Goal: Task Accomplishment & Management: Manage account settings

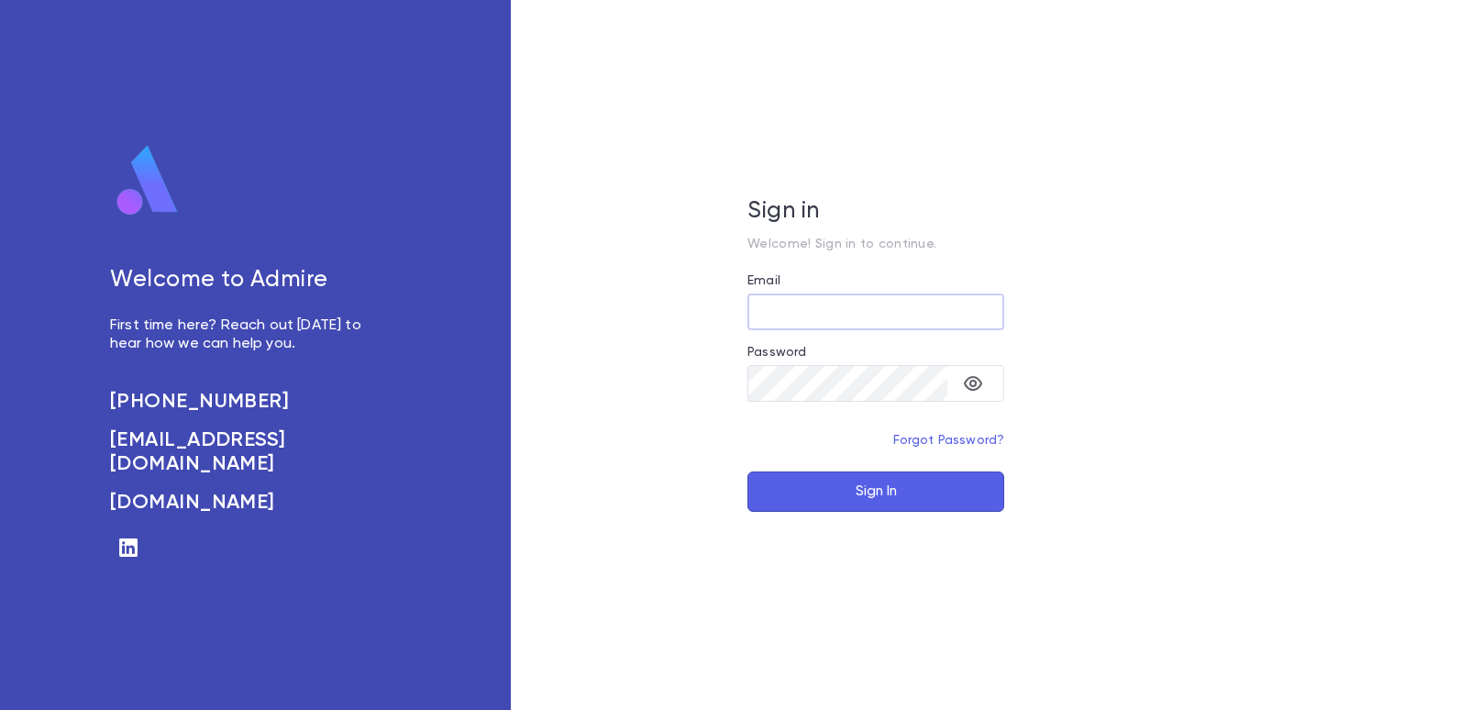
click at [787, 307] on input "Email" at bounding box center [875, 312] width 257 height 36
type input "**********"
click at [890, 474] on button "Sign In" at bounding box center [875, 491] width 257 height 40
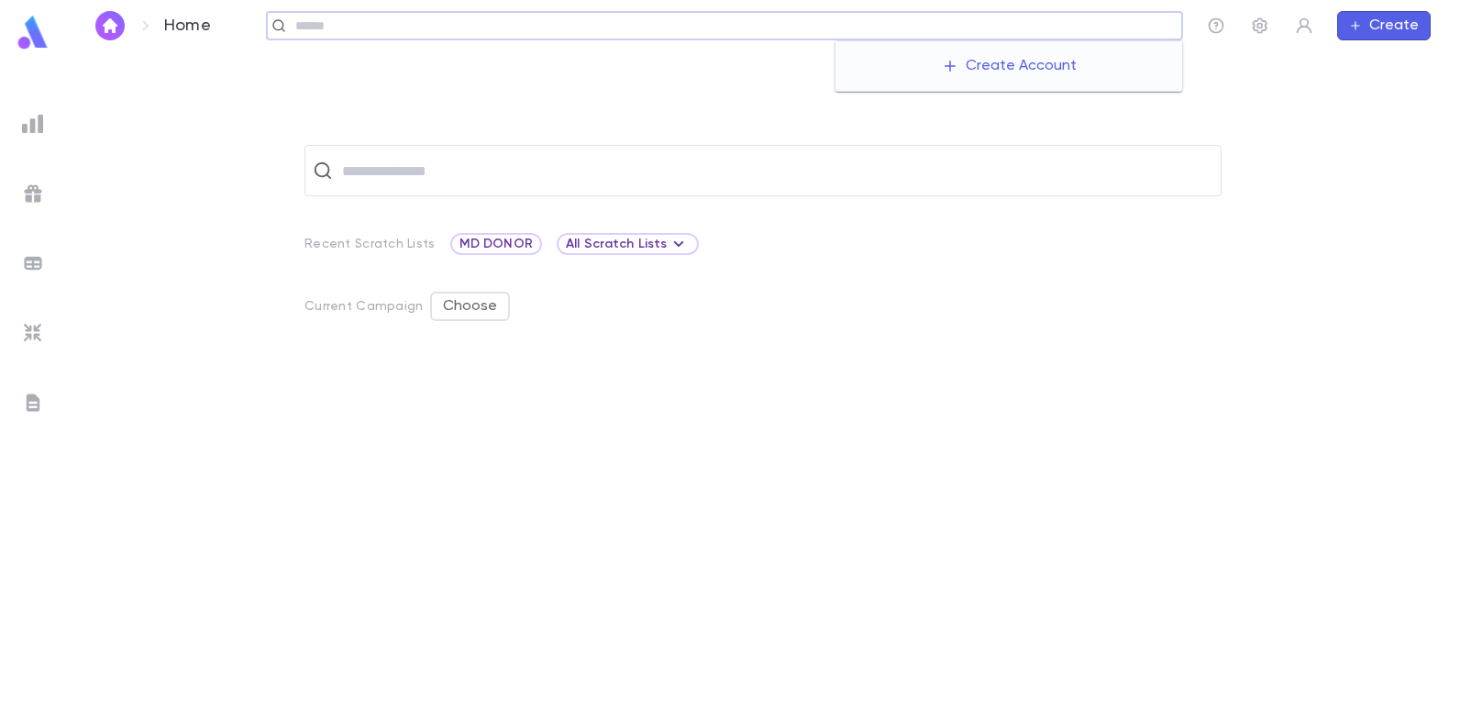
click at [1113, 29] on input "text" at bounding box center [732, 25] width 885 height 17
click at [444, 17] on input "**********" at bounding box center [718, 25] width 857 height 17
type input "*"
type input "******"
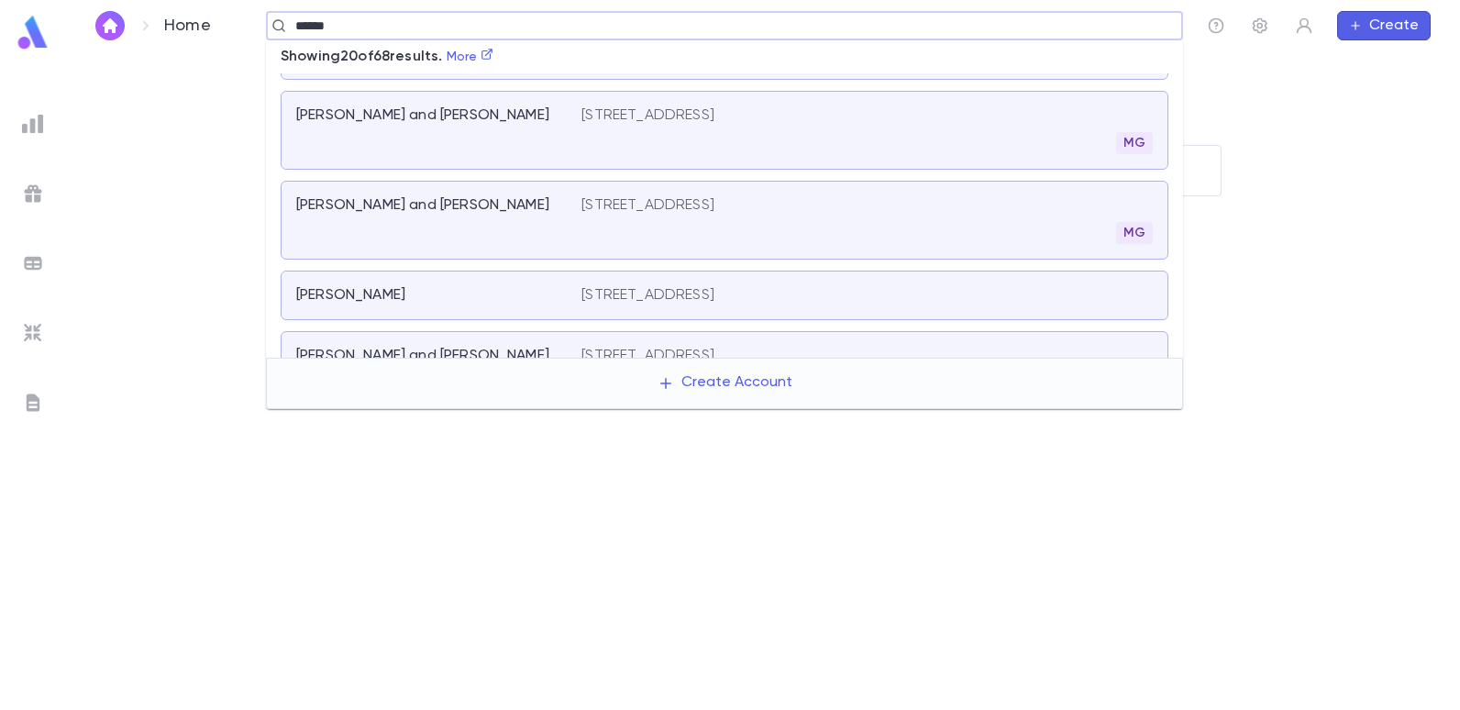
scroll to position [145, 0]
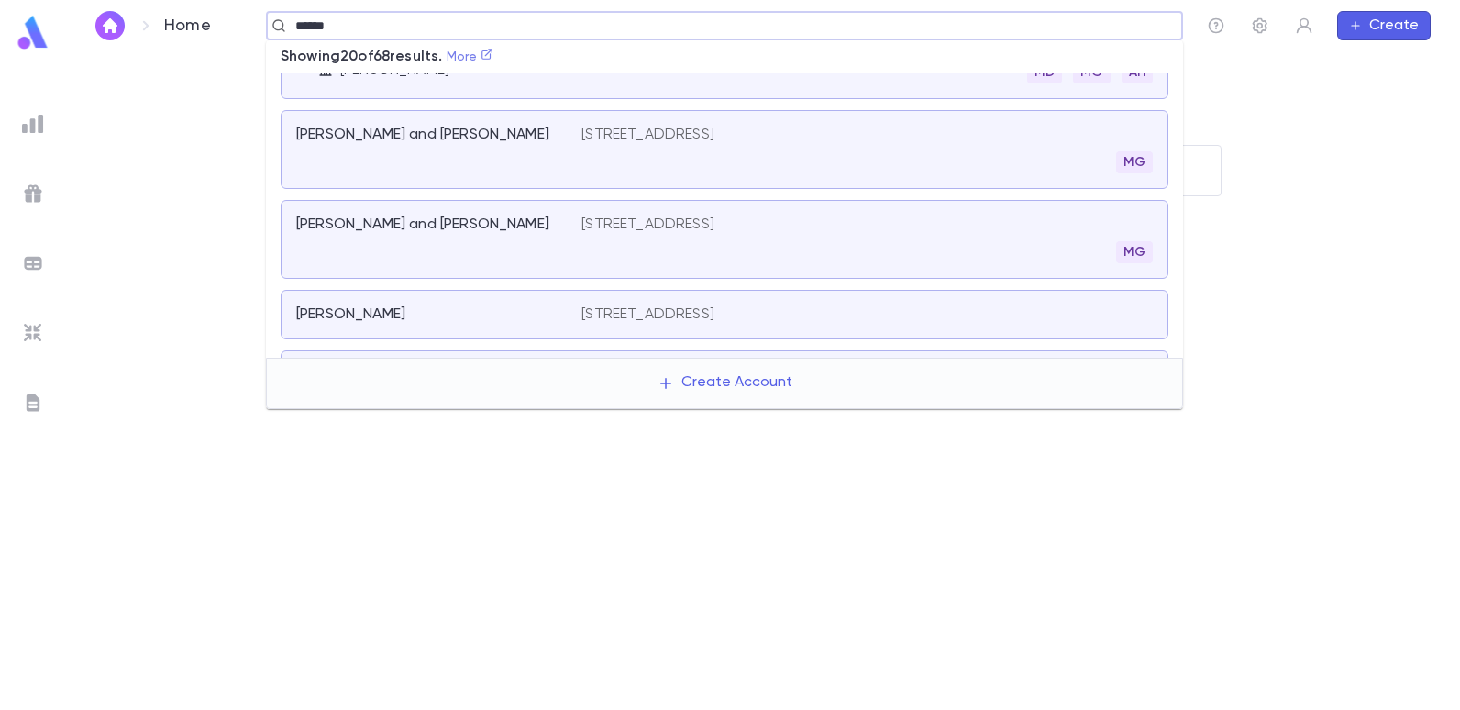
click at [468, 55] on link "More" at bounding box center [470, 56] width 48 height 13
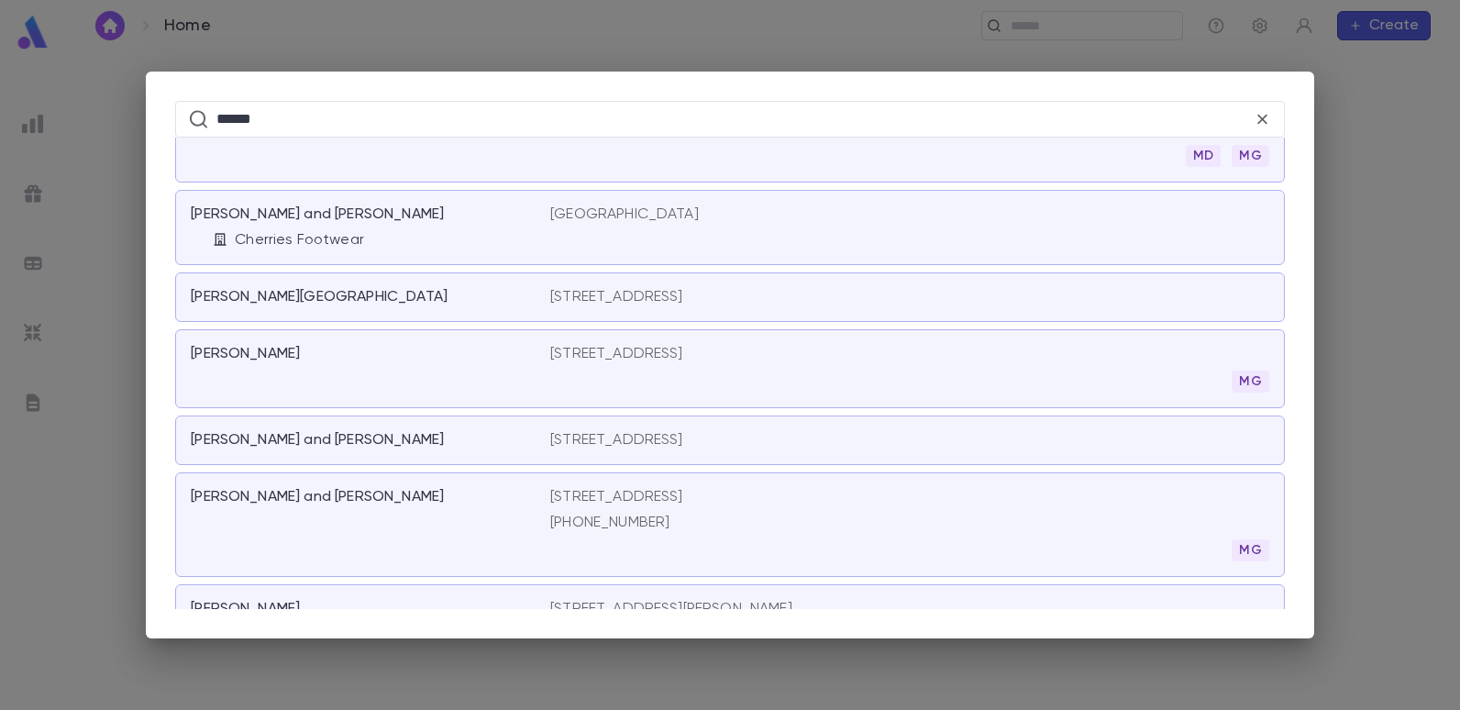
scroll to position [1355, 0]
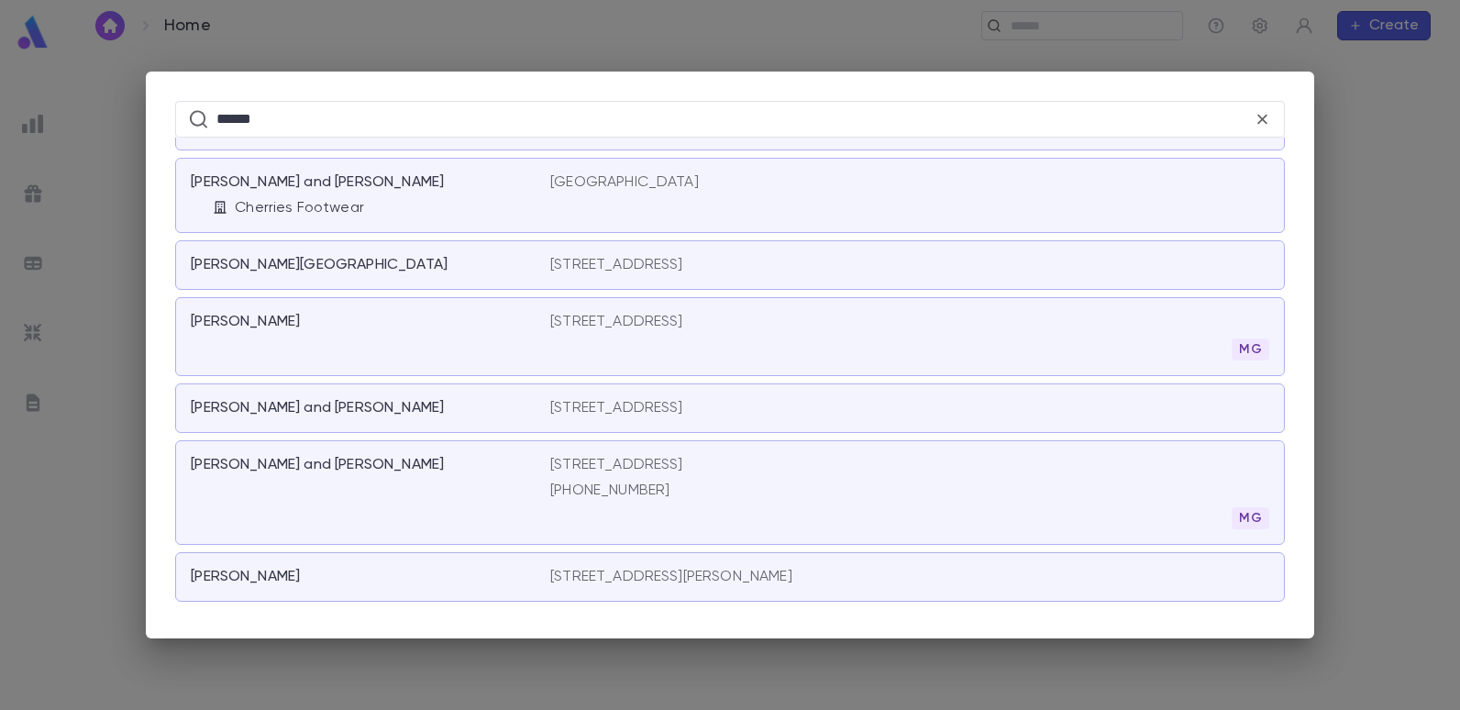
click at [579, 475] on div "1778 East 8th Street, Brooklyn NY 11223 (917) 771-5271" at bounding box center [616, 478] width 133 height 44
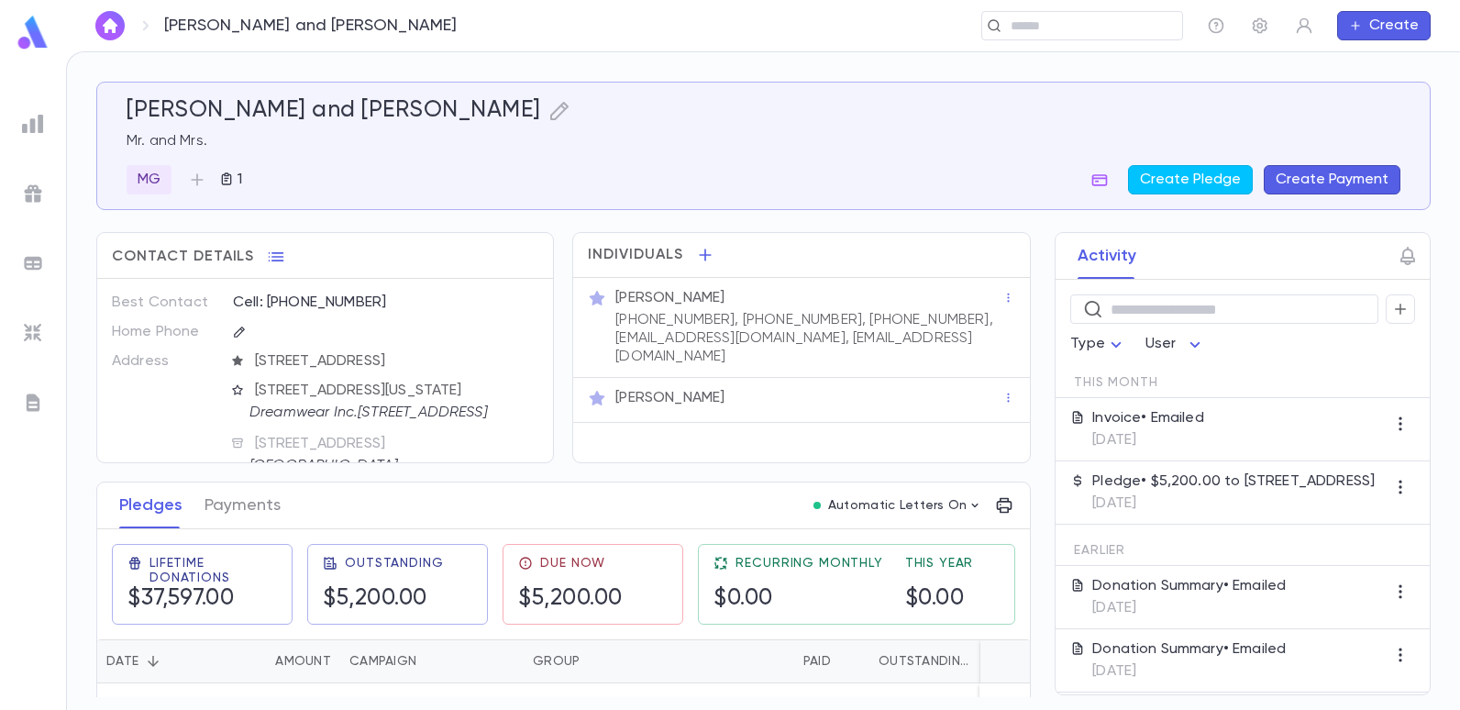
click at [1311, 184] on button "Create Payment" at bounding box center [1331, 179] width 137 height 29
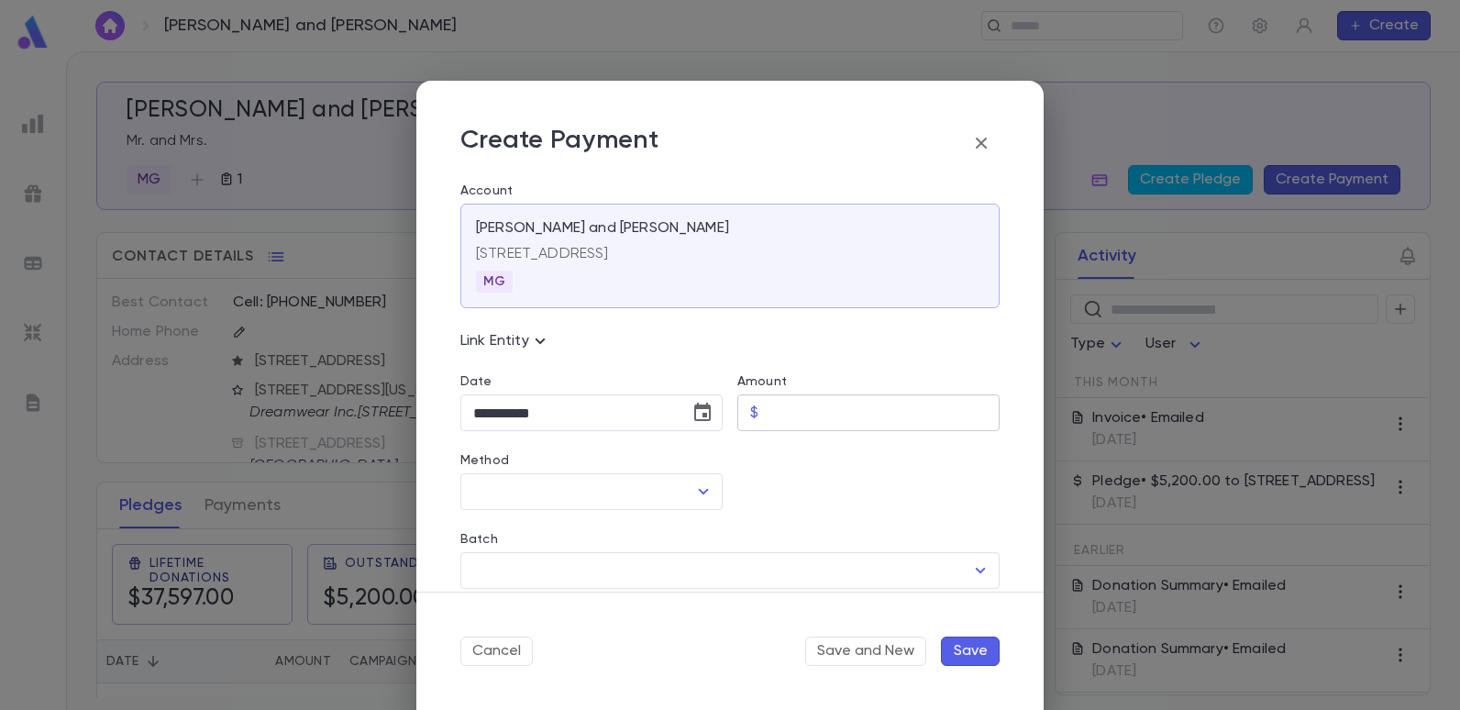
click at [831, 410] on input "Amount" at bounding box center [883, 413] width 234 height 36
type input "********"
click at [764, 506] on div at bounding box center [860, 470] width 277 height 79
click at [692, 488] on icon "Open" at bounding box center [703, 491] width 22 height 22
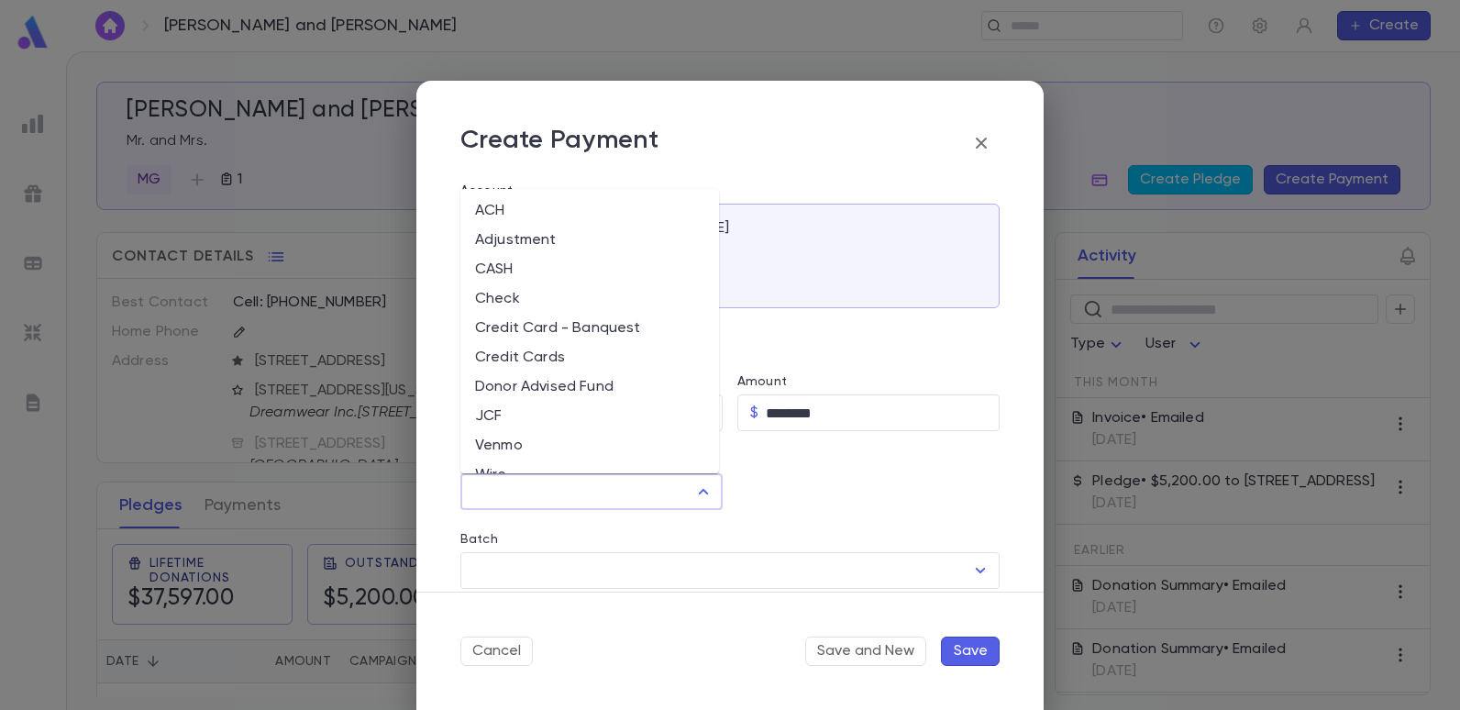
click at [492, 413] on li "JCF" at bounding box center [589, 416] width 259 height 29
type input "***"
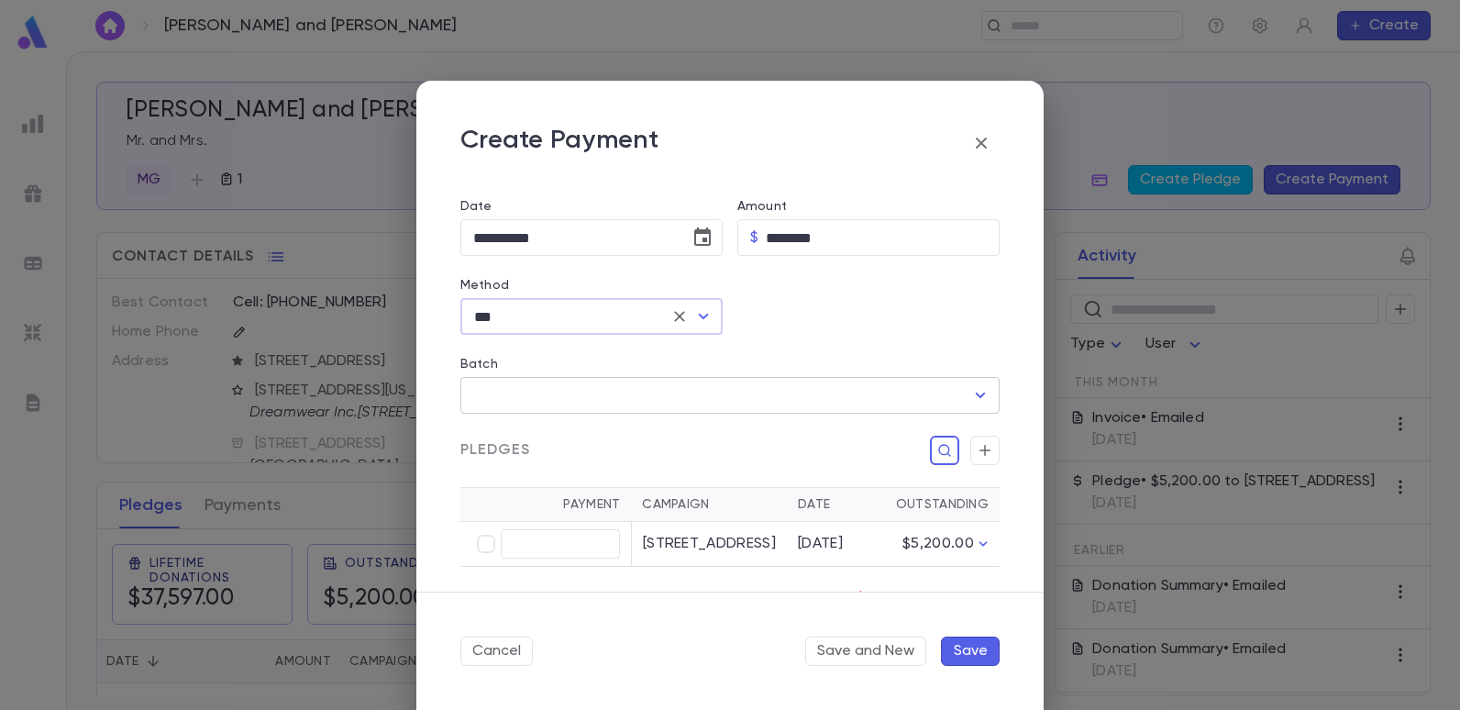
scroll to position [183, 0]
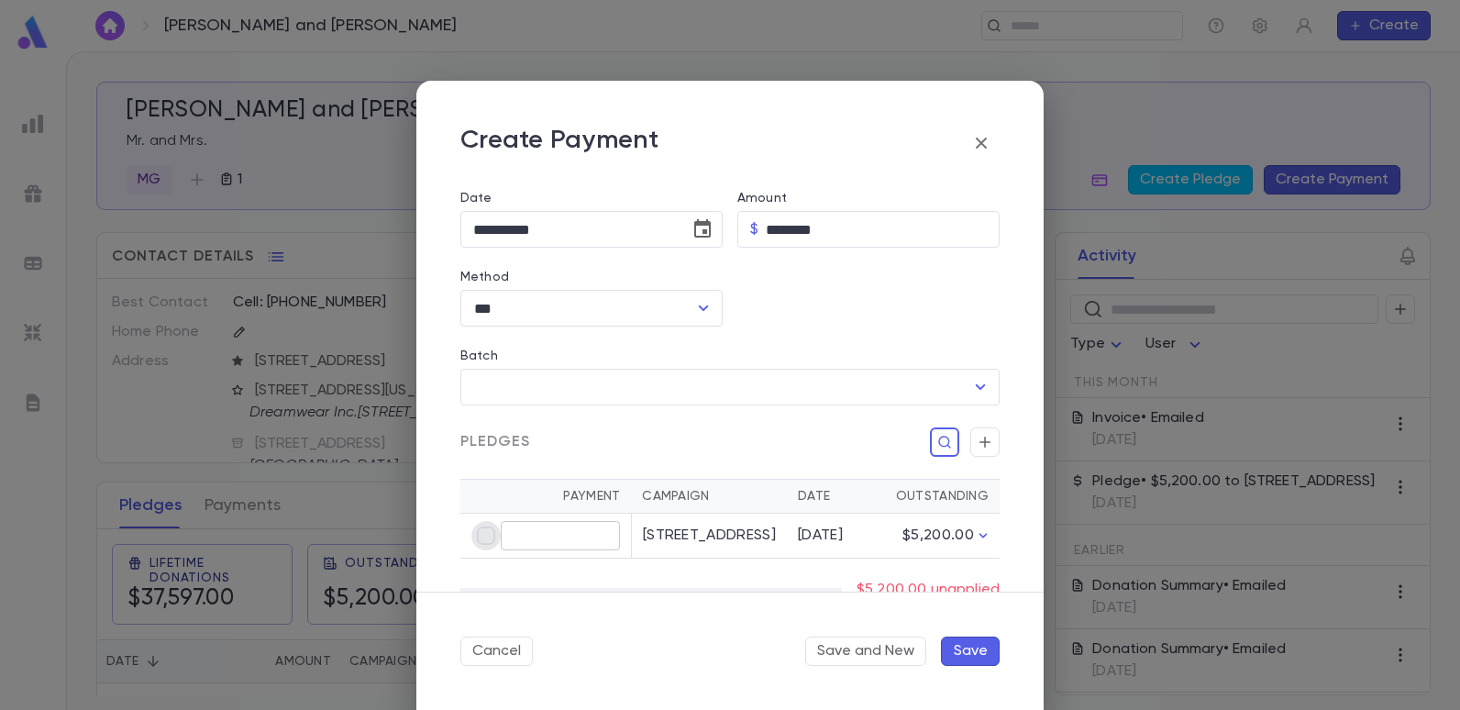
type input "********"
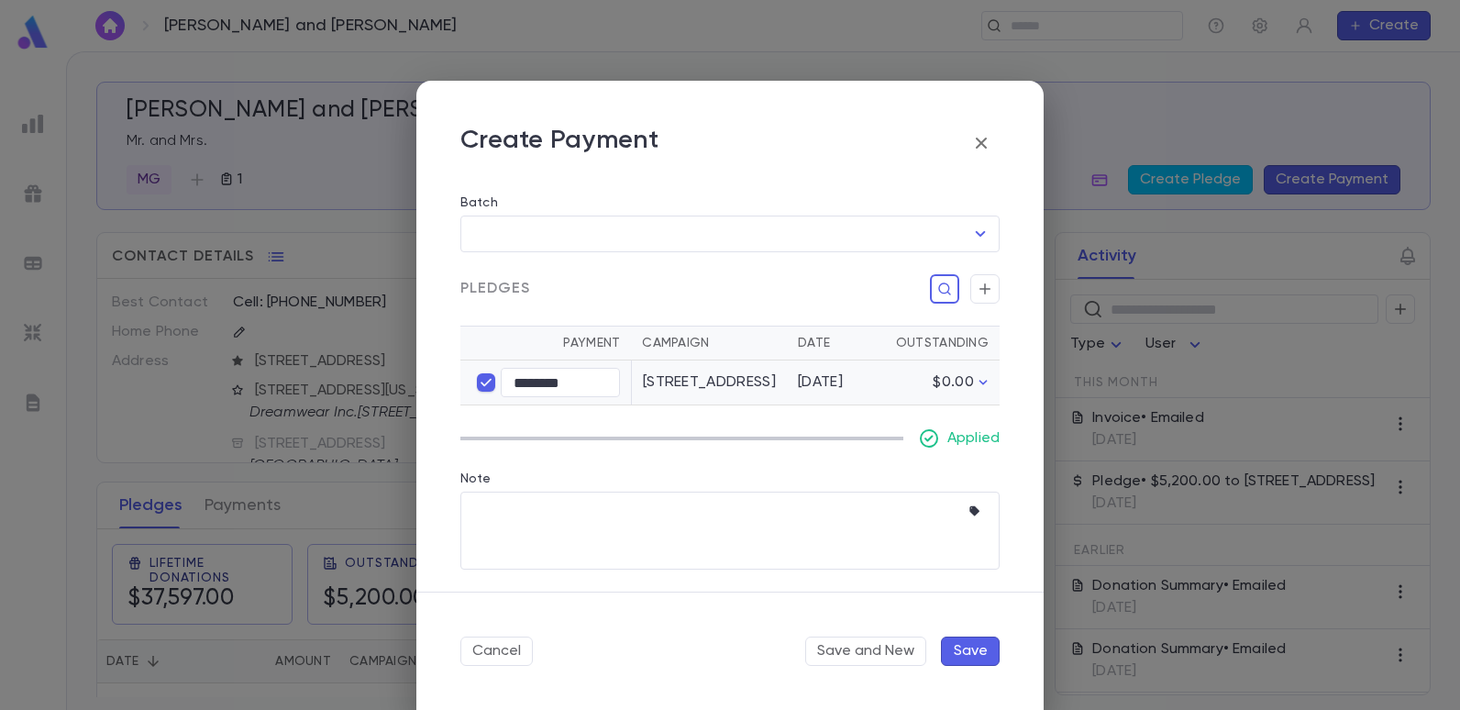
click at [982, 651] on button "Save" at bounding box center [970, 650] width 59 height 29
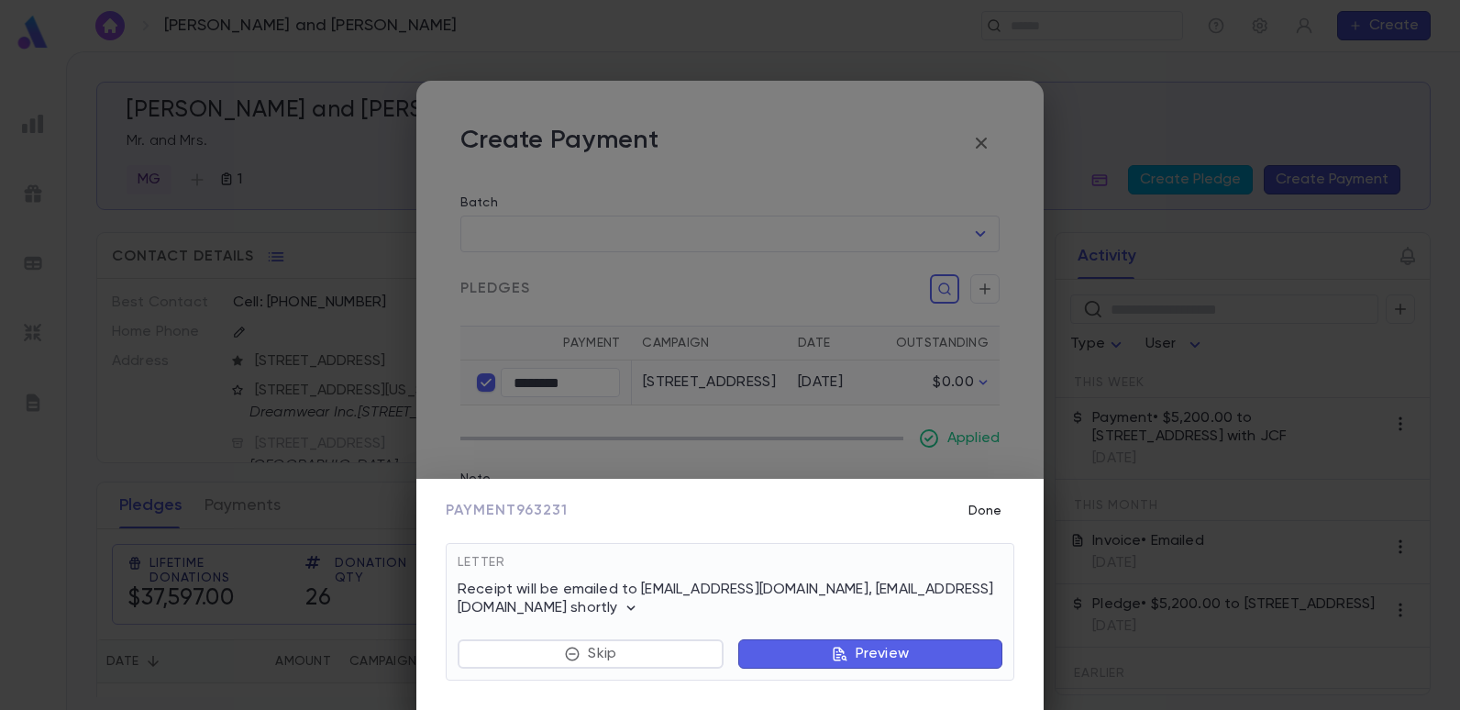
click at [987, 512] on button "Done" at bounding box center [984, 510] width 59 height 35
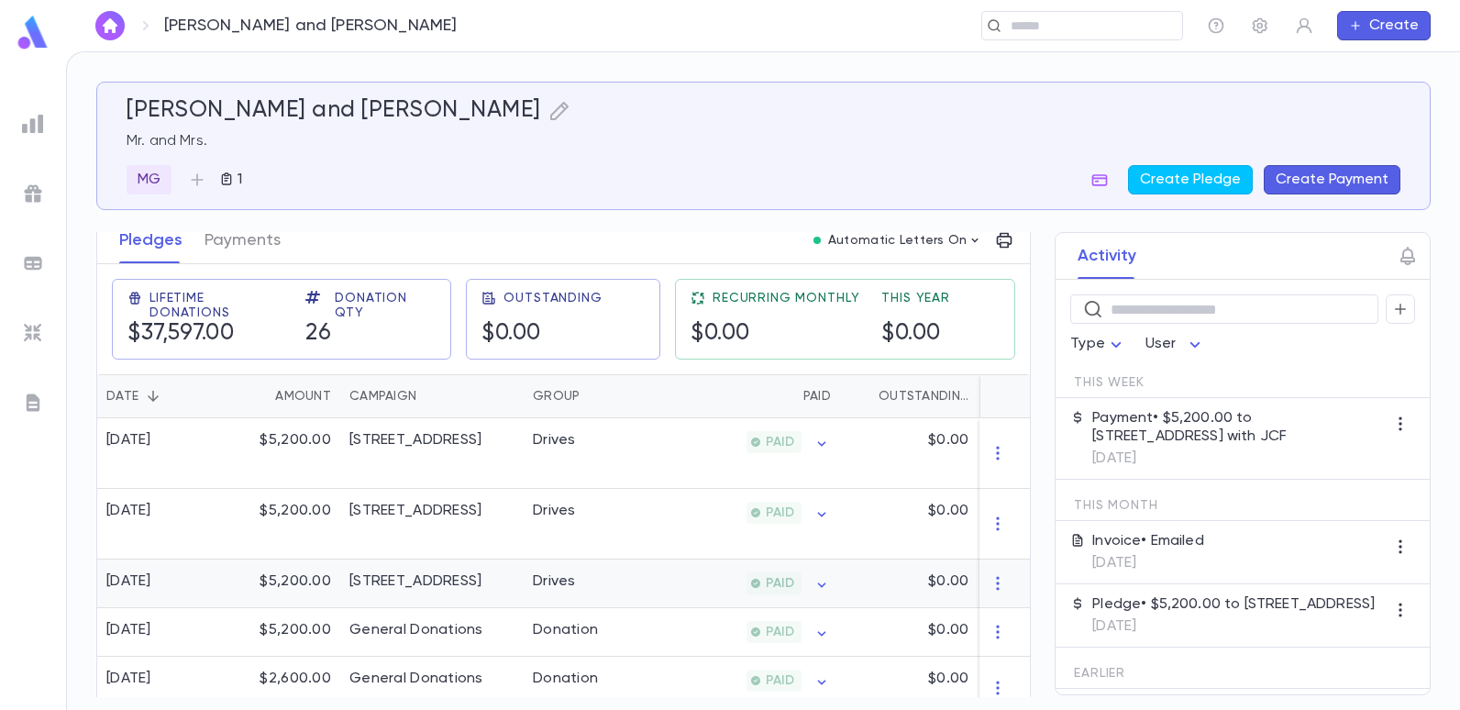
scroll to position [275, 0]
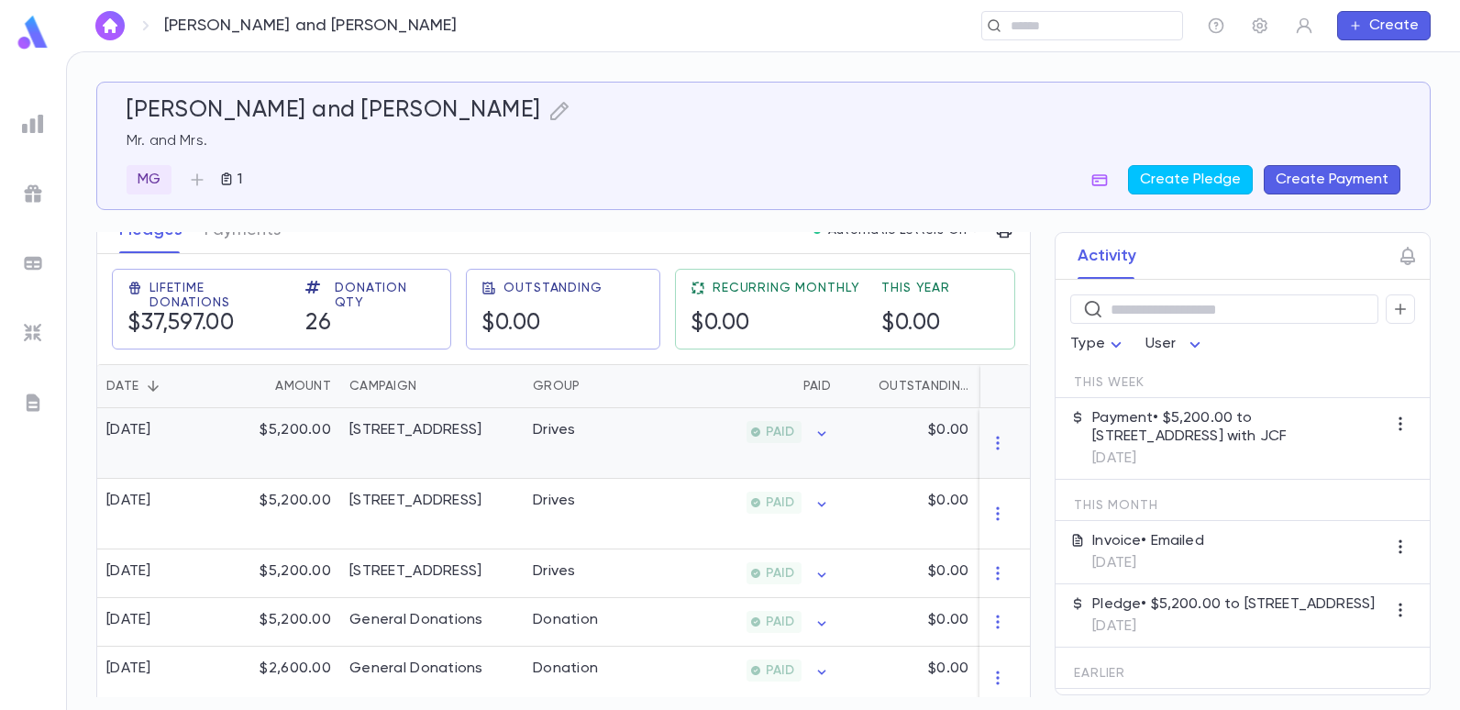
click at [481, 429] on div "[STREET_ADDRESS]" at bounding box center [415, 430] width 132 height 18
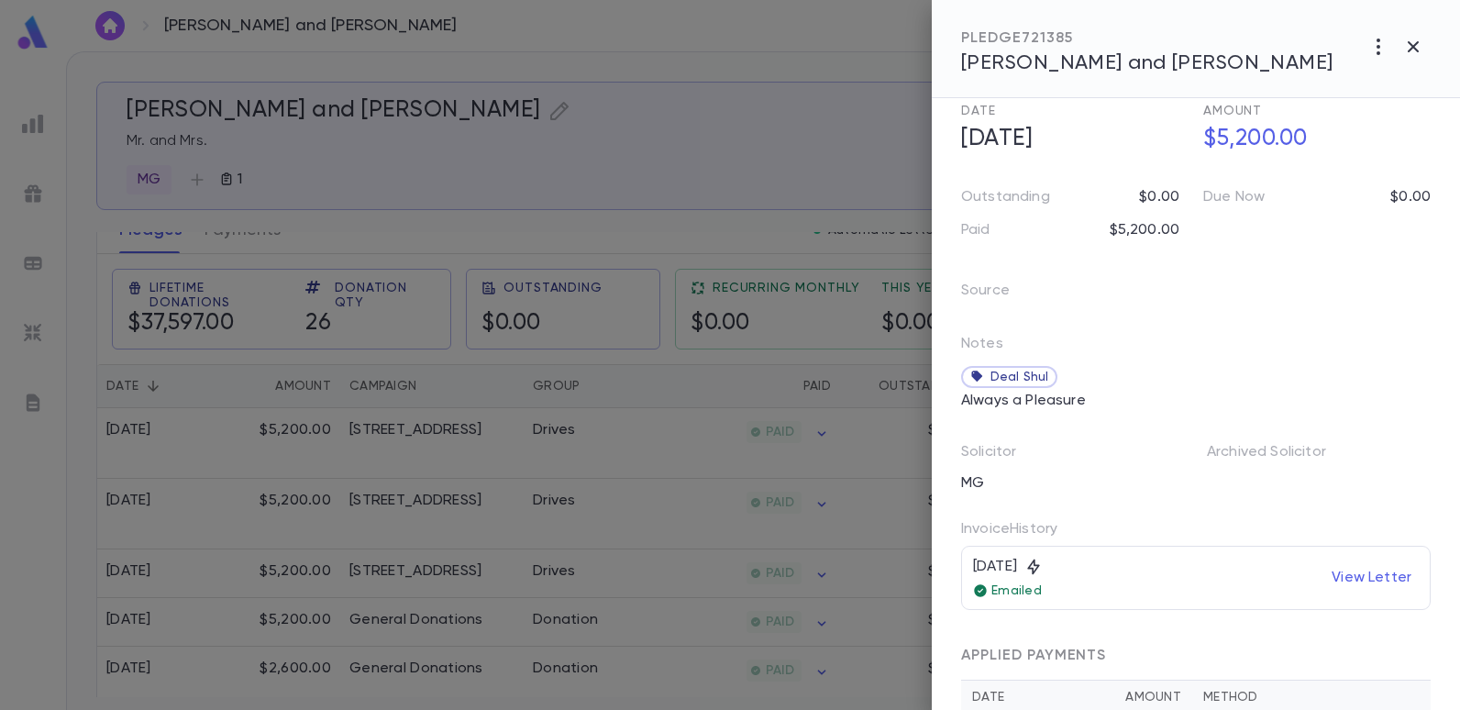
scroll to position [159, 0]
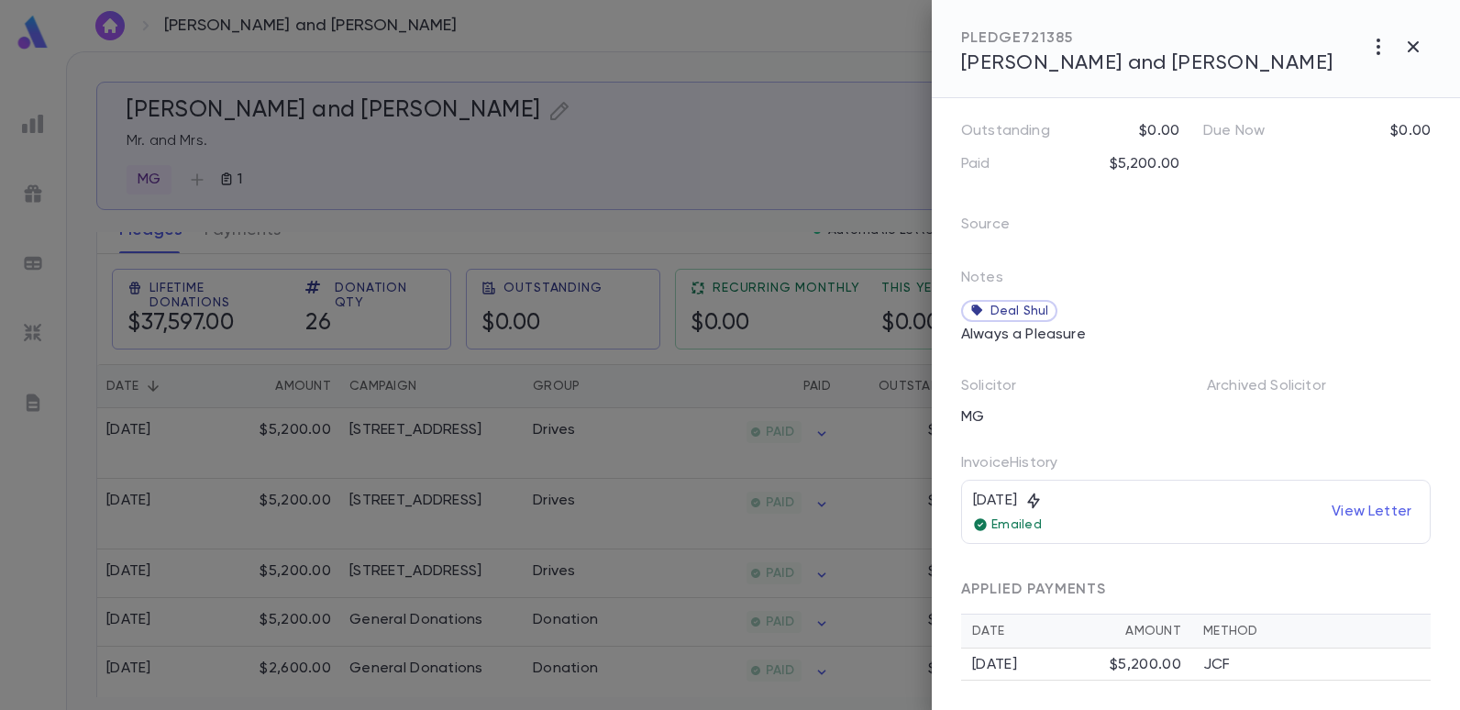
click at [712, 166] on div at bounding box center [730, 355] width 1460 height 710
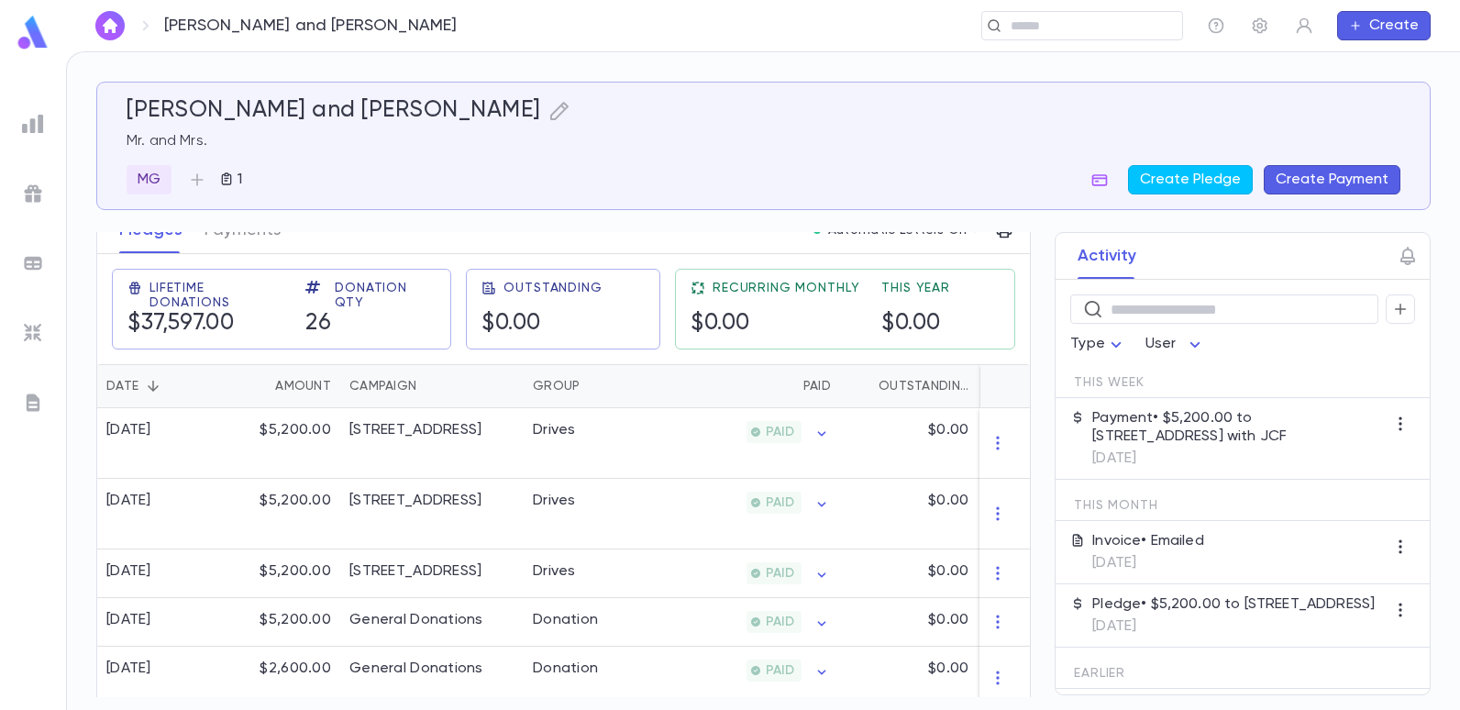
click at [1335, 174] on button "Create Payment" at bounding box center [1331, 179] width 137 height 29
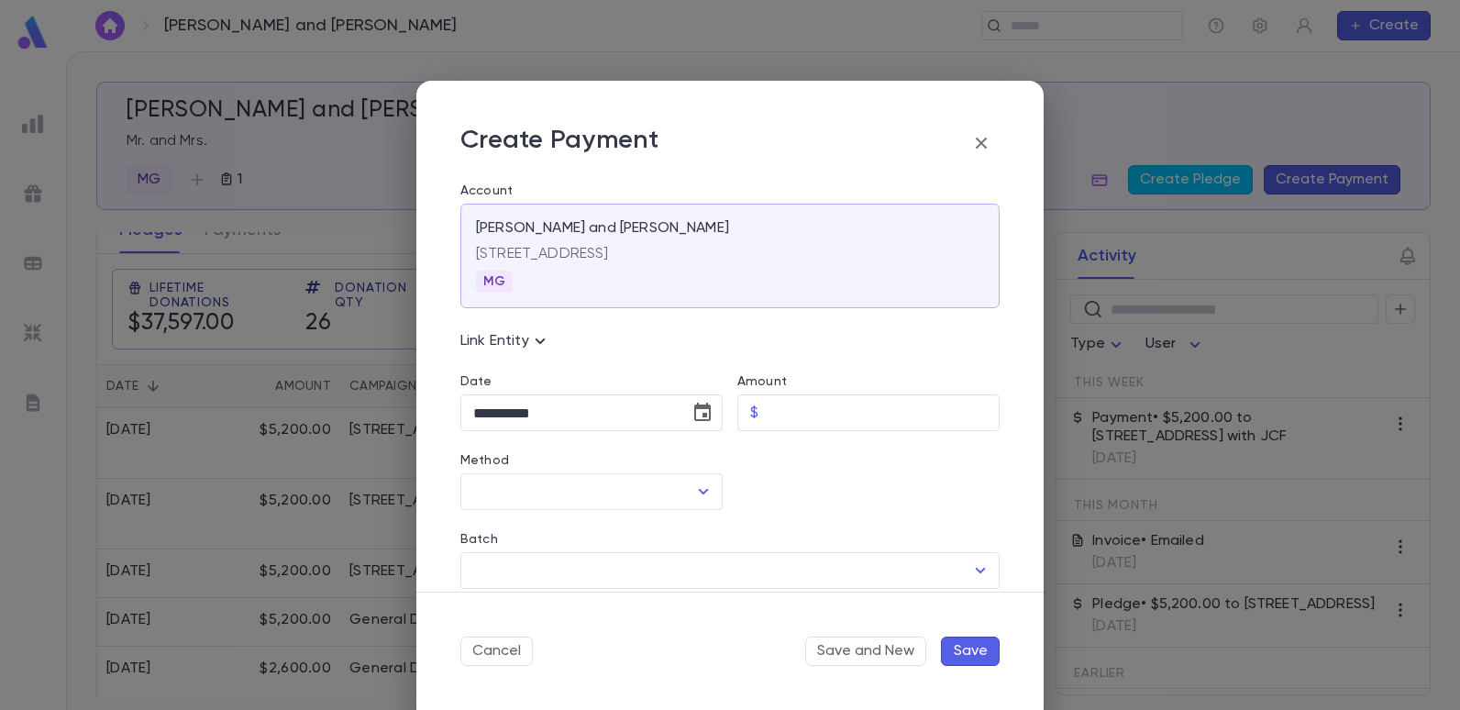
click at [984, 136] on icon "button" at bounding box center [981, 143] width 22 height 22
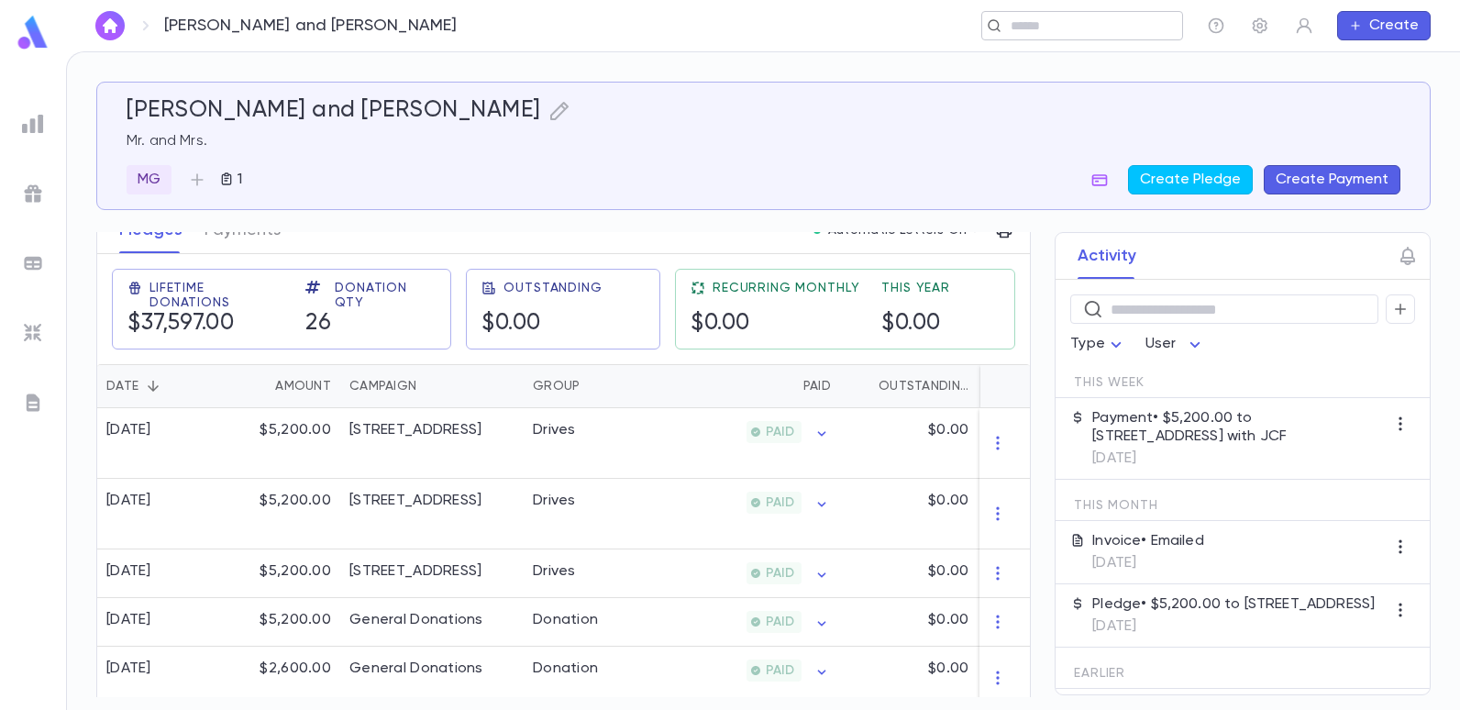
click at [1063, 22] on input "text" at bounding box center [1090, 25] width 170 height 17
type input "*****"
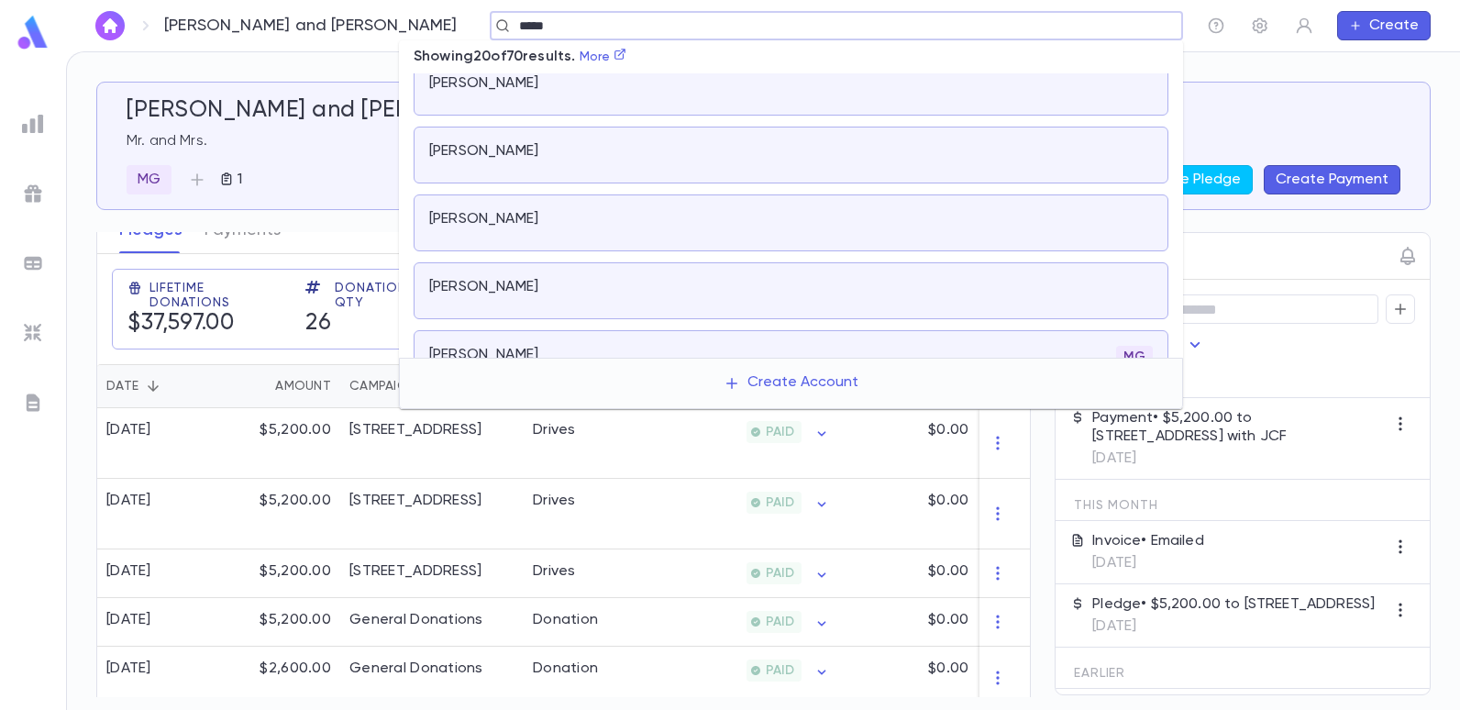
scroll to position [733, 0]
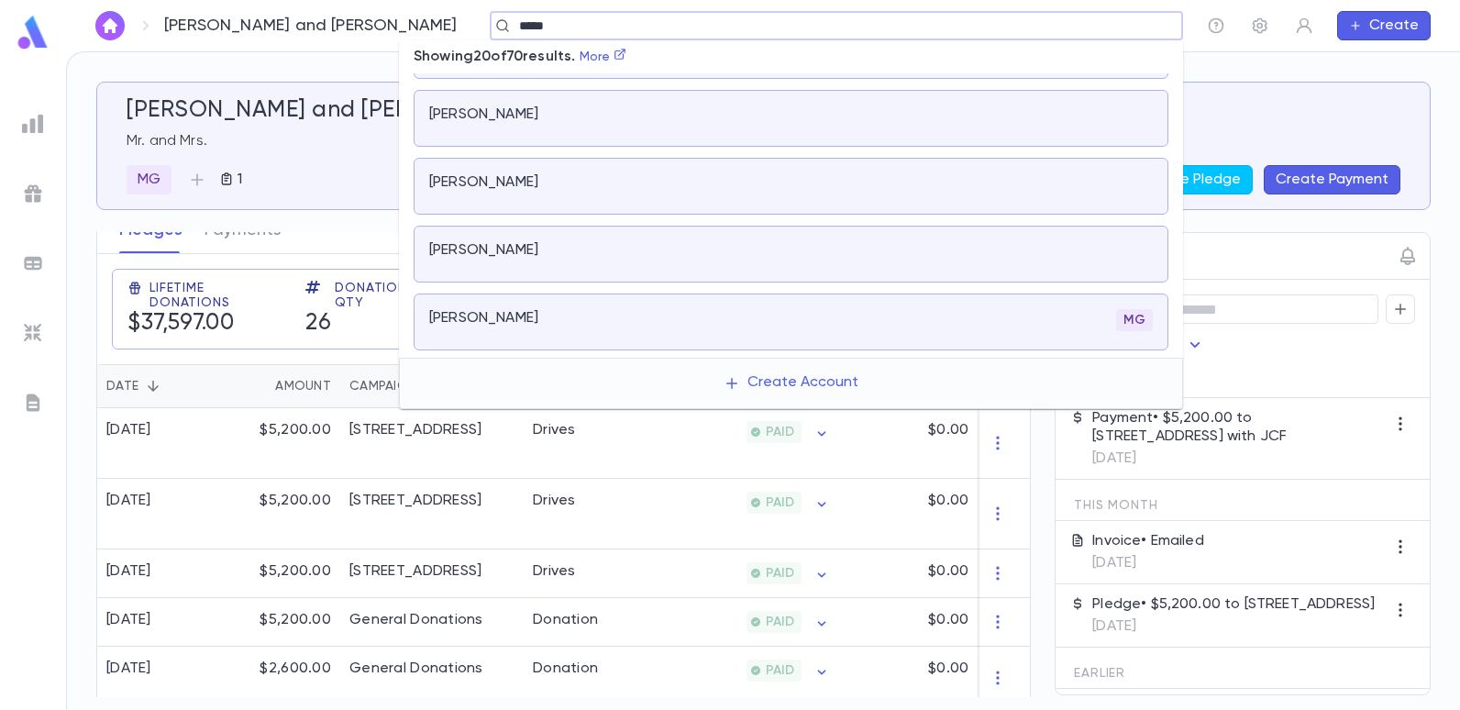
click at [500, 309] on p "Jemal, Michael" at bounding box center [483, 318] width 109 height 18
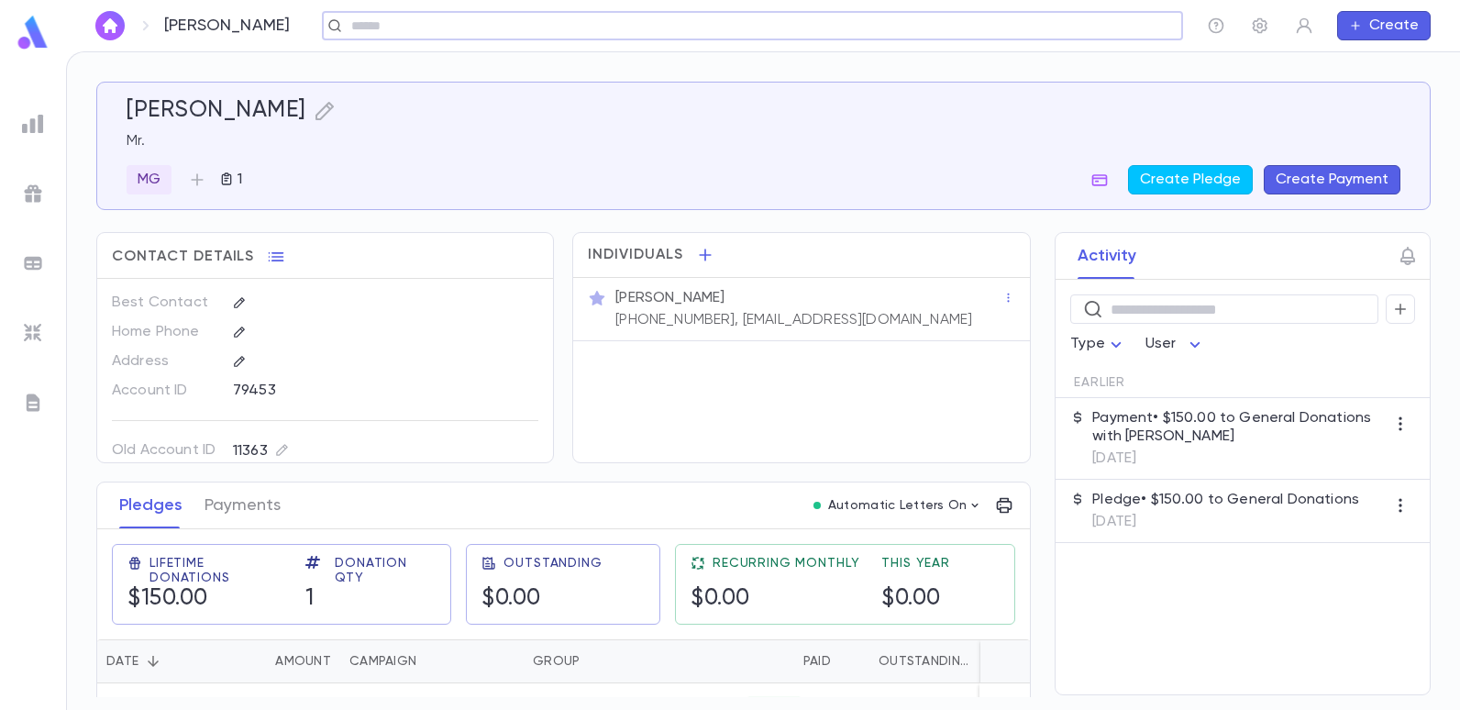
click at [351, 28] on input "text" at bounding box center [746, 25] width 801 height 17
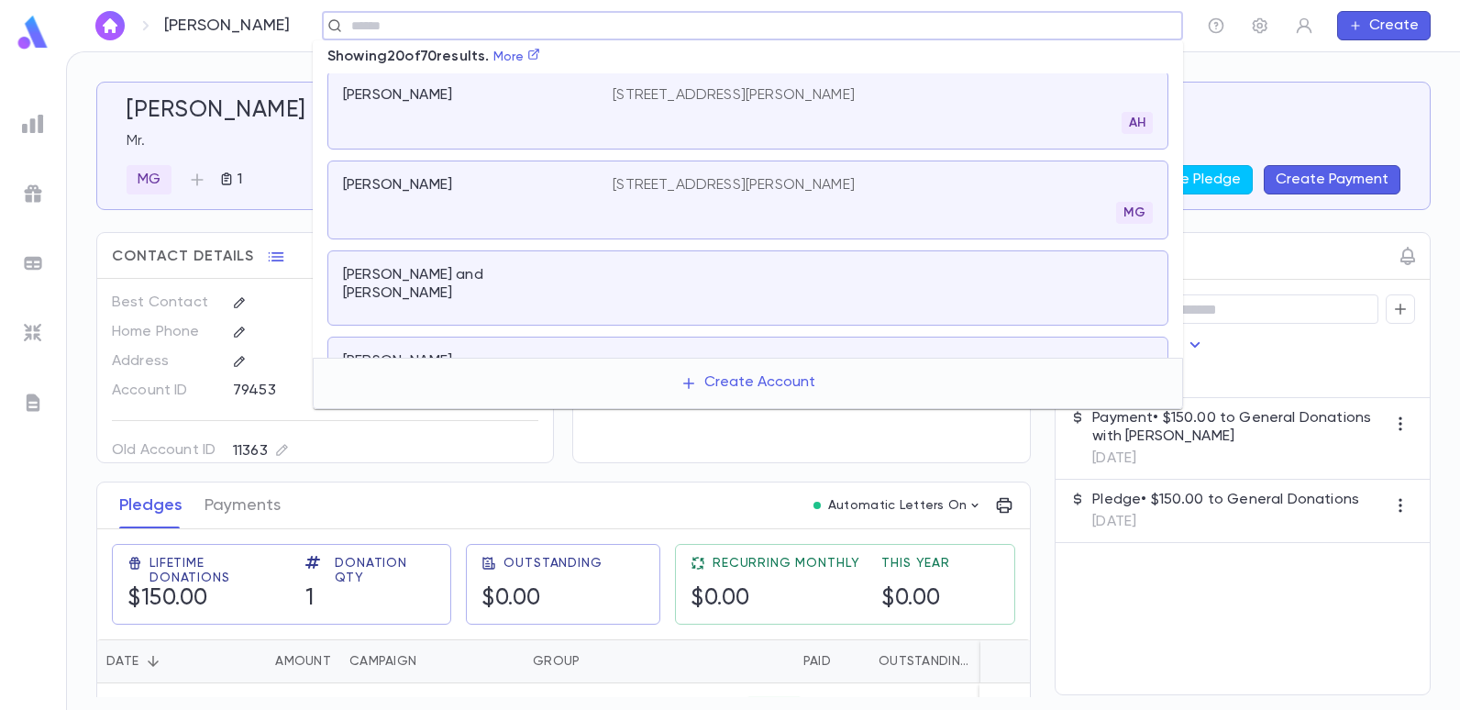
scroll to position [486, 0]
click at [515, 54] on link "More" at bounding box center [517, 56] width 48 height 13
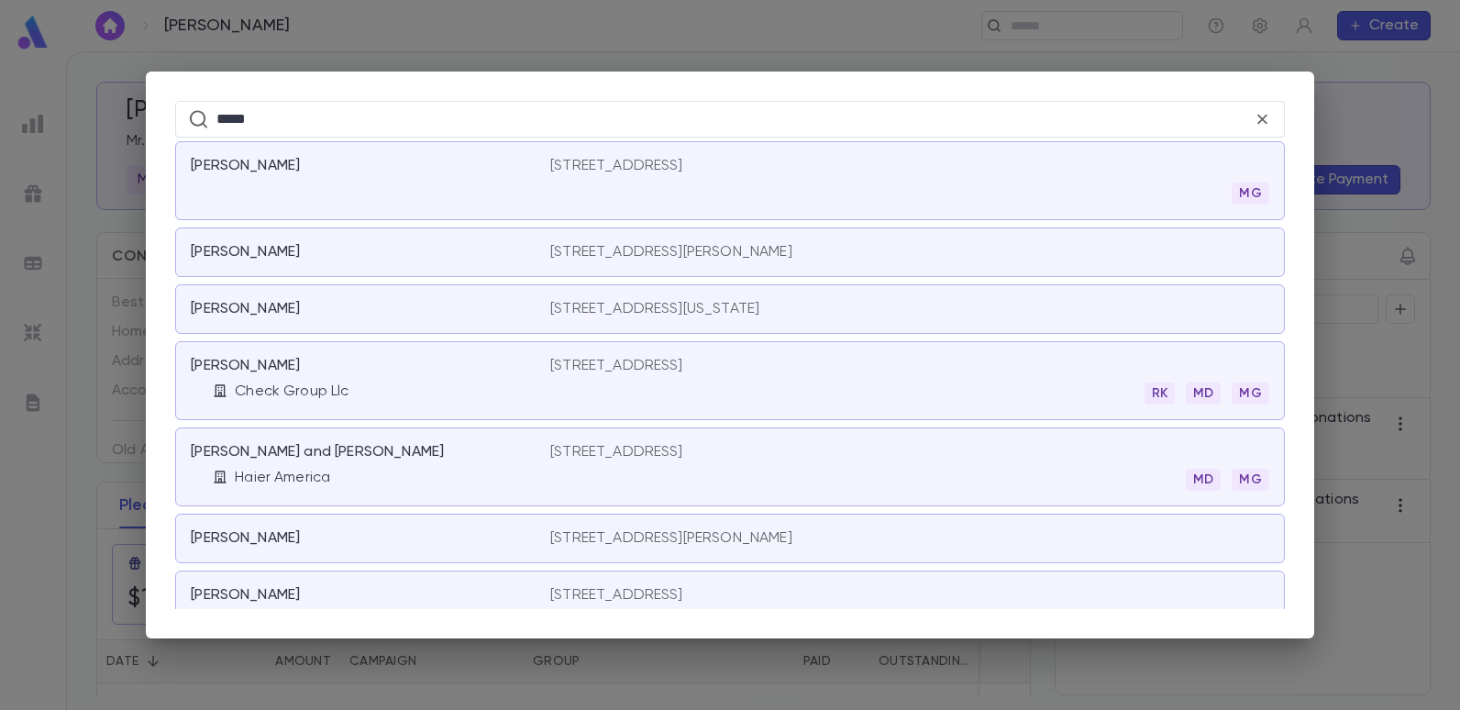
scroll to position [2826, 0]
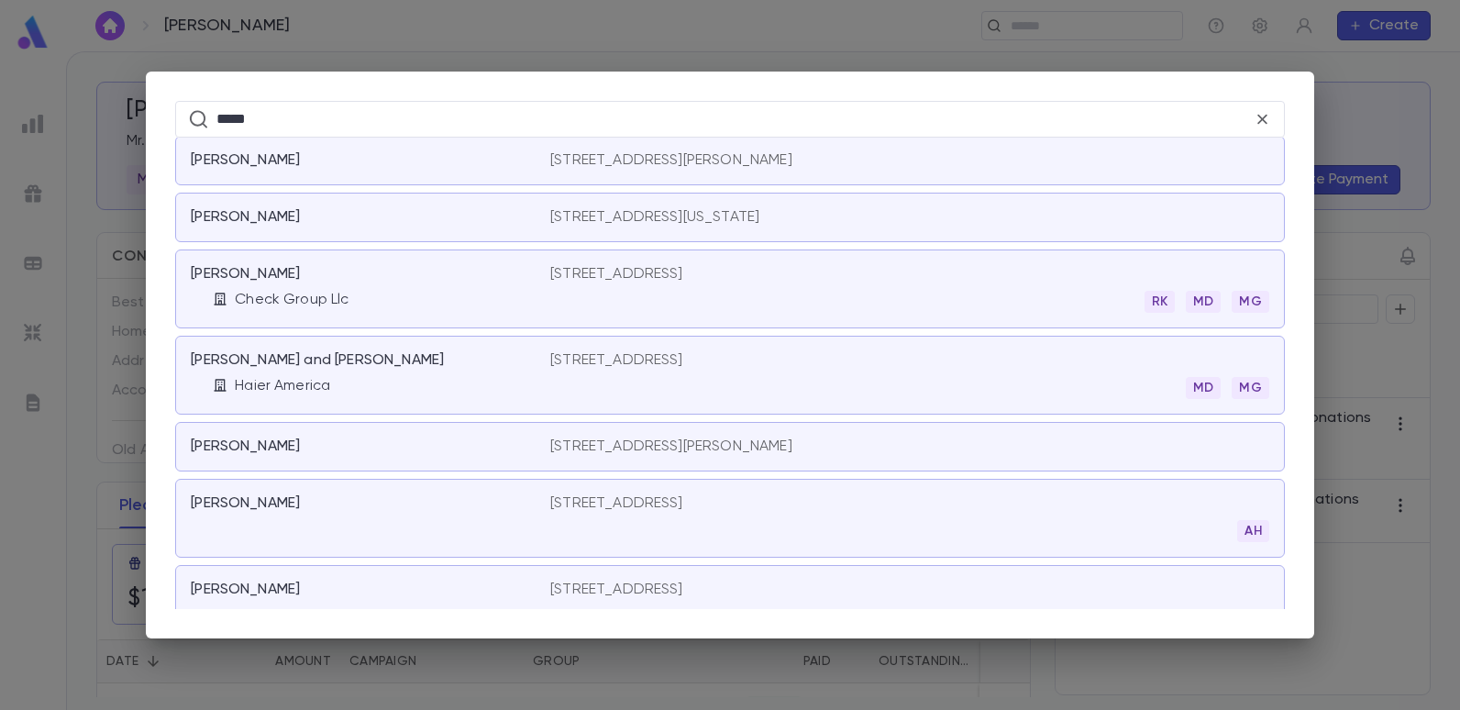
click at [673, 356] on p "948 East 8th Street, Brooklyn NY 11230" at bounding box center [616, 360] width 133 height 18
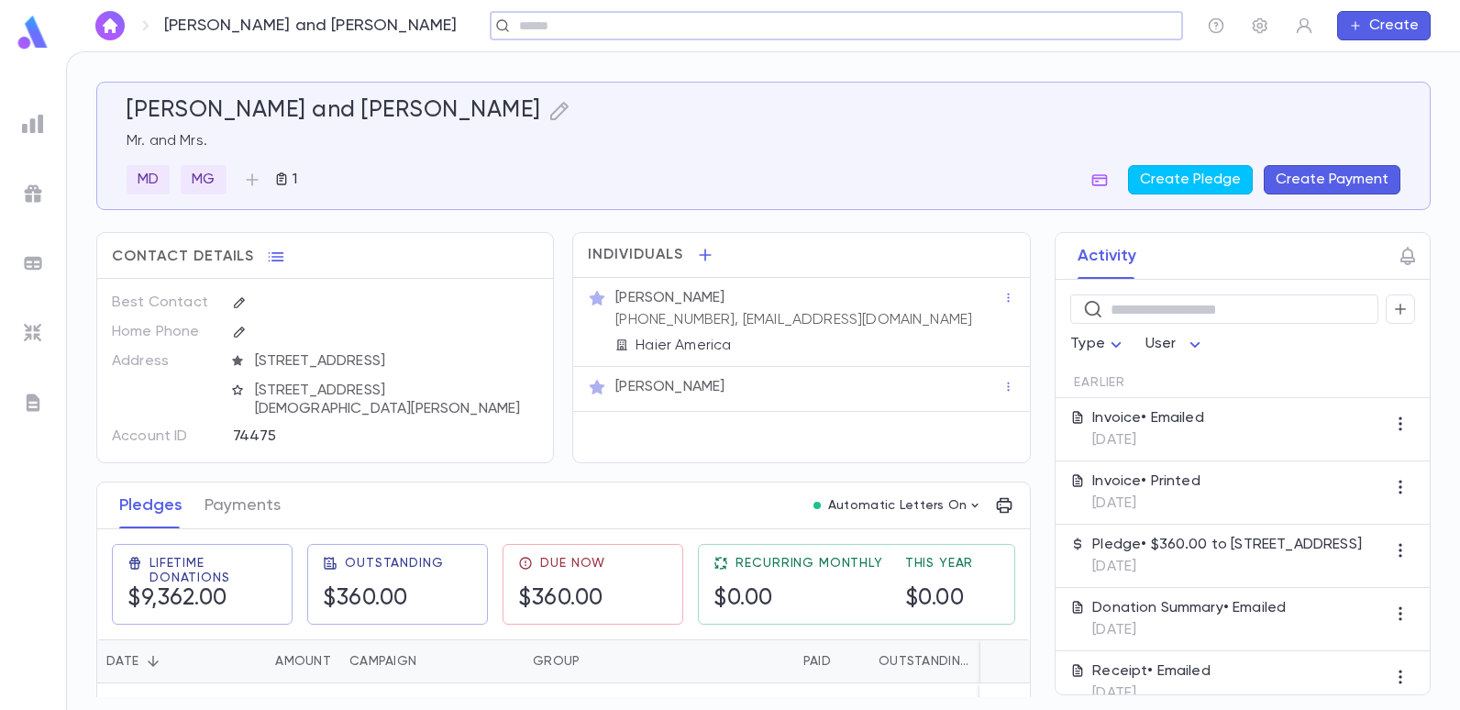
click at [1321, 187] on button "Create Payment" at bounding box center [1331, 179] width 137 height 29
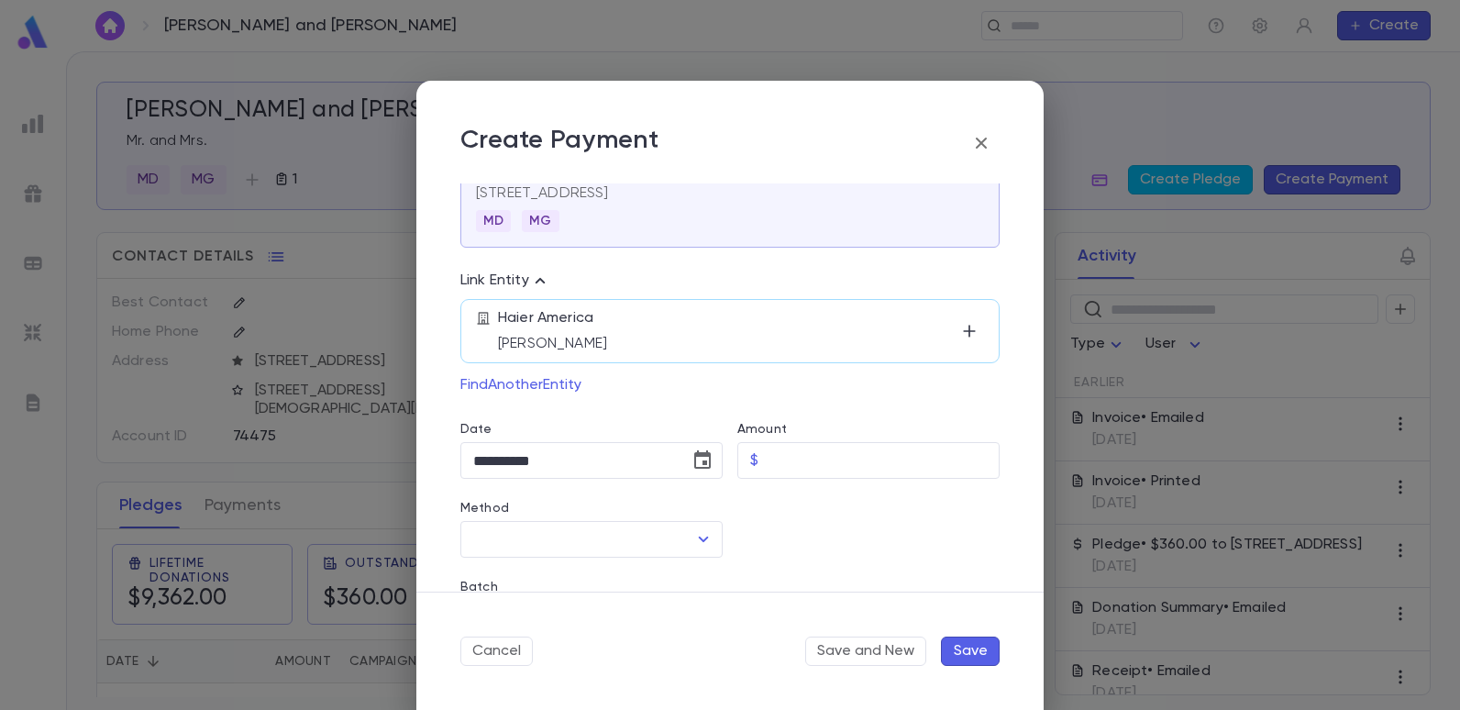
scroll to position [92, 0]
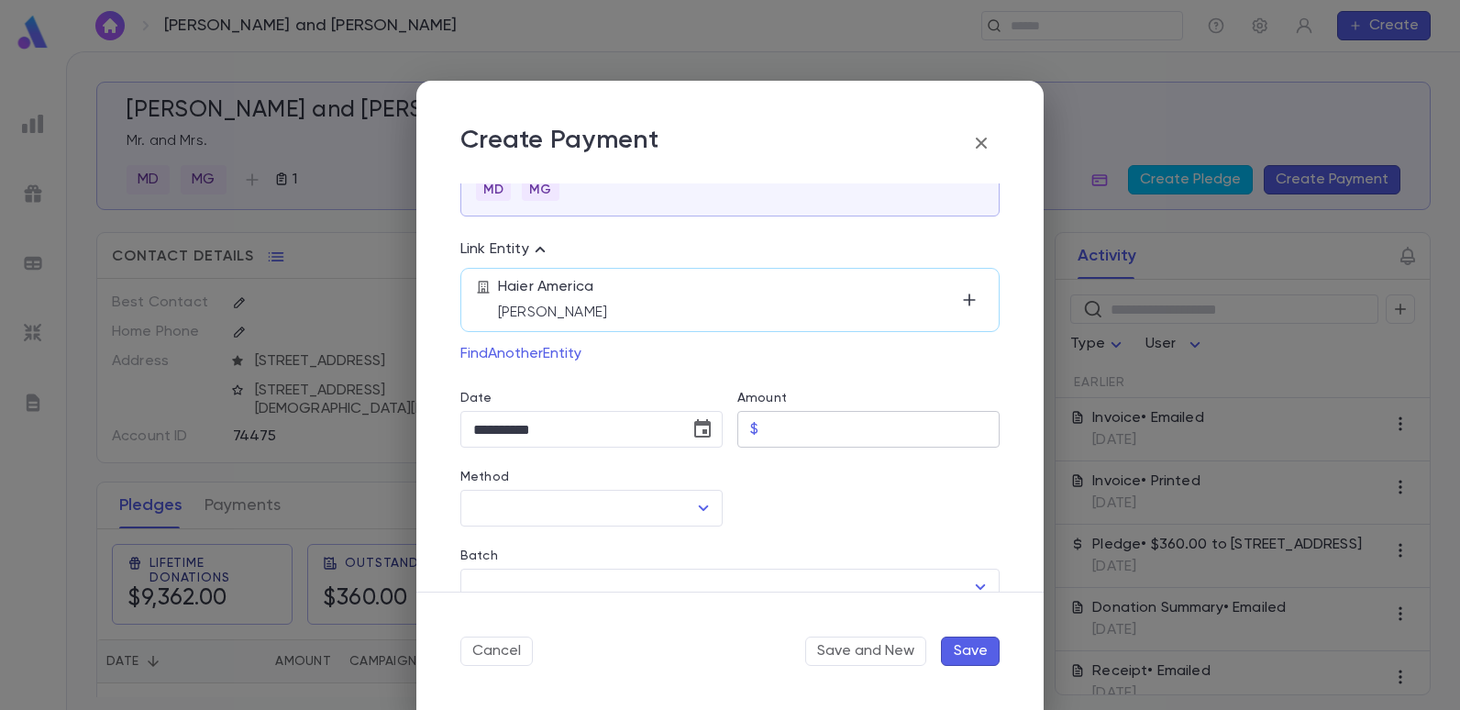
click at [798, 434] on input "Amount" at bounding box center [883, 430] width 234 height 36
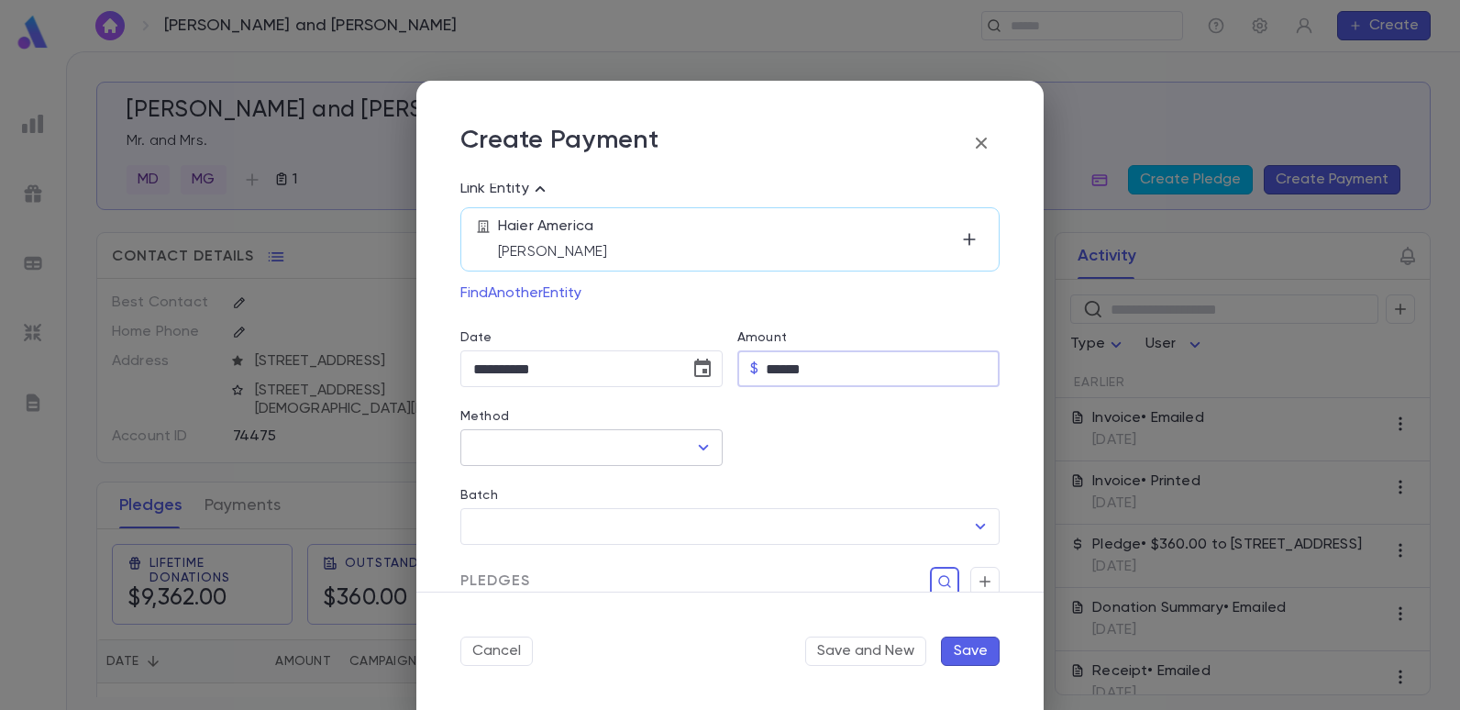
scroll to position [183, 0]
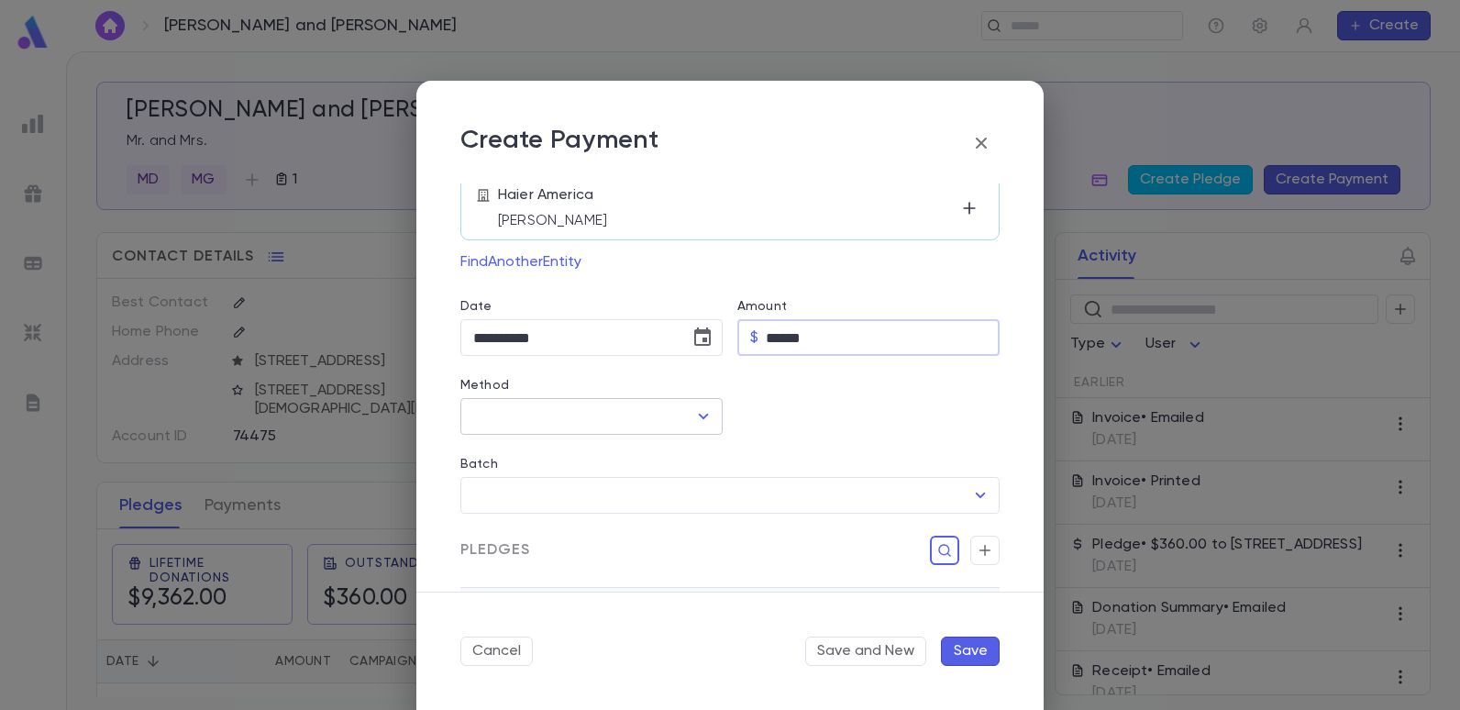
click at [693, 418] on icon "Open" at bounding box center [703, 416] width 22 height 22
type input "******"
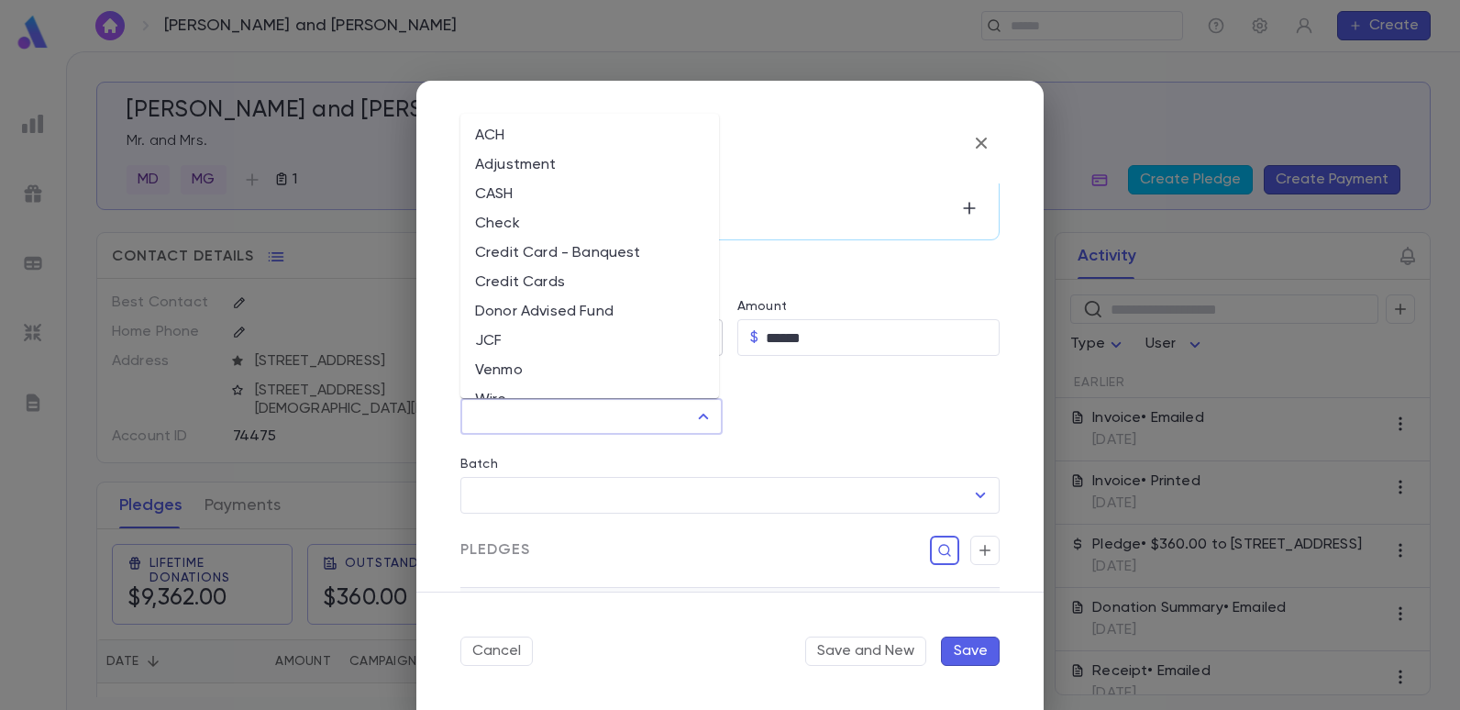
click at [492, 341] on li "JCF" at bounding box center [589, 340] width 259 height 29
type input "***"
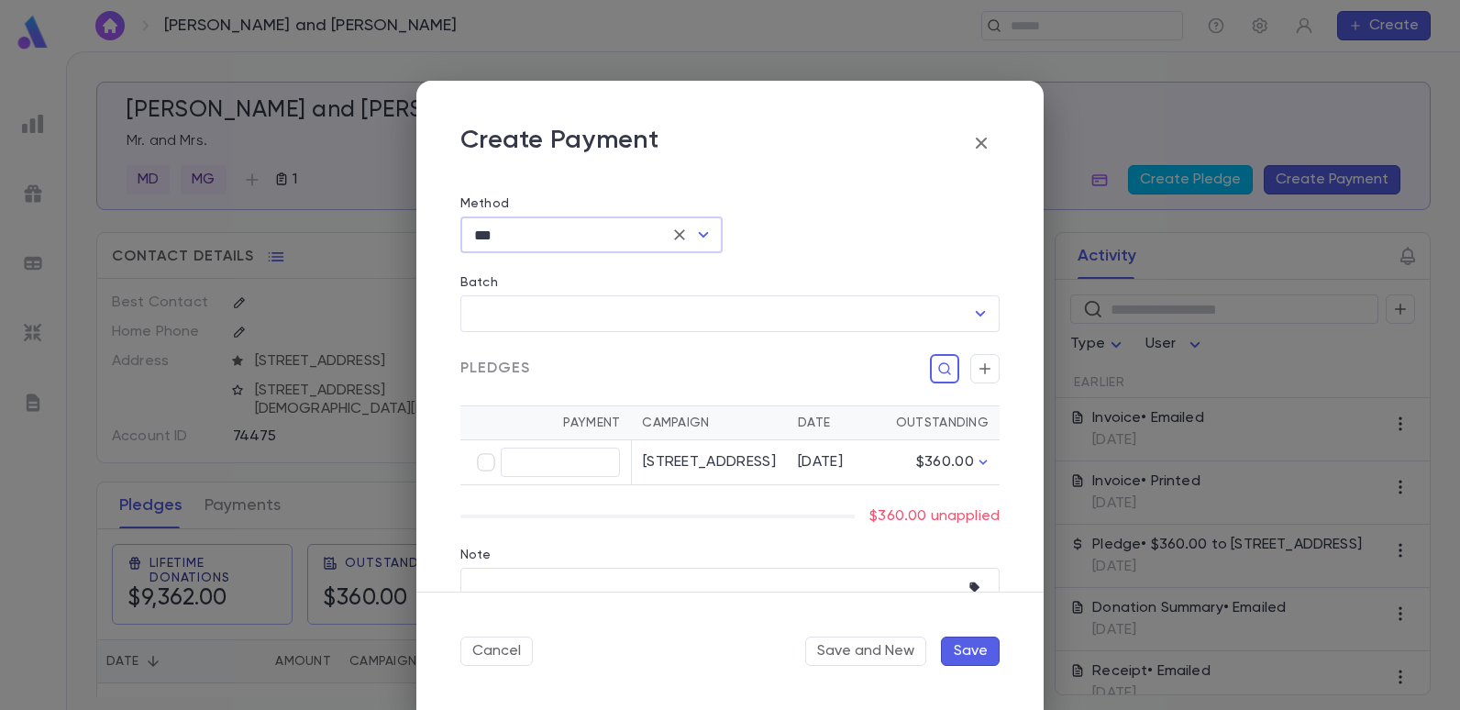
scroll to position [367, 0]
type input "******"
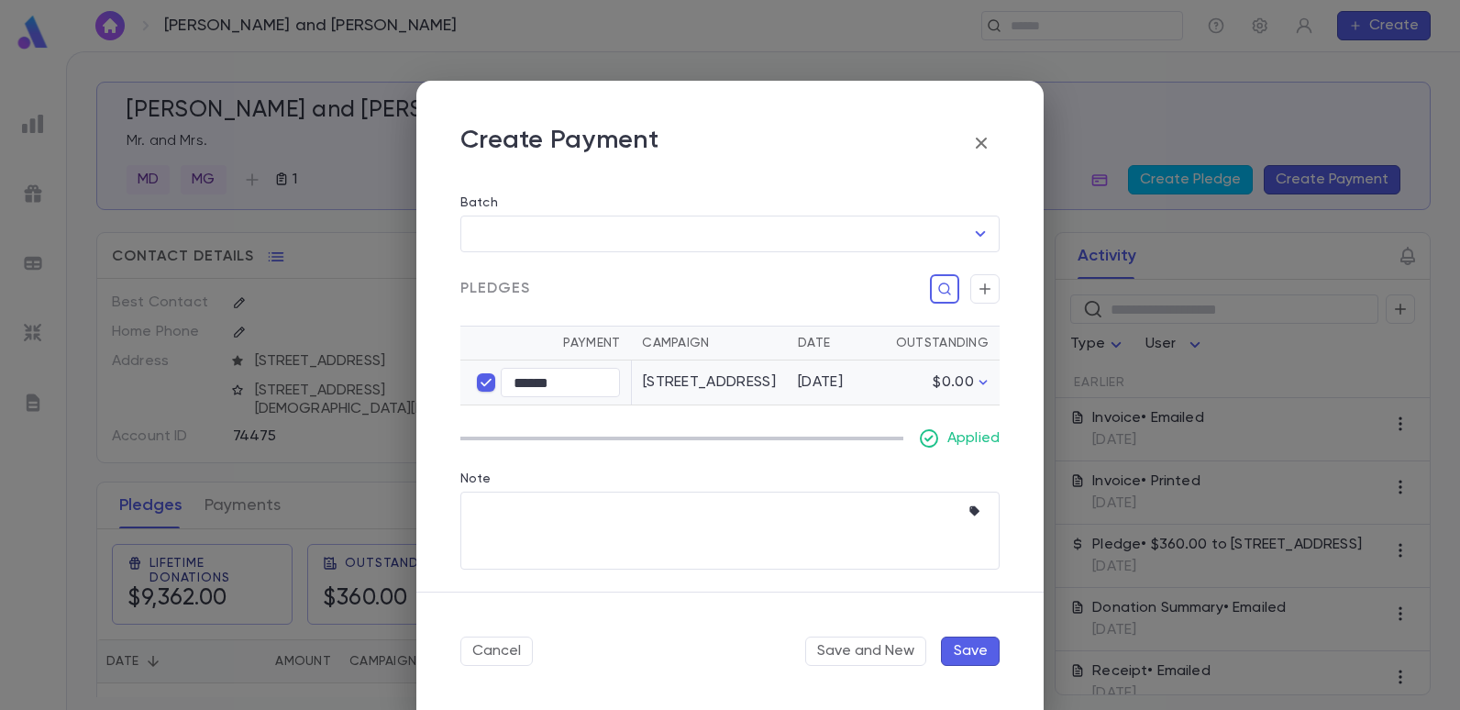
scroll to position [463, 0]
click at [972, 649] on button "Save" at bounding box center [970, 650] width 59 height 29
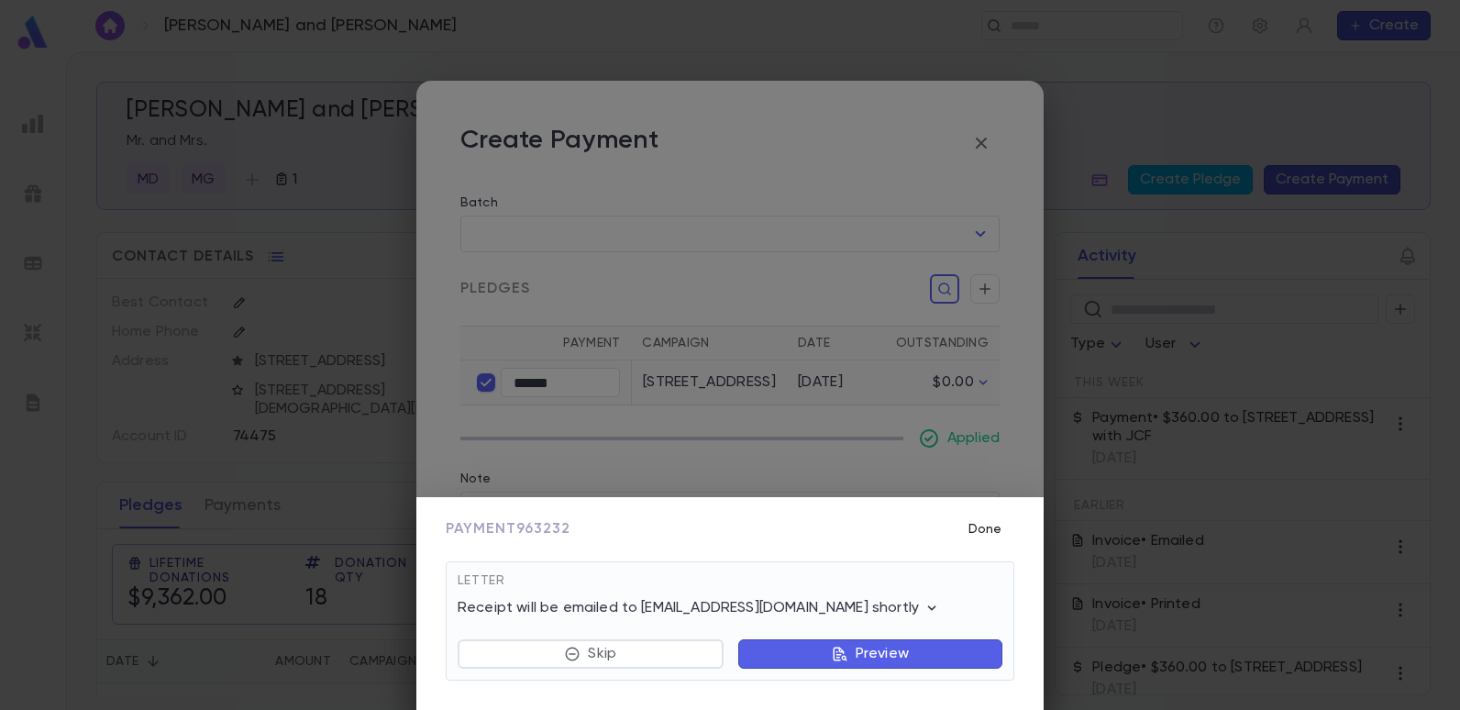
click at [986, 518] on button "Done" at bounding box center [984, 529] width 59 height 35
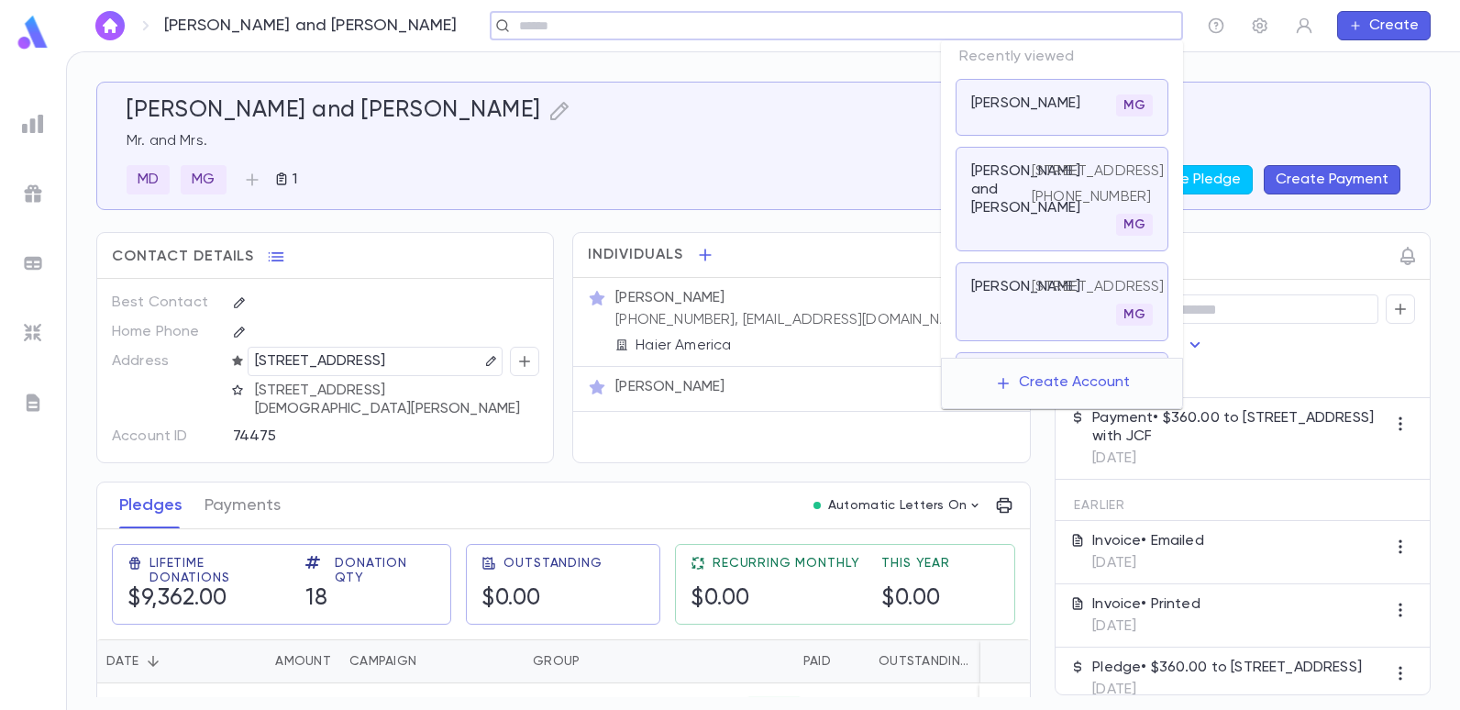
click at [1048, 31] on input "text" at bounding box center [830, 25] width 634 height 17
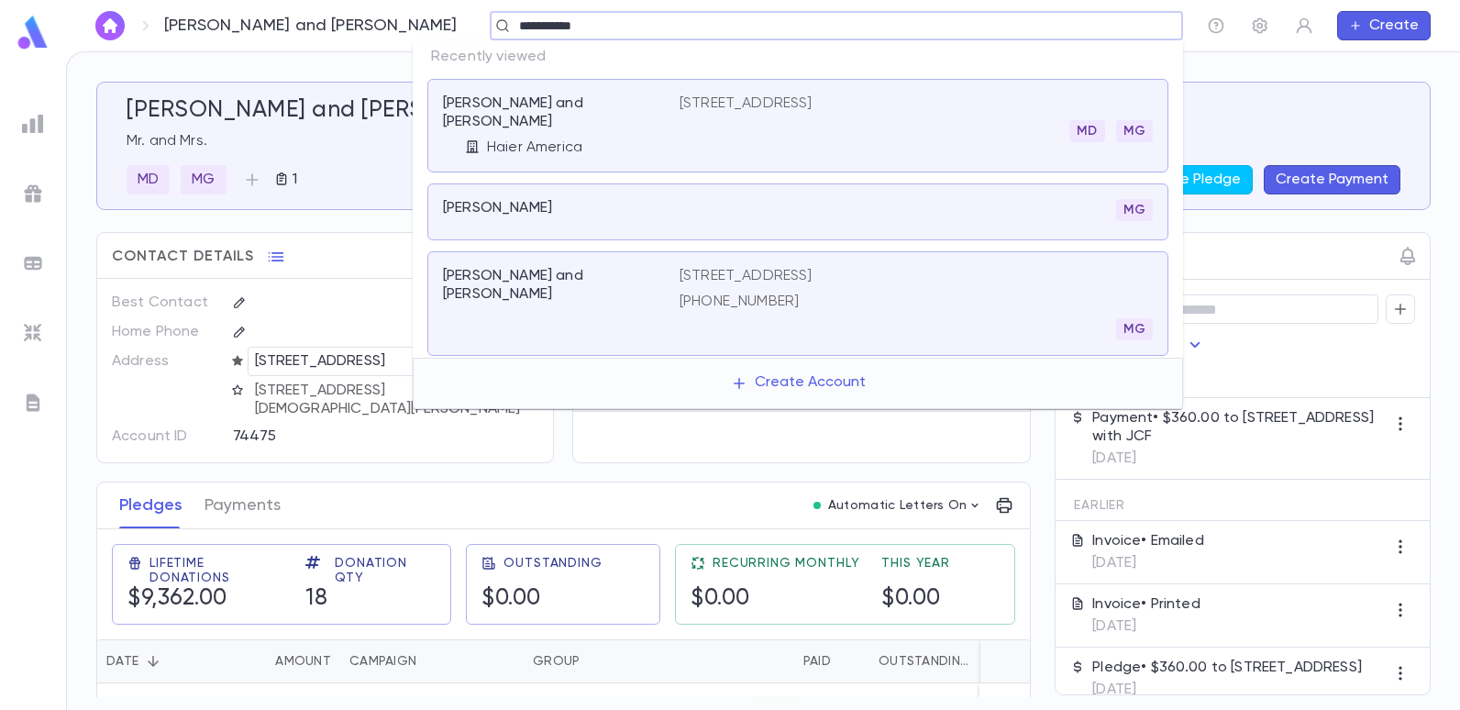
type input "**********"
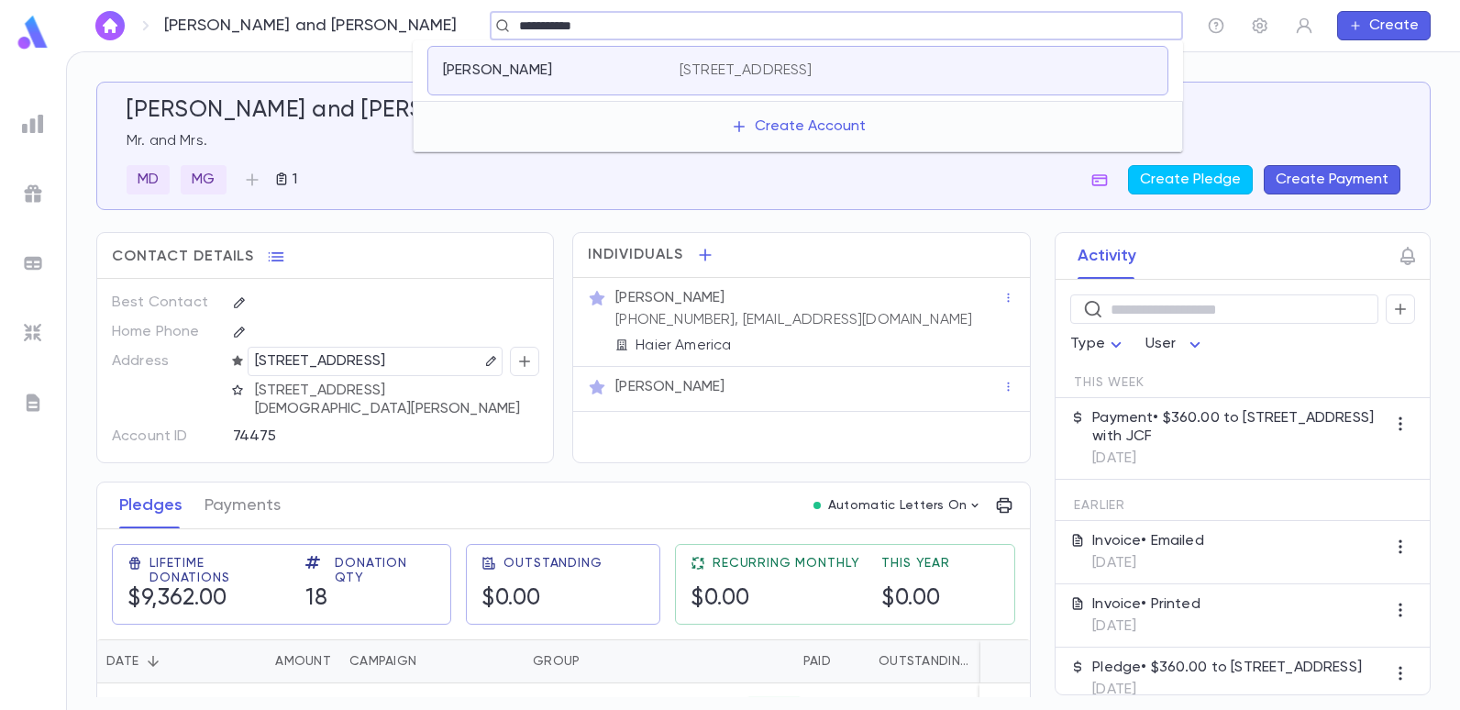
click at [812, 62] on p "715 Avenue K, Brooklyn NY 11230 United States" at bounding box center [745, 70] width 133 height 18
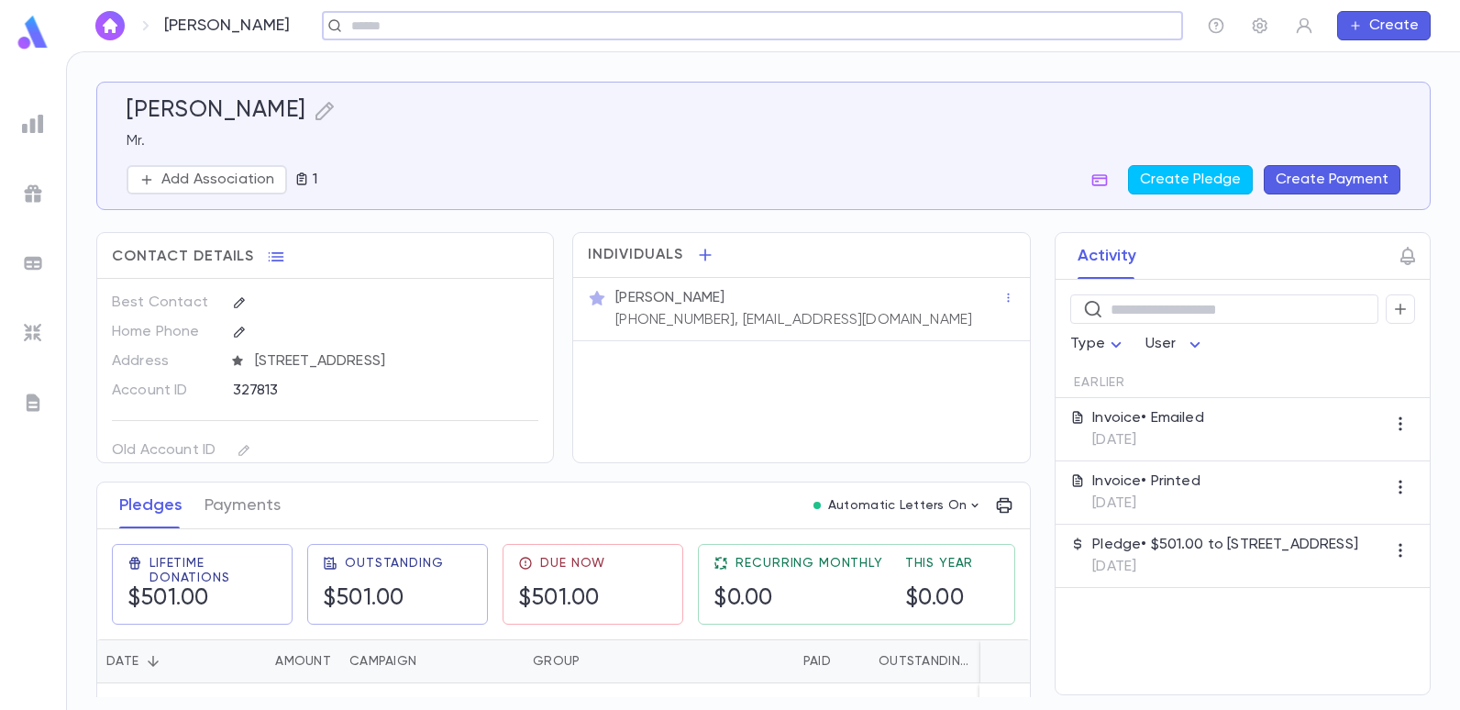
click at [1312, 175] on button "Create Payment" at bounding box center [1331, 179] width 137 height 29
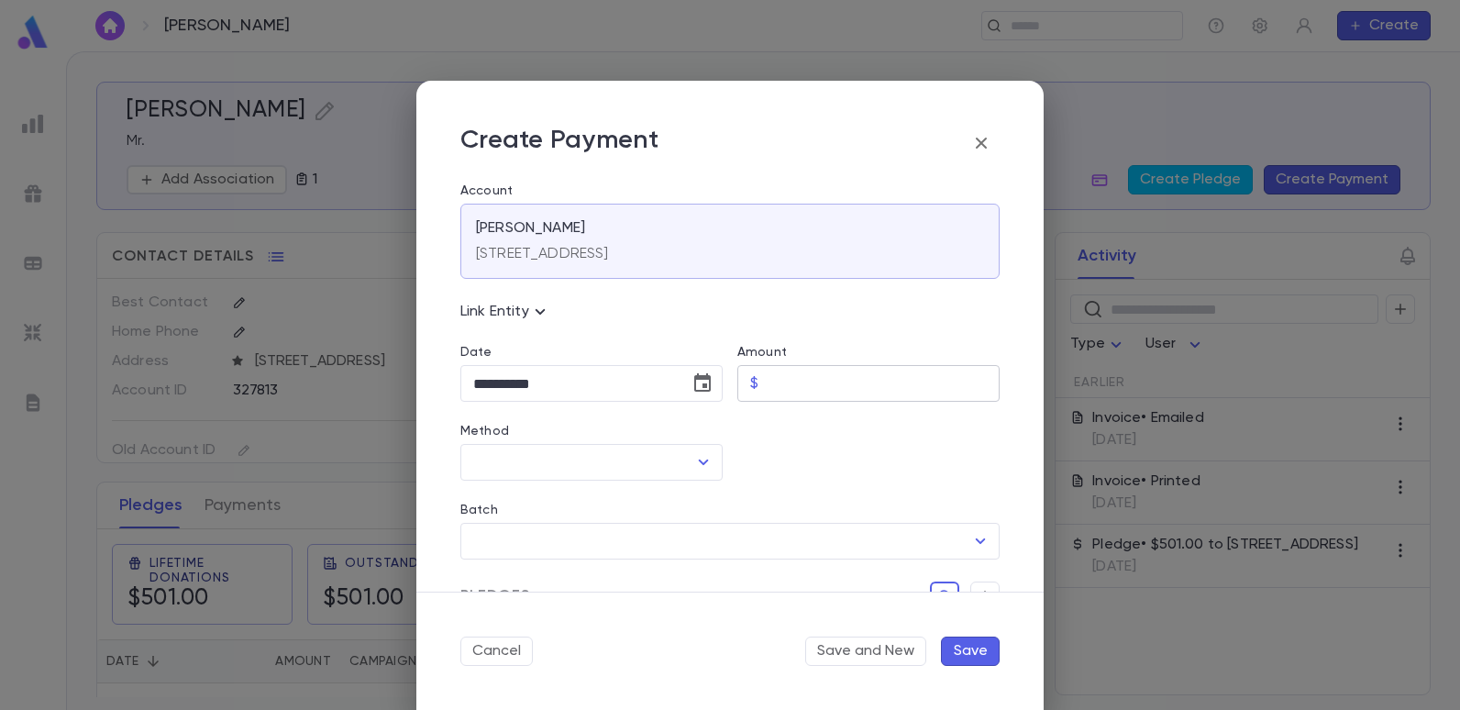
click at [837, 393] on input "Amount" at bounding box center [883, 384] width 234 height 36
type input "******"
click at [700, 464] on icon "Open" at bounding box center [704, 462] width 10 height 6
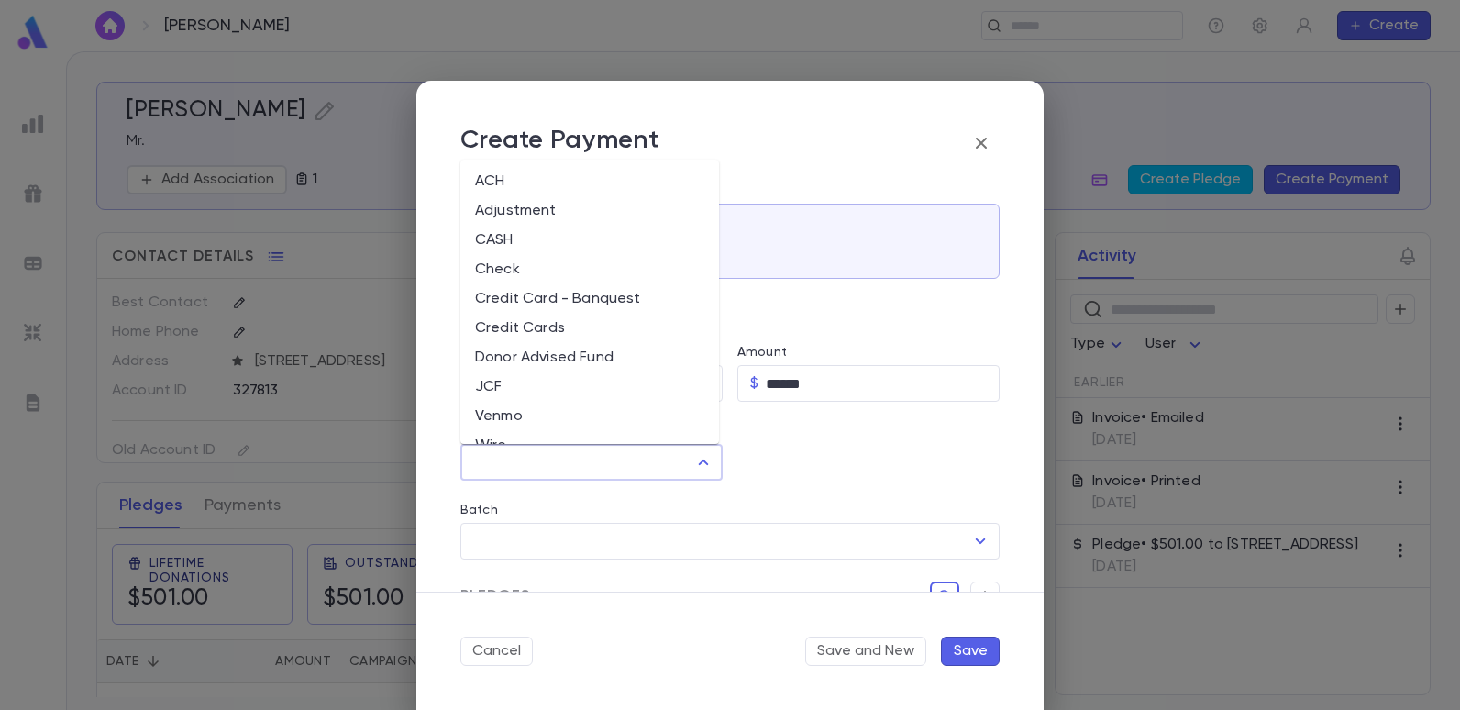
click at [595, 299] on li "Credit Card - Banquest" at bounding box center [589, 298] width 259 height 29
type input "**********"
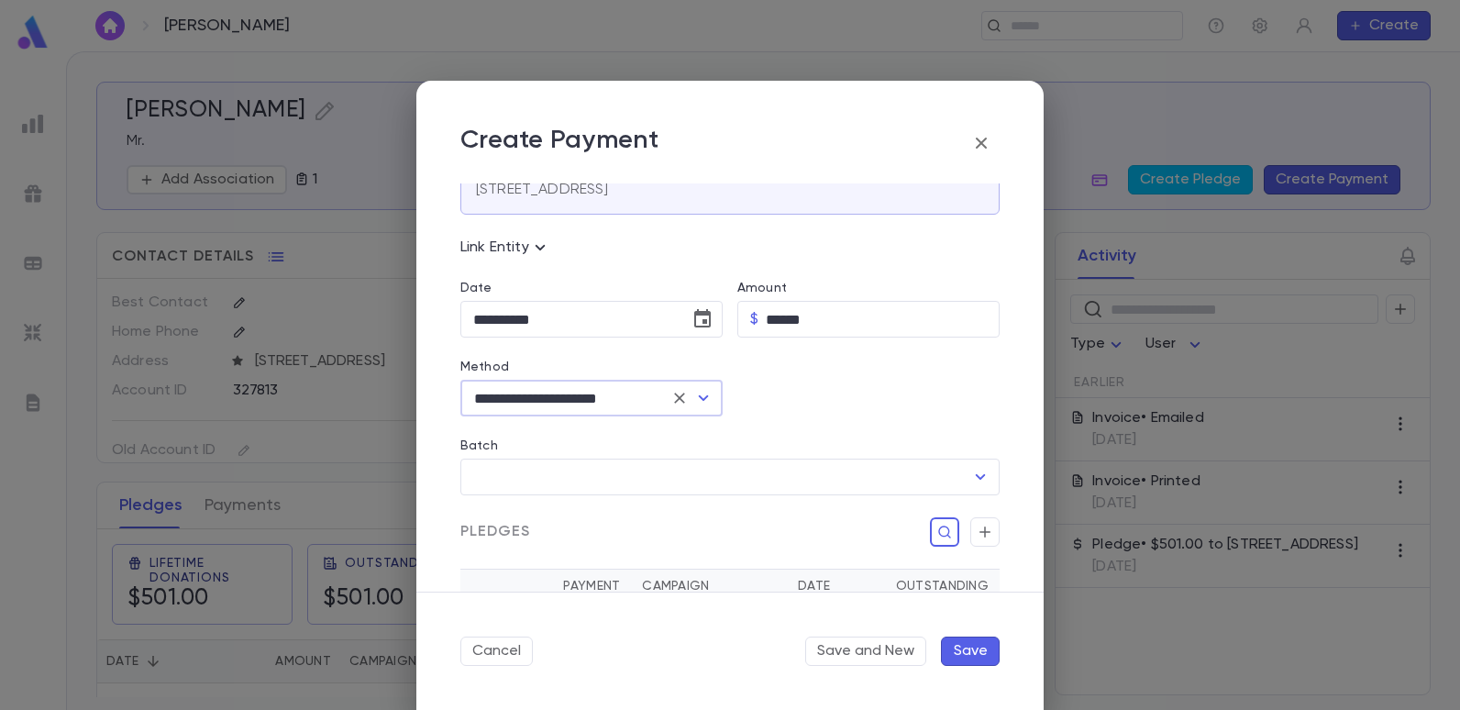
scroll to position [183, 0]
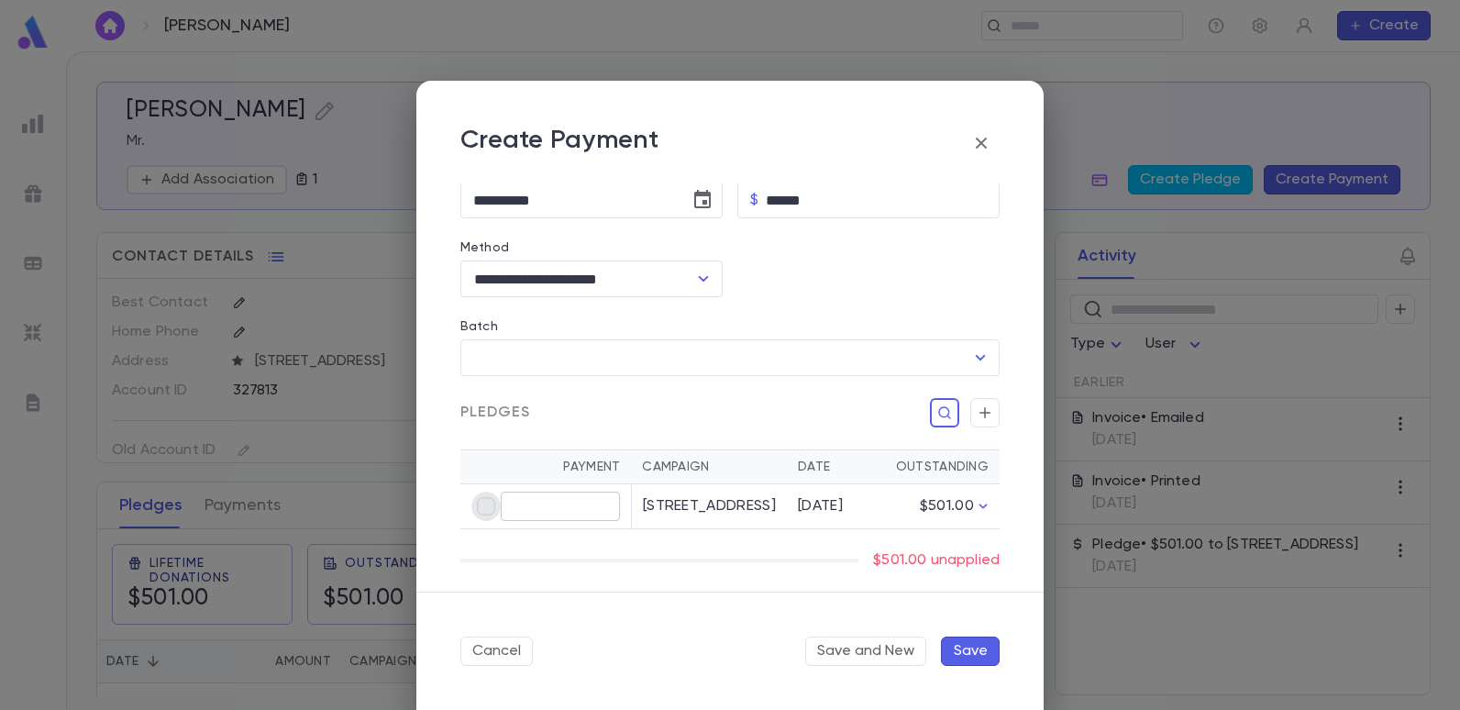
type input "******"
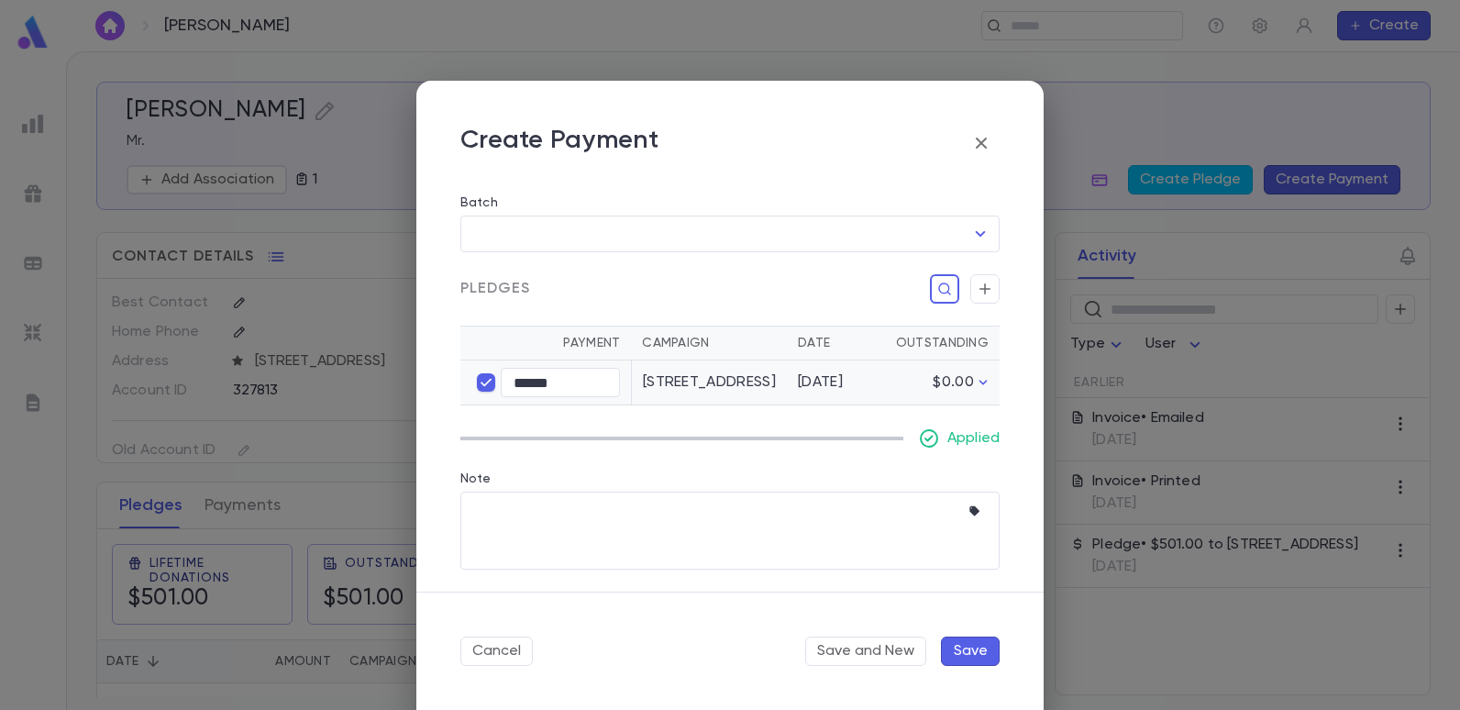
scroll to position [325, 0]
click at [959, 648] on button "Save" at bounding box center [970, 650] width 59 height 29
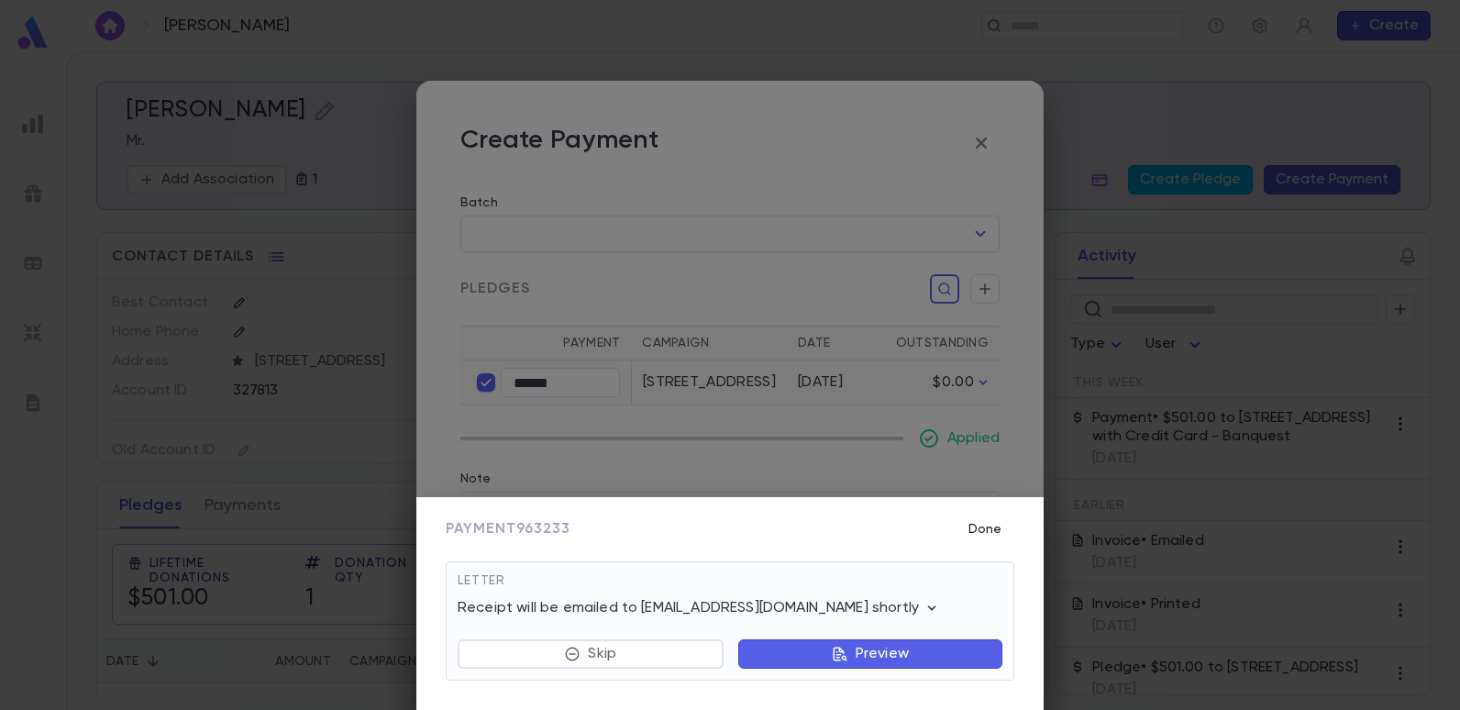
click at [990, 534] on button "Done" at bounding box center [984, 529] width 59 height 35
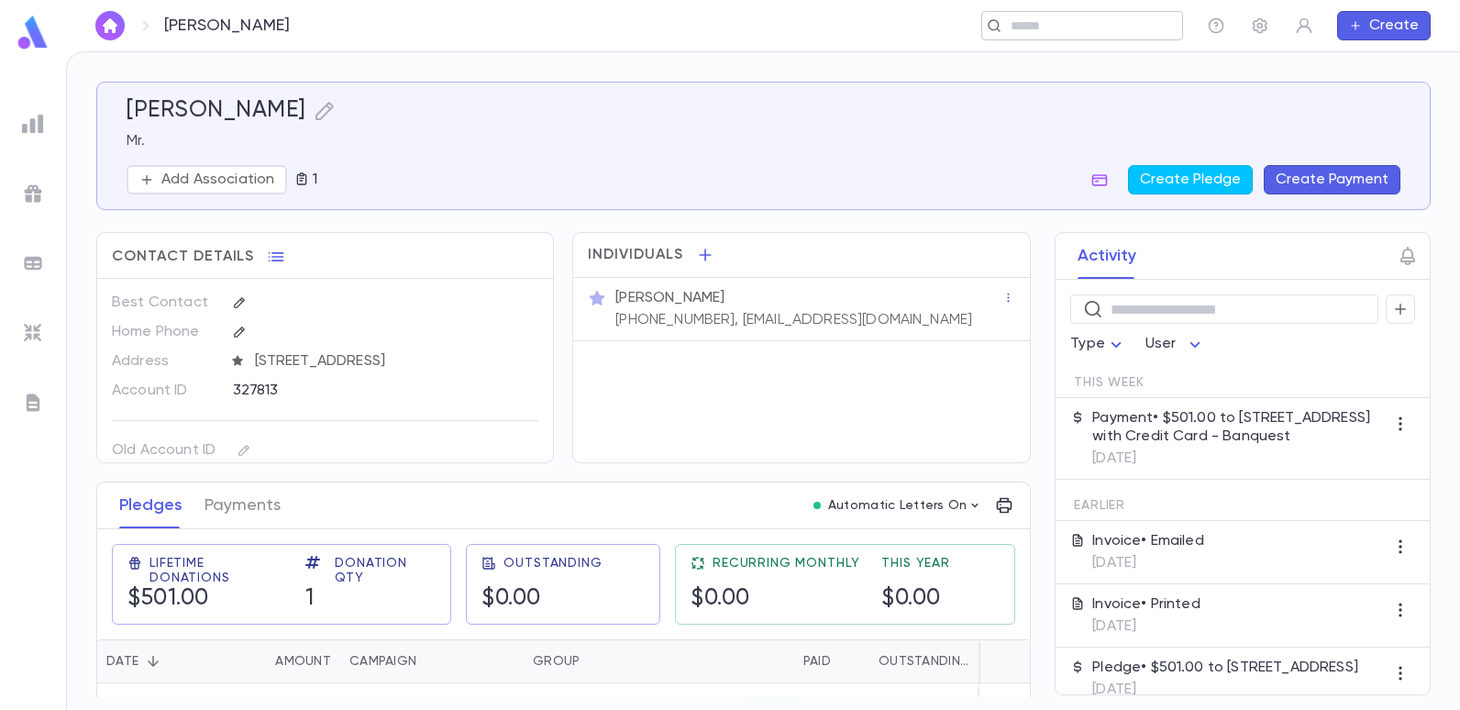
click at [1052, 32] on input "text" at bounding box center [1076, 25] width 142 height 17
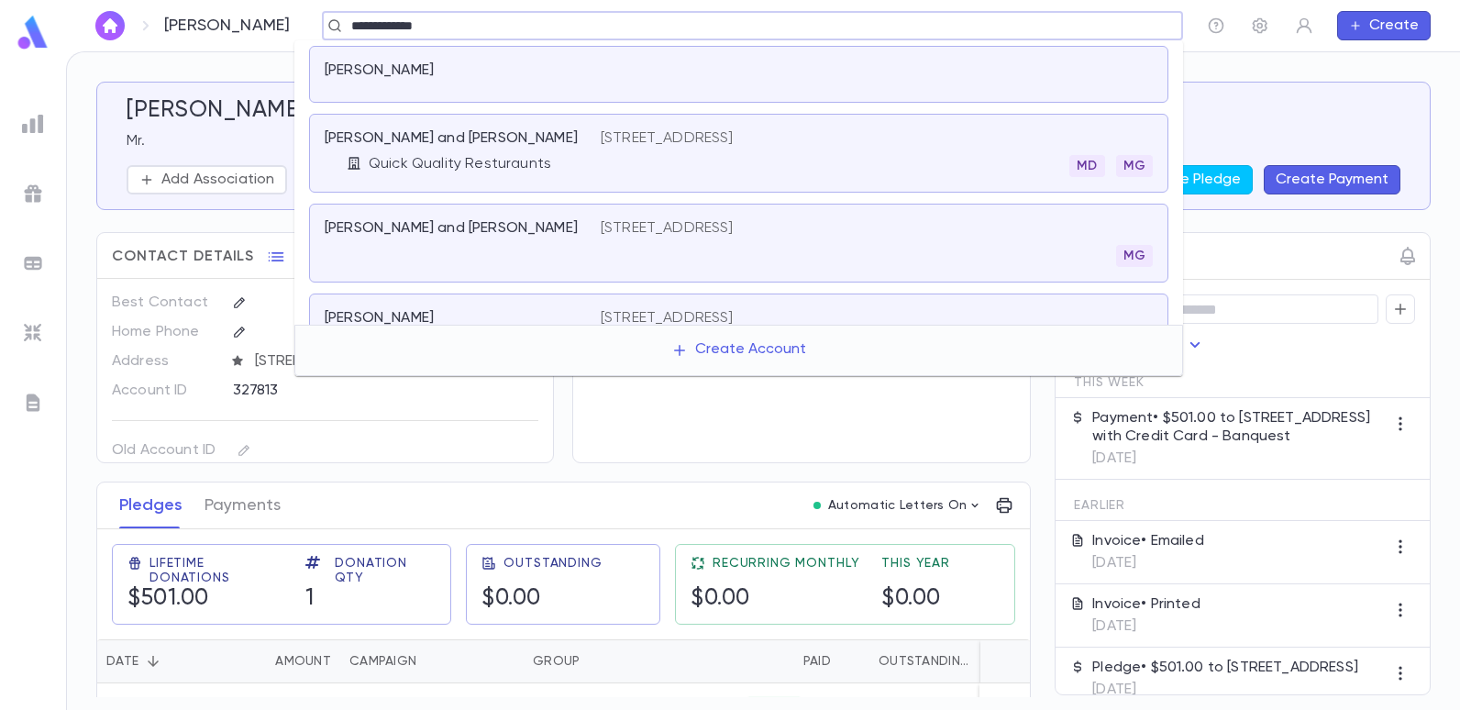
type input "**********"
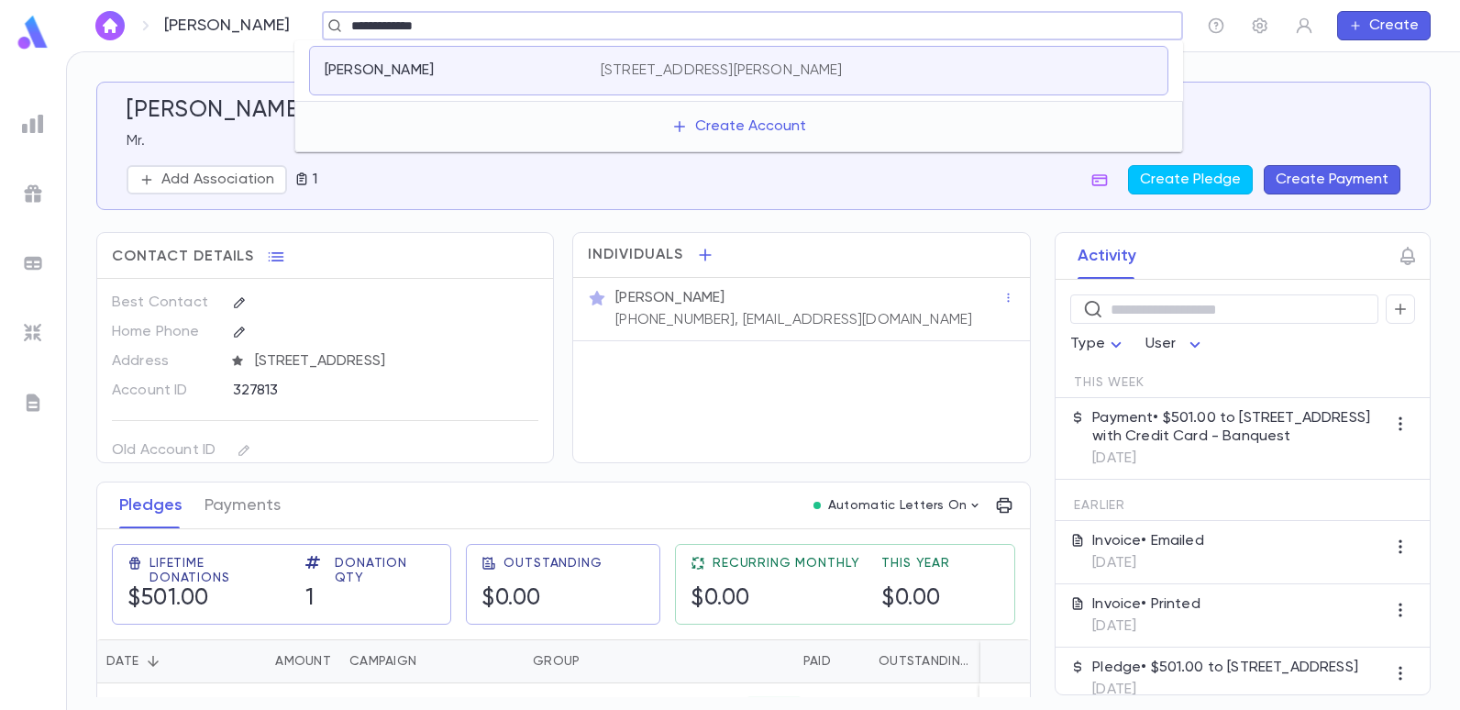
click at [880, 67] on div "18 Payne Avenue, Lakewood NJ 08701" at bounding box center [877, 70] width 552 height 18
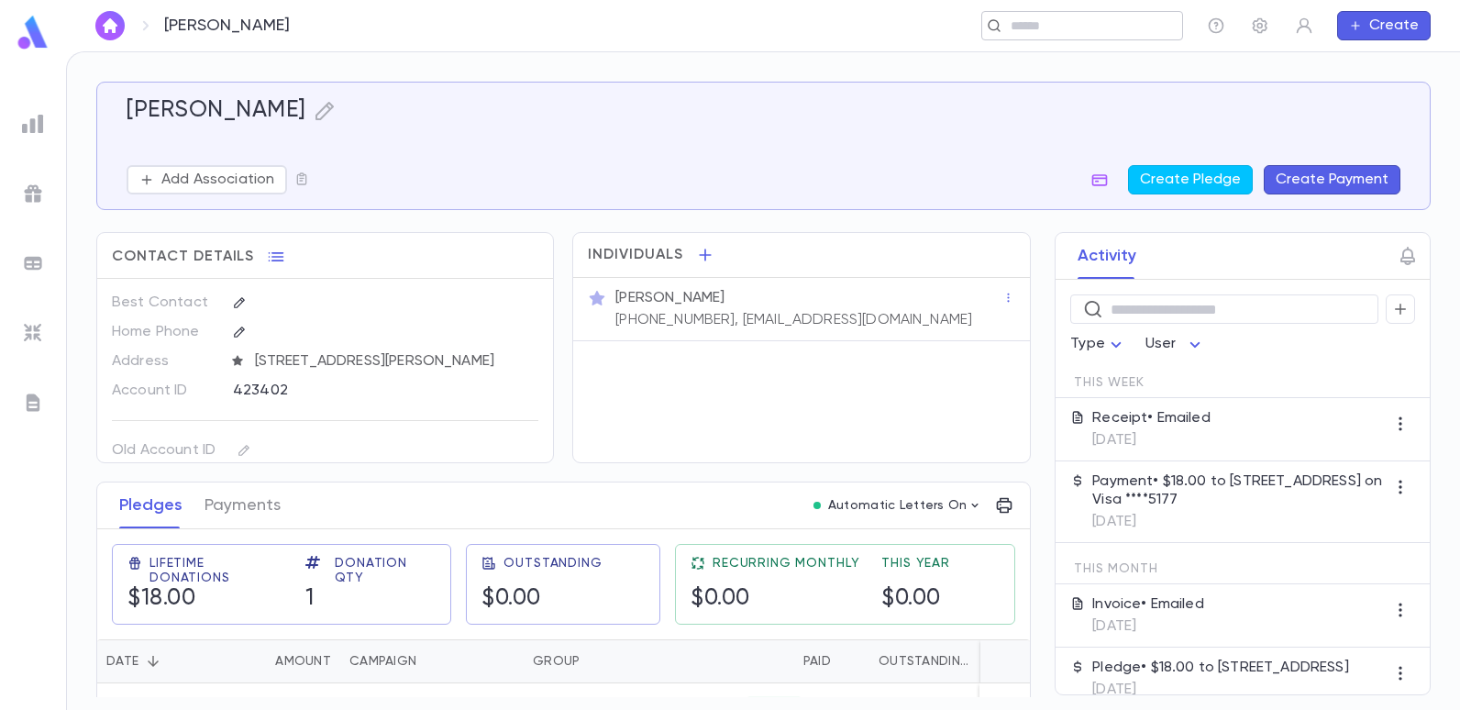
click at [1064, 32] on input "text" at bounding box center [1076, 25] width 142 height 17
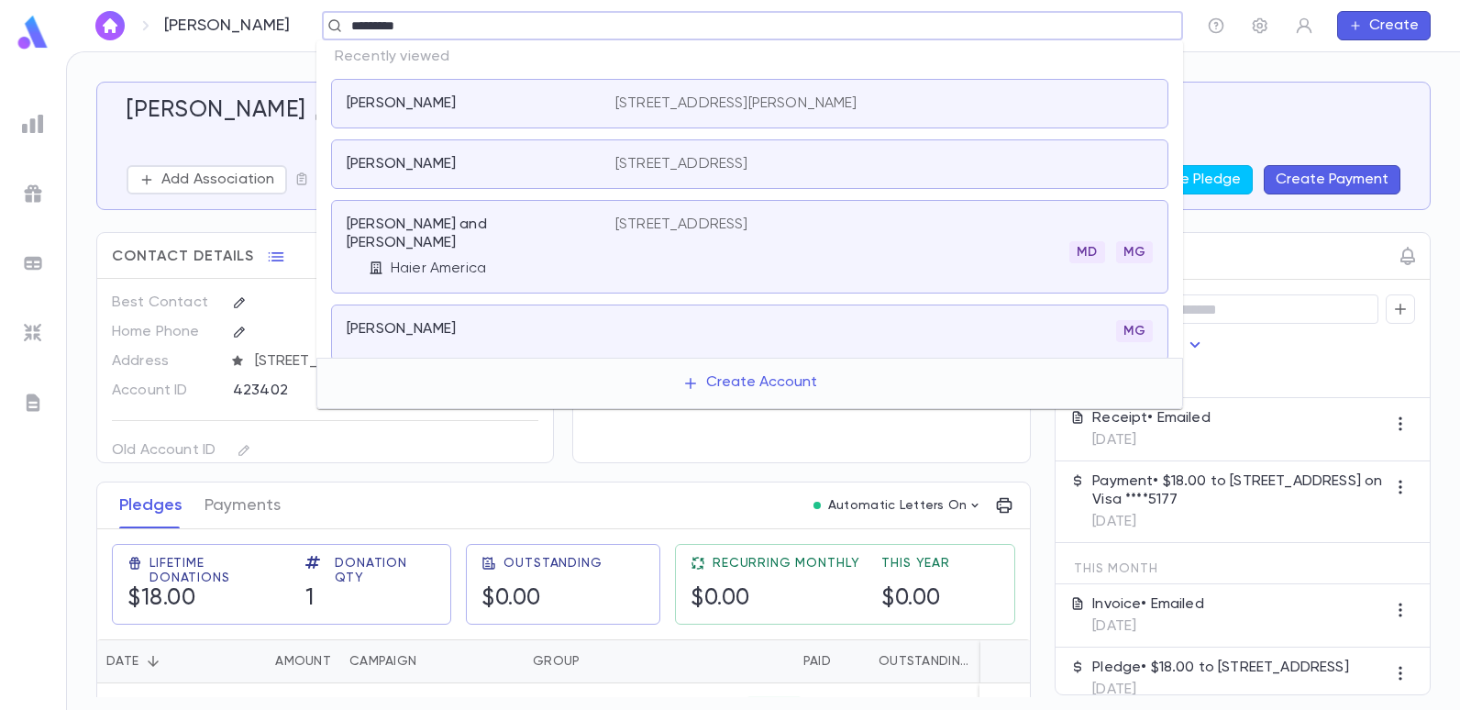
type input "*********"
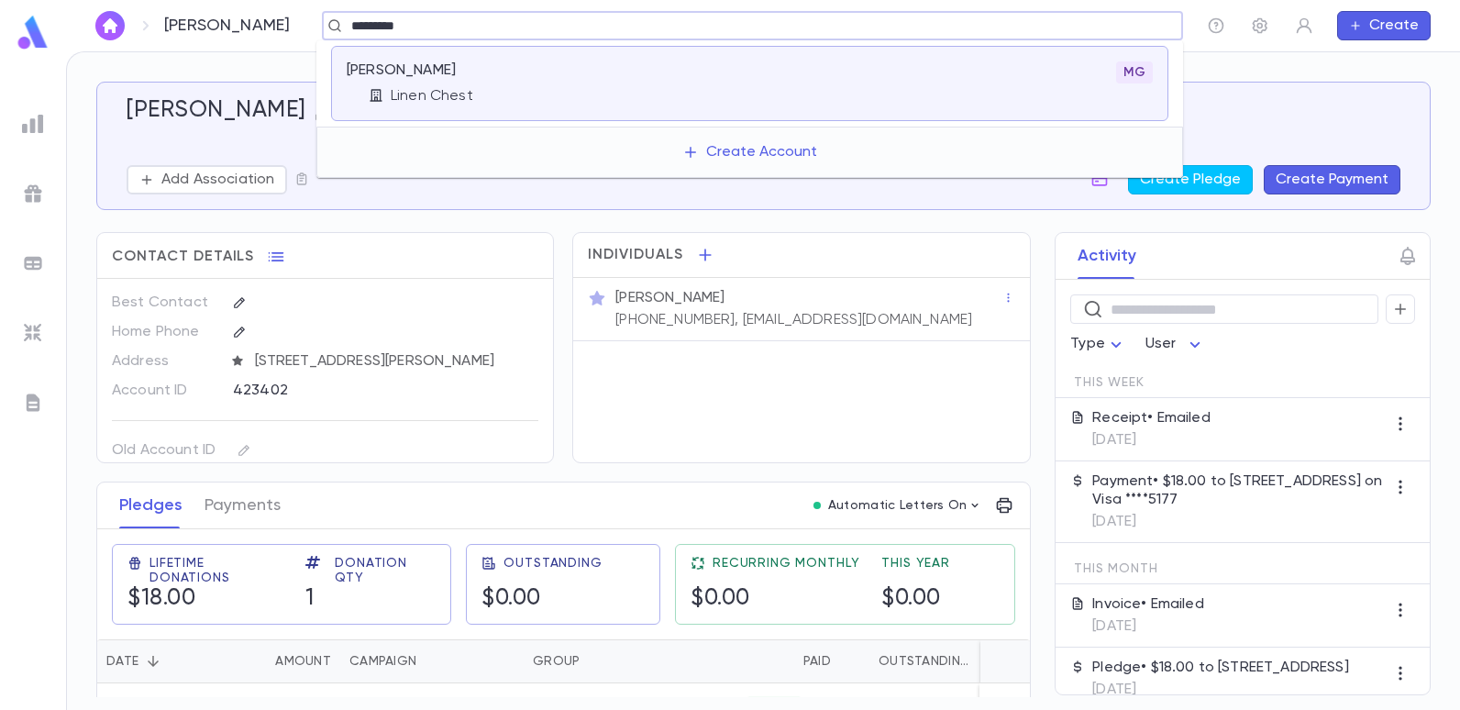
click at [653, 101] on div "MG" at bounding box center [883, 83] width 537 height 44
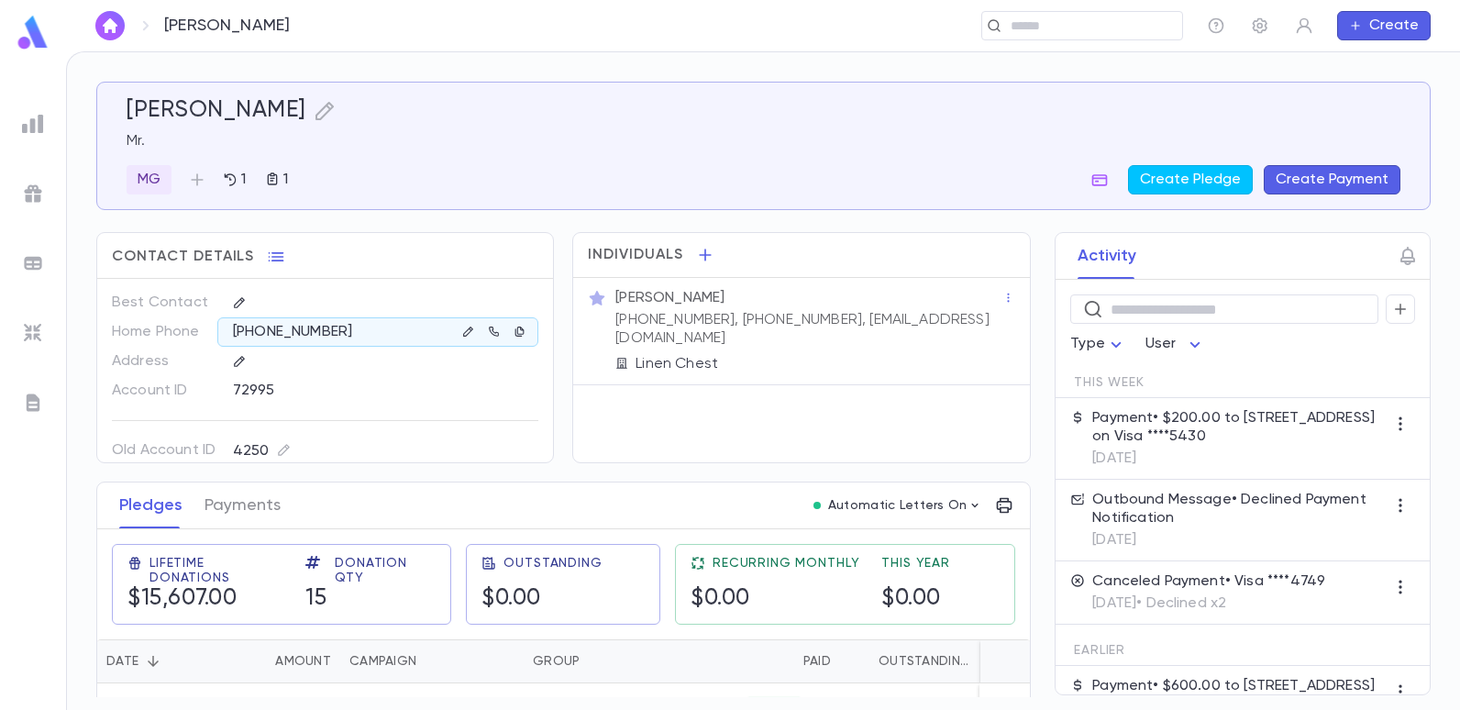
click at [33, 37] on img at bounding box center [33, 33] width 37 height 36
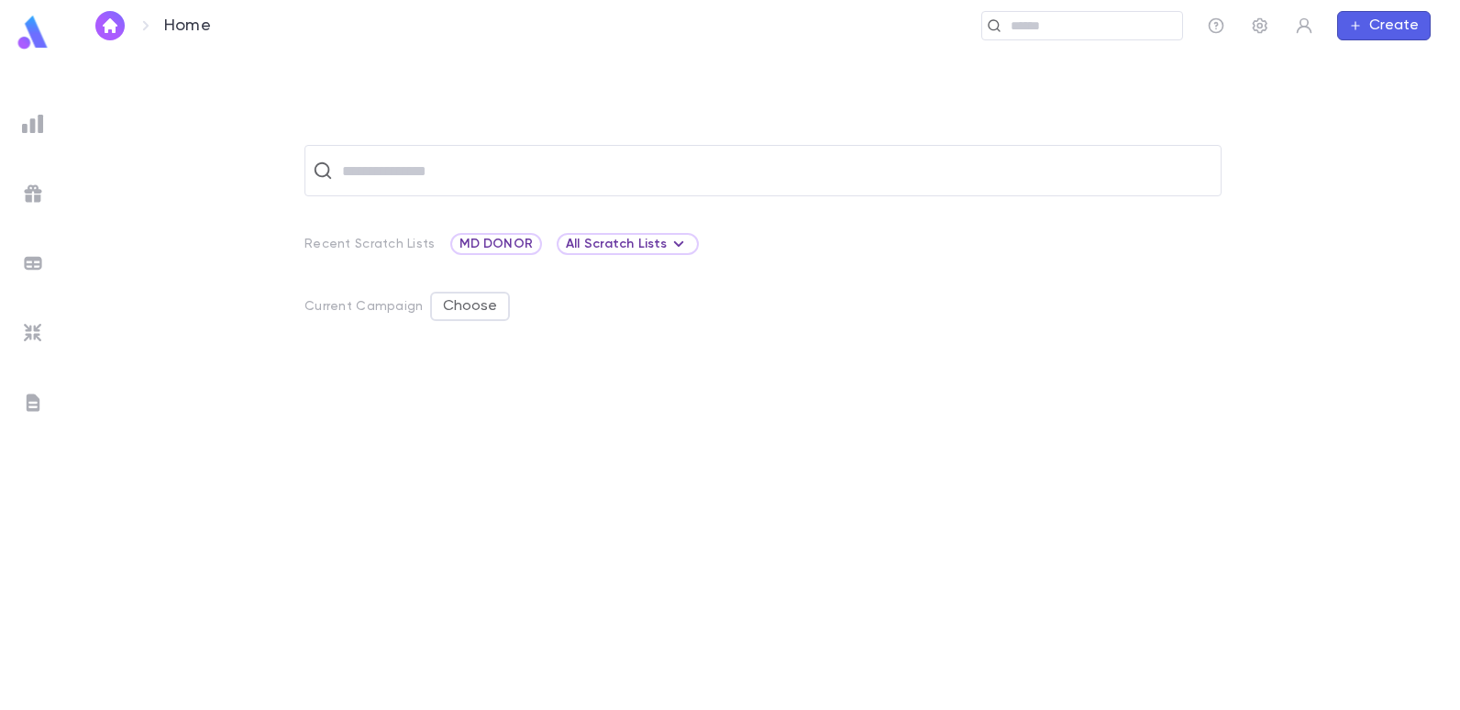
click at [35, 408] on img at bounding box center [33, 402] width 22 height 22
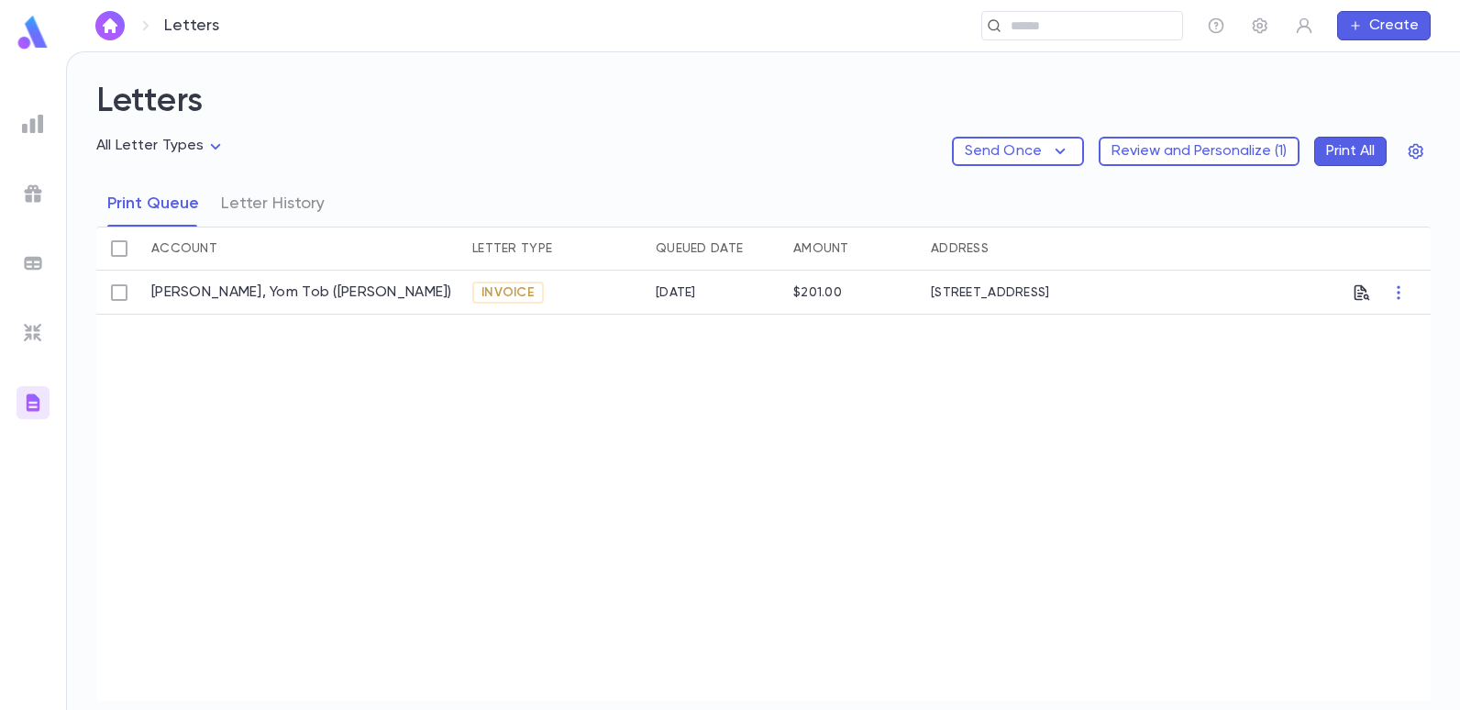
click at [28, 337] on img at bounding box center [33, 333] width 22 height 22
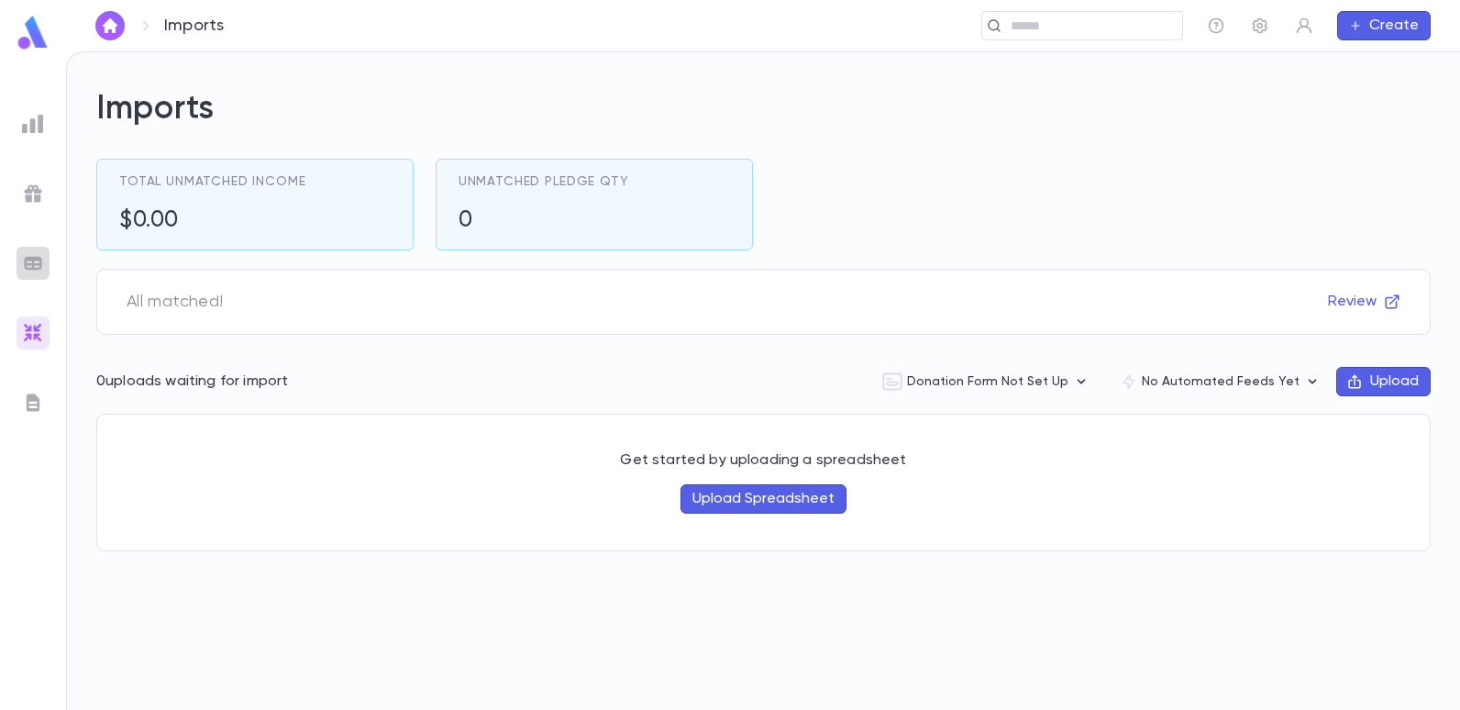
click at [40, 266] on img at bounding box center [33, 263] width 22 height 22
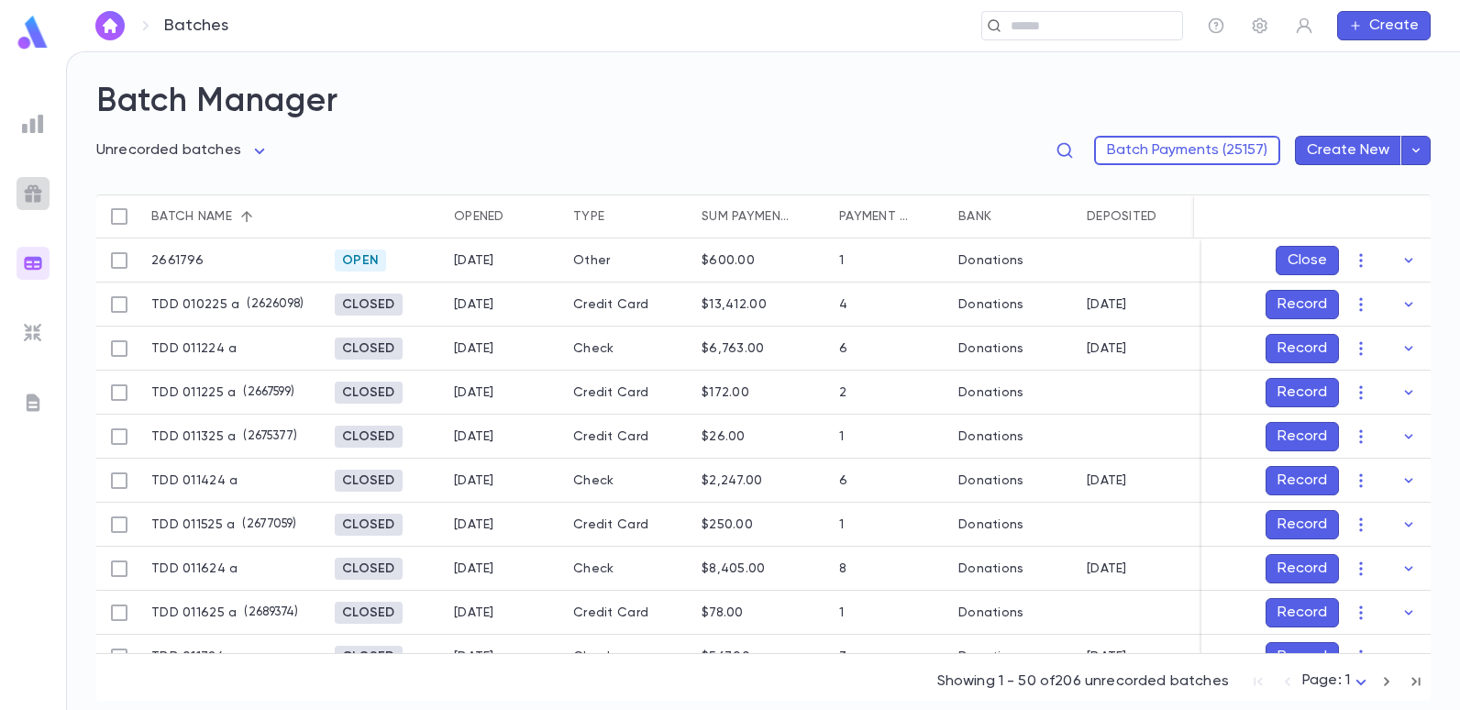
click at [32, 196] on img at bounding box center [33, 193] width 22 height 22
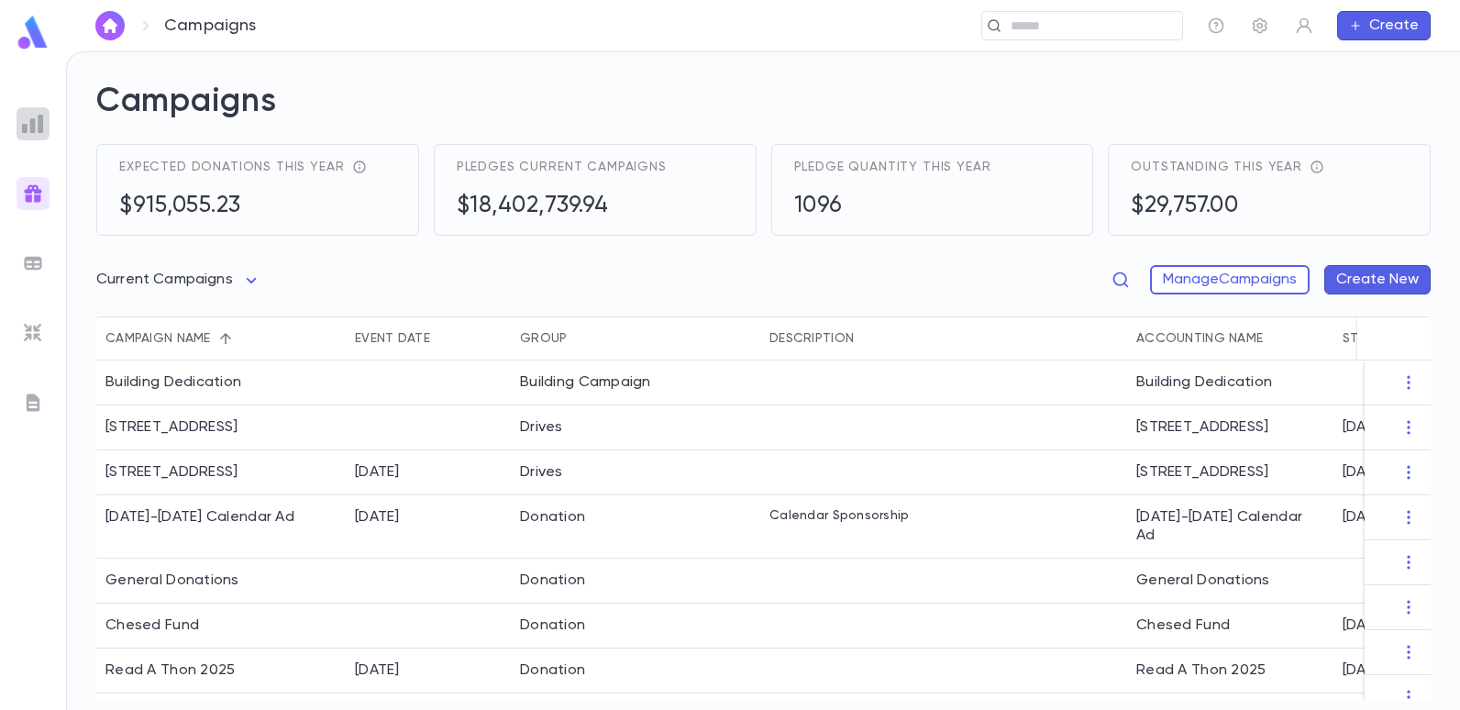
click at [39, 130] on img at bounding box center [33, 124] width 22 height 22
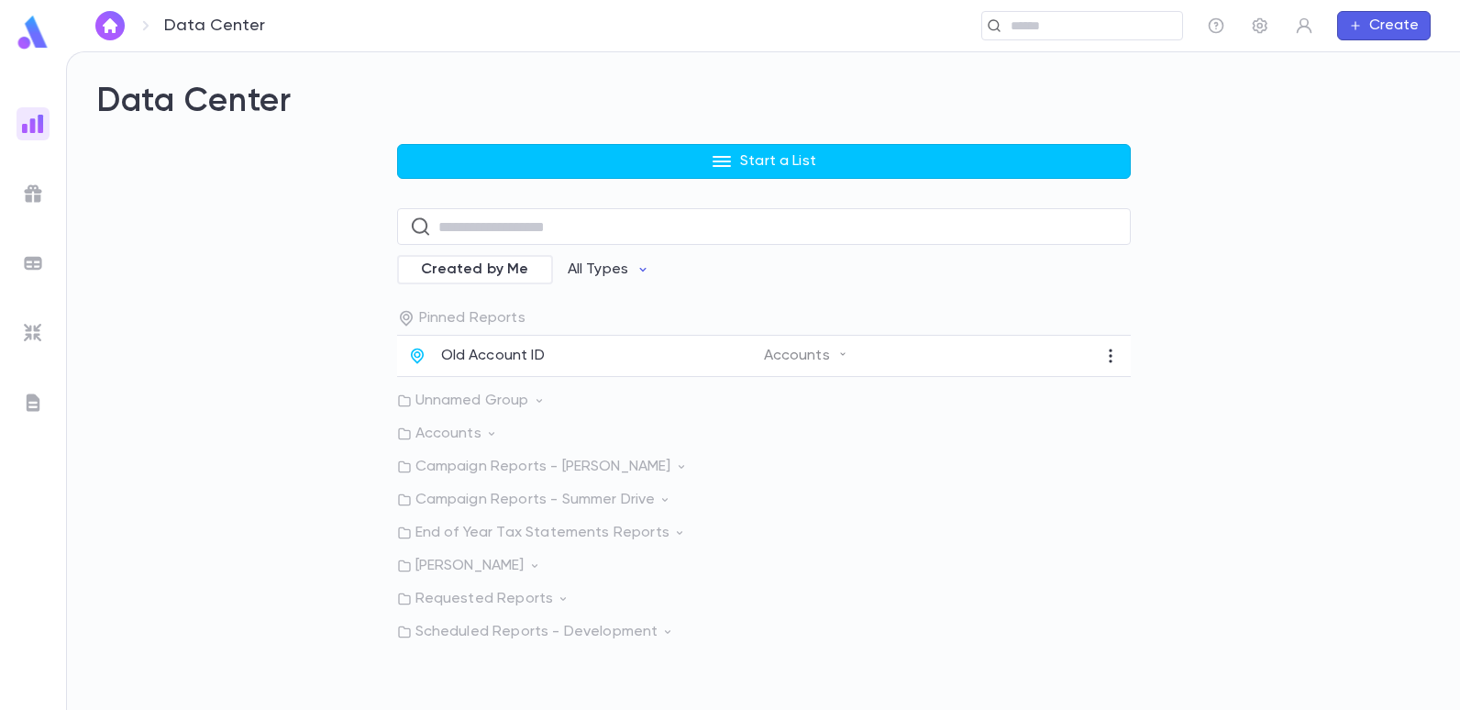
click at [44, 36] on img at bounding box center [33, 33] width 37 height 36
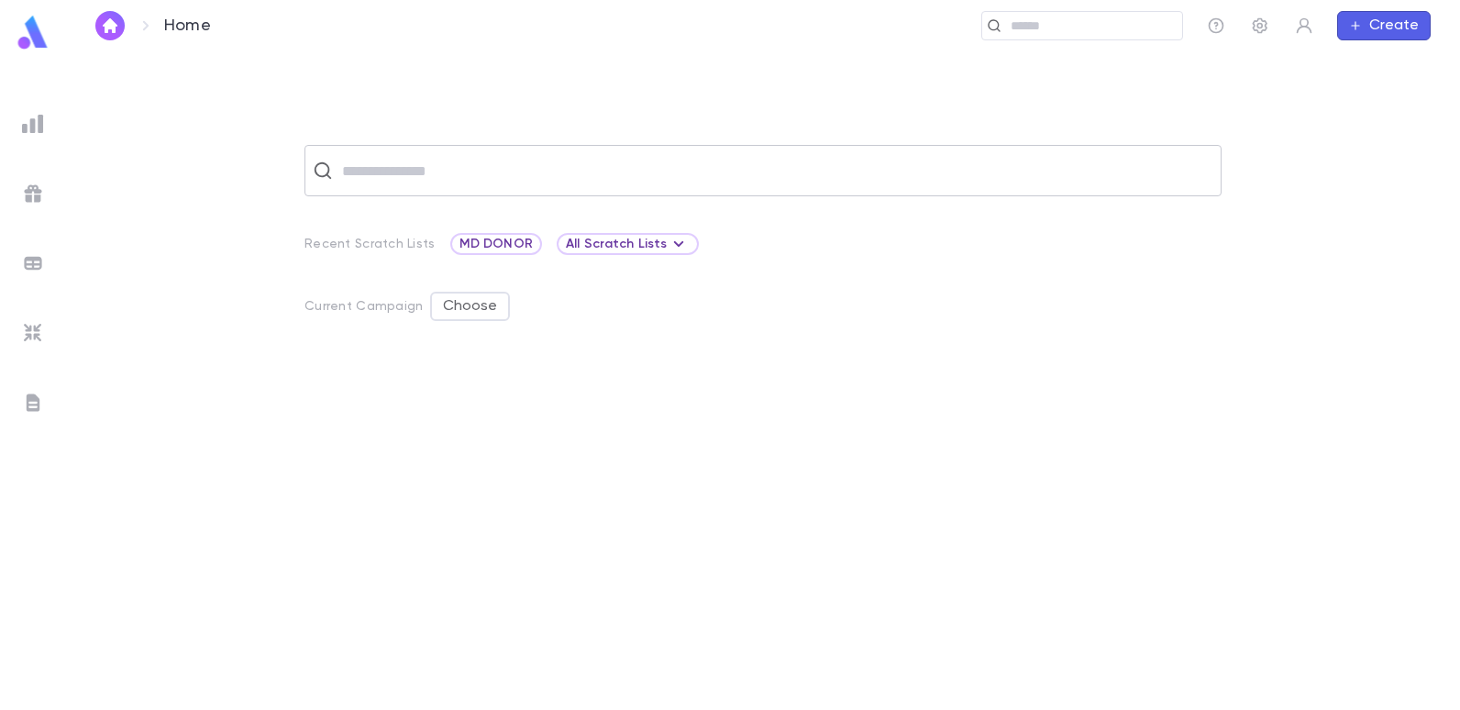
click at [497, 188] on div "​" at bounding box center [762, 170] width 917 height 51
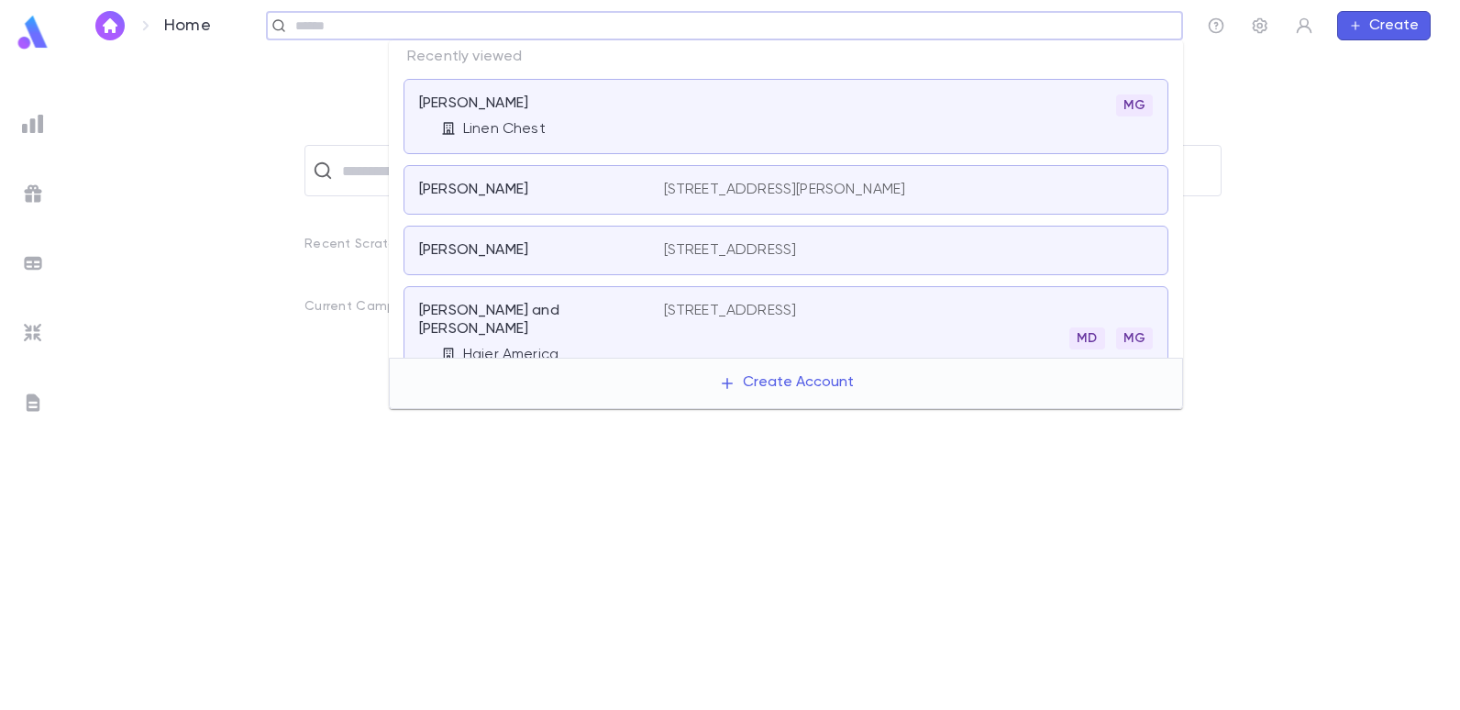
click at [1041, 28] on input "text" at bounding box center [718, 25] width 857 height 17
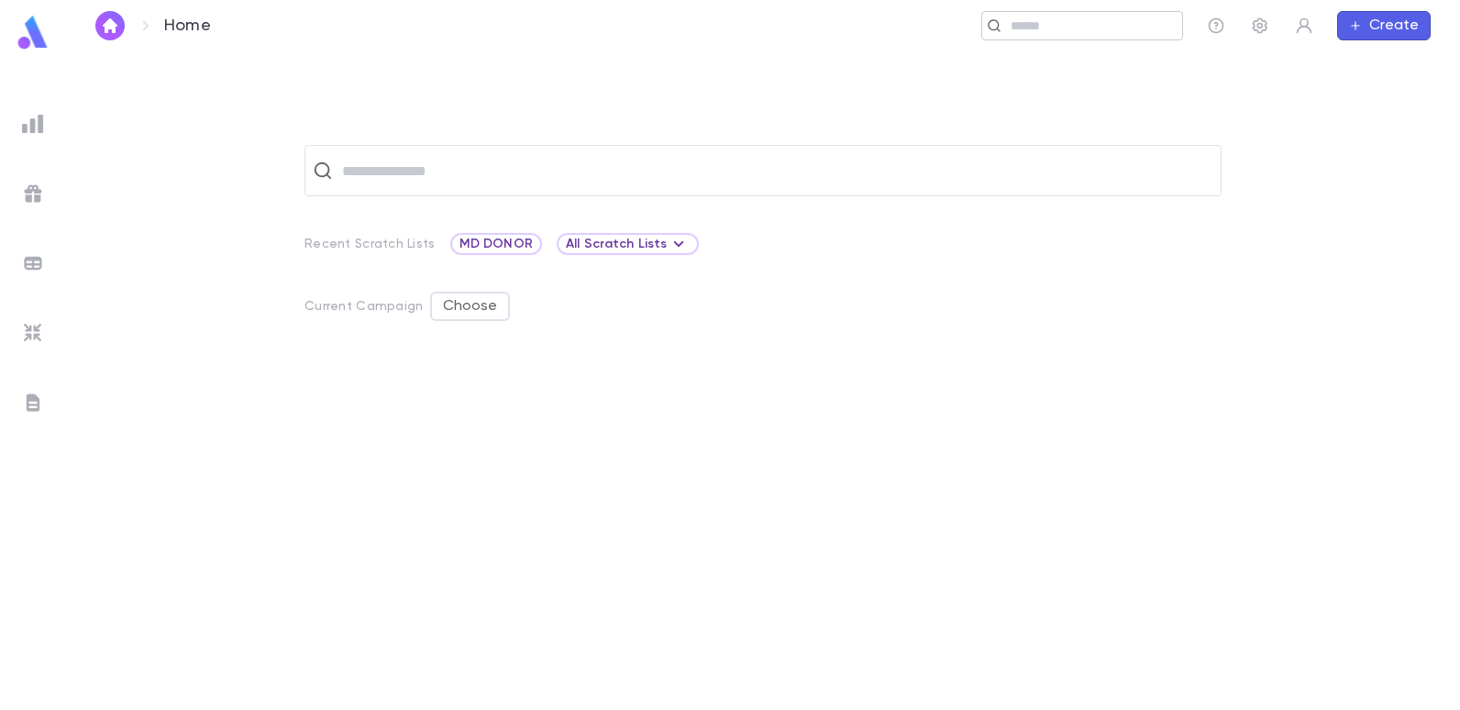
click at [1088, 25] on input "text" at bounding box center [1076, 25] width 142 height 17
click at [1296, 259] on div "​ Recent Scratch Lists MD DONOR All Scratch Lists Current Campaign Choose" at bounding box center [762, 427] width 1335 height 564
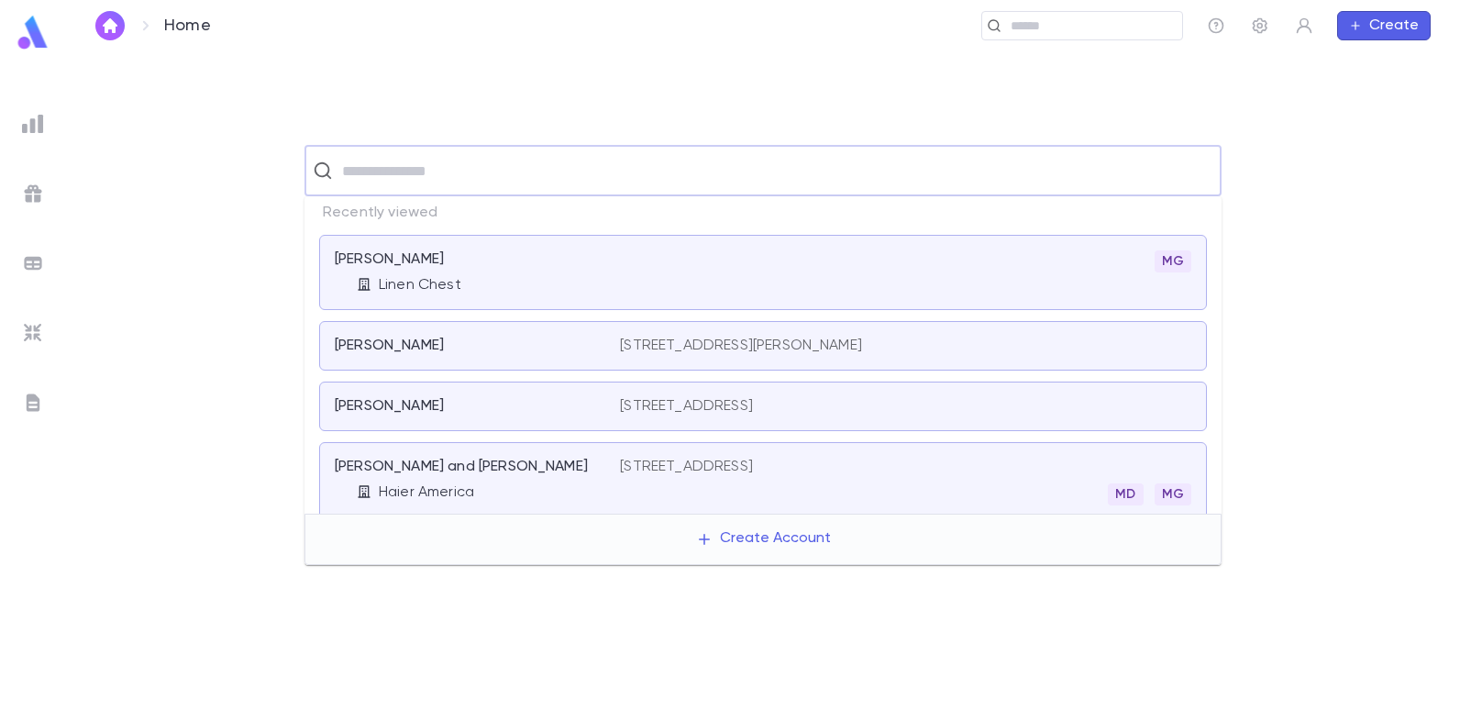
click at [547, 183] on input "text" at bounding box center [774, 170] width 876 height 35
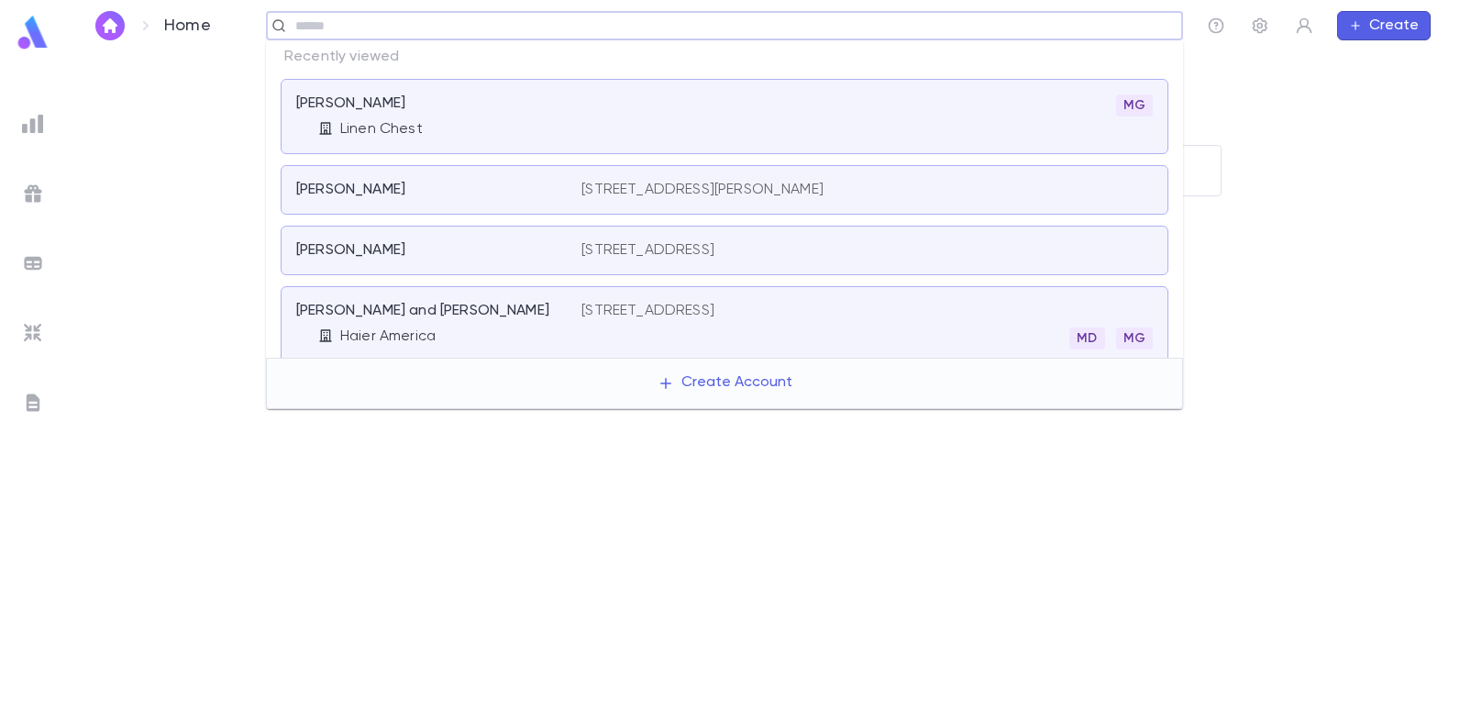
click at [1072, 33] on input "text" at bounding box center [718, 25] width 857 height 17
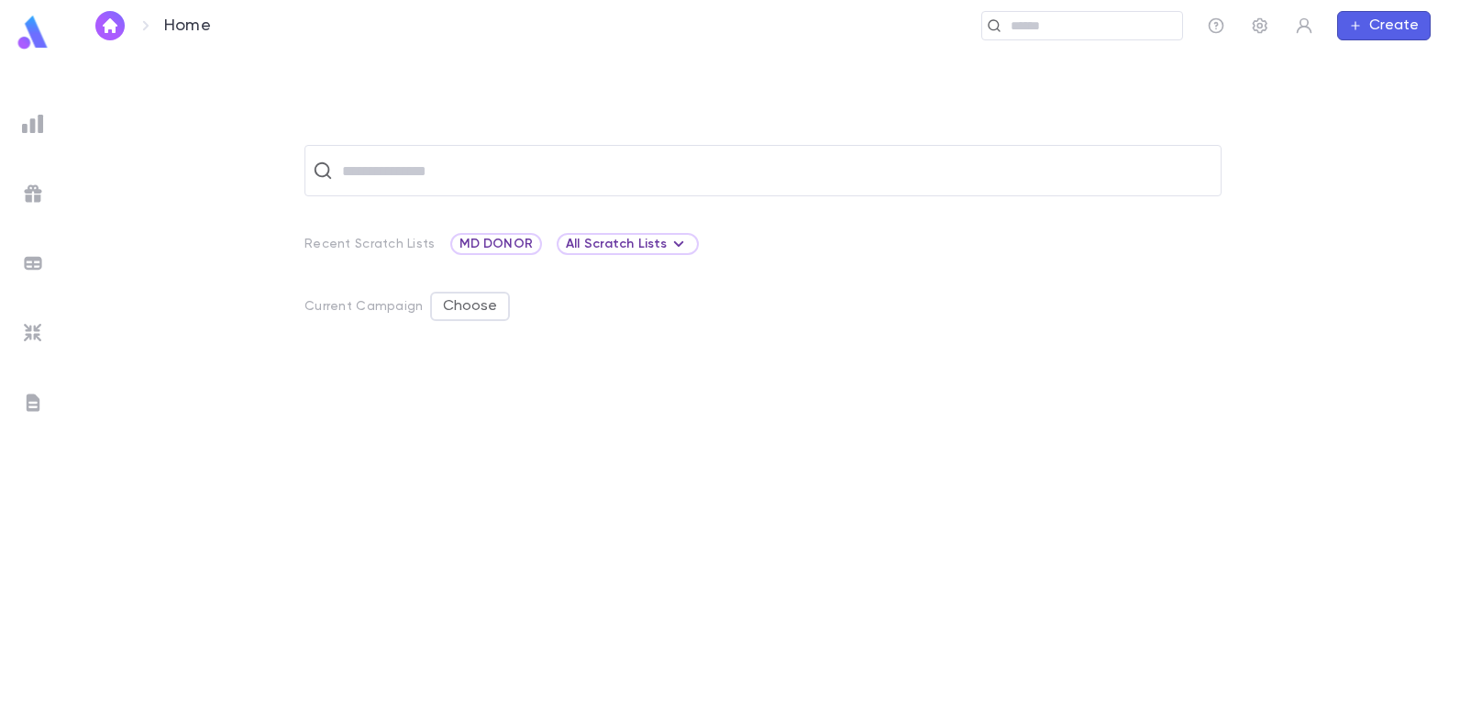
click at [92, 266] on div "​ Recent Scratch Lists MD DONOR All Scratch Lists Current Campaign Choose" at bounding box center [763, 379] width 1394 height 657
click at [1030, 35] on div "​" at bounding box center [1082, 25] width 202 height 29
click at [1009, 14] on div "​" at bounding box center [724, 25] width 917 height 29
click at [998, 36] on div "​" at bounding box center [724, 25] width 917 height 29
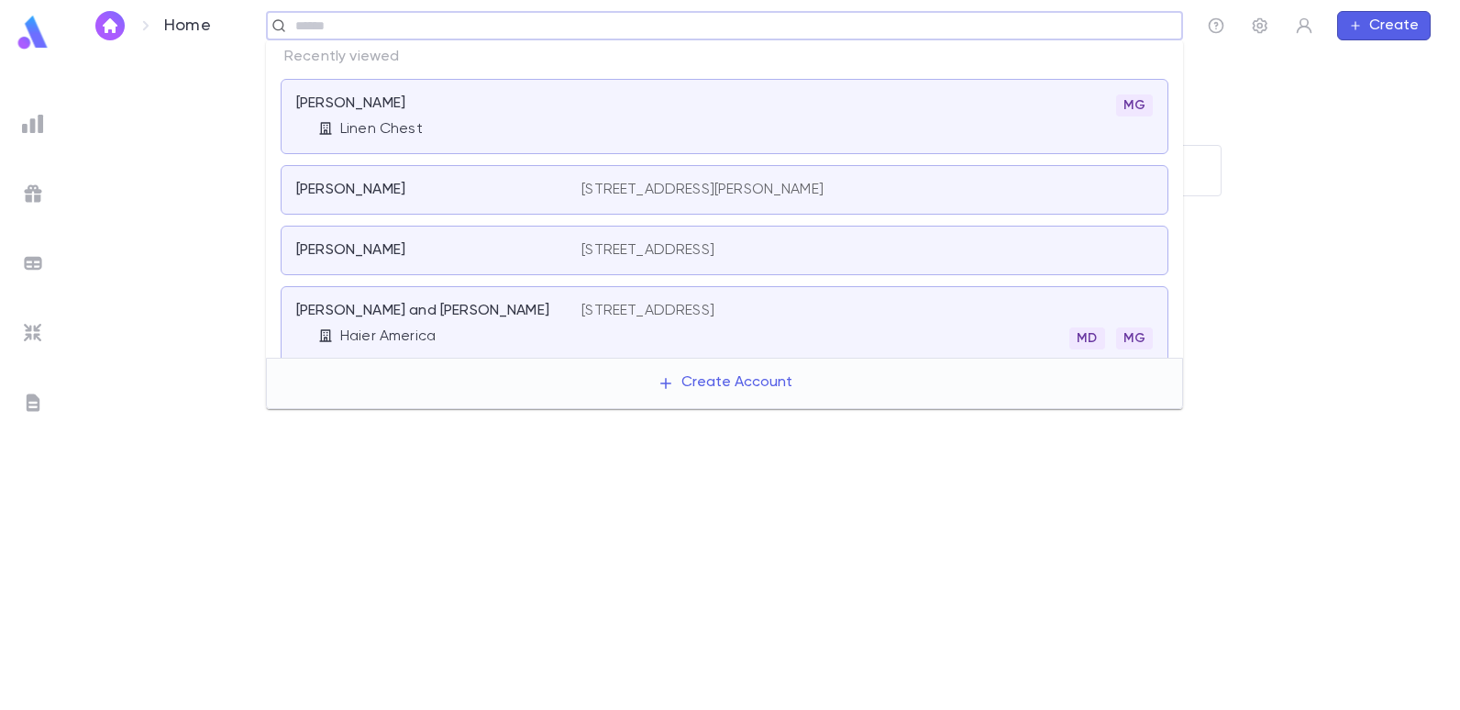
click at [508, 31] on input "text" at bounding box center [718, 25] width 857 height 17
click at [380, 184] on p "Bijou, Raymond" at bounding box center [350, 190] width 109 height 18
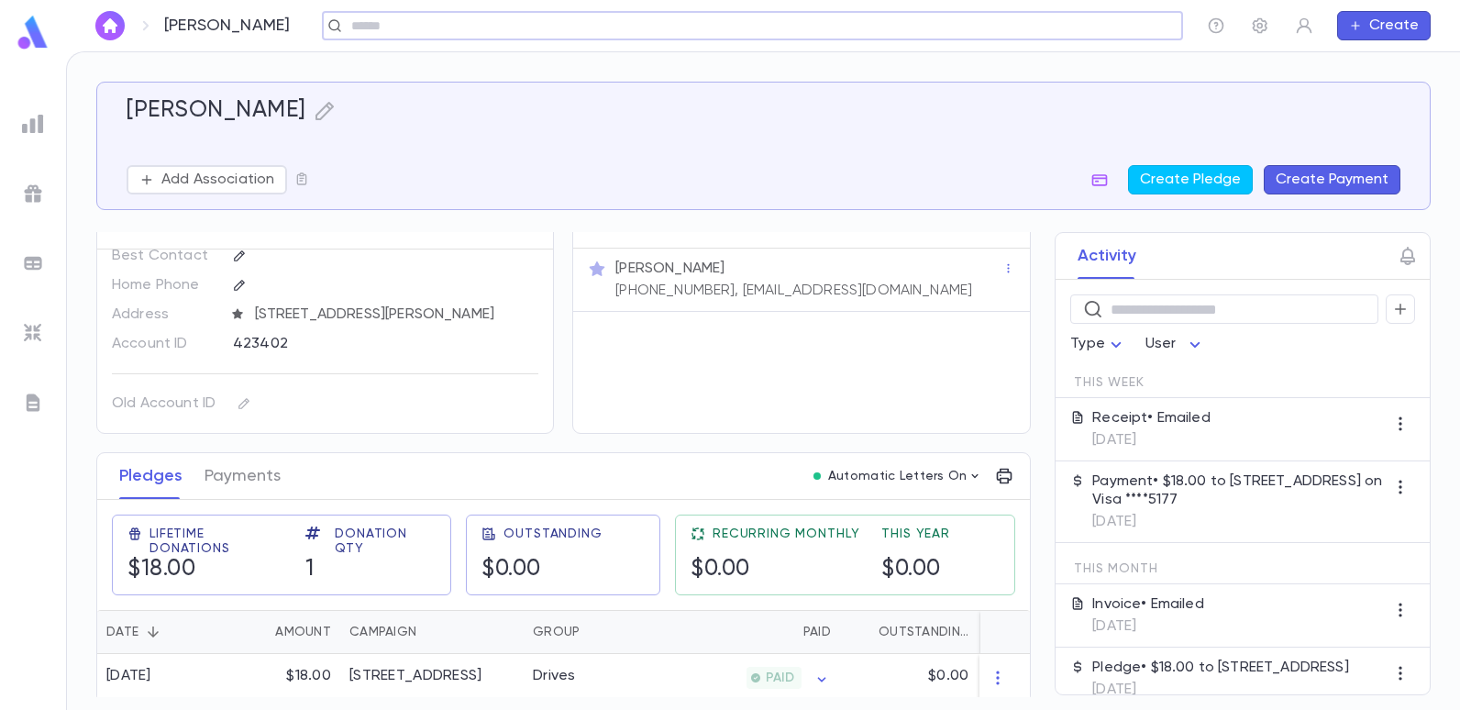
scroll to position [43, 0]
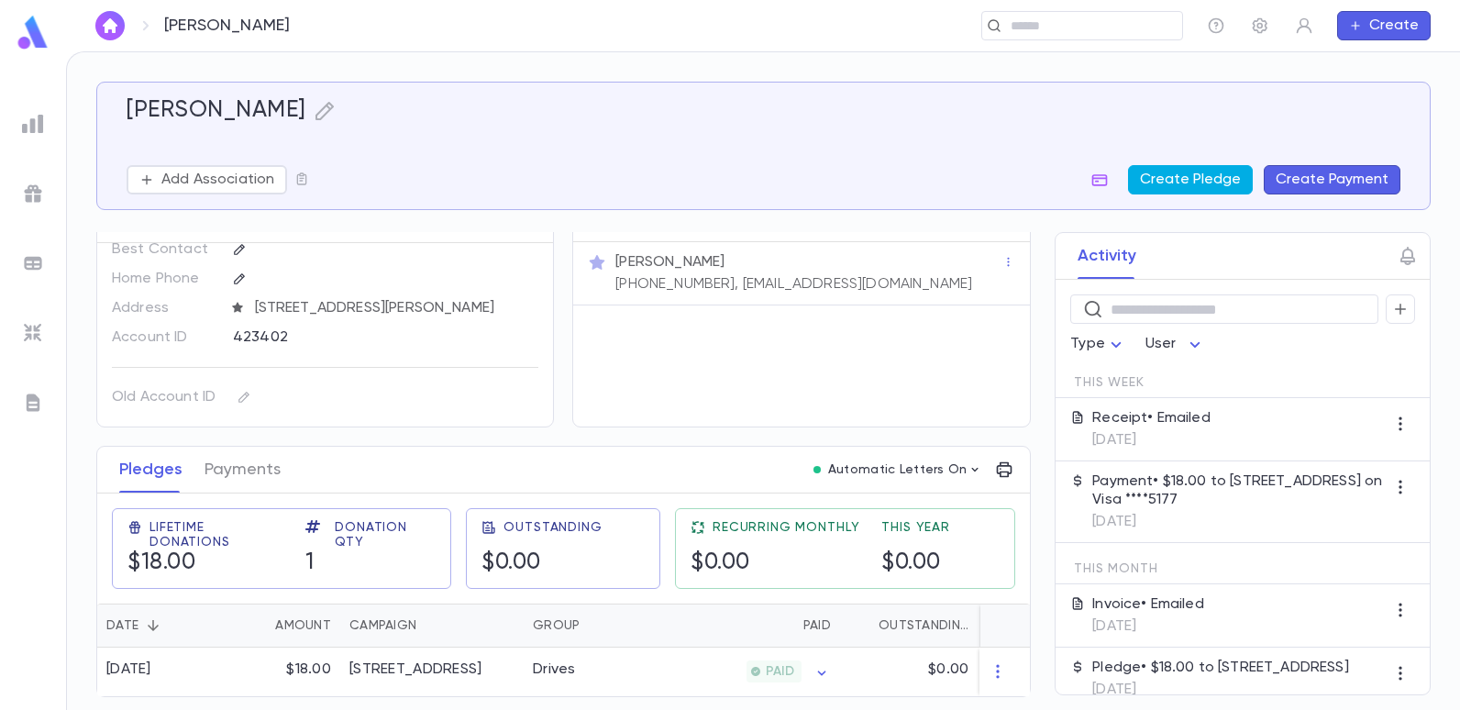
click at [1165, 181] on button "Create Pledge" at bounding box center [1190, 179] width 125 height 29
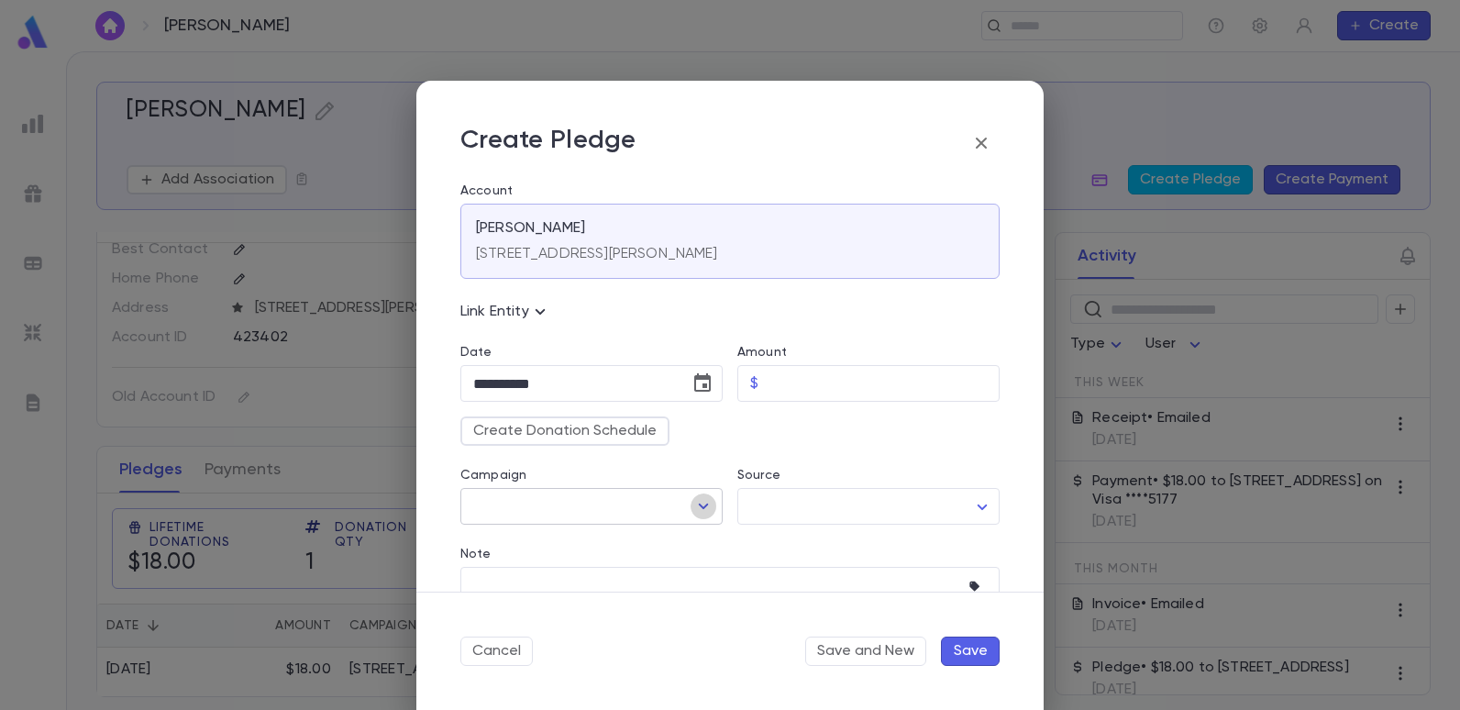
click at [701, 509] on icon "Open" at bounding box center [703, 506] width 22 height 22
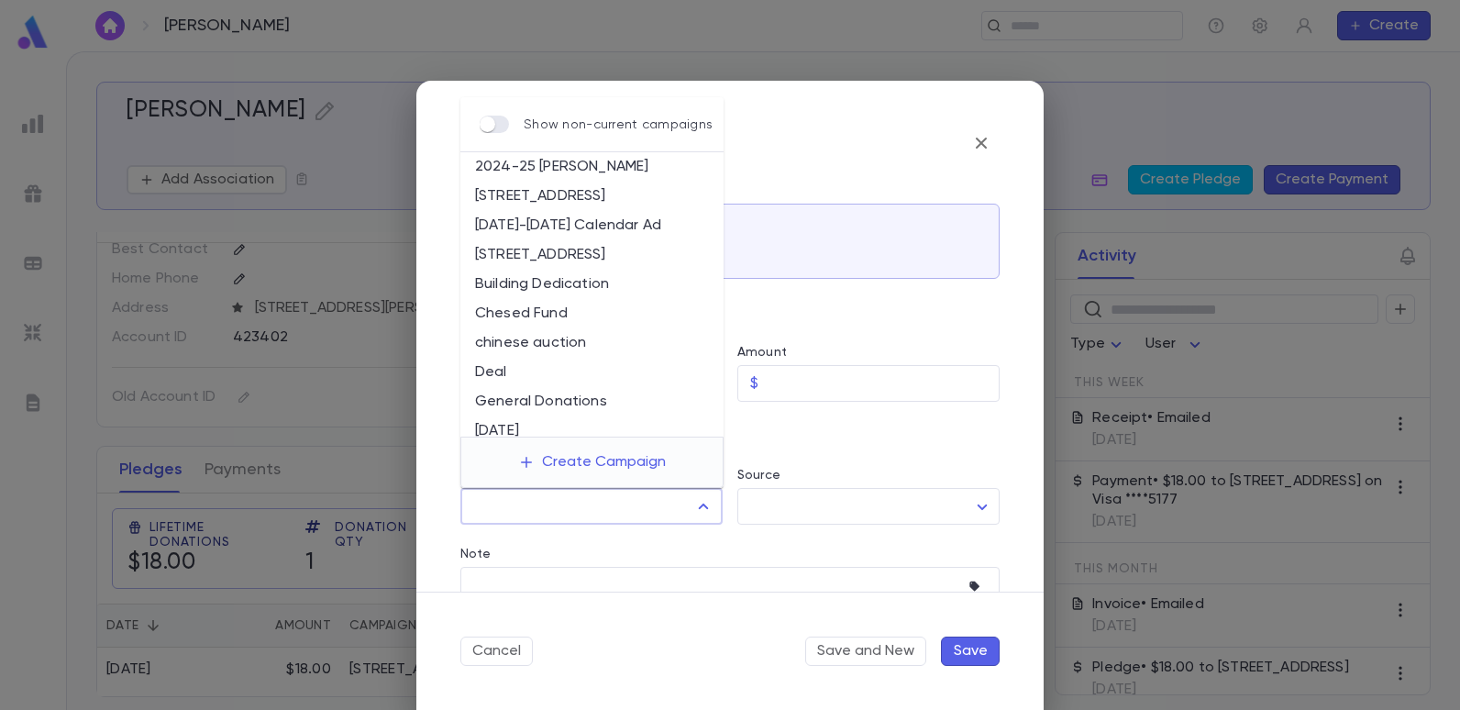
click at [882, 436] on div "Create Donation Schedule" at bounding box center [723, 424] width 554 height 44
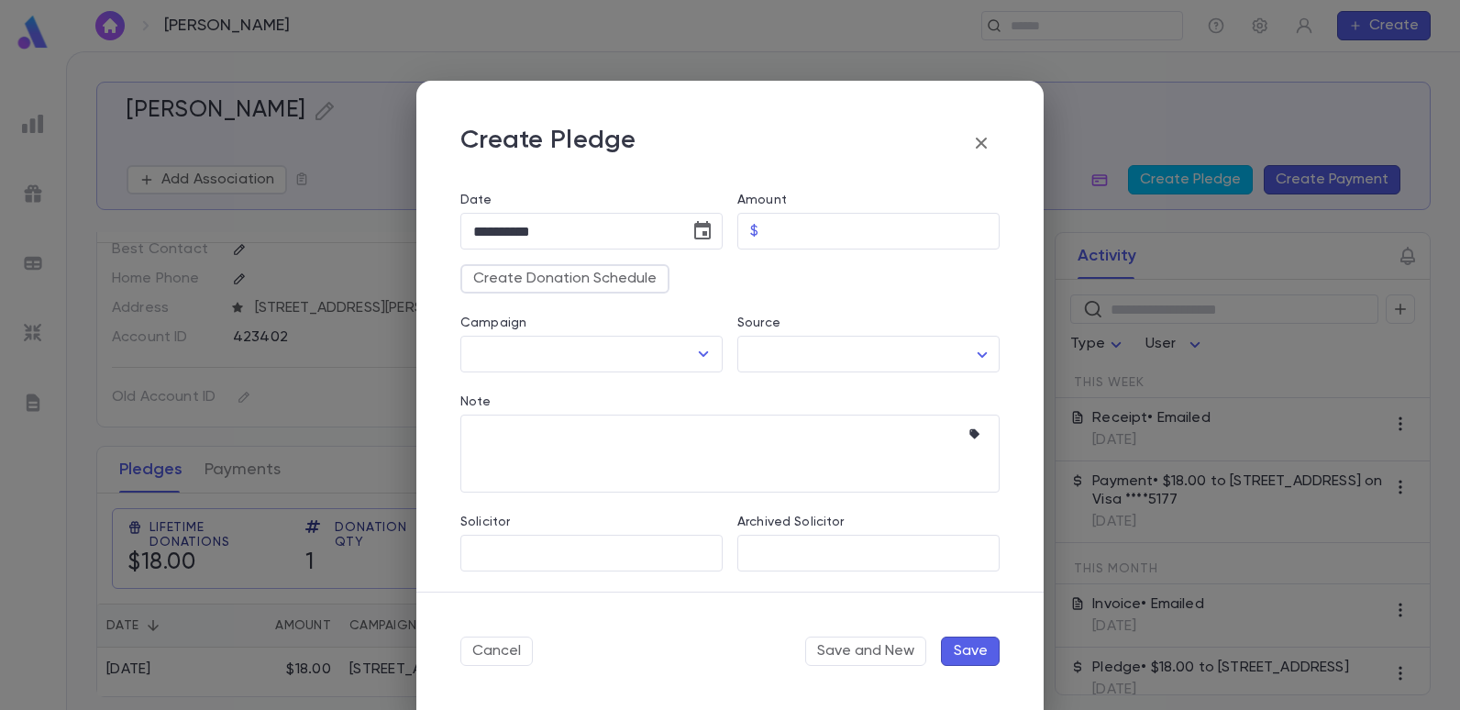
scroll to position [154, 0]
click at [983, 141] on icon "button" at bounding box center [980, 143] width 11 height 11
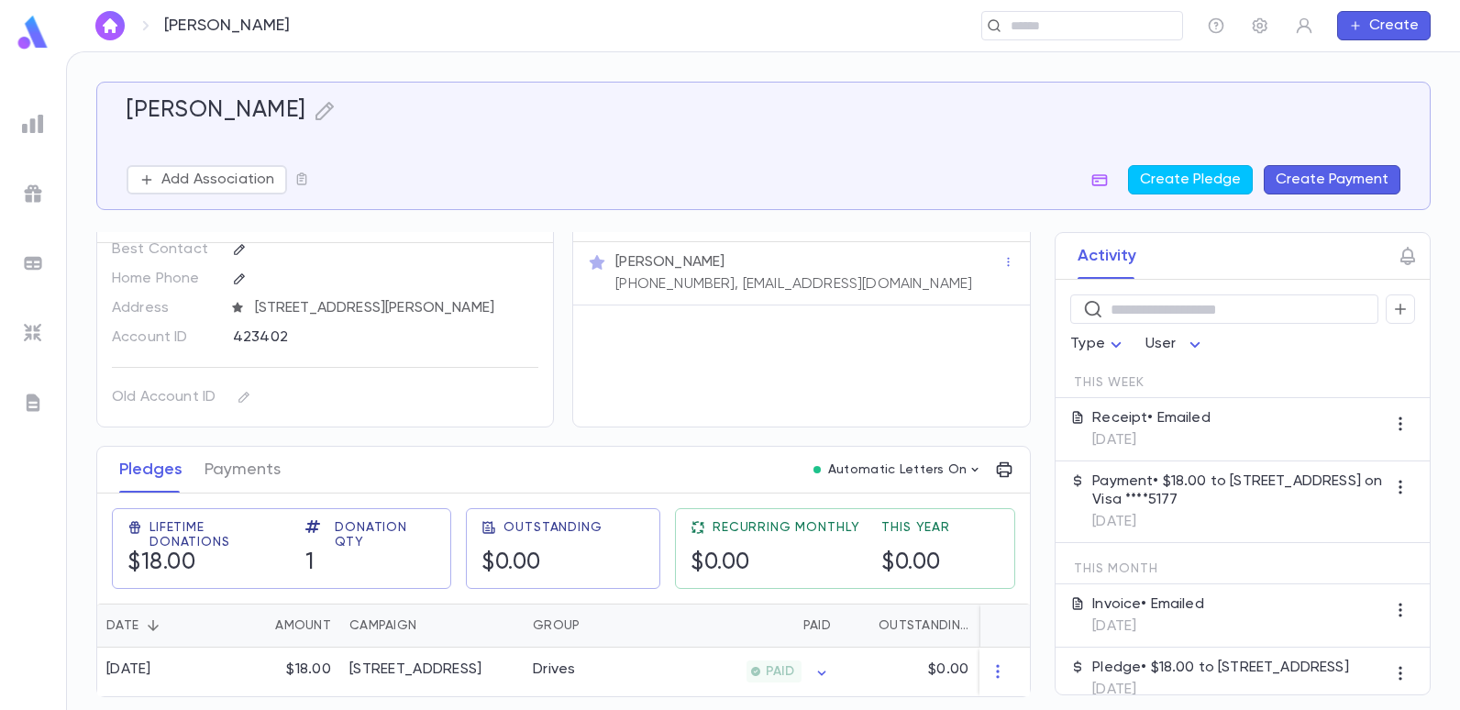
click at [35, 127] on img at bounding box center [33, 124] width 22 height 22
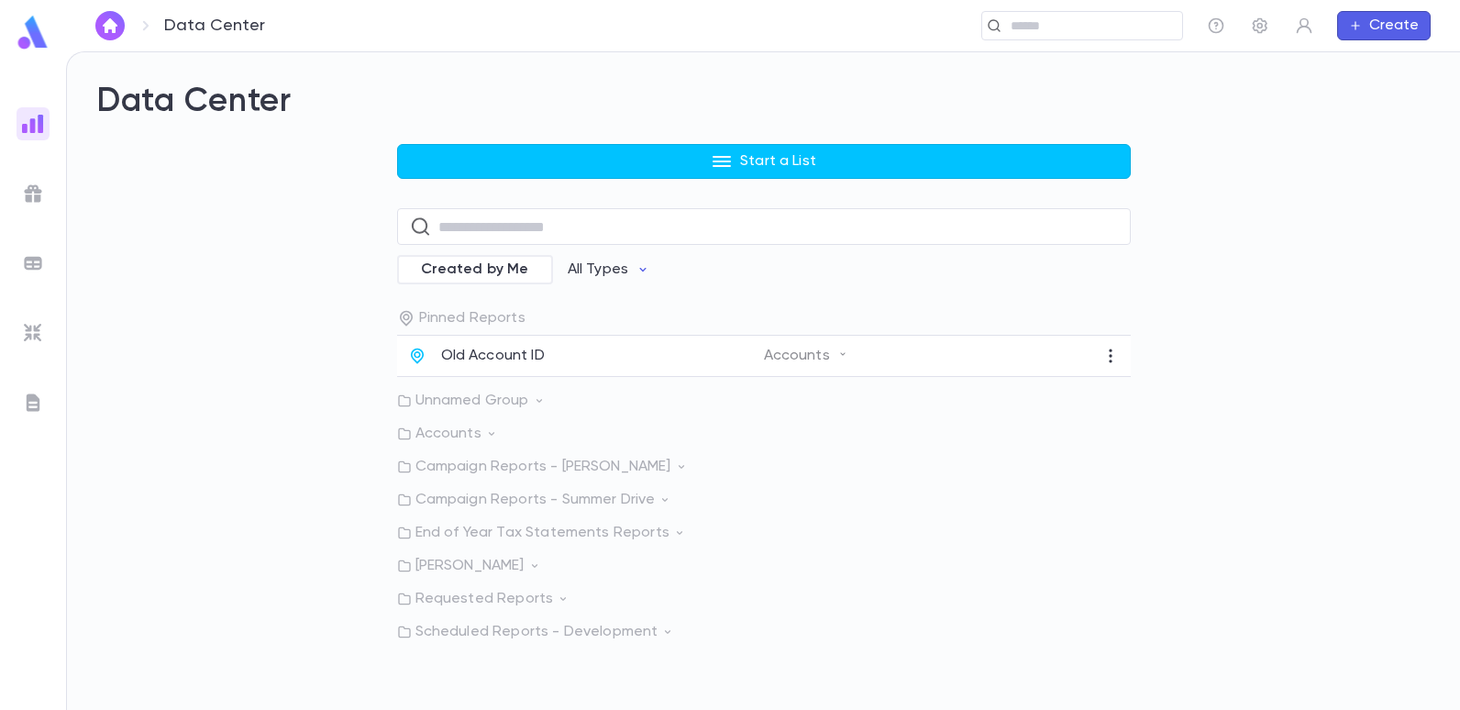
click at [24, 28] on img at bounding box center [33, 33] width 37 height 36
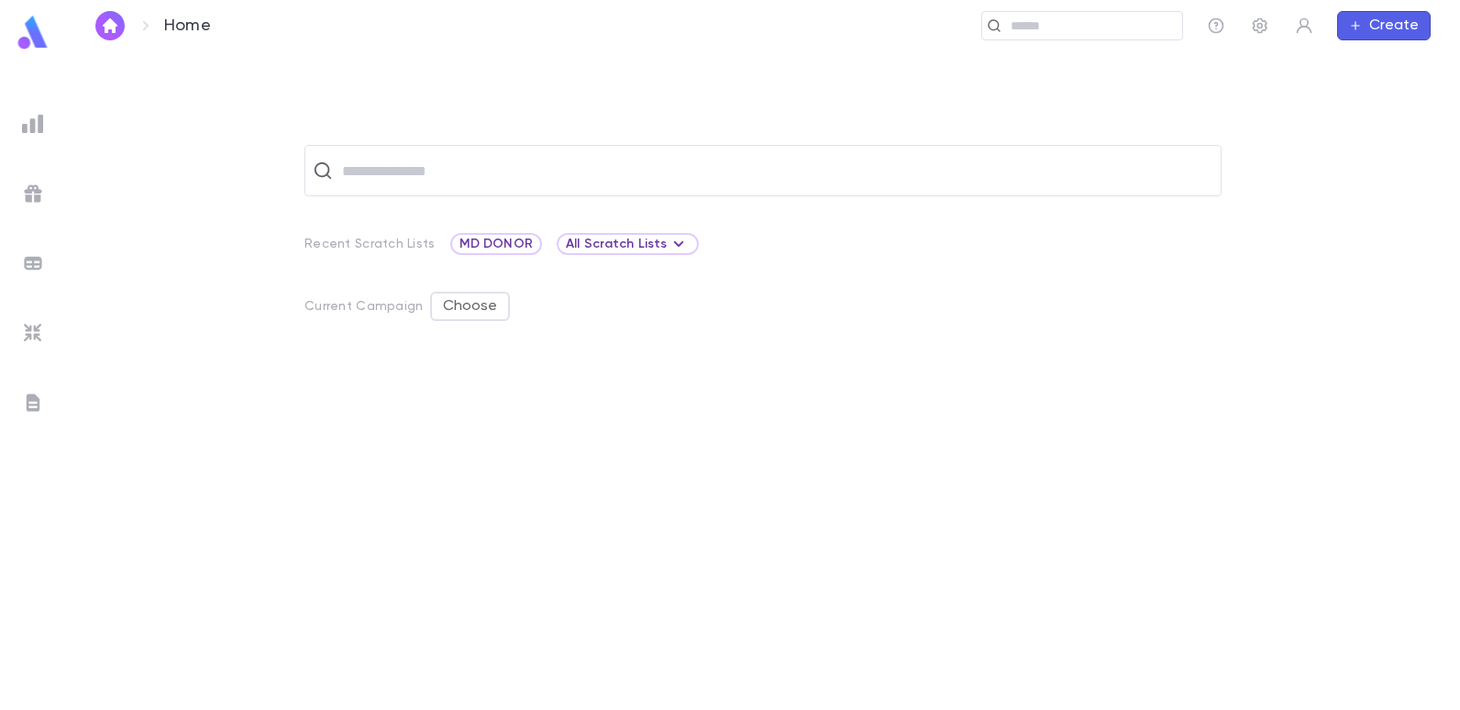
click at [24, 28] on img at bounding box center [33, 33] width 37 height 36
click at [24, 35] on img at bounding box center [33, 33] width 37 height 36
click at [25, 39] on img at bounding box center [33, 33] width 37 height 36
click at [37, 124] on img at bounding box center [33, 124] width 22 height 22
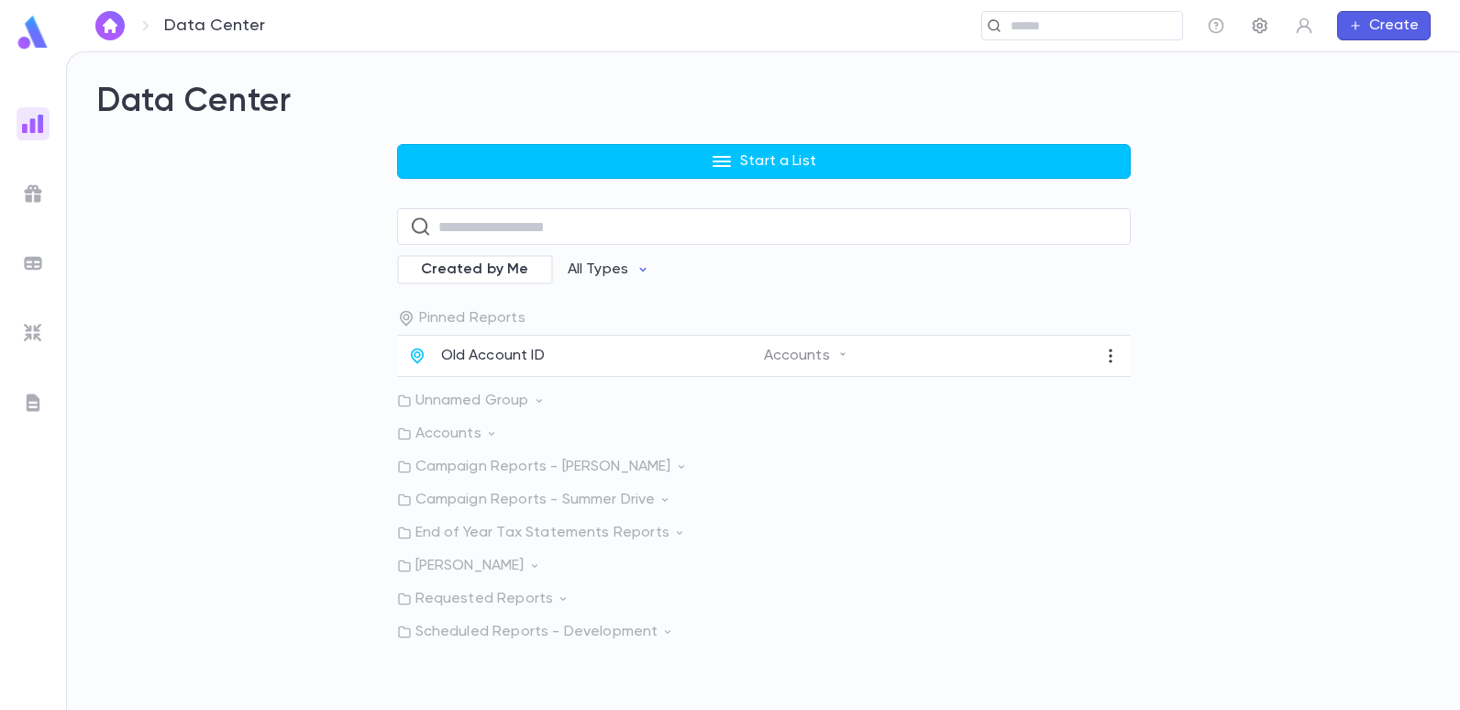
click at [1261, 28] on icon "button" at bounding box center [1259, 26] width 15 height 16
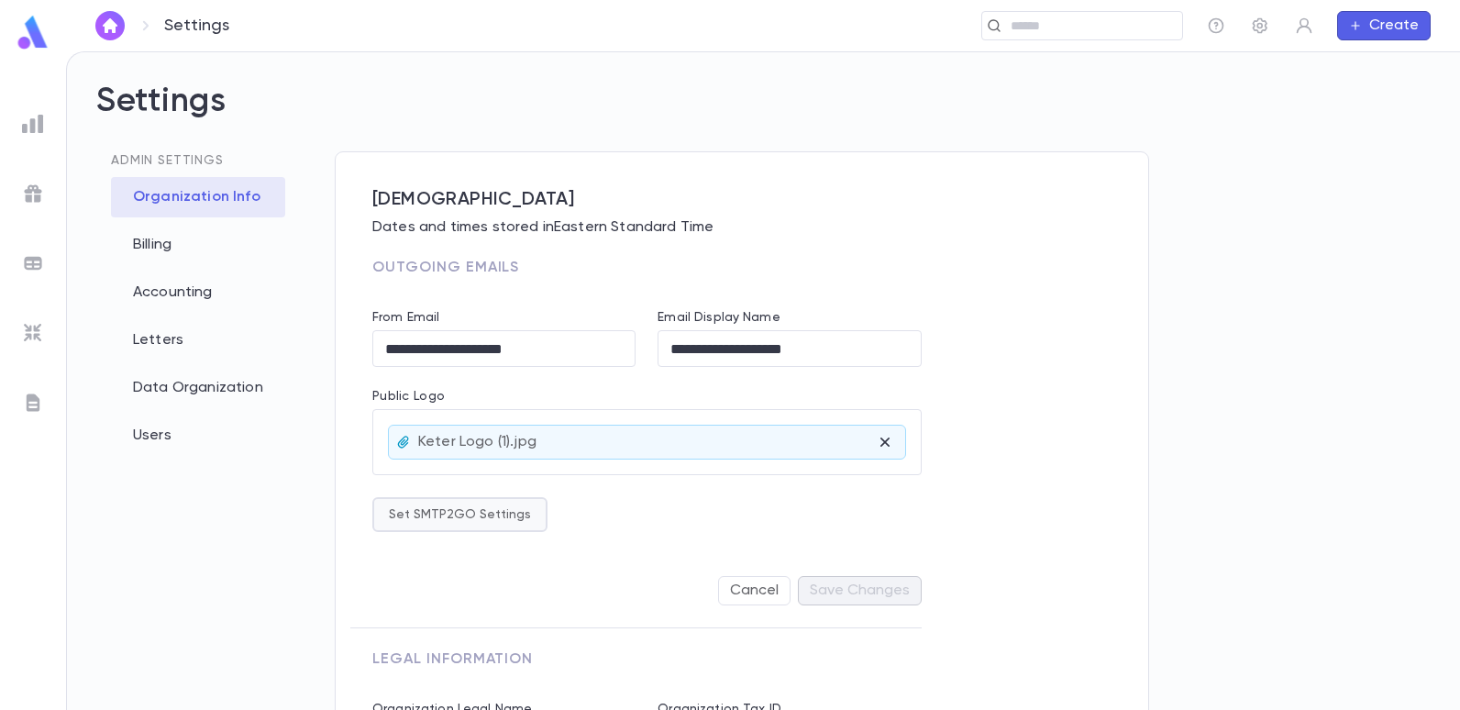
click at [468, 511] on button "Set SMTP2GO Settings" at bounding box center [459, 514] width 175 height 35
click at [1118, 516] on div at bounding box center [730, 355] width 1460 height 710
click at [158, 247] on div "Billing" at bounding box center [198, 245] width 174 height 40
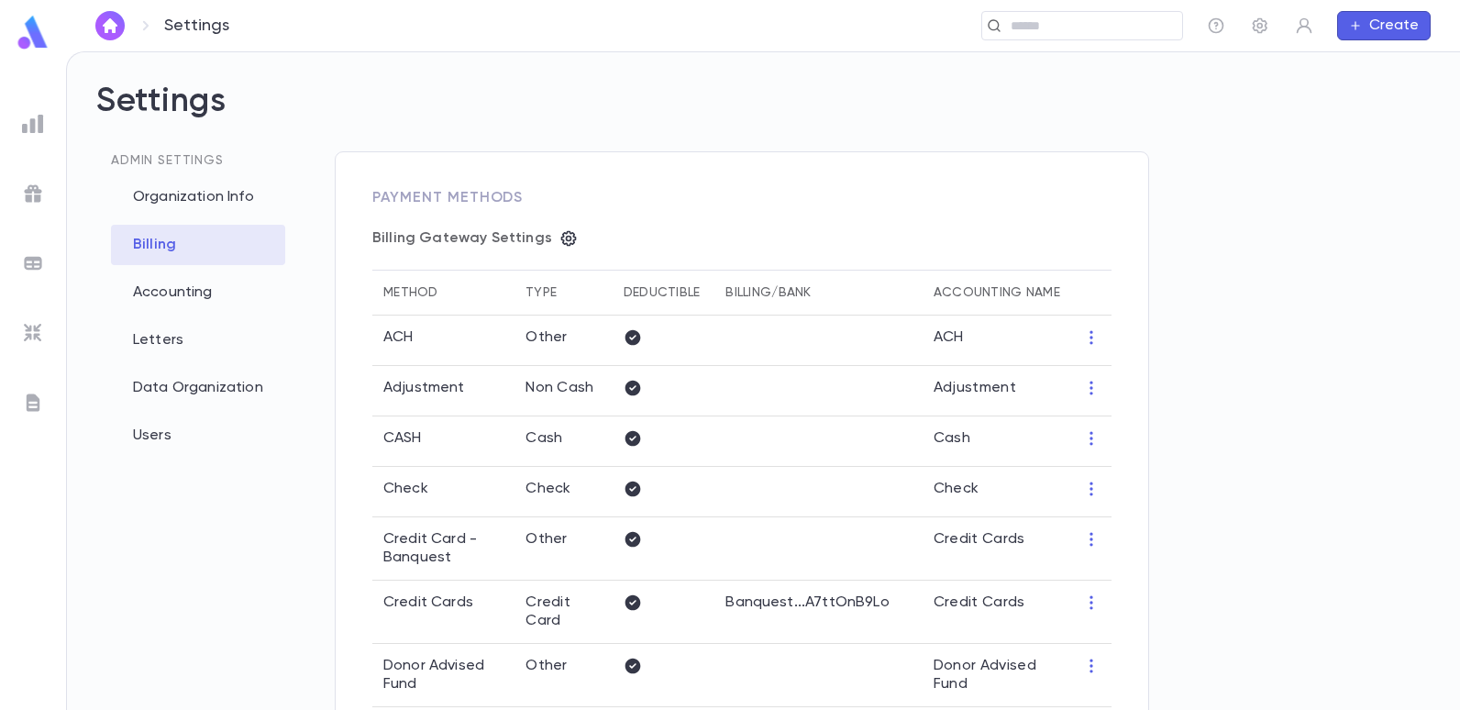
type input "**********"
click at [207, 292] on div "Accounting" at bounding box center [198, 292] width 174 height 40
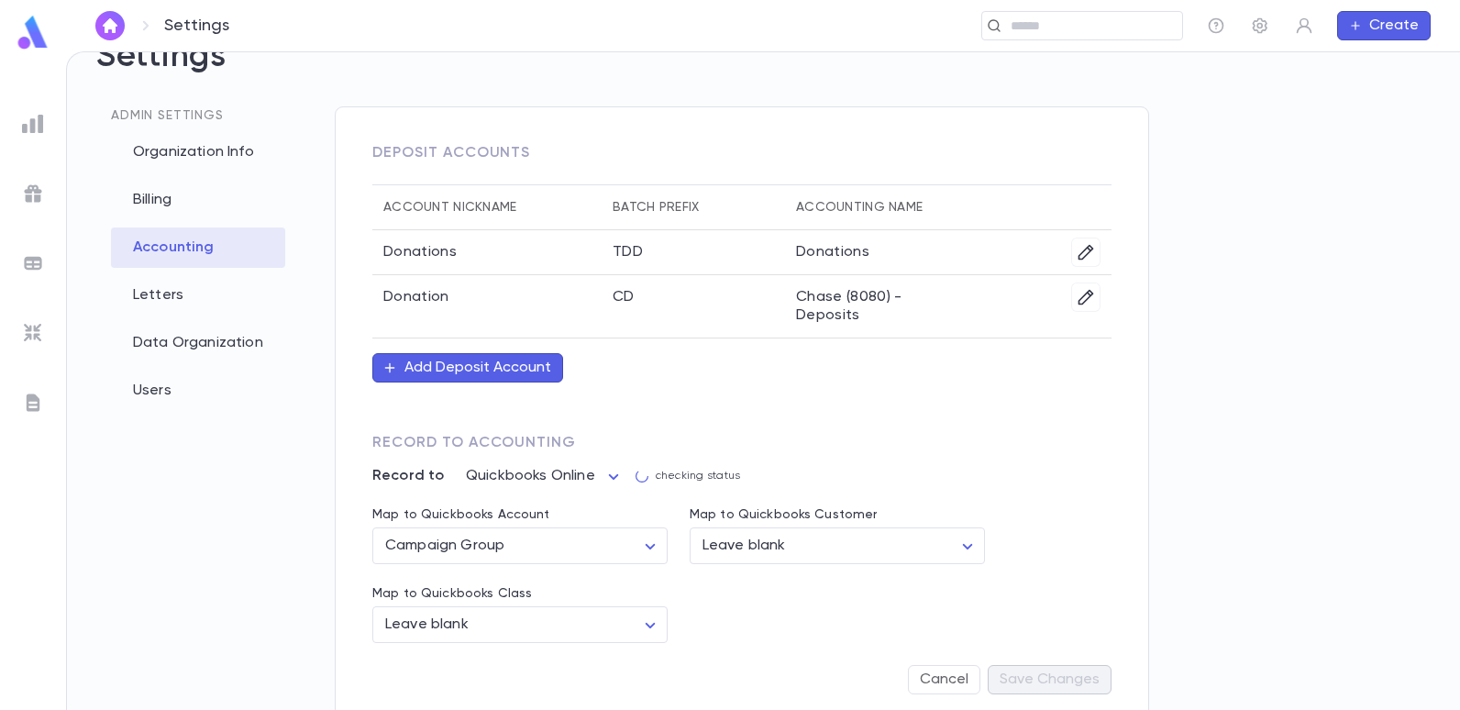
scroll to position [69, 0]
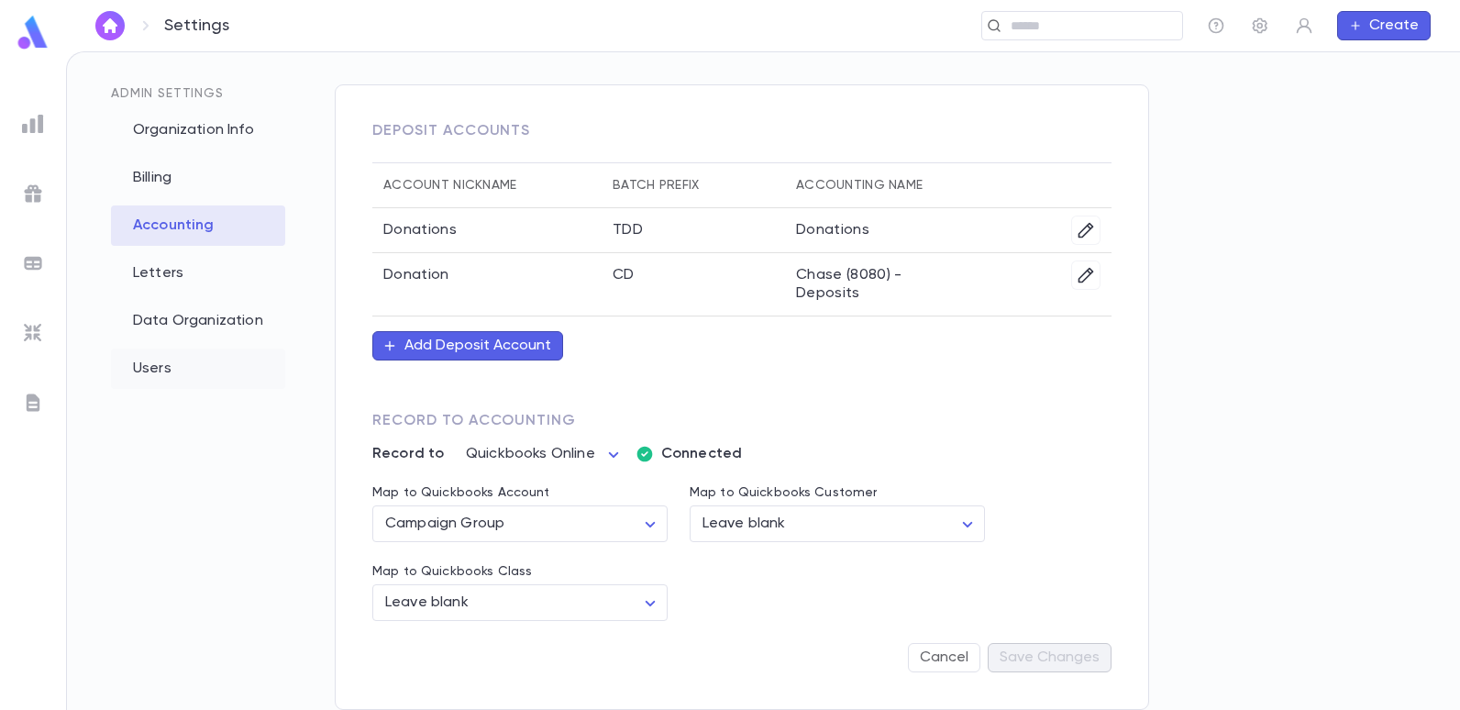
click at [147, 359] on div "Users" at bounding box center [198, 368] width 174 height 40
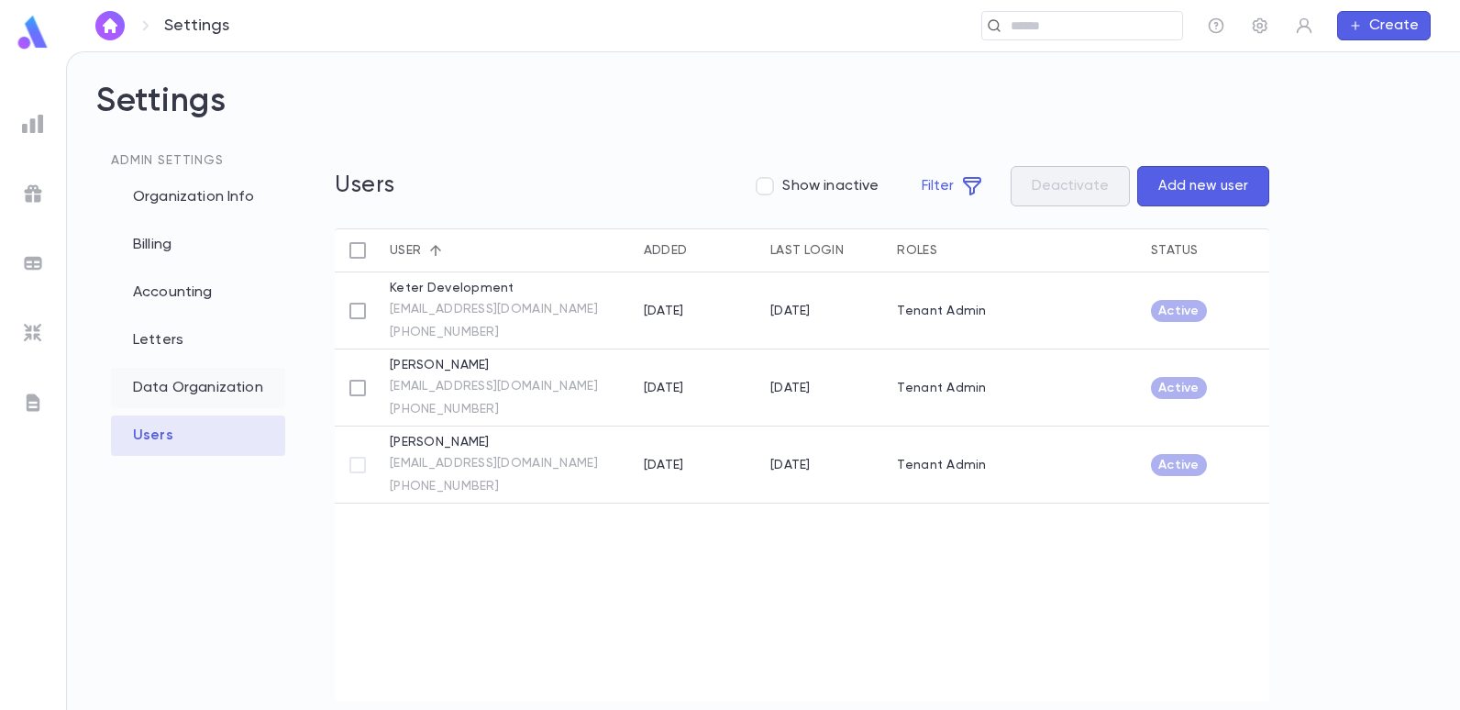
click at [221, 379] on div "Data Organization" at bounding box center [198, 388] width 174 height 40
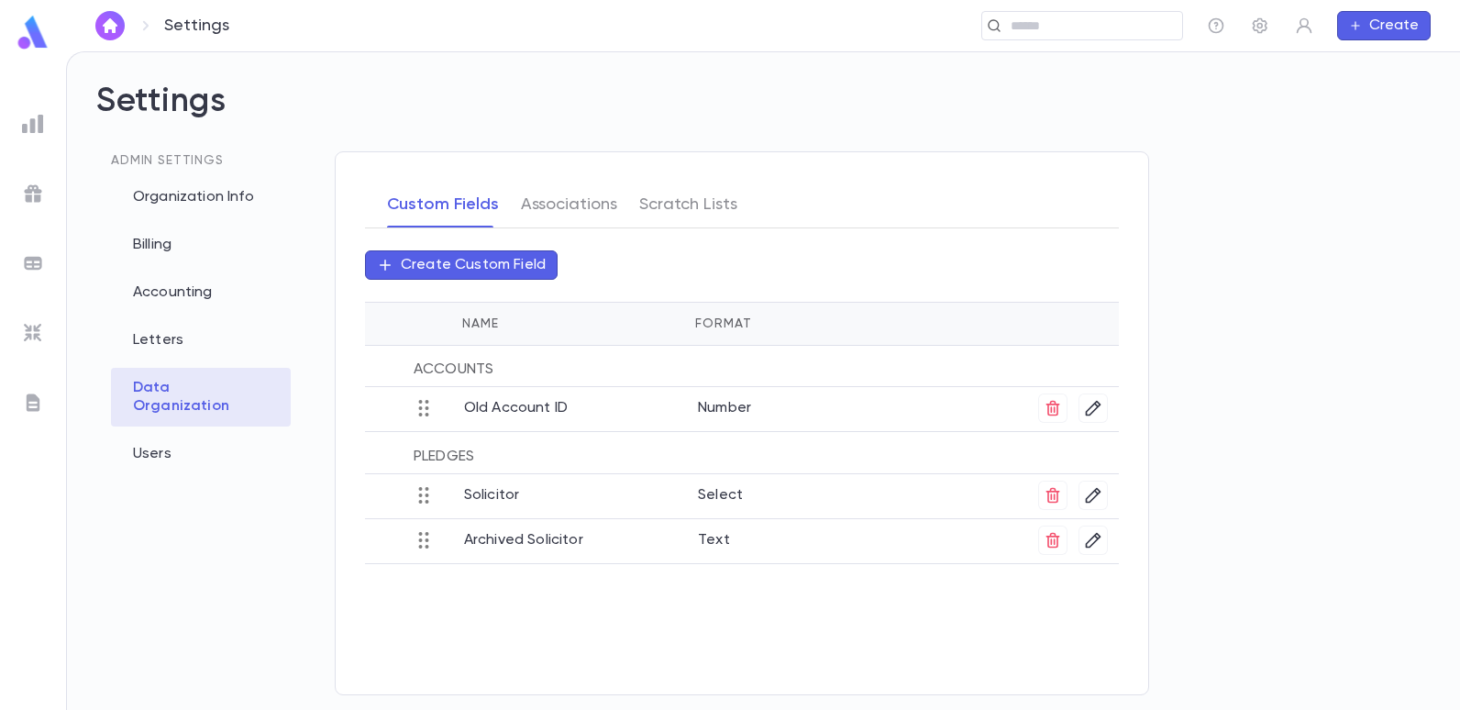
click at [509, 259] on p "Create Custom Field" at bounding box center [473, 265] width 145 height 18
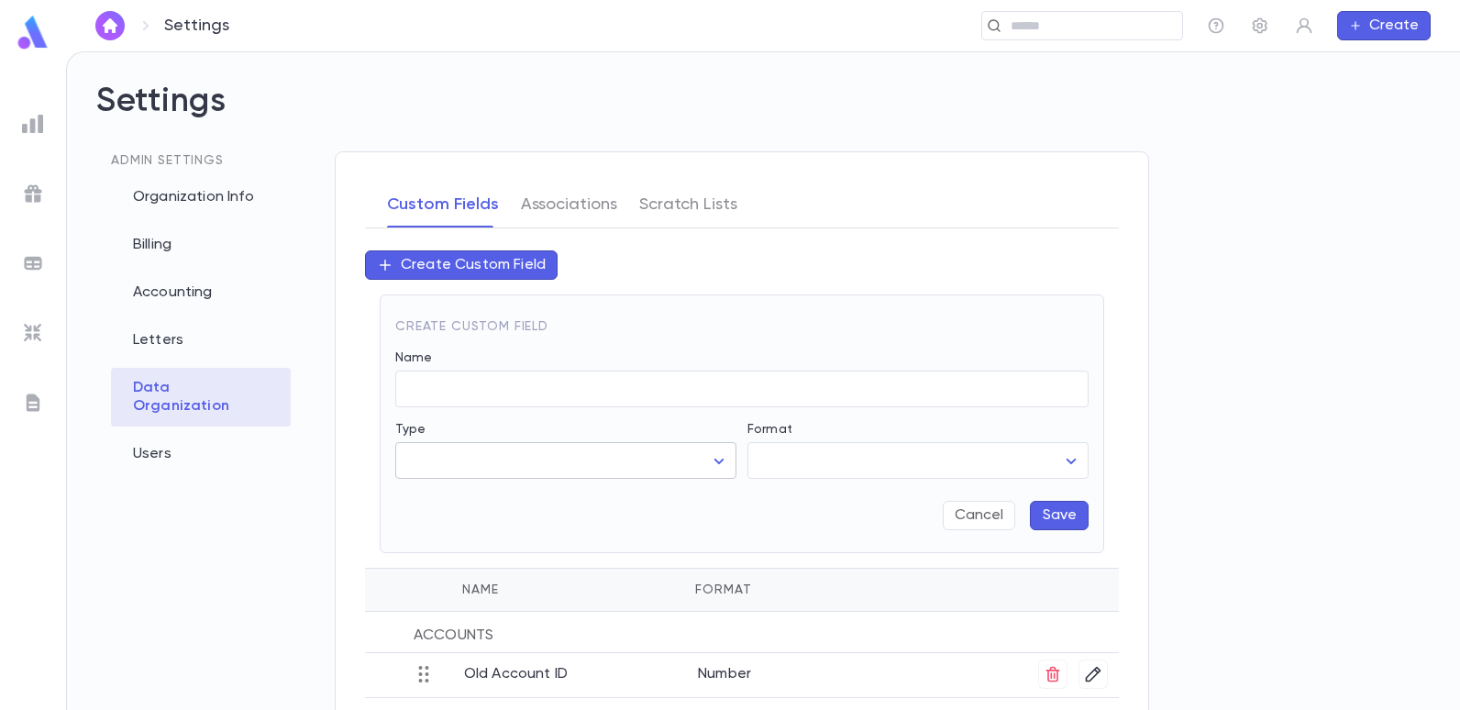
click at [721, 457] on body "Settings ​ Create Settings Admin Settings Organization Info Billing Accounting …" at bounding box center [730, 380] width 1460 height 658
click at [1073, 460] on div at bounding box center [730, 355] width 1460 height 710
click at [1063, 457] on body "Settings ​ Create Settings Admin Settings Organization Info Billing Accounting …" at bounding box center [730, 380] width 1460 height 658
click at [424, 390] on div at bounding box center [730, 355] width 1460 height 710
click at [425, 388] on input "Name" at bounding box center [741, 389] width 693 height 36
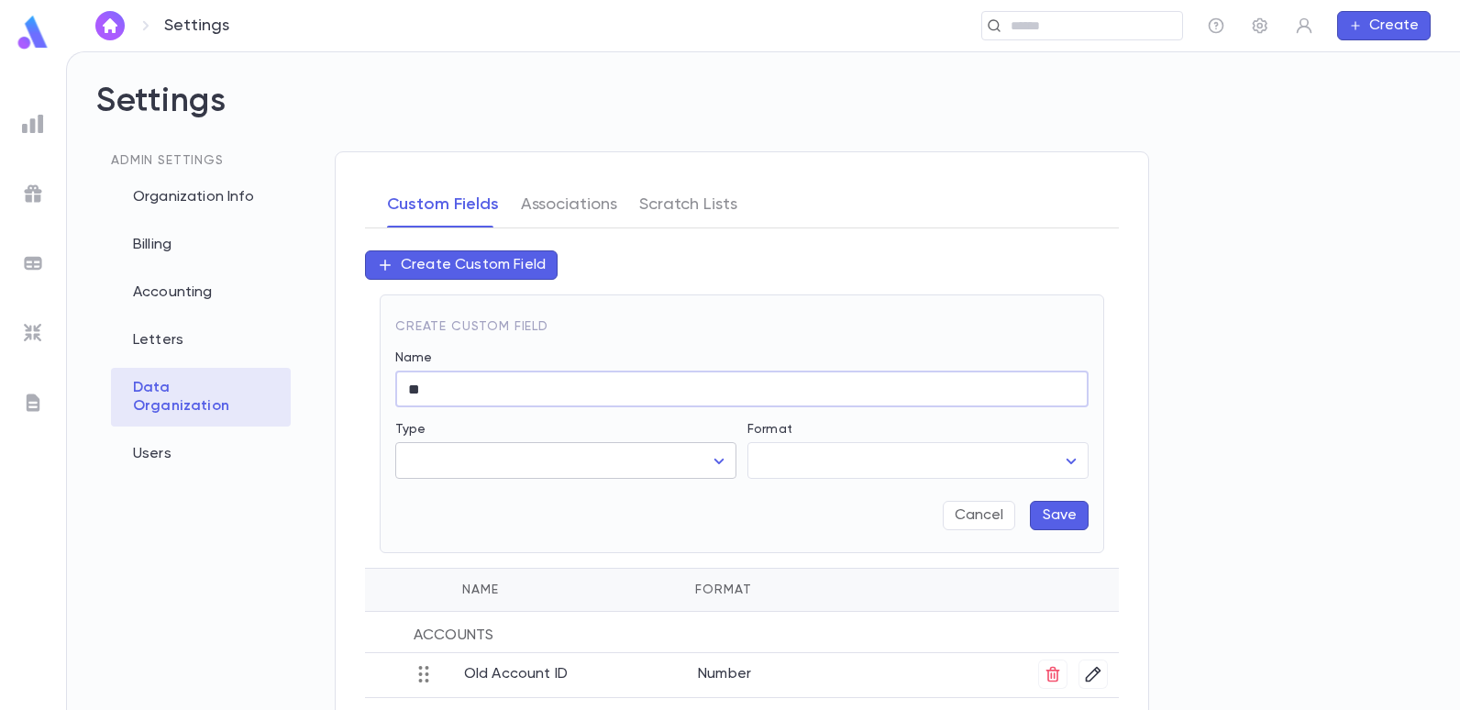
type input "**"
click at [715, 458] on body "Settings ​ Create Settings Admin Settings Organization Info Billing Accounting …" at bounding box center [730, 380] width 1460 height 658
click at [812, 523] on div at bounding box center [730, 355] width 1460 height 710
click at [1074, 457] on body "Settings ​ Create Settings Admin Settings Organization Info Billing Accounting …" at bounding box center [730, 380] width 1460 height 658
click at [427, 500] on div at bounding box center [730, 355] width 1460 height 710
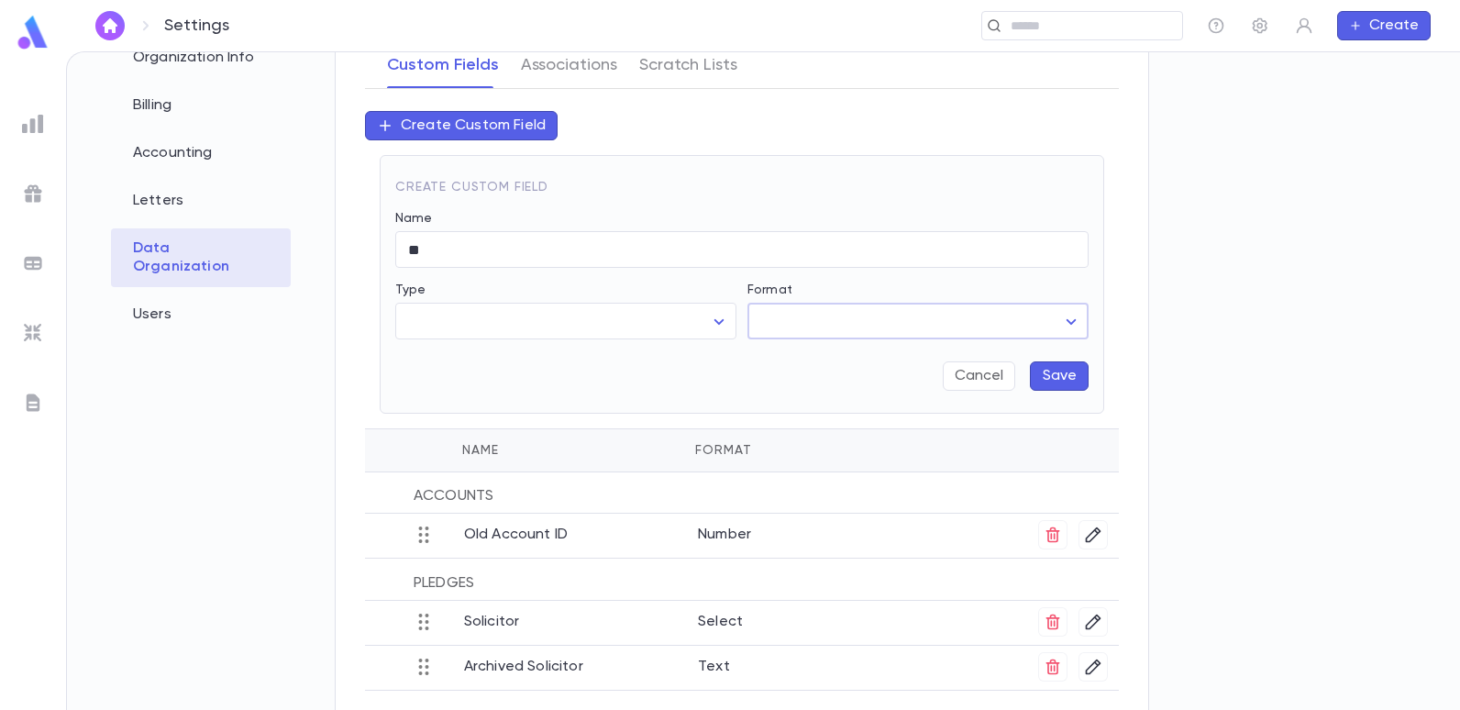
scroll to position [166, 0]
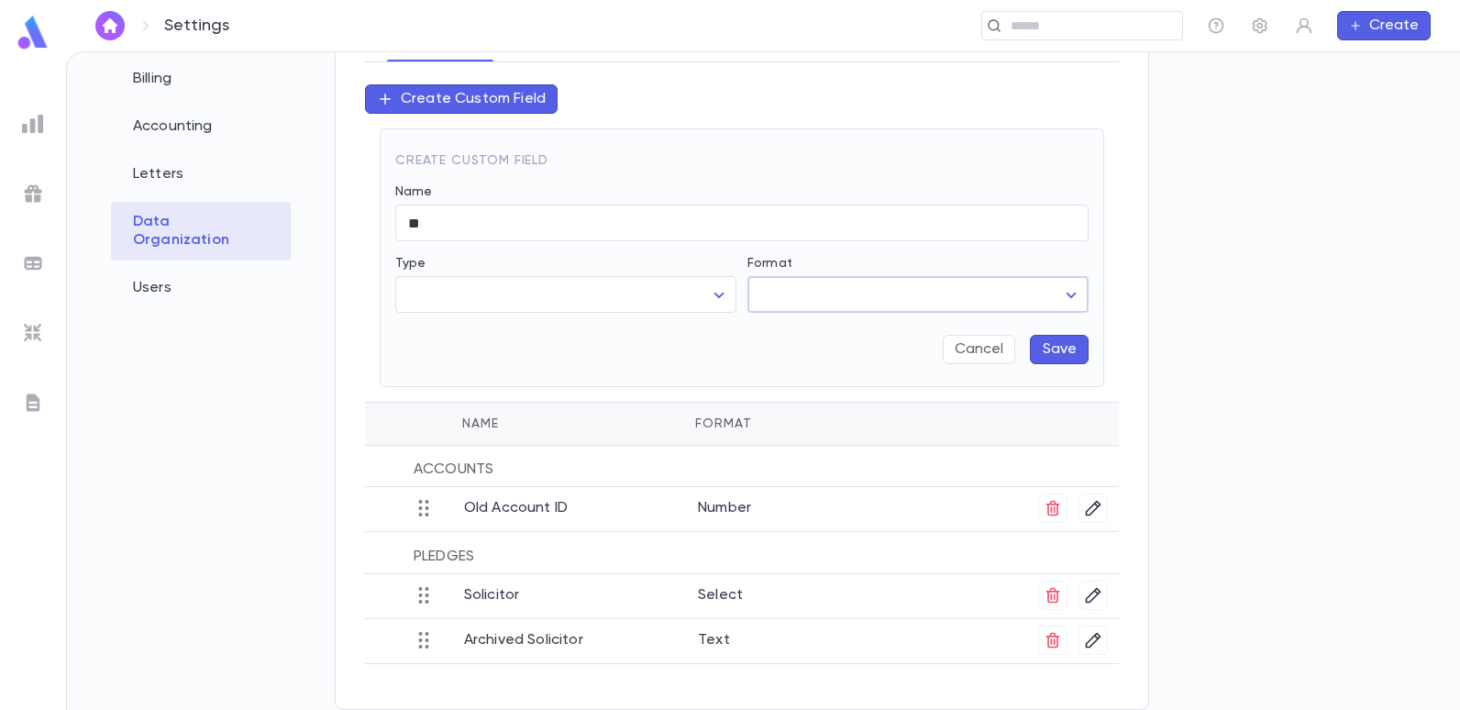
click at [421, 600] on icon at bounding box center [424, 595] width 22 height 22
click at [1092, 588] on icon "button" at bounding box center [1093, 595] width 18 height 18
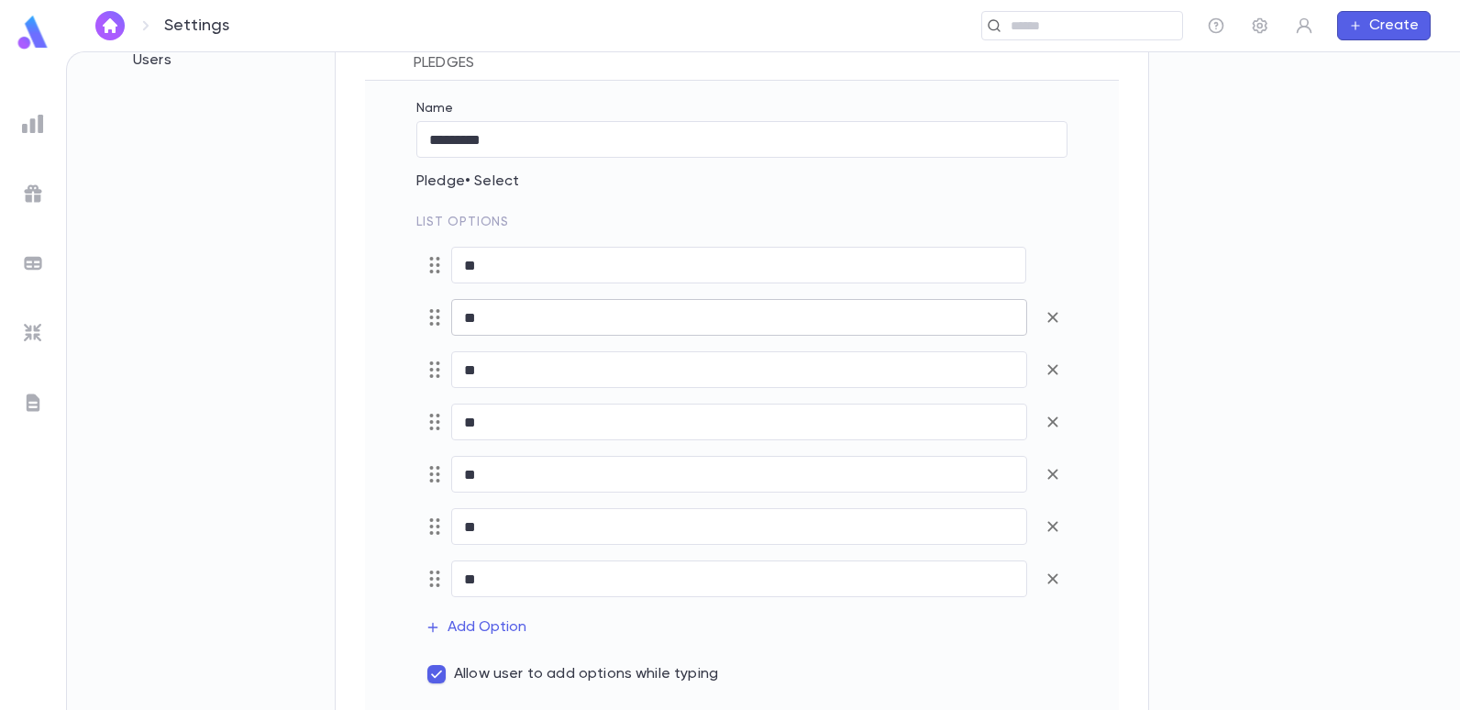
scroll to position [441, 0]
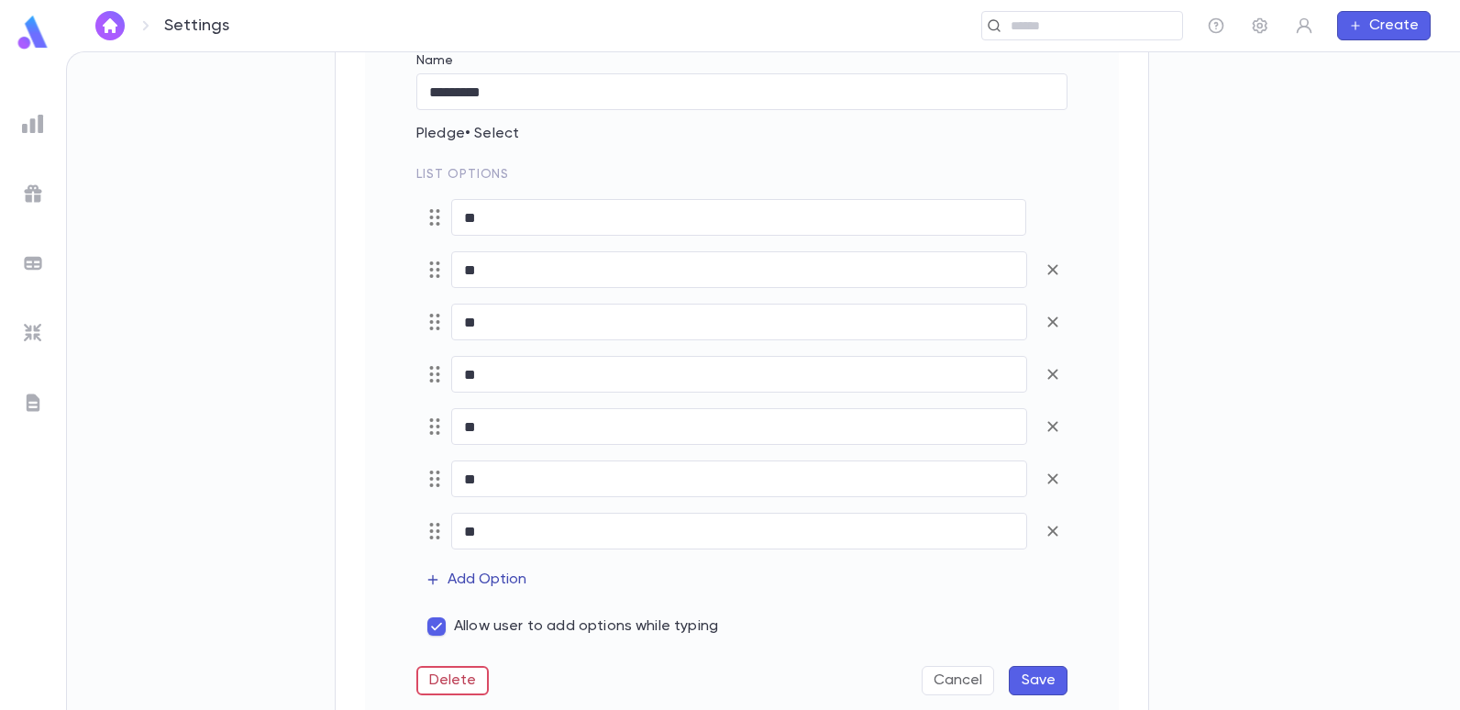
click at [496, 575] on button "Add Option" at bounding box center [476, 579] width 121 height 29
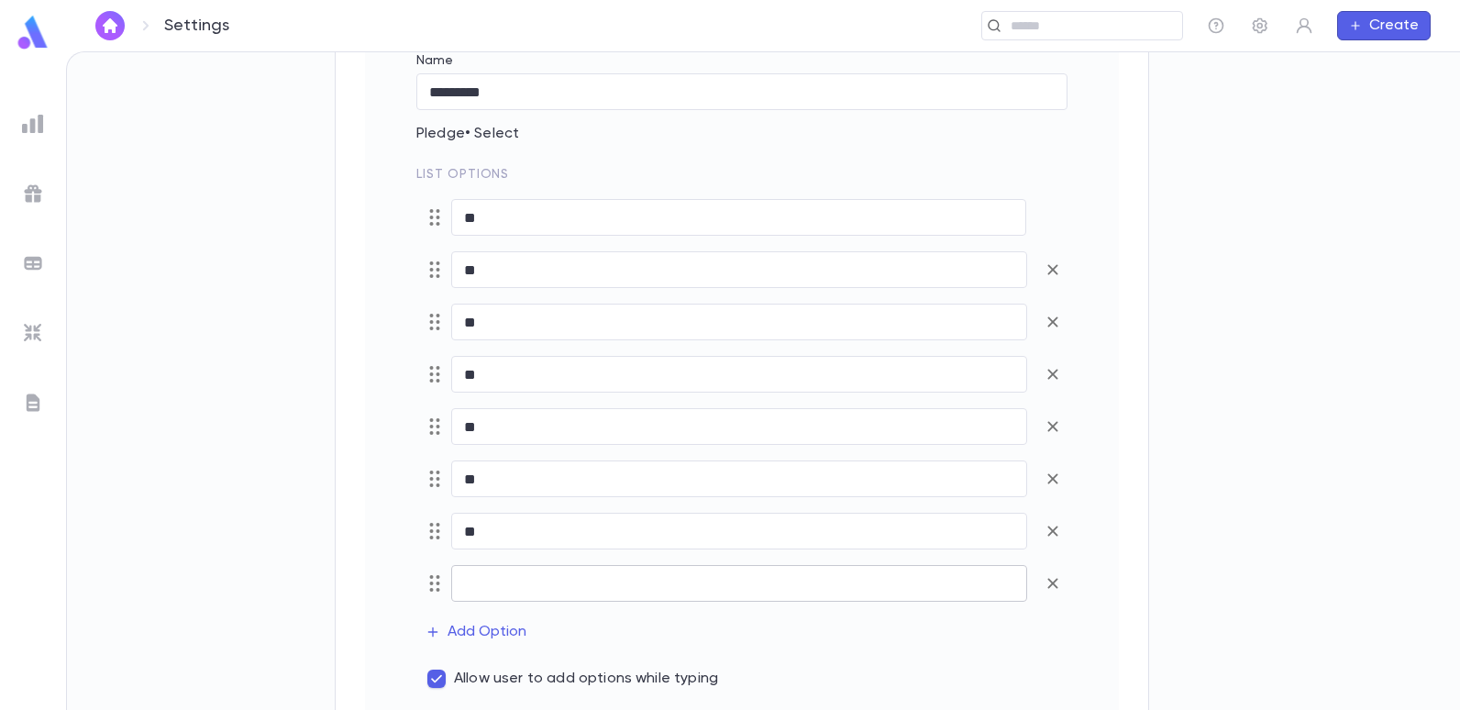
click at [497, 582] on input "text" at bounding box center [739, 584] width 576 height 36
type input "**"
click at [477, 621] on button "Add Option" at bounding box center [476, 631] width 121 height 29
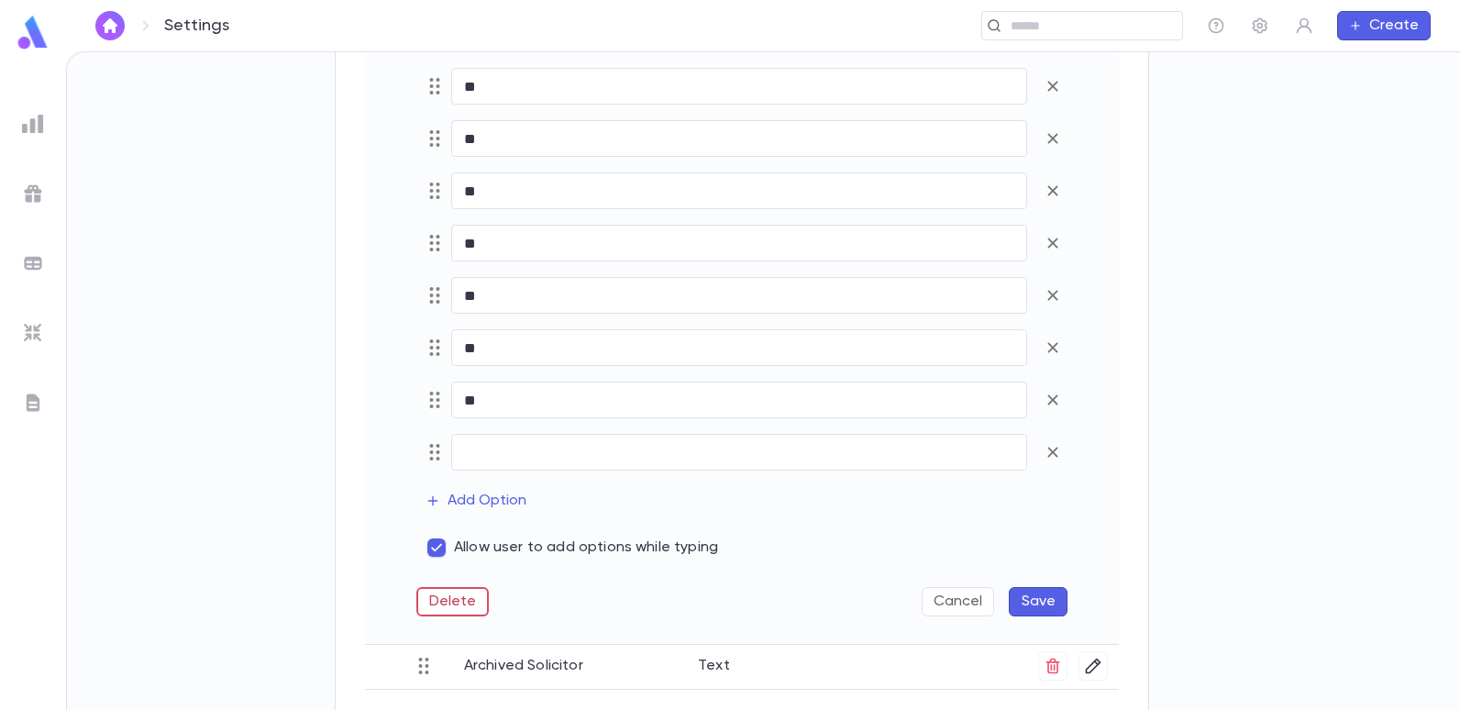
scroll to position [650, 0]
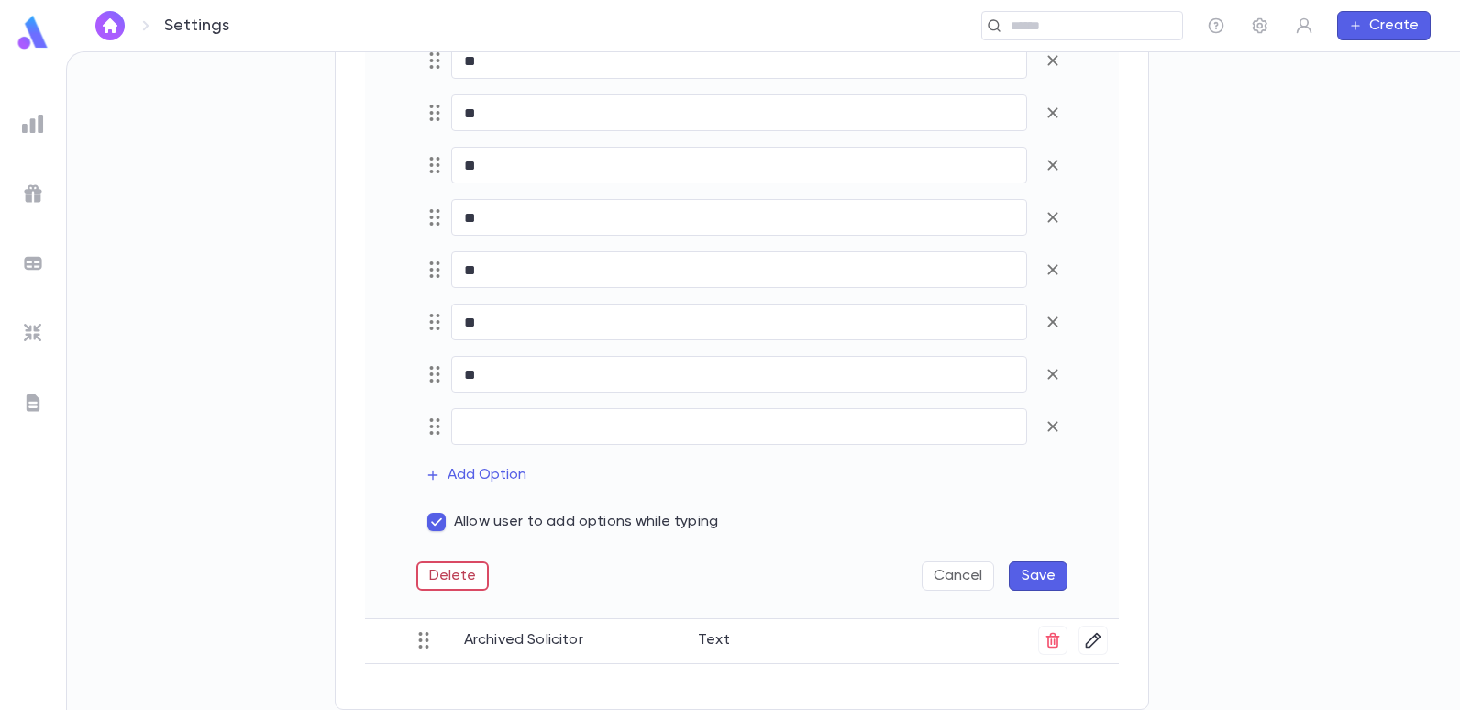
click at [1048, 573] on button "Save" at bounding box center [1037, 575] width 59 height 29
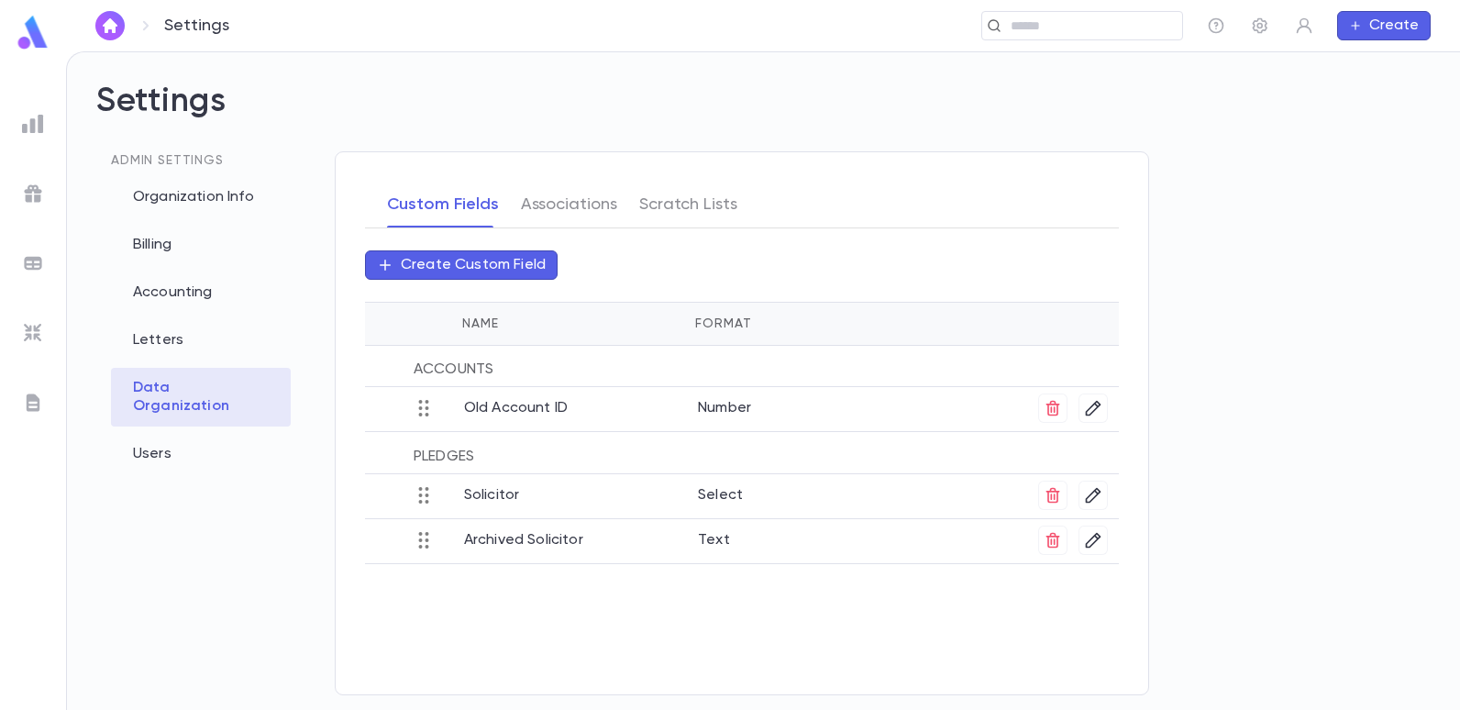
scroll to position [0, 0]
click at [30, 122] on img at bounding box center [33, 124] width 22 height 22
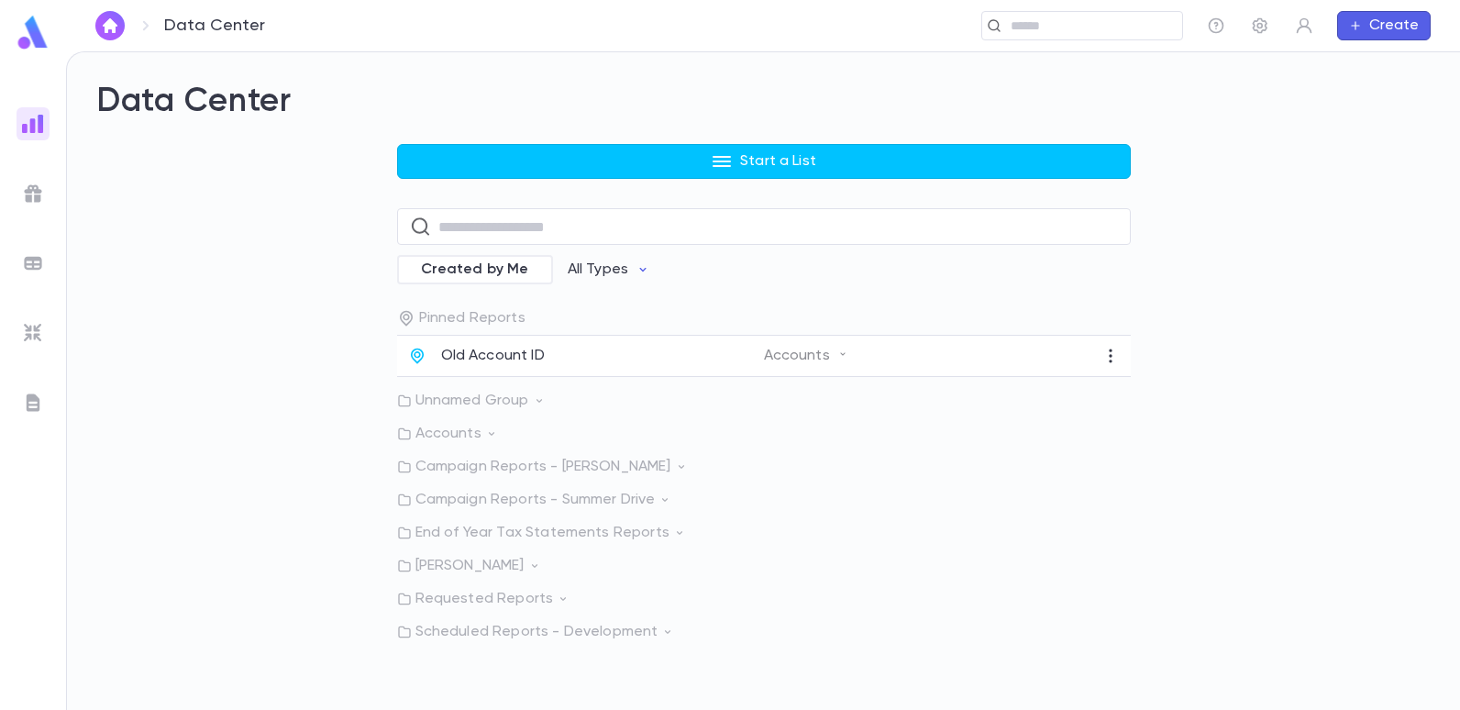
click at [30, 43] on img at bounding box center [33, 33] width 37 height 36
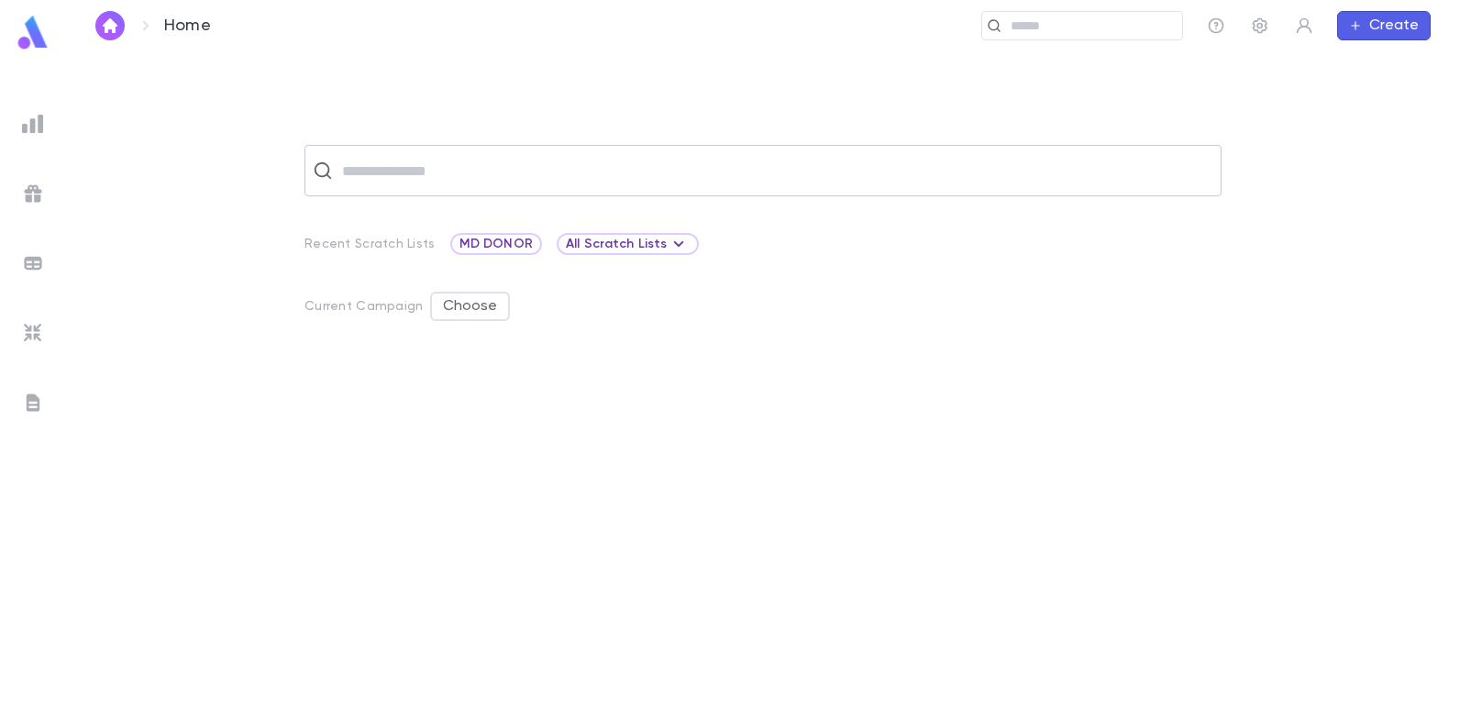
click at [486, 175] on input "text" at bounding box center [774, 170] width 876 height 35
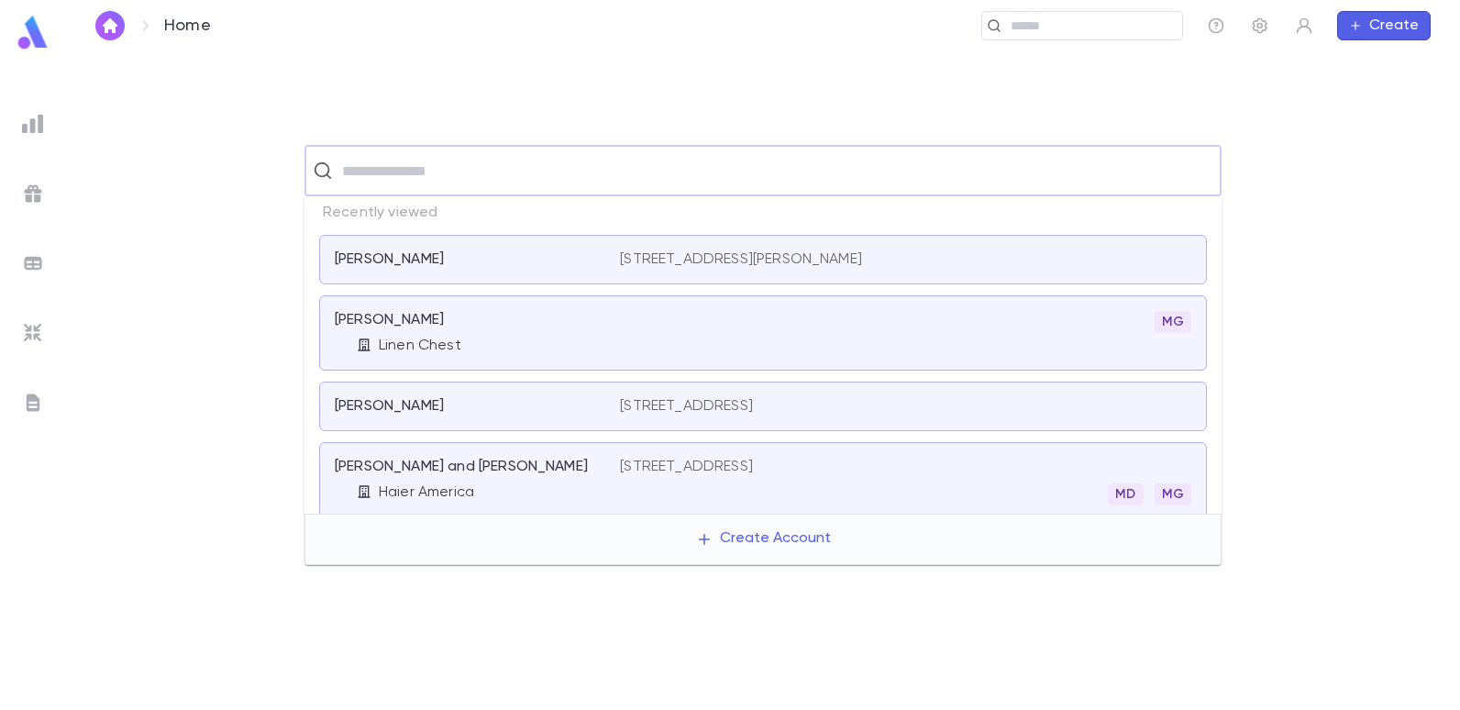
click at [405, 250] on p "Bijou, Raymond" at bounding box center [389, 259] width 109 height 18
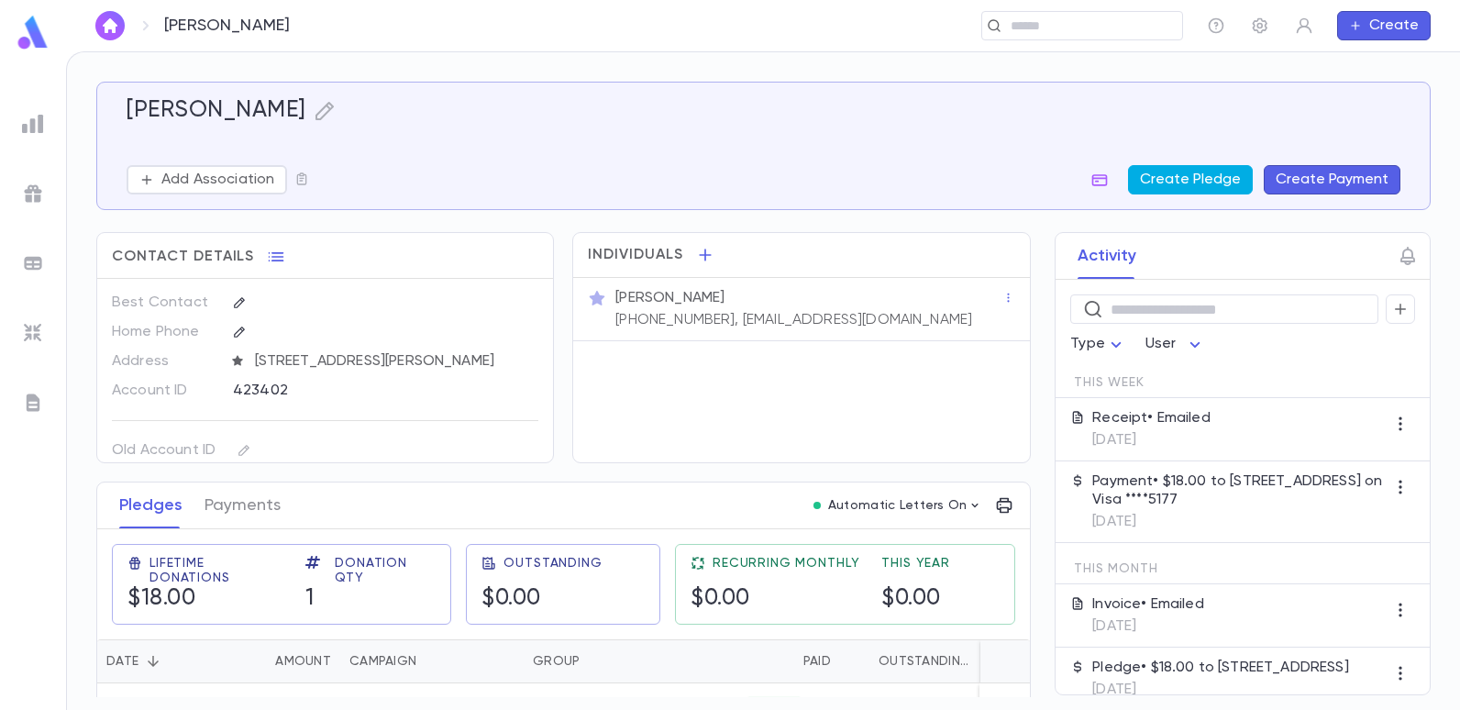
click at [1161, 174] on button "Create Pledge" at bounding box center [1190, 179] width 125 height 29
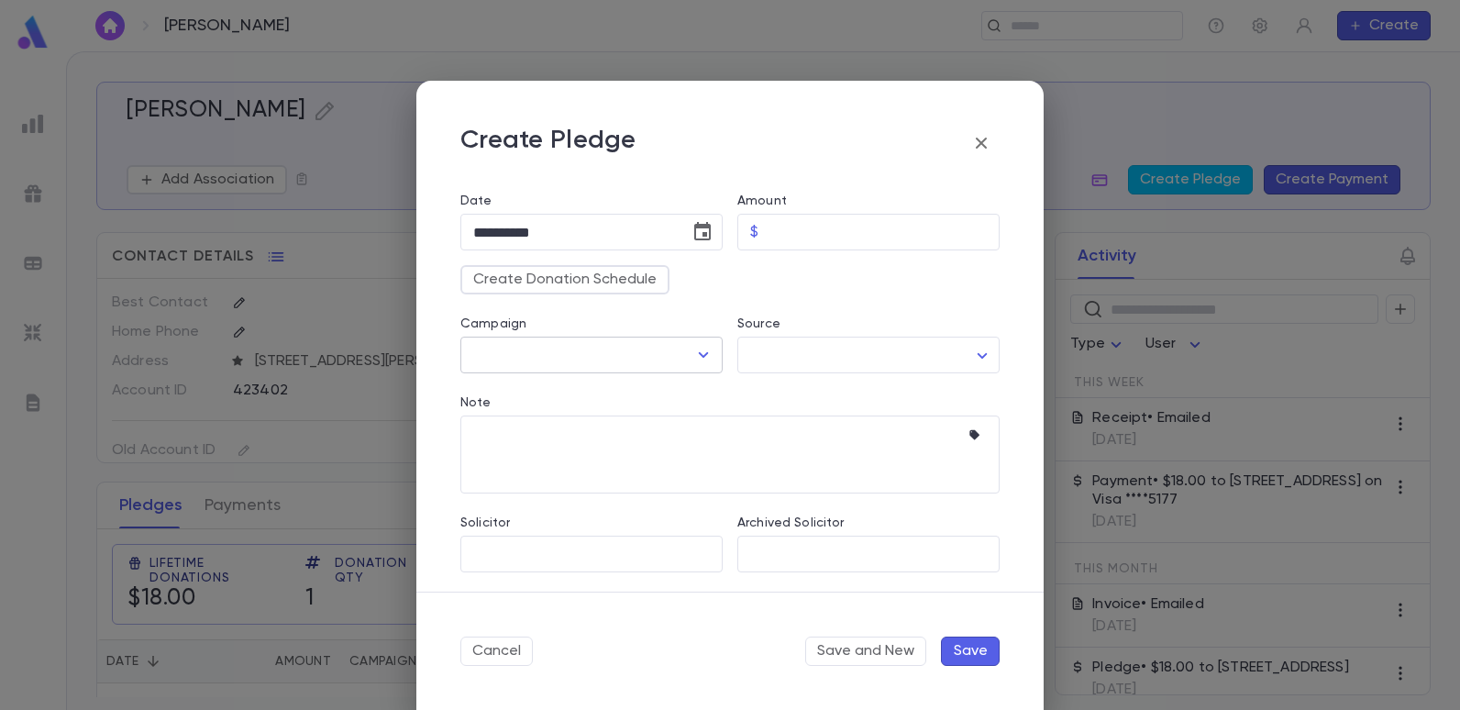
scroll to position [154, 0]
click at [603, 549] on input "Solicitor" at bounding box center [577, 551] width 218 height 35
click at [982, 133] on icon "button" at bounding box center [981, 143] width 22 height 22
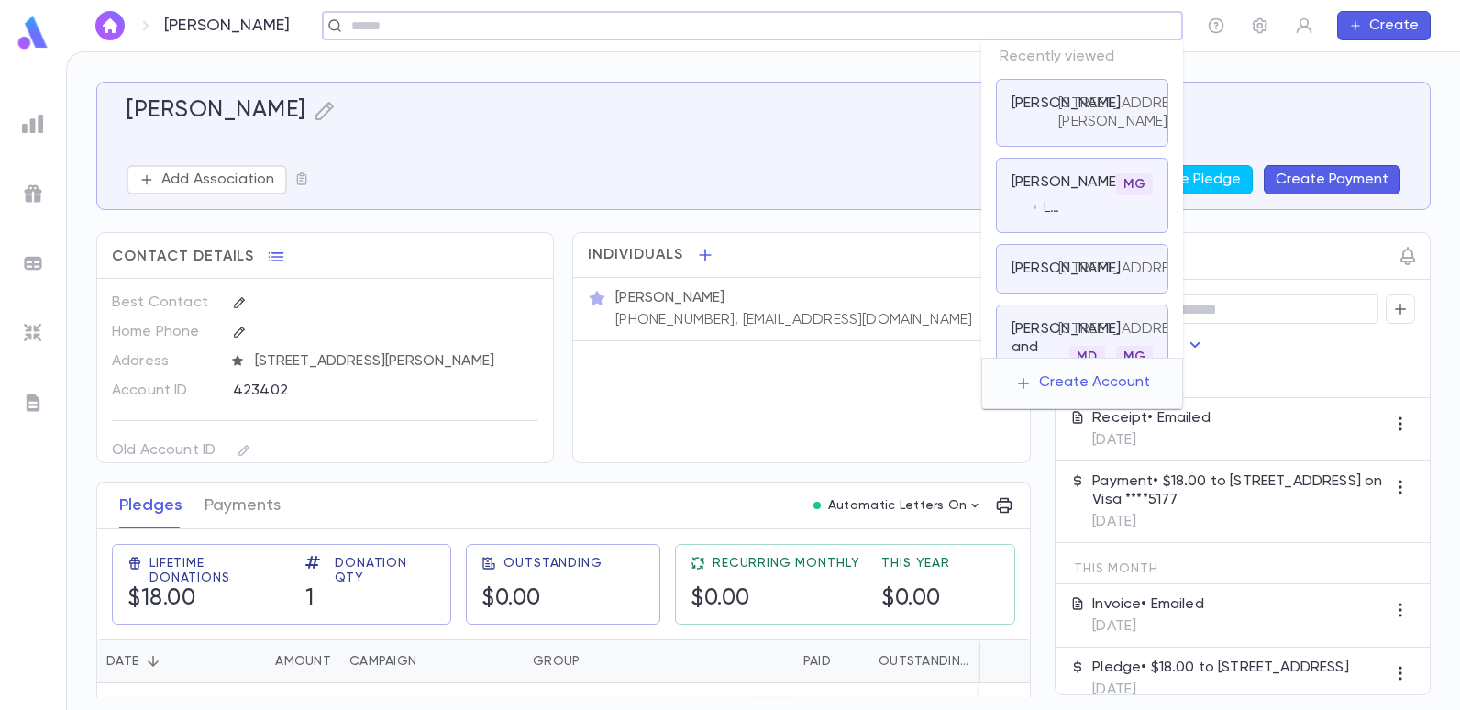
click at [1063, 22] on input "text" at bounding box center [746, 25] width 801 height 17
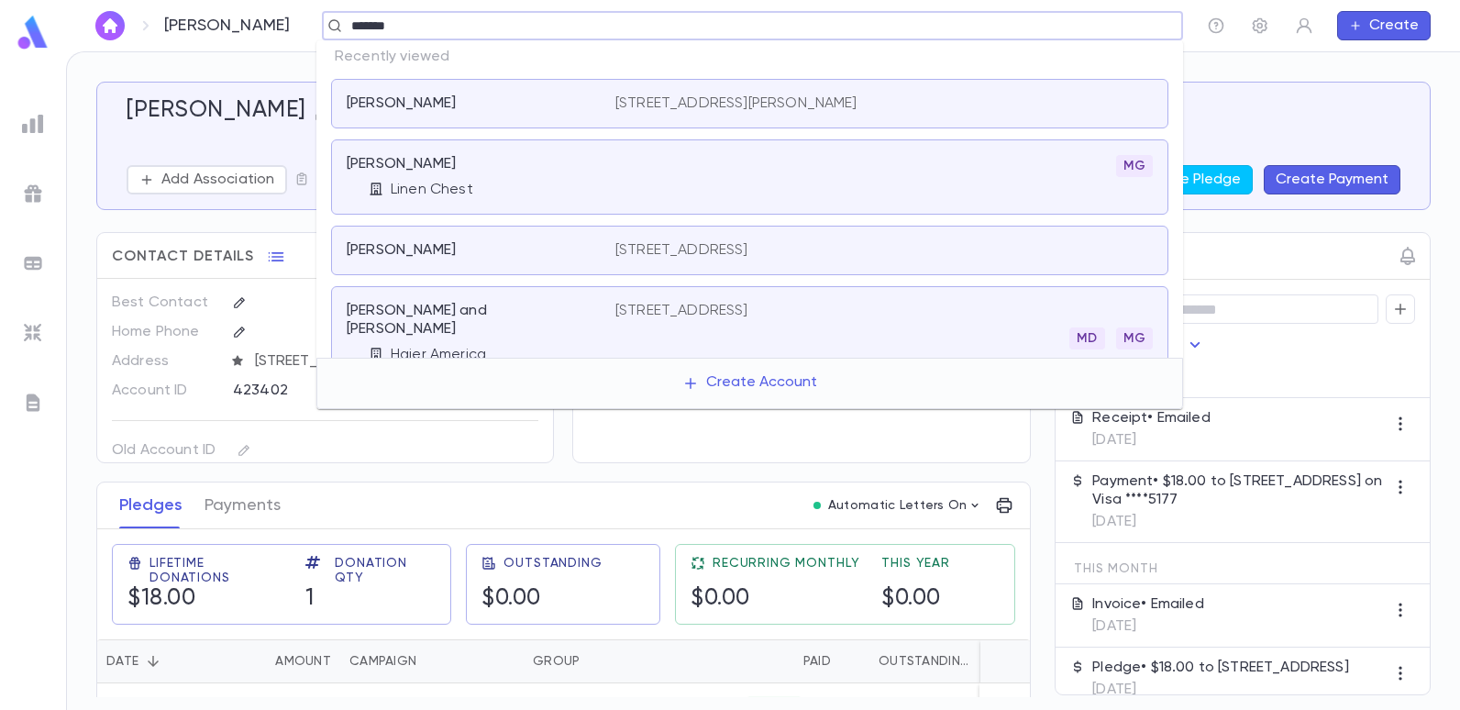
type input "*******"
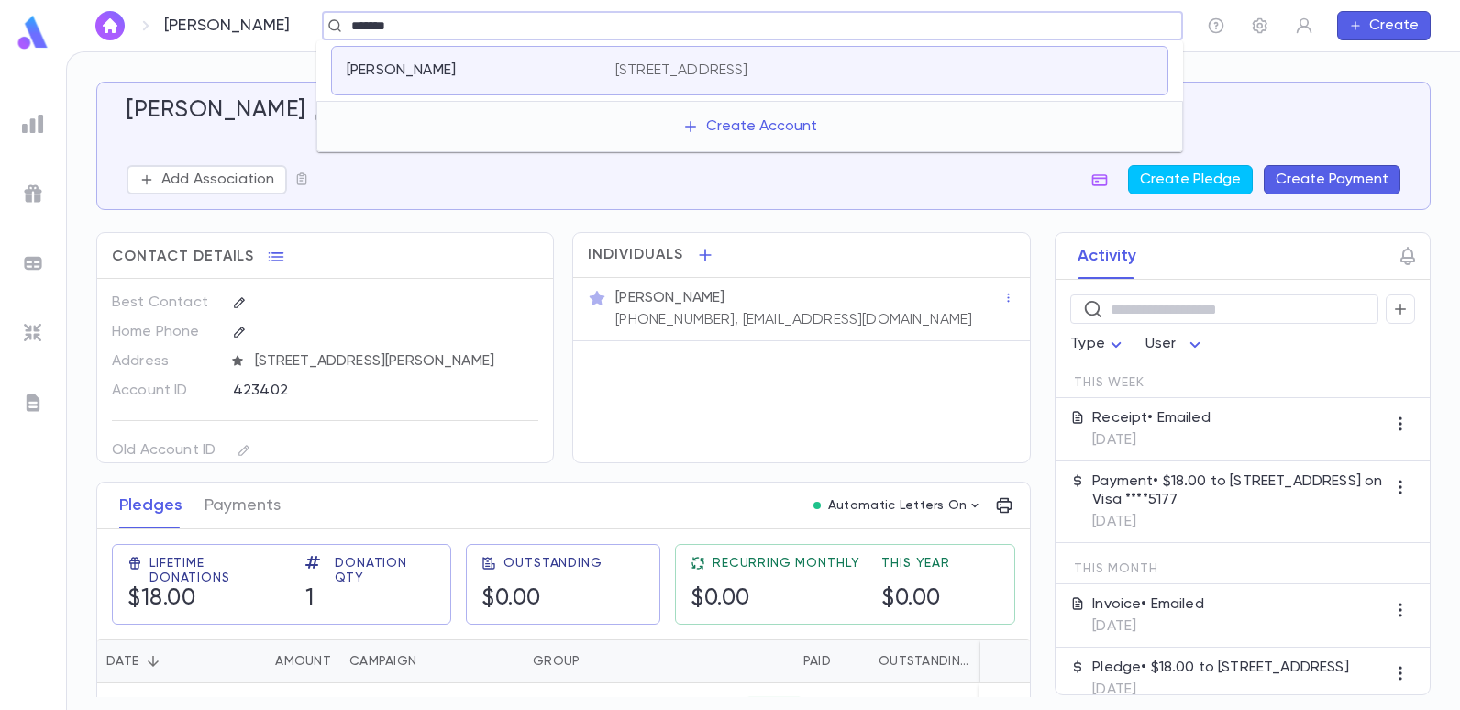
click at [351, 73] on p "Shalom, Abe" at bounding box center [401, 70] width 109 height 18
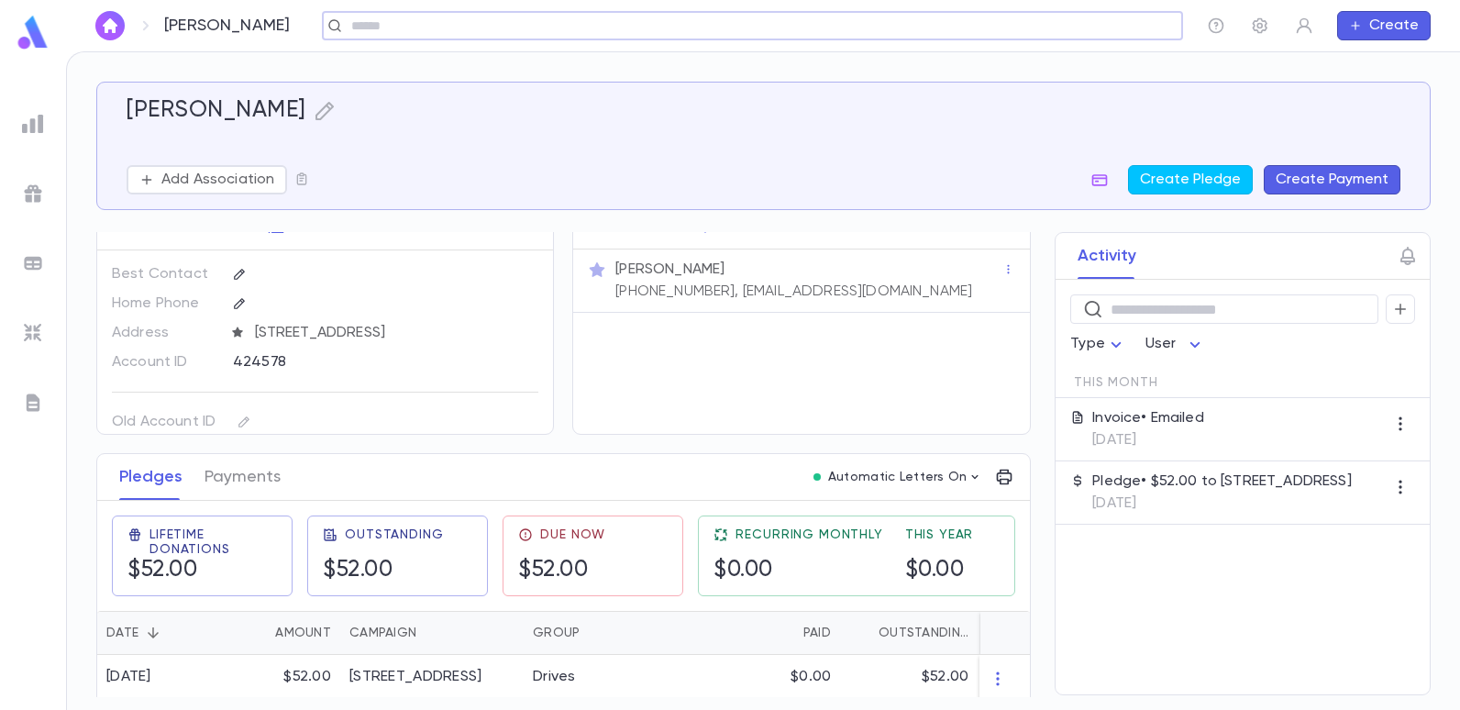
scroll to position [43, 0]
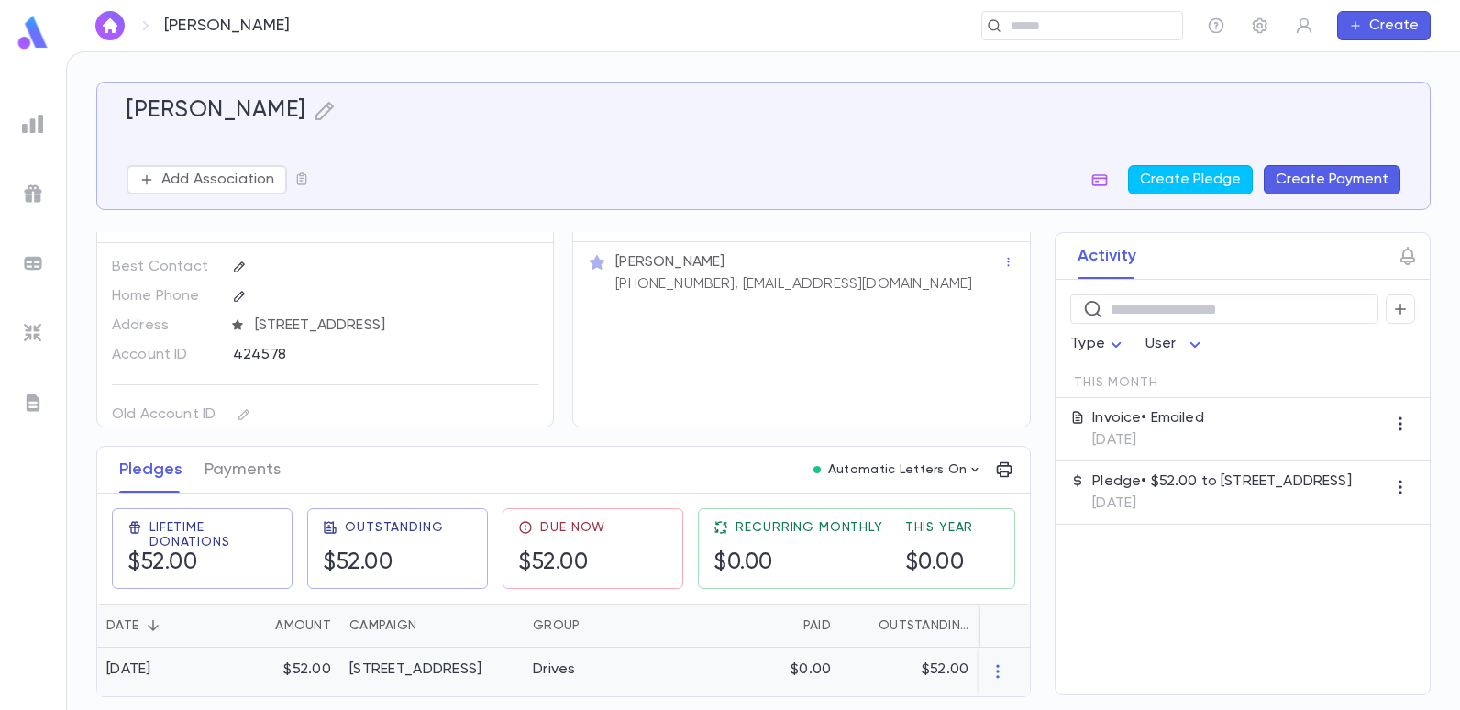
click at [411, 660] on div "[STREET_ADDRESS]" at bounding box center [415, 669] width 132 height 18
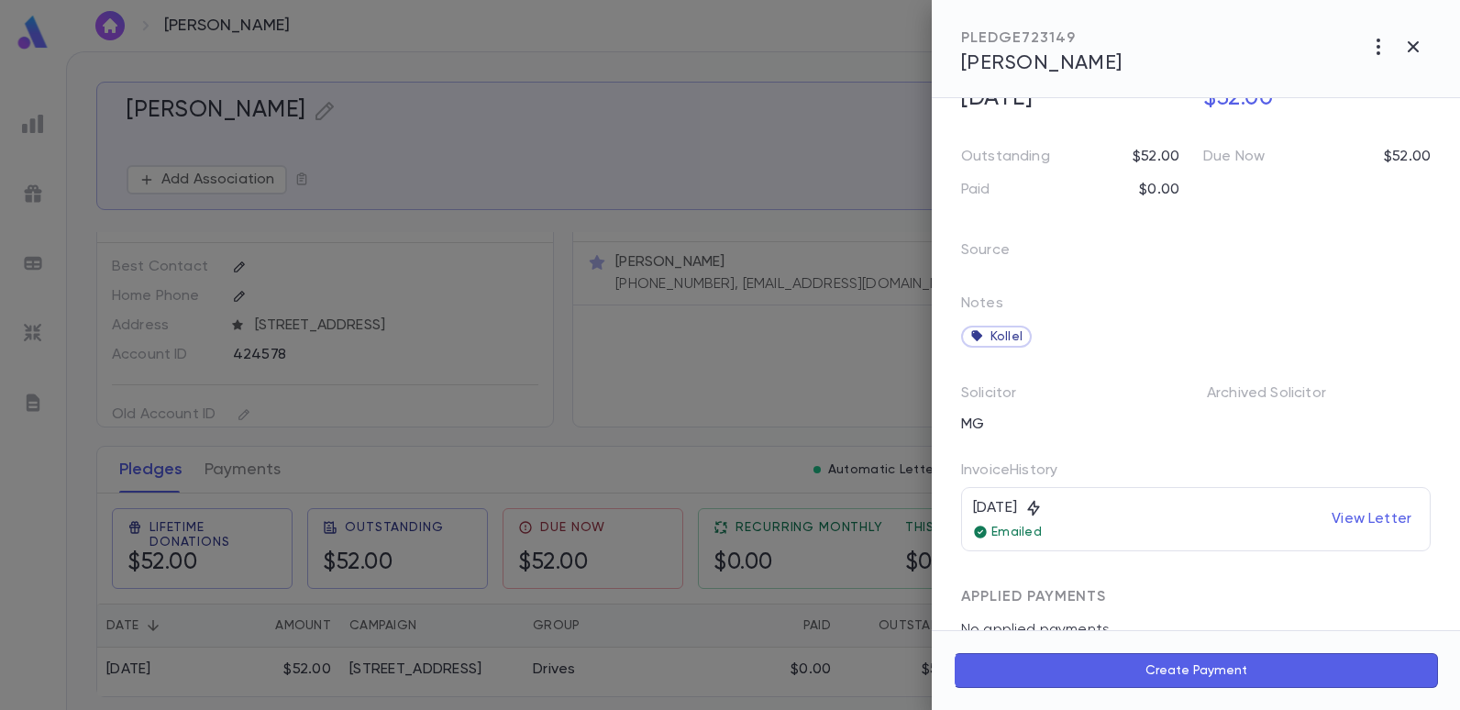
scroll to position [171, 0]
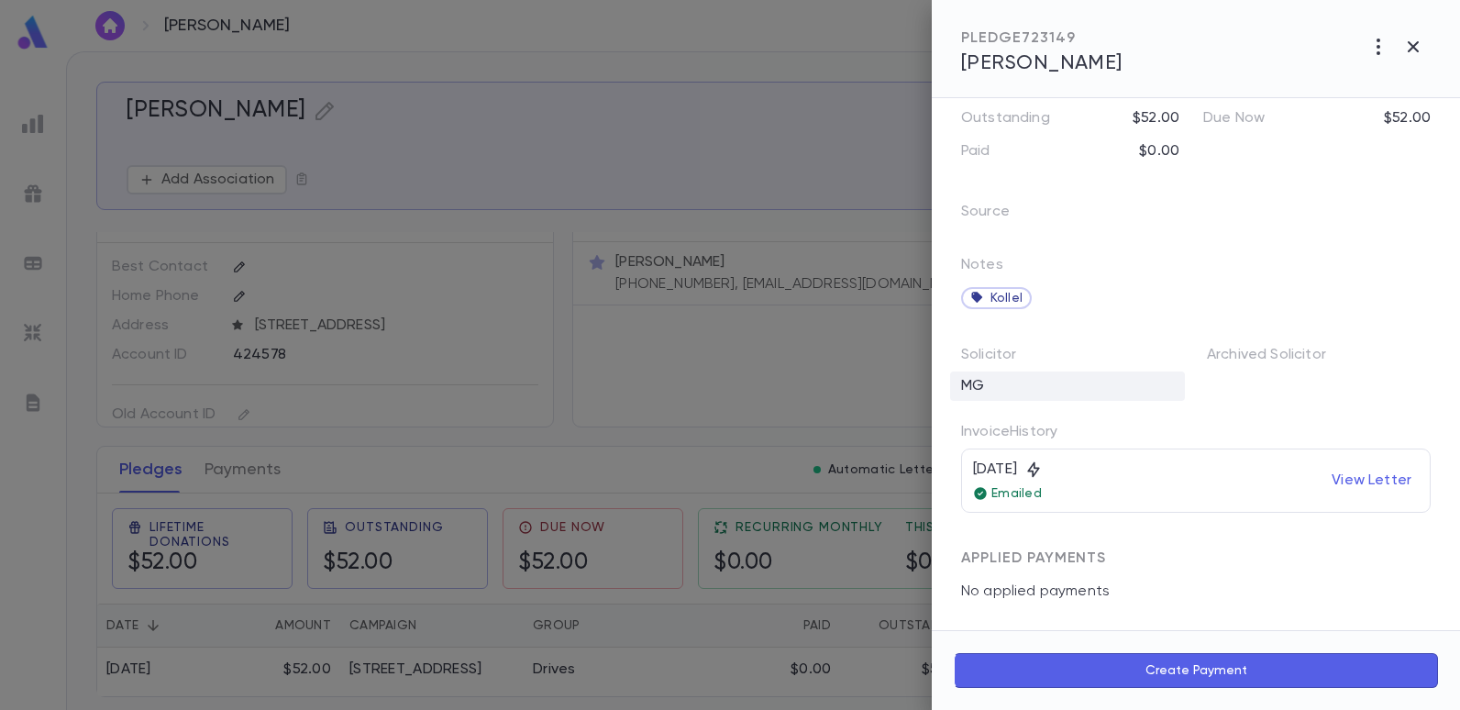
click at [981, 385] on div "MG" at bounding box center [1067, 385] width 235 height 29
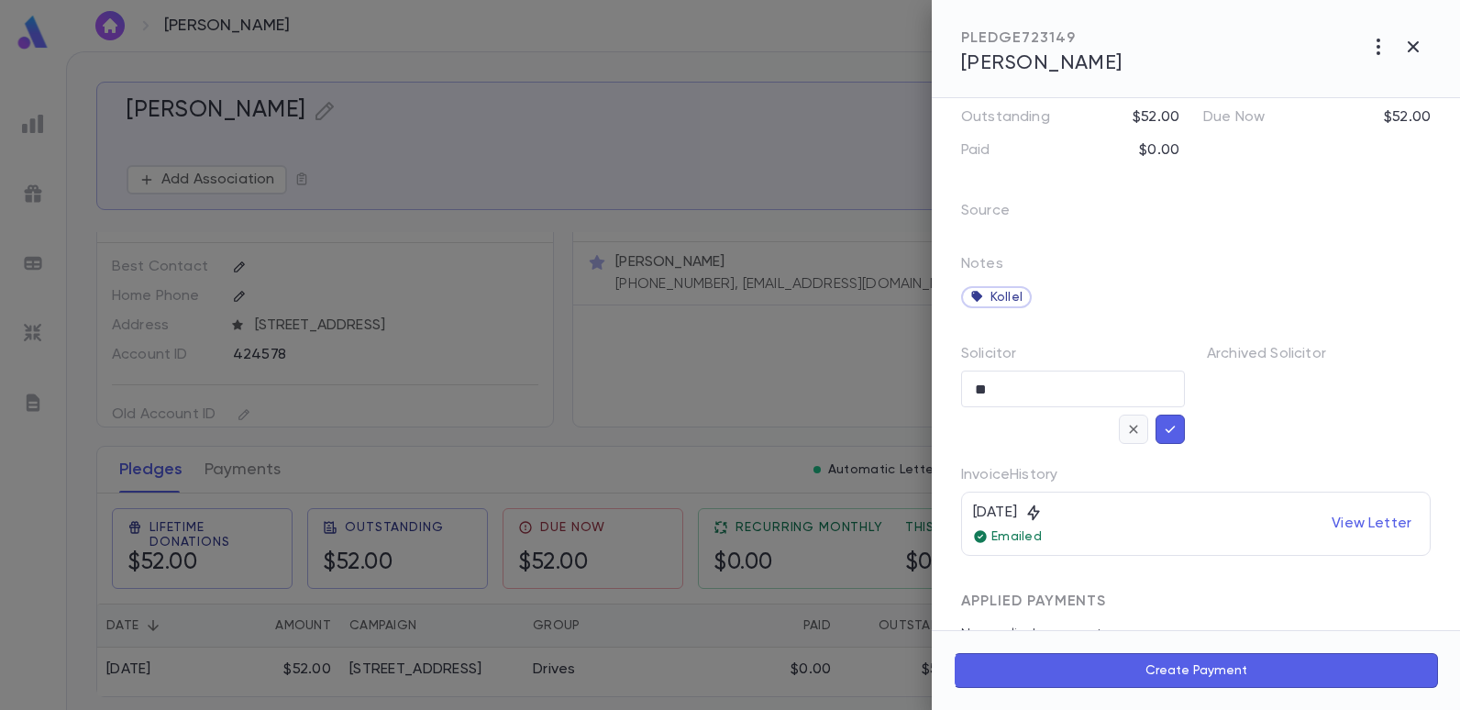
click at [1129, 432] on icon "button" at bounding box center [1133, 429] width 17 height 18
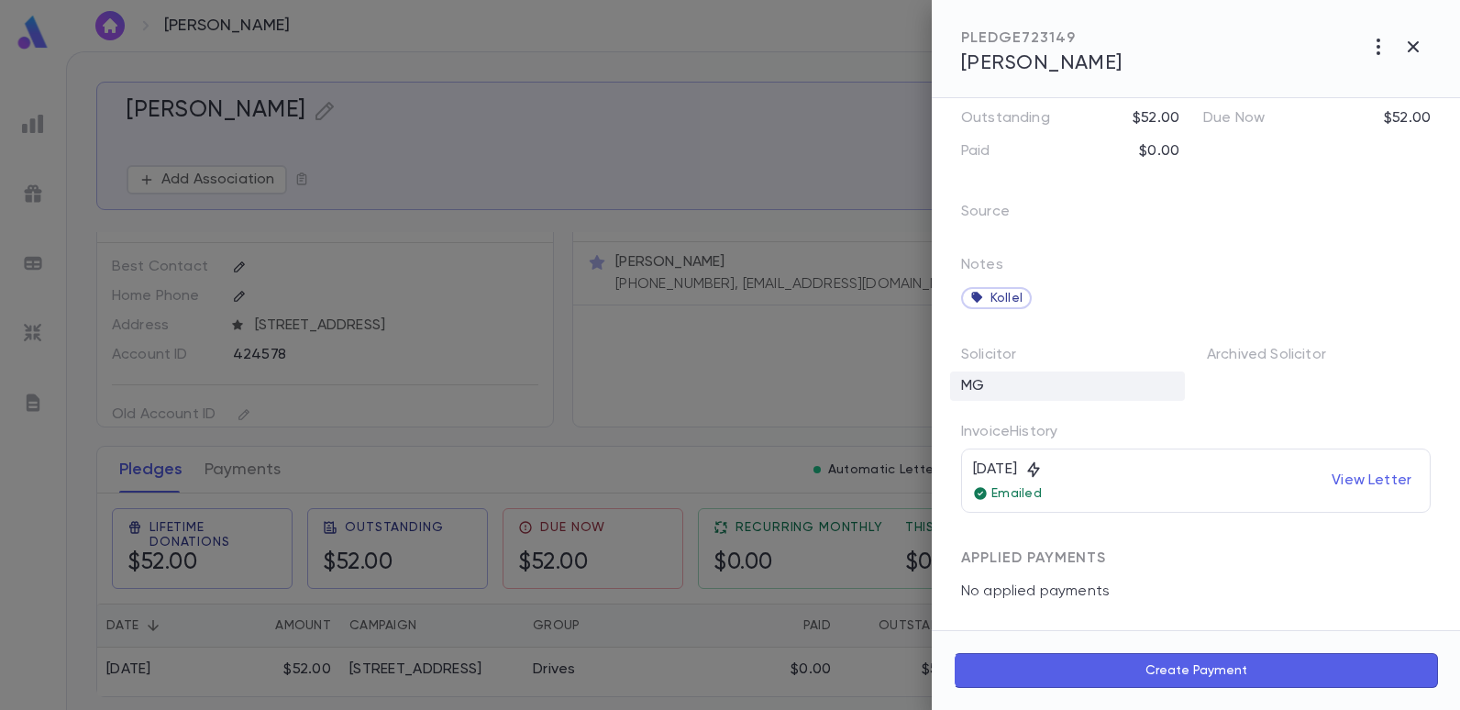
click at [974, 382] on div "MG" at bounding box center [1067, 385] width 235 height 29
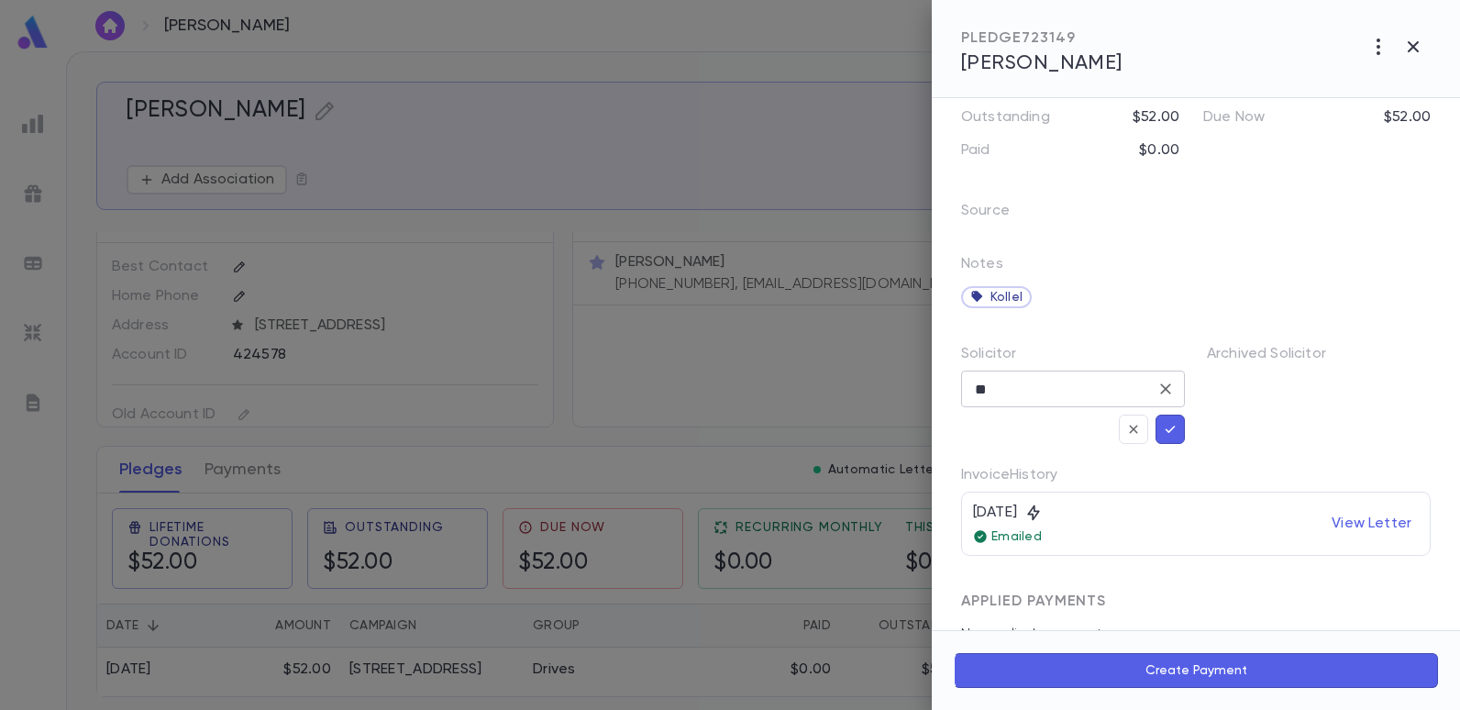
scroll to position [215, 0]
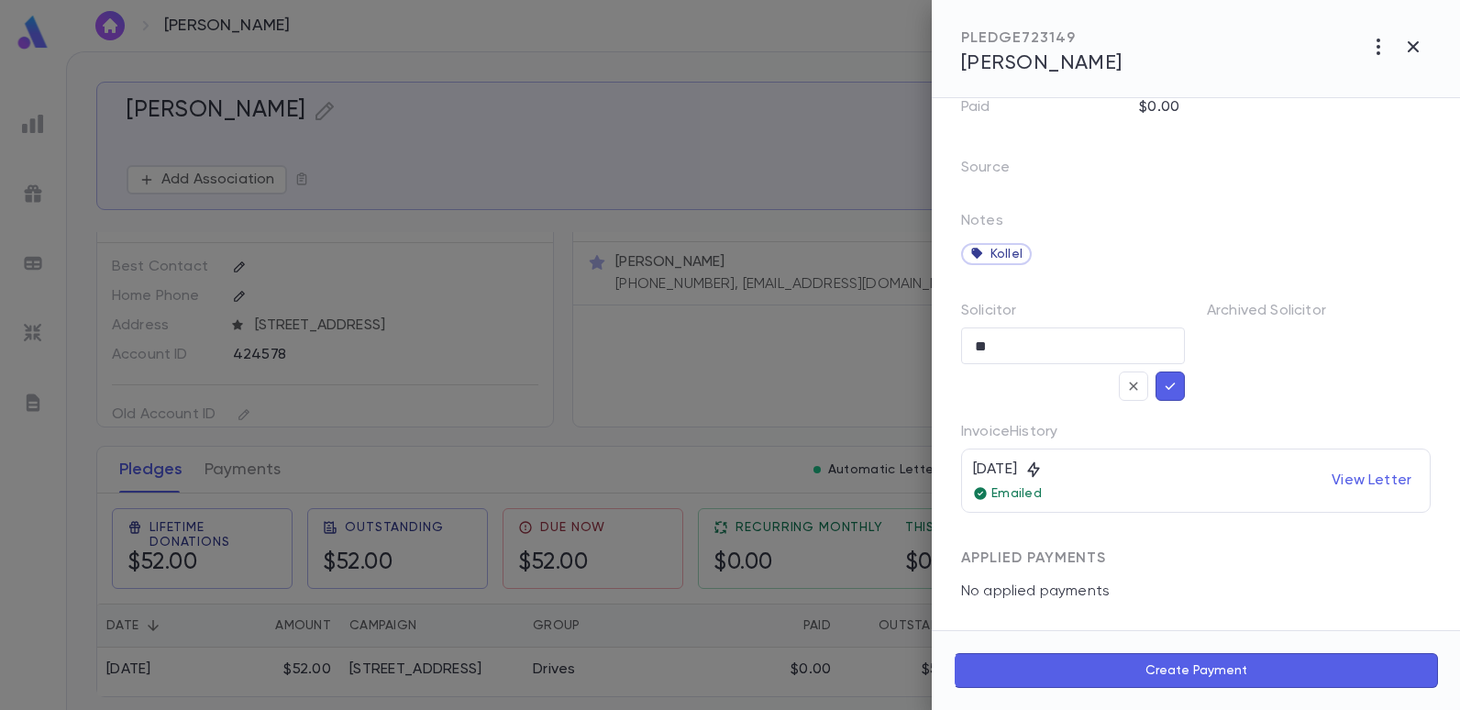
click at [1162, 383] on icon "button" at bounding box center [1170, 386] width 17 height 18
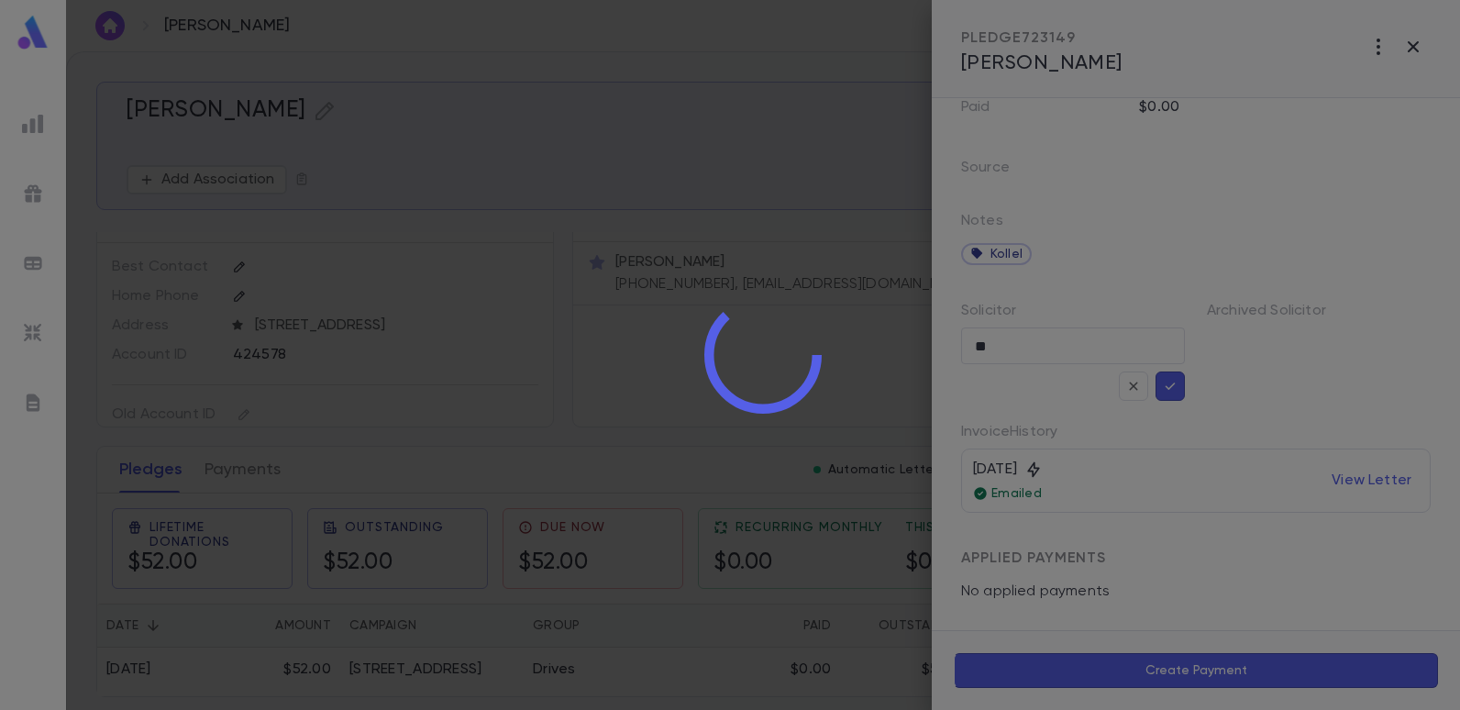
scroll to position [171, 0]
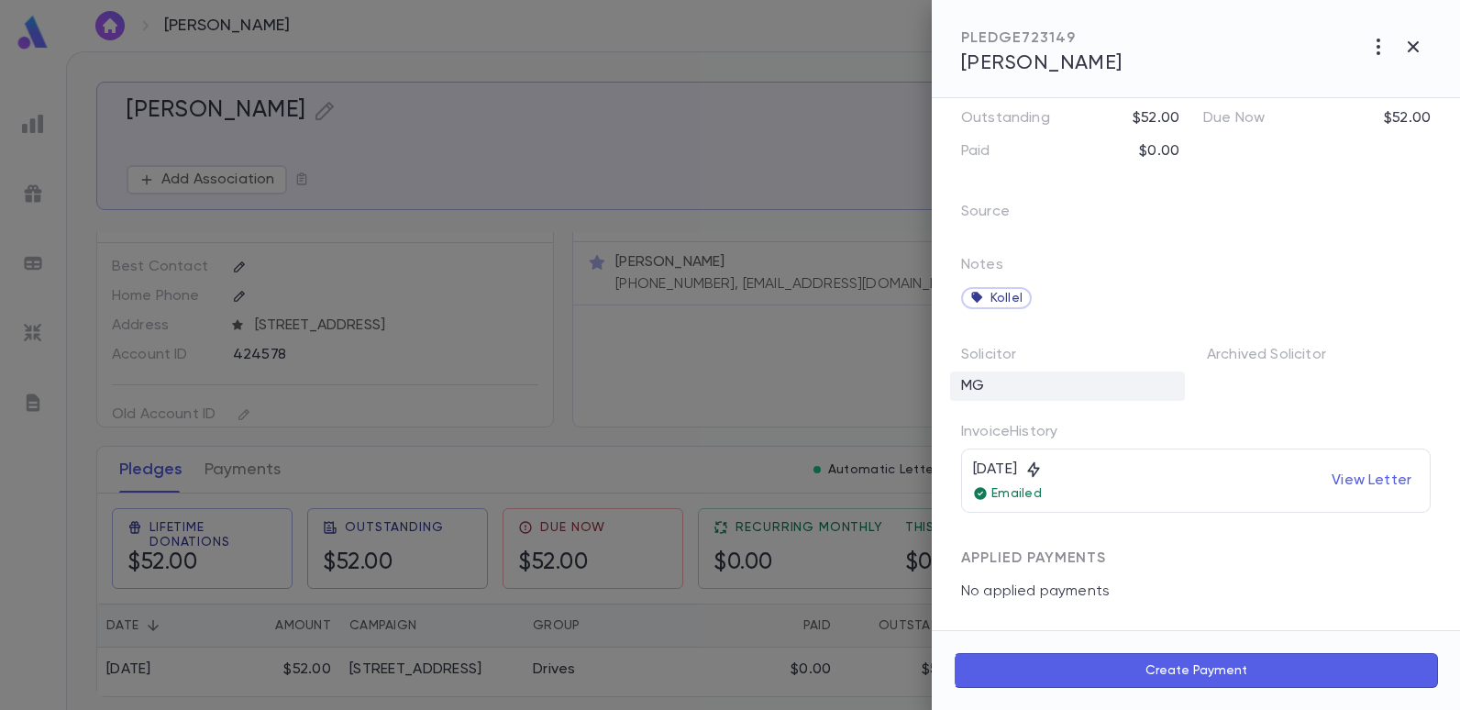
click at [1001, 387] on div "MG" at bounding box center [1067, 385] width 235 height 29
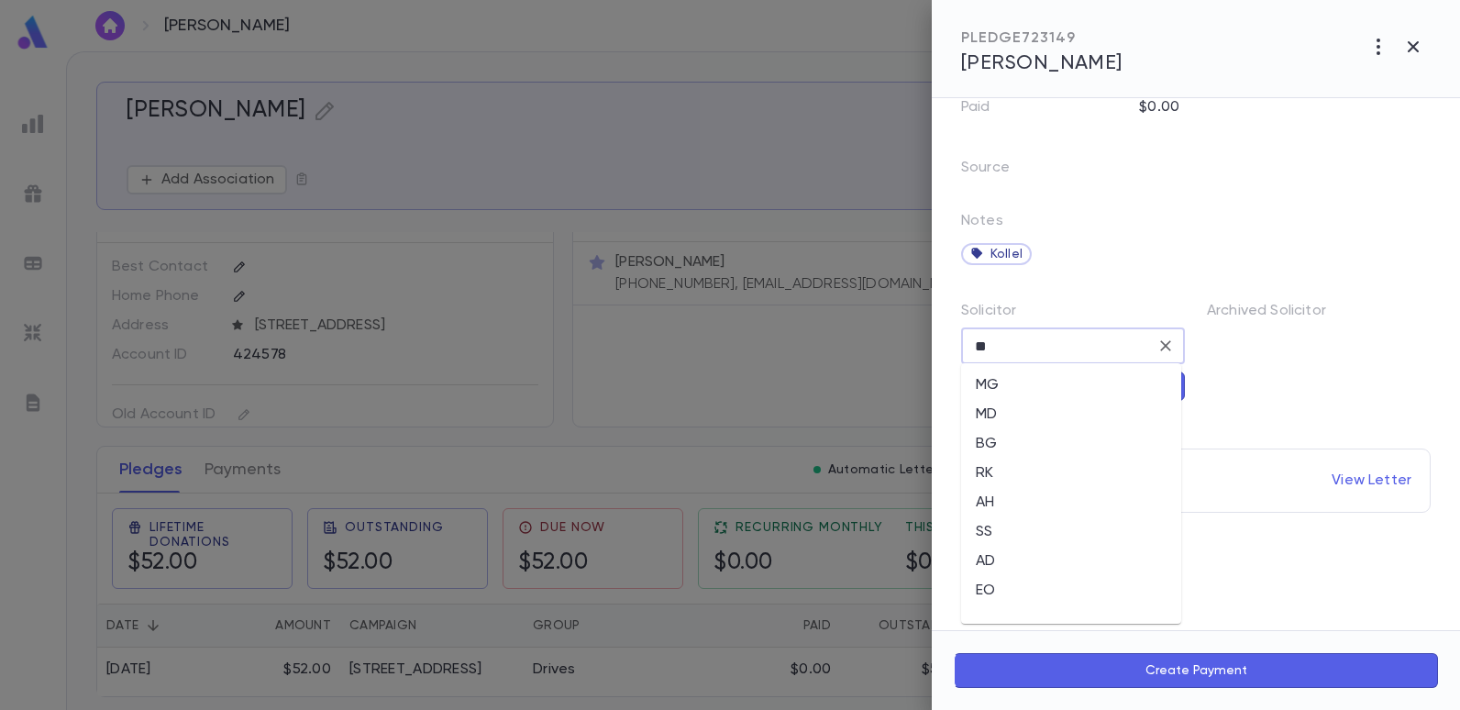
click at [1016, 346] on input "**" at bounding box center [1059, 345] width 180 height 35
click at [985, 580] on li "EO" at bounding box center [1071, 590] width 220 height 29
type input "**"
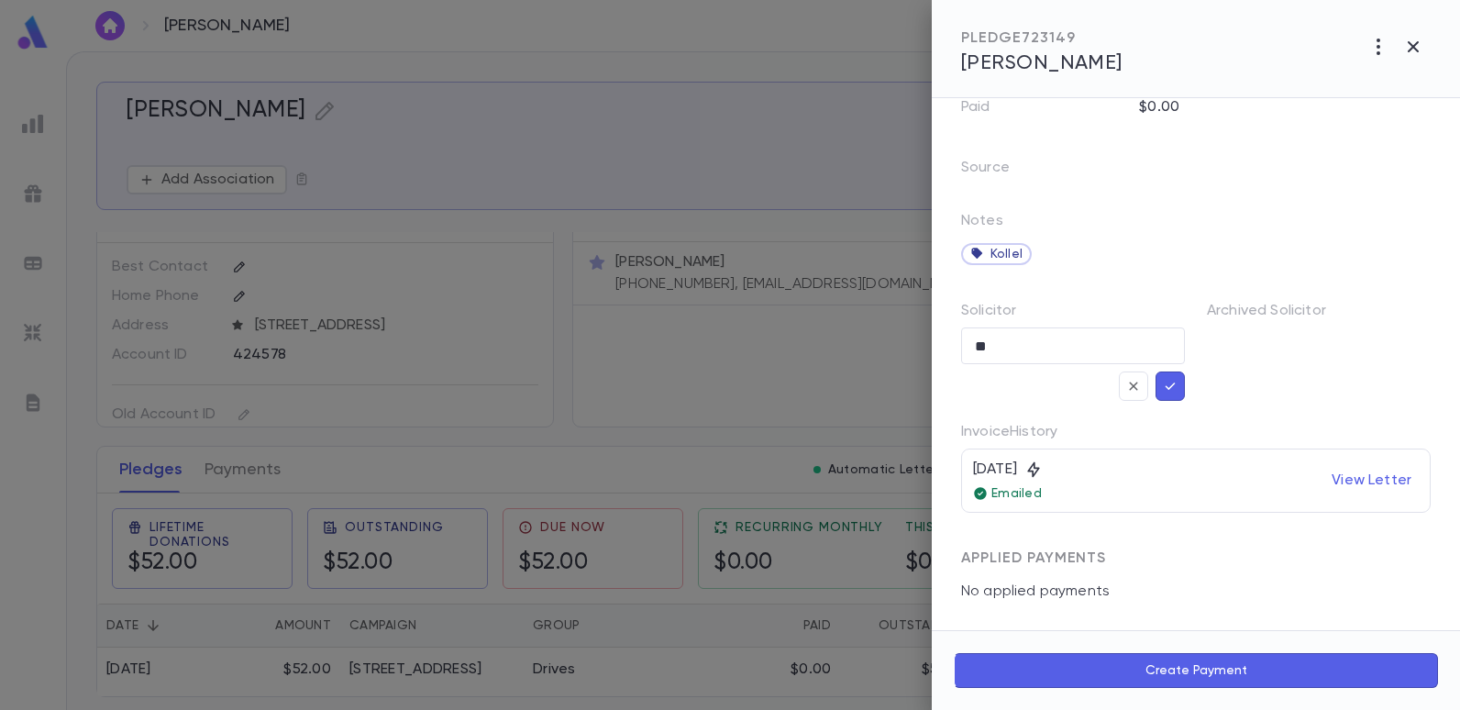
click at [1162, 384] on icon "button" at bounding box center [1170, 386] width 17 height 18
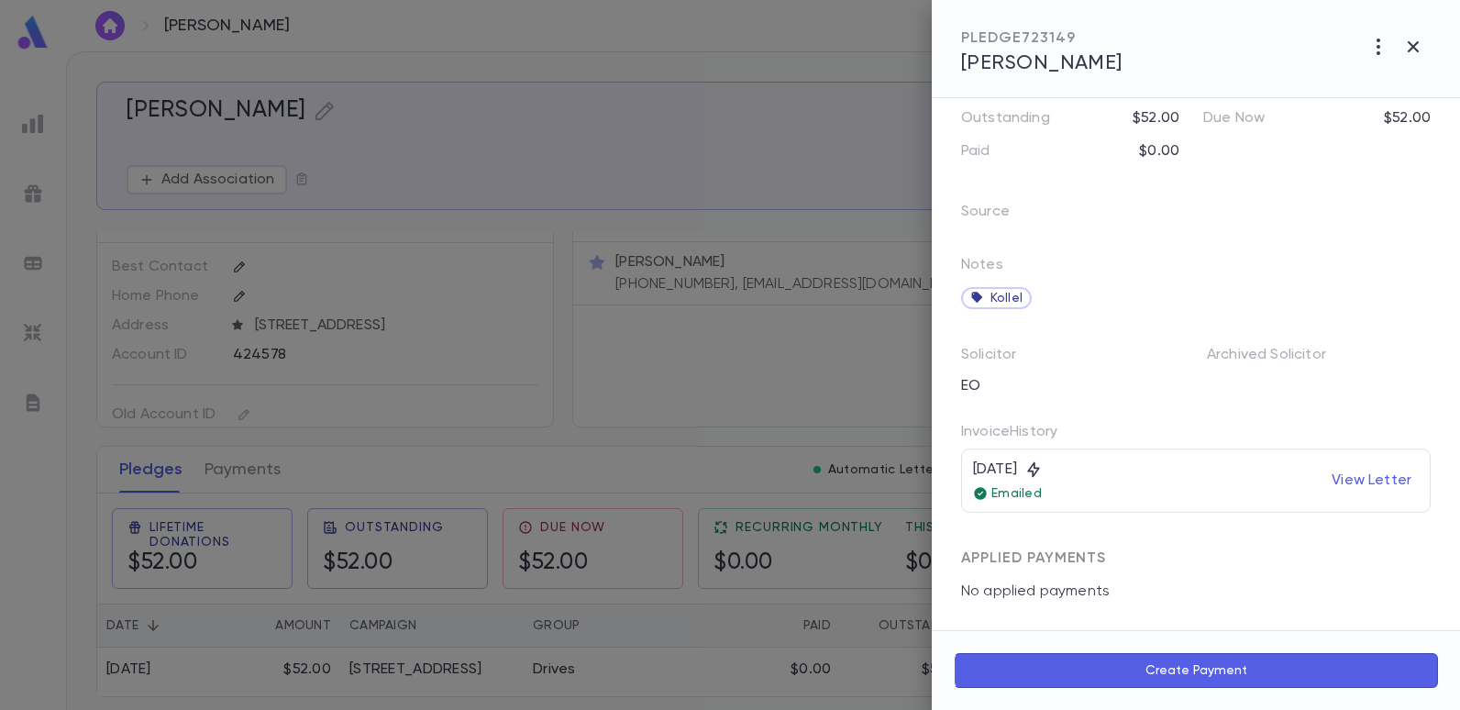
scroll to position [171, 0]
click at [813, 364] on div at bounding box center [730, 355] width 1460 height 710
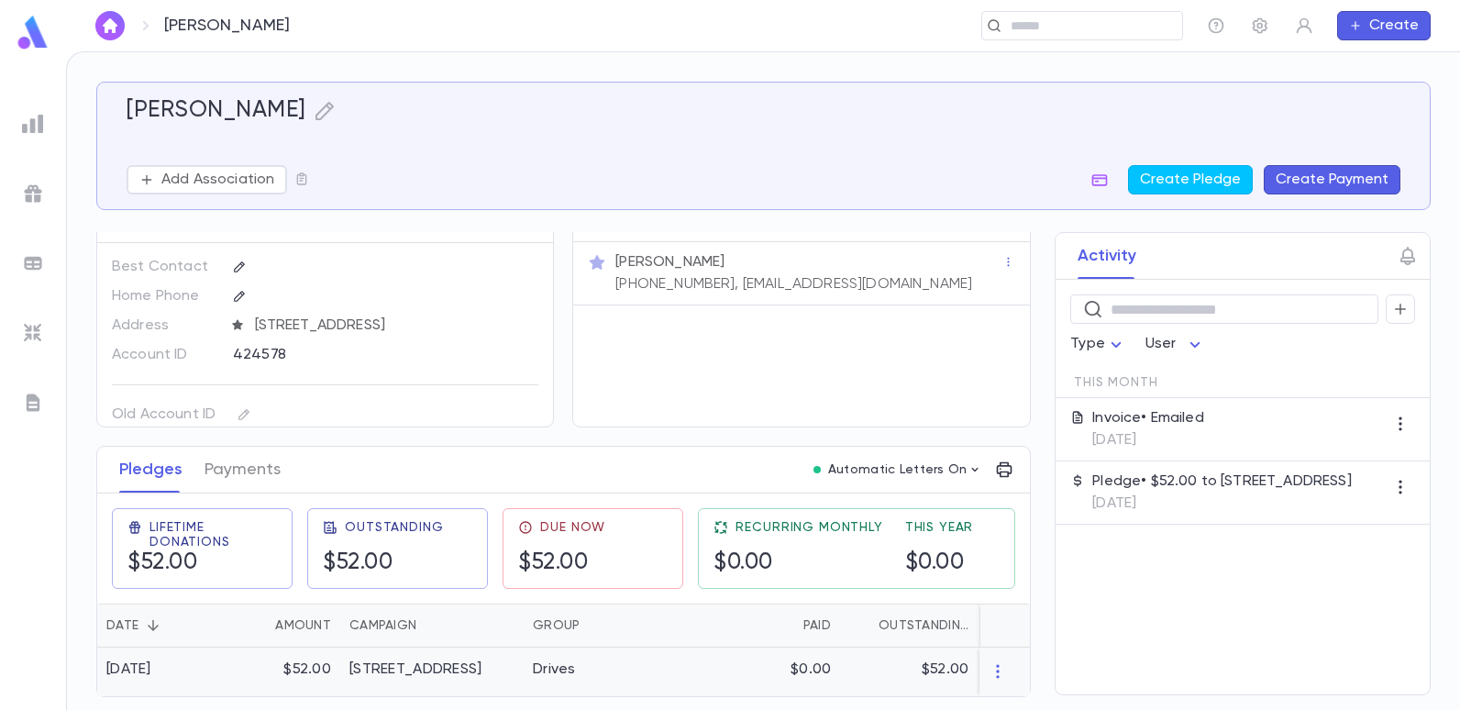
click at [397, 667] on div "[STREET_ADDRESS]" at bounding box center [415, 669] width 132 height 18
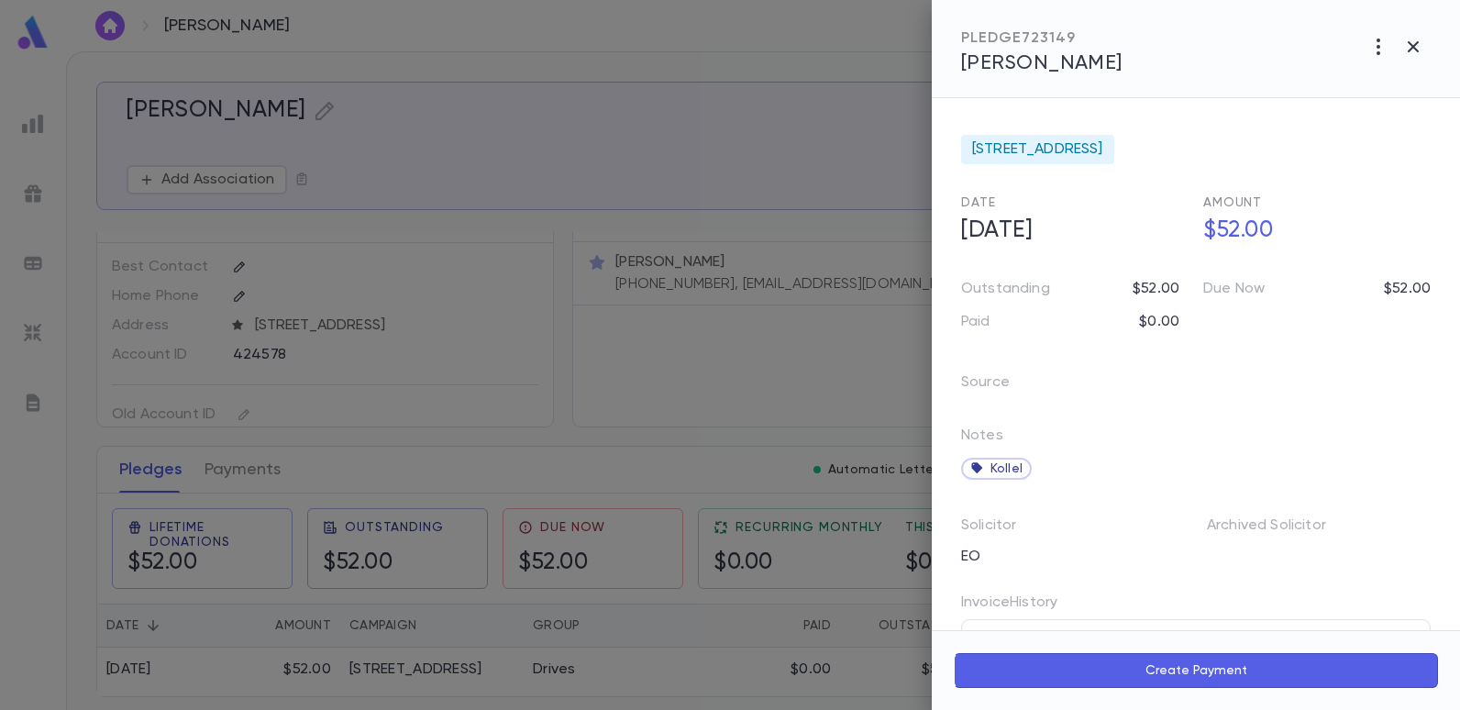
click at [773, 129] on div at bounding box center [730, 355] width 1460 height 710
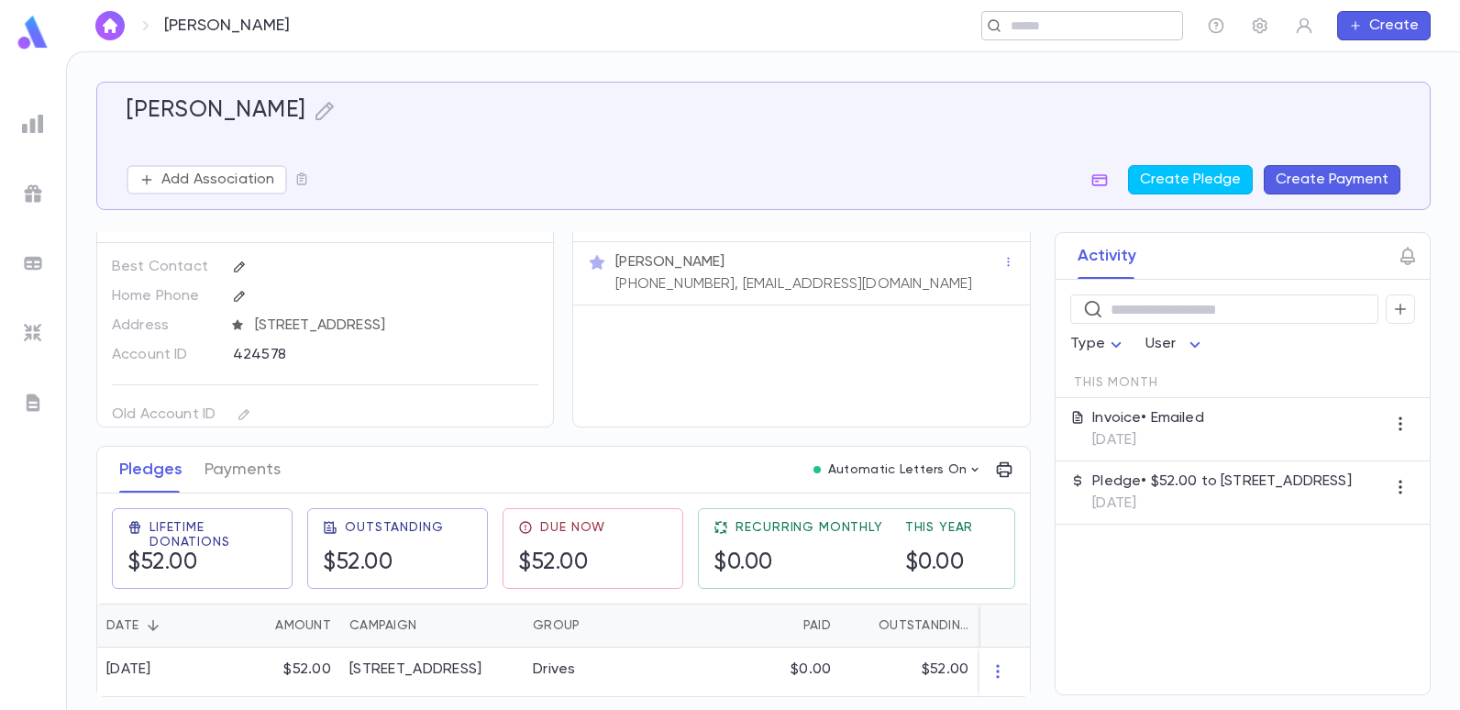
click at [1054, 23] on input "text" at bounding box center [1076, 25] width 142 height 17
type input "*"
type input "******"
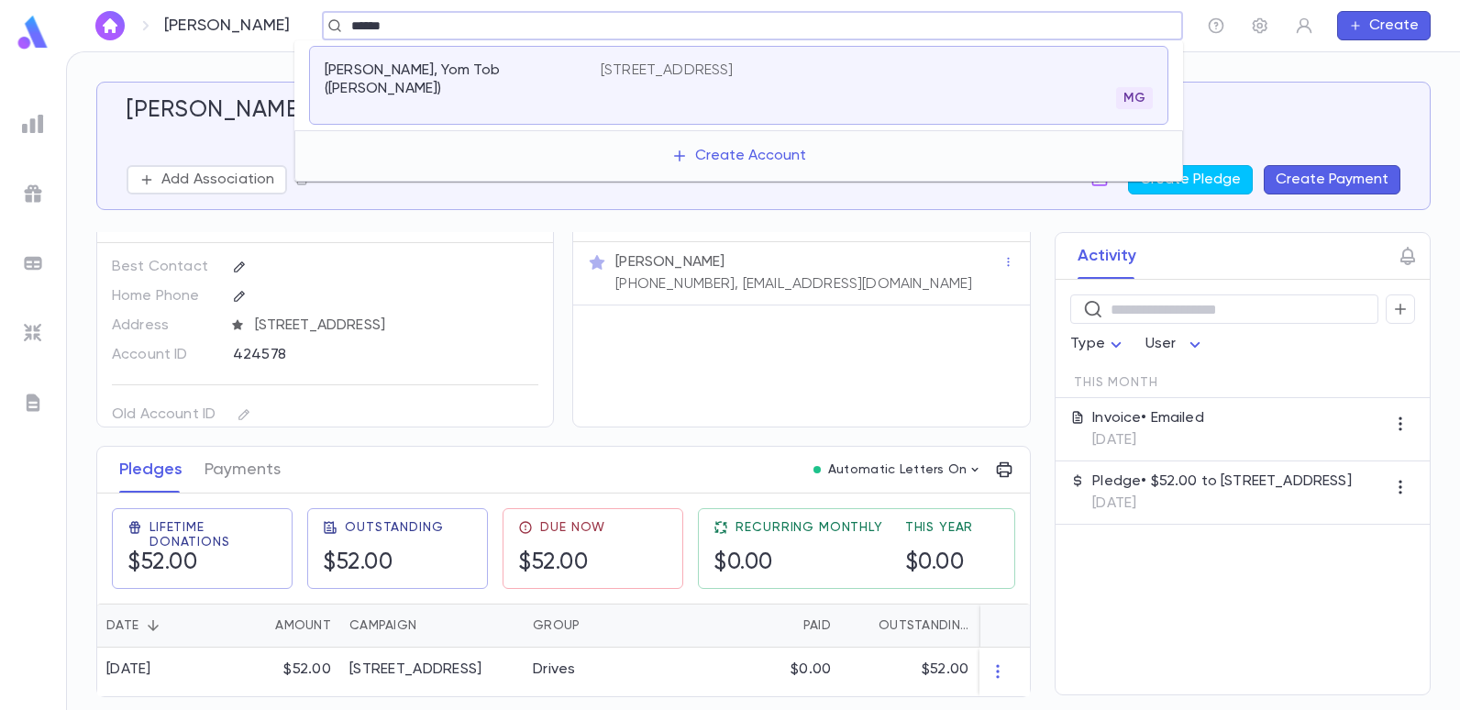
click at [358, 69] on p "Yedid, Yom Tob (Teddy)" at bounding box center [452, 79] width 254 height 37
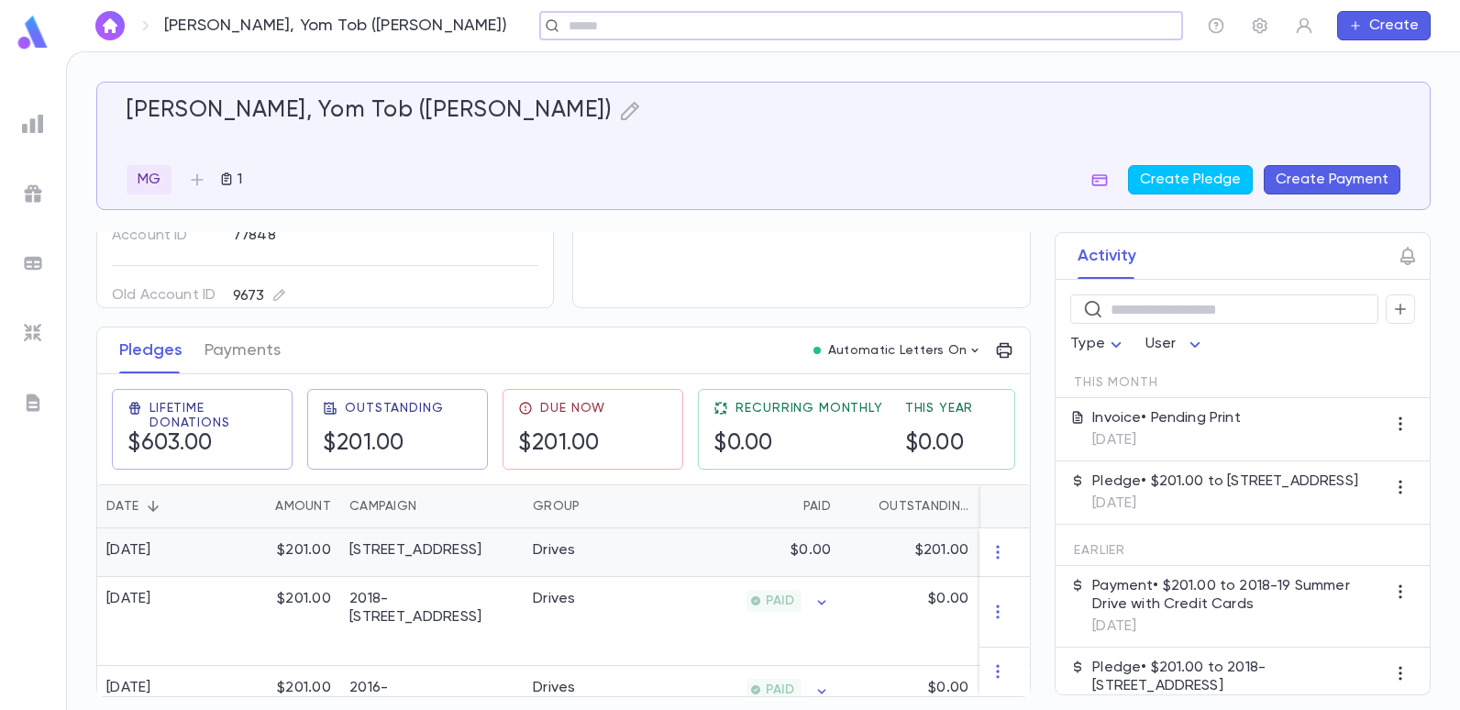
scroll to position [162, 0]
click at [515, 545] on div "[STREET_ADDRESS]" at bounding box center [431, 552] width 183 height 49
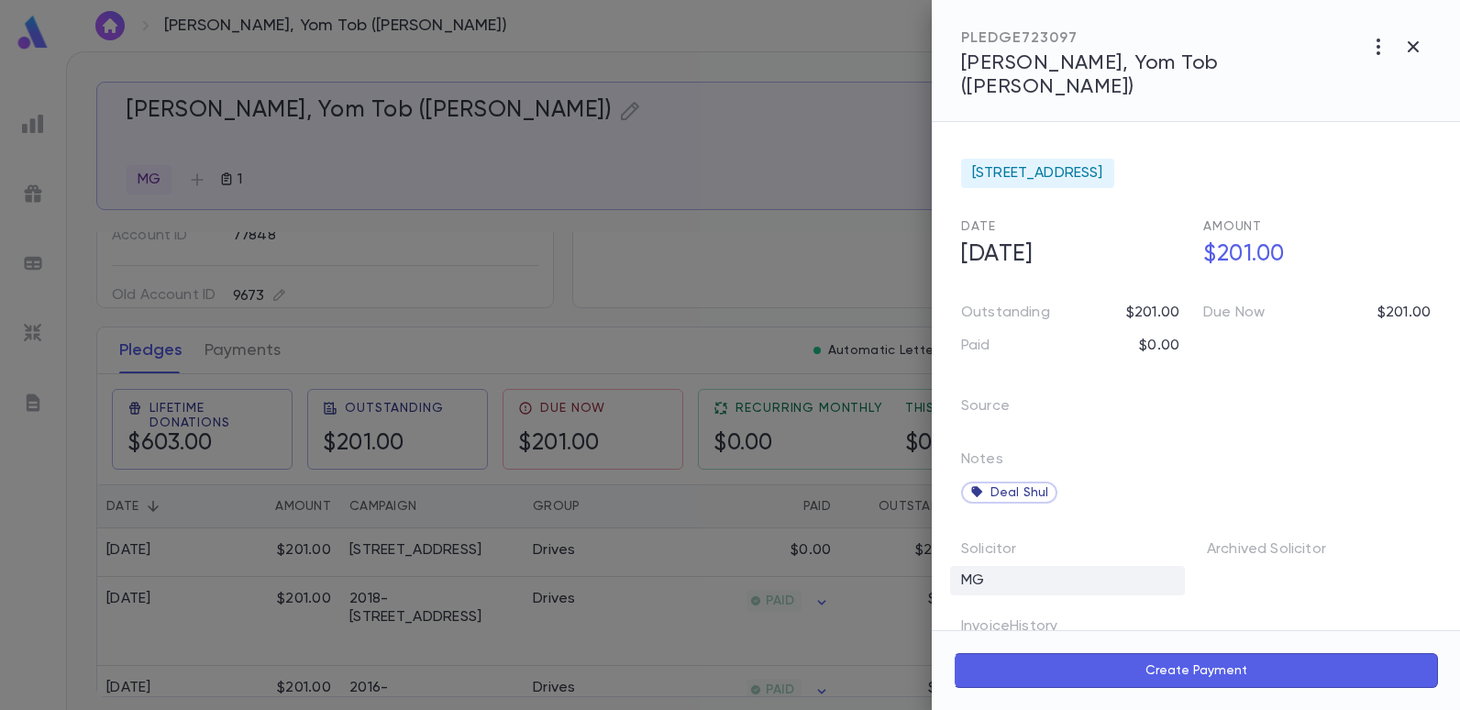
click at [973, 566] on div "MG" at bounding box center [1067, 580] width 235 height 29
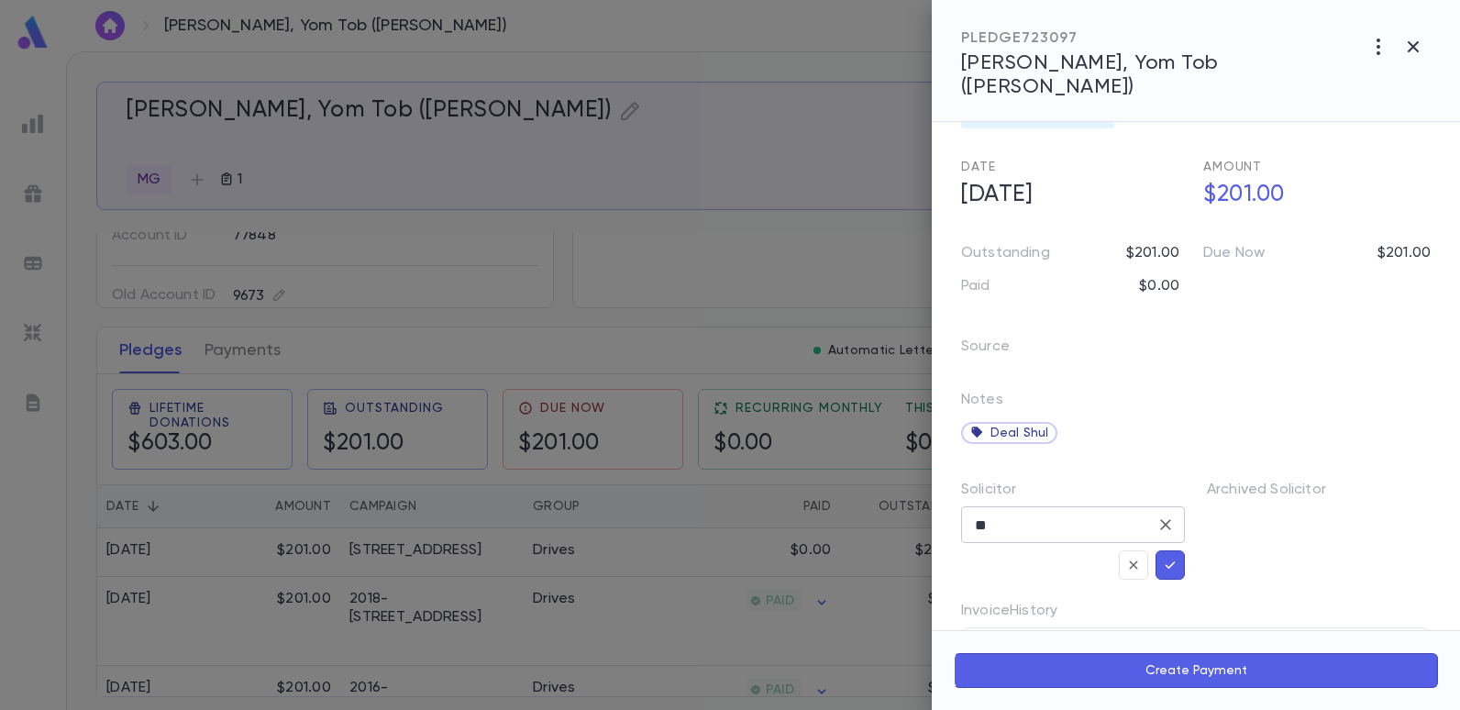
scroll to position [92, 0]
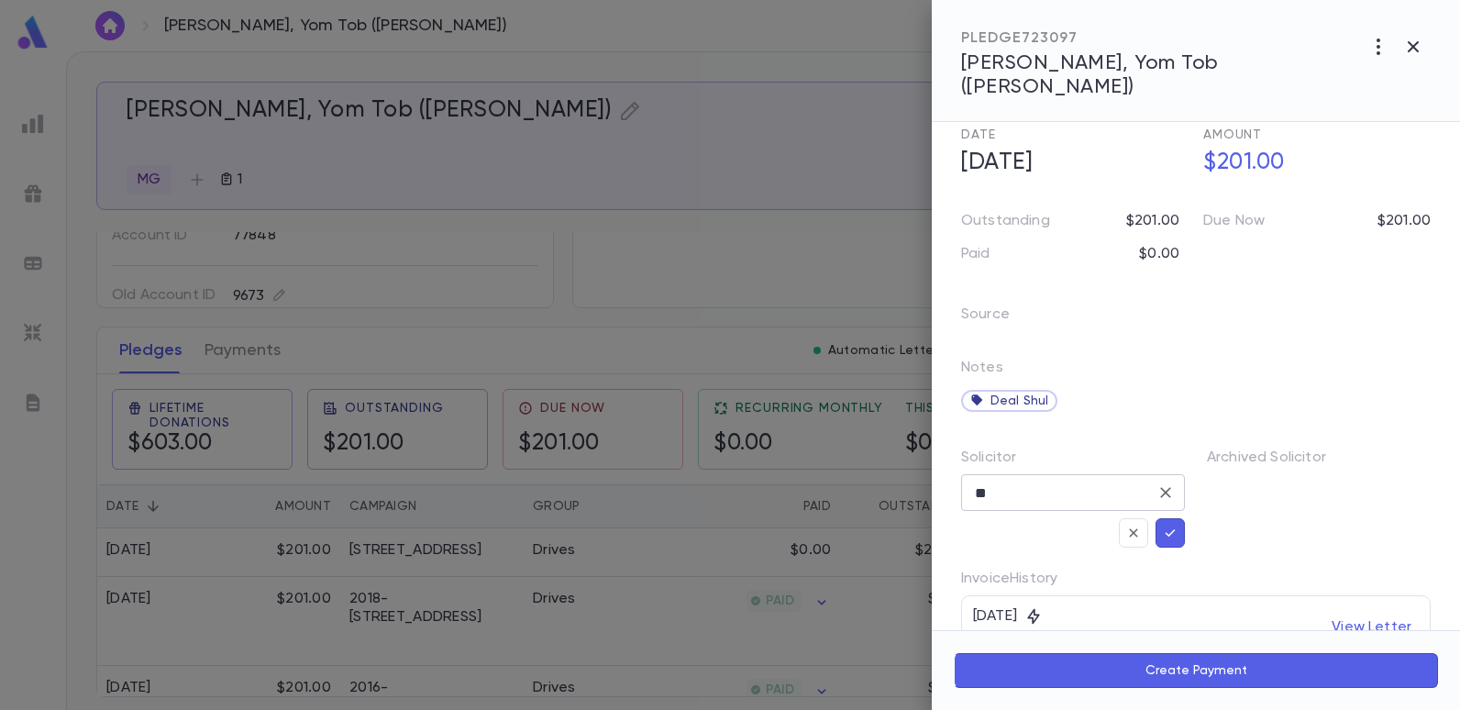
click at [1100, 475] on input "**" at bounding box center [1059, 492] width 180 height 35
click at [983, 413] on li "EO" at bounding box center [1071, 416] width 220 height 29
type input "**"
click at [1166, 523] on icon "button" at bounding box center [1170, 532] width 17 height 18
click at [733, 149] on div at bounding box center [730, 355] width 1460 height 710
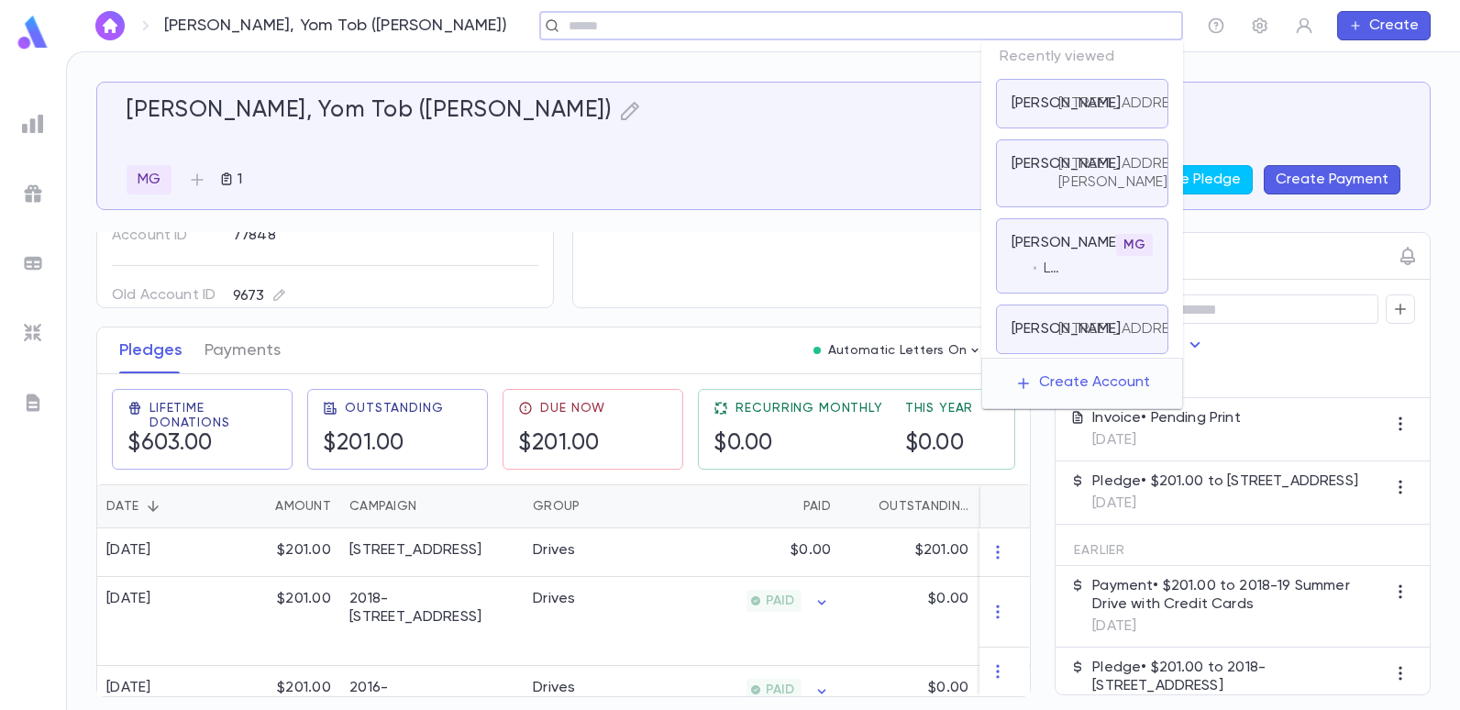
click at [1041, 27] on input "text" at bounding box center [855, 25] width 584 height 17
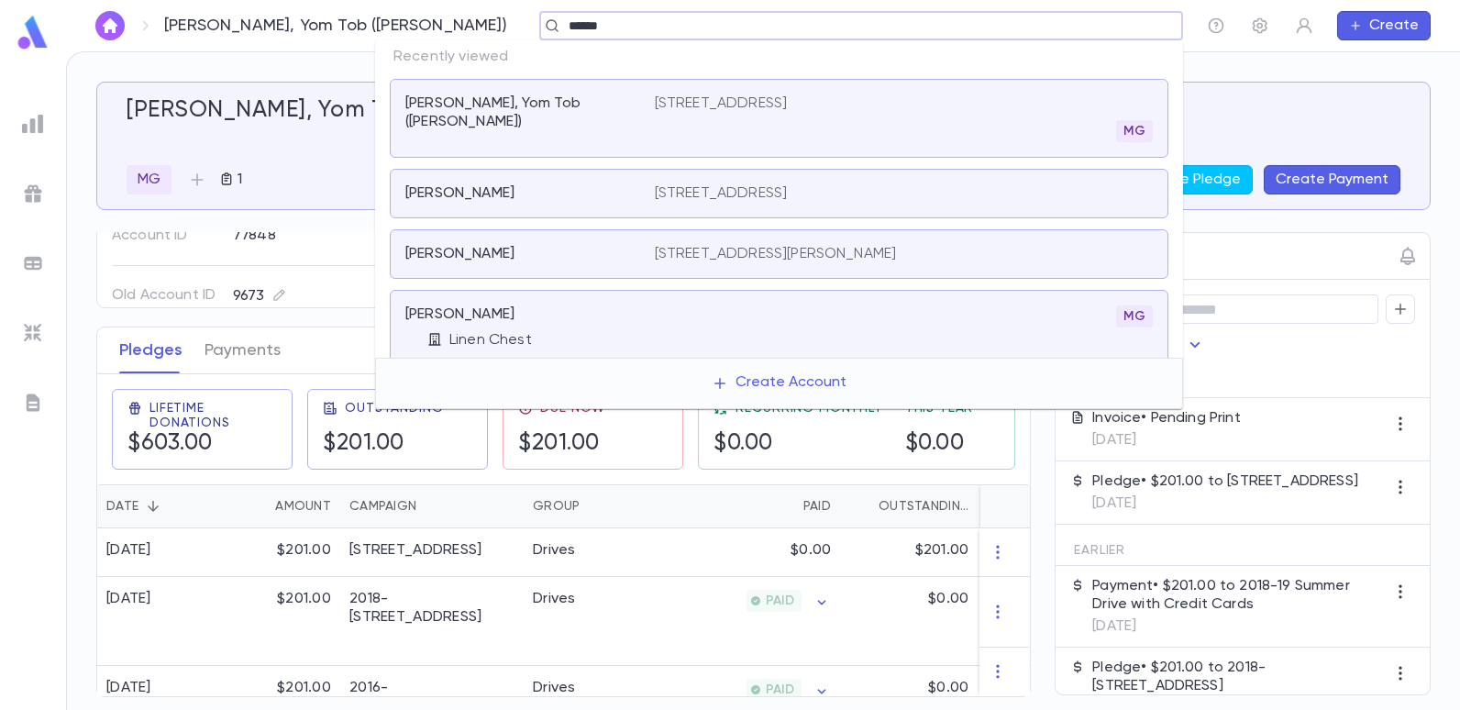
type input "******"
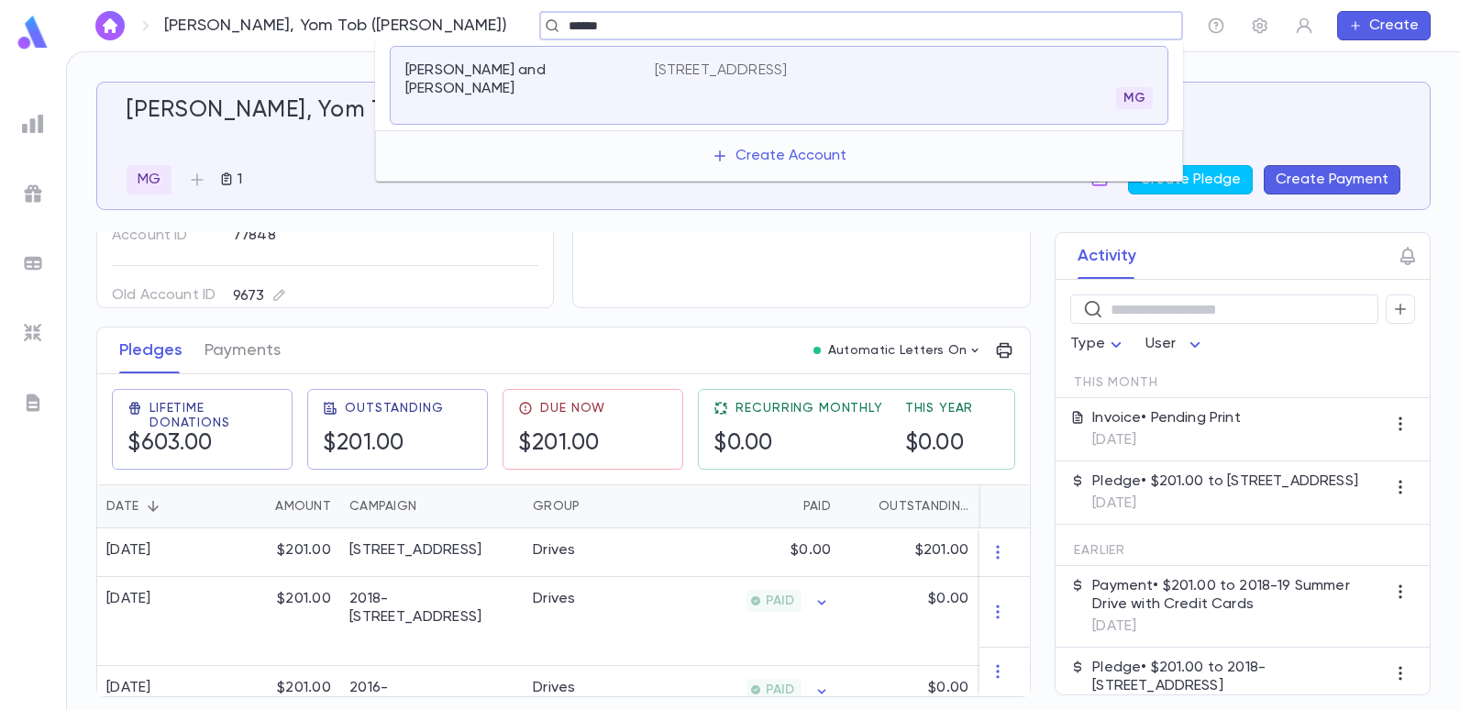
click at [759, 61] on p "1830 E 4th St, Brooklyn NY 11223" at bounding box center [721, 70] width 133 height 18
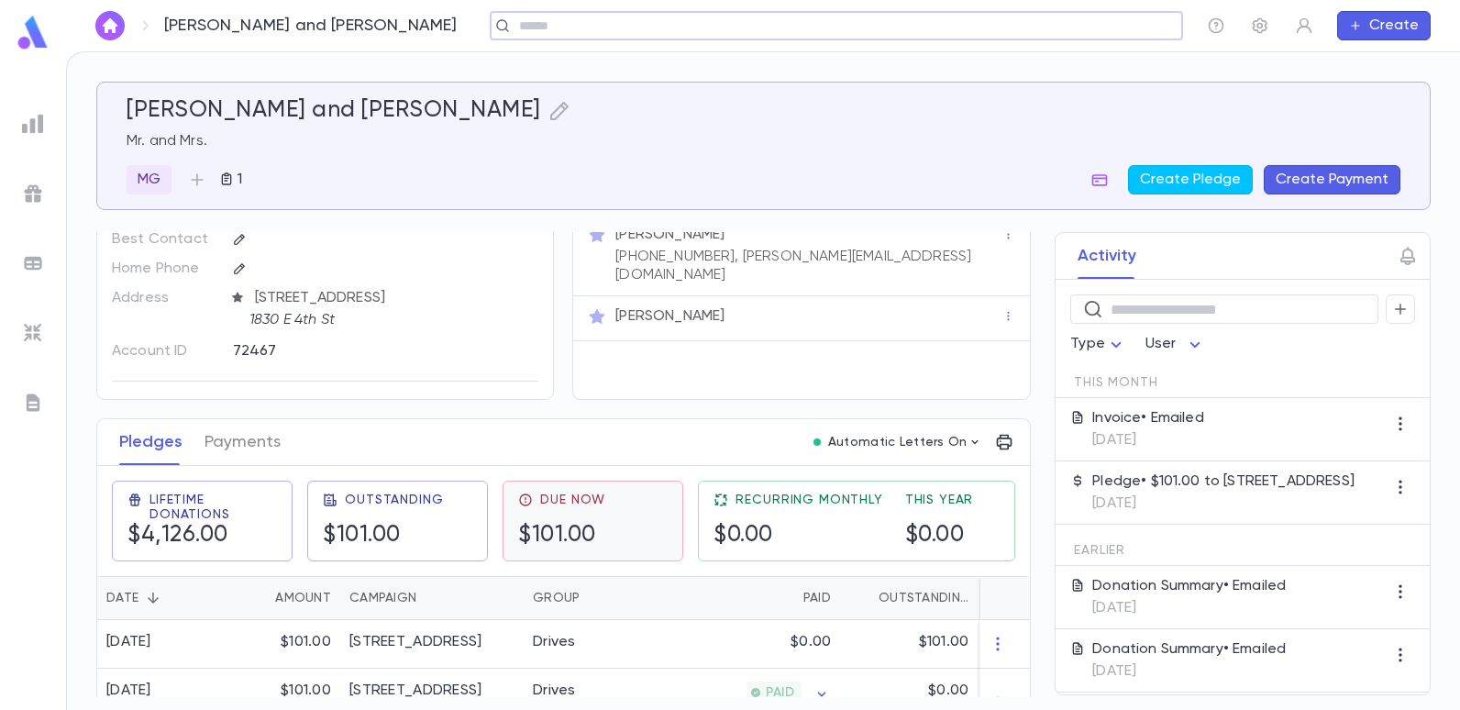
scroll to position [92, 0]
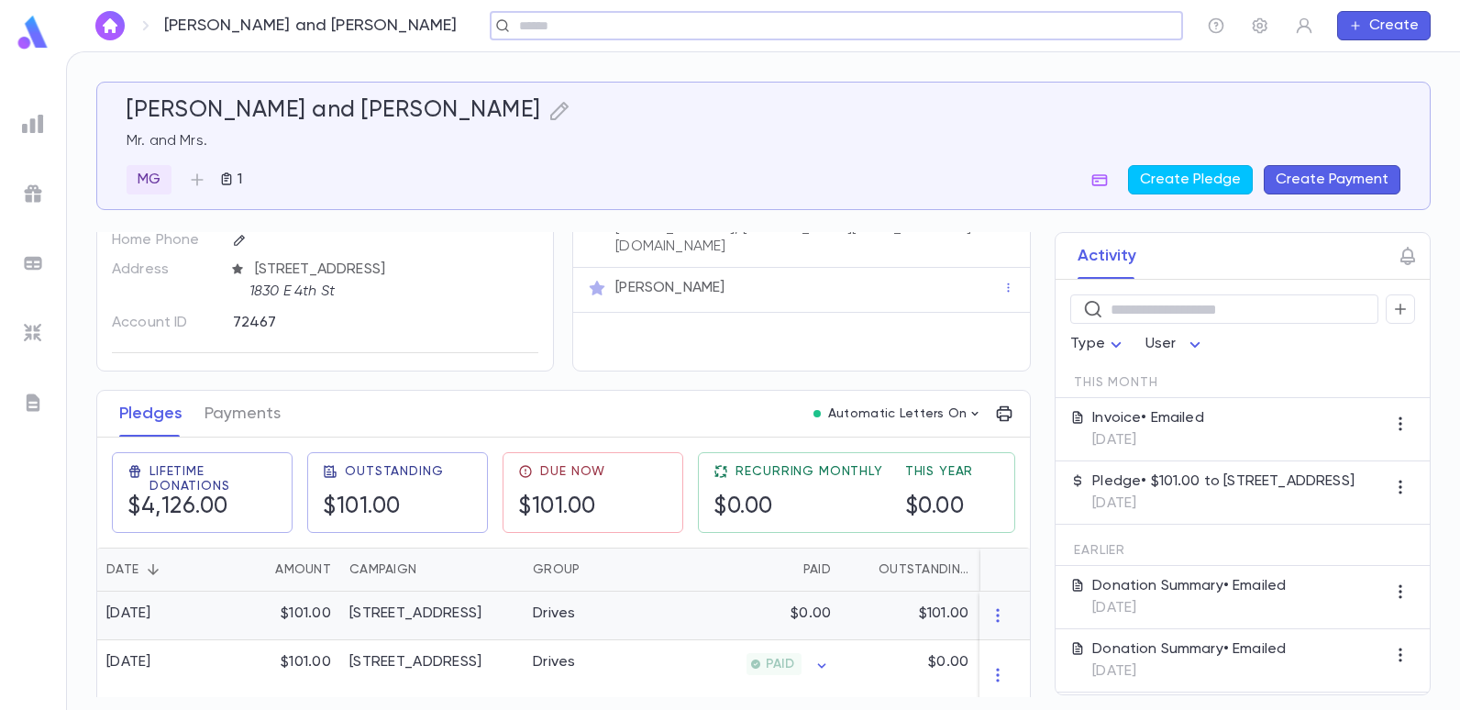
click at [571, 617] on div "Drives" at bounding box center [554, 613] width 43 height 18
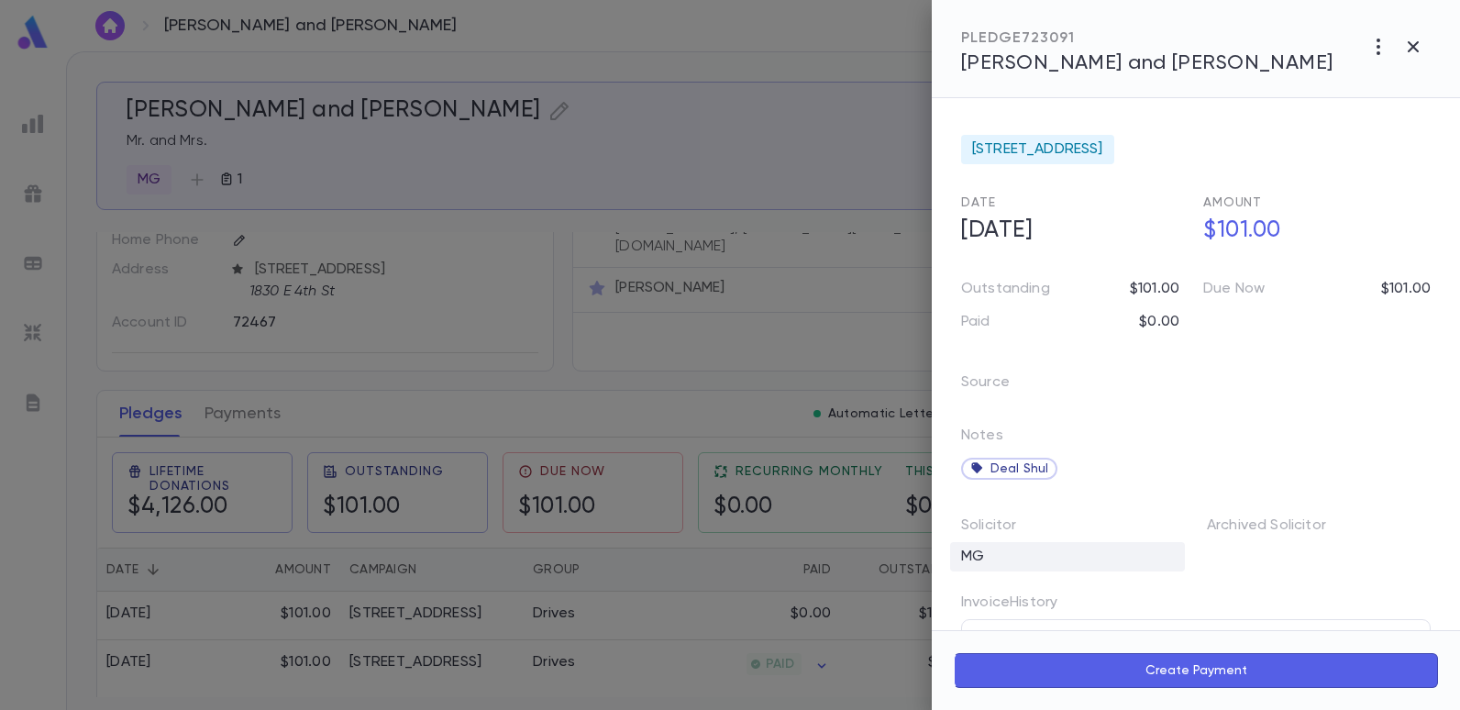
click at [987, 554] on div "MG" at bounding box center [1067, 556] width 235 height 29
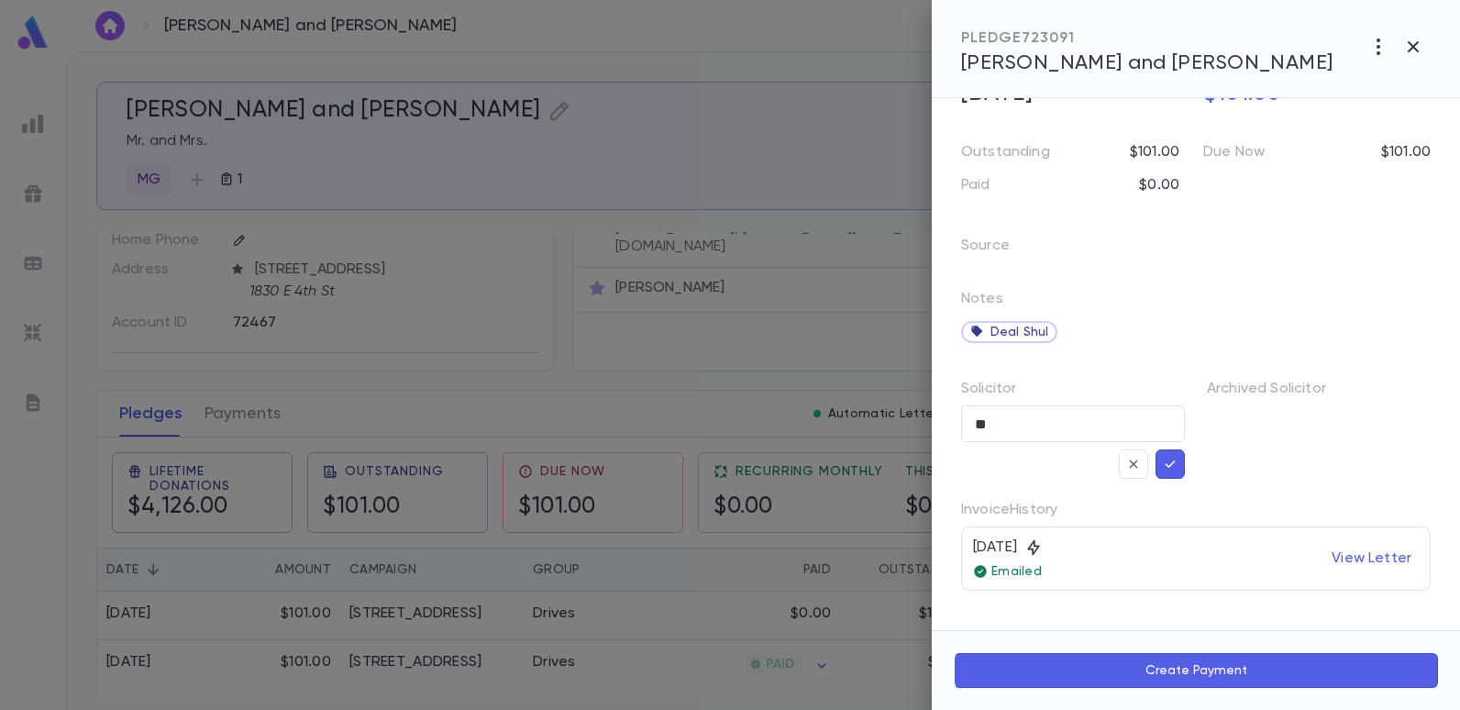
scroll to position [183, 0]
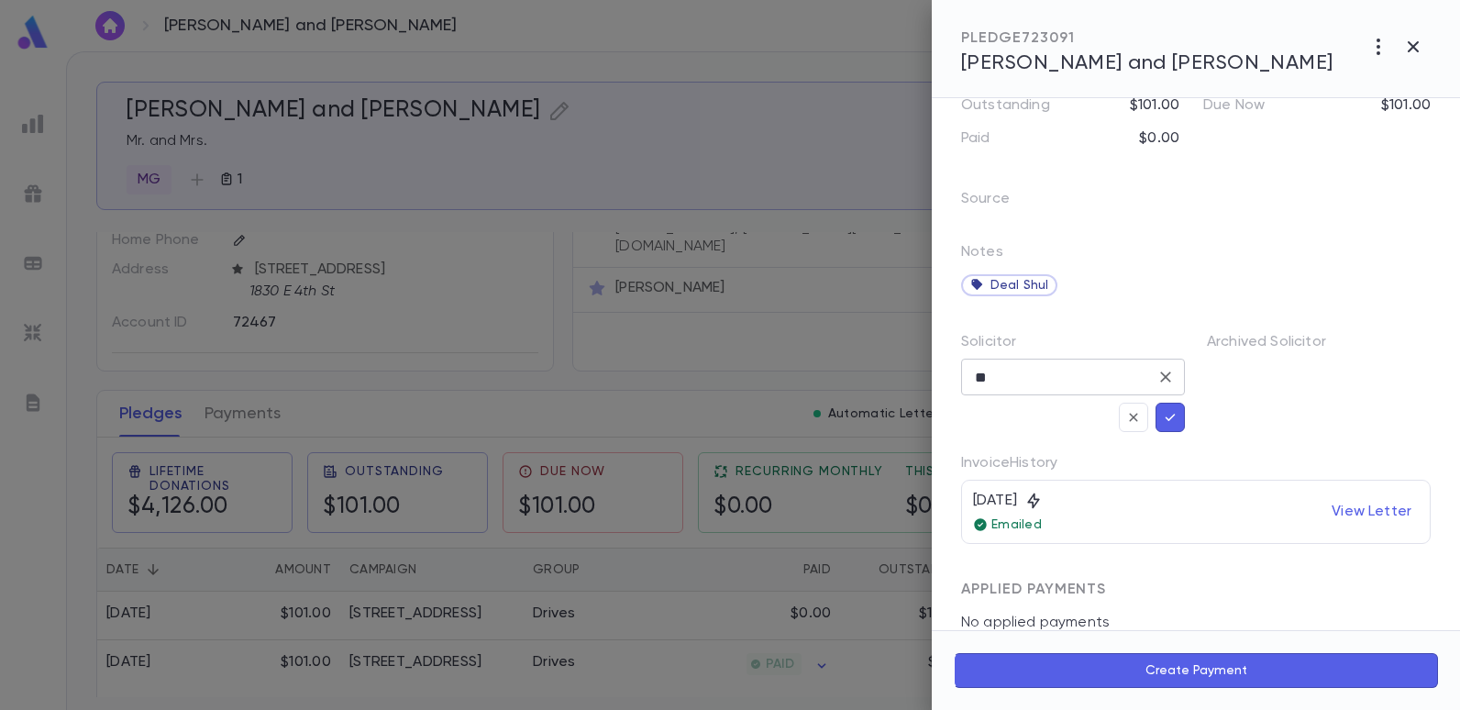
click at [1063, 384] on input "**" at bounding box center [1059, 376] width 180 height 35
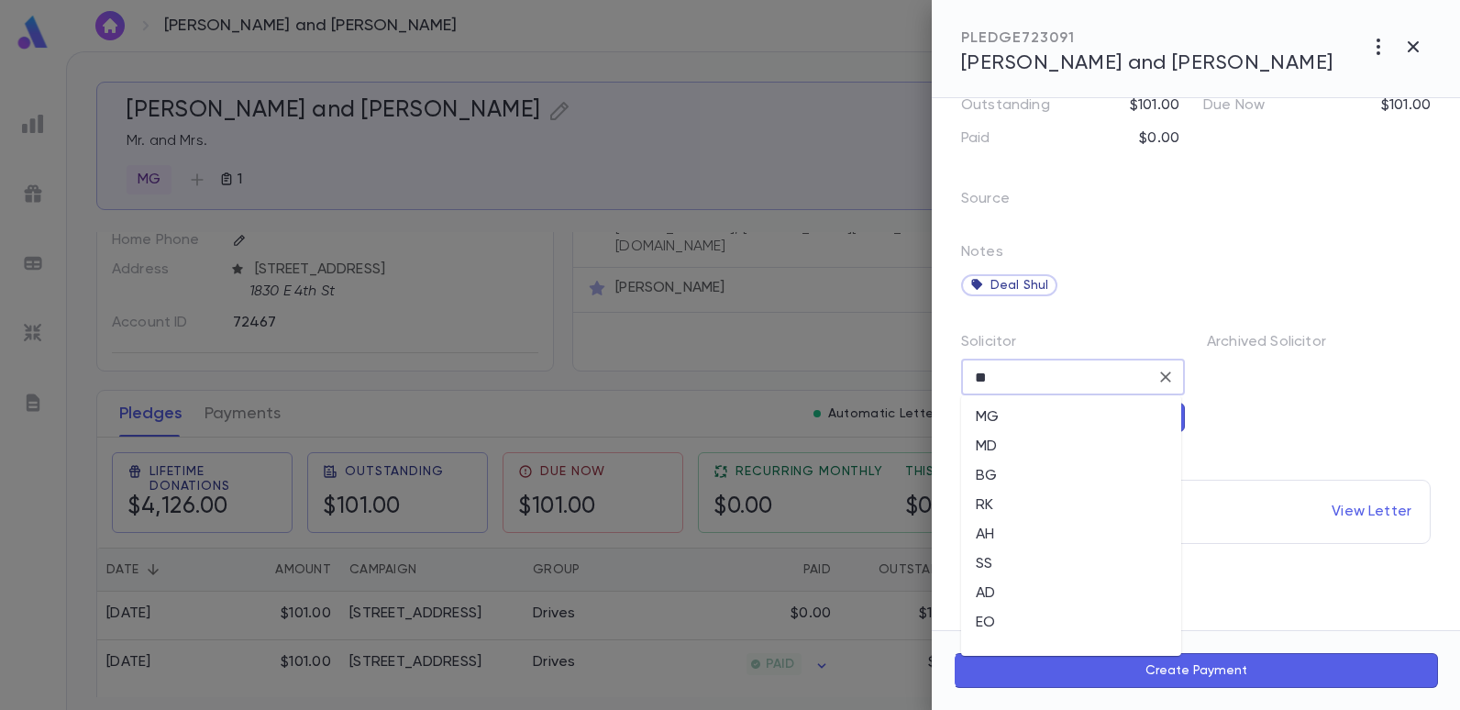
click at [986, 619] on li "EO" at bounding box center [1071, 622] width 220 height 29
type input "**"
click at [1115, 380] on input "**" at bounding box center [1059, 376] width 180 height 35
click at [991, 623] on li "EO" at bounding box center [1071, 622] width 220 height 29
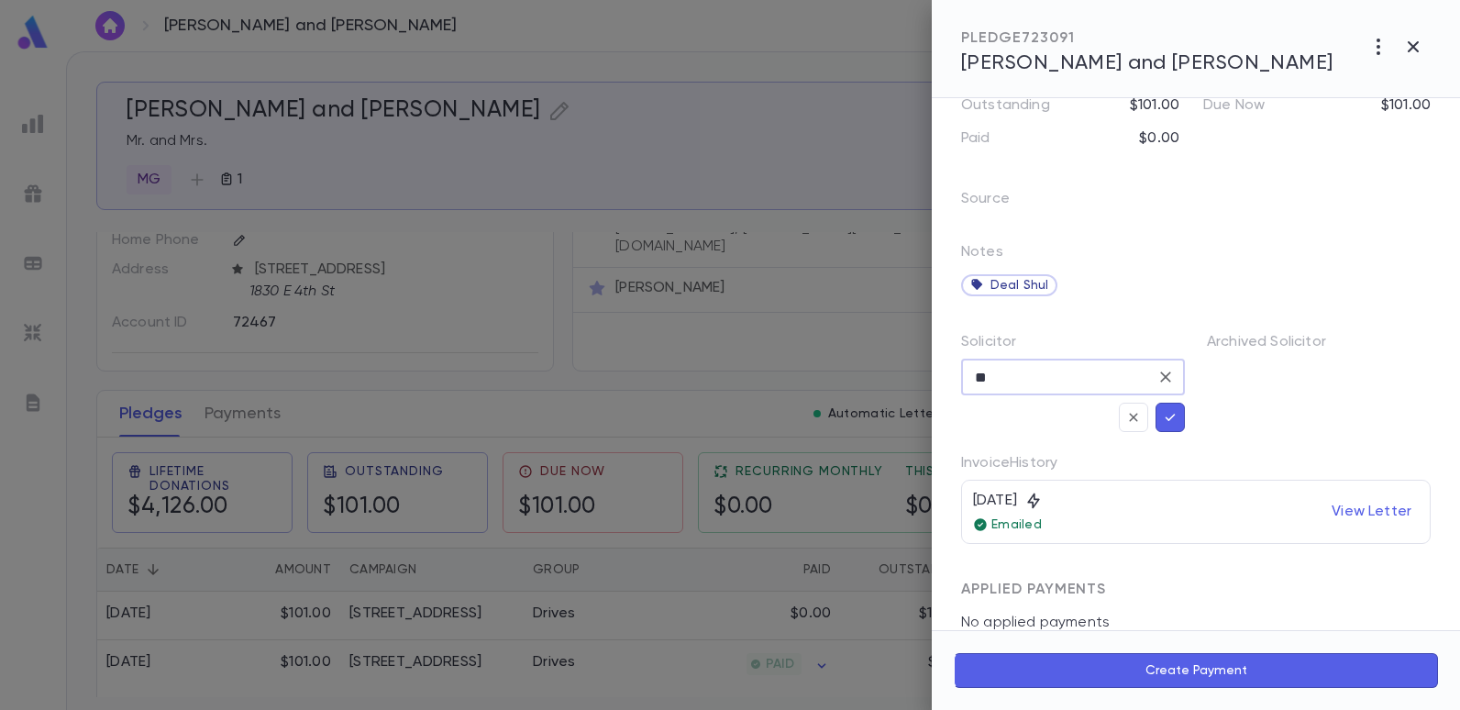
click at [1168, 416] on icon "button" at bounding box center [1170, 416] width 10 height 7
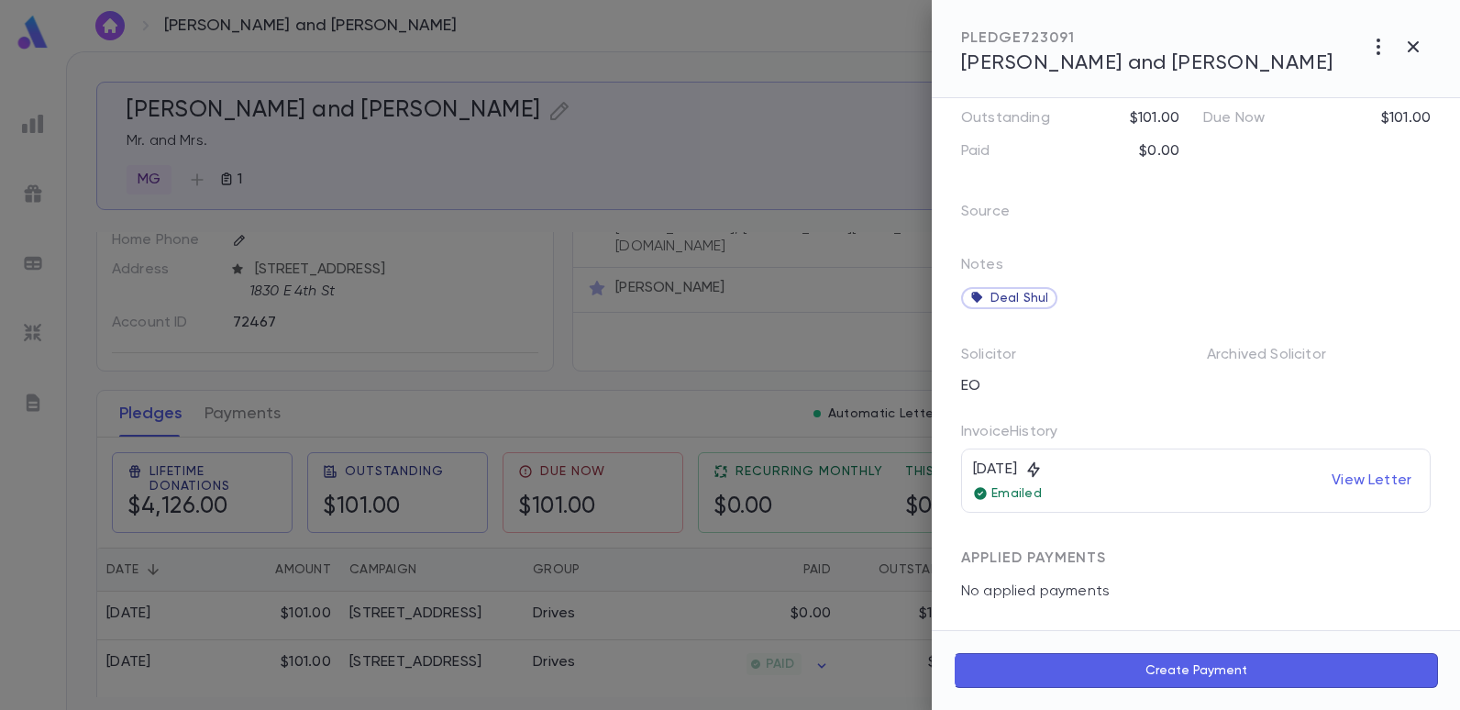
scroll to position [171, 0]
click at [728, 350] on div at bounding box center [730, 355] width 1460 height 710
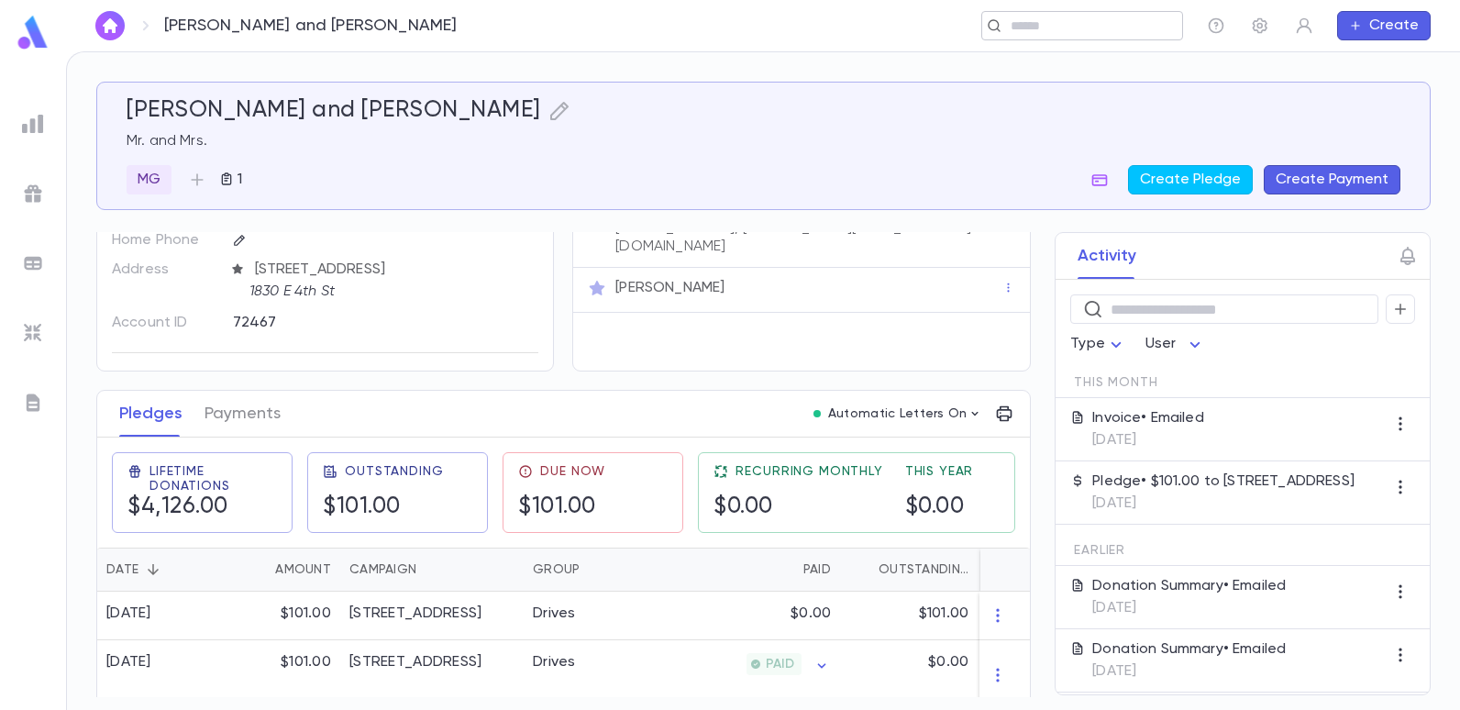
click at [1100, 28] on input "text" at bounding box center [1076, 25] width 142 height 17
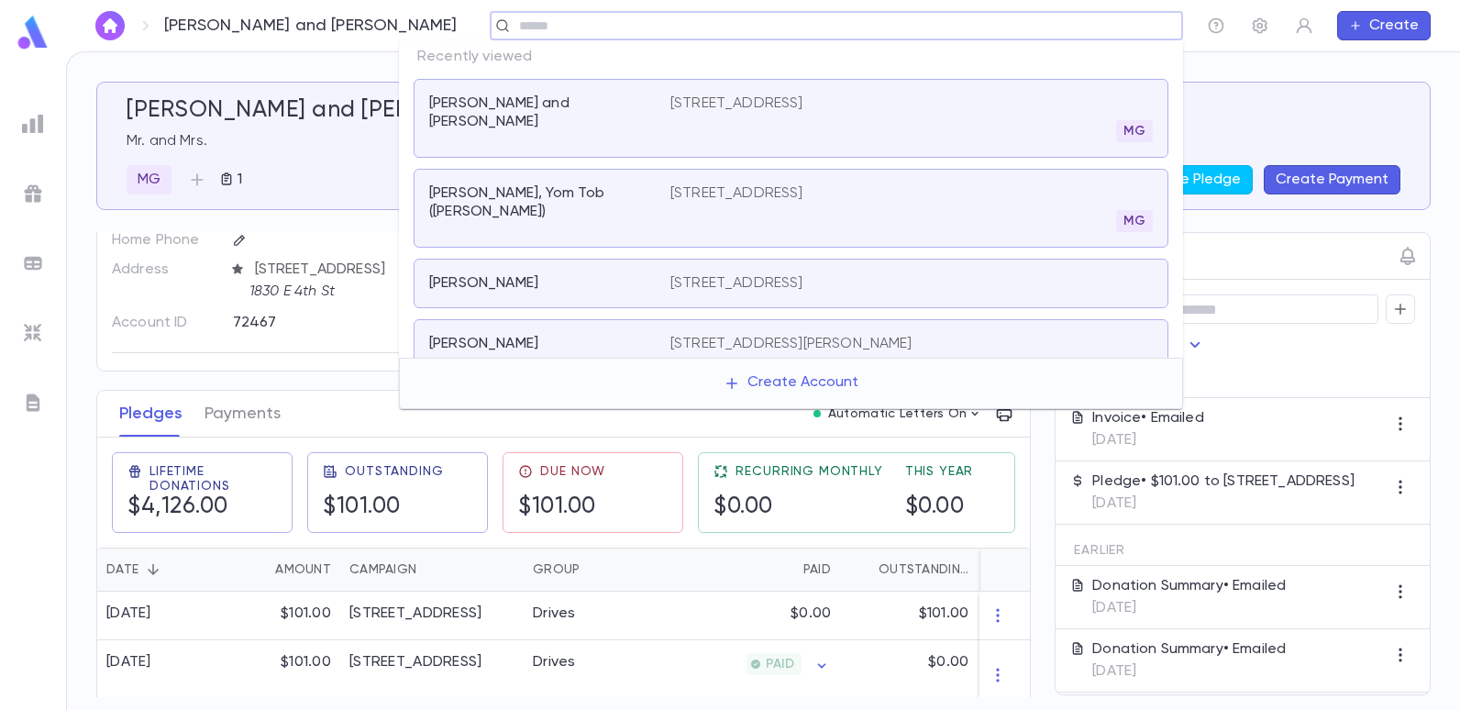
type input "*"
type input "*********"
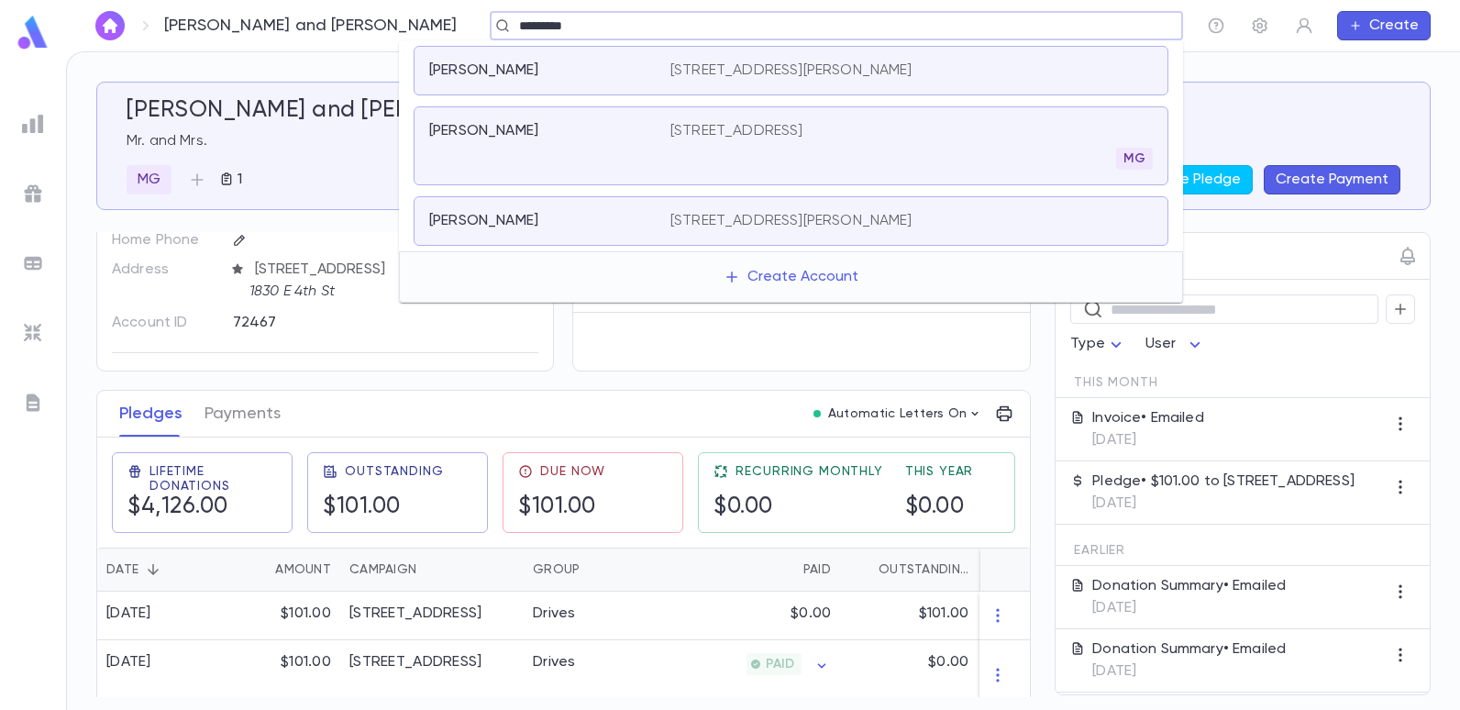
click at [747, 69] on p "14 Kathleen Drive 08701, Lakewood NJ" at bounding box center [791, 70] width 242 height 18
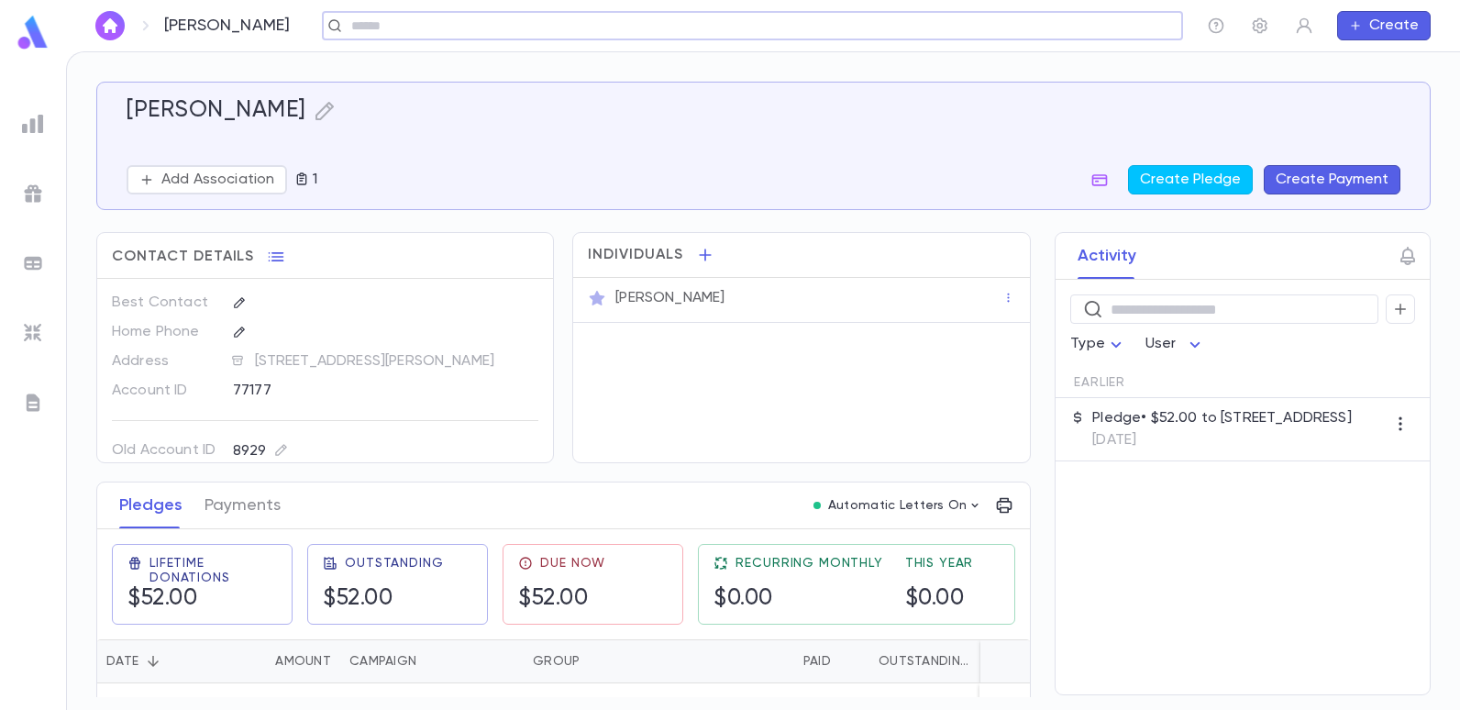
click at [590, 28] on input "text" at bounding box center [746, 25] width 801 height 17
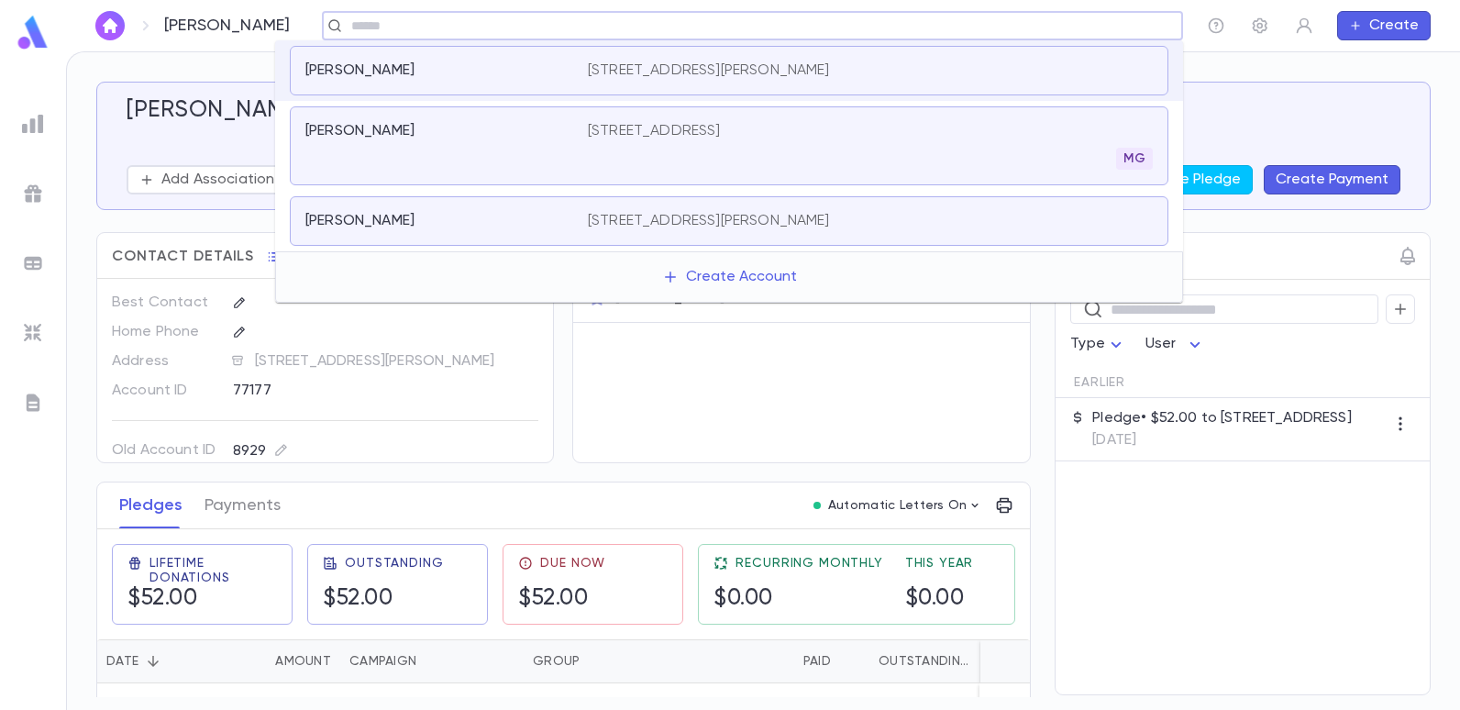
click at [623, 128] on p "1648 East 3rd, Brooklyn NY 11230" at bounding box center [654, 131] width 133 height 18
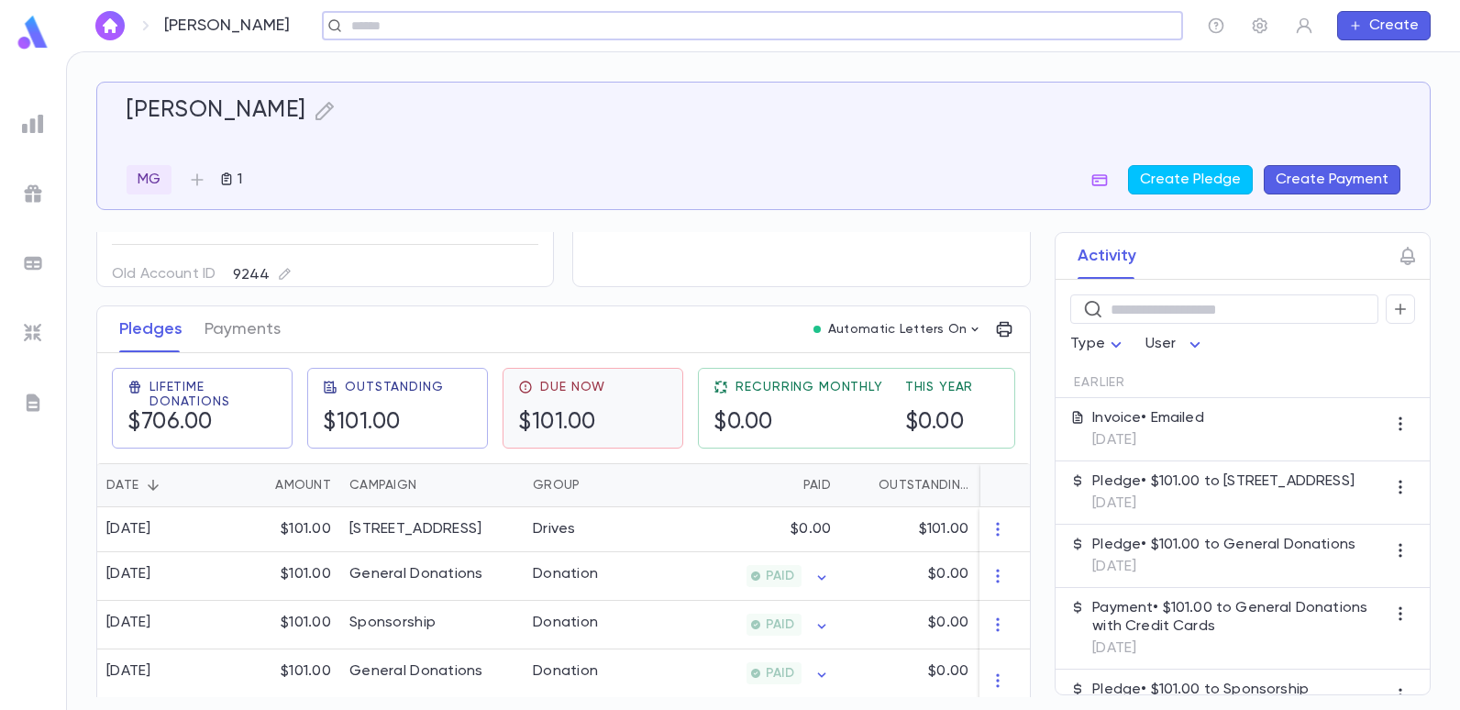
scroll to position [183, 0]
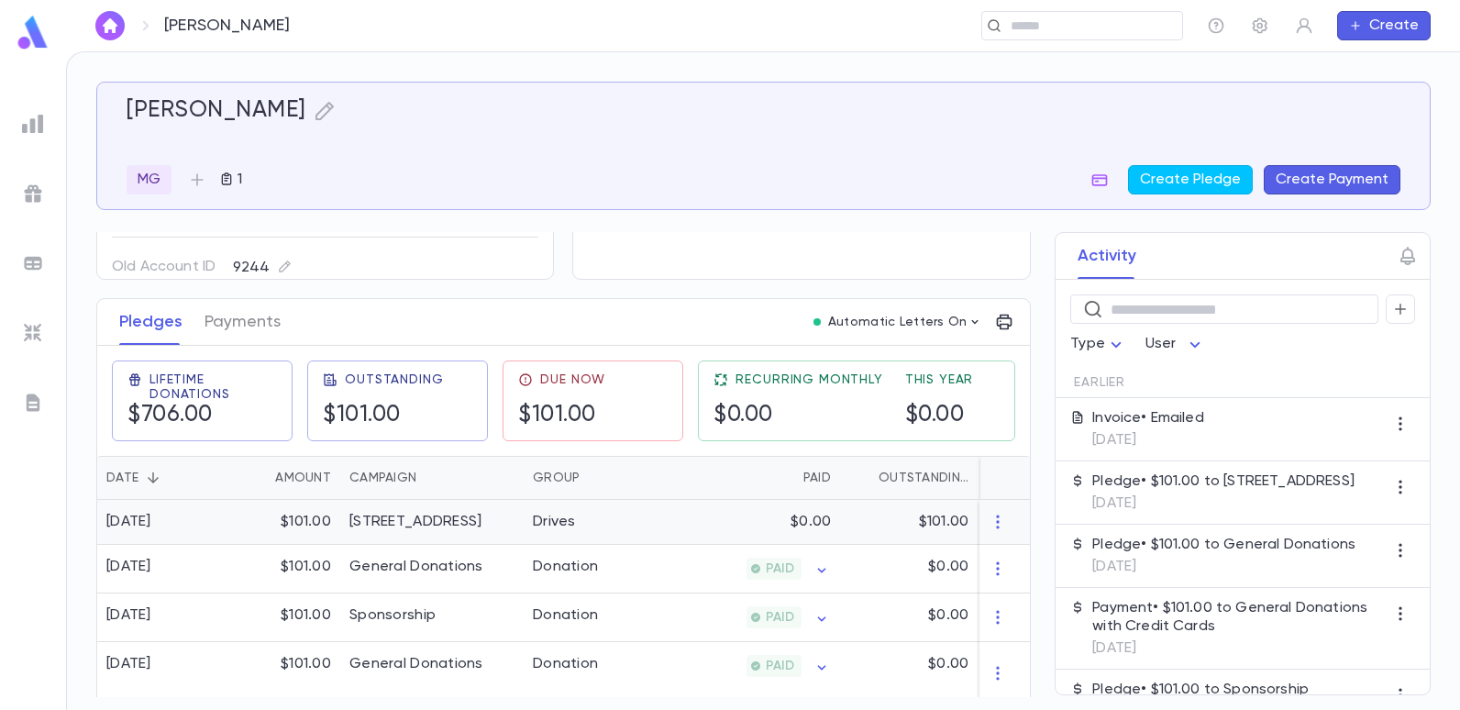
click at [547, 517] on div "Drives" at bounding box center [554, 521] width 43 height 18
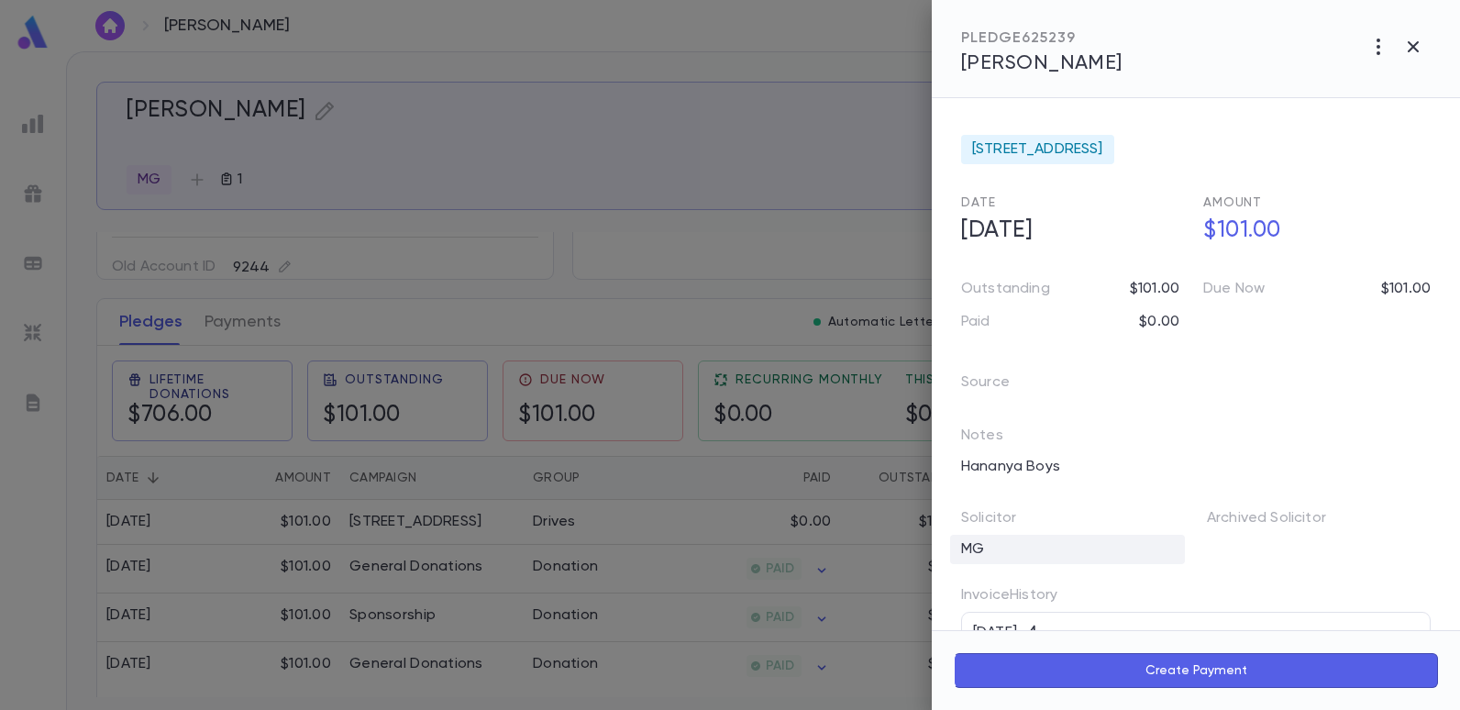
click at [1004, 549] on div "MG" at bounding box center [1067, 548] width 235 height 29
click at [1162, 555] on icon "Clear" at bounding box center [1165, 553] width 18 height 18
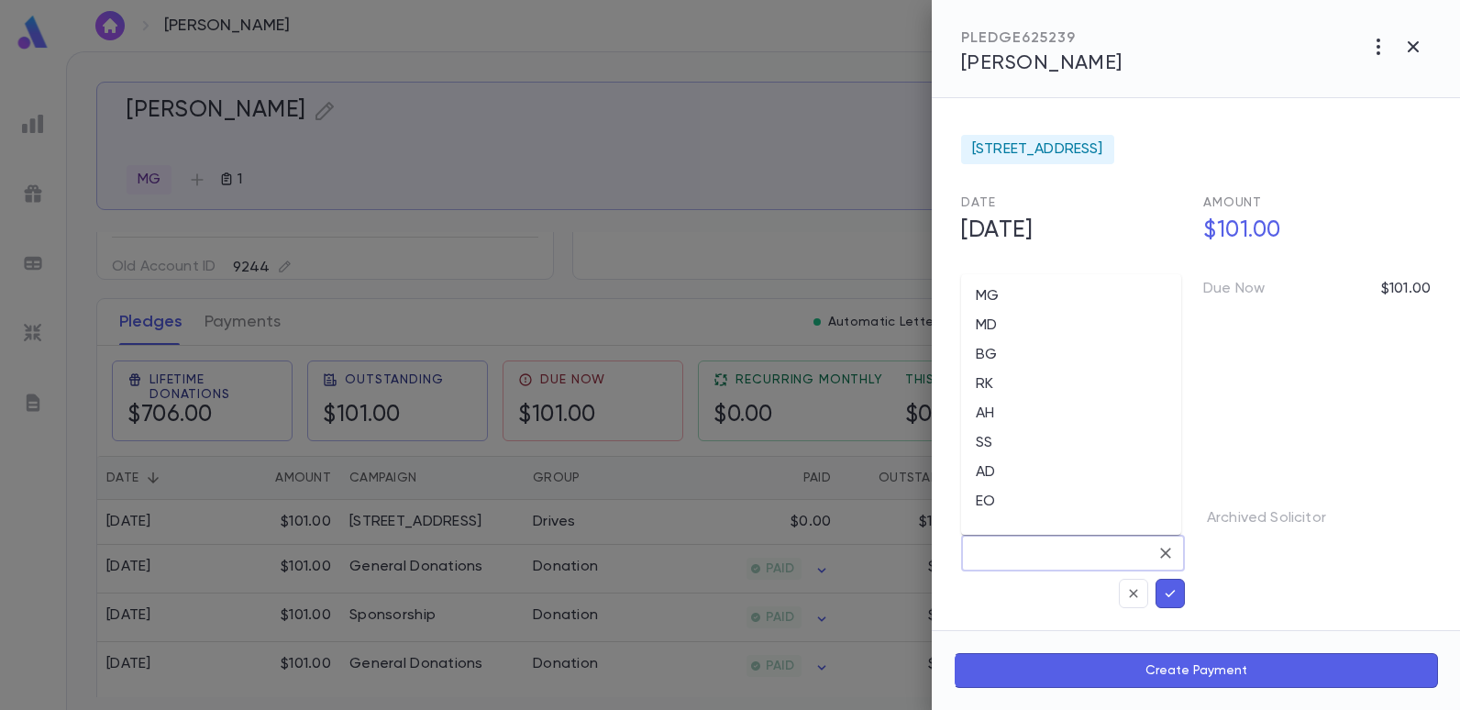
click at [1059, 551] on input "text" at bounding box center [1059, 552] width 180 height 35
click at [985, 494] on li "EO" at bounding box center [1071, 501] width 220 height 29
type input "**"
click at [1165, 595] on icon "button" at bounding box center [1170, 592] width 10 height 7
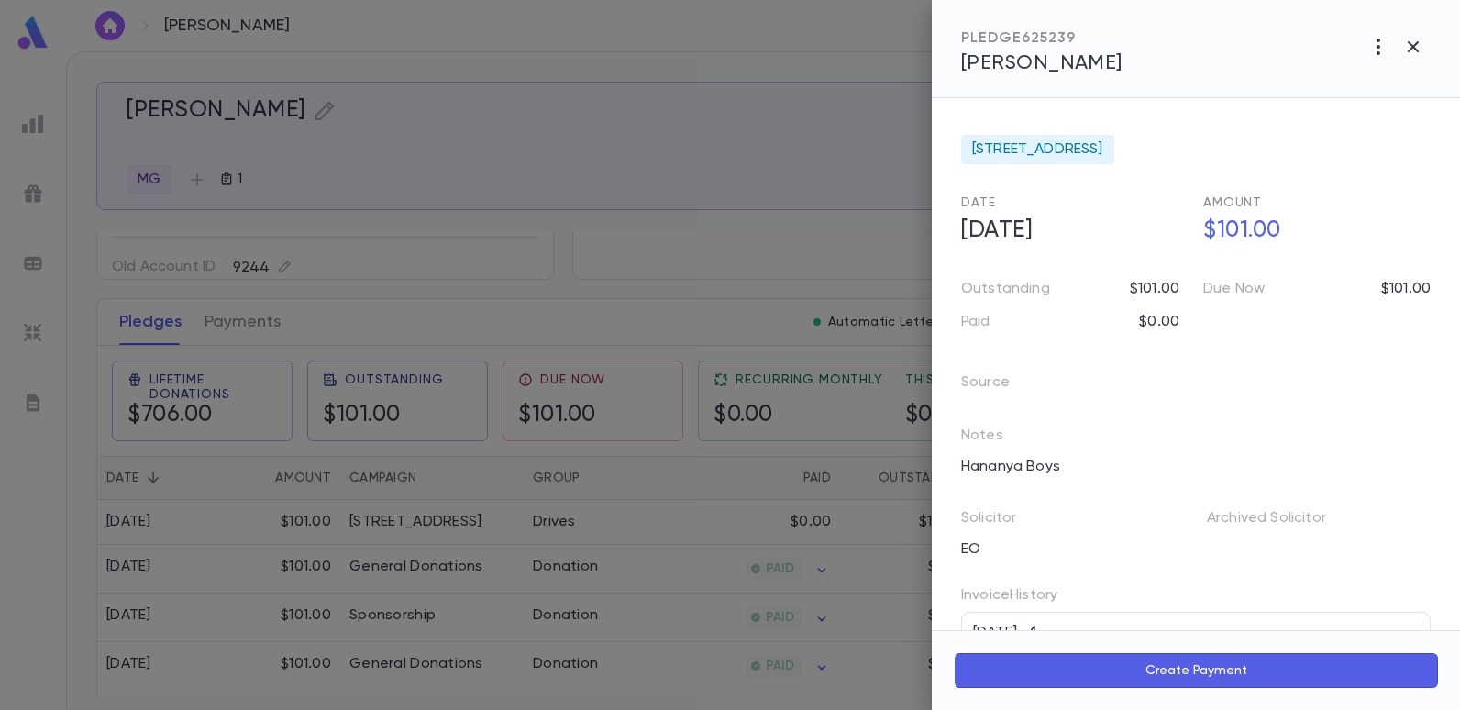
click at [779, 27] on div at bounding box center [730, 355] width 1460 height 710
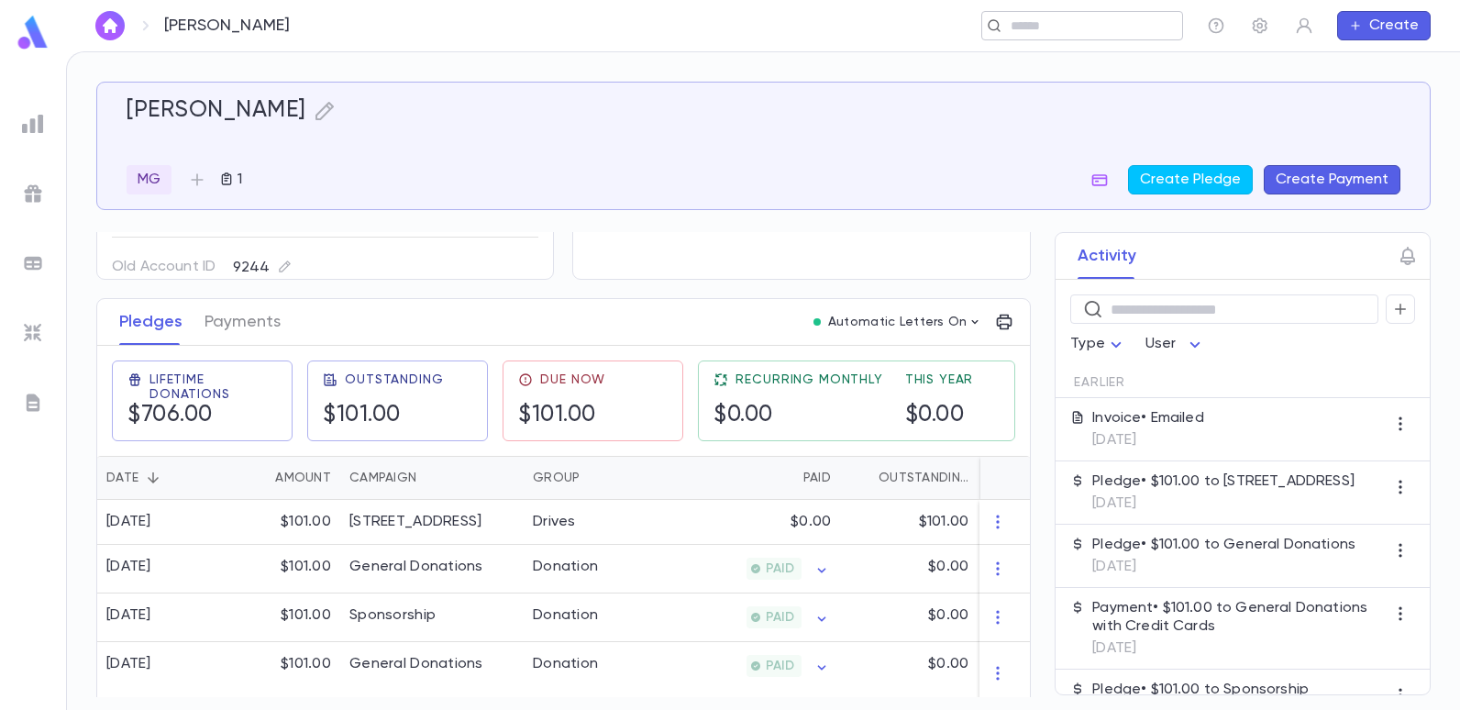
click at [1060, 28] on input "text" at bounding box center [1076, 25] width 142 height 17
click at [557, 26] on input "text" at bounding box center [746, 25] width 801 height 17
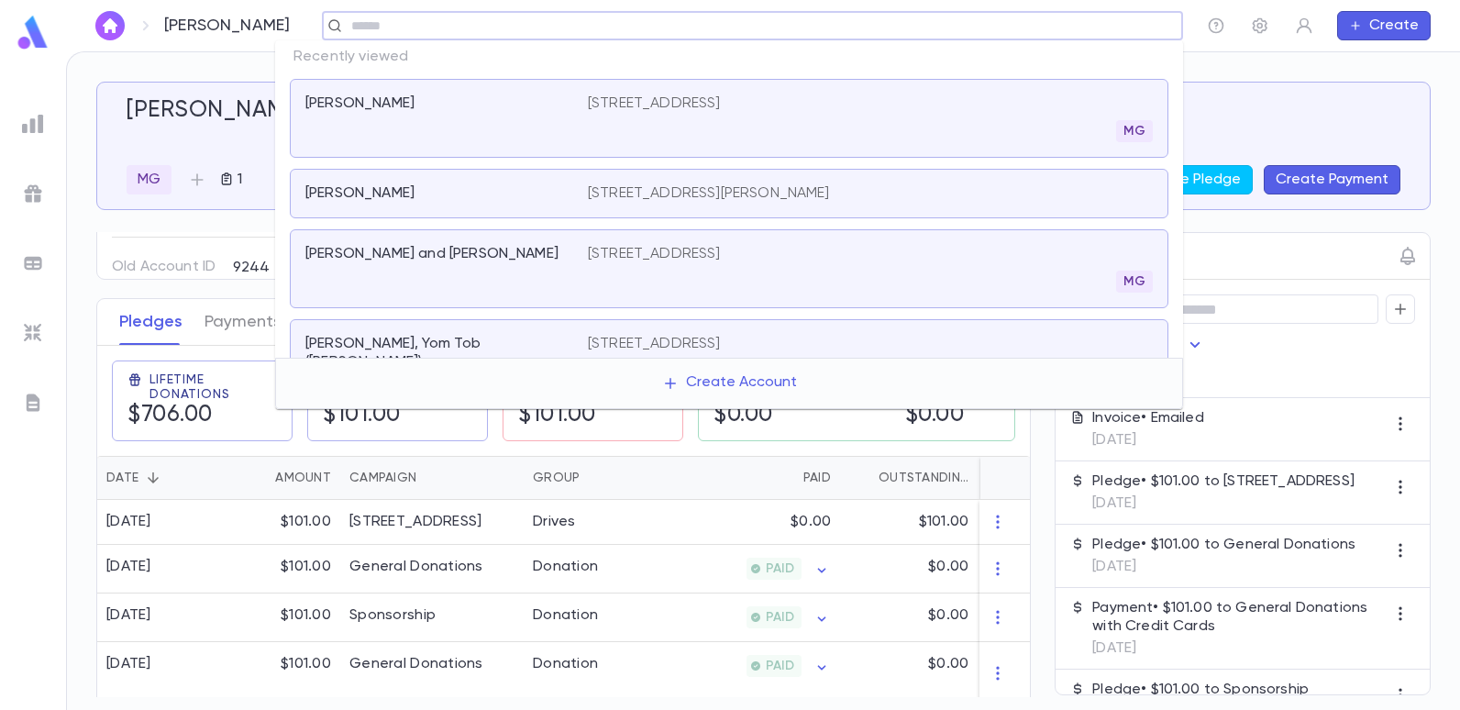
click at [557, 26] on input "text" at bounding box center [746, 25] width 801 height 17
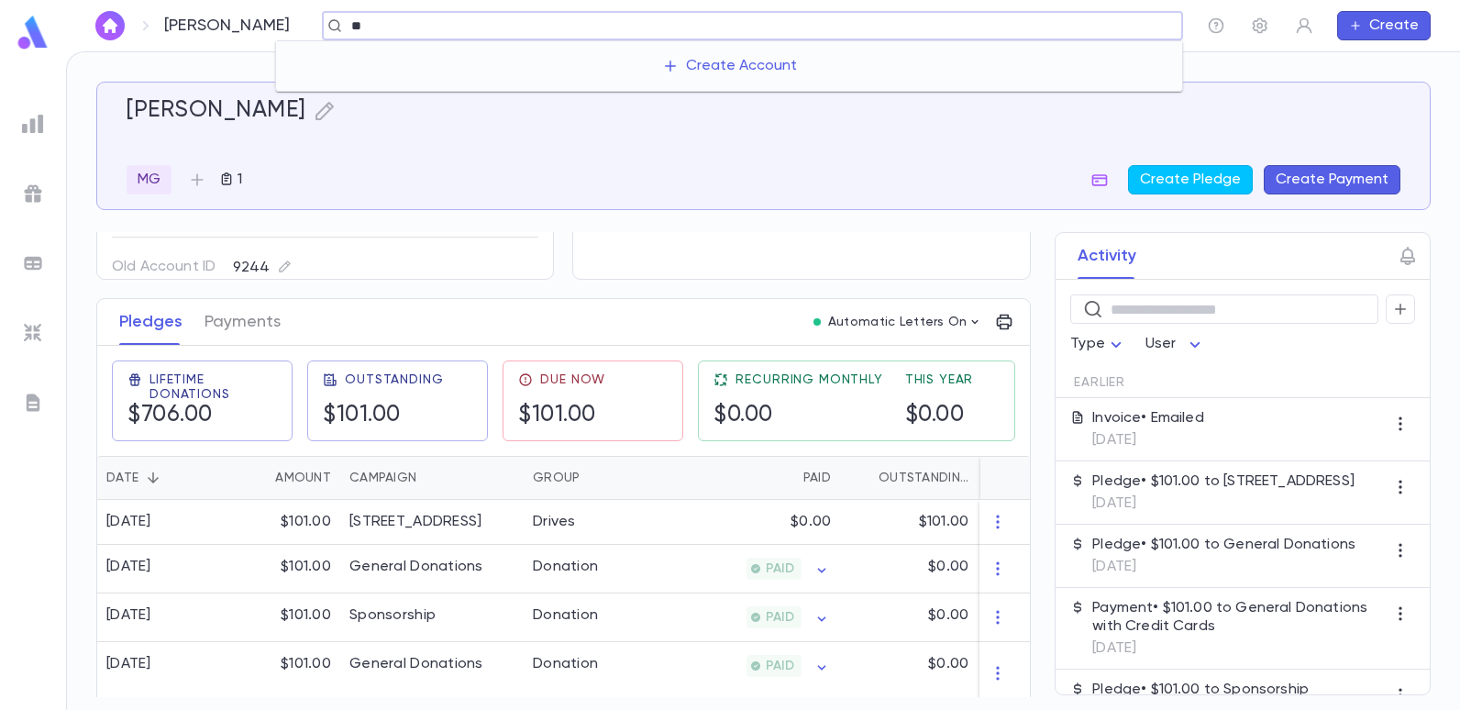
type input "*"
type input "**********"
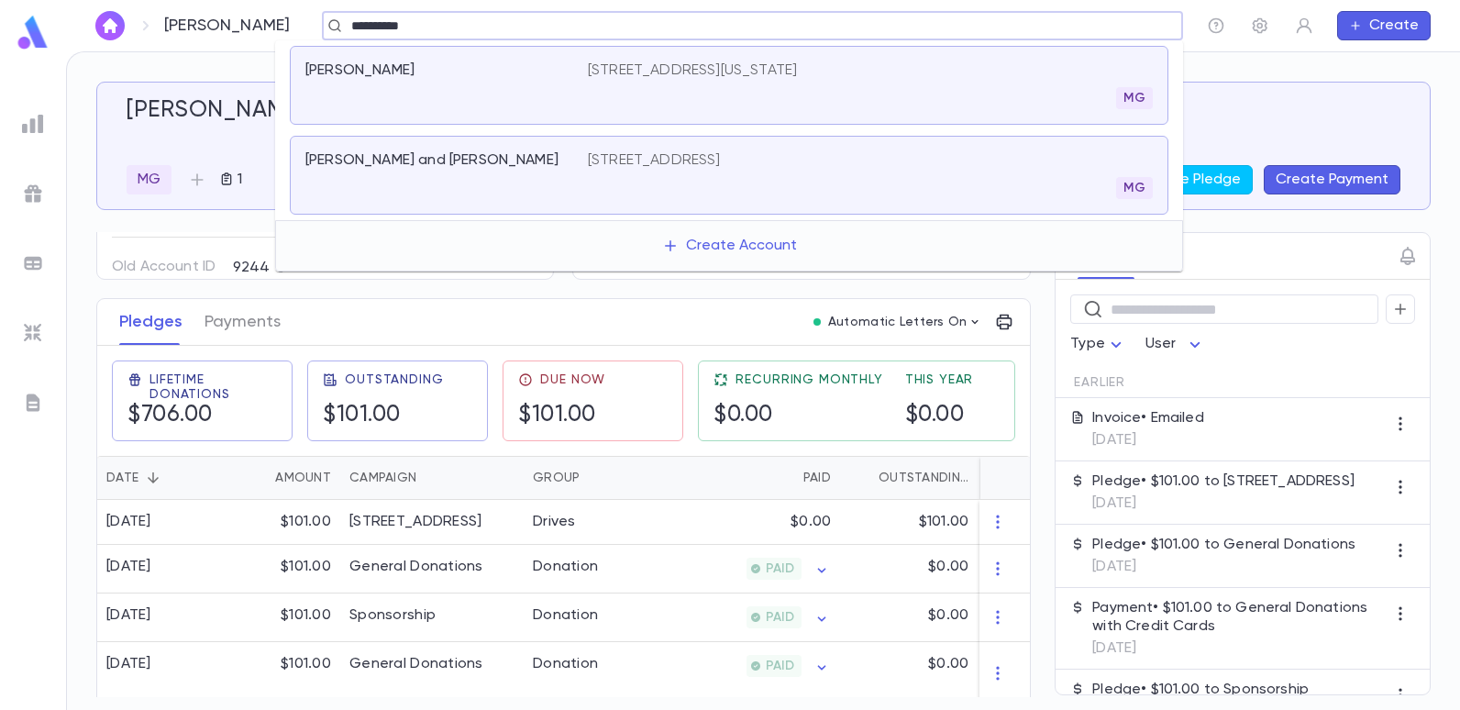
click at [665, 65] on p "1430 Broadway, Suite 1103, New York NY 10018" at bounding box center [692, 70] width 209 height 18
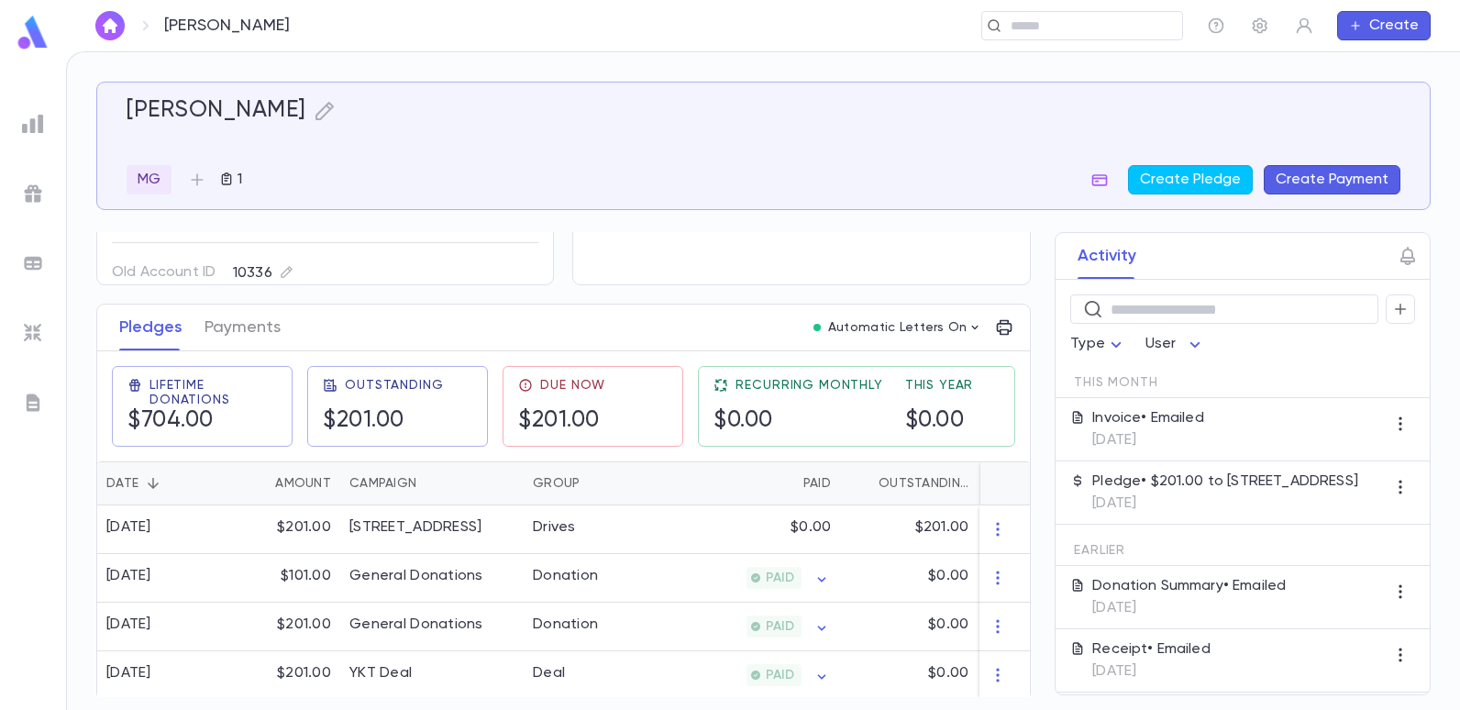
scroll to position [183, 0]
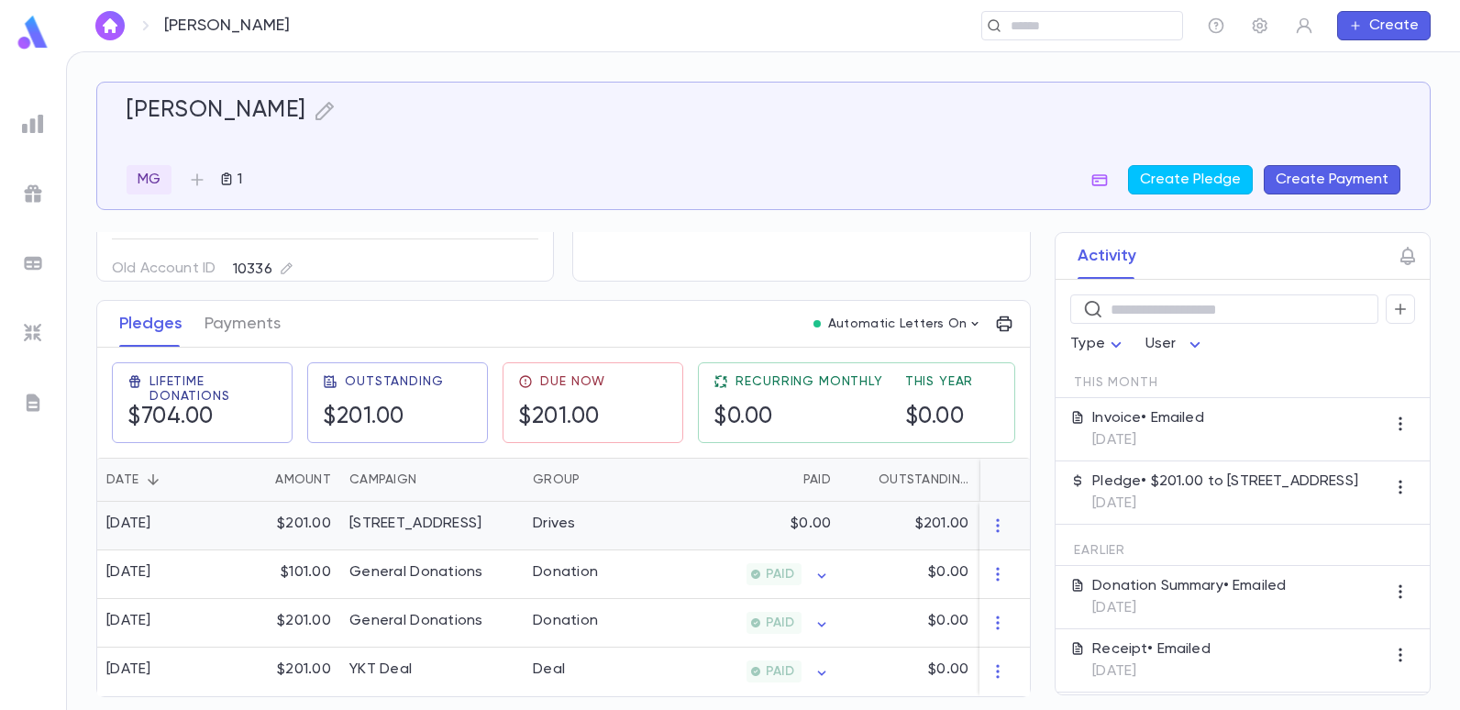
click at [705, 535] on div "$0.00" at bounding box center [750, 525] width 179 height 49
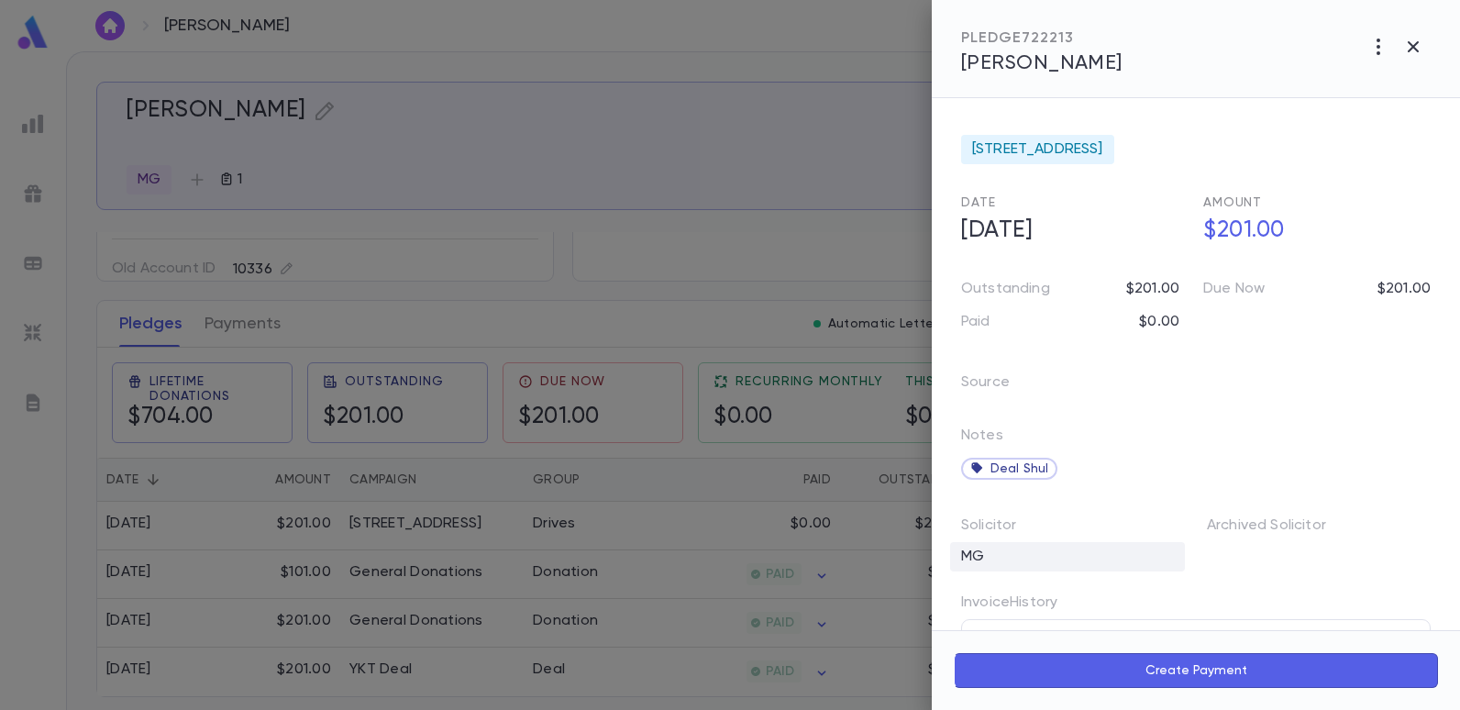
click at [1018, 548] on div "MG" at bounding box center [1067, 556] width 235 height 29
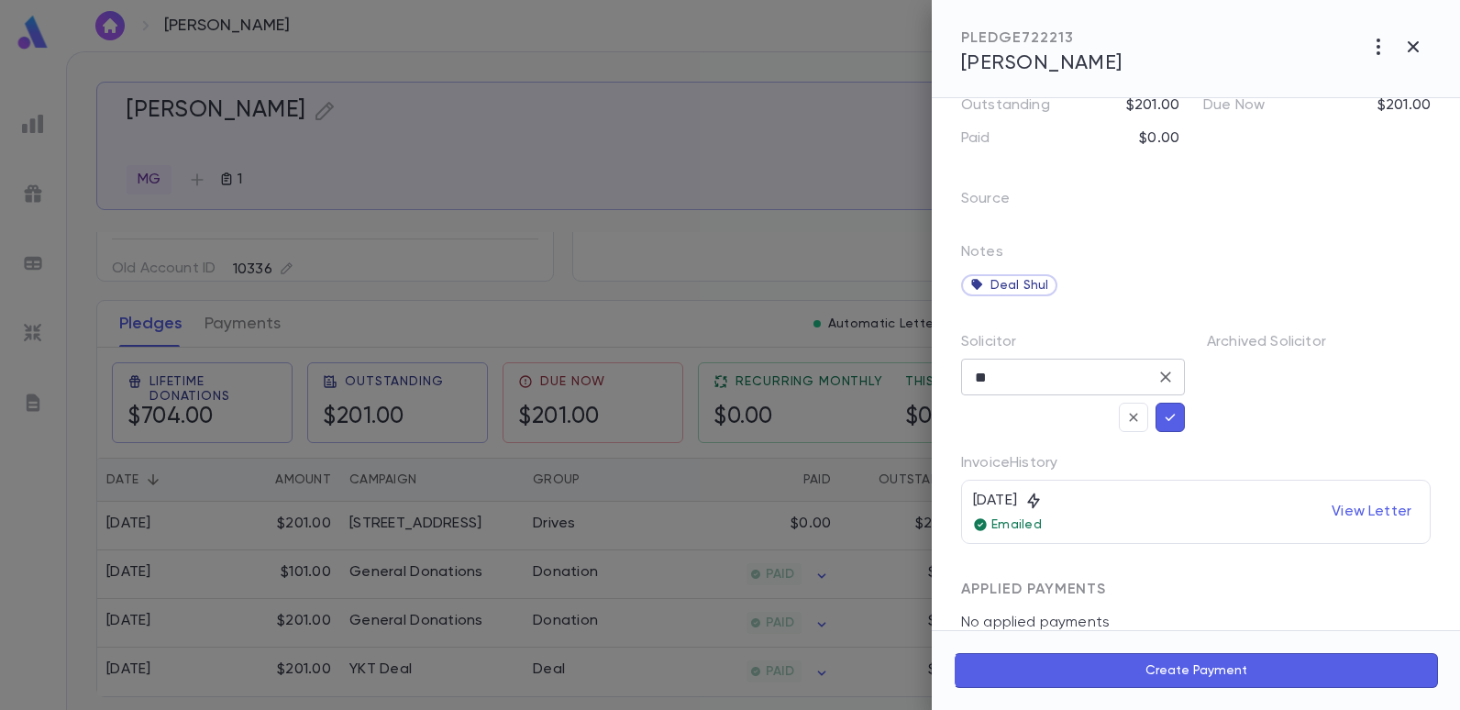
click at [1160, 373] on icon "Clear" at bounding box center [1165, 377] width 18 height 18
click at [1049, 384] on input "text" at bounding box center [1059, 376] width 180 height 35
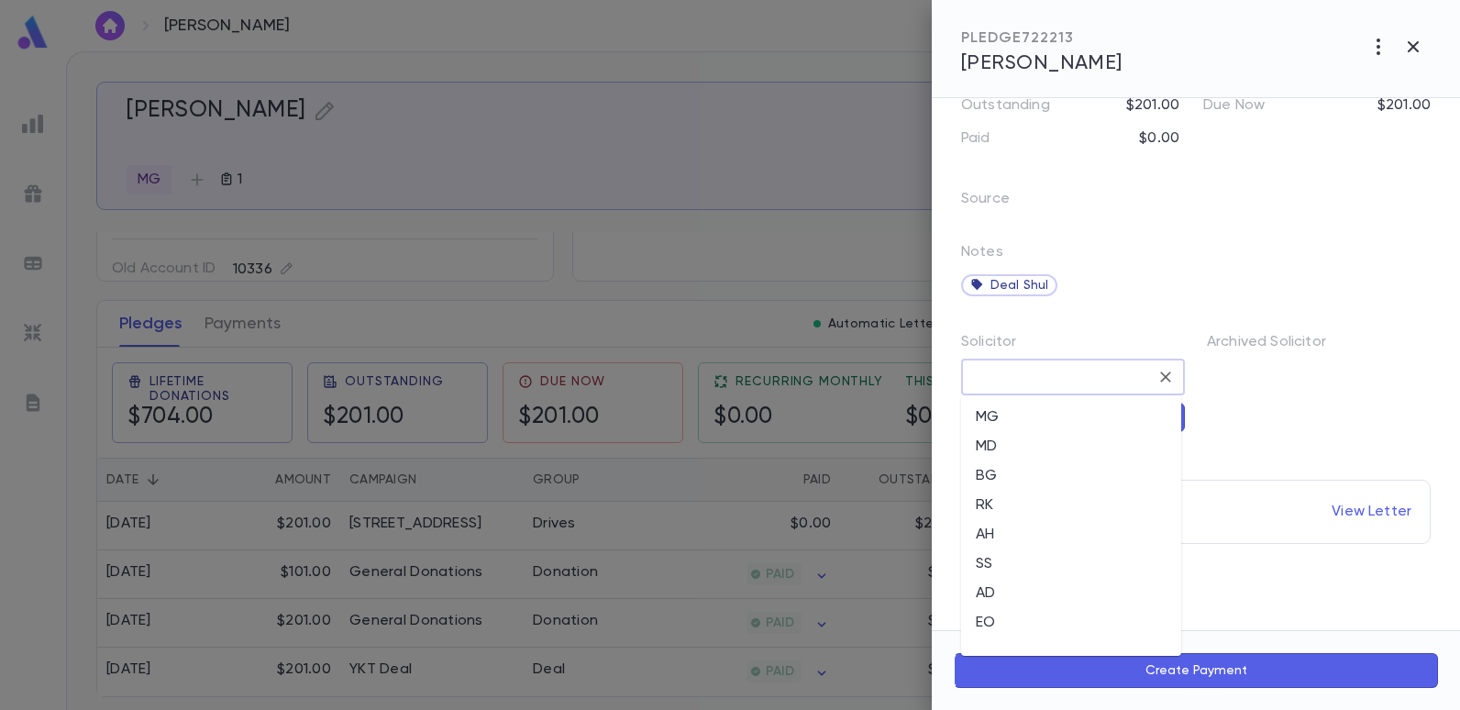
click at [976, 615] on li "EO" at bounding box center [1071, 622] width 220 height 29
type input "**"
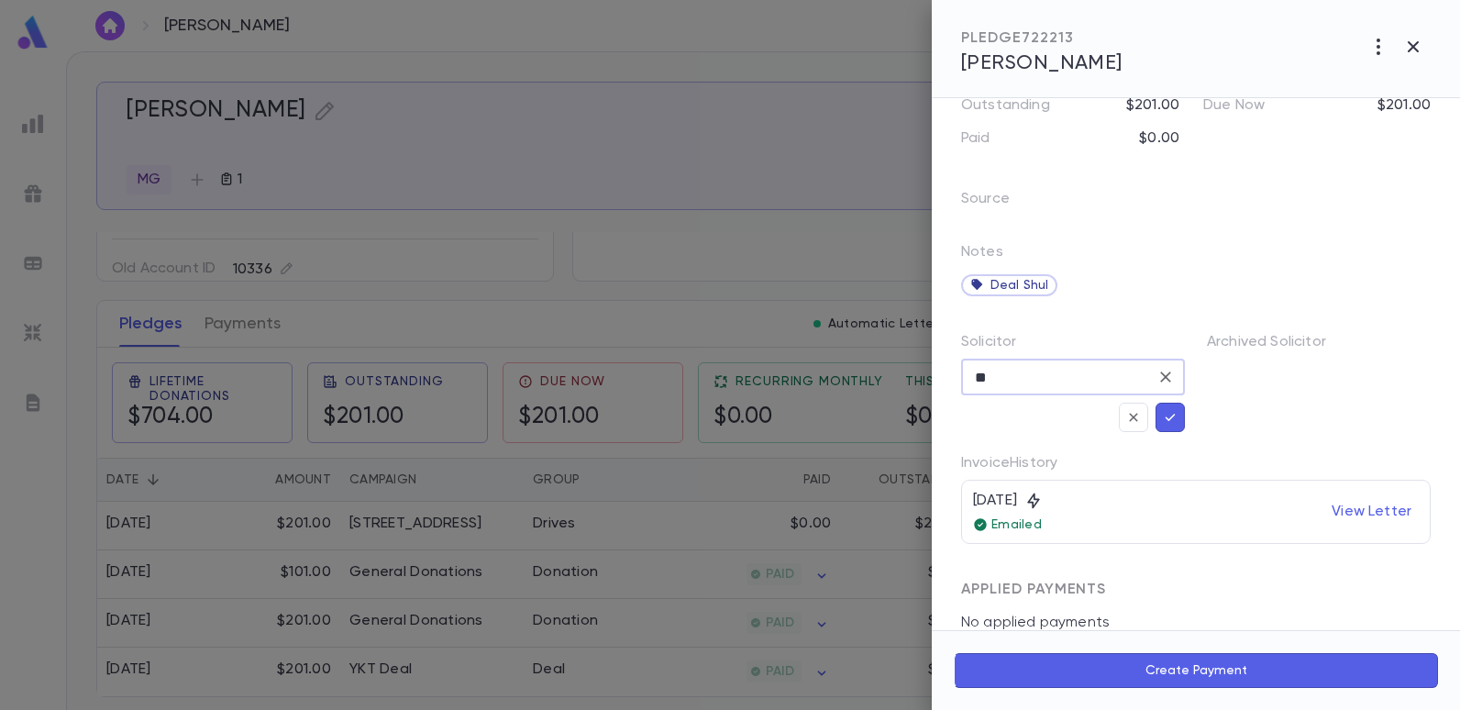
click at [1170, 412] on icon "button" at bounding box center [1170, 417] width 17 height 18
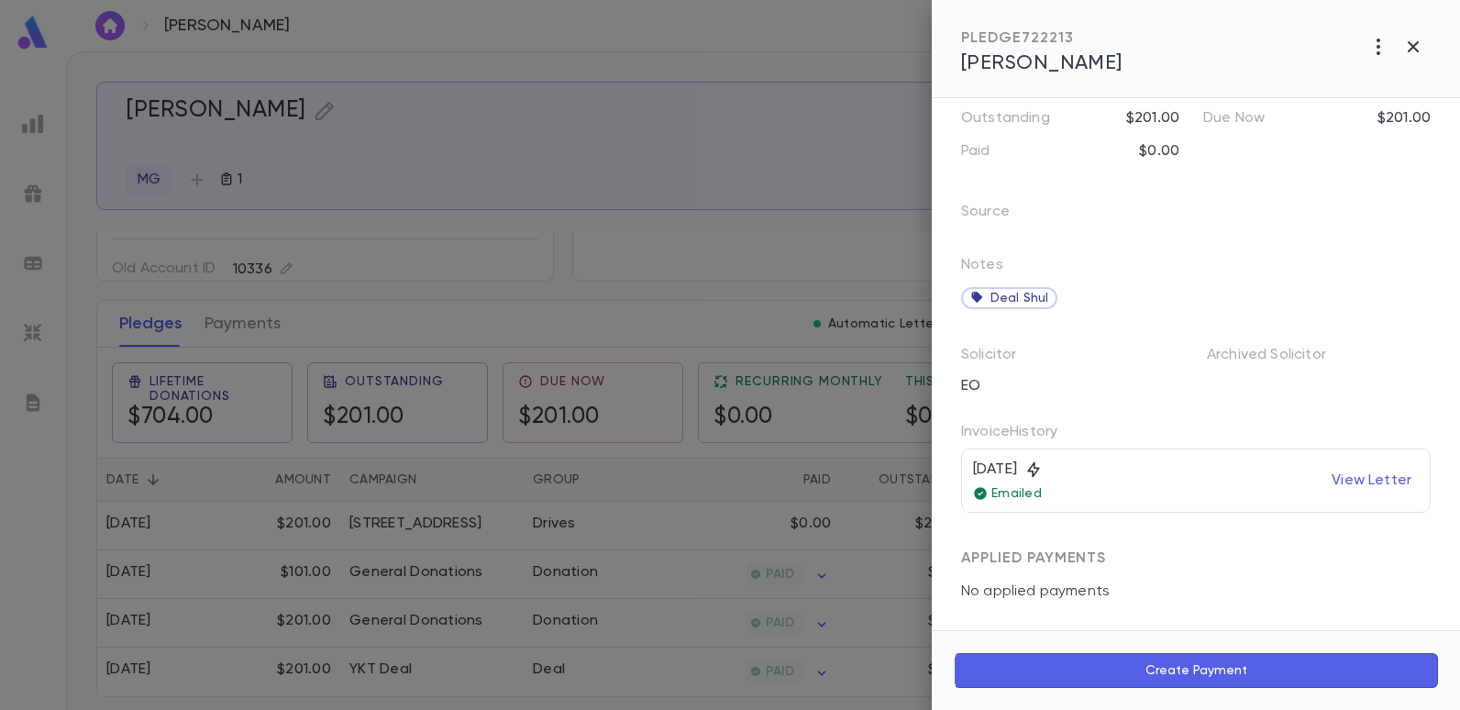
scroll to position [171, 0]
click at [656, 131] on div at bounding box center [730, 355] width 1460 height 710
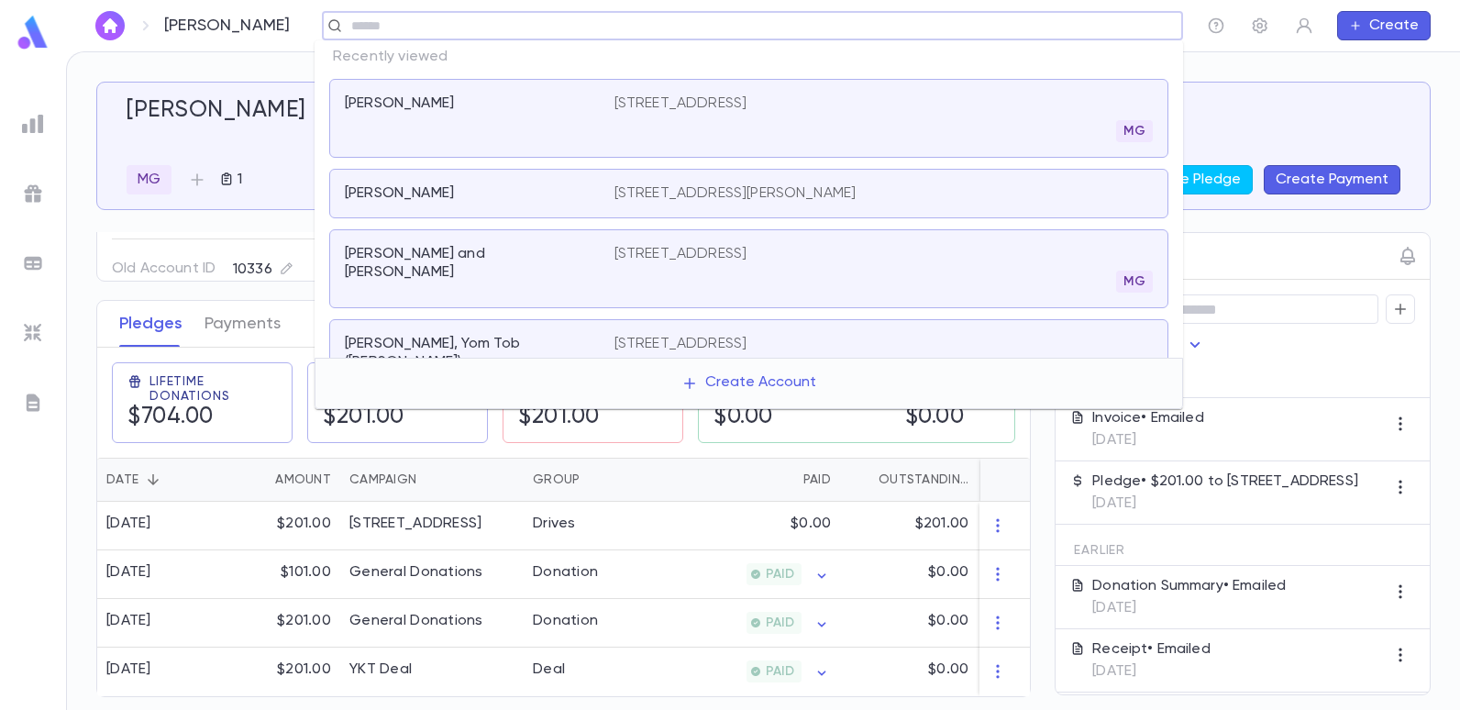
click at [1079, 28] on input "text" at bounding box center [746, 25] width 801 height 17
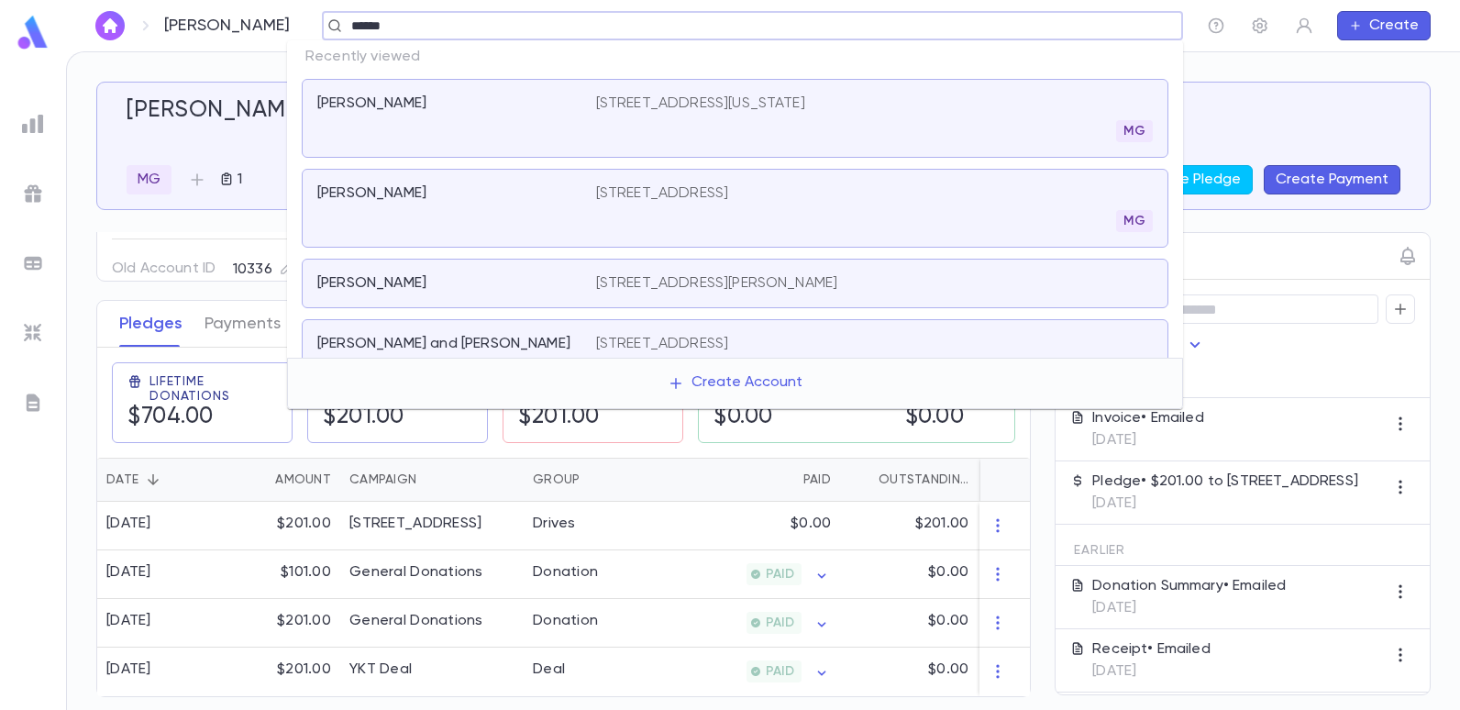
type input "******"
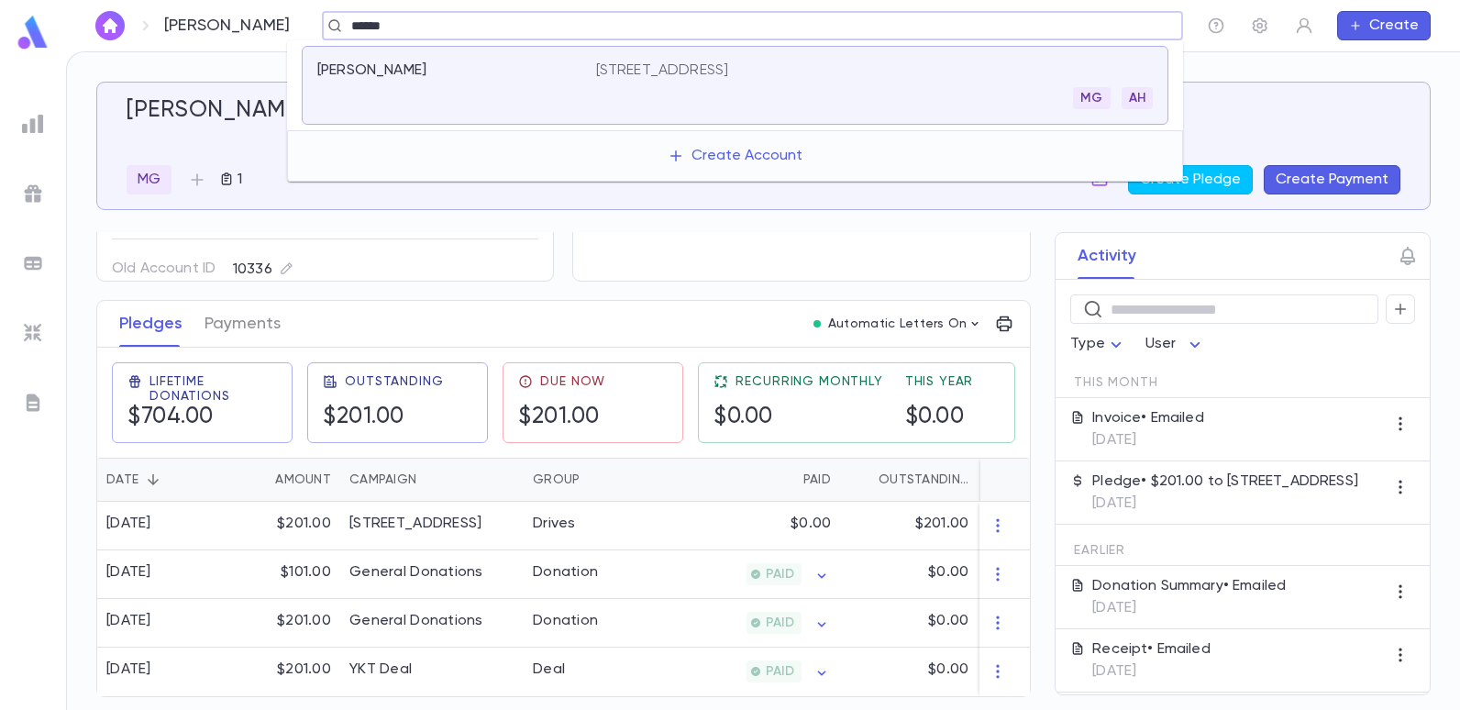
click at [729, 74] on p "1985 East 2nd St, Brooklyn NY 11223" at bounding box center [662, 70] width 133 height 18
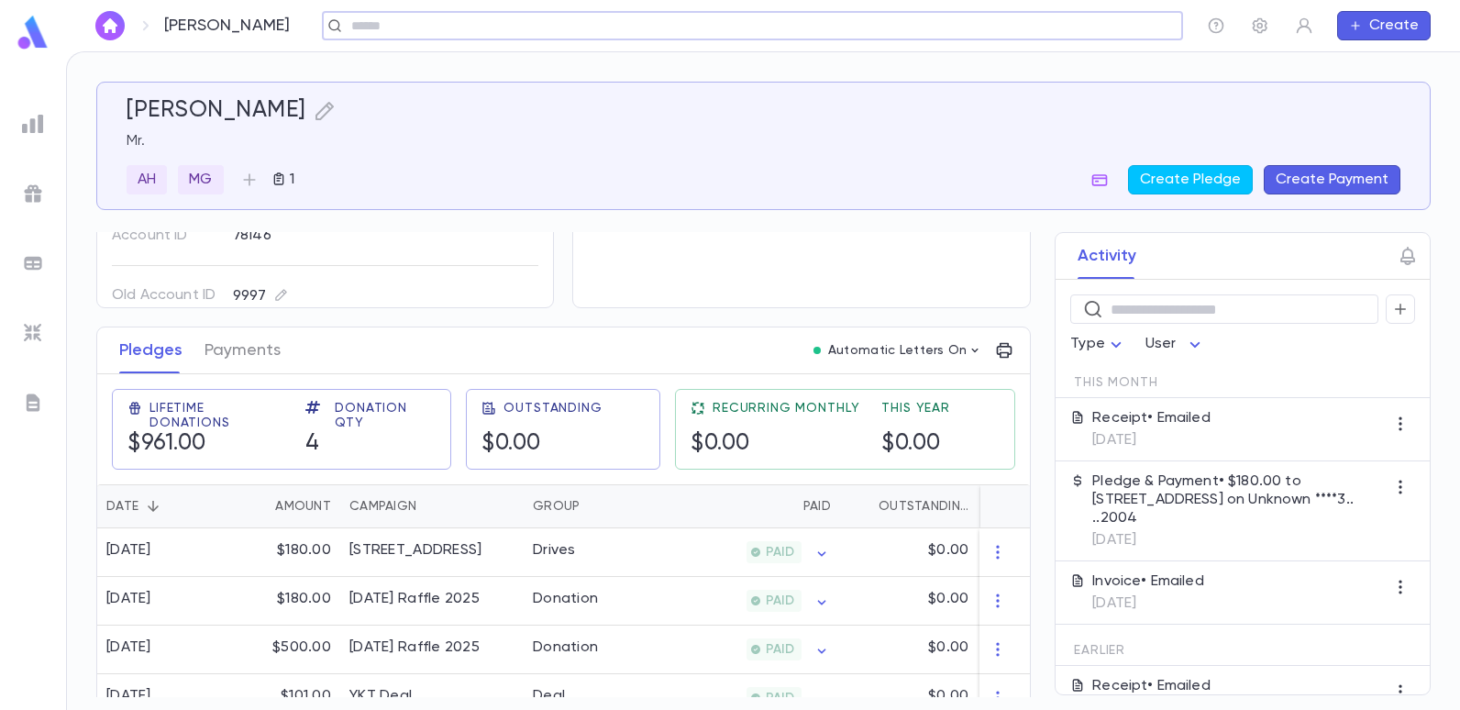
scroll to position [189, 0]
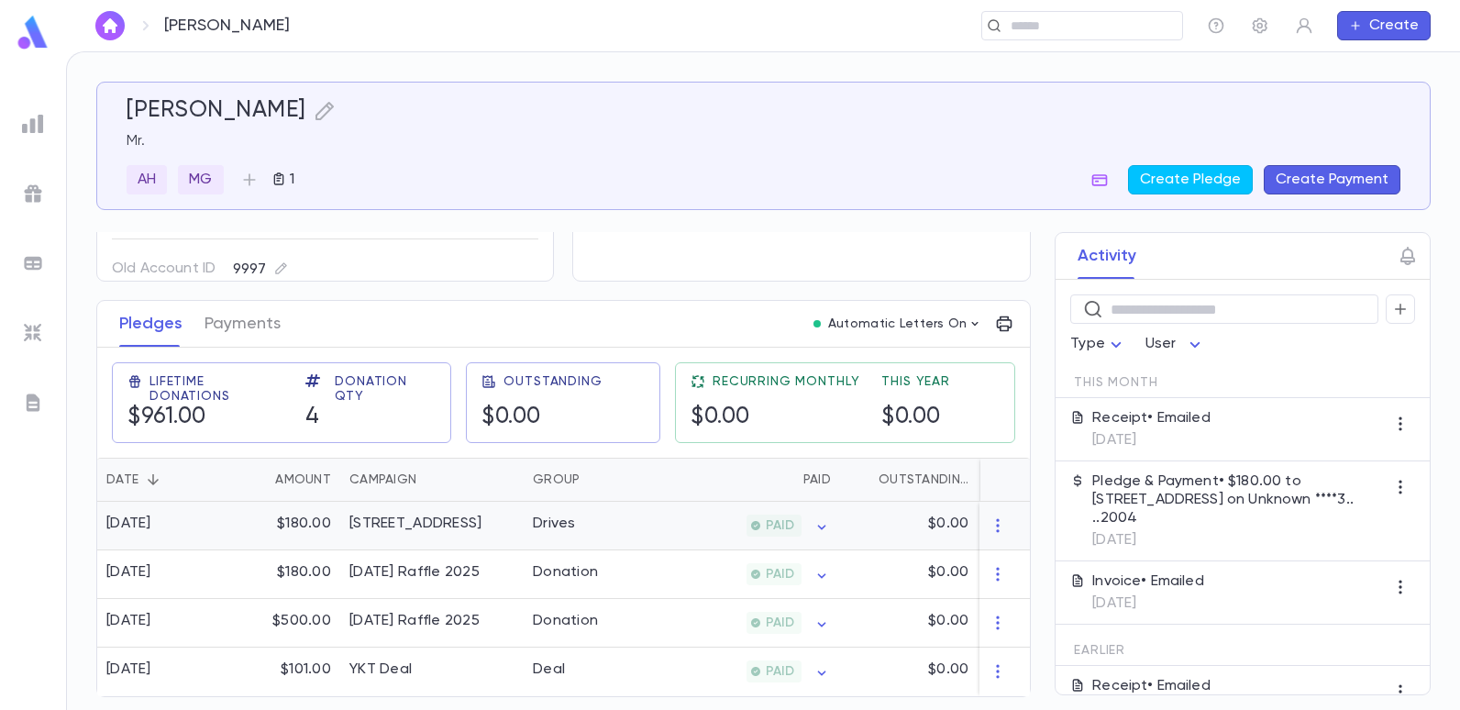
click at [613, 512] on div "Drives" at bounding box center [592, 525] width 138 height 49
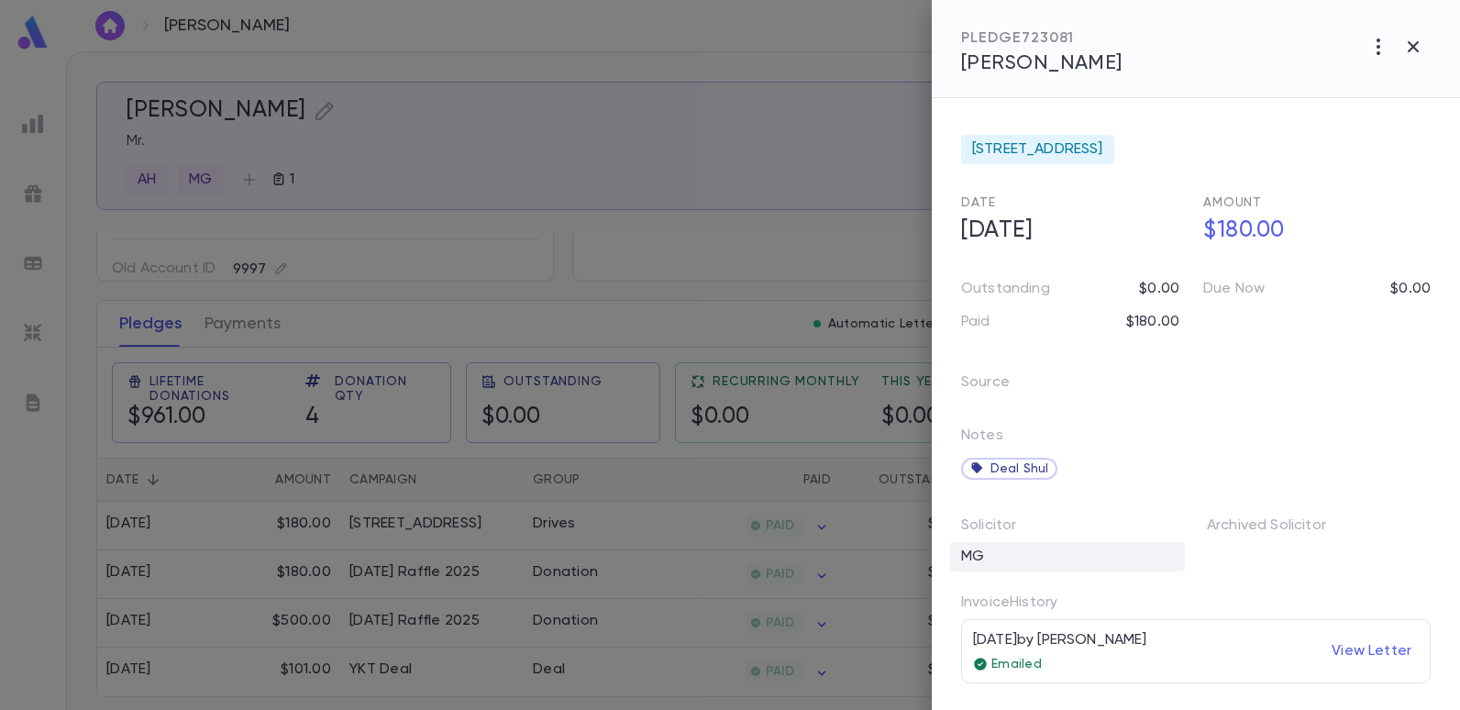
click at [999, 552] on div "MG" at bounding box center [1067, 556] width 235 height 29
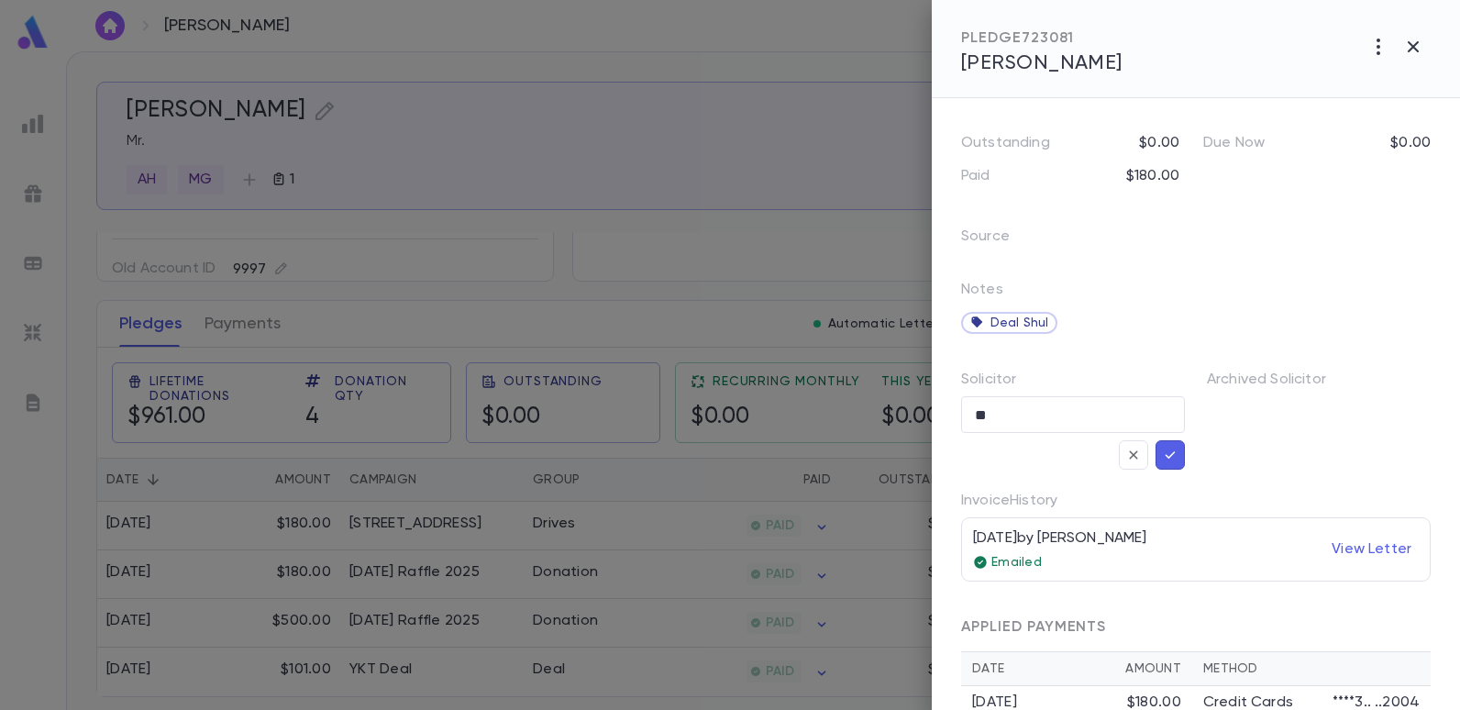
scroll to position [184, 0]
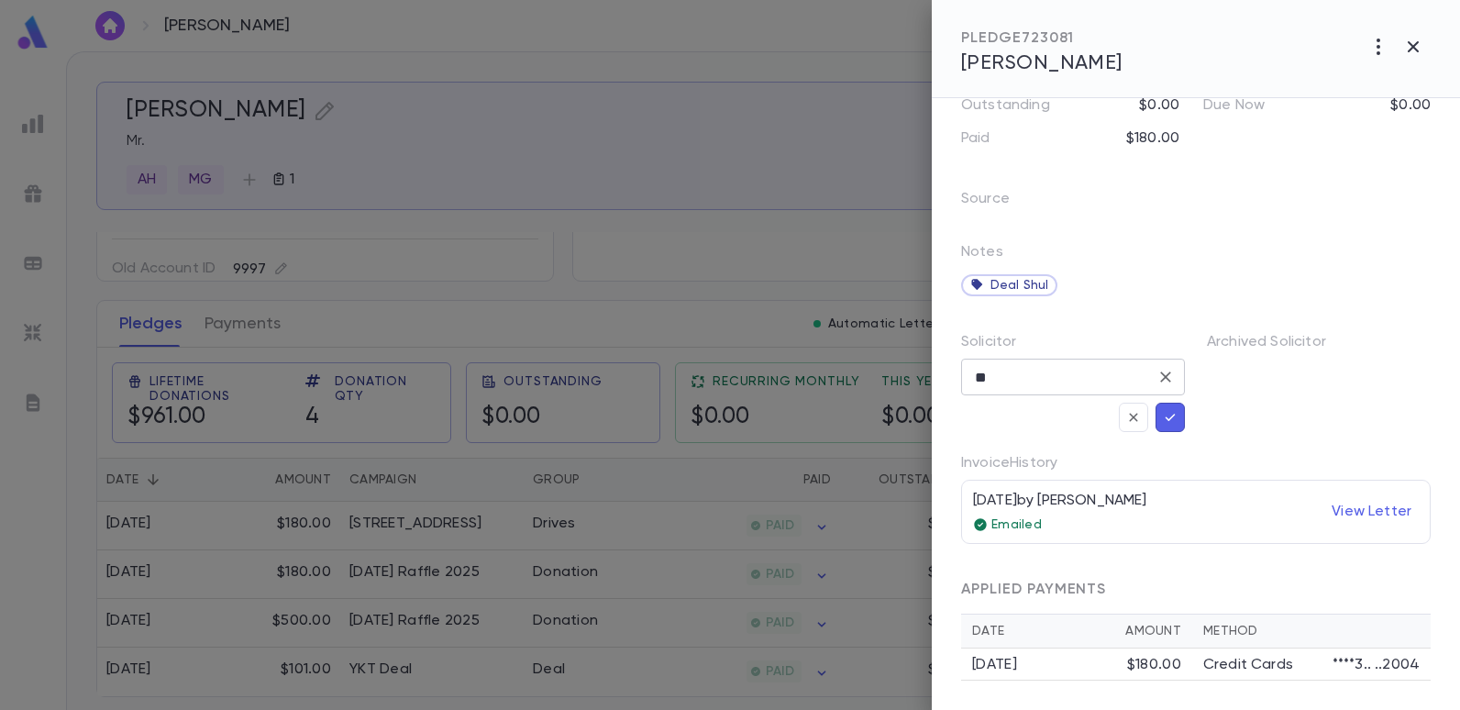
click at [1088, 369] on input "**" at bounding box center [1059, 376] width 180 height 35
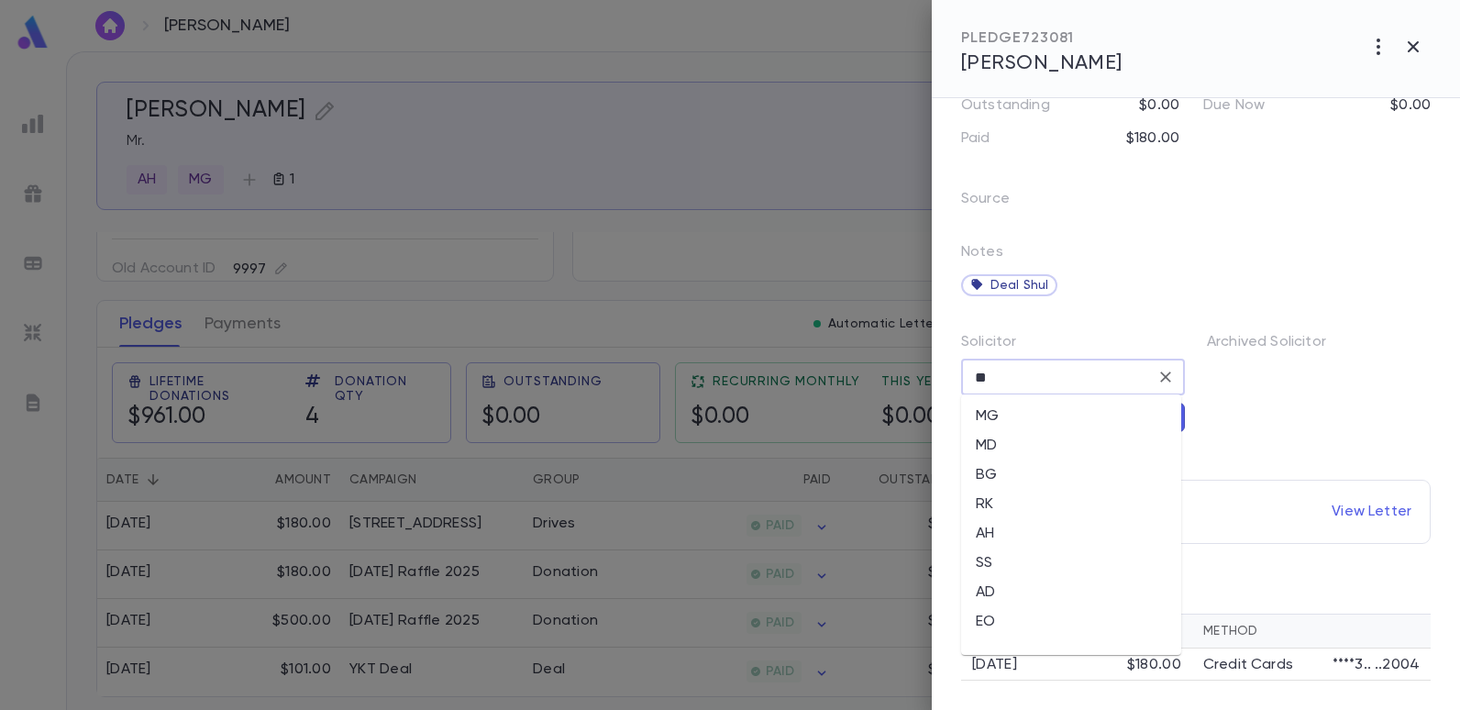
click at [986, 611] on li "EO" at bounding box center [1071, 621] width 220 height 29
type input "**"
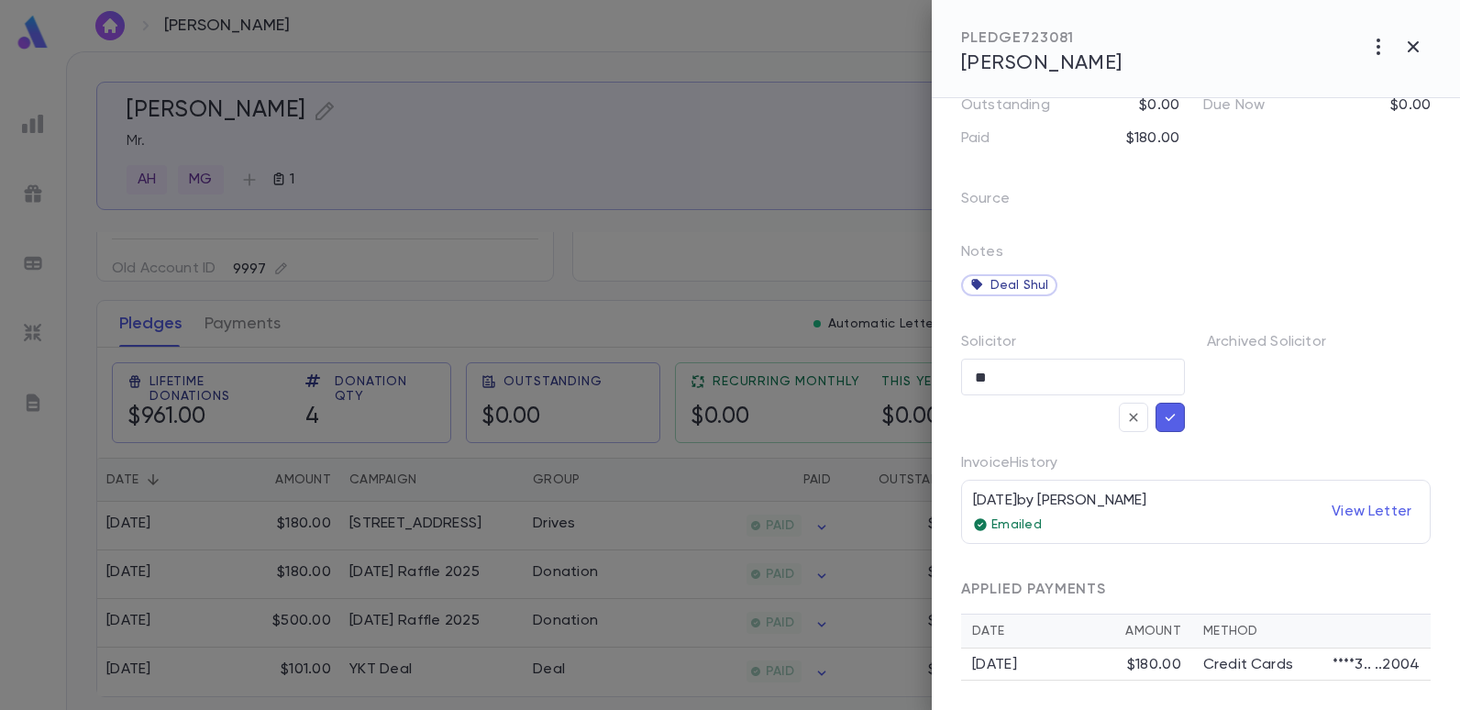
click at [1155, 414] on button "button" at bounding box center [1169, 416] width 29 height 29
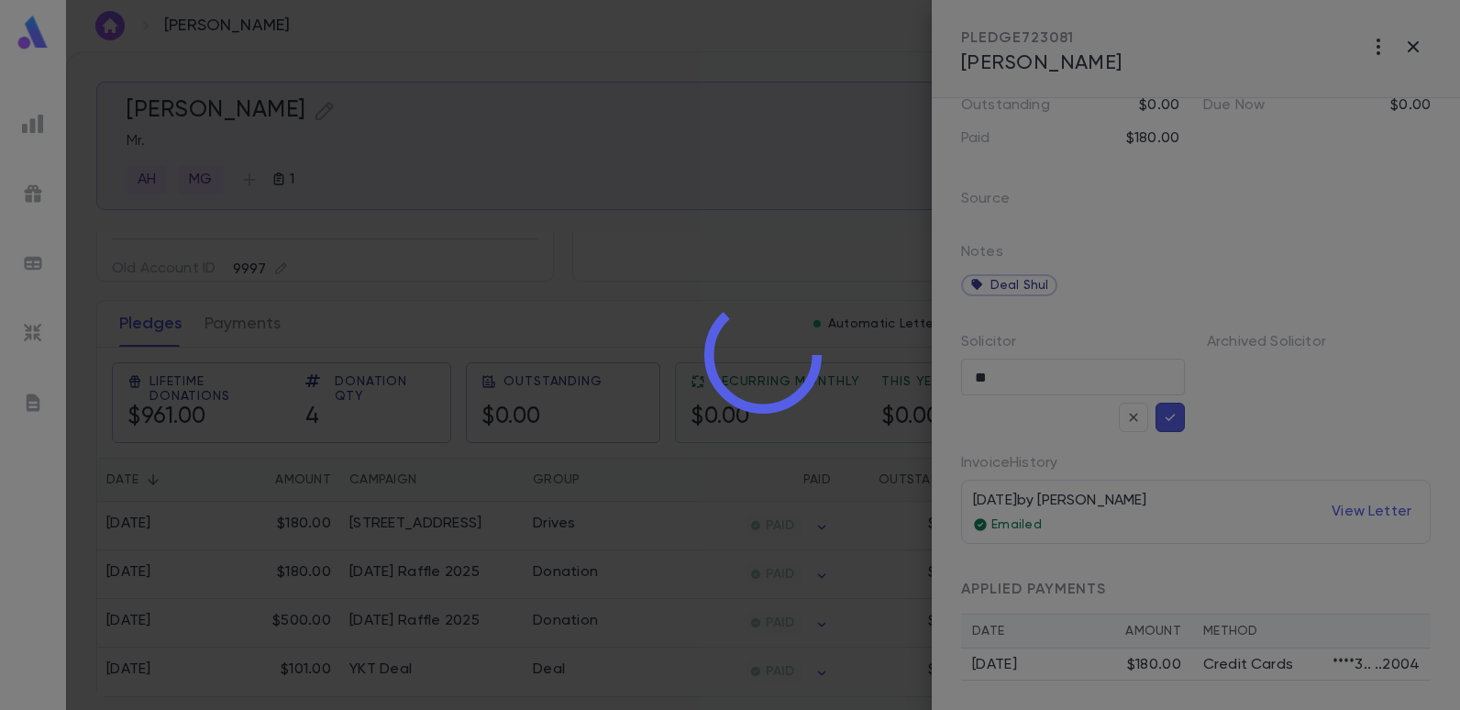
scroll to position [140, 0]
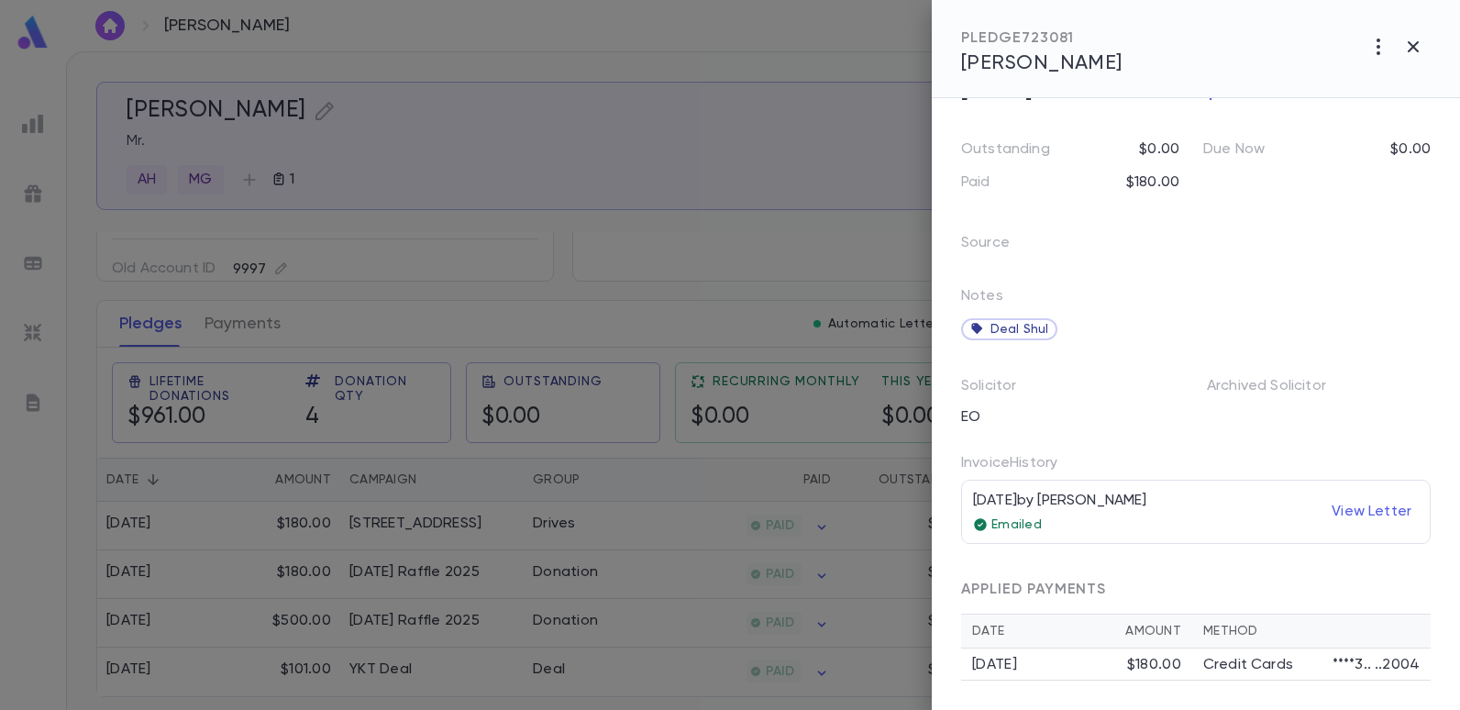
click at [671, 231] on div at bounding box center [730, 355] width 1460 height 710
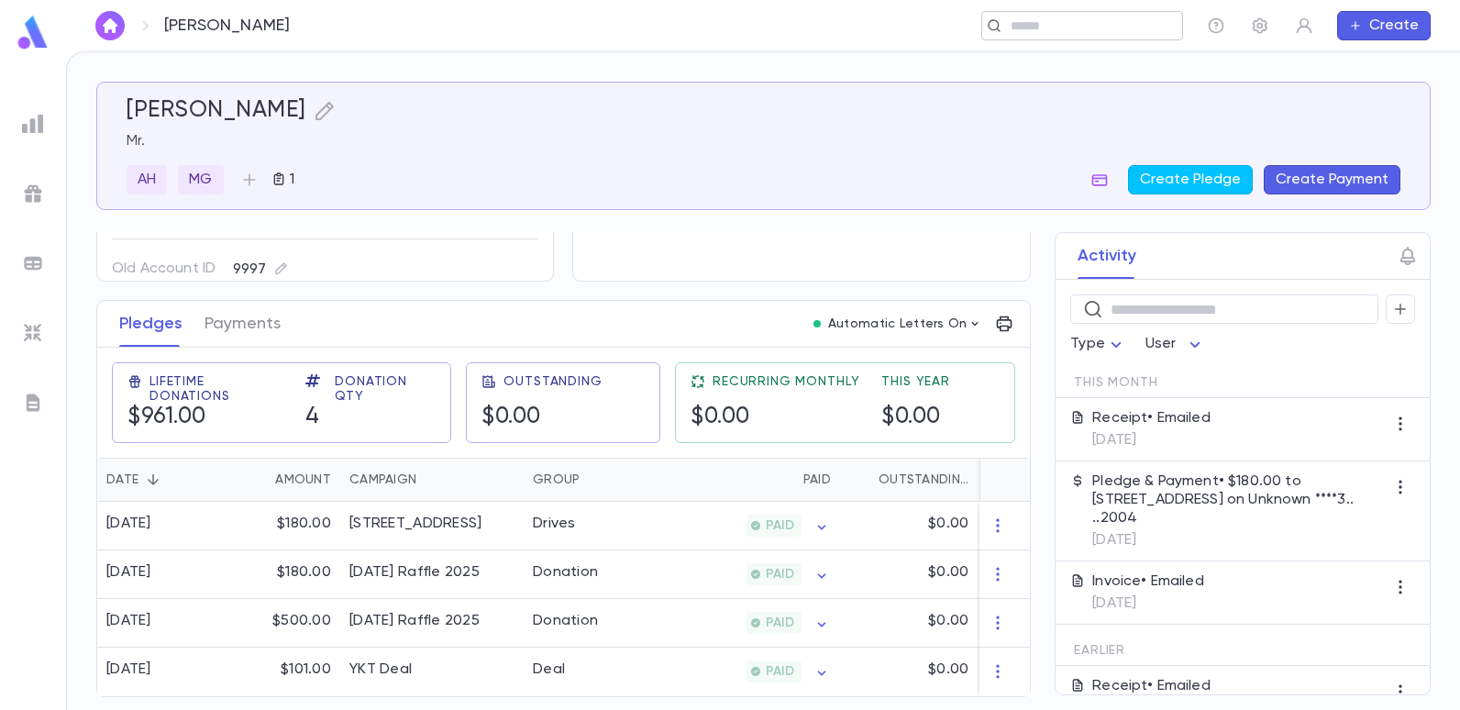
click at [1028, 30] on input "text" at bounding box center [1076, 25] width 142 height 17
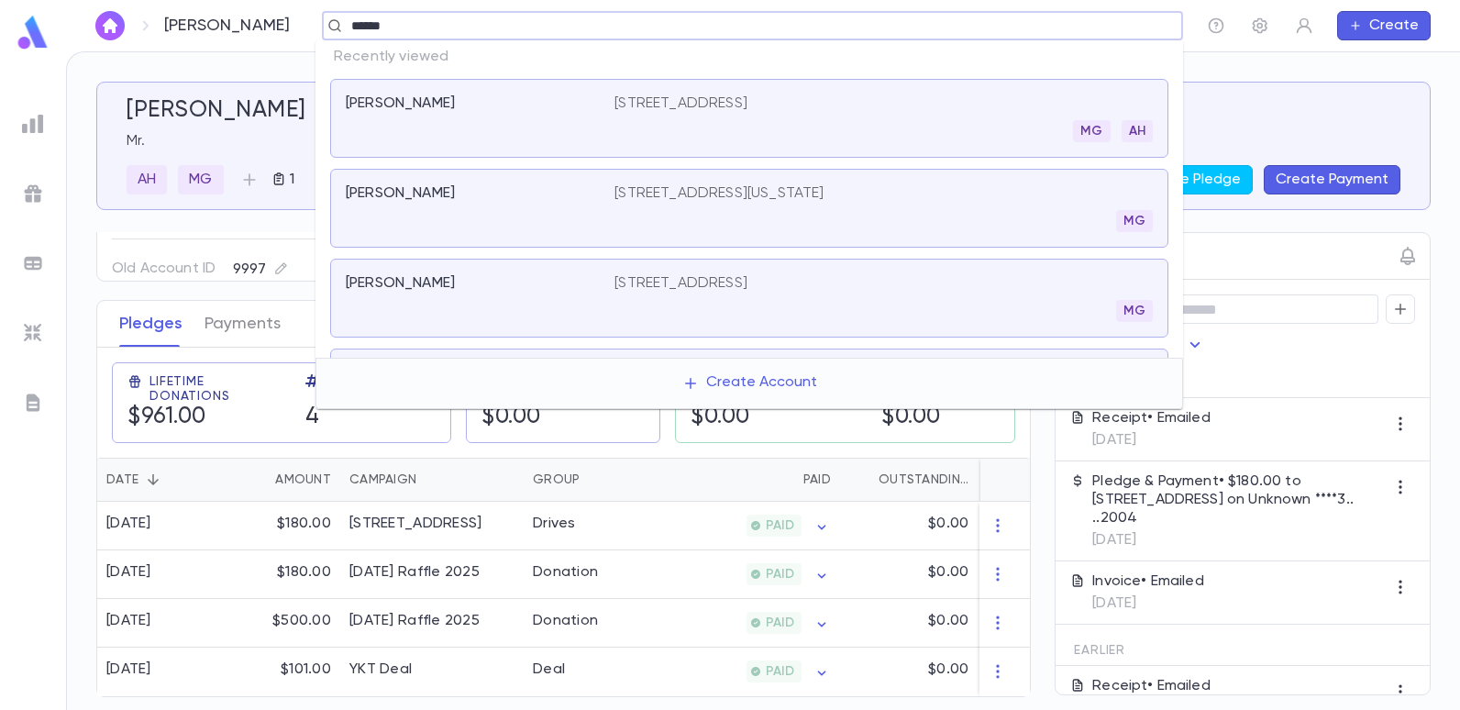
type input "******"
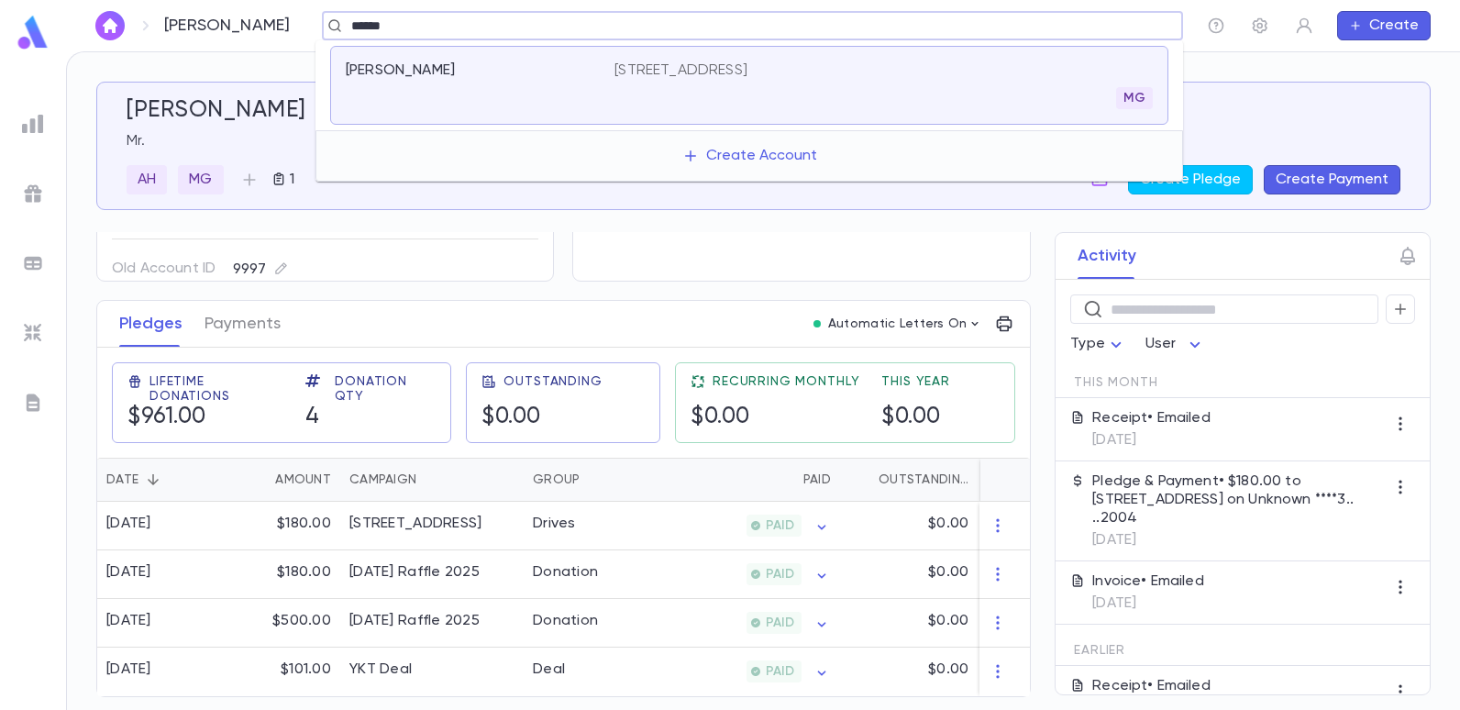
click at [747, 75] on p "2105 East 3rd Street, Brooklyn NY 11223" at bounding box center [680, 70] width 133 height 18
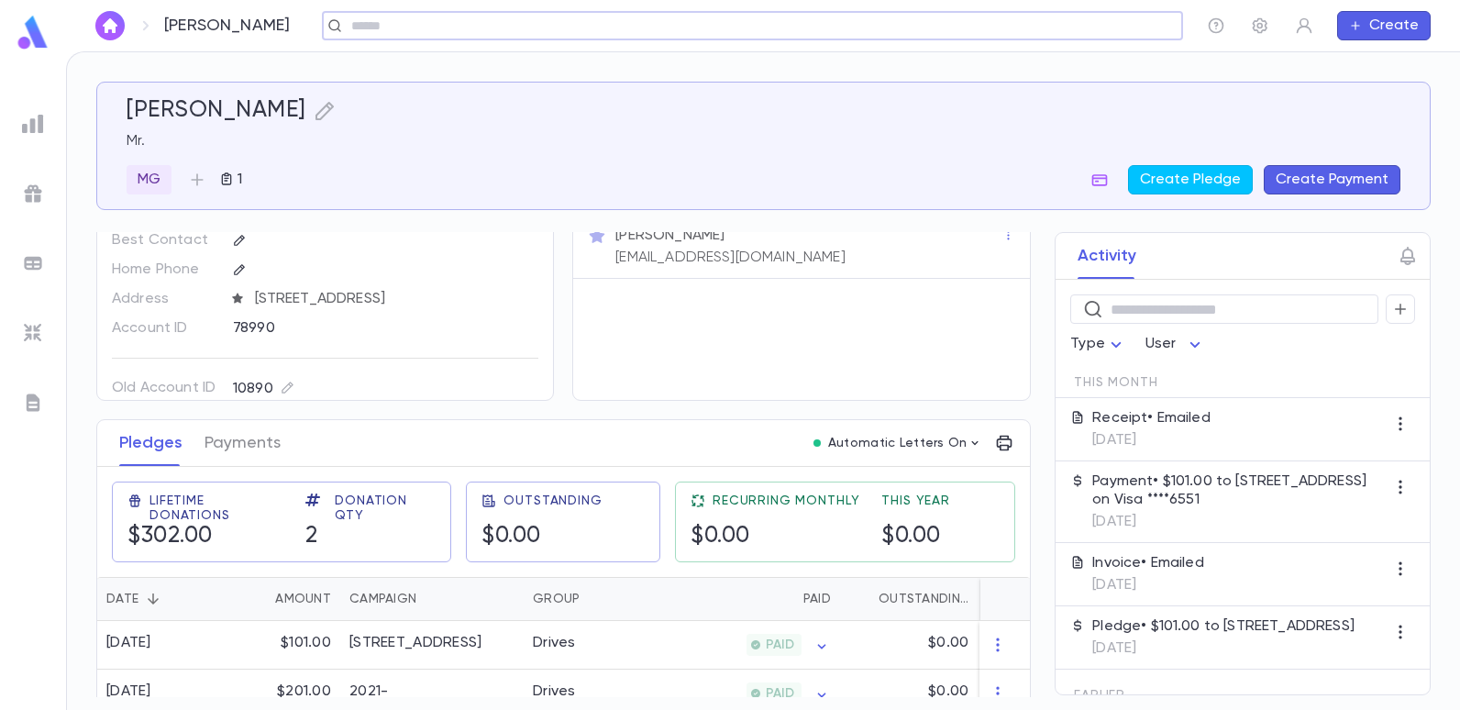
scroll to position [92, 0]
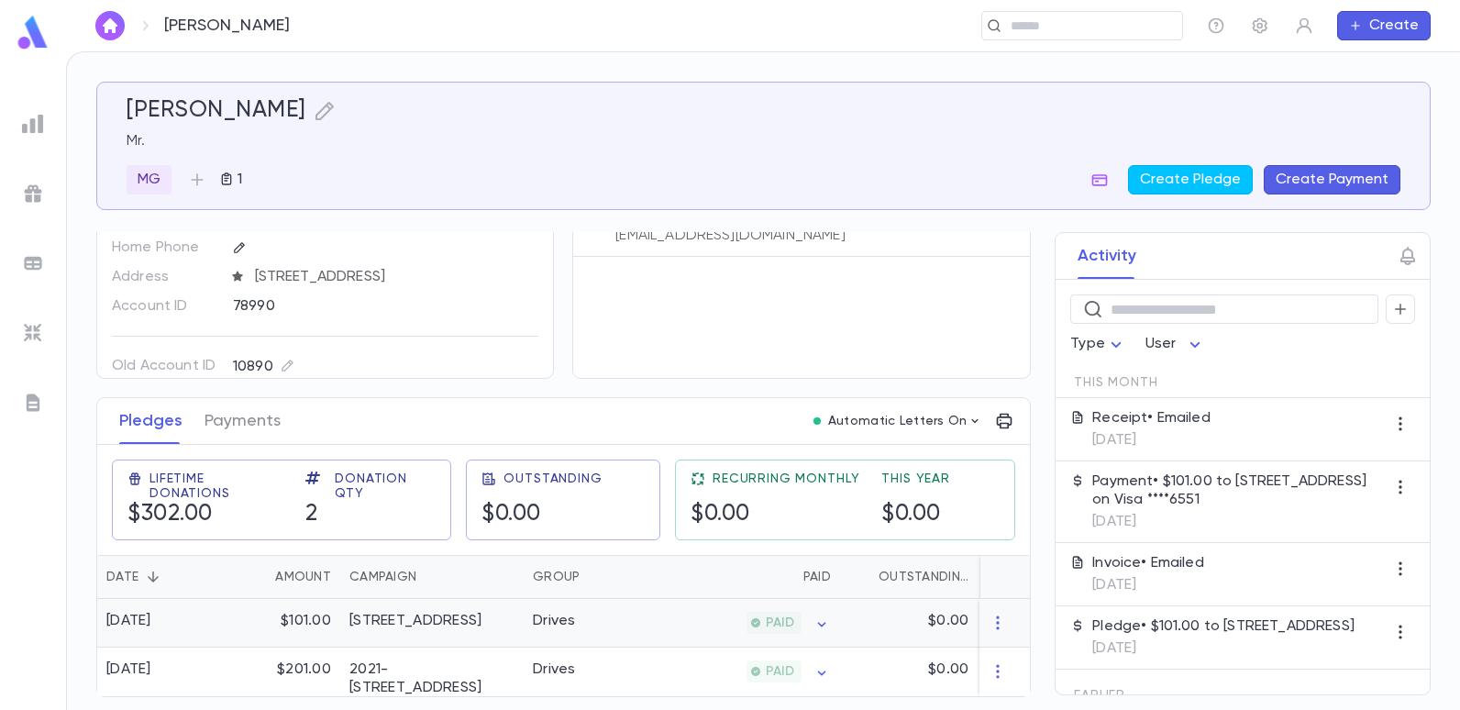
click at [607, 612] on div "Drives" at bounding box center [592, 623] width 138 height 49
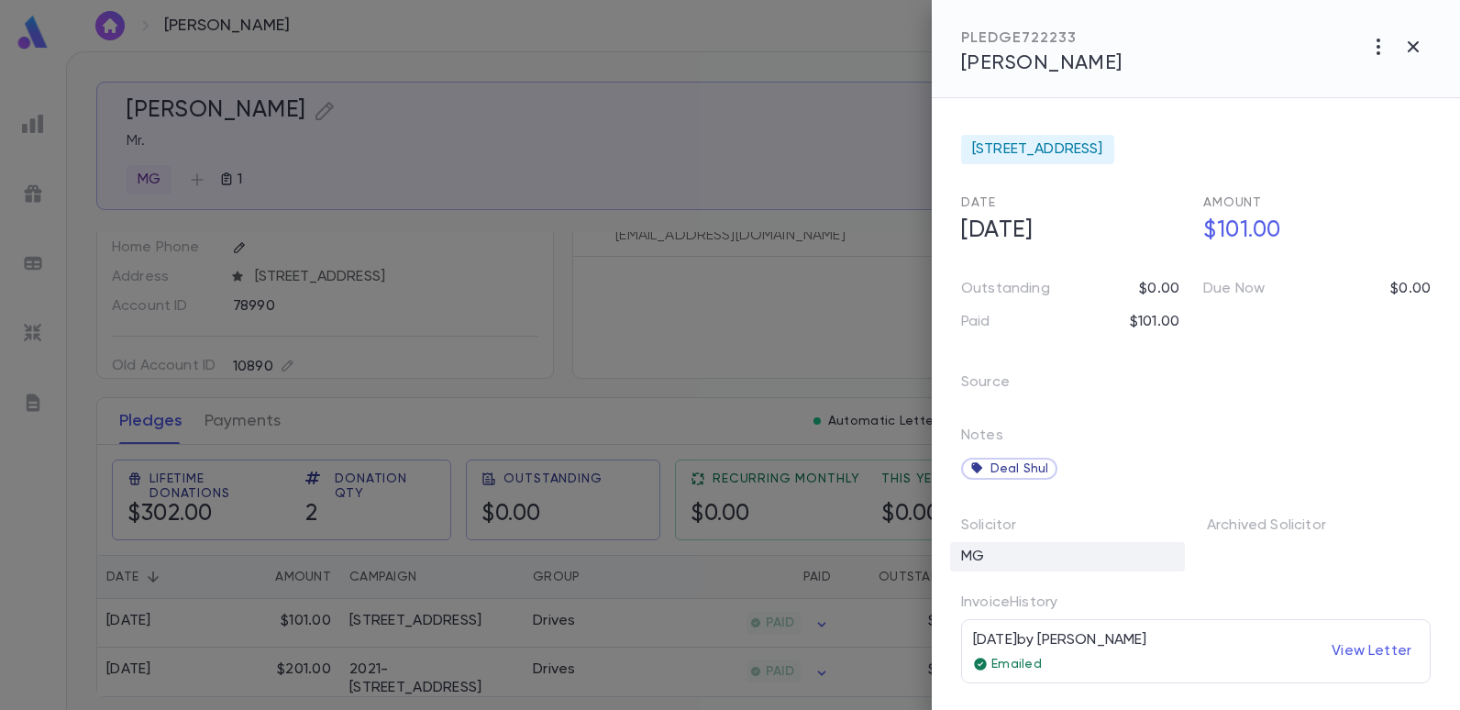
click at [1013, 547] on div "MG" at bounding box center [1067, 556] width 235 height 29
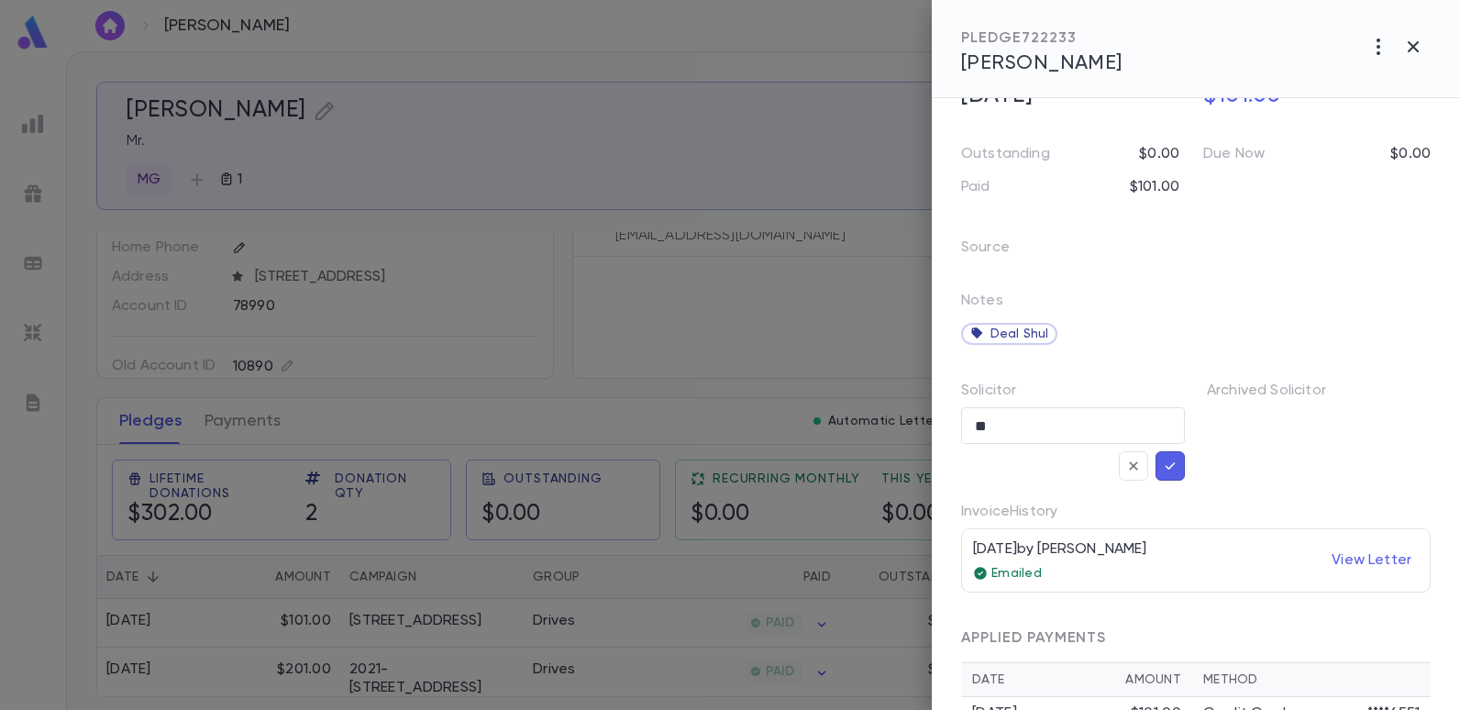
scroll to position [183, 0]
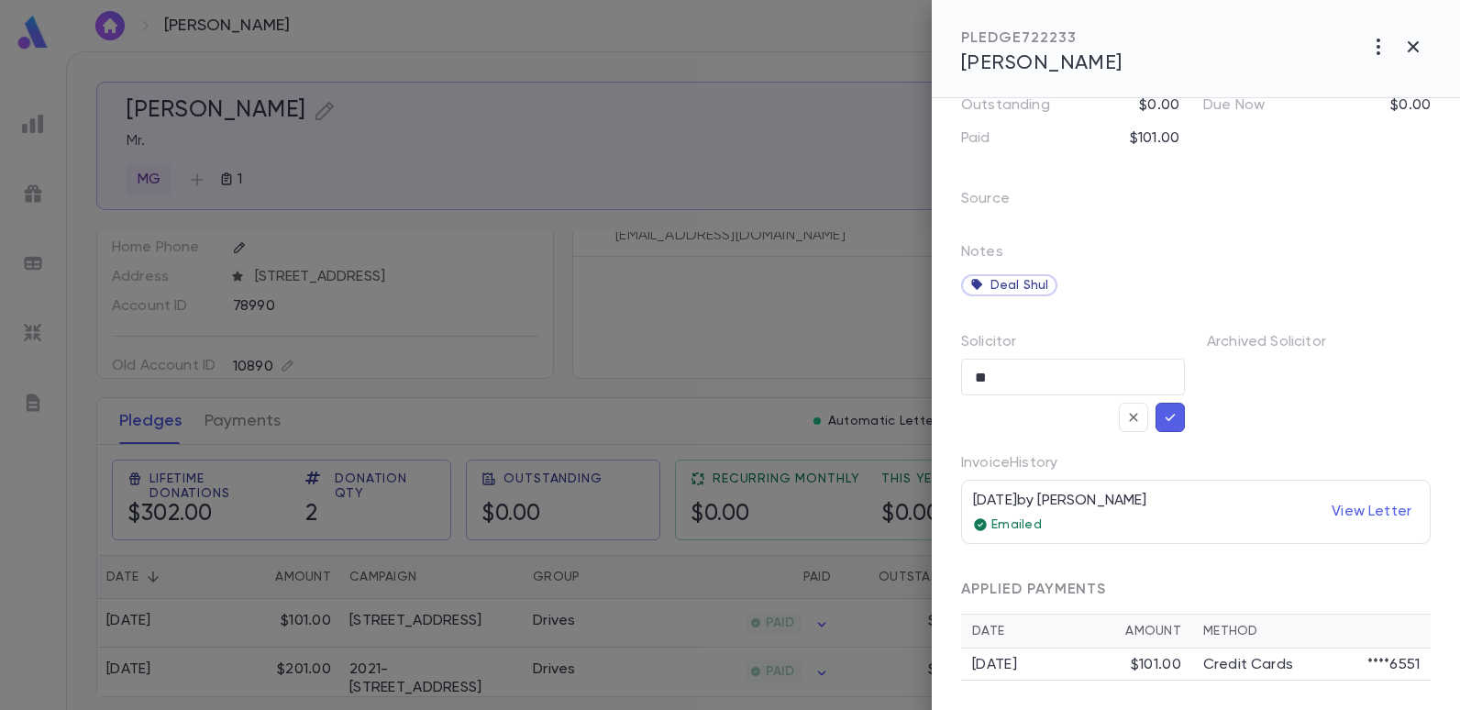
click at [1162, 419] on icon "button" at bounding box center [1170, 417] width 17 height 18
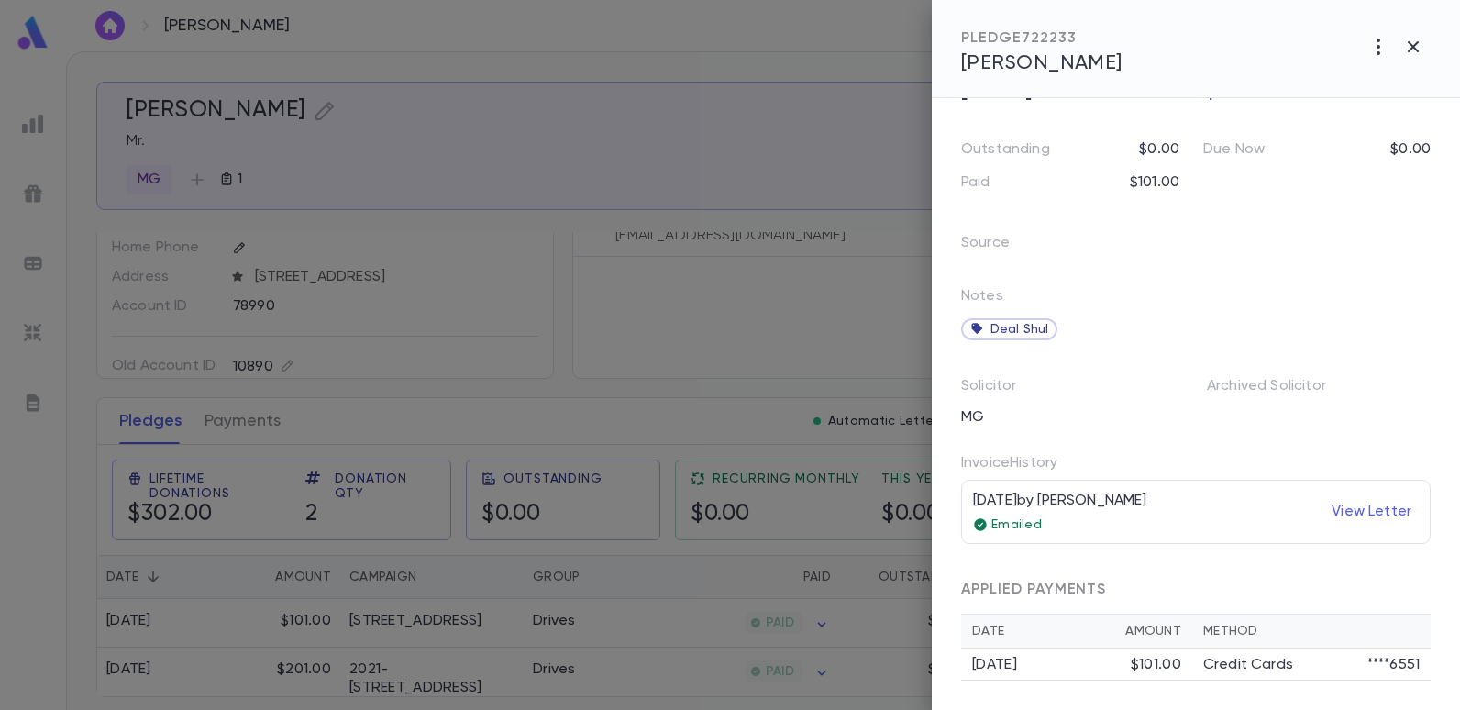
scroll to position [140, 0]
click at [1100, 411] on div "MG" at bounding box center [1067, 416] width 235 height 29
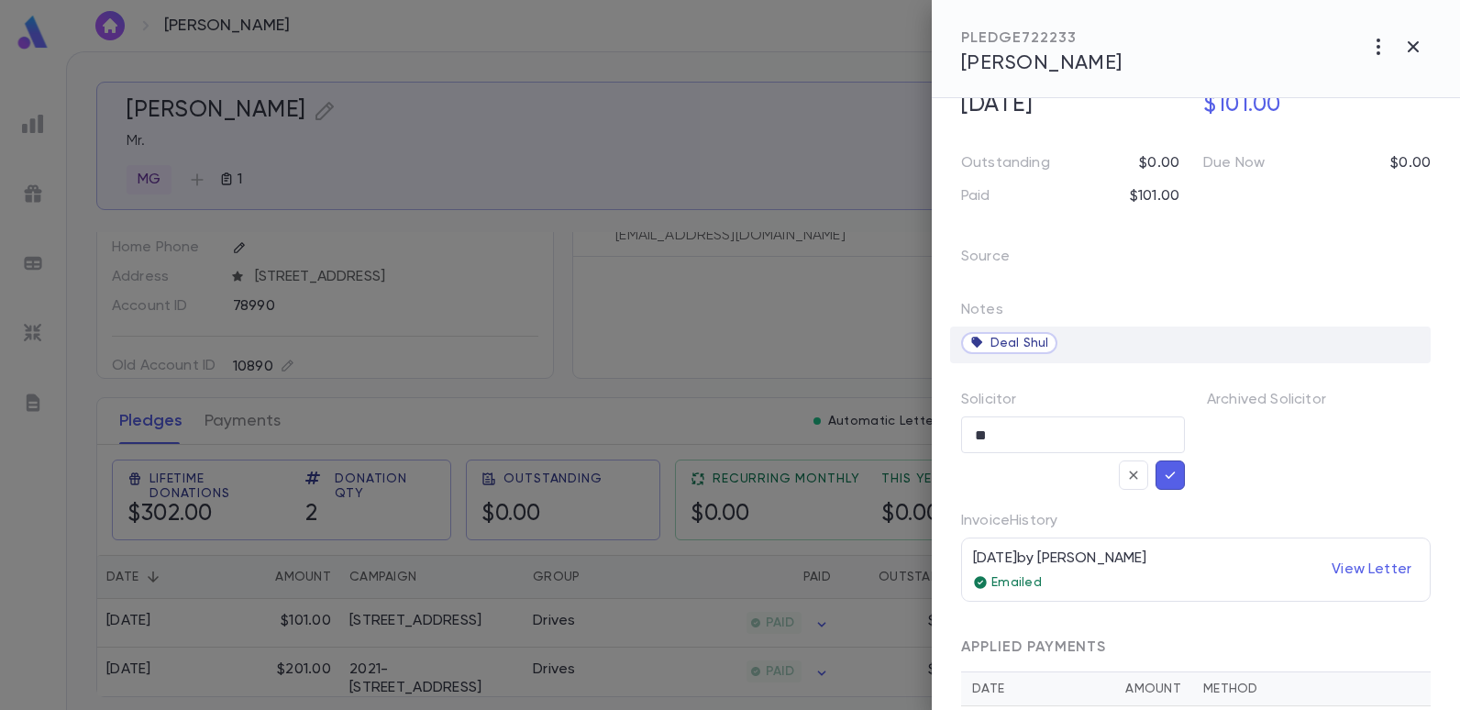
scroll to position [93, 0]
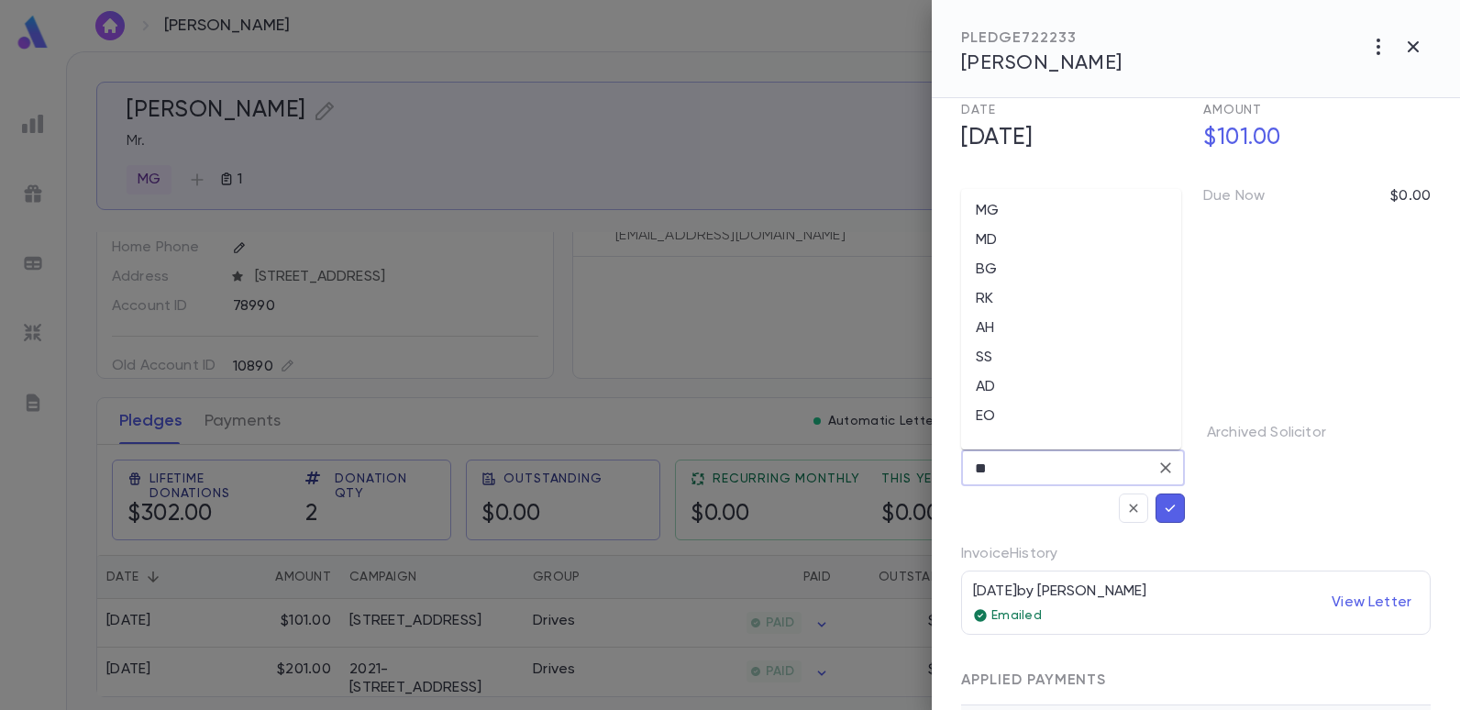
click at [1066, 467] on input "**" at bounding box center [1059, 467] width 180 height 35
click at [986, 415] on li "EO" at bounding box center [1071, 416] width 220 height 29
type input "**"
click at [1162, 511] on icon "button" at bounding box center [1170, 508] width 17 height 18
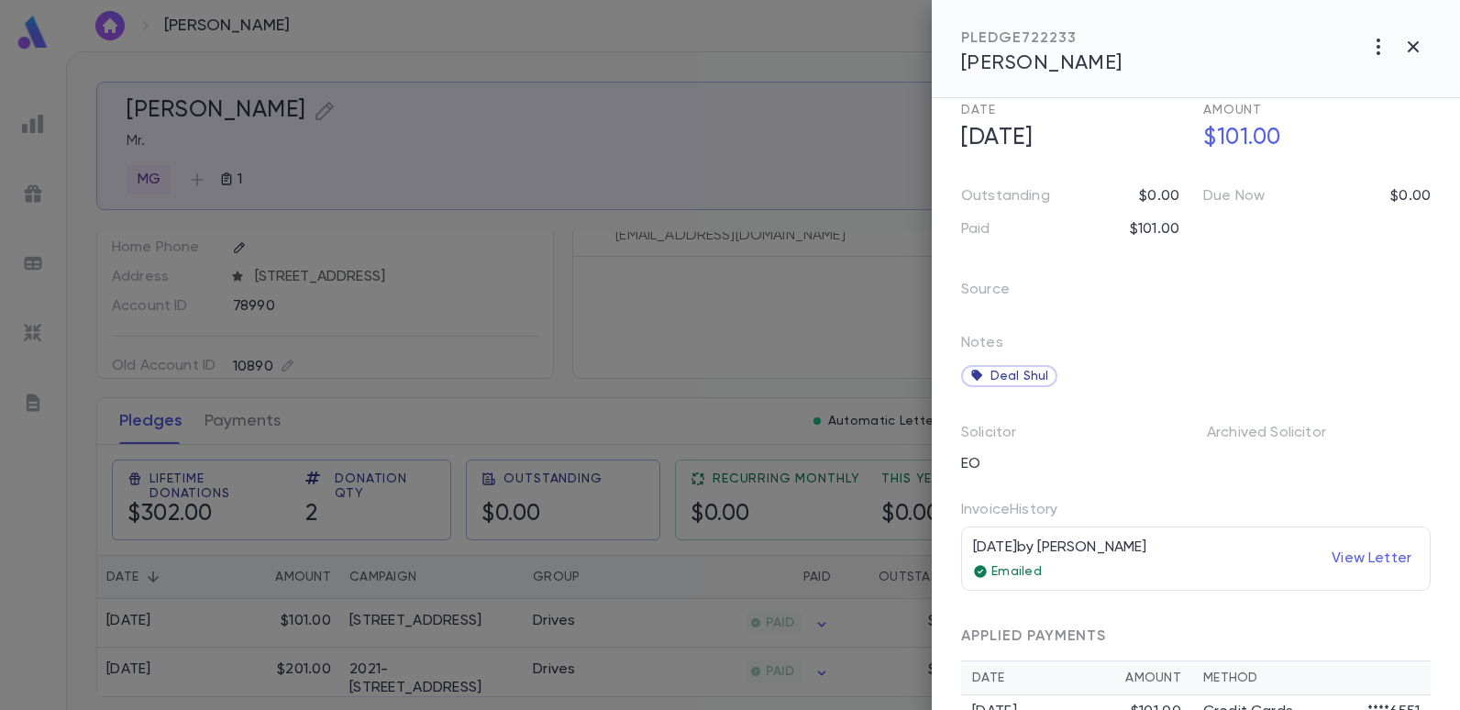
click at [691, 58] on div at bounding box center [730, 355] width 1460 height 710
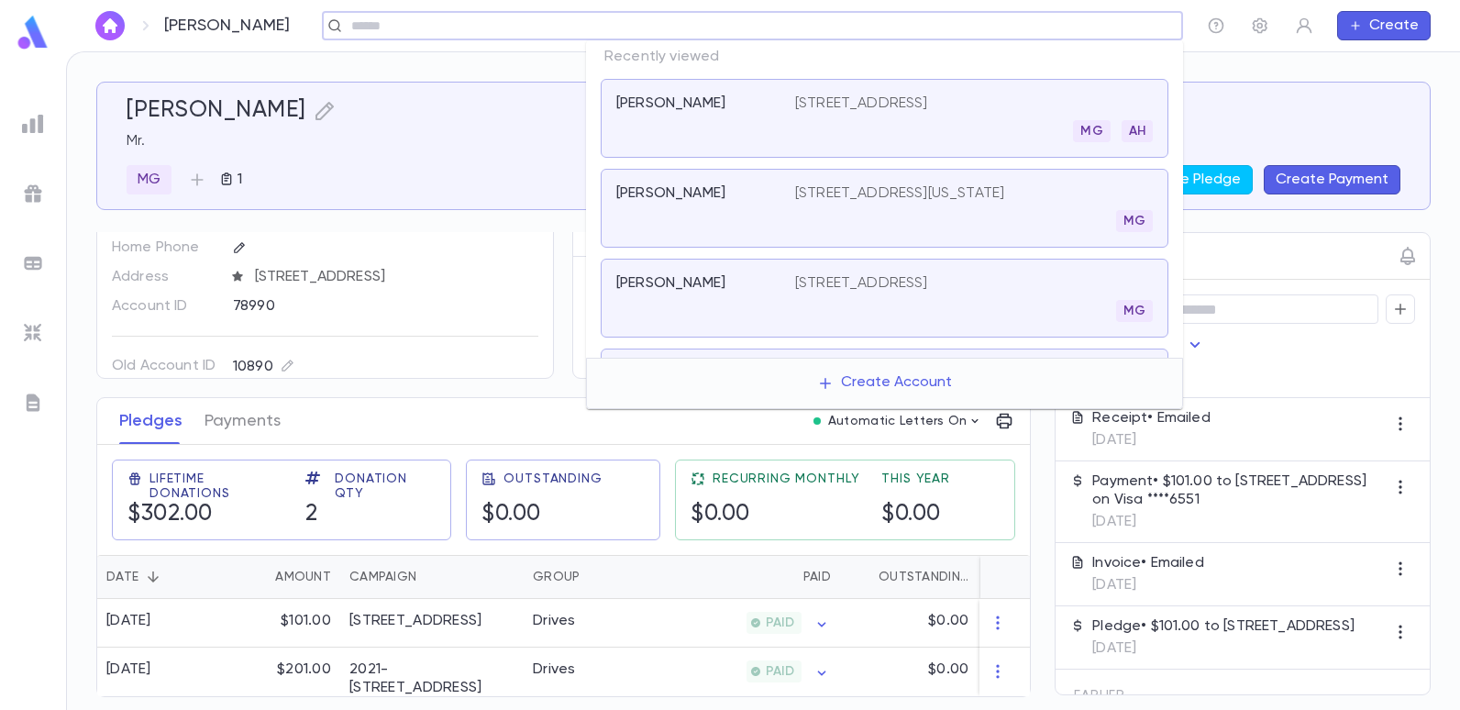
click at [1026, 30] on input "text" at bounding box center [746, 25] width 801 height 17
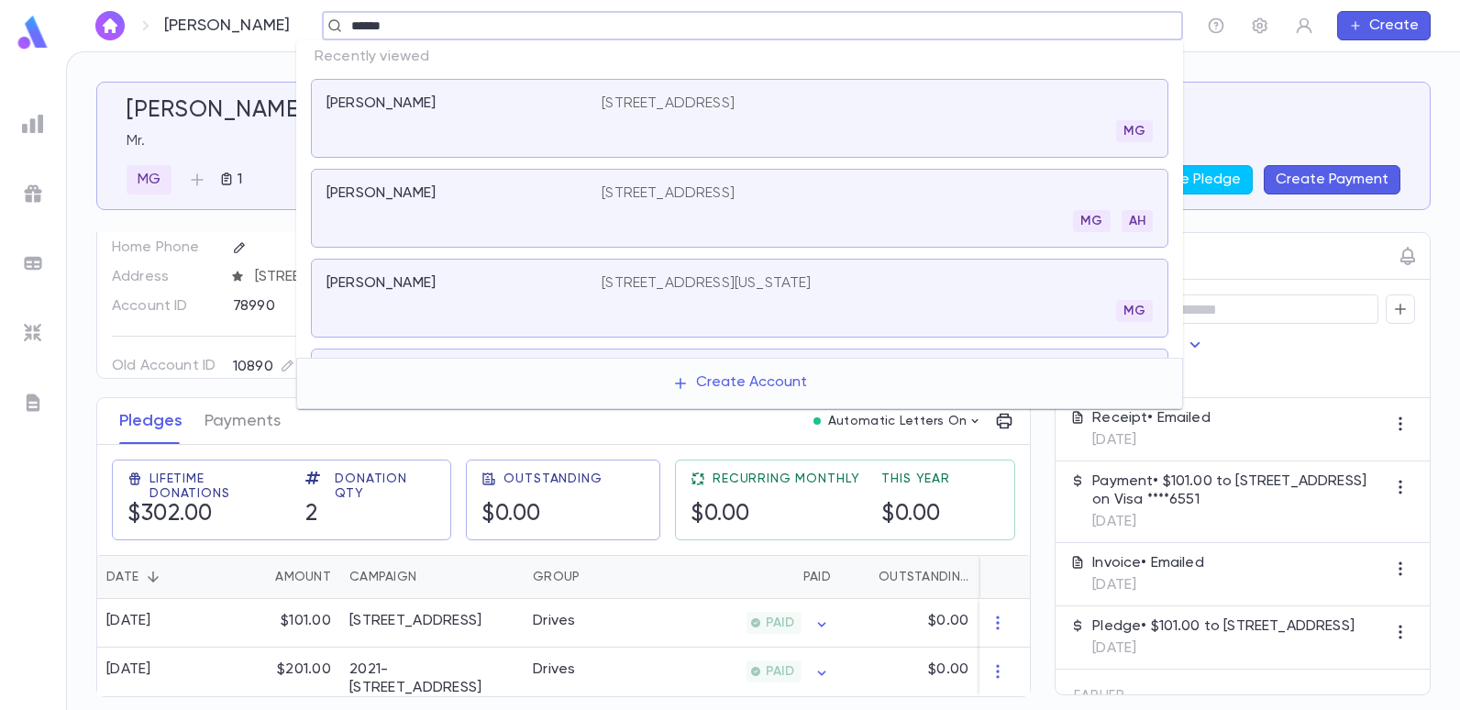
type input "******"
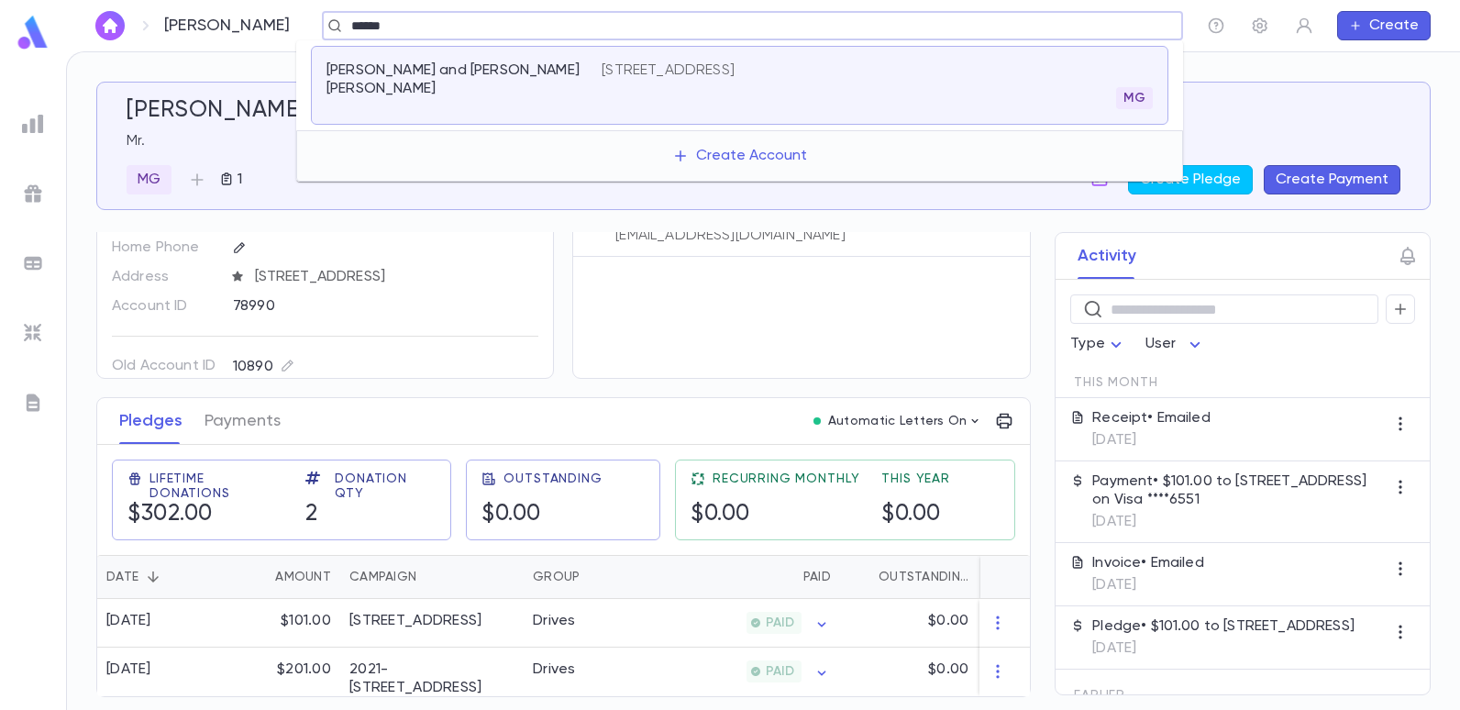
click at [778, 59] on div "Mosseri, Albert R. and Sarah Sally 913 Ave R, Brooklyn NY 11223 MG" at bounding box center [739, 85] width 857 height 79
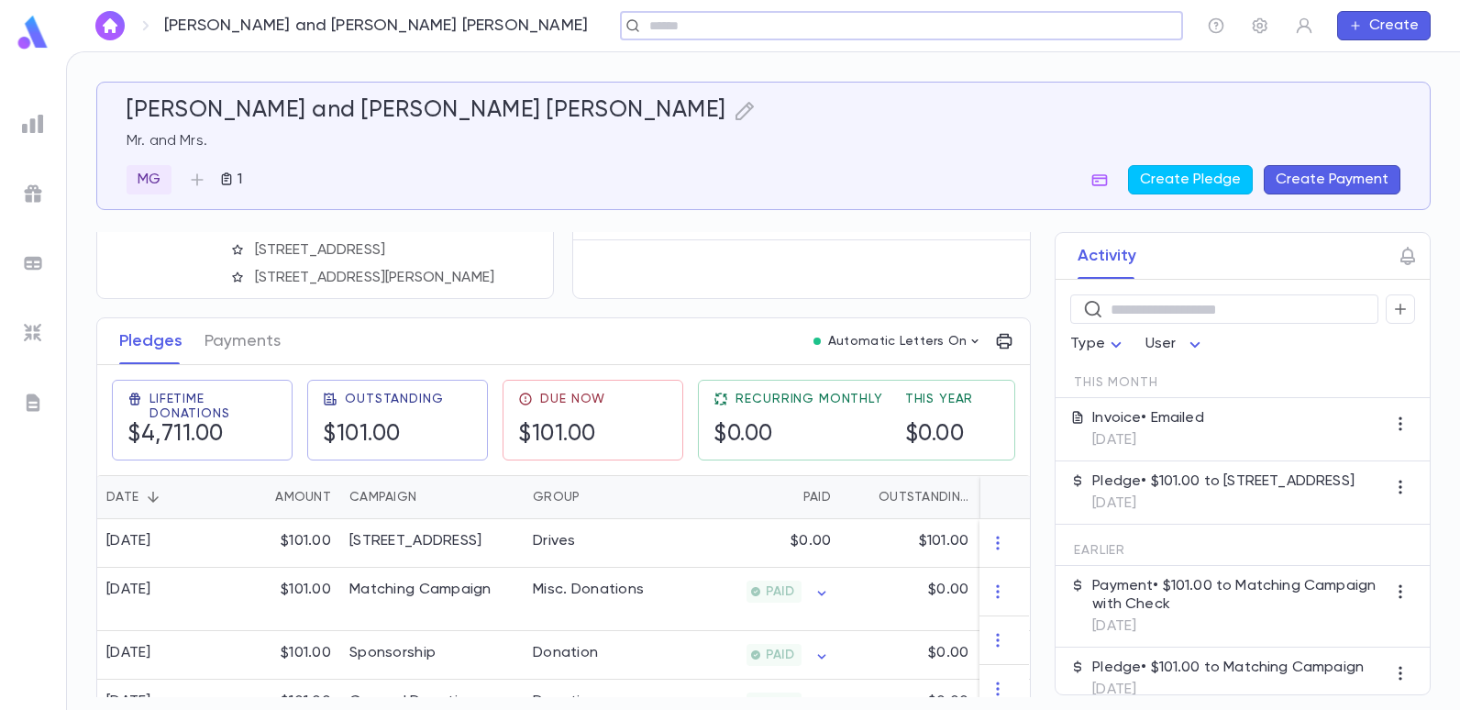
scroll to position [183, 0]
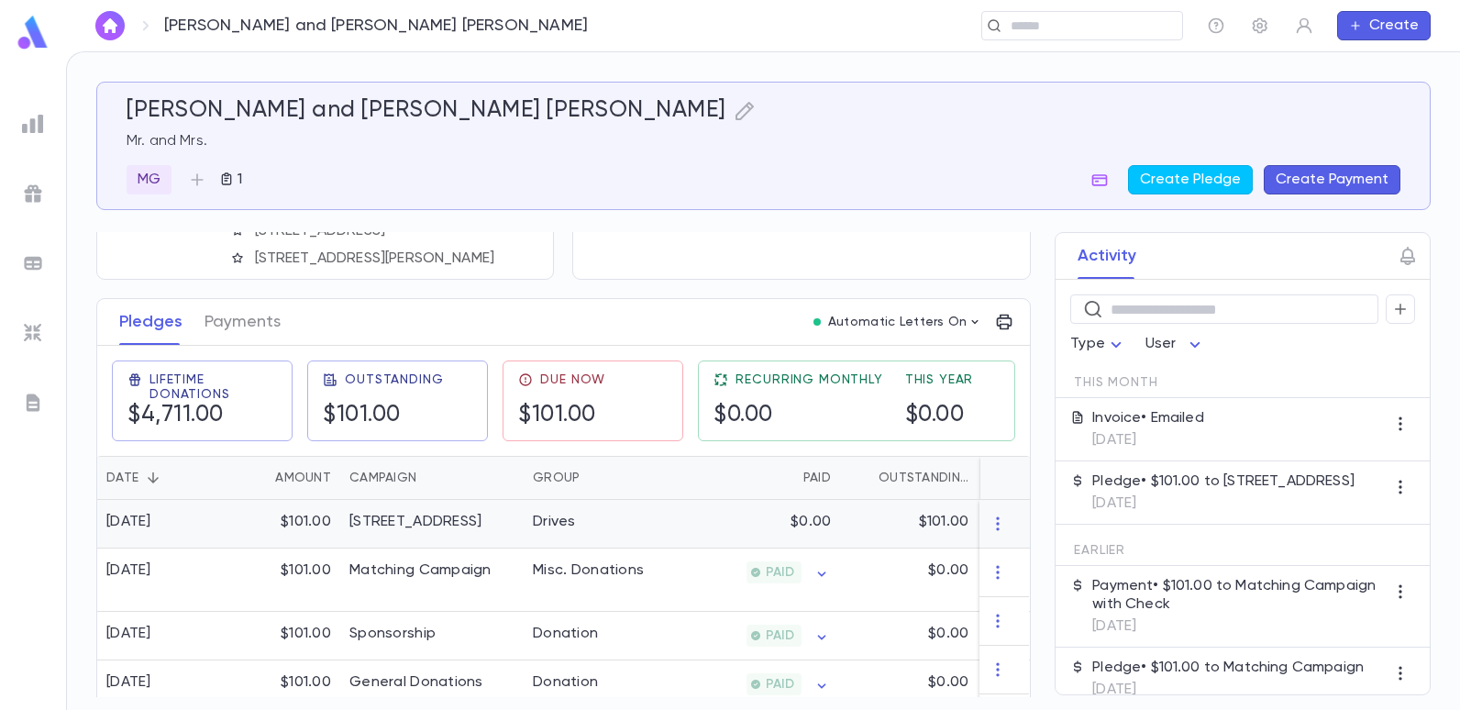
click at [596, 530] on div "Drives" at bounding box center [592, 524] width 138 height 49
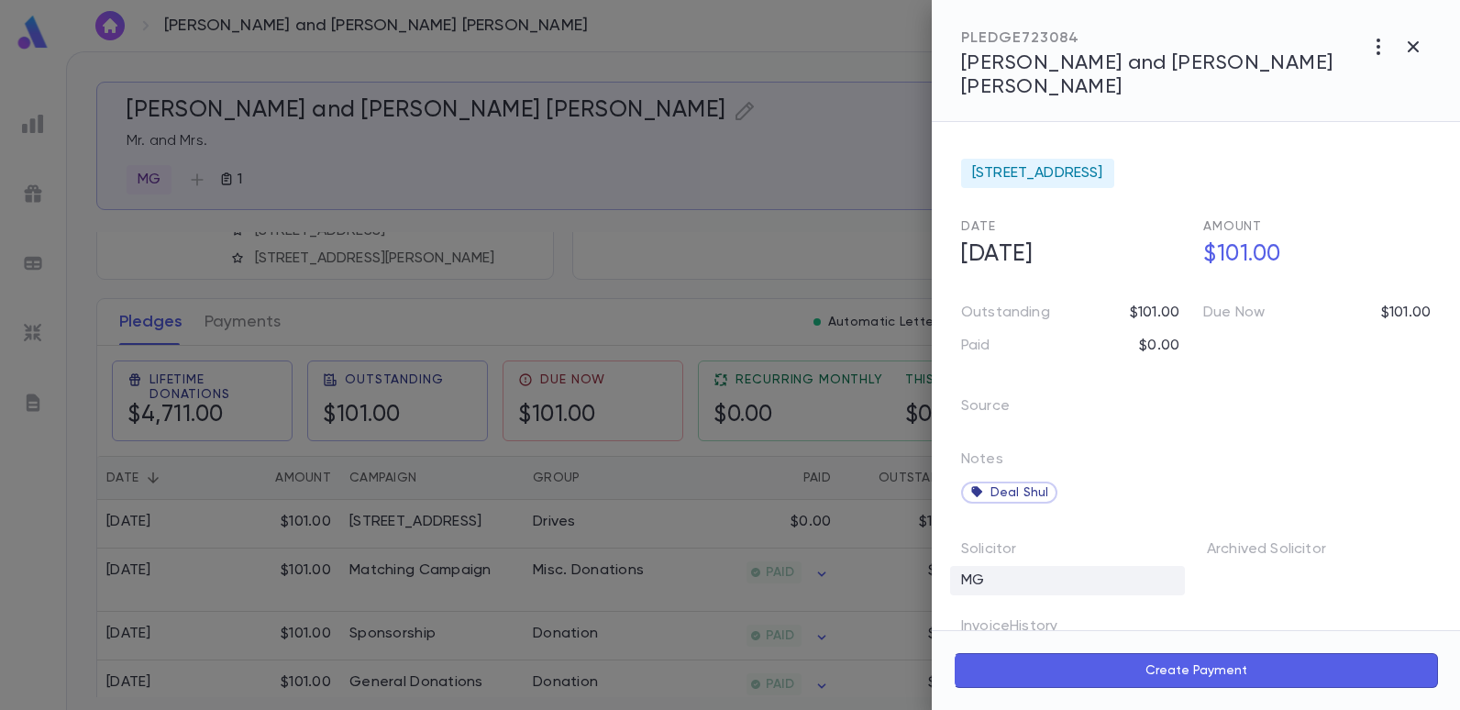
click at [989, 566] on div "MG" at bounding box center [1067, 580] width 235 height 29
click at [1044, 567] on input "**" at bounding box center [1059, 584] width 180 height 35
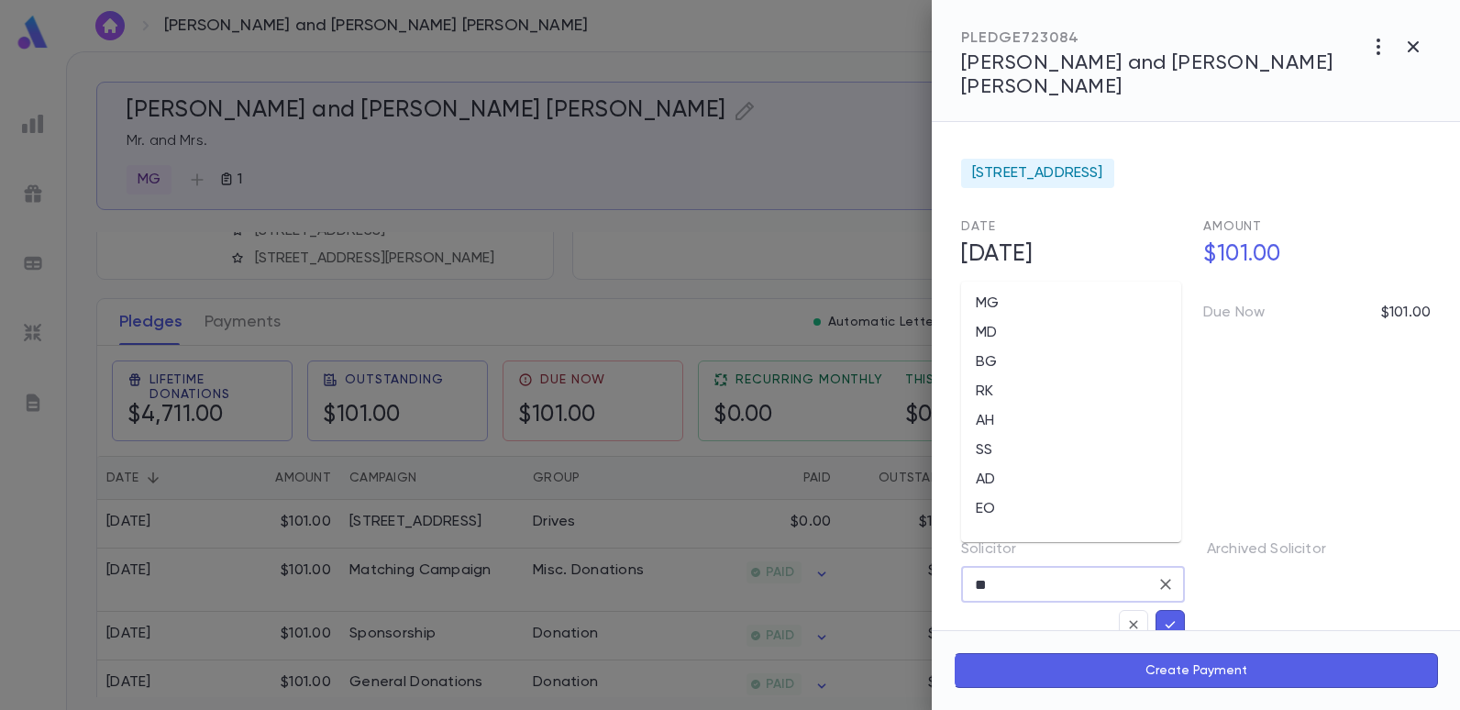
click at [985, 509] on li "EO" at bounding box center [1071, 508] width 220 height 29
type input "**"
click at [1163, 615] on icon "button" at bounding box center [1170, 624] width 17 height 18
click at [1413, 46] on icon "button" at bounding box center [1412, 46] width 11 height 11
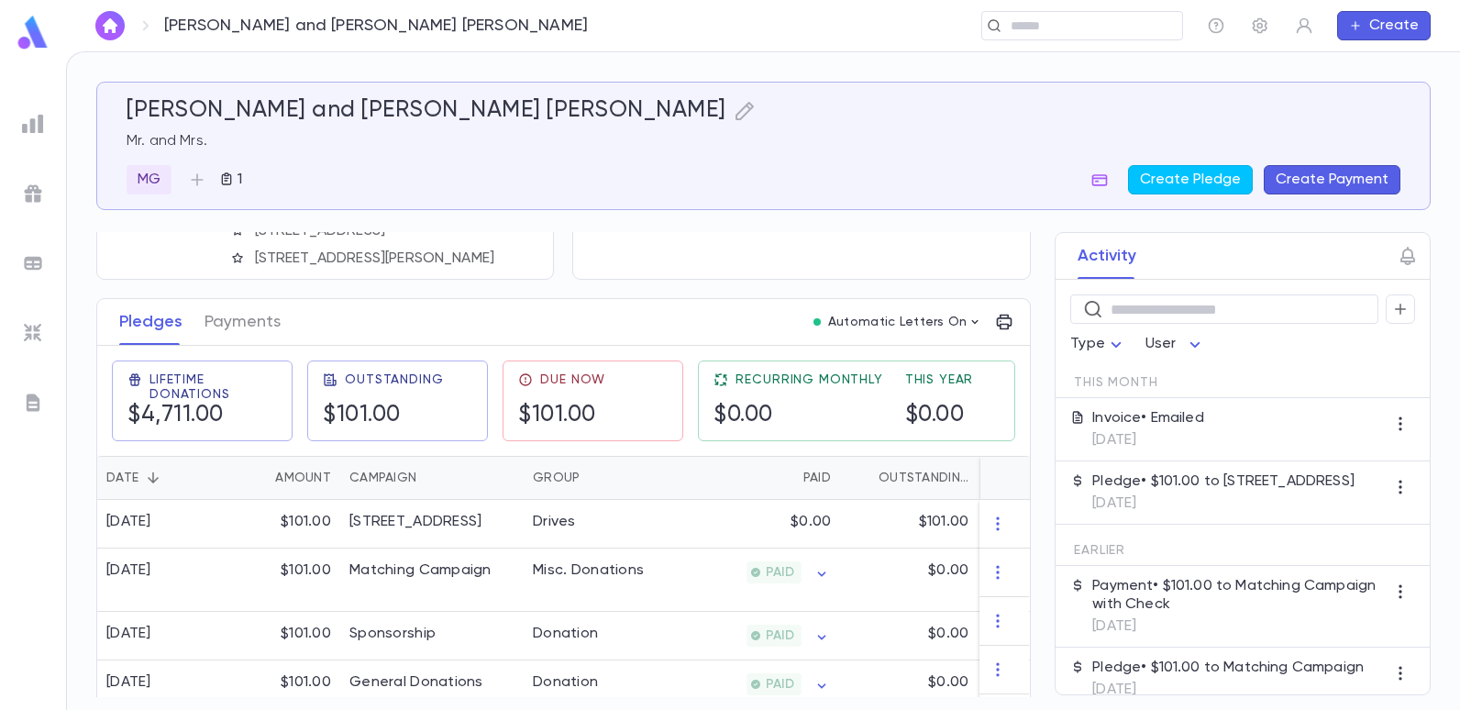
scroll to position [0, 0]
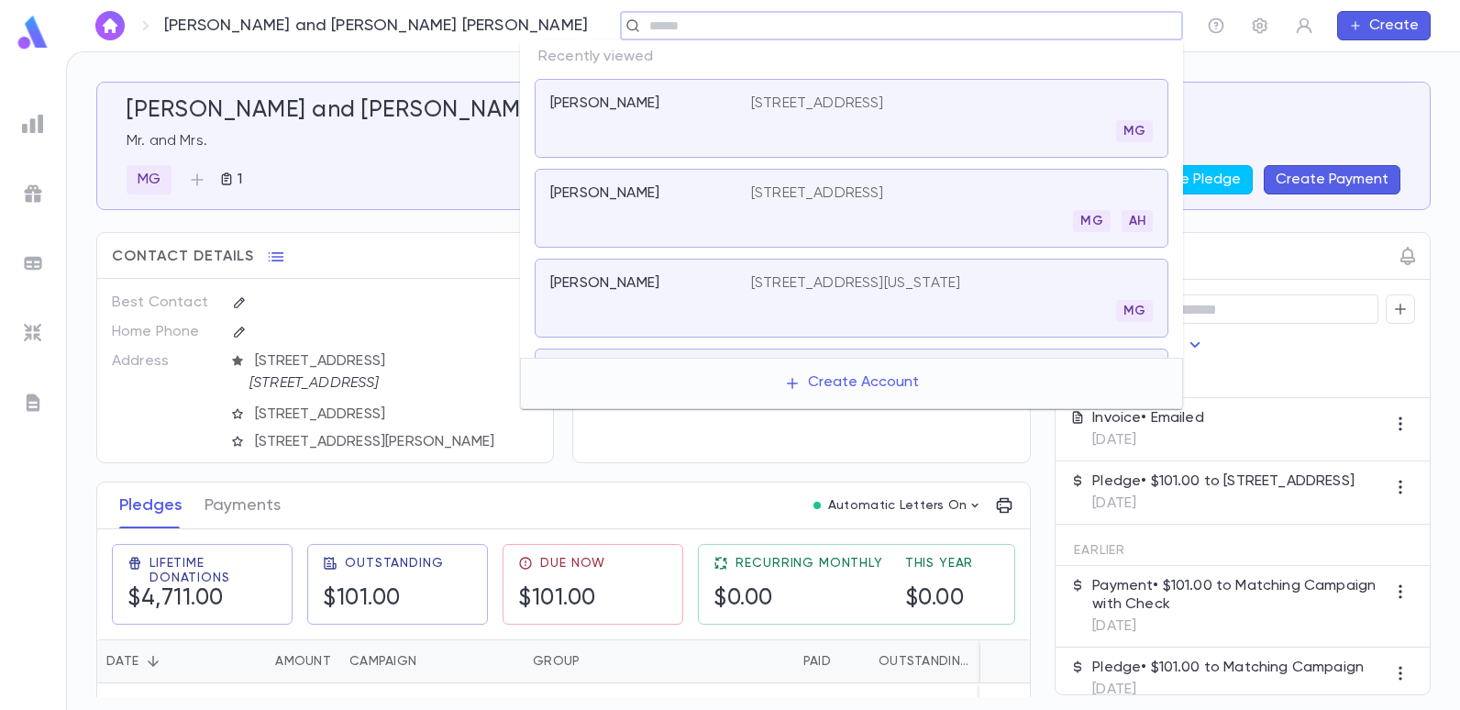
click at [1009, 18] on input "text" at bounding box center [895, 25] width 503 height 17
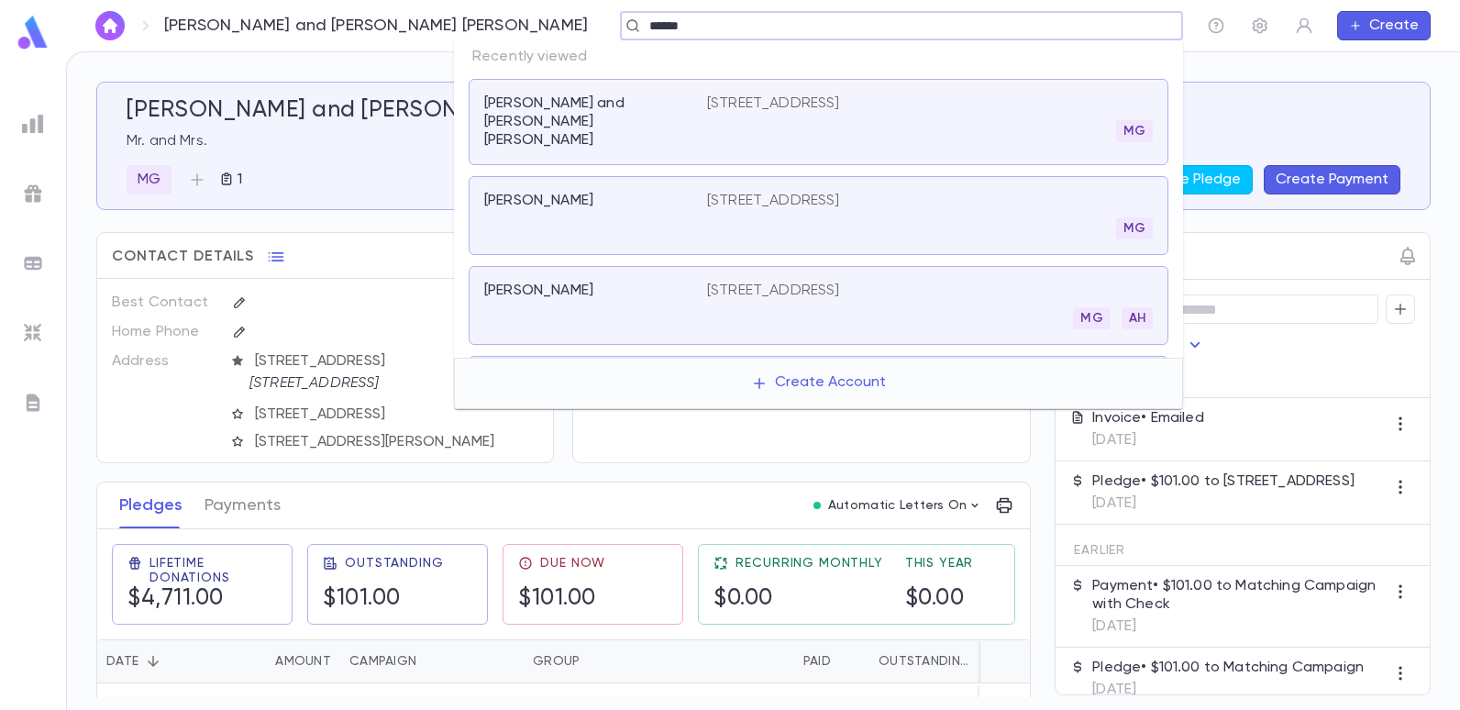
type input "******"
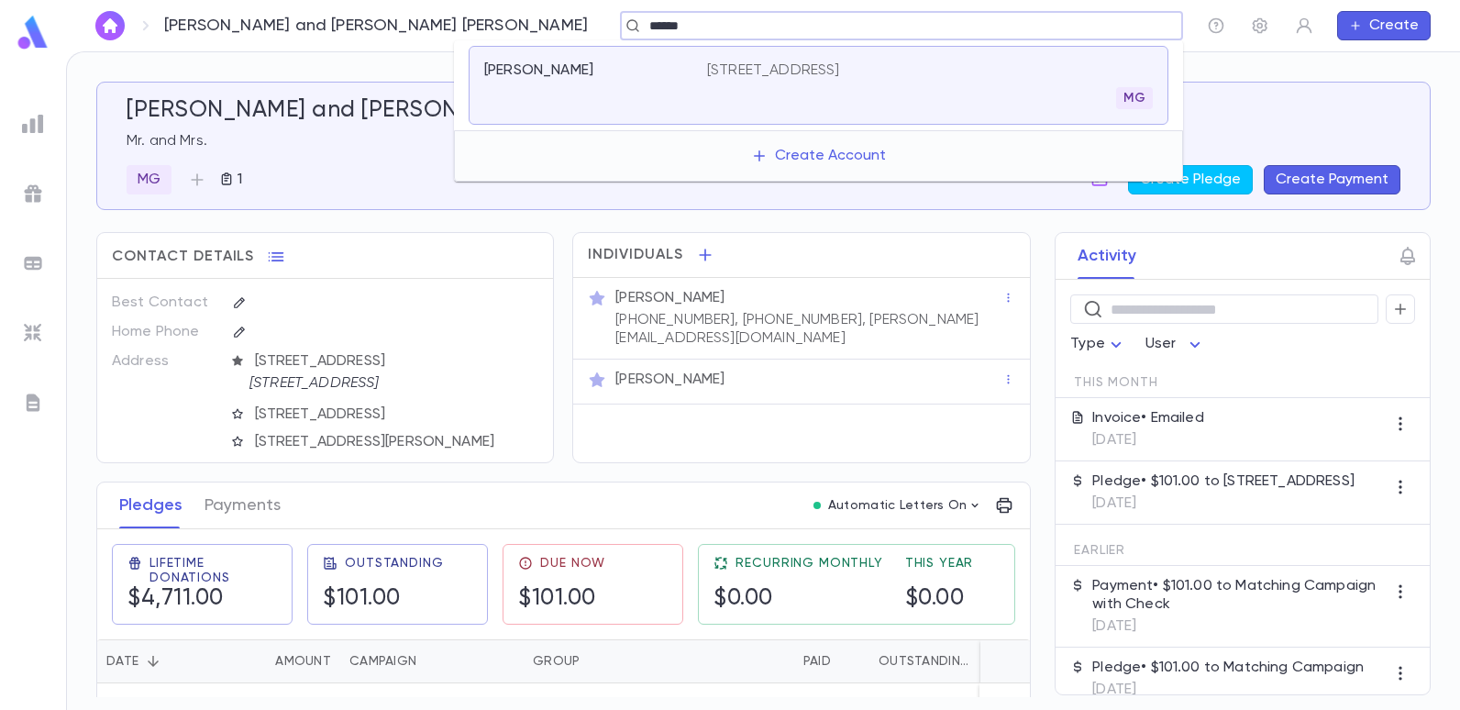
click at [808, 70] on p "2263 West St, Brooklyn NY 11223" at bounding box center [773, 70] width 133 height 18
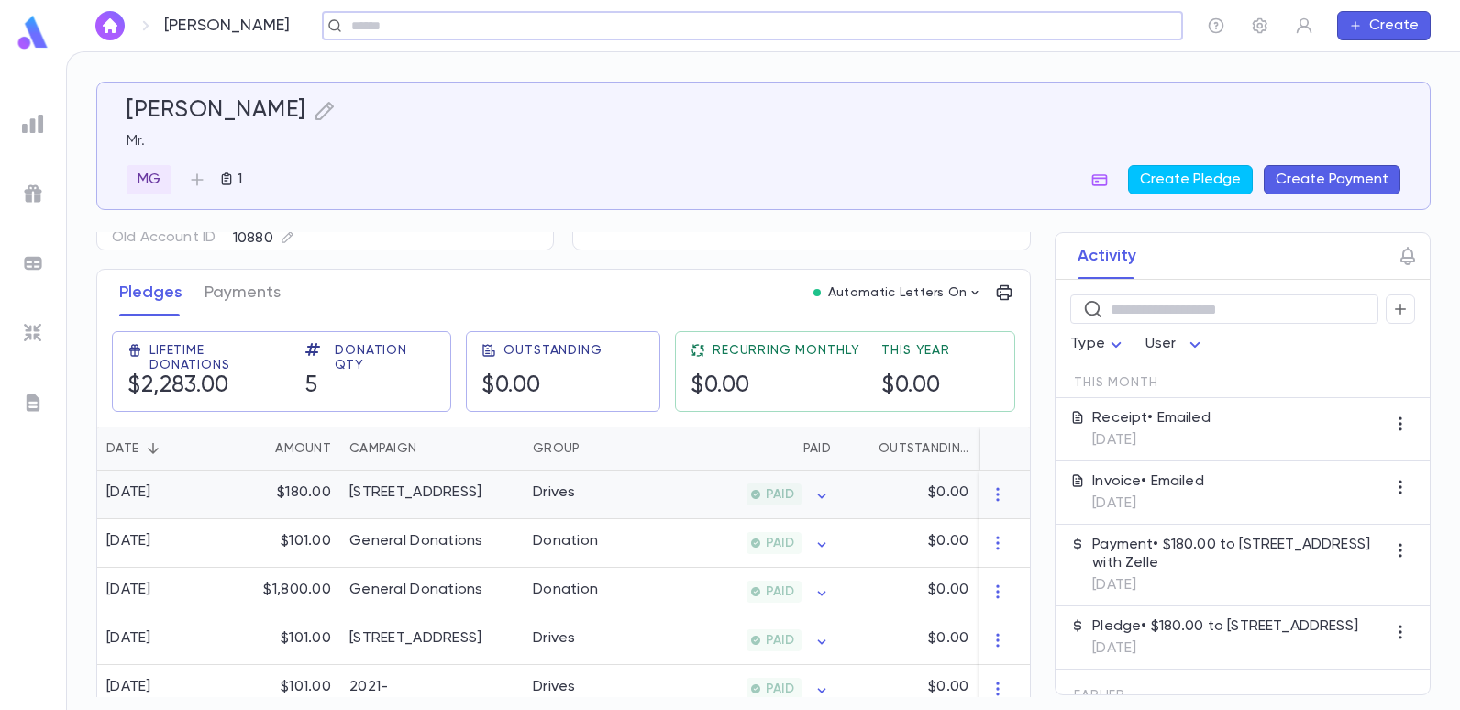
scroll to position [237, 0]
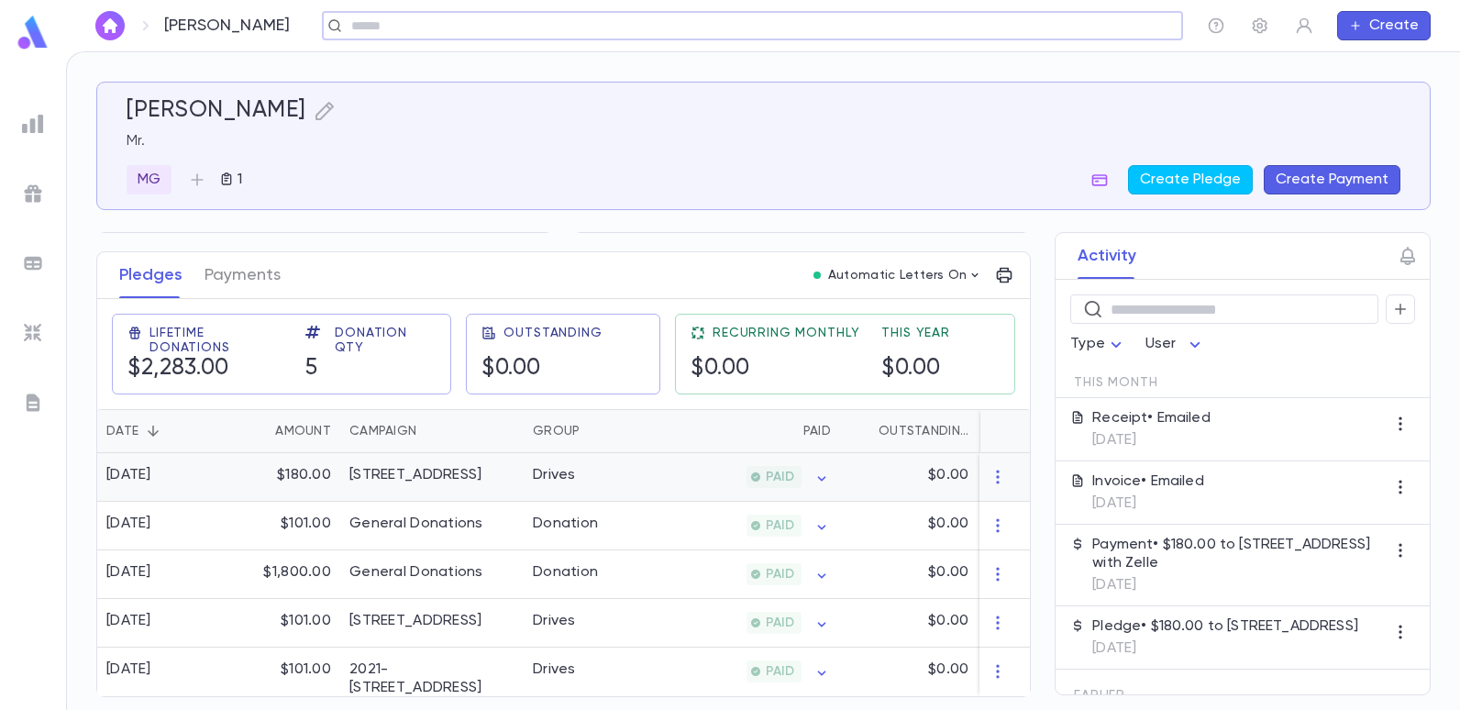
click at [634, 467] on div "Drives" at bounding box center [592, 477] width 138 height 49
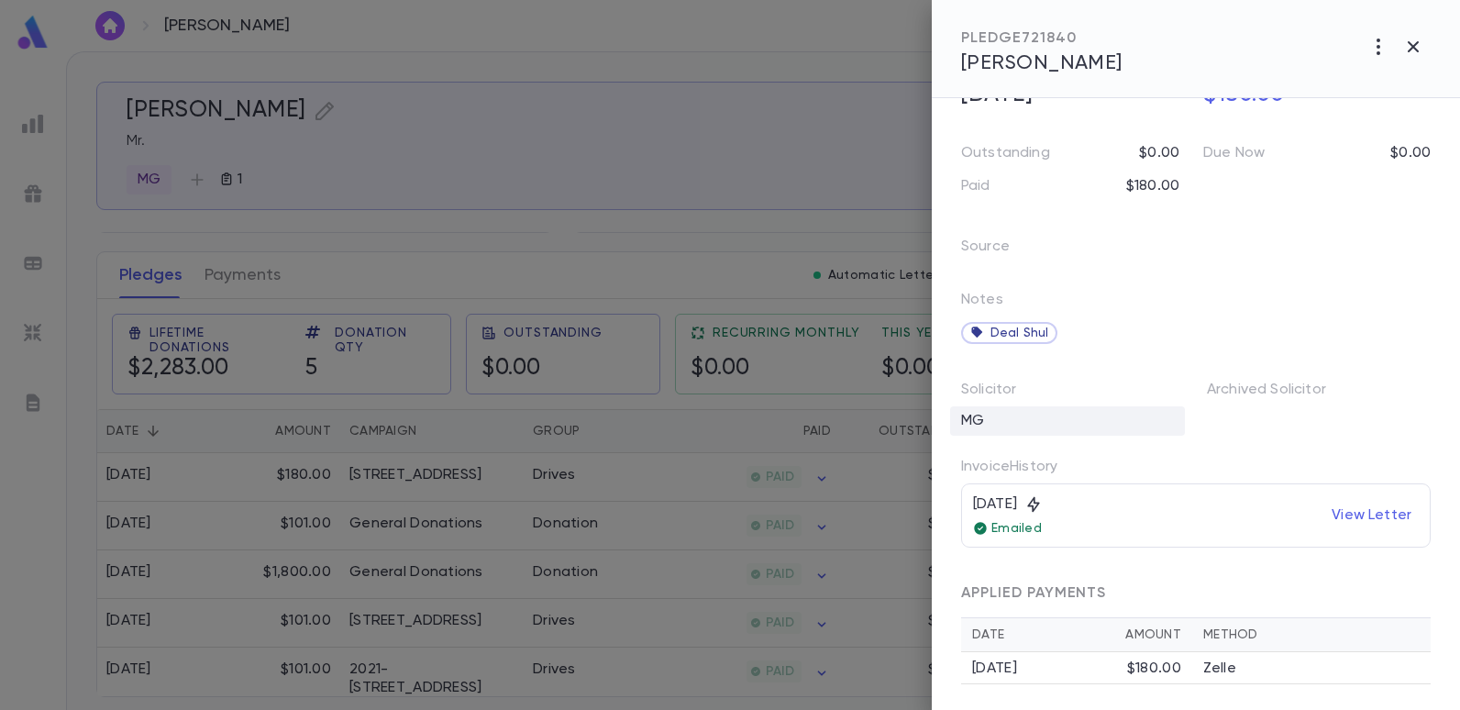
scroll to position [140, 0]
click at [1017, 411] on div "MG" at bounding box center [1067, 416] width 235 height 29
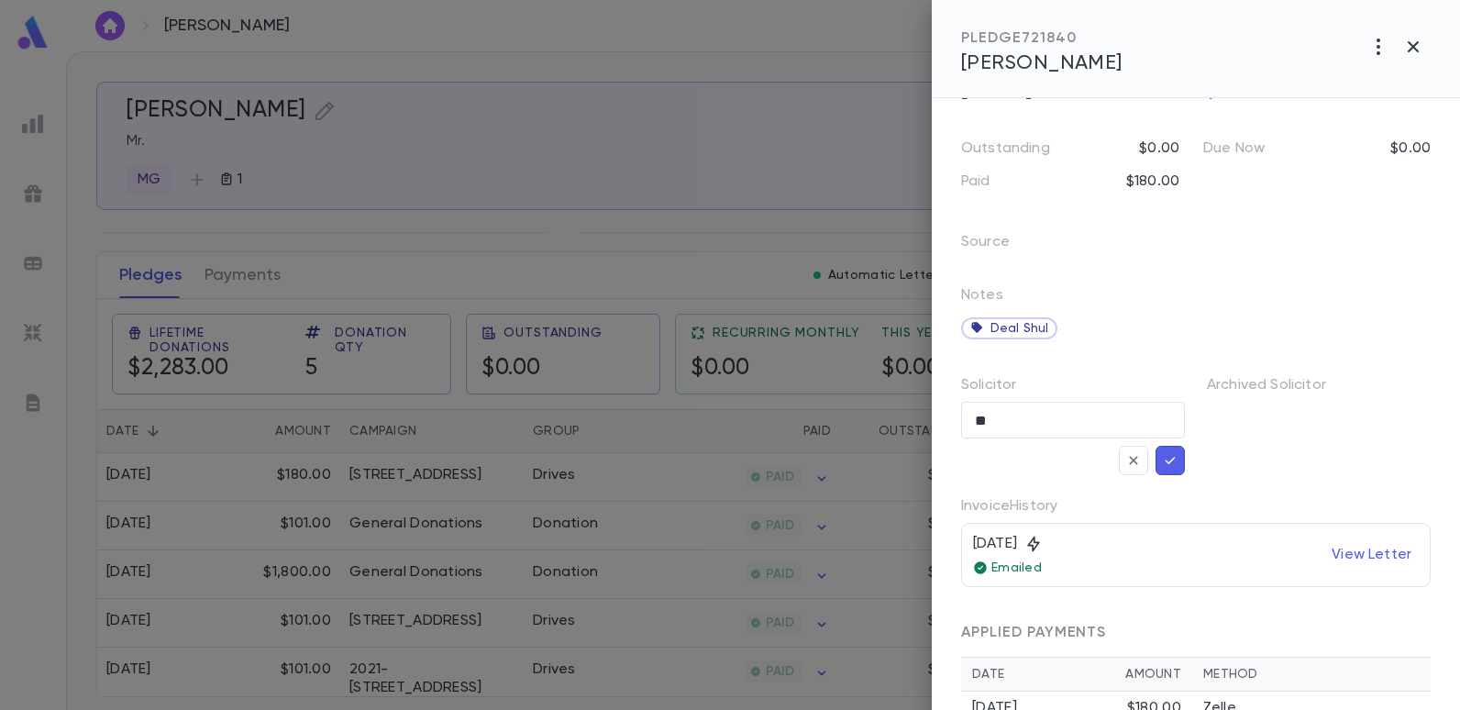
click at [1163, 457] on icon "button" at bounding box center [1170, 460] width 17 height 18
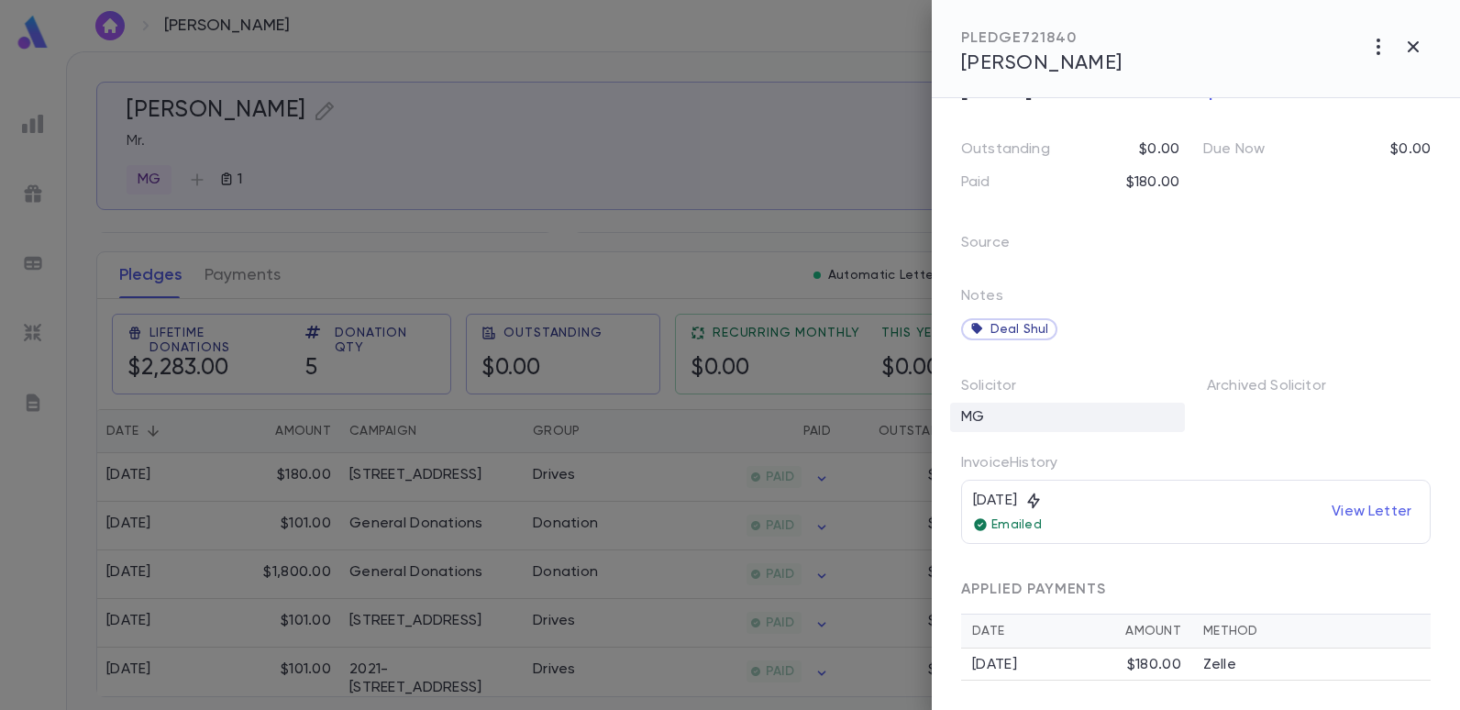
click at [1018, 420] on div "MG" at bounding box center [1067, 416] width 235 height 29
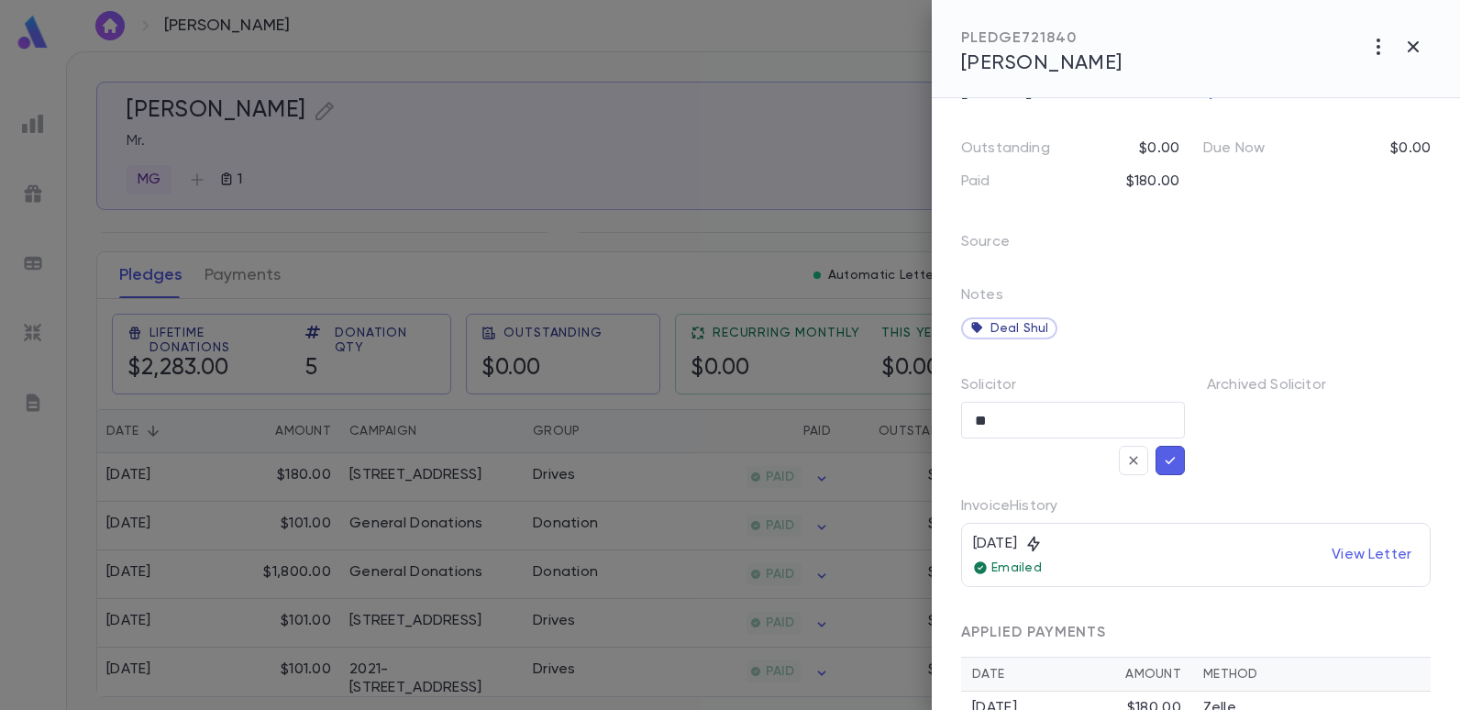
click at [1018, 420] on input "**" at bounding box center [1059, 419] width 180 height 35
click at [971, 656] on li "EO" at bounding box center [1071, 665] width 220 height 29
type input "**"
click at [1162, 455] on icon "button" at bounding box center [1170, 460] width 17 height 18
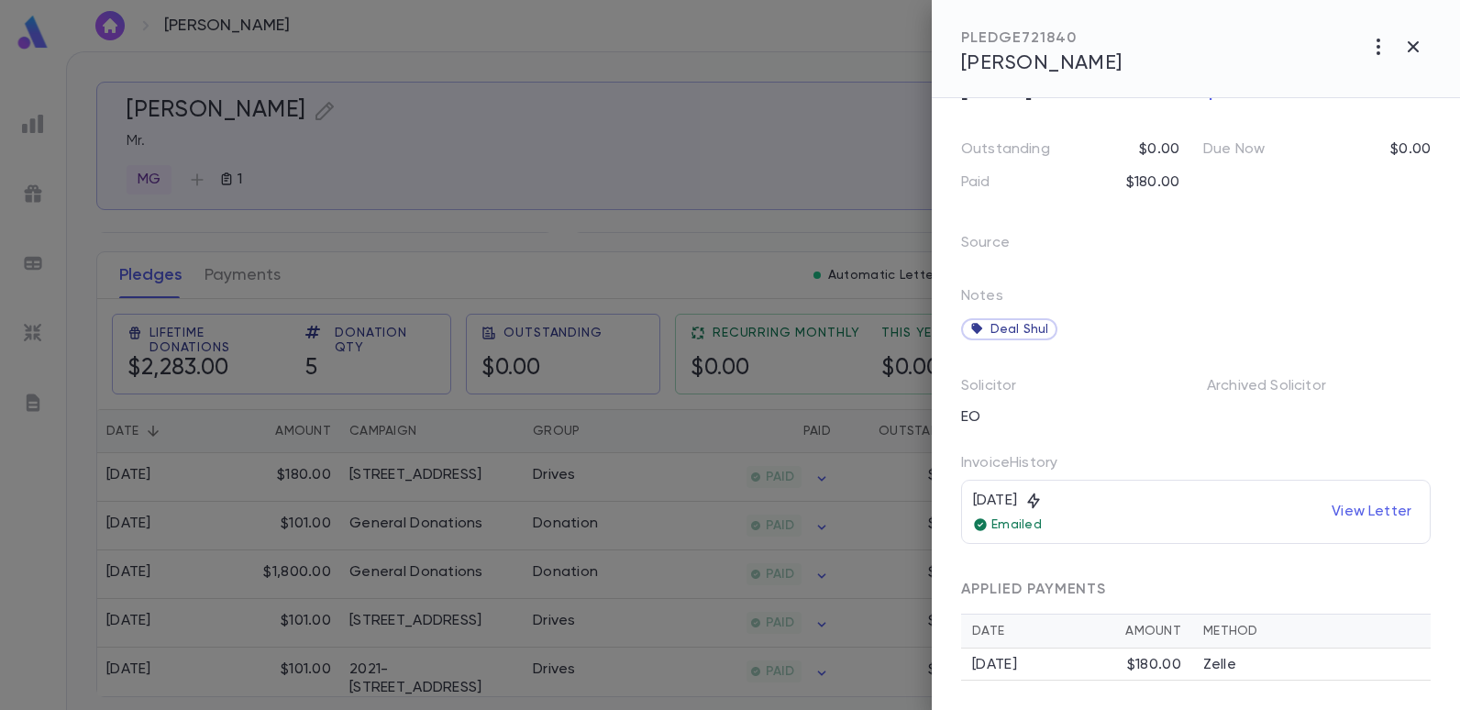
click at [777, 164] on div at bounding box center [730, 355] width 1460 height 710
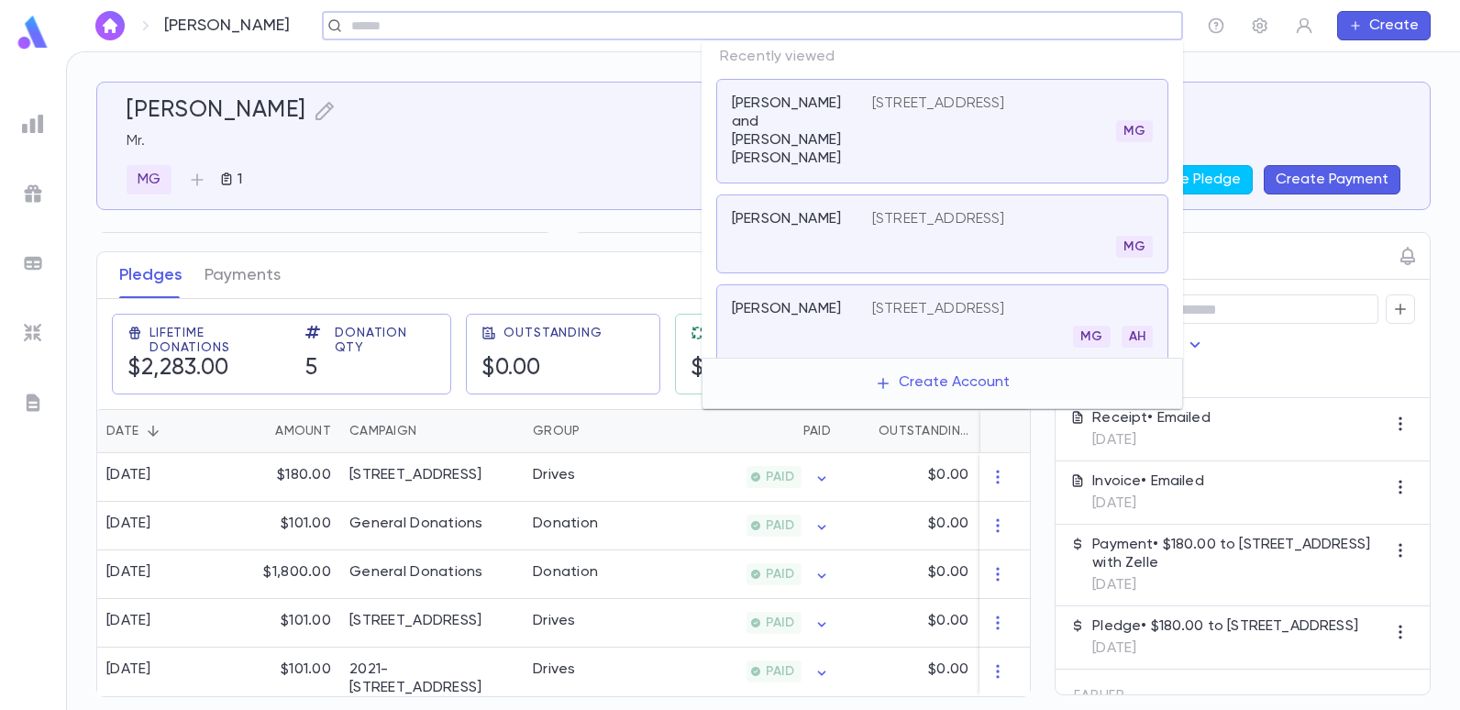
click at [1060, 32] on input "text" at bounding box center [746, 25] width 801 height 17
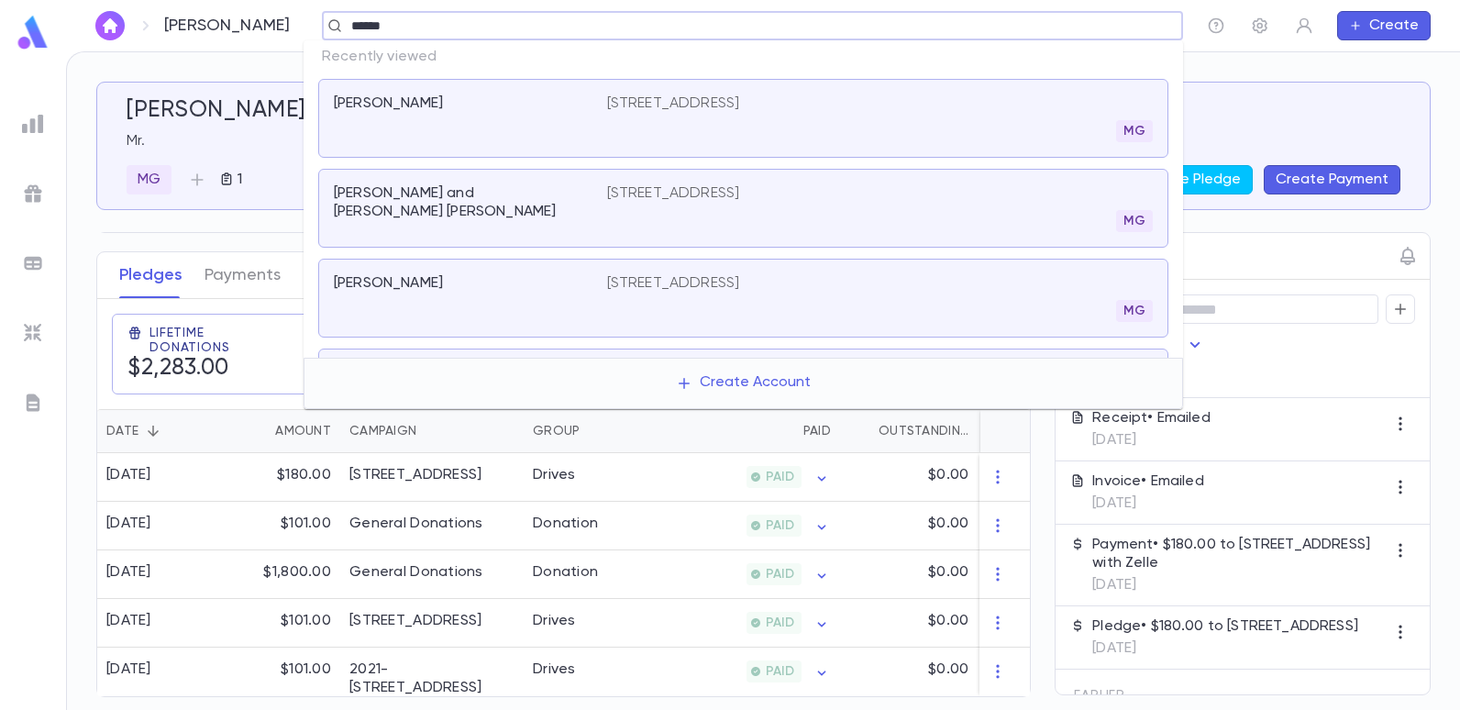
type input "******"
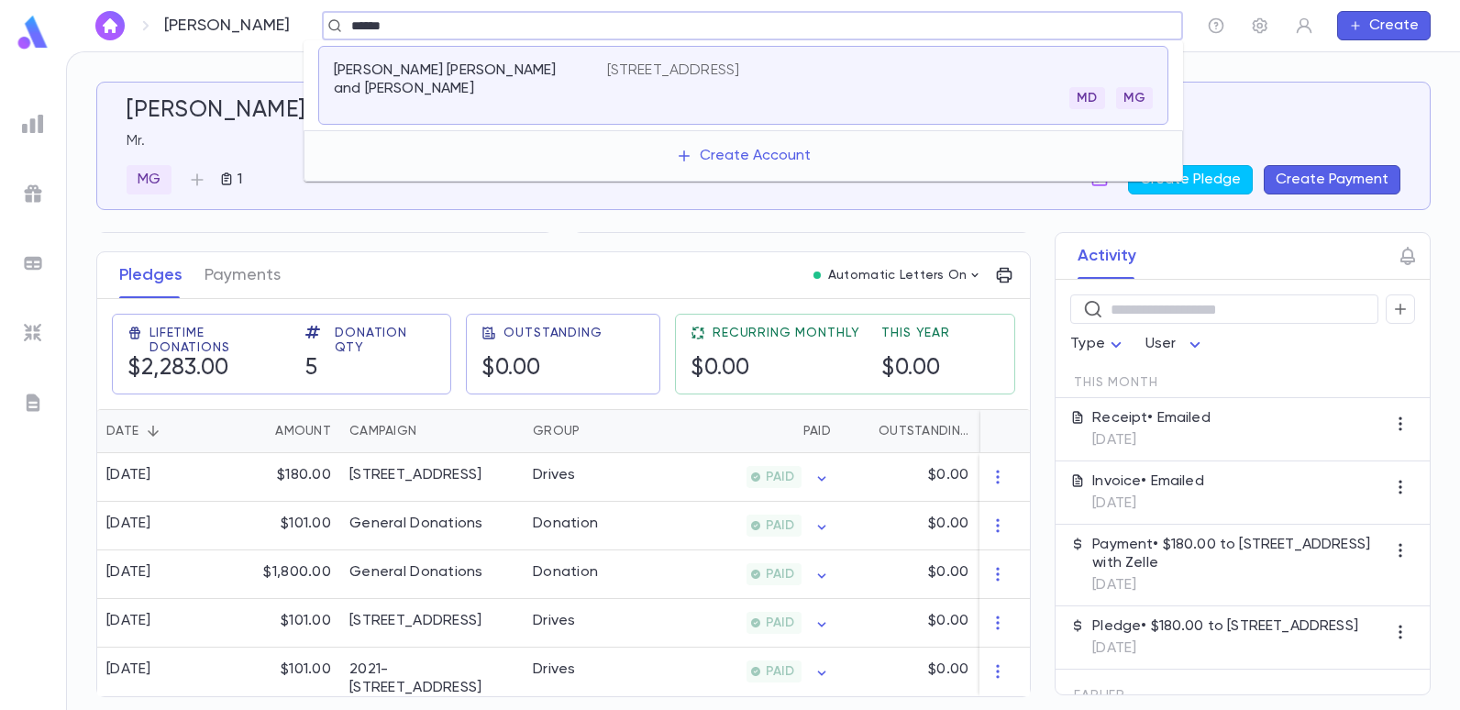
click at [733, 65] on p "1036 E 8th St, Brooklyn NY 11230" at bounding box center [673, 70] width 133 height 18
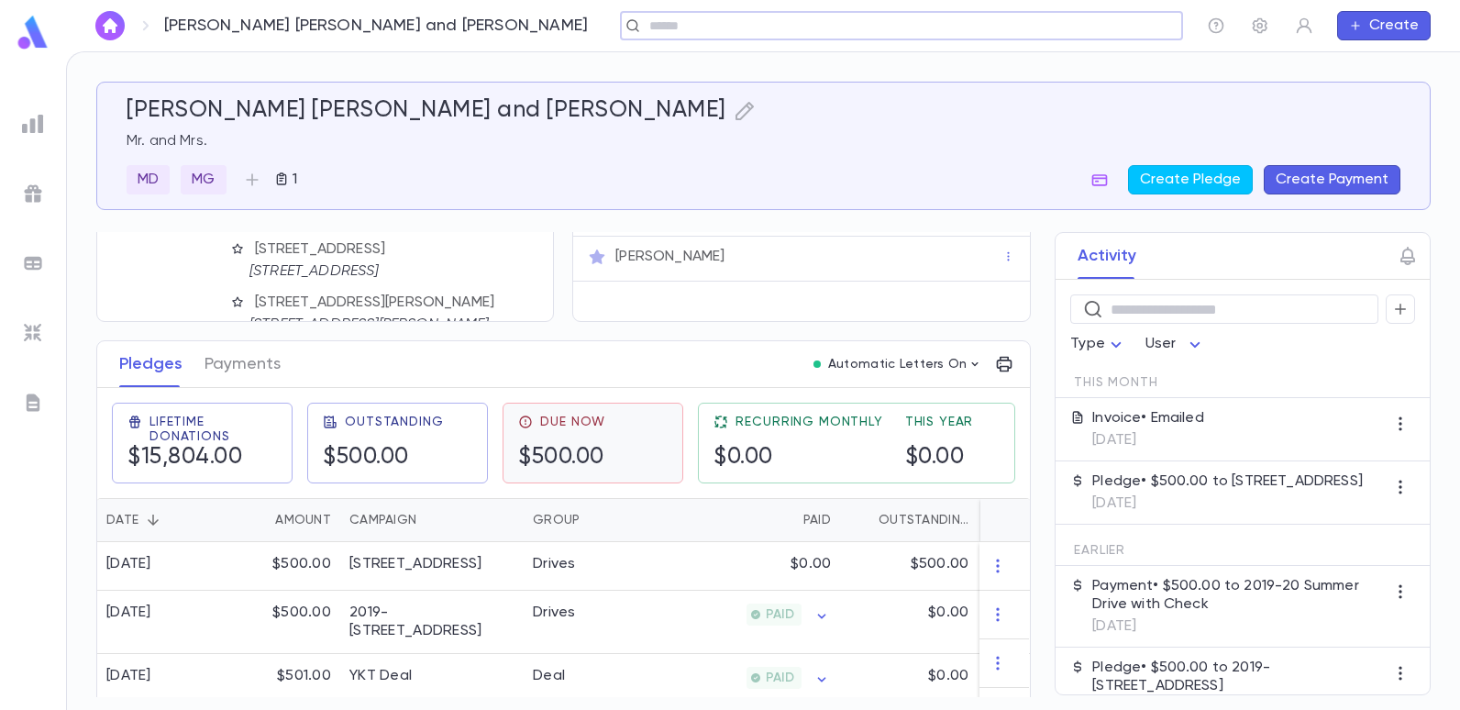
scroll to position [183, 0]
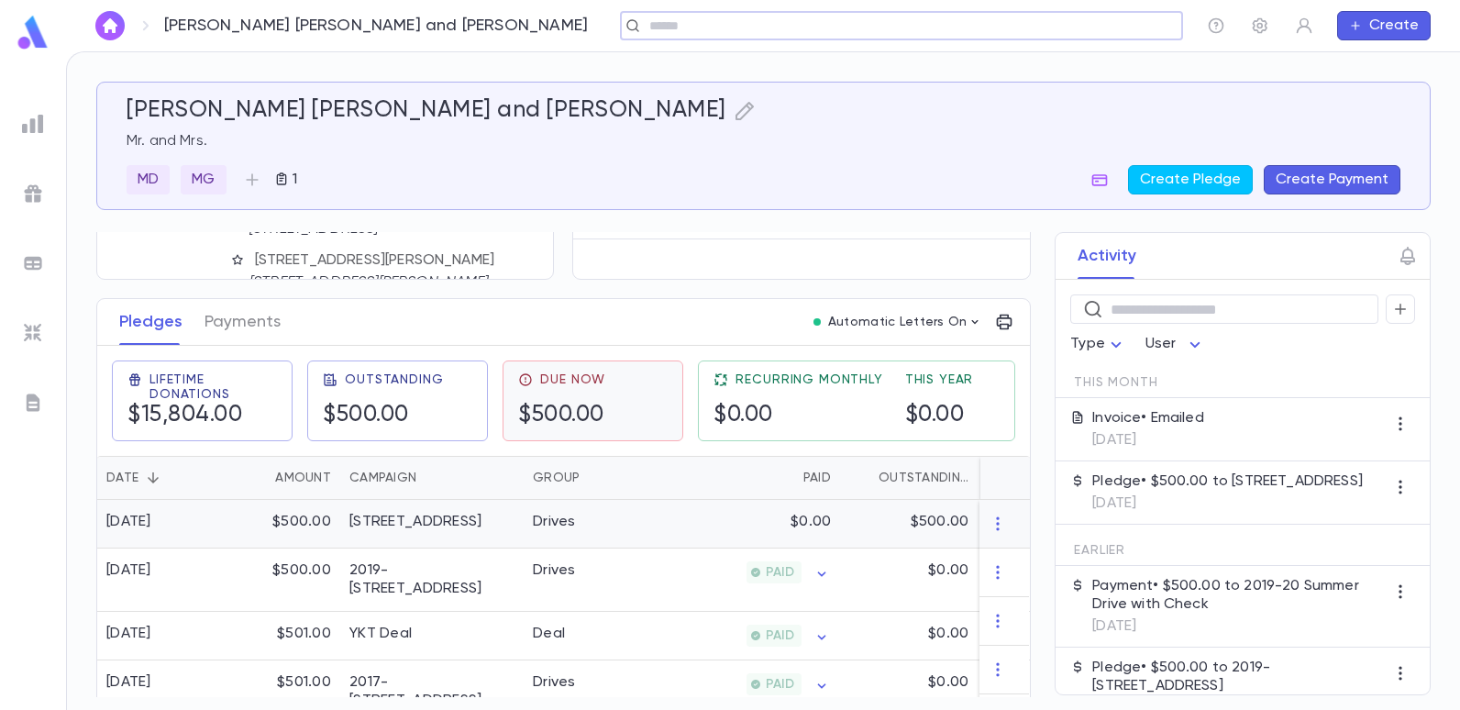
click at [558, 527] on div "Drives" at bounding box center [554, 521] width 43 height 18
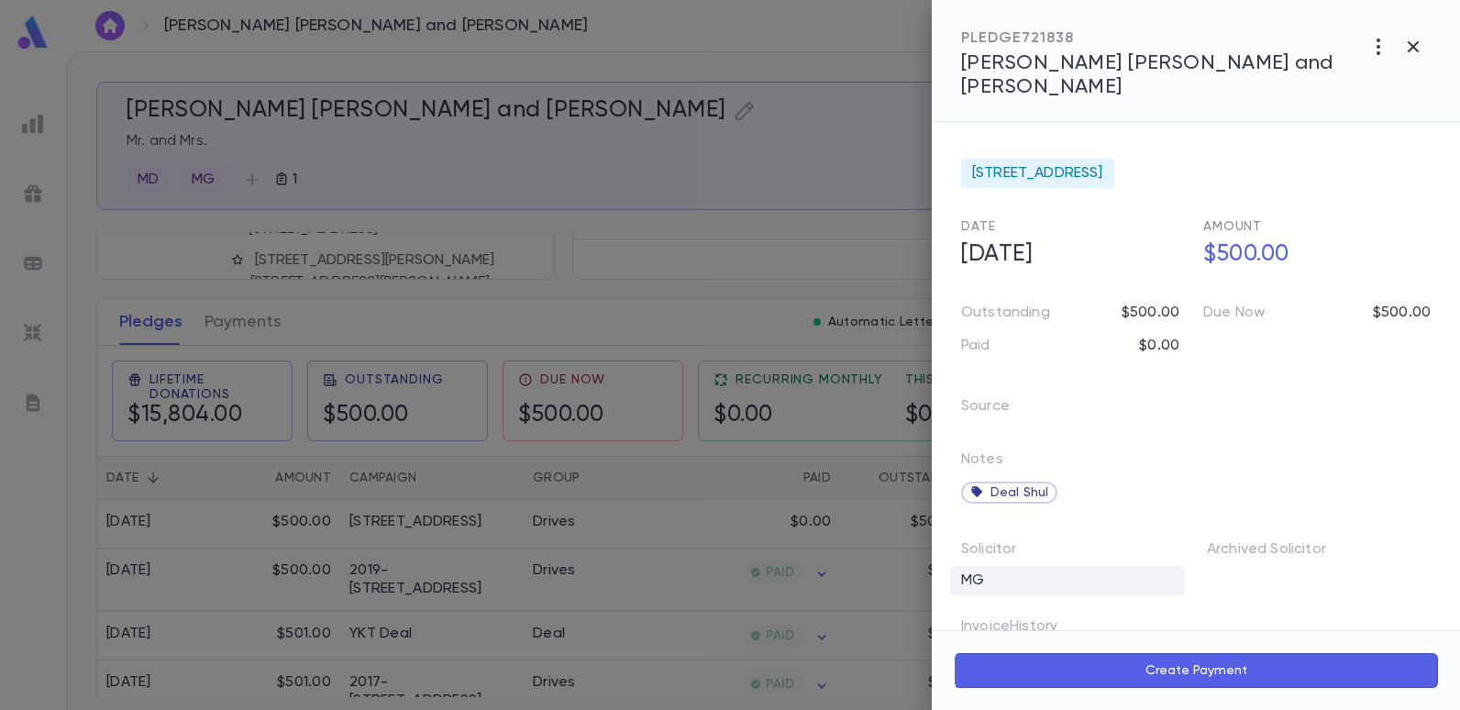
click at [980, 566] on div "MG" at bounding box center [1067, 580] width 235 height 29
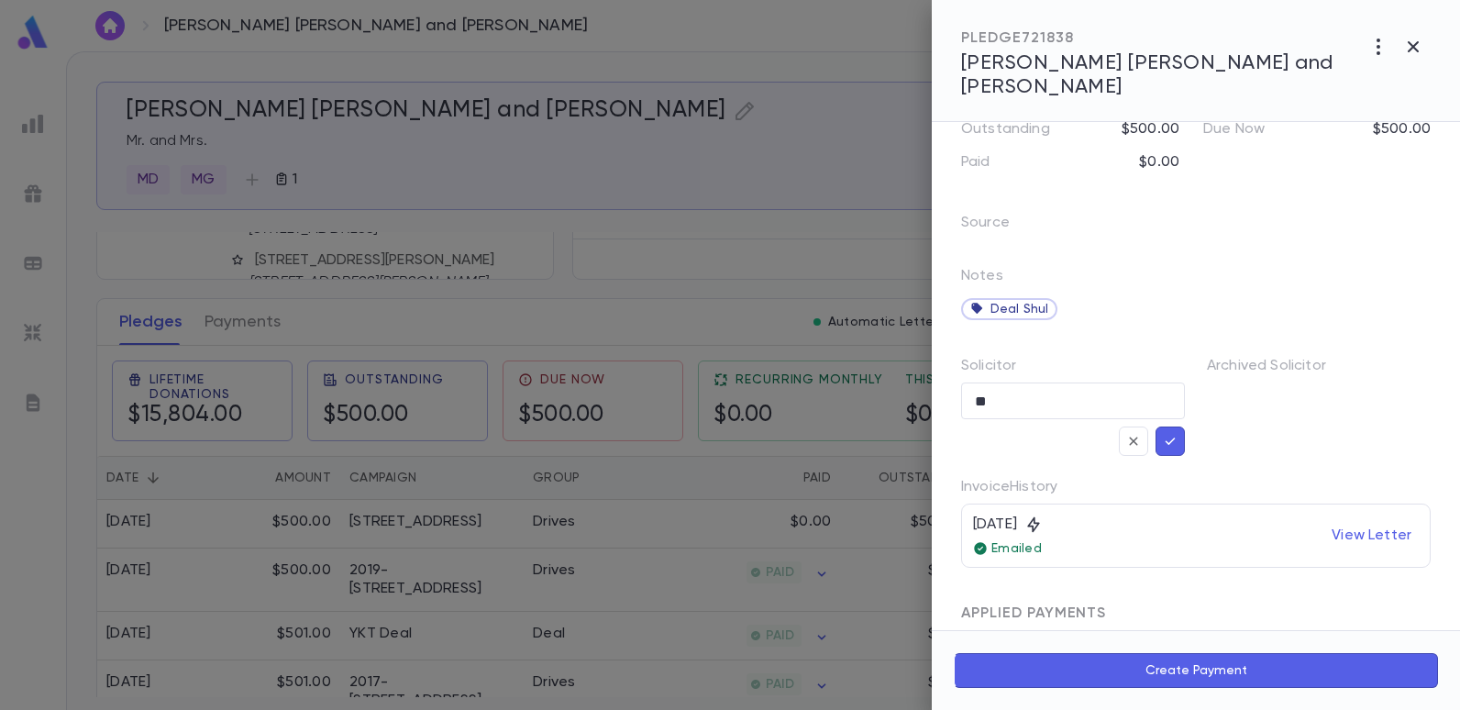
click at [1166, 432] on icon "button" at bounding box center [1170, 441] width 17 height 18
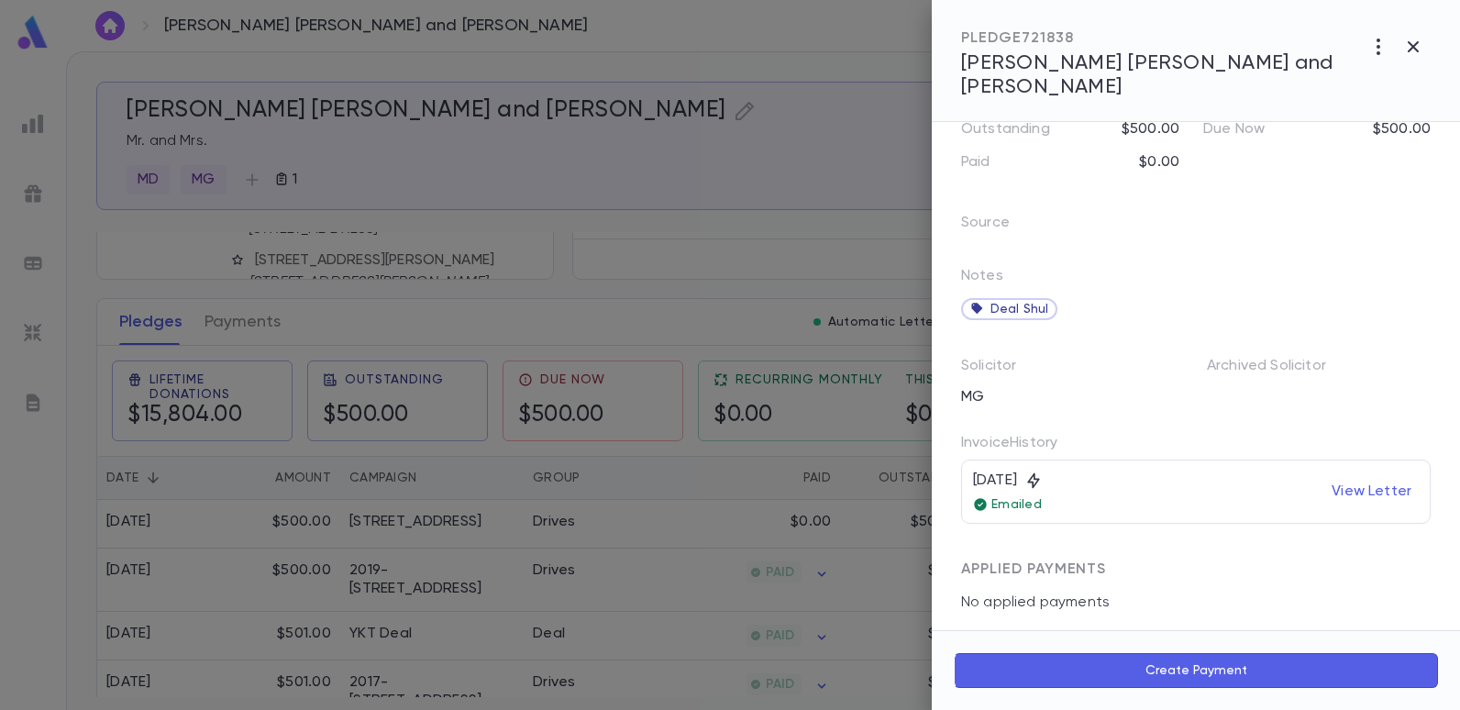
scroll to position [171, 0]
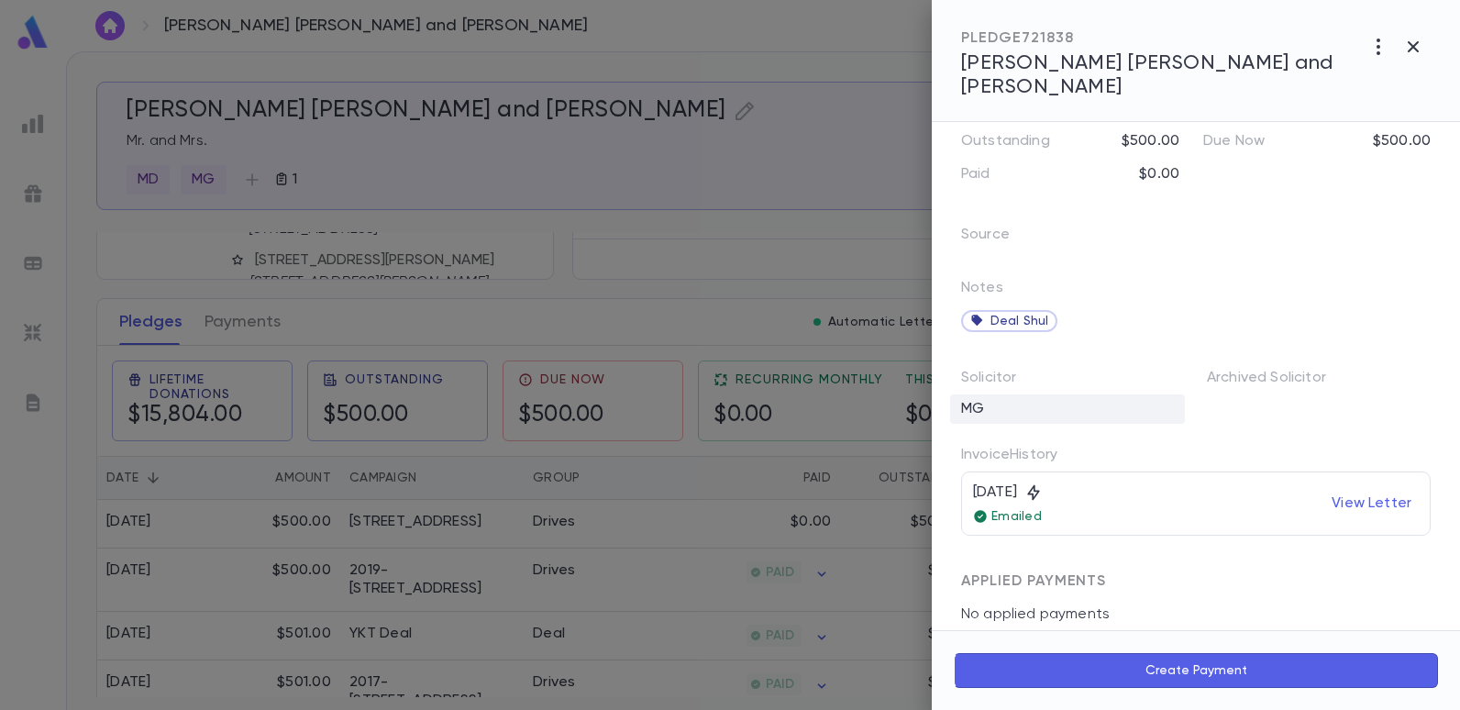
click at [983, 394] on div "MG" at bounding box center [1067, 408] width 235 height 29
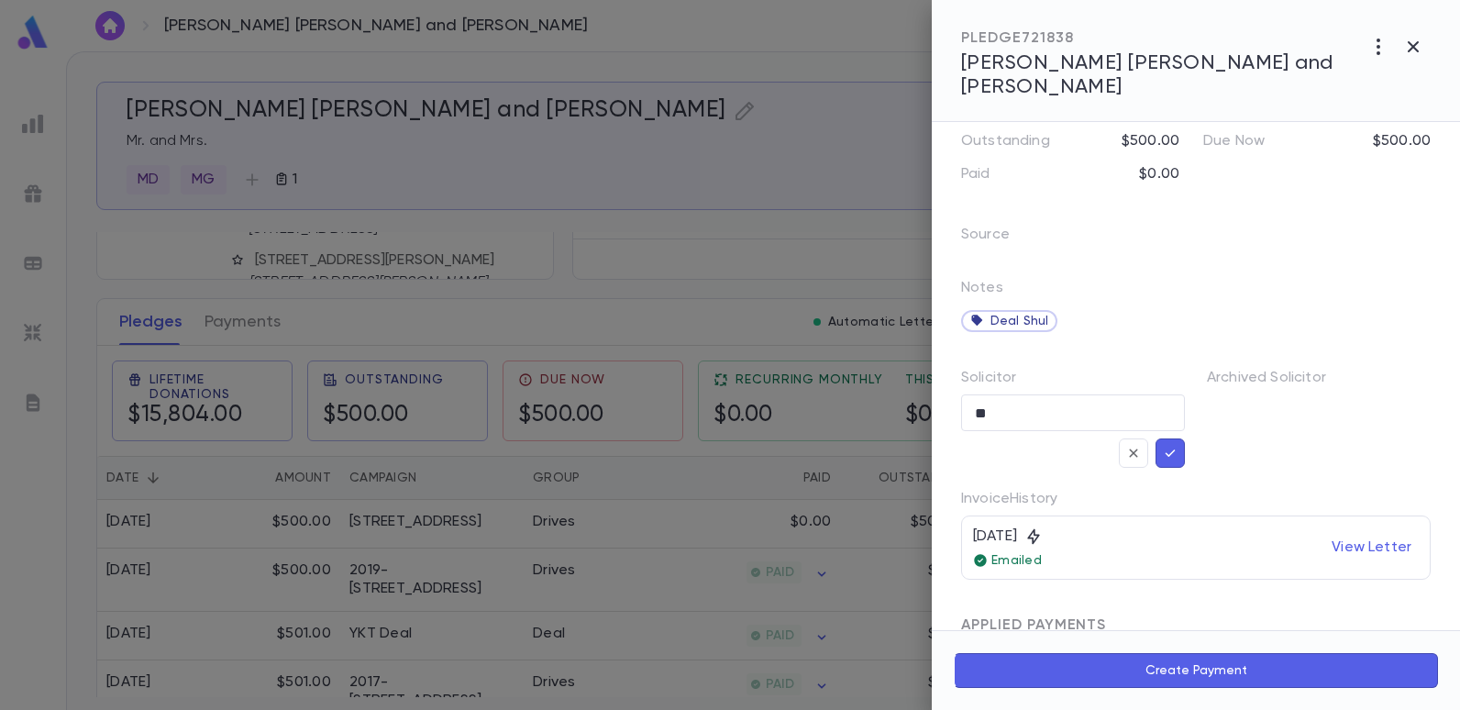
scroll to position [183, 0]
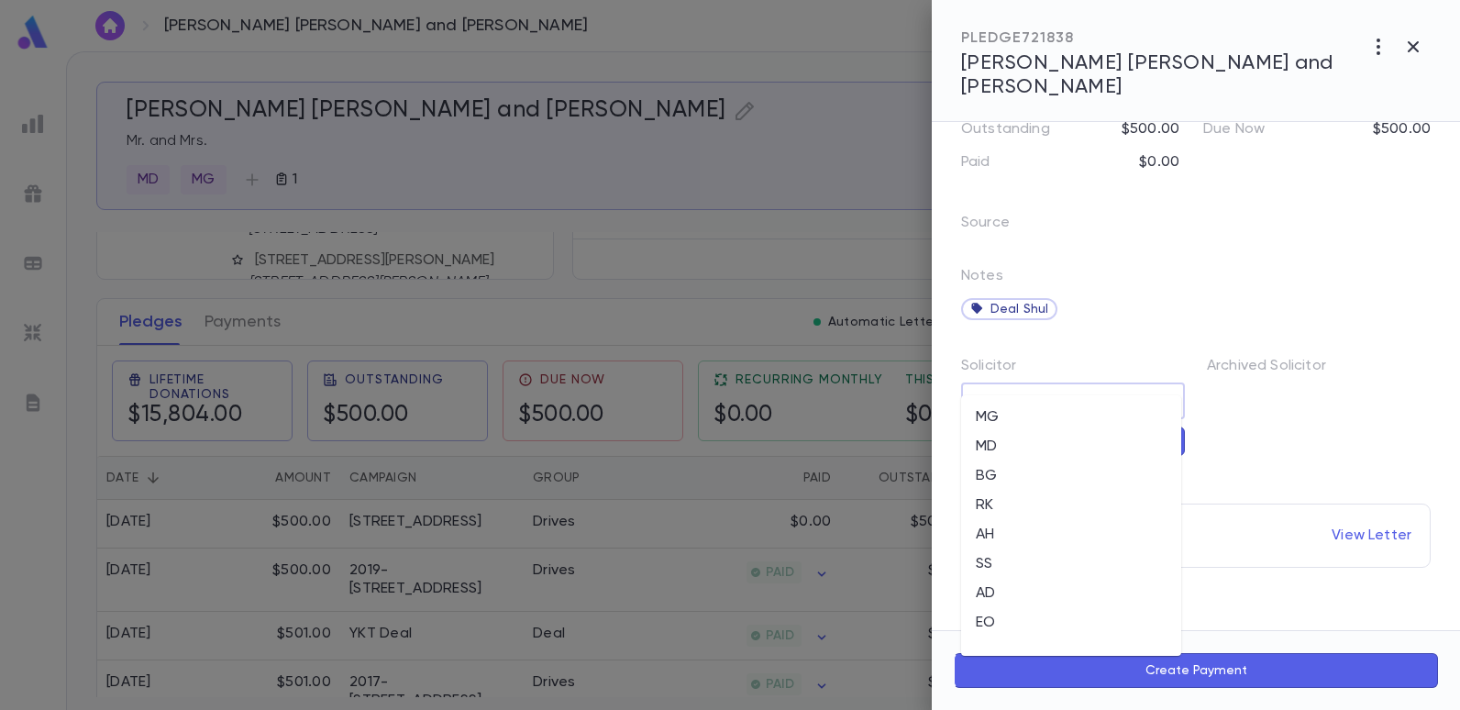
click at [991, 383] on input "**" at bounding box center [1059, 400] width 180 height 35
click at [988, 615] on li "EO" at bounding box center [1071, 622] width 220 height 29
type input "**"
click at [1164, 432] on icon "button" at bounding box center [1170, 441] width 17 height 18
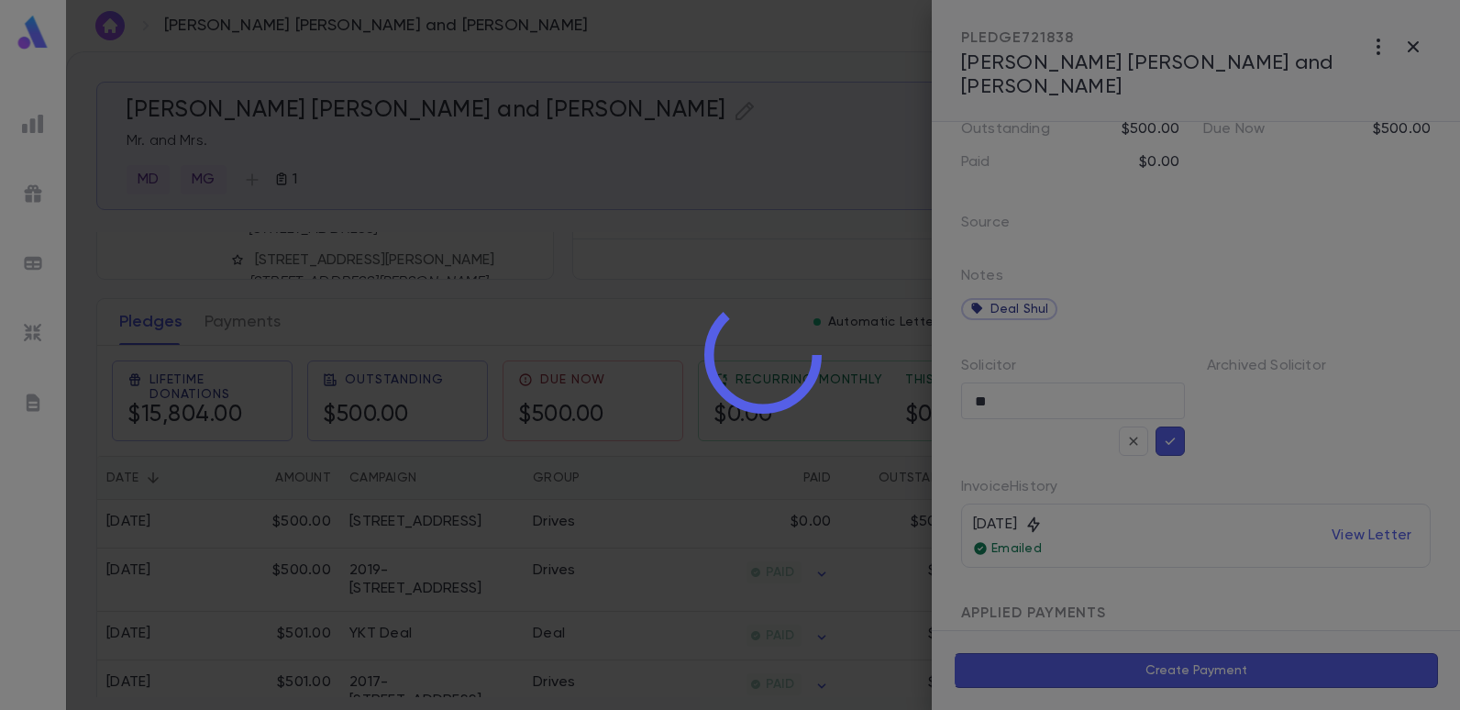
scroll to position [171, 0]
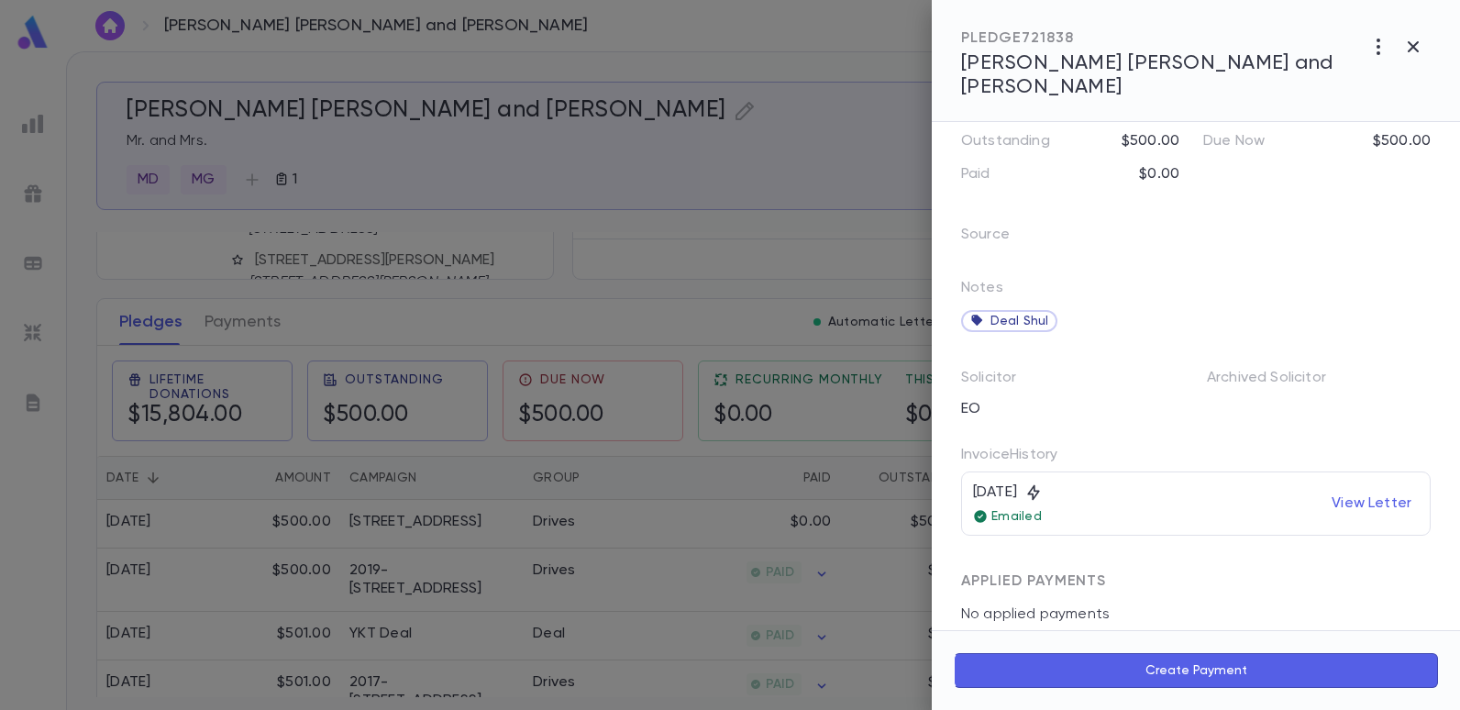
click at [730, 193] on div at bounding box center [730, 355] width 1460 height 710
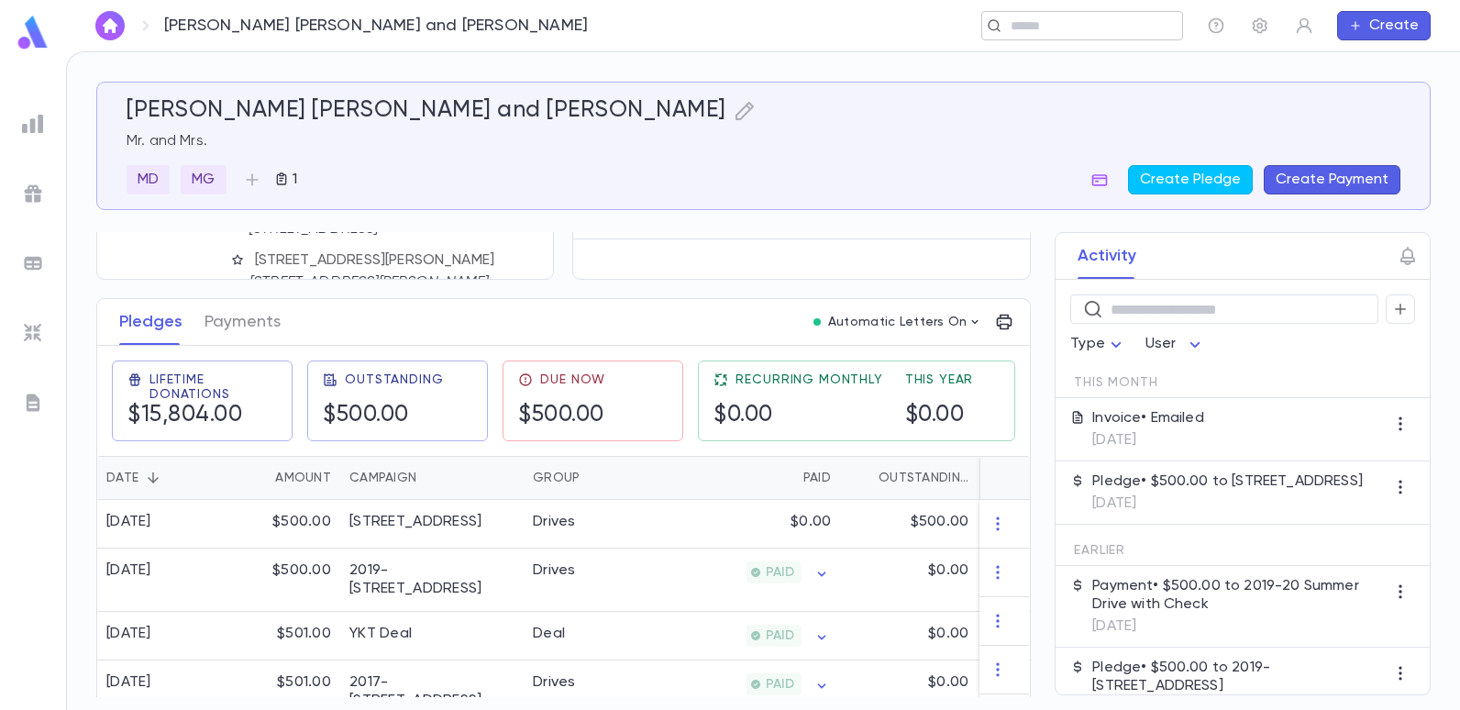
click at [1033, 26] on input "text" at bounding box center [1076, 25] width 142 height 17
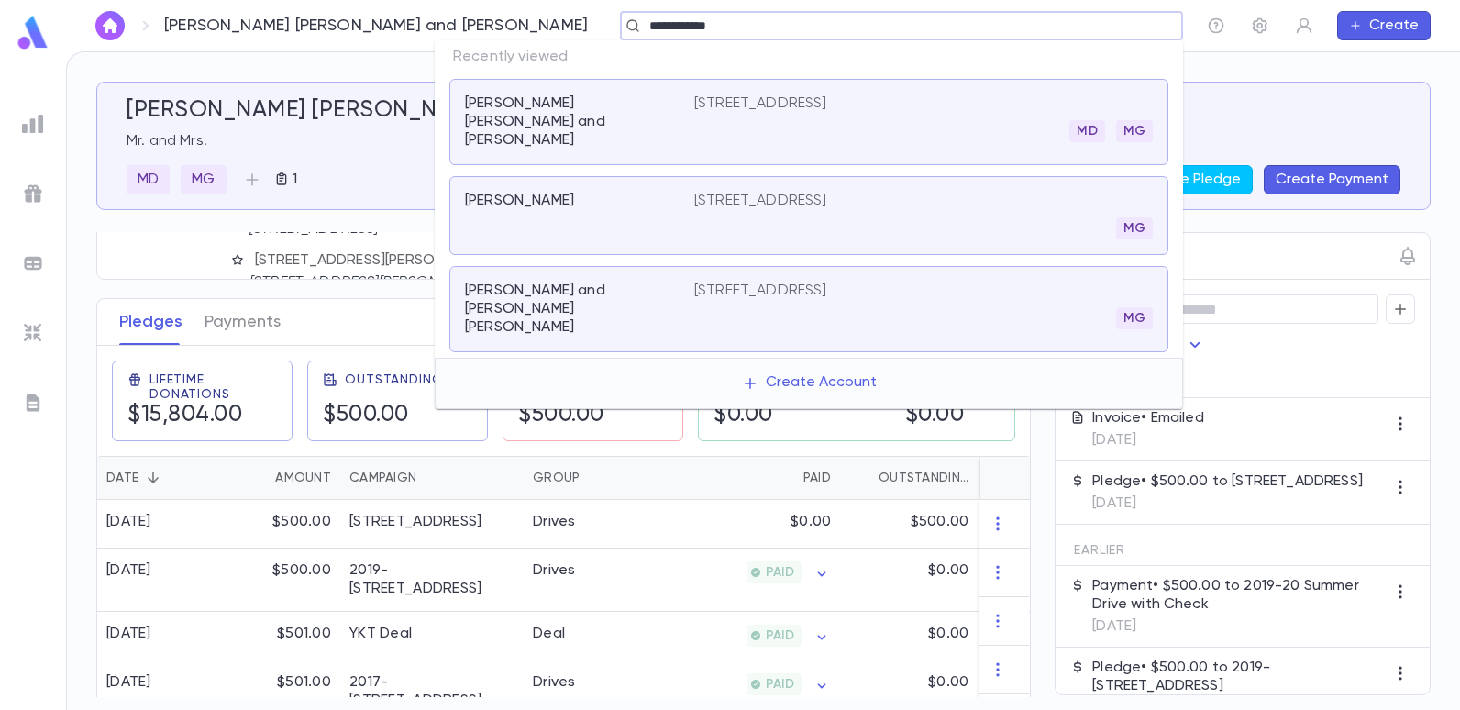
type input "**********"
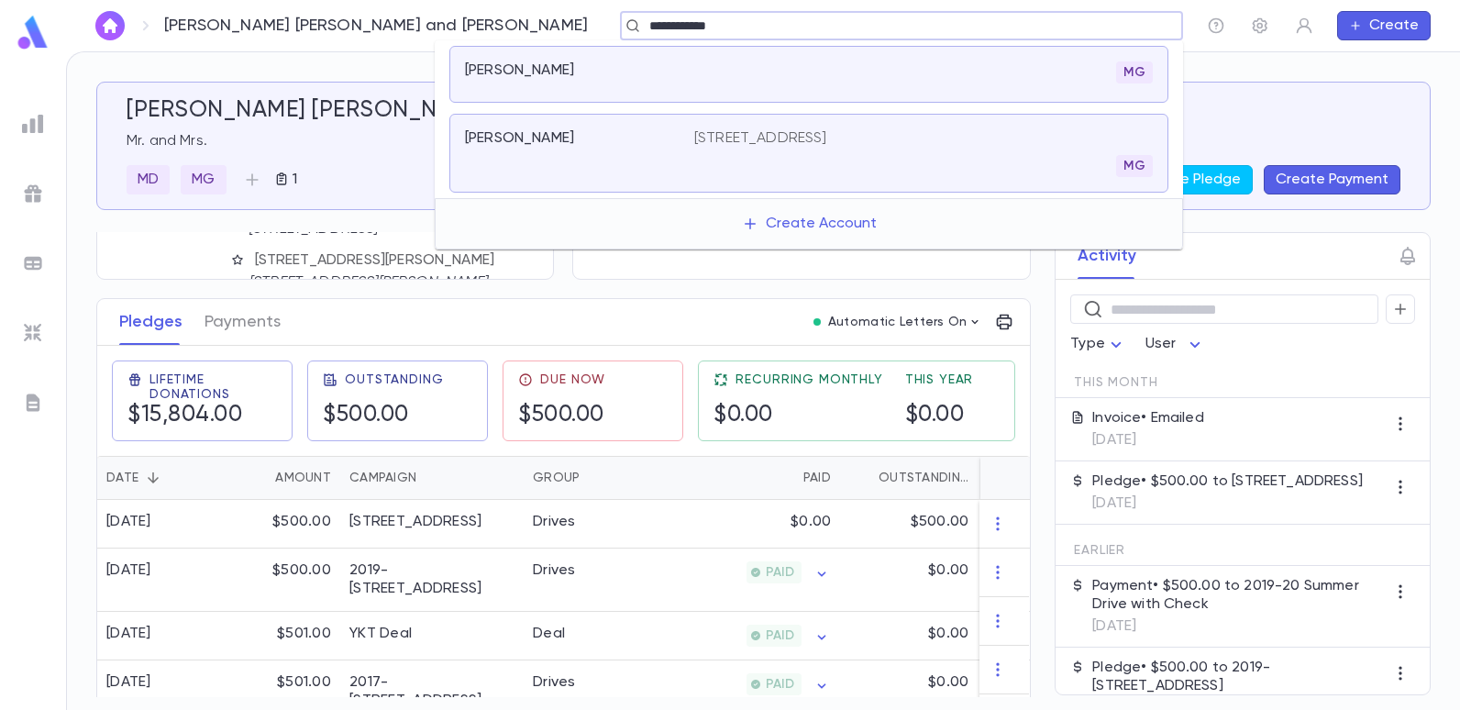
click at [508, 85] on div "Aizer, Joseph" at bounding box center [579, 74] width 229 height 26
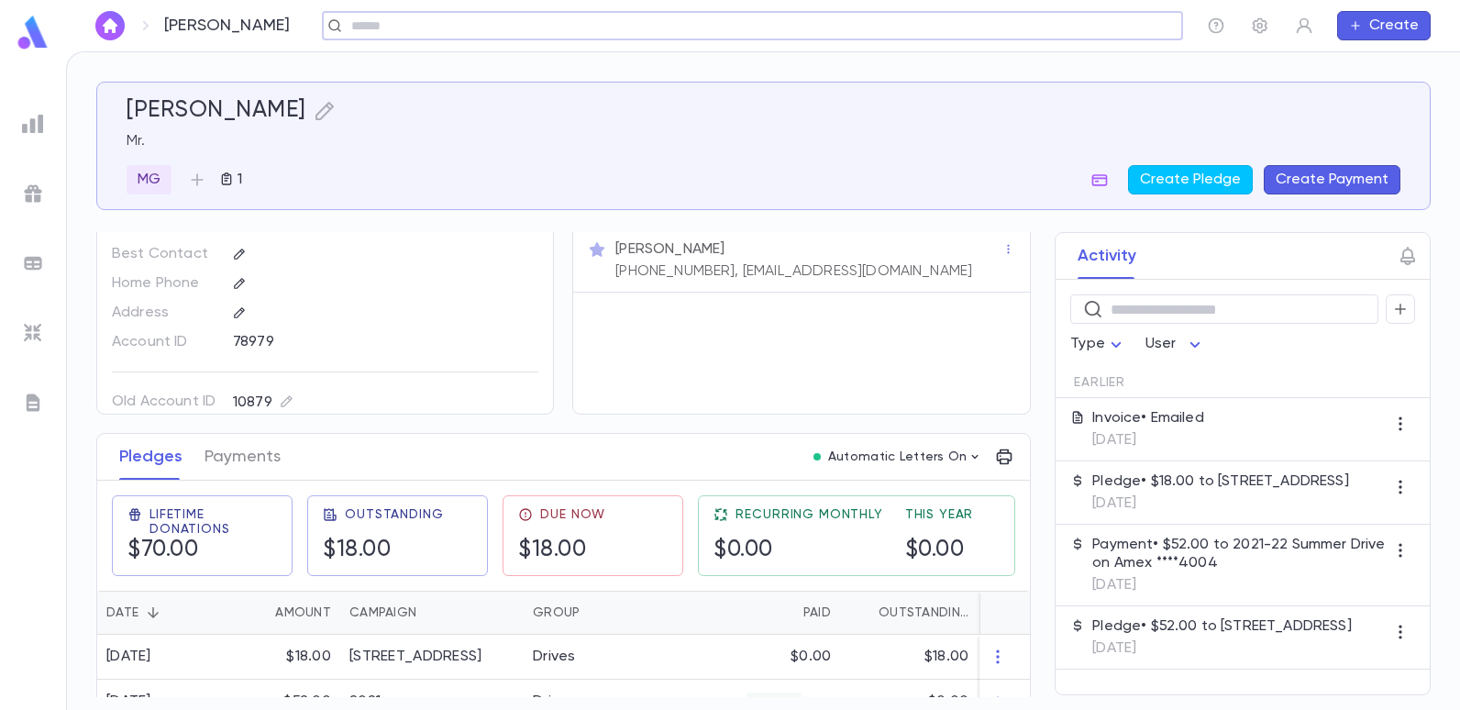
scroll to position [88, 0]
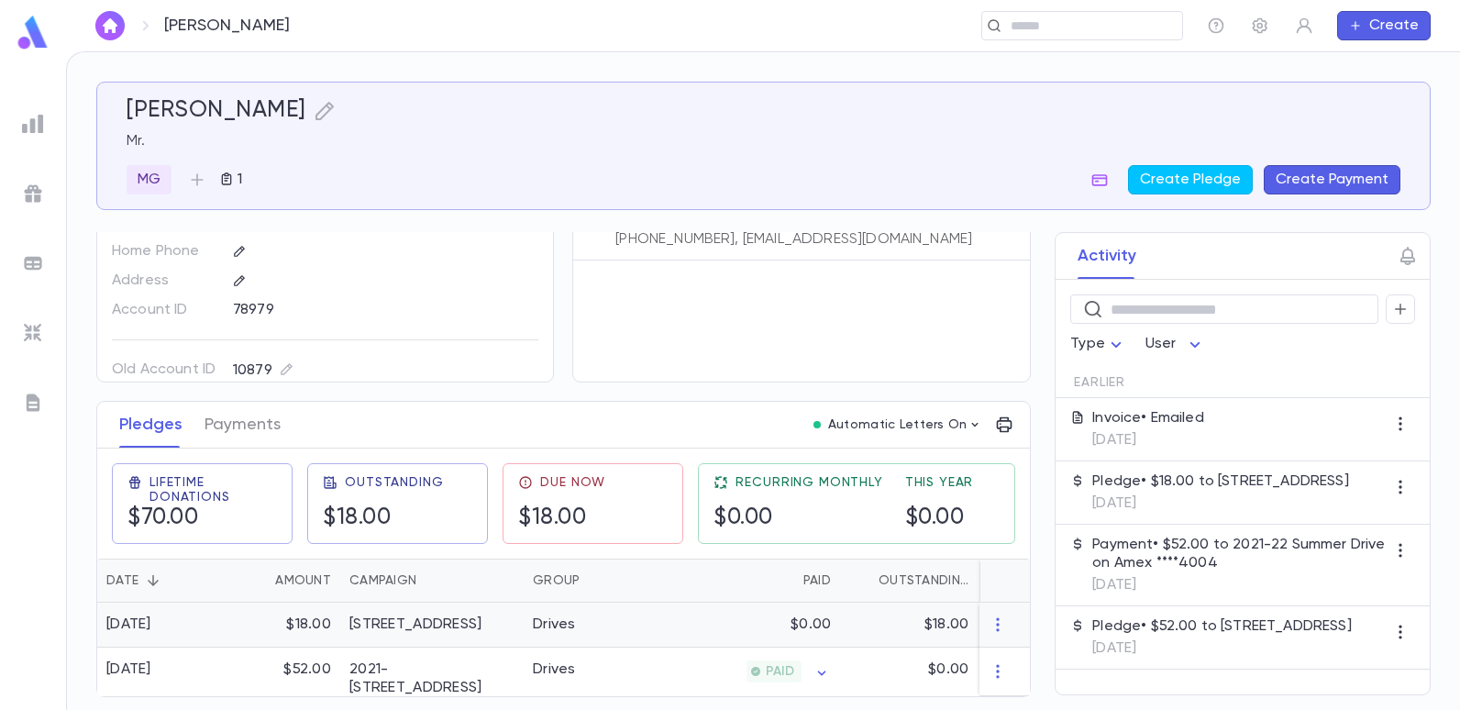
click at [630, 612] on div "Drives" at bounding box center [592, 624] width 138 height 45
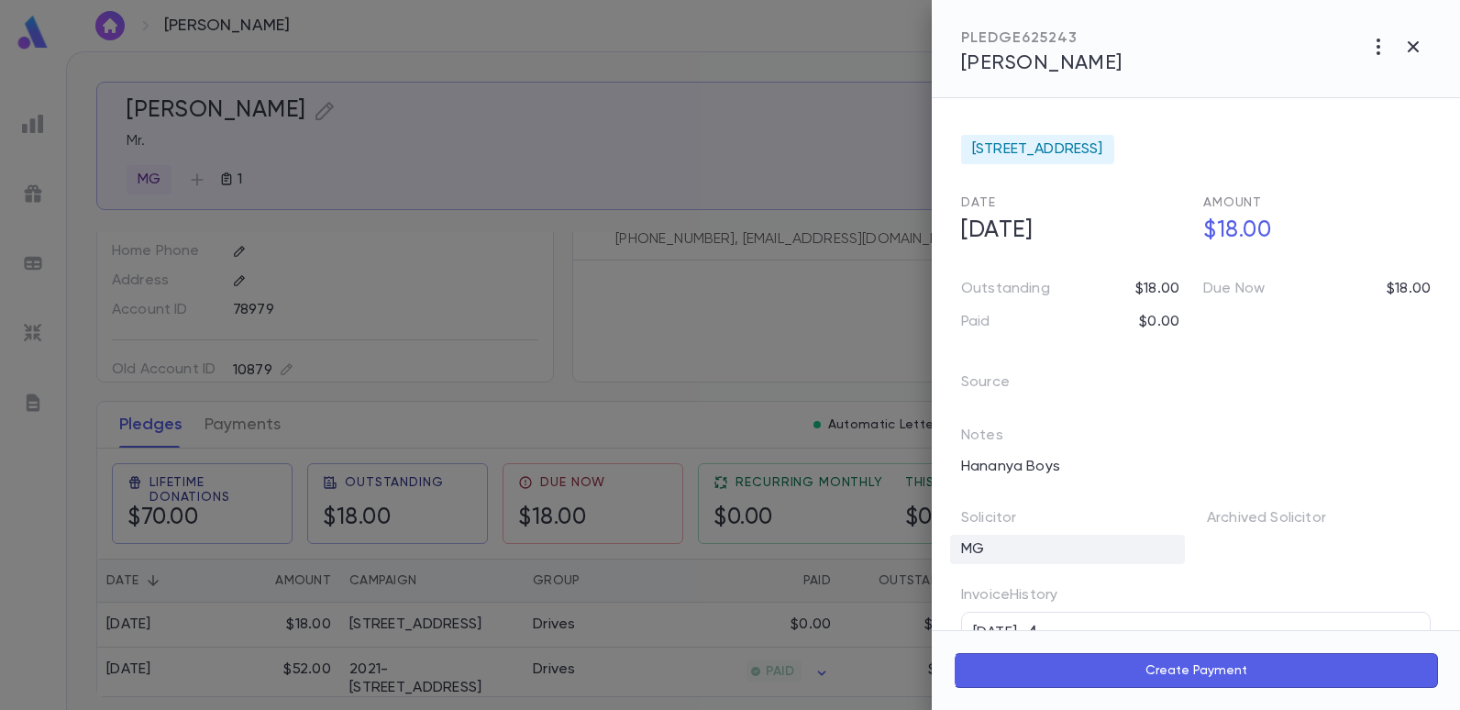
click at [1030, 543] on div "MG" at bounding box center [1067, 548] width 235 height 29
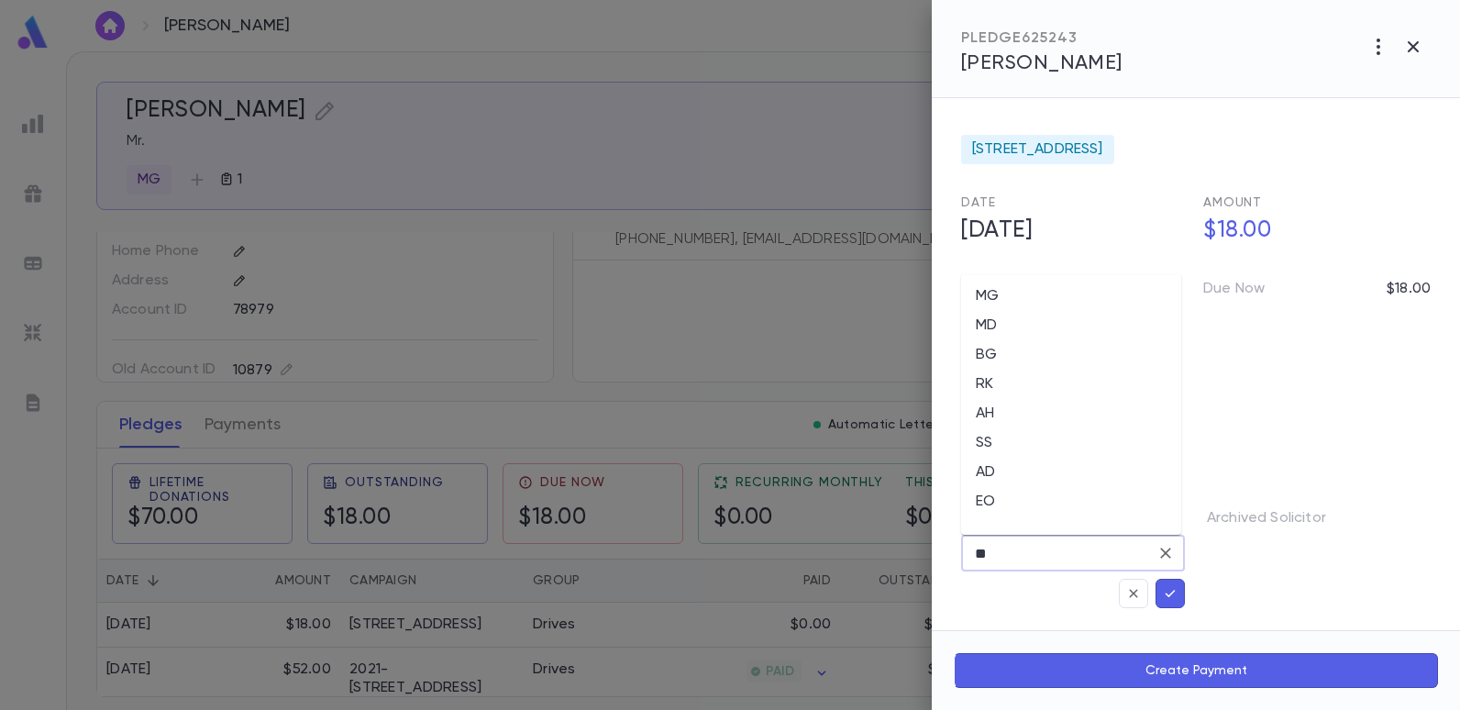
click at [1019, 549] on input "**" at bounding box center [1059, 552] width 180 height 35
click at [983, 497] on li "EO" at bounding box center [1071, 501] width 220 height 29
type input "**"
click at [1171, 585] on icon "button" at bounding box center [1170, 593] width 17 height 18
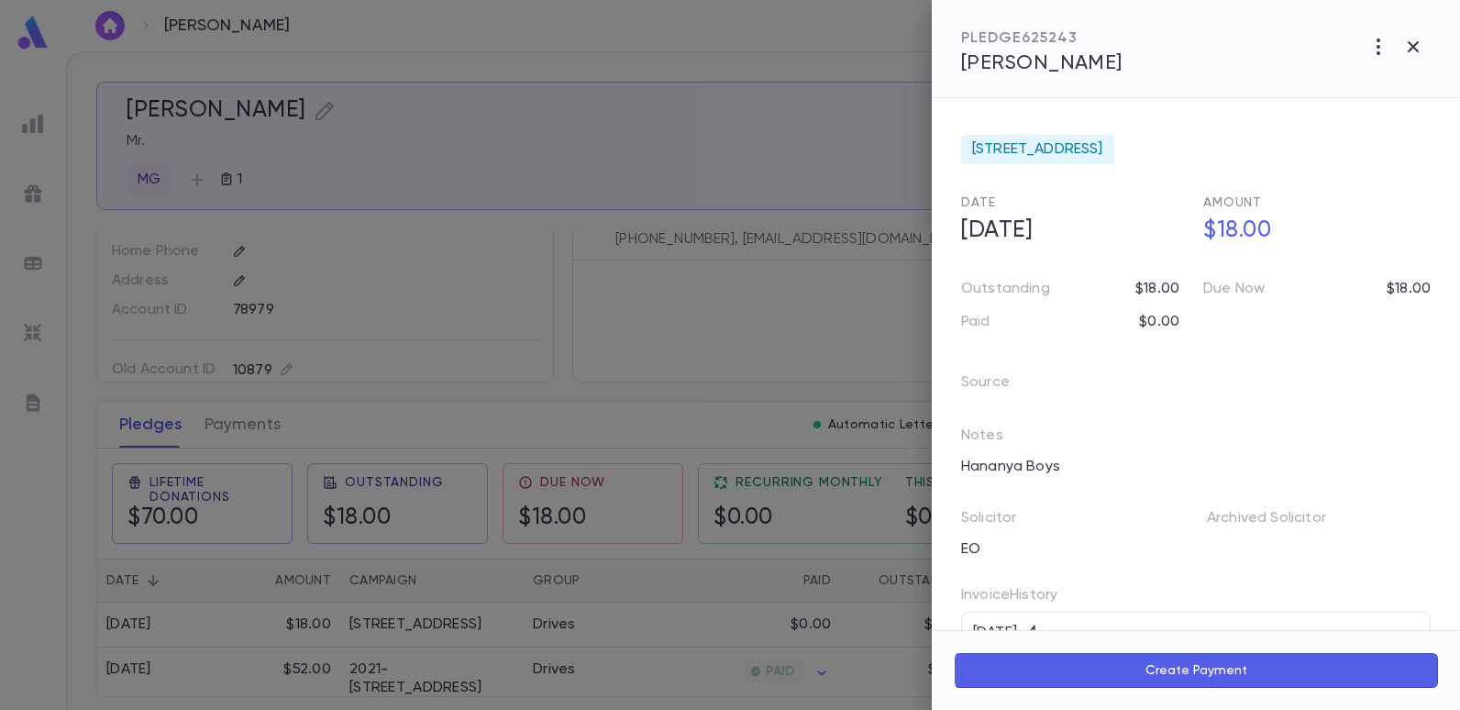
click at [626, 321] on div at bounding box center [730, 355] width 1460 height 710
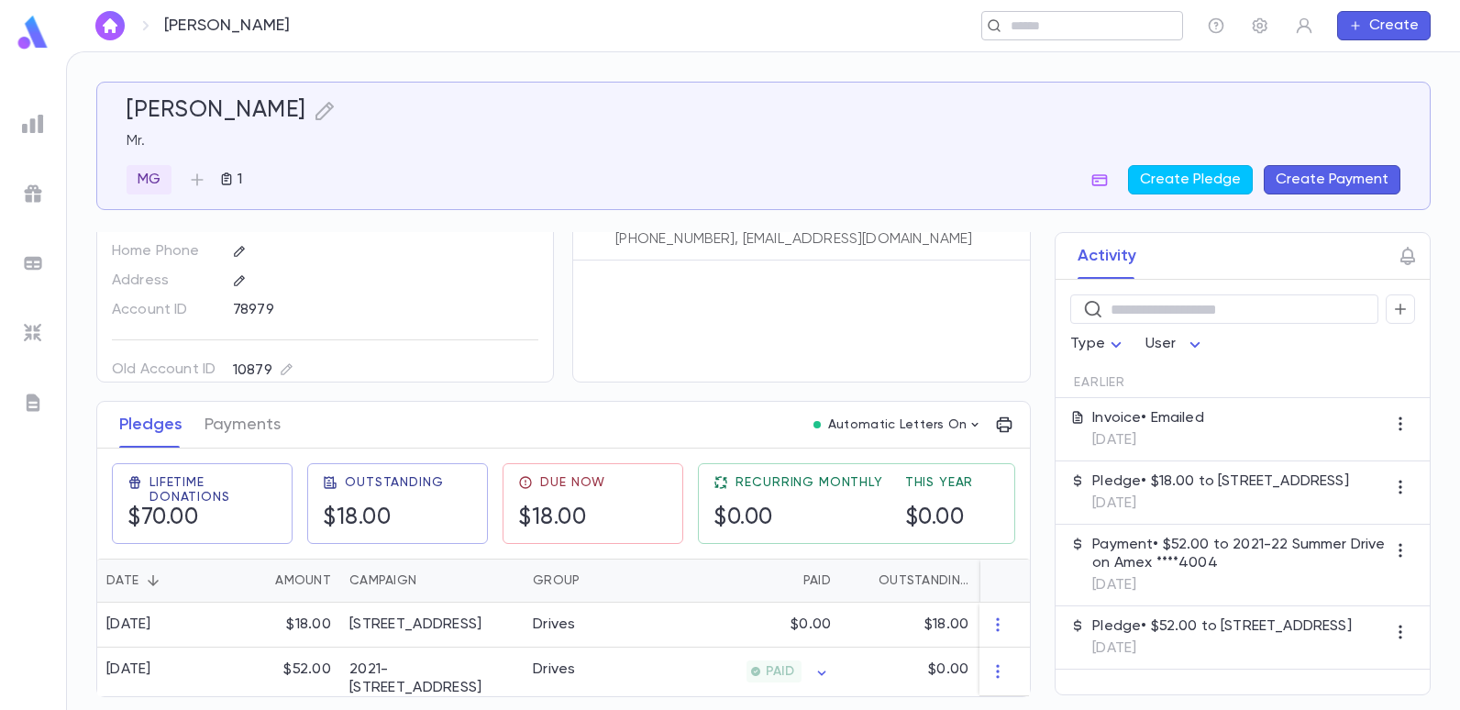
click at [1004, 21] on div "​" at bounding box center [1082, 25] width 202 height 29
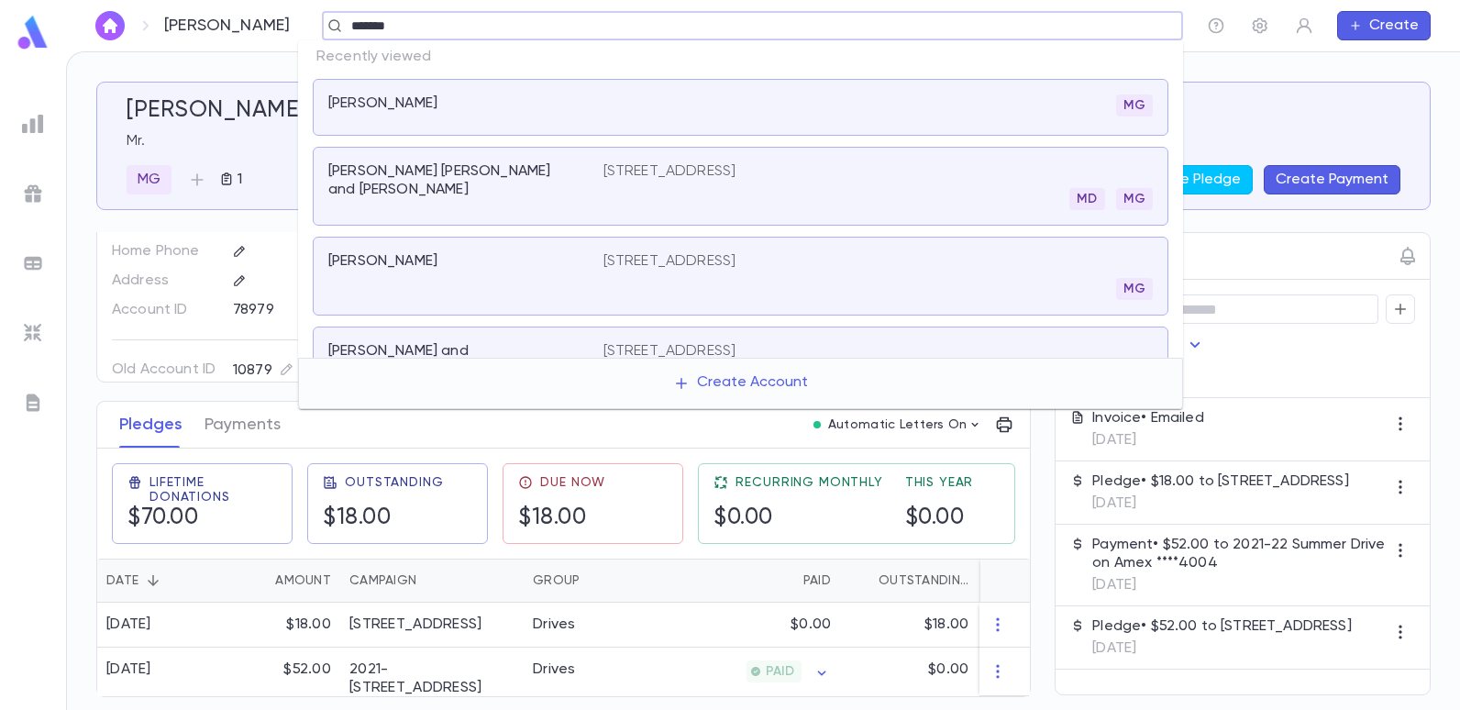
type input "*******"
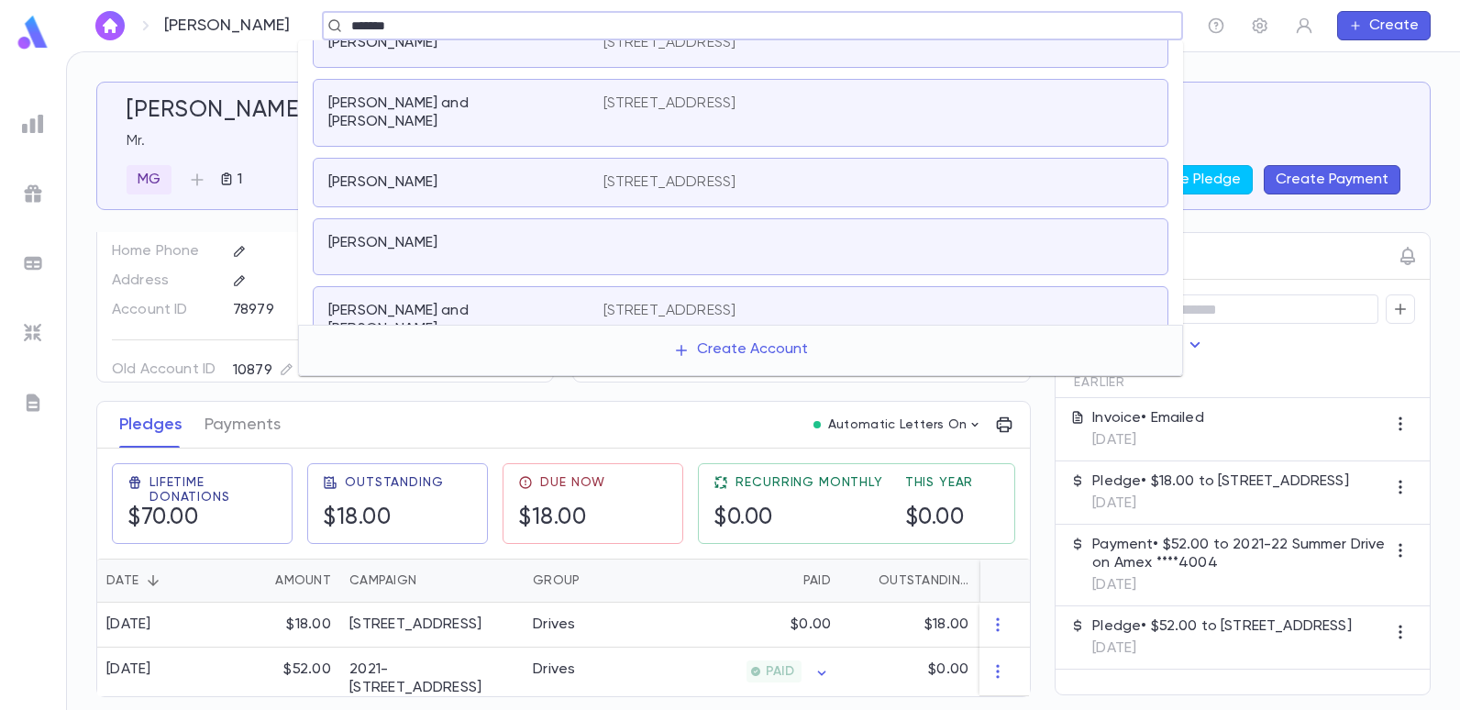
scroll to position [642, 0]
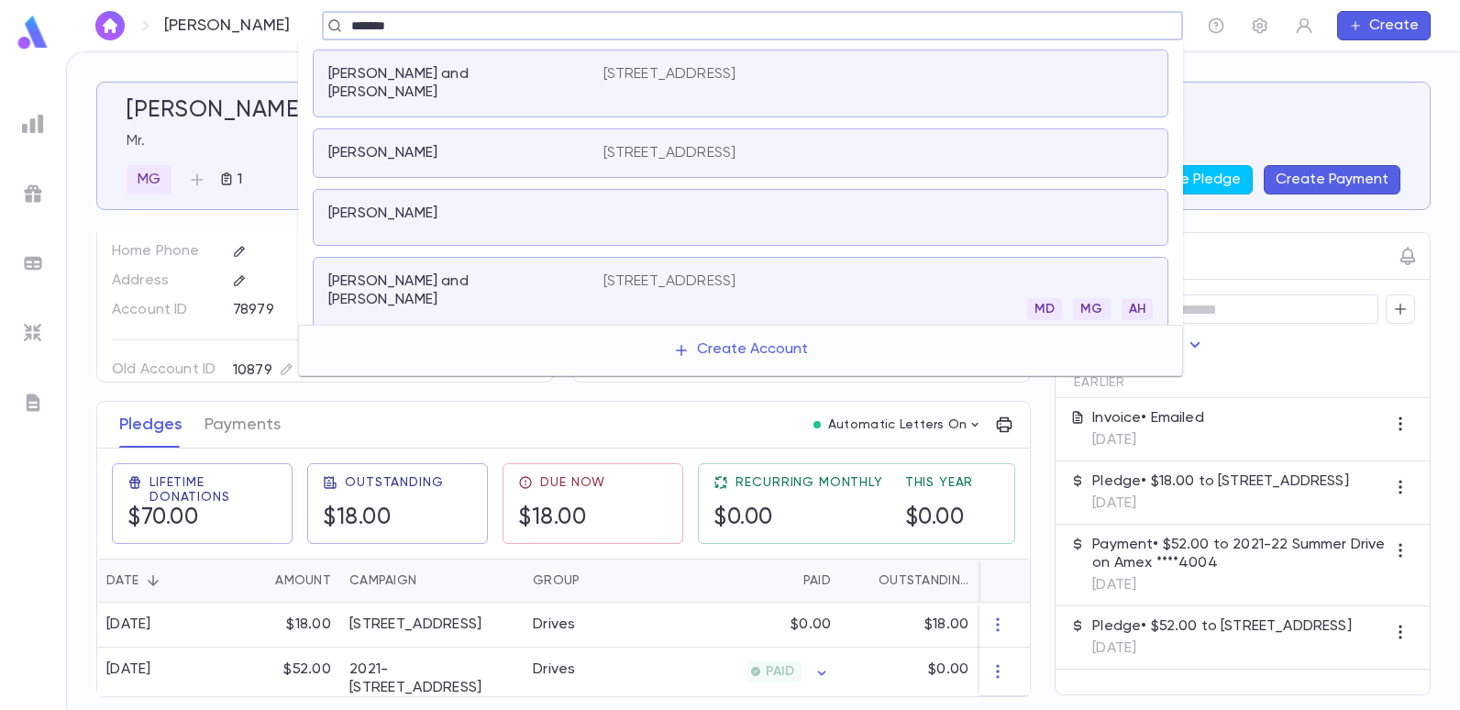
click at [479, 204] on div "Choueka, Elliot" at bounding box center [454, 213] width 253 height 18
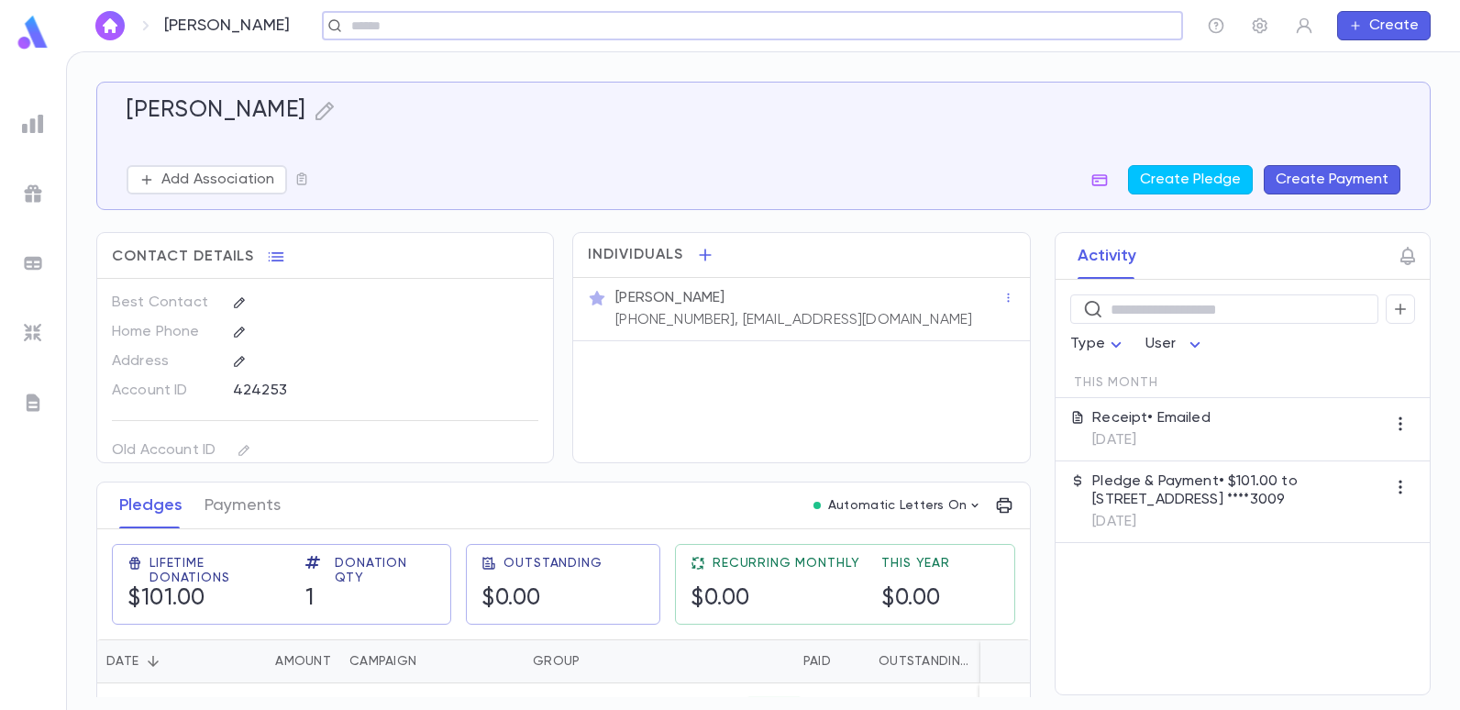
click at [432, 32] on input "text" at bounding box center [746, 25] width 801 height 17
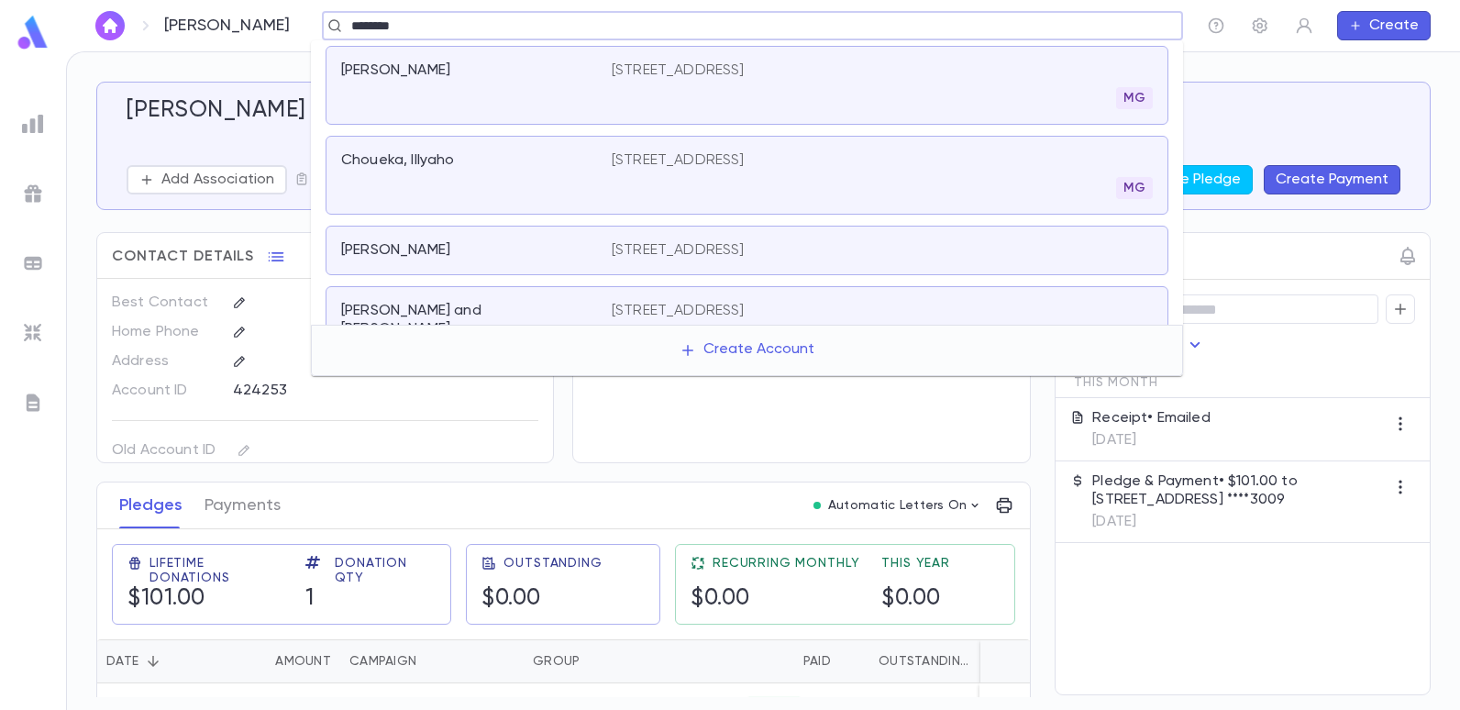
click at [511, 27] on input "*******" at bounding box center [746, 25] width 801 height 17
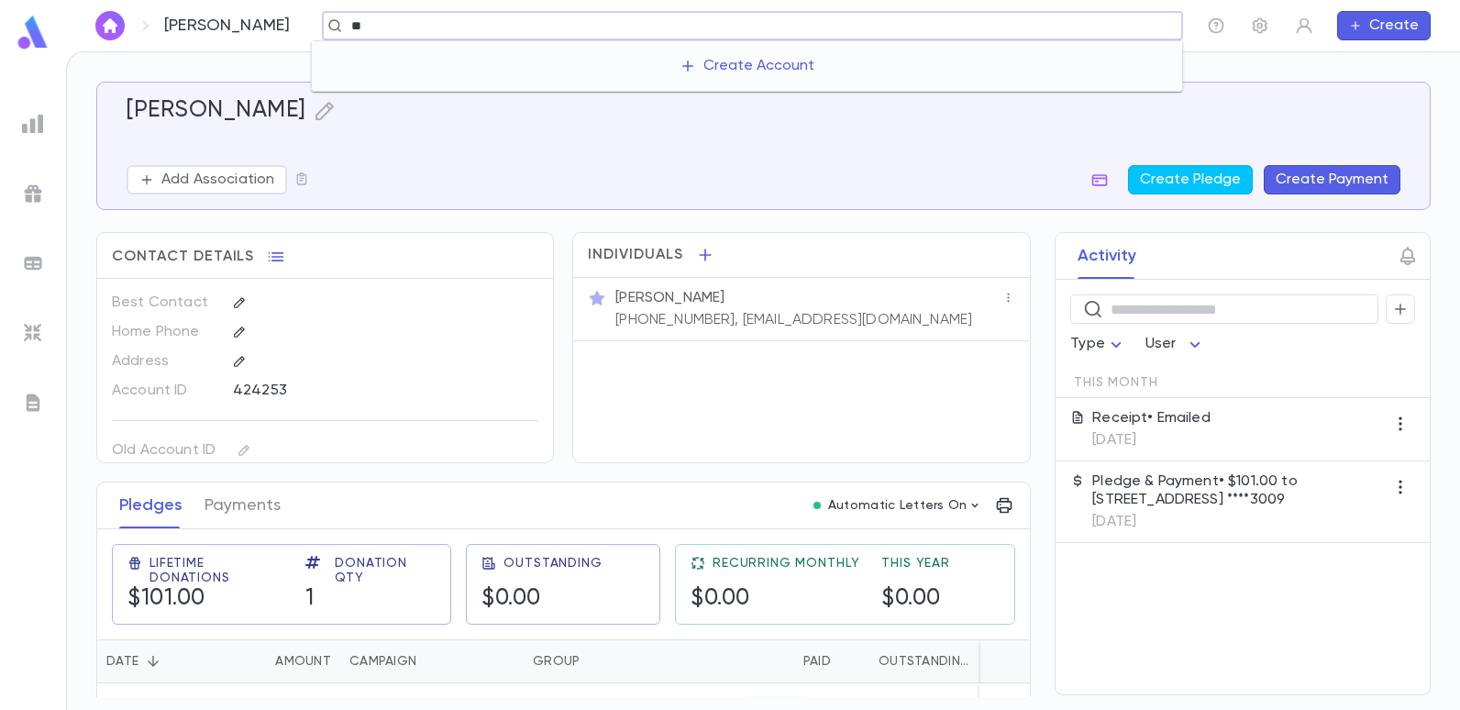
type input "*"
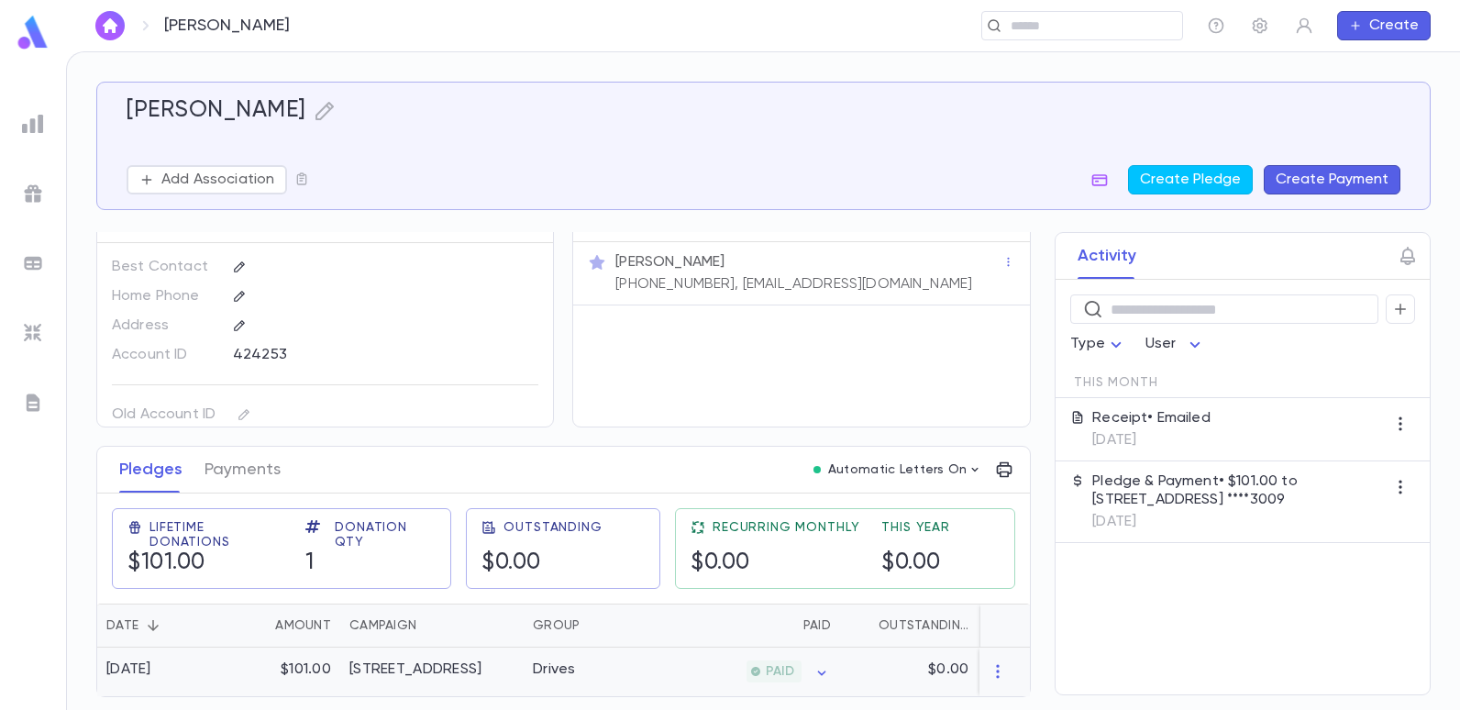
click at [623, 662] on div "Drives" at bounding box center [592, 671] width 138 height 49
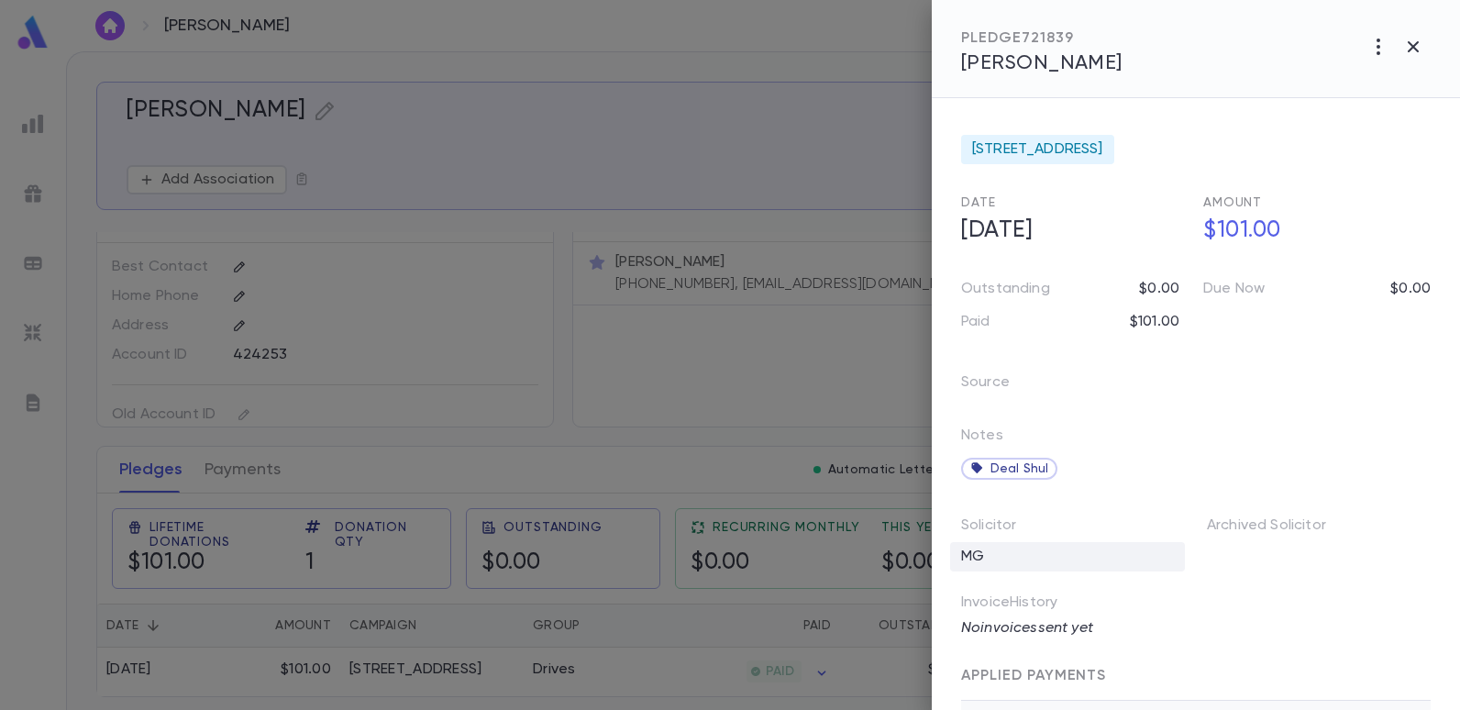
click at [1004, 558] on div "MG" at bounding box center [1067, 556] width 235 height 29
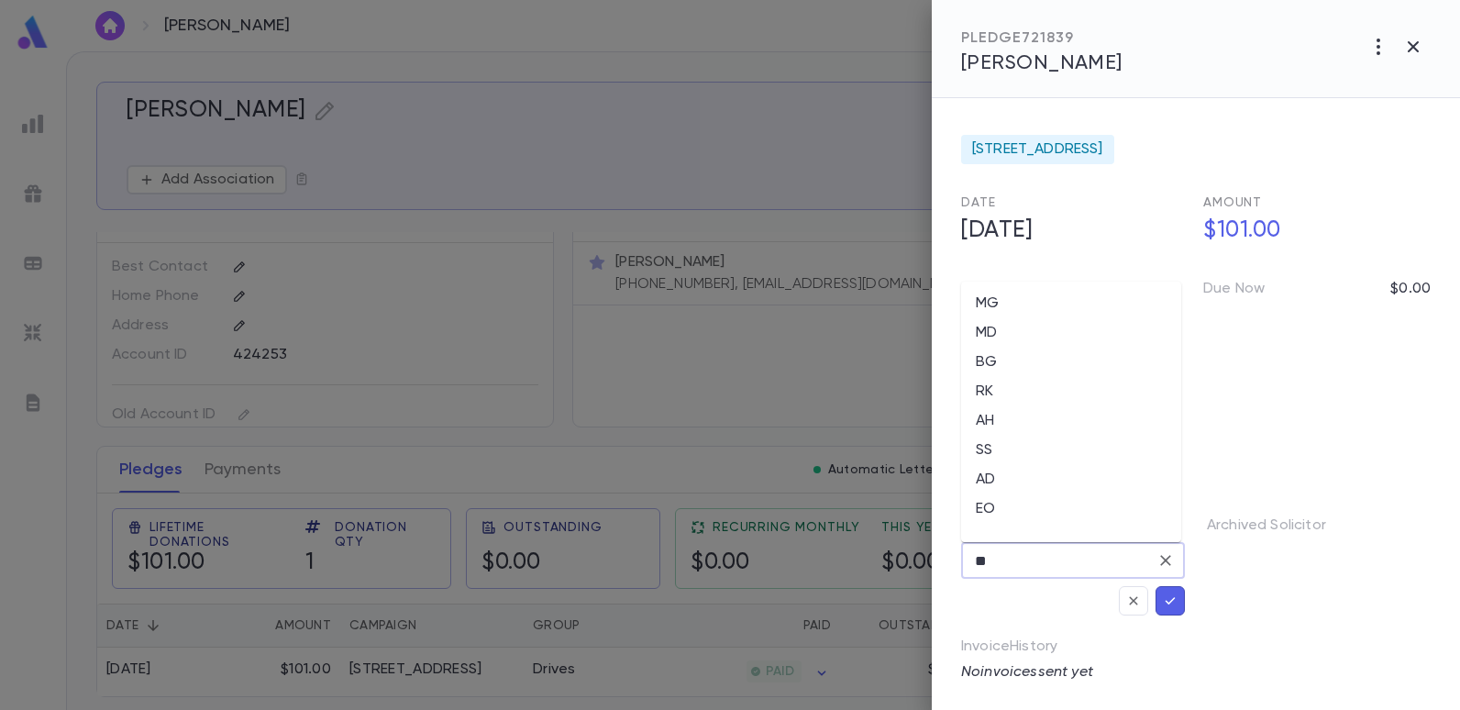
click at [1071, 555] on input "**" at bounding box center [1059, 560] width 180 height 35
click at [970, 503] on li "EO" at bounding box center [1071, 508] width 220 height 29
type input "**"
click at [1164, 600] on icon "button" at bounding box center [1170, 600] width 17 height 18
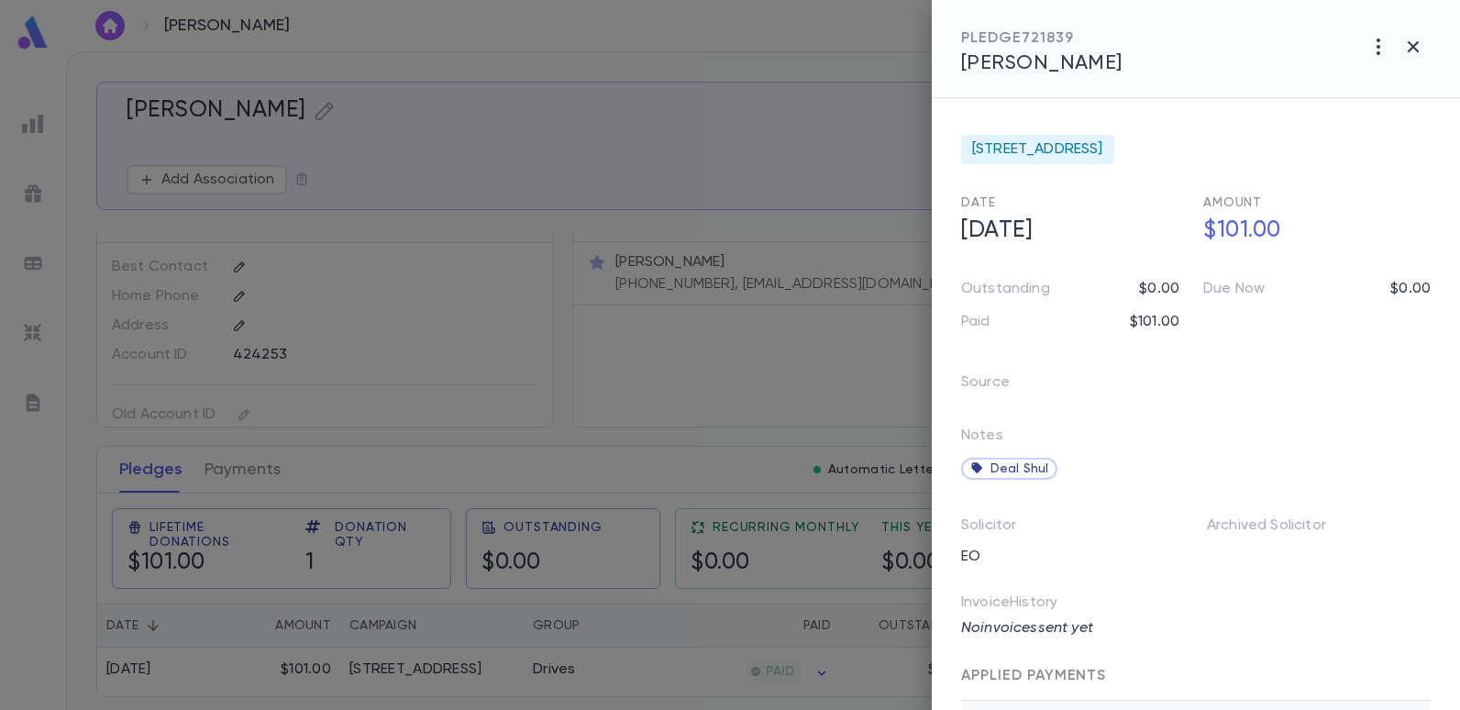
click at [745, 31] on div at bounding box center [730, 355] width 1460 height 710
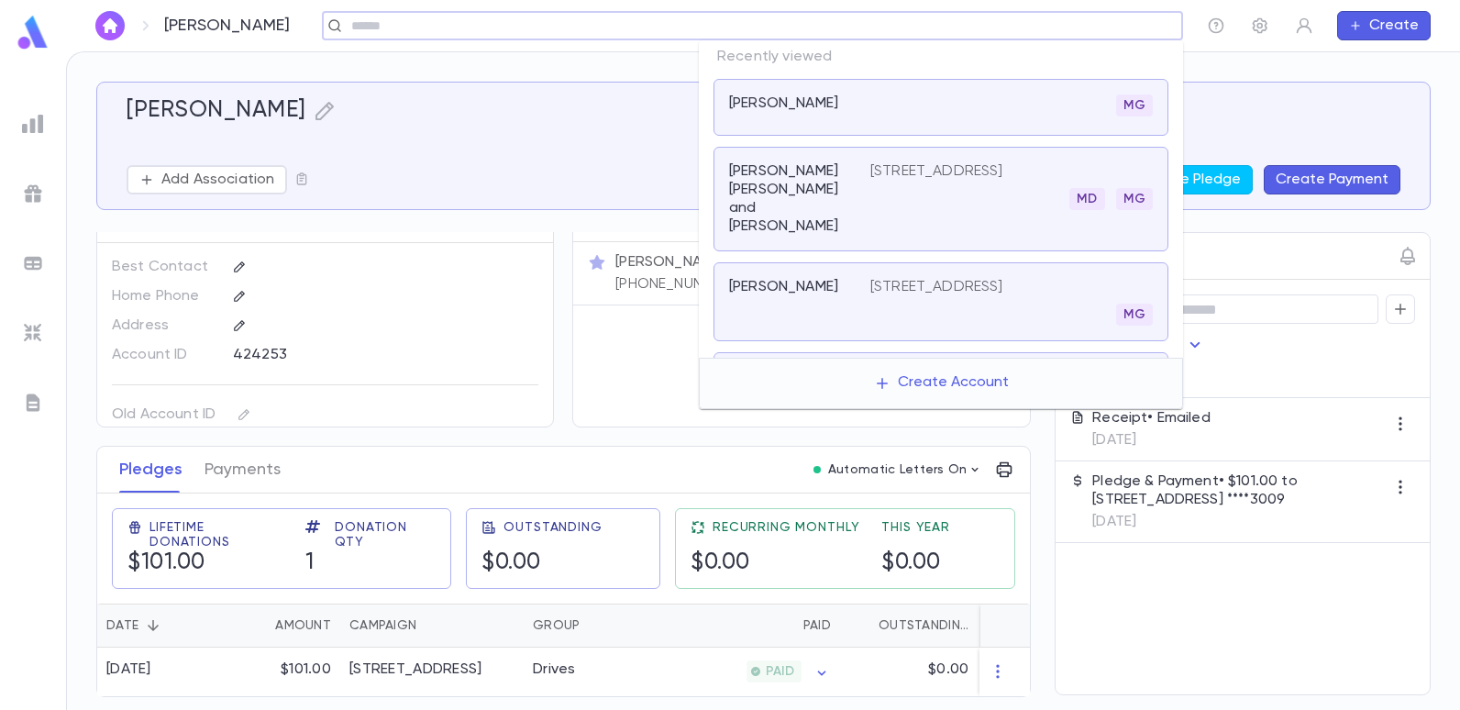
click at [1022, 24] on input "text" at bounding box center [760, 25] width 829 height 17
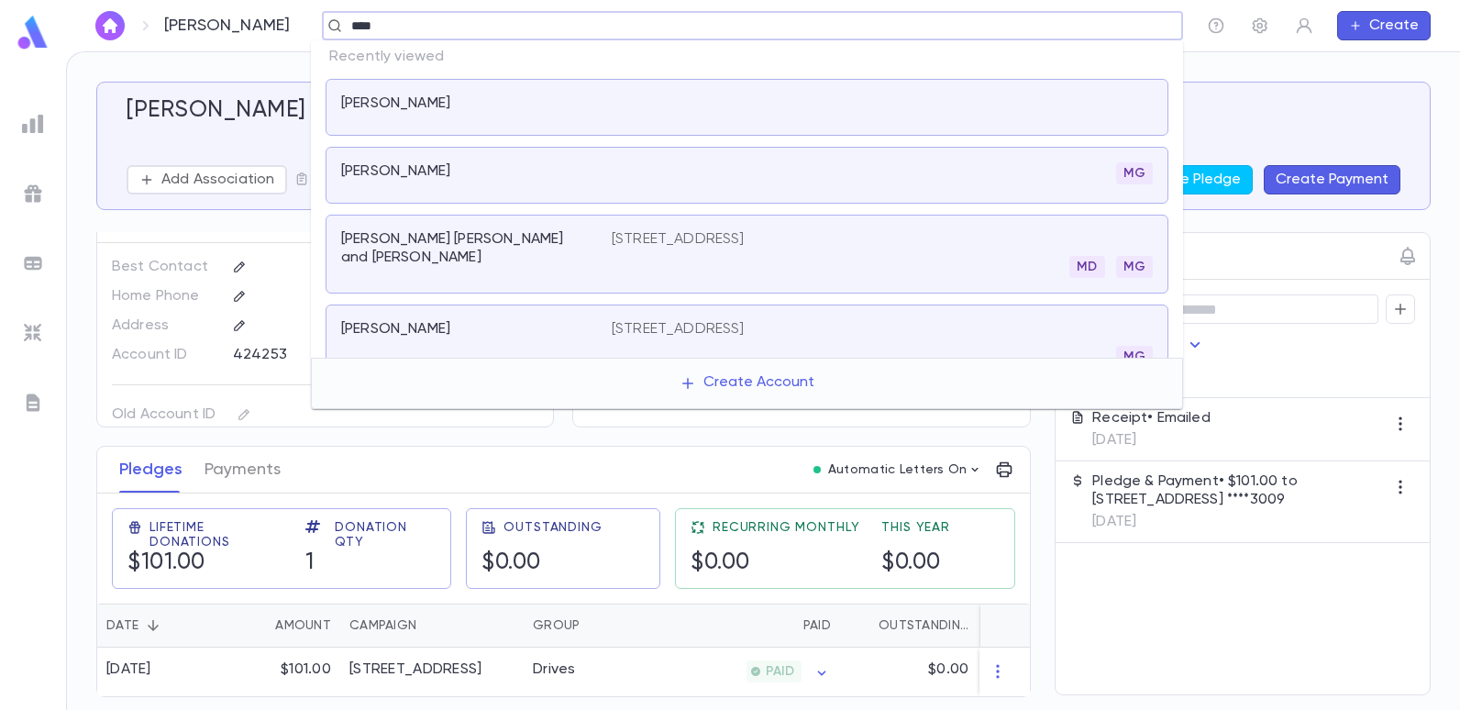
type input "***"
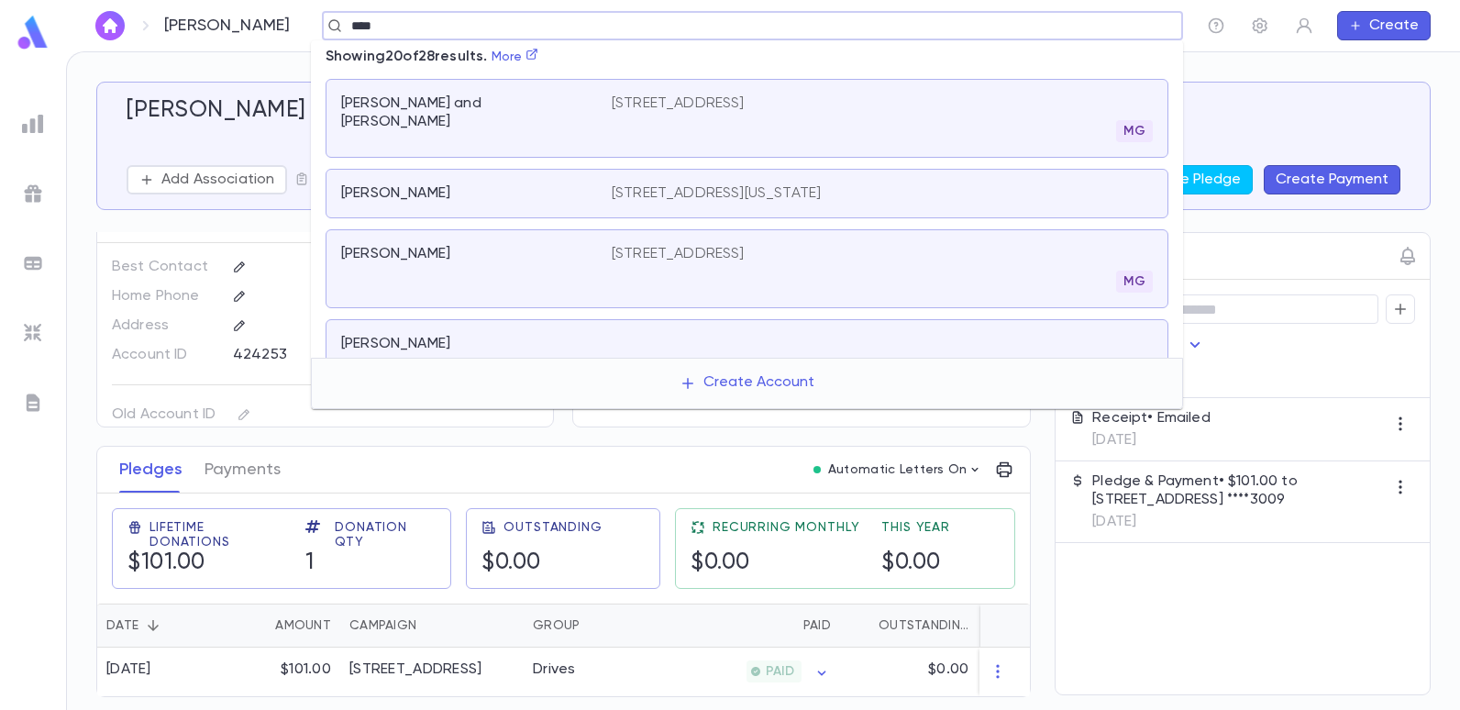
click at [691, 192] on p "37 West 37th Street, Third Flo, New York NY 10018" at bounding box center [716, 193] width 209 height 18
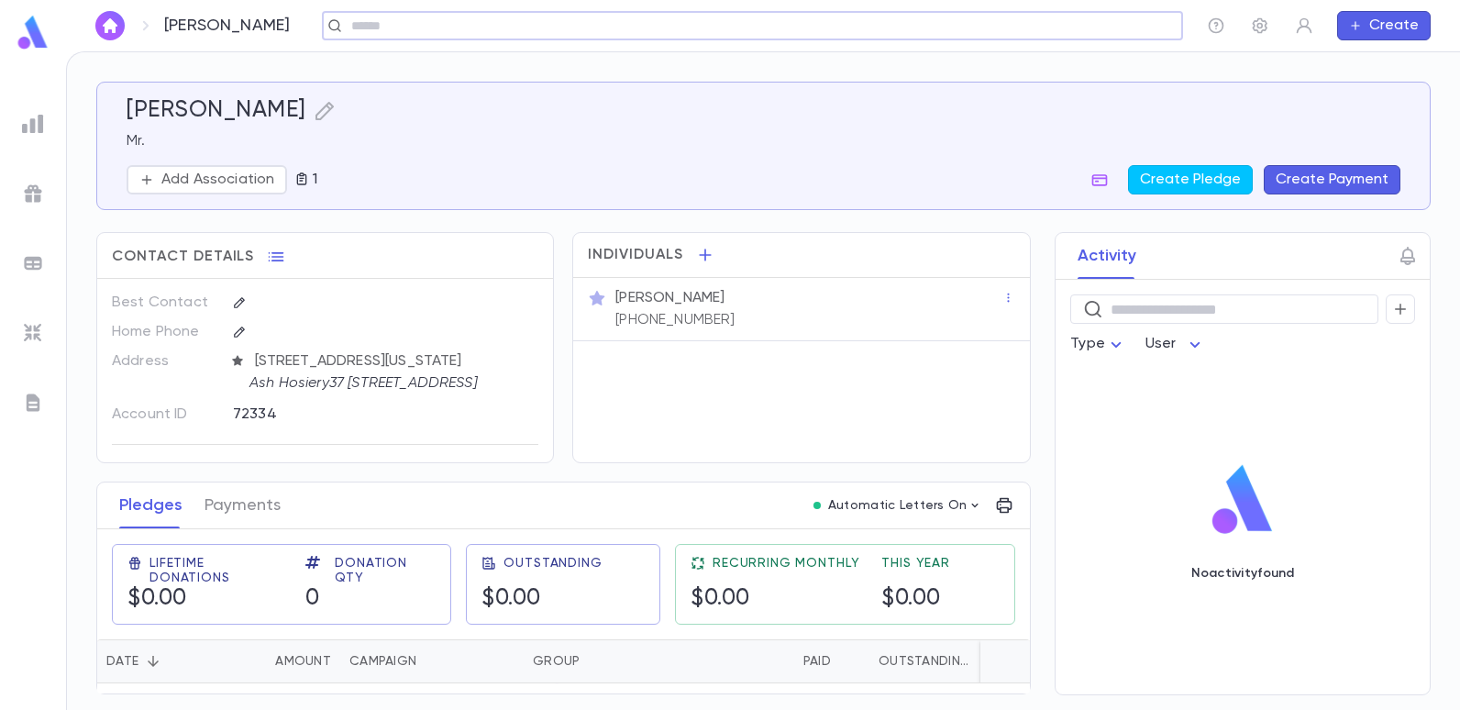
click at [854, 16] on div "​" at bounding box center [752, 25] width 861 height 29
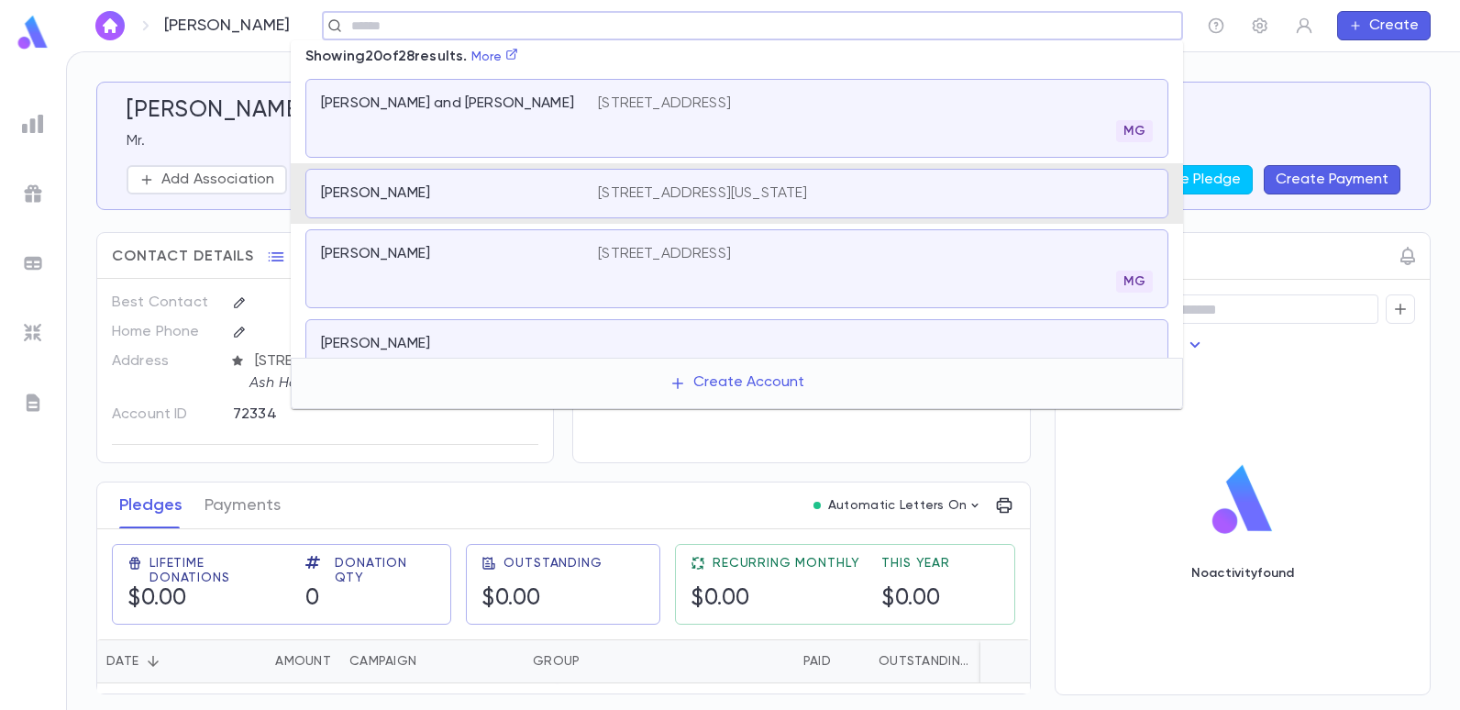
click at [848, 34] on input "text" at bounding box center [746, 25] width 801 height 17
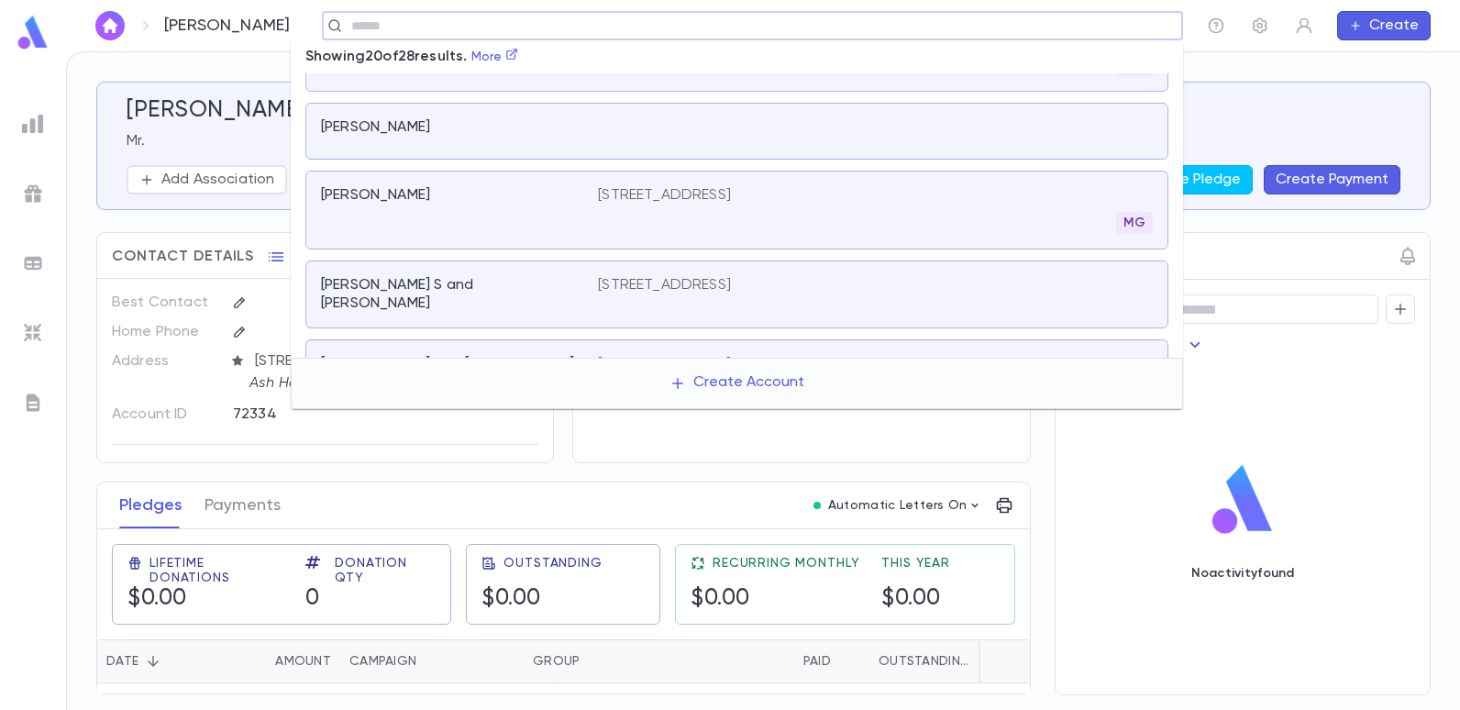
scroll to position [275, 0]
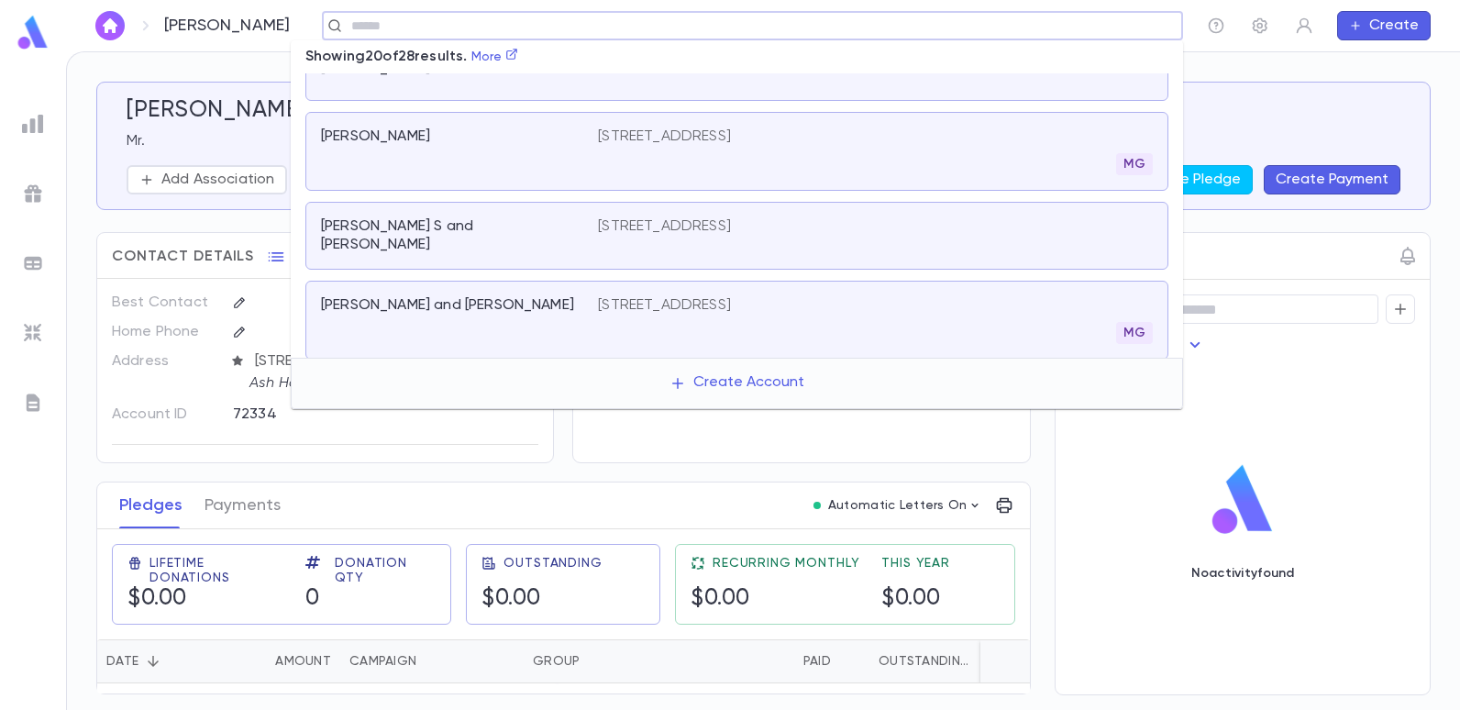
click at [646, 296] on p "980 East 7th Street, Brooklyn NY 11230" at bounding box center [664, 305] width 133 height 18
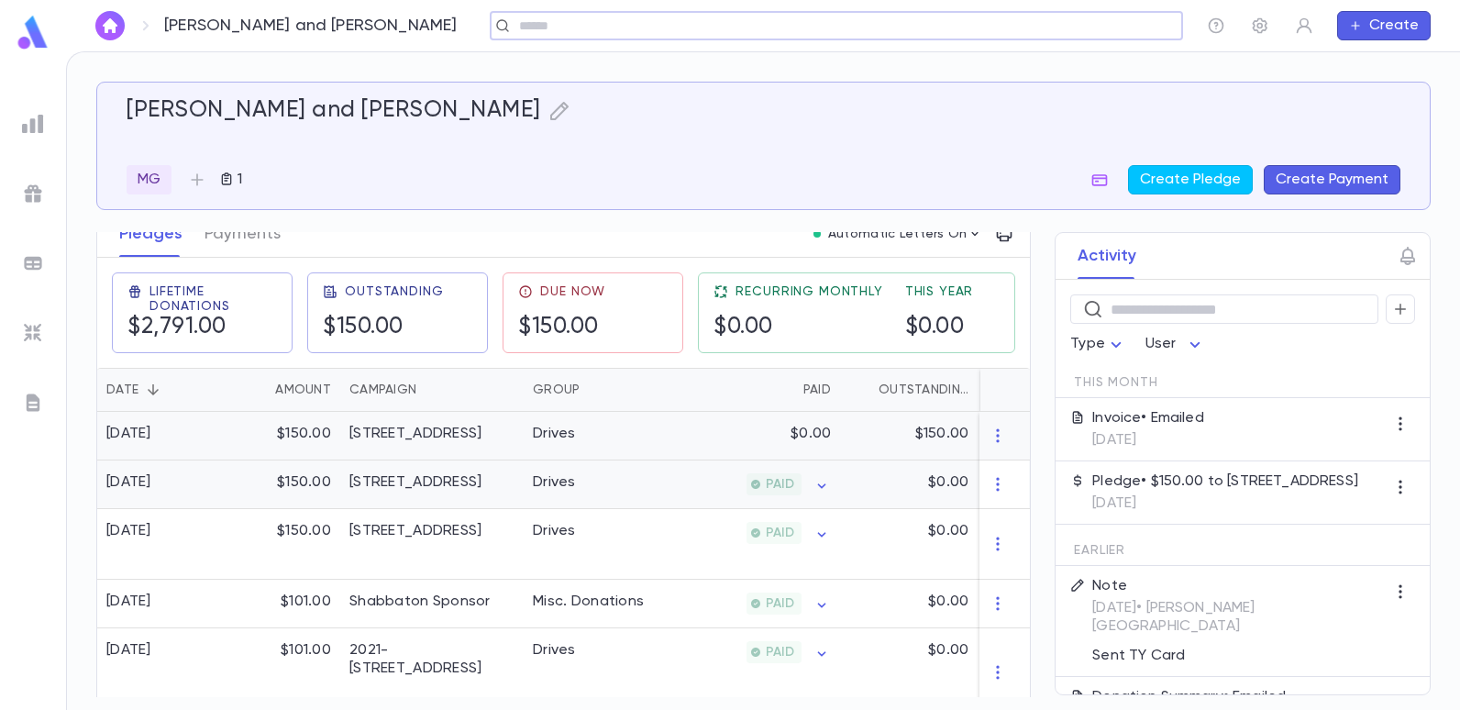
scroll to position [275, 0]
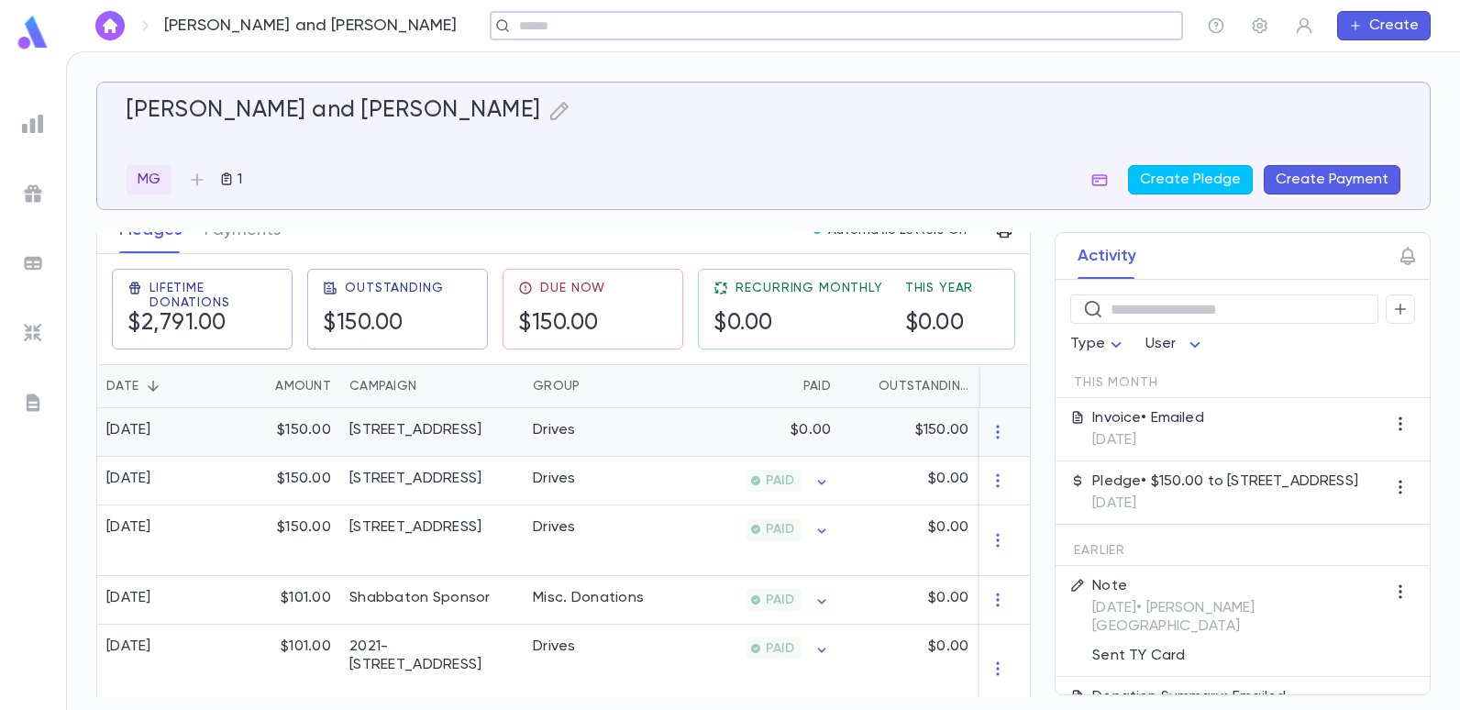
click at [603, 436] on div "Drives" at bounding box center [592, 432] width 138 height 49
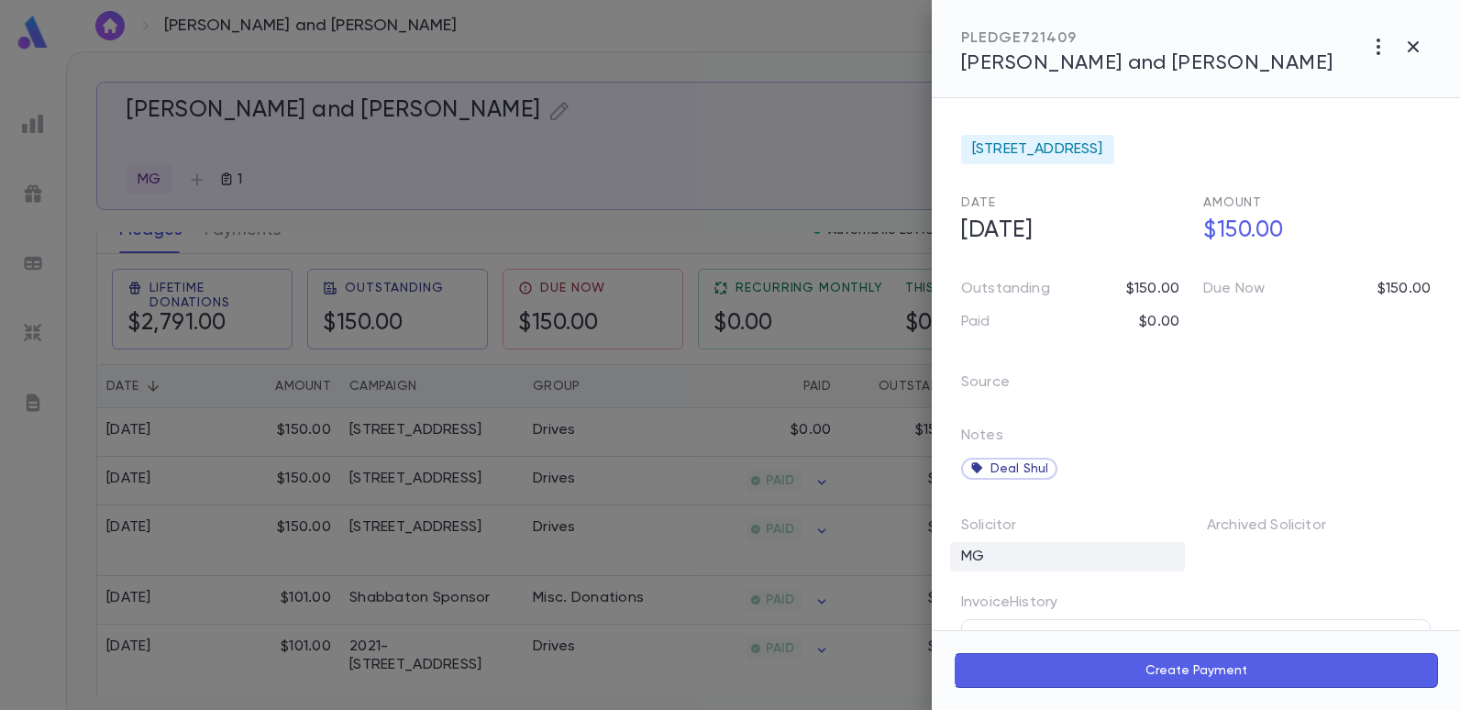
click at [989, 551] on div "MG" at bounding box center [1067, 556] width 235 height 29
click at [1100, 563] on input "**" at bounding box center [1059, 560] width 180 height 35
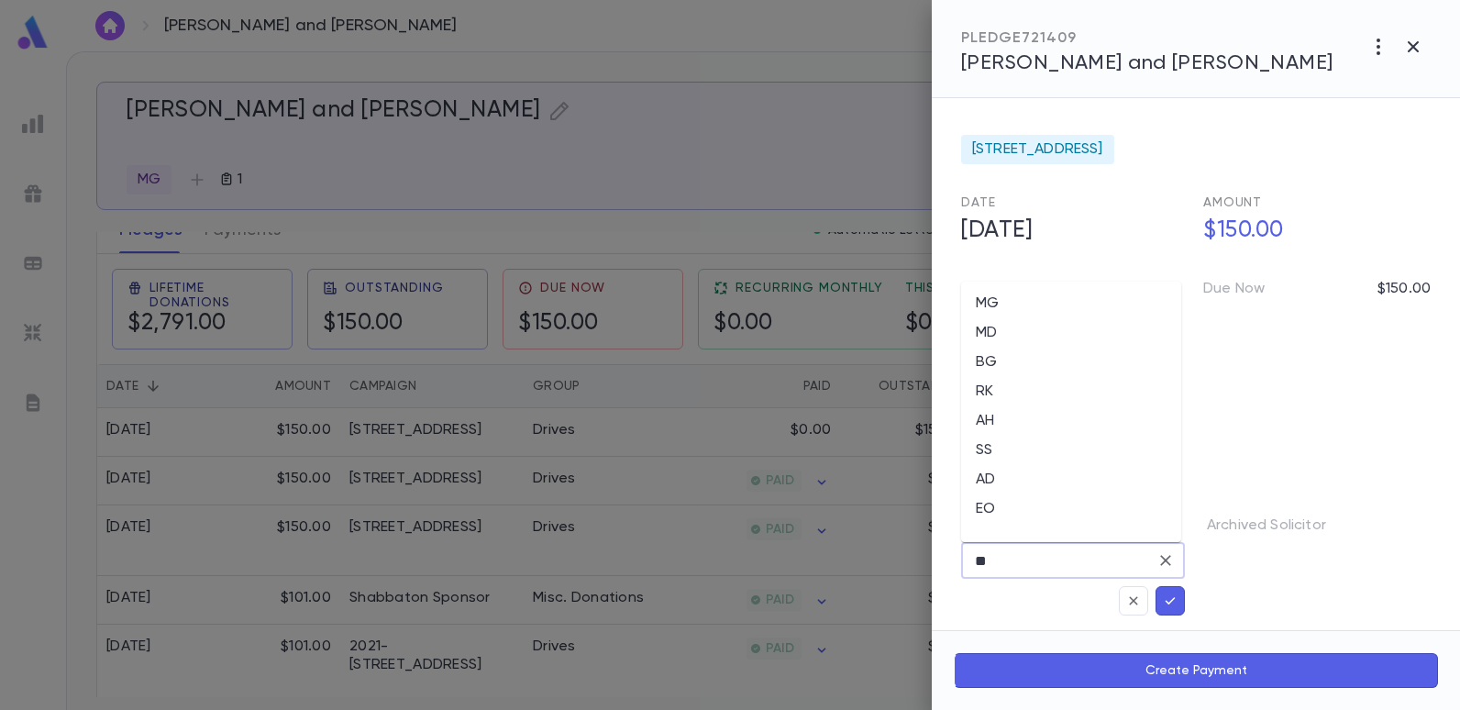
click at [976, 507] on li "EO" at bounding box center [1071, 508] width 220 height 29
type input "**"
click at [1165, 595] on icon "button" at bounding box center [1170, 600] width 17 height 18
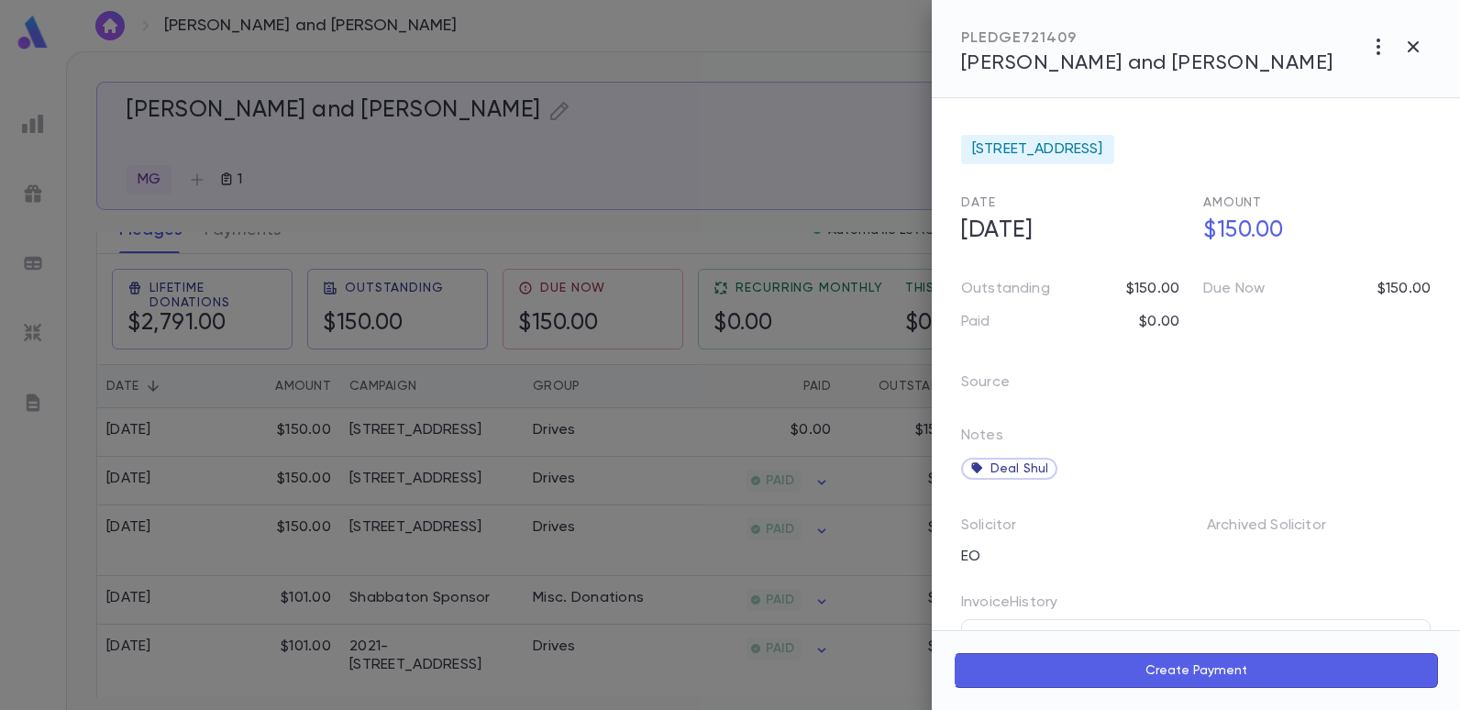
click at [858, 130] on div at bounding box center [730, 355] width 1460 height 710
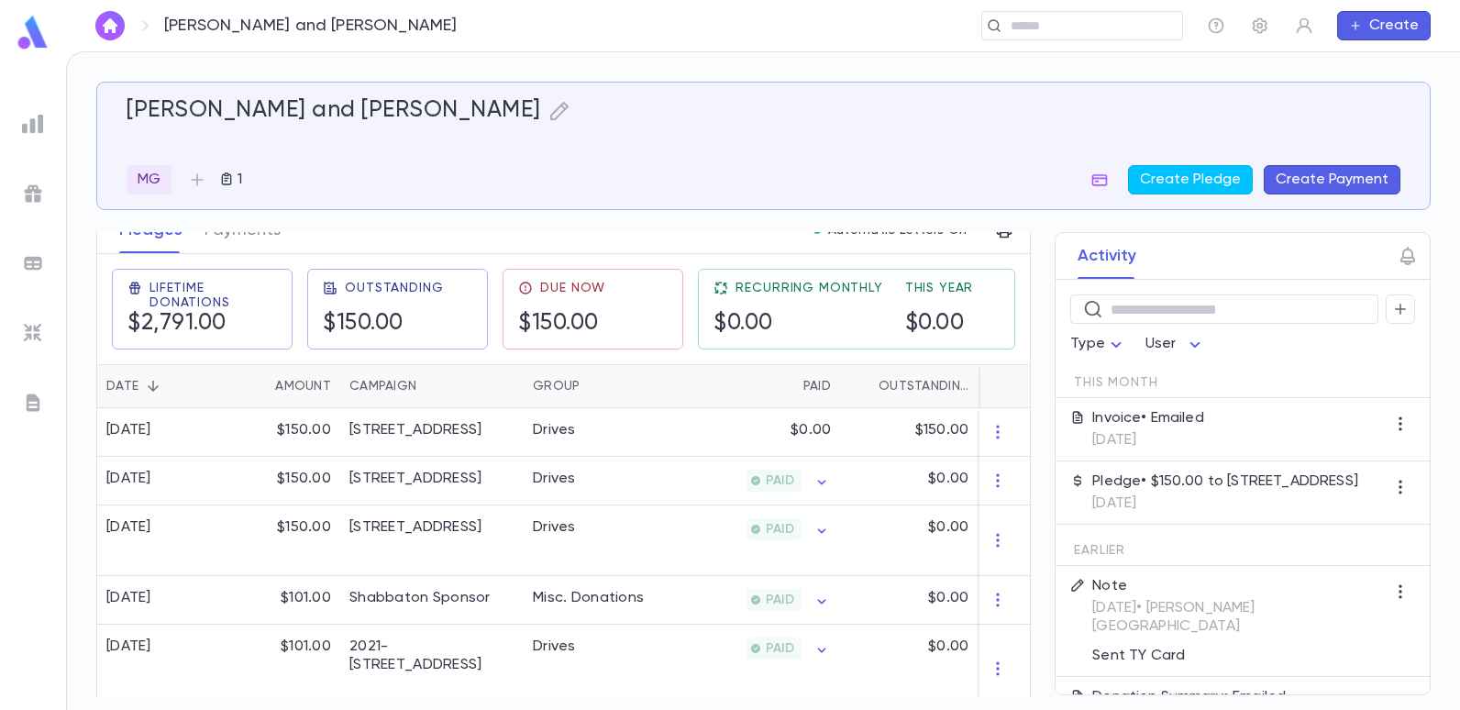
click at [28, 111] on div at bounding box center [33, 123] width 33 height 33
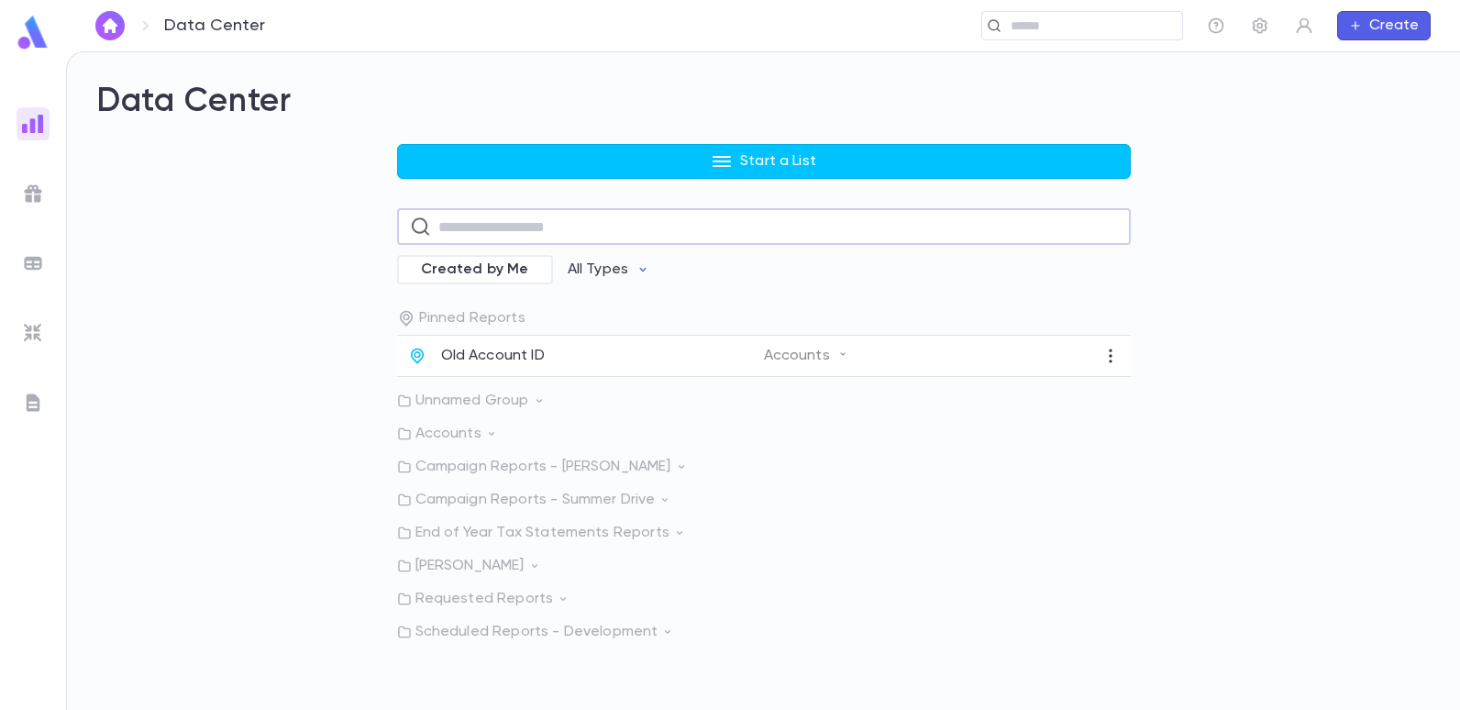
click at [475, 223] on input "text" at bounding box center [777, 227] width 679 height 36
click at [323, 323] on div "Start a List ​ Created by Me All Types Pinned Reports Old Account ID Accounts U…" at bounding box center [763, 392] width 1334 height 497
click at [466, 344] on div "Old Account ID Accounts" at bounding box center [763, 356] width 733 height 41
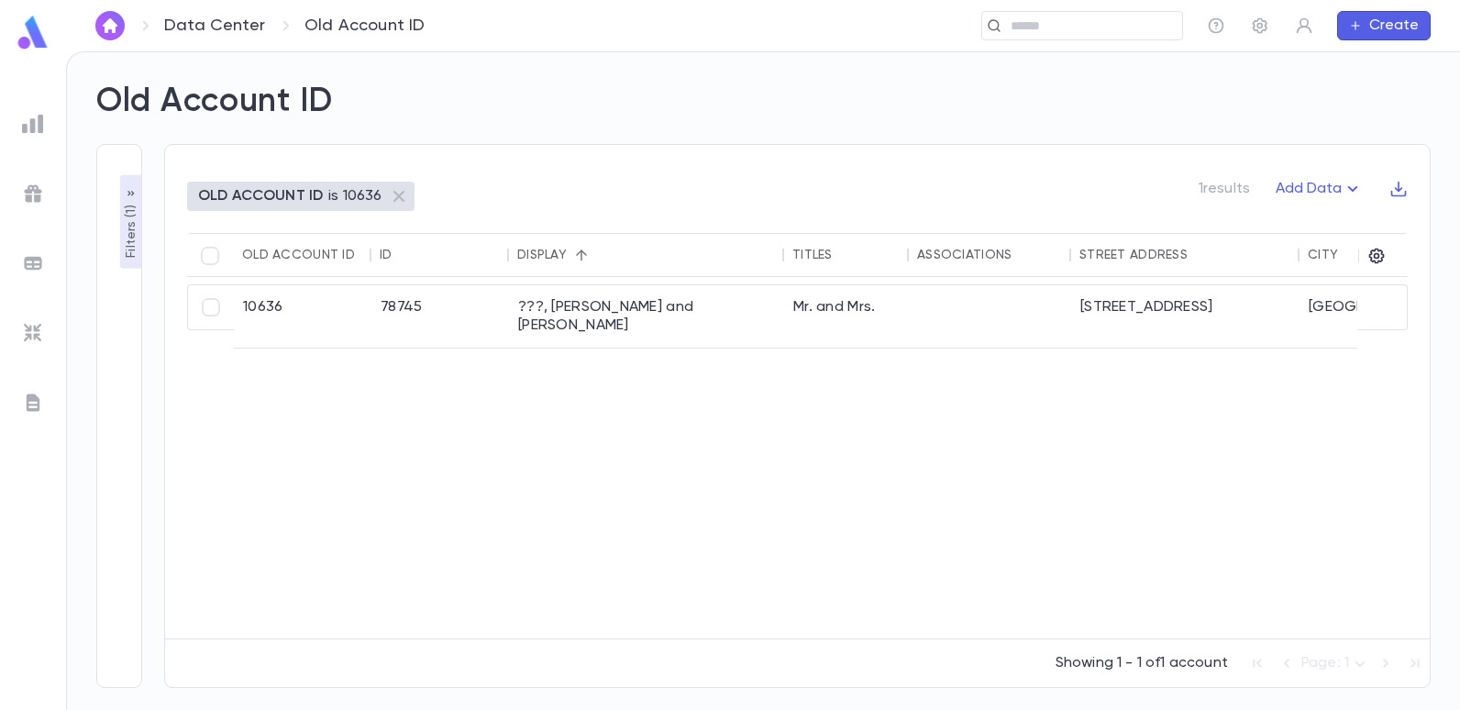
click at [129, 227] on p "Filters ( 1 )" at bounding box center [131, 229] width 18 height 57
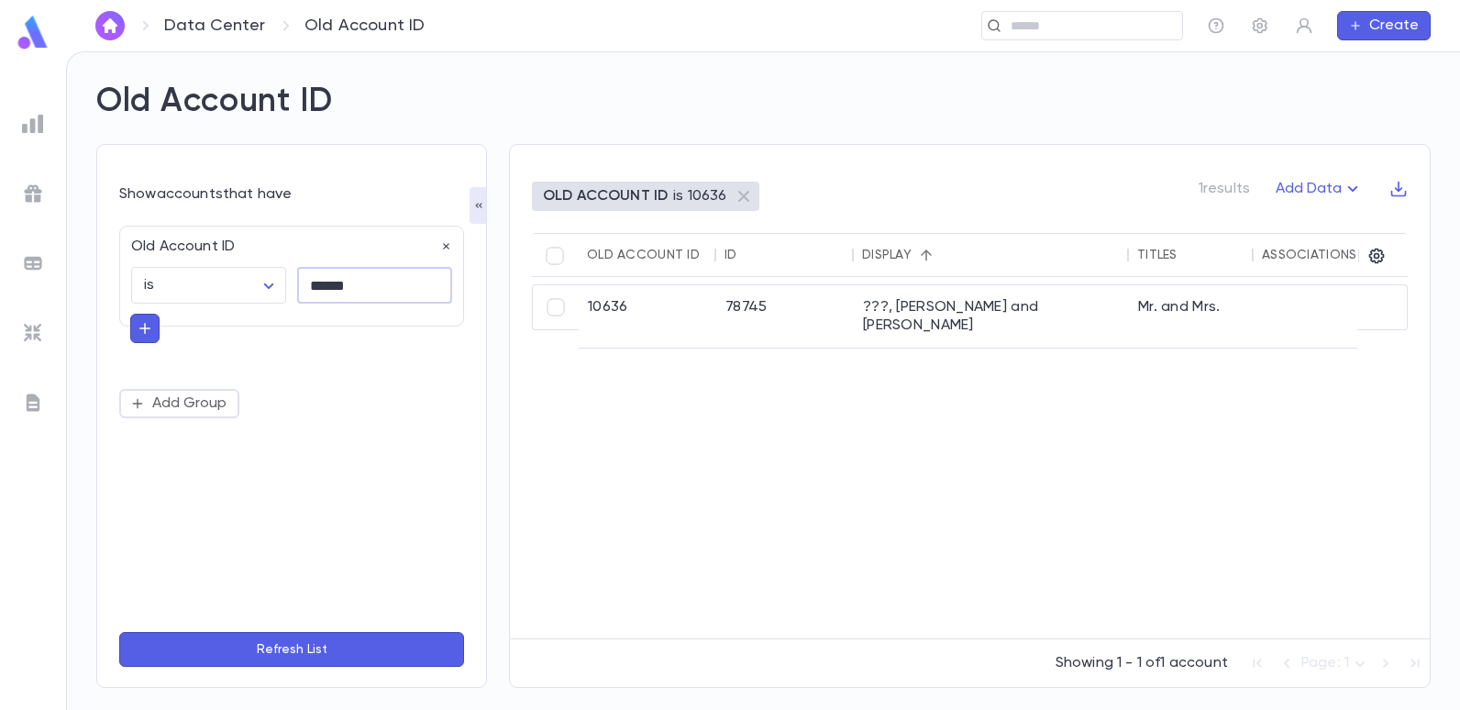
click at [371, 291] on input "******" at bounding box center [374, 286] width 155 height 36
type input "*"
type input "*****"
click at [119, 632] on button "Refresh List" at bounding box center [291, 649] width 345 height 35
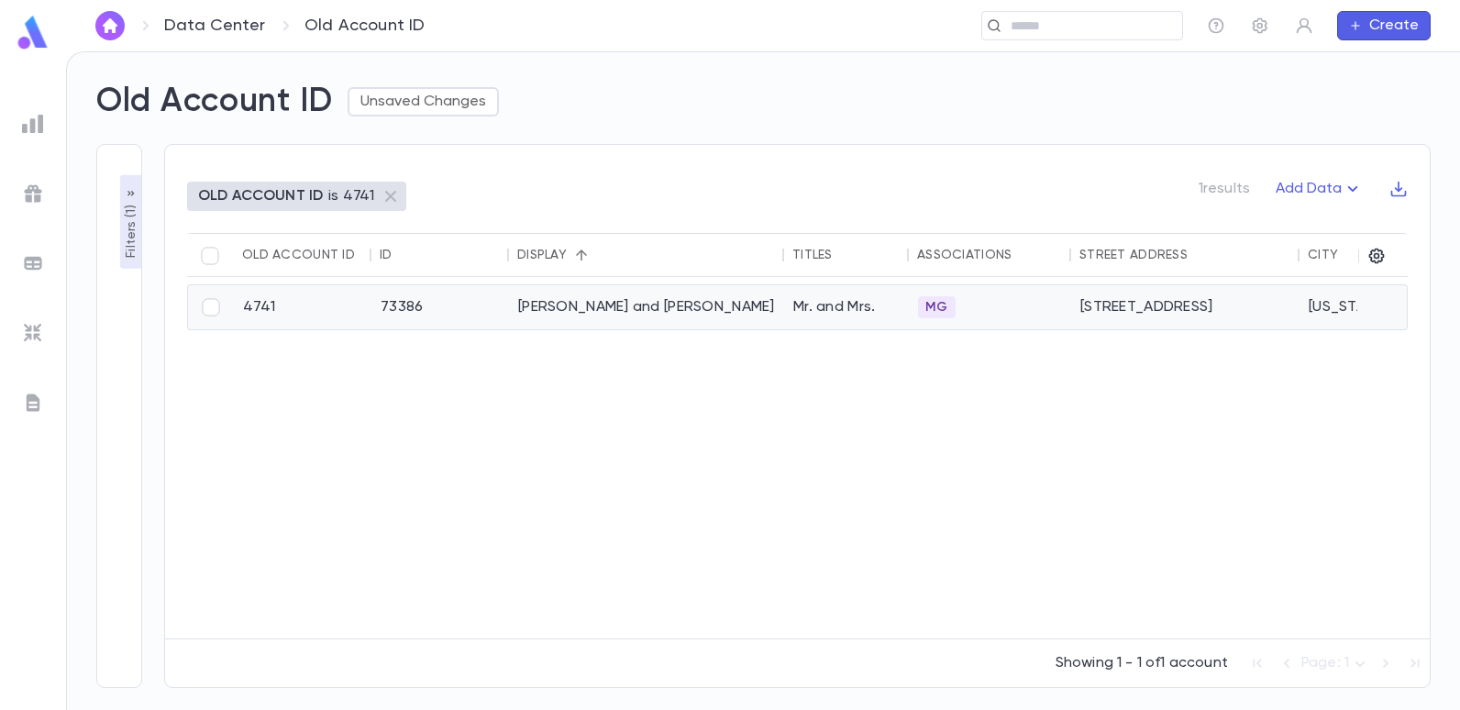
click at [530, 305] on div "Beyda, Jack J. and Sarah" at bounding box center [646, 307] width 275 height 44
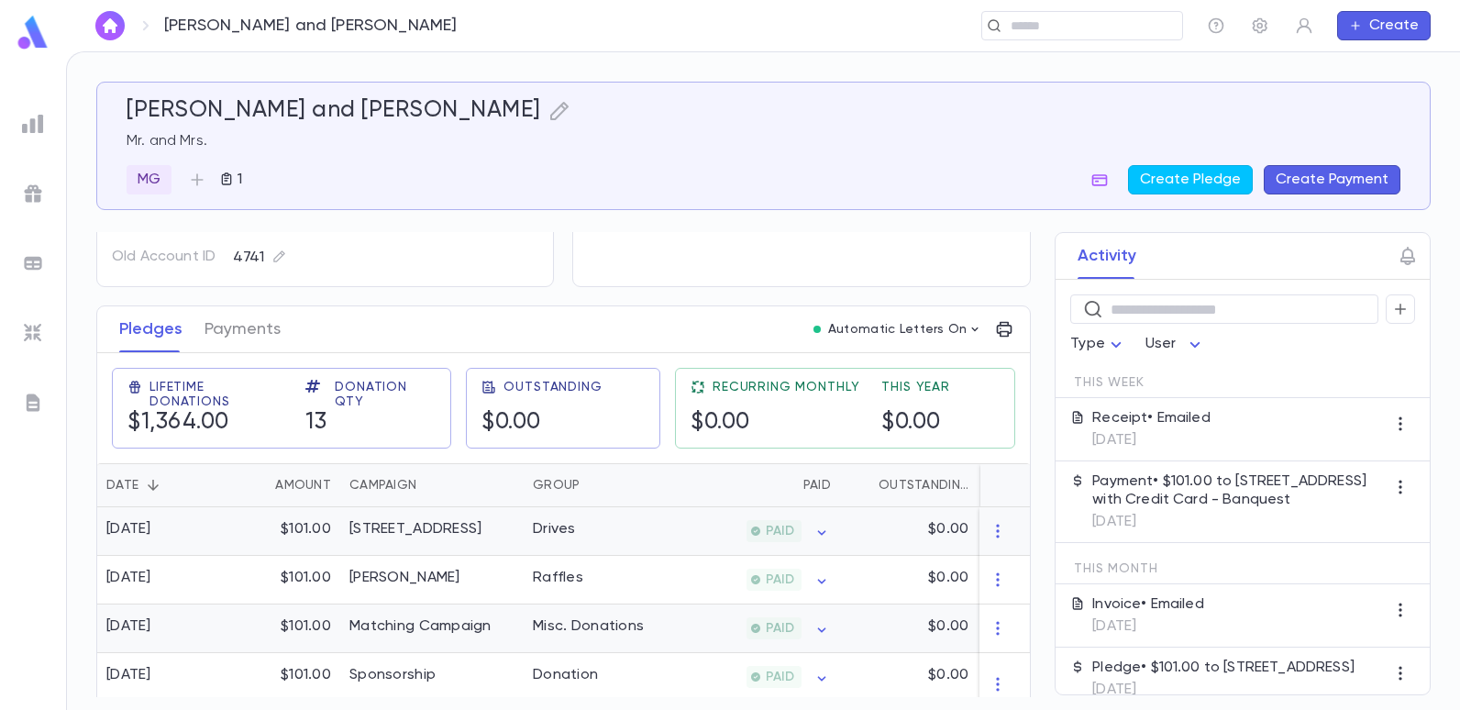
scroll to position [183, 0]
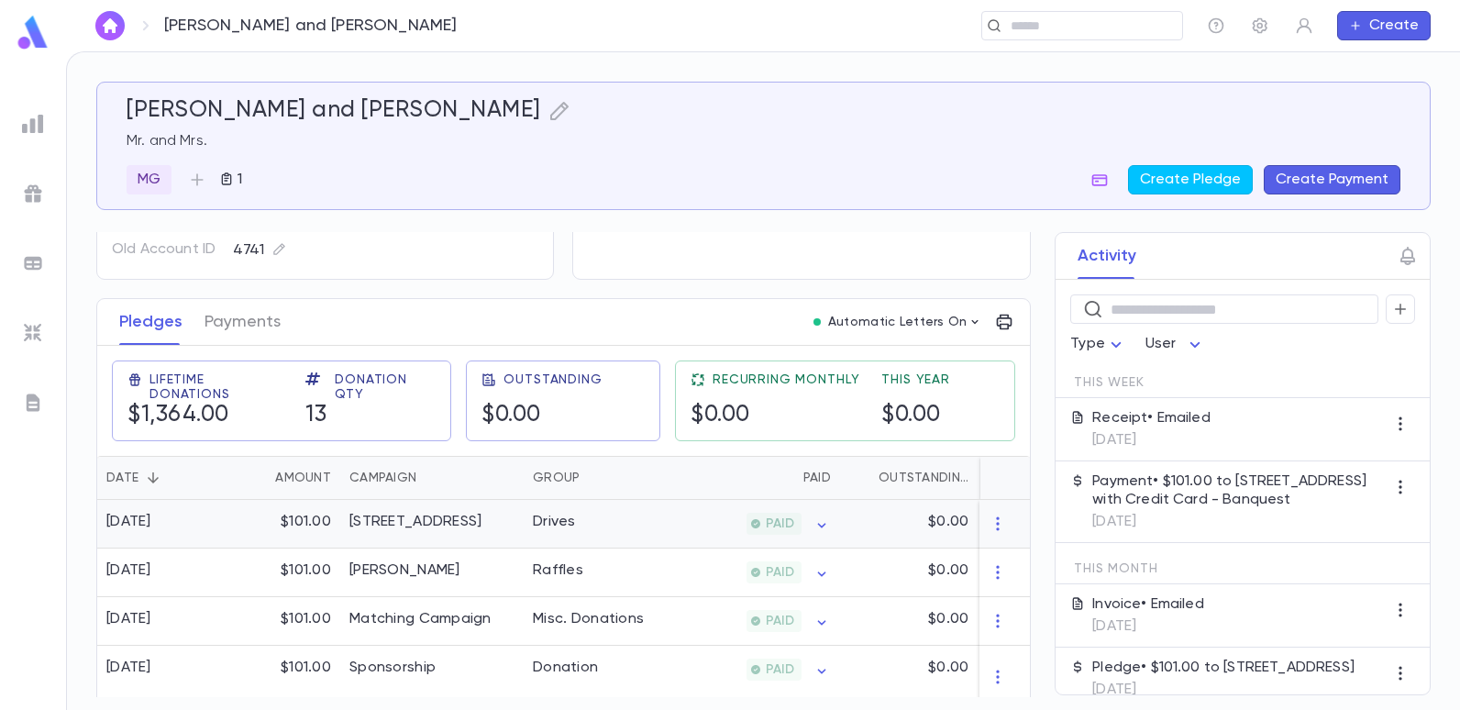
click at [680, 515] on div "PAID" at bounding box center [750, 524] width 179 height 49
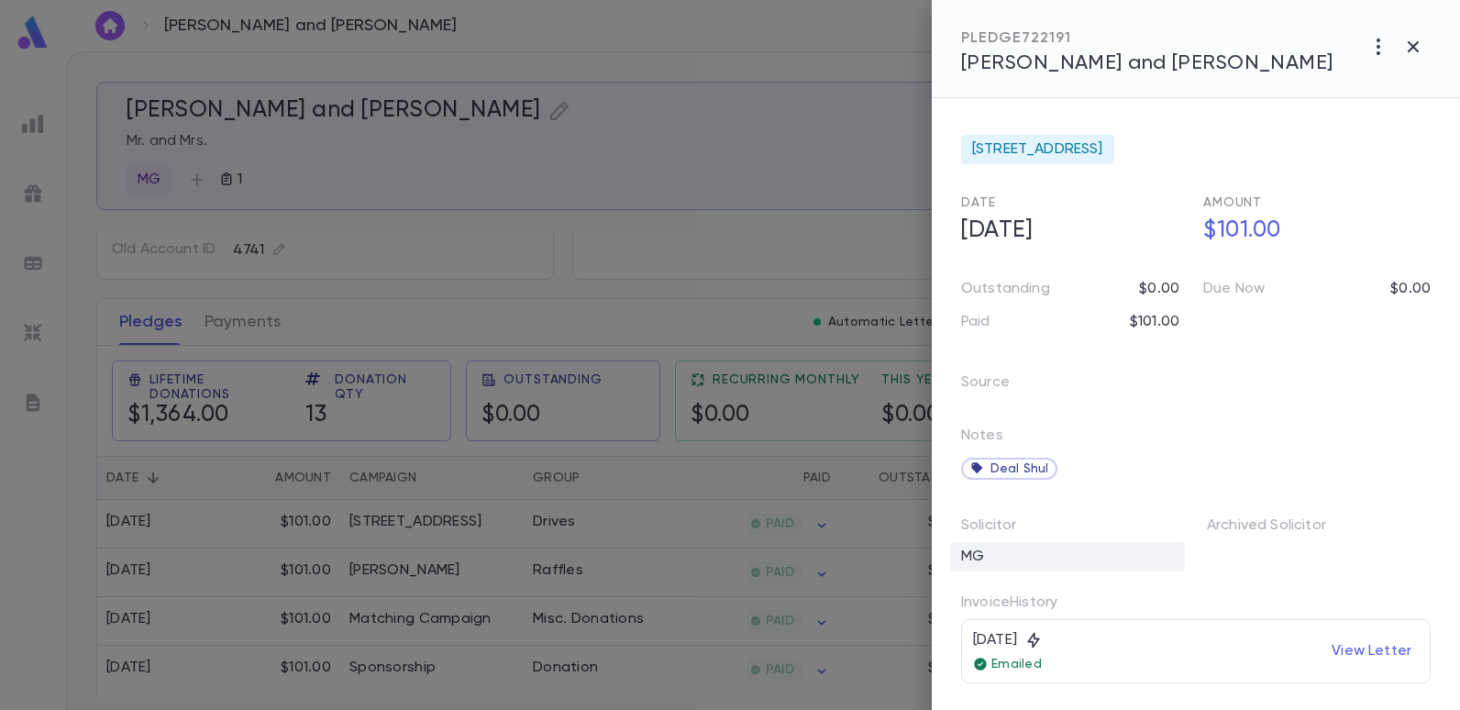
click at [986, 559] on div "MG" at bounding box center [1067, 556] width 235 height 29
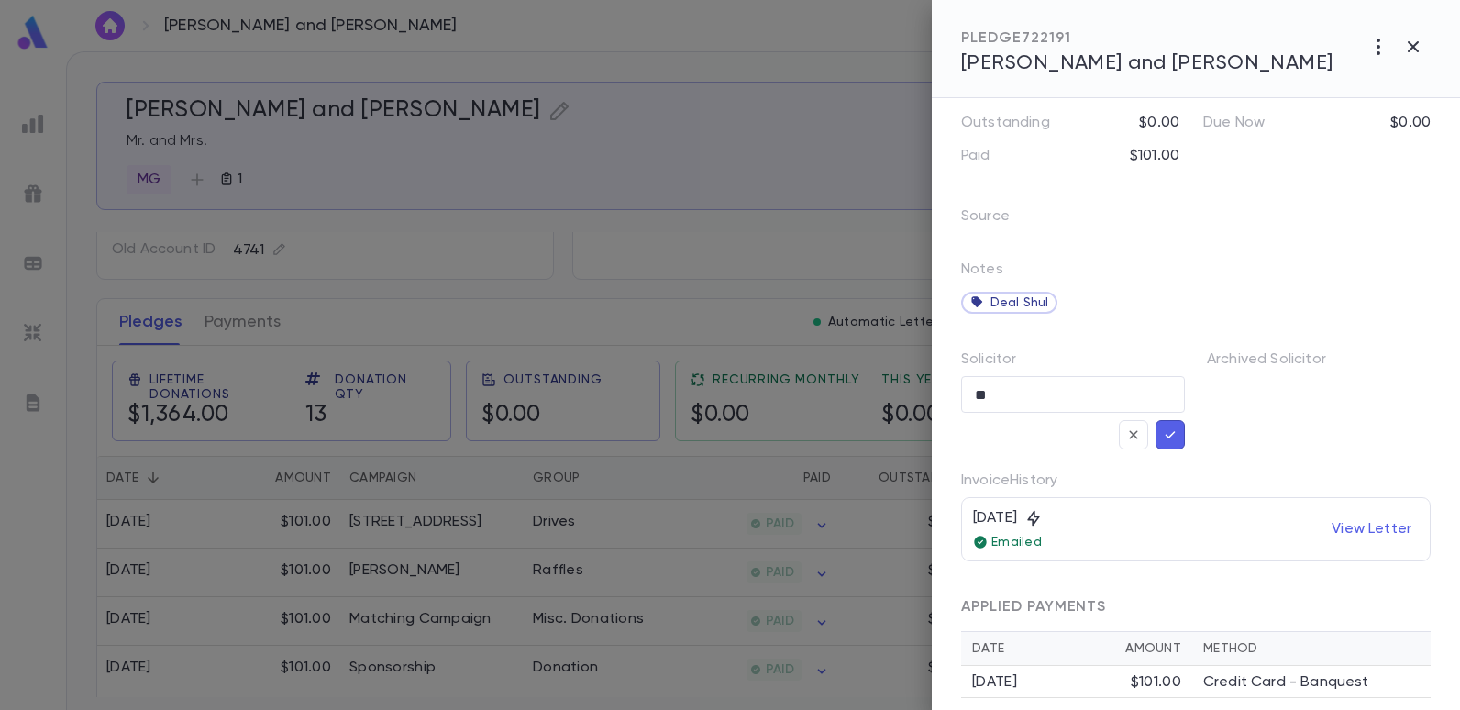
scroll to position [184, 0]
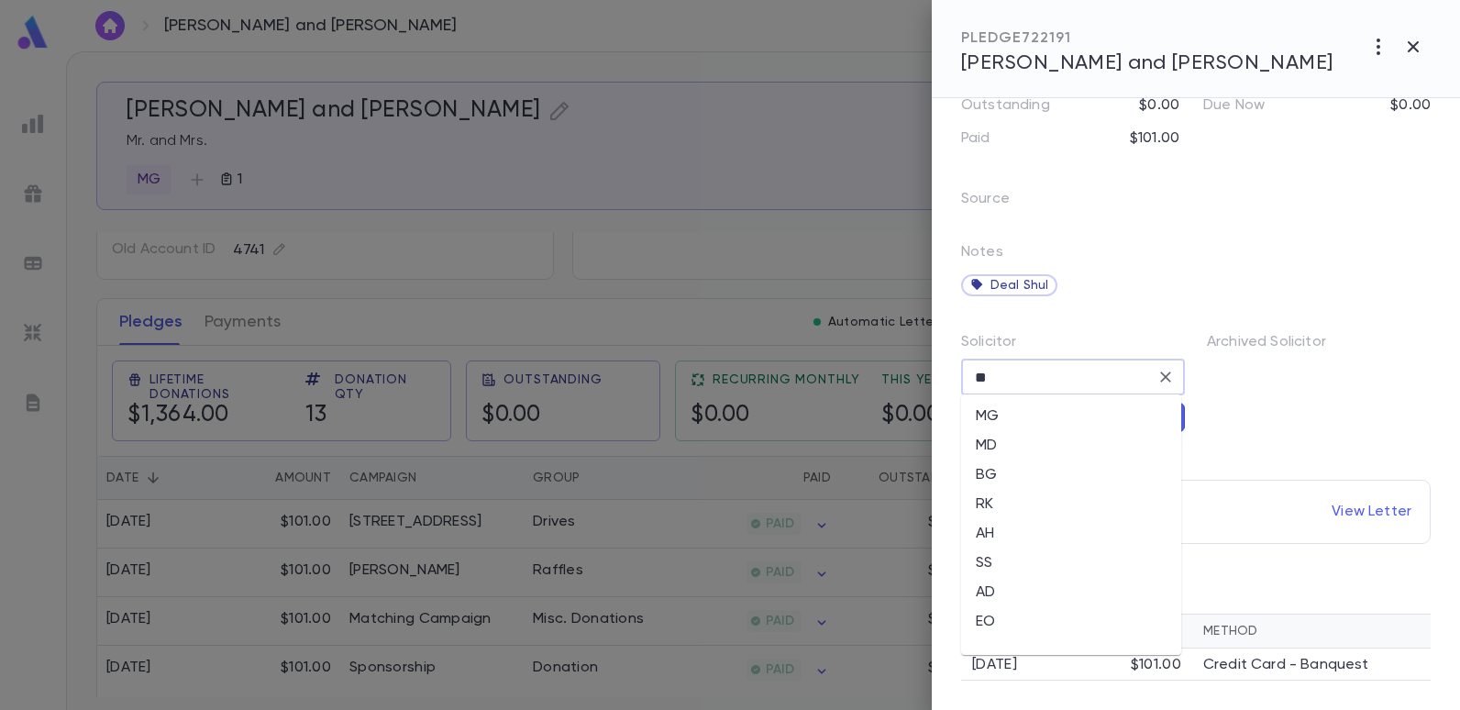
click at [1142, 383] on input "**" at bounding box center [1059, 376] width 180 height 35
click at [995, 623] on li "EO" at bounding box center [1071, 621] width 220 height 29
type input "**"
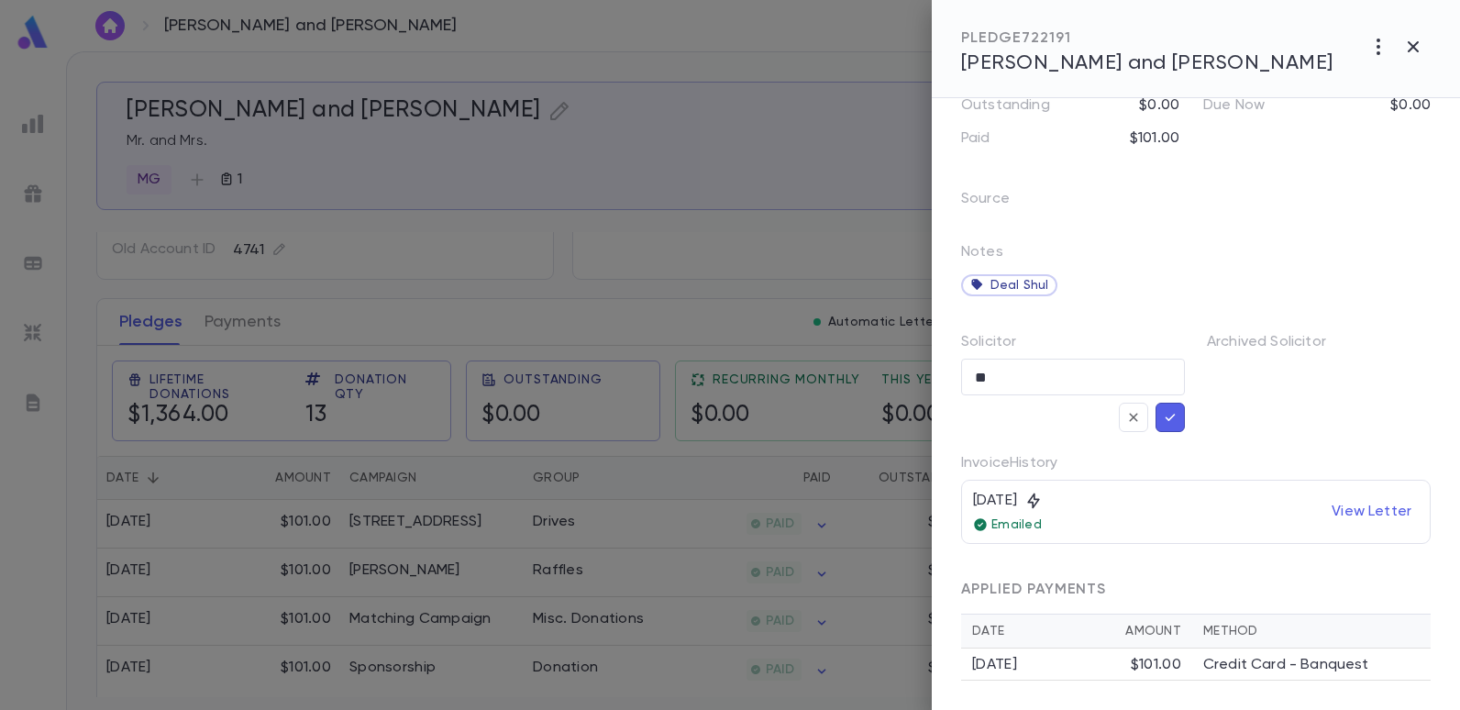
click at [1172, 409] on icon "button" at bounding box center [1170, 417] width 17 height 18
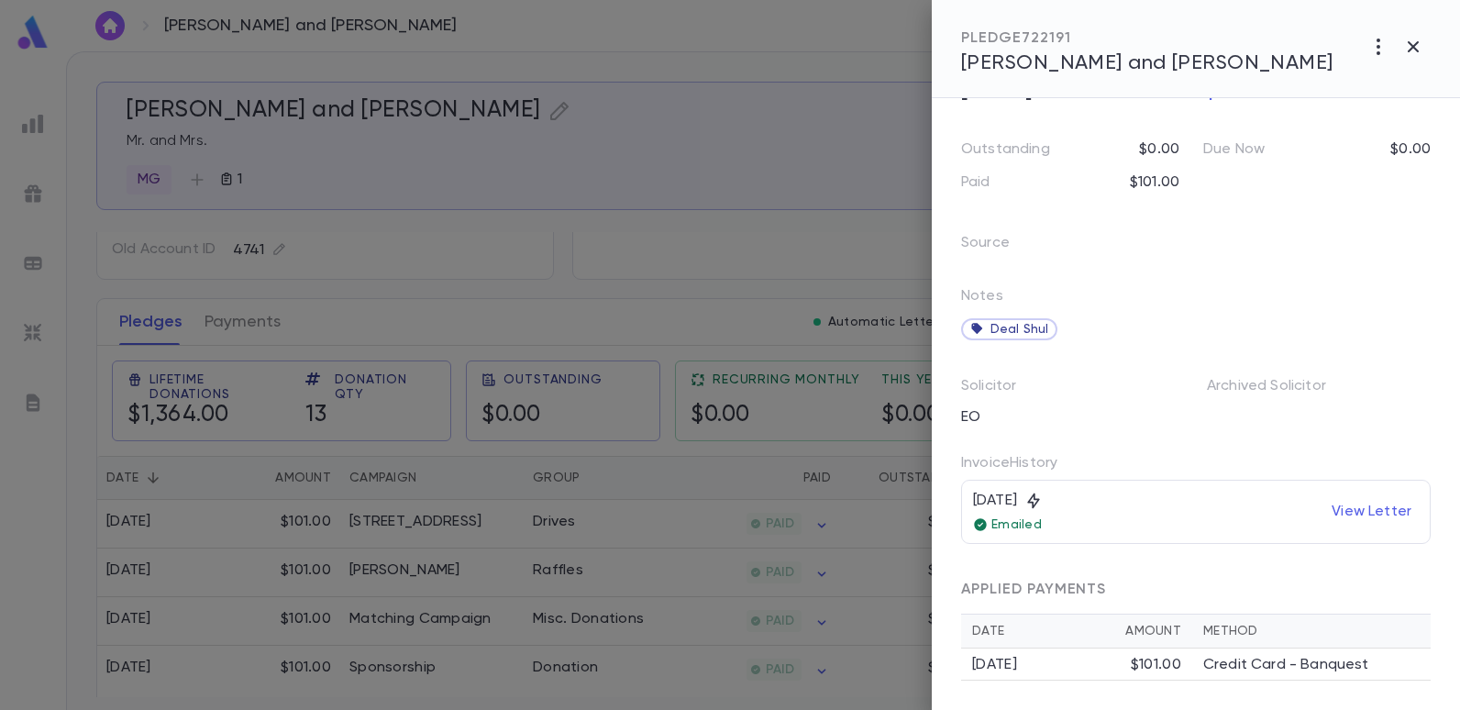
scroll to position [140, 0]
click at [490, 67] on div at bounding box center [730, 355] width 1460 height 710
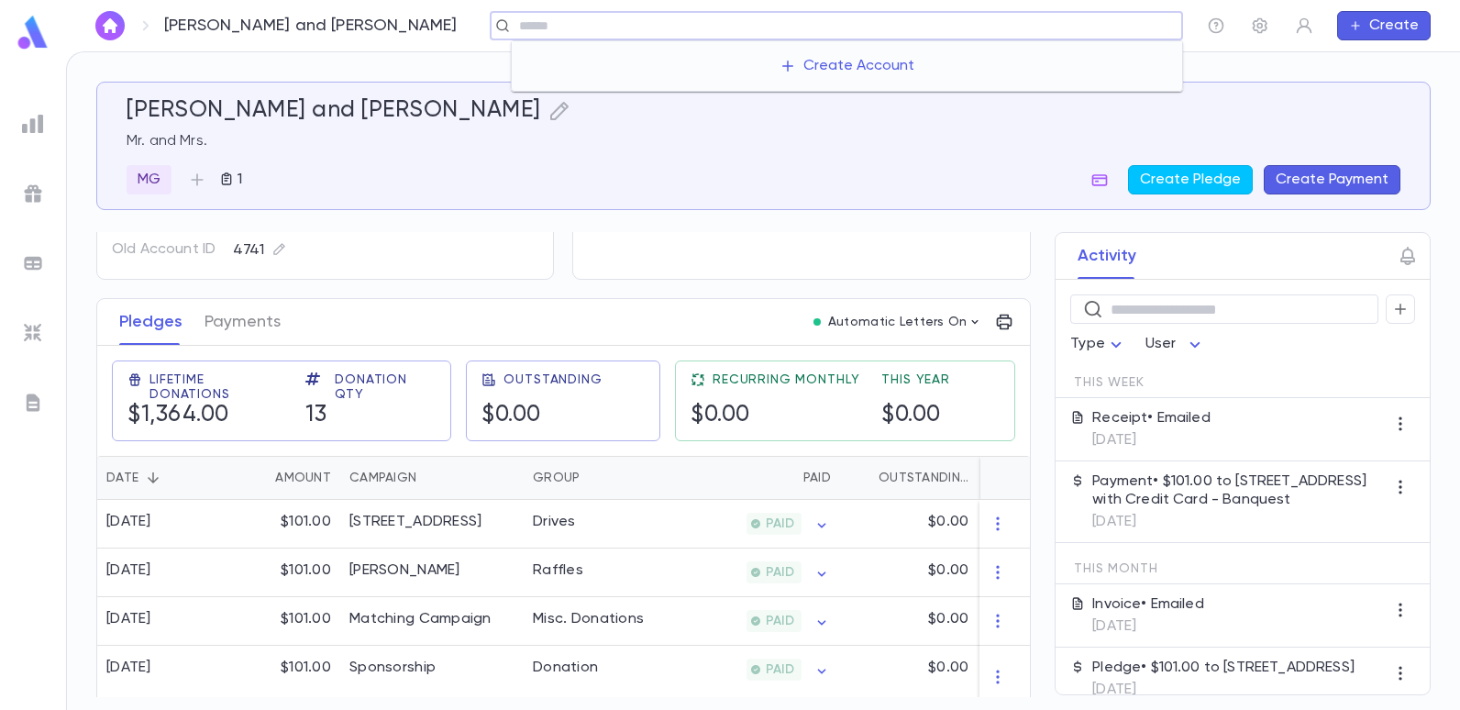
click at [1055, 34] on input "text" at bounding box center [843, 25] width 661 height 17
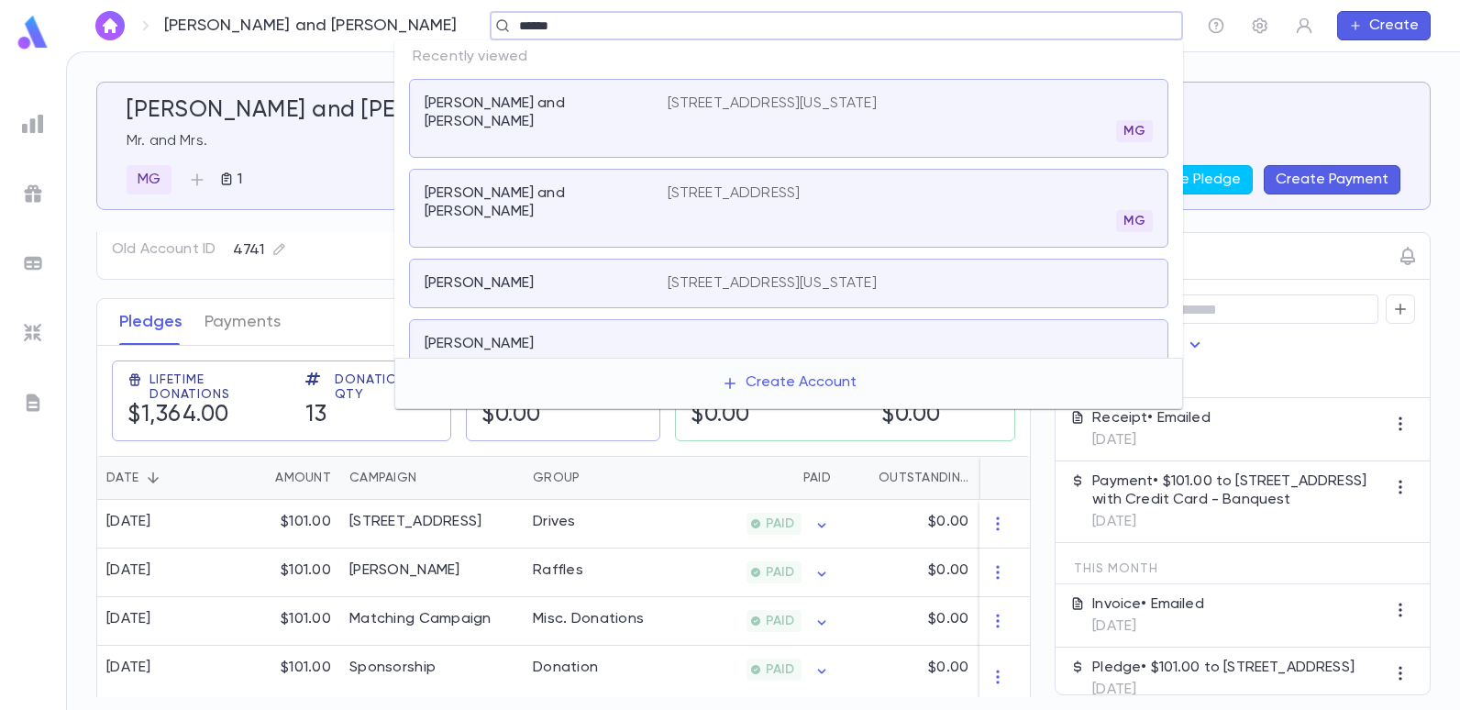
type input "******"
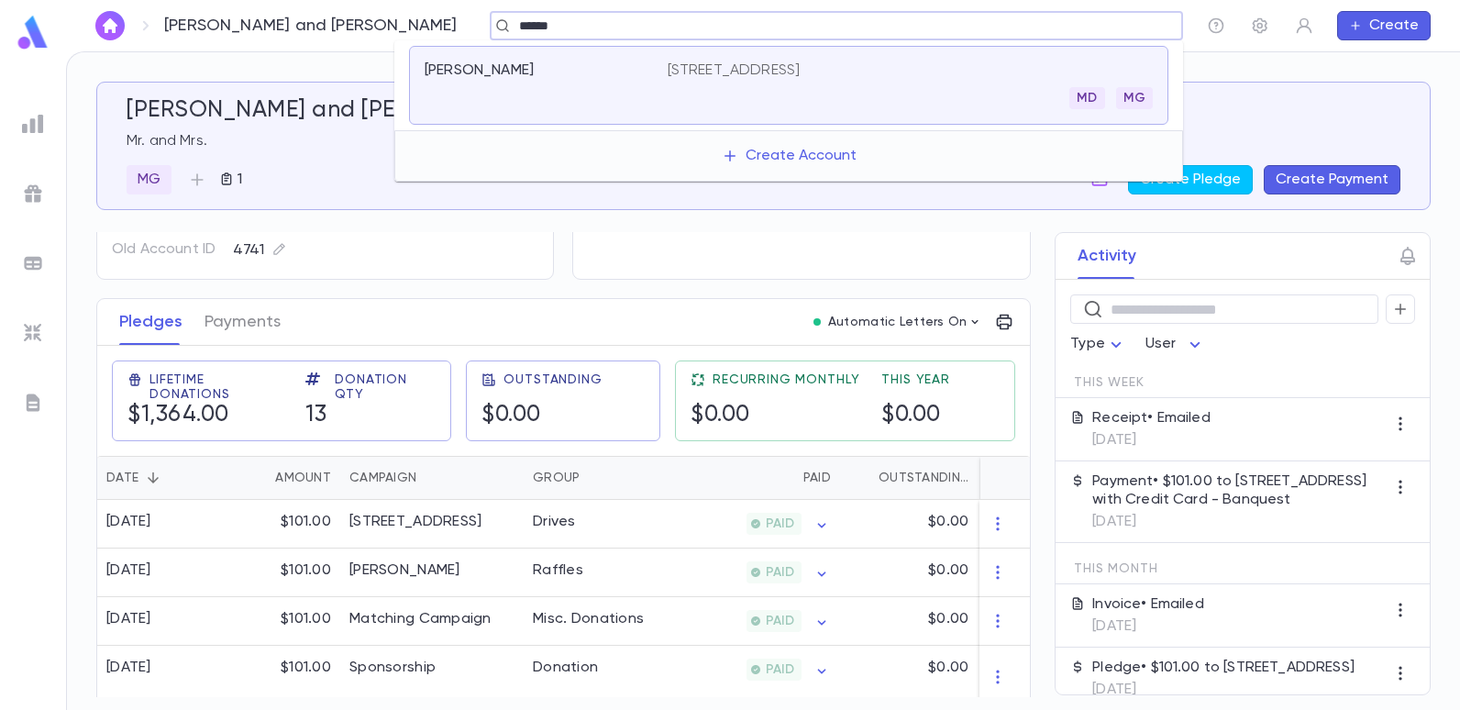
click at [733, 72] on p "162 Avenue T, Brooklyn NY 11223" at bounding box center [733, 70] width 133 height 18
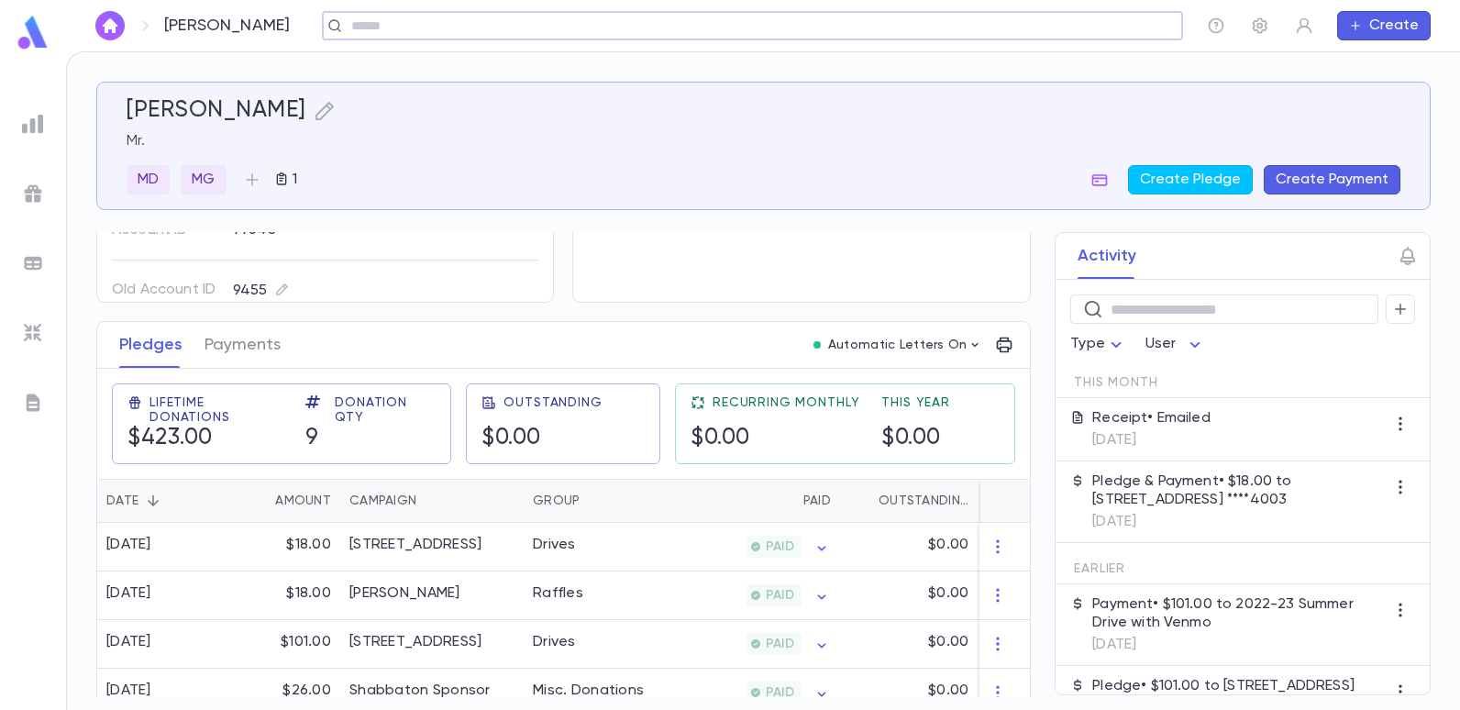
scroll to position [183, 0]
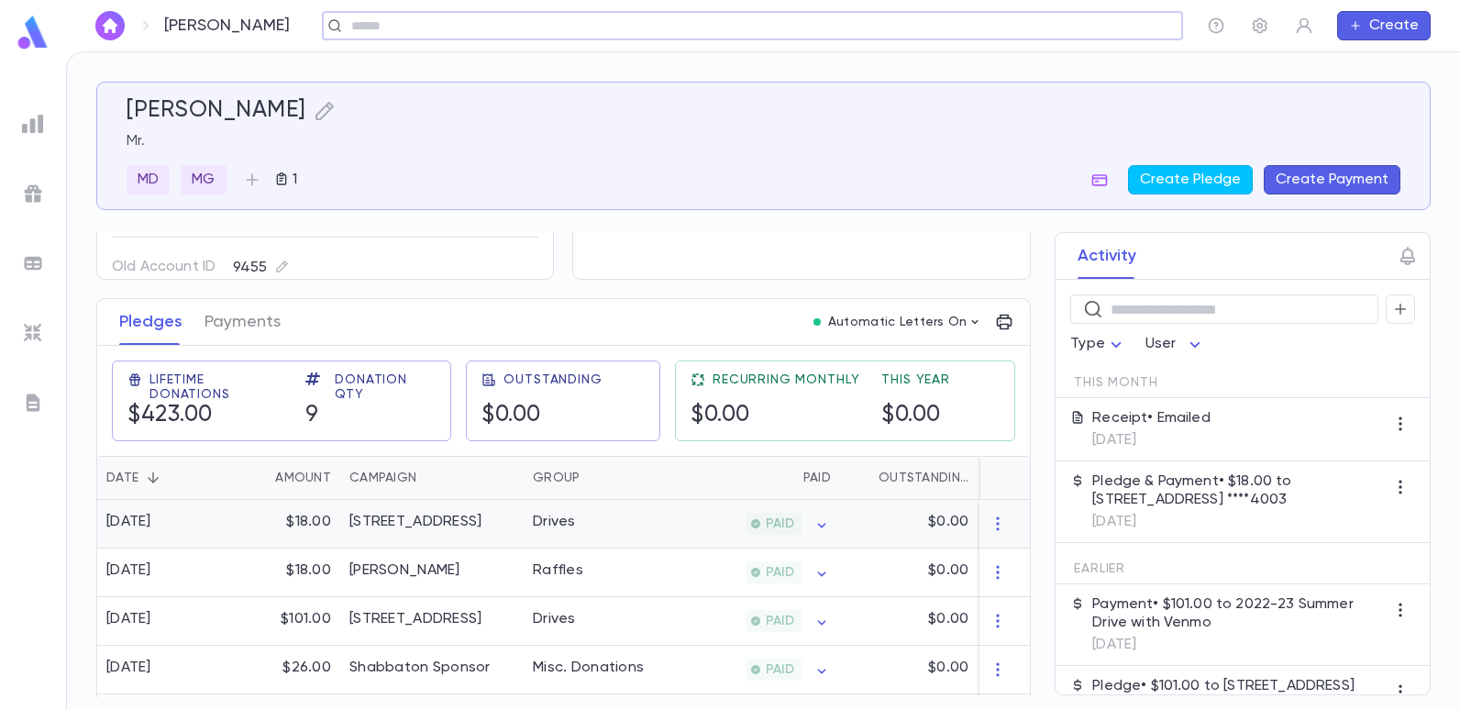
click at [481, 528] on div "[STREET_ADDRESS]" at bounding box center [415, 521] width 132 height 18
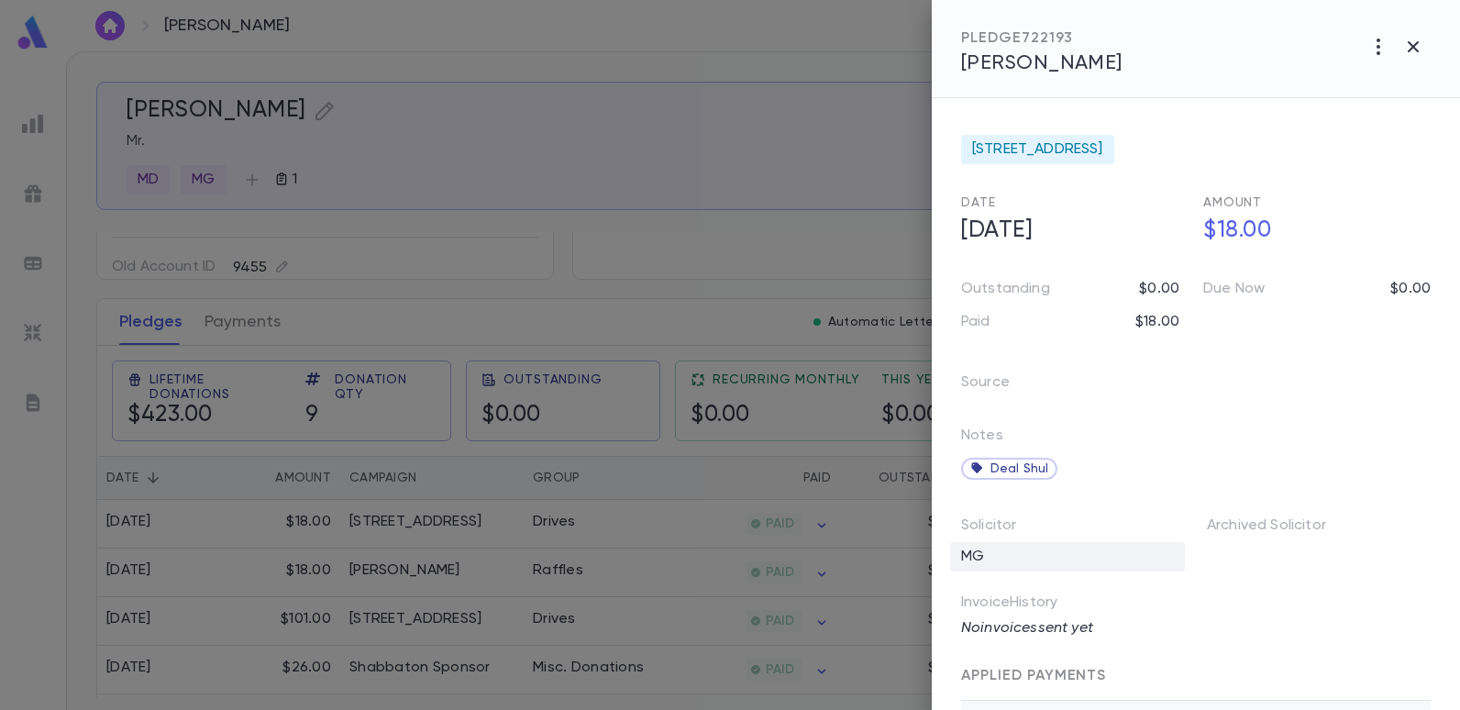
click at [1005, 545] on div "MG" at bounding box center [1067, 556] width 235 height 29
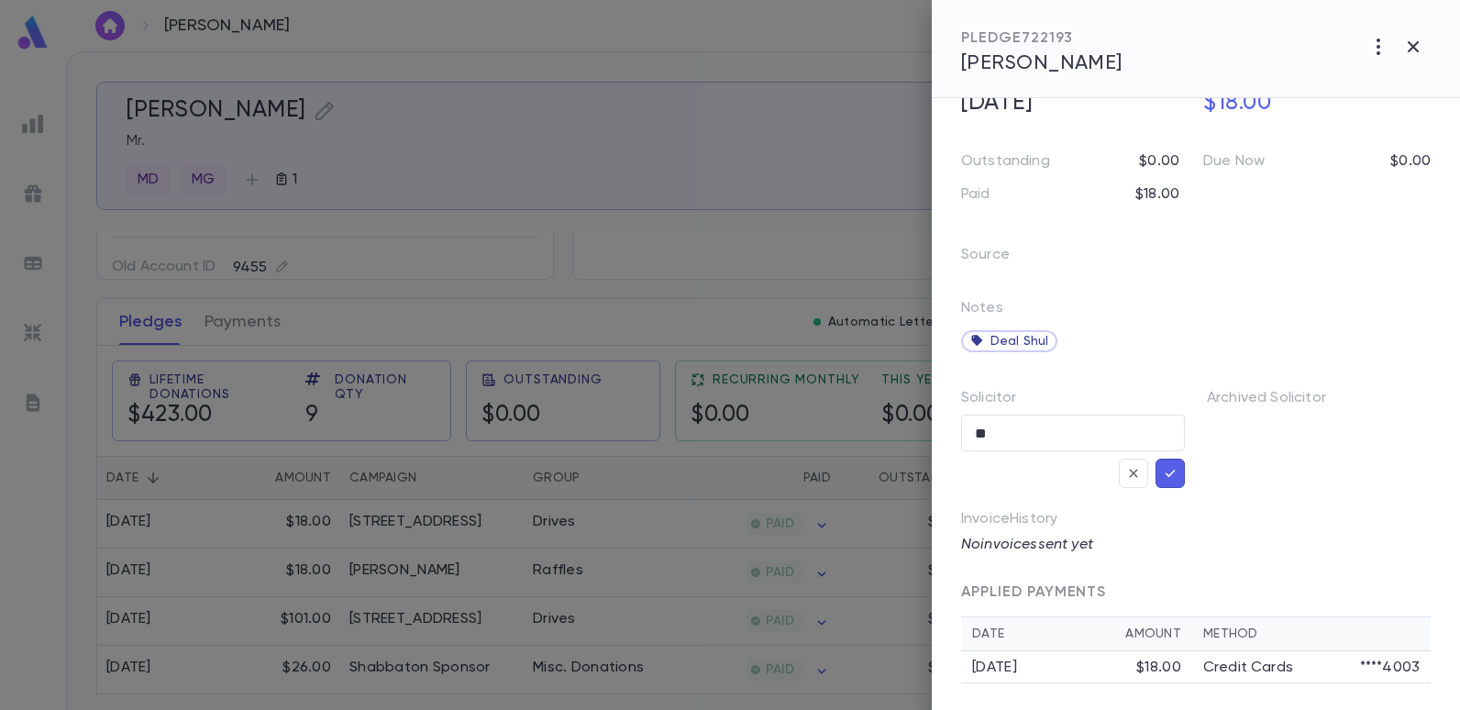
scroll to position [131, 0]
click at [1174, 478] on button "button" at bounding box center [1169, 470] width 29 height 29
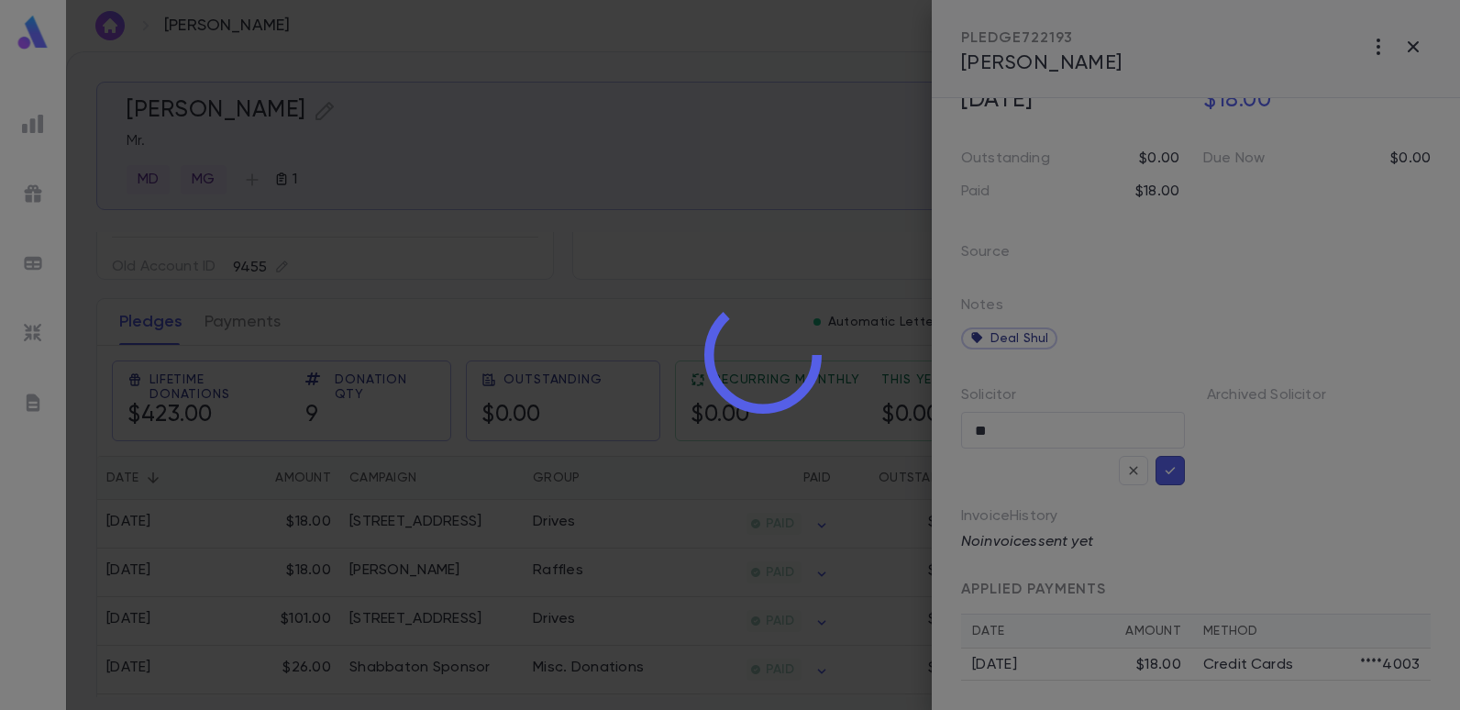
scroll to position [87, 0]
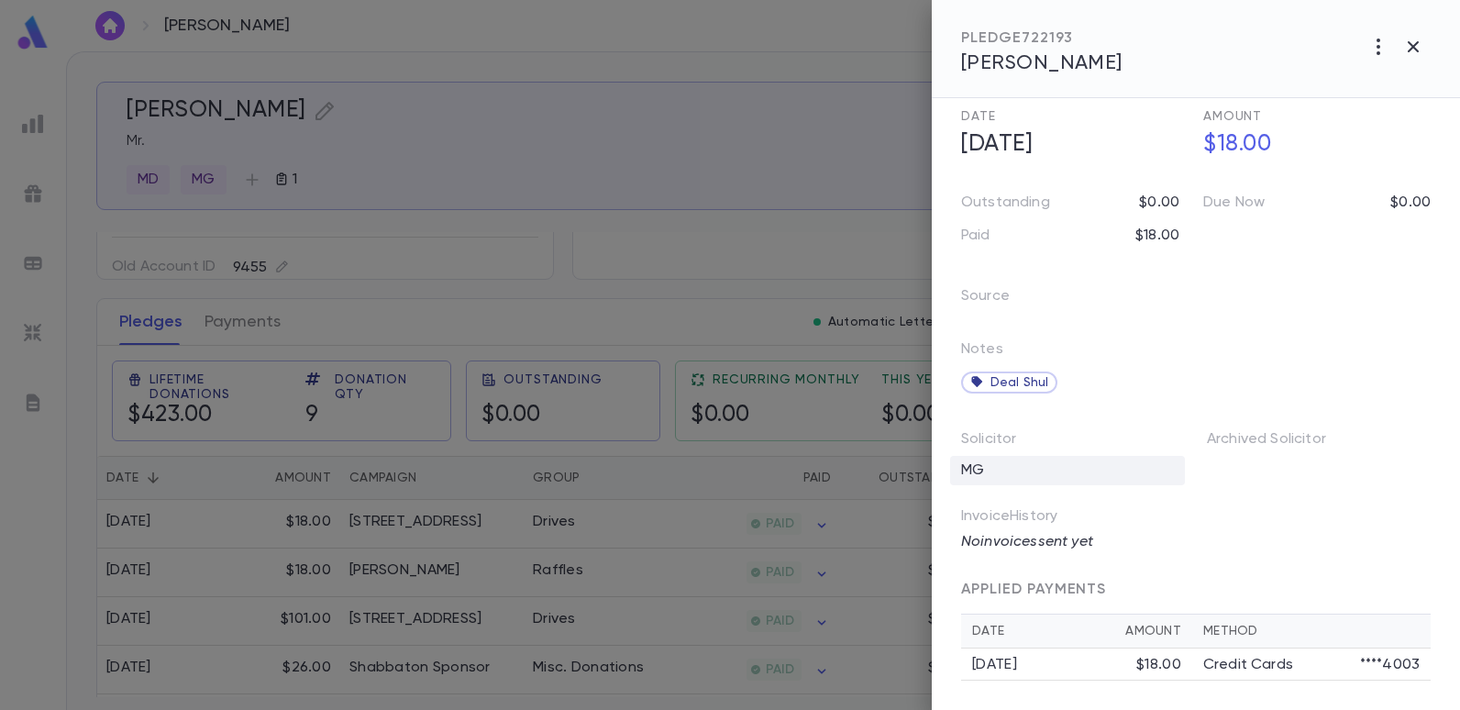
click at [1059, 457] on div "MG" at bounding box center [1067, 470] width 235 height 29
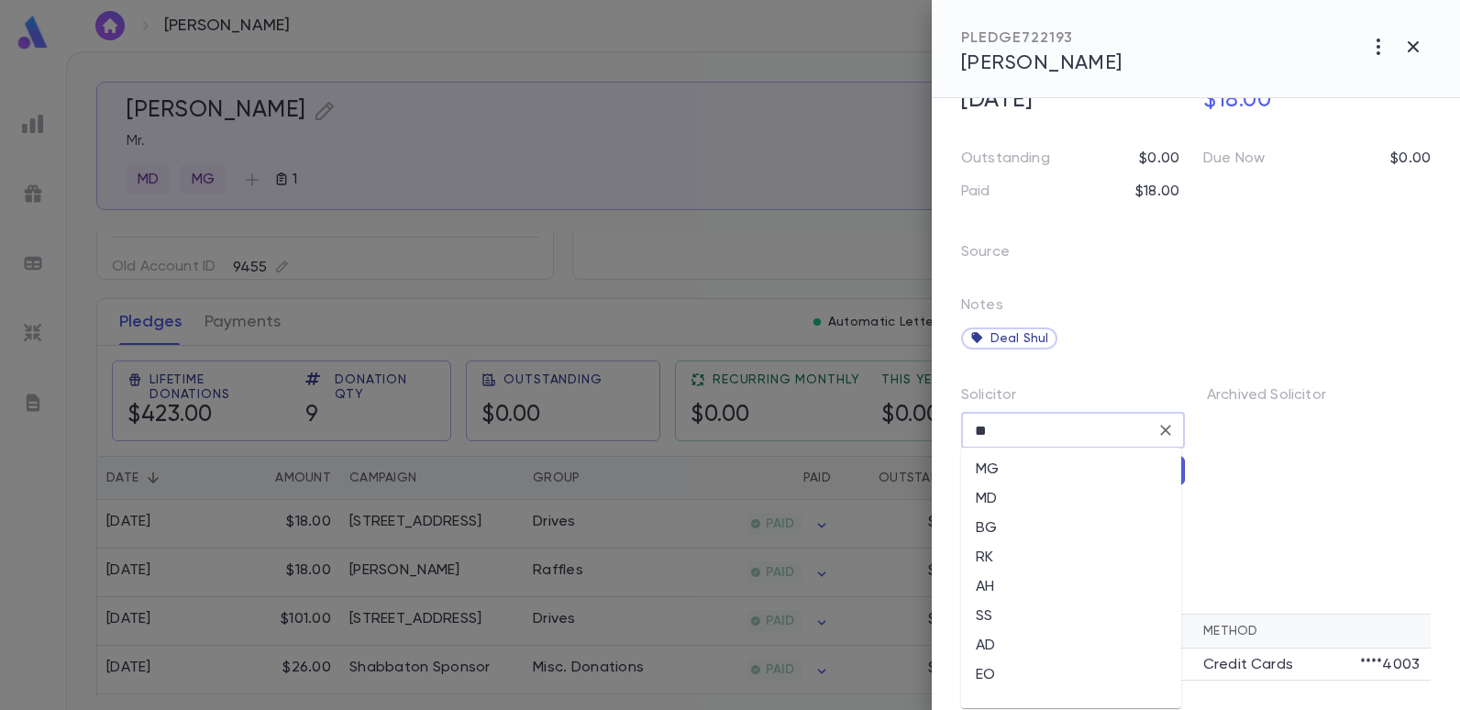
click at [1121, 438] on input "**" at bounding box center [1059, 430] width 180 height 35
click at [993, 669] on li "EO" at bounding box center [1071, 674] width 220 height 29
type input "**"
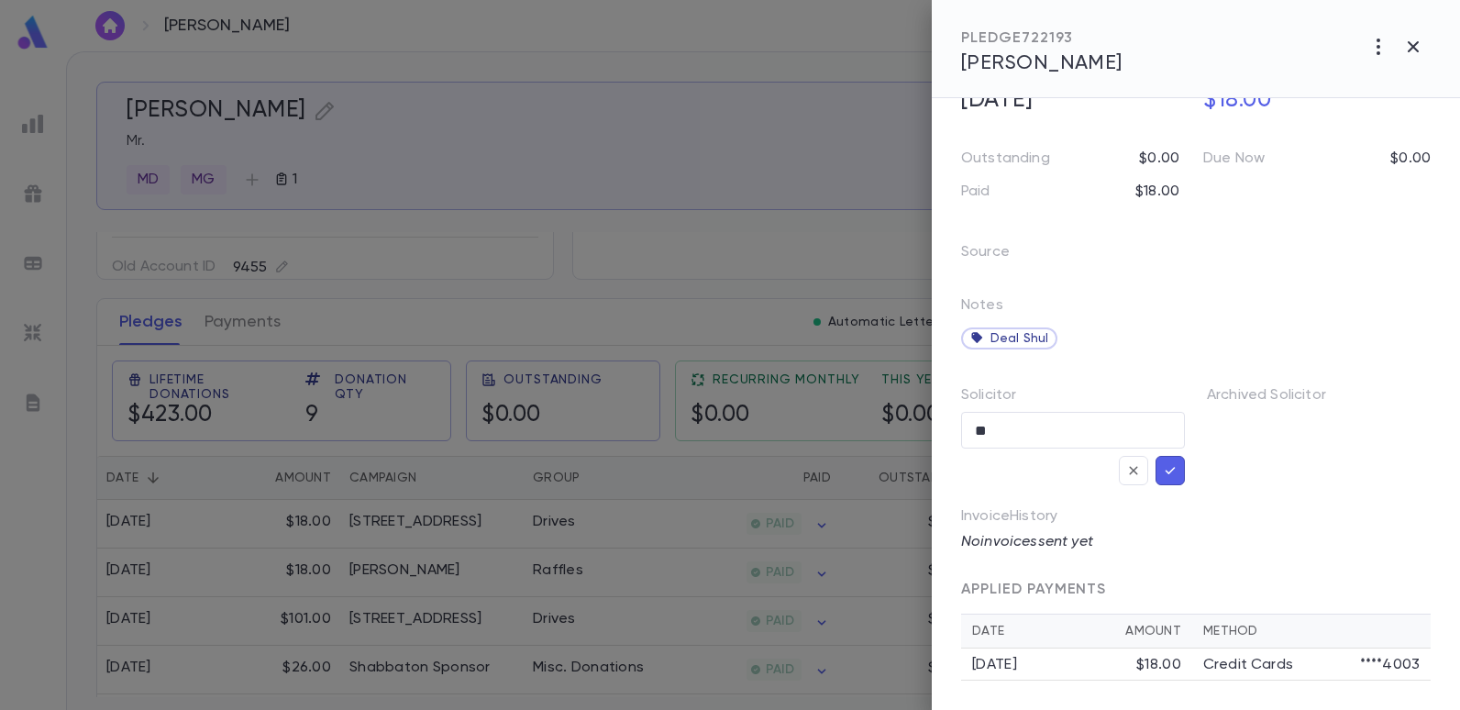
click at [1162, 479] on button "button" at bounding box center [1169, 470] width 29 height 29
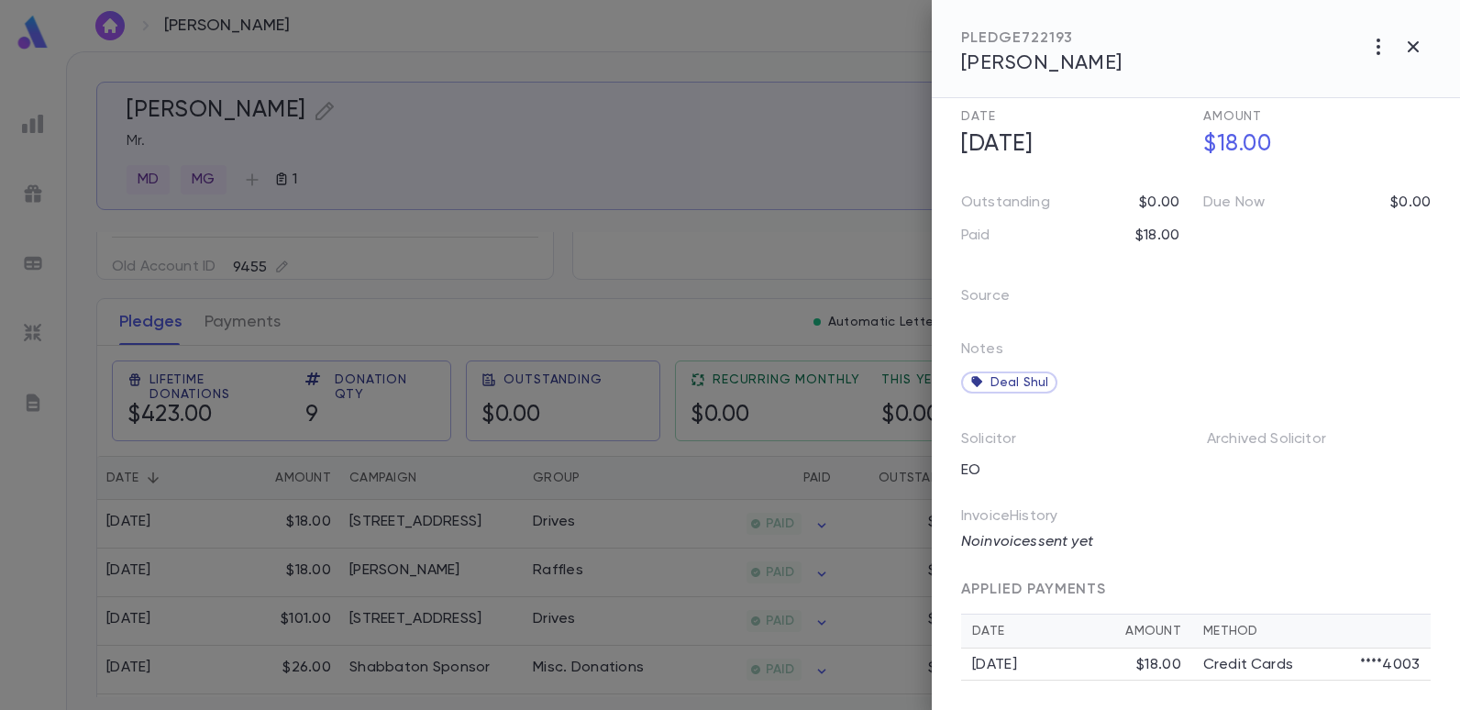
scroll to position [87, 0]
click at [668, 150] on div at bounding box center [730, 355] width 1460 height 710
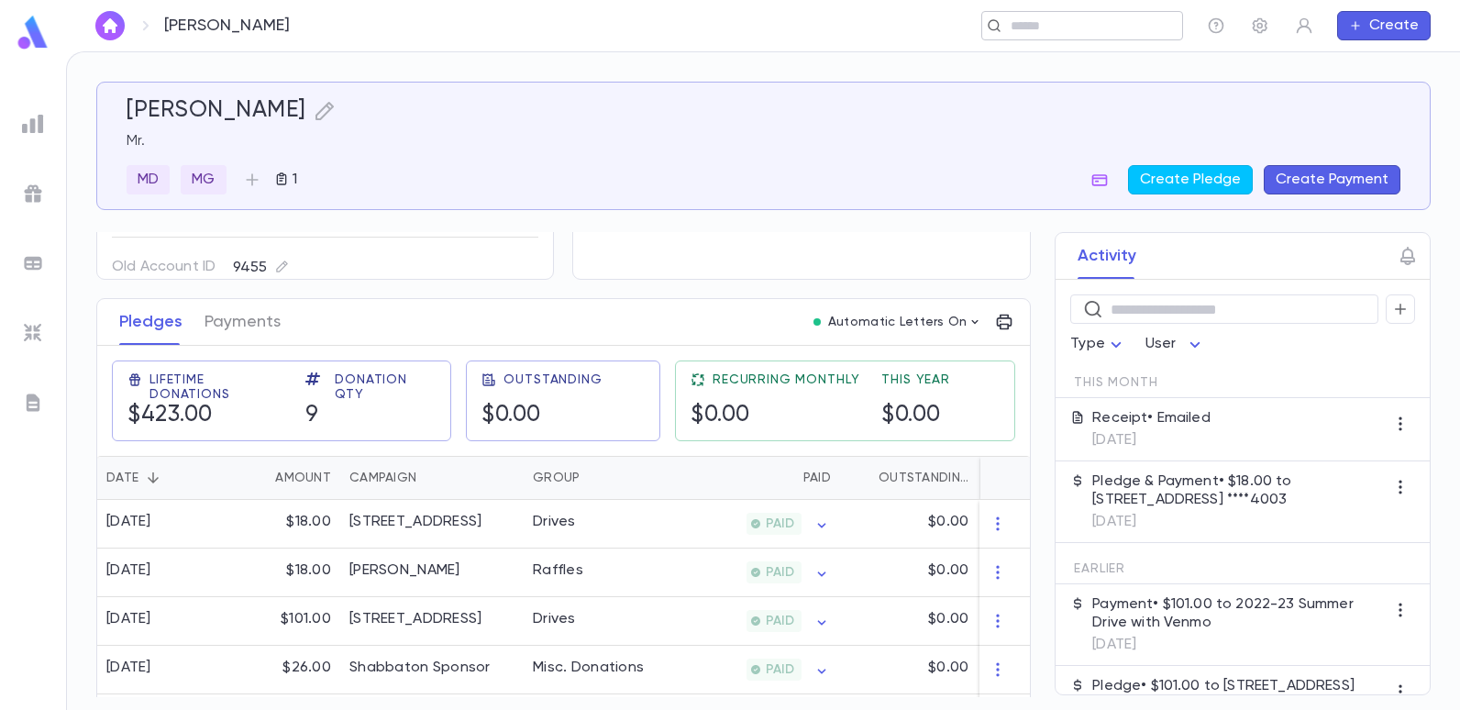
click at [1035, 27] on input "text" at bounding box center [1076, 25] width 142 height 17
click at [774, 25] on input "text" at bounding box center [746, 25] width 801 height 17
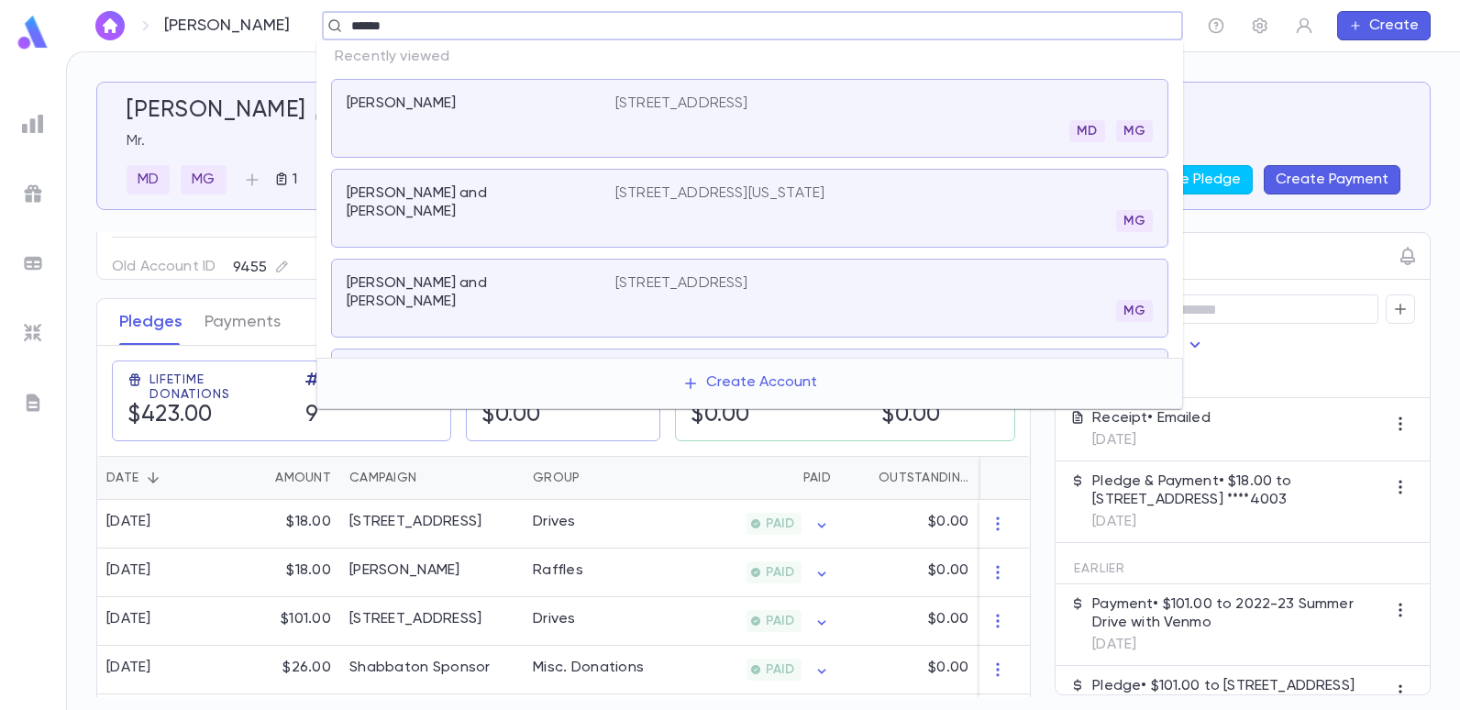
type input "******"
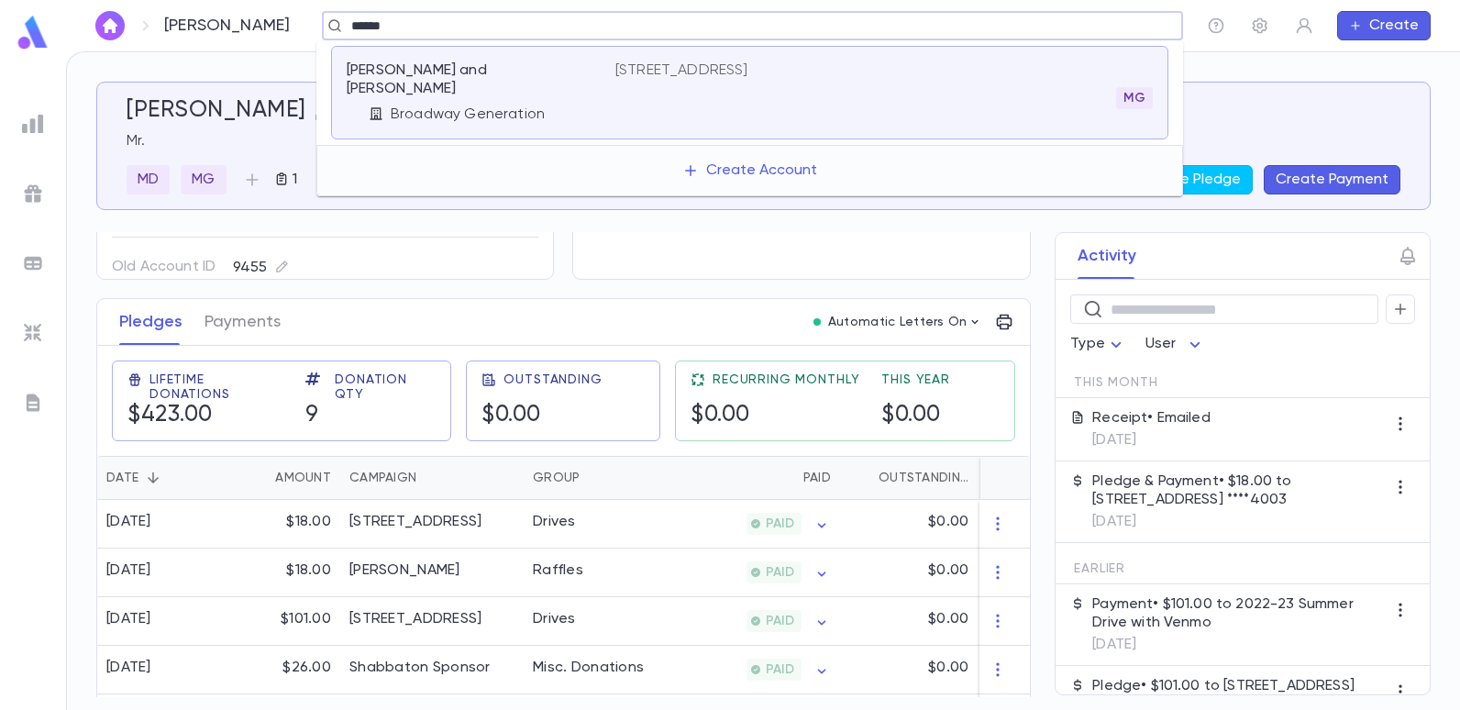
click at [388, 76] on p "Djmal, Richard and Fortune" at bounding box center [470, 79] width 247 height 37
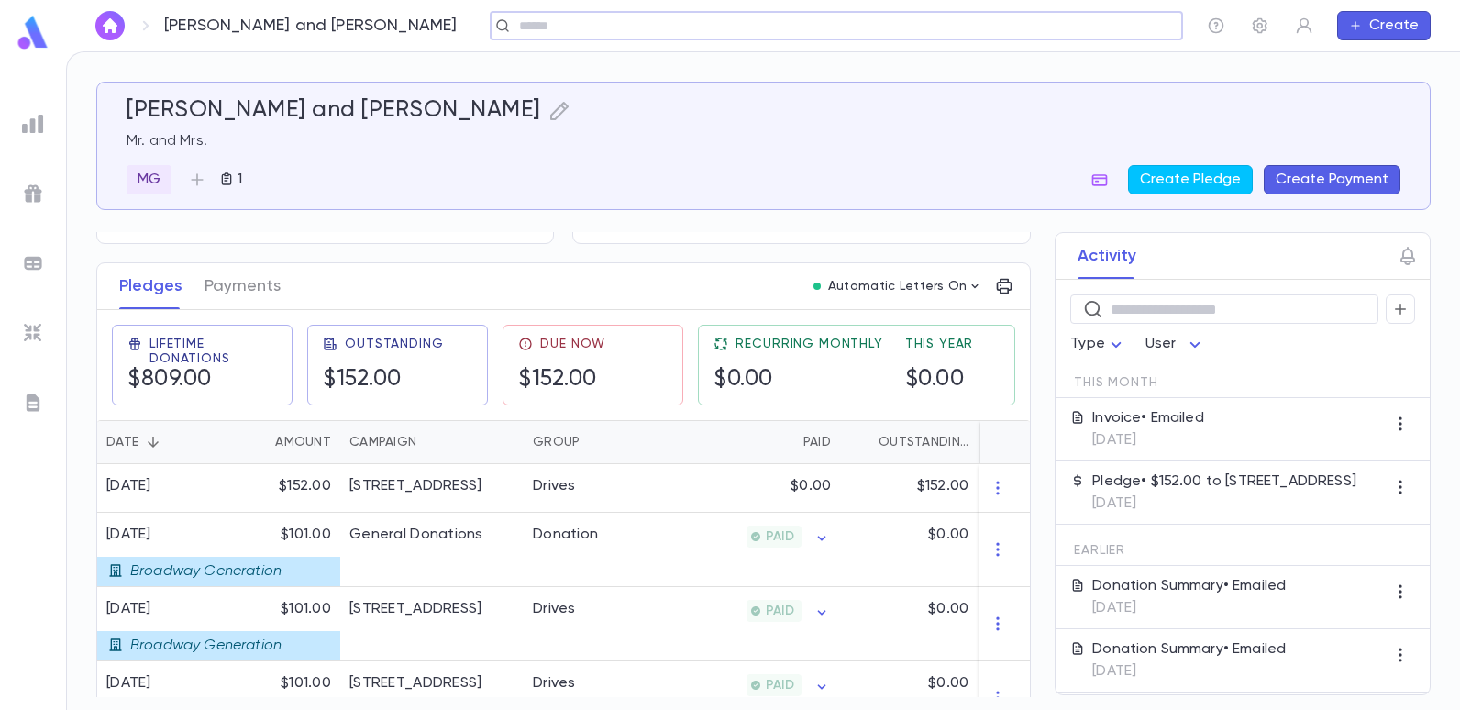
scroll to position [275, 0]
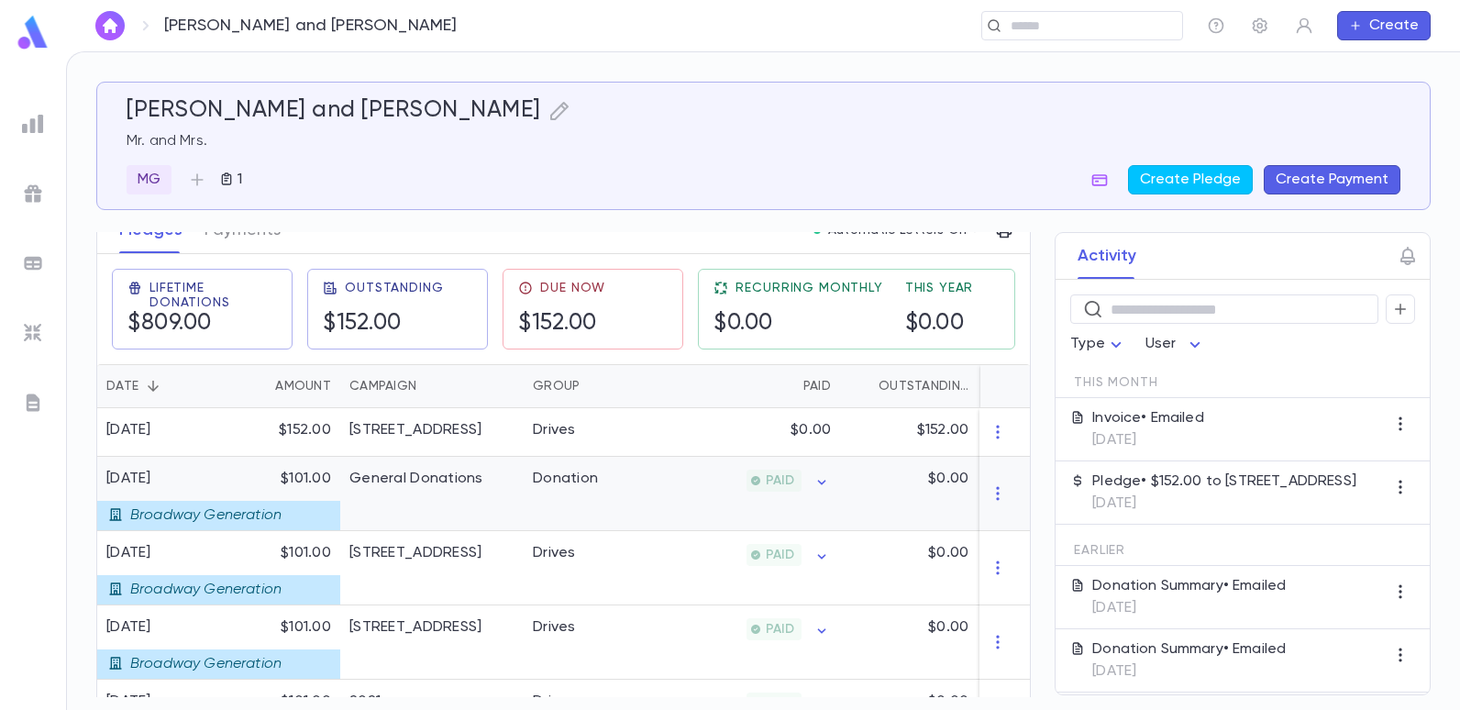
click at [606, 491] on div "Donation" at bounding box center [592, 494] width 138 height 74
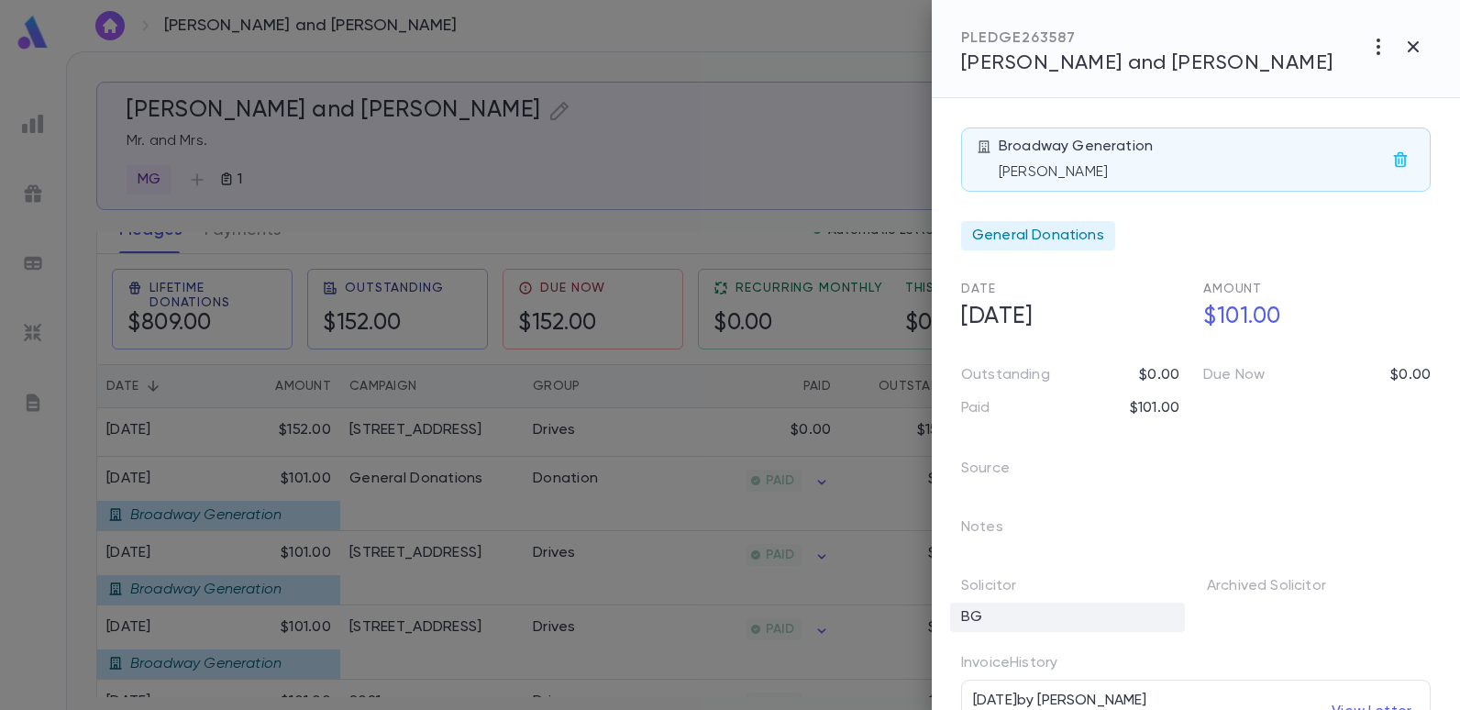
click at [1007, 622] on div "BG" at bounding box center [1067, 616] width 235 height 29
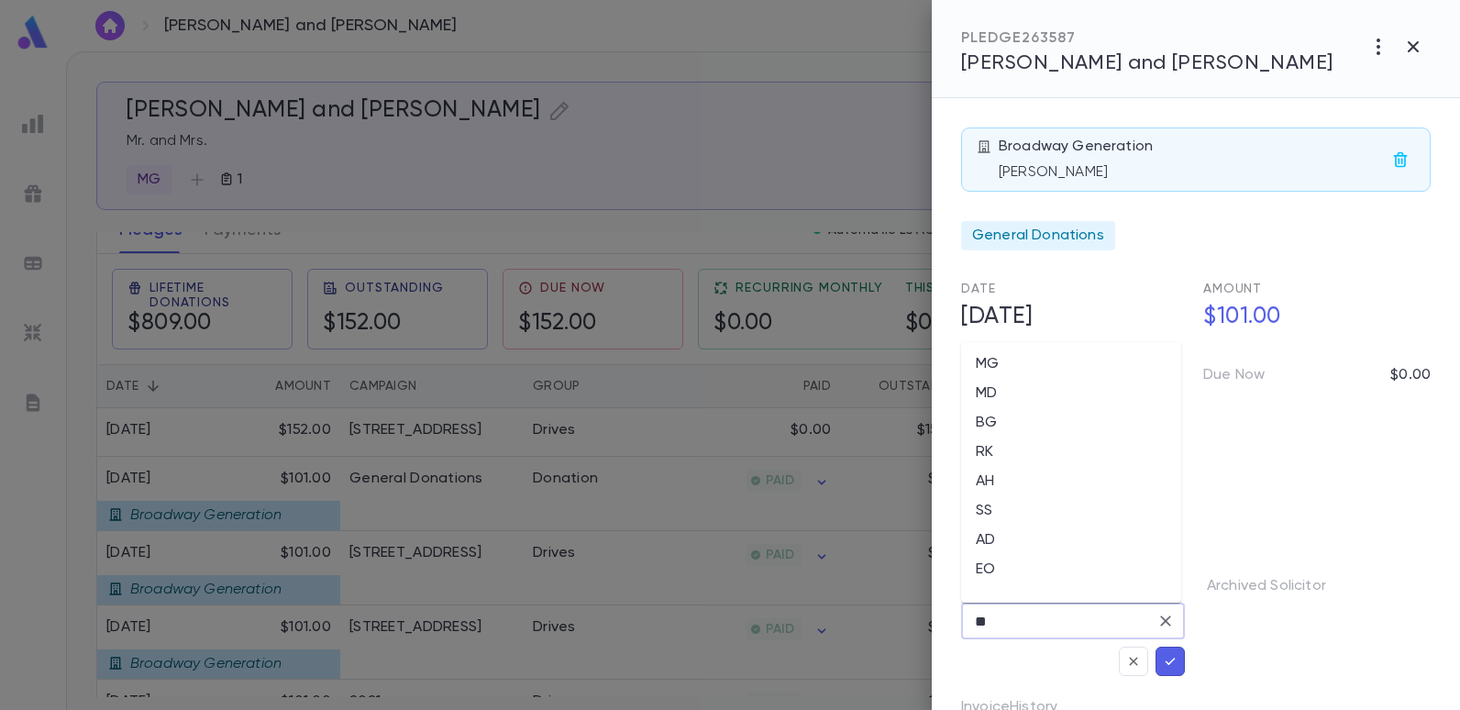
click at [1004, 619] on input "**" at bounding box center [1059, 620] width 180 height 35
click at [985, 566] on li "EO" at bounding box center [1071, 569] width 220 height 29
type input "**"
click at [1162, 660] on icon "button" at bounding box center [1170, 661] width 17 height 18
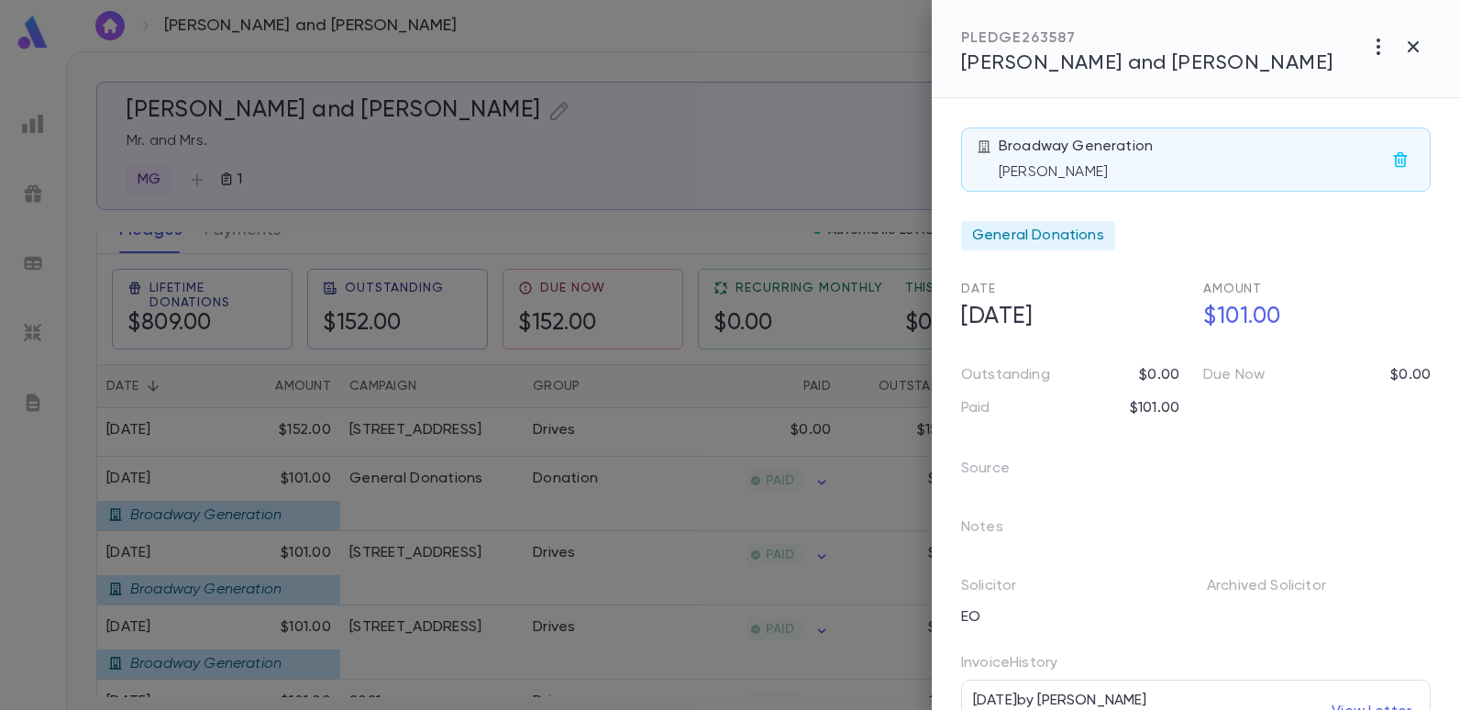
click at [808, 164] on div at bounding box center [730, 355] width 1460 height 710
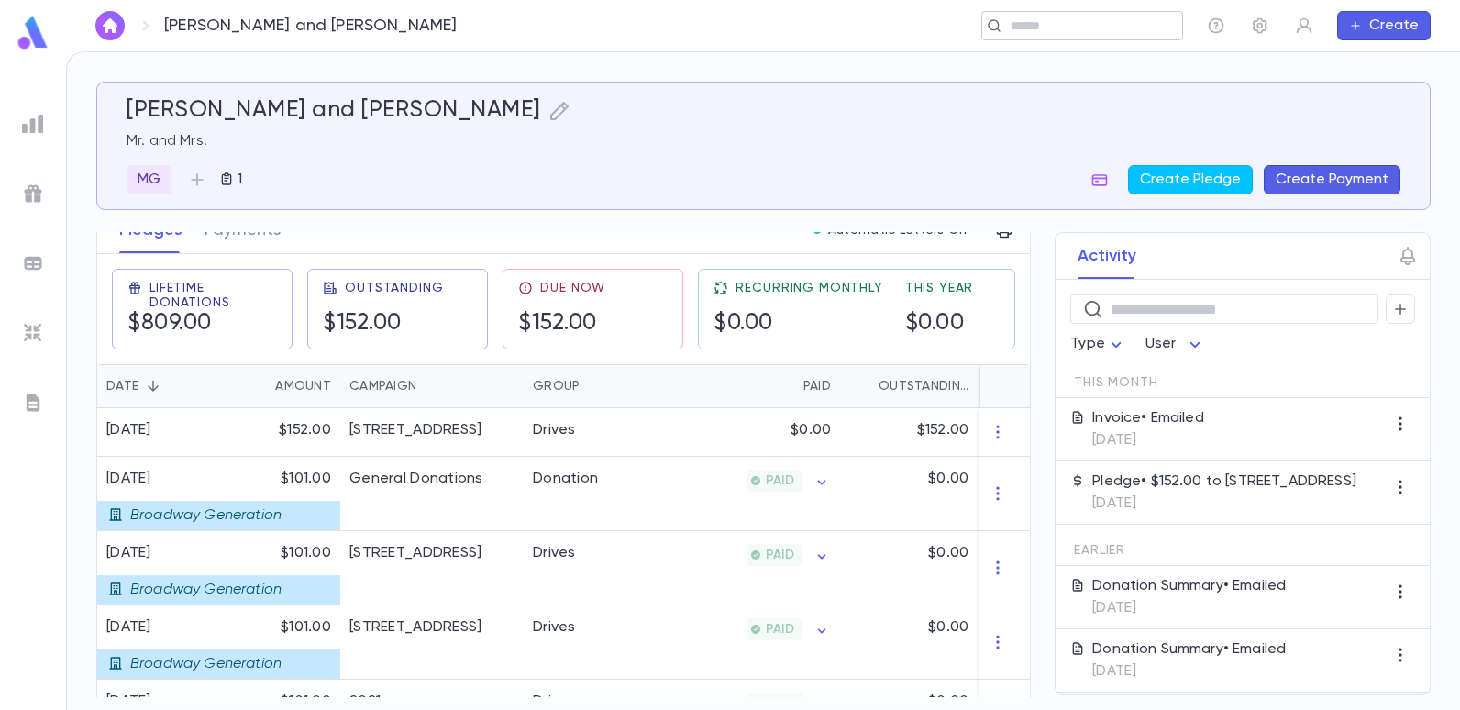
click at [1069, 31] on input "text" at bounding box center [1076, 25] width 142 height 17
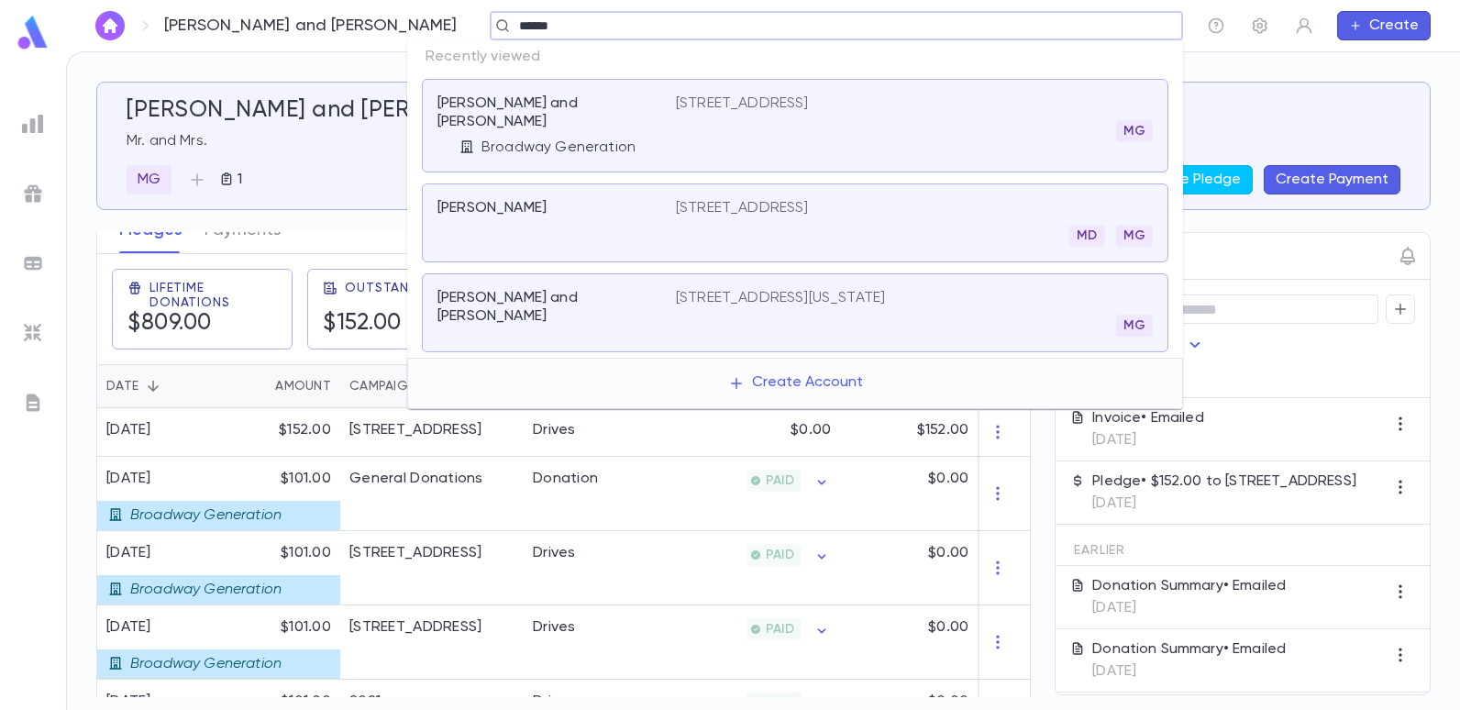
type input "******"
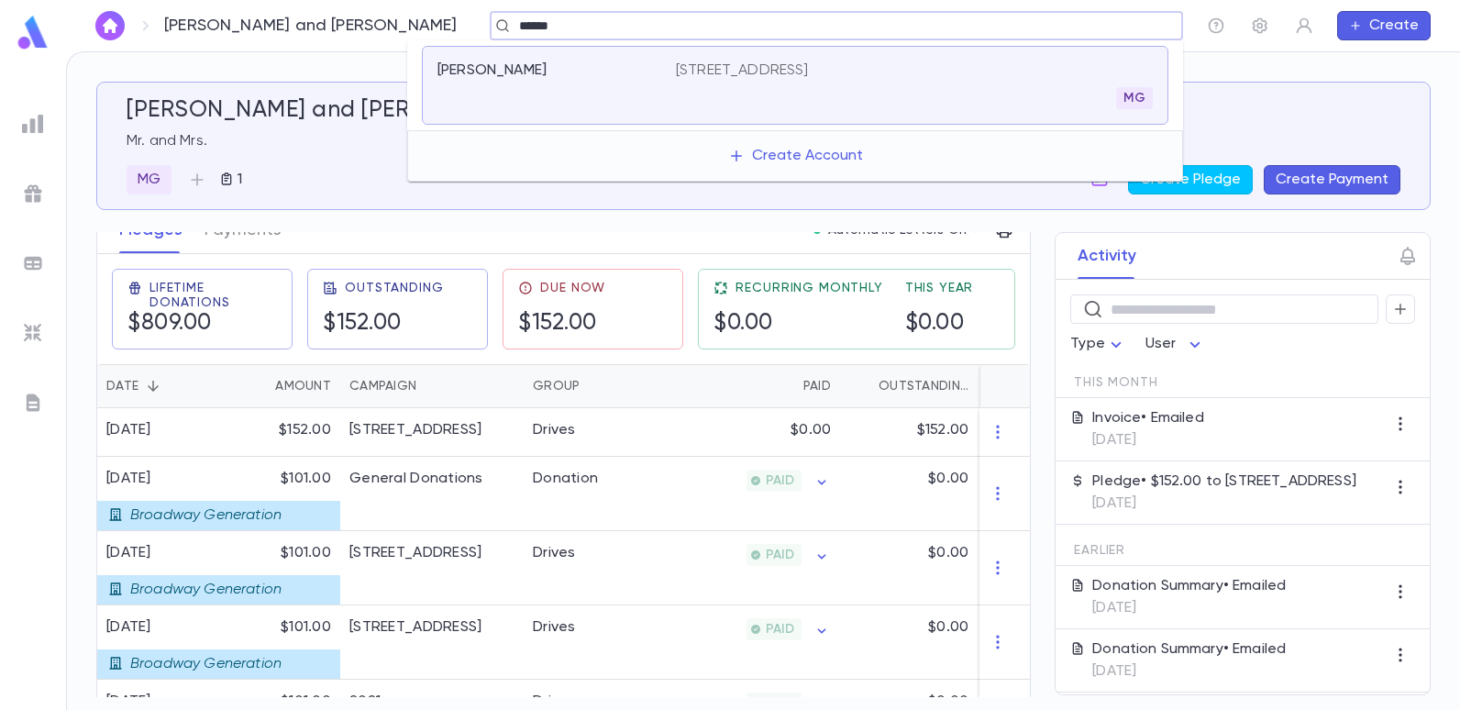
drag, startPoint x: 852, startPoint y: 63, endPoint x: 895, endPoint y: 48, distance: 45.8
click at [895, 48] on div "Pinhas, Joey 1860 East 23rd Street, Brooklyn NY 11229 MG" at bounding box center [795, 85] width 746 height 79
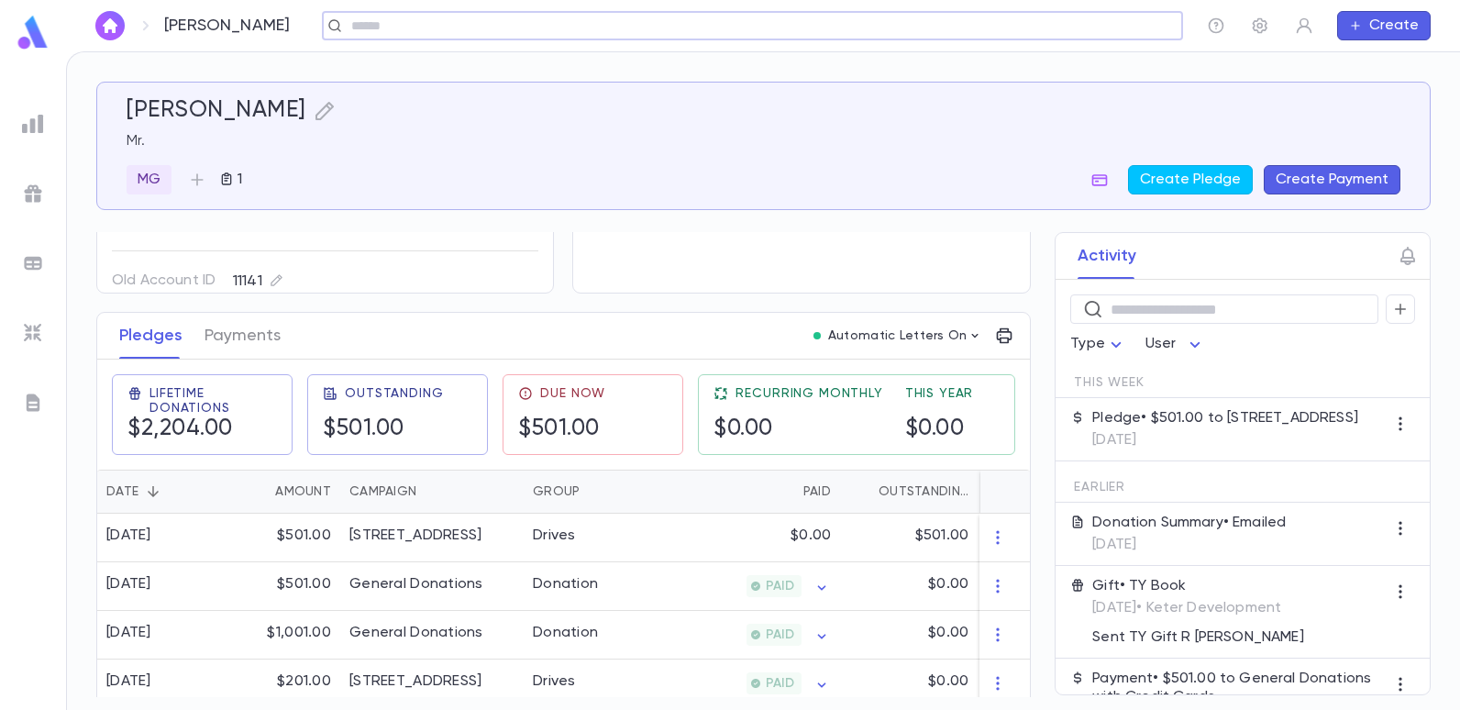
scroll to position [183, 0]
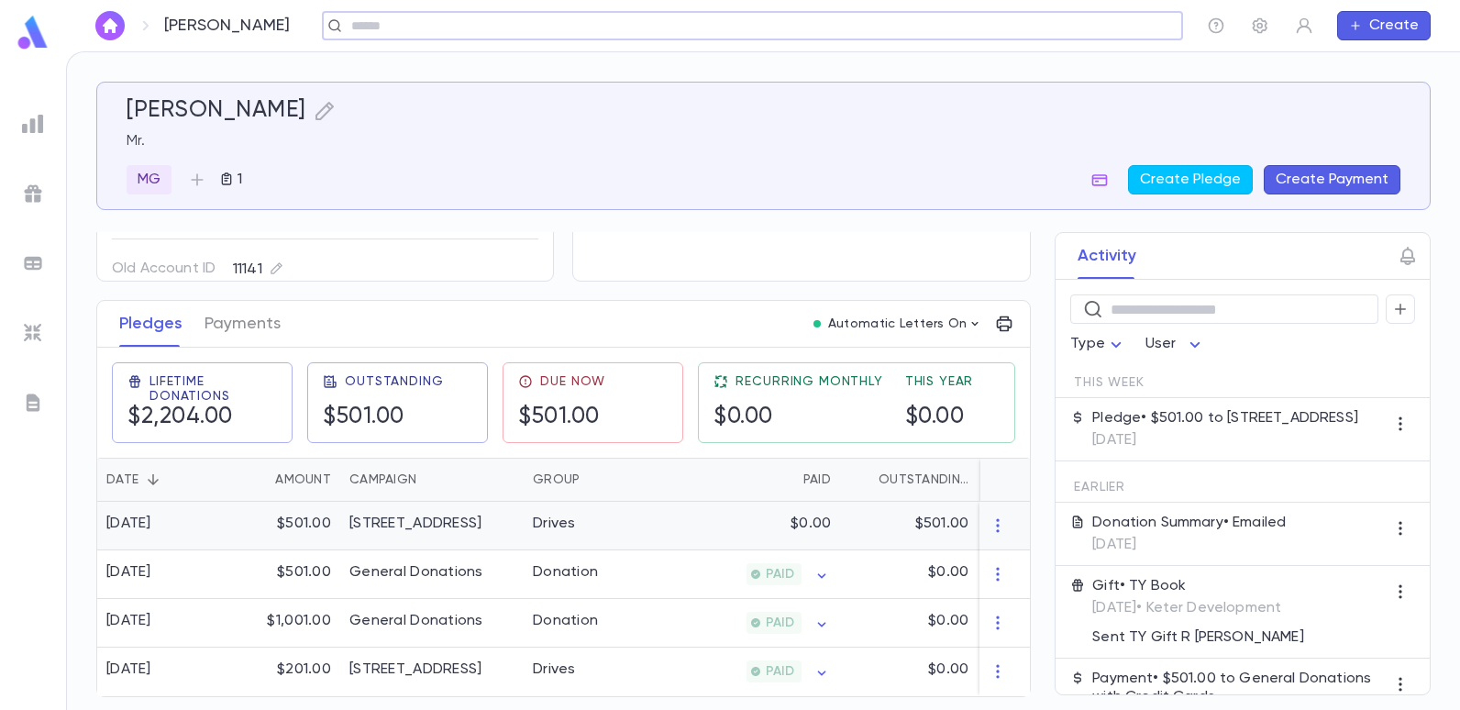
click at [618, 519] on div "Drives" at bounding box center [592, 525] width 138 height 49
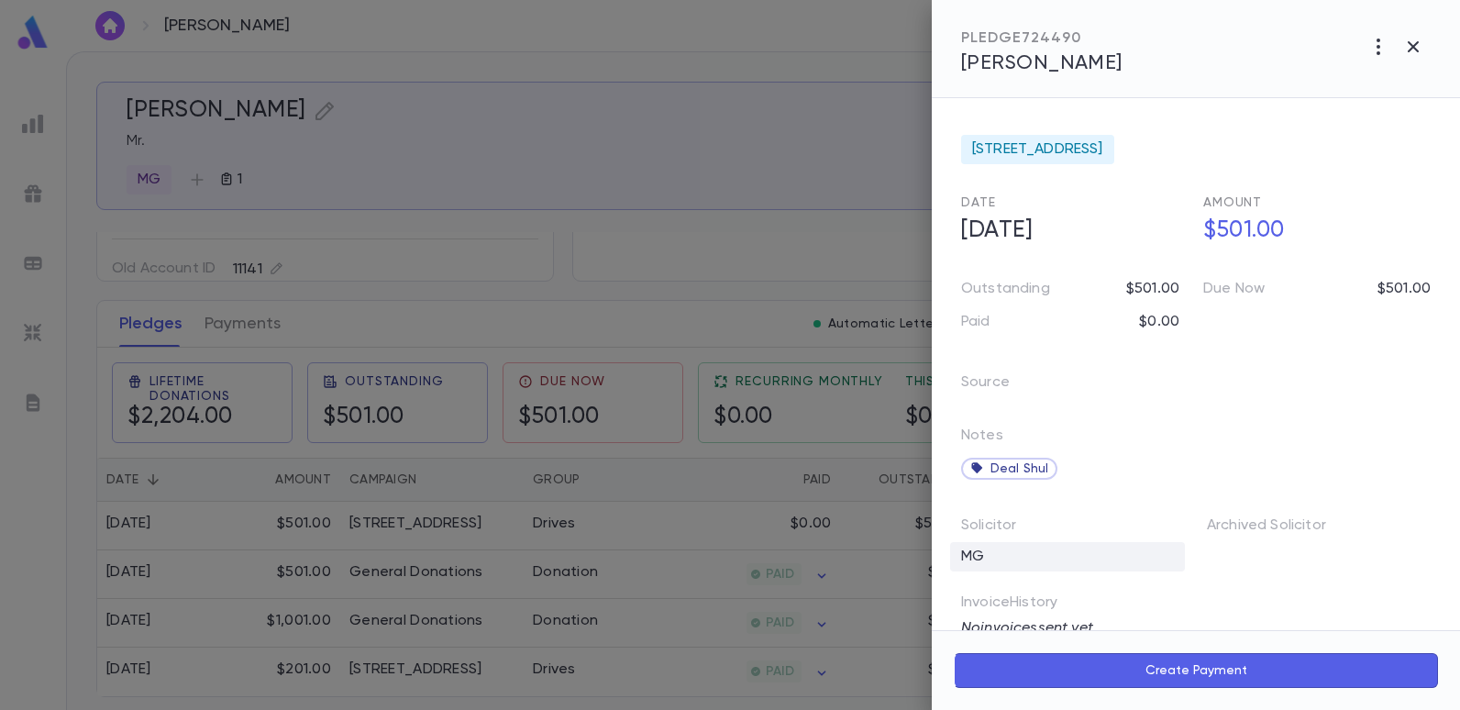
click at [1010, 556] on div "MG" at bounding box center [1067, 556] width 235 height 29
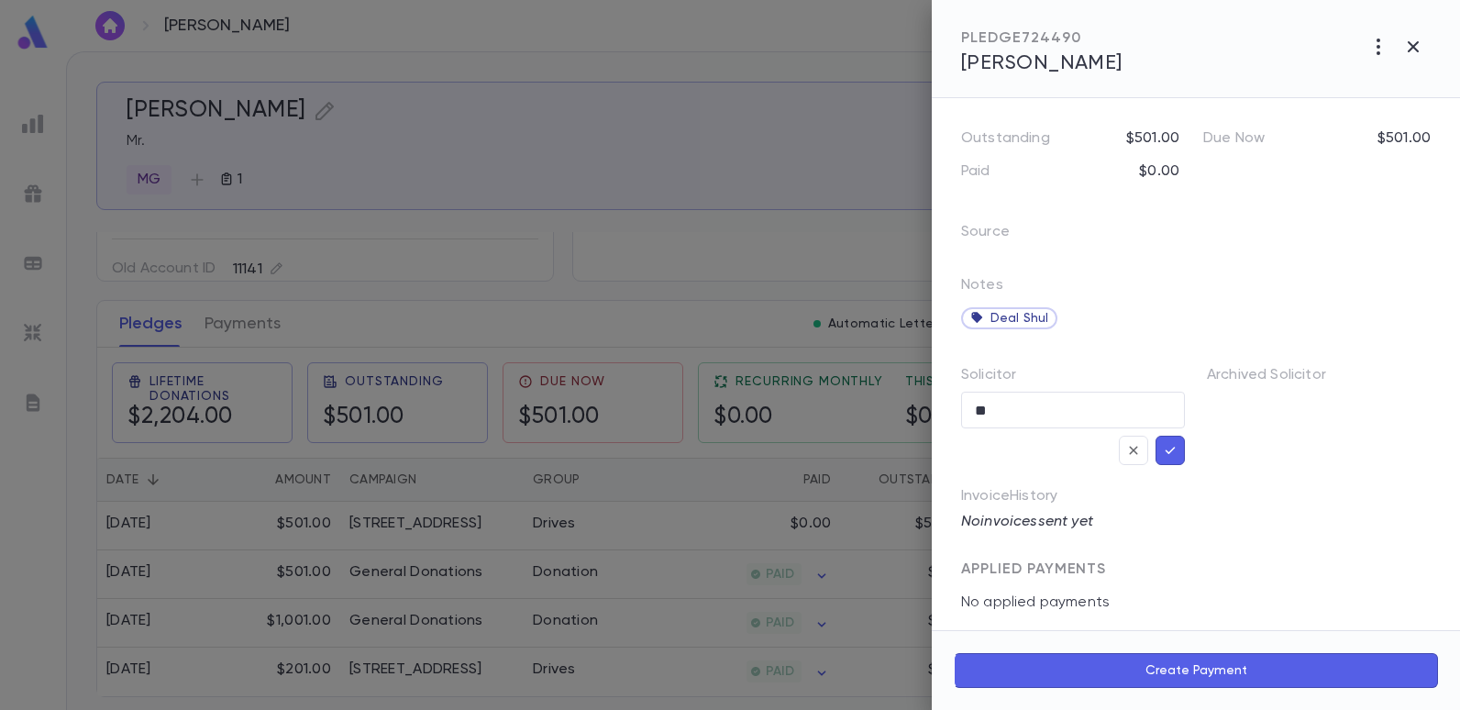
scroll to position [162, 0]
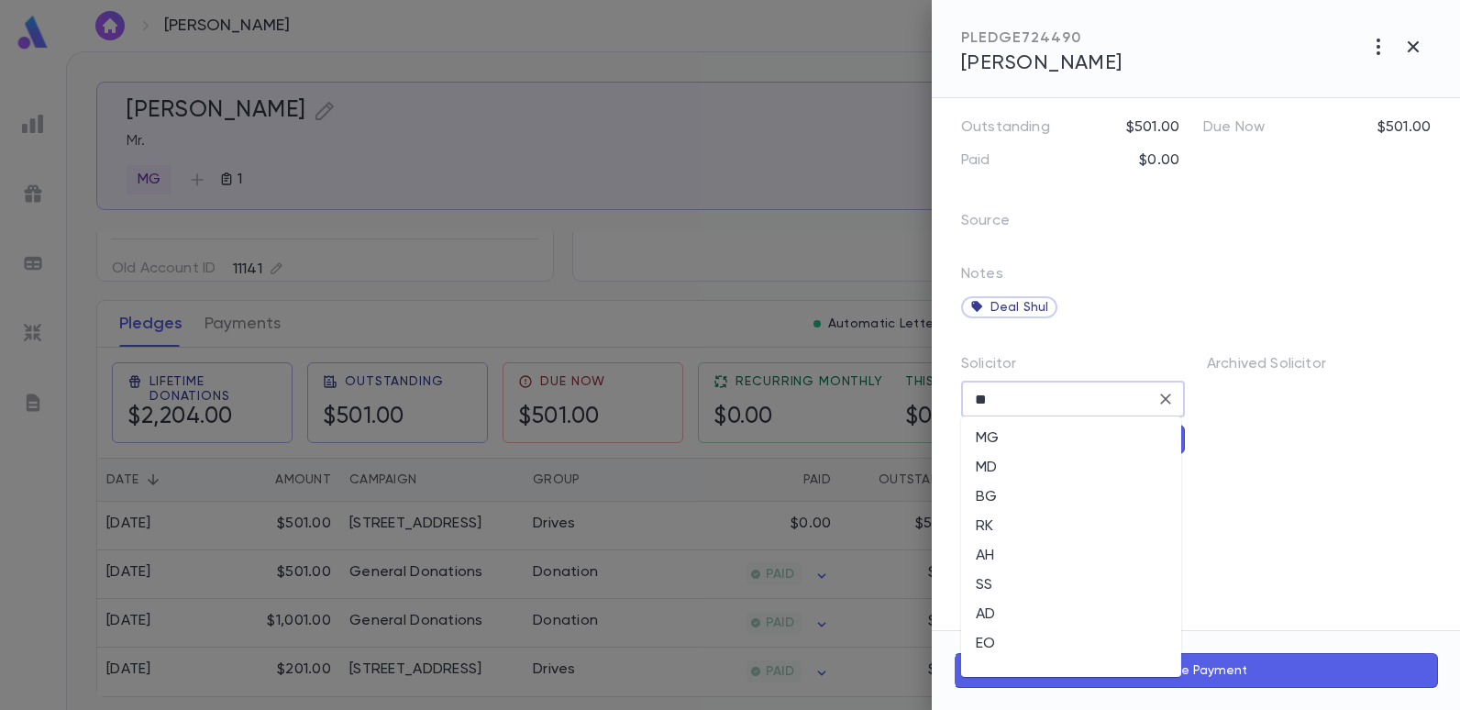
click at [1041, 401] on input "**" at bounding box center [1059, 398] width 180 height 35
click at [985, 639] on li "EO" at bounding box center [1071, 643] width 220 height 29
type input "**"
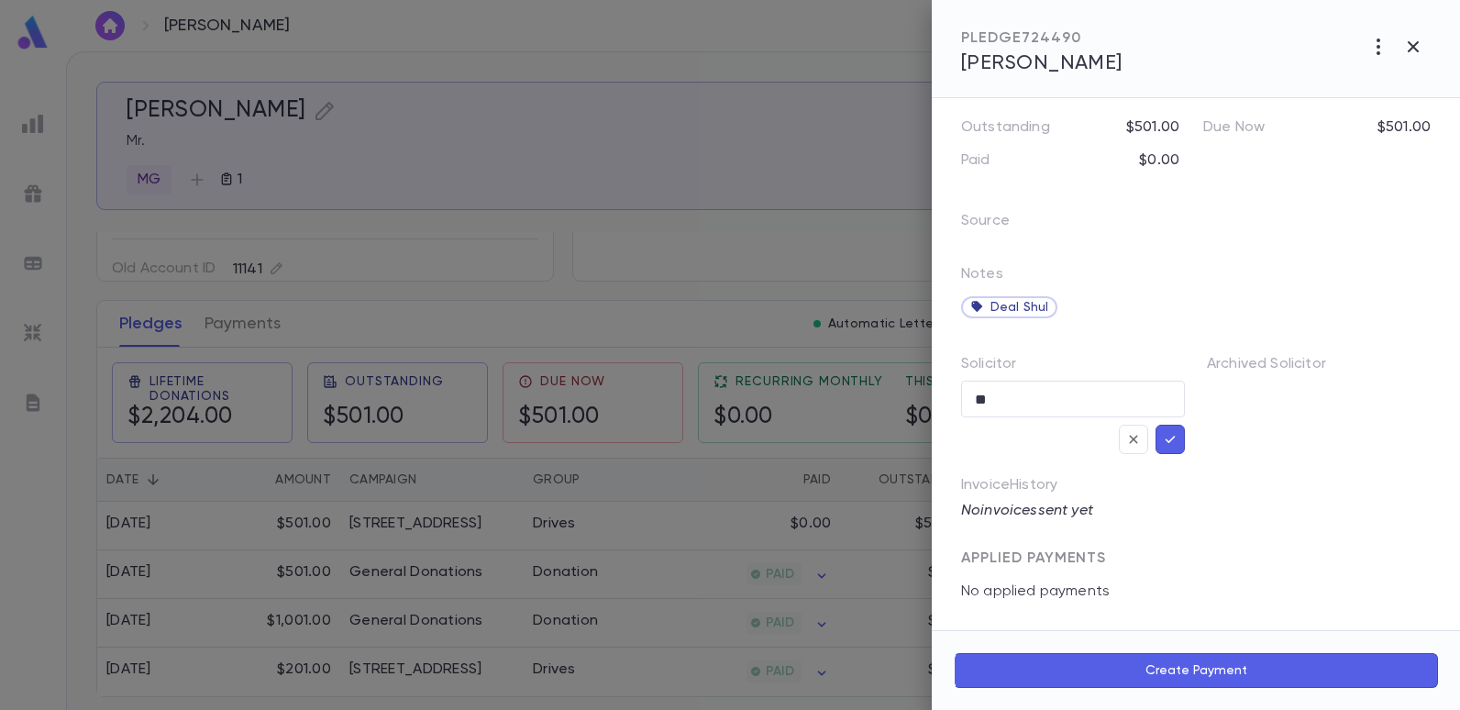
click at [1176, 439] on button "button" at bounding box center [1169, 438] width 29 height 29
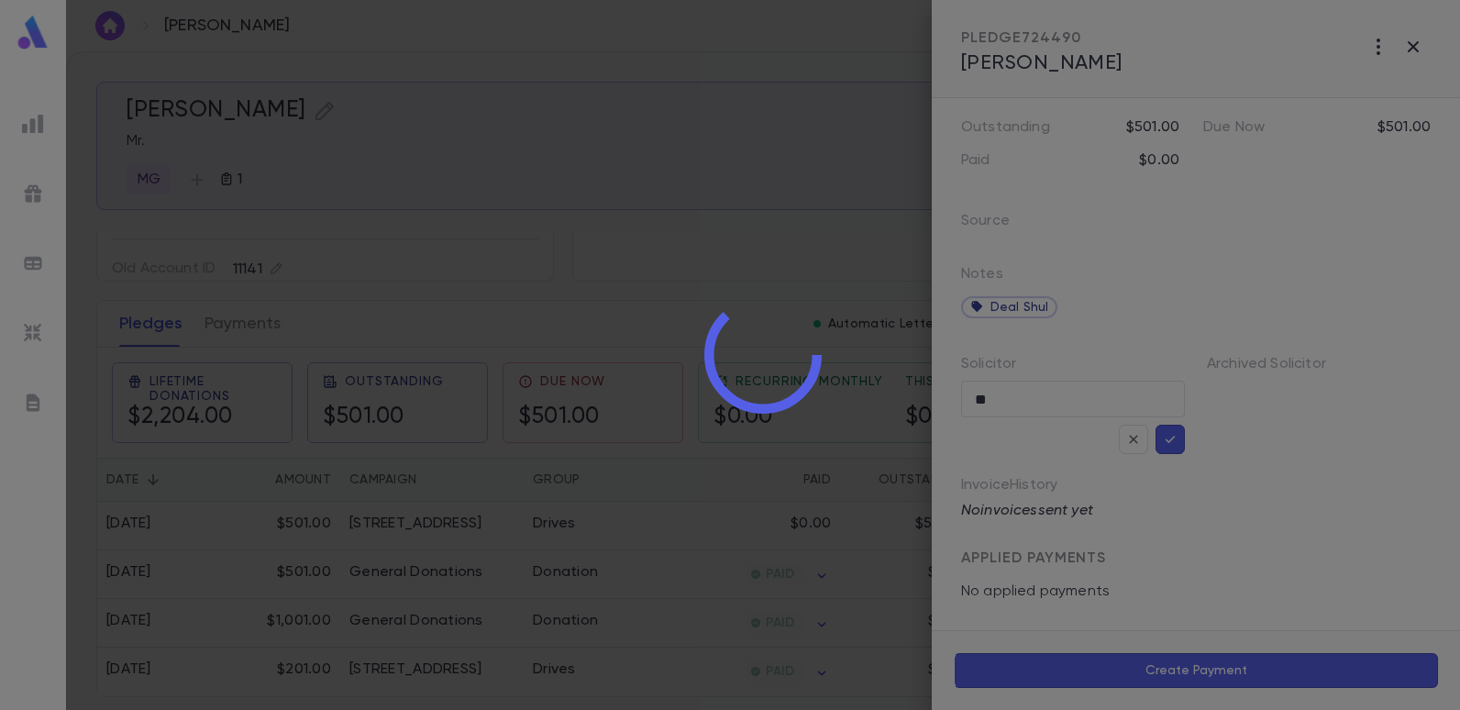
scroll to position [118, 0]
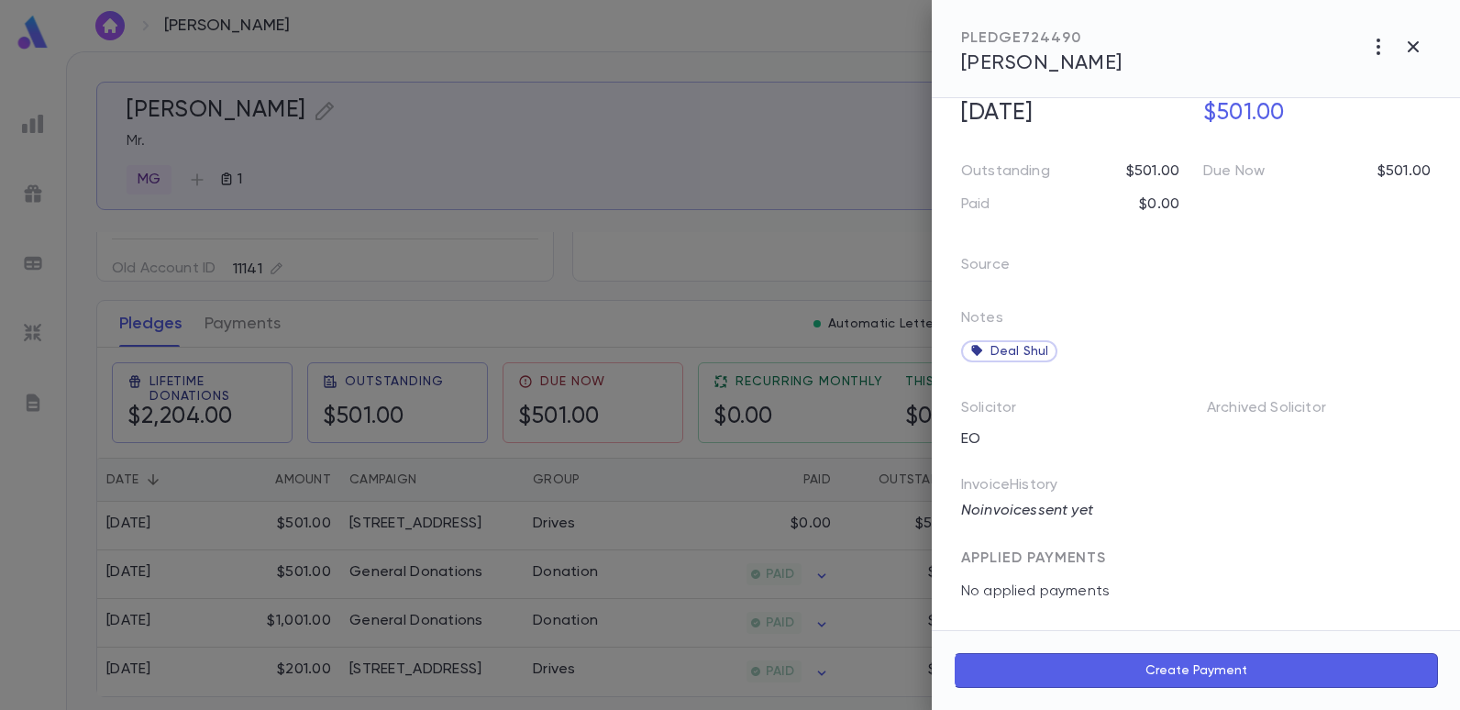
click at [713, 183] on div at bounding box center [730, 355] width 1460 height 710
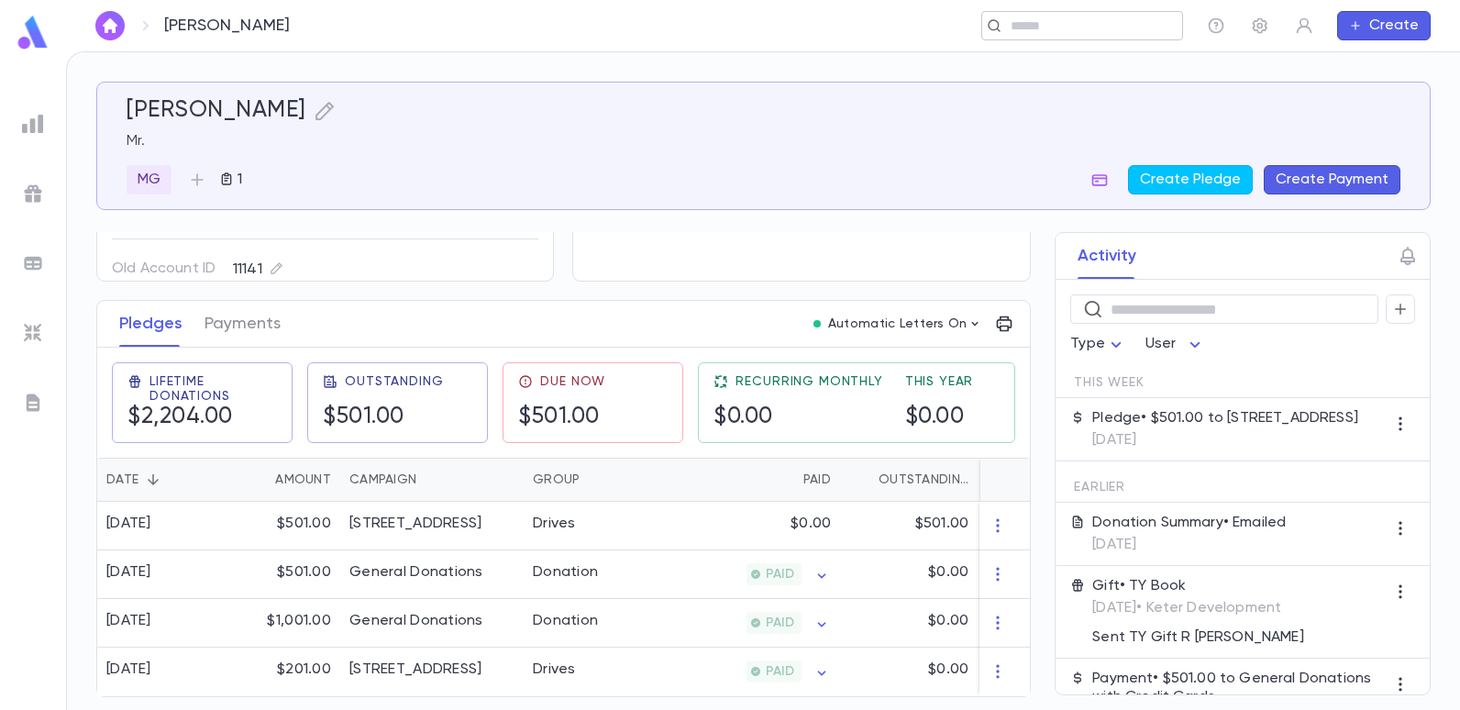
click at [1031, 21] on input "text" at bounding box center [1076, 25] width 142 height 17
click at [598, 23] on input "text" at bounding box center [746, 25] width 801 height 17
click at [593, 35] on div "​" at bounding box center [752, 25] width 861 height 29
click at [542, 39] on div "​" at bounding box center [752, 25] width 861 height 29
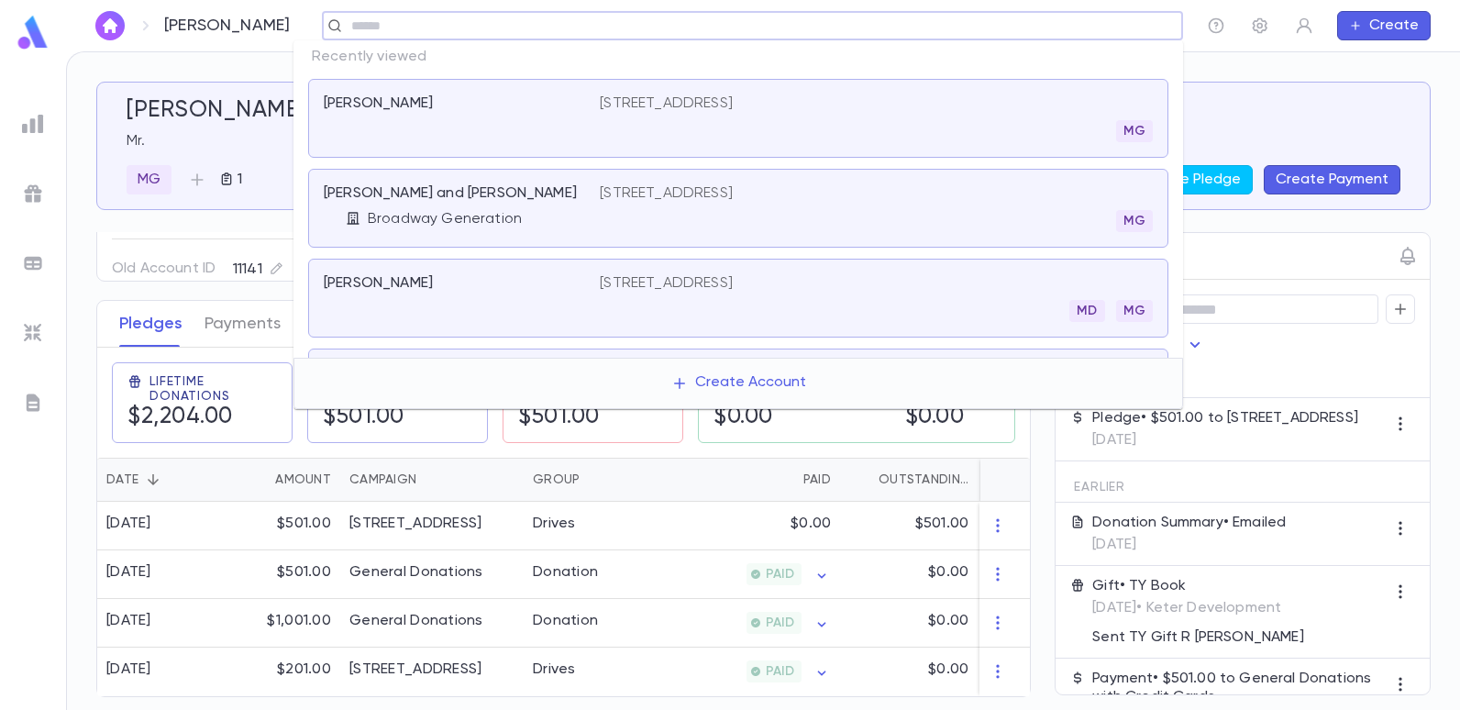
click at [543, 29] on input "text" at bounding box center [746, 25] width 801 height 17
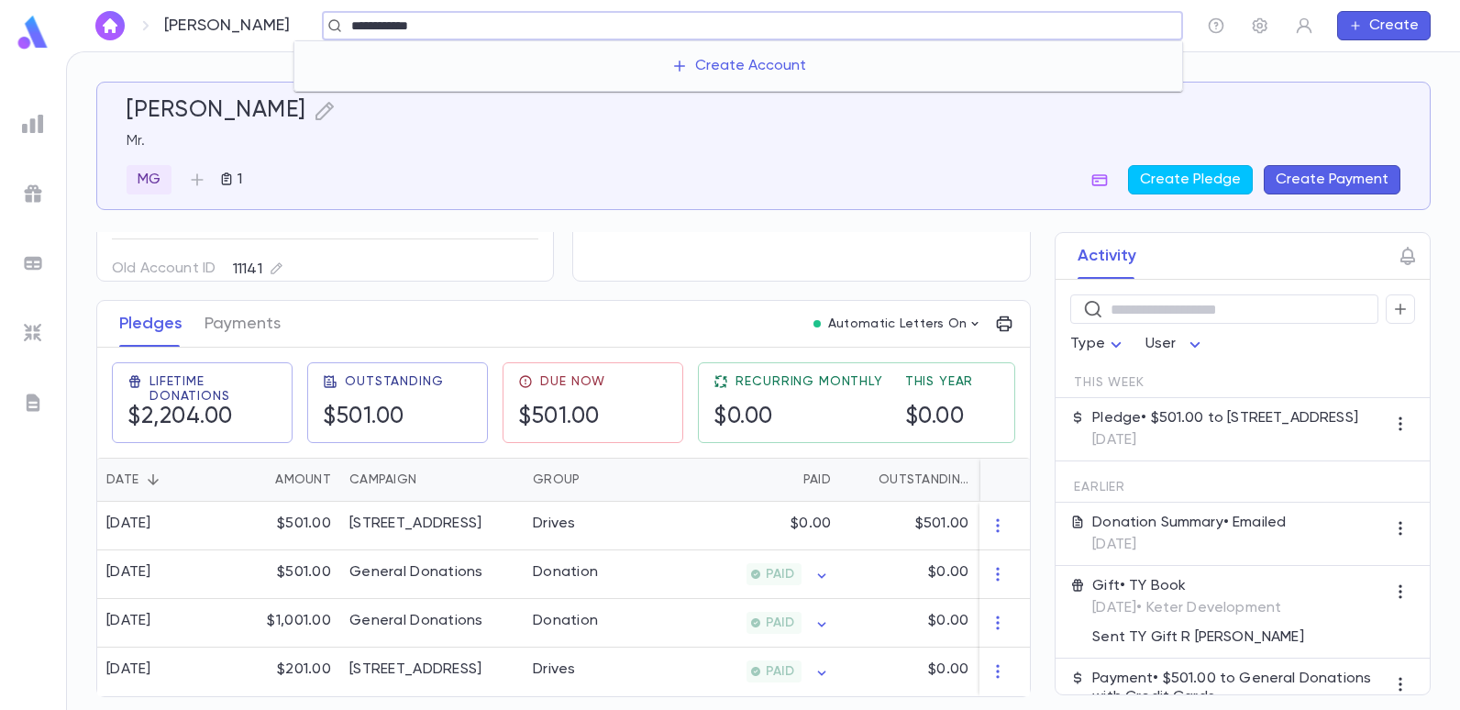
type input "**********"
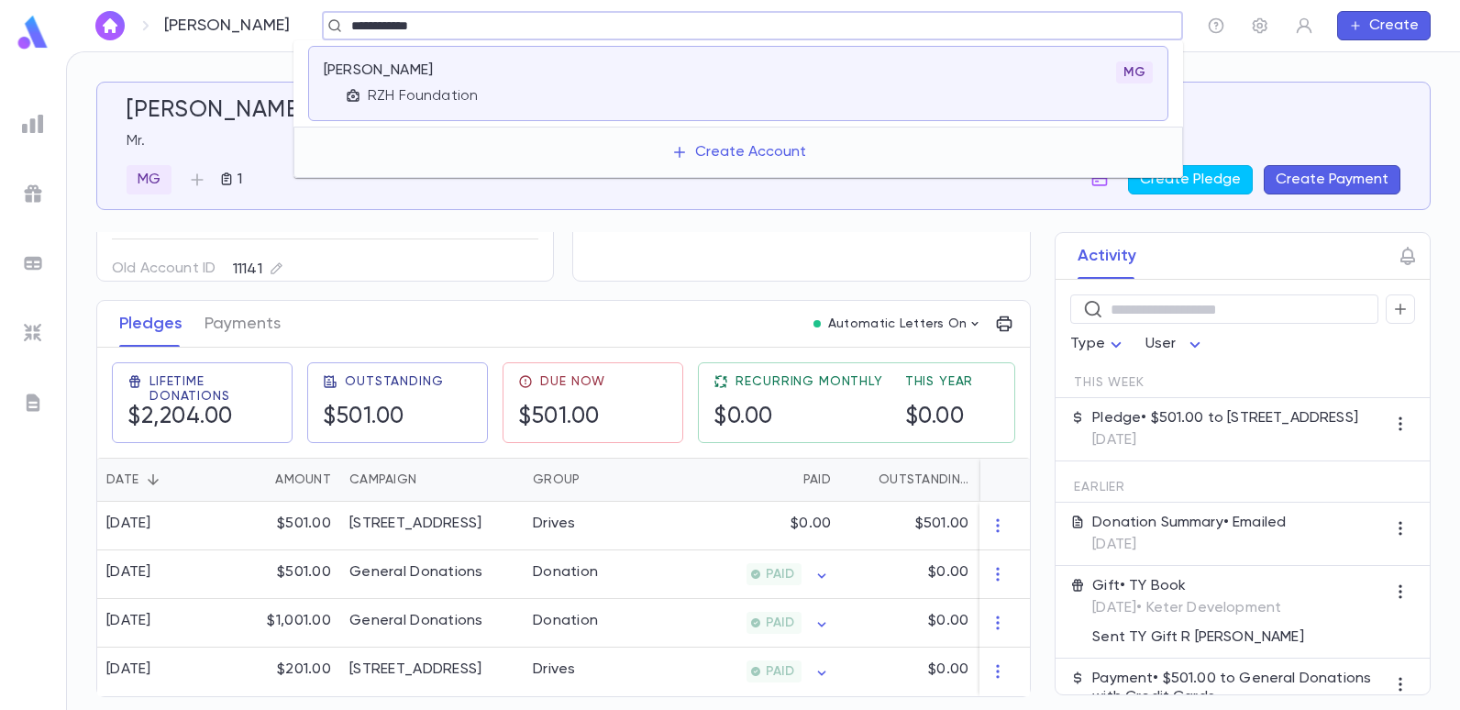
click at [367, 88] on div "RZH Foundation" at bounding box center [473, 96] width 254 height 18
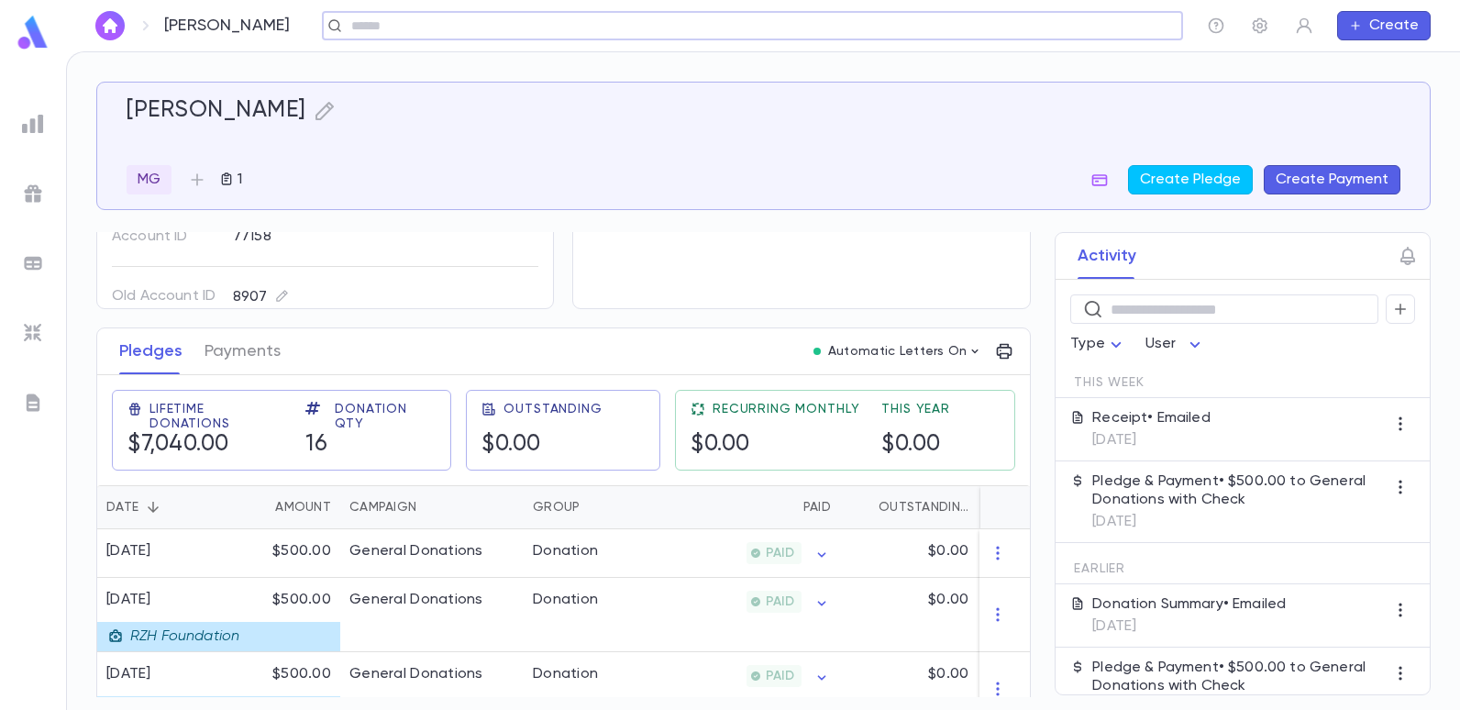
scroll to position [183, 0]
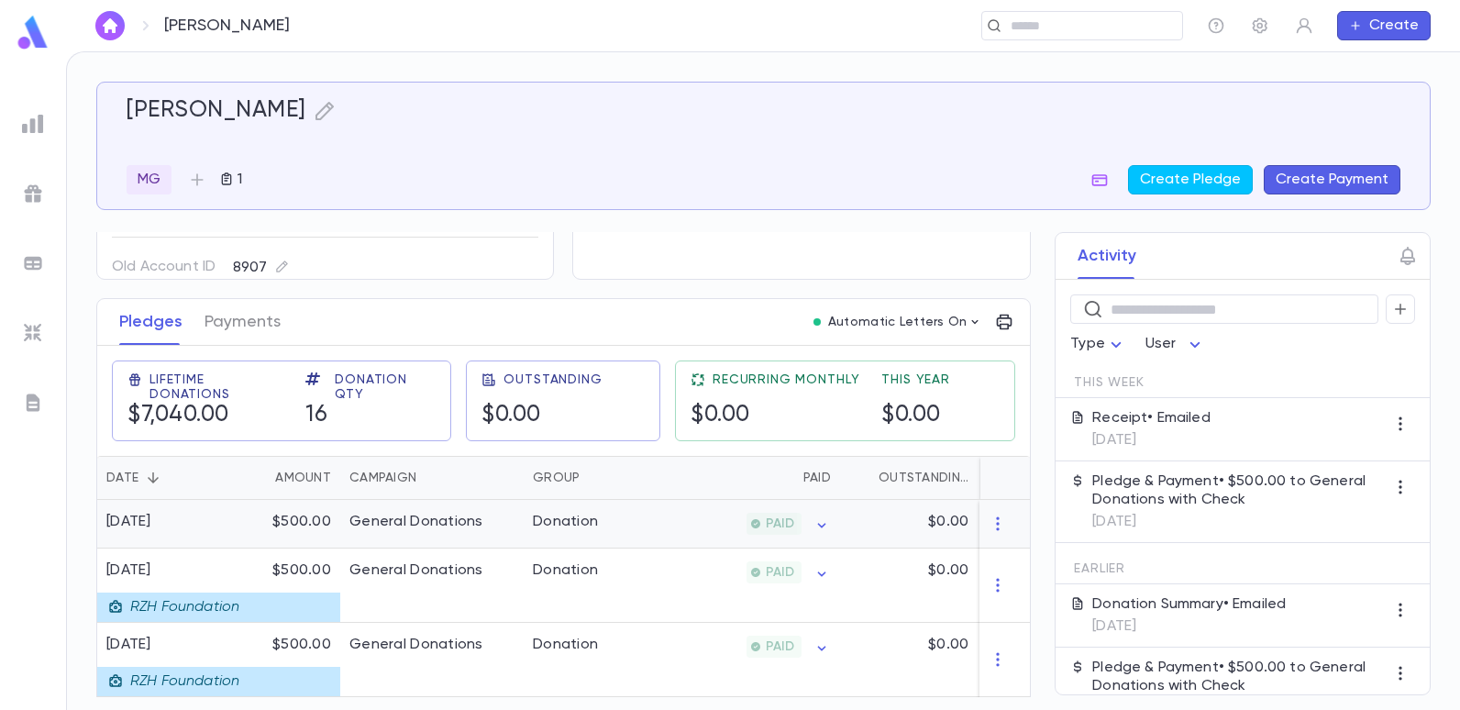
click at [641, 522] on div "Donation" at bounding box center [592, 524] width 138 height 49
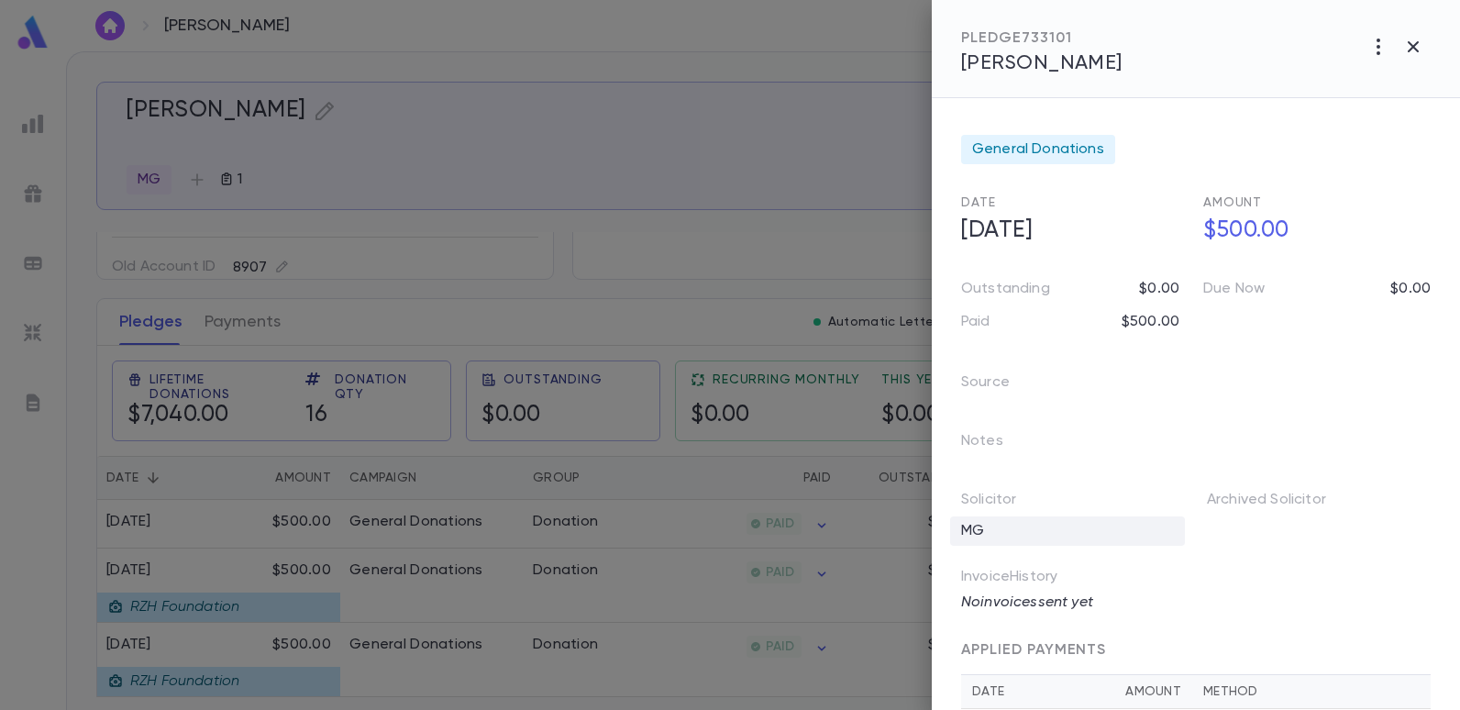
click at [997, 524] on div "MG" at bounding box center [1067, 530] width 235 height 29
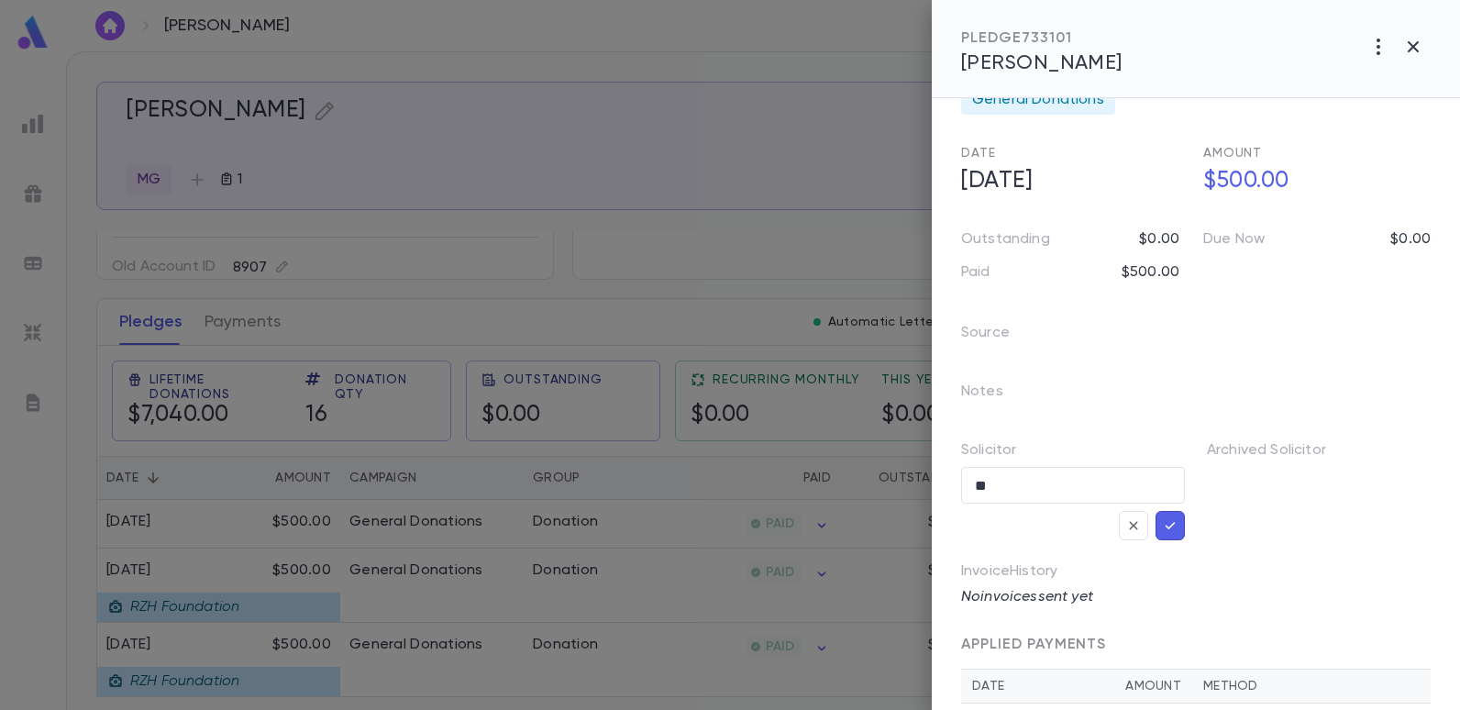
scroll to position [105, 0]
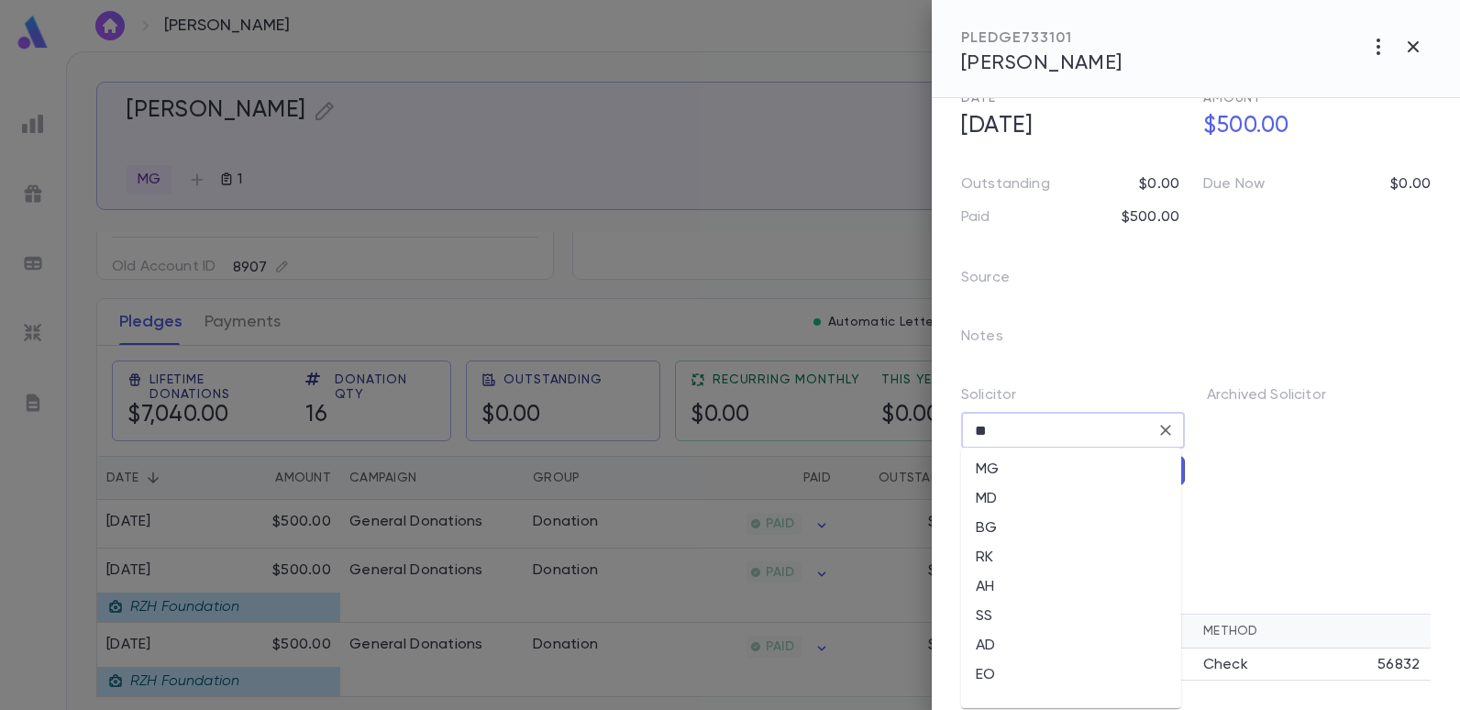
click at [1034, 429] on input "**" at bounding box center [1059, 430] width 180 height 35
click at [986, 668] on li "EO" at bounding box center [1071, 674] width 220 height 29
type input "**"
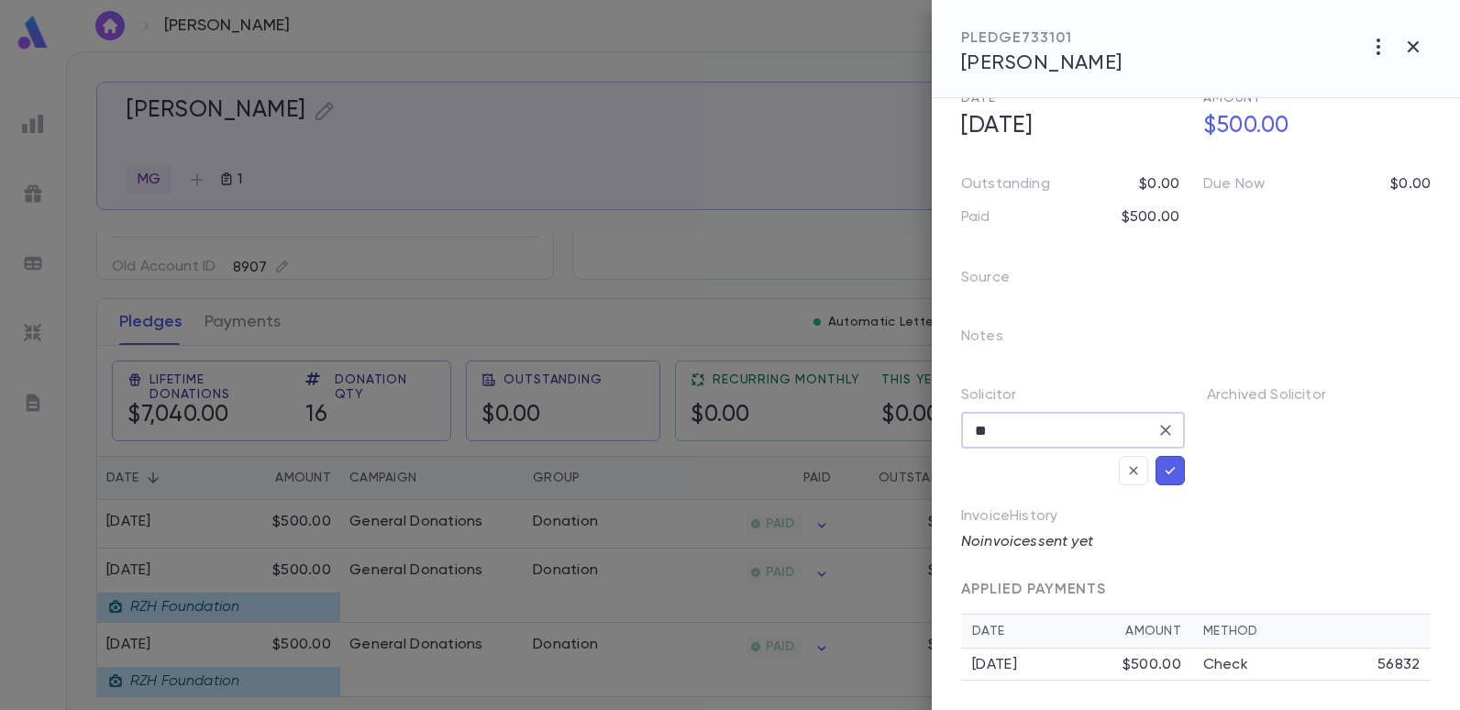
click at [1165, 469] on icon "button" at bounding box center [1170, 470] width 10 height 7
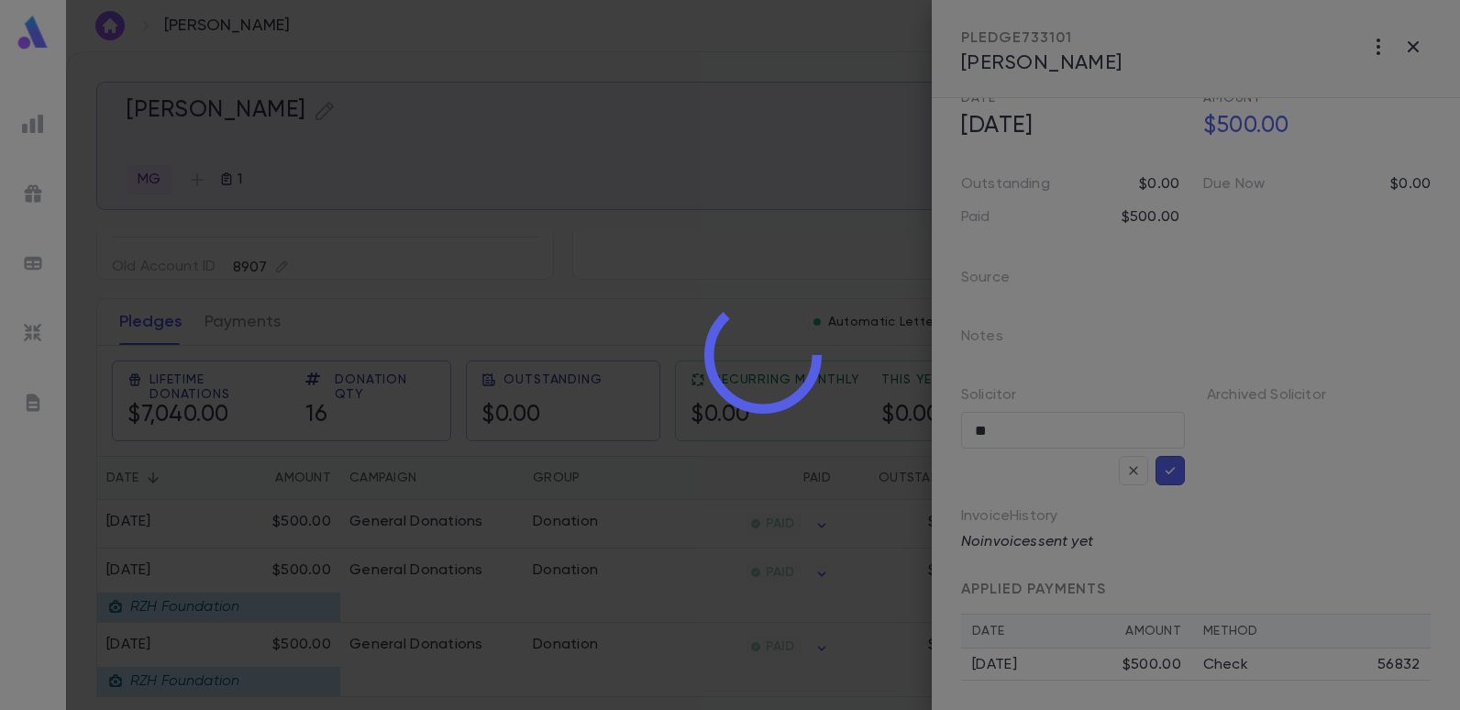
scroll to position [61, 0]
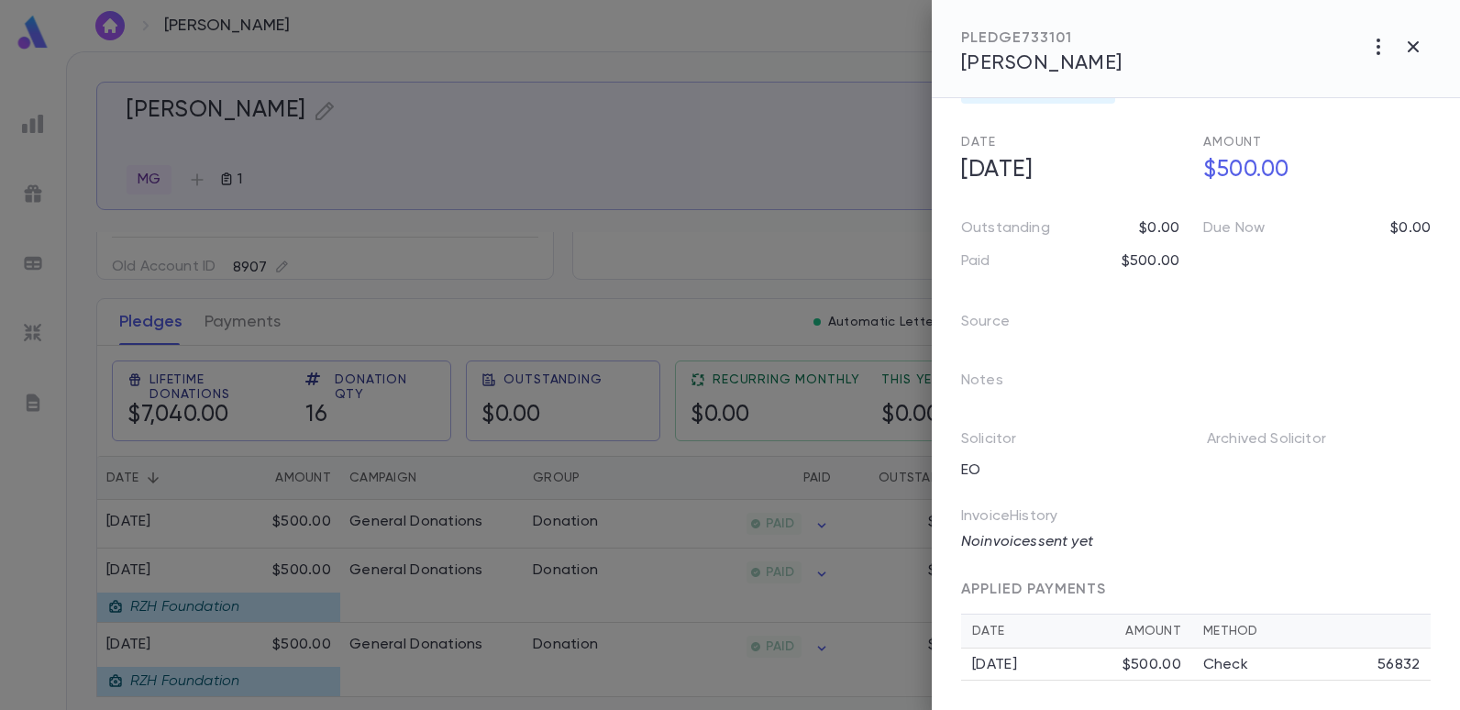
click at [798, 39] on div at bounding box center [730, 355] width 1460 height 710
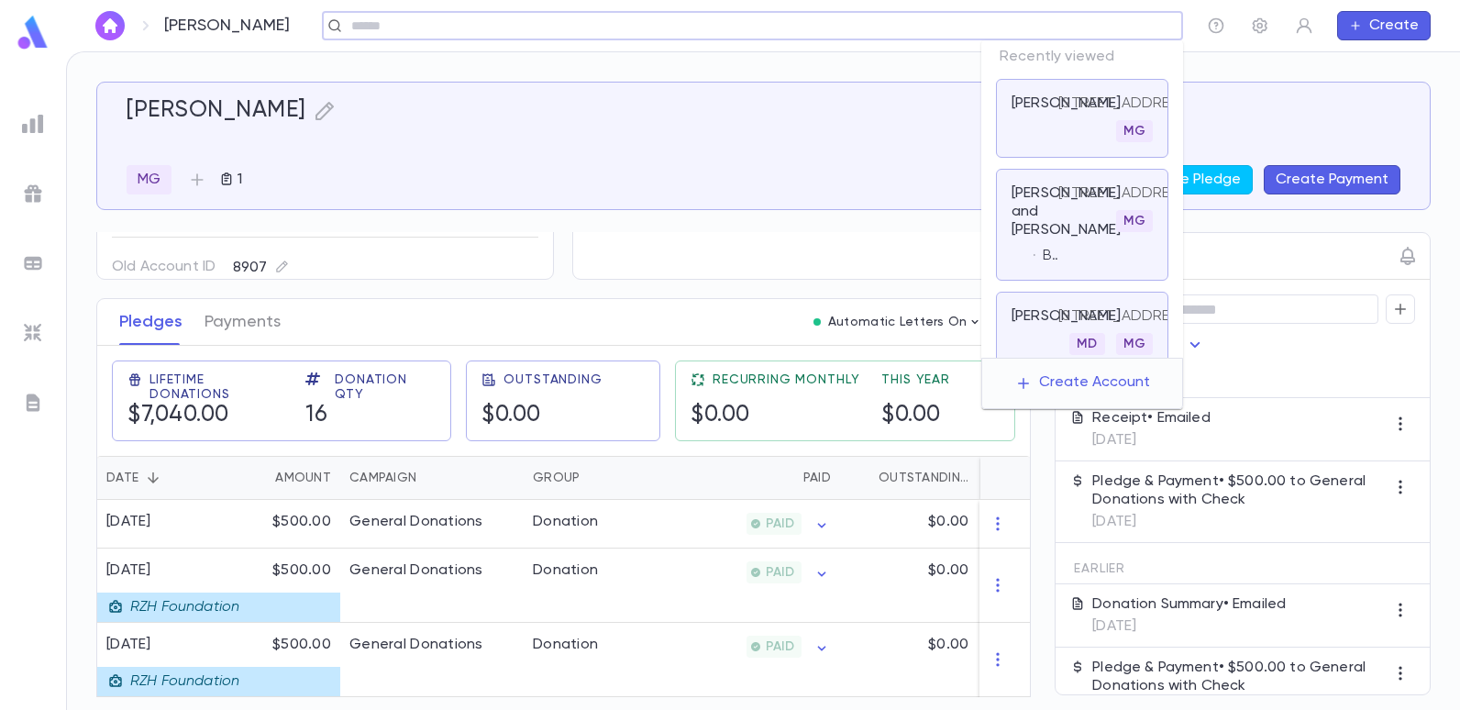
click at [1047, 33] on input "text" at bounding box center [746, 25] width 801 height 17
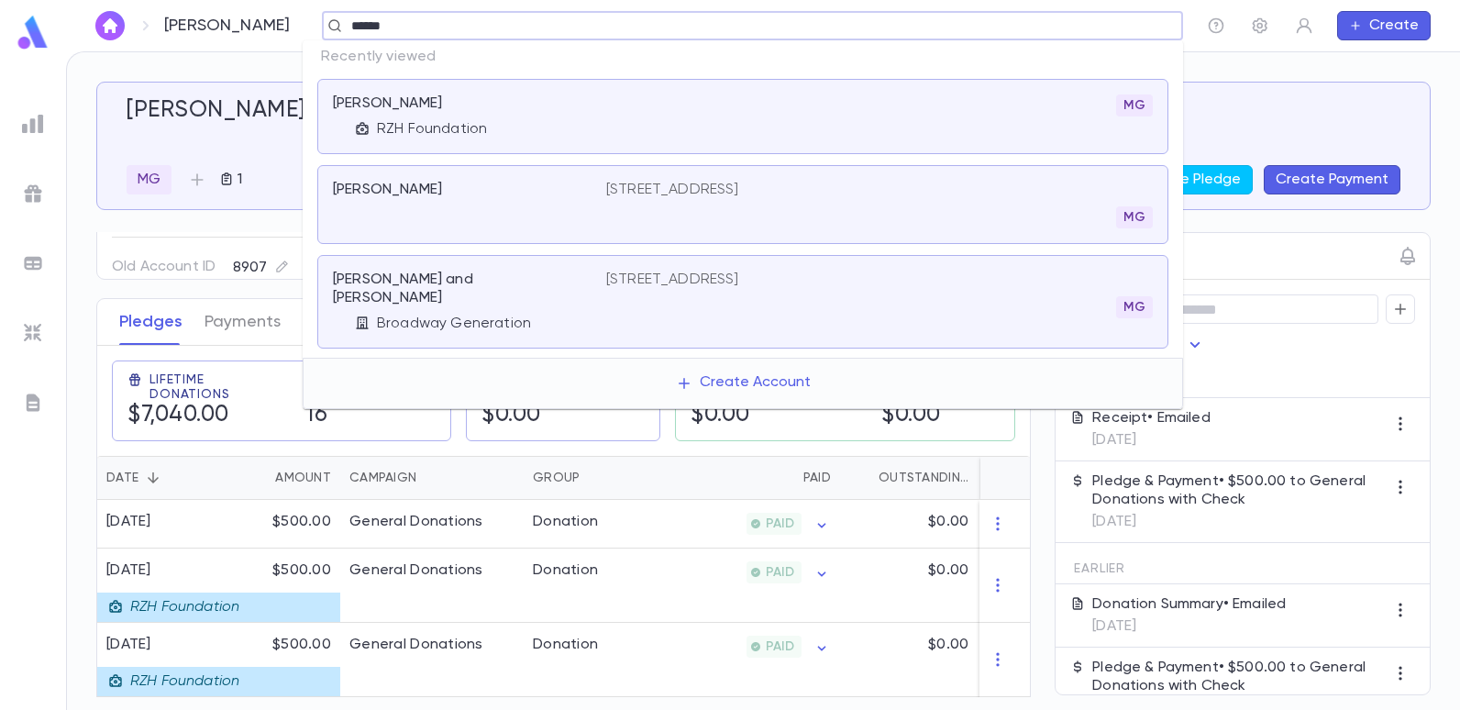
type input "******"
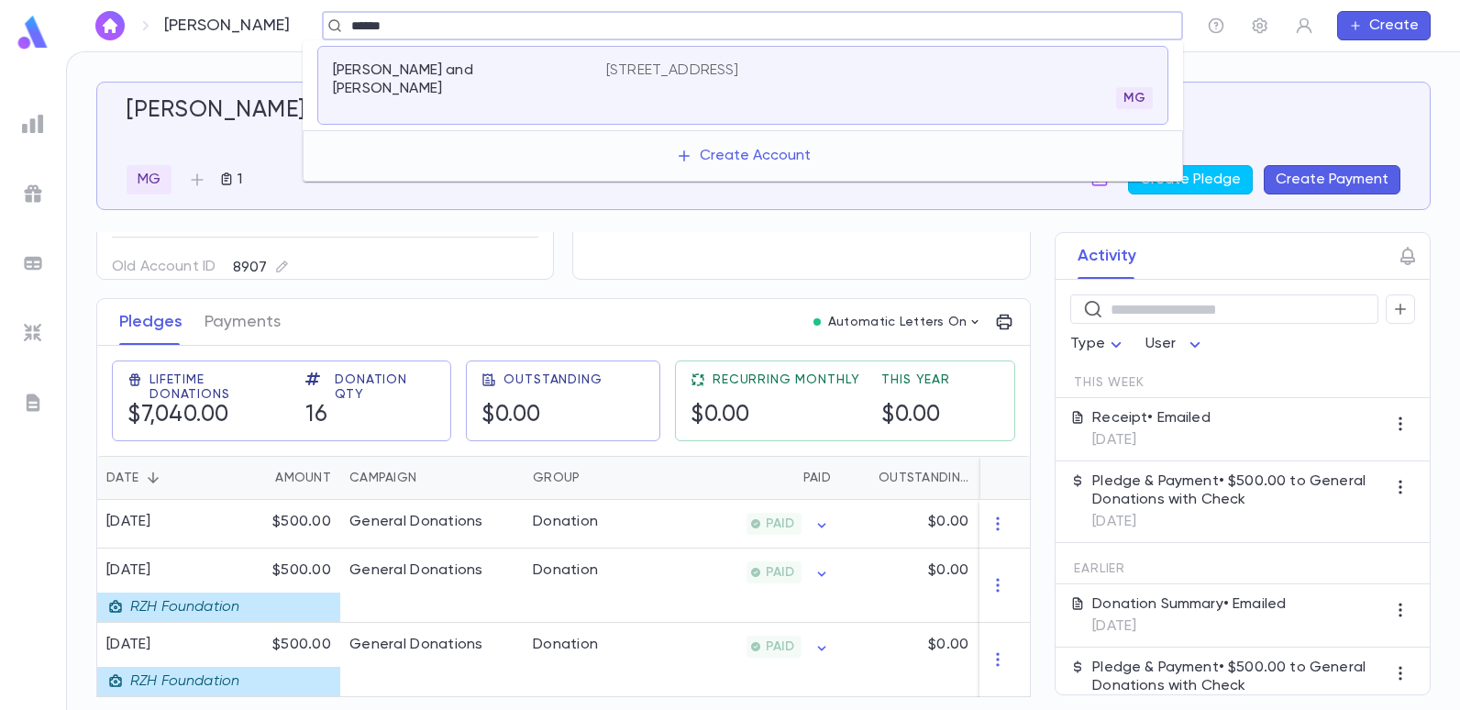
click at [729, 71] on p "921 Avenue N, Brooklyn NY 11230" at bounding box center [672, 70] width 133 height 18
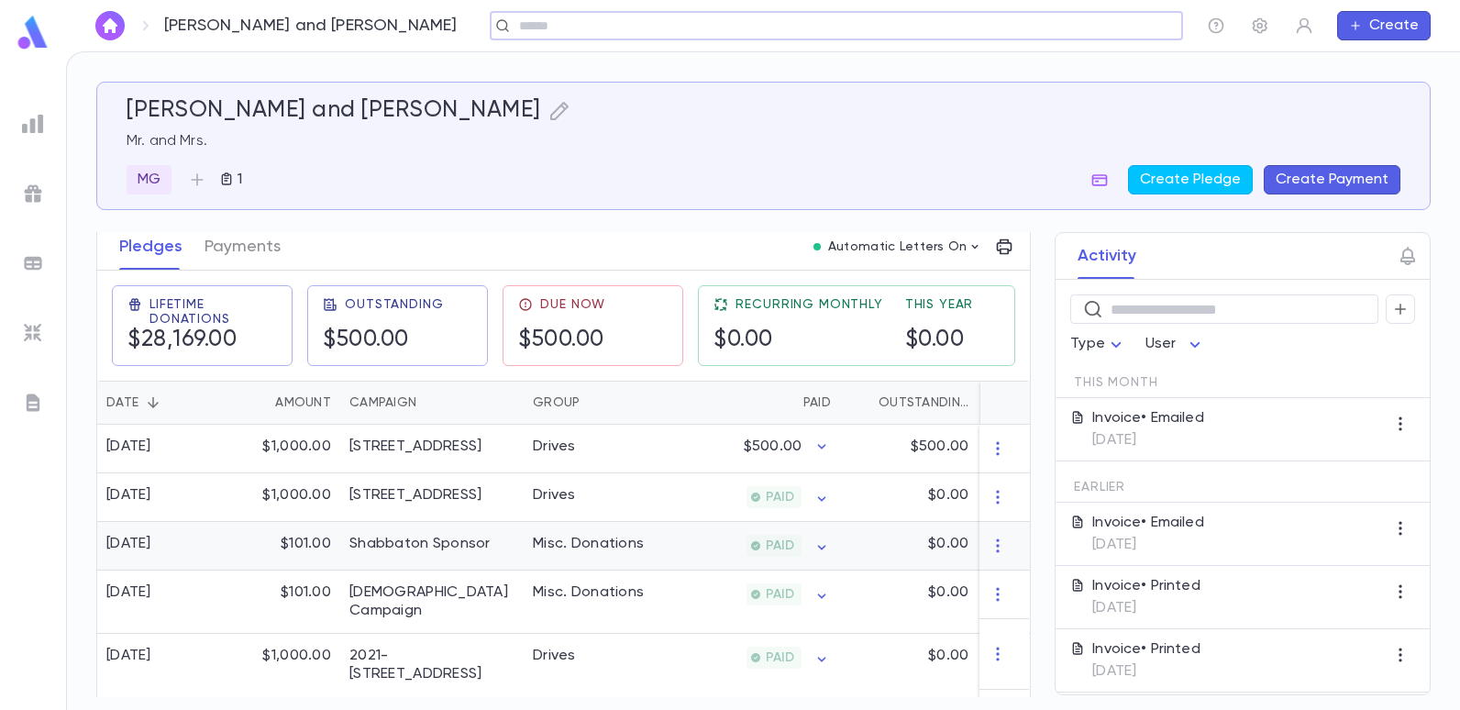
scroll to position [275, 0]
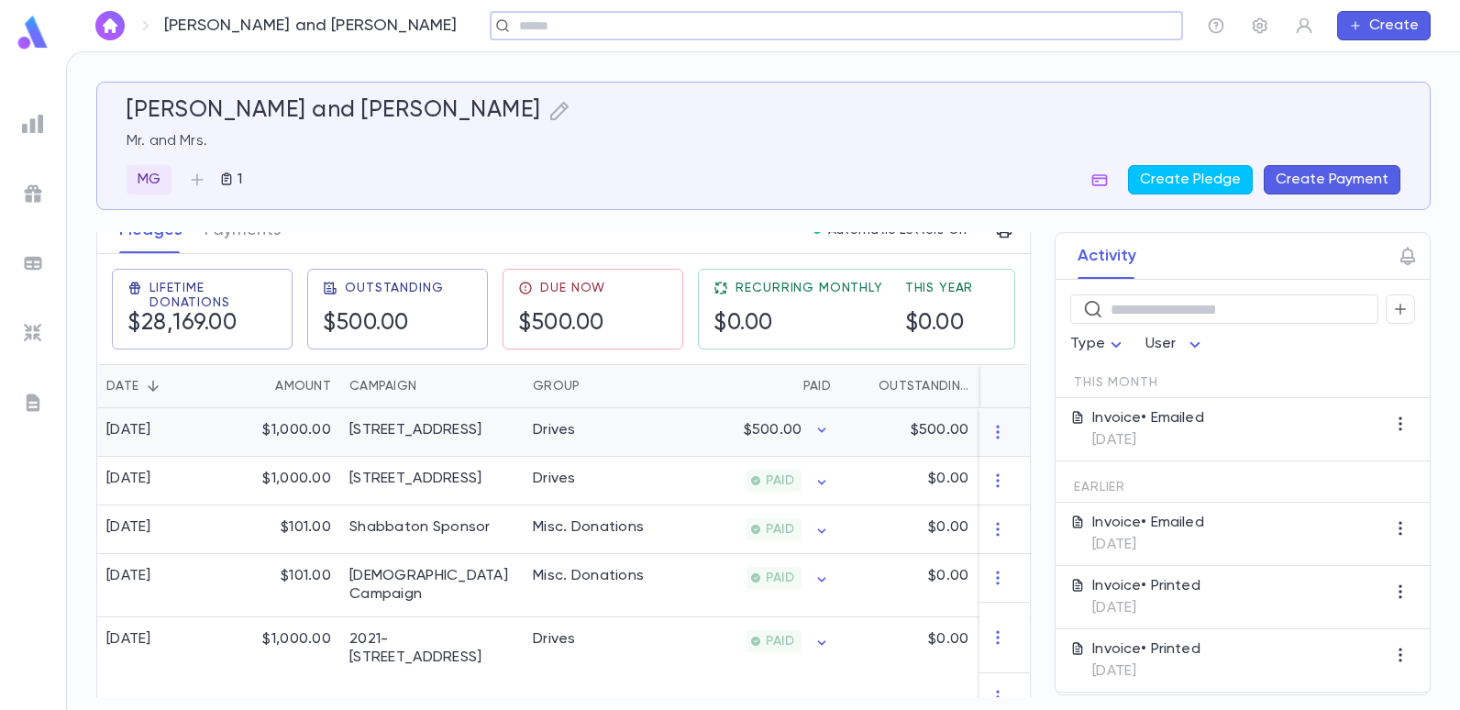
click at [379, 443] on div "[STREET_ADDRESS]" at bounding box center [431, 432] width 183 height 49
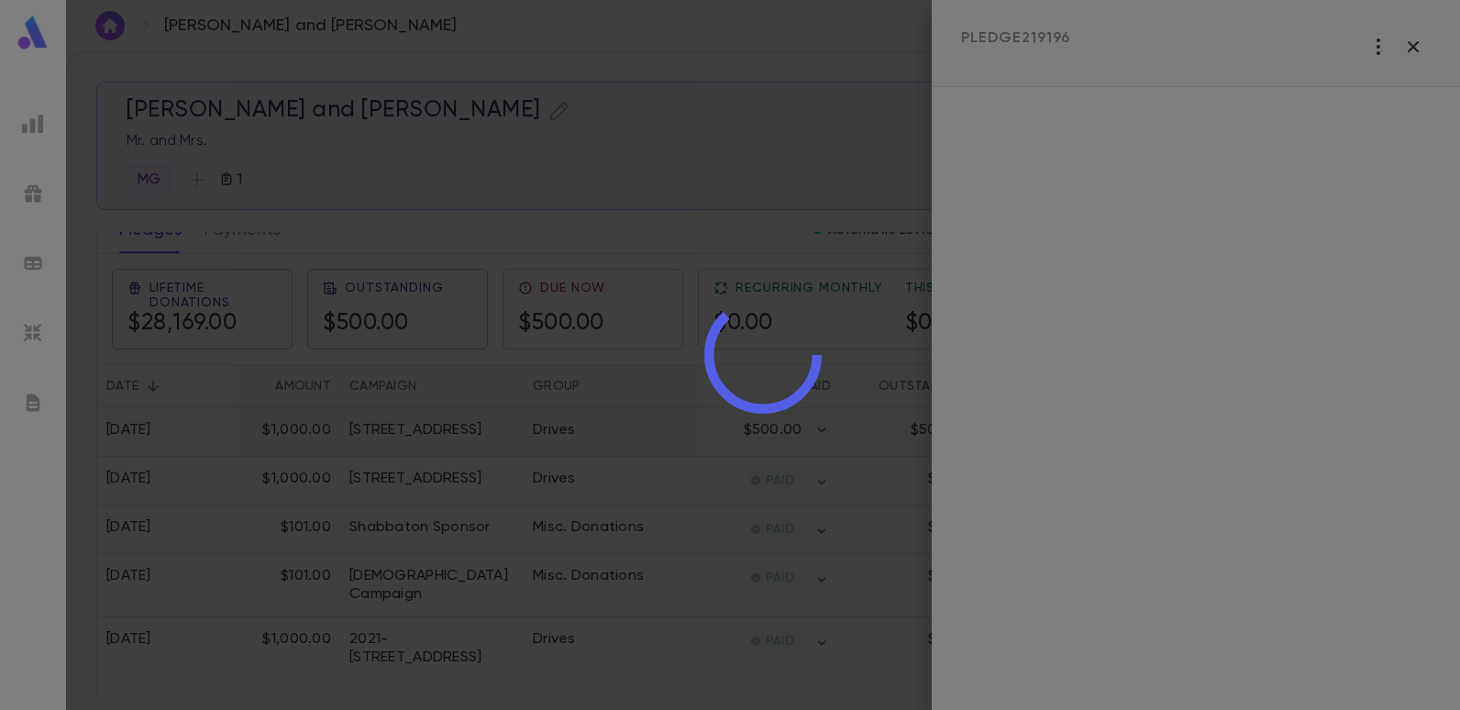
click at [379, 443] on div at bounding box center [763, 355] width 1394 height 710
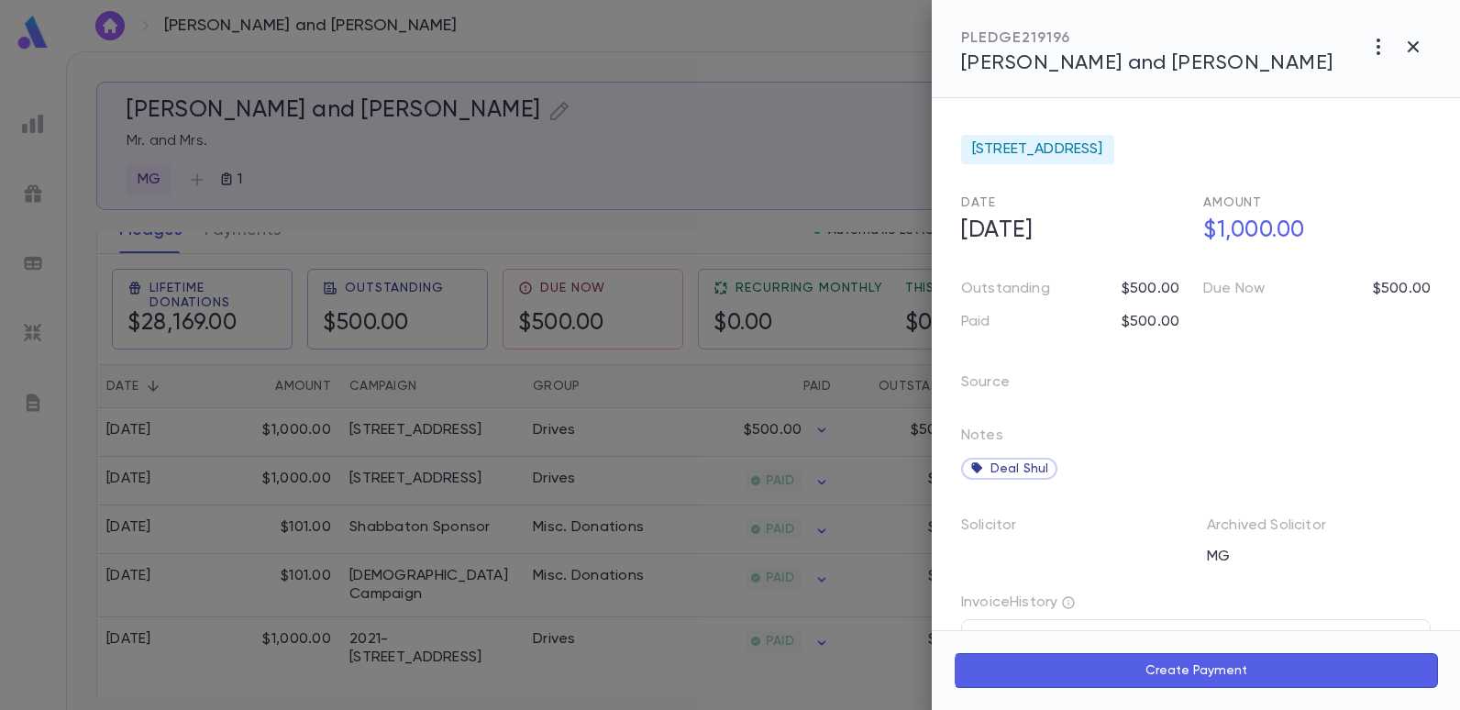
click at [471, 435] on div at bounding box center [730, 355] width 1460 height 710
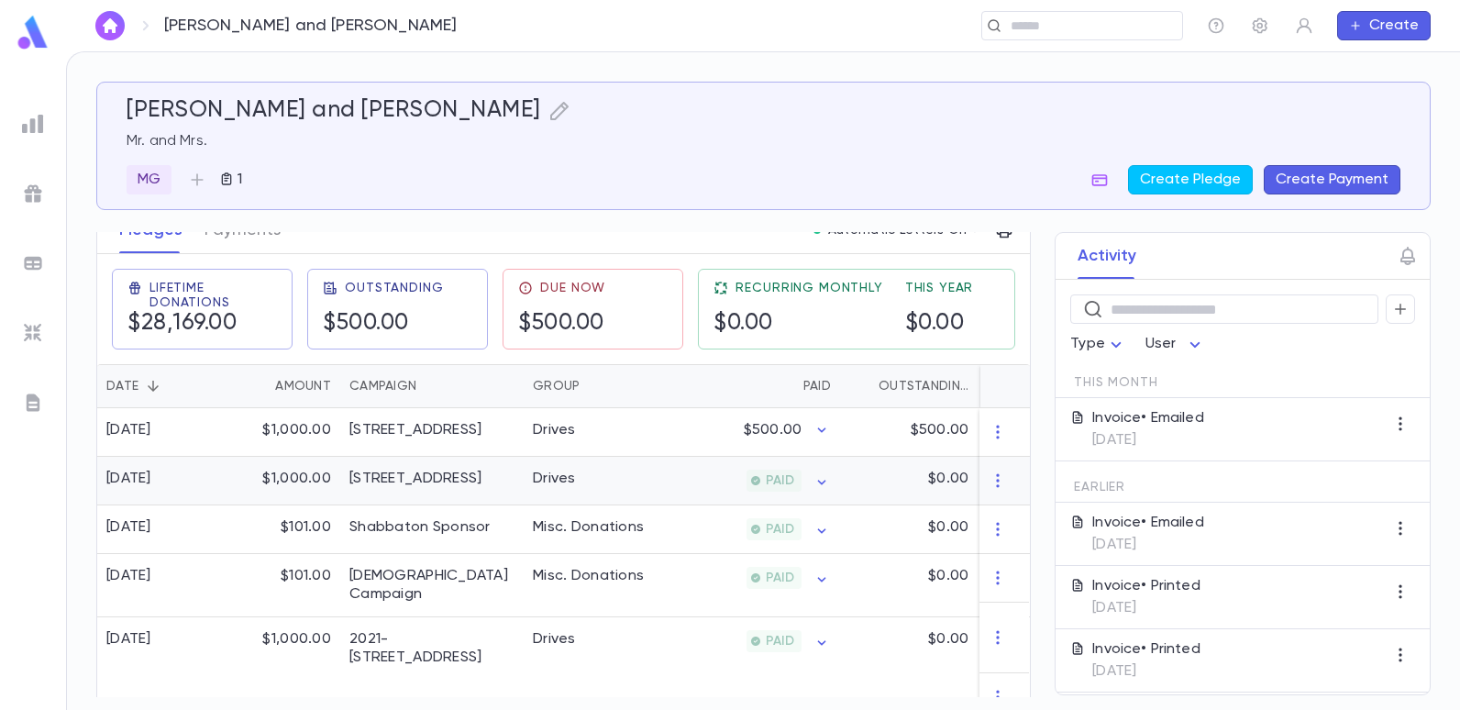
click at [424, 471] on div "[STREET_ADDRESS]" at bounding box center [415, 478] width 132 height 18
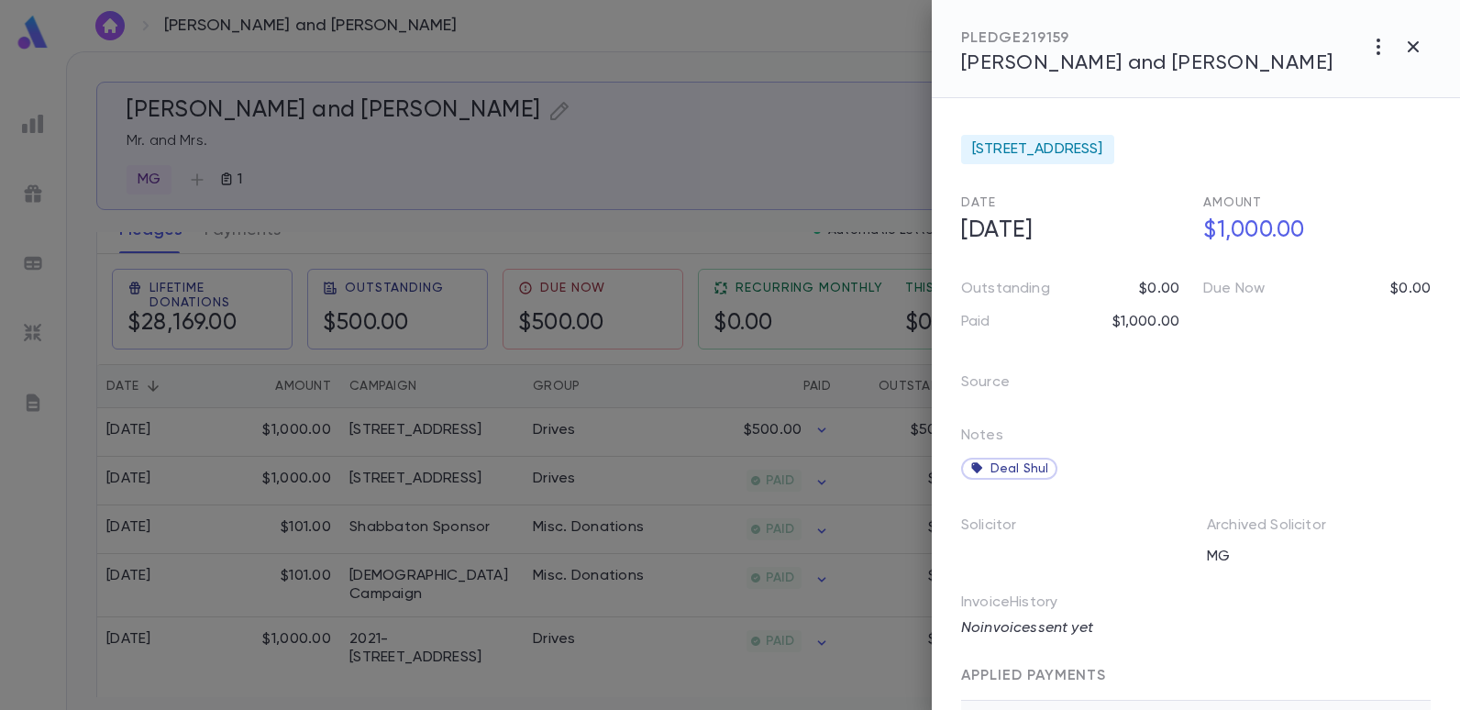
click at [554, 163] on div at bounding box center [730, 355] width 1460 height 710
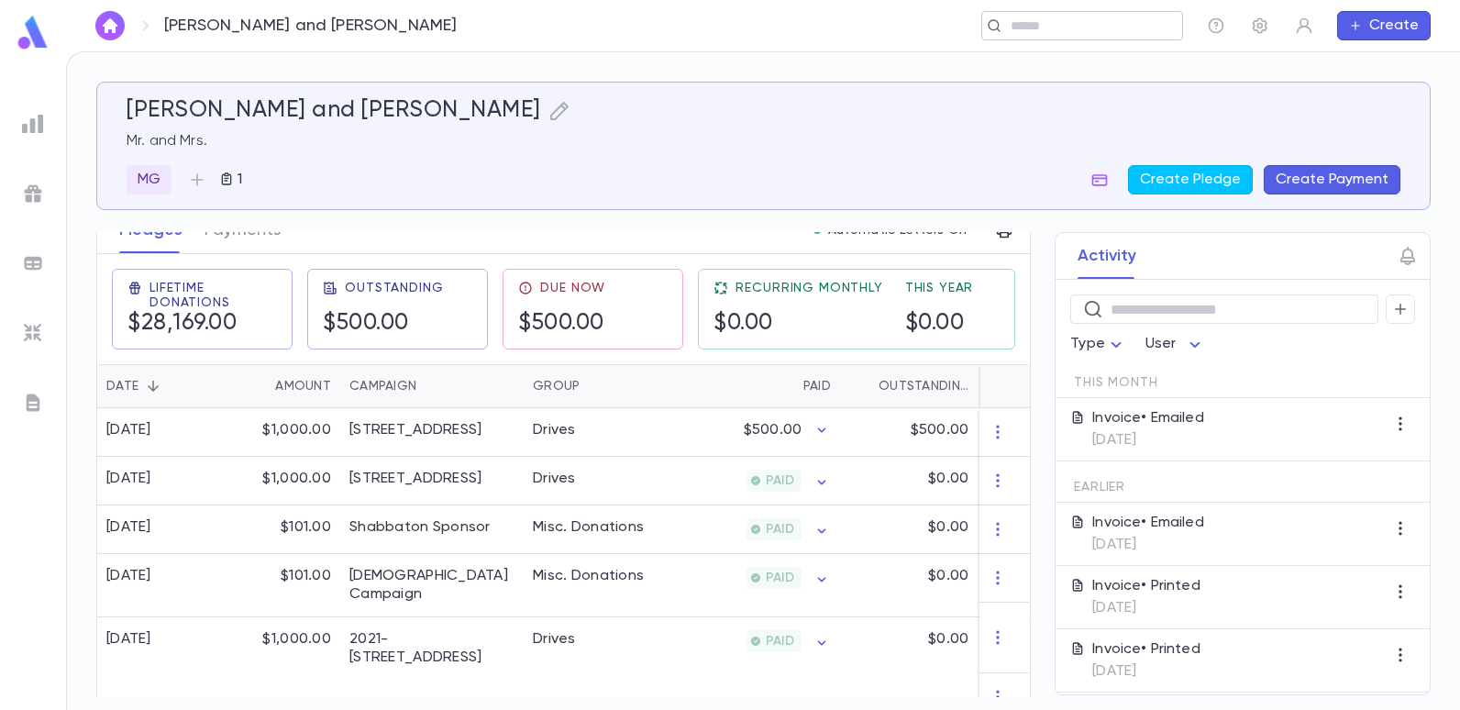
click at [1063, 28] on input "text" at bounding box center [1076, 25] width 142 height 17
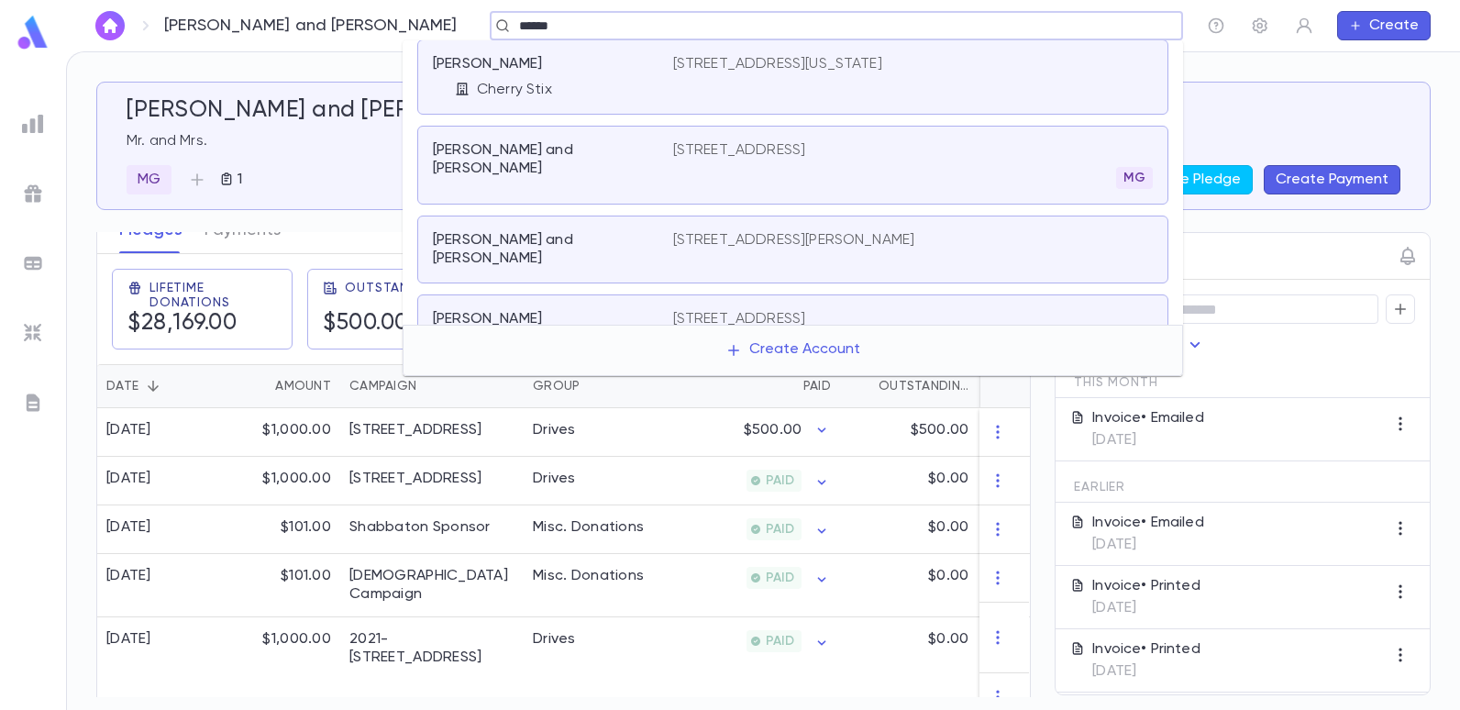
scroll to position [0, 0]
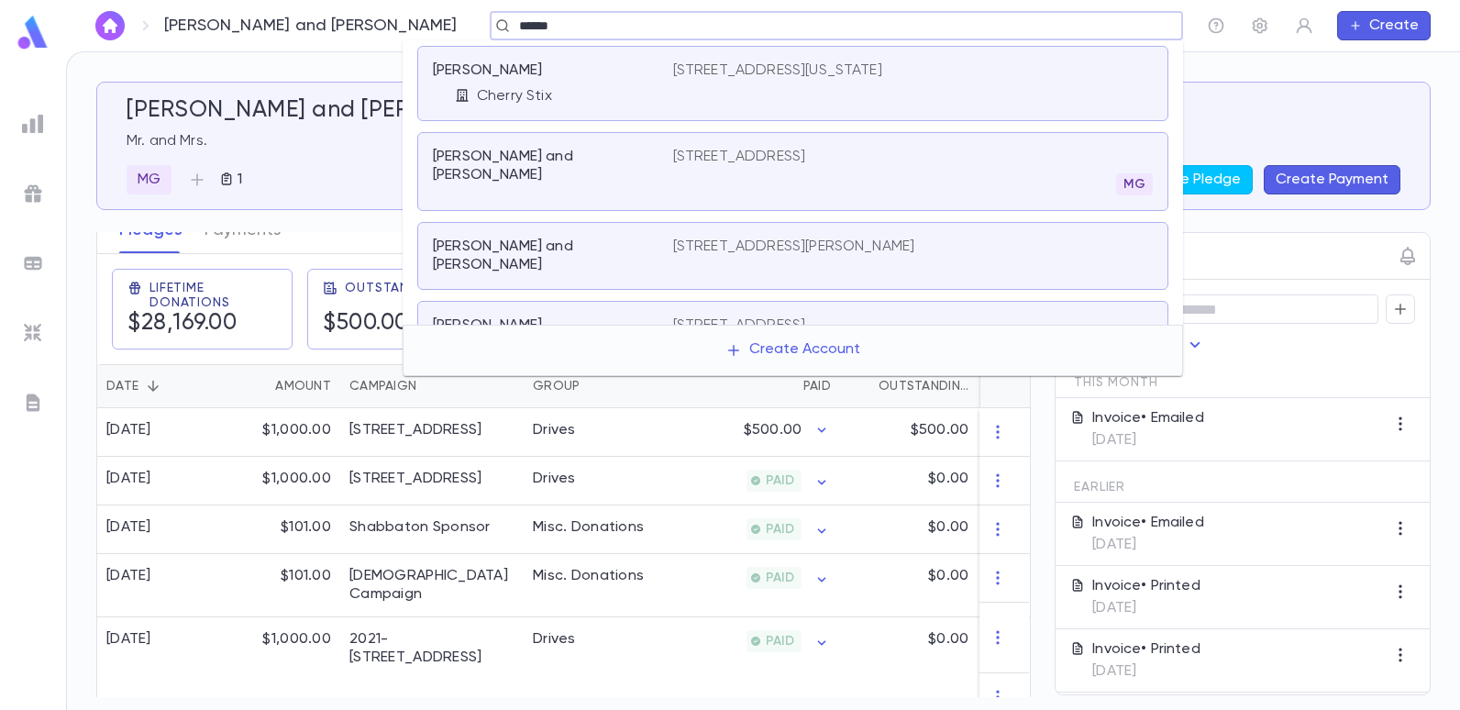
click at [513, 31] on input "******" at bounding box center [830, 25] width 634 height 17
click at [513, 21] on input "******" at bounding box center [830, 25] width 634 height 17
click at [513, 27] on input "******" at bounding box center [830, 25] width 634 height 17
type input "*"
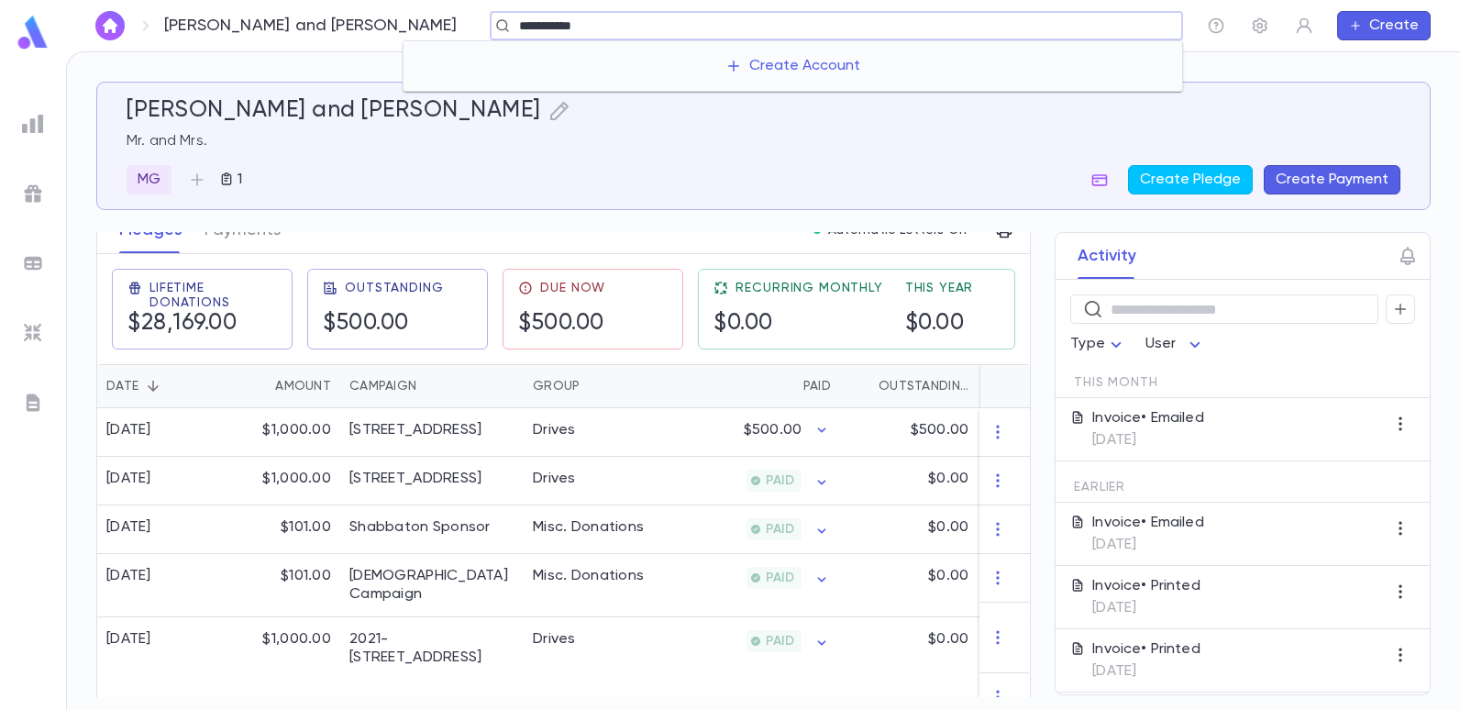
type input "**********"
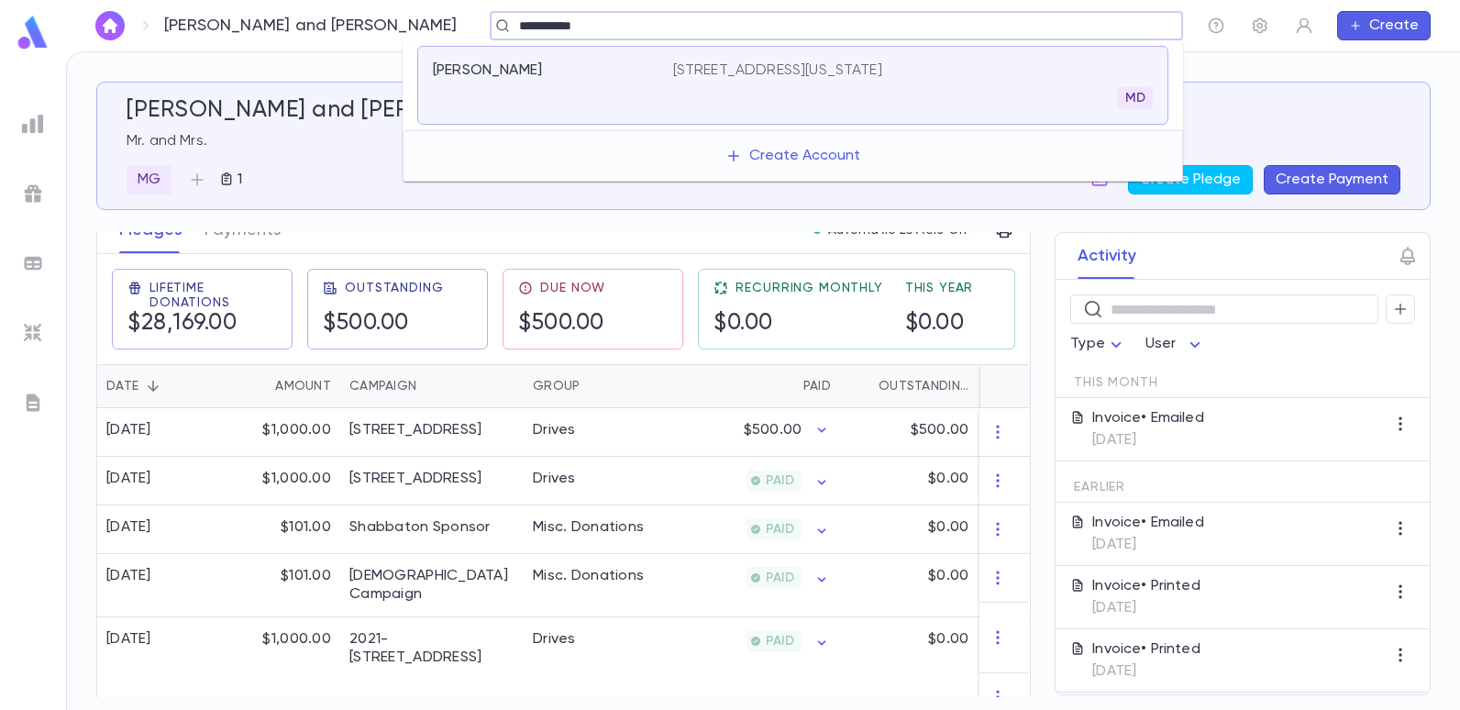
click at [736, 62] on p "350 5th Avenue, 47th Floor, New York NY 10118" at bounding box center [777, 70] width 209 height 18
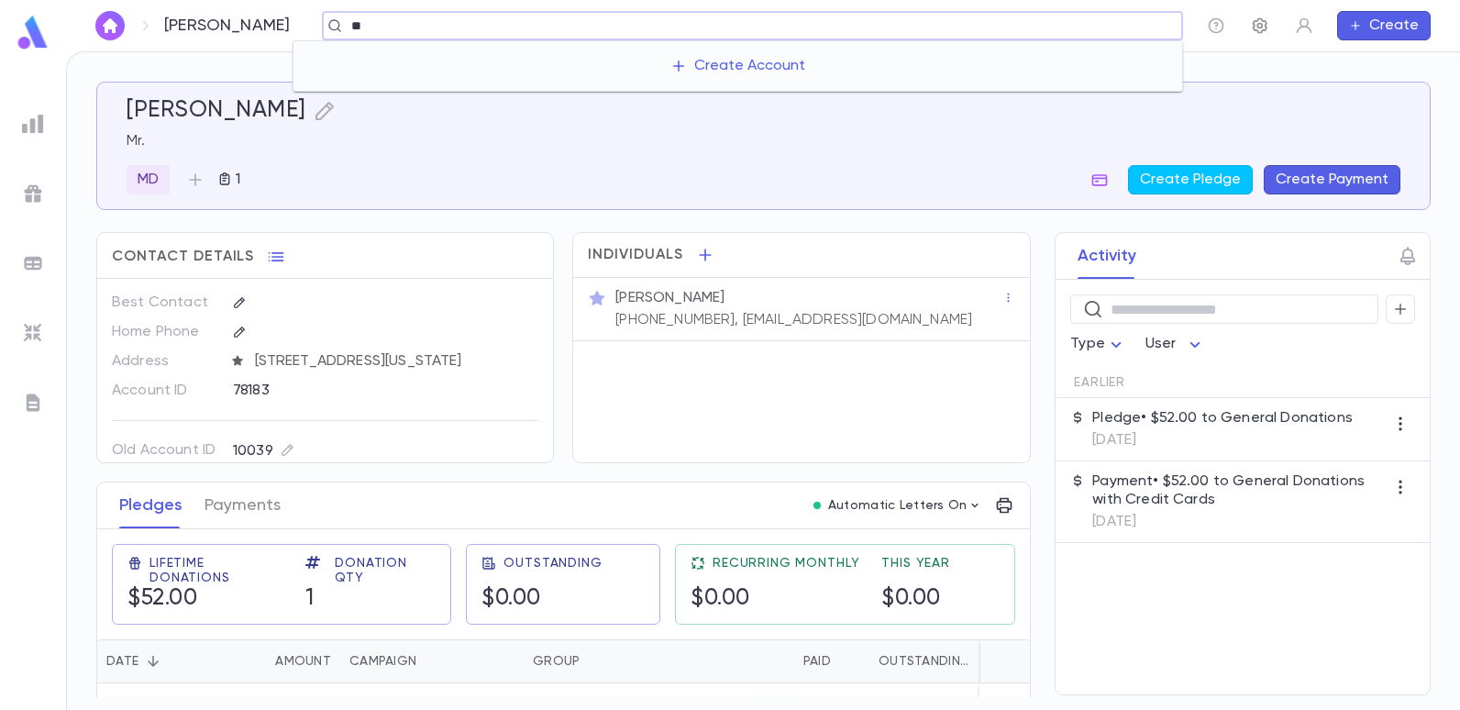
type input "*"
click at [1082, 25] on input "text" at bounding box center [1090, 25] width 170 height 17
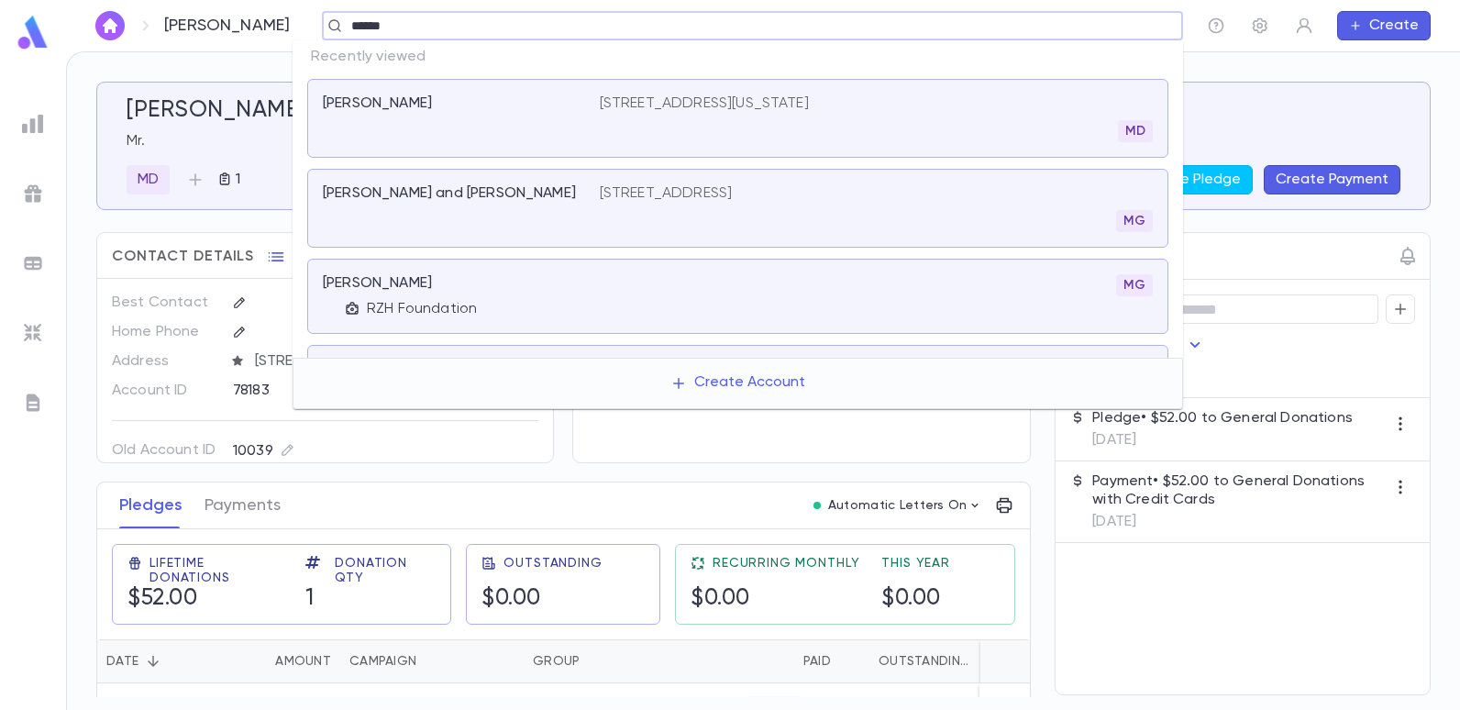
type input "******"
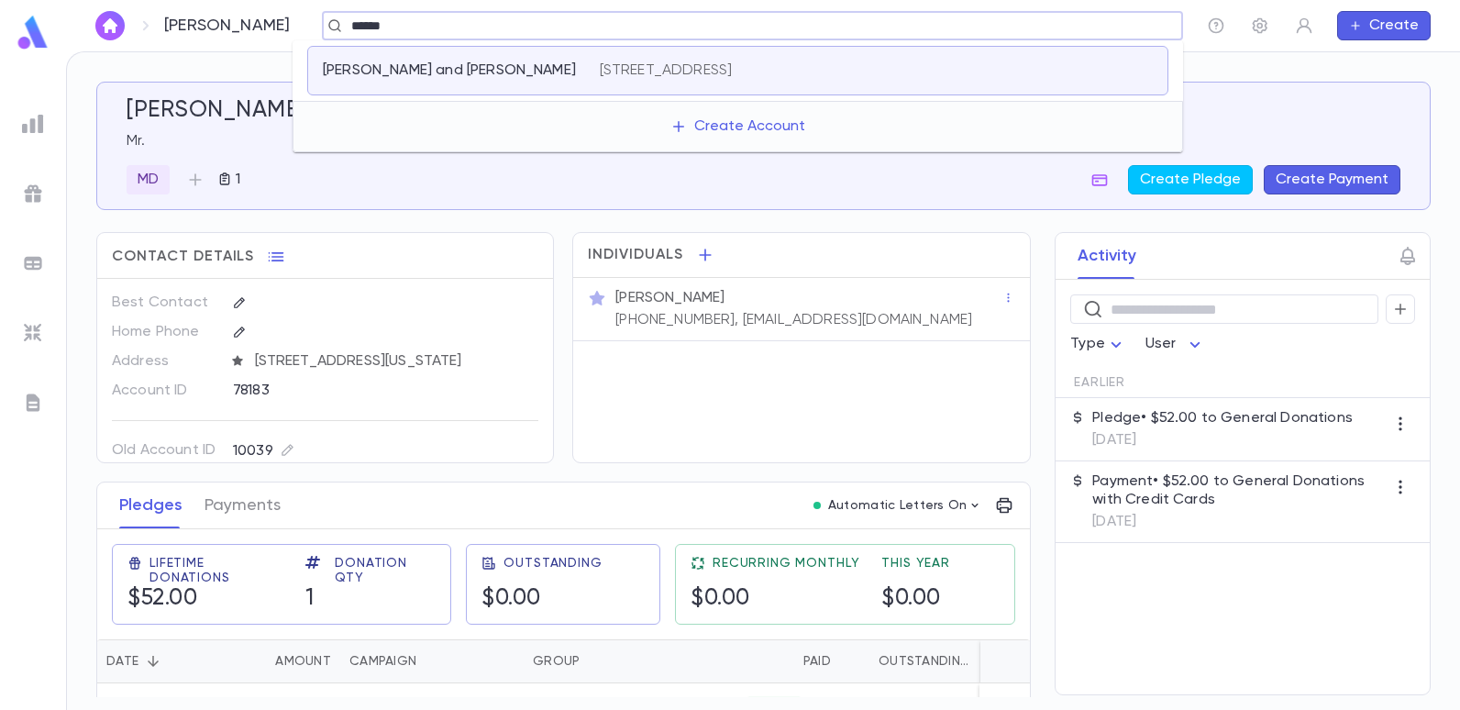
click at [733, 63] on p "1432 East 8th Street, Brooklyn NY 11230" at bounding box center [666, 70] width 133 height 18
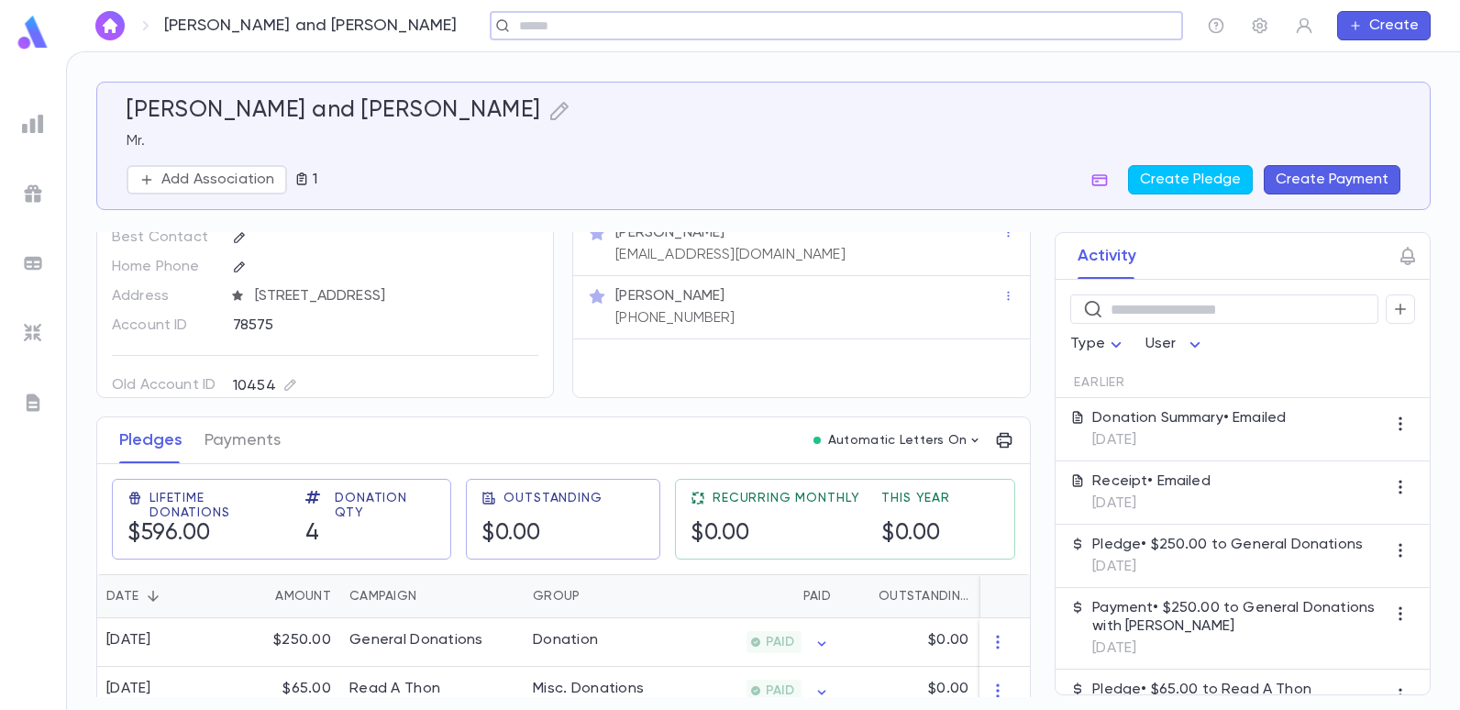
scroll to position [183, 0]
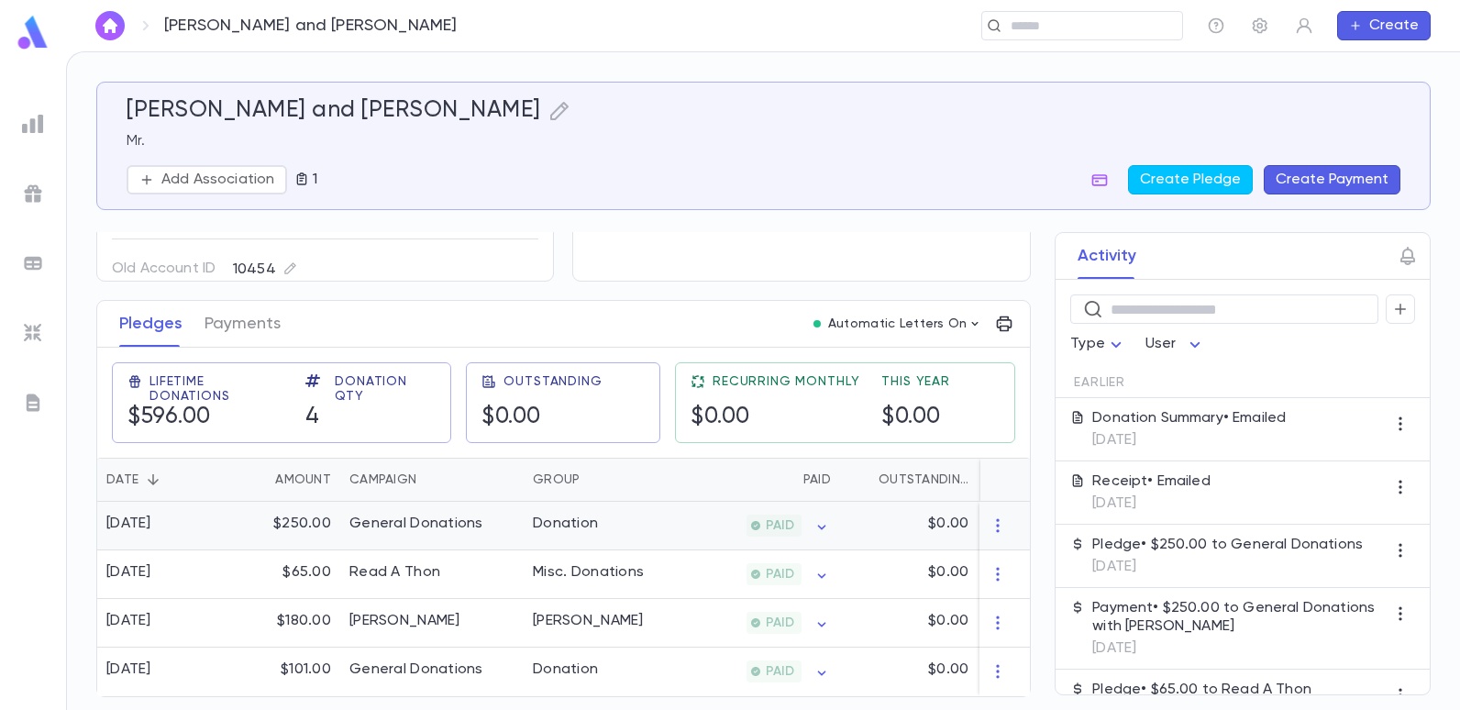
click at [553, 521] on div "Donation" at bounding box center [565, 523] width 65 height 18
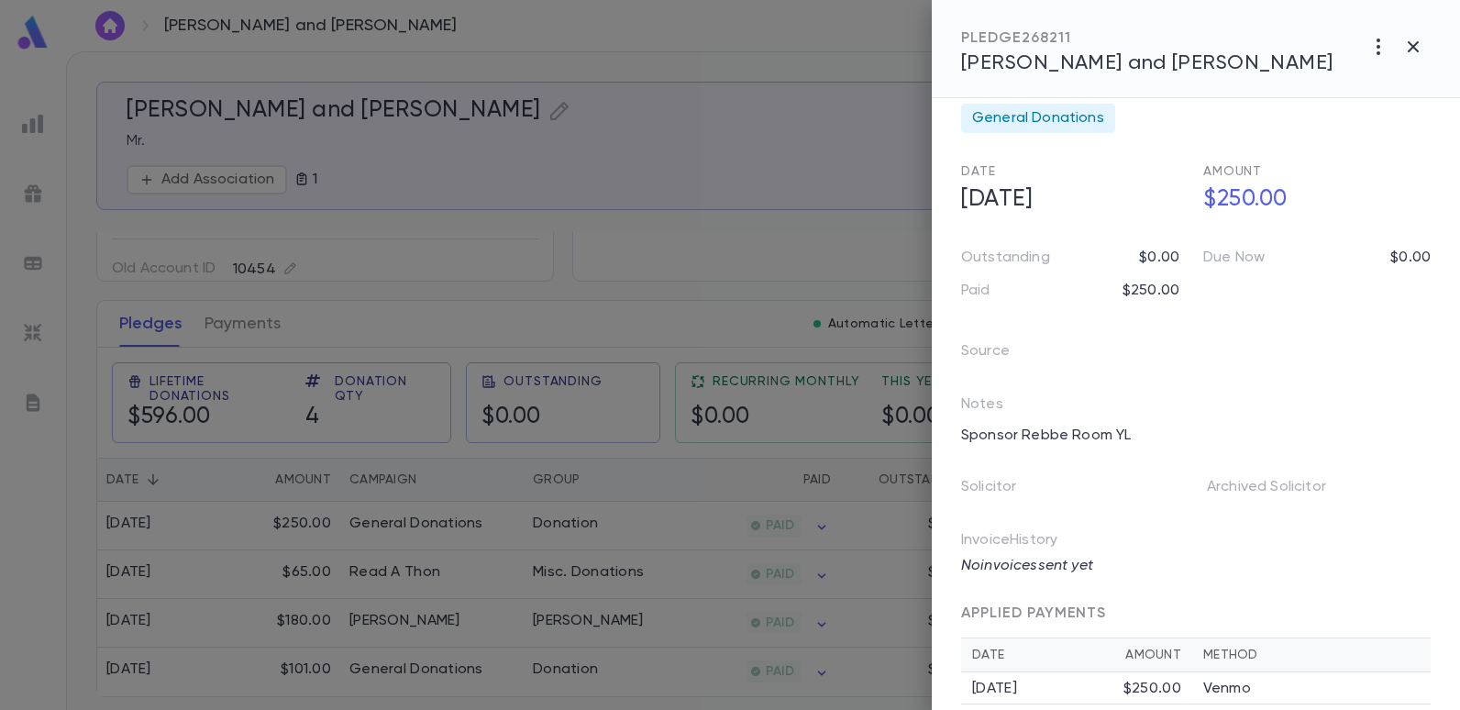
scroll to position [56, 0]
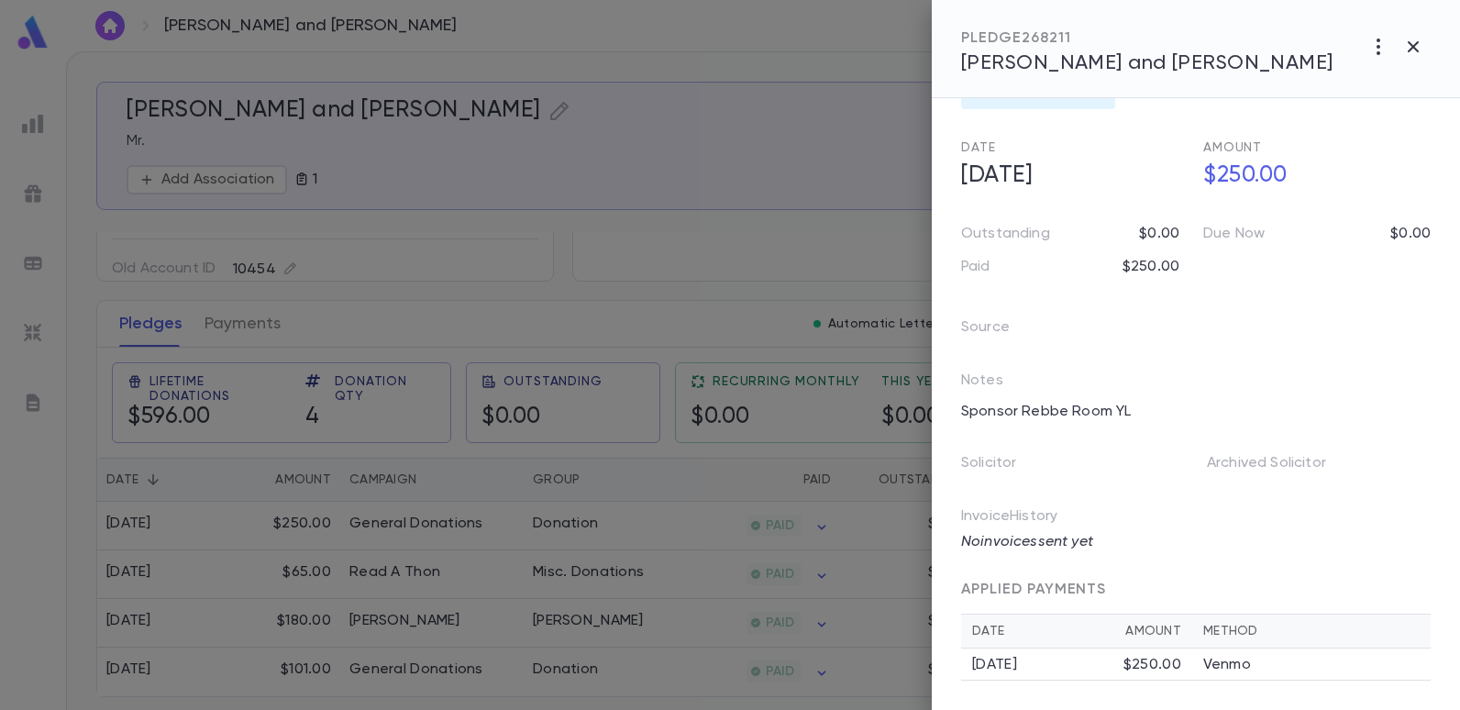
click at [798, 238] on div at bounding box center [730, 355] width 1460 height 710
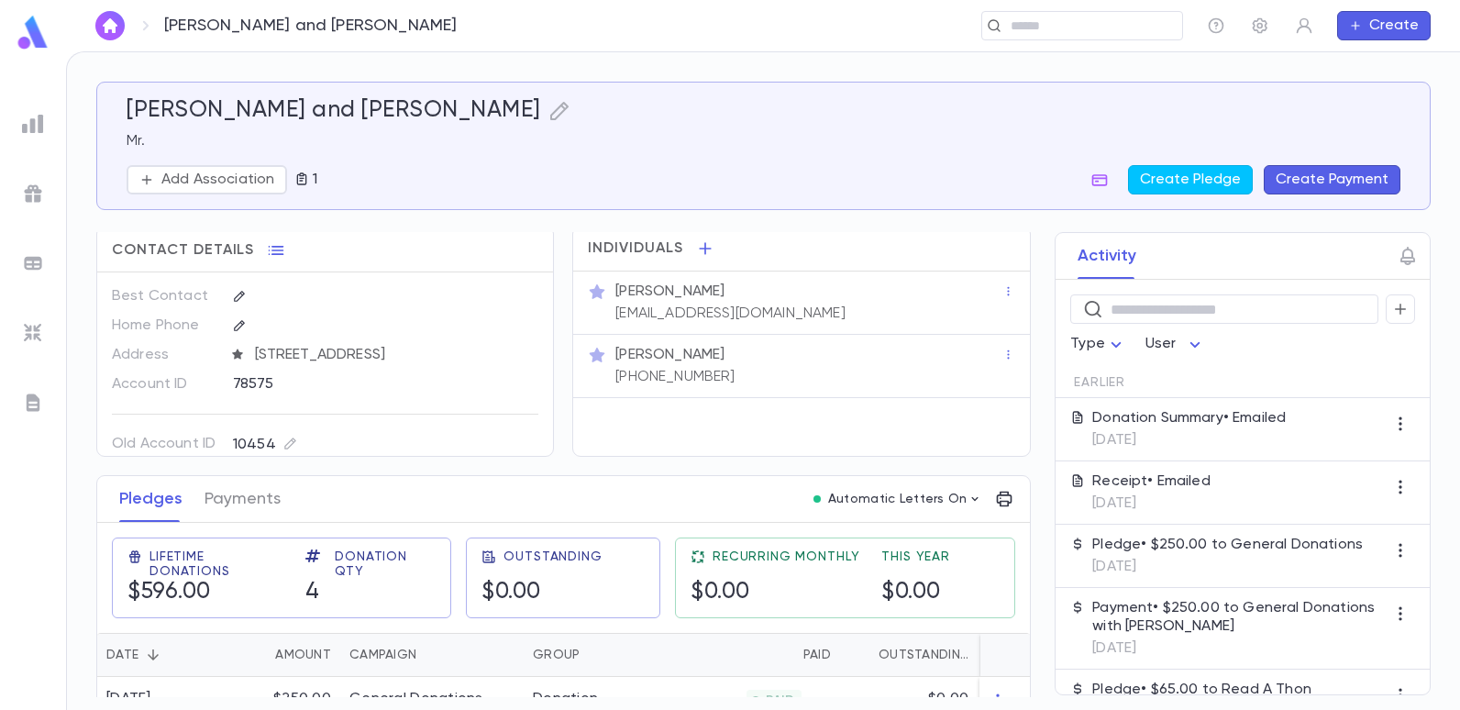
scroll to position [0, 0]
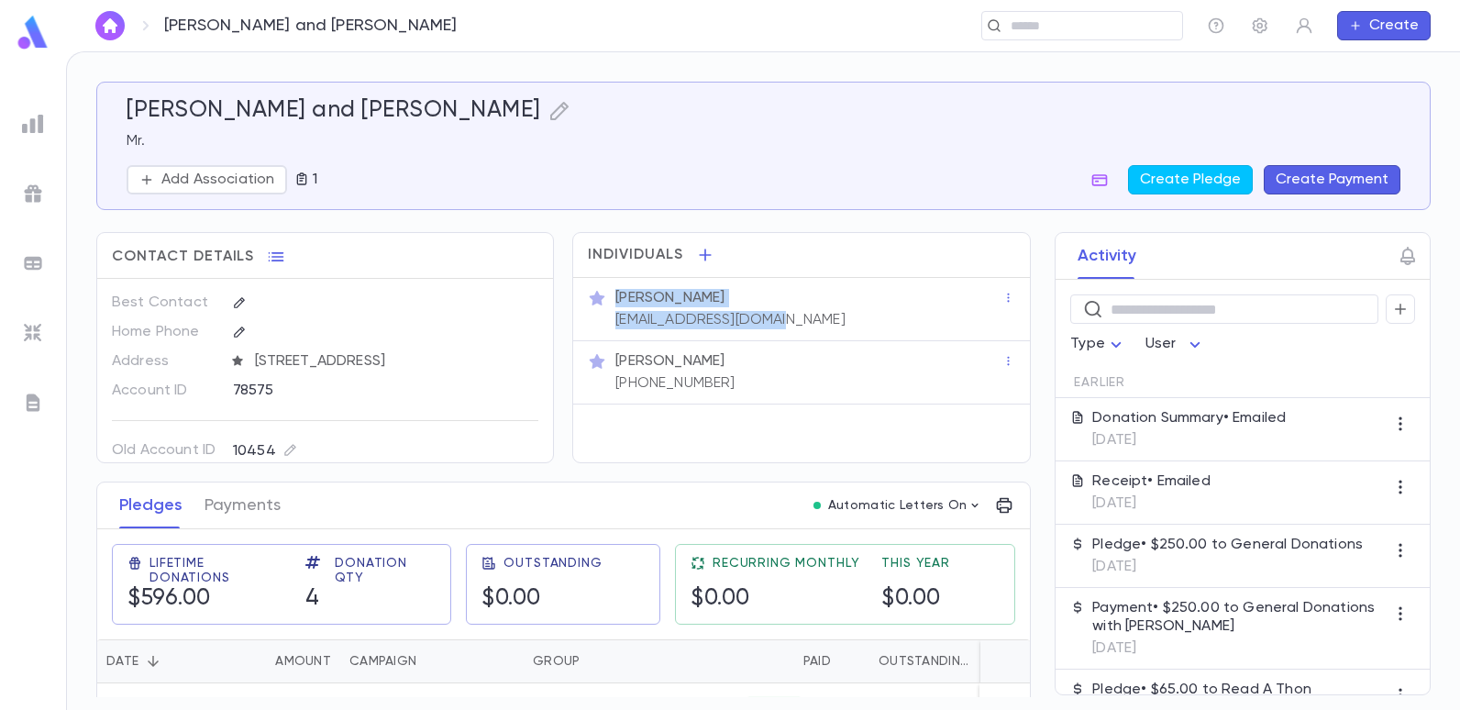
drag, startPoint x: 790, startPoint y: 322, endPoint x: 589, endPoint y: 317, distance: 200.8
click at [589, 317] on div "Mr. Joseph Erani cshalom1478@gmail.com" at bounding box center [801, 309] width 426 height 40
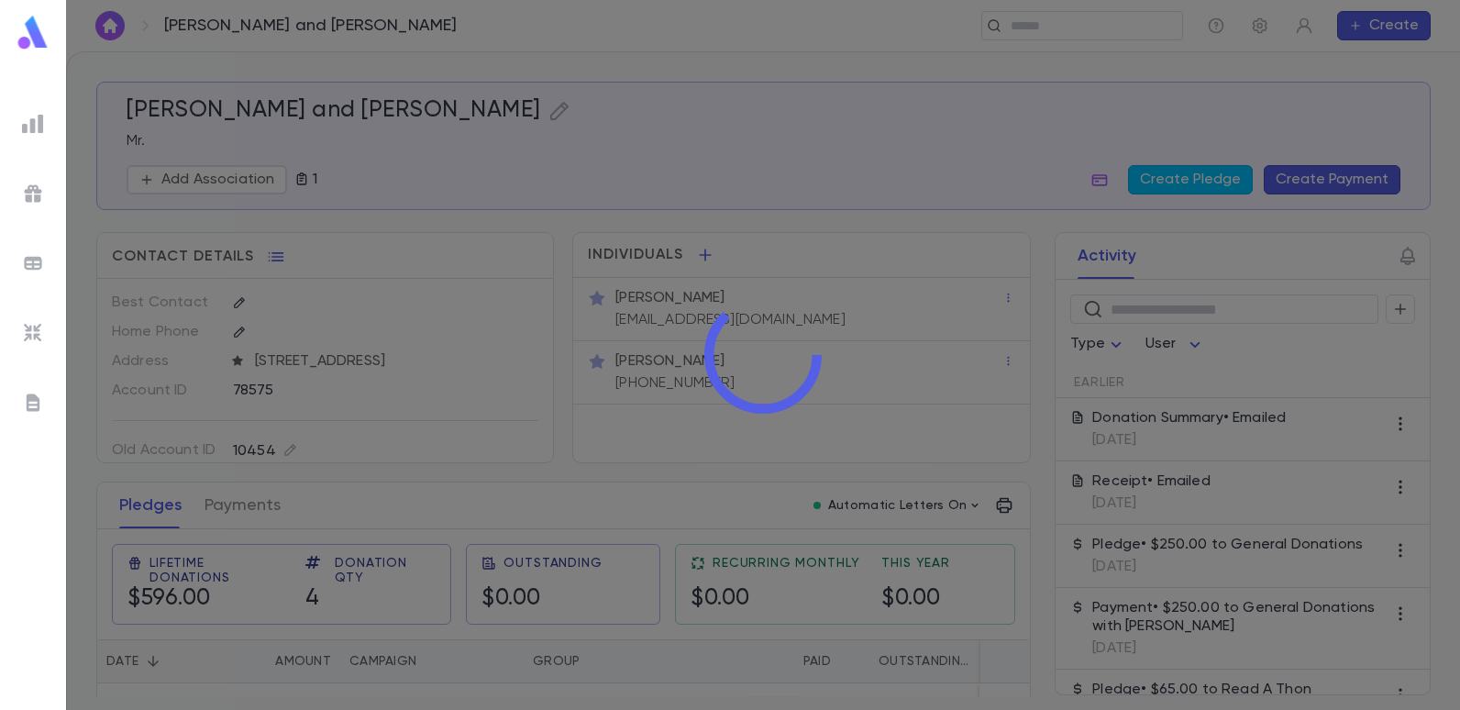
click at [589, 317] on div at bounding box center [763, 355] width 1394 height 710
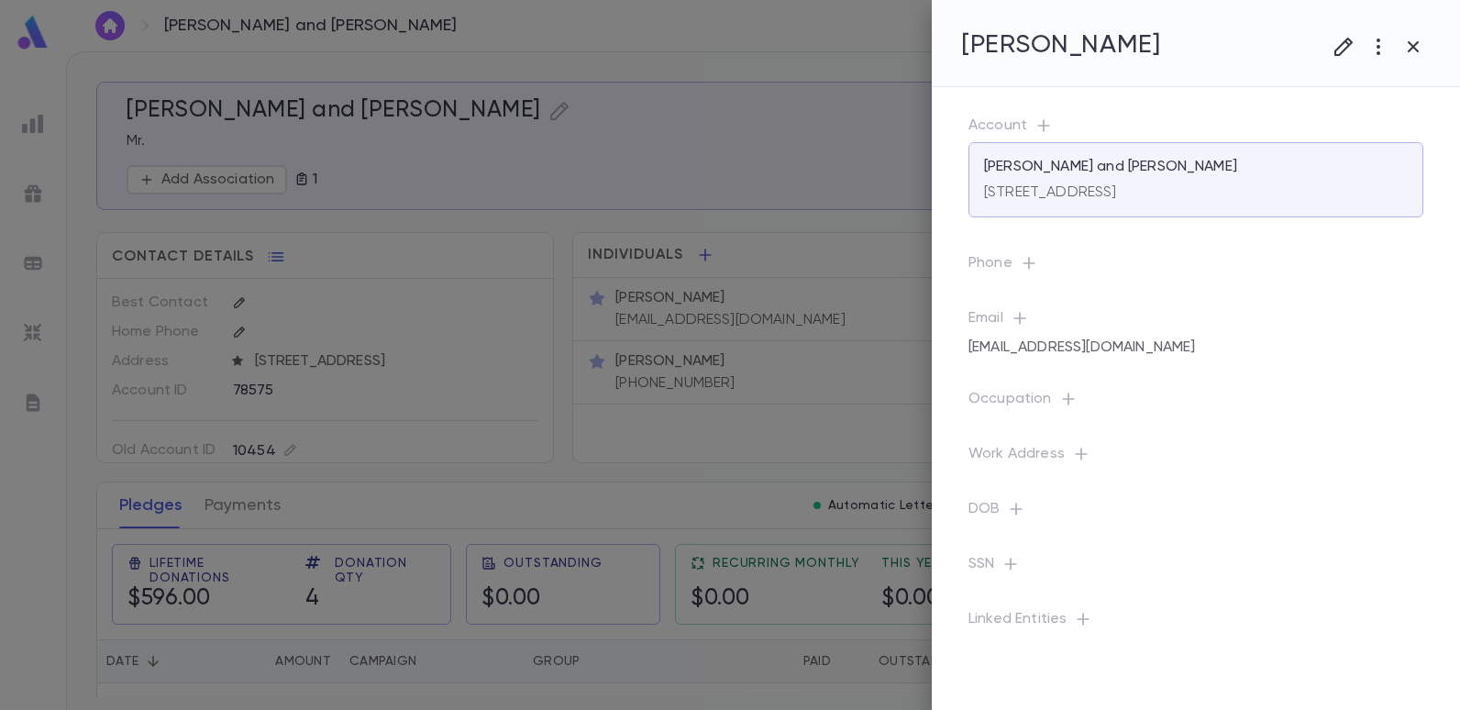
click at [807, 424] on div at bounding box center [730, 355] width 1460 height 710
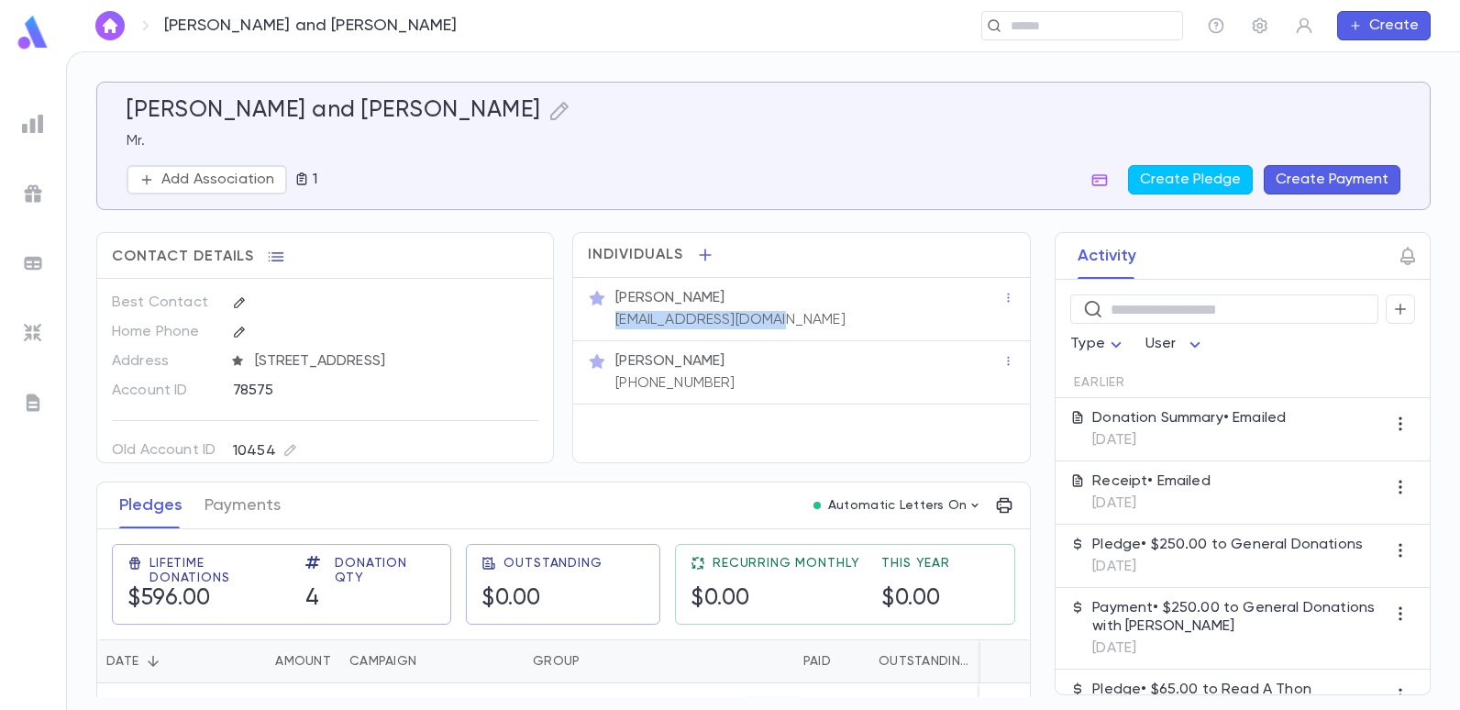
drag, startPoint x: 784, startPoint y: 318, endPoint x: 609, endPoint y: 316, distance: 175.1
click at [612, 316] on div "Mr. Joseph Erani cshalom1478@gmail.com" at bounding box center [807, 307] width 391 height 44
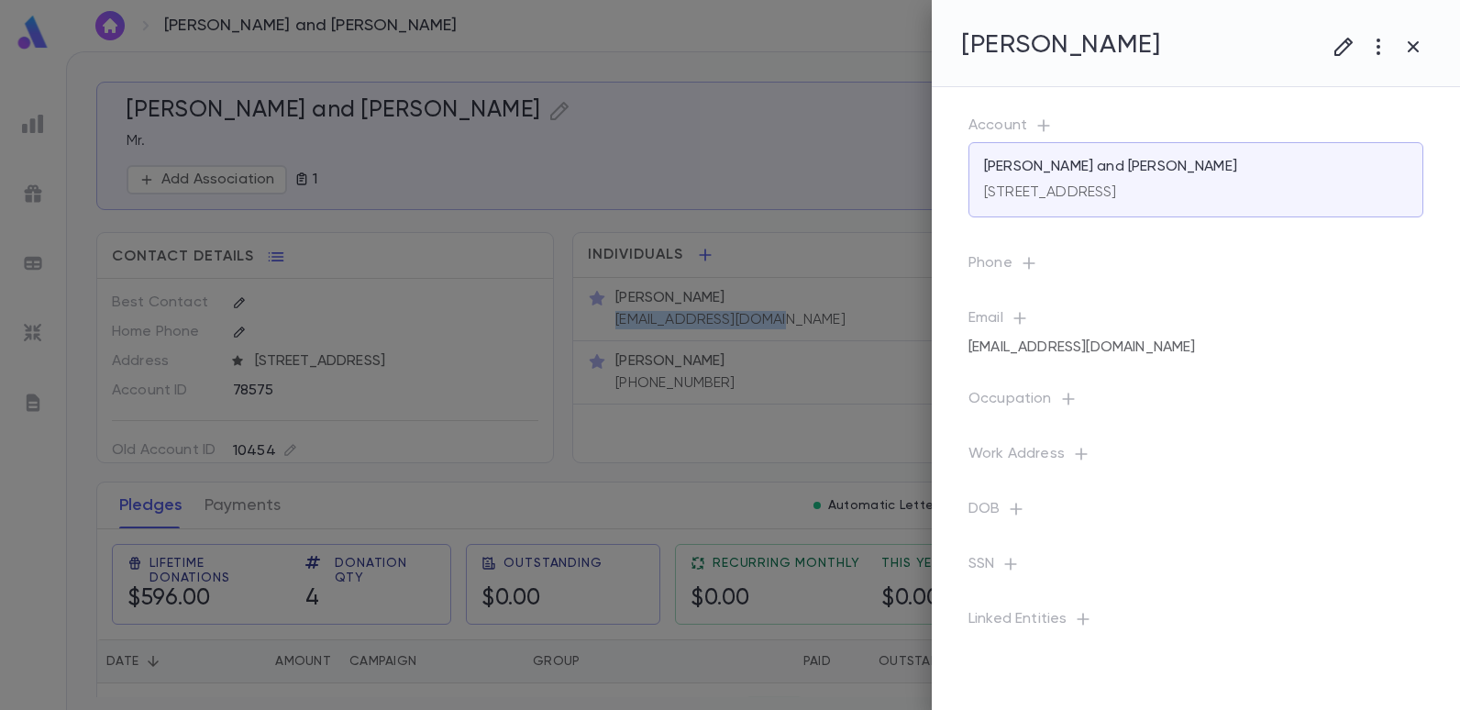
copy p "cshalom1478@gmail.com"
click at [833, 117] on div at bounding box center [730, 355] width 1460 height 710
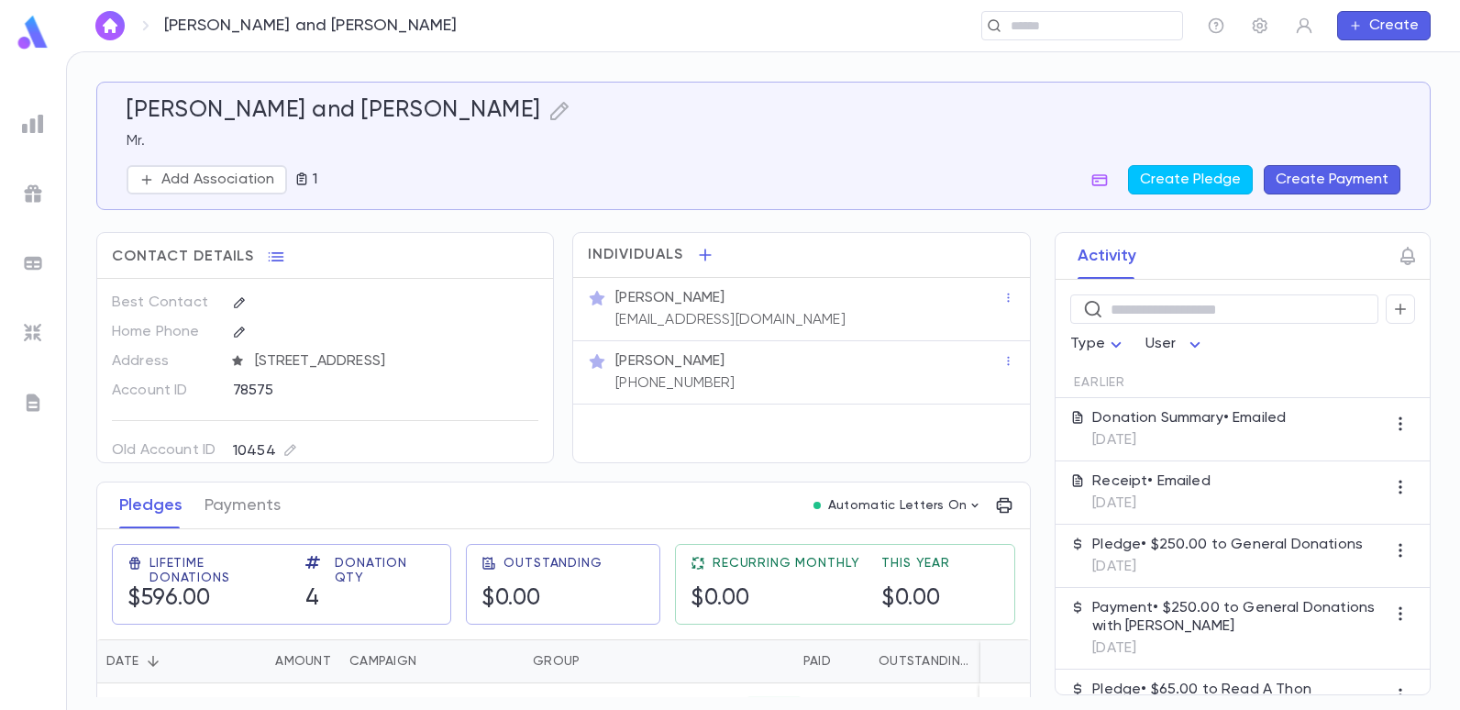
drag, startPoint x: 795, startPoint y: 316, endPoint x: 776, endPoint y: 314, distance: 19.3
click at [776, 314] on div "Mr. Joseph Erani cshalom1478@gmail.com" at bounding box center [807, 307] width 391 height 44
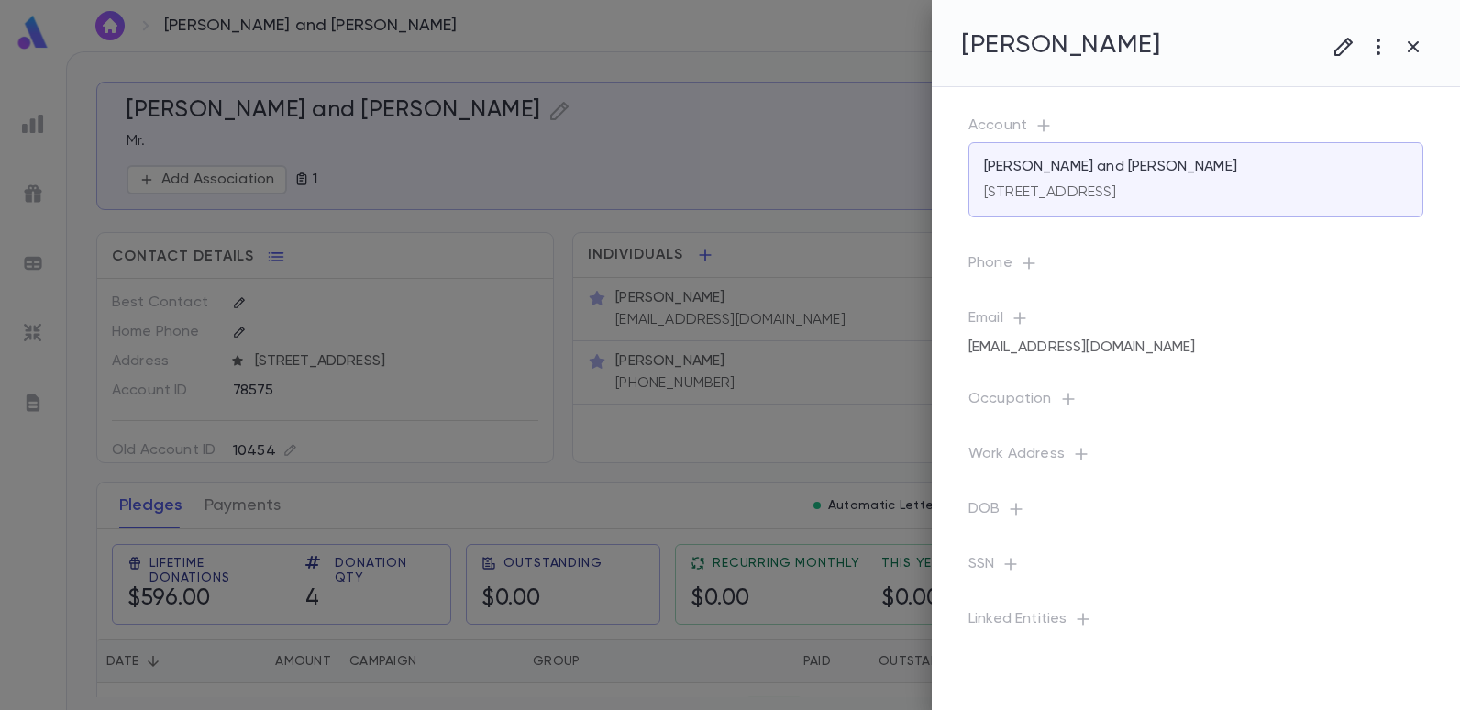
copy div "cshalom1478@gmail.com"
click at [778, 370] on div at bounding box center [730, 355] width 1460 height 710
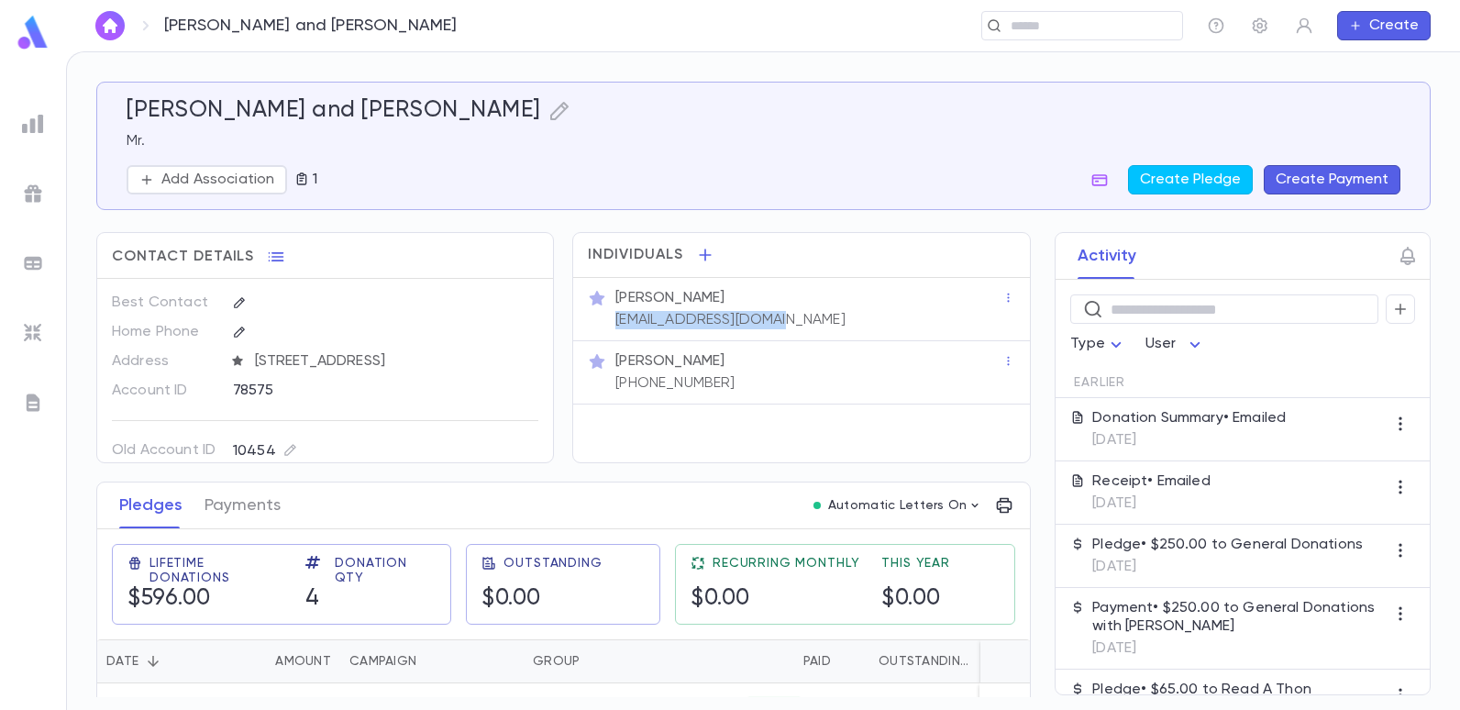
drag, startPoint x: 775, startPoint y: 321, endPoint x: 606, endPoint y: 325, distance: 168.8
click at [606, 325] on div "Mr. Joseph Erani cshalom1478@gmail.com" at bounding box center [801, 309] width 426 height 40
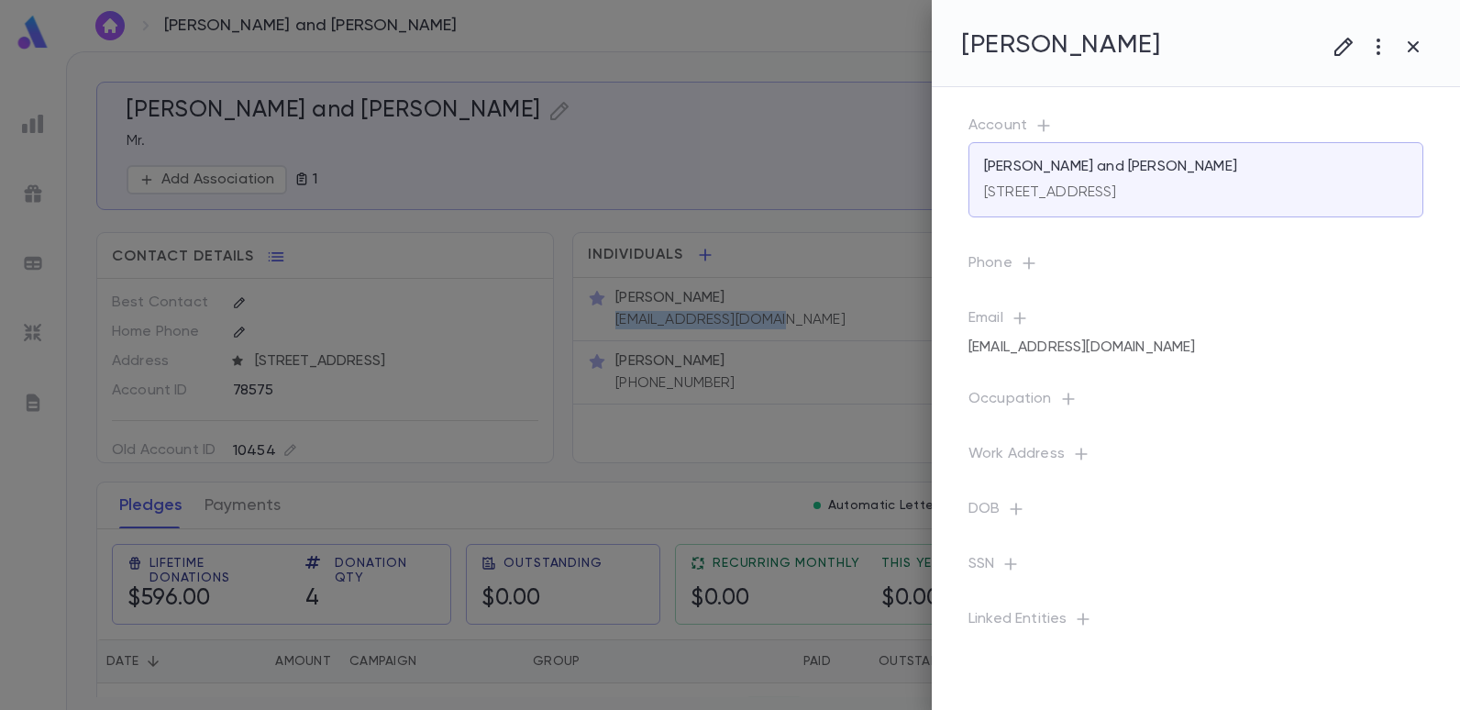
copy p "cshalom1478@gmail.com"
click at [775, 353] on div at bounding box center [730, 355] width 1460 height 710
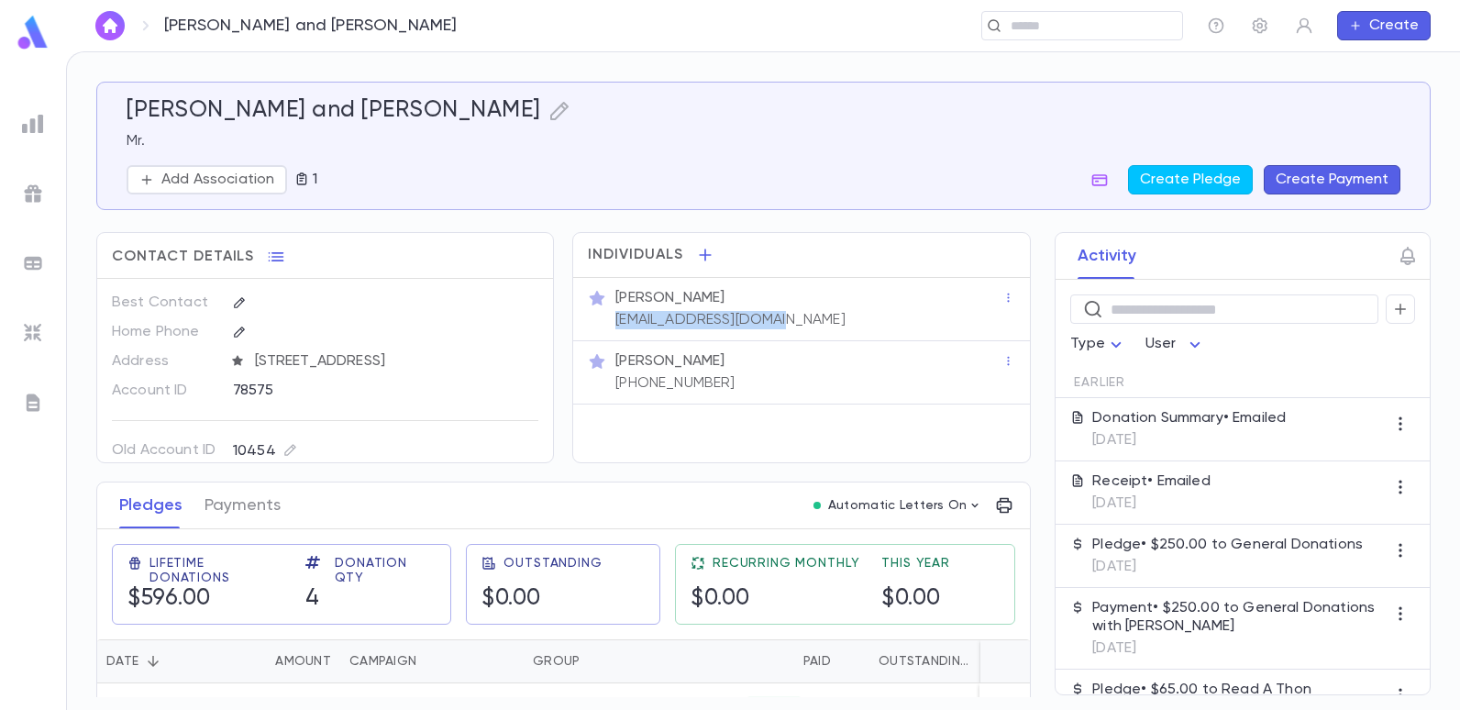
drag, startPoint x: 779, startPoint y: 322, endPoint x: 613, endPoint y: 310, distance: 166.4
click at [613, 310] on div "cshalom1478@gmail.com" at bounding box center [728, 318] width 233 height 22
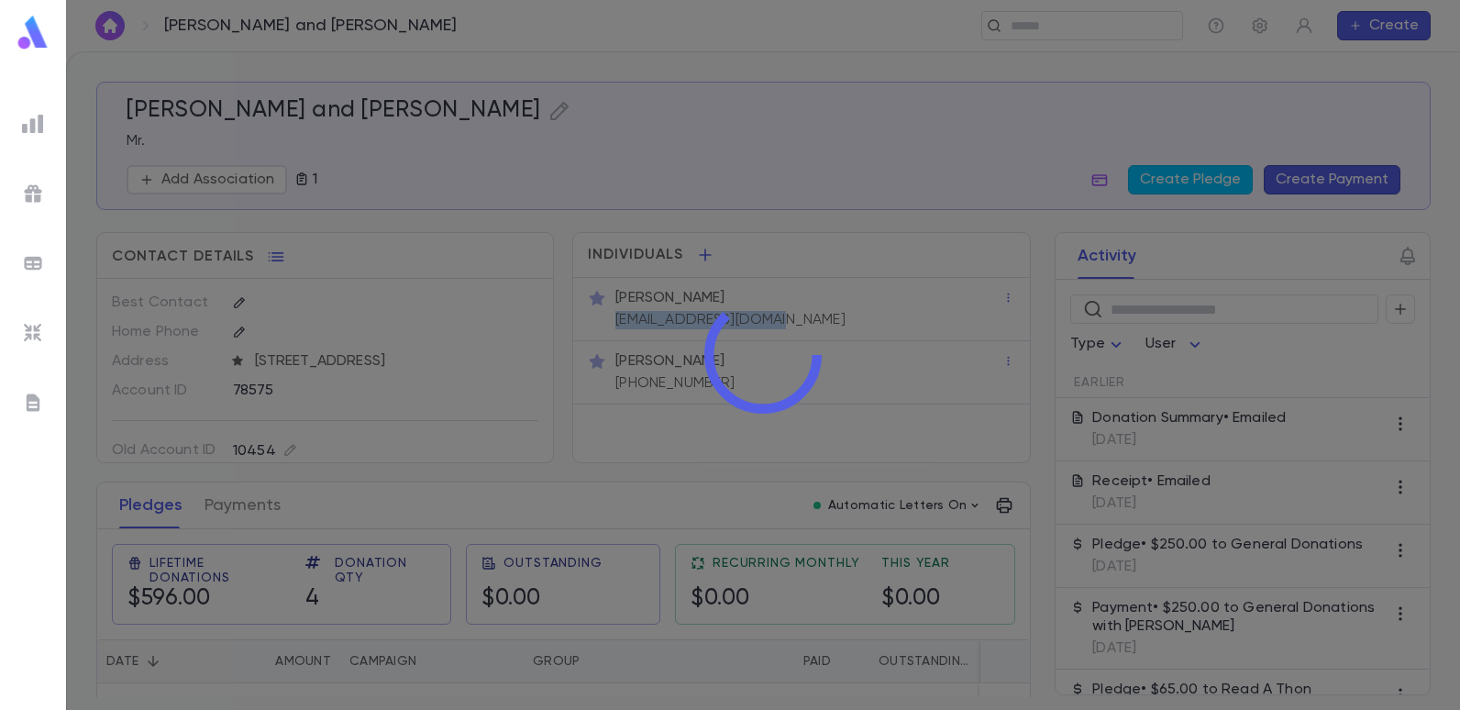
click at [613, 310] on div at bounding box center [763, 355] width 1394 height 710
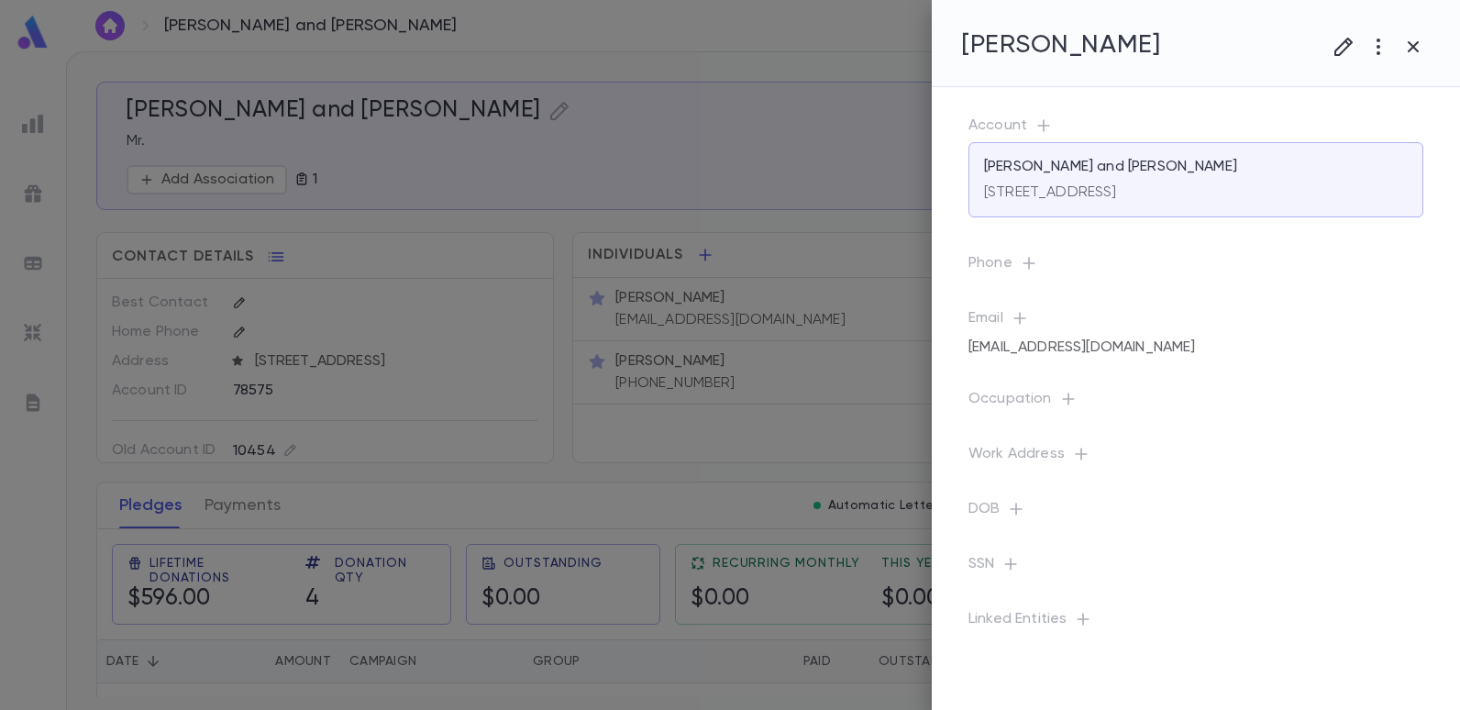
click at [587, 310] on div at bounding box center [730, 355] width 1460 height 710
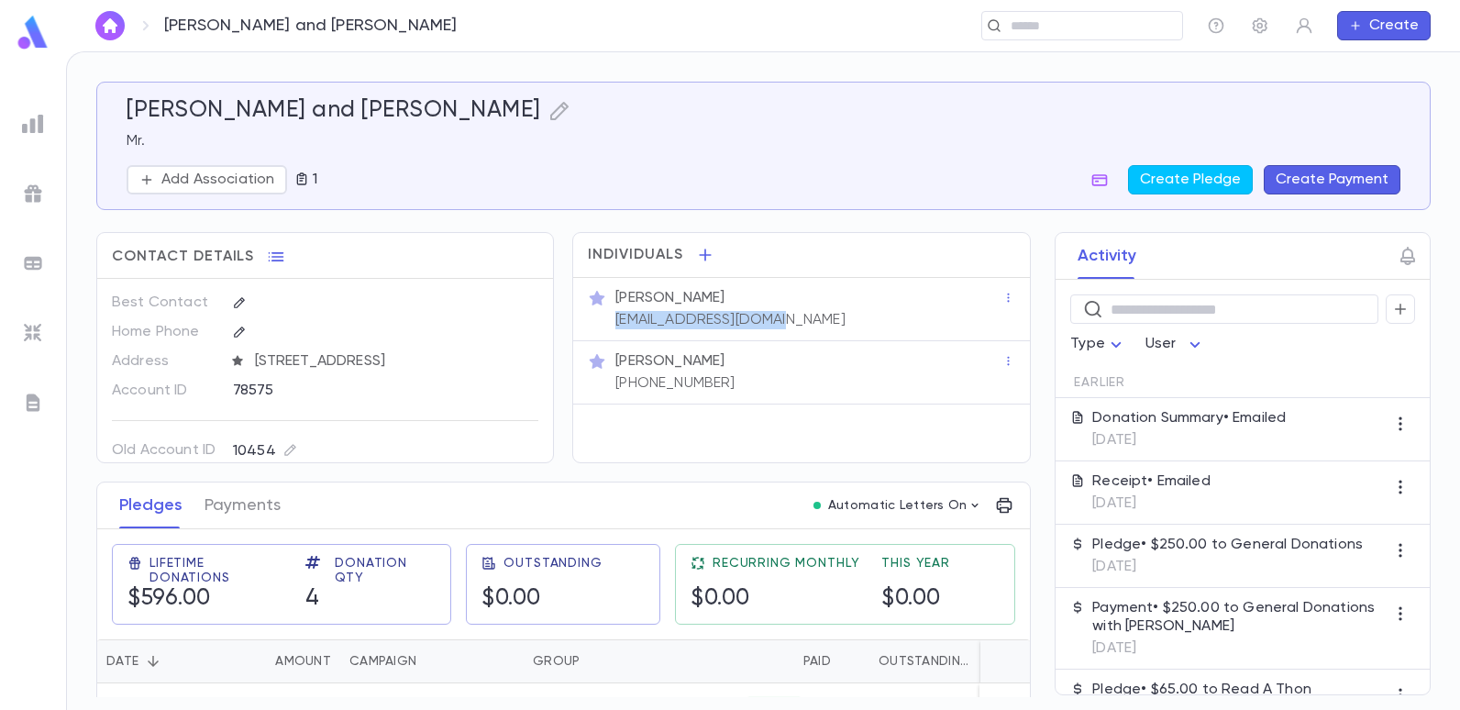
drag, startPoint x: 612, startPoint y: 318, endPoint x: 791, endPoint y: 340, distance: 180.1
click at [791, 340] on div "Mr. Joseph Erani cshalom1478@gmail.com" at bounding box center [801, 309] width 456 height 63
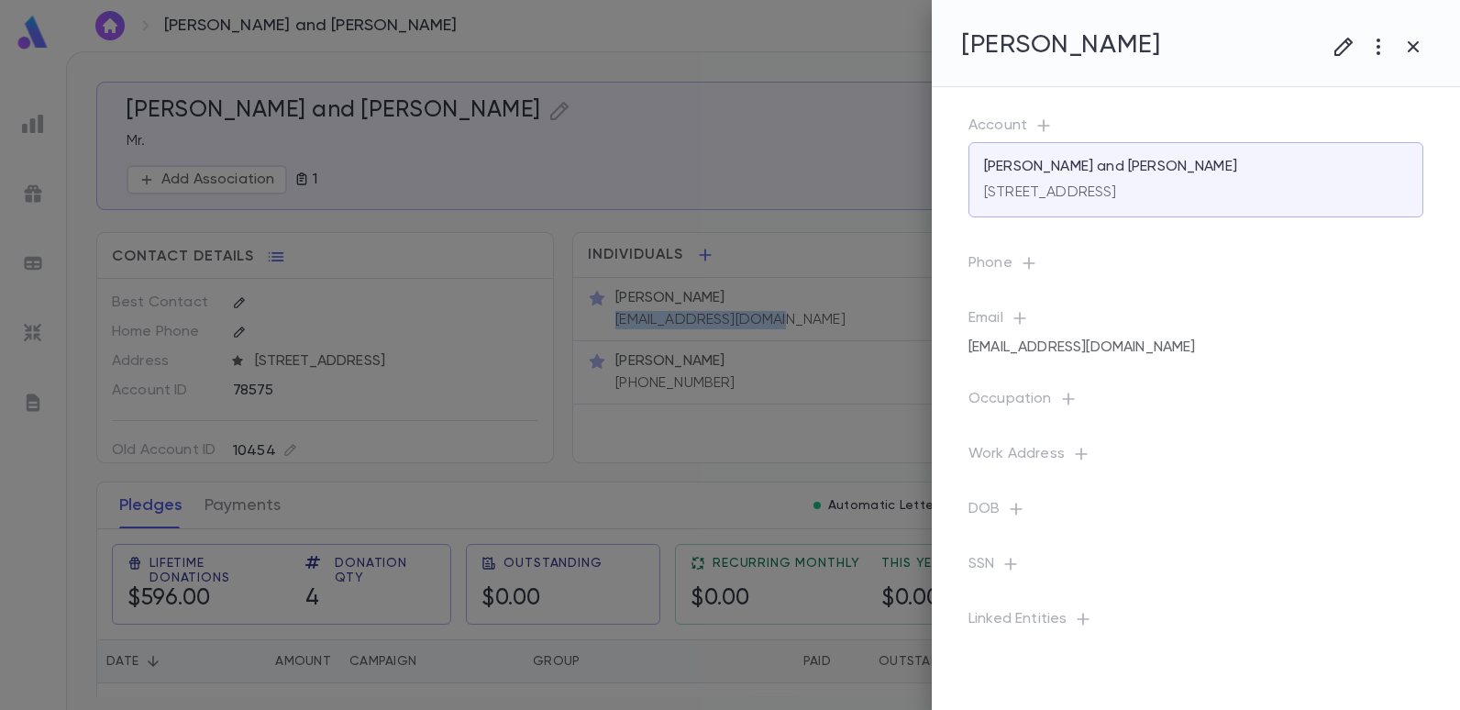
copy p "cshalom1478@gmail.com"
click at [734, 149] on div at bounding box center [730, 355] width 1460 height 710
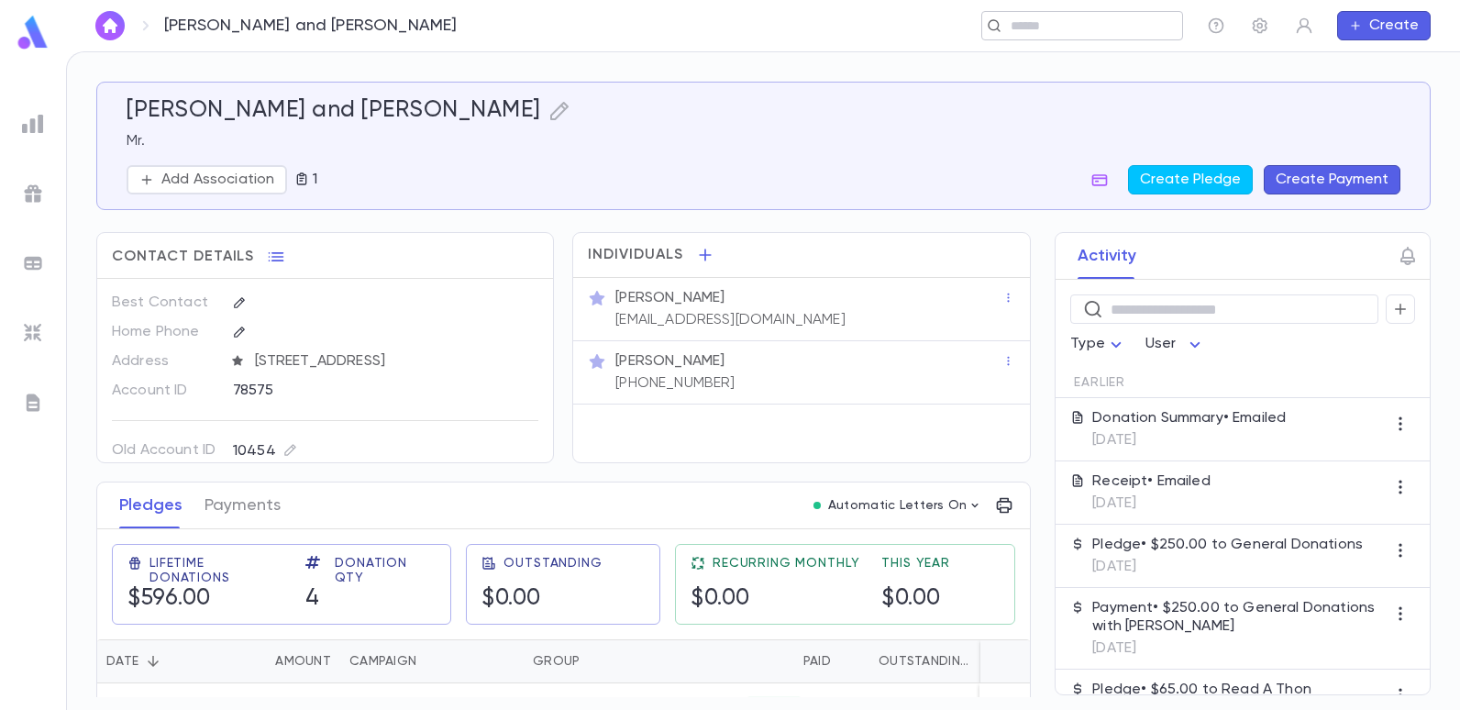
click at [1118, 18] on input "text" at bounding box center [1076, 25] width 142 height 17
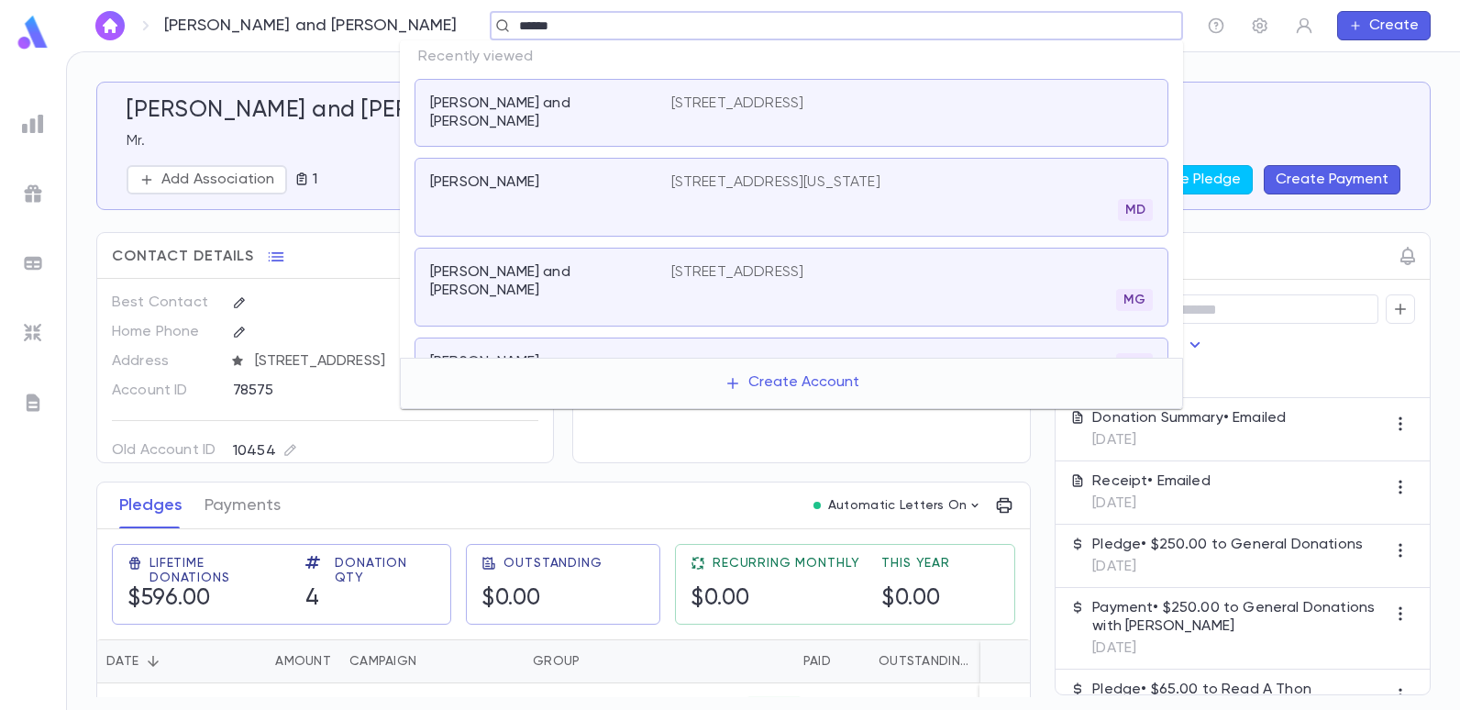
type input "******"
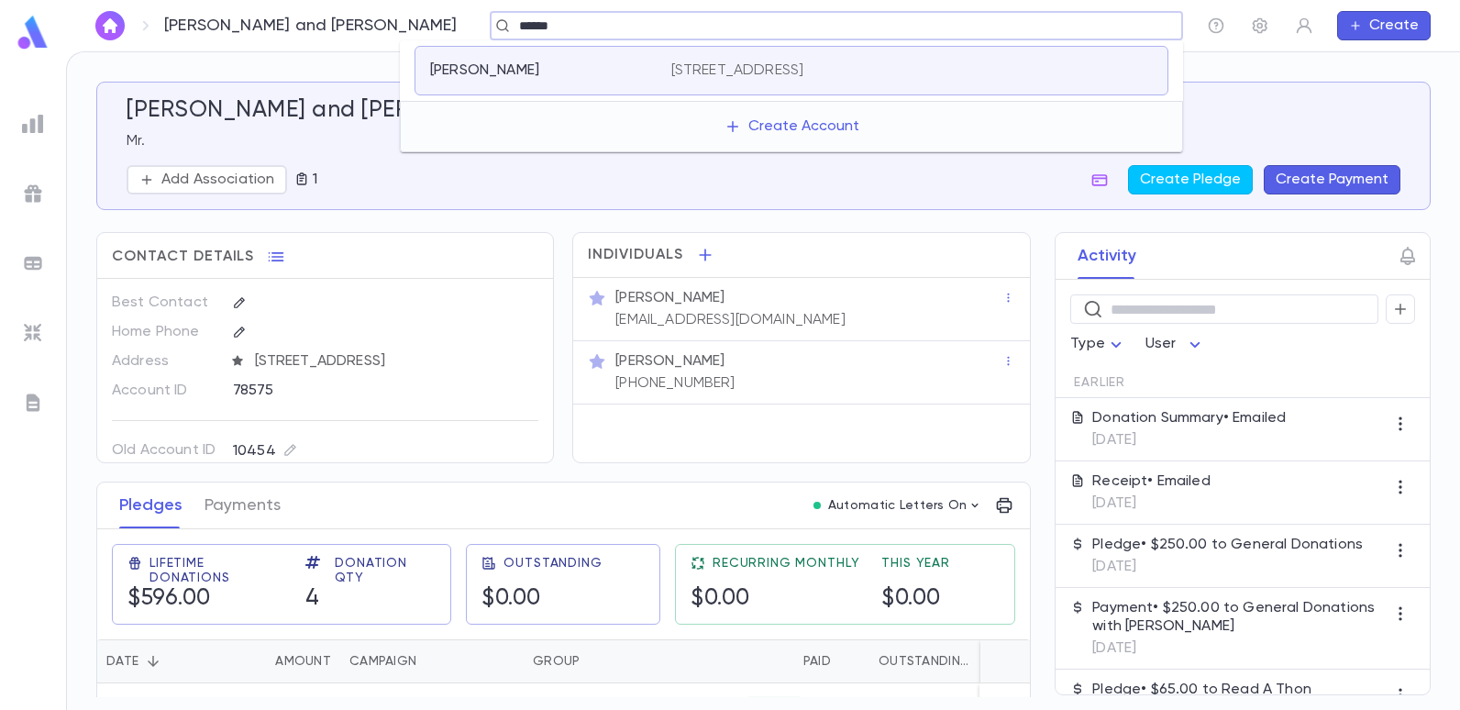
click at [686, 69] on p "419 Avenue N, Brooklyn NY 11230" at bounding box center [737, 70] width 133 height 18
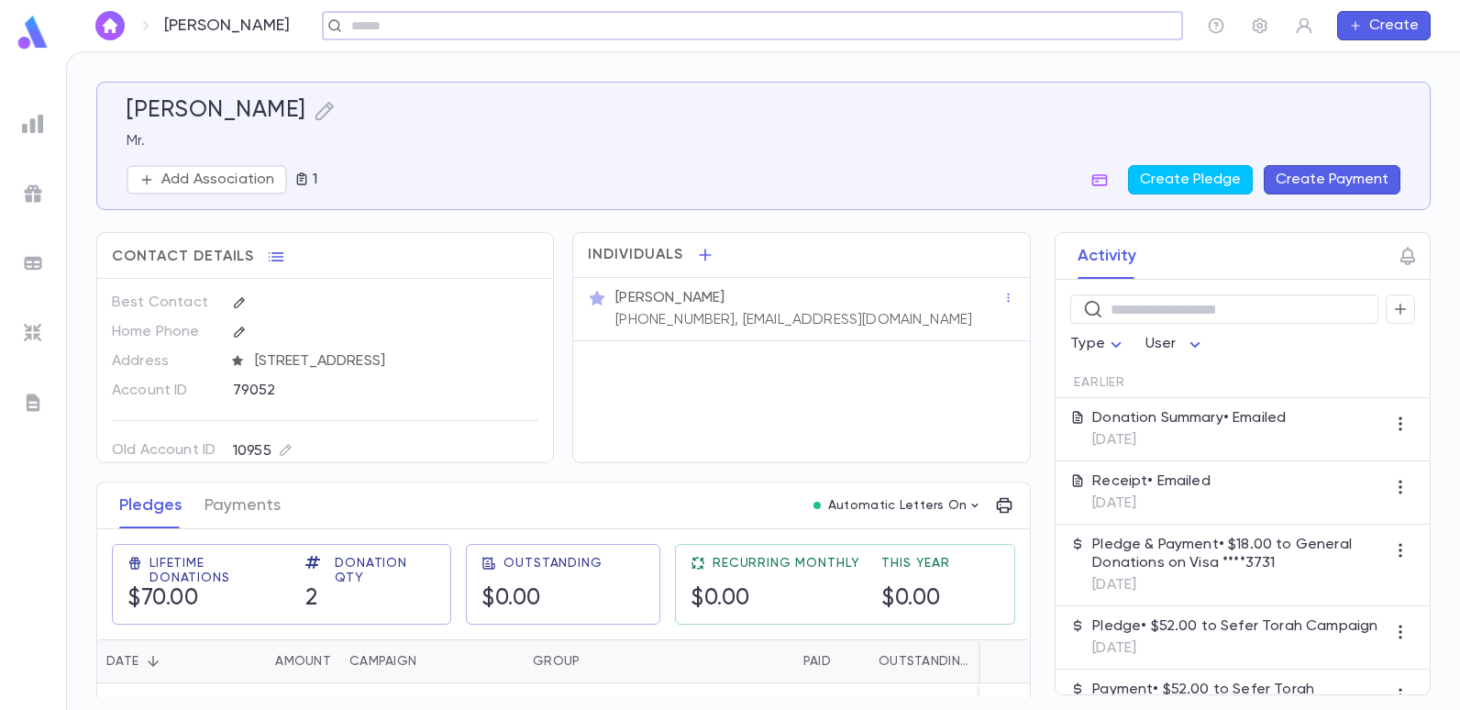
click at [396, 35] on div "​" at bounding box center [752, 25] width 861 height 29
click at [693, 380] on div "Individuals Mr. Shimon Dror (347) 210-4683, Drorsimon18@gmail.com" at bounding box center [800, 347] width 457 height 231
drag, startPoint x: 717, startPoint y: 318, endPoint x: 887, endPoint y: 356, distance: 174.6
click at [887, 356] on div "Individuals Mr. Shimon Dror (347) 210-4683, Drorsimon18@gmail.com" at bounding box center [800, 347] width 457 height 231
copy p "Drorsimon18@gmail.com"
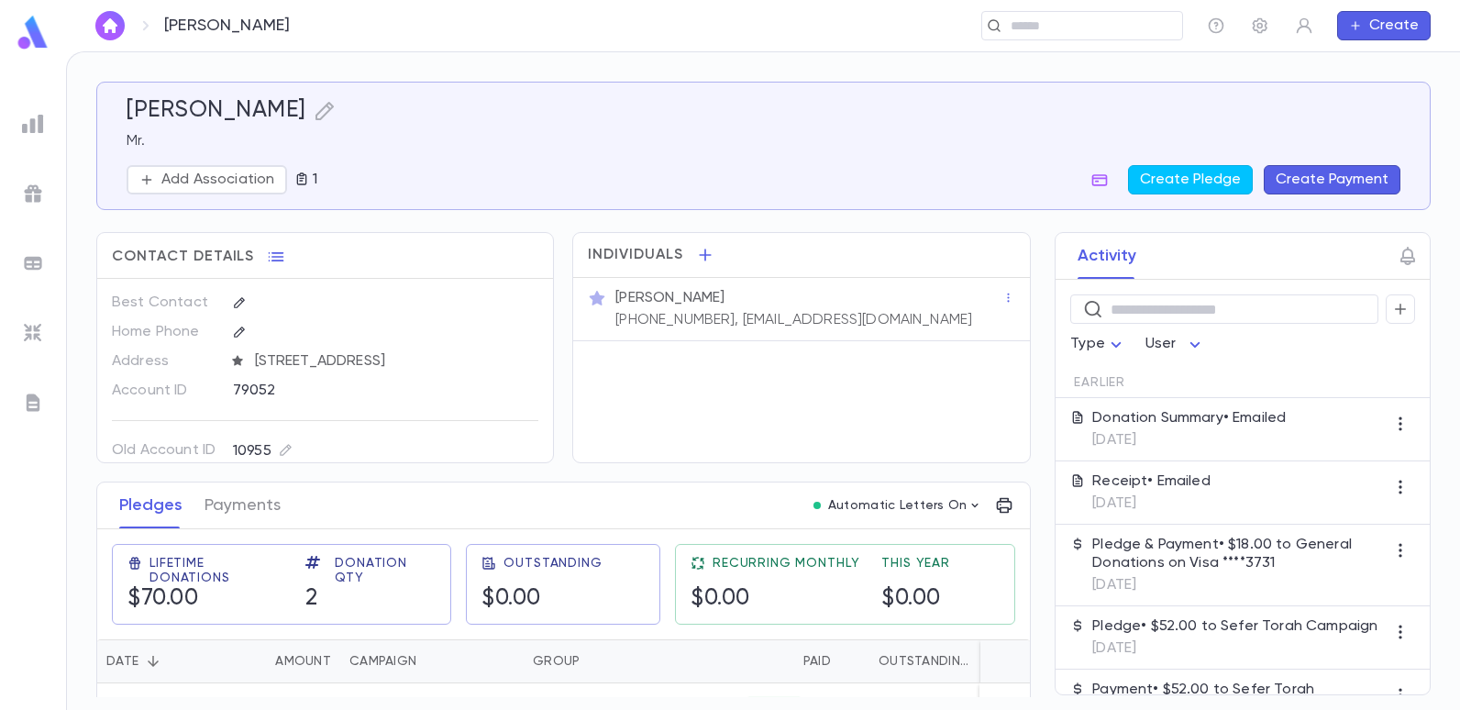
click at [917, 299] on div "Mr. Shimon Dror" at bounding box center [808, 298] width 387 height 18
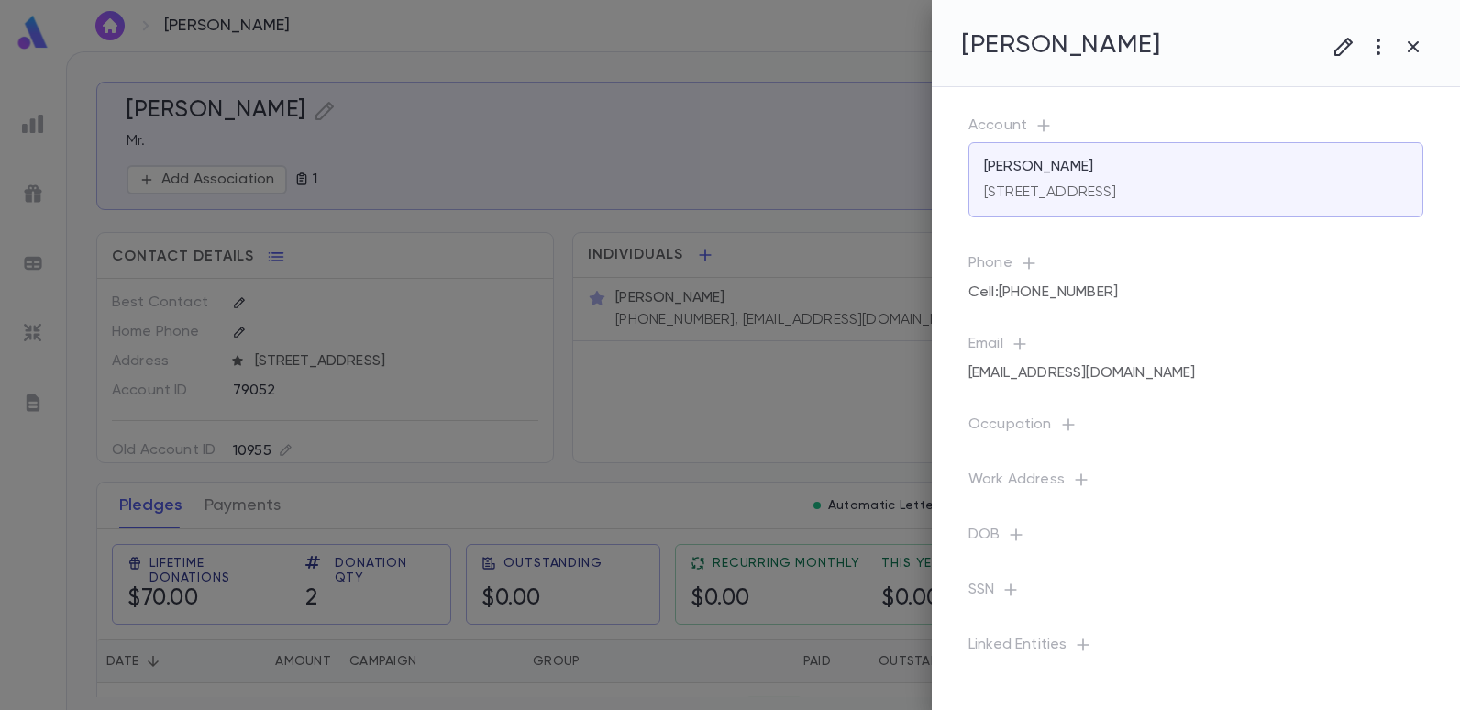
click at [864, 336] on div at bounding box center [730, 355] width 1460 height 710
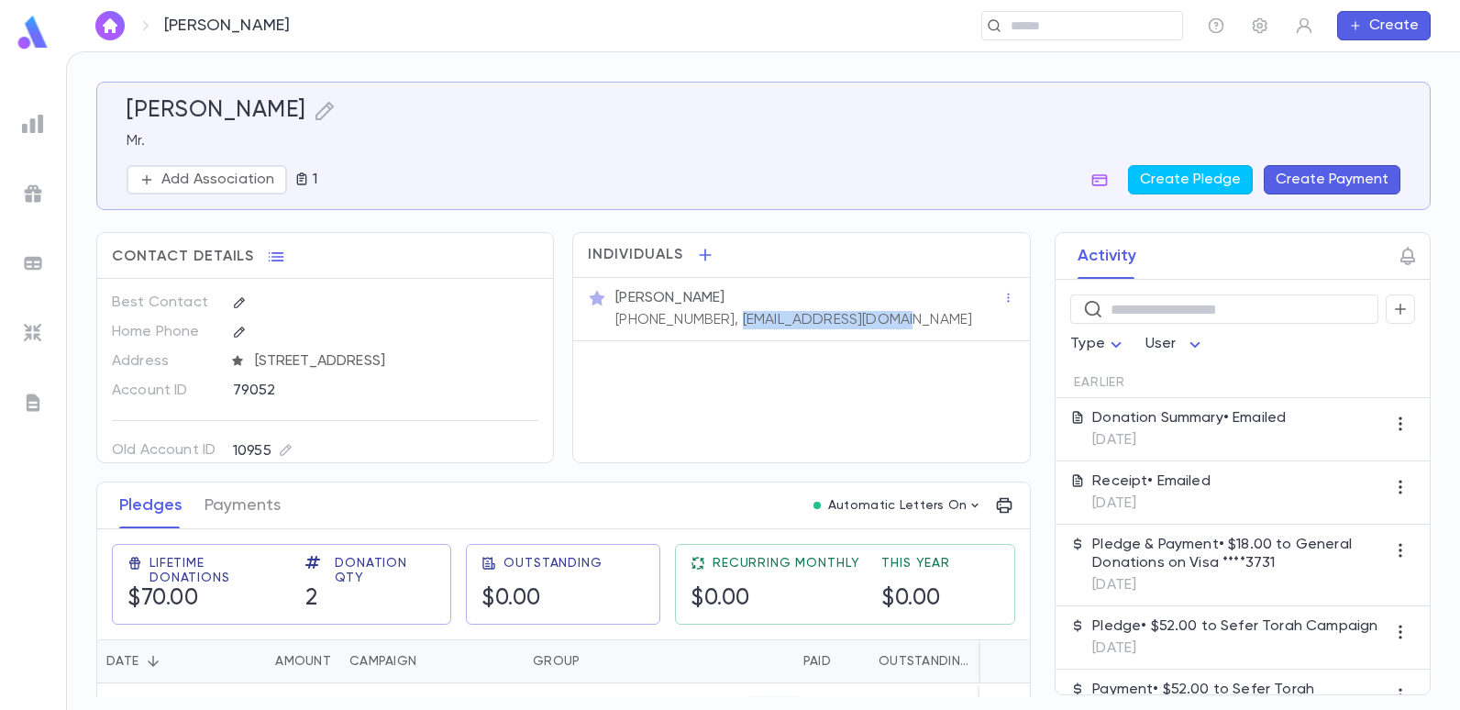
drag, startPoint x: 719, startPoint y: 318, endPoint x: 876, endPoint y: 355, distance: 161.9
click at [876, 355] on div "Individuals Mr. Shimon Dror (347) 210-4683, Drorsimon18@gmail.com" at bounding box center [800, 347] width 457 height 231
copy p "Drorsimon18@gmail.com"
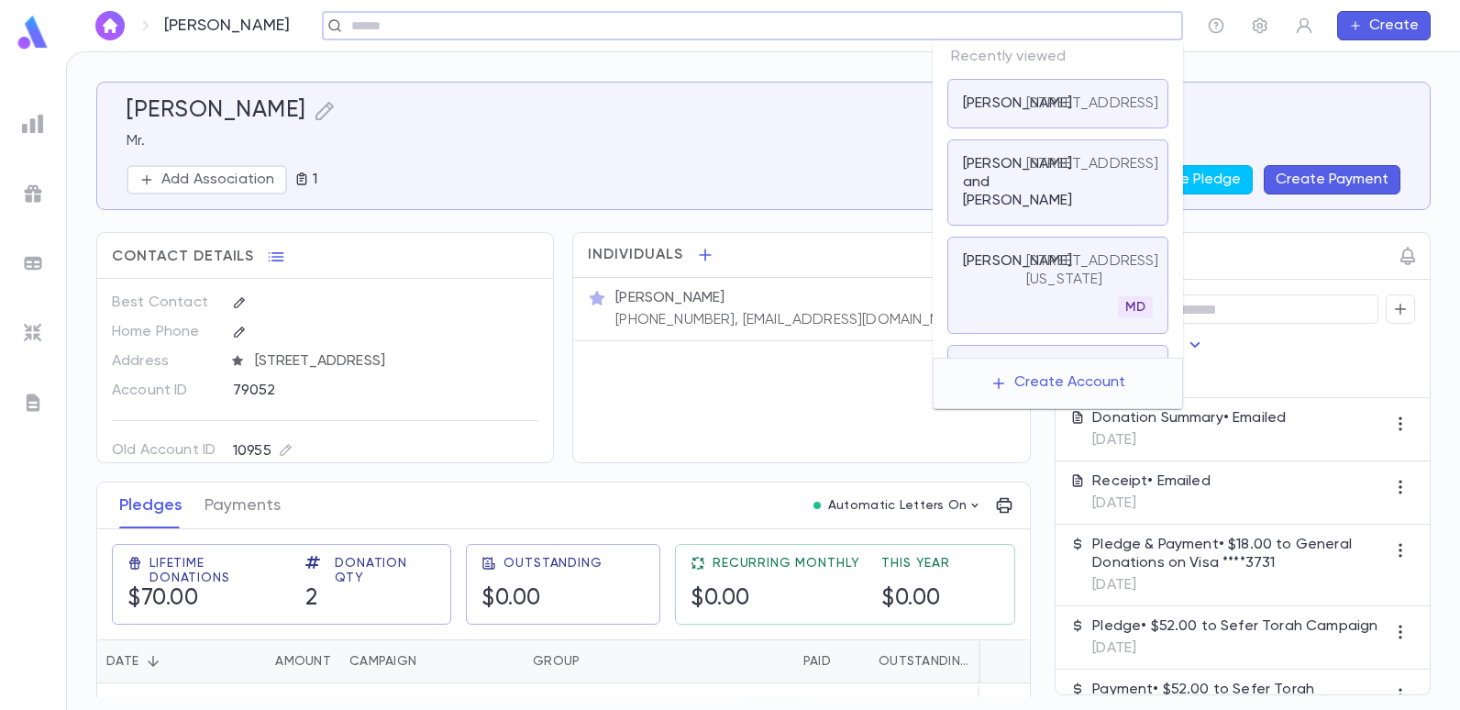
click at [1094, 33] on input "text" at bounding box center [746, 25] width 801 height 17
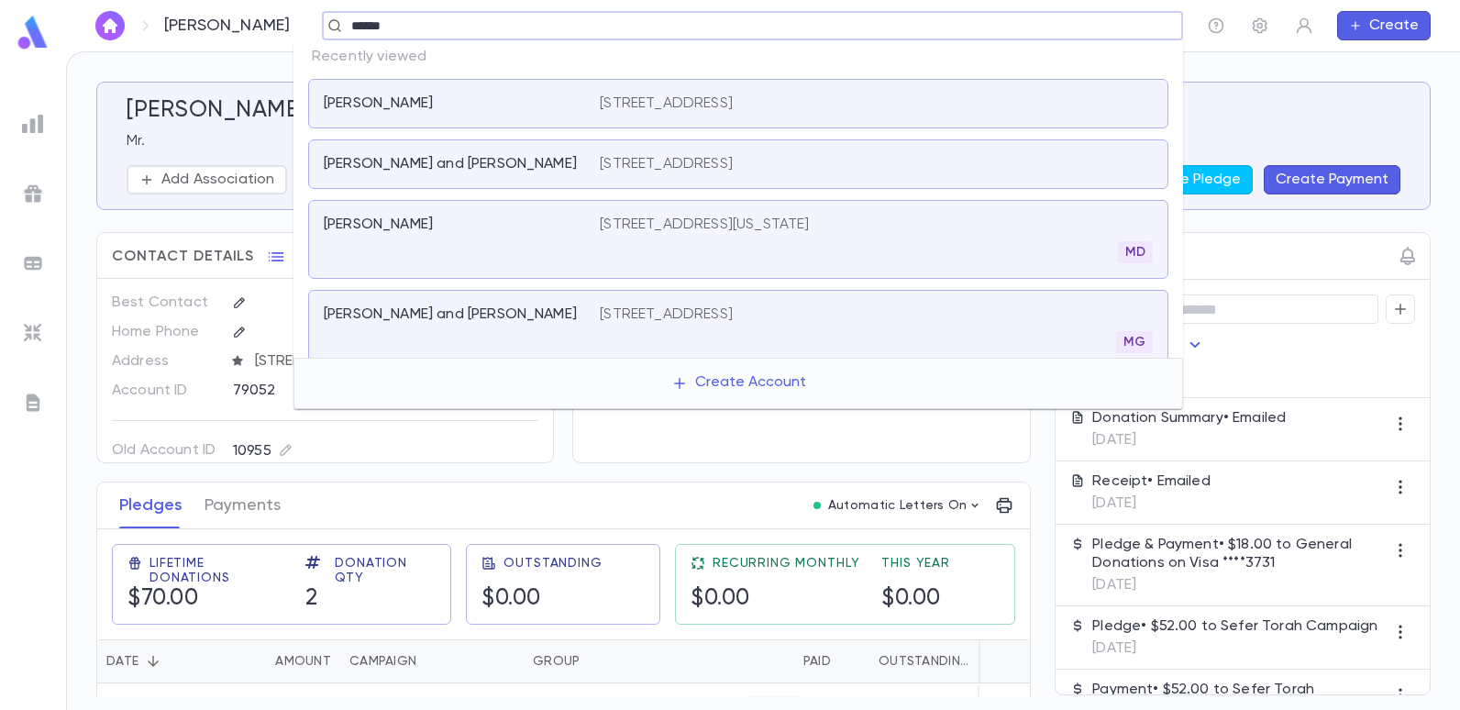
type input "******"
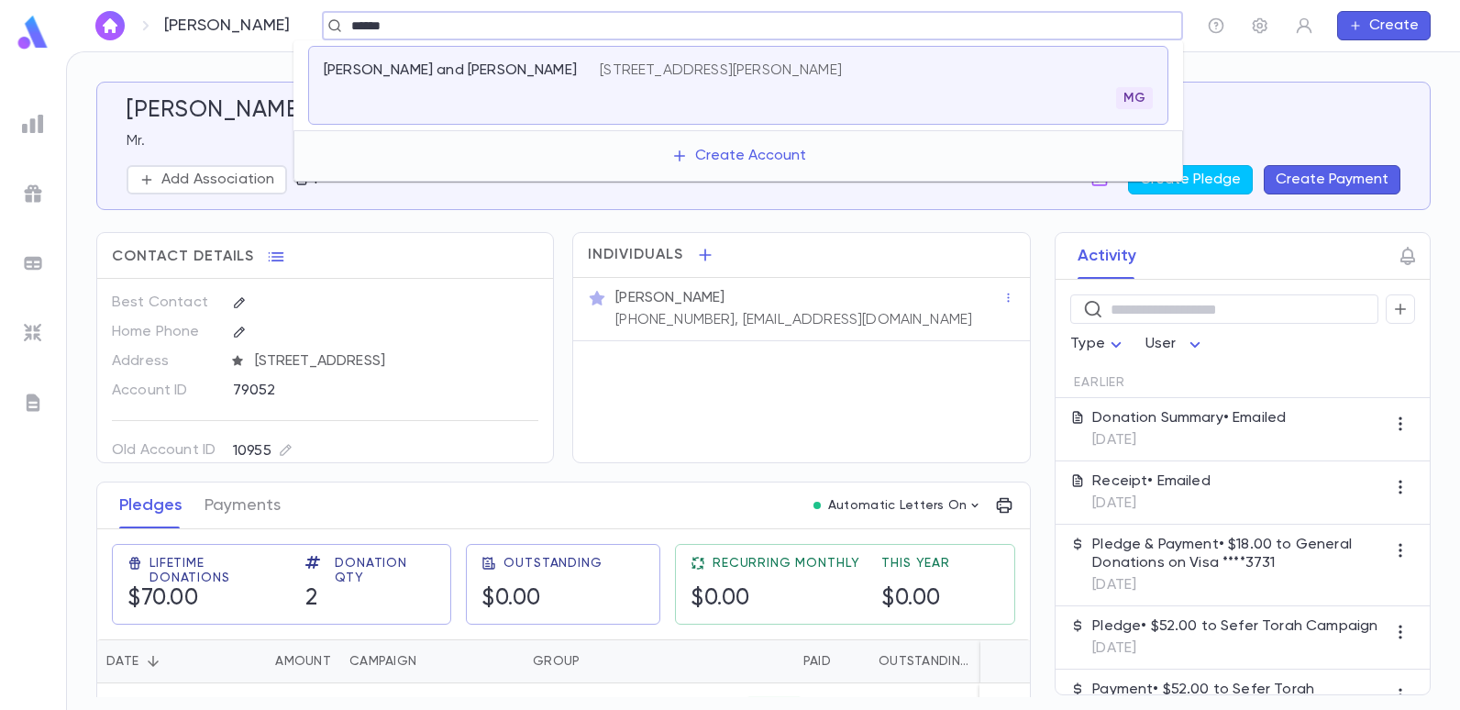
click at [667, 57] on div "Danziger, Isaac and Erika 4 Kelly Lane, Long Branch NJ 07740 MG" at bounding box center [738, 85] width 860 height 79
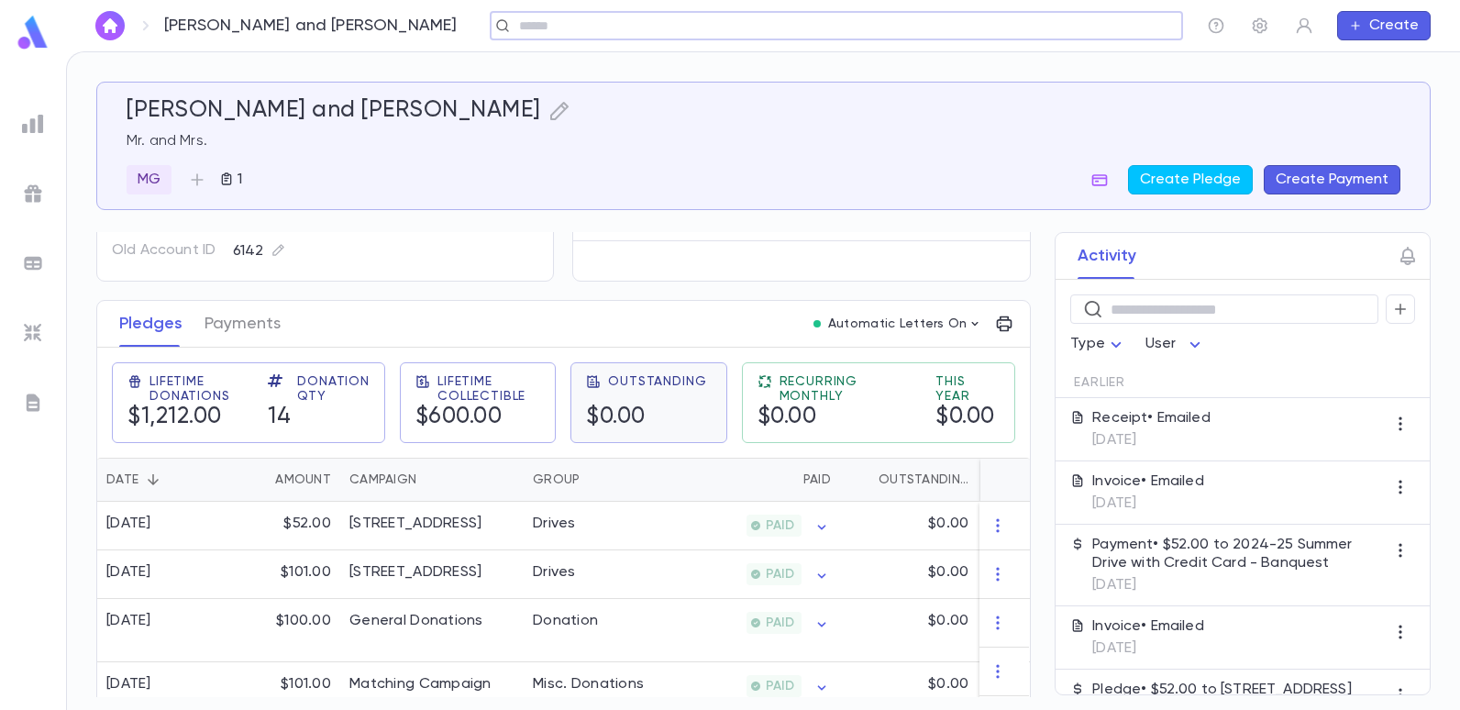
scroll to position [183, 0]
click at [428, 523] on div "[STREET_ADDRESS]" at bounding box center [415, 521] width 132 height 18
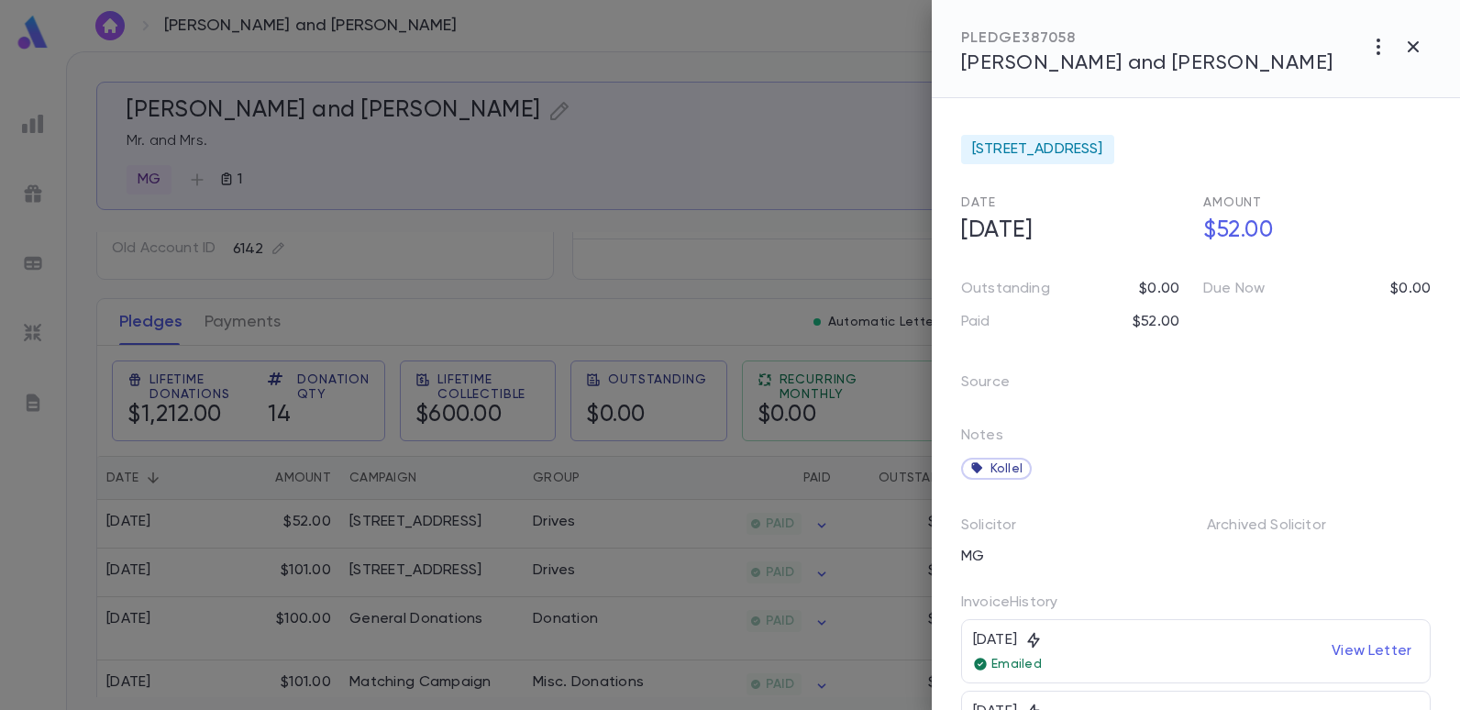
click at [613, 268] on div at bounding box center [730, 355] width 1460 height 710
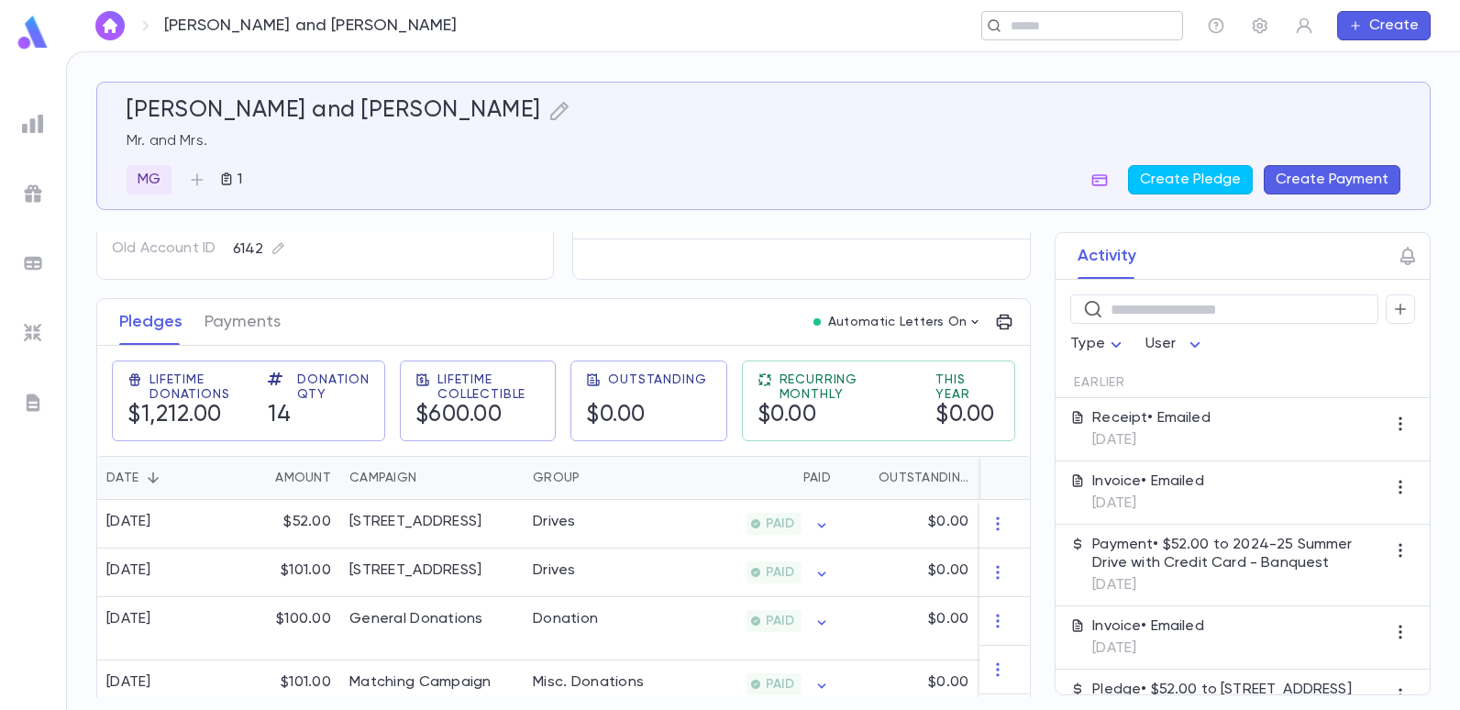
click at [1069, 24] on input "text" at bounding box center [1076, 25] width 142 height 17
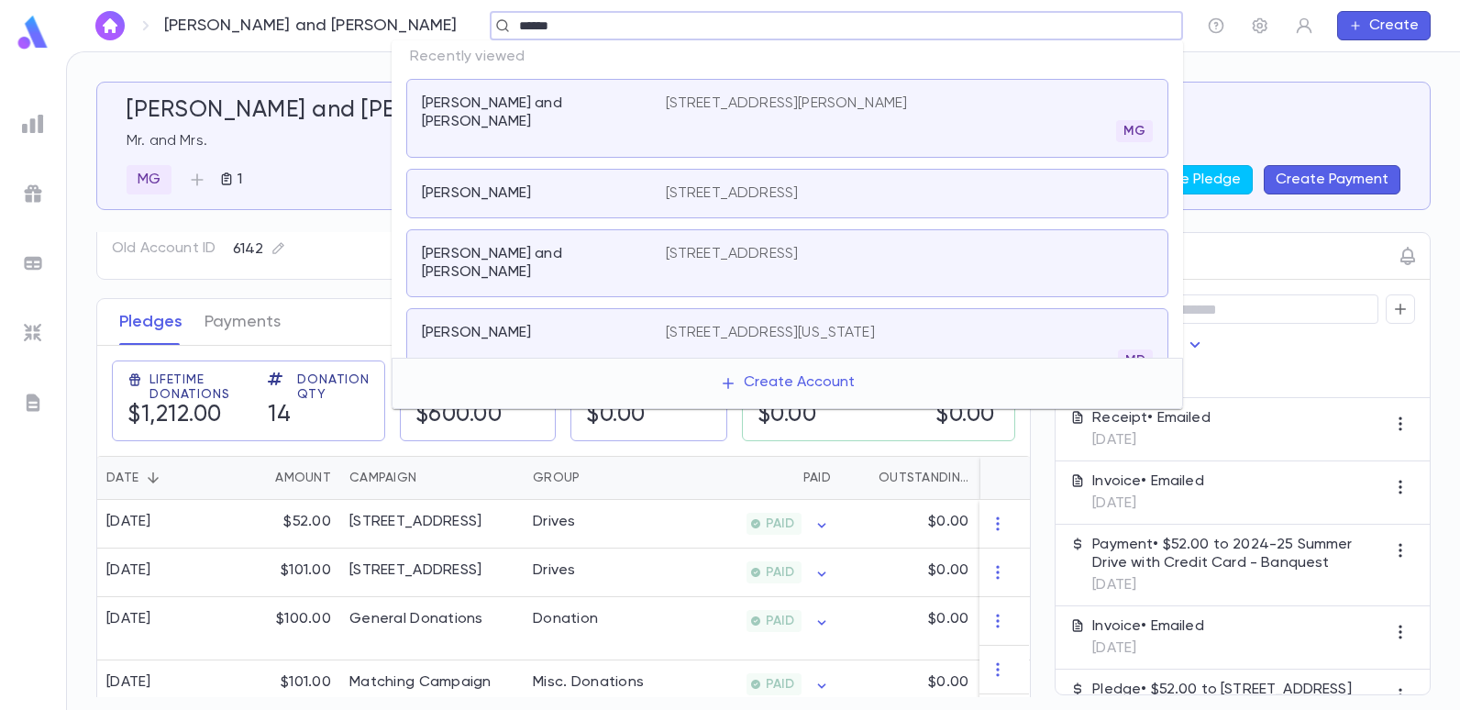
type input "******"
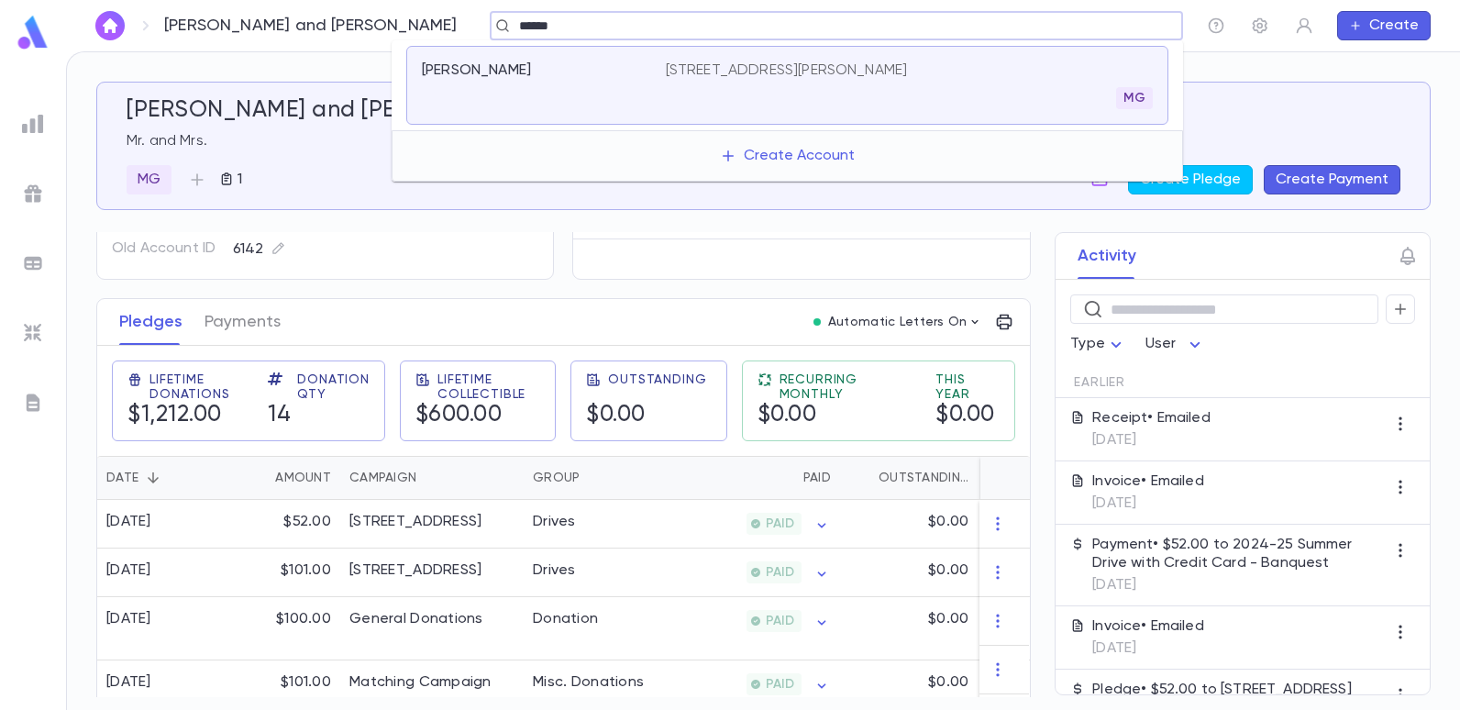
click at [871, 65] on p "[STREET_ADDRESS][PERSON_NAME]" at bounding box center [787, 70] width 242 height 18
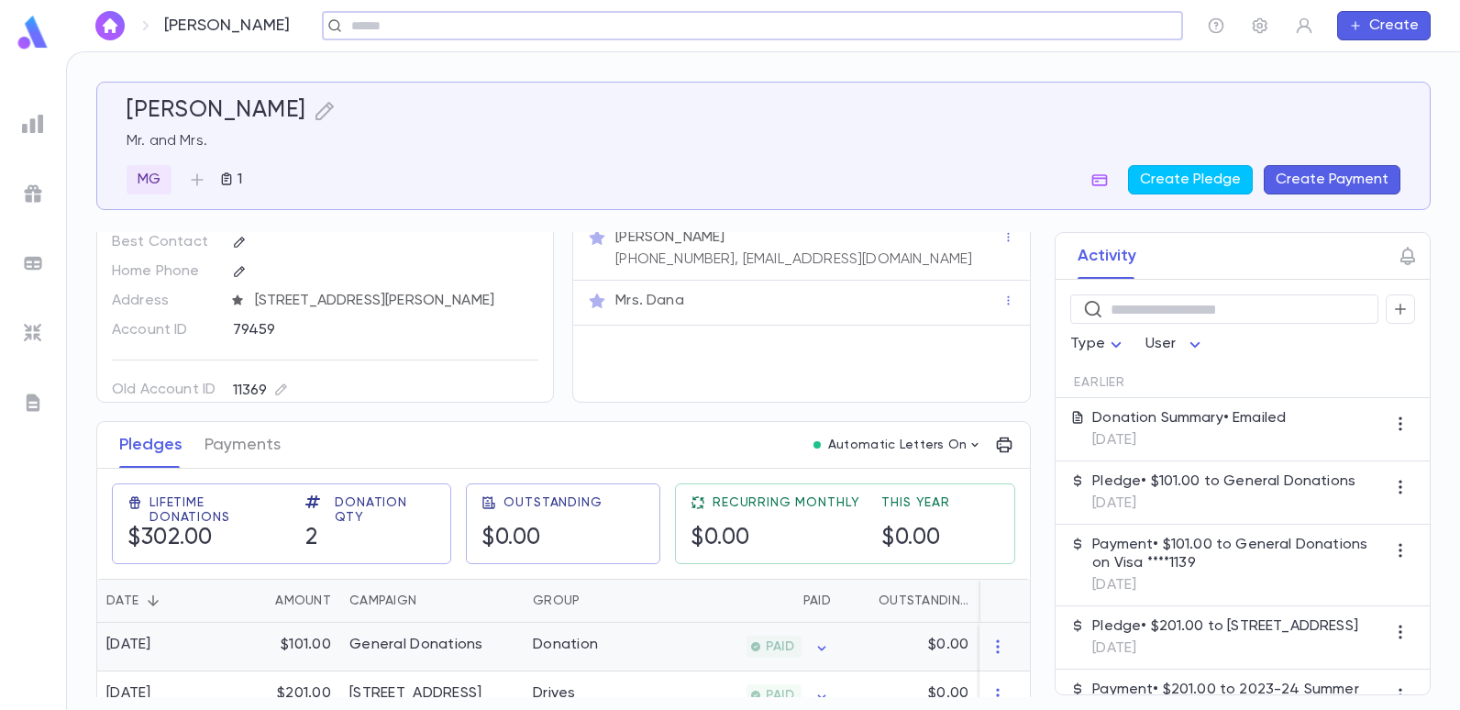
scroll to position [92, 0]
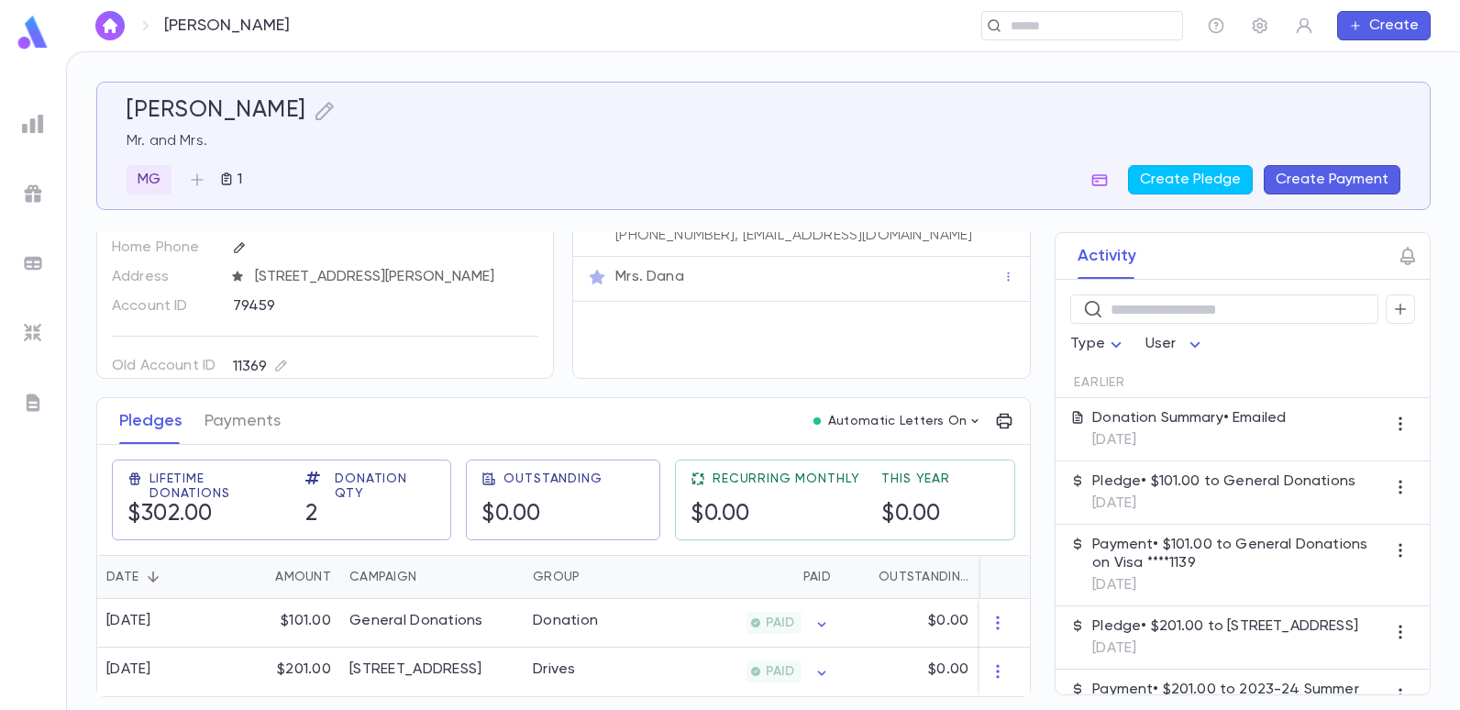
click at [1320, 182] on button "Create Payment" at bounding box center [1331, 179] width 137 height 29
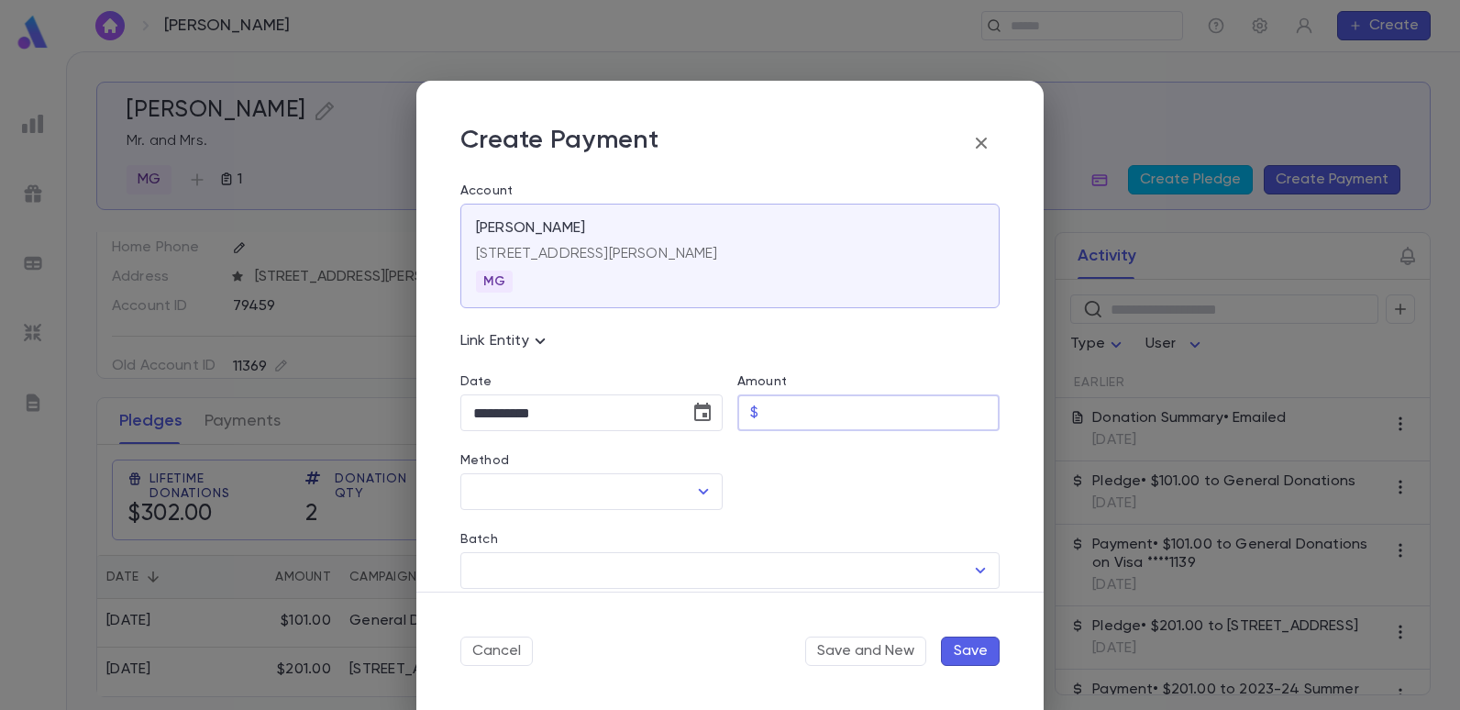
click at [806, 411] on input "Amount" at bounding box center [883, 413] width 234 height 36
click at [984, 143] on icon "button" at bounding box center [981, 143] width 22 height 22
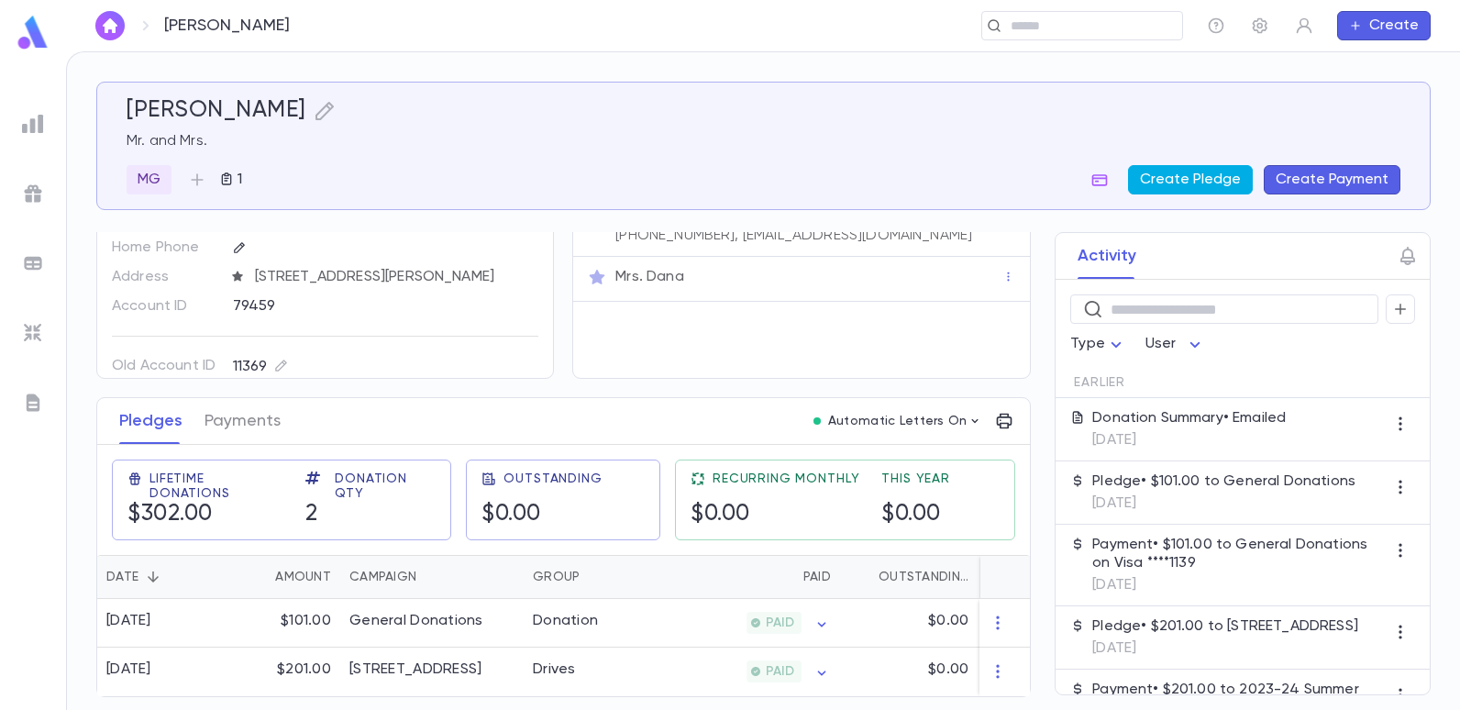
click at [1151, 174] on button "Create Pledge" at bounding box center [1190, 179] width 125 height 29
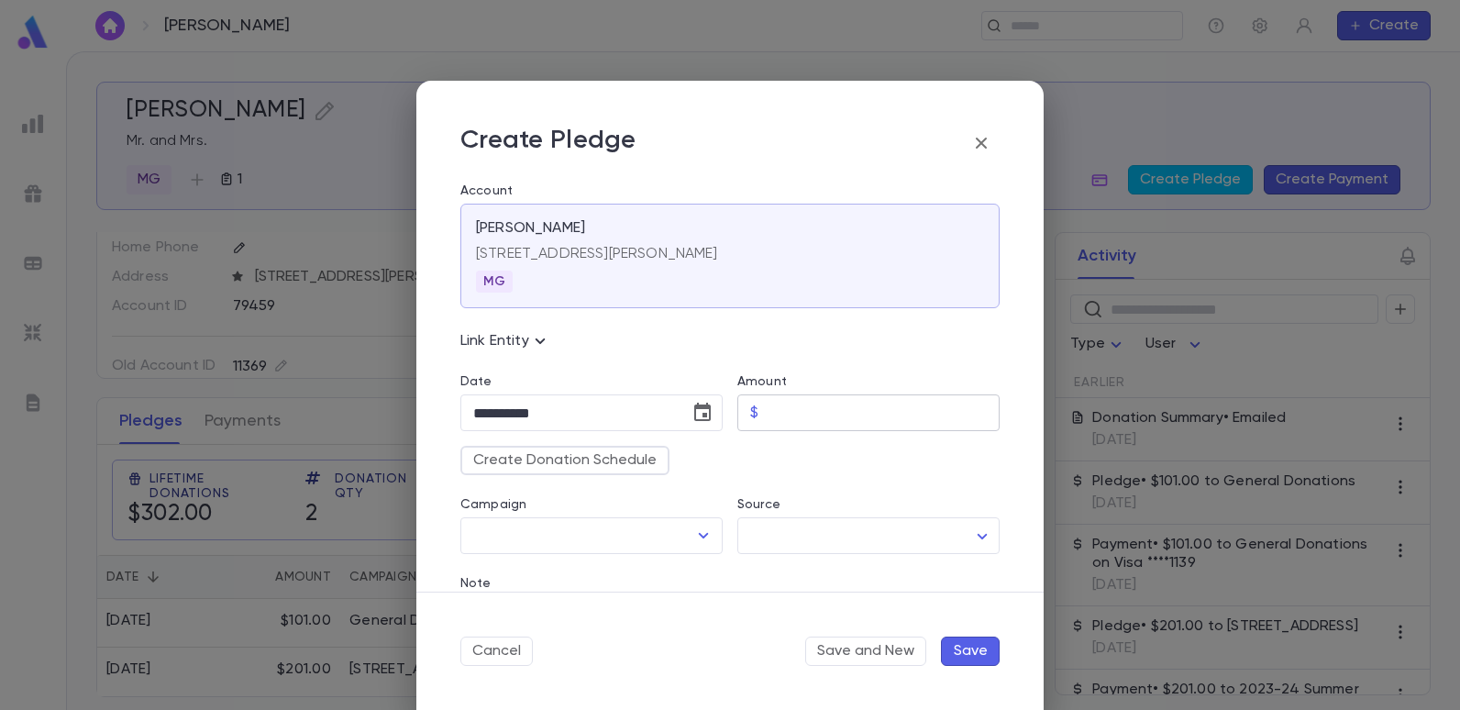
click at [784, 416] on input "Amount" at bounding box center [883, 413] width 234 height 36
type input "******"
click at [704, 530] on icon "Open" at bounding box center [703, 535] width 22 height 22
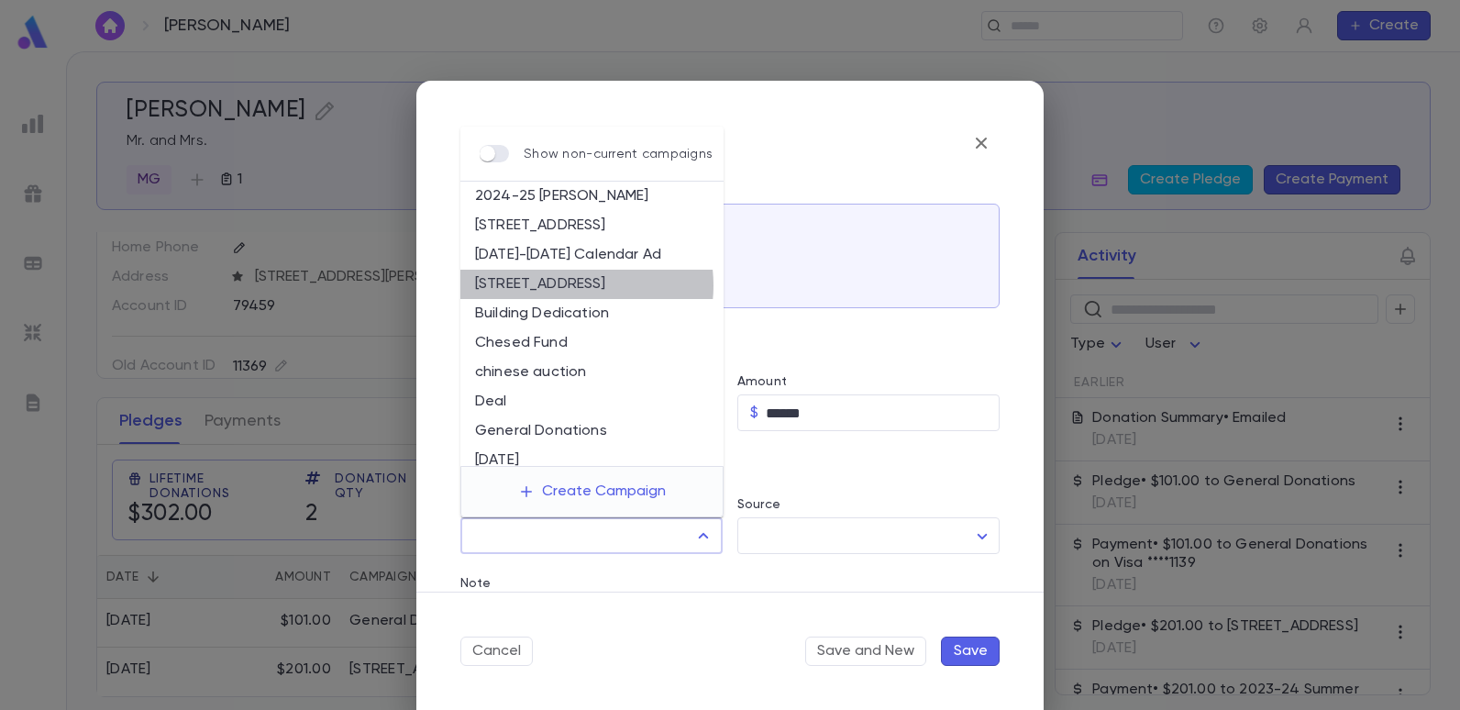
click at [562, 285] on li "[STREET_ADDRESS]" at bounding box center [591, 284] width 263 height 29
type input "**********"
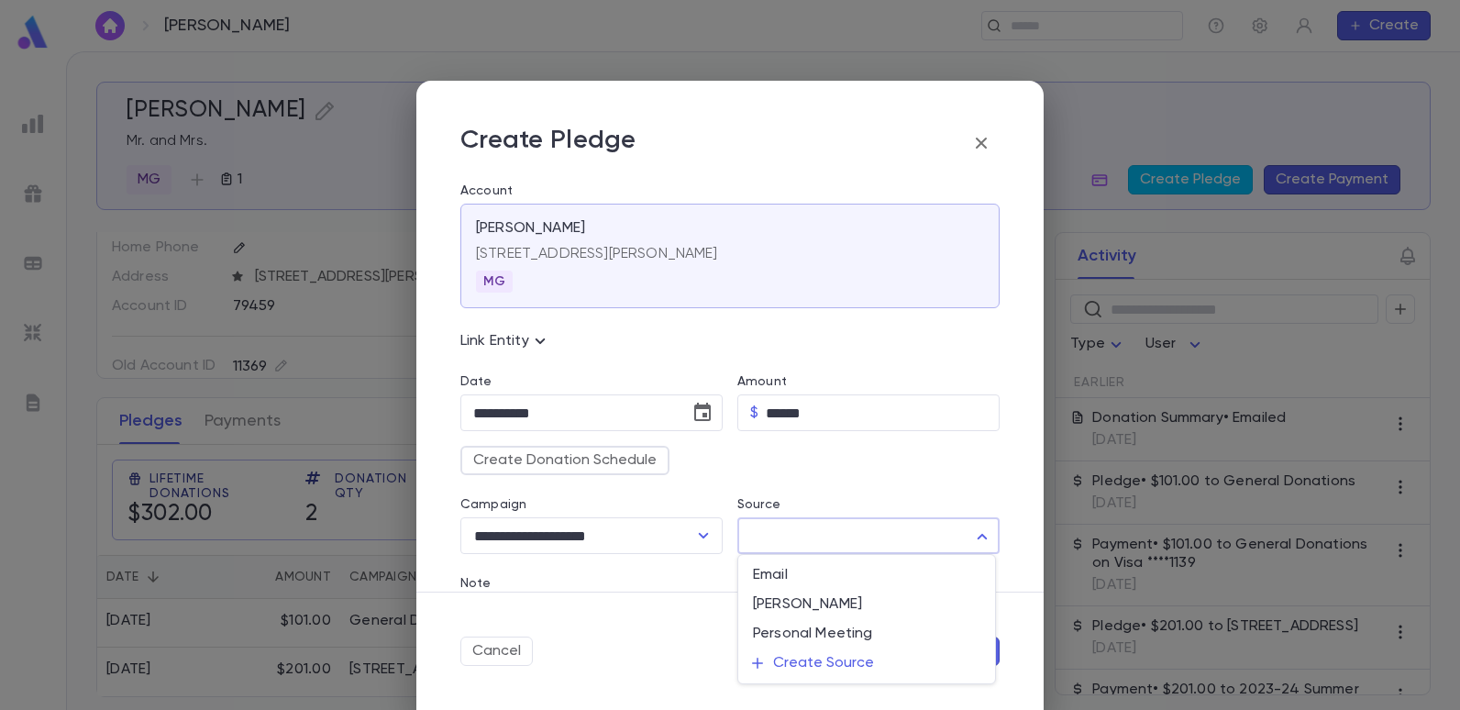
click at [966, 531] on body "Dana, Charles ​ Create Dana, Charles Mr. and Mrs. MG 1 Create Pledge Create Pay…" at bounding box center [730, 380] width 1460 height 658
click at [937, 460] on div at bounding box center [730, 355] width 1460 height 710
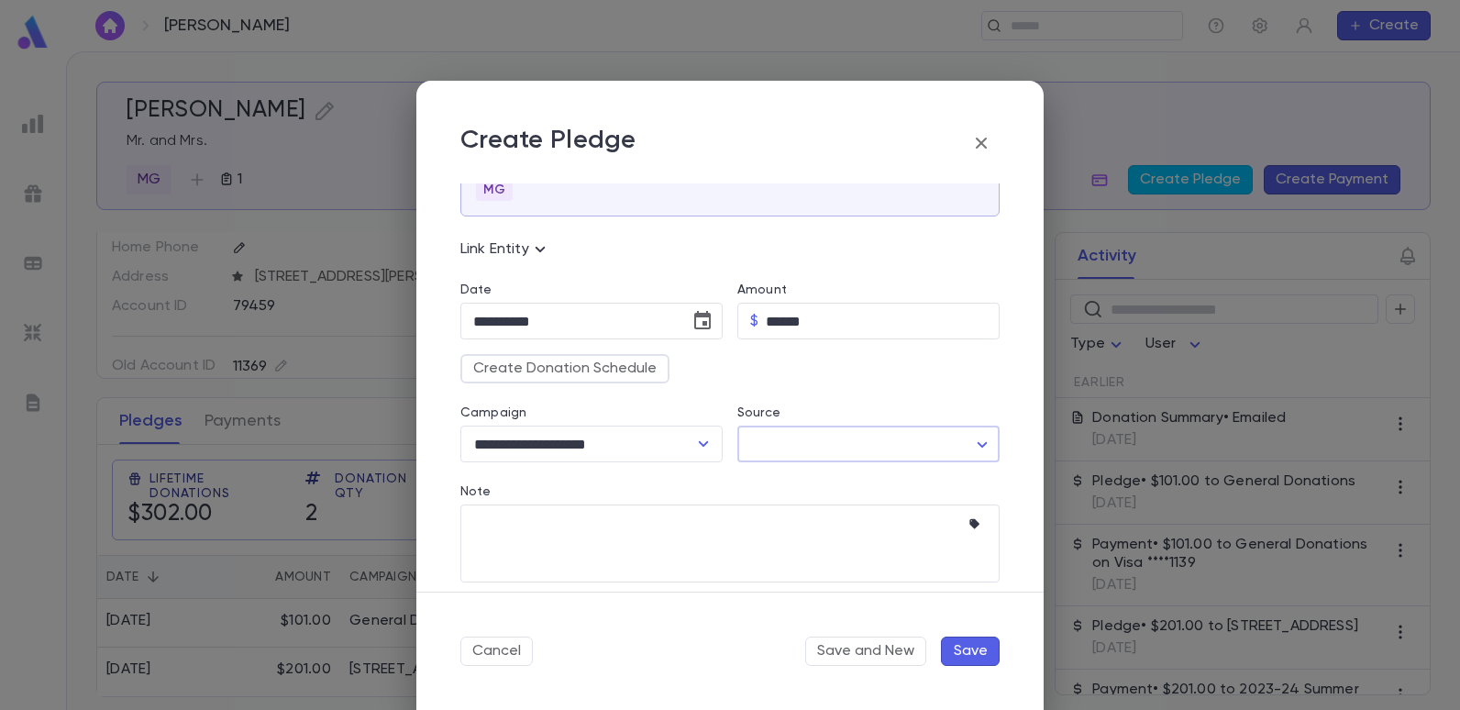
scroll to position [183, 0]
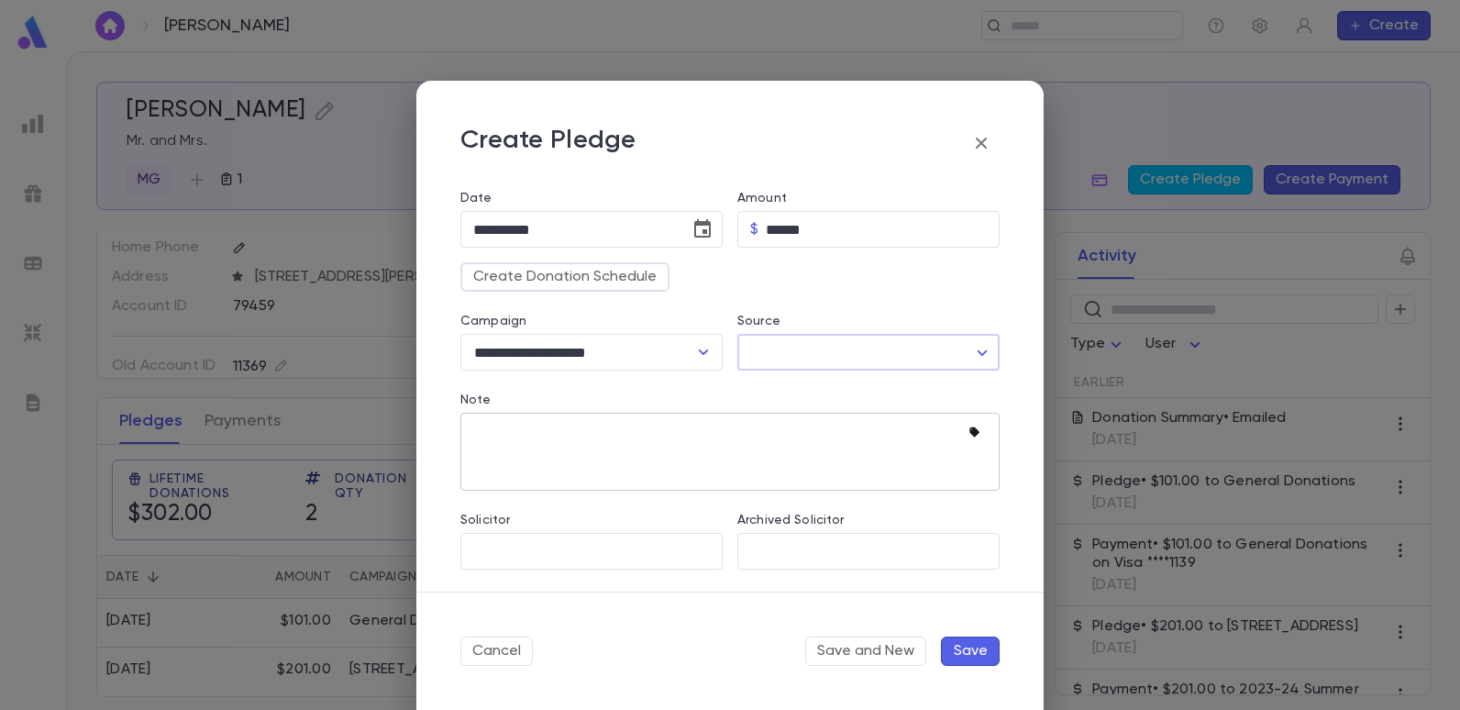
click at [968, 435] on icon "button" at bounding box center [977, 433] width 18 height 18
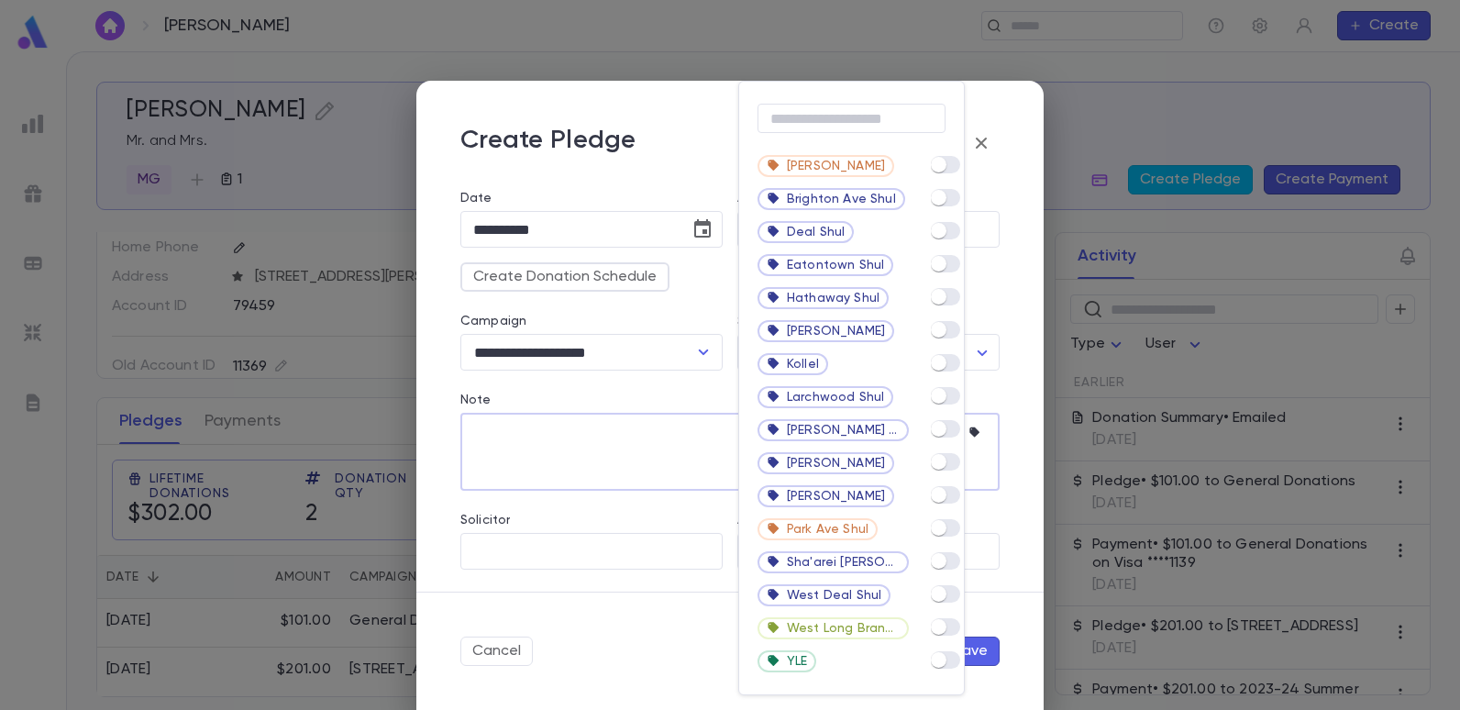
click at [964, 365] on div "​ Bet [PERSON_NAME] Brighton Ave Shul Deal Shul Eatontown [PERSON_NAME] Shul [P…" at bounding box center [851, 388] width 226 height 614
click at [930, 358] on div "Kollel" at bounding box center [851, 363] width 225 height 33
click at [685, 470] on div at bounding box center [730, 355] width 1460 height 710
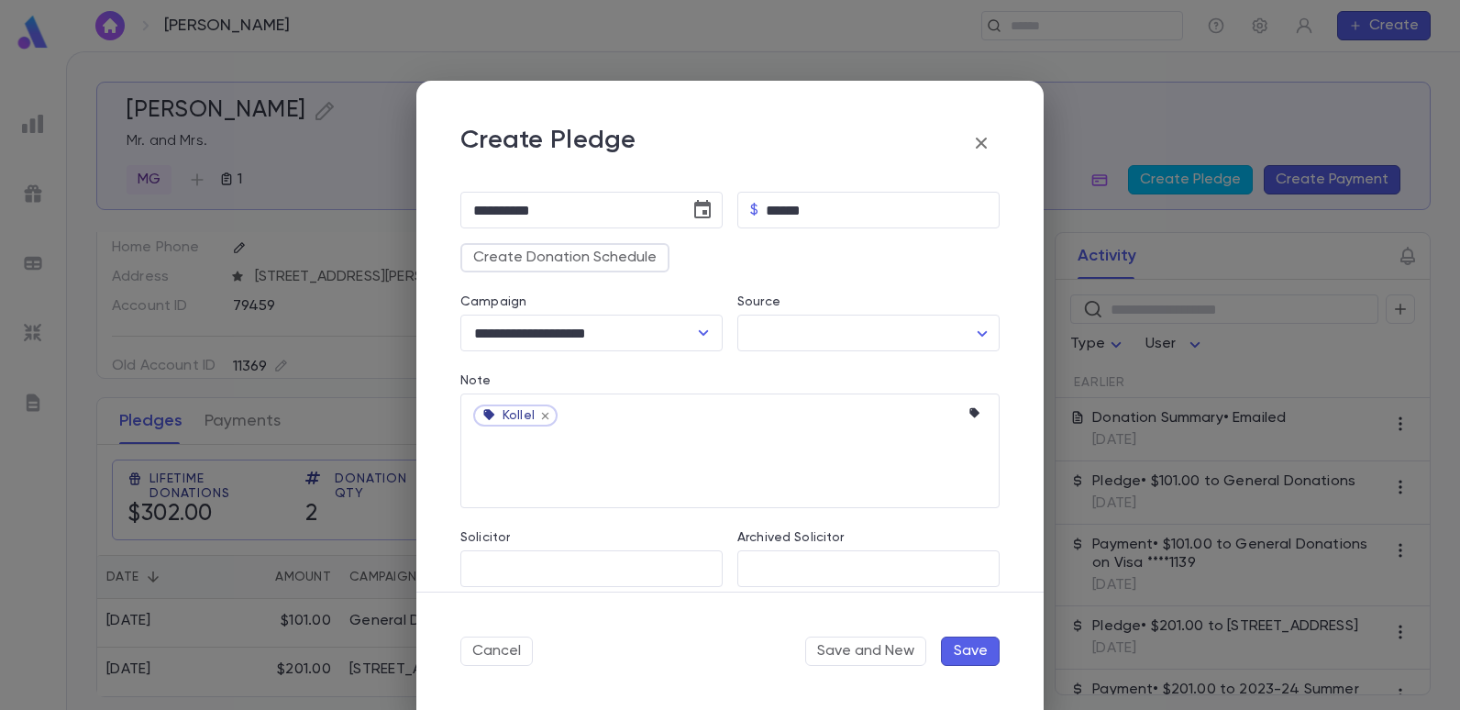
scroll to position [220, 0]
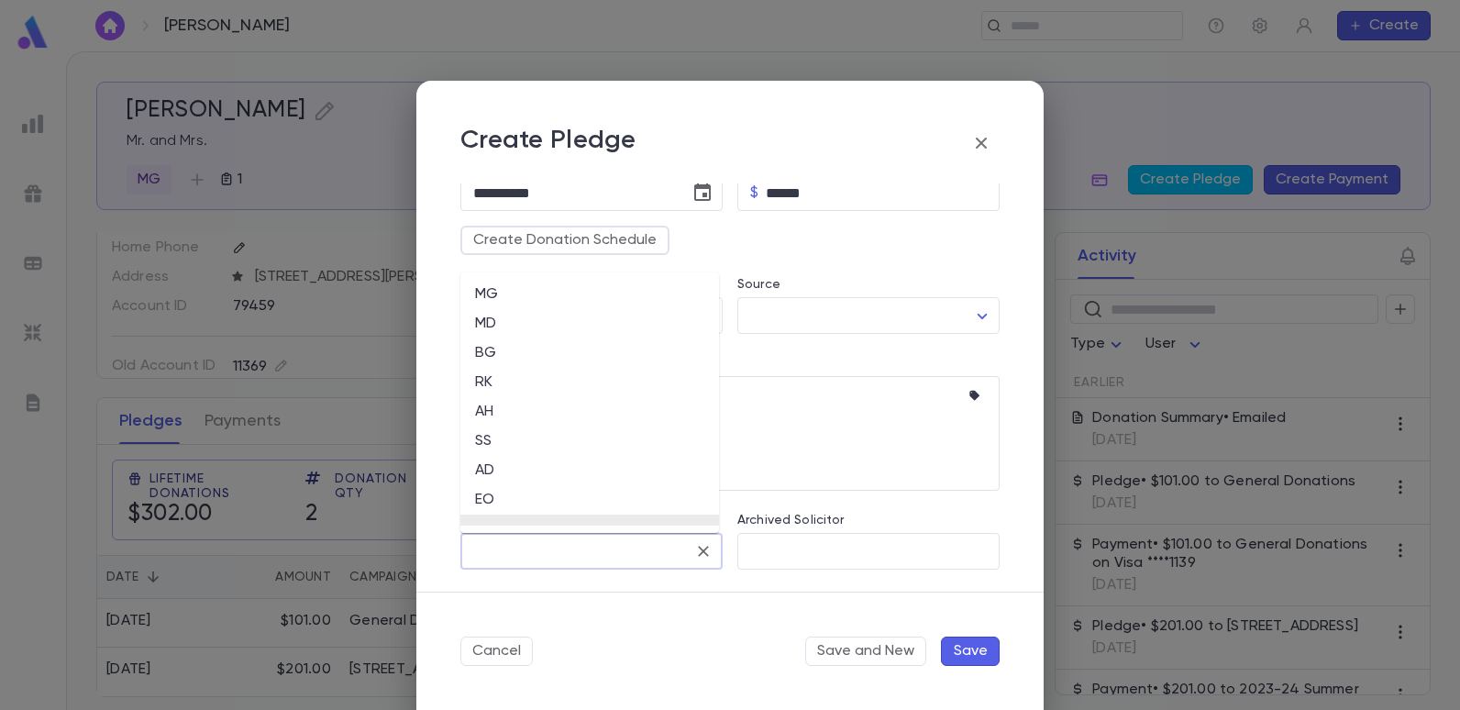
click at [623, 546] on input "Solicitor" at bounding box center [577, 551] width 218 height 35
click at [487, 490] on li "EO" at bounding box center [589, 499] width 259 height 29
type input "**"
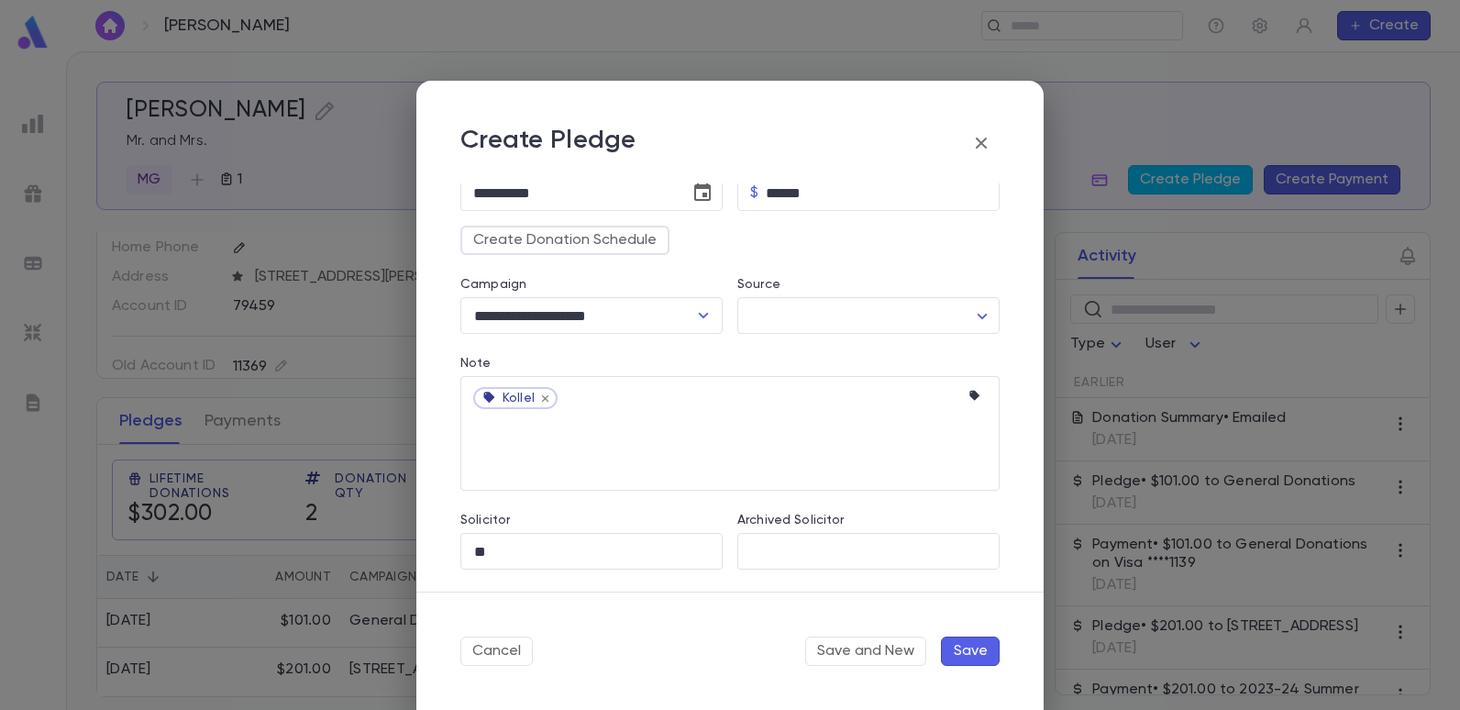
click at [987, 654] on button "Save" at bounding box center [970, 650] width 59 height 29
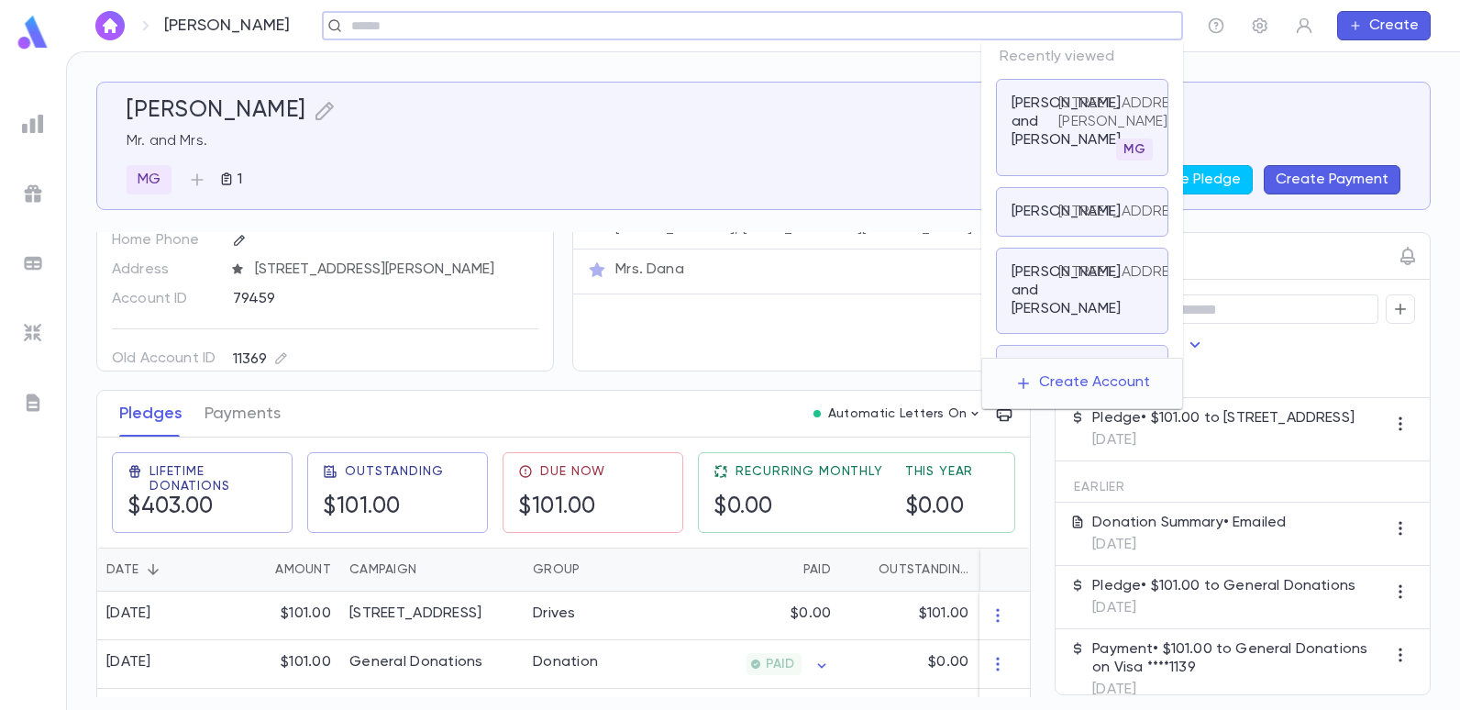
click at [1047, 24] on input "text" at bounding box center [746, 25] width 801 height 17
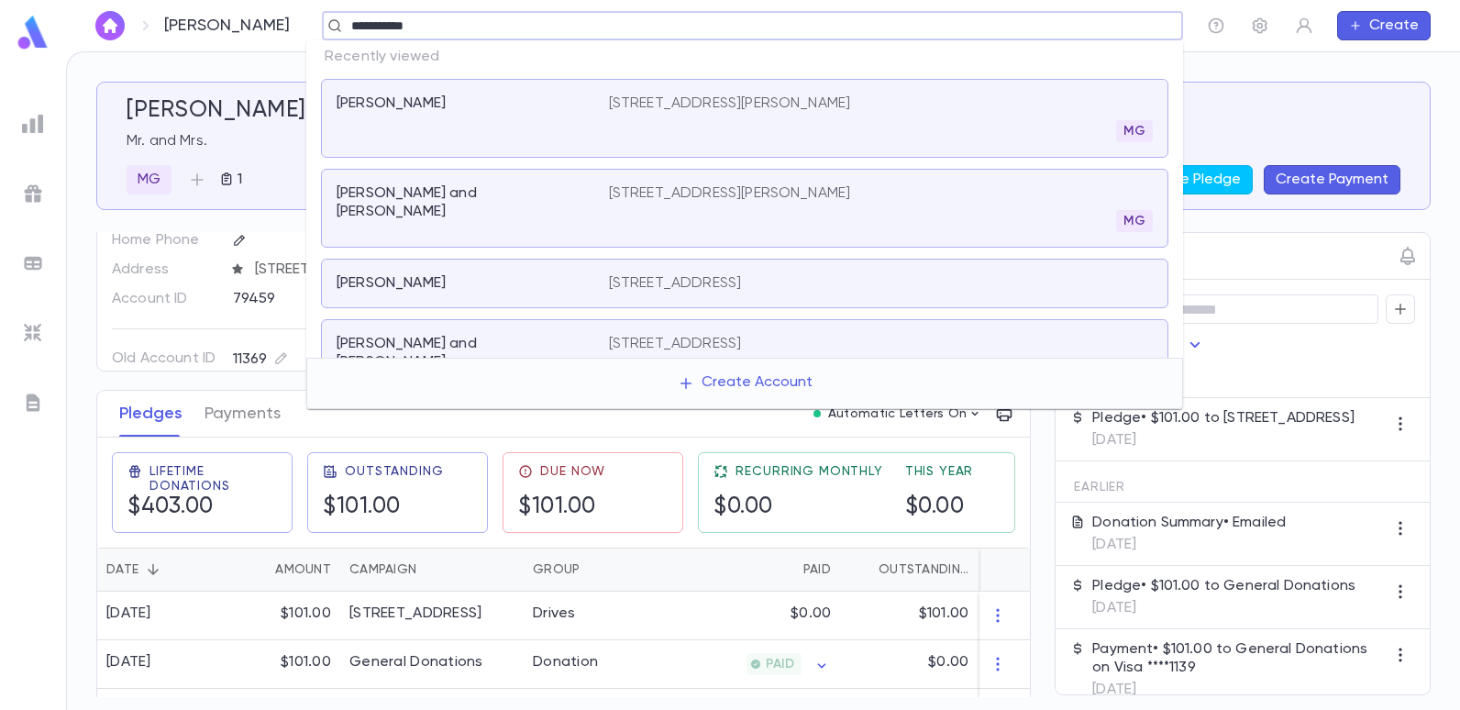
type input "**********"
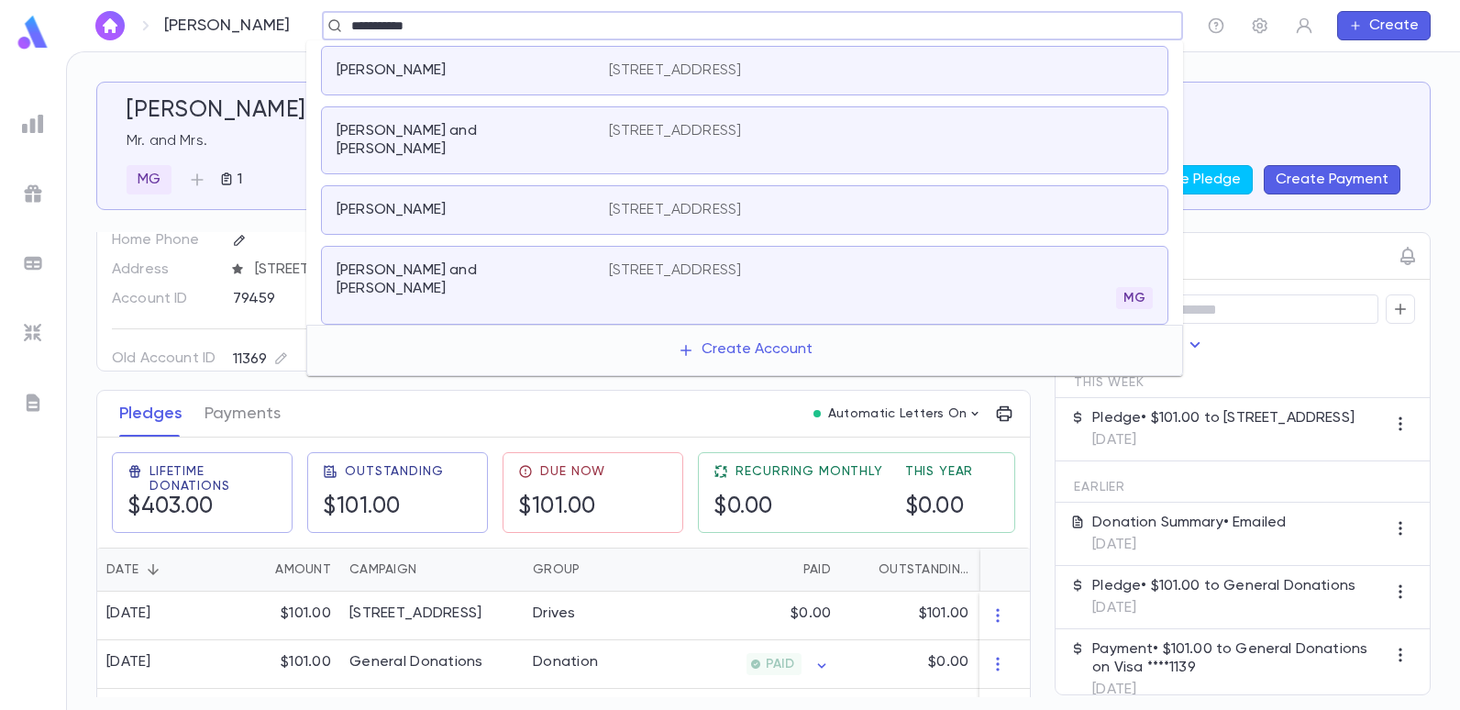
click at [837, 55] on div "Cohen, Moshe 2251 East 12th Street, Brooklyn NY 11229" at bounding box center [744, 71] width 847 height 50
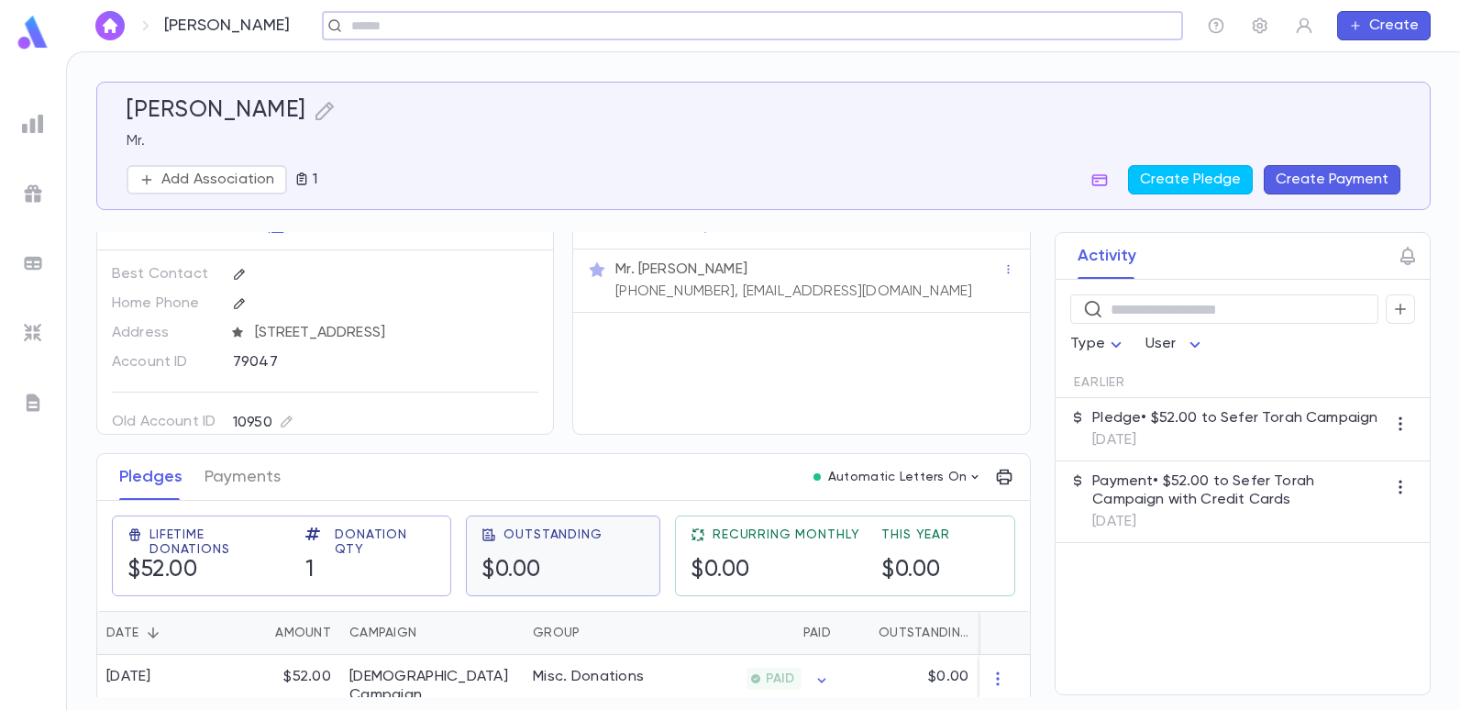
scroll to position [43, 0]
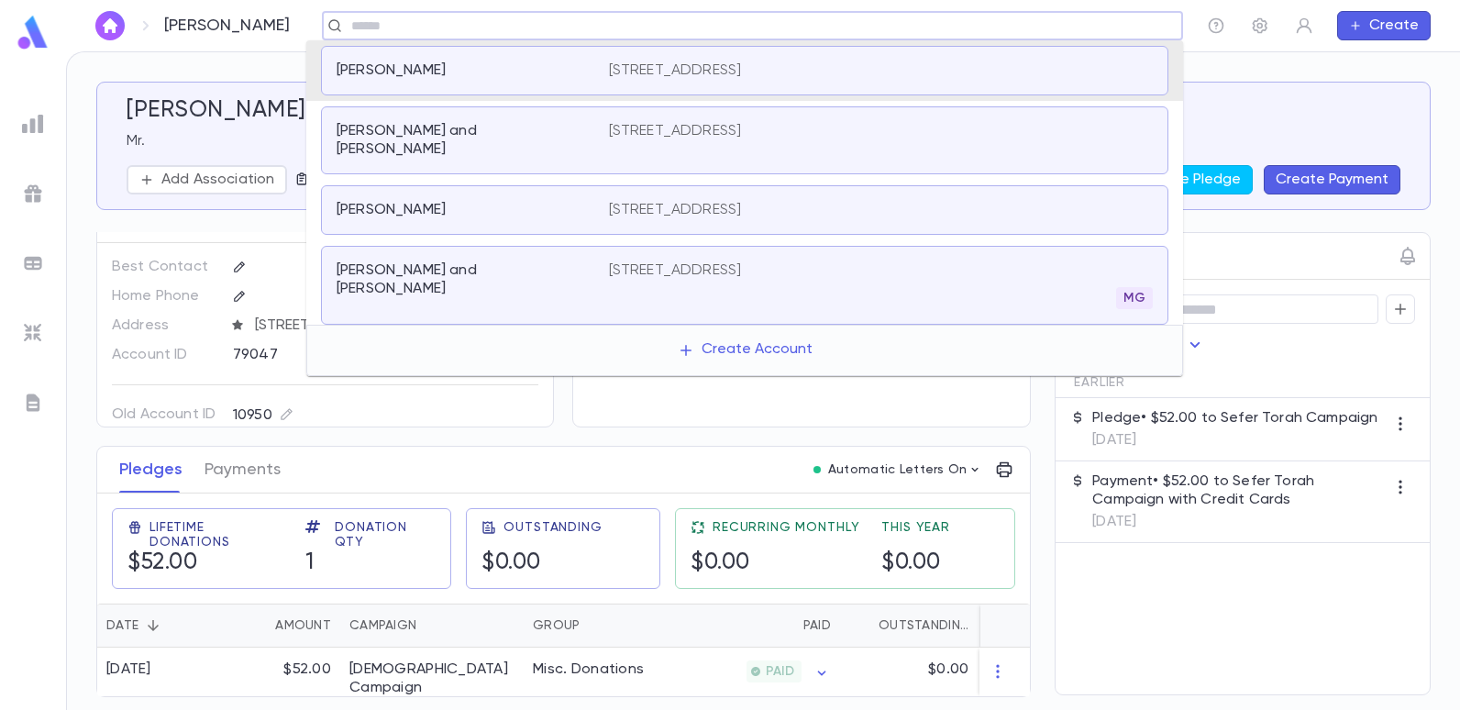
click at [733, 29] on input "text" at bounding box center [746, 25] width 801 height 17
click at [727, 201] on p "[STREET_ADDRESS]" at bounding box center [675, 210] width 133 height 18
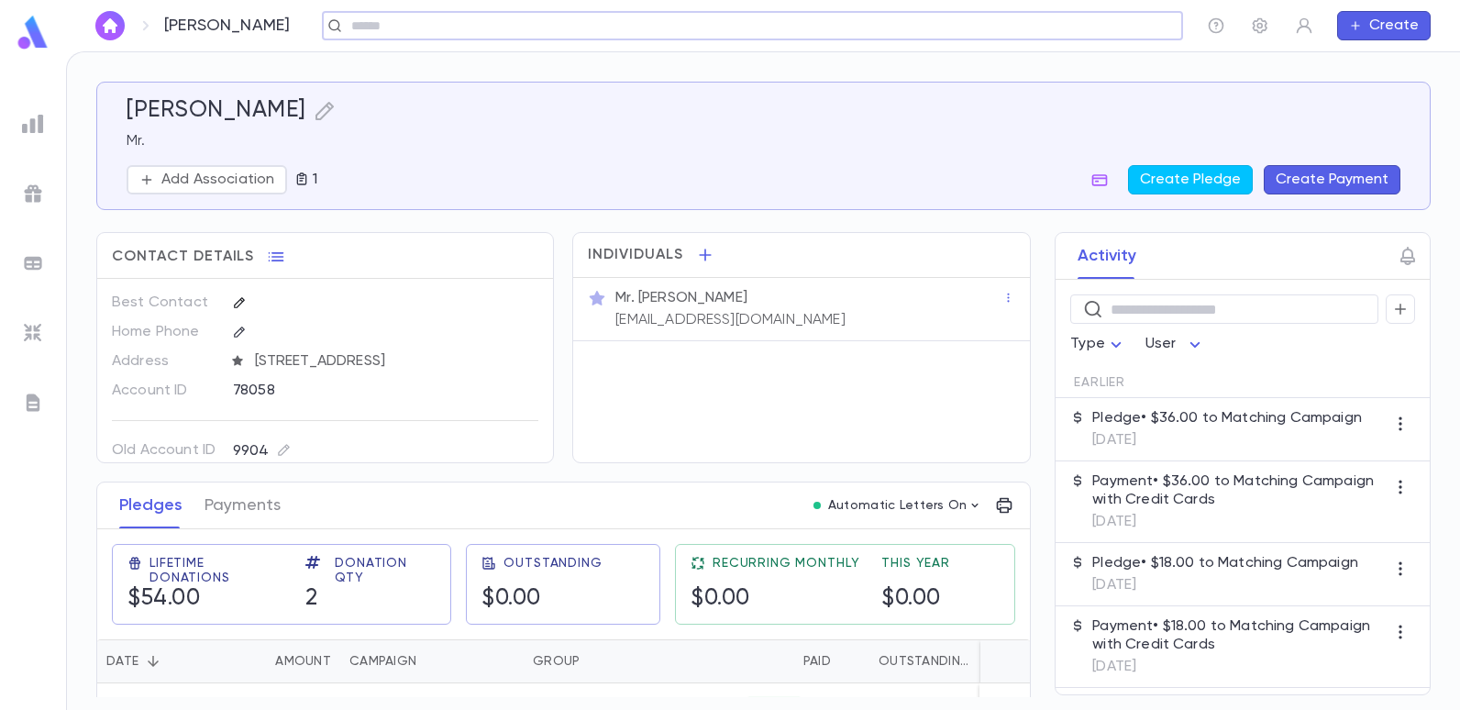
click at [234, 297] on icon "button" at bounding box center [239, 302] width 13 height 13
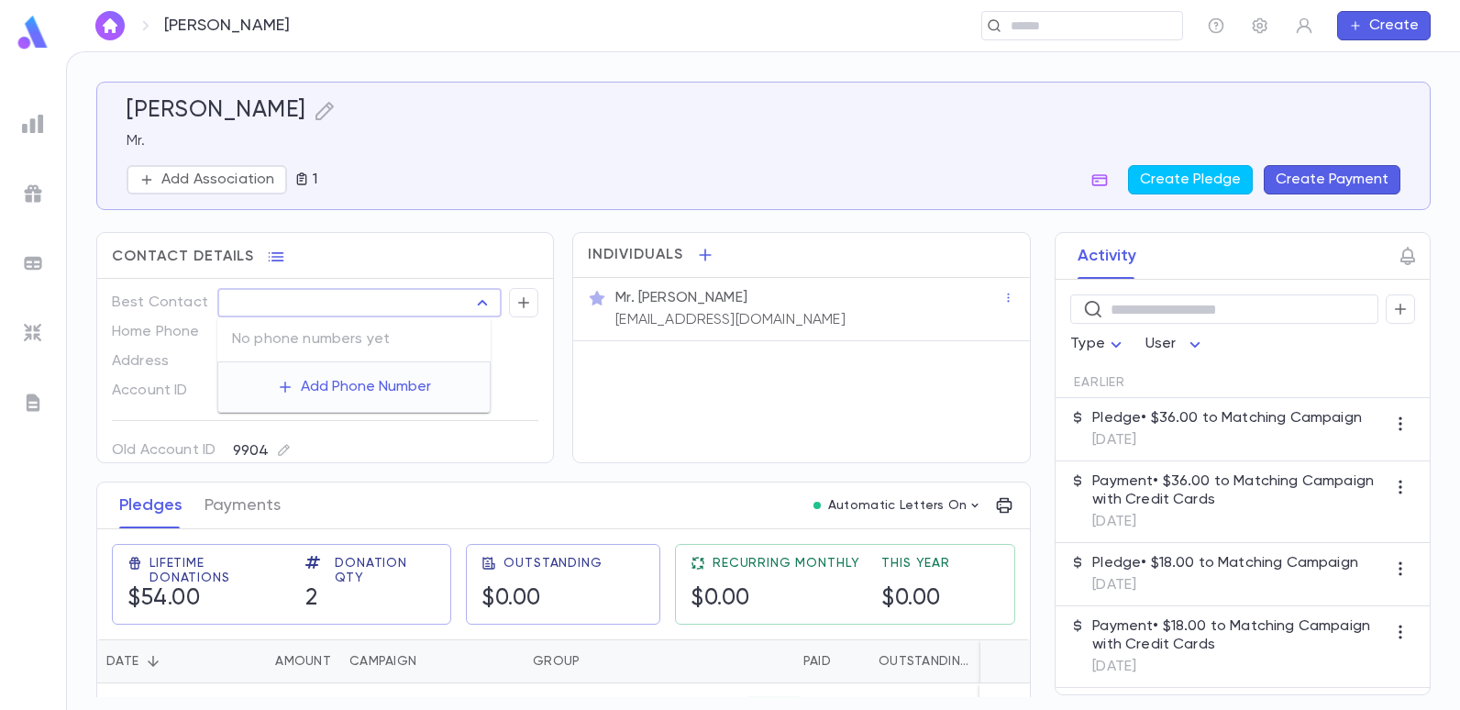
click at [256, 307] on input "text" at bounding box center [344, 303] width 243 height 26
click at [350, 389] on button "Add Phone Number" at bounding box center [353, 386] width 183 height 35
type input "**********"
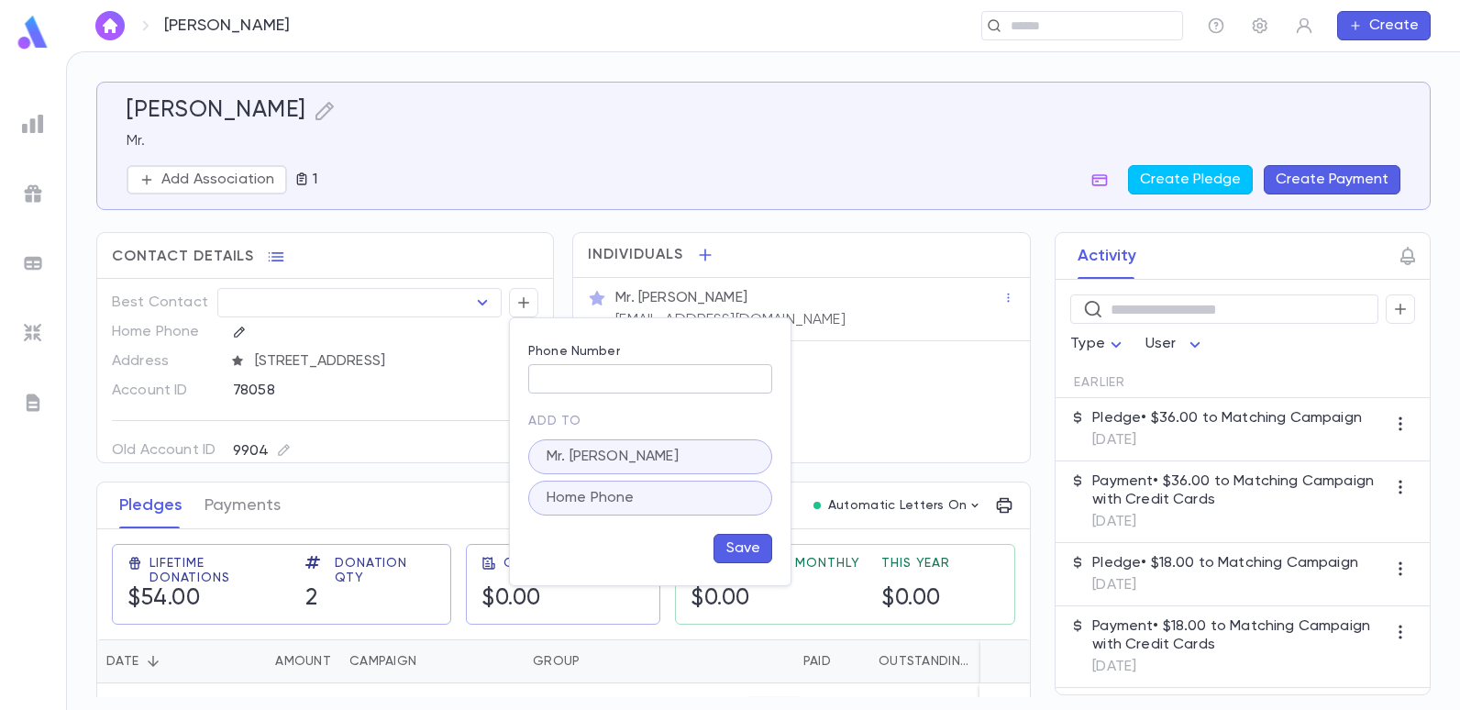
click at [562, 386] on input "Phone Number" at bounding box center [650, 379] width 244 height 28
type input "**********"
click at [744, 554] on button "Save" at bounding box center [742, 548] width 59 height 29
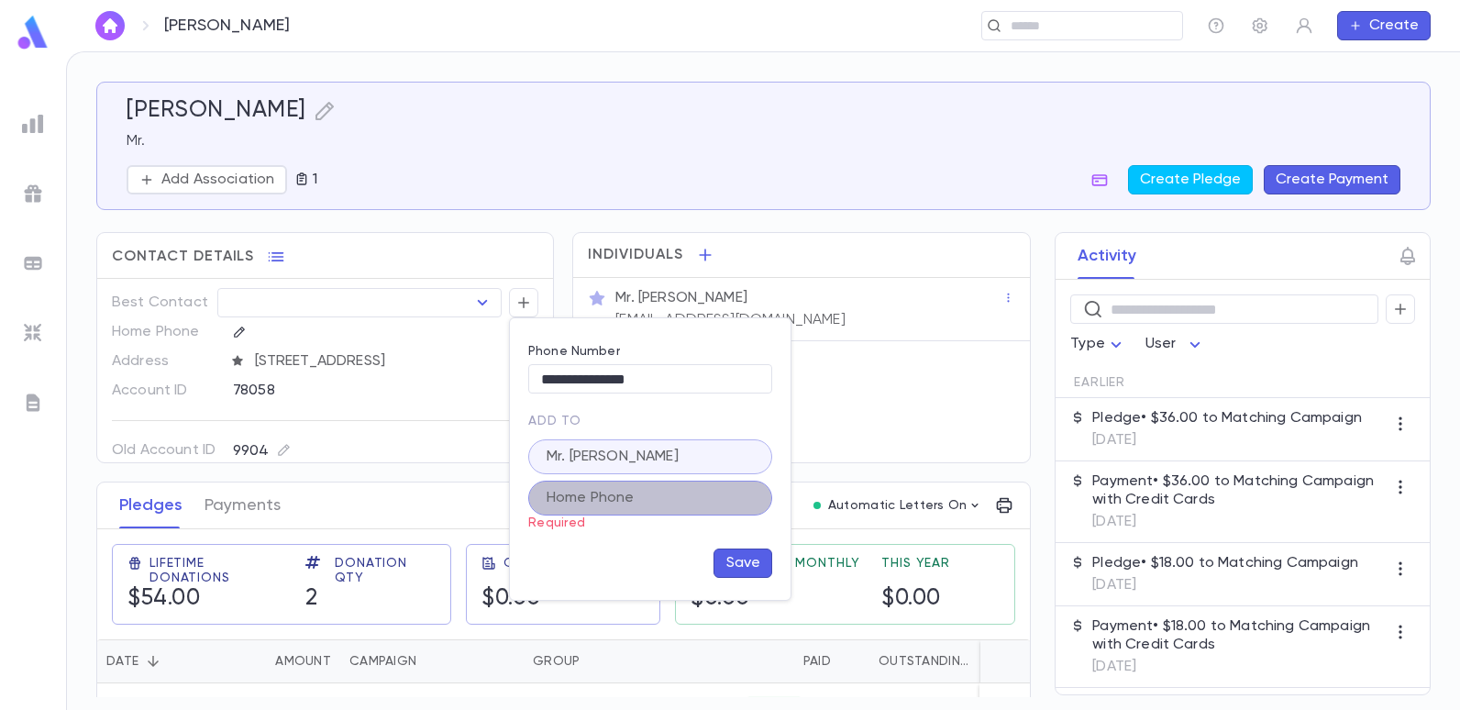
click at [632, 496] on p "Home Phone" at bounding box center [650, 498] width 222 height 18
click at [632, 496] on p "Home Phone" at bounding box center [650, 498] width 222 height 22
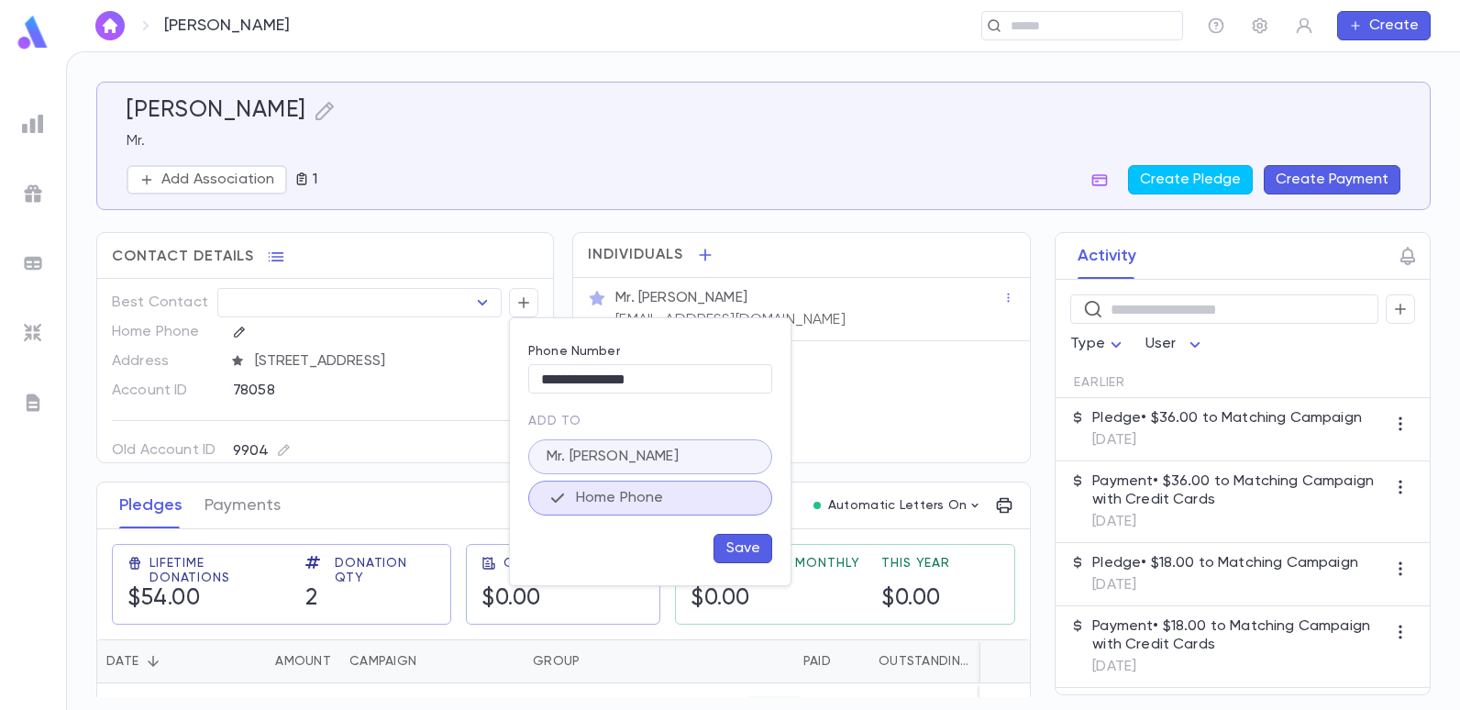
click at [738, 542] on button "Save" at bounding box center [742, 548] width 59 height 29
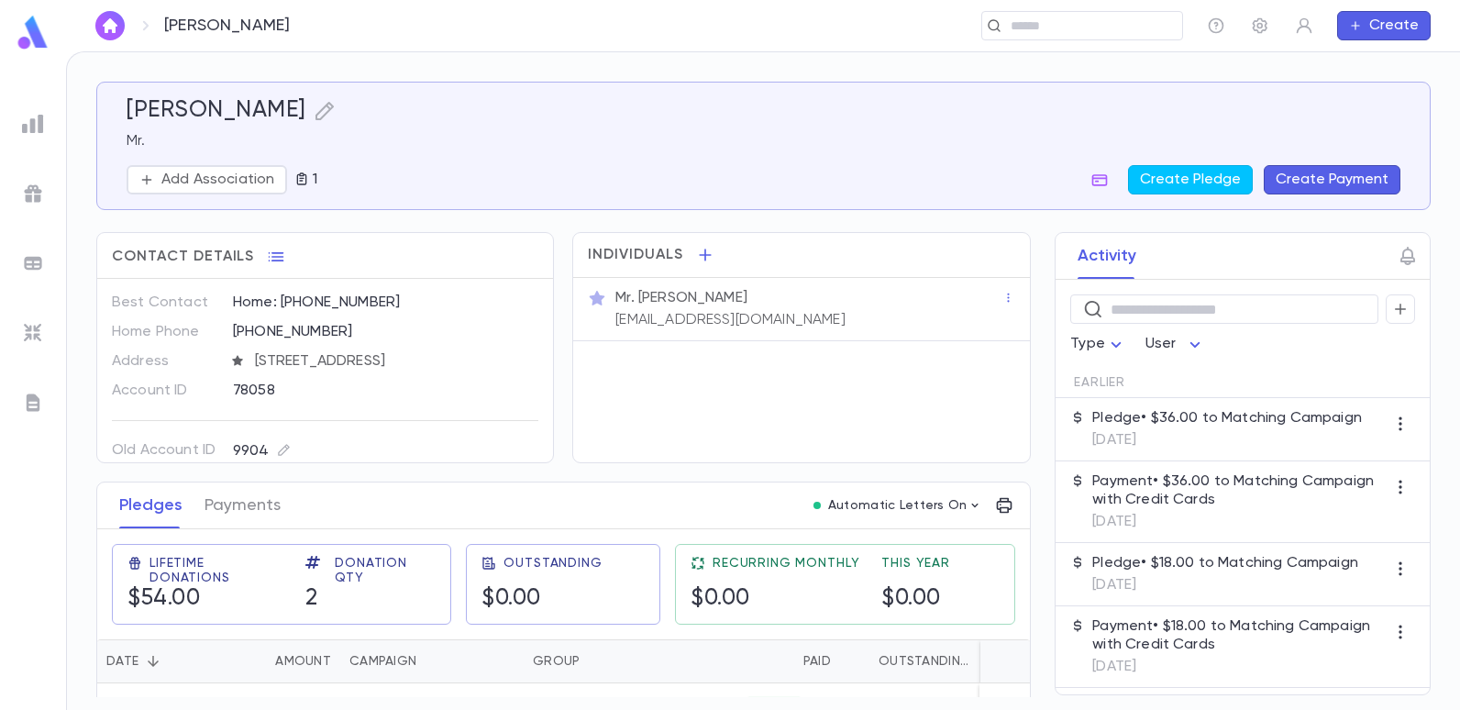
click at [849, 367] on div "Individuals Mr. Moshe Cohen moshe87cohen@gmail.com" at bounding box center [800, 347] width 457 height 231
drag, startPoint x: 787, startPoint y: 317, endPoint x: 601, endPoint y: 316, distance: 185.2
click at [601, 316] on div "Mr. Moshe Cohen moshe87cohen@gmail.com" at bounding box center [801, 309] width 426 height 40
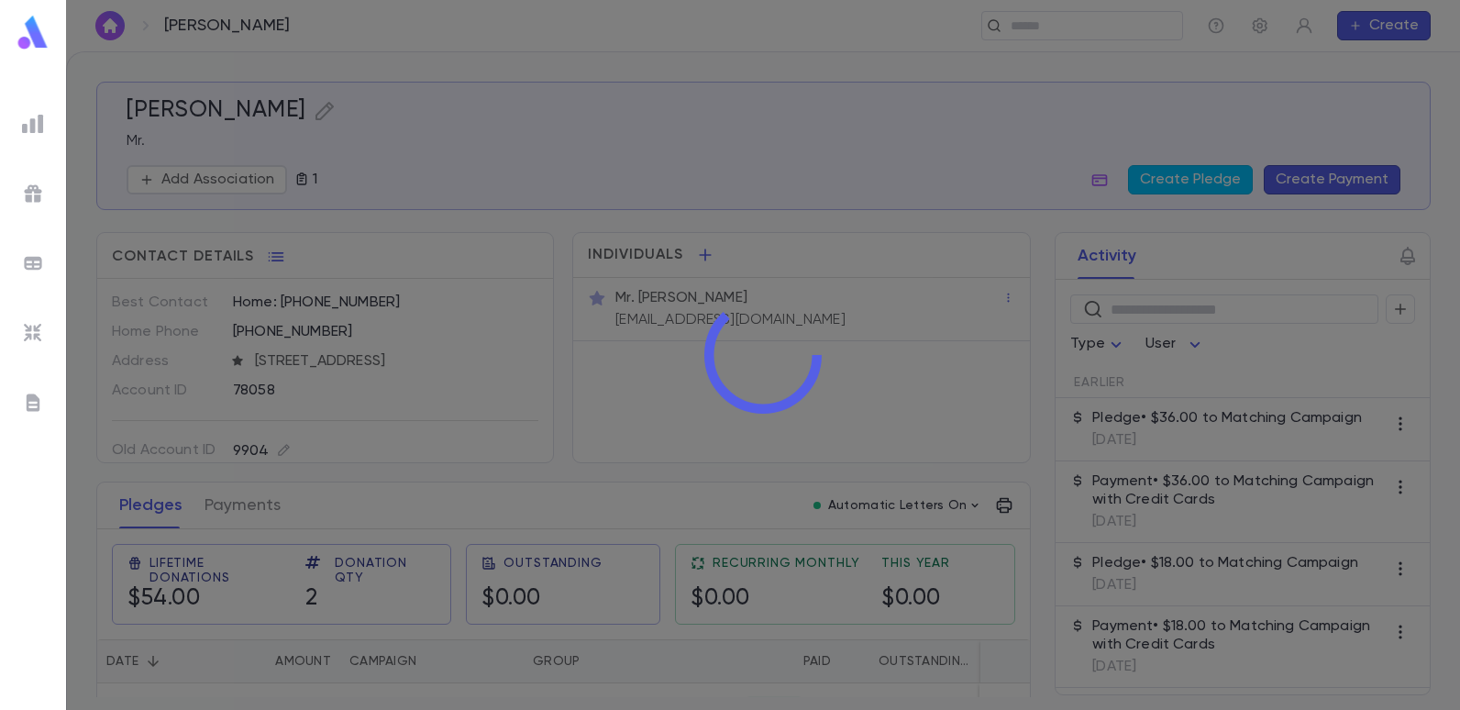
drag, startPoint x: 601, startPoint y: 316, endPoint x: 740, endPoint y: 380, distance: 152.2
click at [740, 380] on icon at bounding box center [762, 354] width 117 height 117
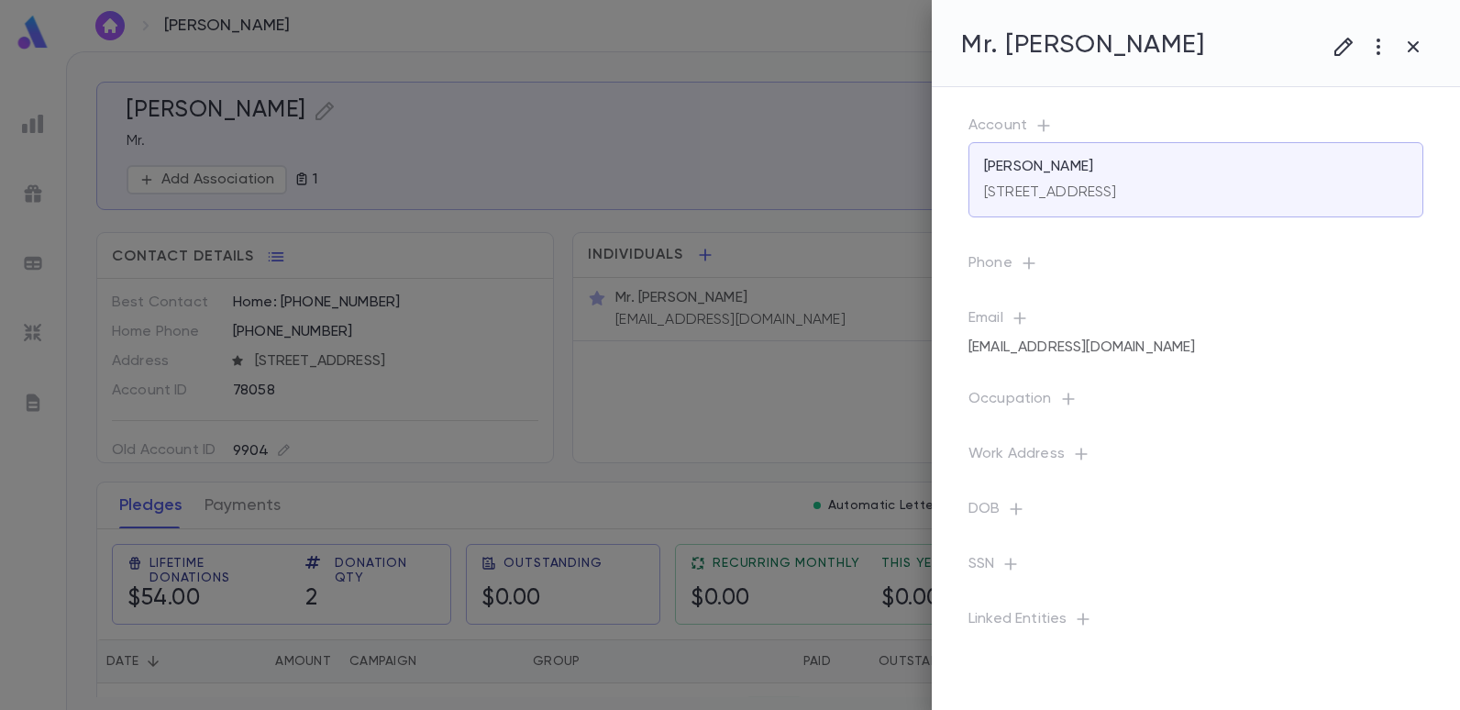
click at [799, 328] on div at bounding box center [730, 355] width 1460 height 710
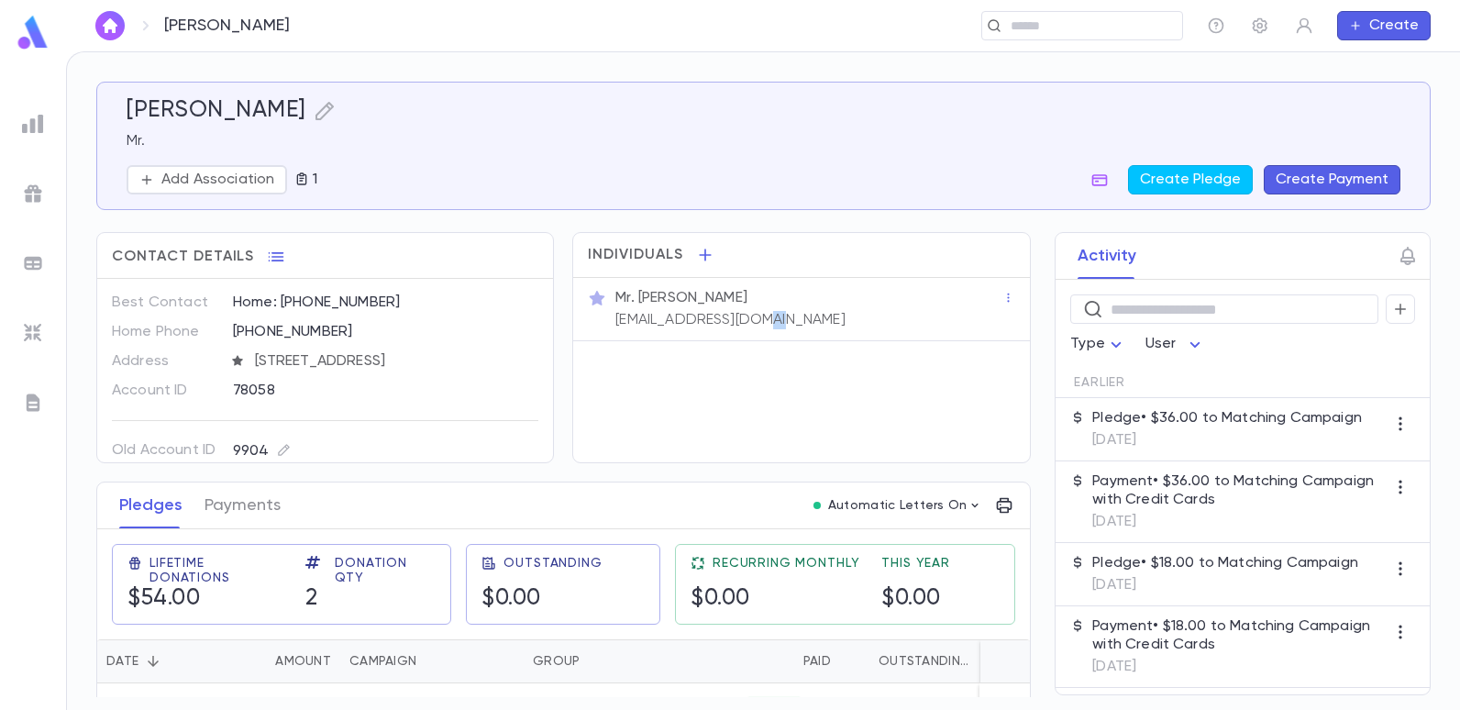
drag, startPoint x: 767, startPoint y: 316, endPoint x: 788, endPoint y: 318, distance: 20.3
click at [788, 318] on p "moshe87cohen@gmail.com" at bounding box center [729, 320] width 229 height 18
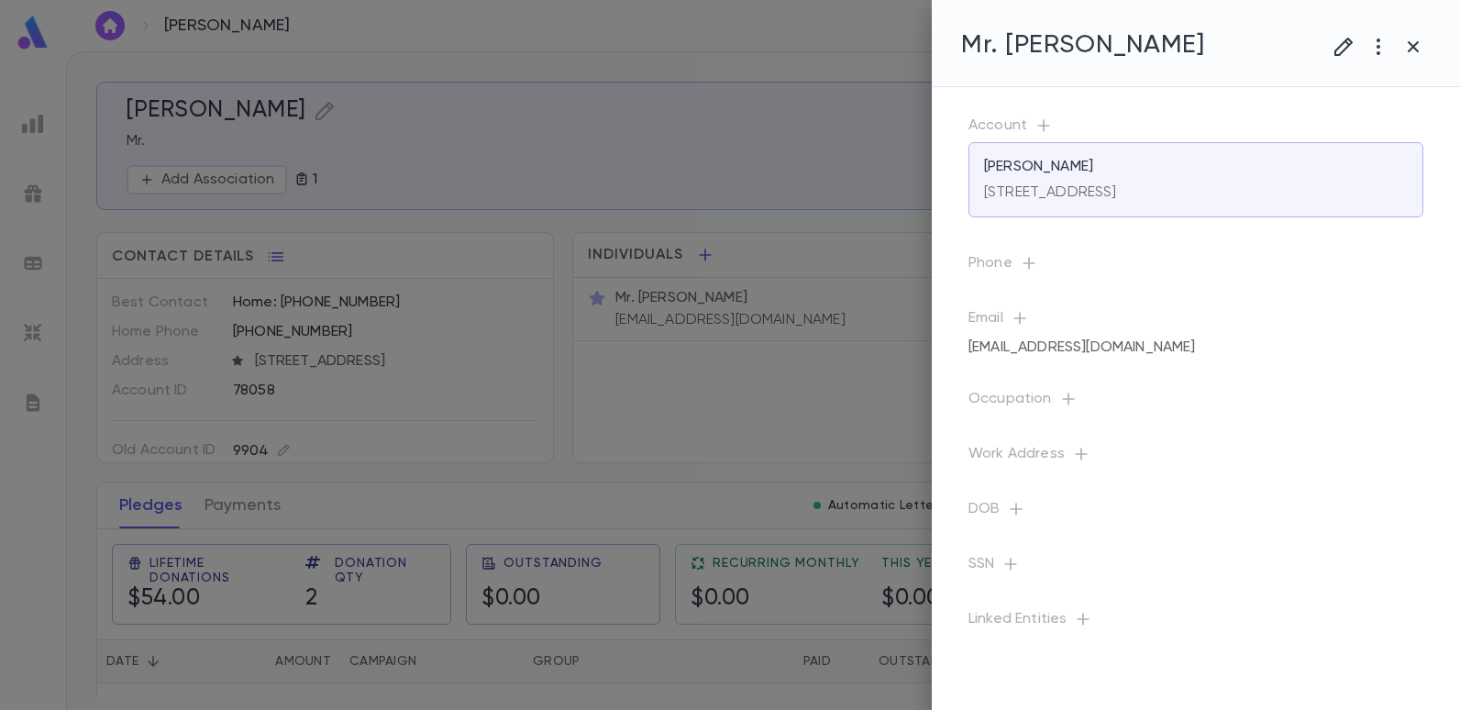
click at [830, 330] on div at bounding box center [730, 355] width 1460 height 710
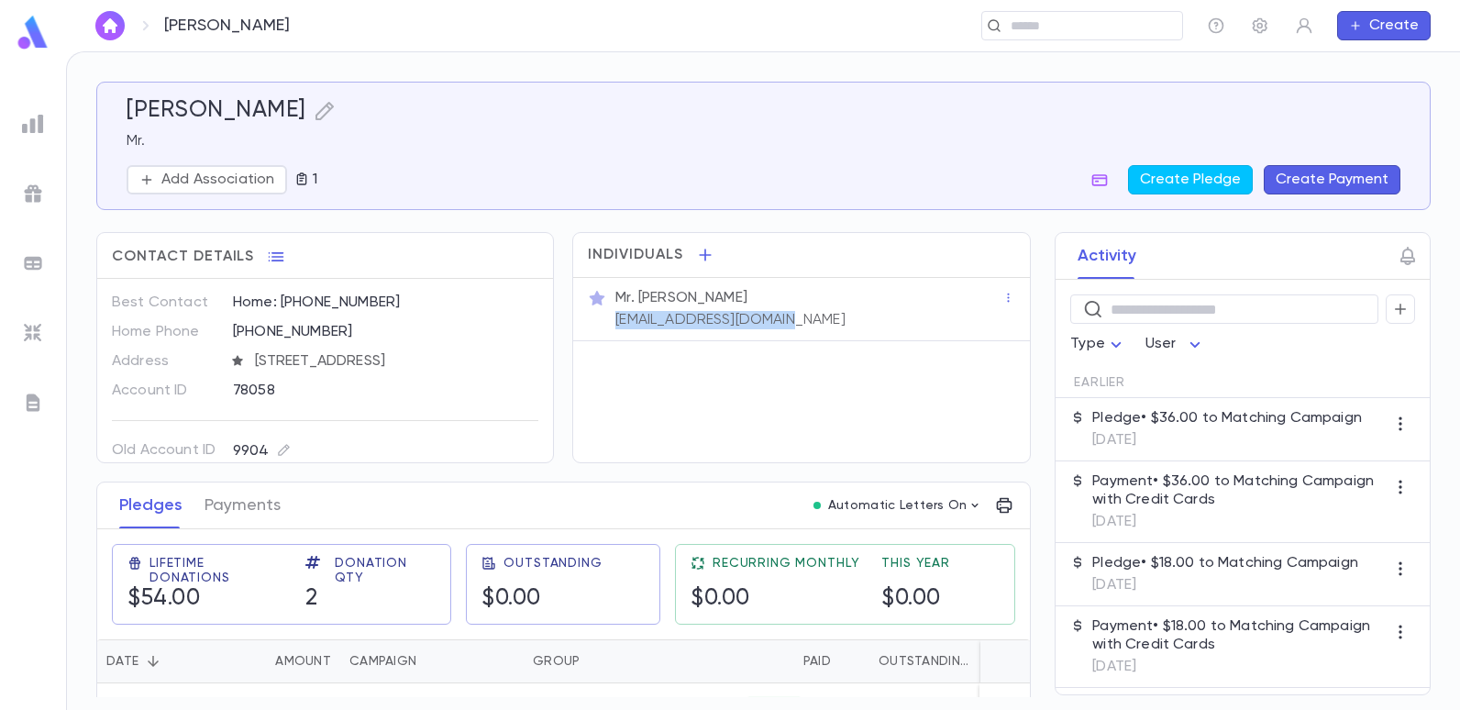
drag, startPoint x: 805, startPoint y: 324, endPoint x: 615, endPoint y: 336, distance: 190.2
click at [615, 336] on div "Mr. Moshe Cohen moshe87cohen@gmail.com" at bounding box center [801, 309] width 456 height 63
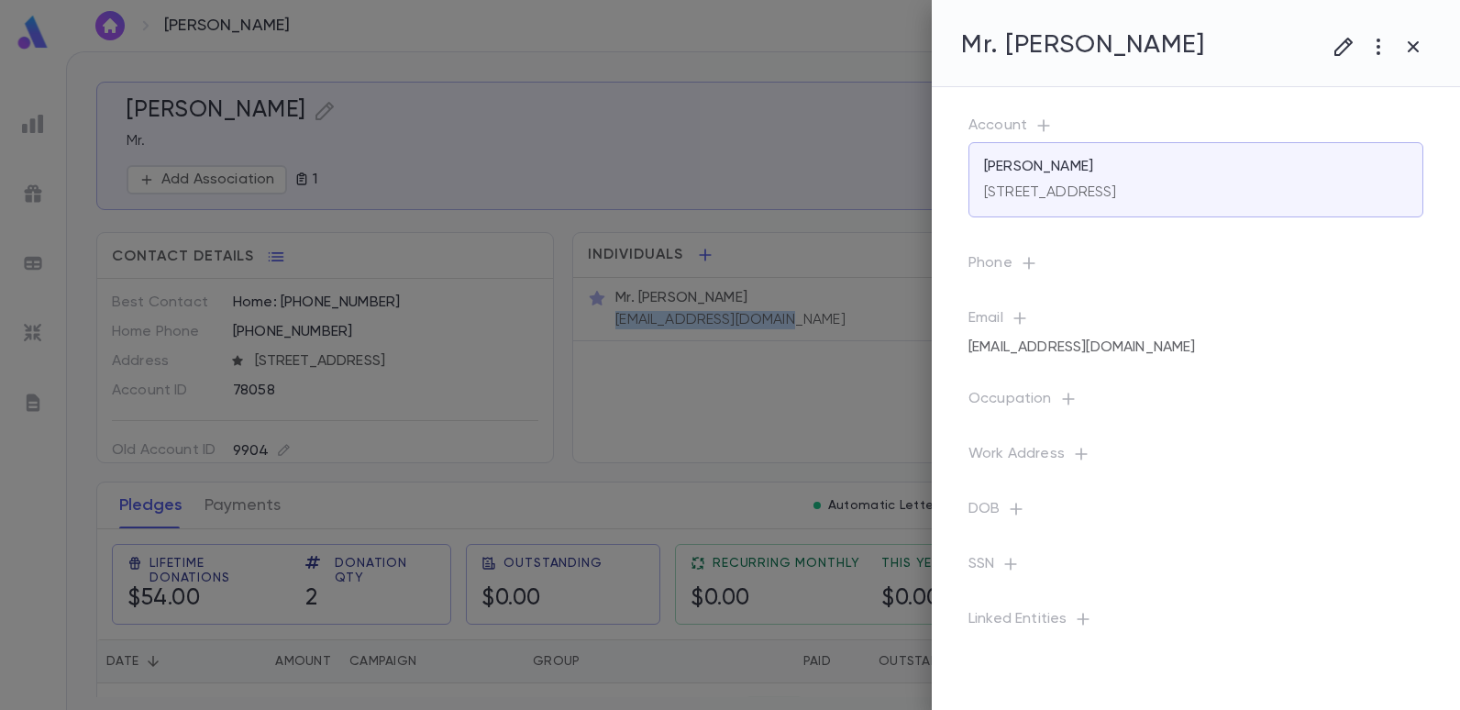
copy p "moshe87cohen@gmail.com"
click at [604, 49] on div at bounding box center [730, 355] width 1460 height 710
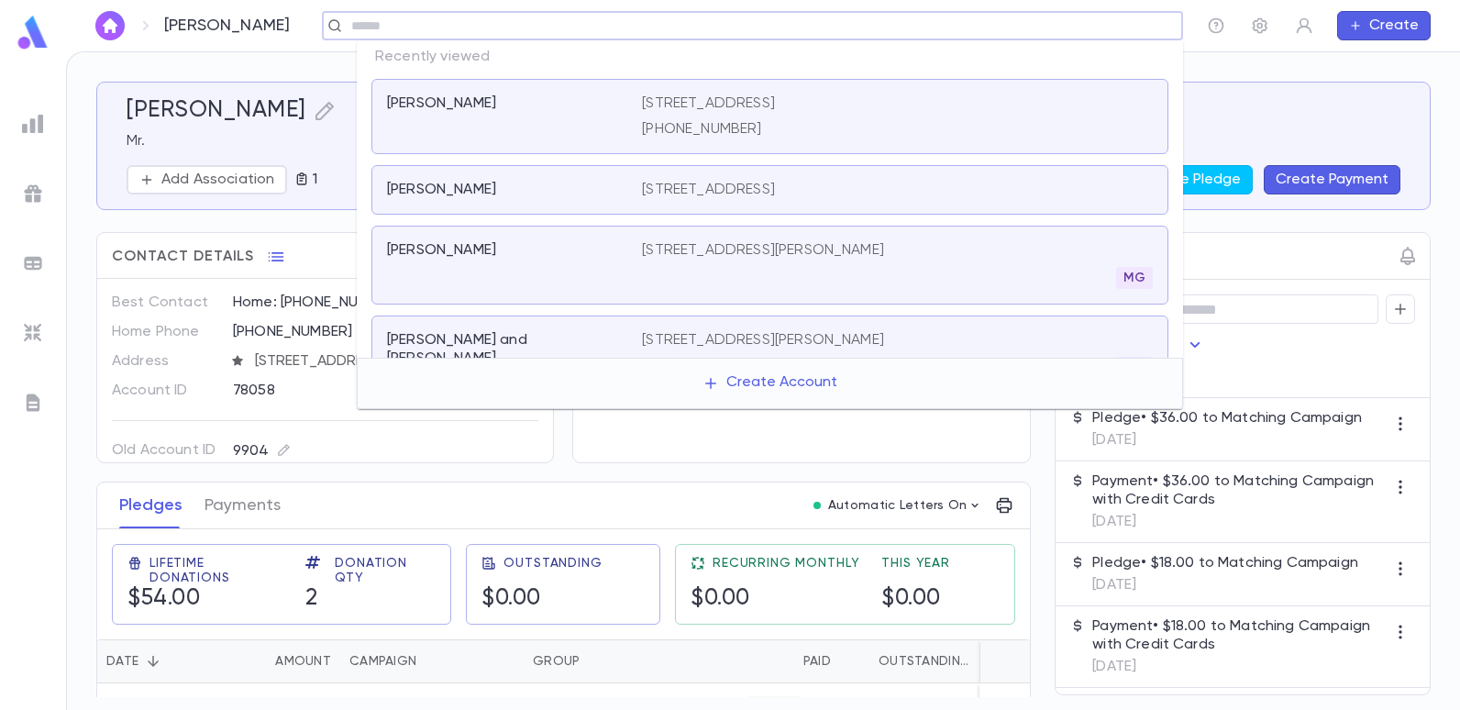
click at [1043, 23] on input "text" at bounding box center [746, 25] width 801 height 17
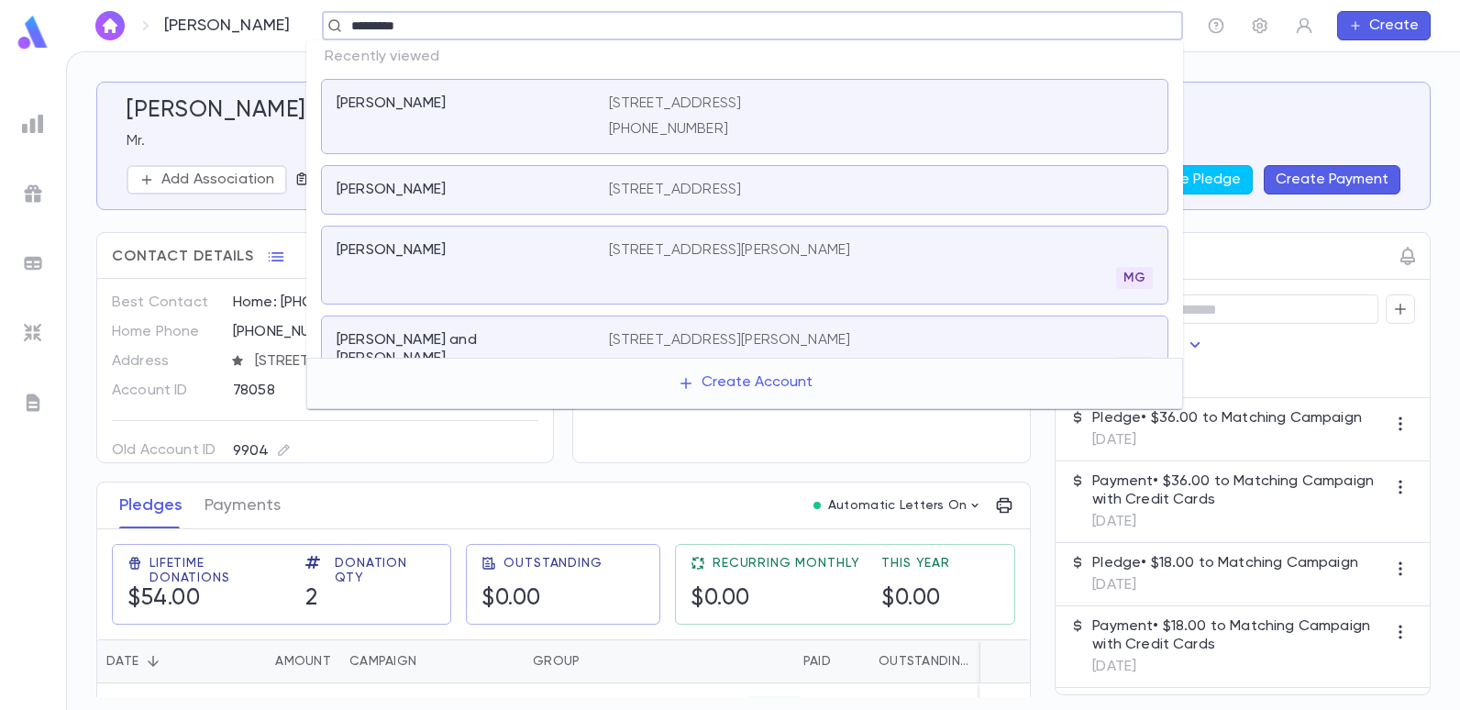
type input "*********"
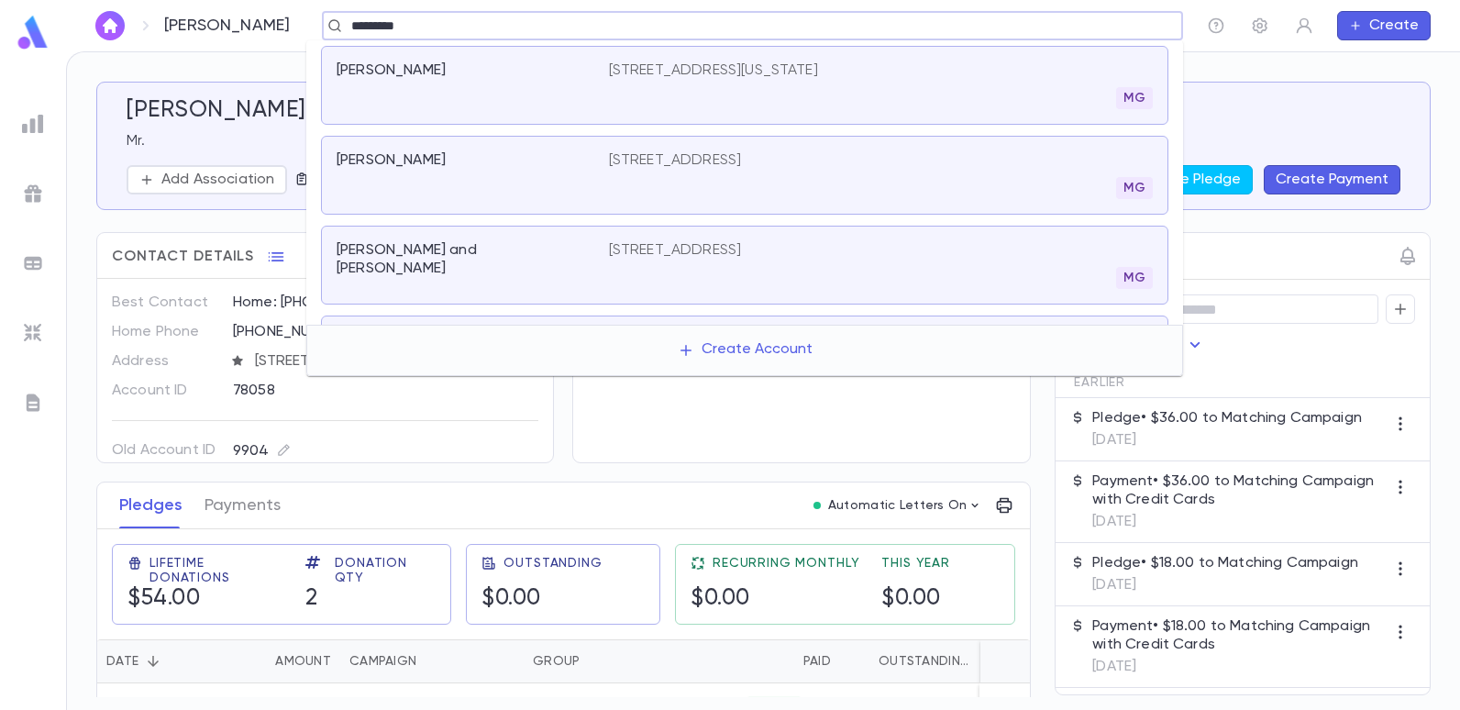
click at [742, 159] on p "[STREET_ADDRESS]" at bounding box center [675, 160] width 133 height 18
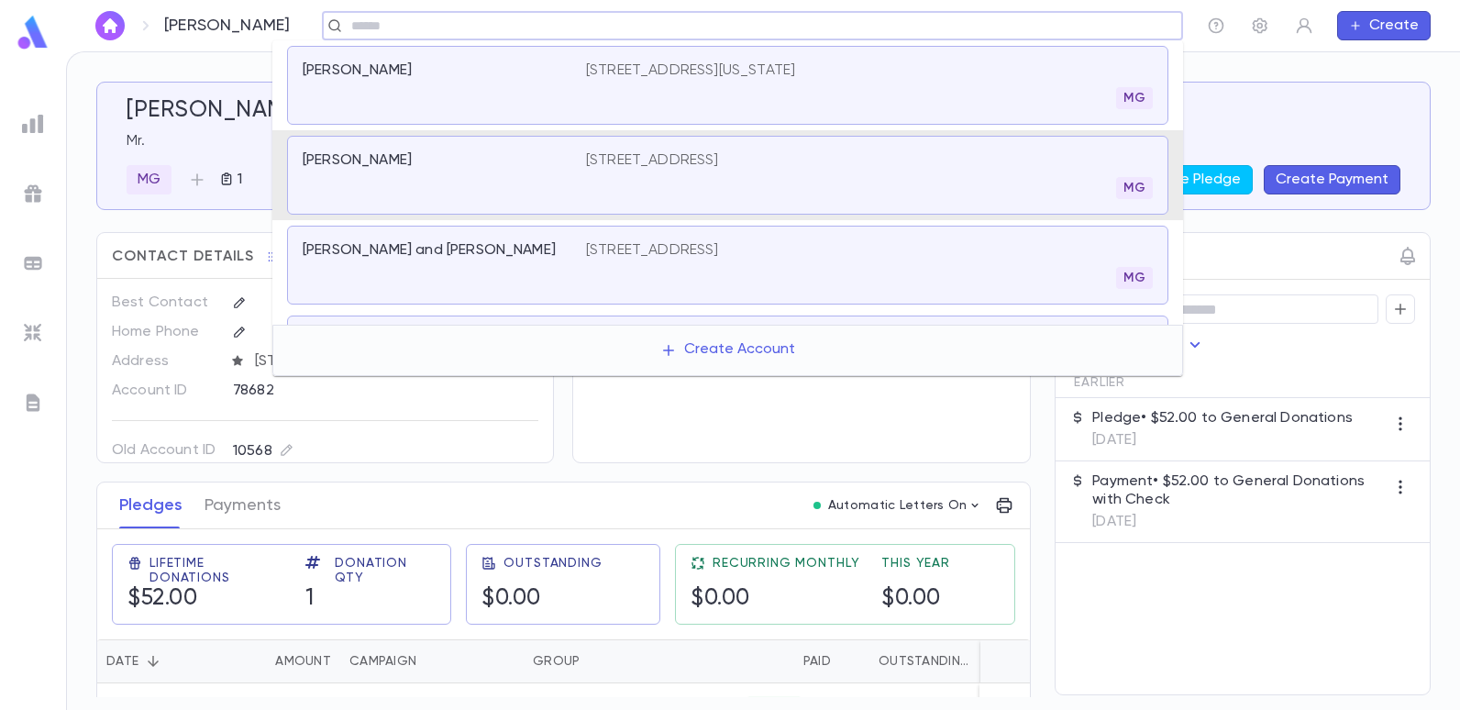
click at [702, 18] on input "text" at bounding box center [746, 25] width 801 height 17
click at [647, 247] on p "[STREET_ADDRESS]" at bounding box center [652, 250] width 133 height 18
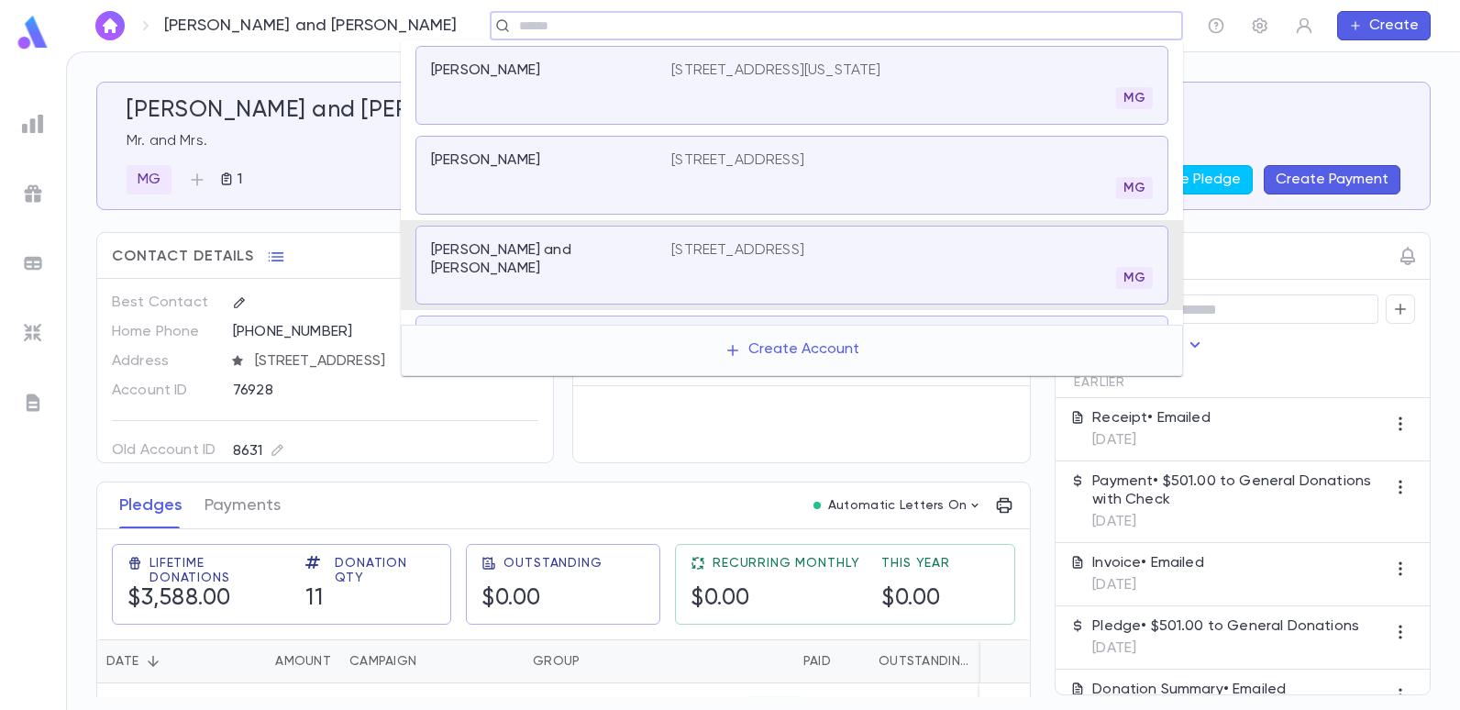
click at [777, 19] on input "text" at bounding box center [830, 25] width 634 height 17
click at [786, 72] on p "[STREET_ADDRESS][US_STATE]" at bounding box center [775, 70] width 209 height 18
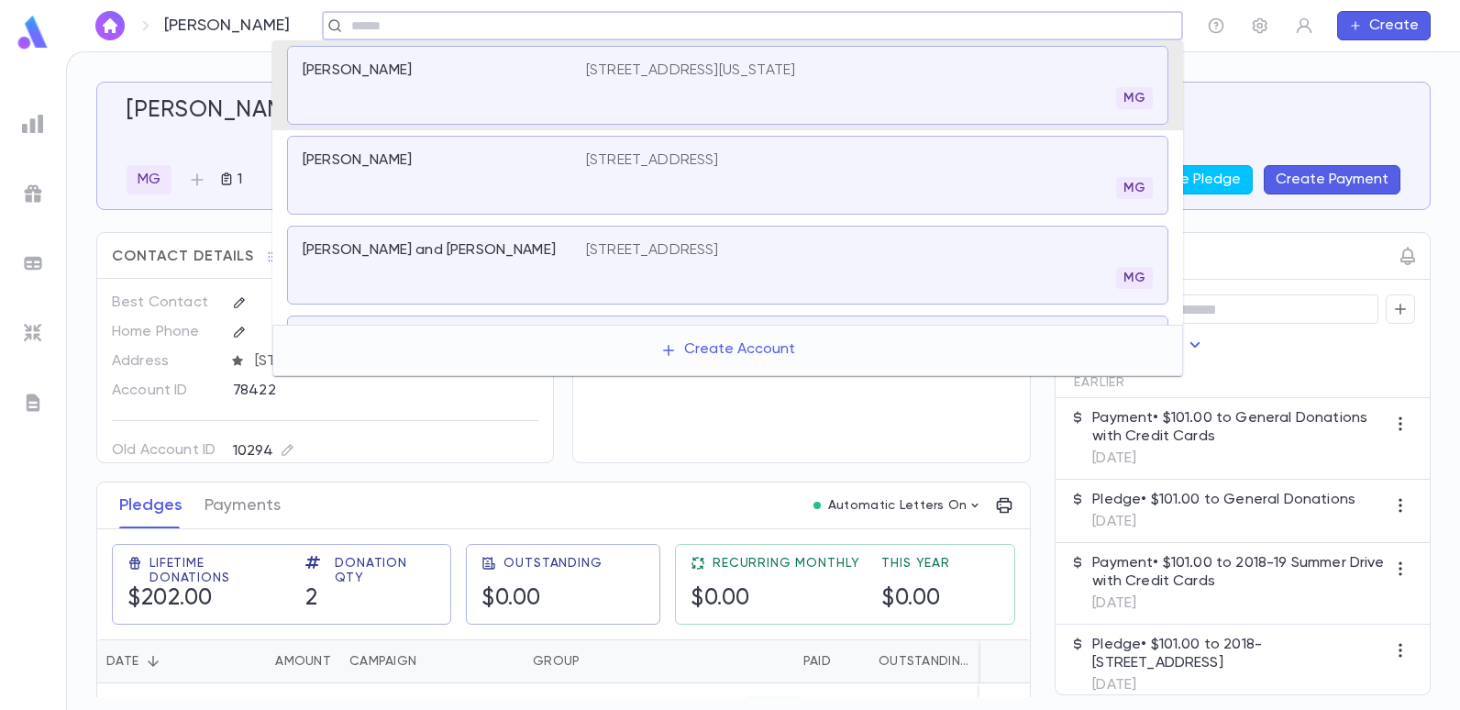
click at [650, 28] on input "text" at bounding box center [746, 25] width 801 height 17
type input "******"
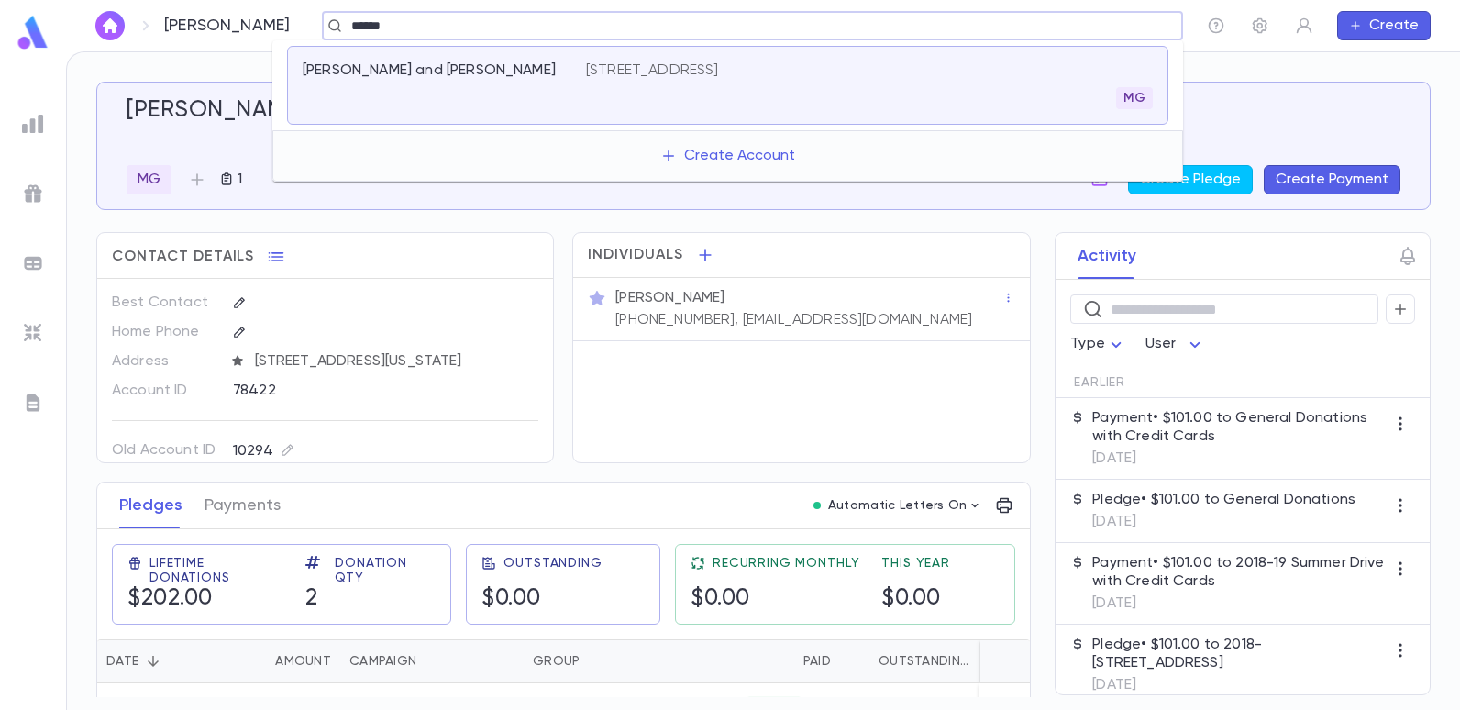
click at [649, 60] on div "Cohen, Eli and Susan 350 Brighton Ave, Long Branch NJ 07740 MG" at bounding box center [727, 85] width 881 height 79
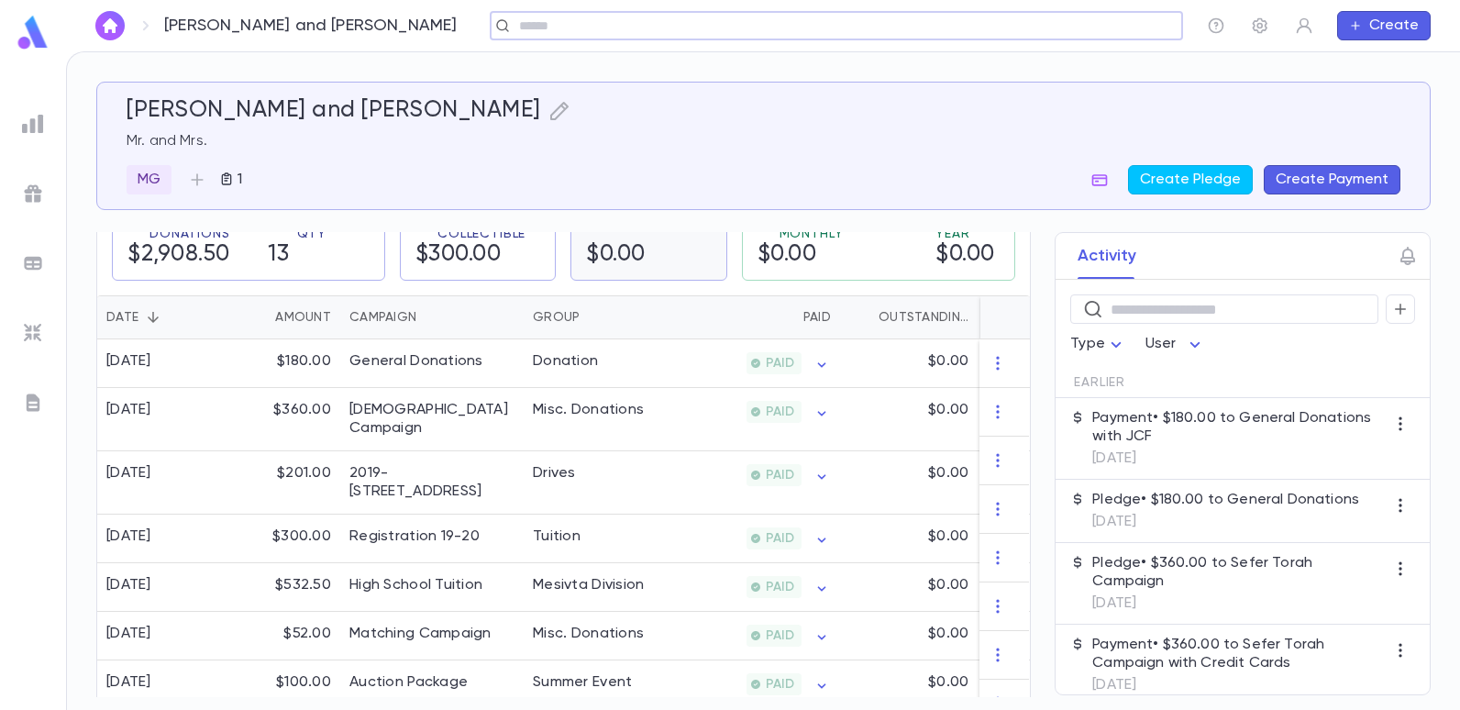
scroll to position [367, 0]
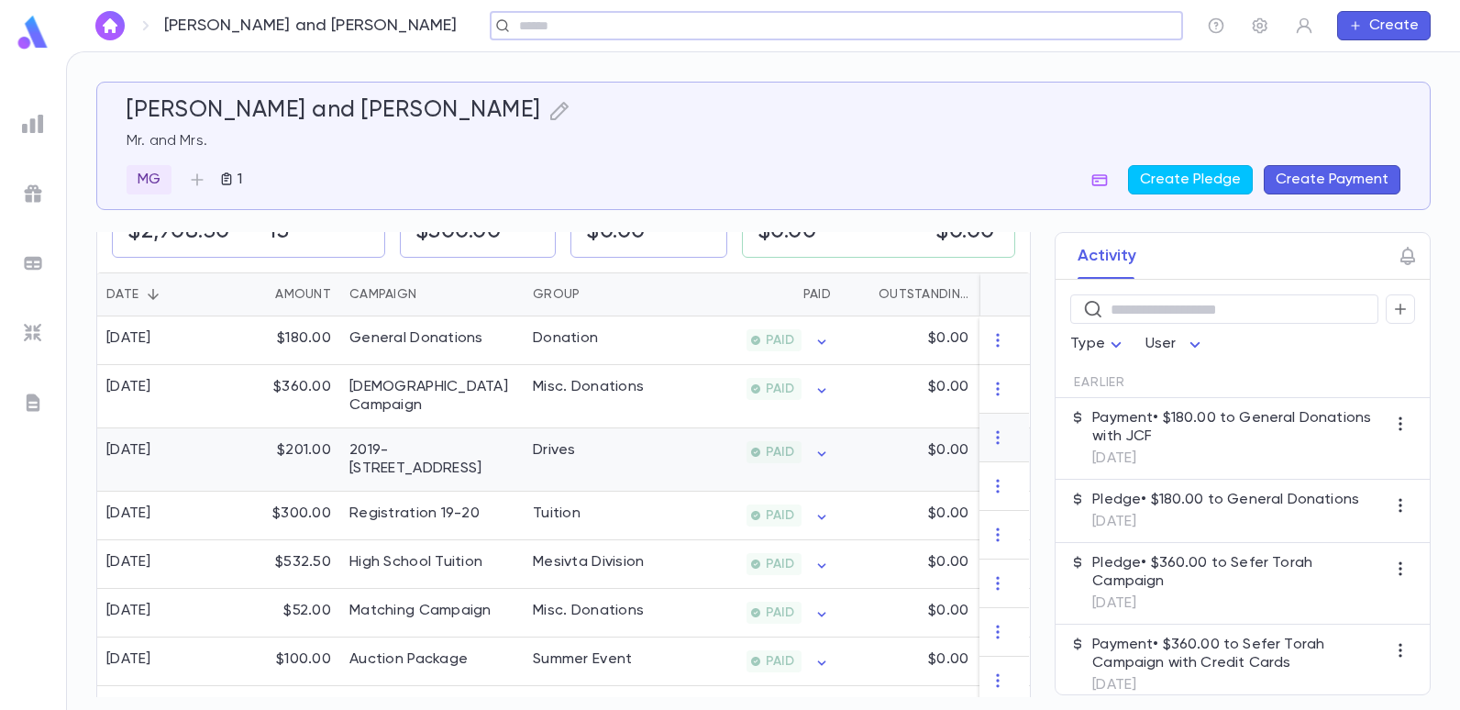
click at [549, 441] on div "Drives" at bounding box center [554, 450] width 43 height 18
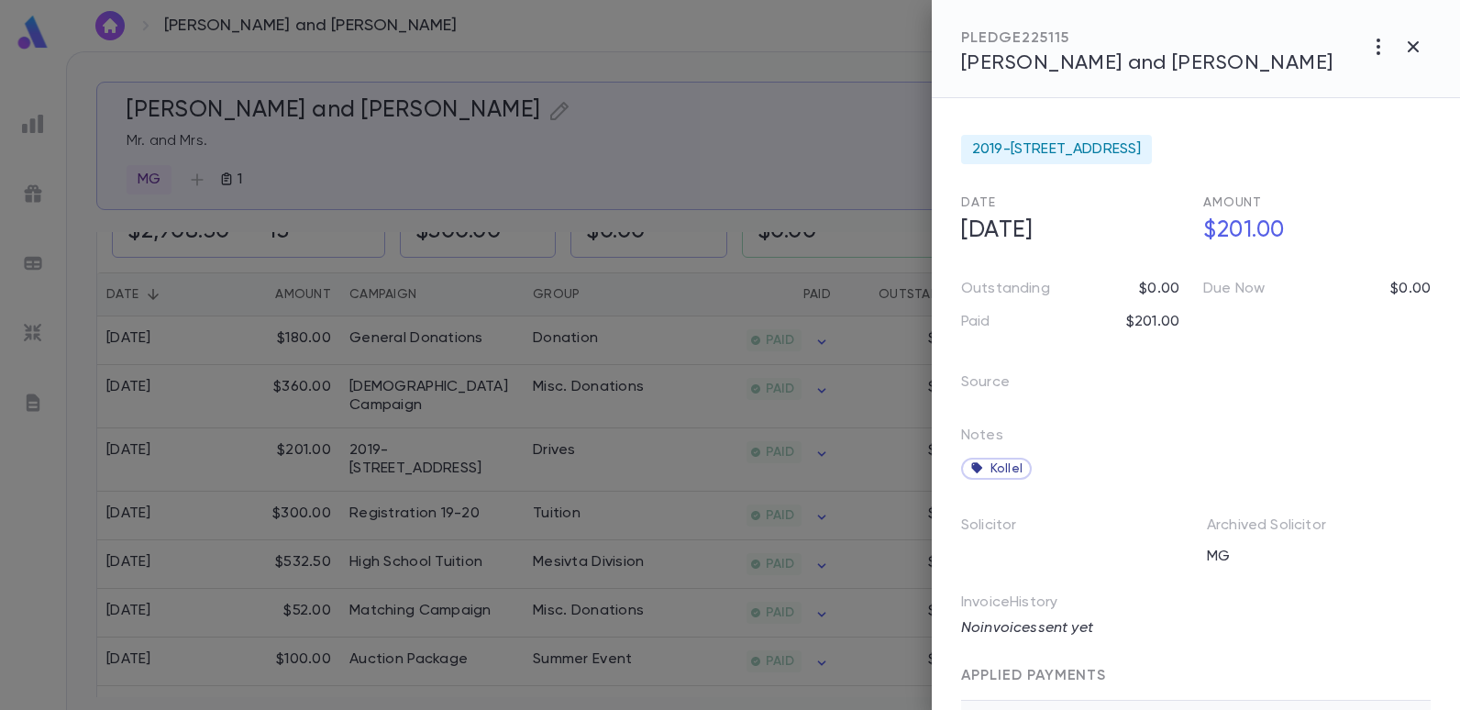
click at [667, 151] on div at bounding box center [730, 355] width 1460 height 710
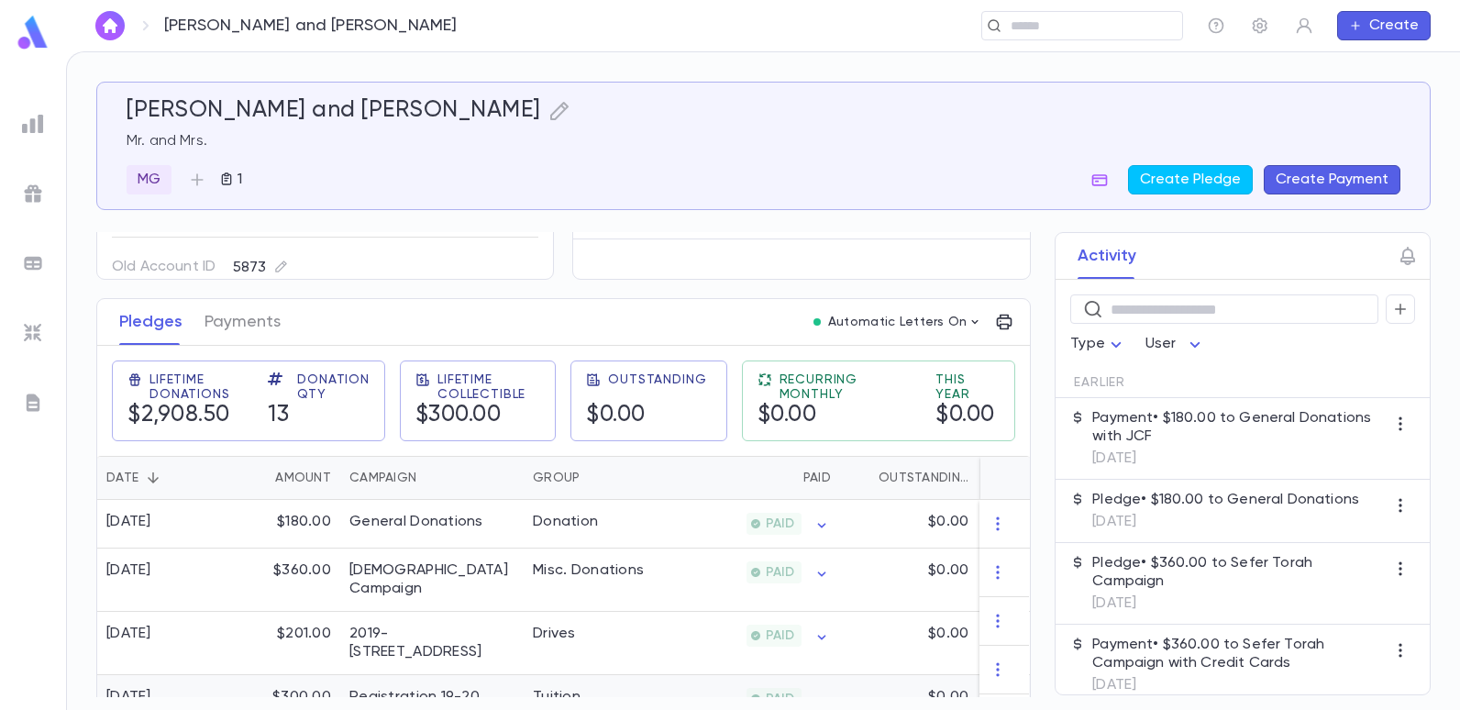
scroll to position [183, 0]
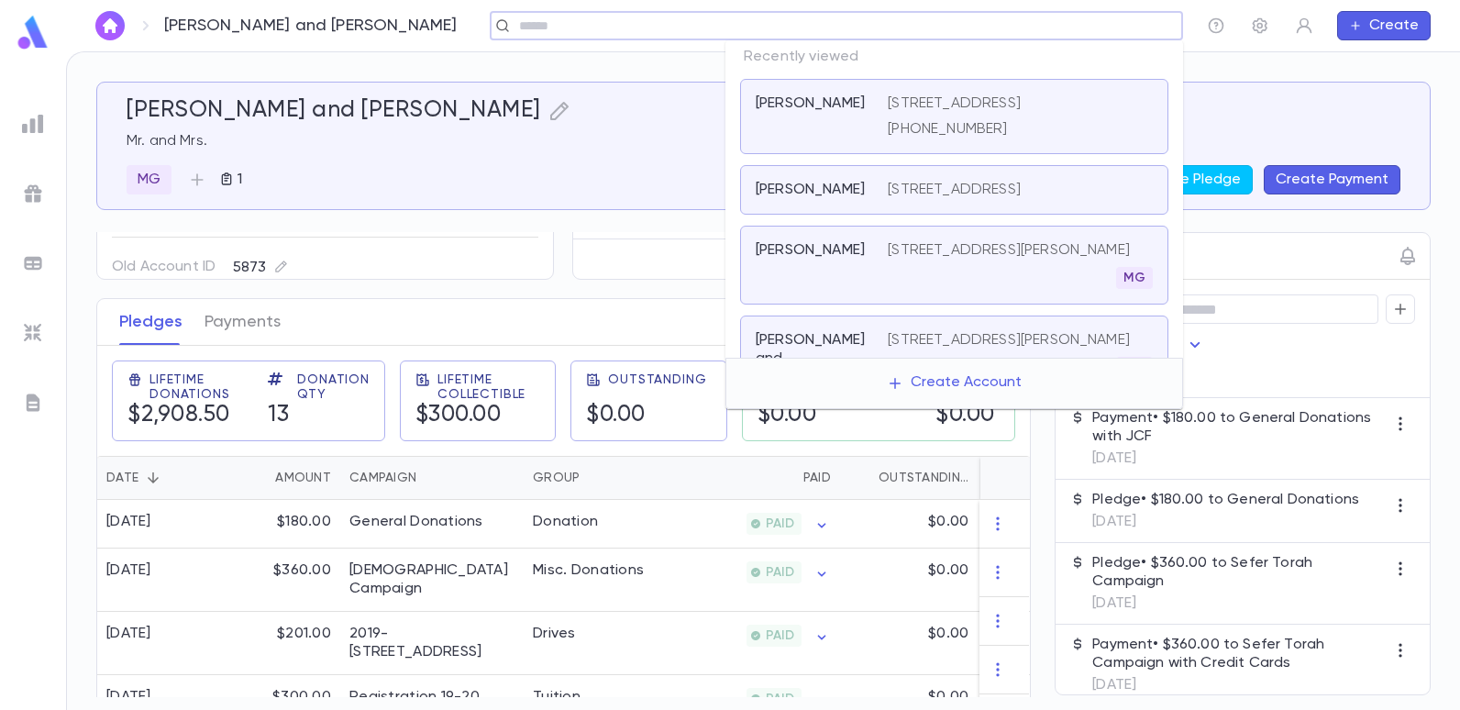
click at [1037, 28] on input "text" at bounding box center [830, 25] width 634 height 17
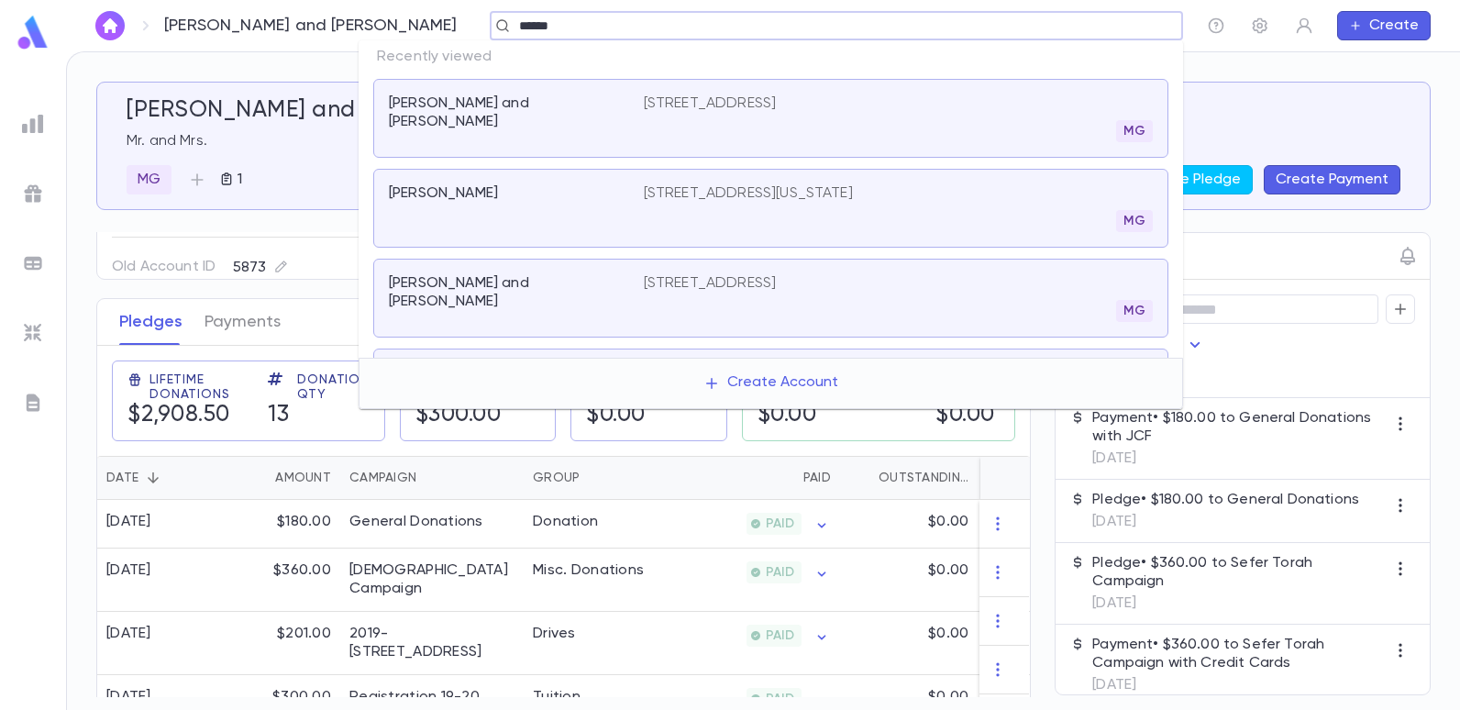
type input "******"
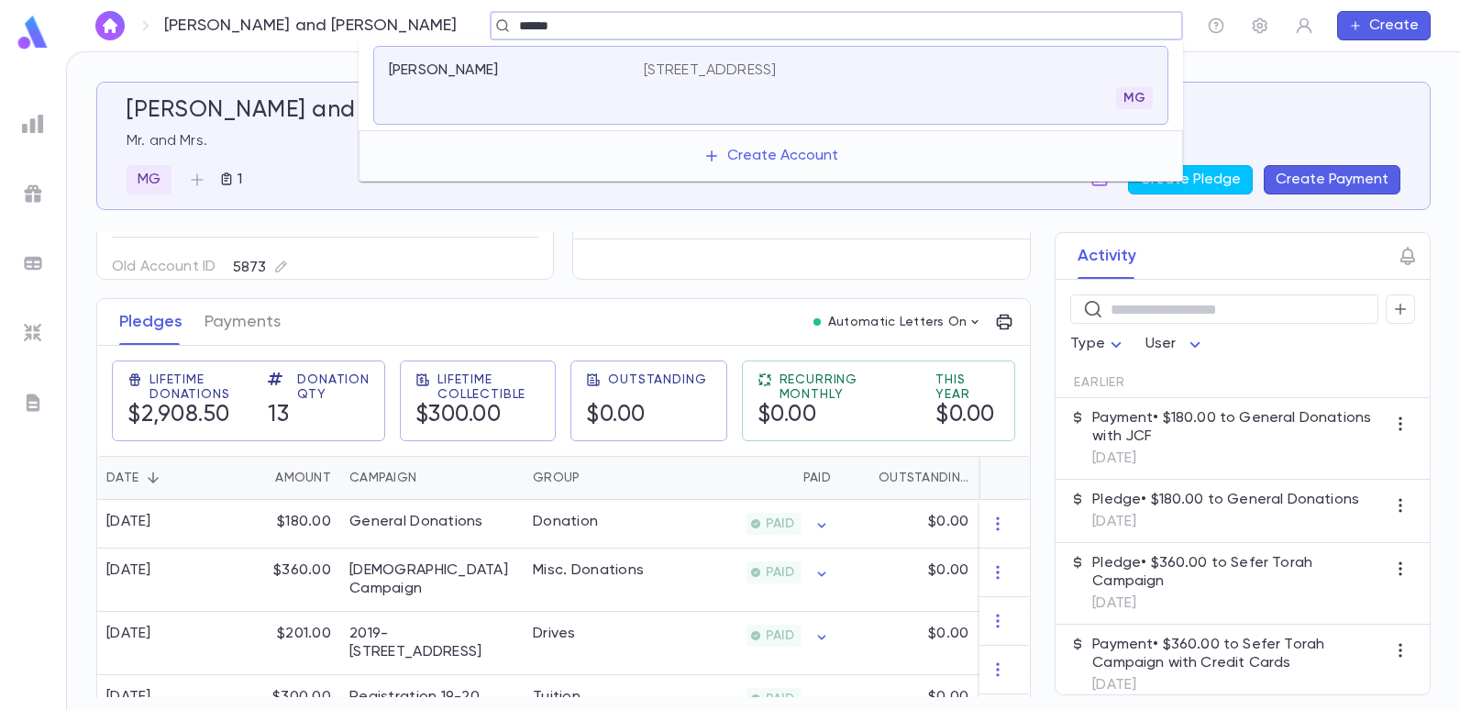
click at [791, 61] on div "Choueka, David 104 East 5th Street, Lakewood NJ 08701 USA MG" at bounding box center [770, 85] width 795 height 79
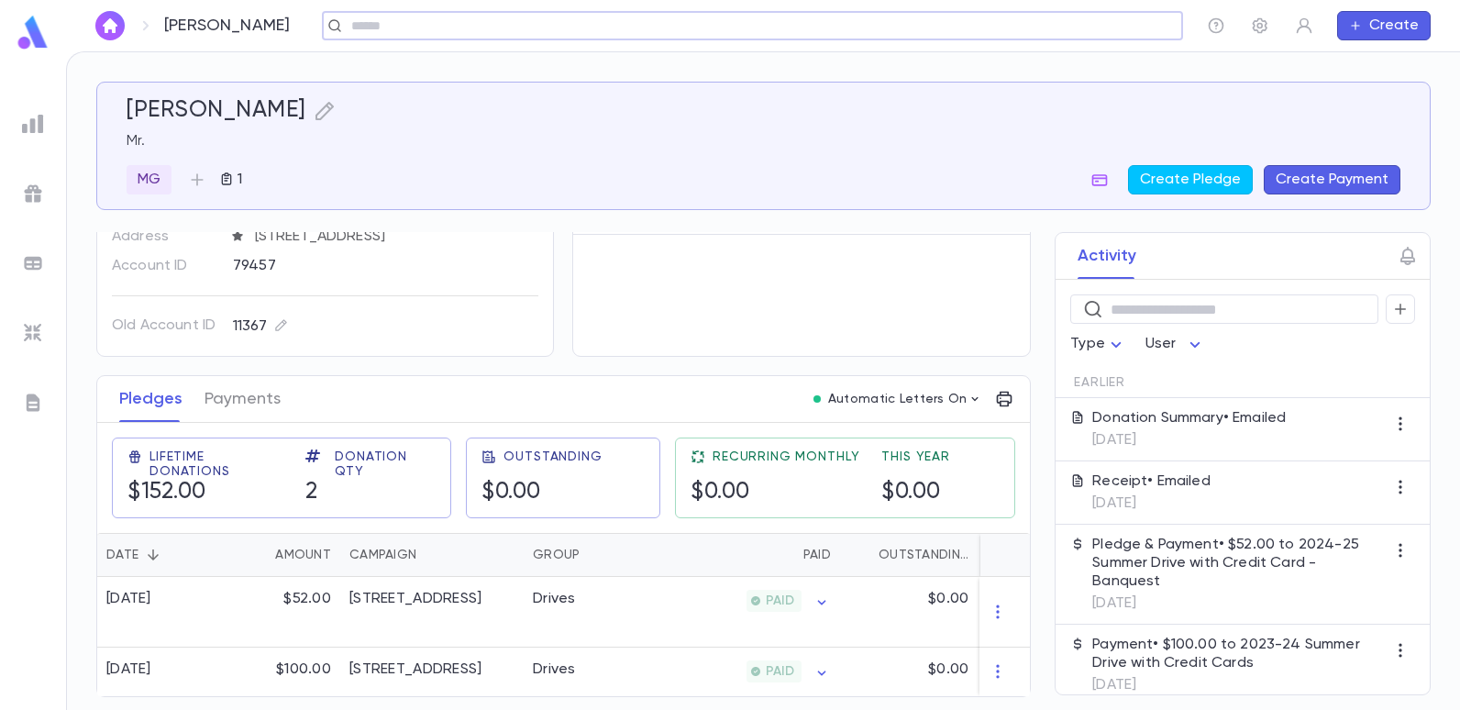
scroll to position [114, 0]
click at [481, 596] on div "[STREET_ADDRESS]" at bounding box center [415, 598] width 132 height 18
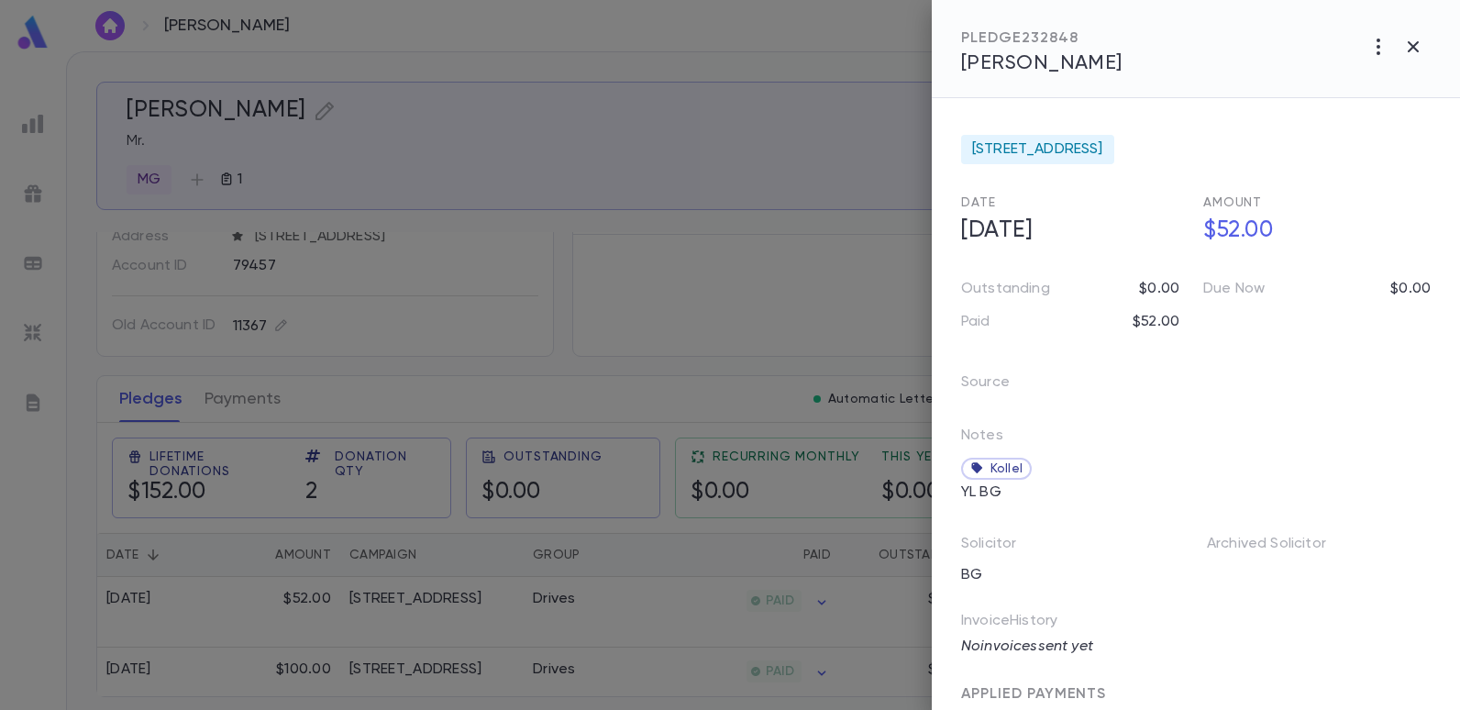
click at [667, 277] on div at bounding box center [730, 355] width 1460 height 710
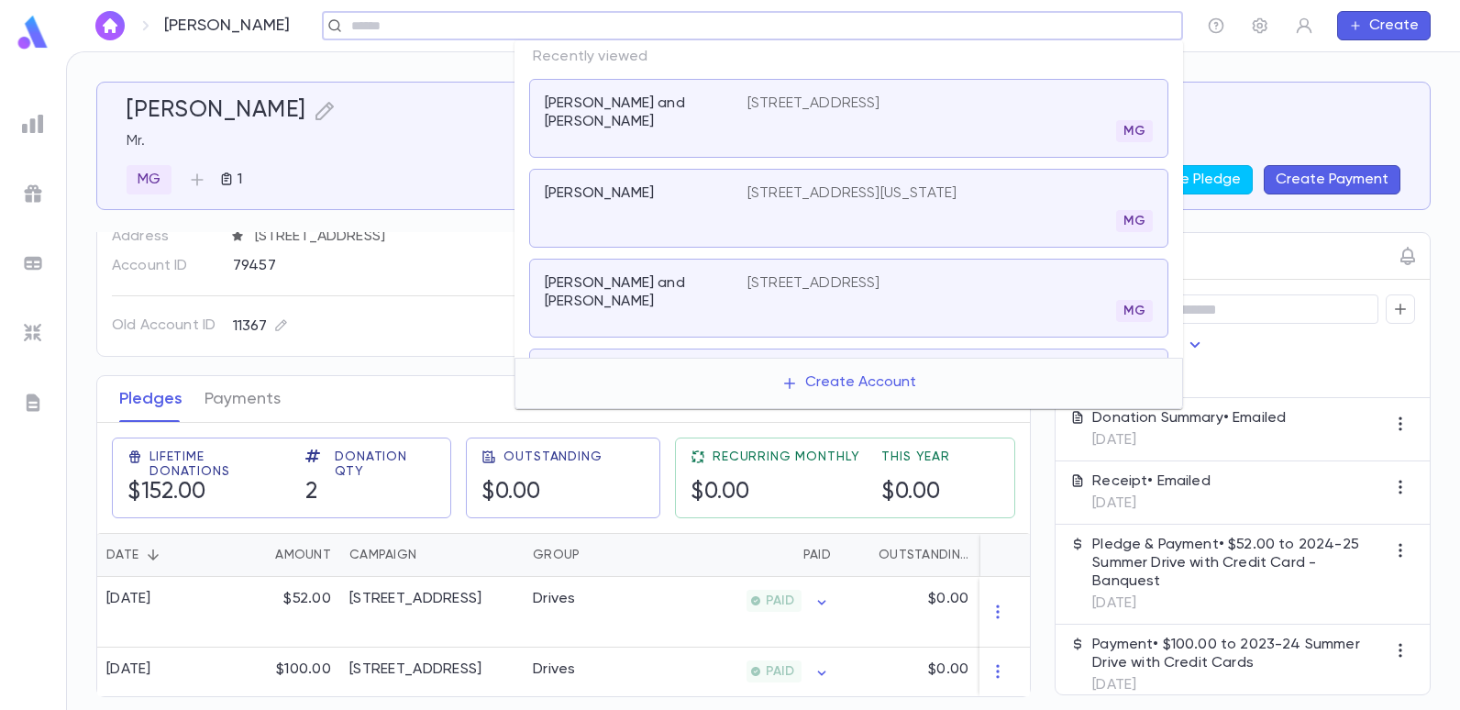
click at [1017, 29] on input "text" at bounding box center [746, 25] width 801 height 17
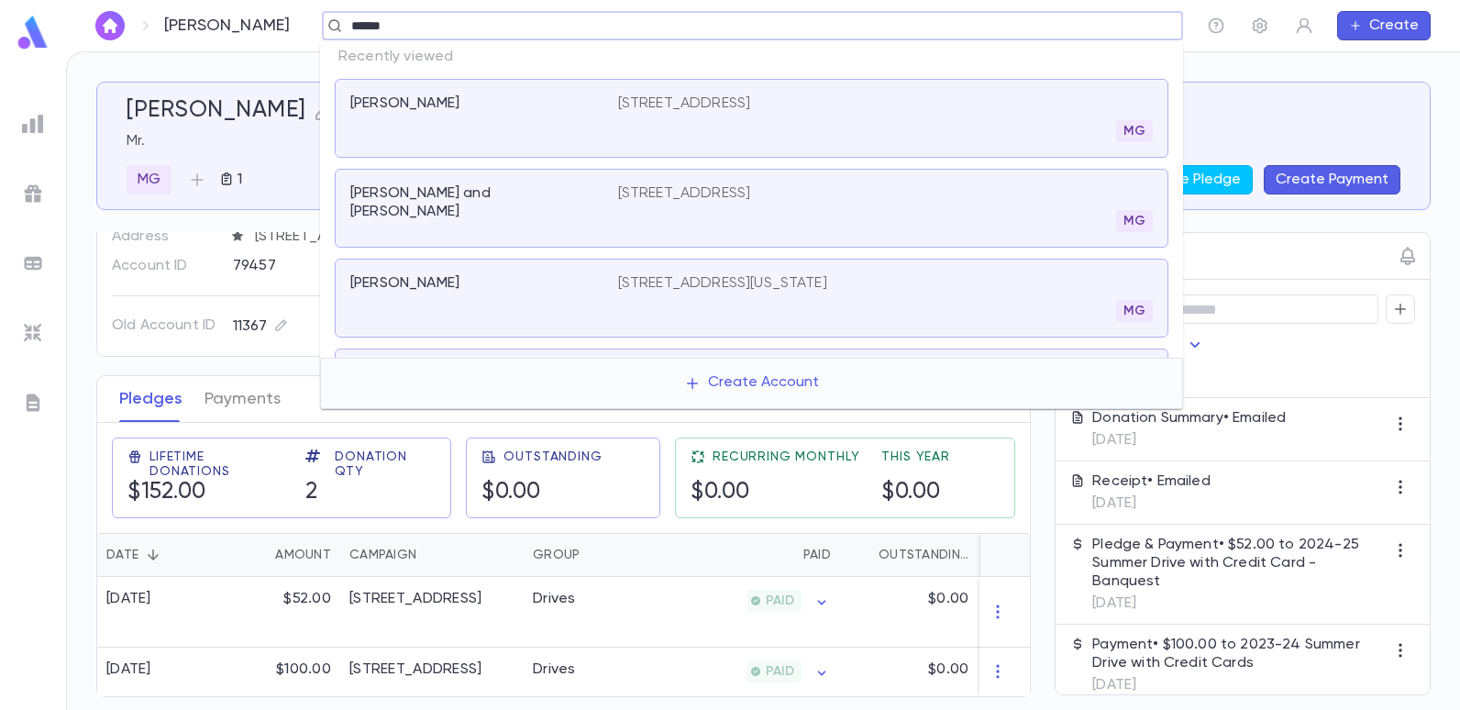
type input "******"
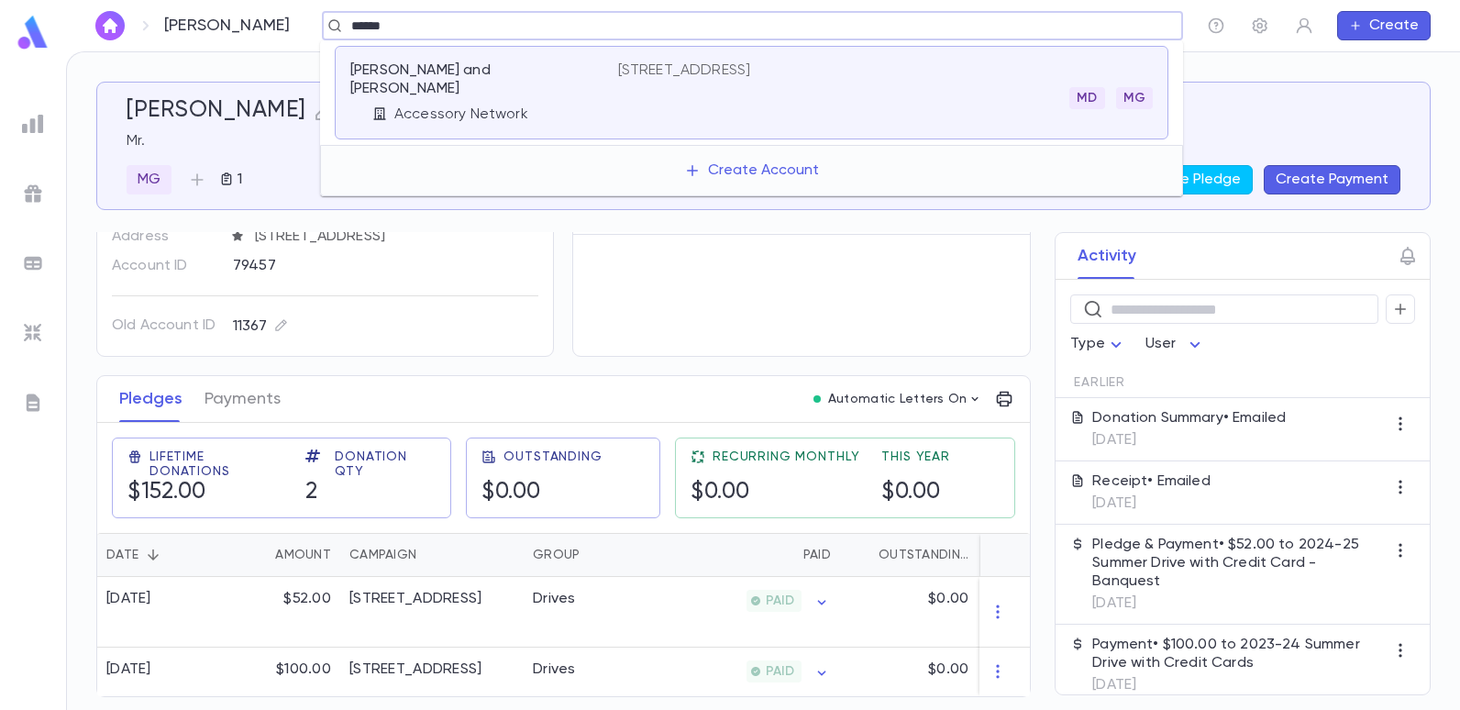
click at [661, 64] on p "[STREET_ADDRESS]" at bounding box center [684, 70] width 133 height 18
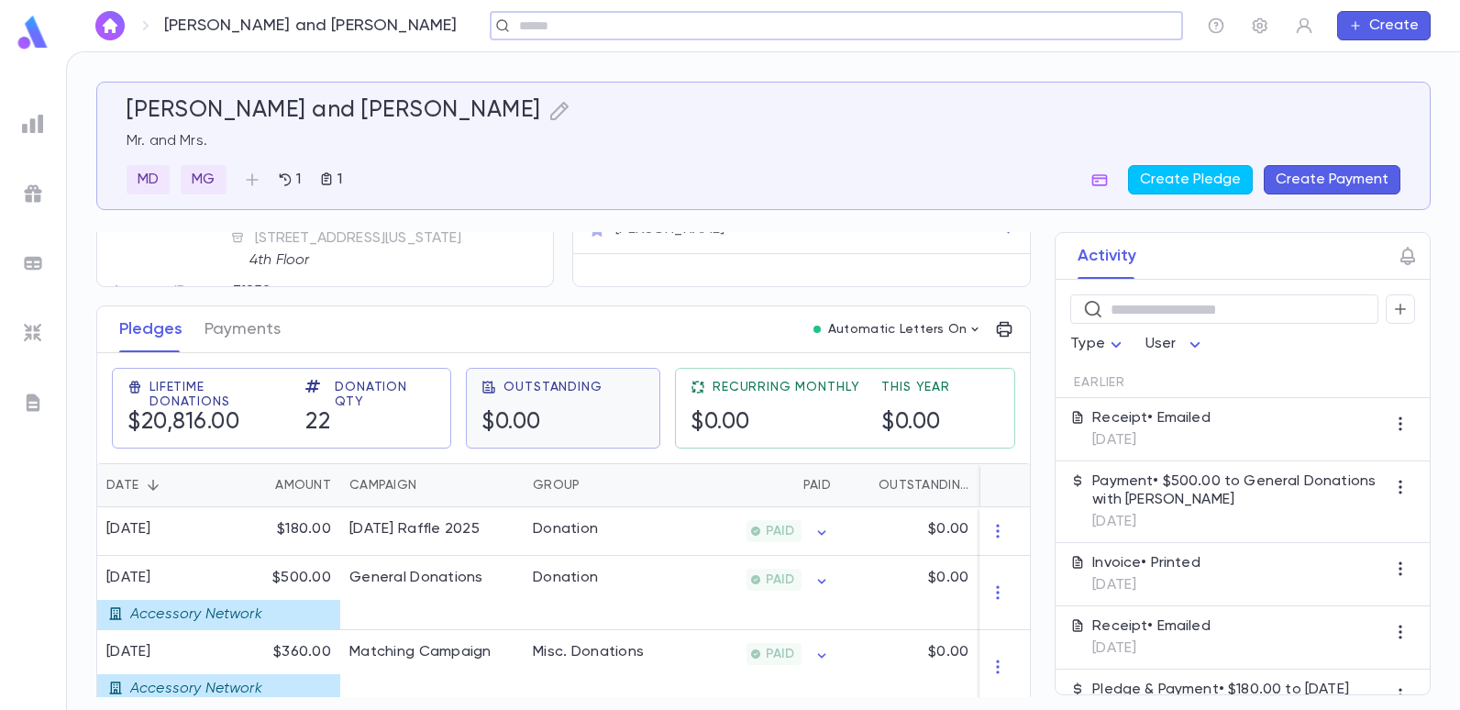
scroll to position [183, 0]
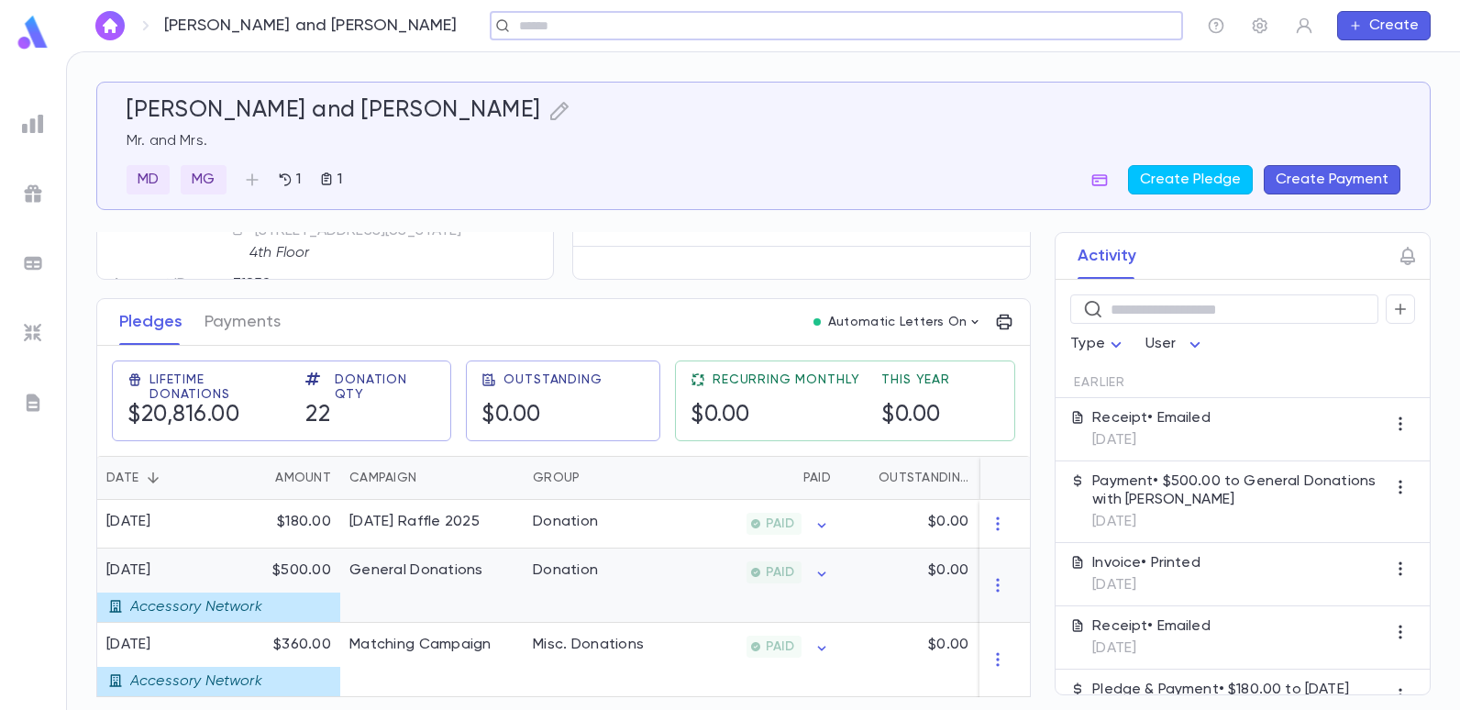
click at [581, 578] on div "Donation" at bounding box center [565, 570] width 65 height 18
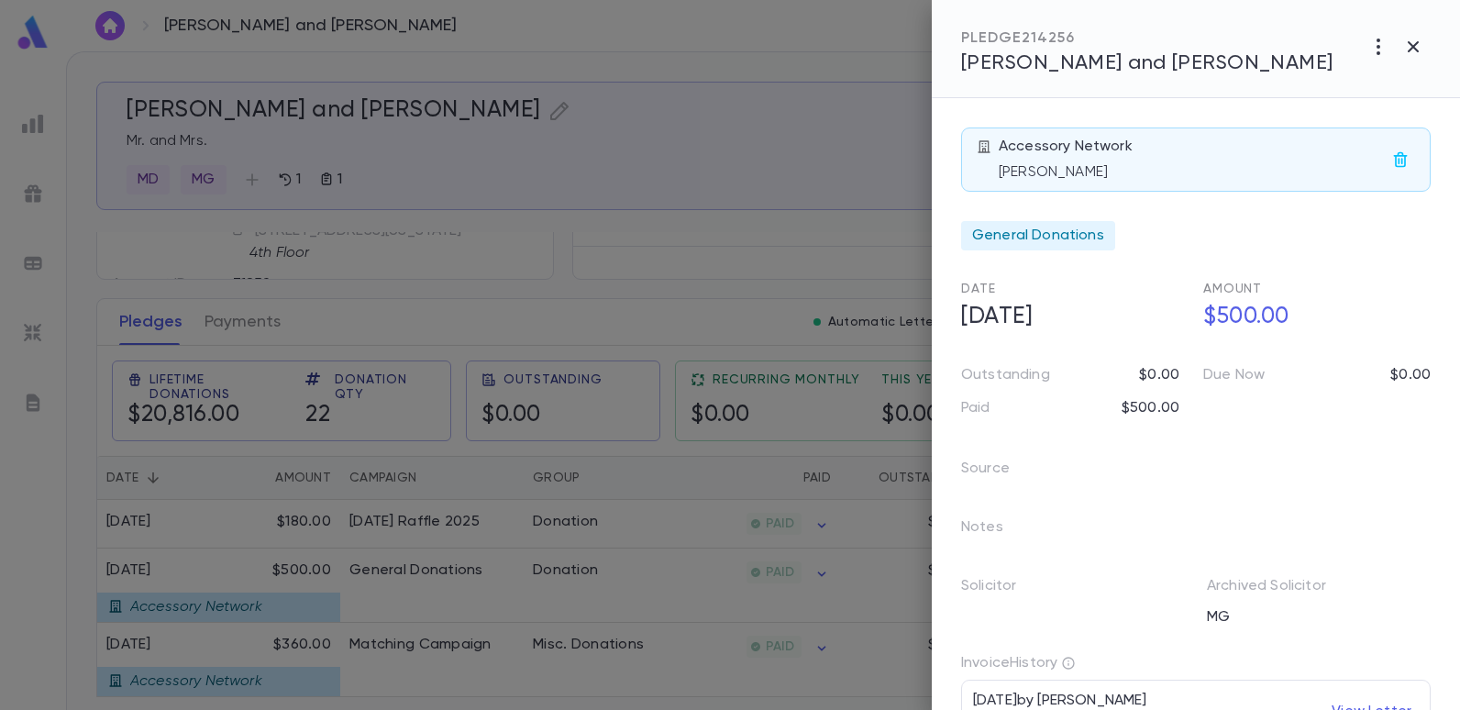
click at [552, 264] on div at bounding box center [730, 355] width 1460 height 710
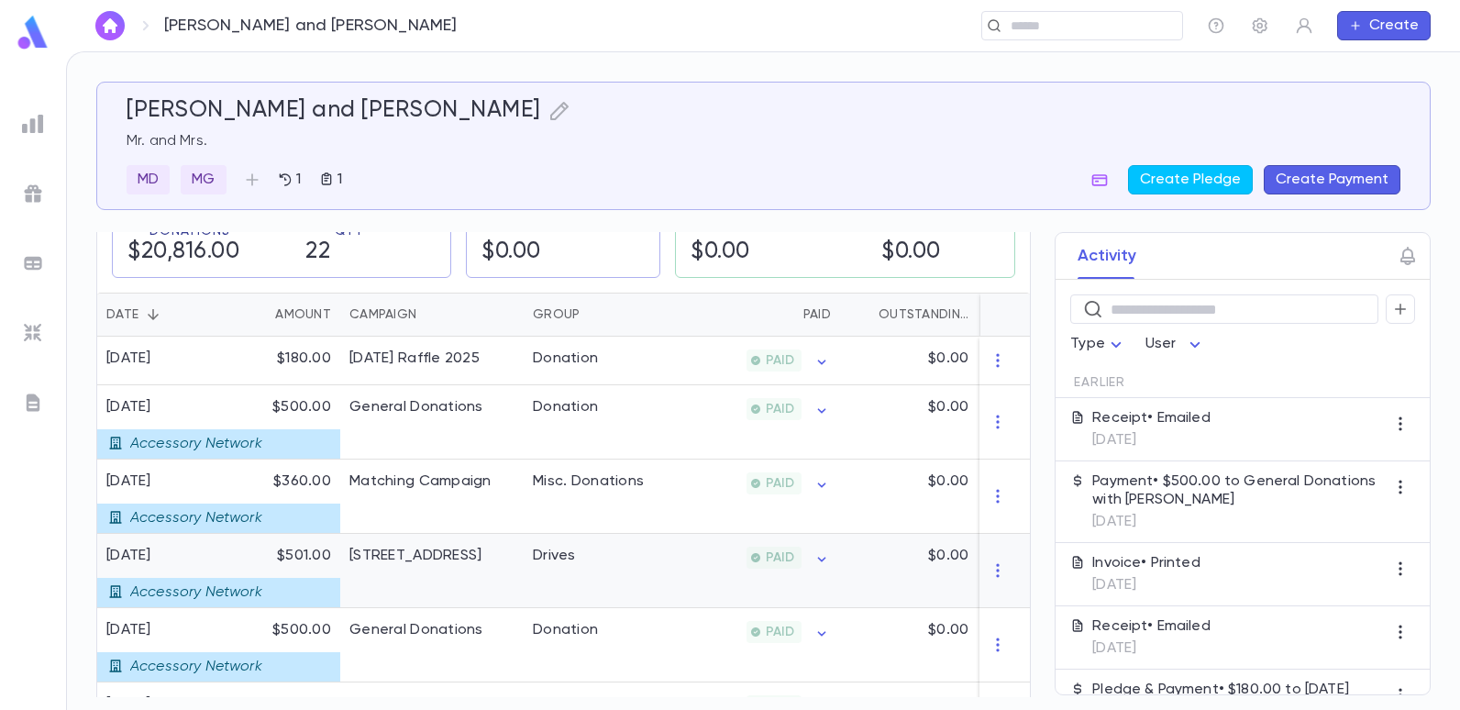
scroll to position [458, 0]
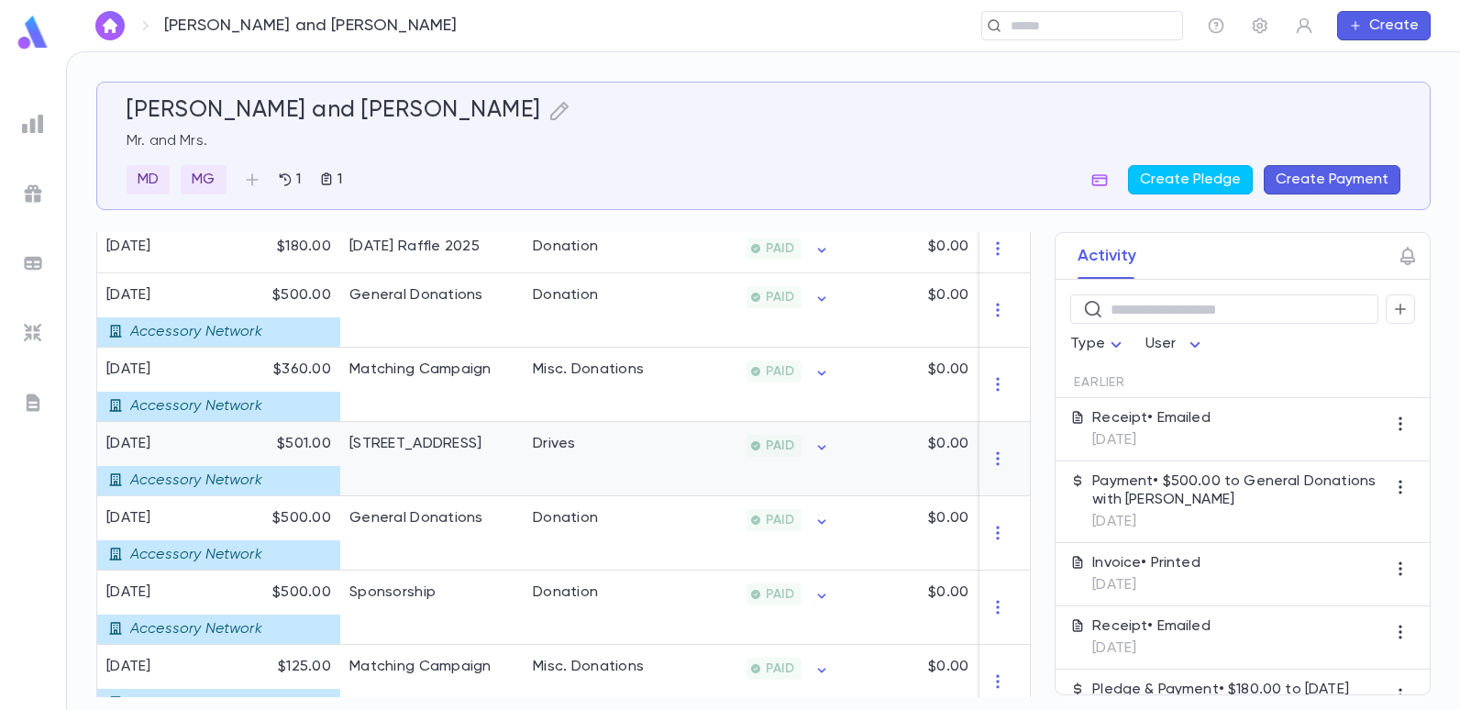
click at [375, 443] on div "[STREET_ADDRESS]" at bounding box center [415, 444] width 132 height 18
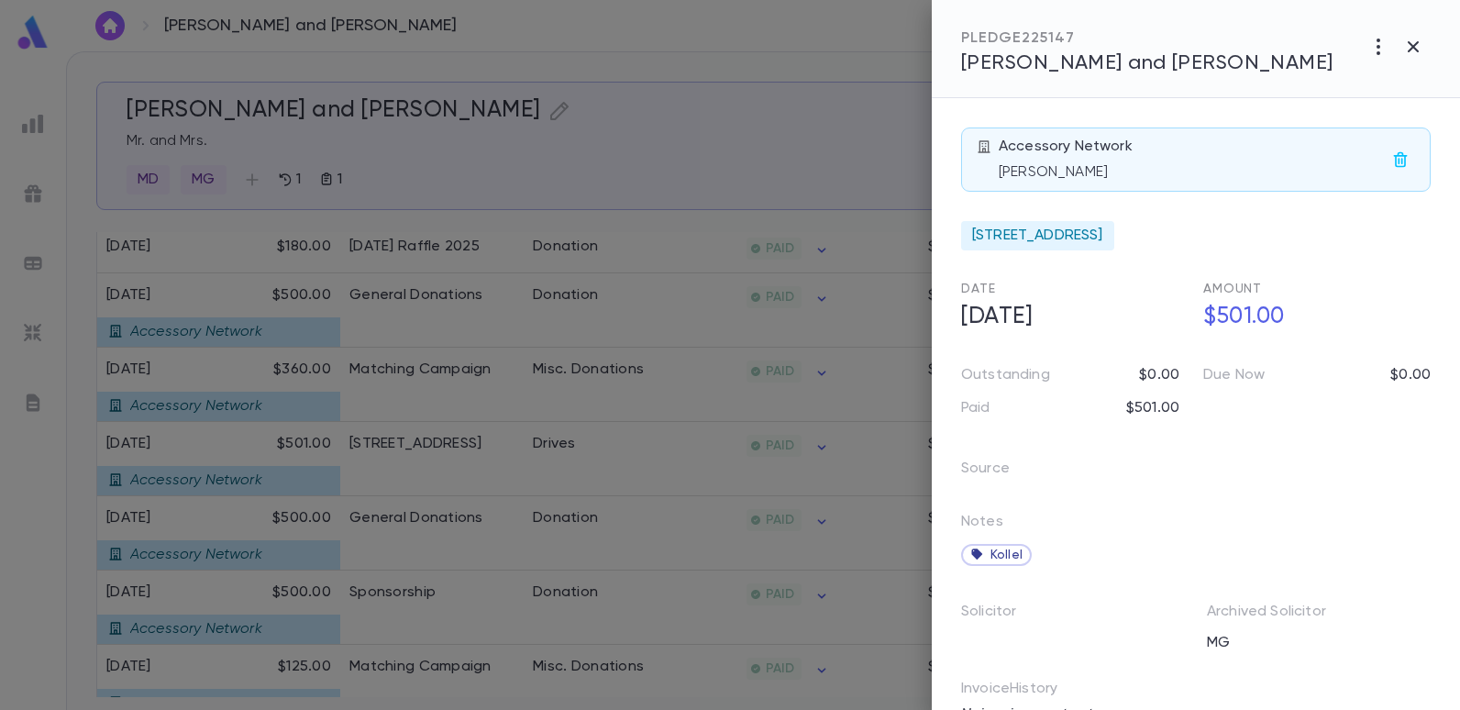
click at [618, 163] on div at bounding box center [730, 355] width 1460 height 710
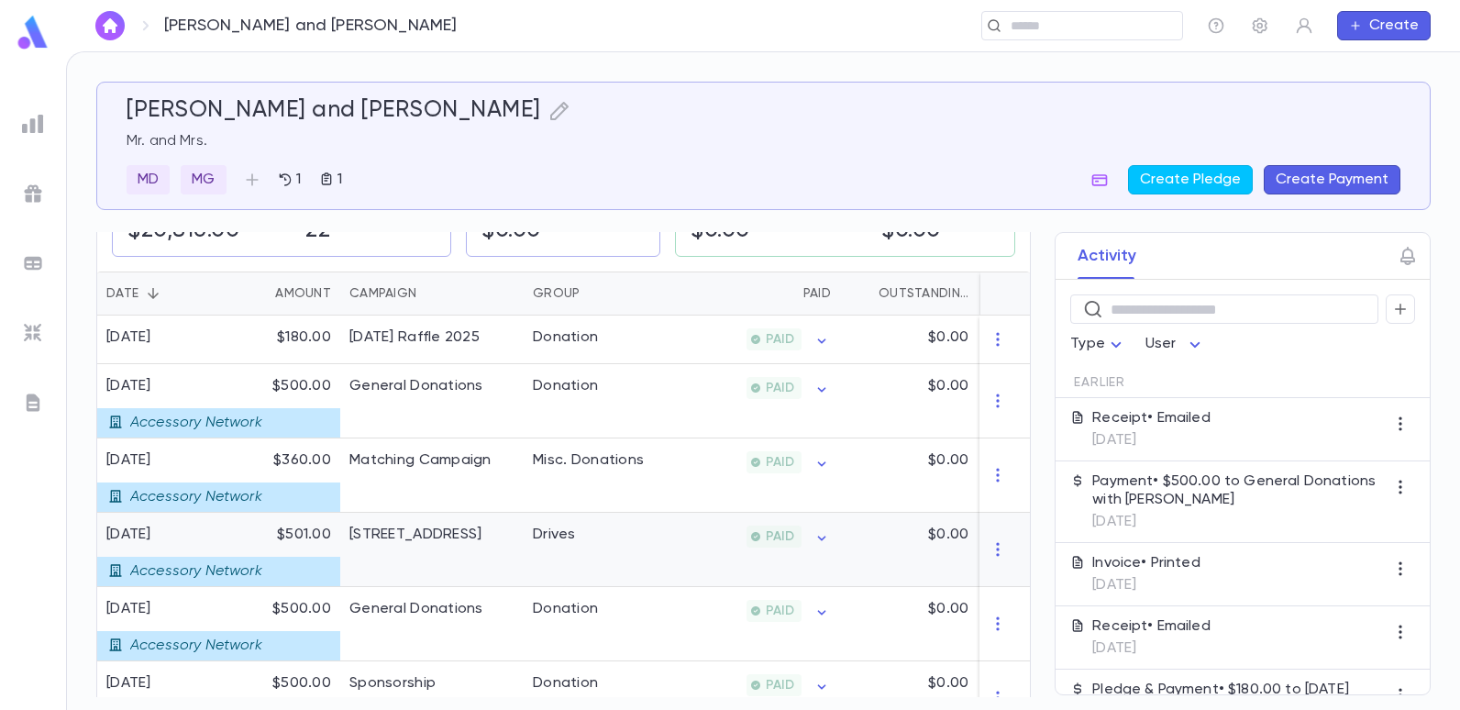
scroll to position [367, 0]
click at [546, 382] on div "Donation" at bounding box center [565, 387] width 65 height 18
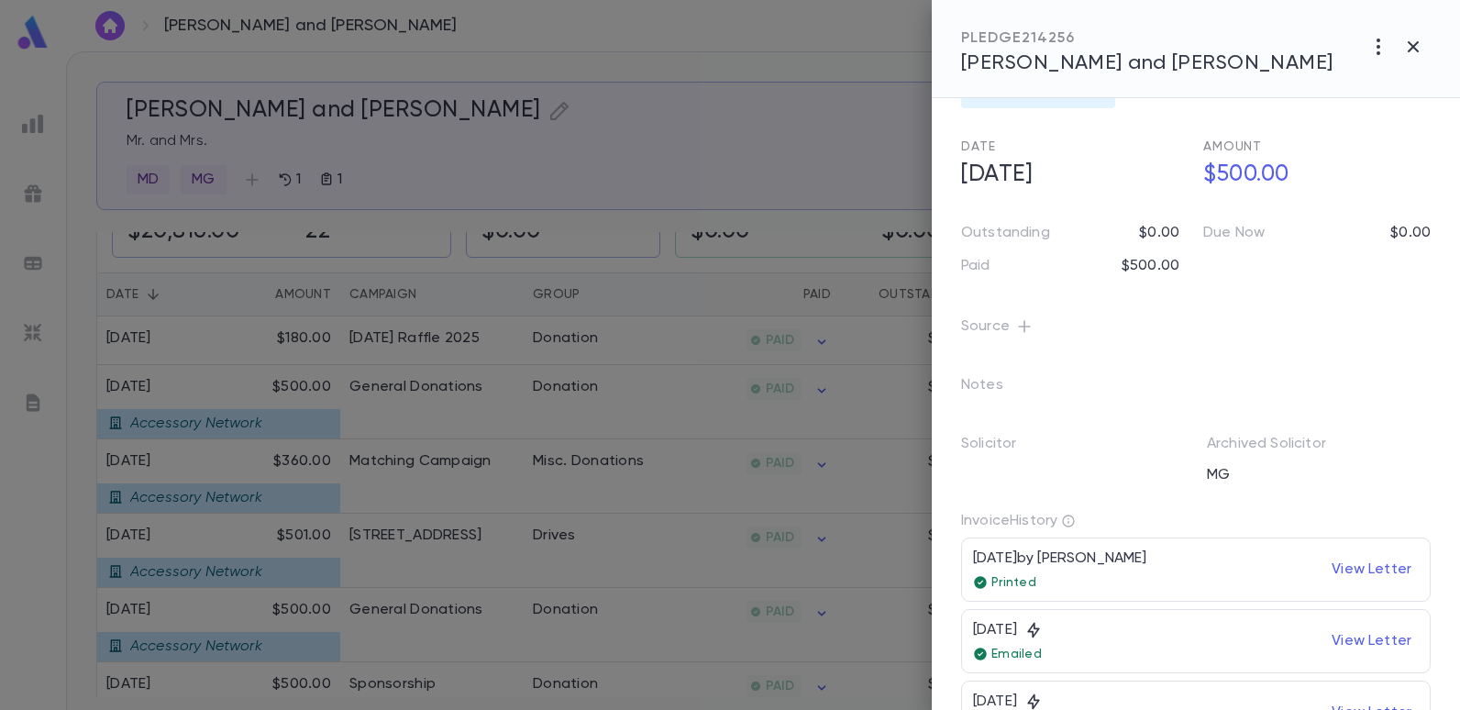
scroll to position [183, 0]
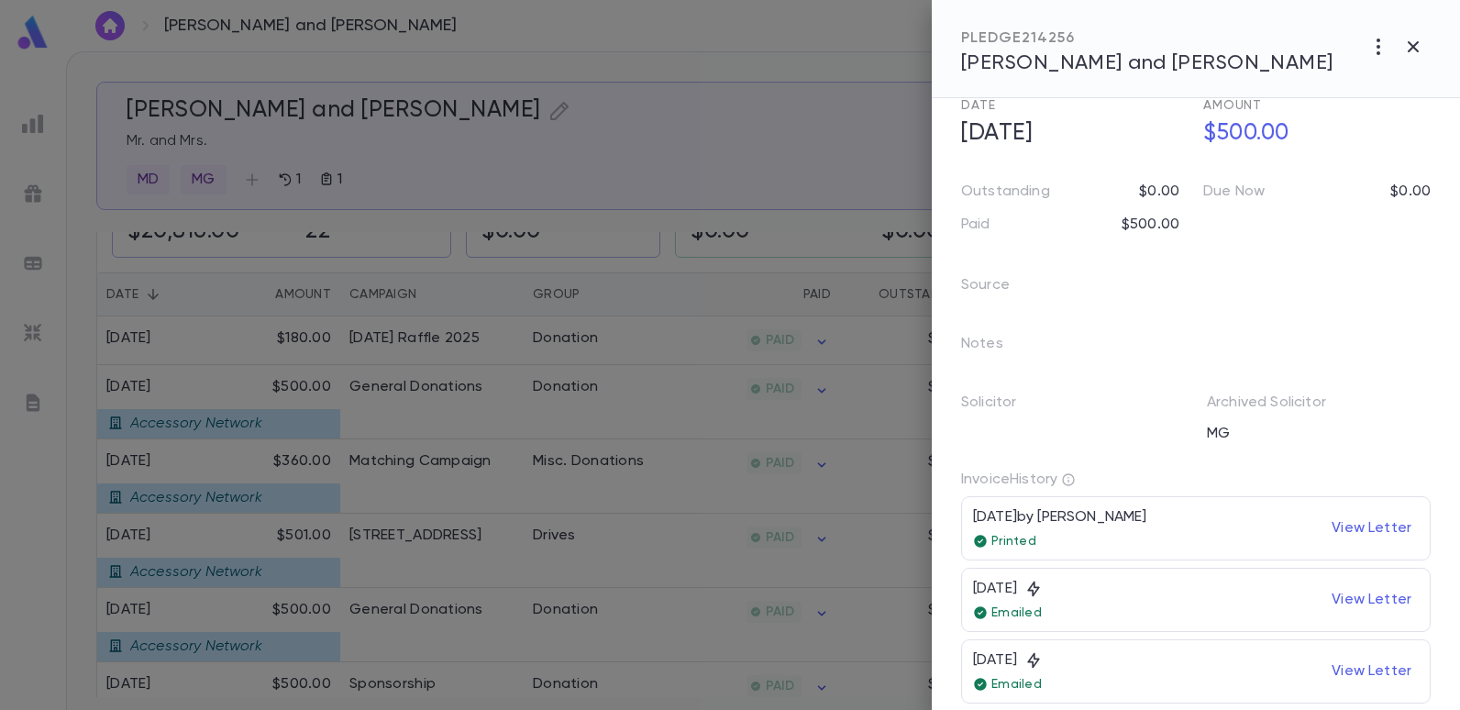
click at [754, 186] on div at bounding box center [730, 355] width 1460 height 710
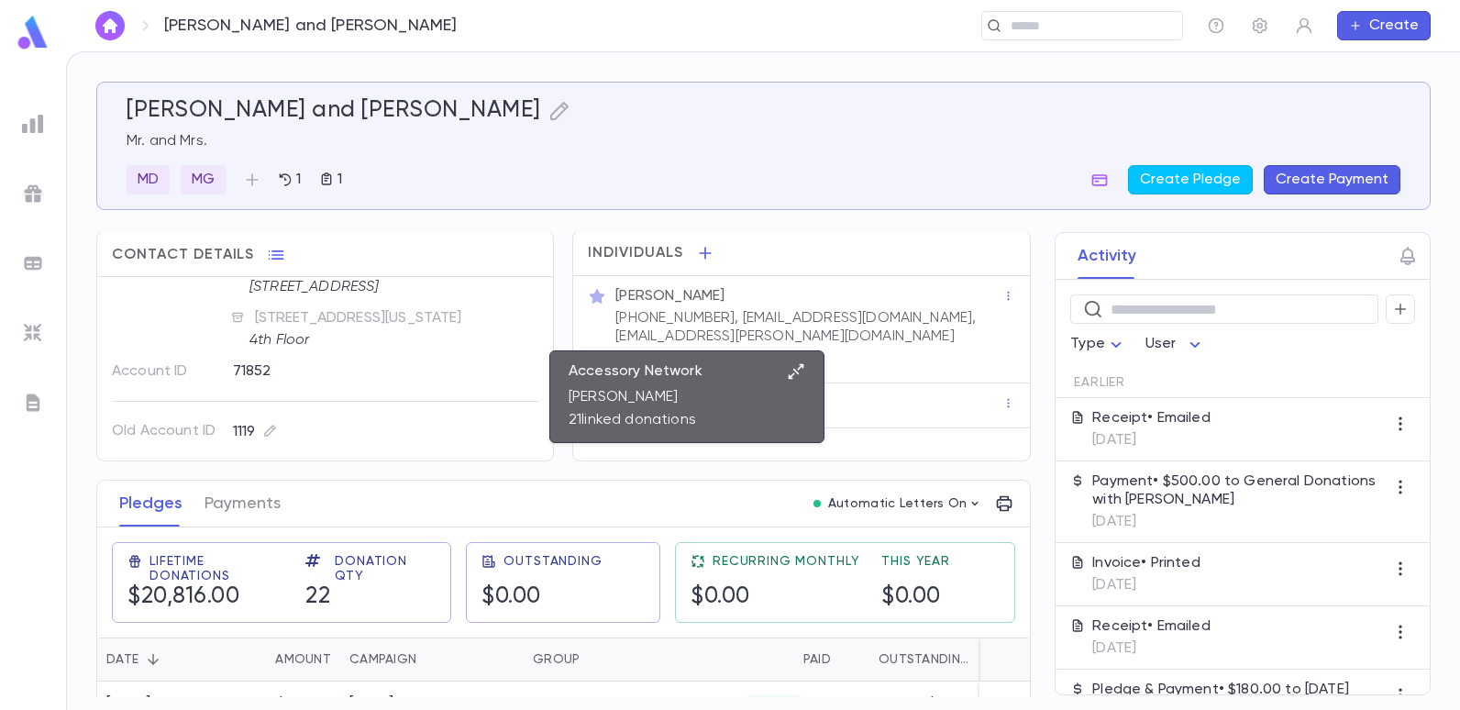
scroll to position [0, 0]
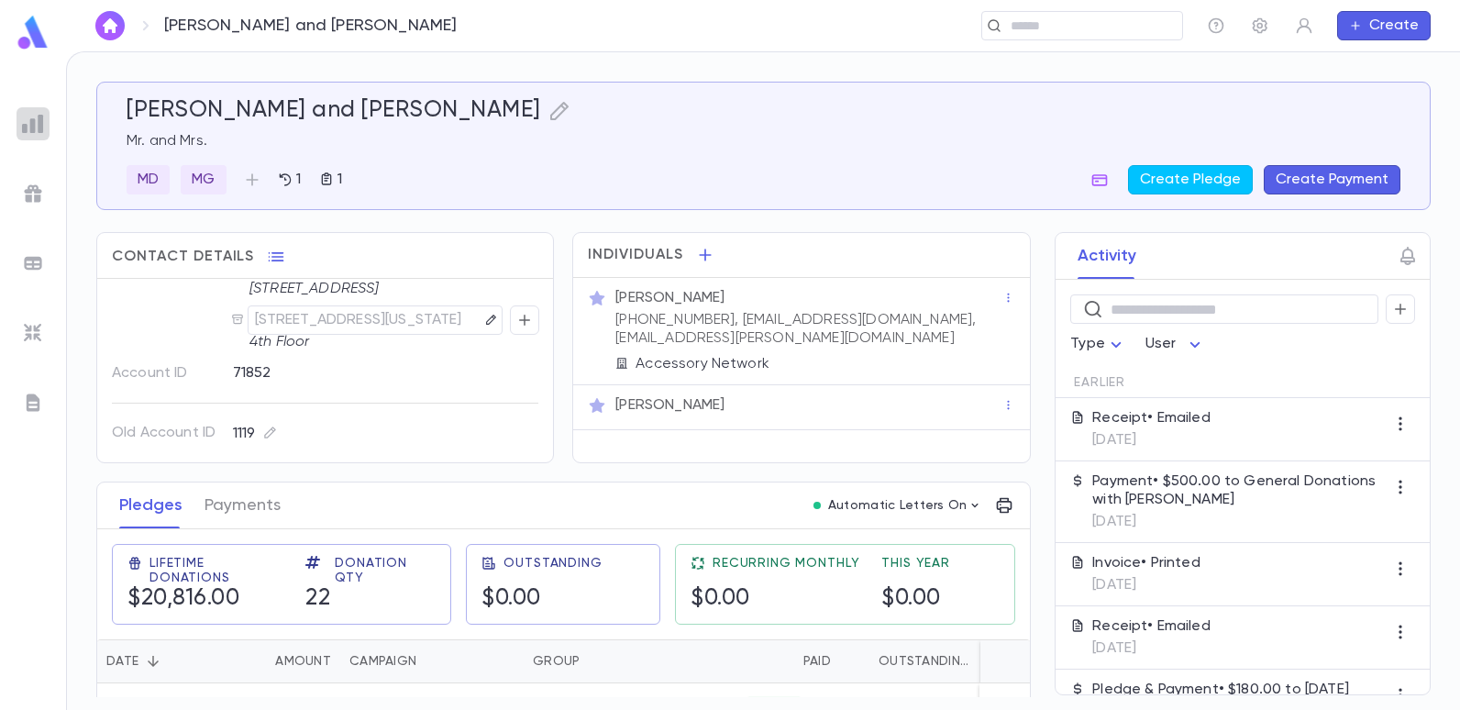
click at [35, 128] on img at bounding box center [33, 124] width 22 height 22
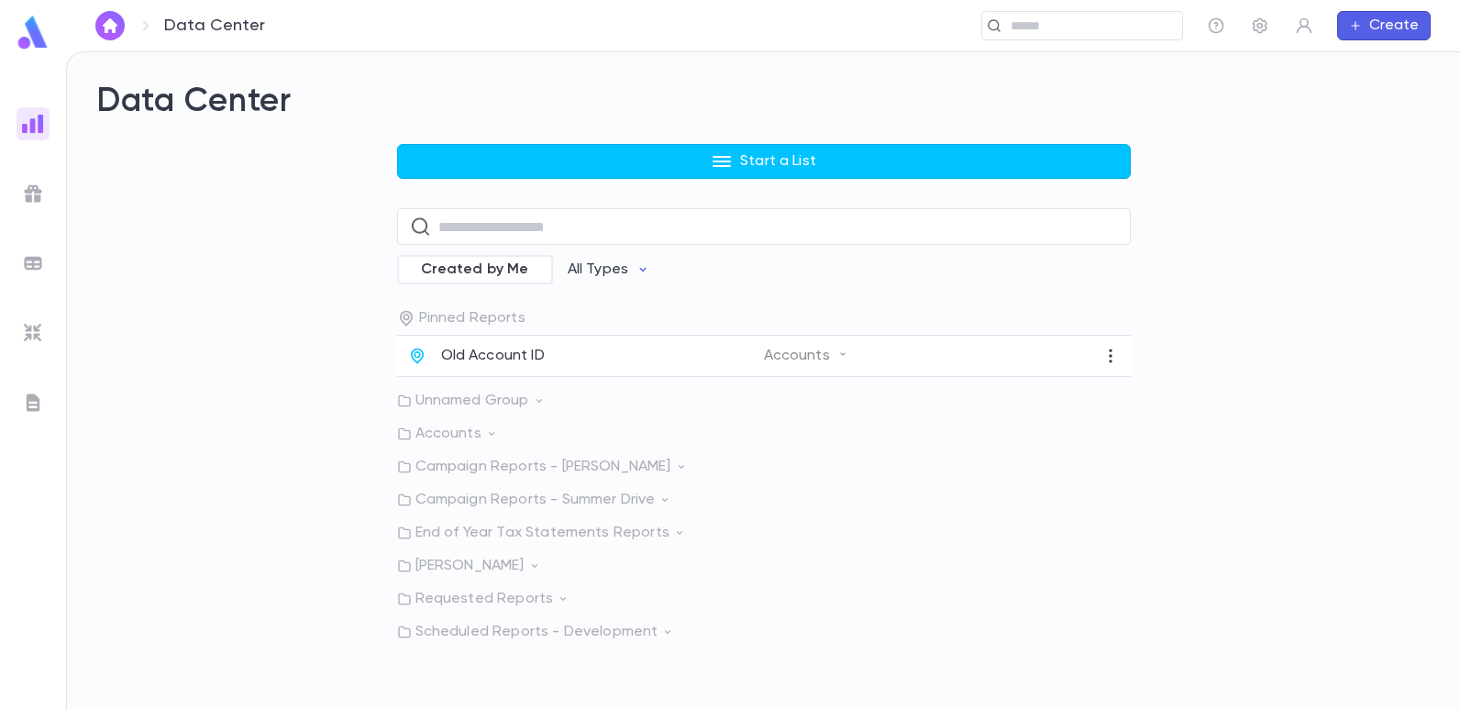
click at [446, 433] on p "Accounts" at bounding box center [763, 433] width 733 height 18
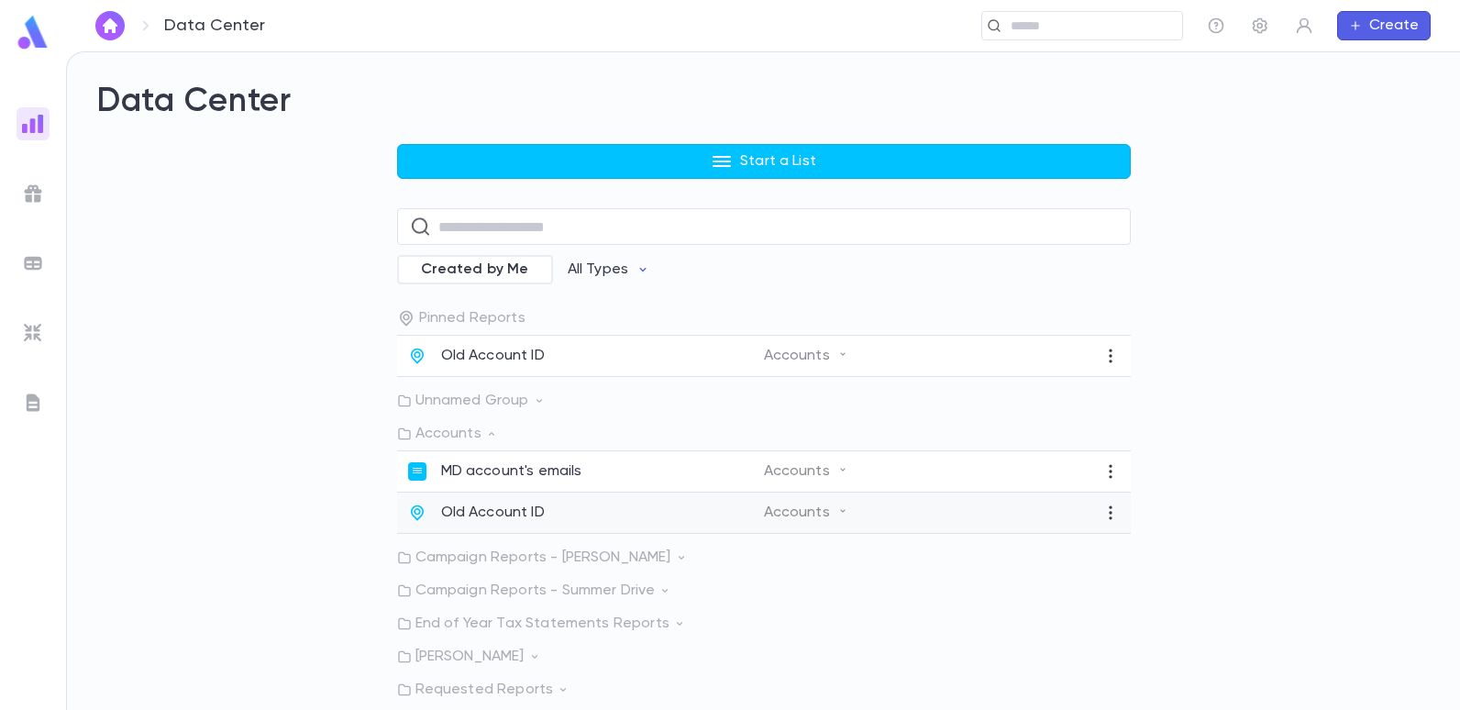
click at [495, 510] on p "Old Account ID" at bounding box center [493, 512] width 104 height 18
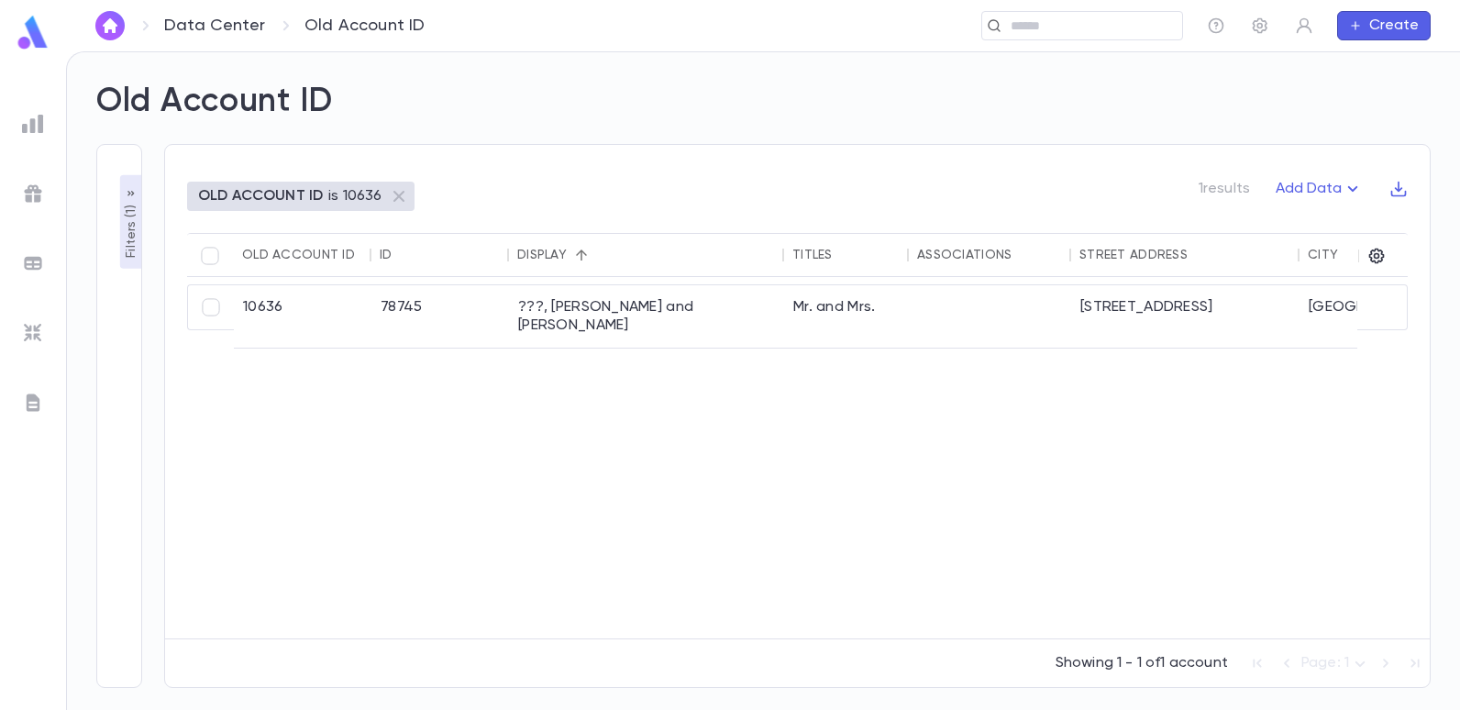
click at [132, 230] on p "Filters ( 1 )" at bounding box center [131, 229] width 18 height 57
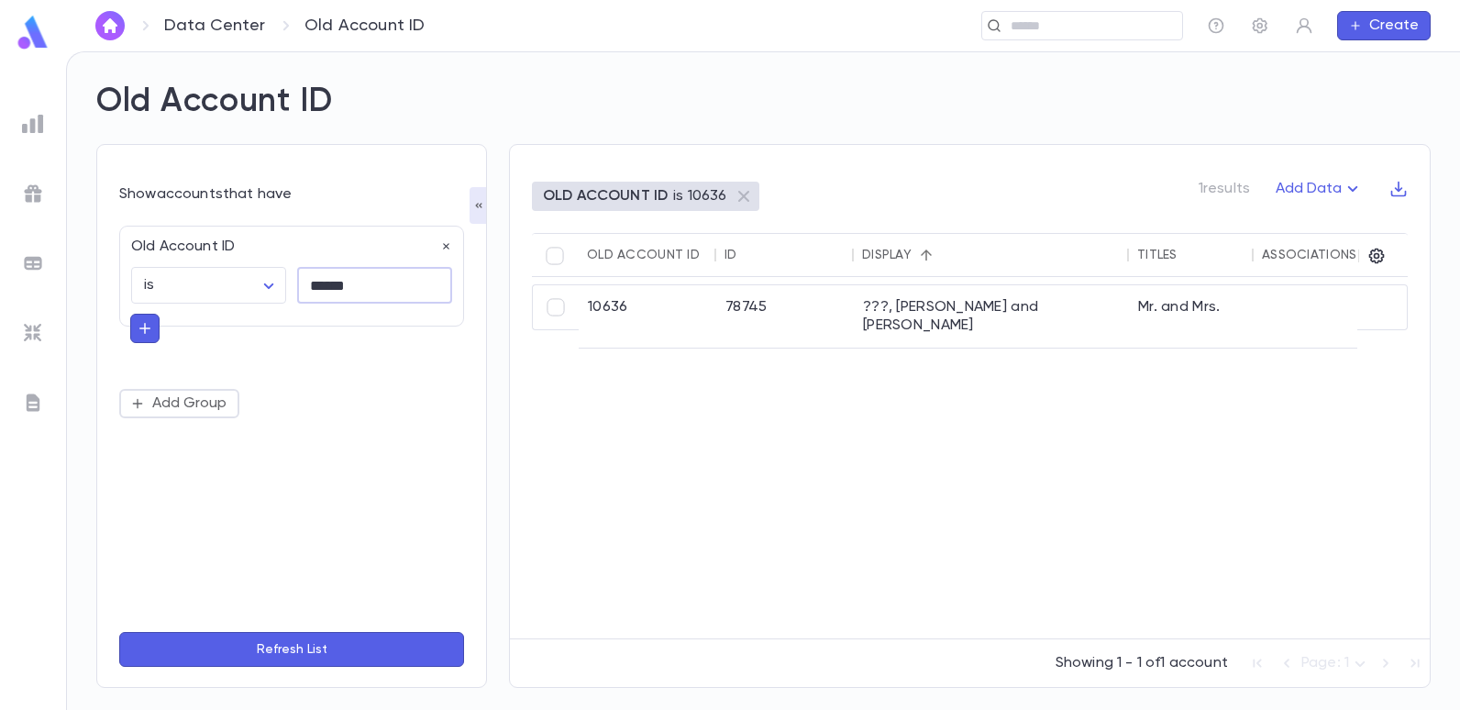
click at [362, 289] on input "******" at bounding box center [374, 286] width 155 height 36
type input "*"
type input "*****"
click at [119, 632] on button "Refresh List" at bounding box center [291, 649] width 345 height 35
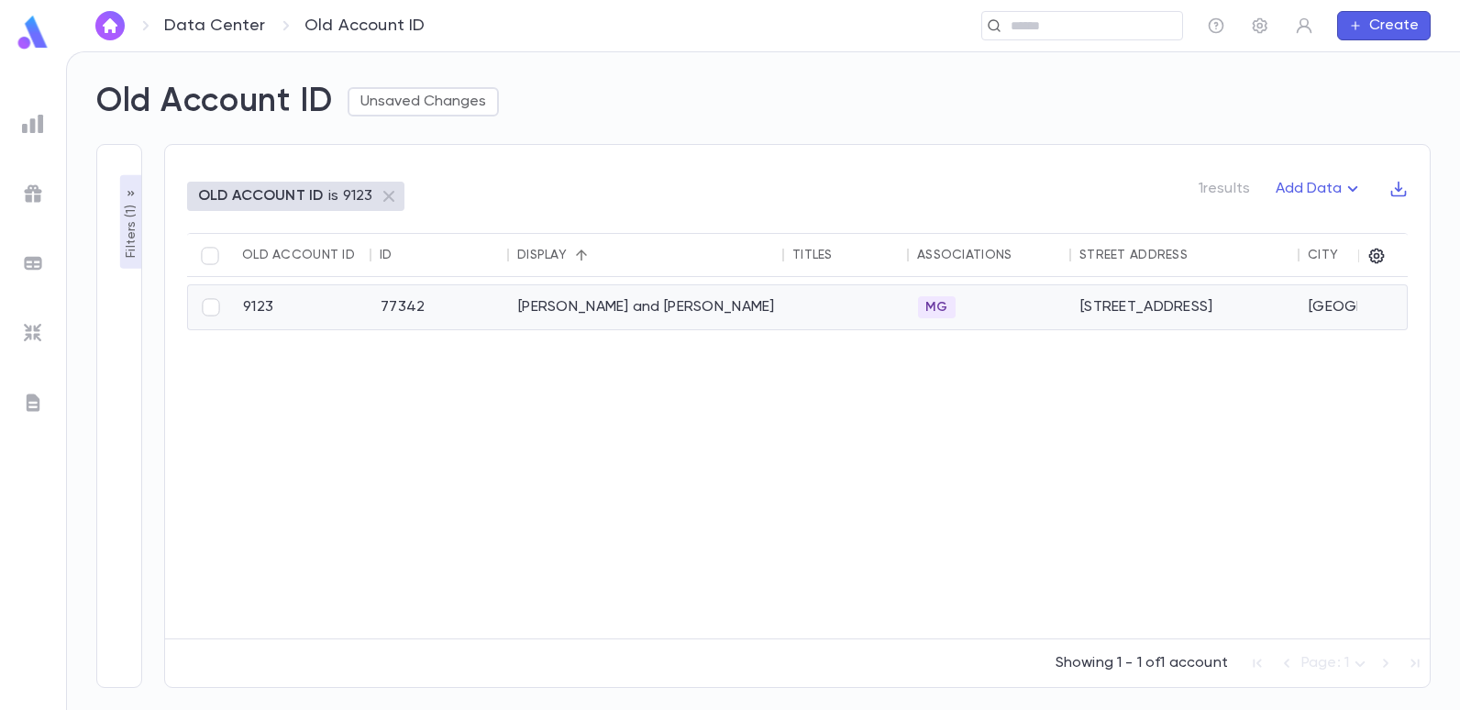
click at [617, 301] on div "[PERSON_NAME] and [PERSON_NAME]" at bounding box center [646, 307] width 275 height 44
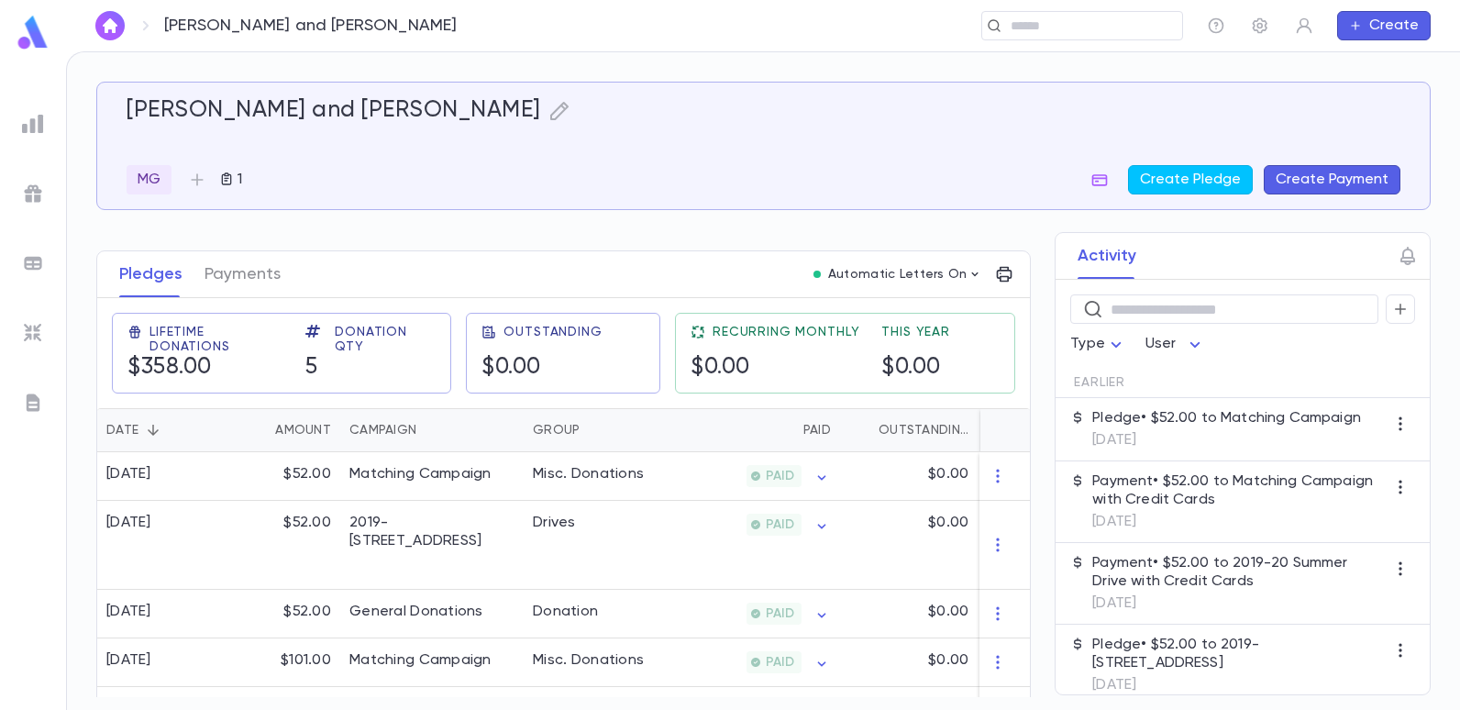
scroll to position [278, 0]
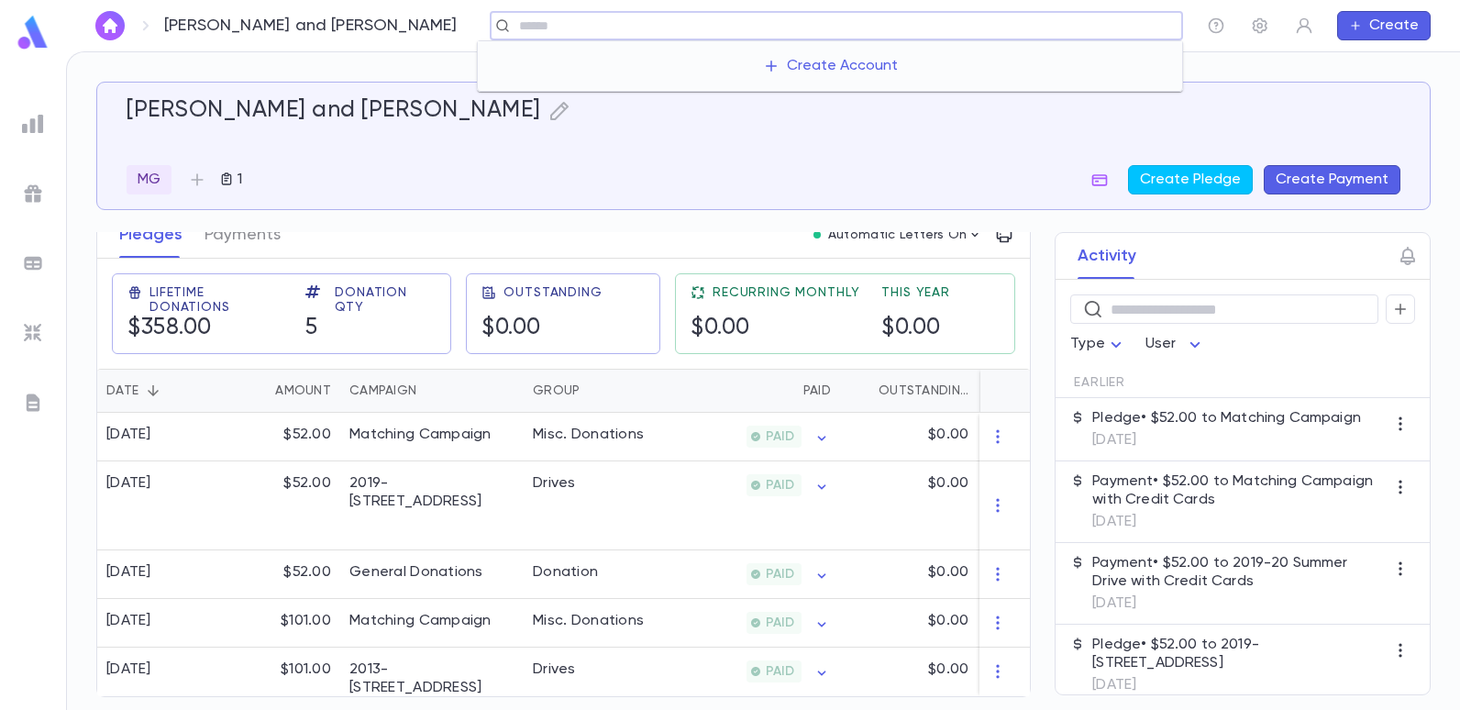
click at [1076, 29] on input "text" at bounding box center [843, 25] width 661 height 17
click at [1136, 38] on div "​" at bounding box center [1082, 25] width 202 height 29
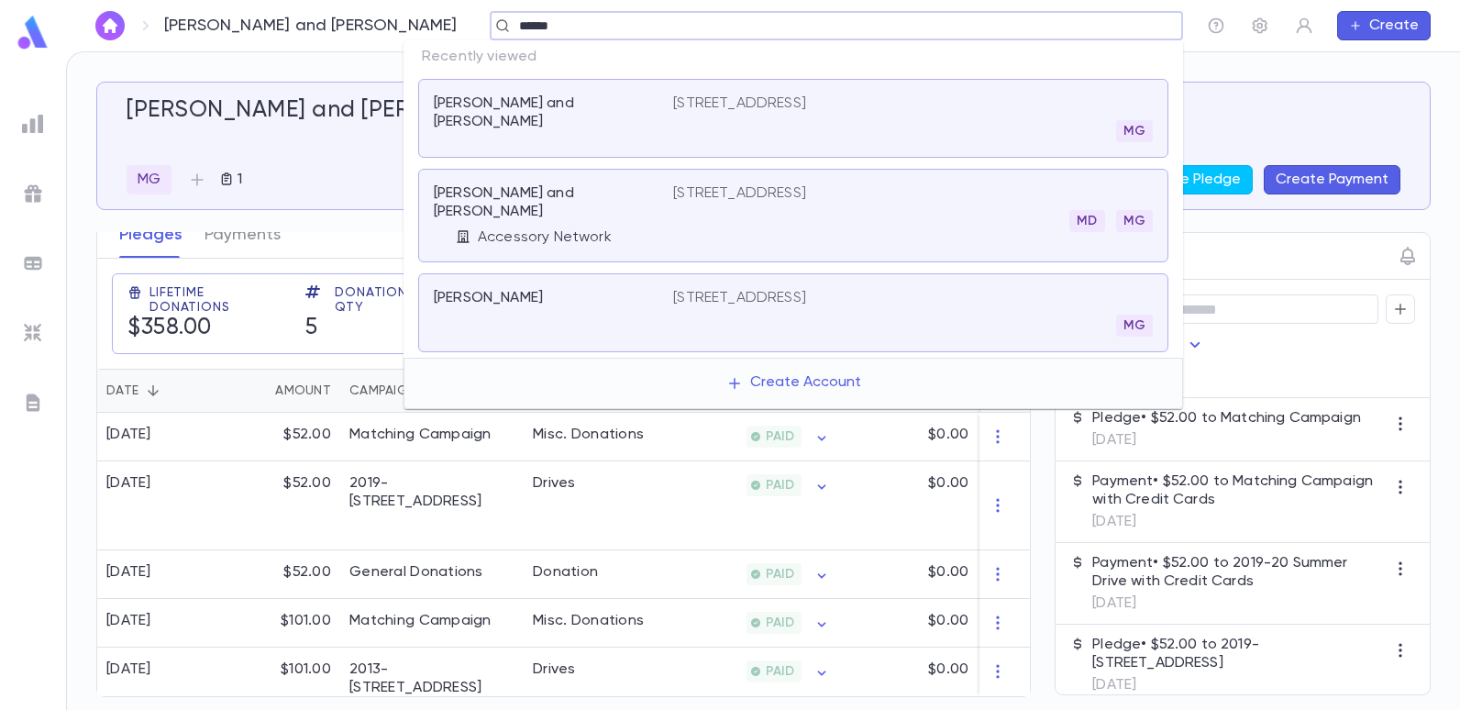
type input "******"
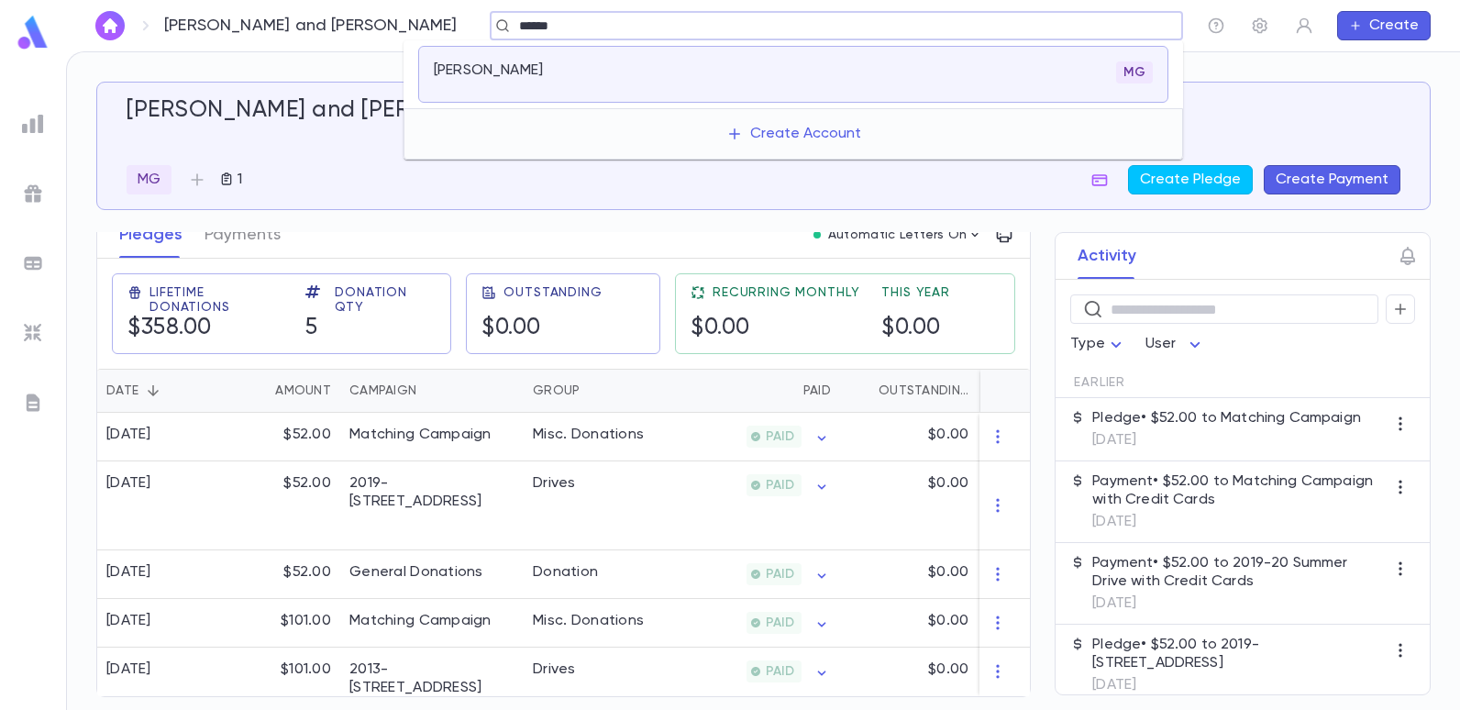
click at [460, 65] on p "[PERSON_NAME]" at bounding box center [488, 70] width 109 height 18
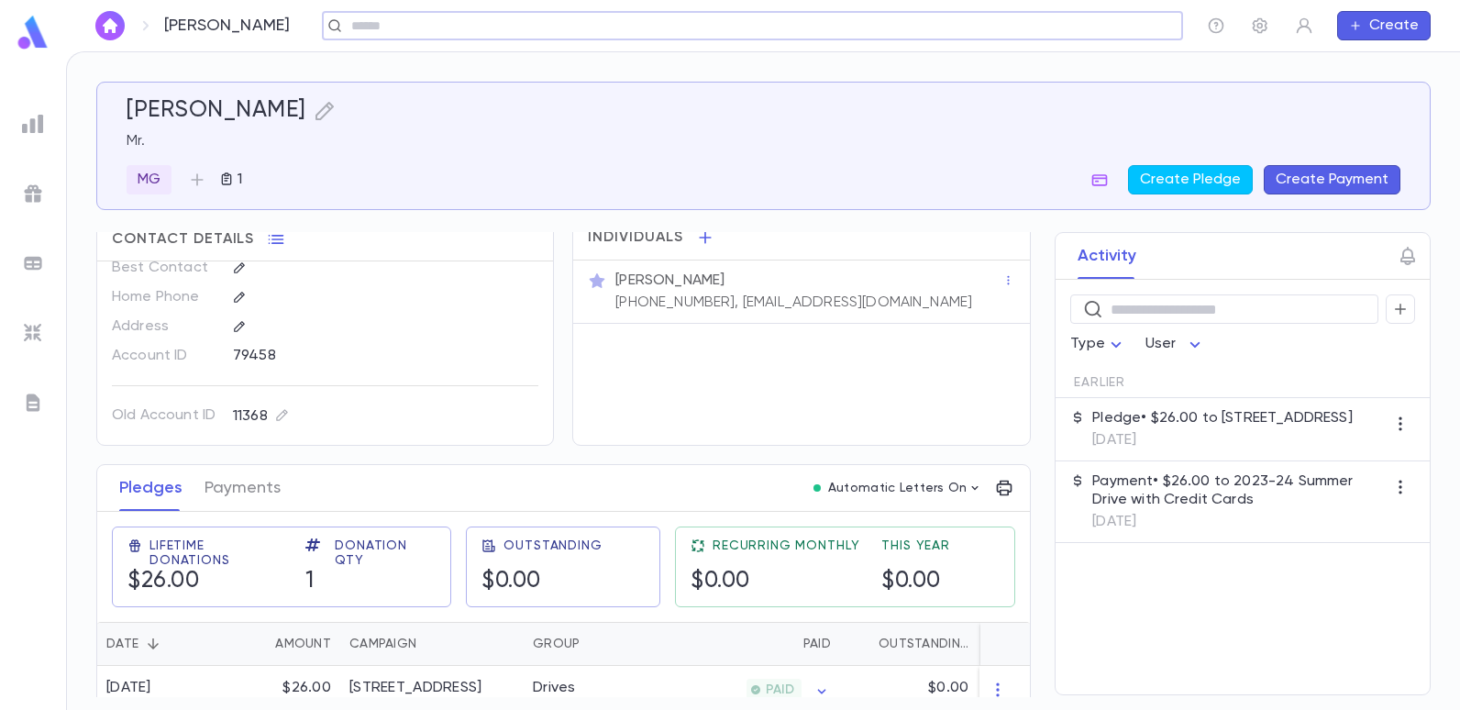
scroll to position [43, 0]
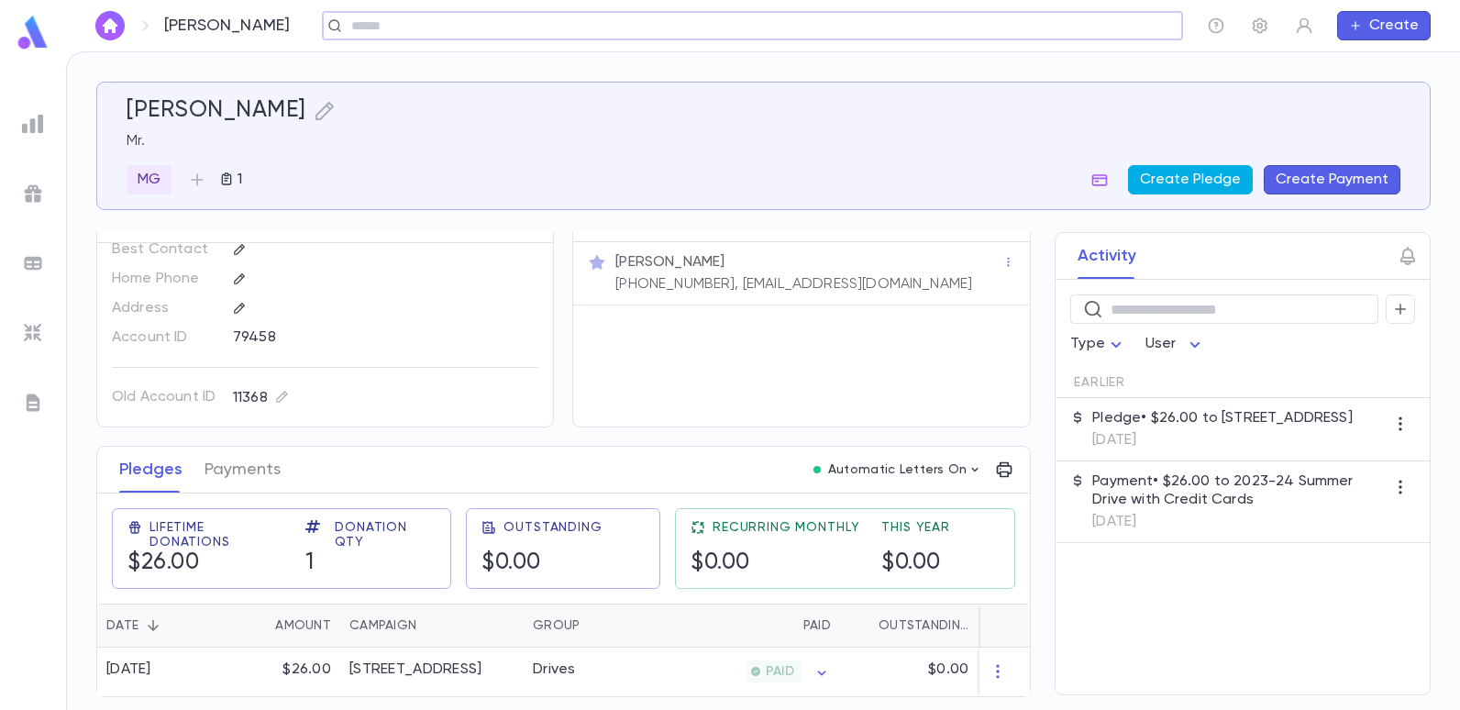
click at [1188, 175] on button "Create Pledge" at bounding box center [1190, 179] width 125 height 29
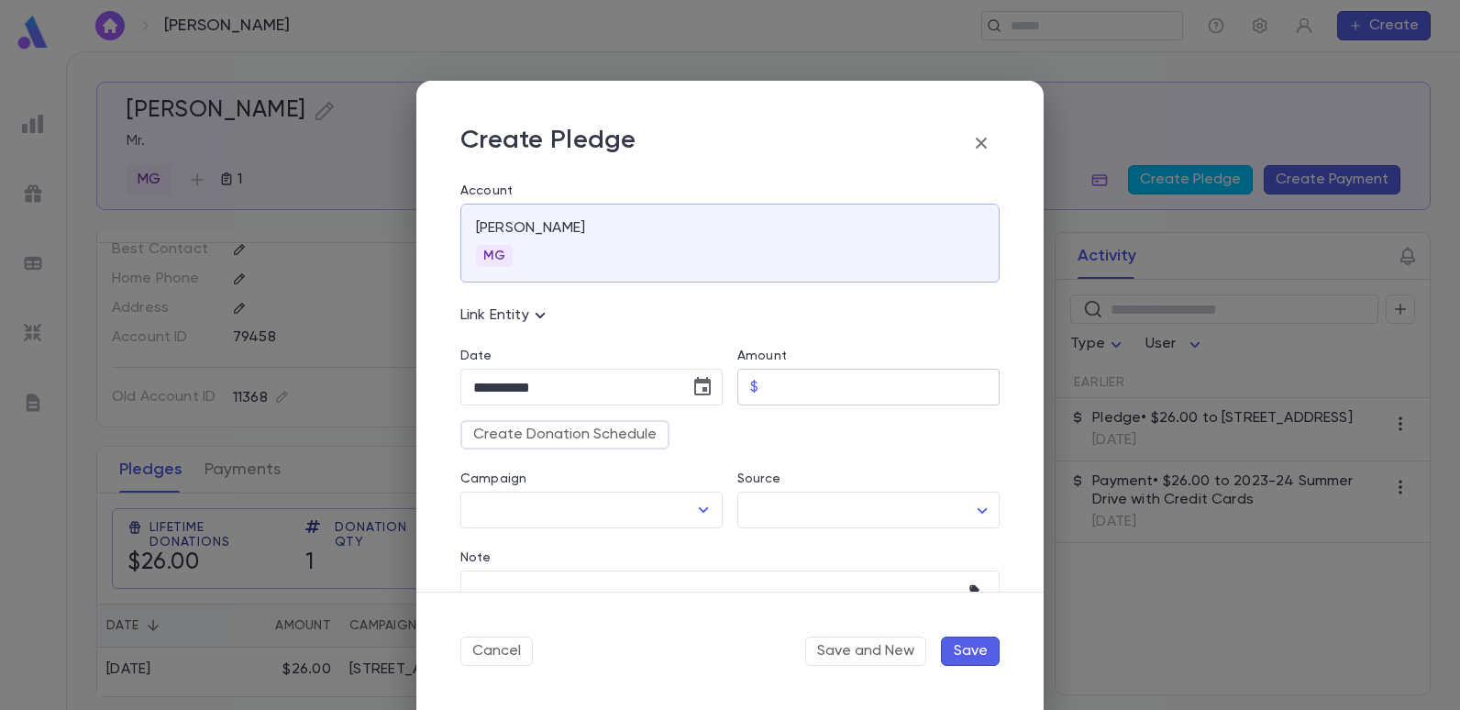
click at [798, 401] on input "Amount" at bounding box center [883, 387] width 234 height 36
type input "*****"
click at [689, 467] on div "Campaign ​" at bounding box center [584, 488] width 277 height 79
click at [694, 509] on icon "Open" at bounding box center [703, 510] width 22 height 22
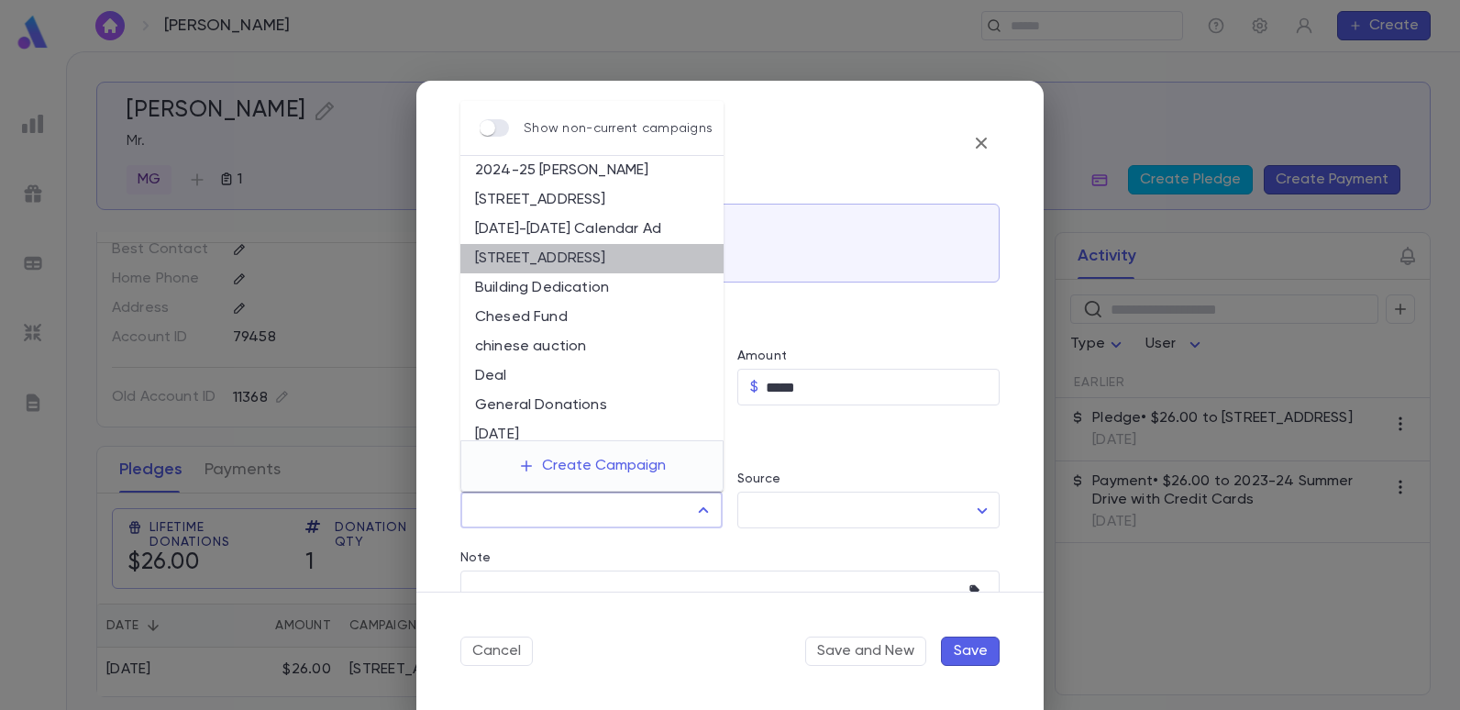
click at [618, 256] on li "[STREET_ADDRESS]" at bounding box center [591, 258] width 263 height 29
type input "**********"
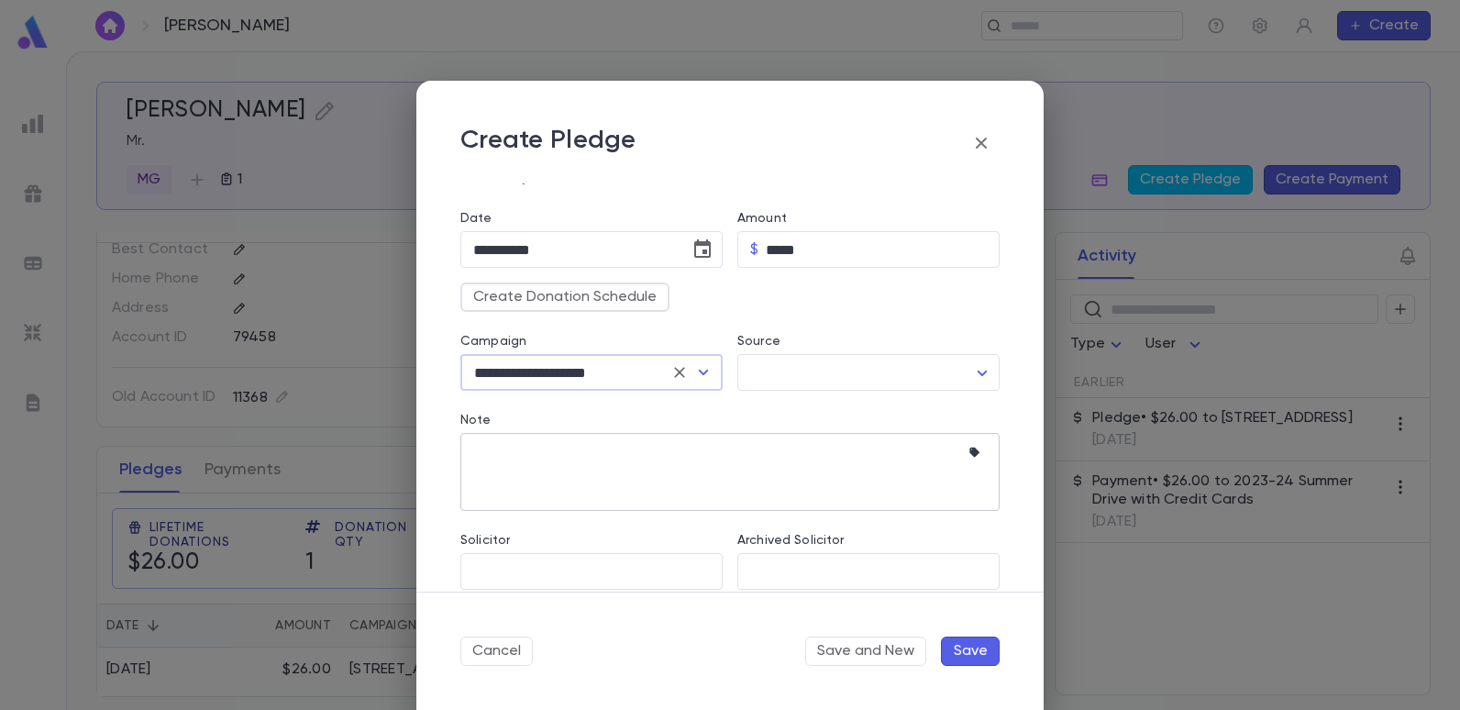
scroll to position [158, 0]
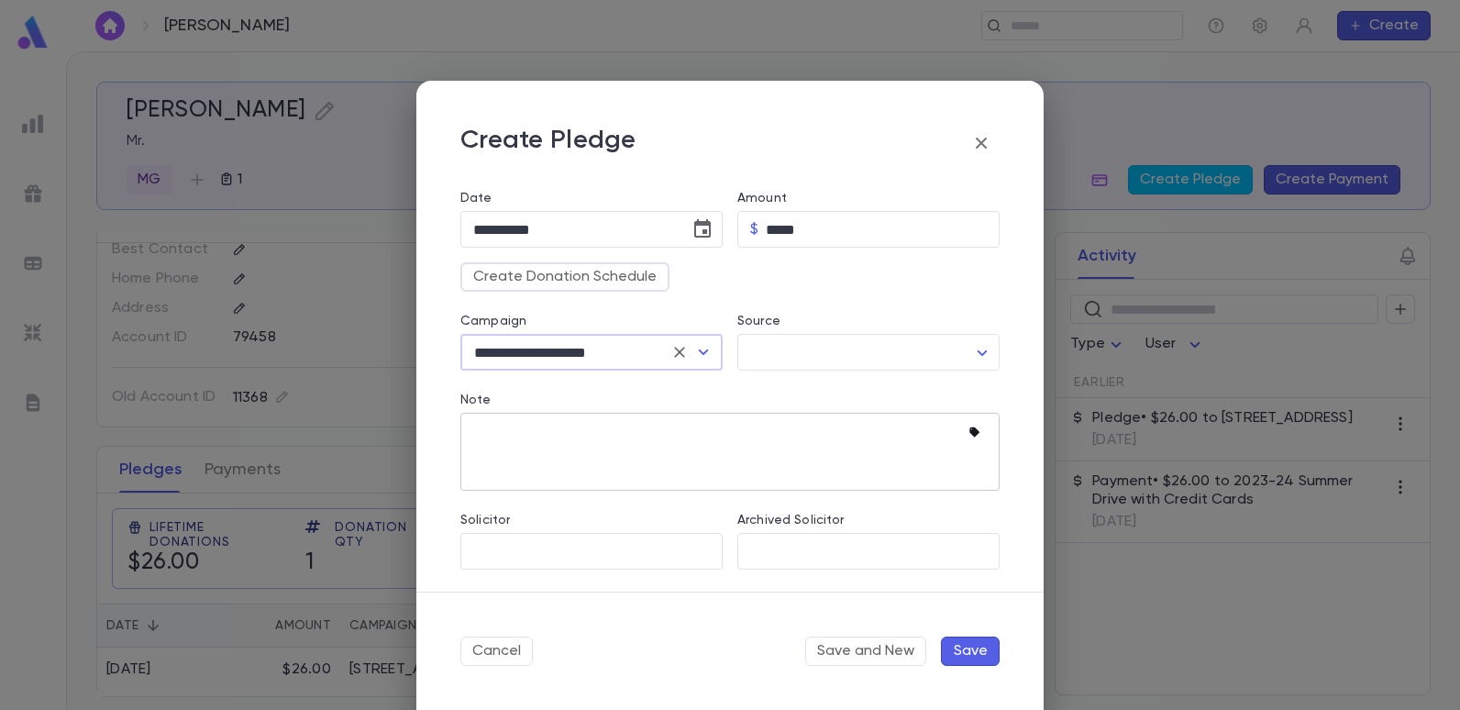
click at [969, 435] on icon "button" at bounding box center [974, 432] width 10 height 10
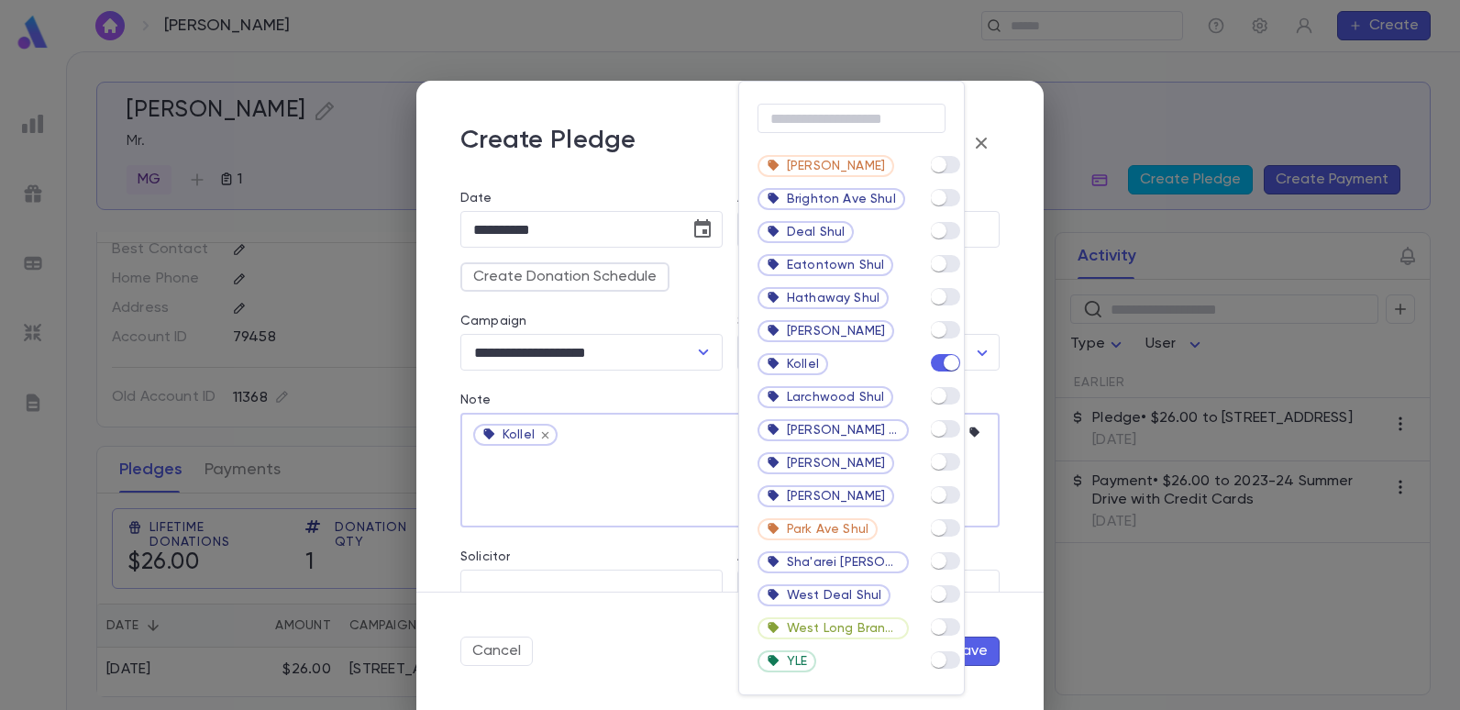
click at [600, 457] on div at bounding box center [730, 355] width 1460 height 710
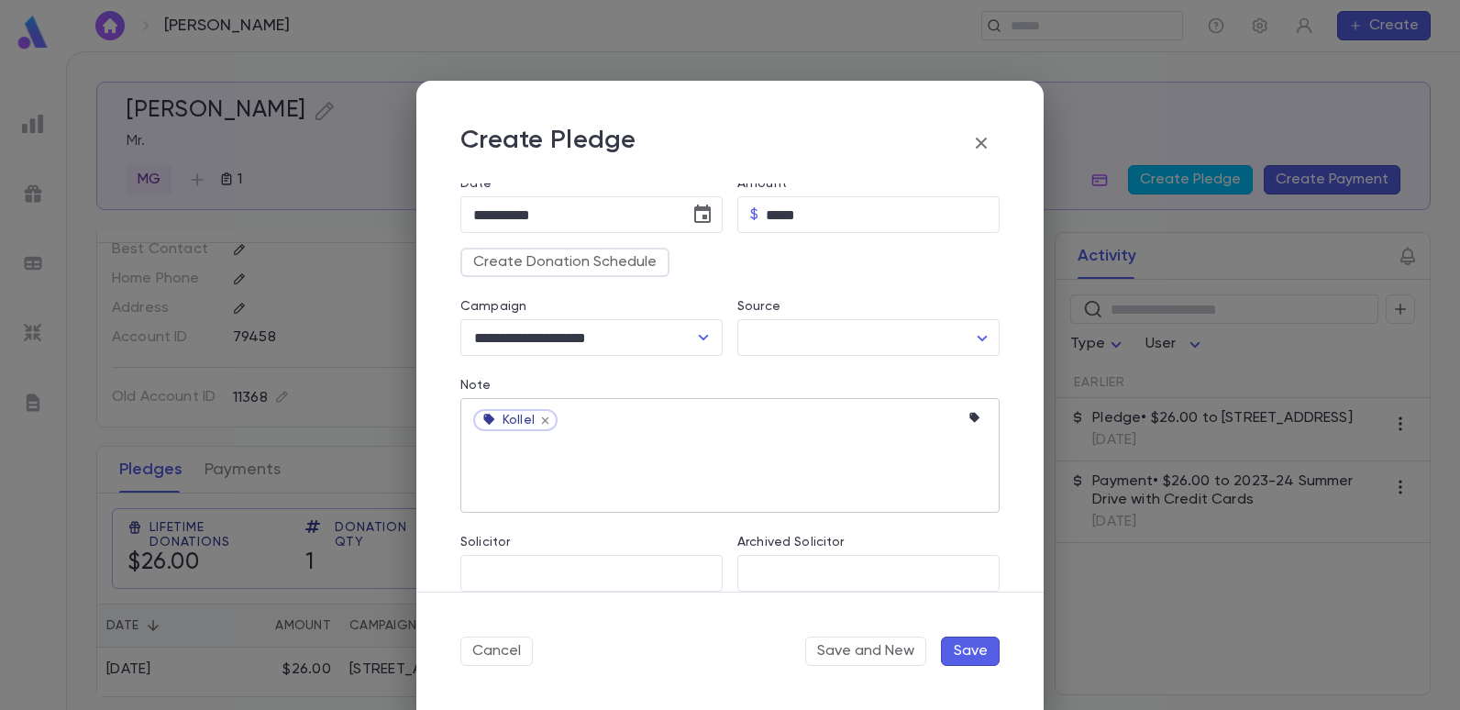
scroll to position [194, 0]
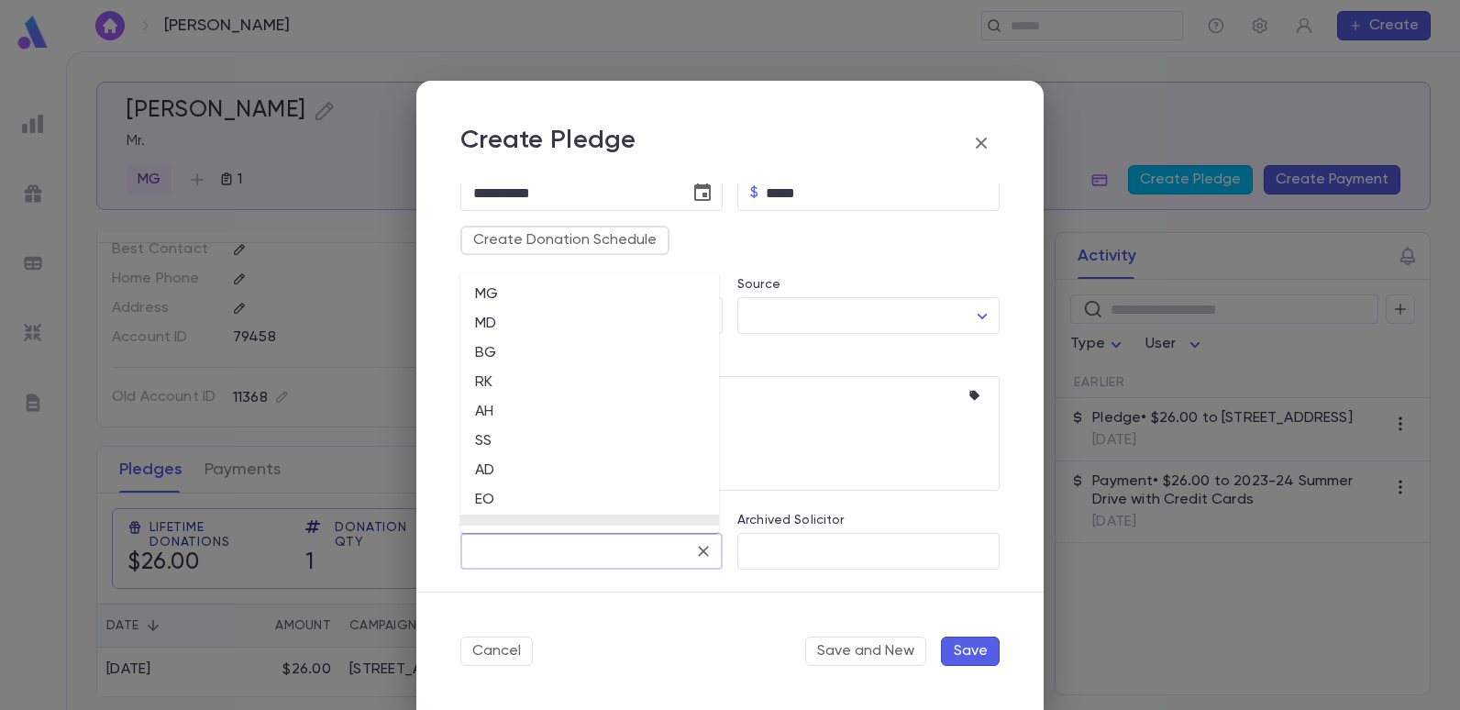
click at [522, 542] on input "Solicitor" at bounding box center [577, 551] width 218 height 35
click at [488, 496] on li "EO" at bounding box center [589, 499] width 259 height 29
type input "**"
click at [970, 647] on button "Save" at bounding box center [970, 650] width 59 height 29
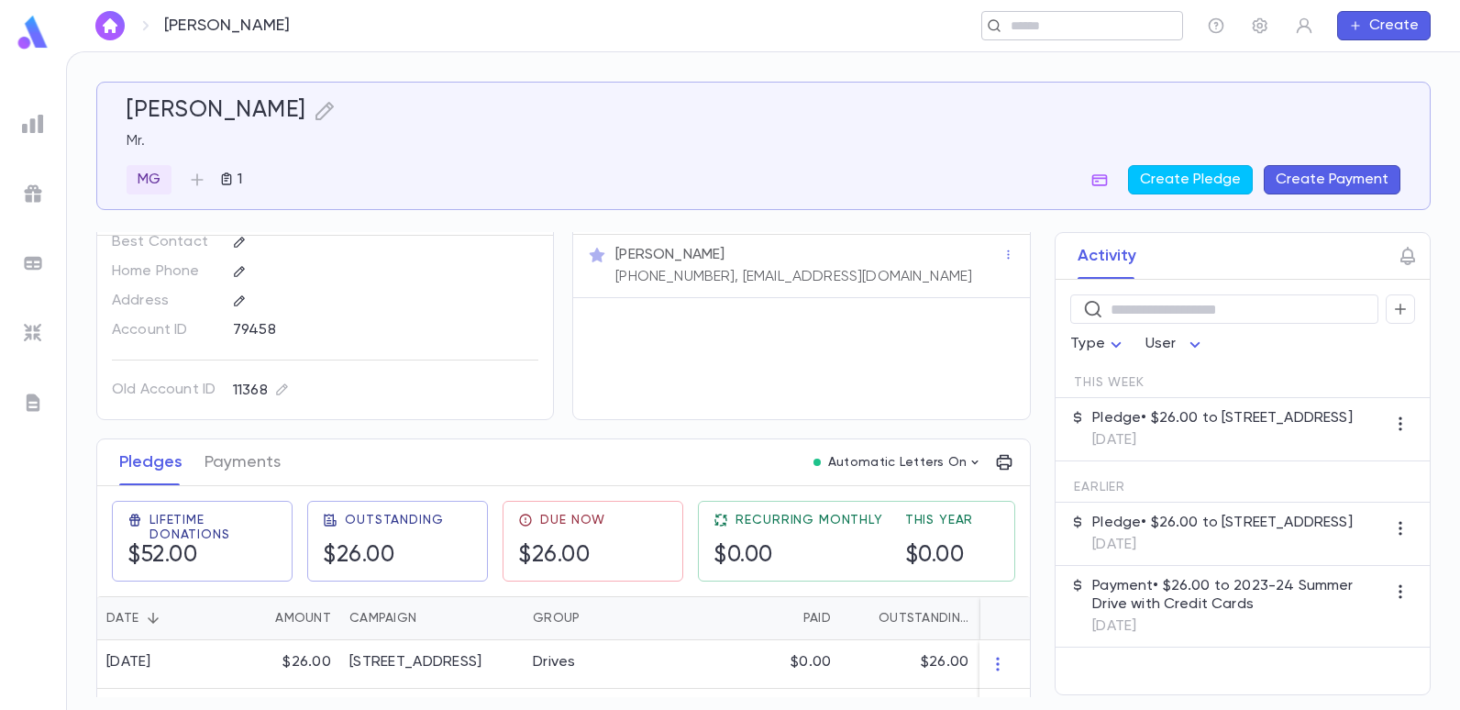
click at [1085, 31] on input "text" at bounding box center [1076, 25] width 142 height 17
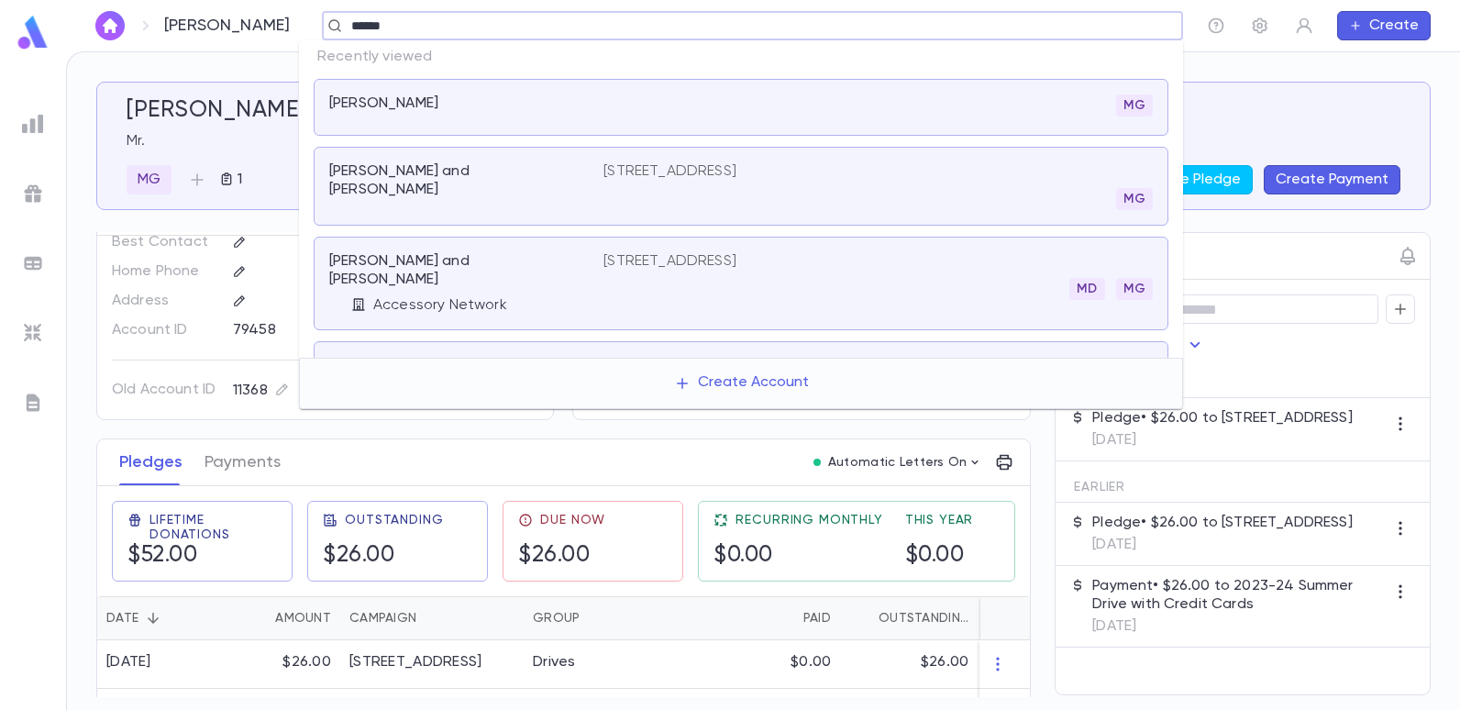
type input "******"
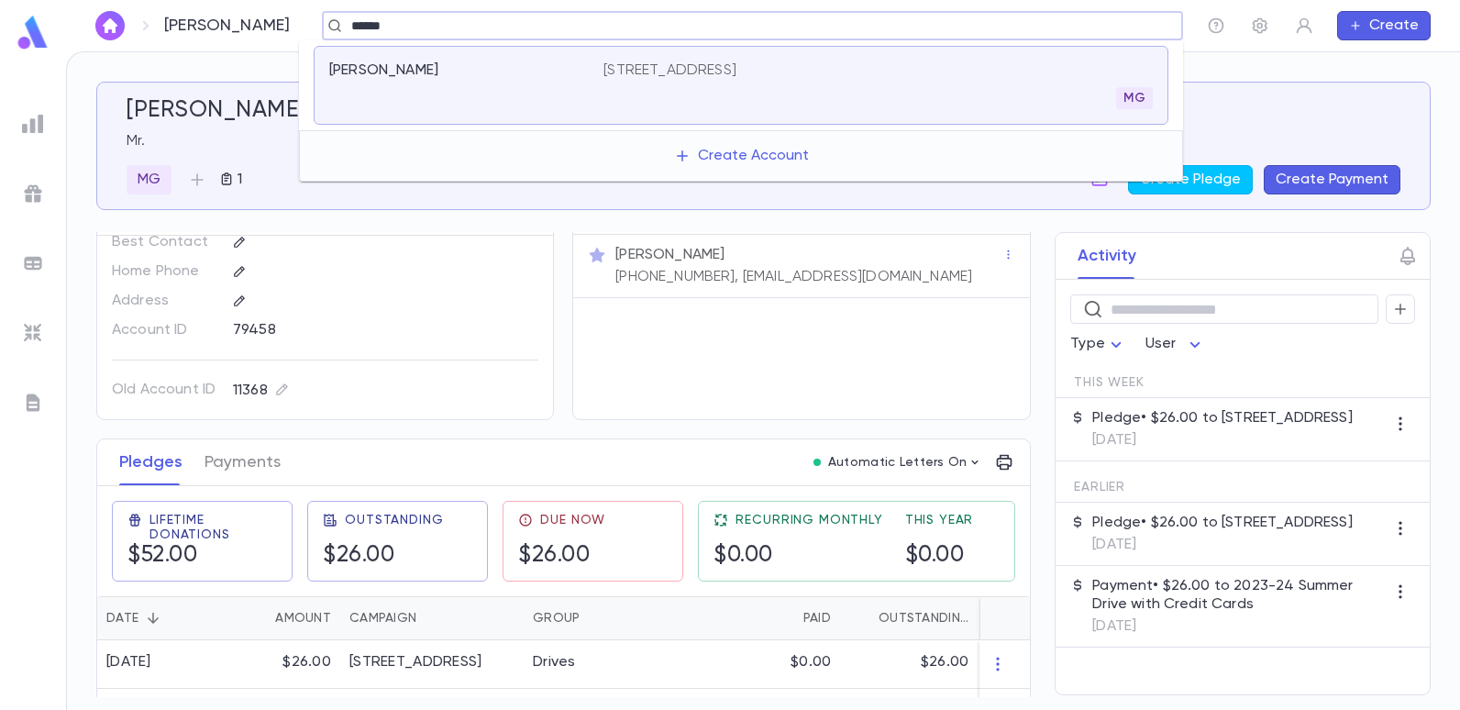
click at [705, 63] on p "[STREET_ADDRESS]" at bounding box center [669, 70] width 133 height 18
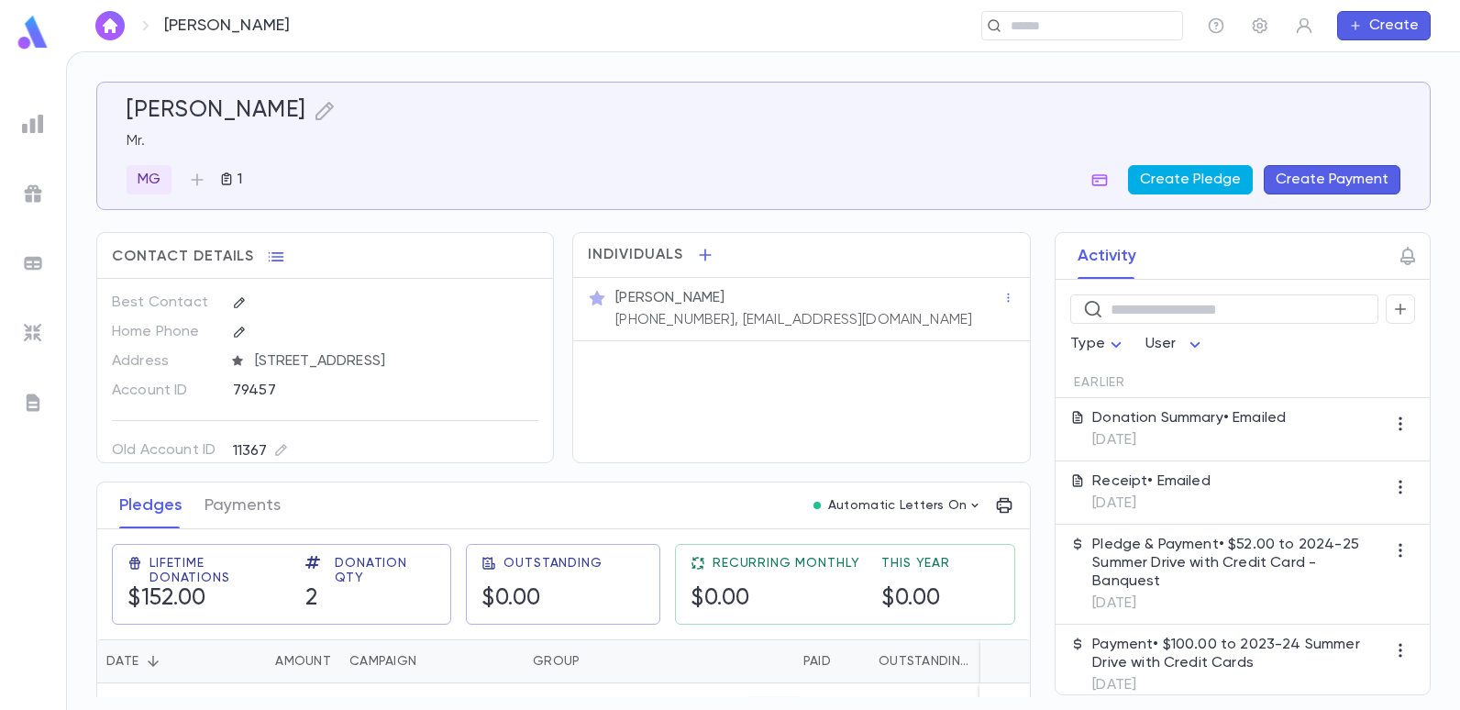
click at [1200, 186] on button "Create Pledge" at bounding box center [1190, 179] width 125 height 29
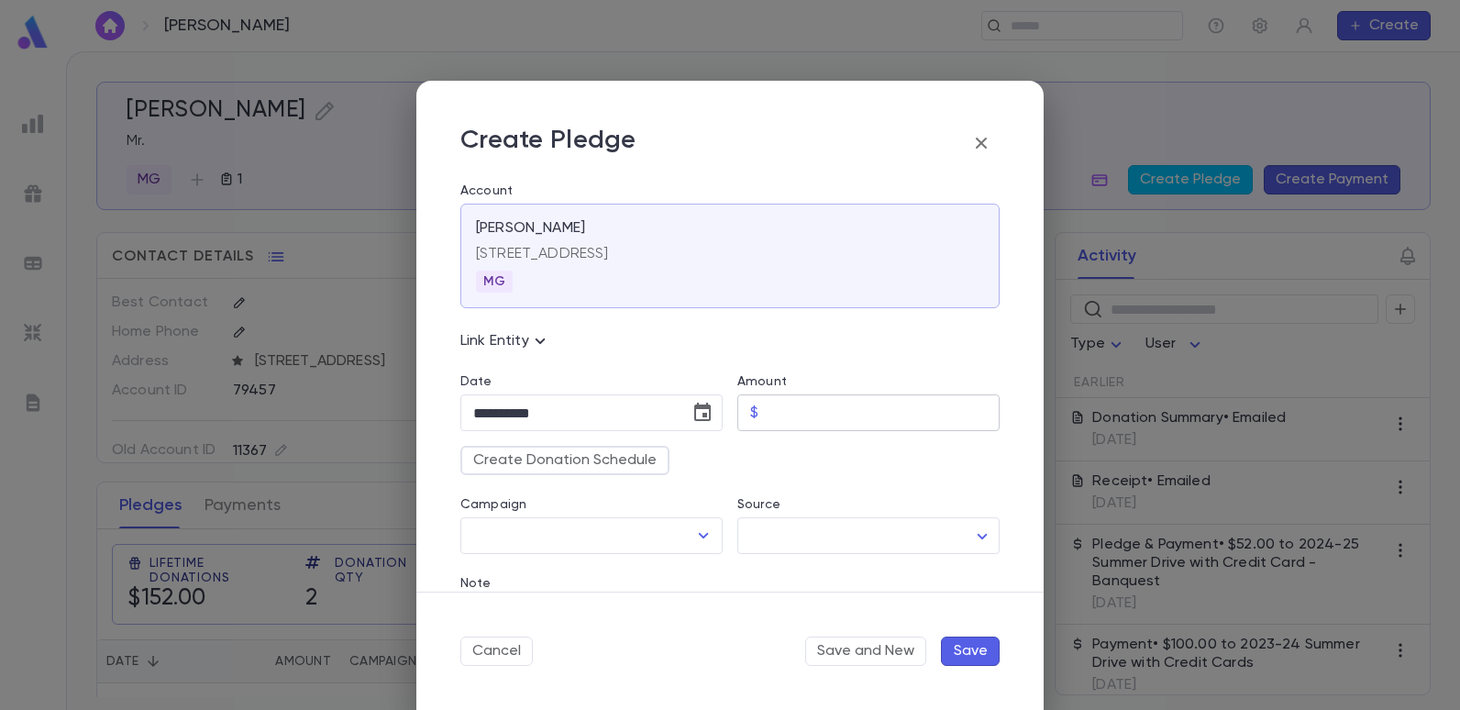
click at [768, 409] on input "Amount" at bounding box center [883, 413] width 234 height 36
type input "*****"
click at [702, 461] on div "Create Donation Schedule" at bounding box center [723, 453] width 554 height 44
click at [699, 534] on icon "Open" at bounding box center [704, 536] width 10 height 6
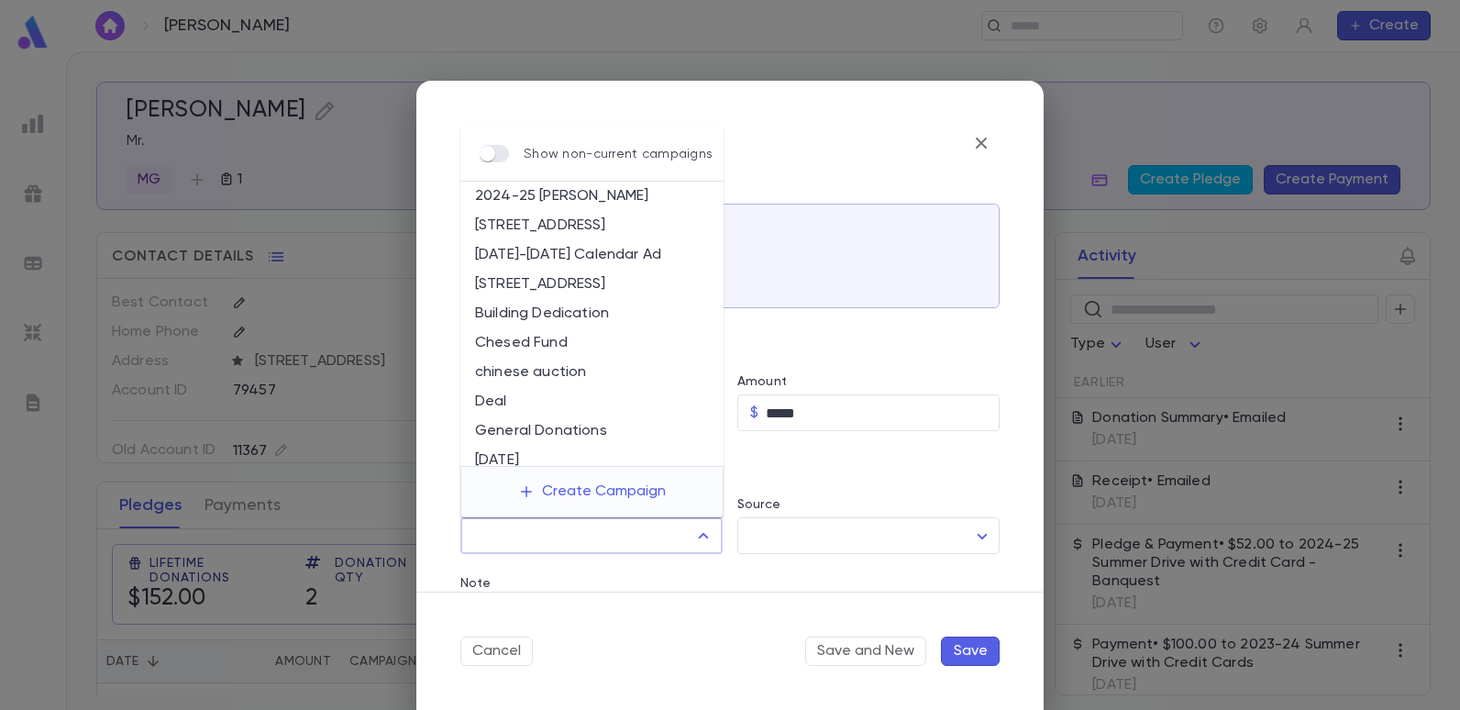
click at [557, 281] on li "[STREET_ADDRESS]" at bounding box center [591, 284] width 263 height 29
type input "**********"
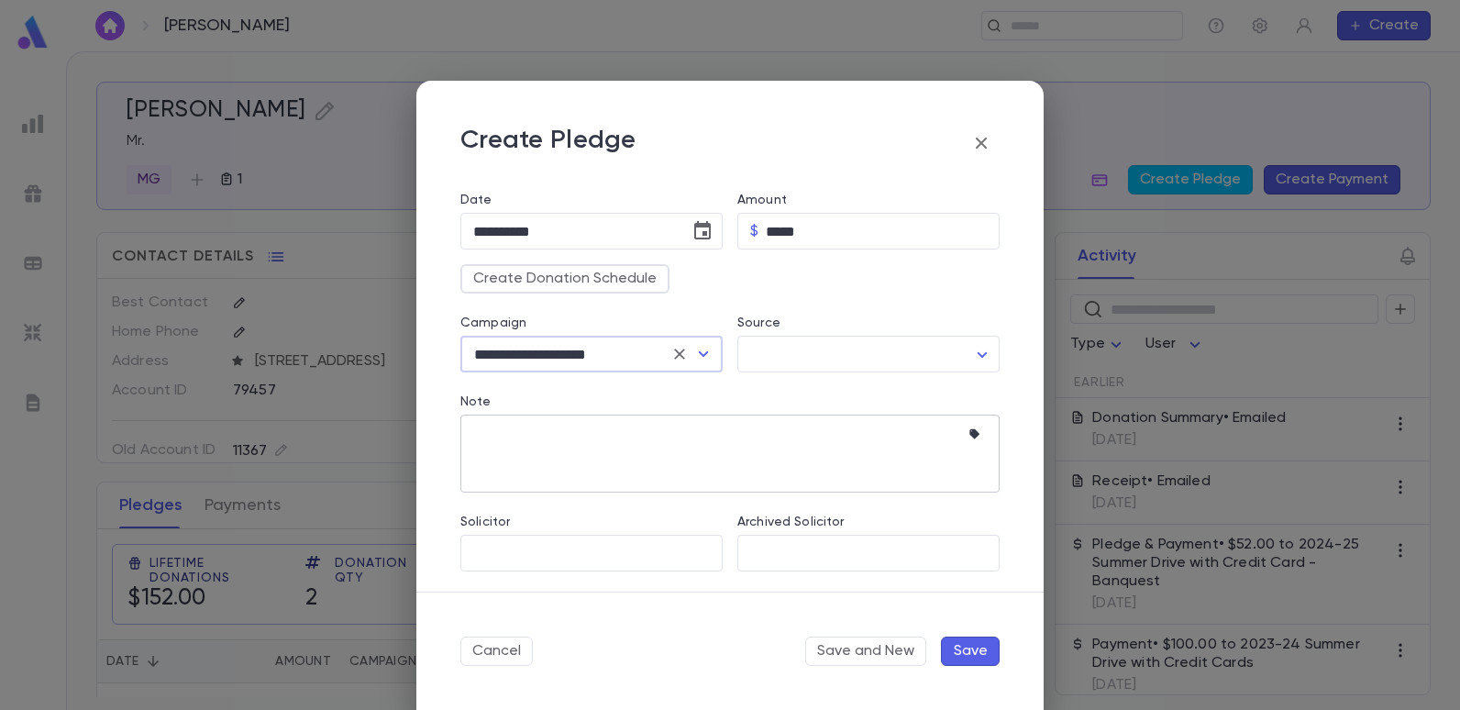
scroll to position [183, 0]
click at [968, 432] on icon "button" at bounding box center [977, 433] width 18 height 18
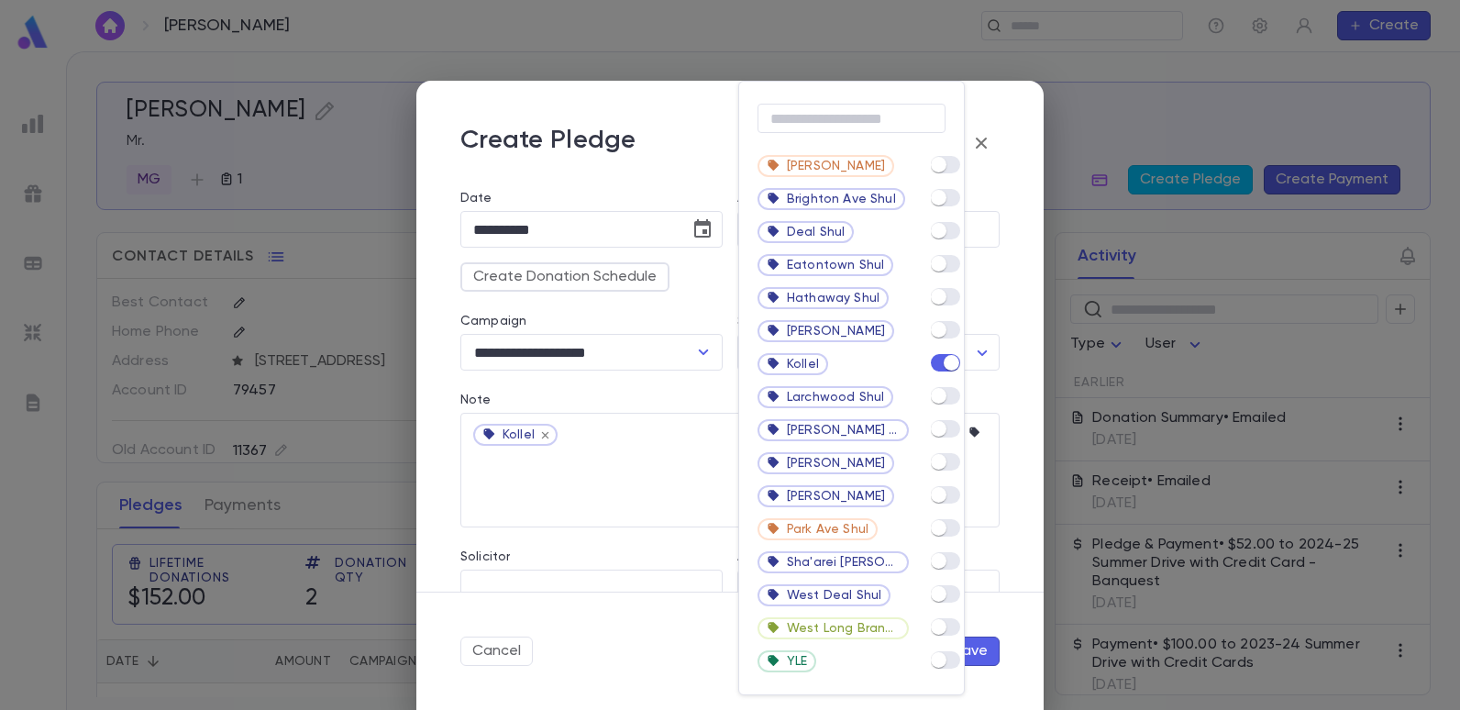
click at [683, 386] on div at bounding box center [730, 355] width 1460 height 710
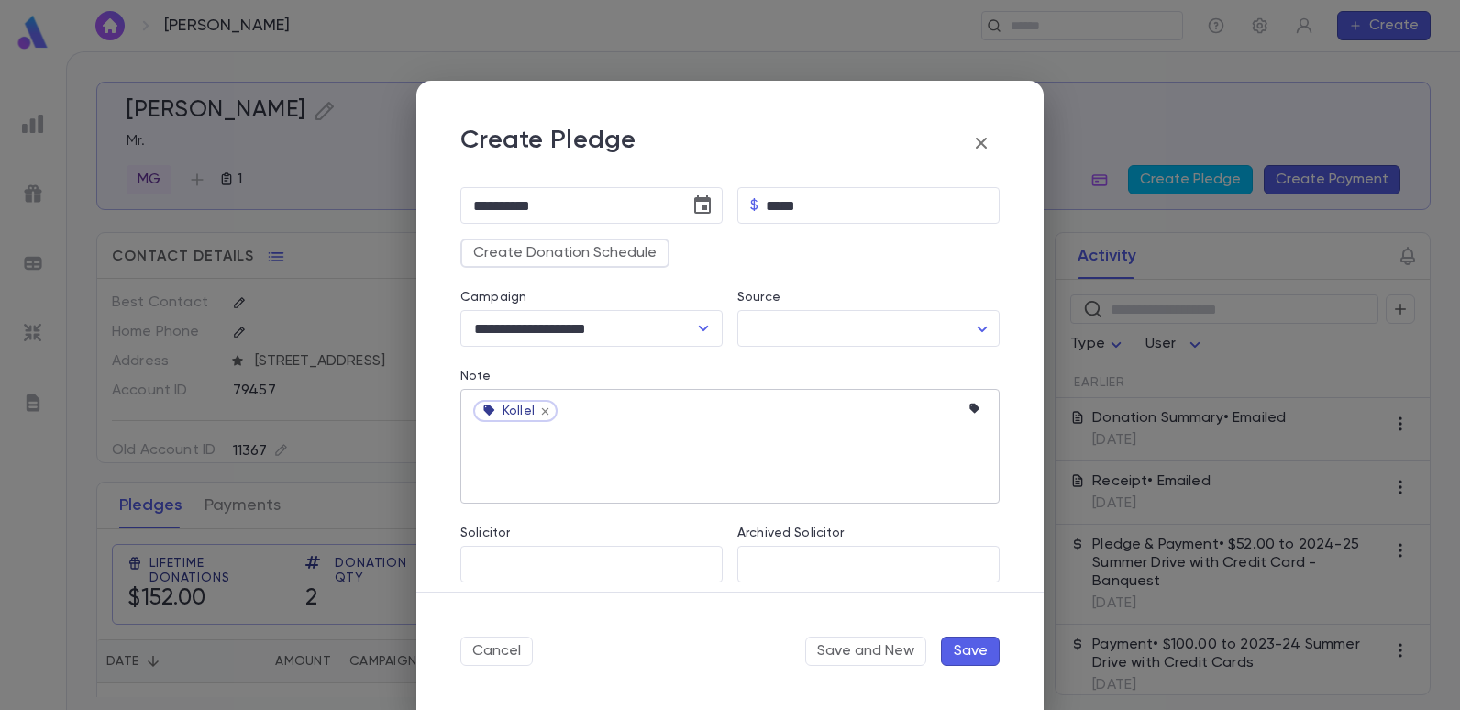
scroll to position [220, 0]
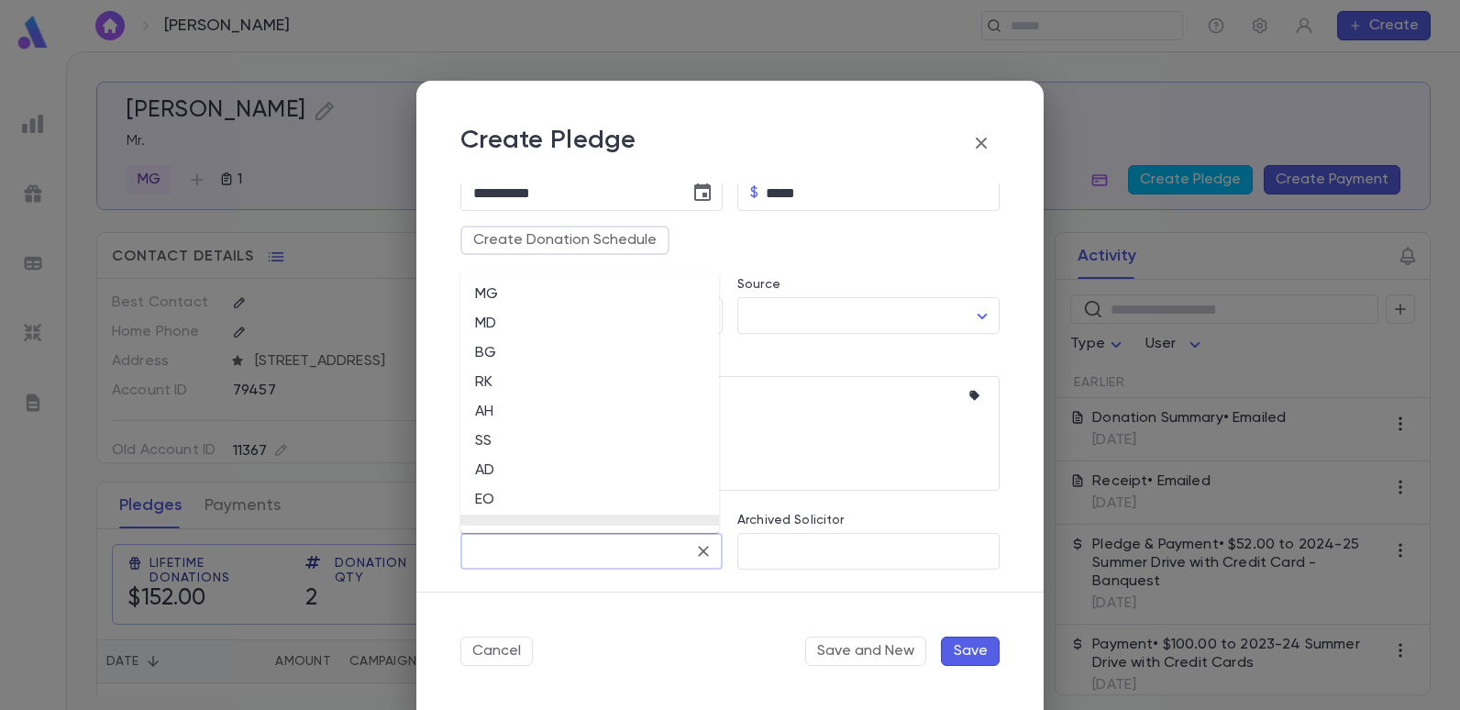
click at [607, 561] on input "Solicitor" at bounding box center [577, 551] width 218 height 35
click at [495, 497] on li "EO" at bounding box center [589, 499] width 259 height 29
type input "**"
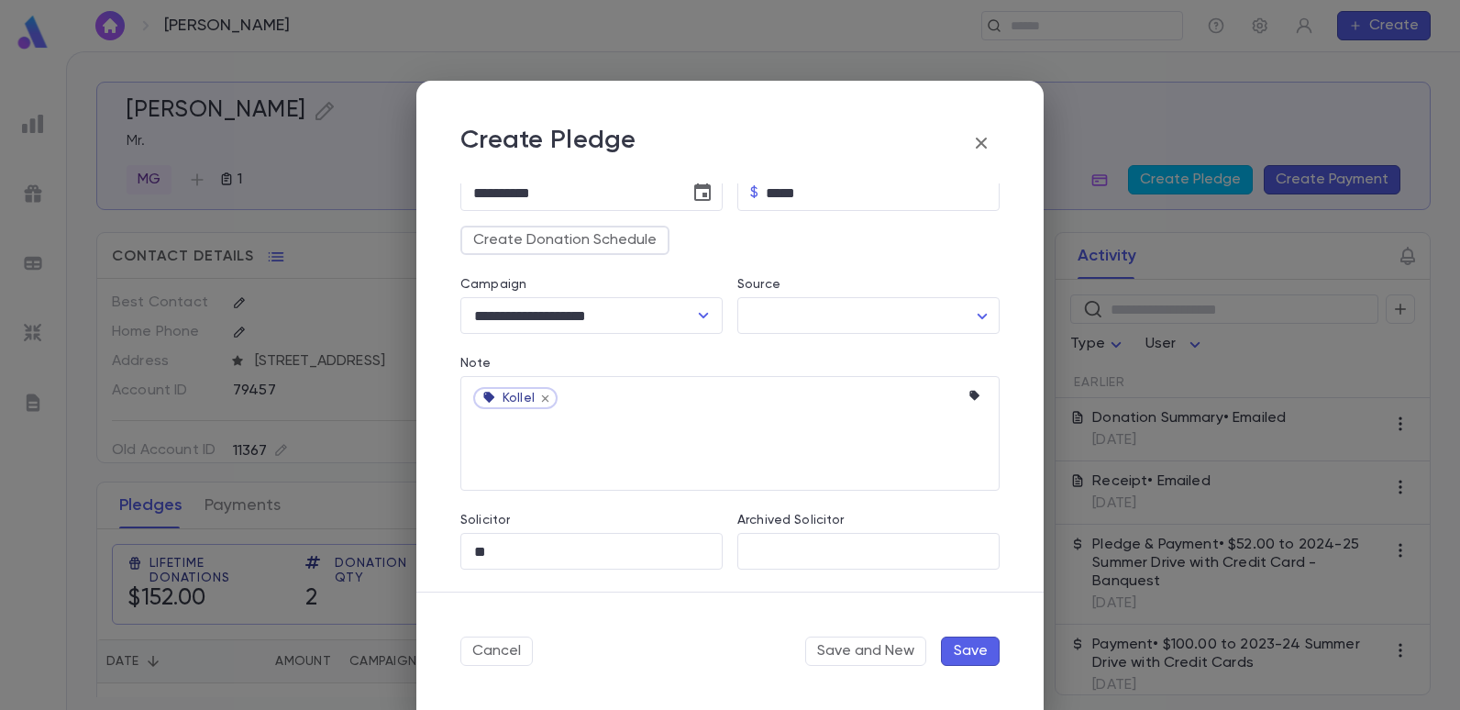
click at [967, 645] on button "Save" at bounding box center [970, 650] width 59 height 29
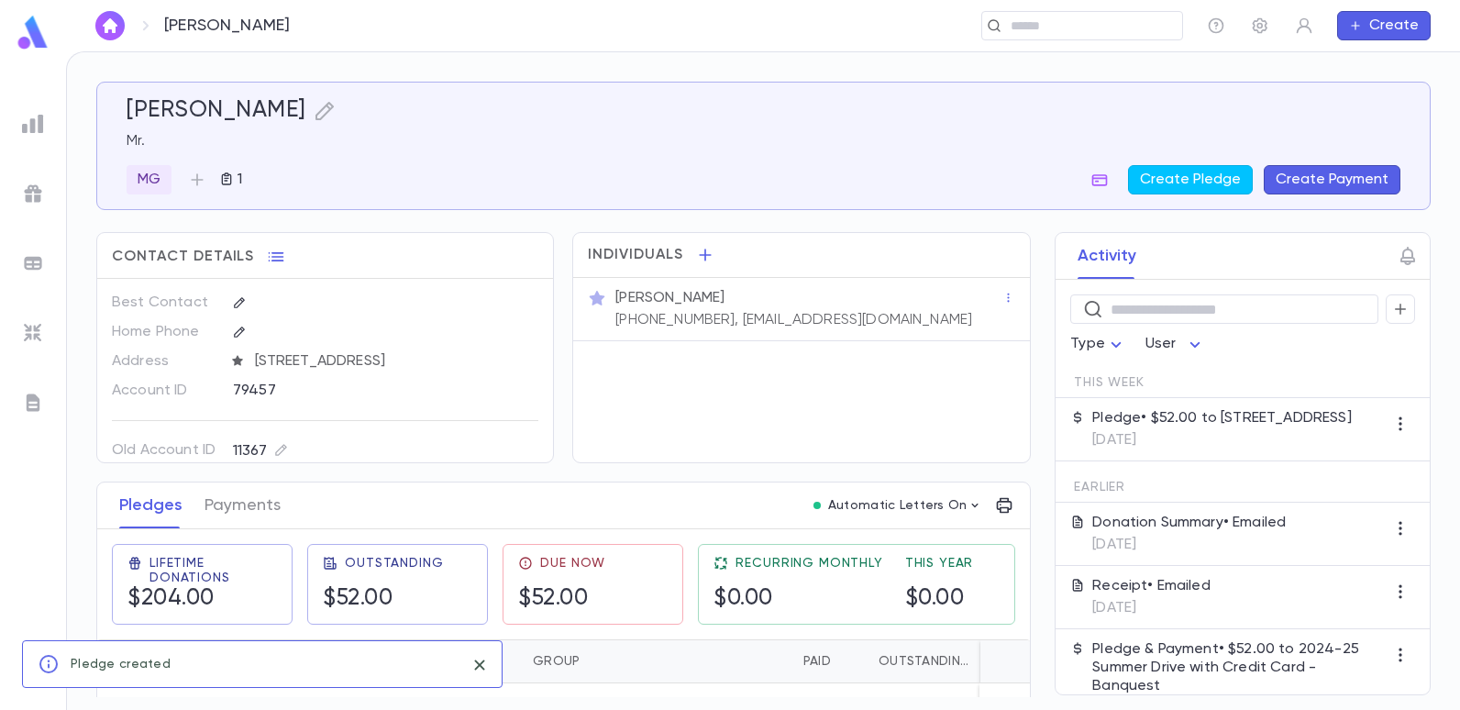
click at [1328, 177] on button "Create Payment" at bounding box center [1331, 179] width 137 height 29
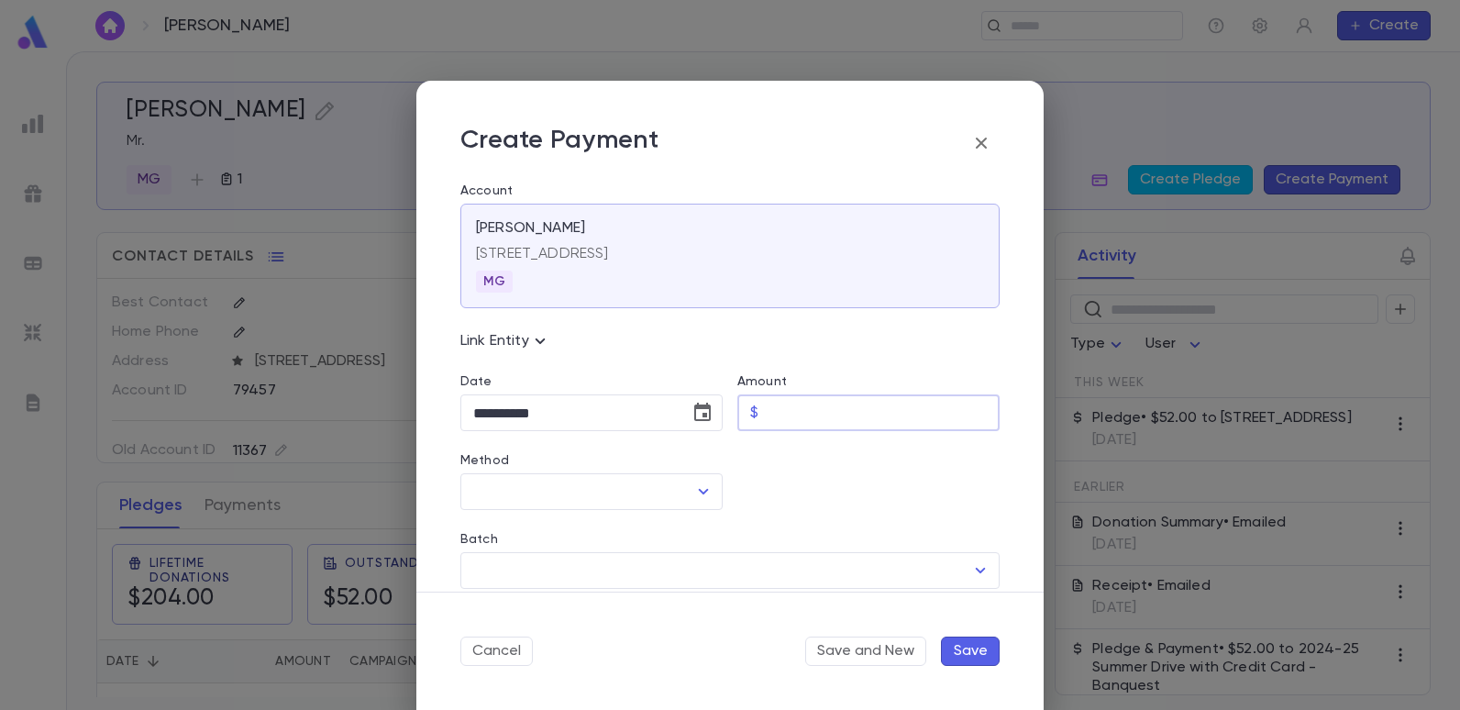
click at [792, 421] on input "Amount" at bounding box center [883, 413] width 234 height 36
type input "*****"
click at [798, 500] on div at bounding box center [860, 470] width 277 height 79
click at [701, 492] on icon "Open" at bounding box center [704, 492] width 10 height 6
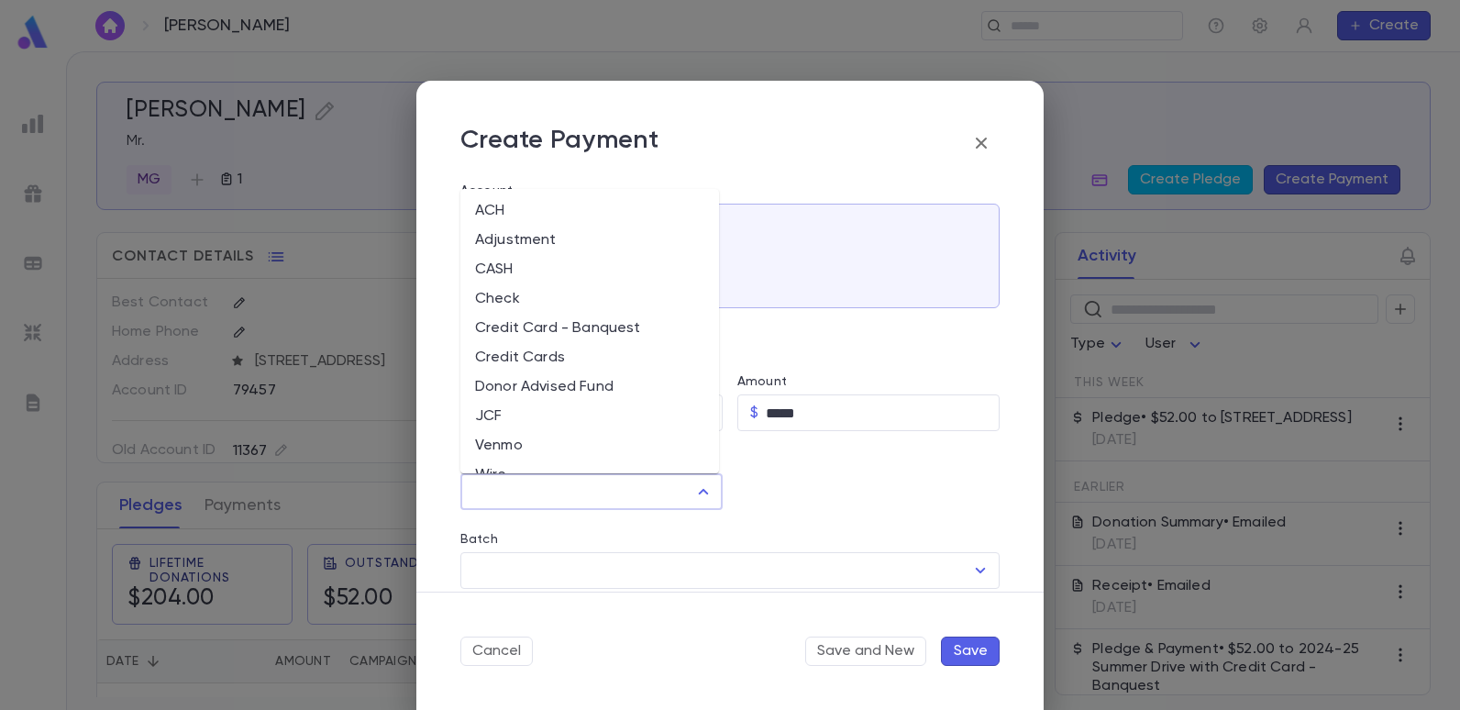
click at [488, 296] on li "Check" at bounding box center [589, 298] width 259 height 29
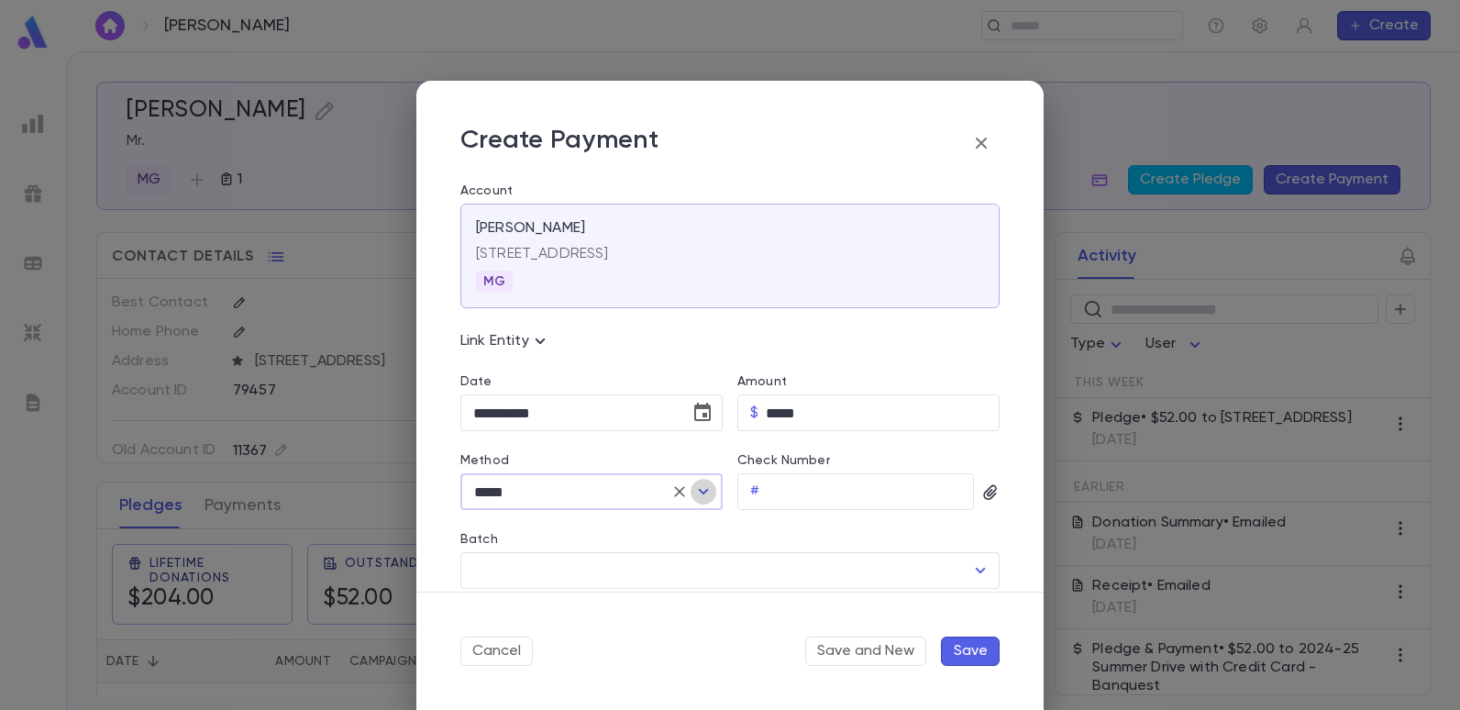
click at [701, 489] on icon "Open" at bounding box center [703, 491] width 22 height 22
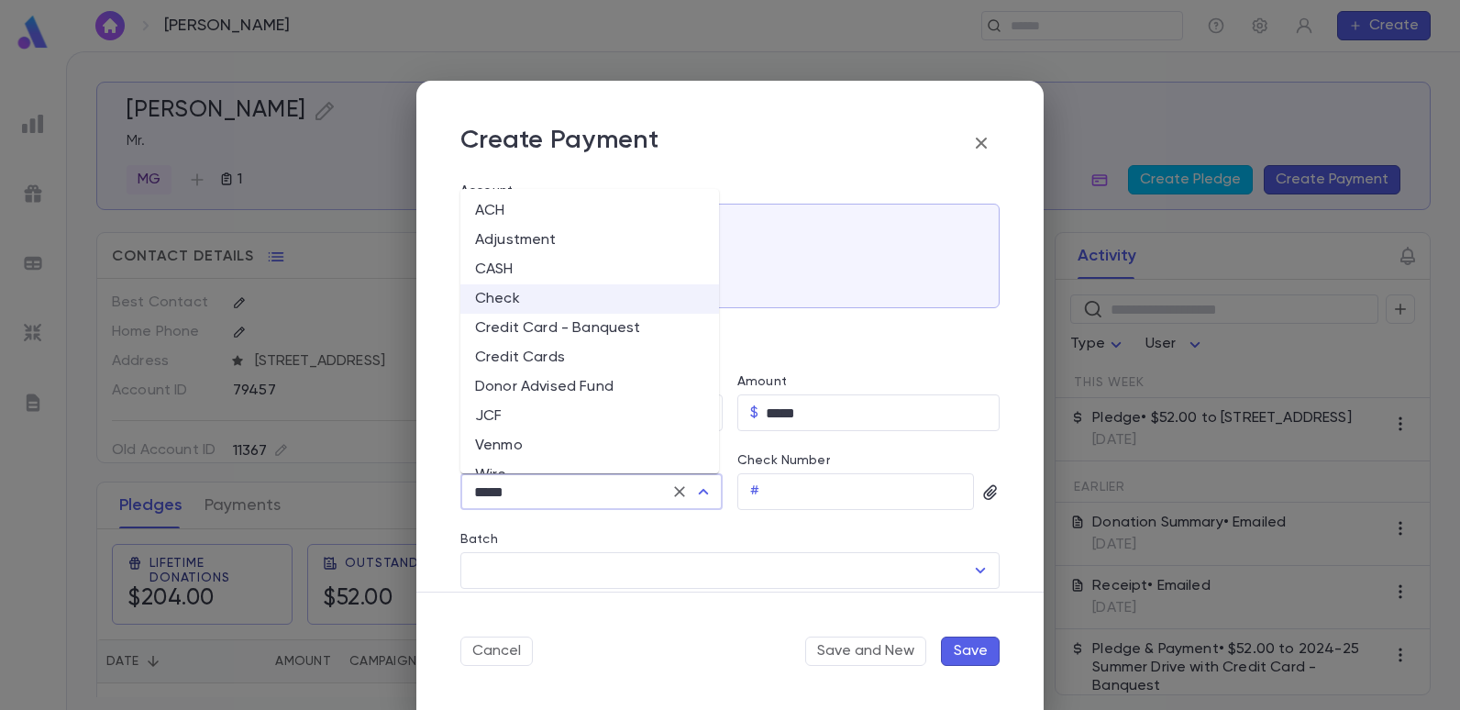
click at [506, 357] on li "Credit Cards" at bounding box center [589, 357] width 259 height 29
type input "**********"
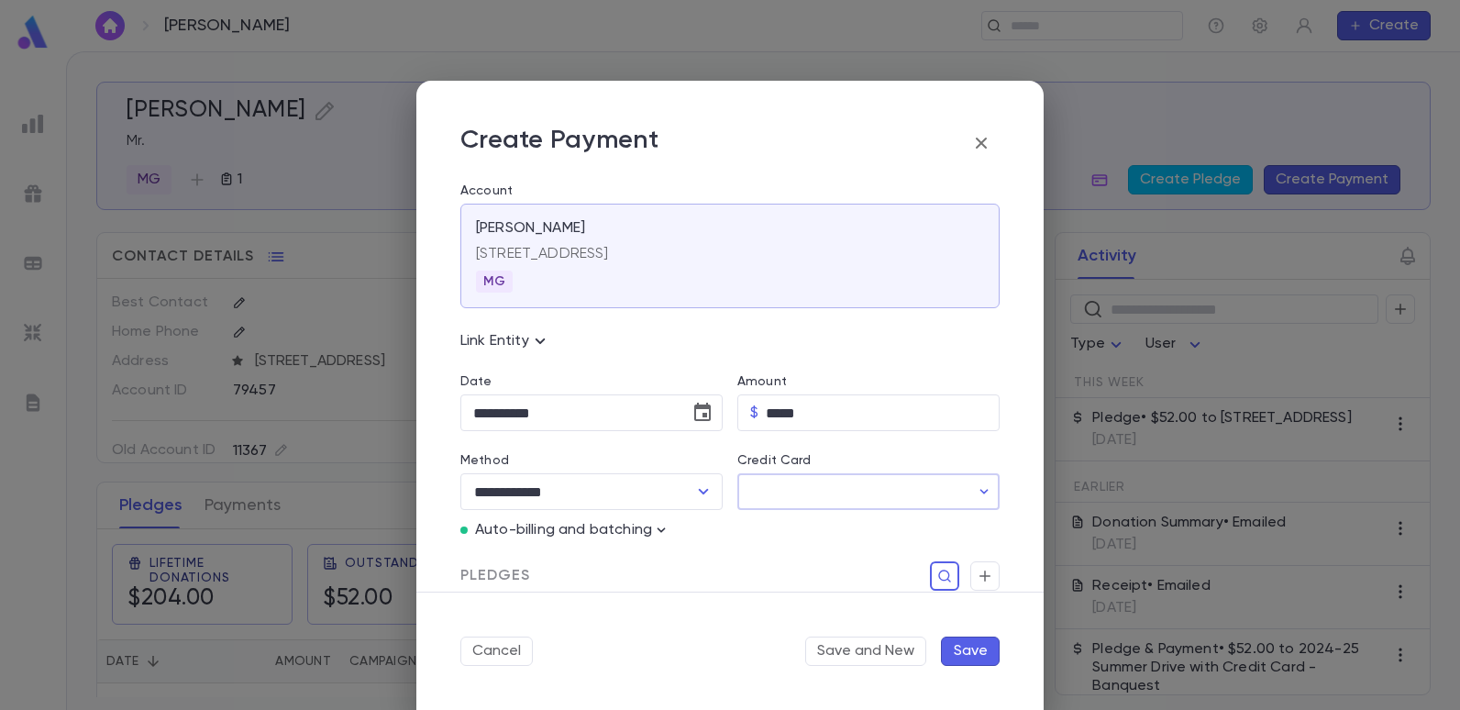
click at [776, 493] on input "Credit Card" at bounding box center [853, 492] width 232 height 36
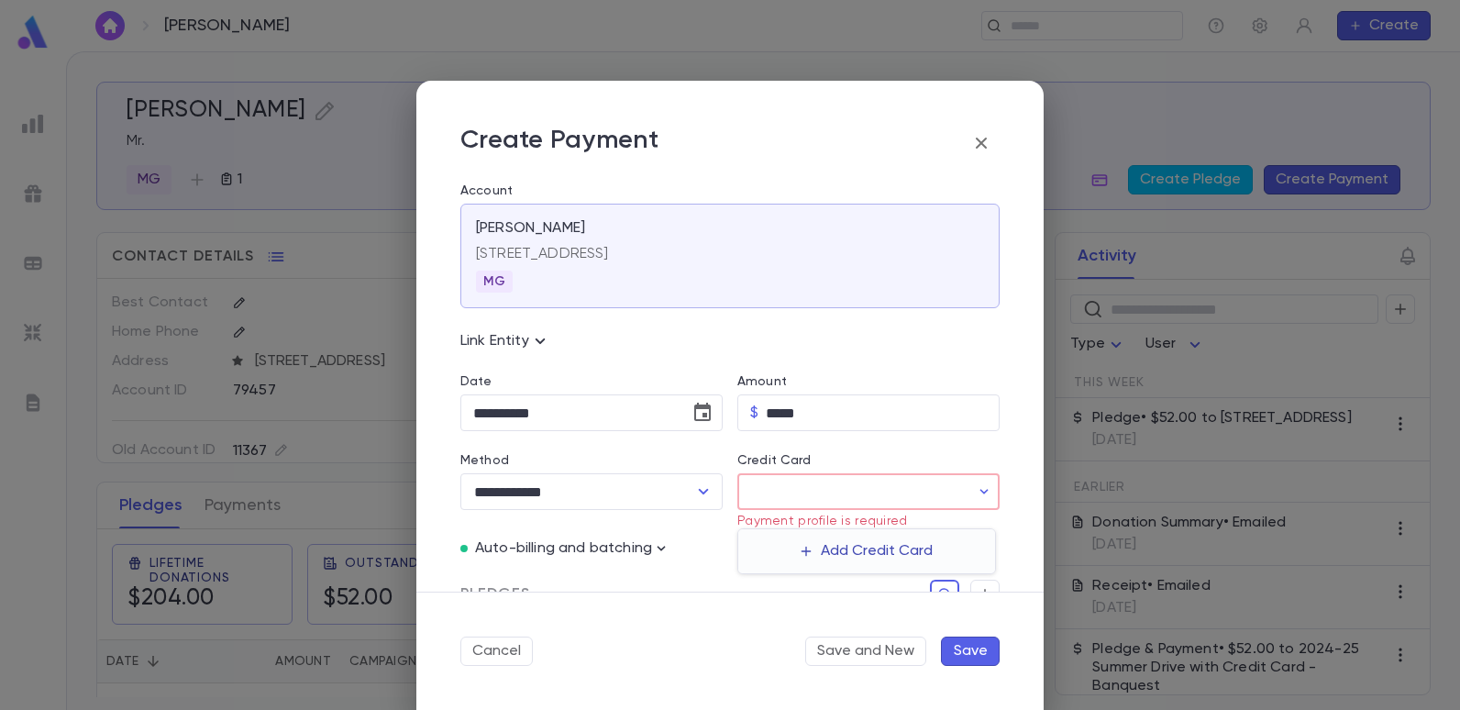
click at [853, 544] on button "Add Credit Card" at bounding box center [866, 550] width 154 height 29
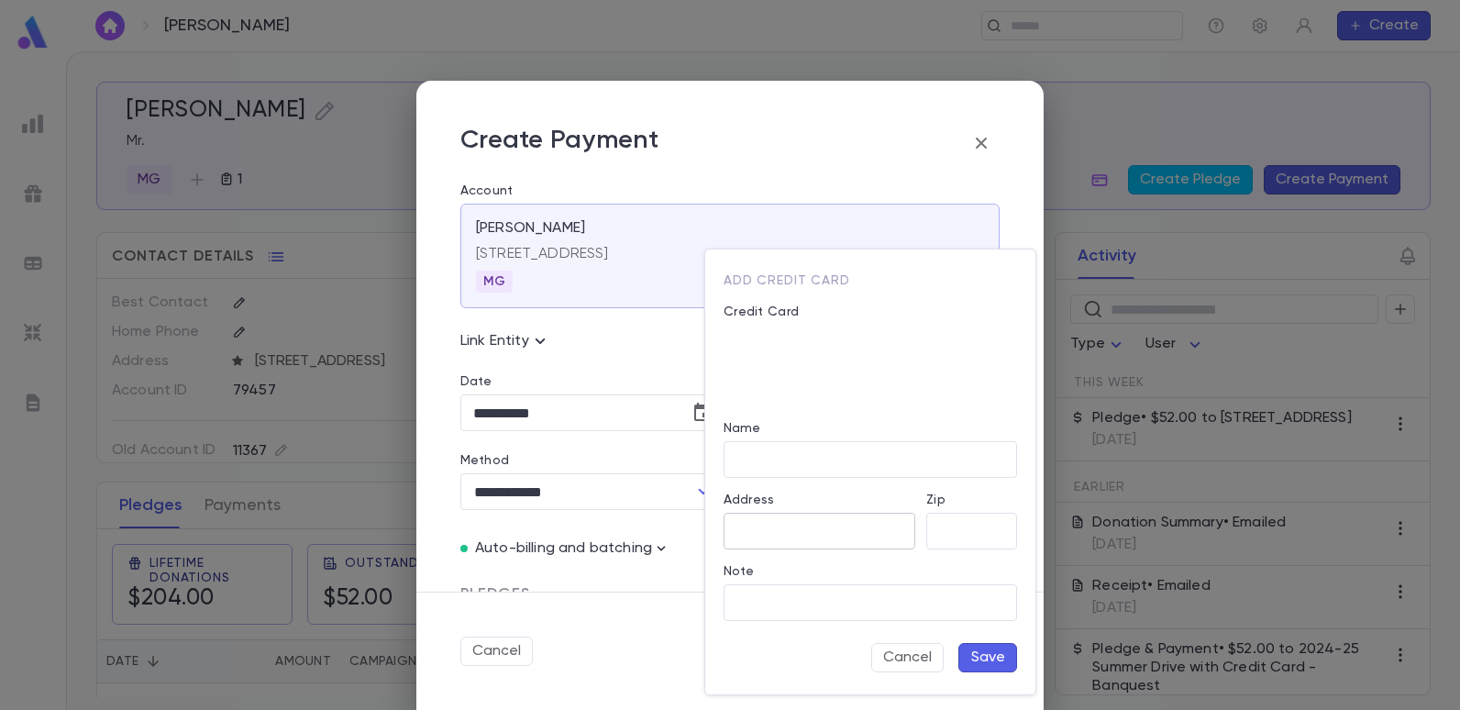
type input "**********"
type input "*****"
click at [773, 654] on div "Cancel Save" at bounding box center [869, 657] width 293 height 29
click at [980, 653] on button "Save" at bounding box center [987, 657] width 59 height 29
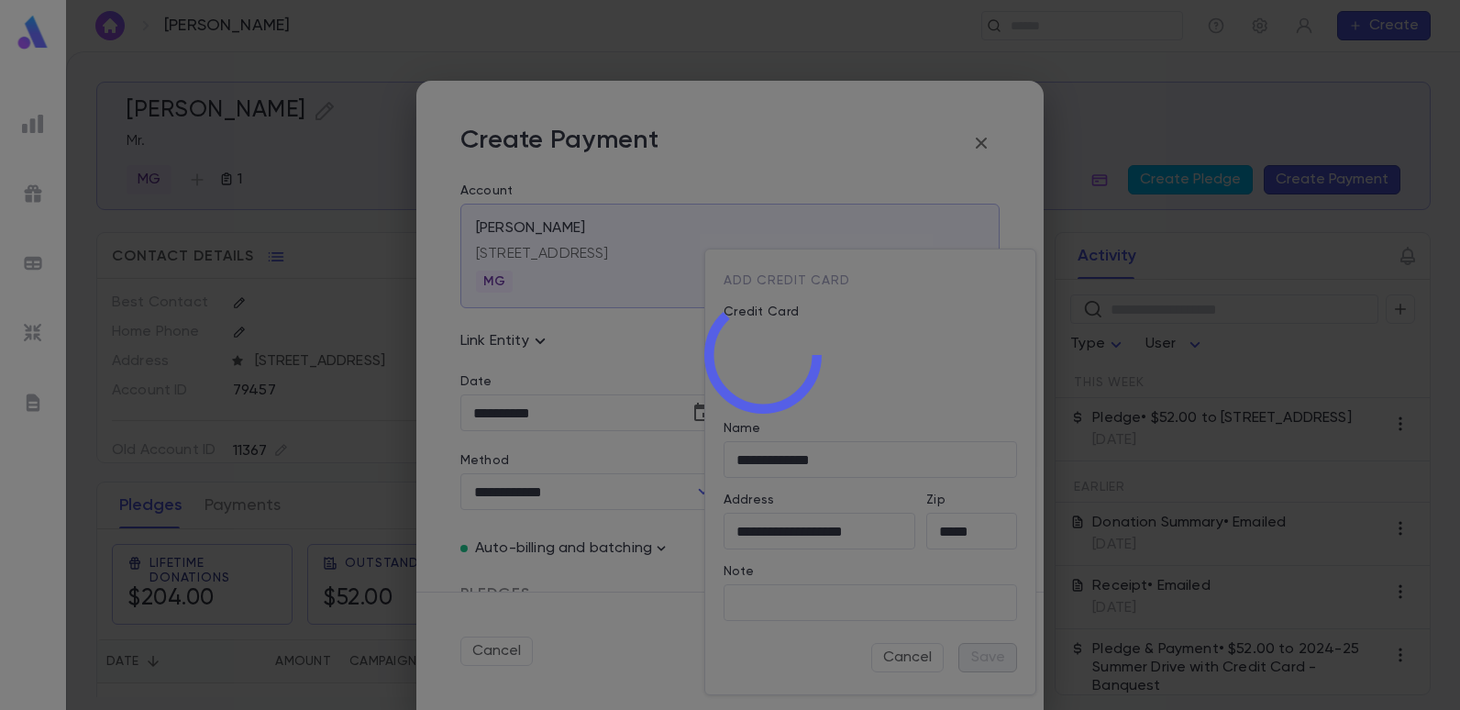
type input "********"
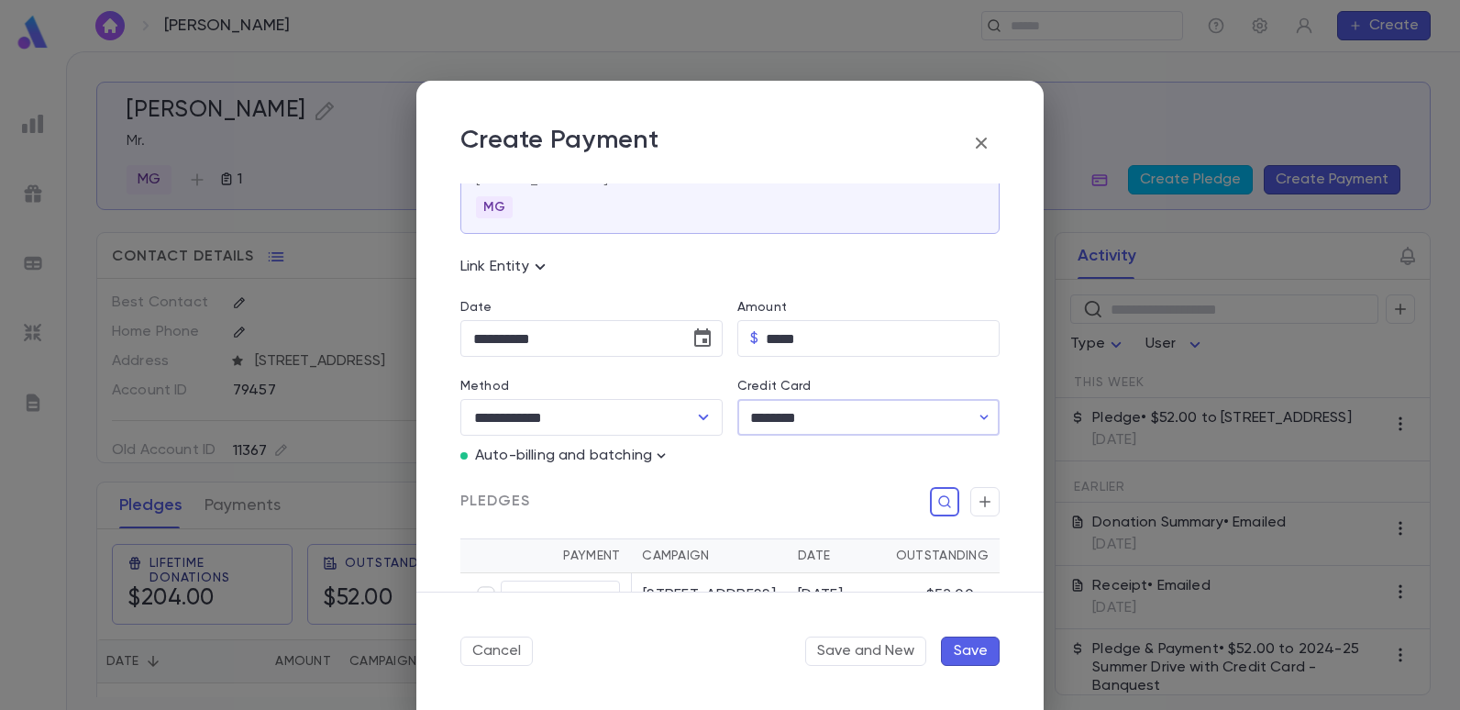
scroll to position [183, 0]
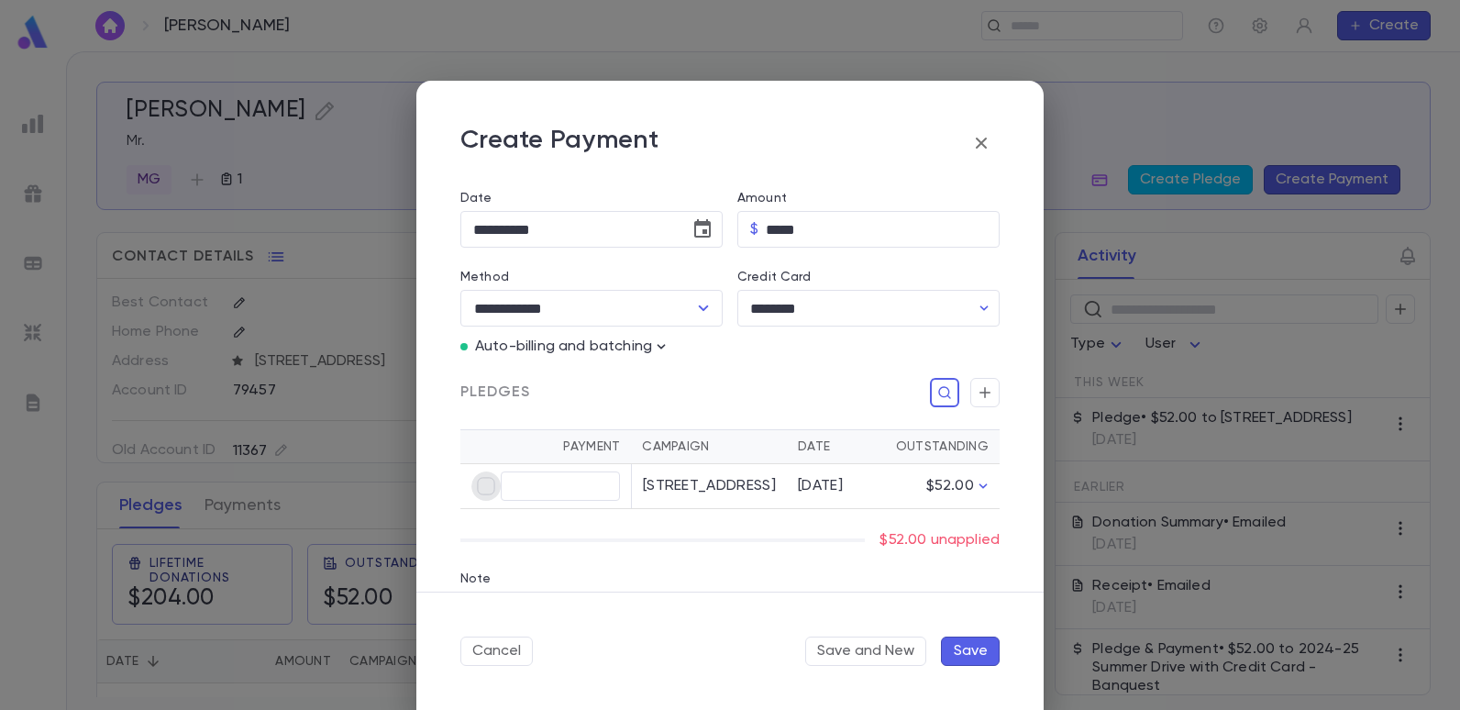
type input "*****"
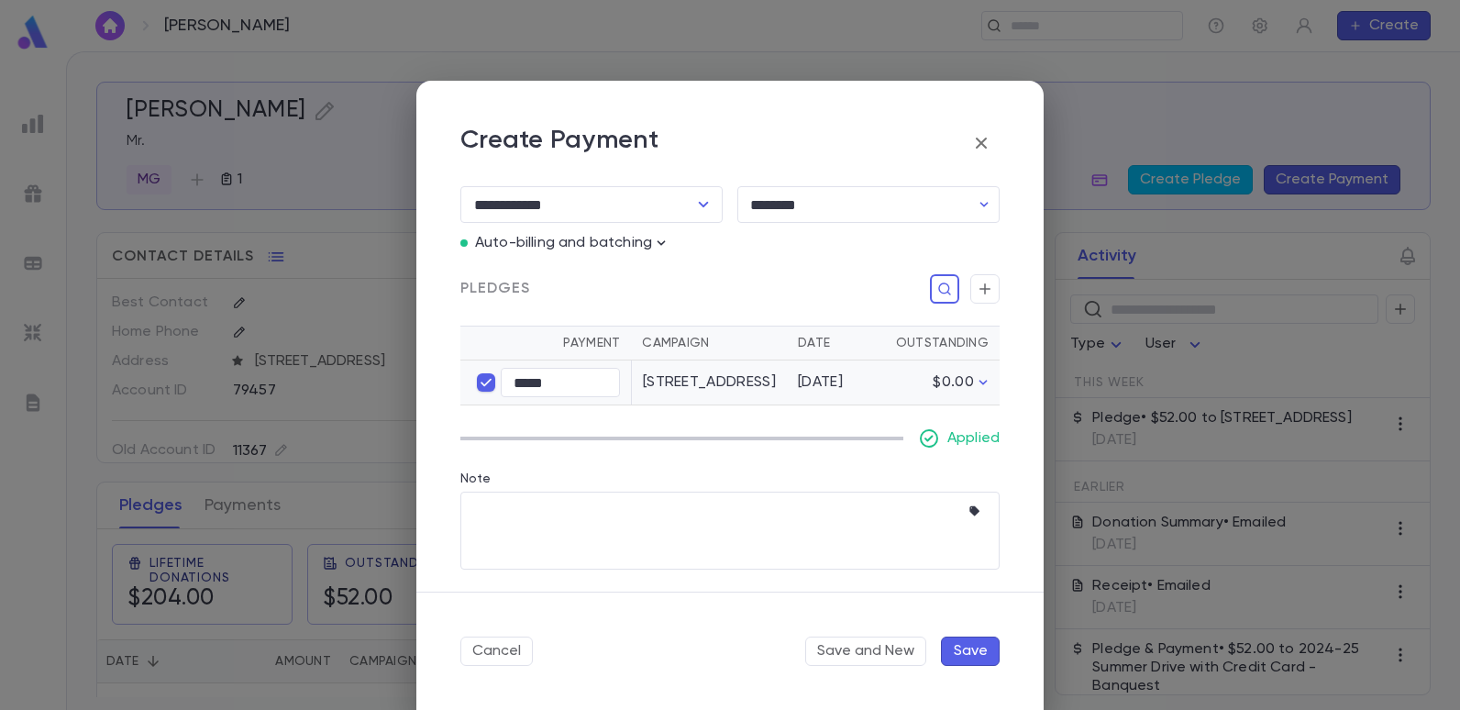
scroll to position [305, 0]
click at [959, 639] on button "Save" at bounding box center [970, 650] width 59 height 29
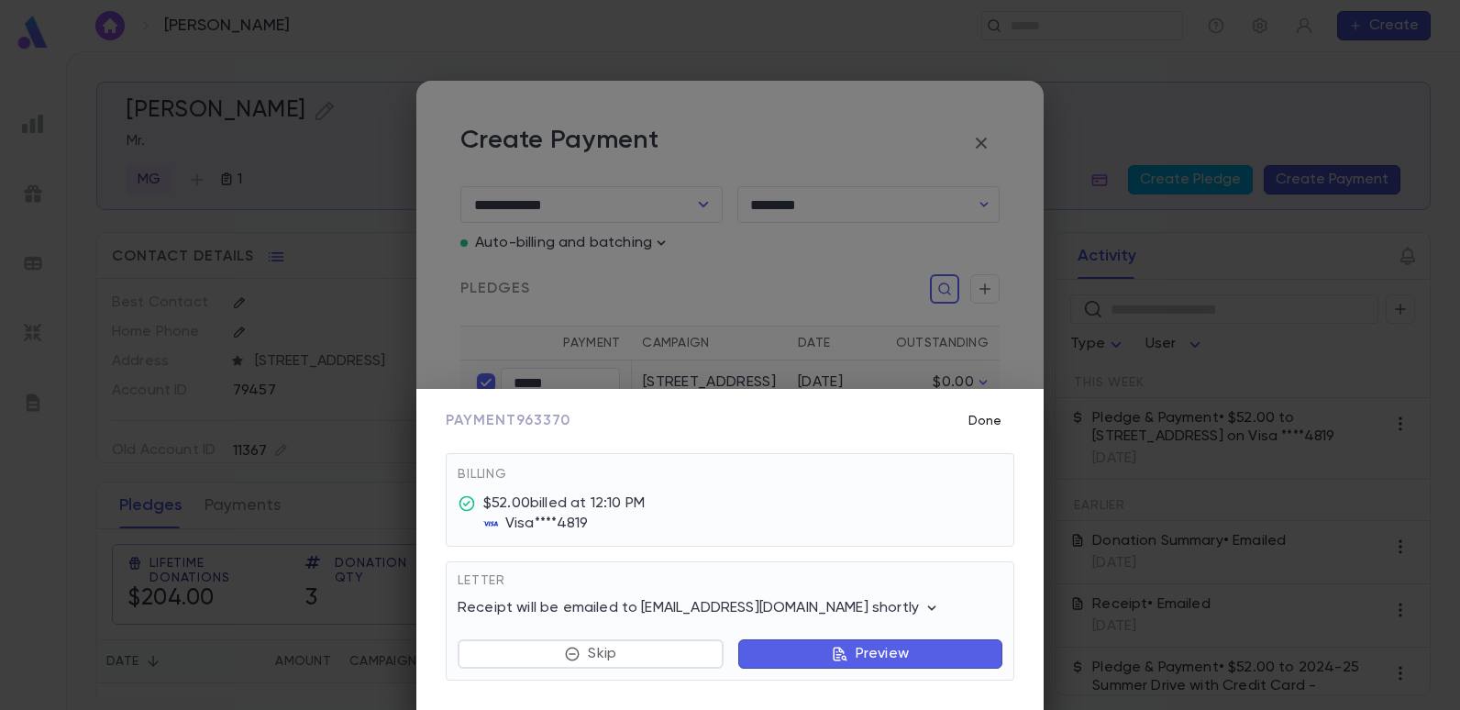
click at [987, 424] on button "Done" at bounding box center [984, 420] width 59 height 35
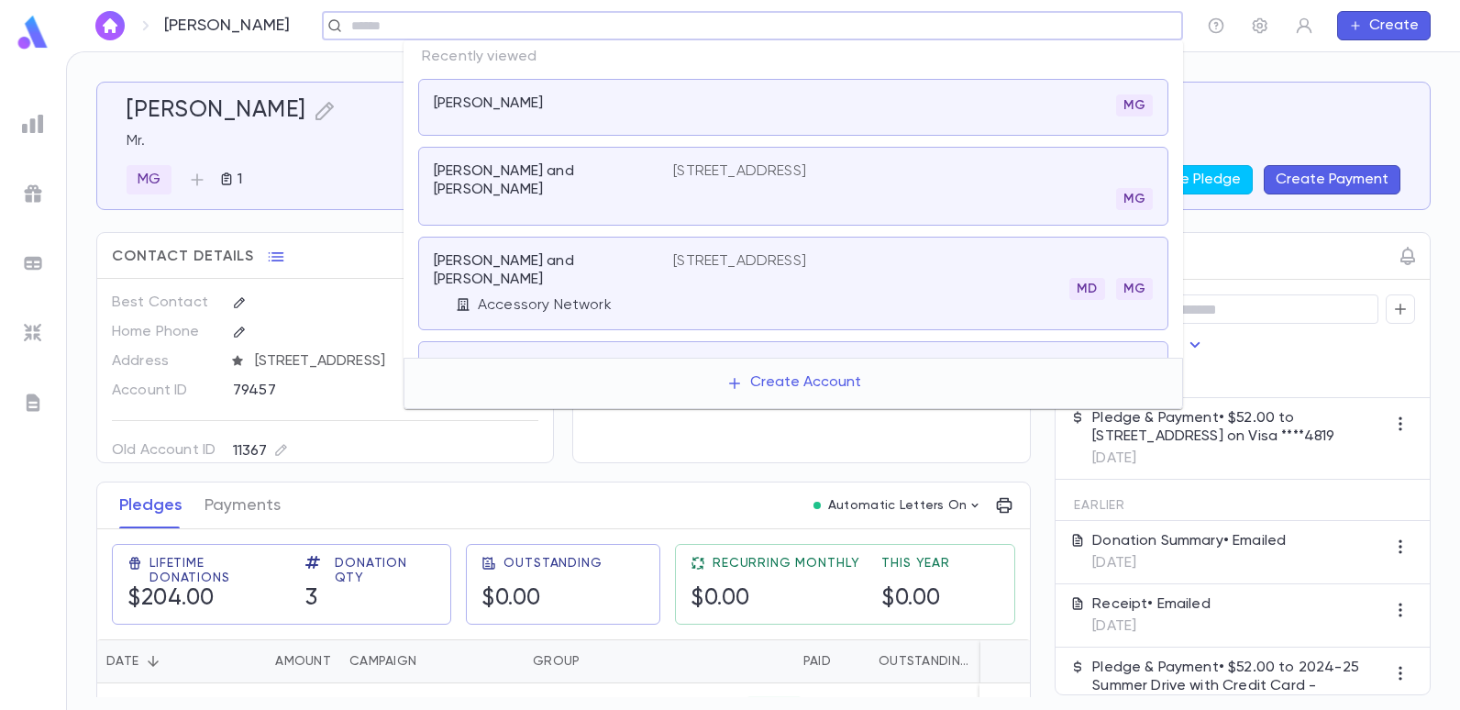
click at [1074, 28] on input "text" at bounding box center [746, 25] width 801 height 17
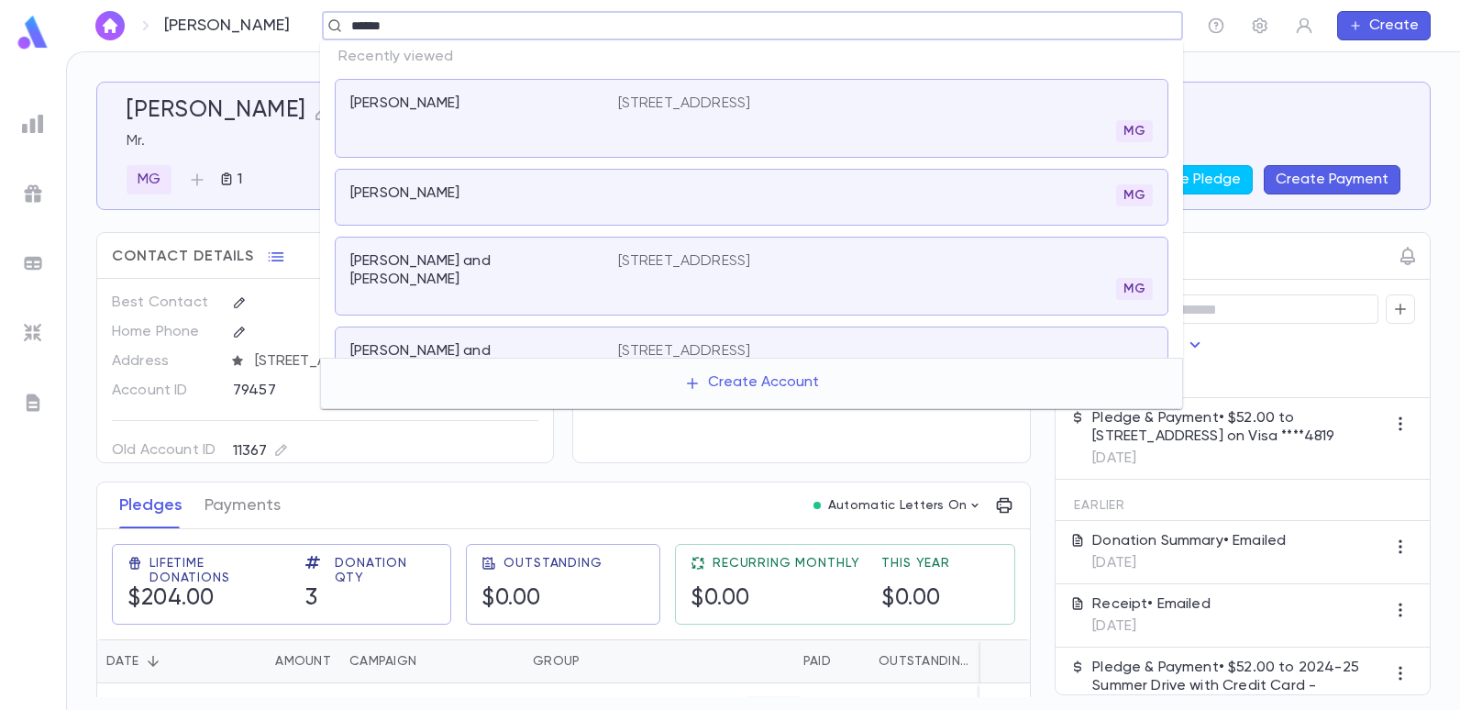
type input "******"
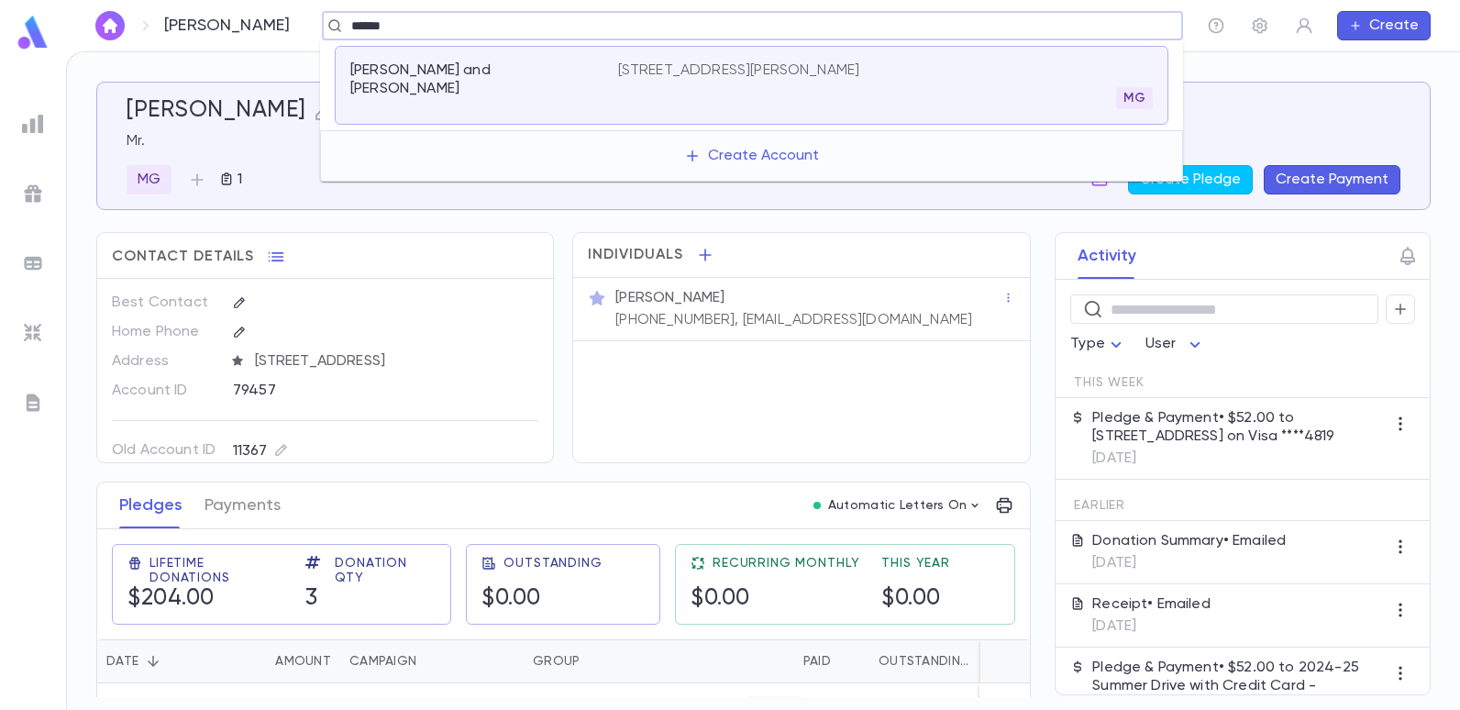
click at [634, 61] on div "[PERSON_NAME] and [PERSON_NAME] [STREET_ADDRESS][PERSON_NAME]" at bounding box center [751, 85] width 833 height 79
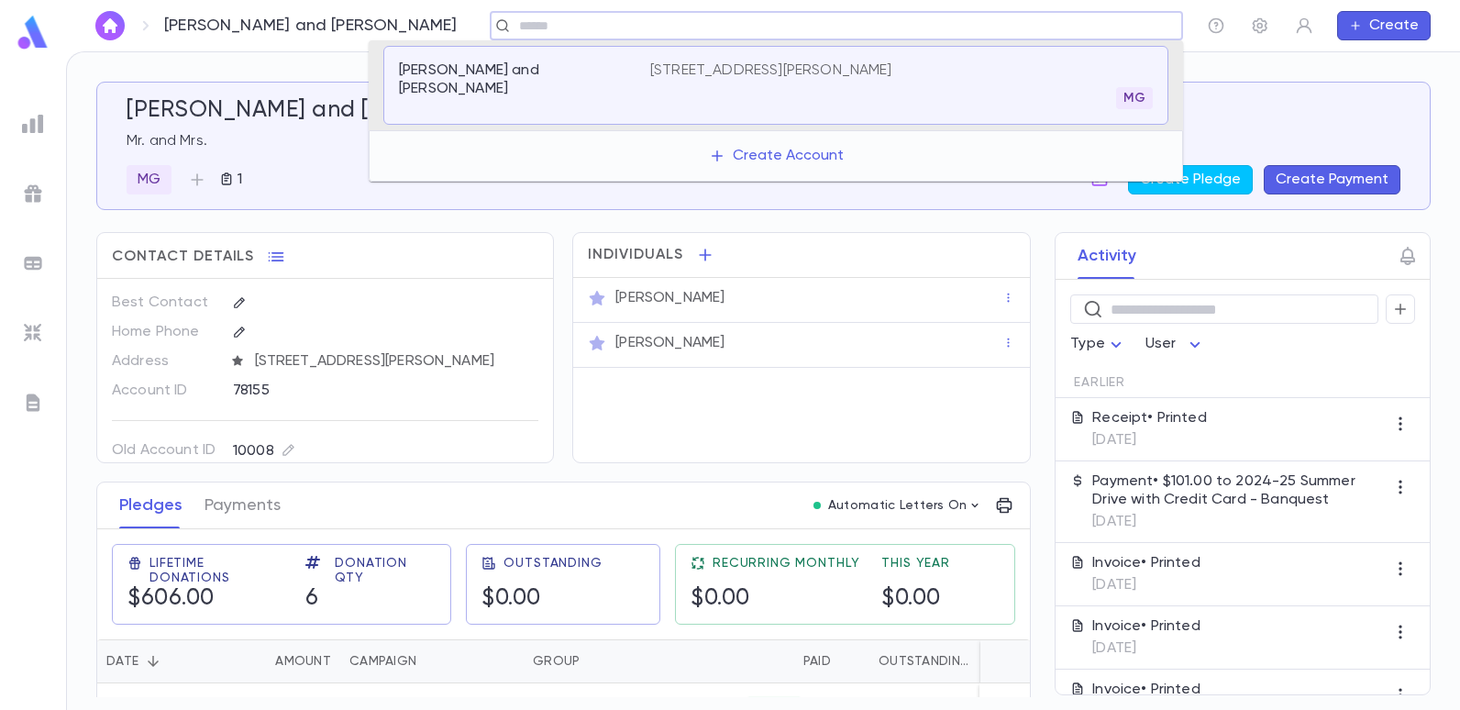
click at [513, 21] on input "text" at bounding box center [830, 25] width 634 height 17
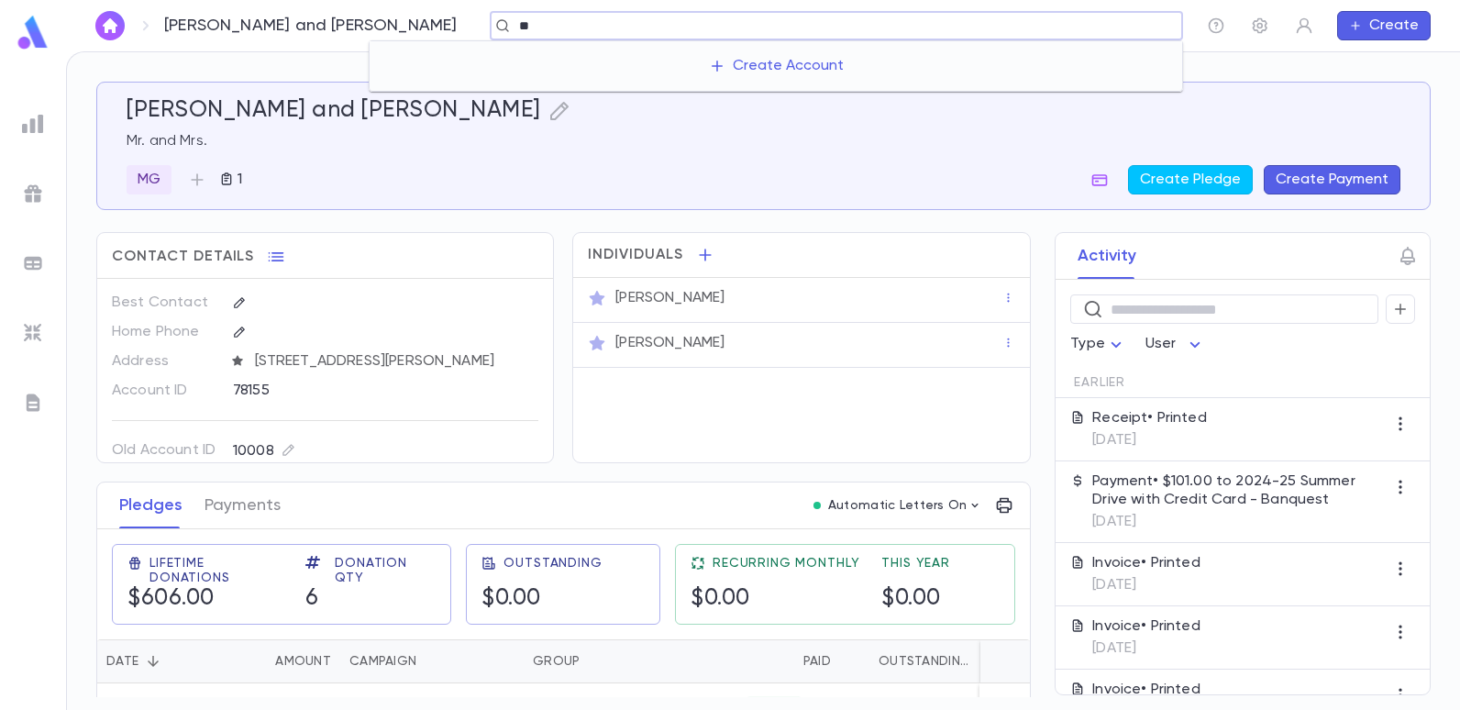
type input "*"
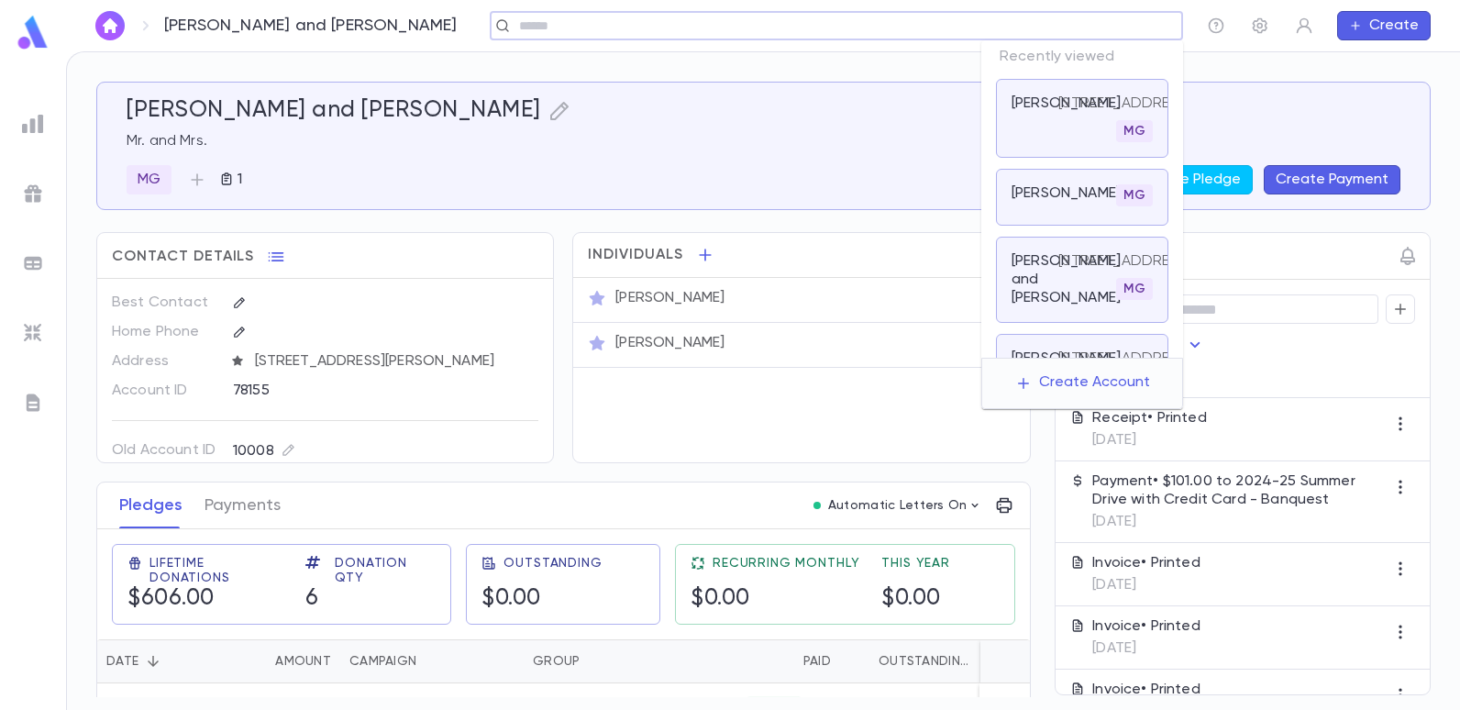
click at [1082, 33] on input "text" at bounding box center [843, 25] width 661 height 17
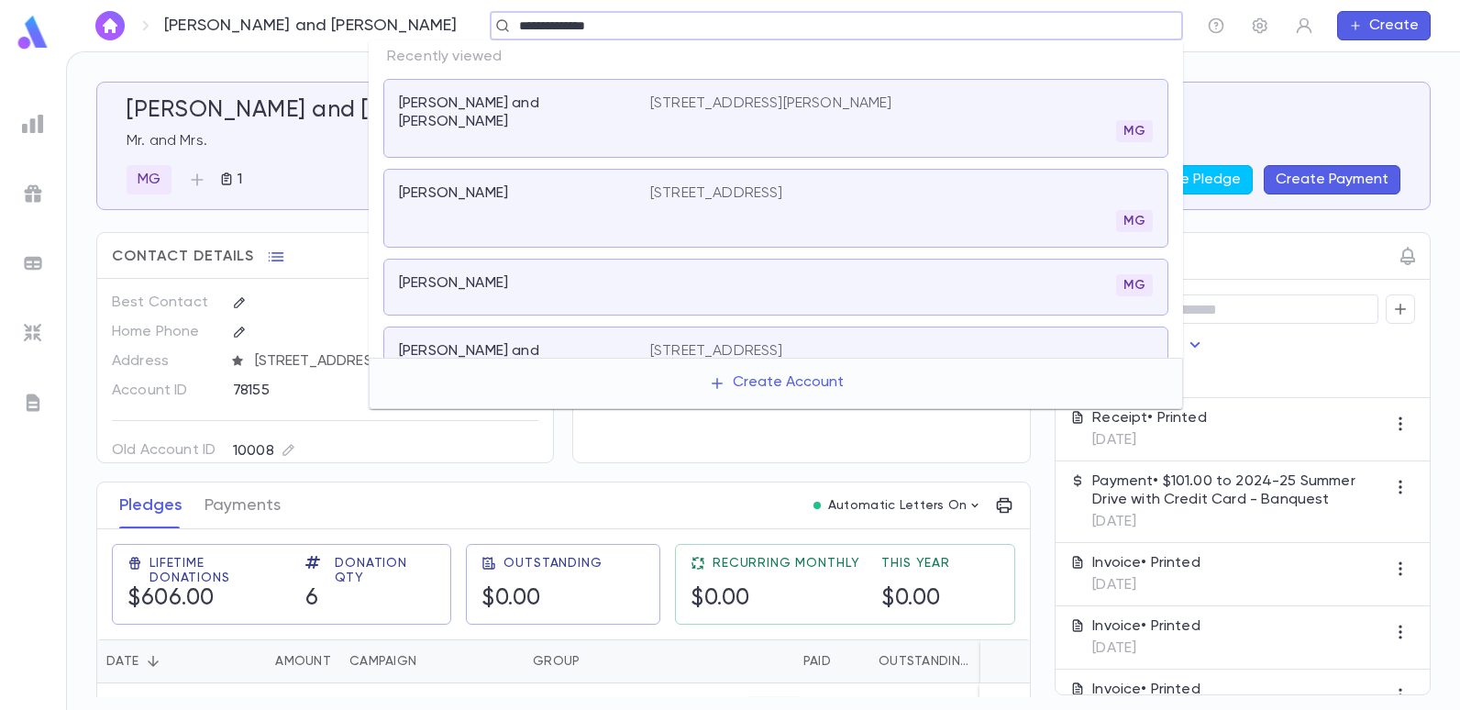
type input "**********"
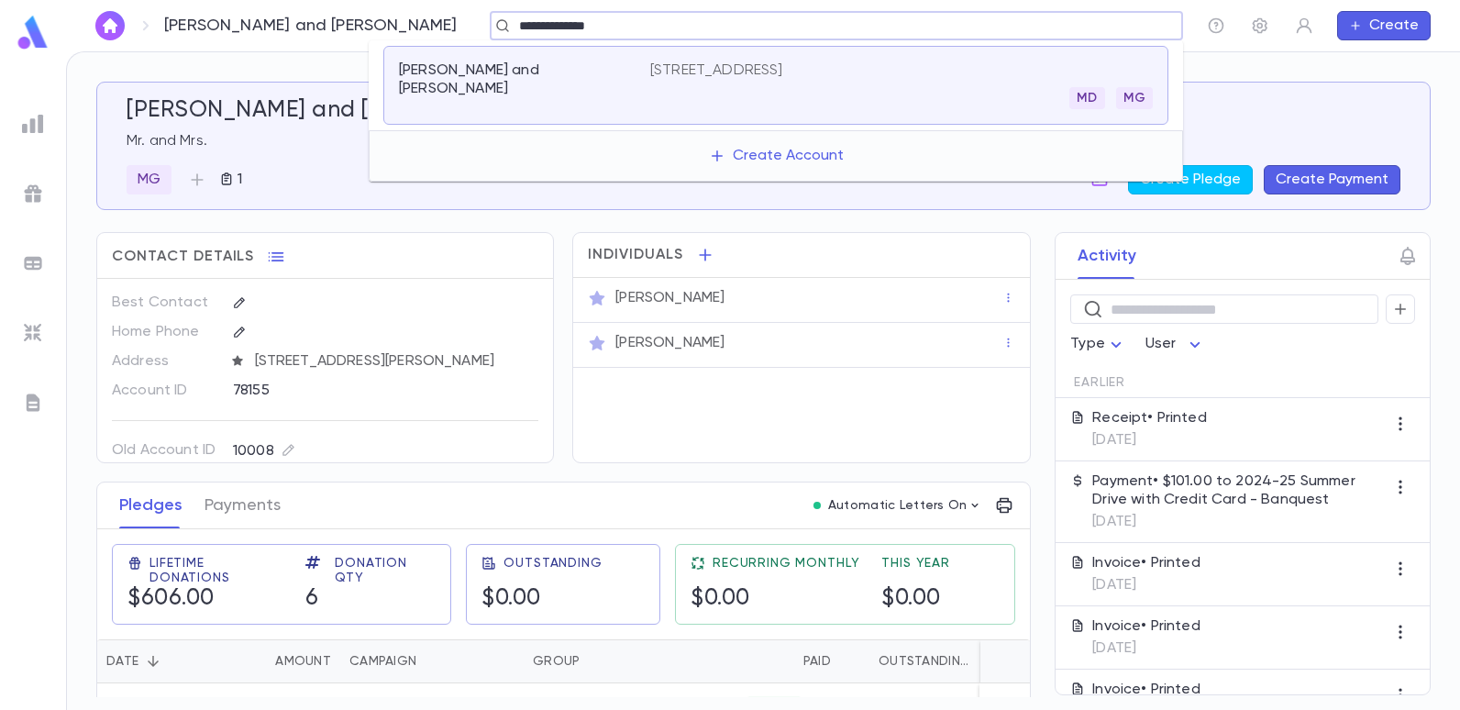
click at [529, 65] on p "[PERSON_NAME] and [PERSON_NAME]" at bounding box center [513, 79] width 229 height 37
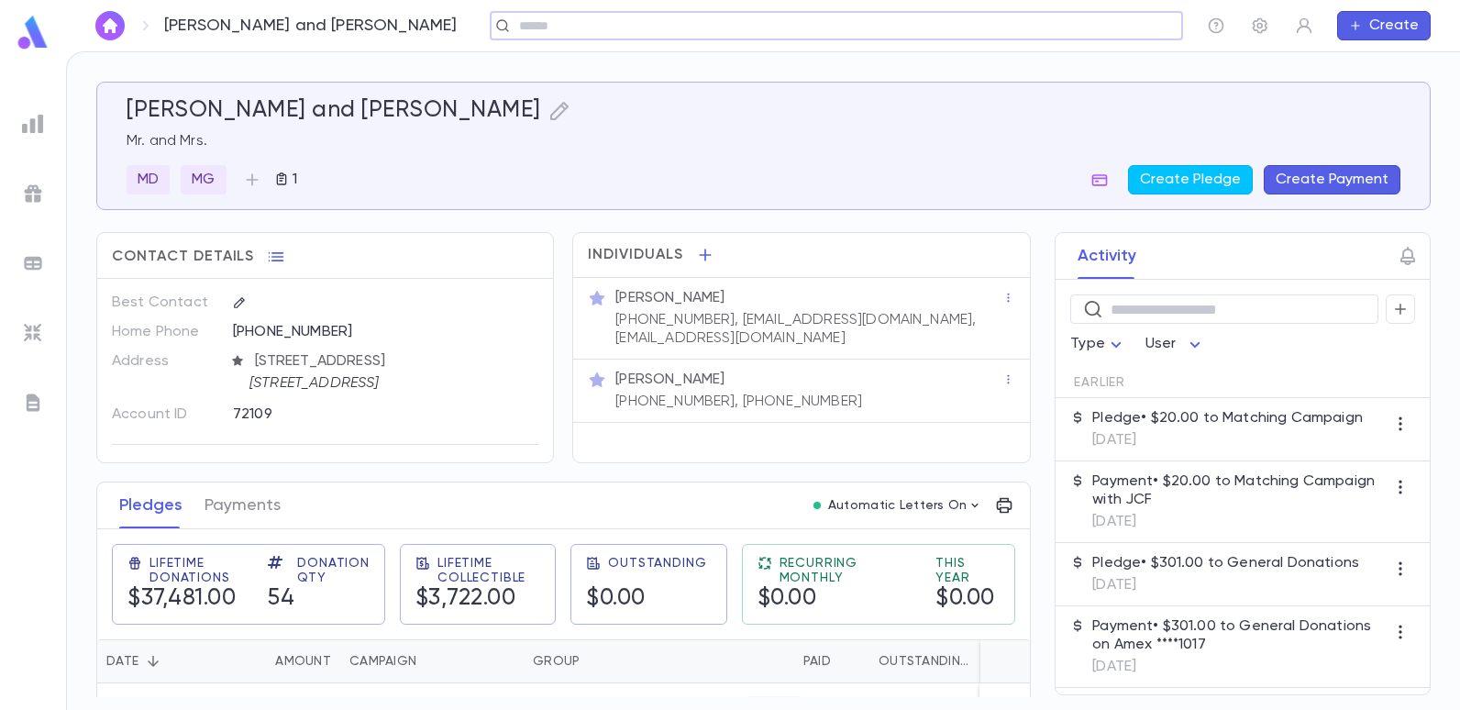
click at [593, 35] on div "​" at bounding box center [836, 25] width 693 height 29
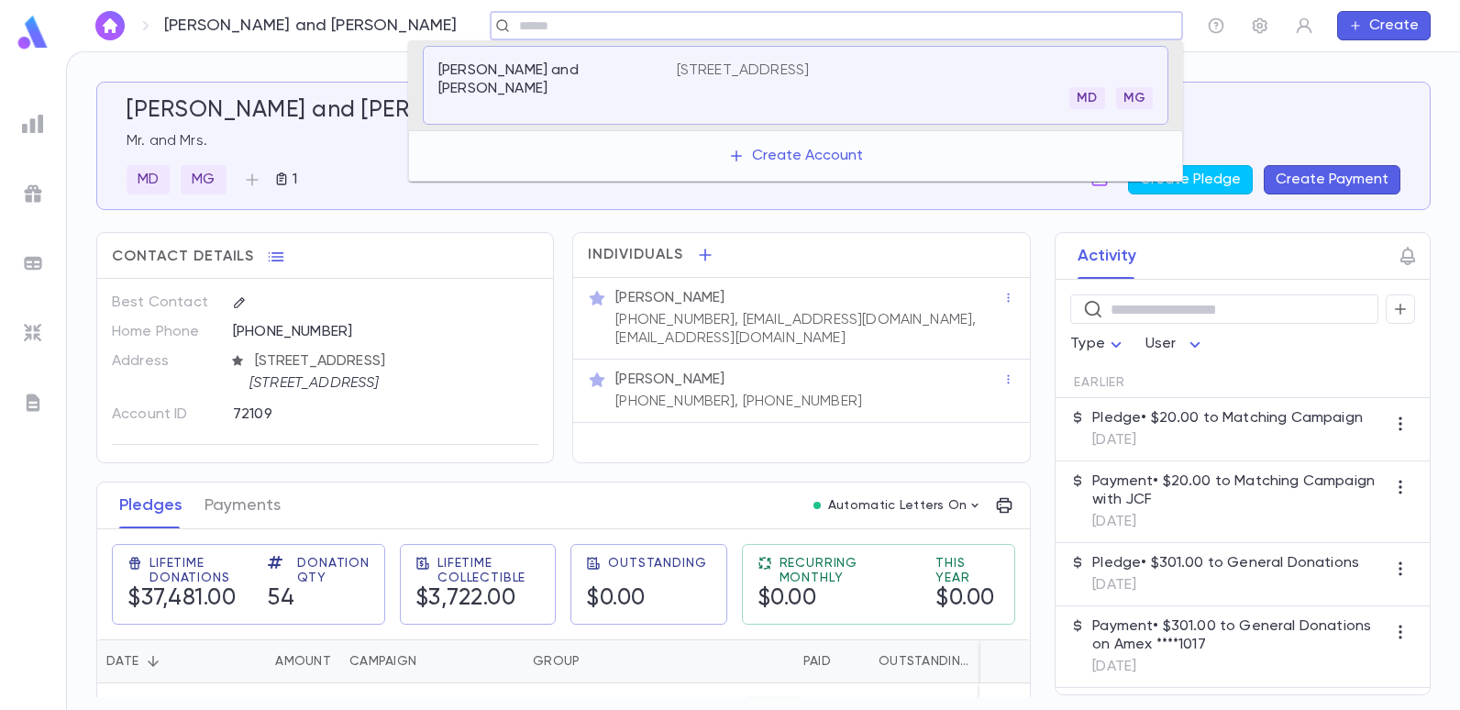
click at [572, 26] on input "text" at bounding box center [830, 25] width 634 height 17
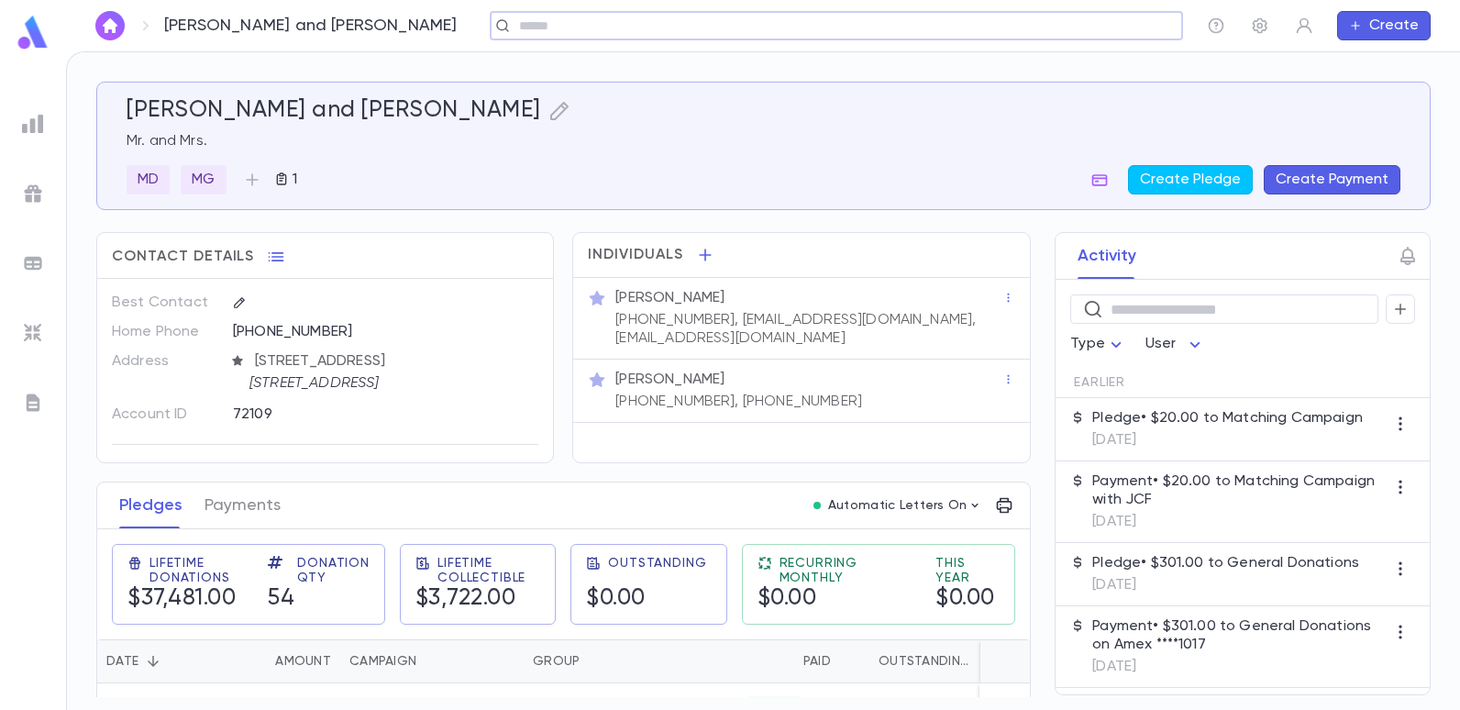
click at [513, 26] on input "text" at bounding box center [830, 25] width 634 height 17
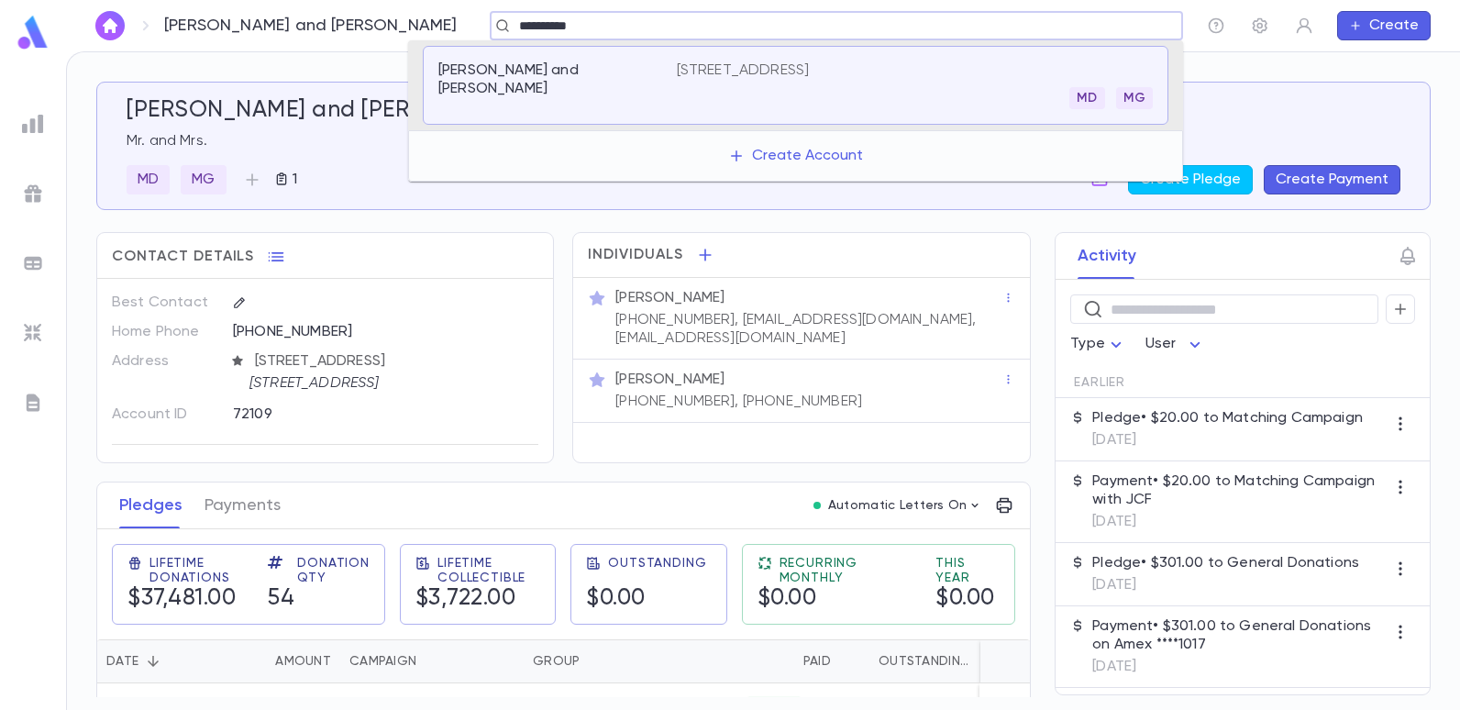
type input "**********"
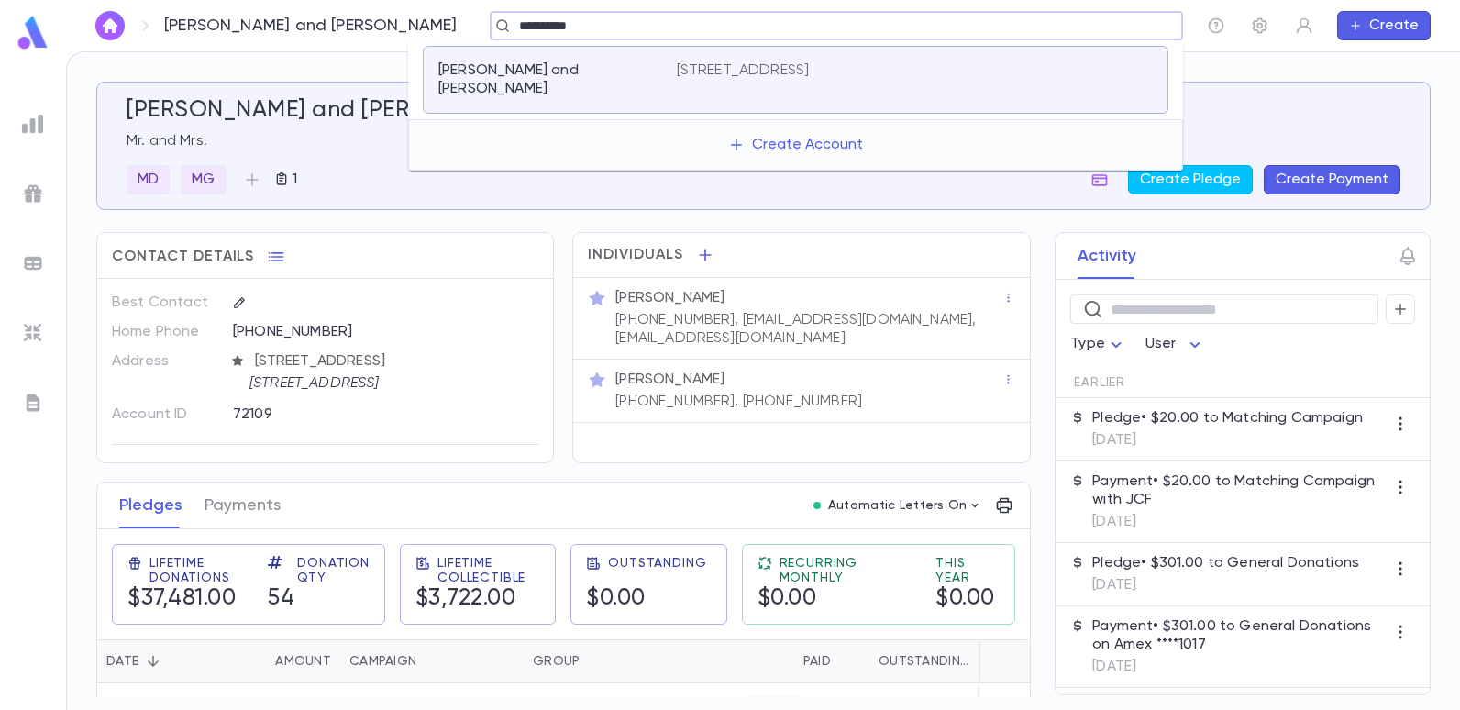
click at [553, 63] on p "[PERSON_NAME] and [PERSON_NAME]" at bounding box center [546, 79] width 216 height 37
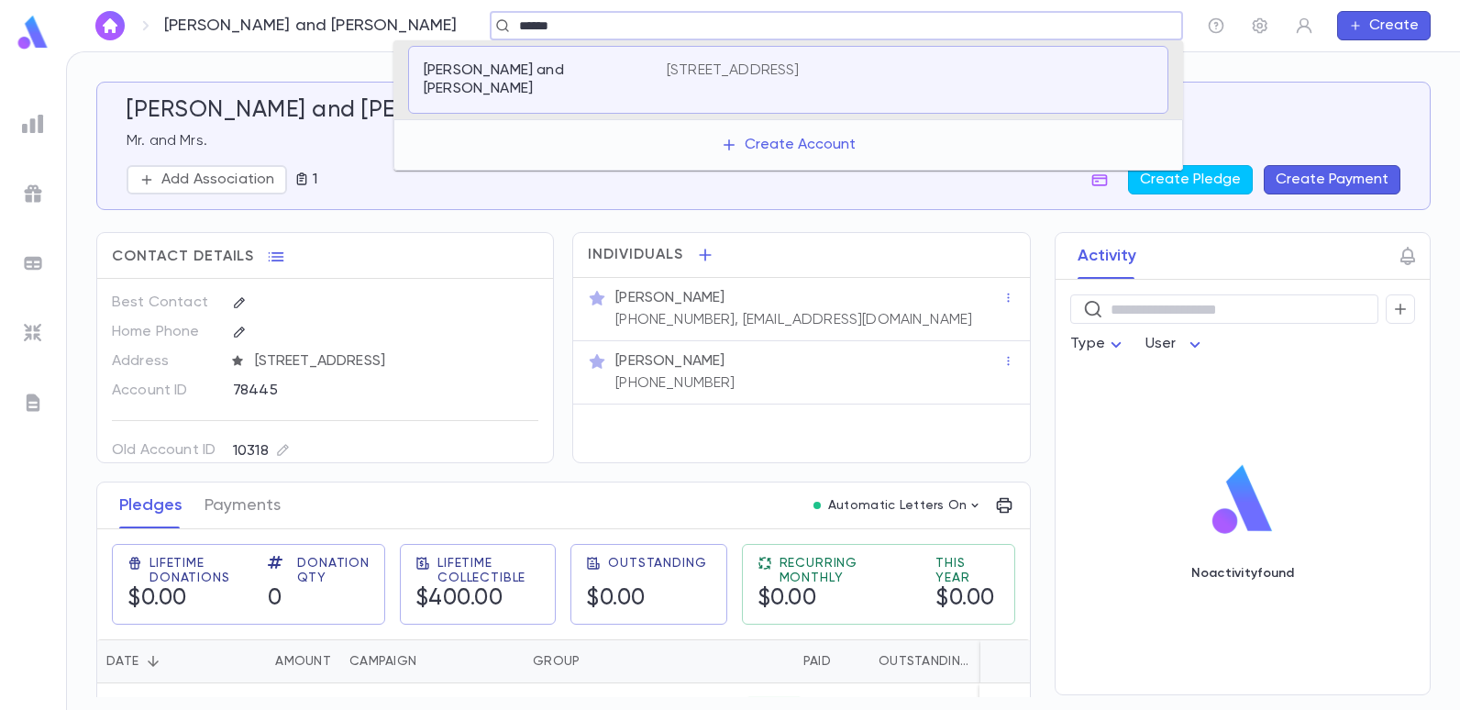
type input "*****"
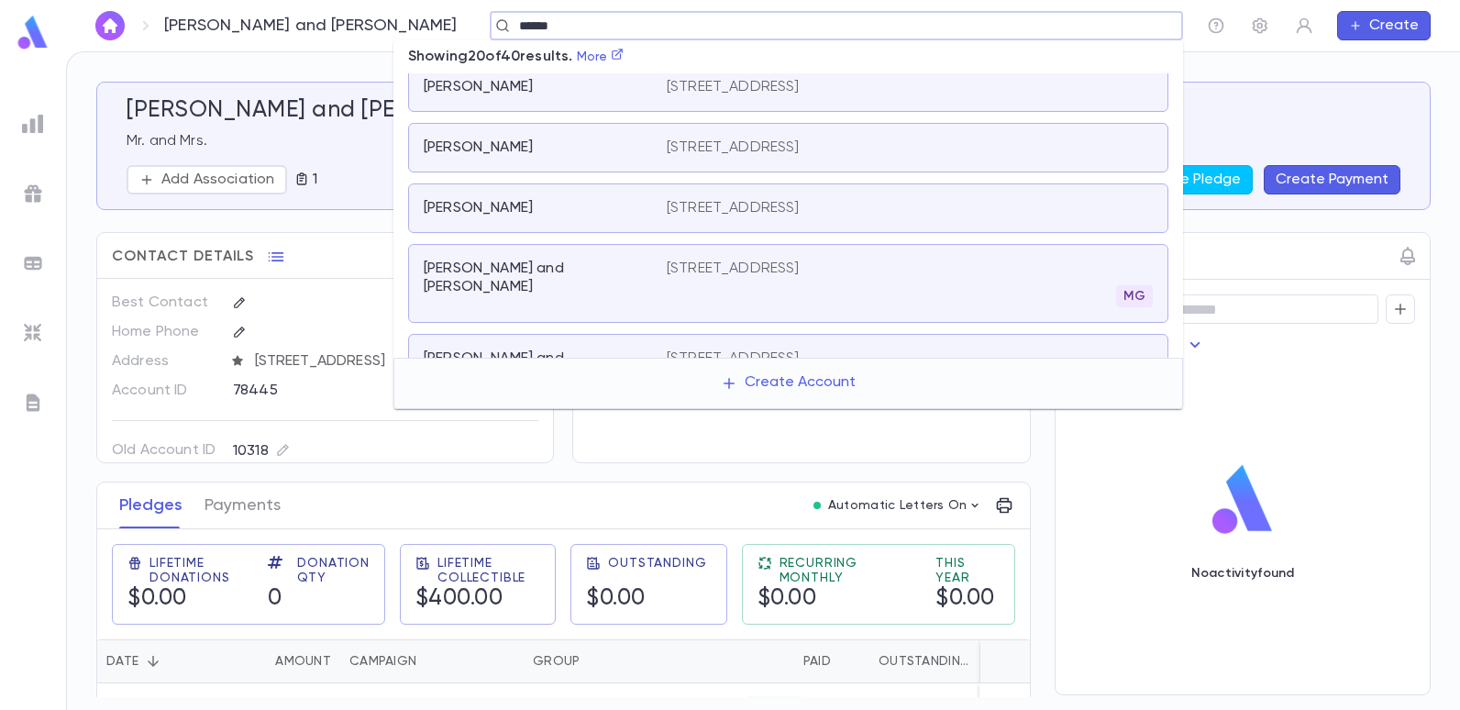
scroll to position [981, 0]
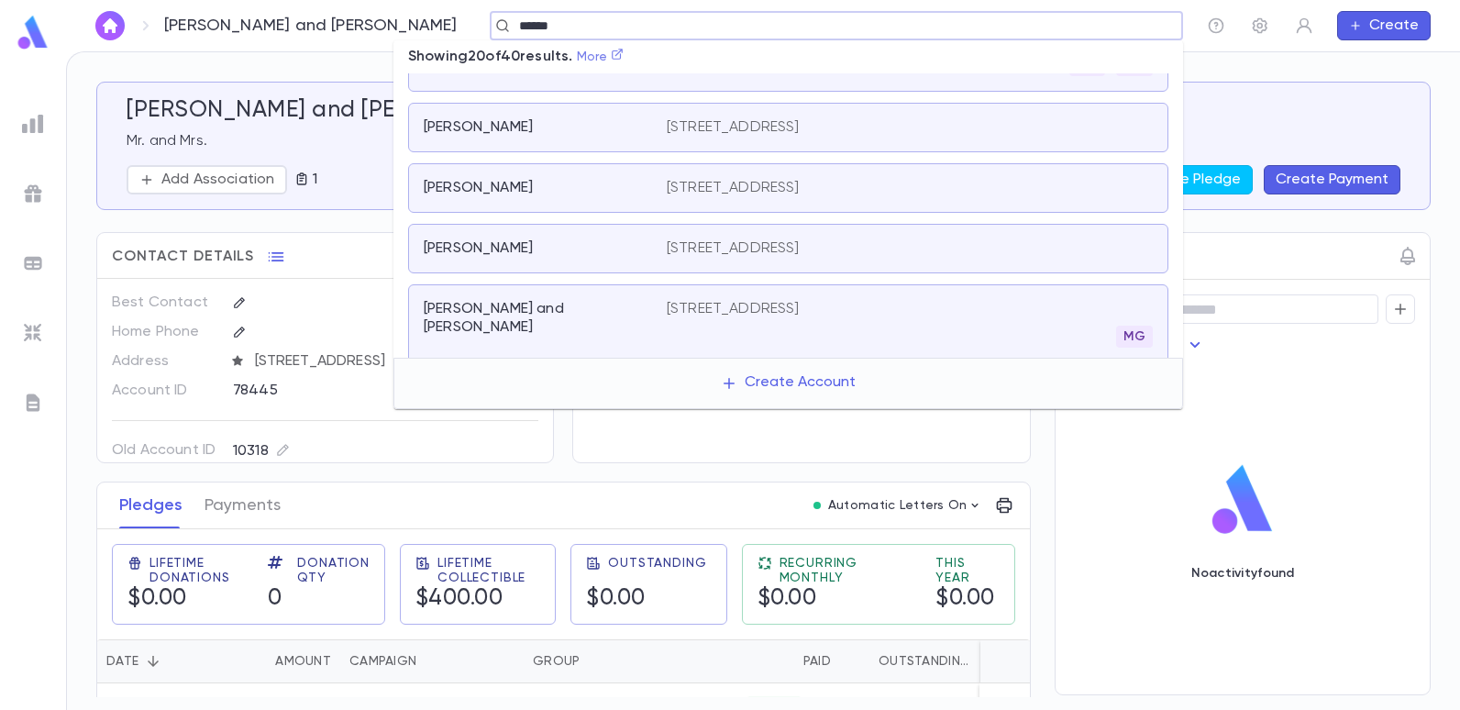
click at [623, 55] on icon at bounding box center [617, 54] width 13 height 13
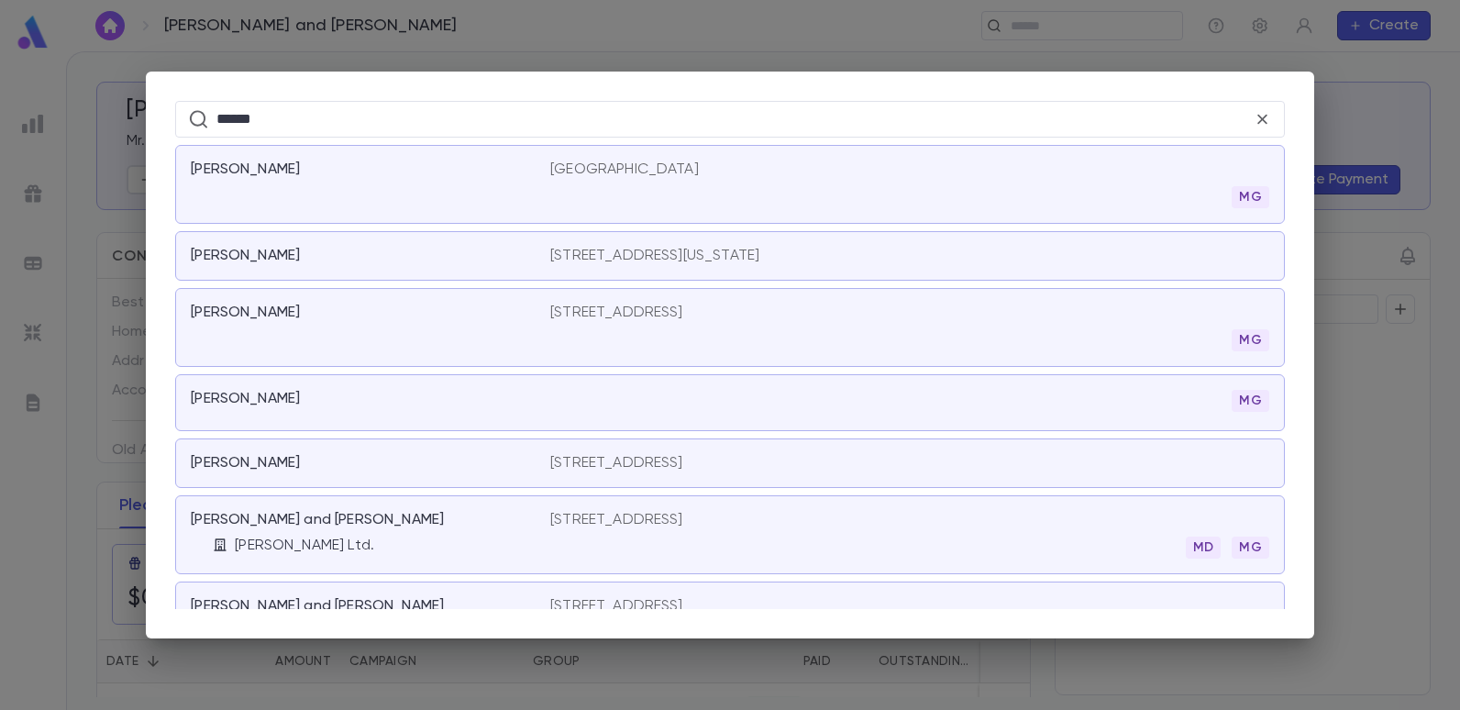
scroll to position [0, 0]
click at [519, 56] on div "***** ​ [PERSON_NAME][GEOGRAPHIC_DATA] MG [PERSON_NAME][GEOGRAPHIC_DATA][STREET…" at bounding box center [730, 355] width 1460 height 710
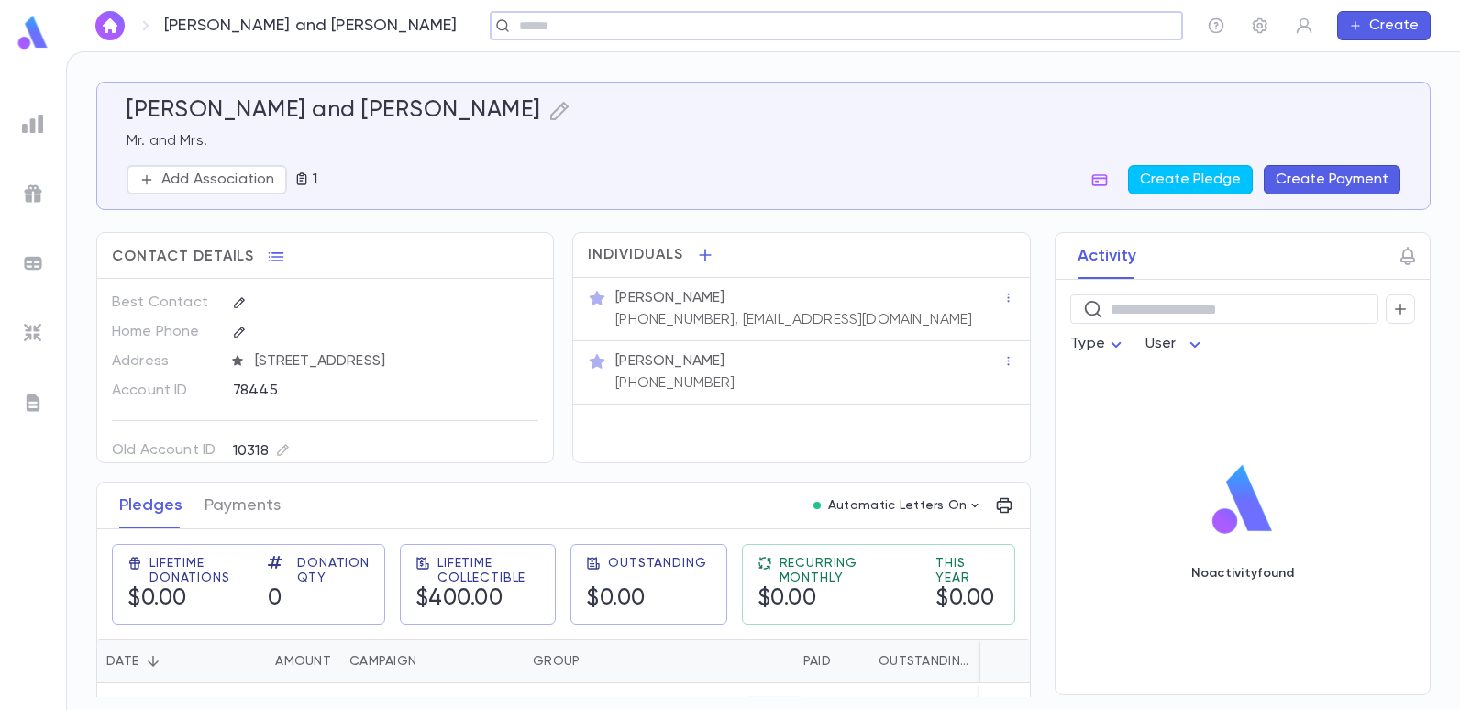
click at [513, 34] on input "text" at bounding box center [830, 25] width 634 height 17
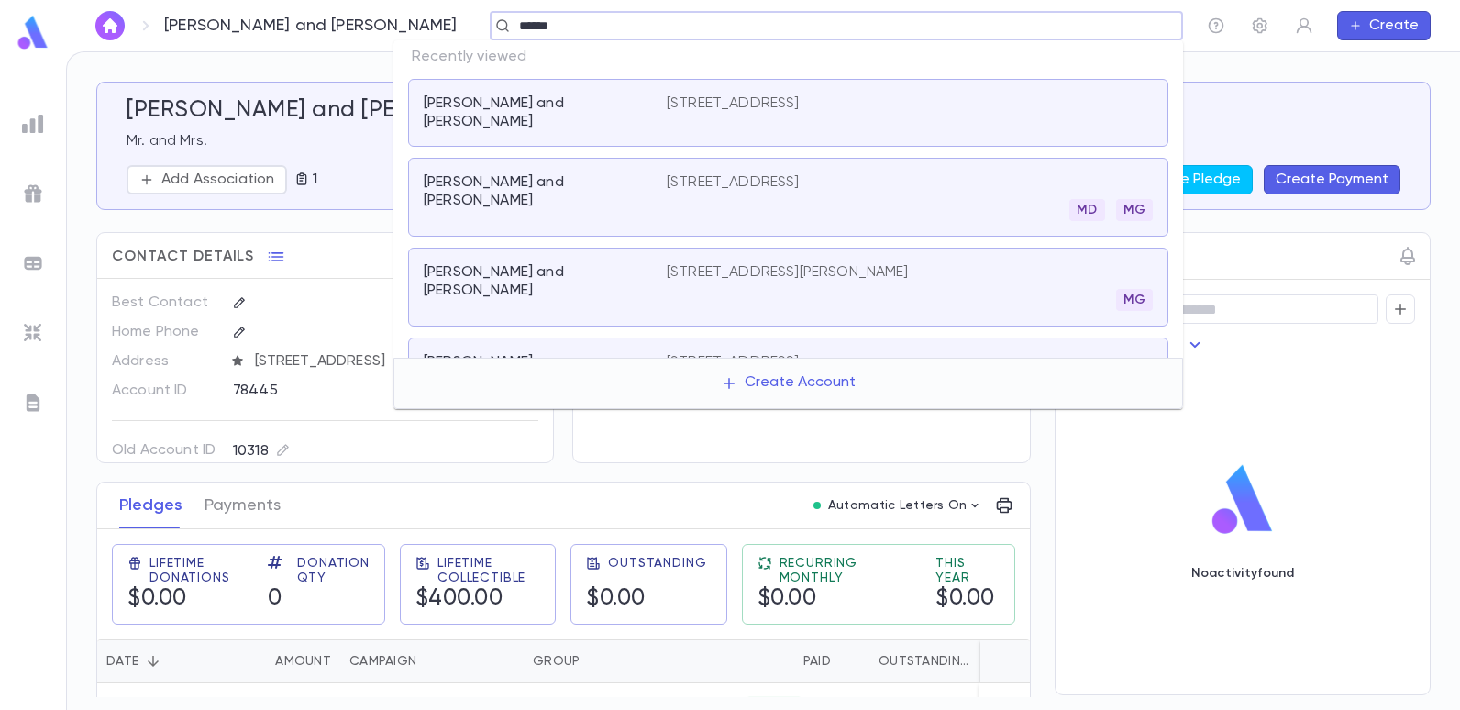
type input "******"
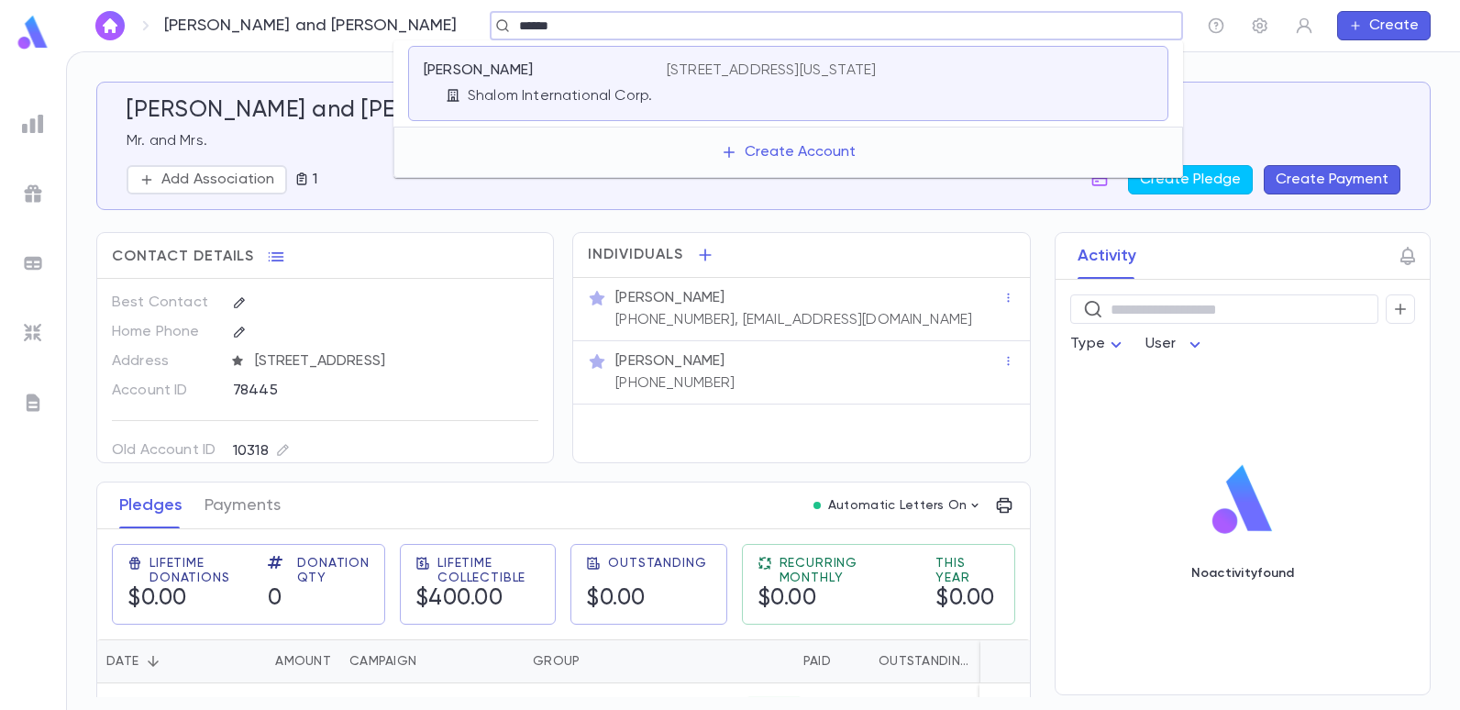
click at [468, 79] on p "[PERSON_NAME]" at bounding box center [478, 70] width 109 height 18
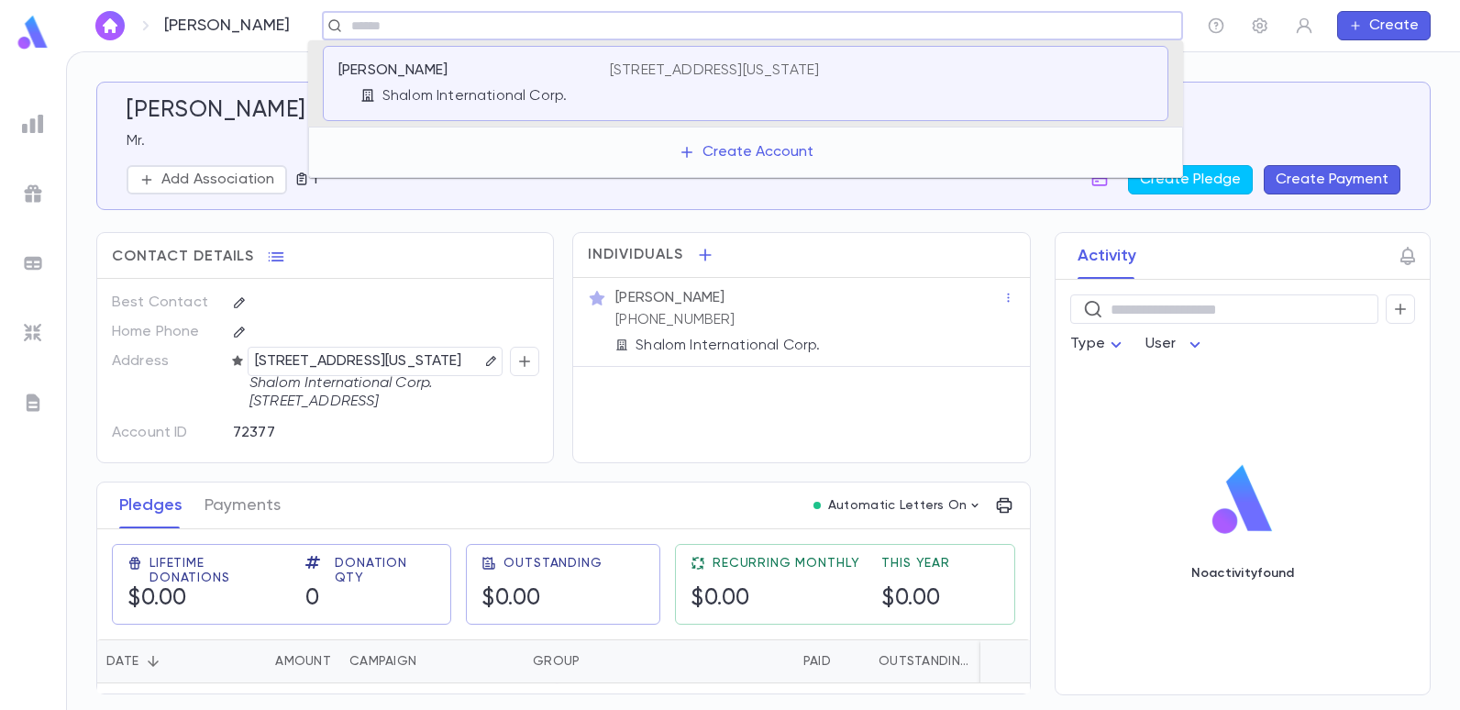
click at [537, 25] on input "text" at bounding box center [746, 25] width 801 height 17
type input "**********"
click at [667, 60] on div "[PERSON_NAME] and [PERSON_NAME] [STREET_ADDRESS]" at bounding box center [745, 85] width 845 height 79
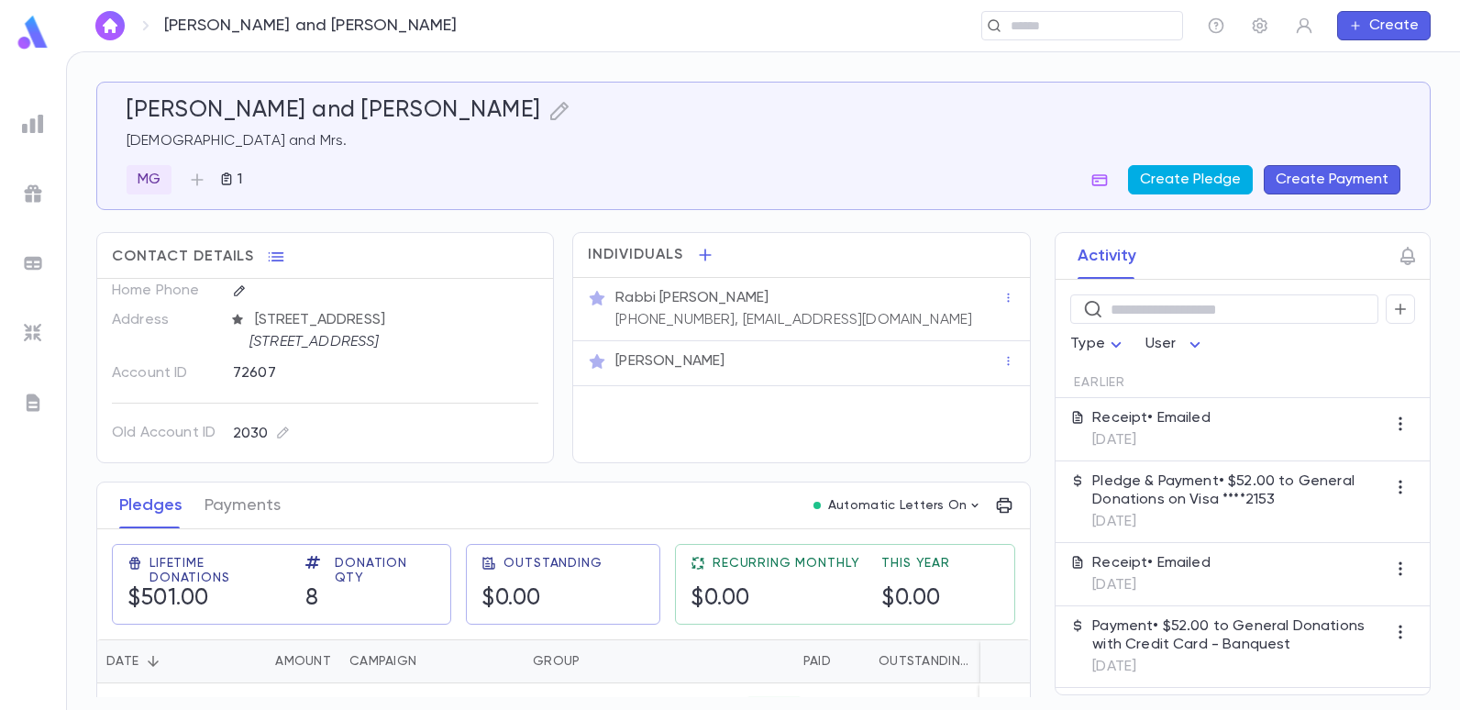
click at [1168, 181] on button "Create Pledge" at bounding box center [1190, 179] width 125 height 29
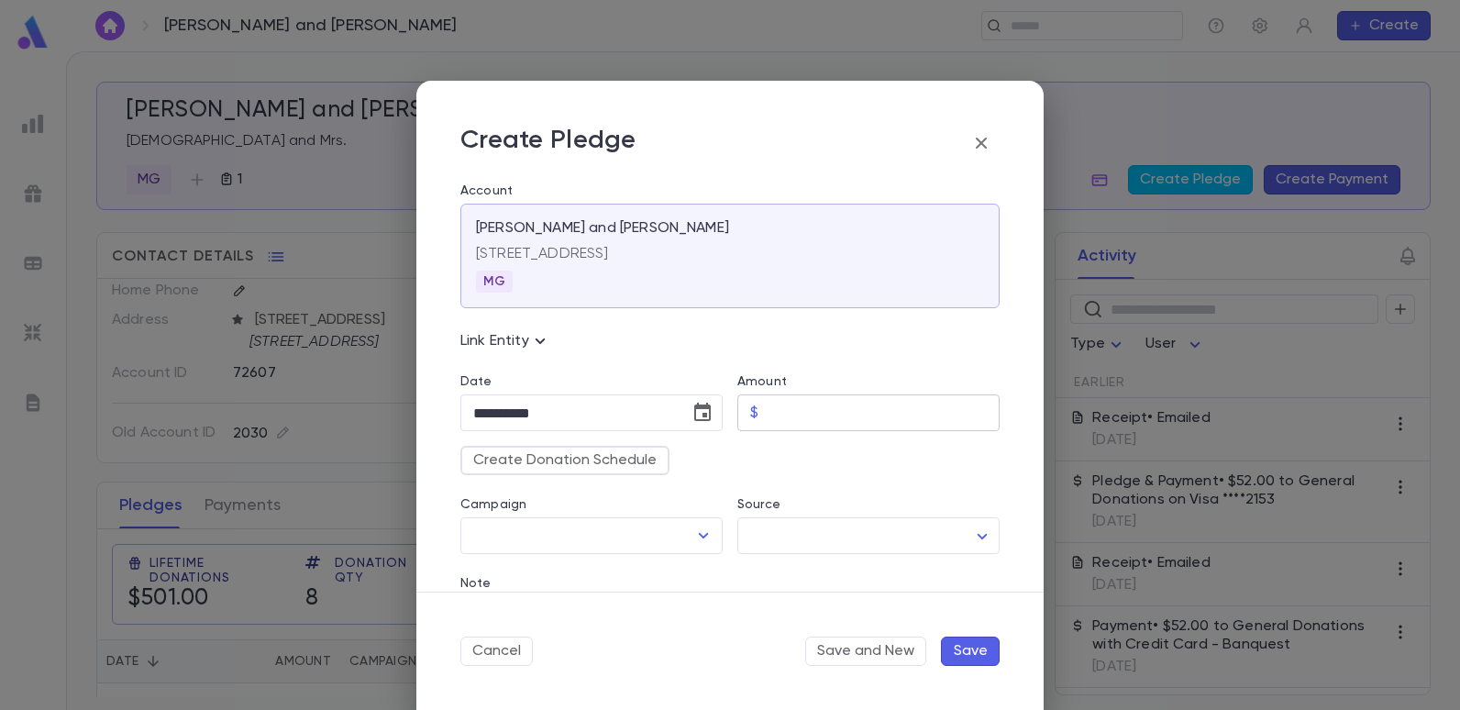
click at [778, 415] on input "Amount" at bounding box center [883, 413] width 234 height 36
type input "*****"
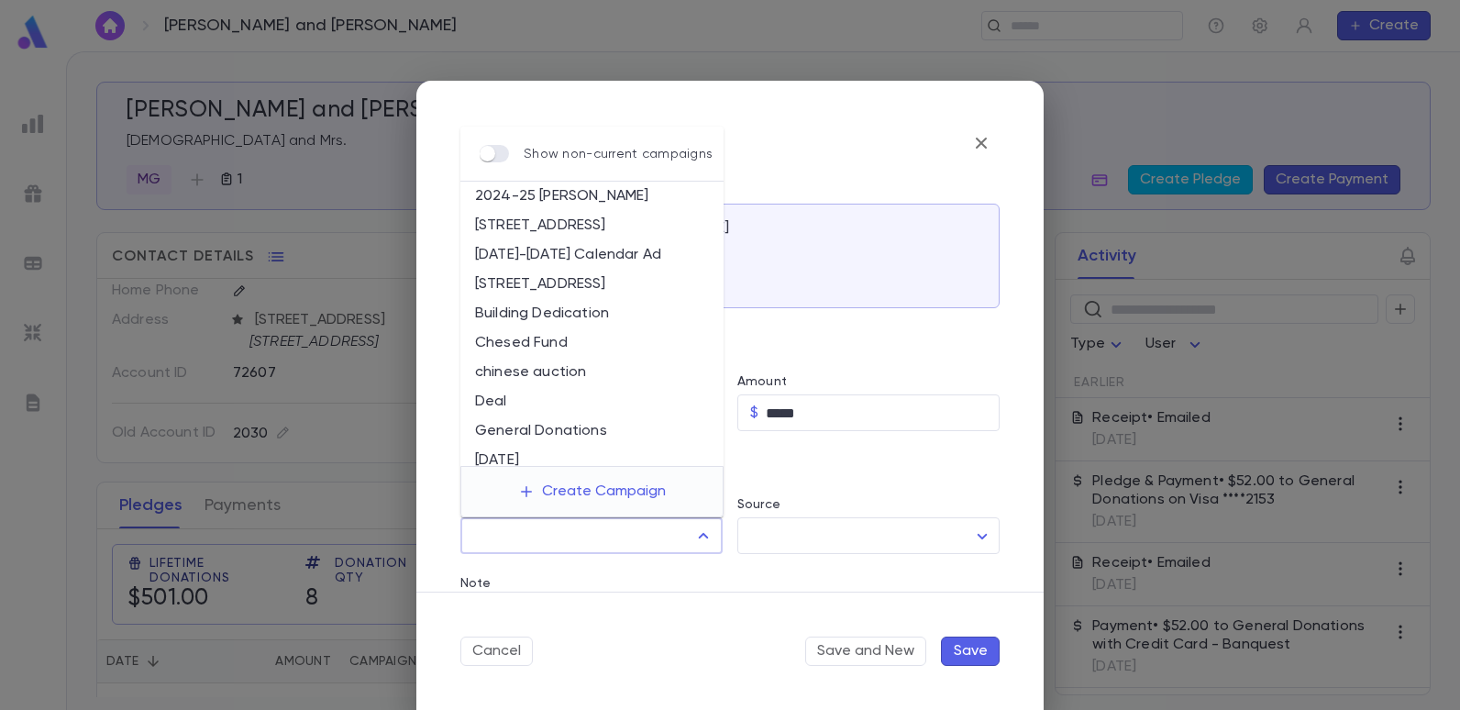
click at [643, 530] on input "Campaign" at bounding box center [577, 535] width 218 height 35
click at [569, 281] on li "[STREET_ADDRESS]" at bounding box center [591, 284] width 263 height 29
type input "**********"
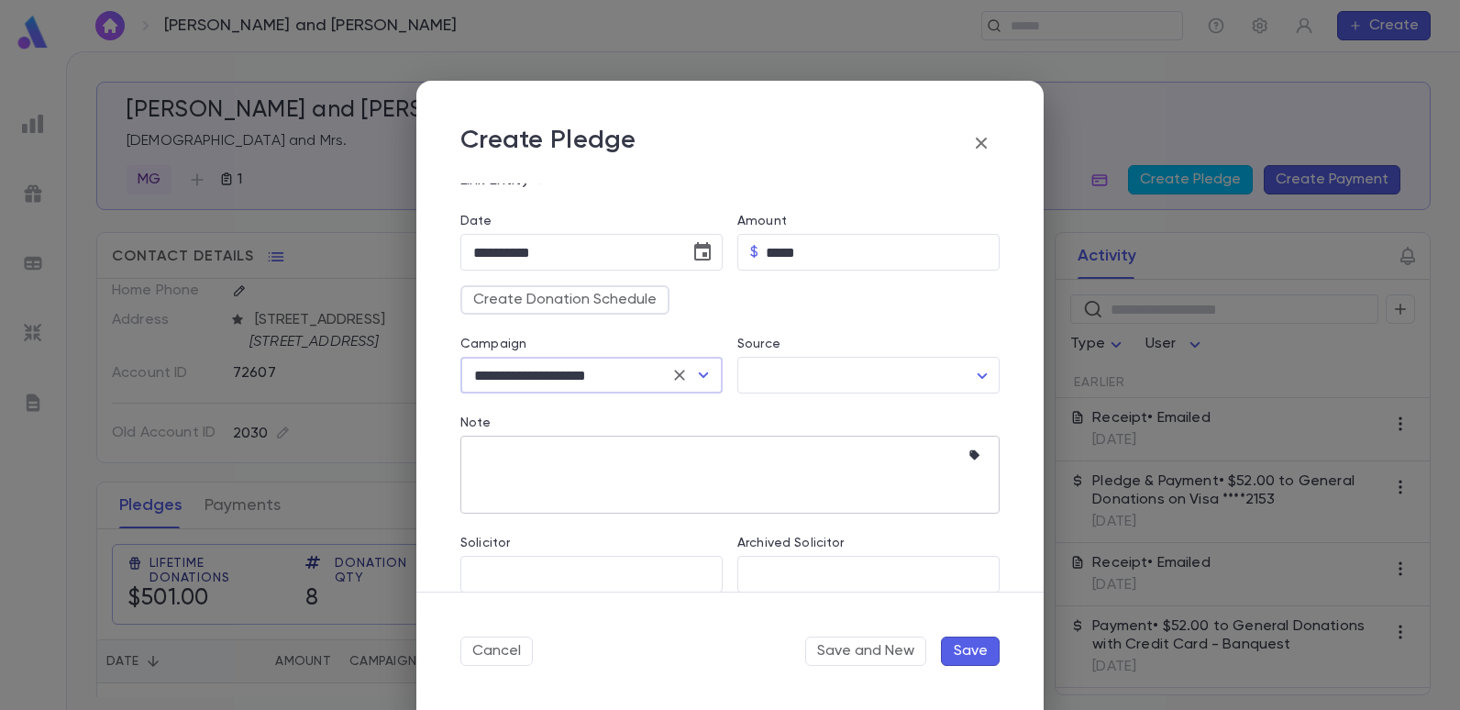
scroll to position [183, 0]
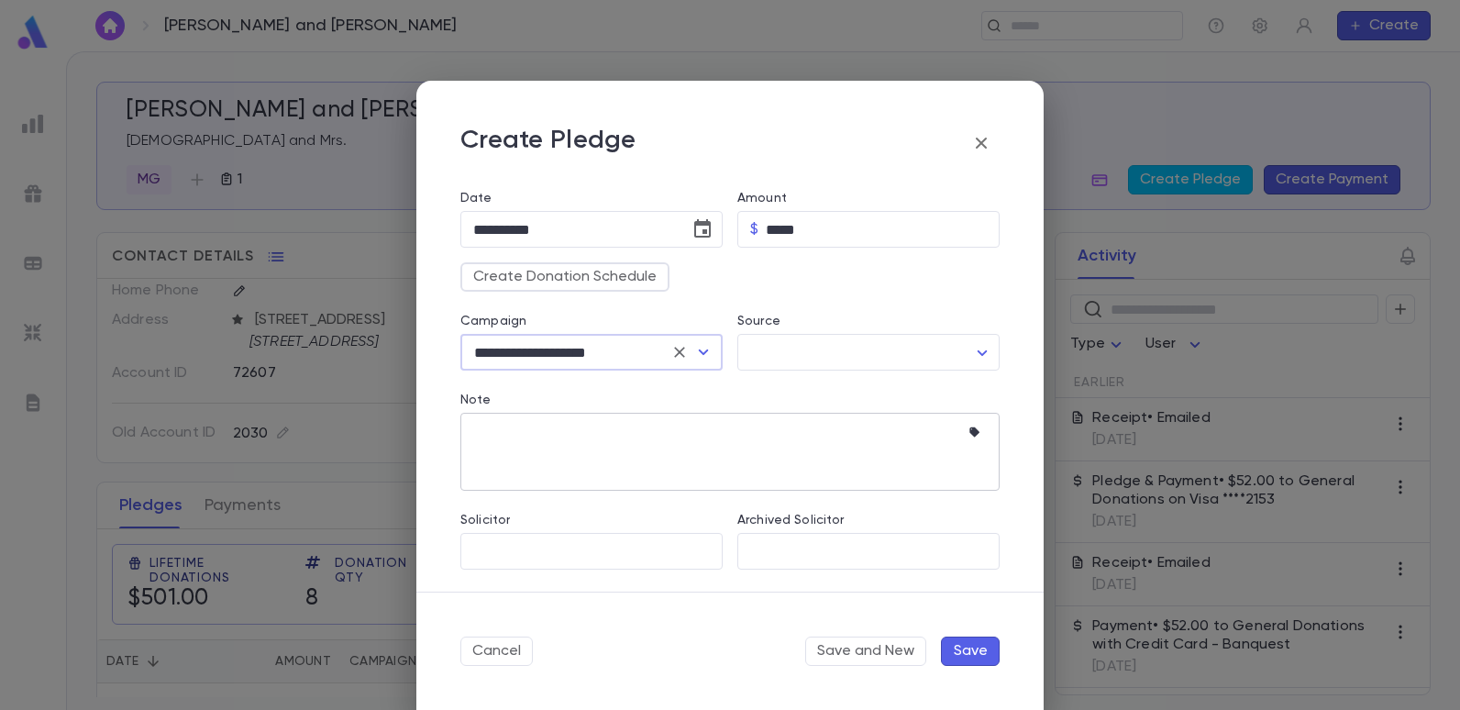
drag, startPoint x: 545, startPoint y: 441, endPoint x: 656, endPoint y: 449, distance: 112.2
click at [547, 441] on textarea "Note" at bounding box center [716, 452] width 486 height 78
click at [893, 458] on textarea "Note" at bounding box center [716, 452] width 486 height 78
click at [968, 435] on icon "button" at bounding box center [977, 433] width 18 height 18
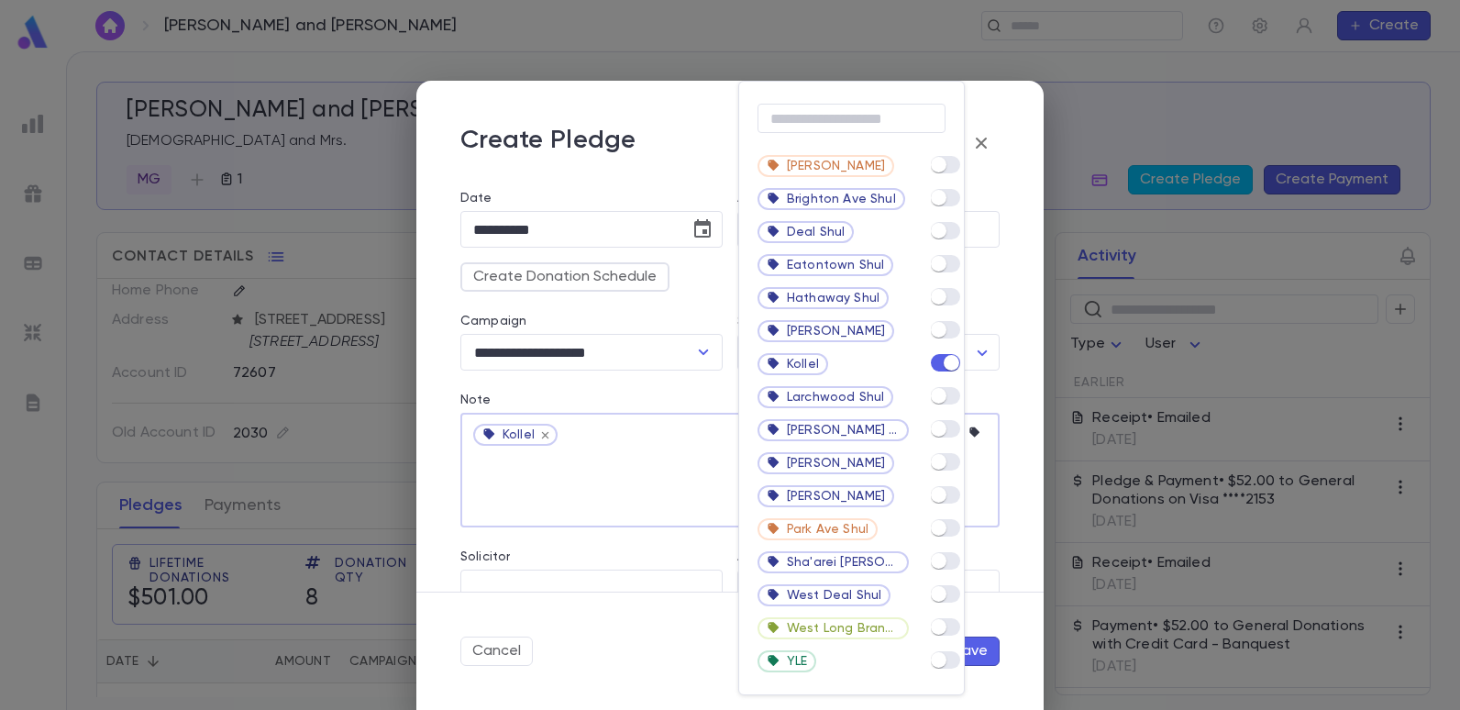
click at [625, 469] on div at bounding box center [730, 355] width 1460 height 710
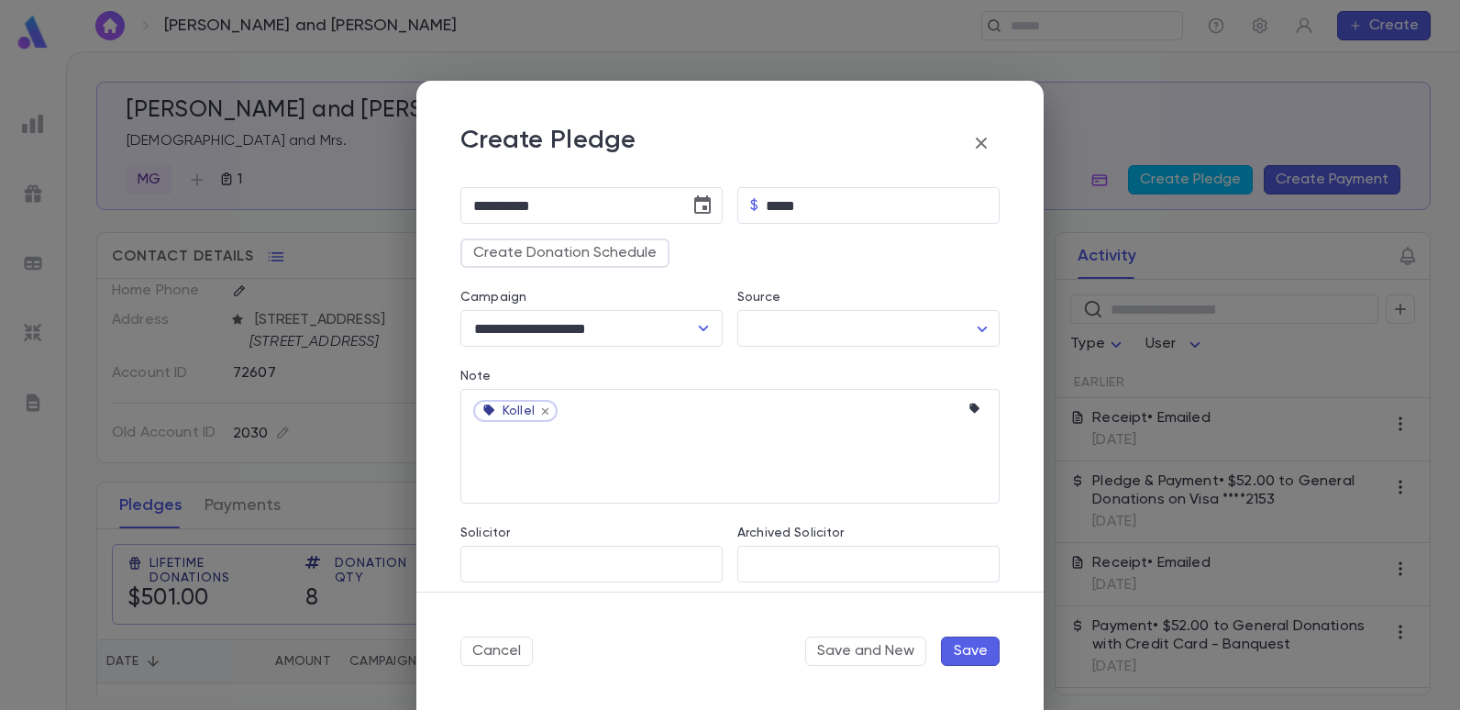
scroll to position [220, 0]
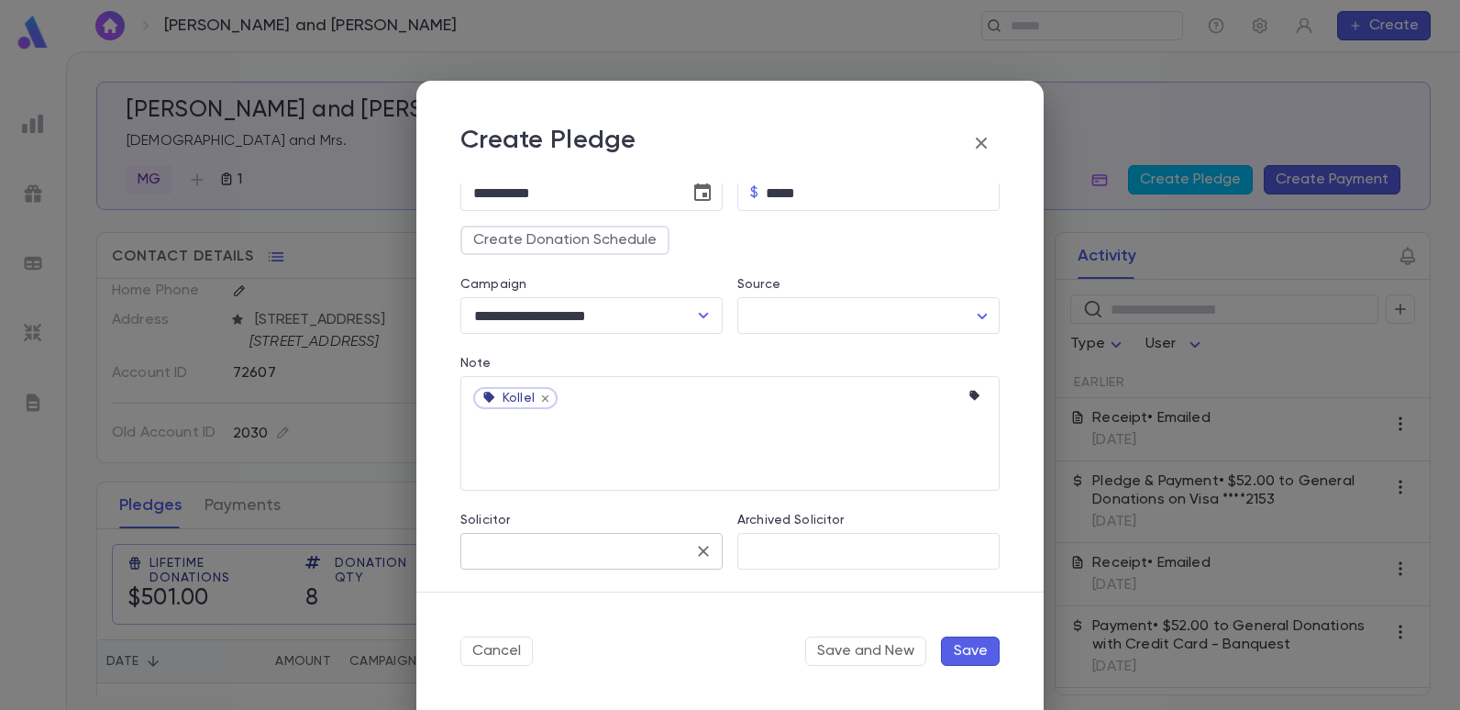
click at [531, 540] on input "Solicitor" at bounding box center [577, 551] width 218 height 35
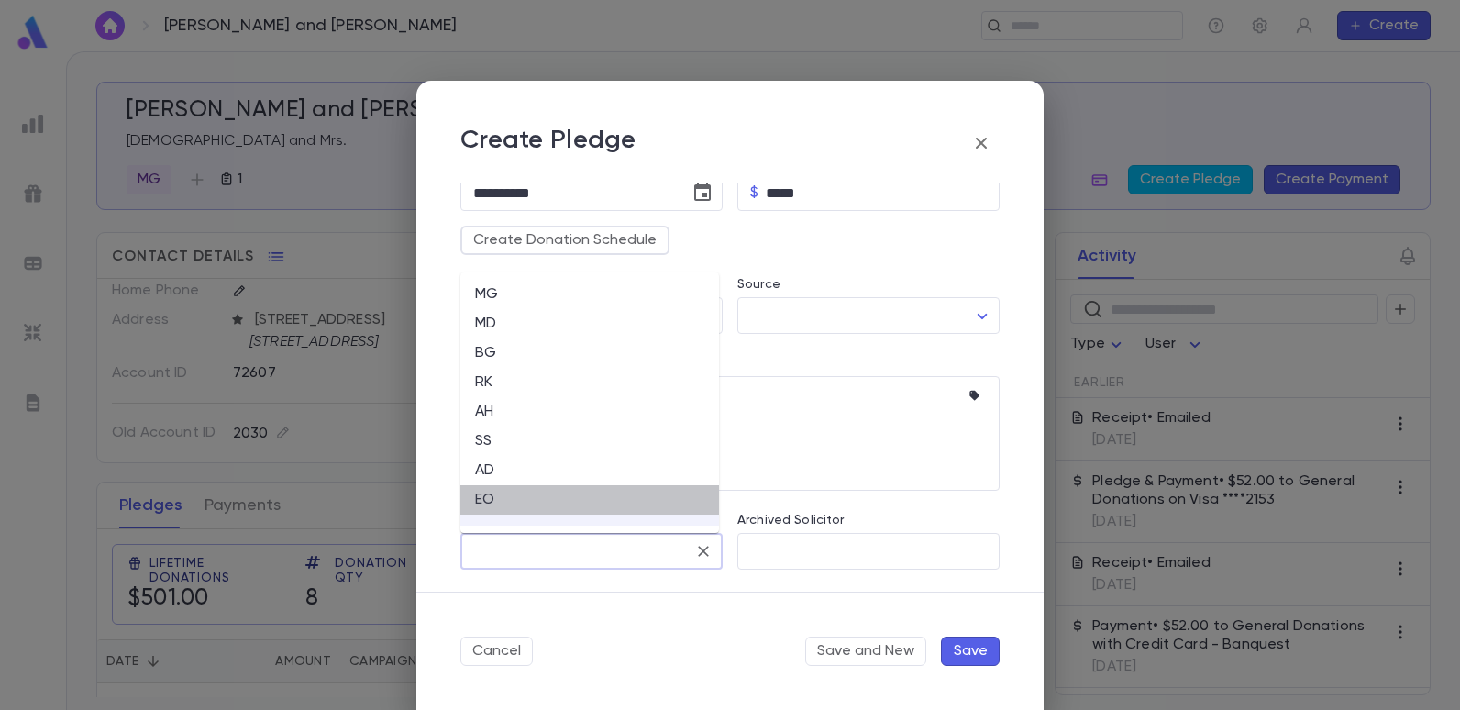
click at [491, 497] on li "EO" at bounding box center [589, 499] width 259 height 29
type input "**"
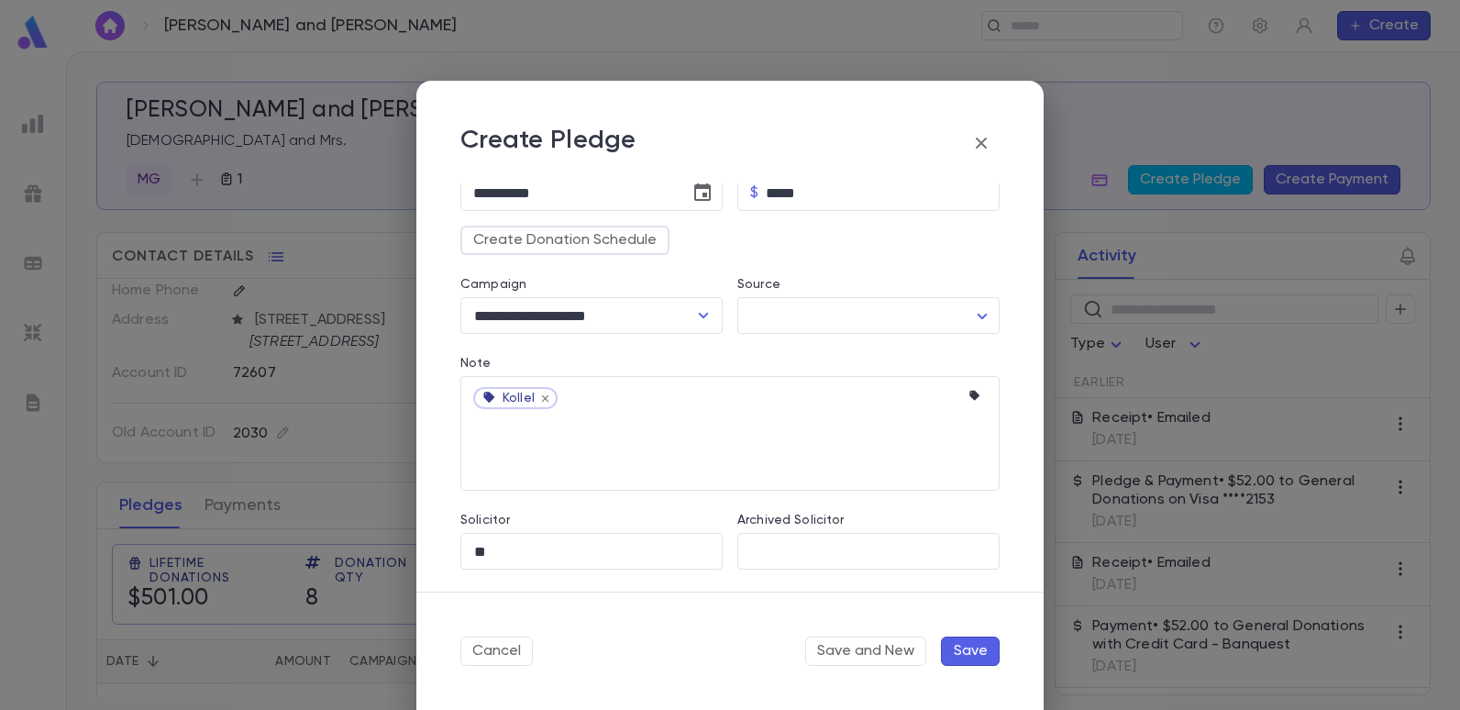
click at [971, 655] on button "Save" at bounding box center [970, 650] width 59 height 29
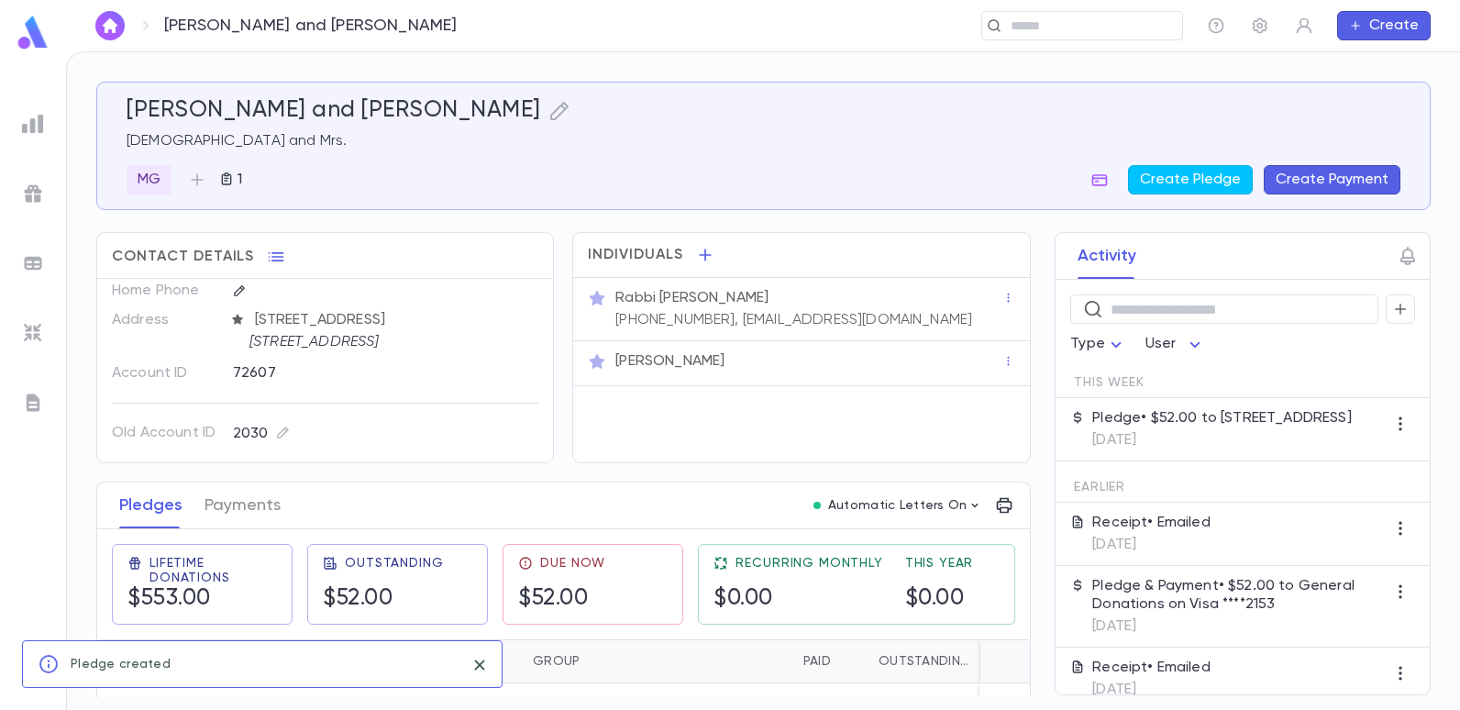
click at [1343, 178] on button "Create Payment" at bounding box center [1331, 179] width 137 height 29
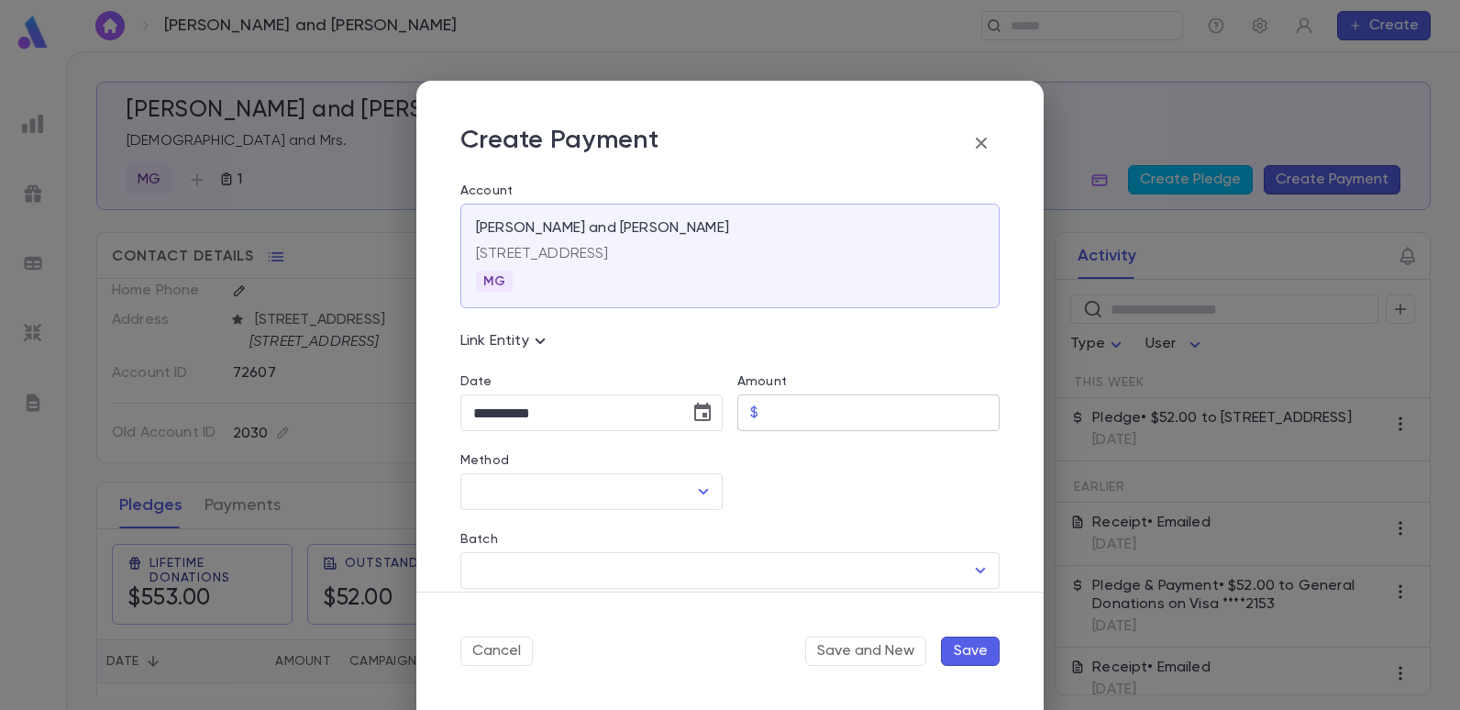
click at [775, 413] on input "Amount" at bounding box center [883, 413] width 234 height 36
type input "*****"
click at [669, 492] on input "Method" at bounding box center [577, 491] width 218 height 35
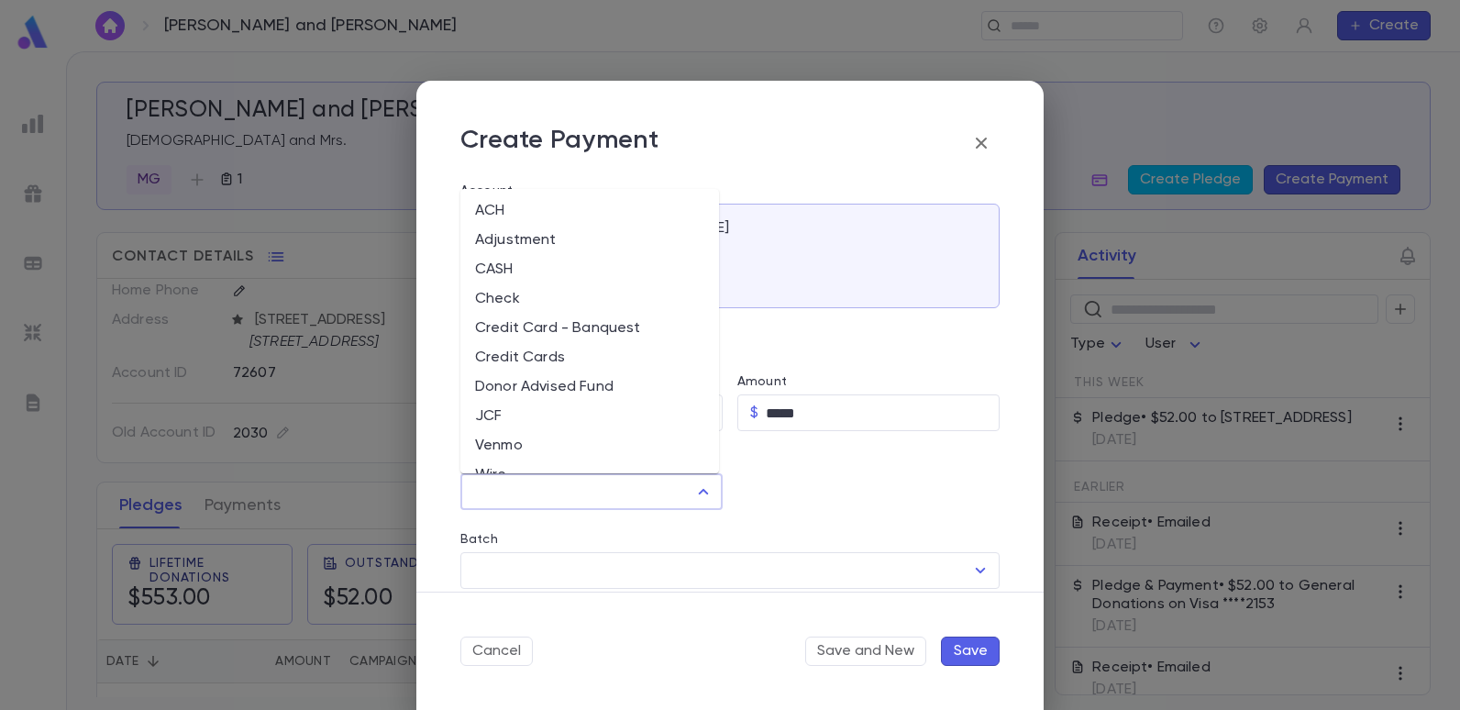
click at [512, 351] on li "Credit Cards" at bounding box center [589, 357] width 259 height 29
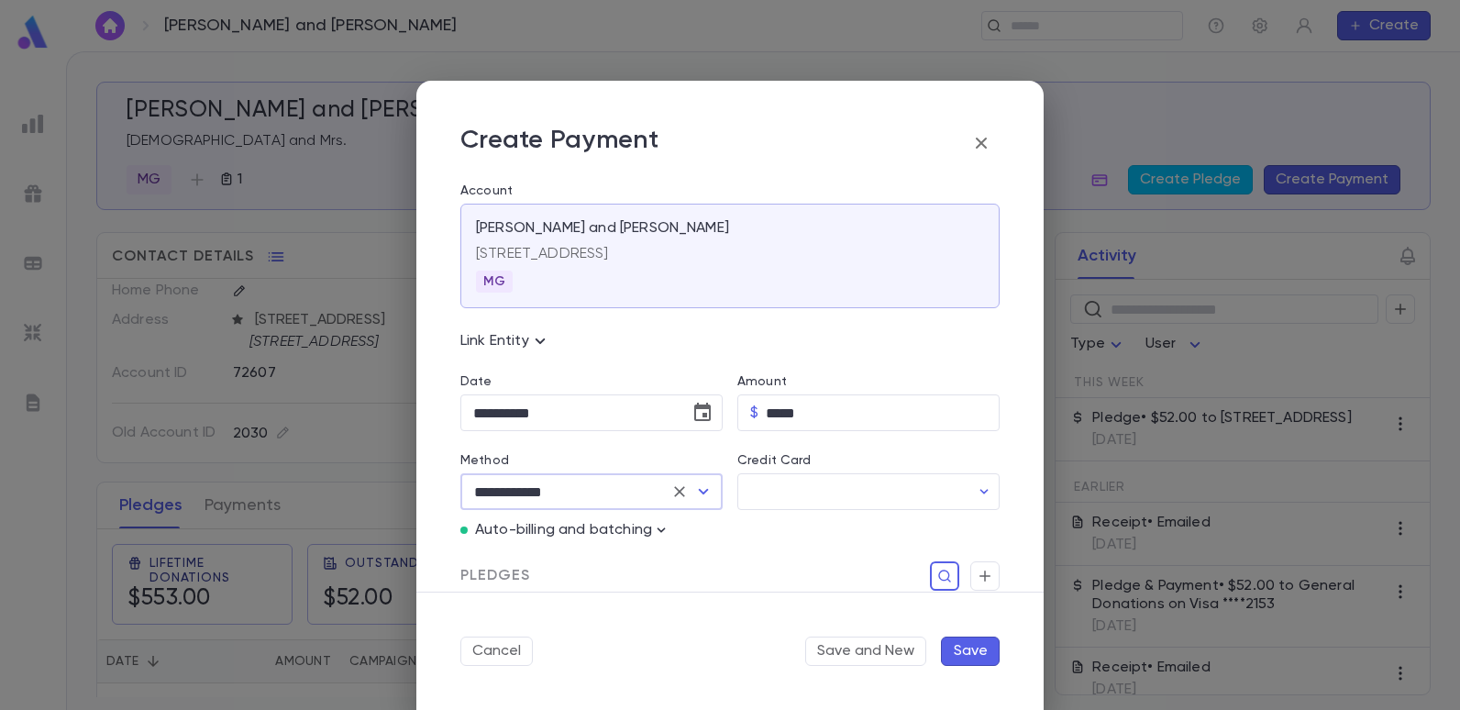
type input "**********"
click at [852, 490] on input "Credit Card" at bounding box center [853, 492] width 232 height 36
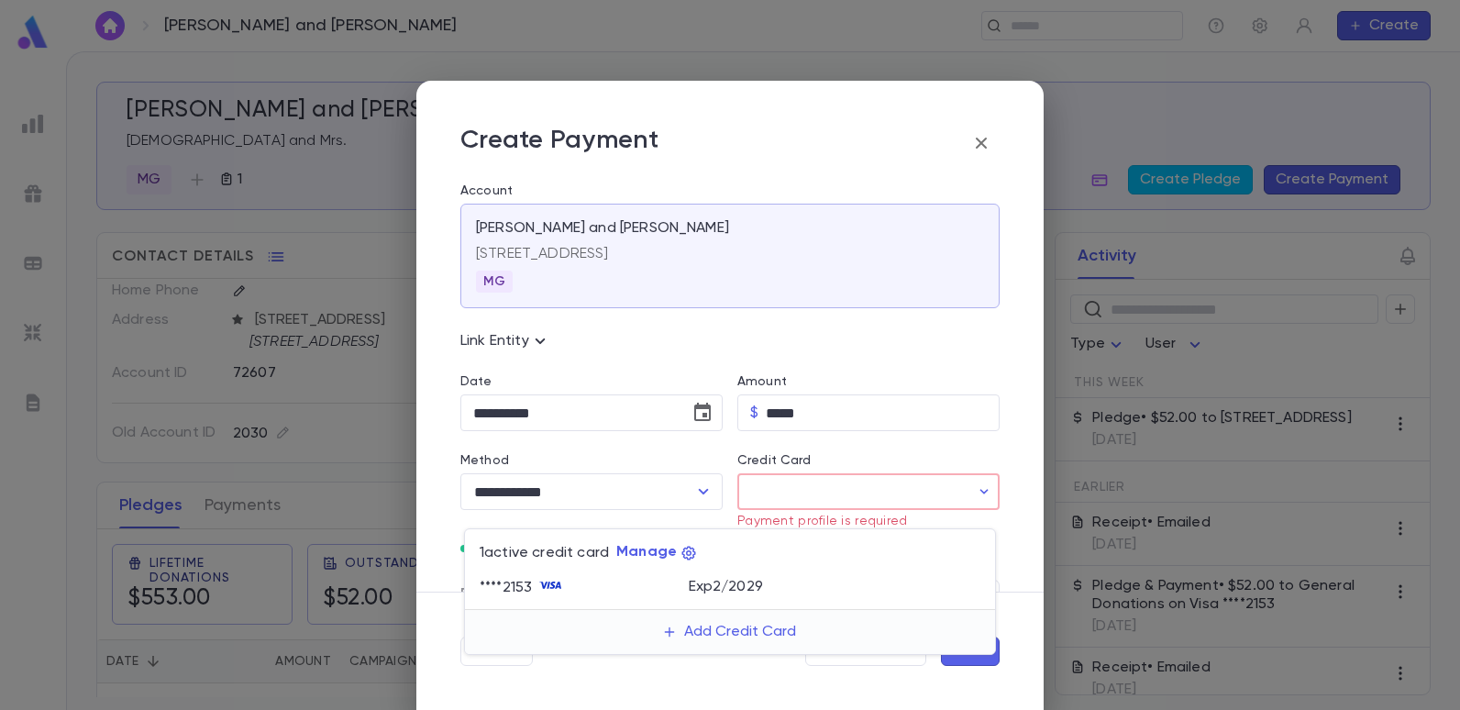
click at [887, 135] on div at bounding box center [730, 355] width 1460 height 710
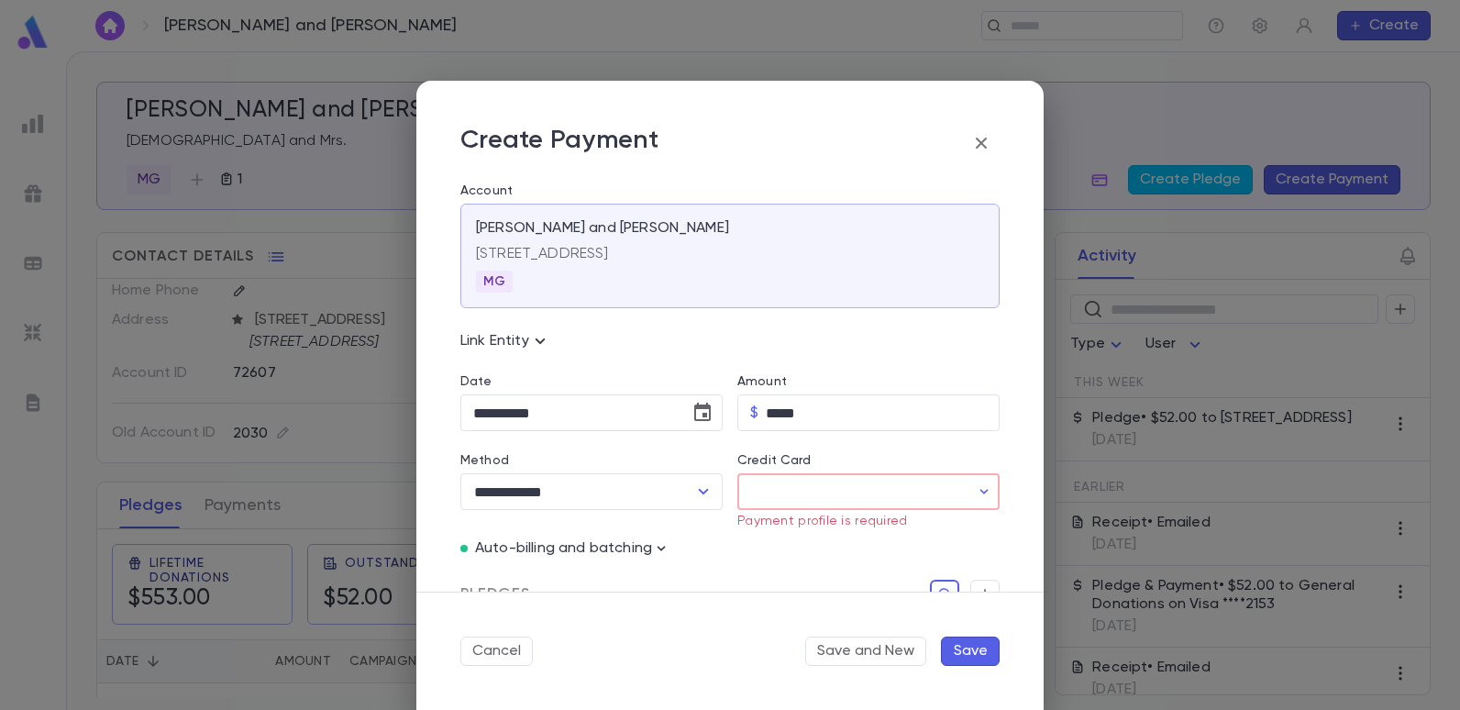
click at [863, 496] on input "Credit Card" at bounding box center [853, 492] width 232 height 36
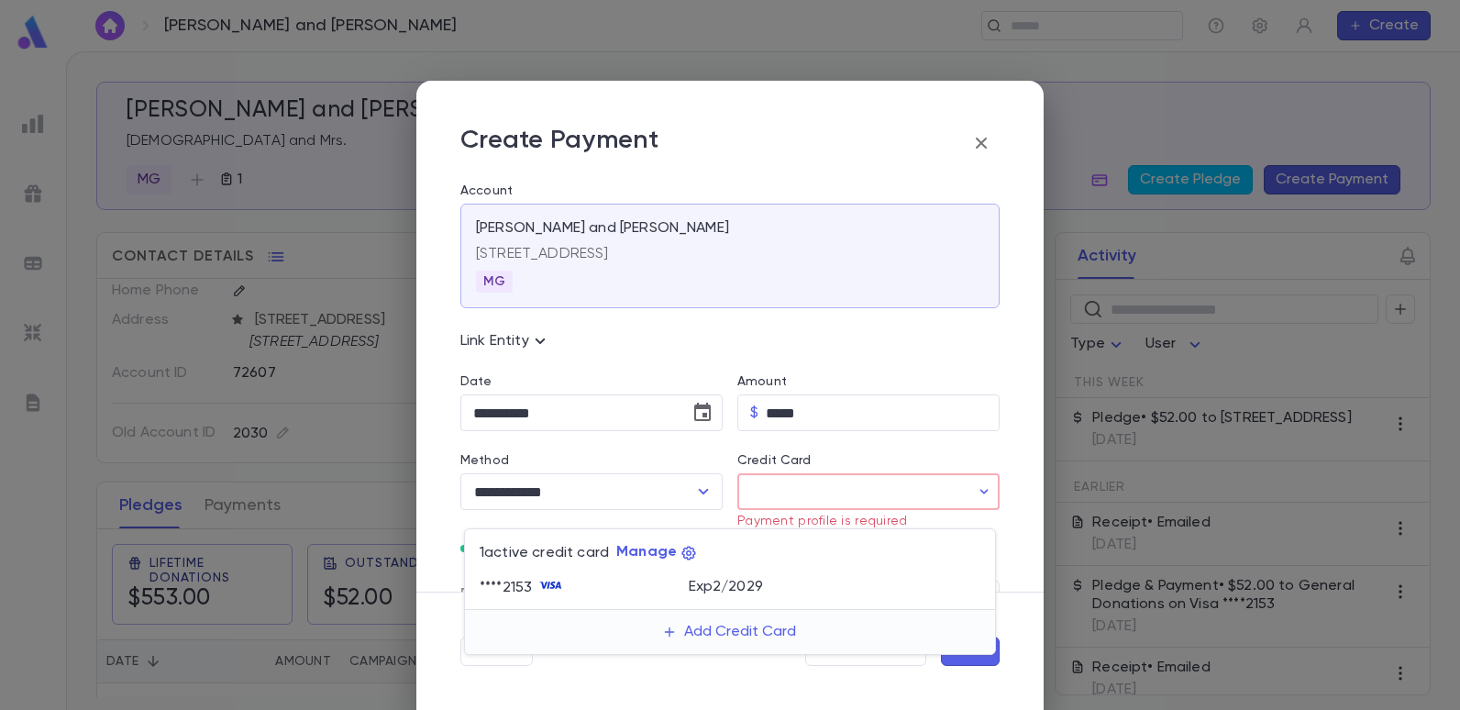
click at [737, 586] on p "Exp 2 / 2029" at bounding box center [726, 587] width 74 height 18
type input "********"
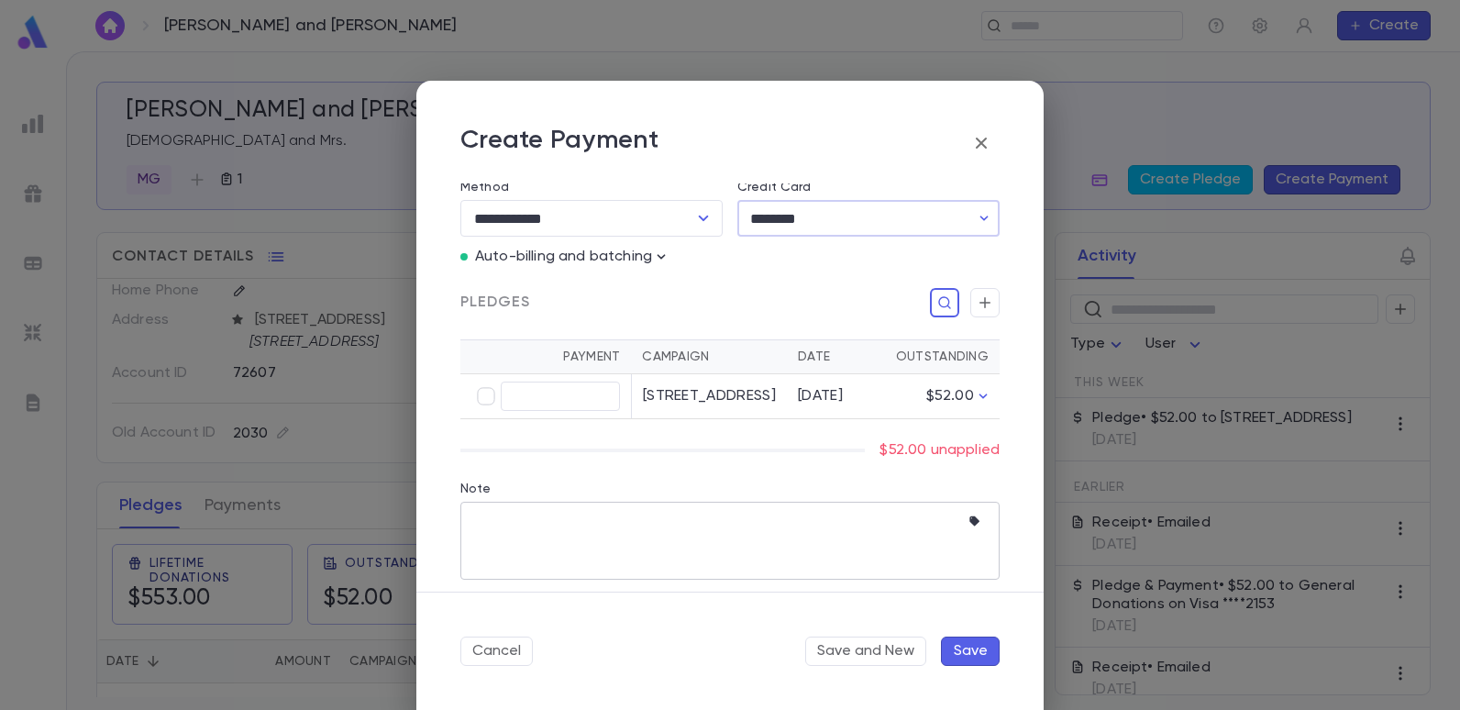
scroll to position [275, 0]
type input "*****"
click at [968, 656] on button "Save" at bounding box center [970, 650] width 59 height 29
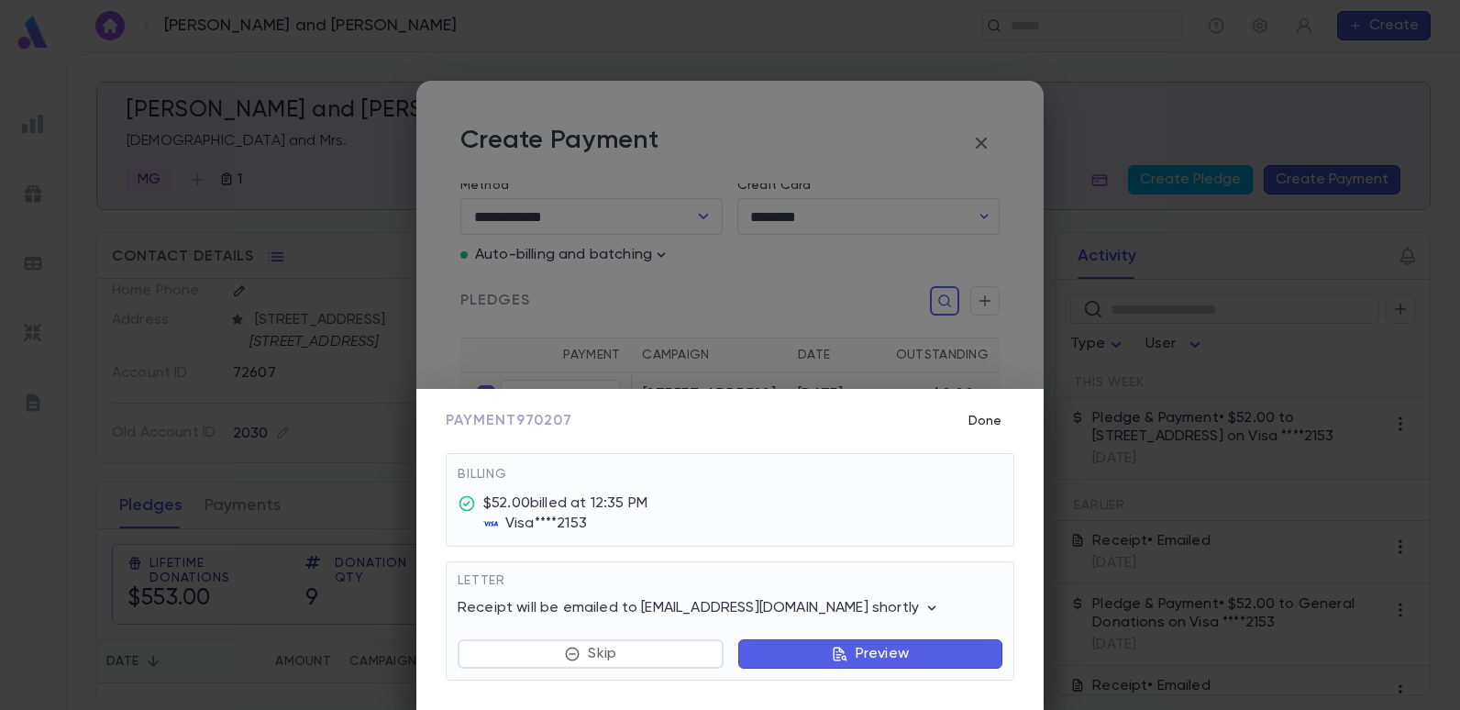
click at [982, 418] on button "Done" at bounding box center [984, 420] width 59 height 35
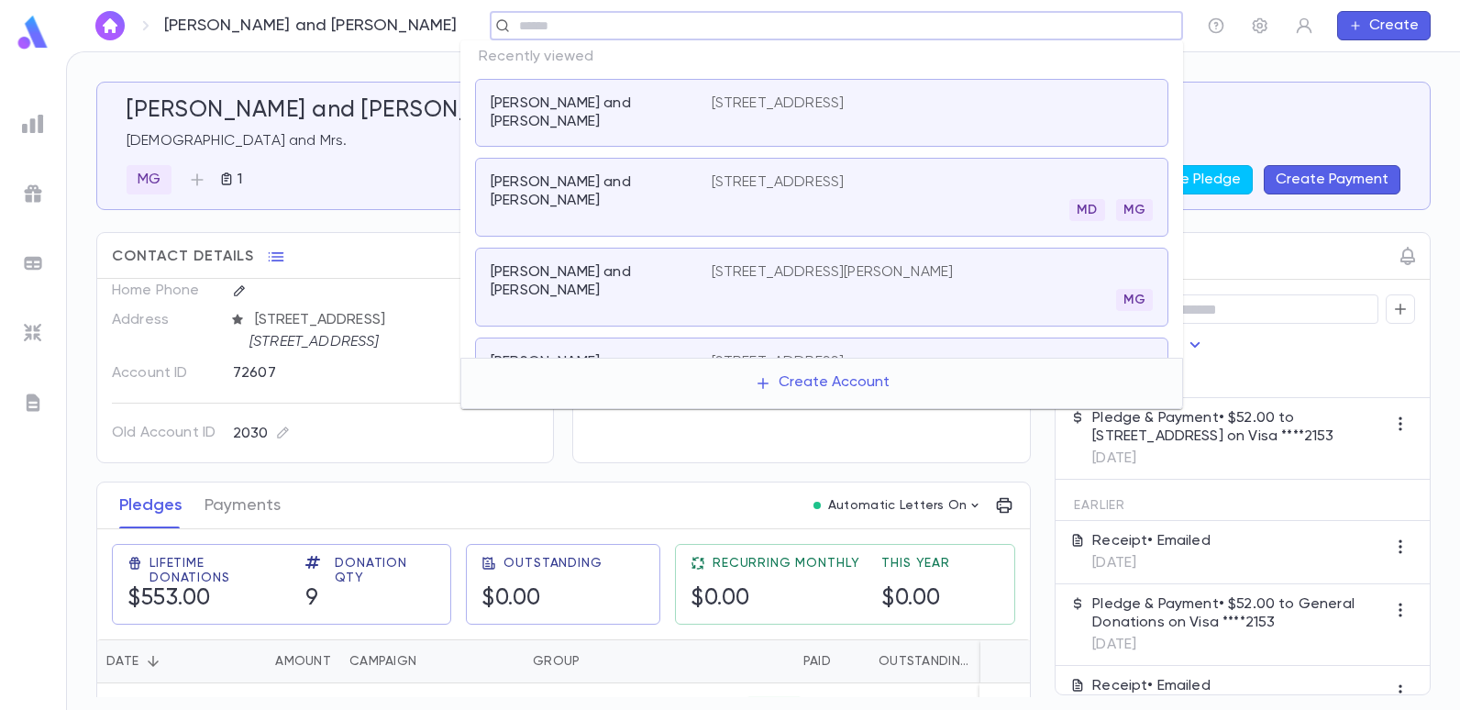
click at [1061, 31] on input "text" at bounding box center [830, 25] width 634 height 17
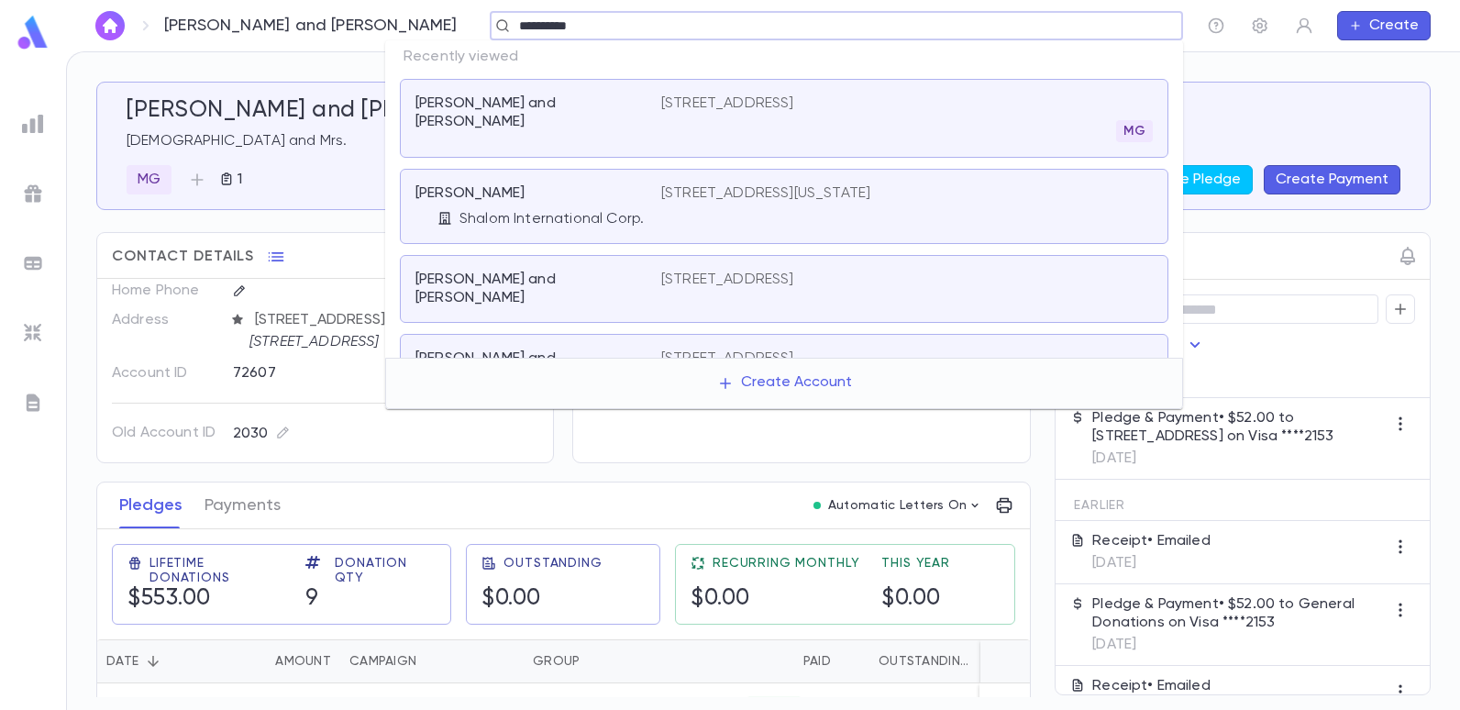
type input "**********"
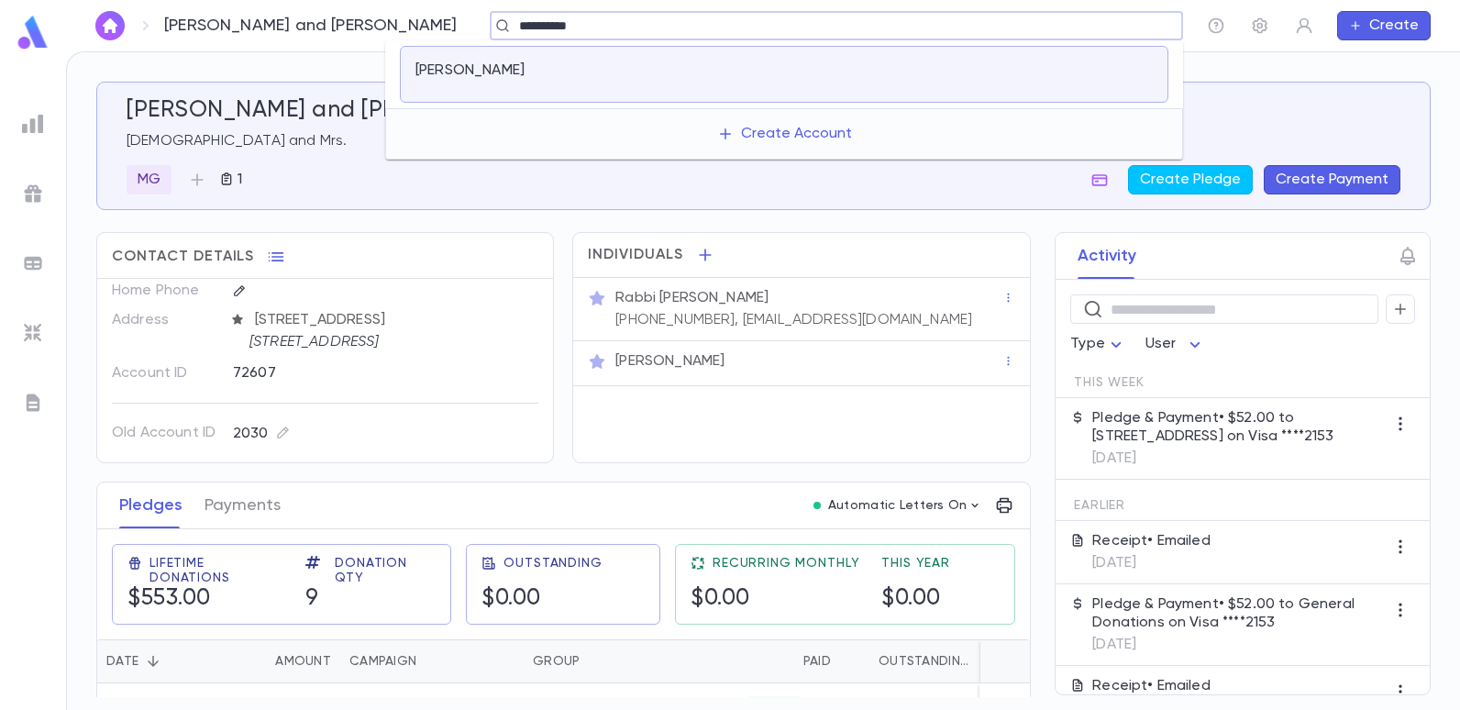
click at [426, 76] on p "[PERSON_NAME]" at bounding box center [469, 70] width 109 height 18
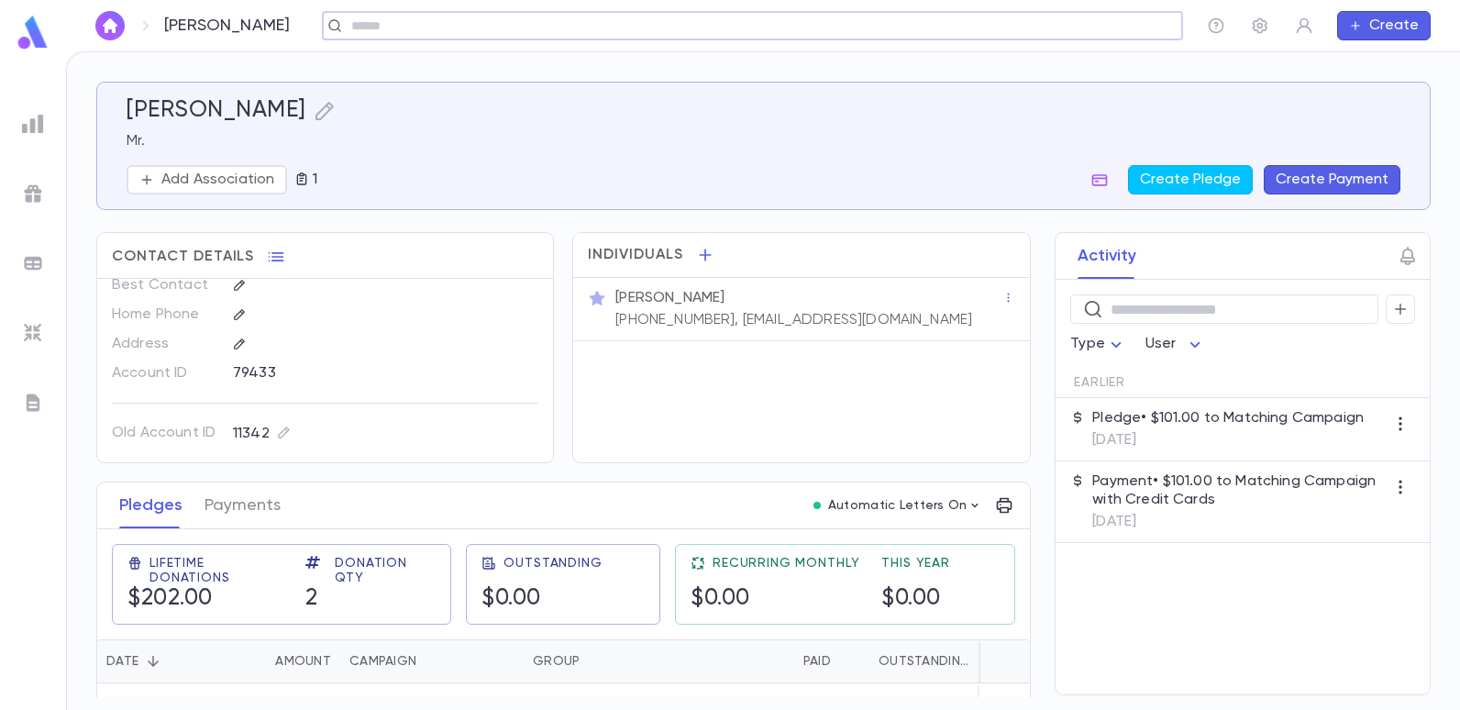
scroll to position [92, 0]
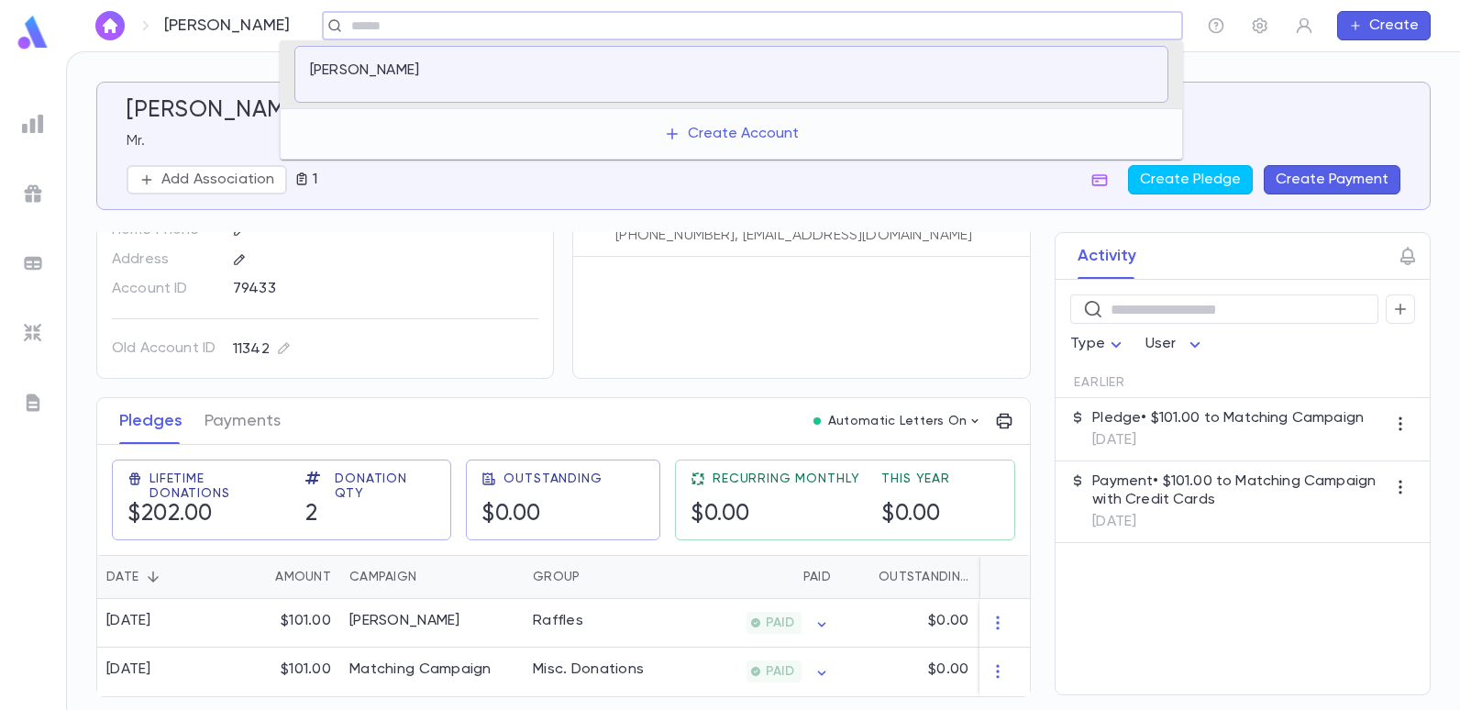
click at [536, 23] on input "text" at bounding box center [746, 25] width 801 height 17
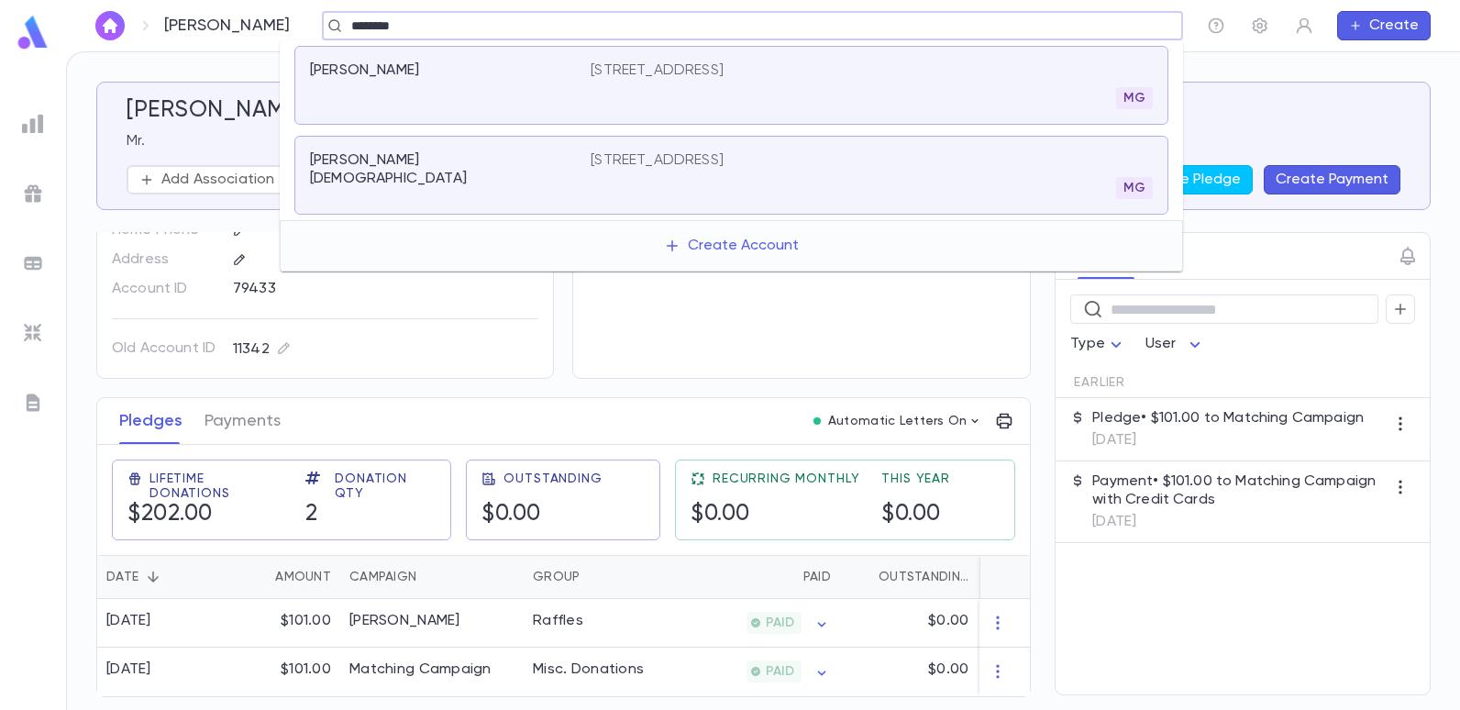
click at [530, 17] on input "*******" at bounding box center [746, 25] width 801 height 17
type input "*"
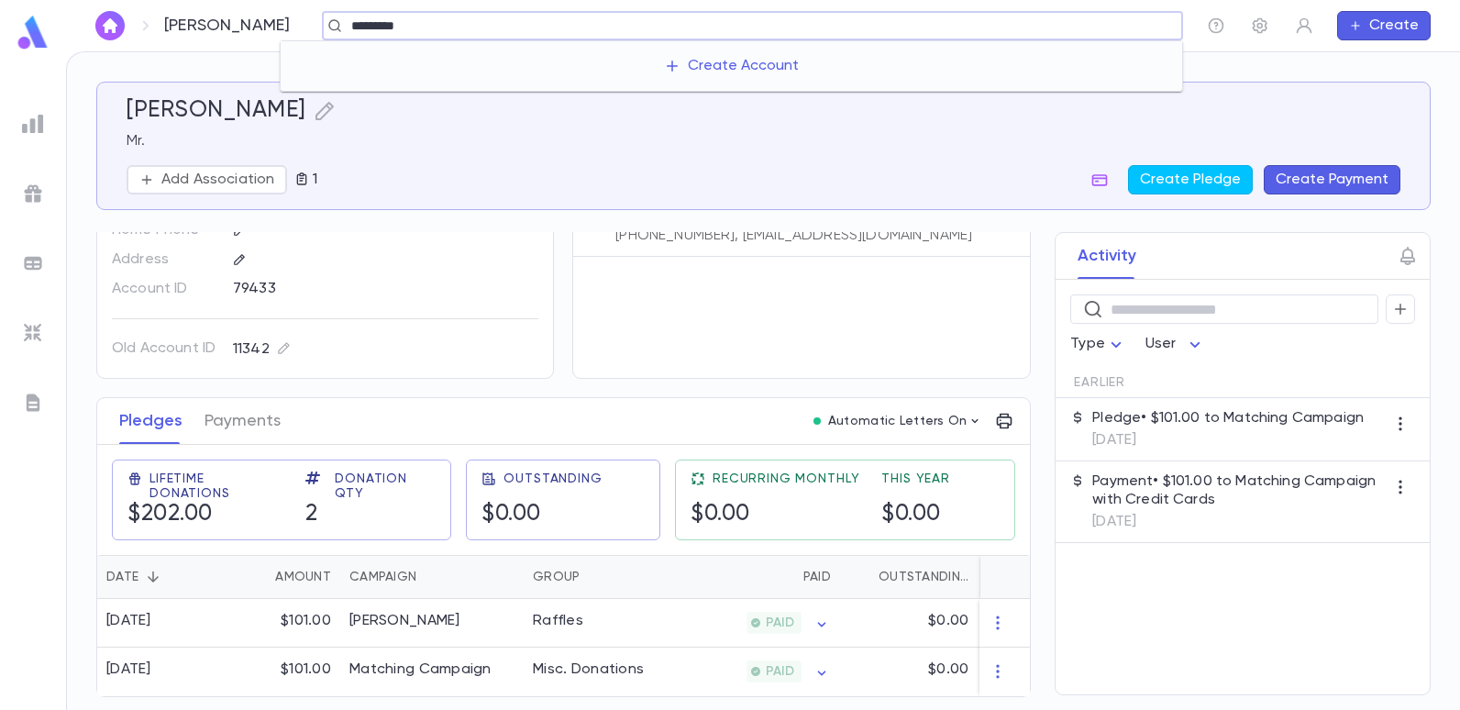
click at [400, 35] on div "******** ​" at bounding box center [752, 25] width 861 height 29
drag, startPoint x: 401, startPoint y: 30, endPoint x: 340, endPoint y: 17, distance: 62.1
click at [402, 30] on input "********" at bounding box center [746, 25] width 801 height 17
type input "*"
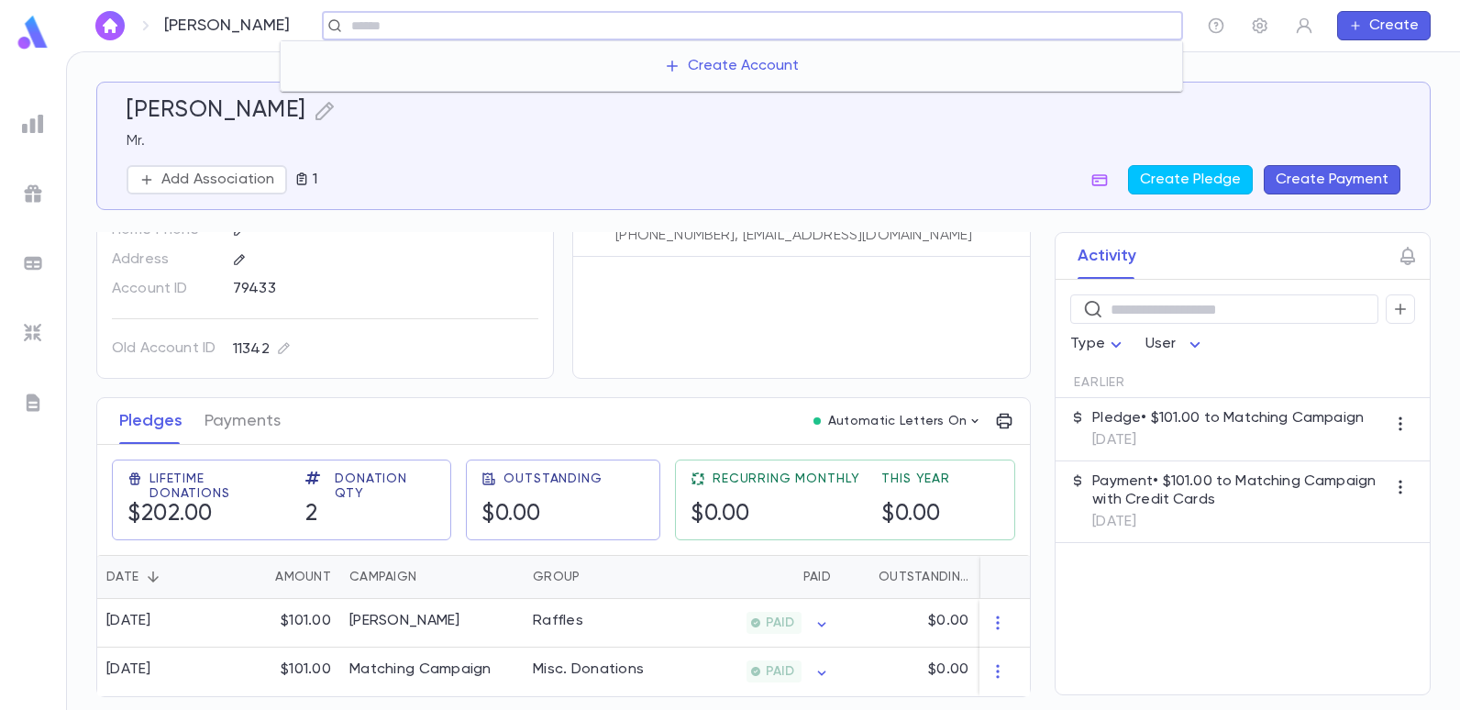
click at [472, 24] on input "text" at bounding box center [760, 25] width 829 height 17
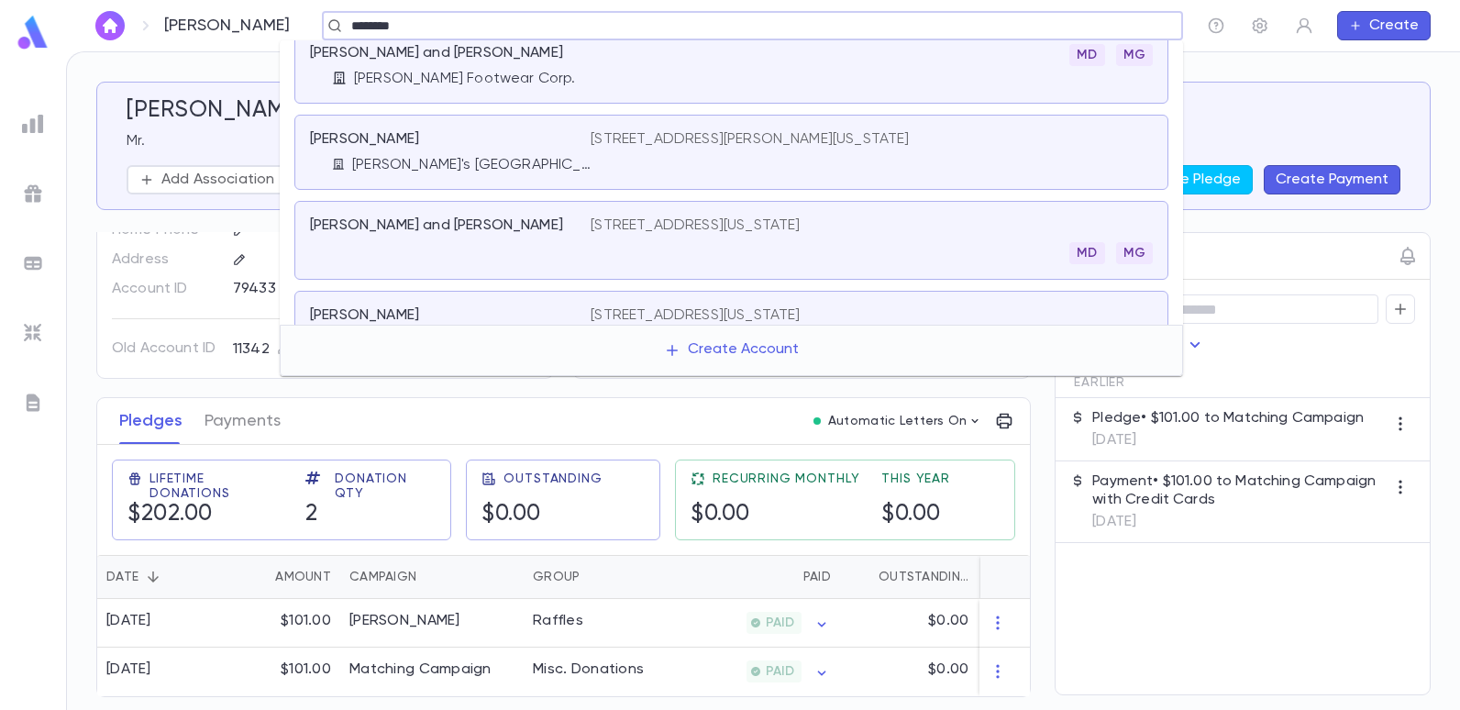
scroll to position [0, 0]
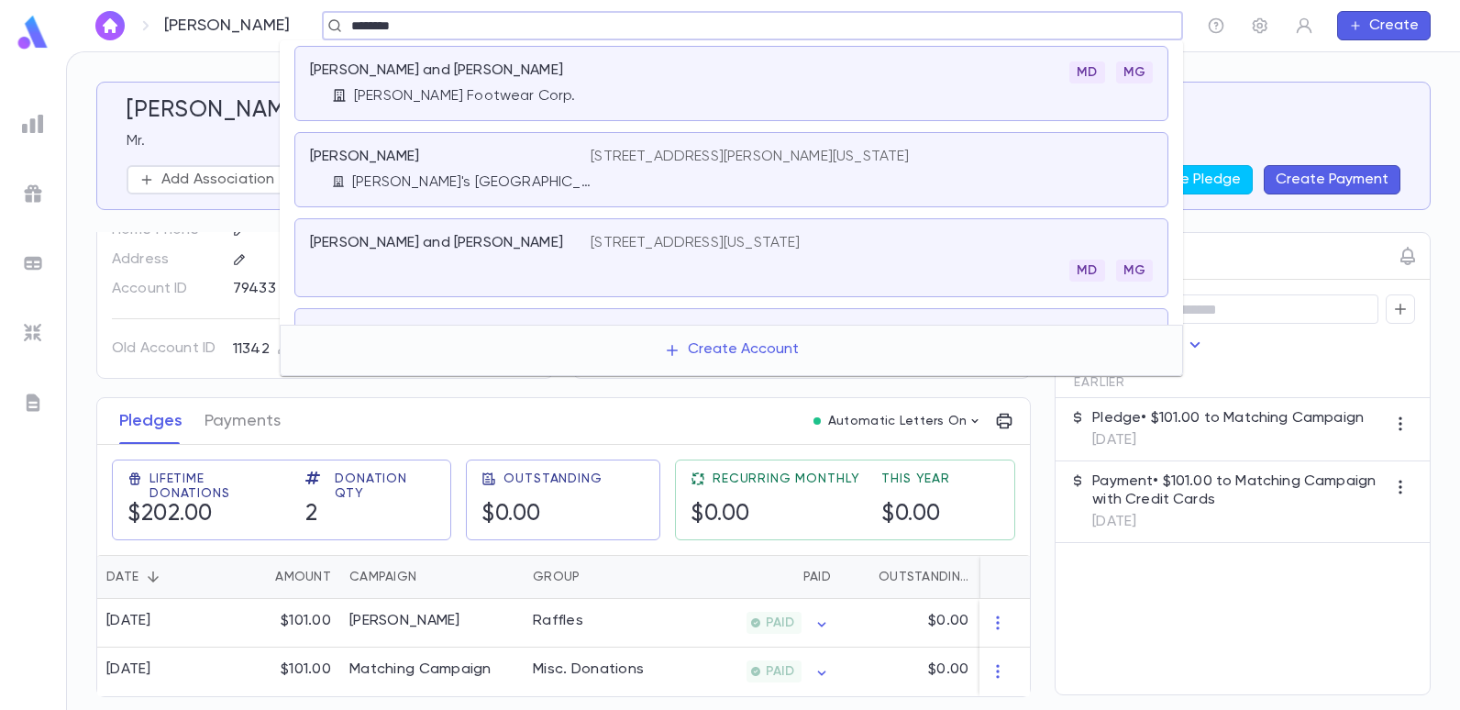
click at [390, 32] on input "********" at bounding box center [746, 25] width 801 height 17
type input "*******"
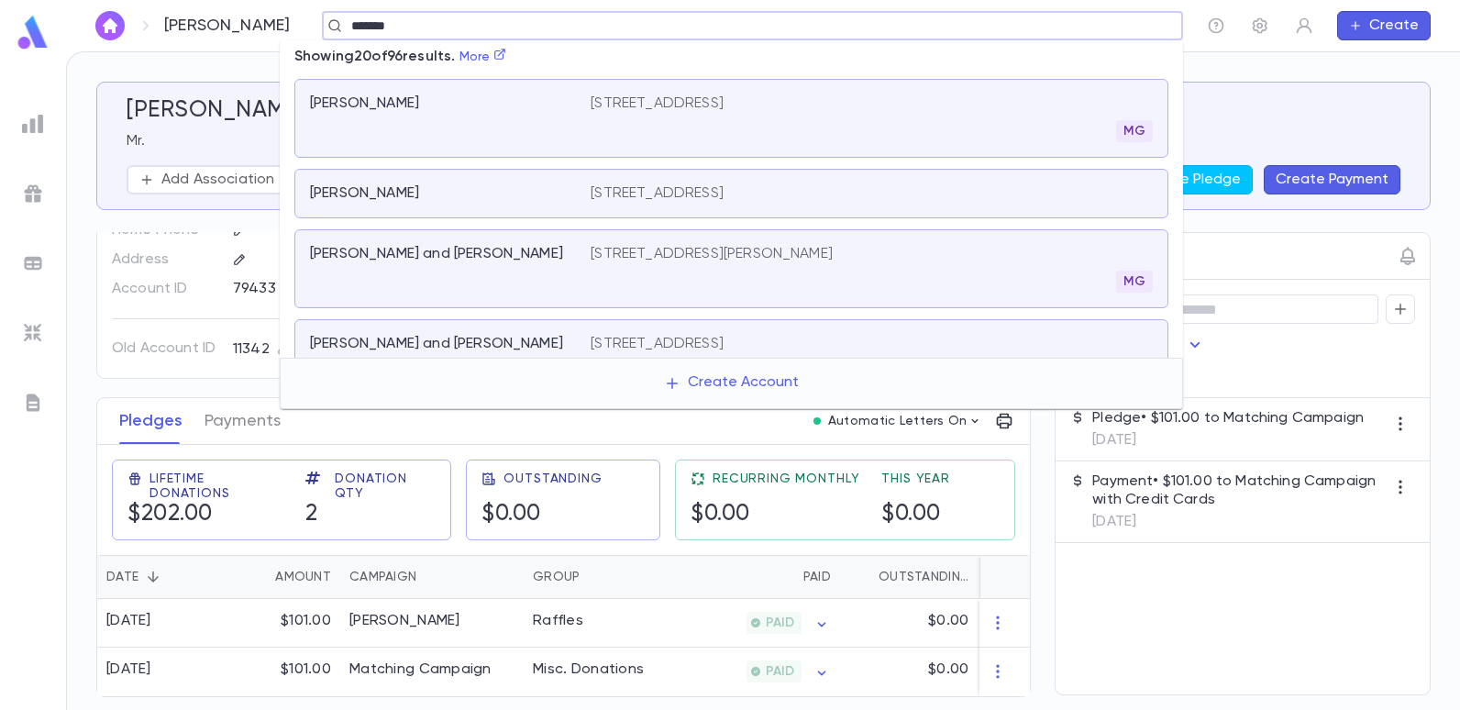
click at [638, 103] on p "[STREET_ADDRESS]" at bounding box center [656, 103] width 133 height 18
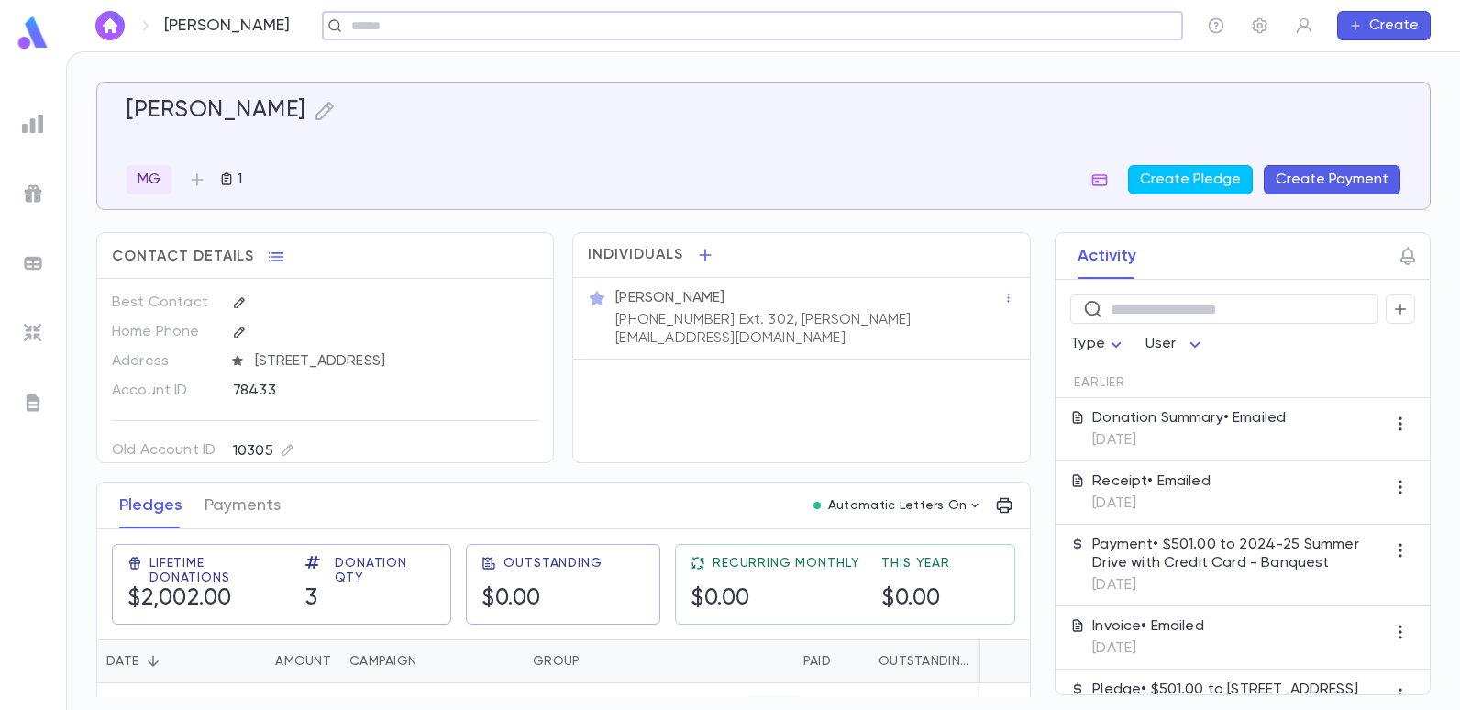
click at [490, 21] on input "text" at bounding box center [746, 25] width 801 height 17
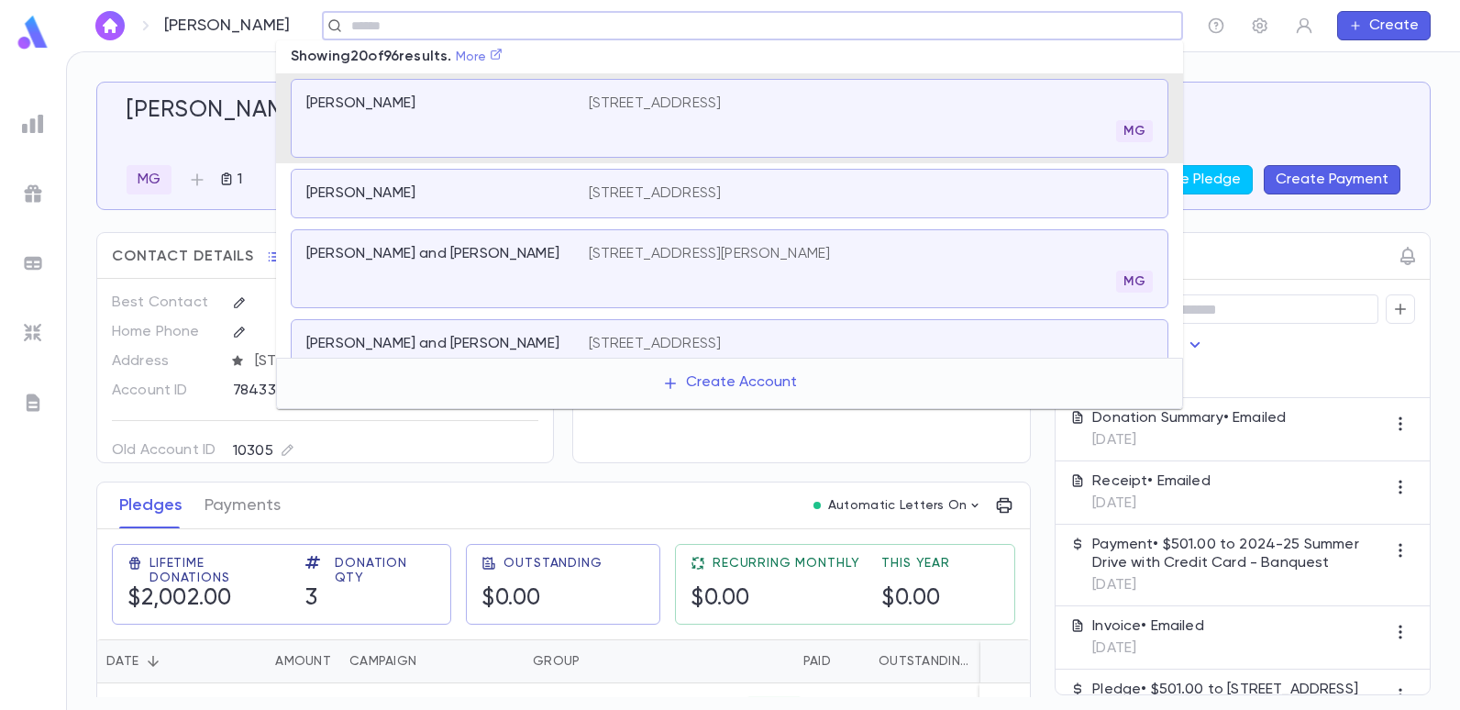
click at [501, 59] on icon at bounding box center [496, 54] width 13 height 13
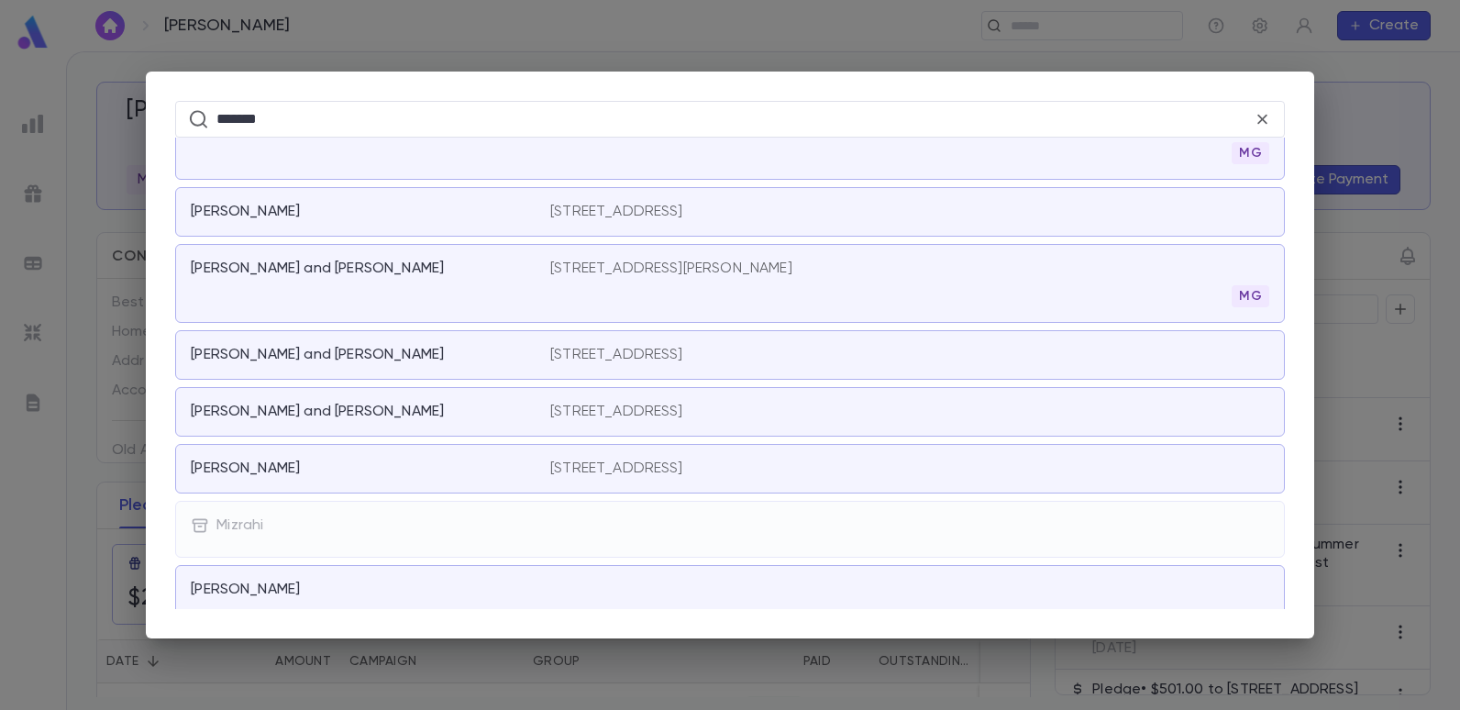
scroll to position [92, 0]
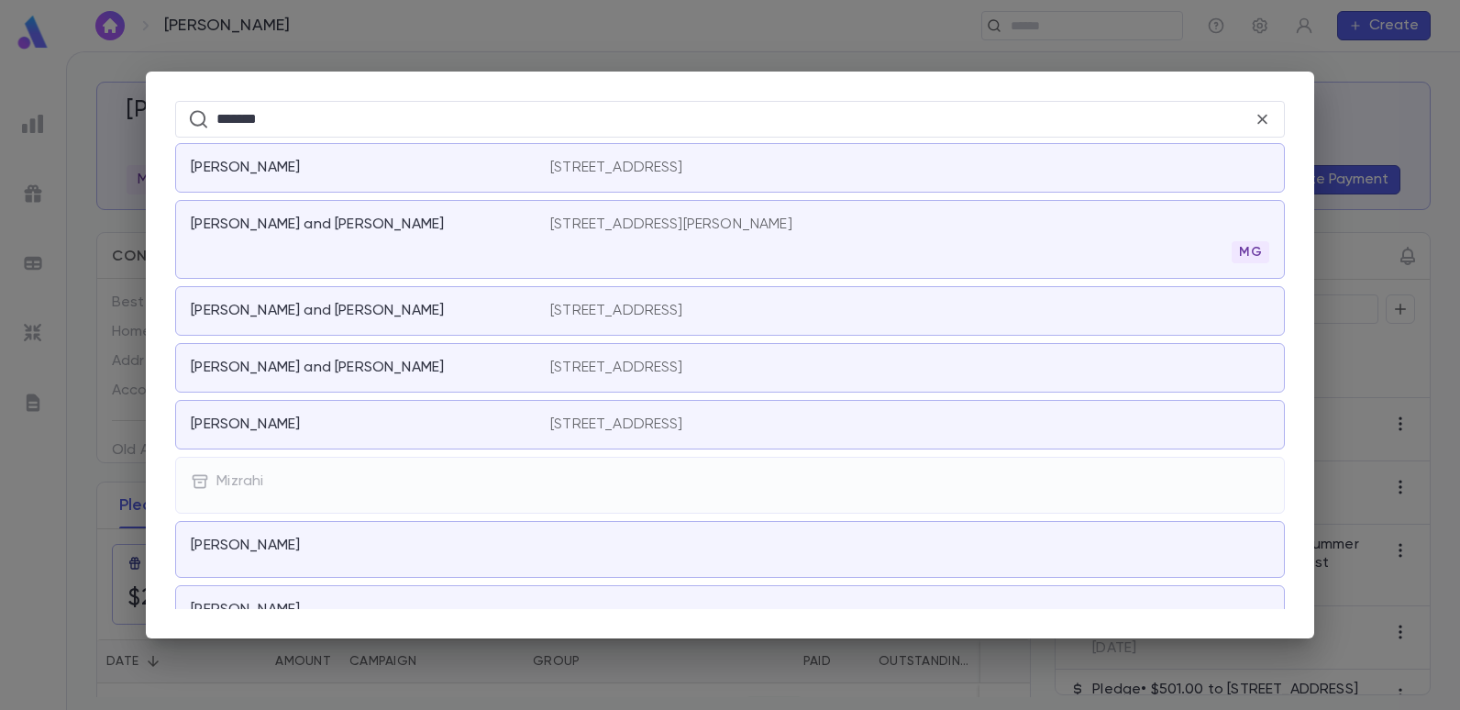
click at [681, 360] on p "[STREET_ADDRESS]" at bounding box center [616, 367] width 133 height 18
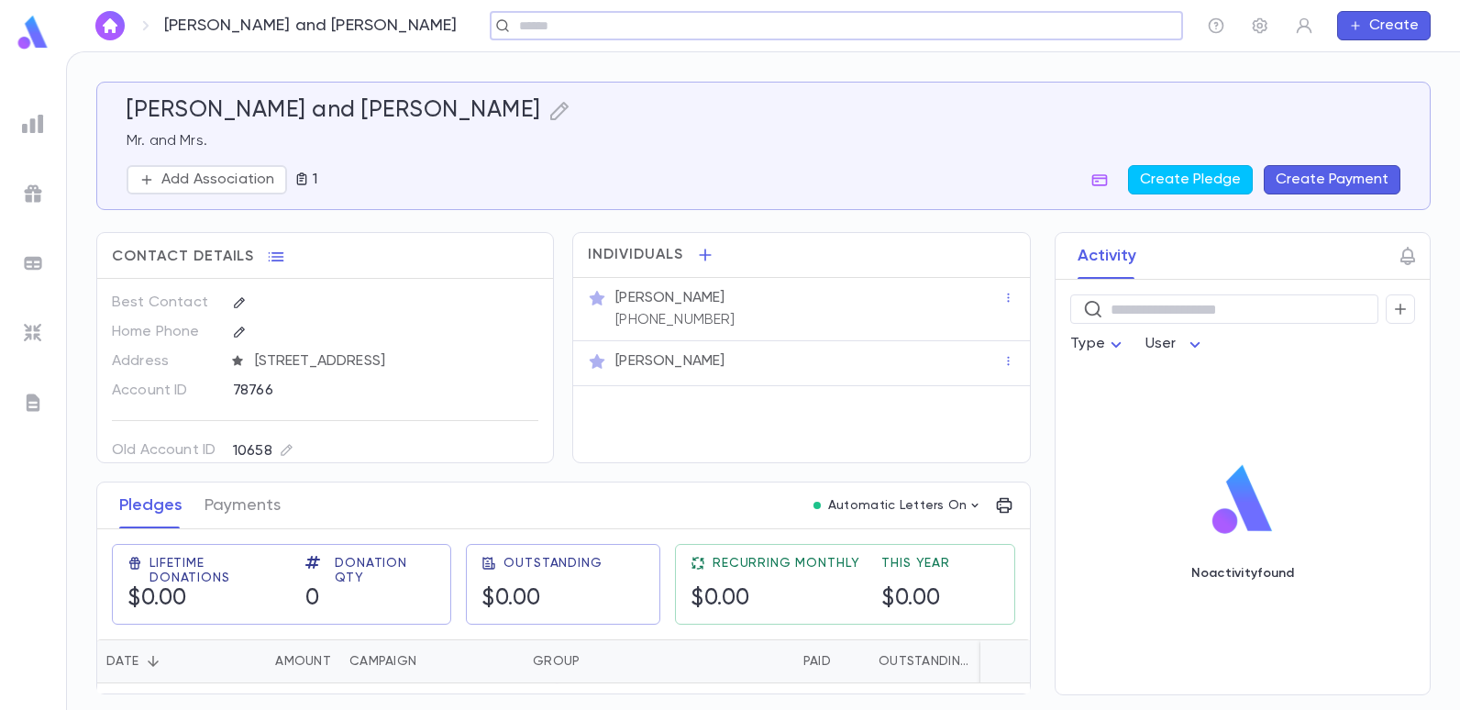
click at [580, 16] on div "​" at bounding box center [836, 25] width 693 height 29
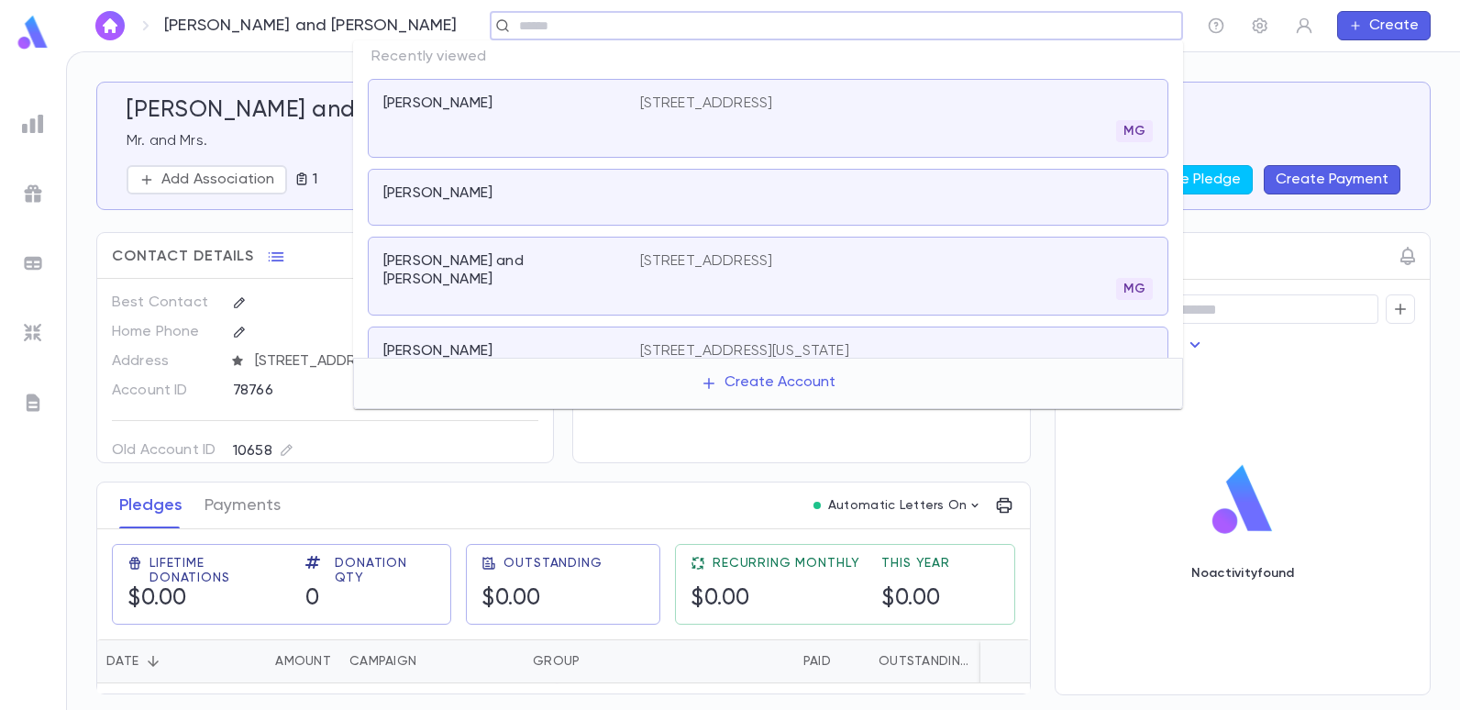
click at [578, 23] on input "text" at bounding box center [830, 25] width 634 height 17
click at [513, 33] on input "text" at bounding box center [830, 25] width 634 height 17
type input "******"
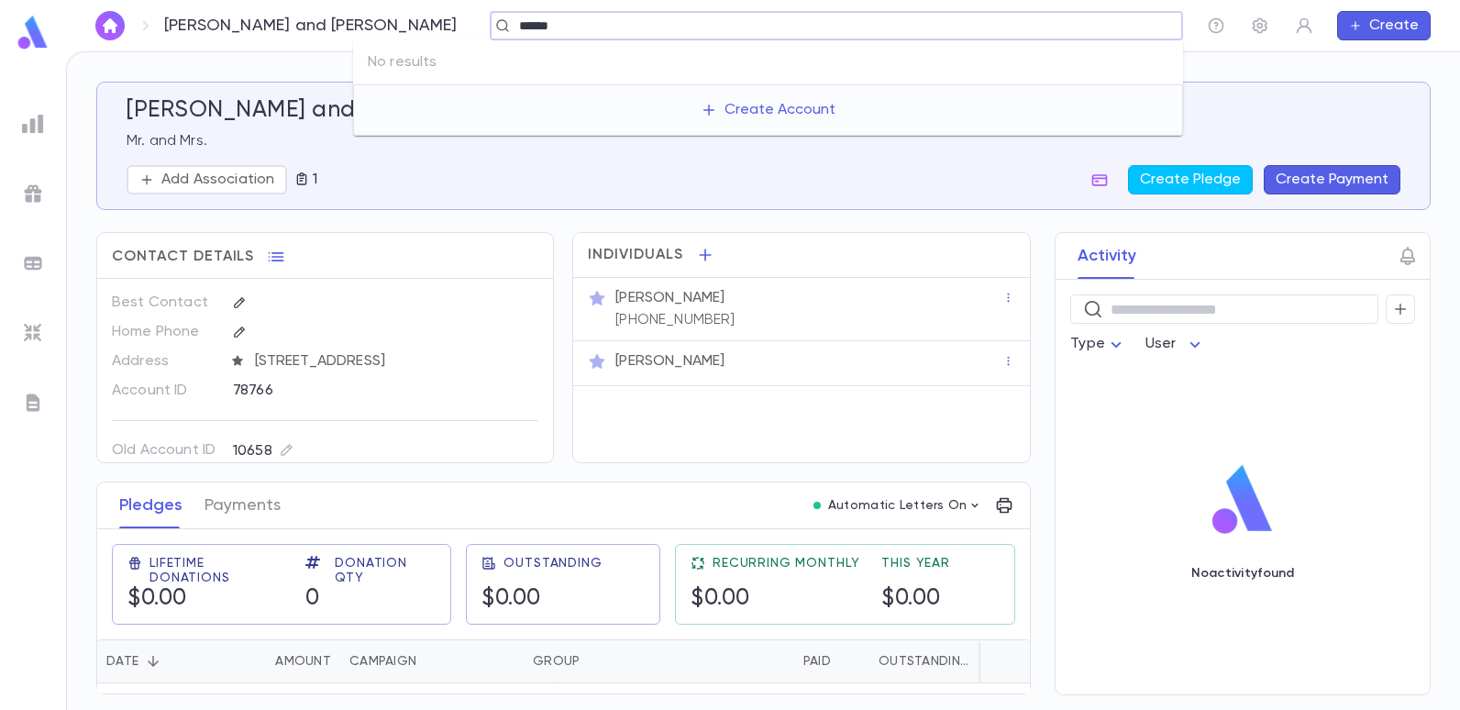
click at [513, 29] on input "******" at bounding box center [830, 25] width 634 height 17
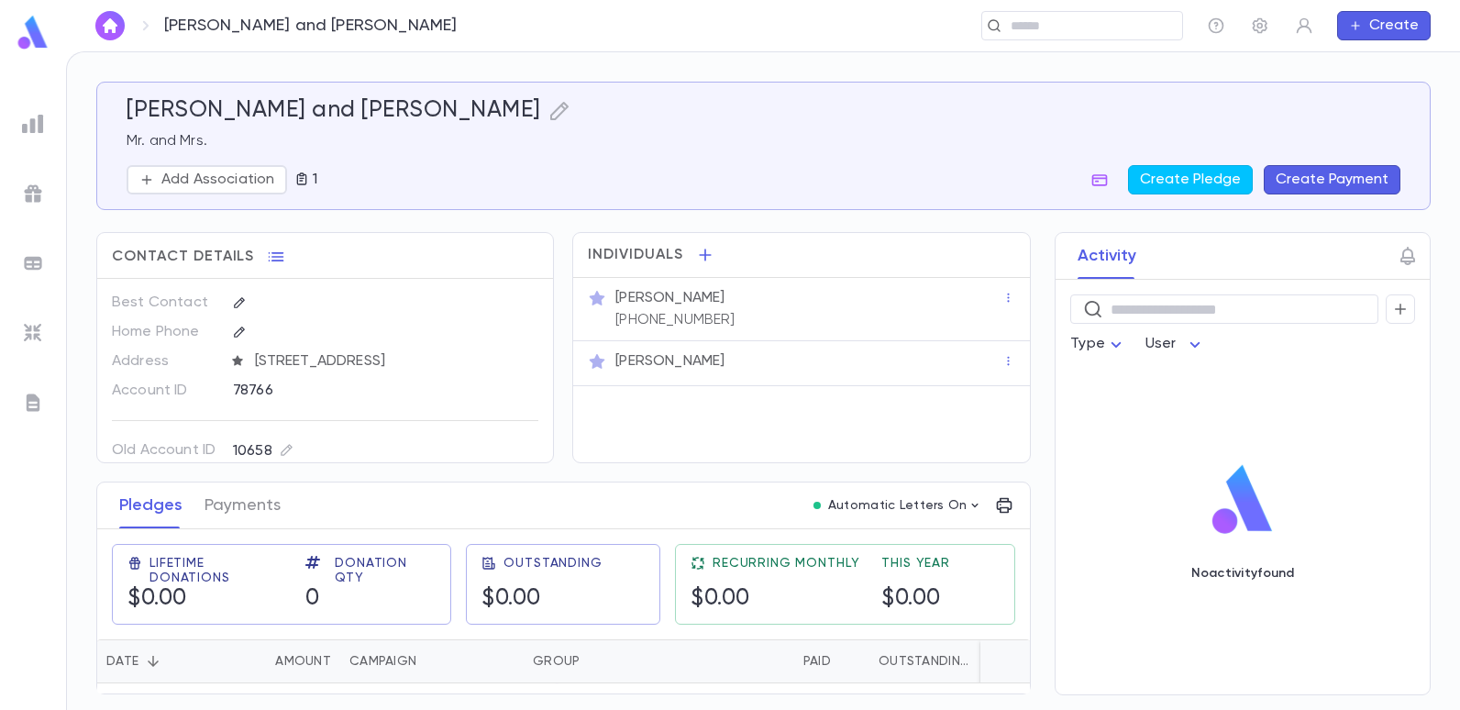
click at [298, 74] on div "[PERSON_NAME] and [PERSON_NAME] Mr. and Mrs. Add Association 1 Create Pledge Cr…" at bounding box center [763, 380] width 1393 height 657
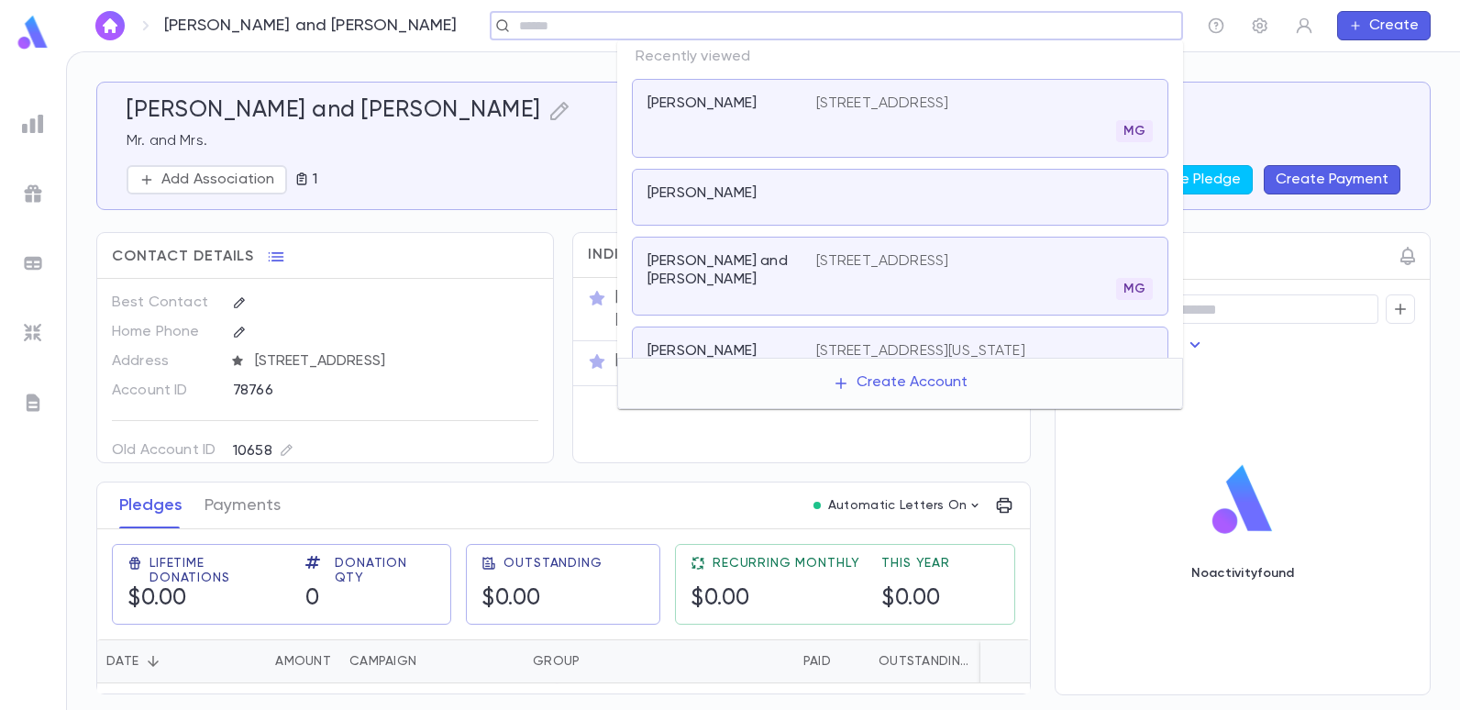
click at [1054, 22] on input "text" at bounding box center [830, 25] width 634 height 17
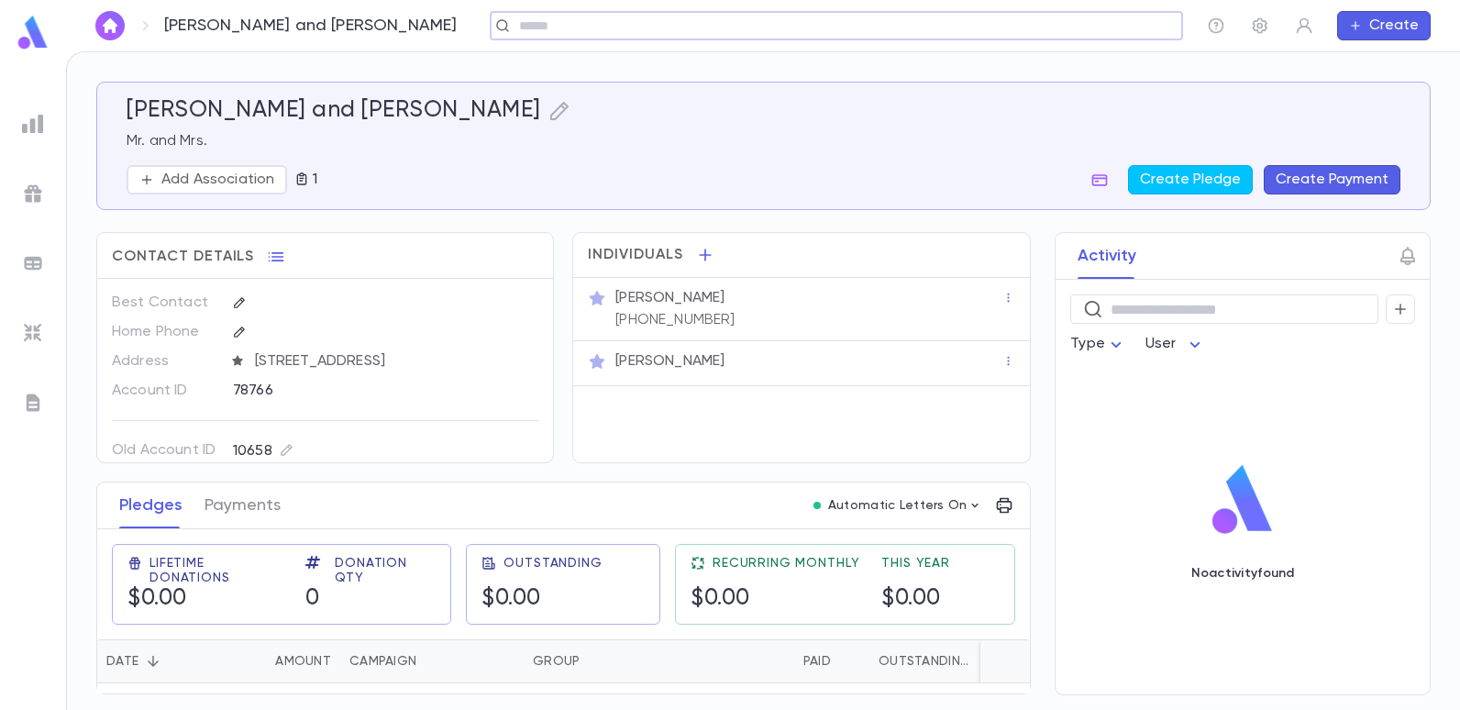
click at [513, 23] on input "text" at bounding box center [830, 25] width 634 height 17
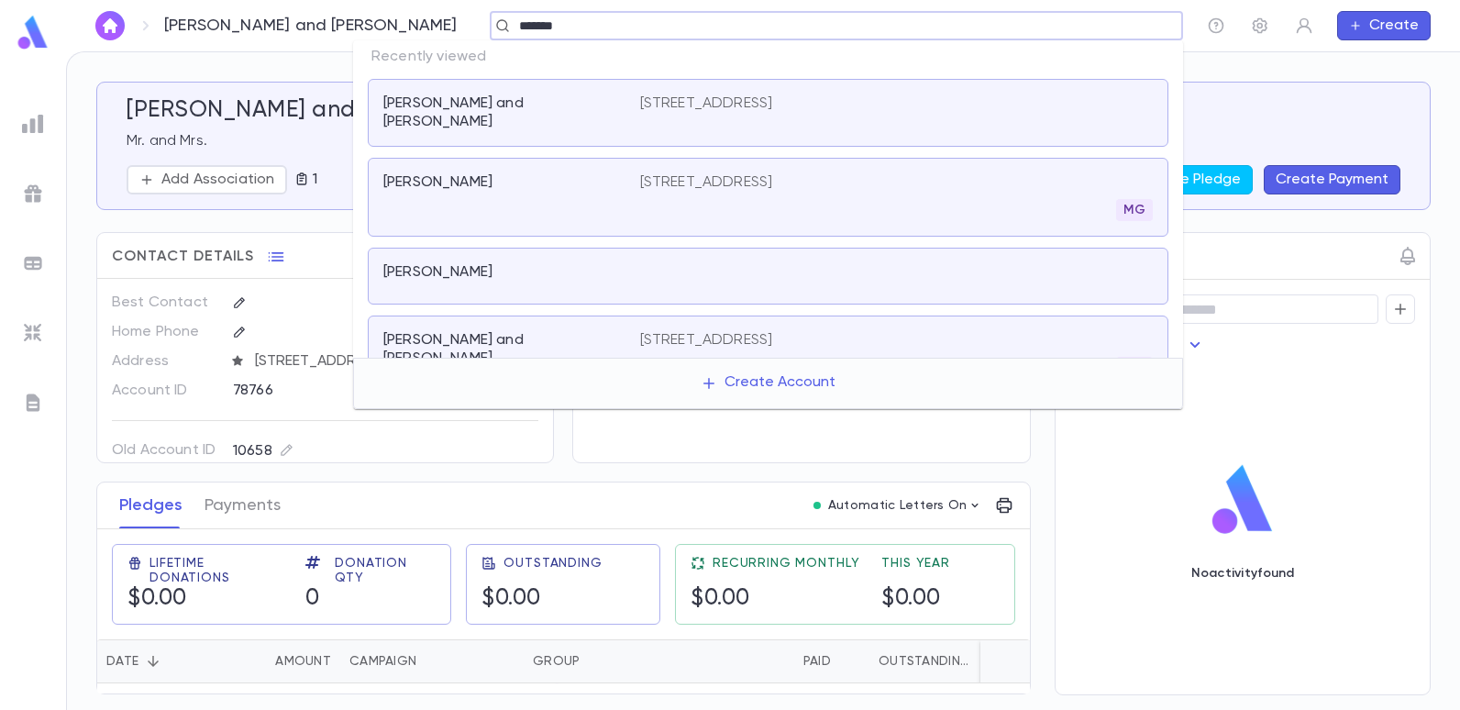
type input "*******"
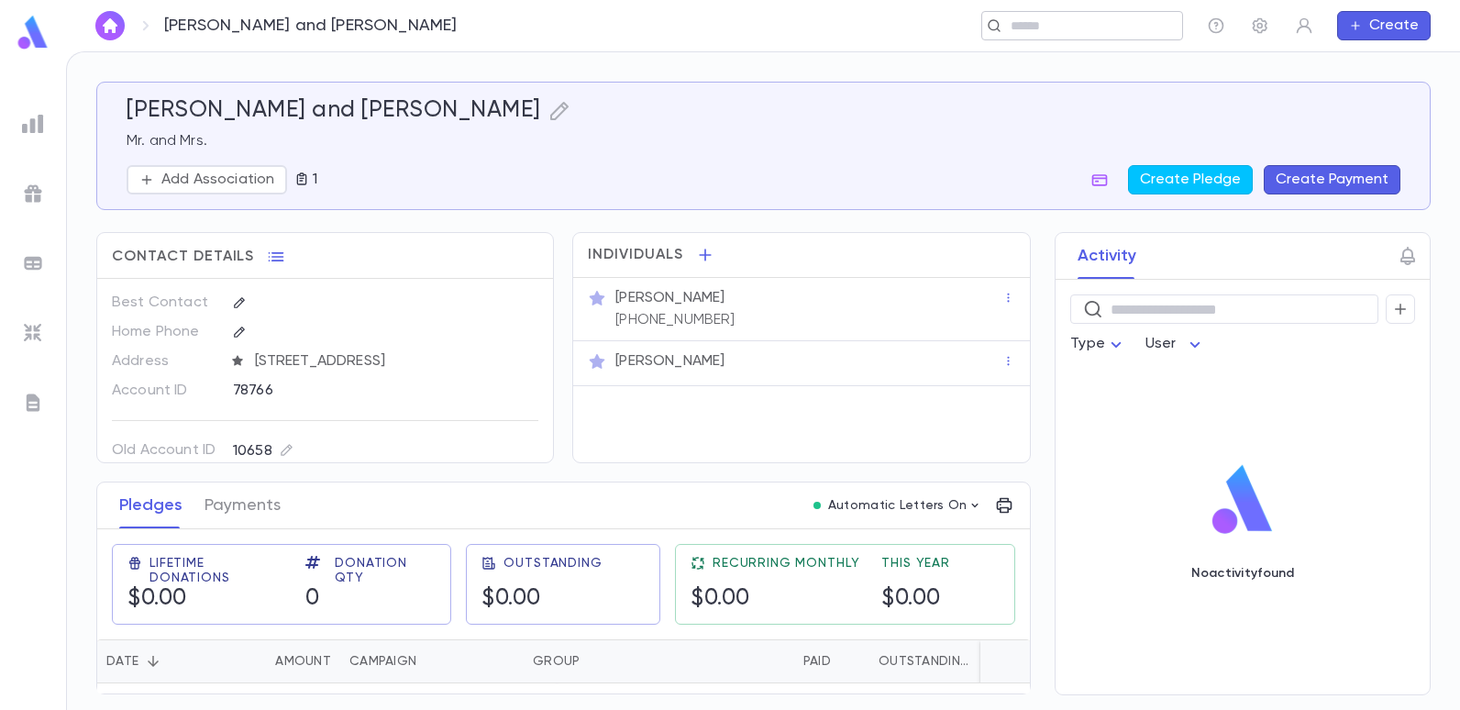
click at [1013, 19] on input "text" at bounding box center [1076, 25] width 142 height 17
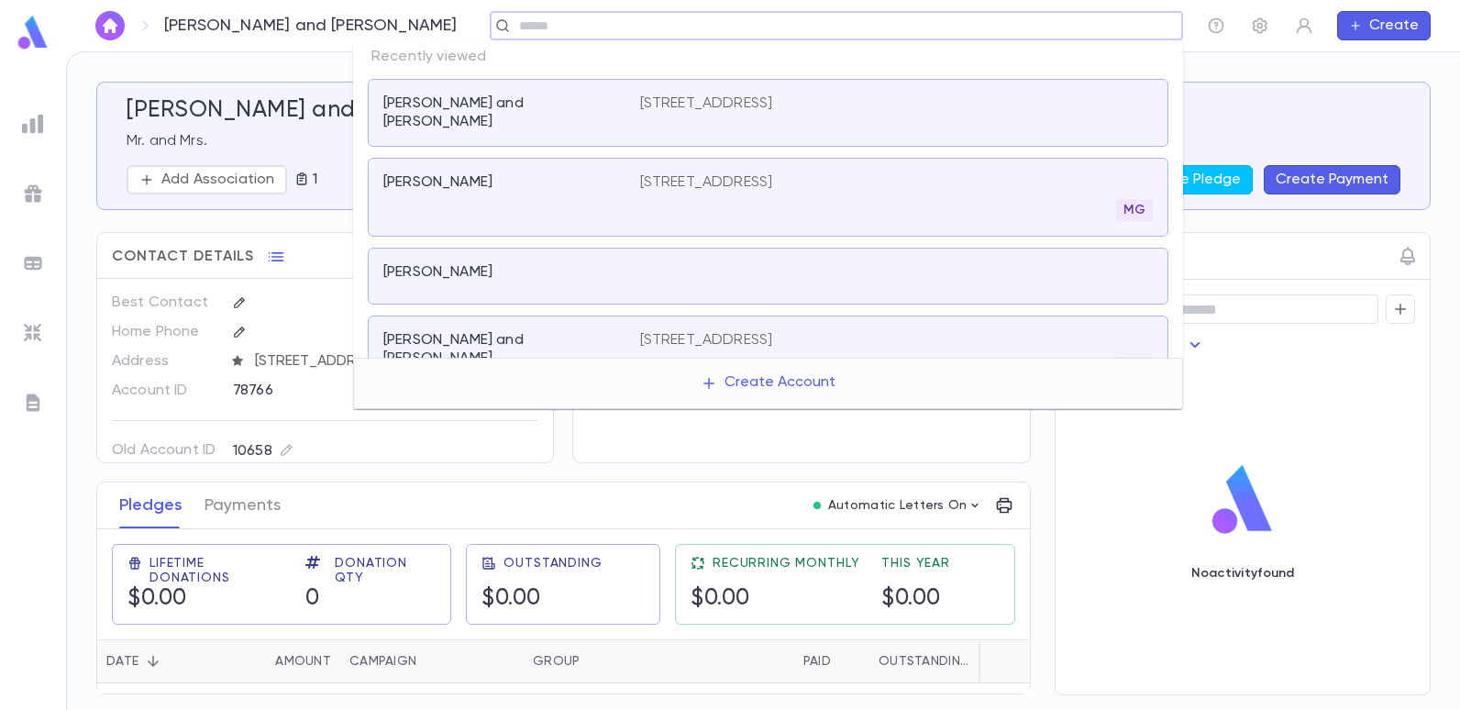
click at [656, 27] on input "text" at bounding box center [830, 25] width 634 height 17
type input "*******"
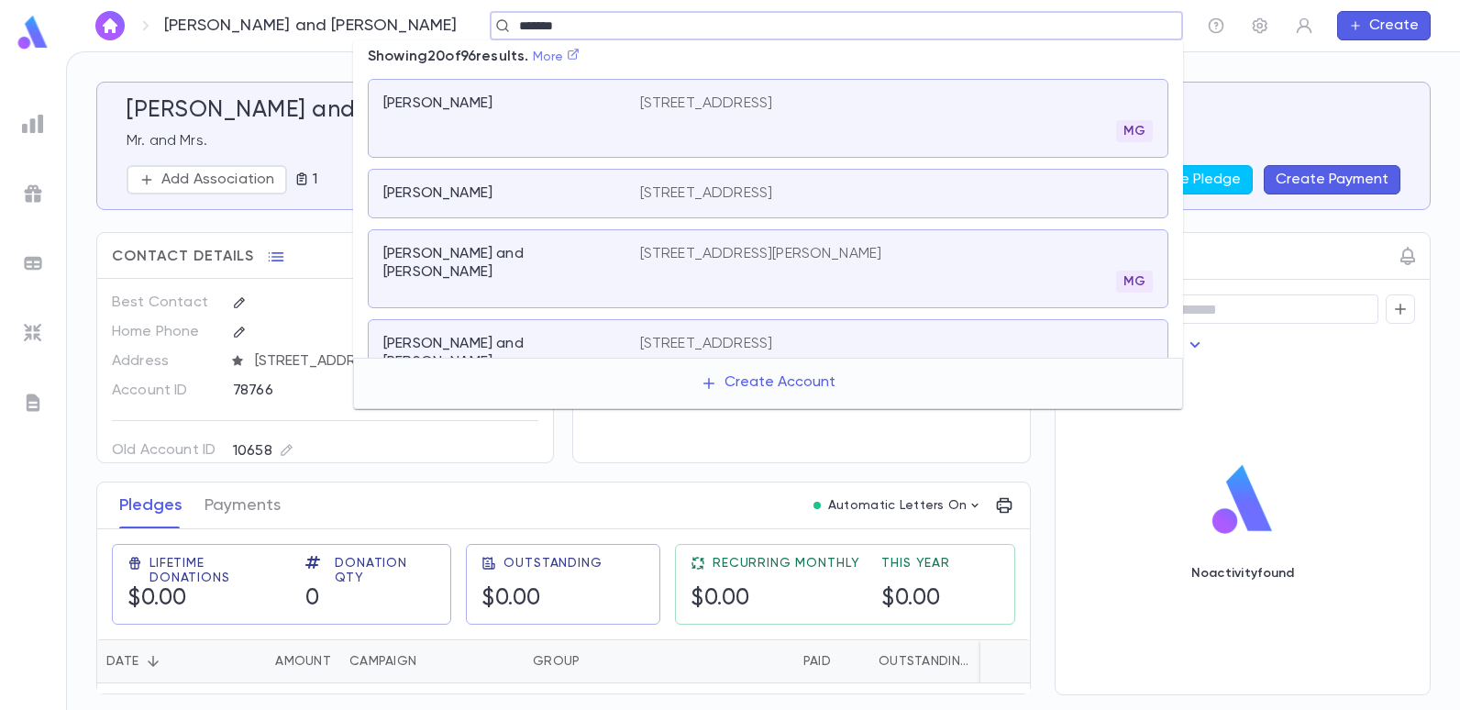
click at [558, 56] on link "More" at bounding box center [557, 56] width 48 height 13
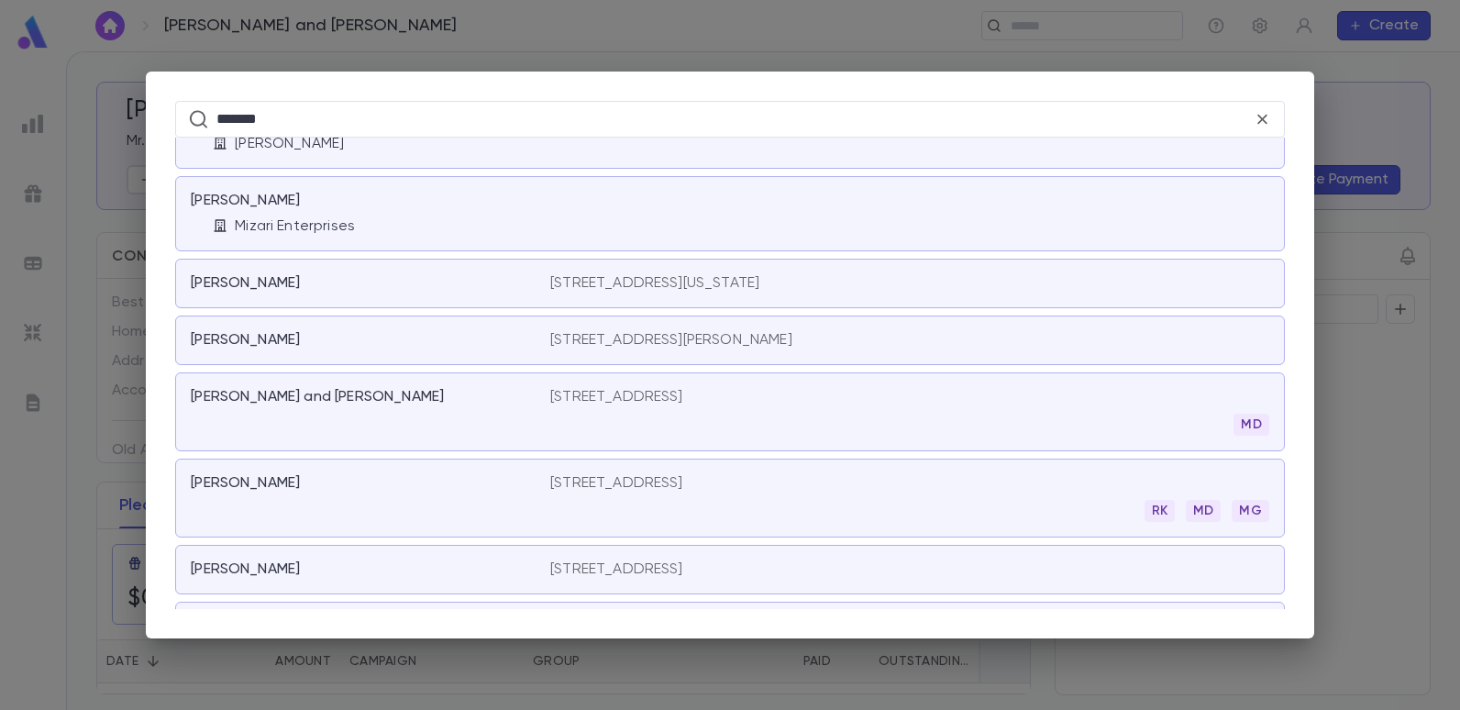
scroll to position [2200, 0]
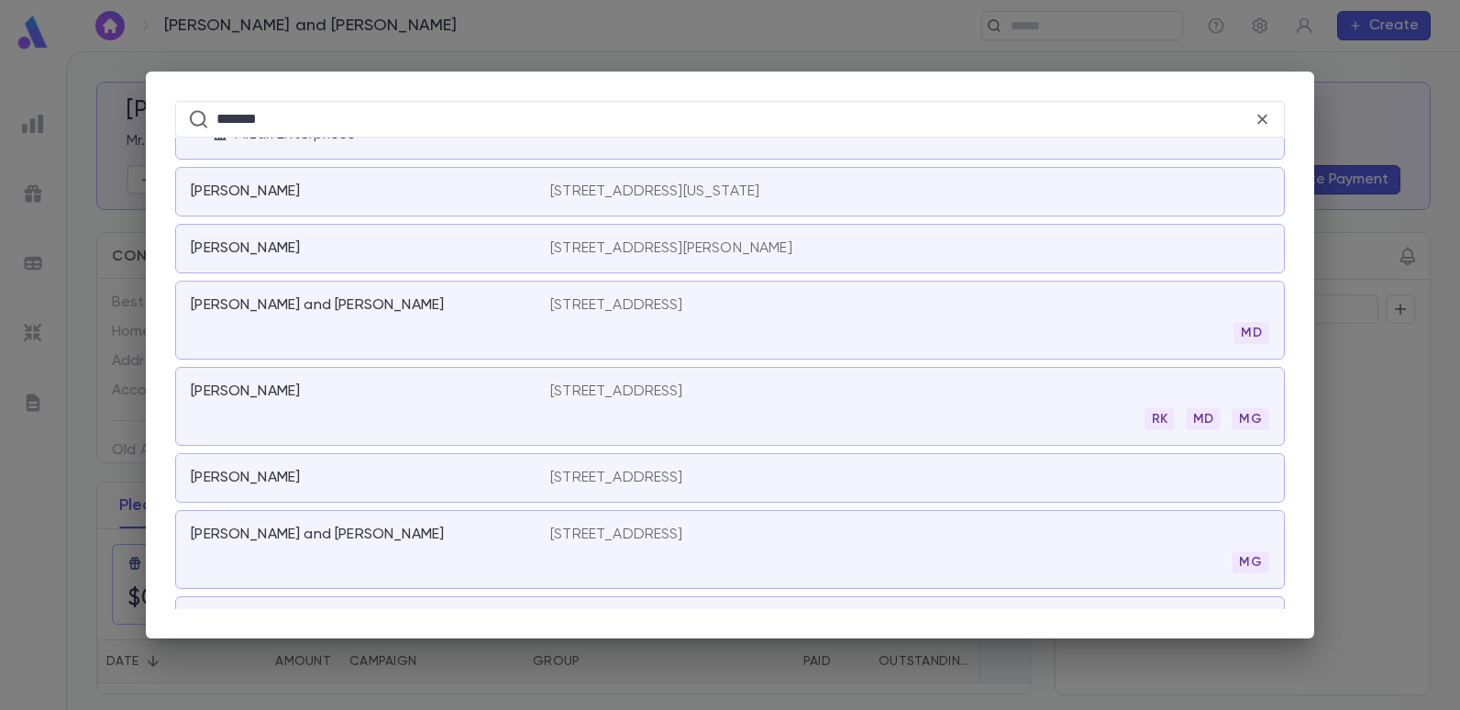
click at [620, 479] on p "[STREET_ADDRESS]" at bounding box center [616, 477] width 133 height 18
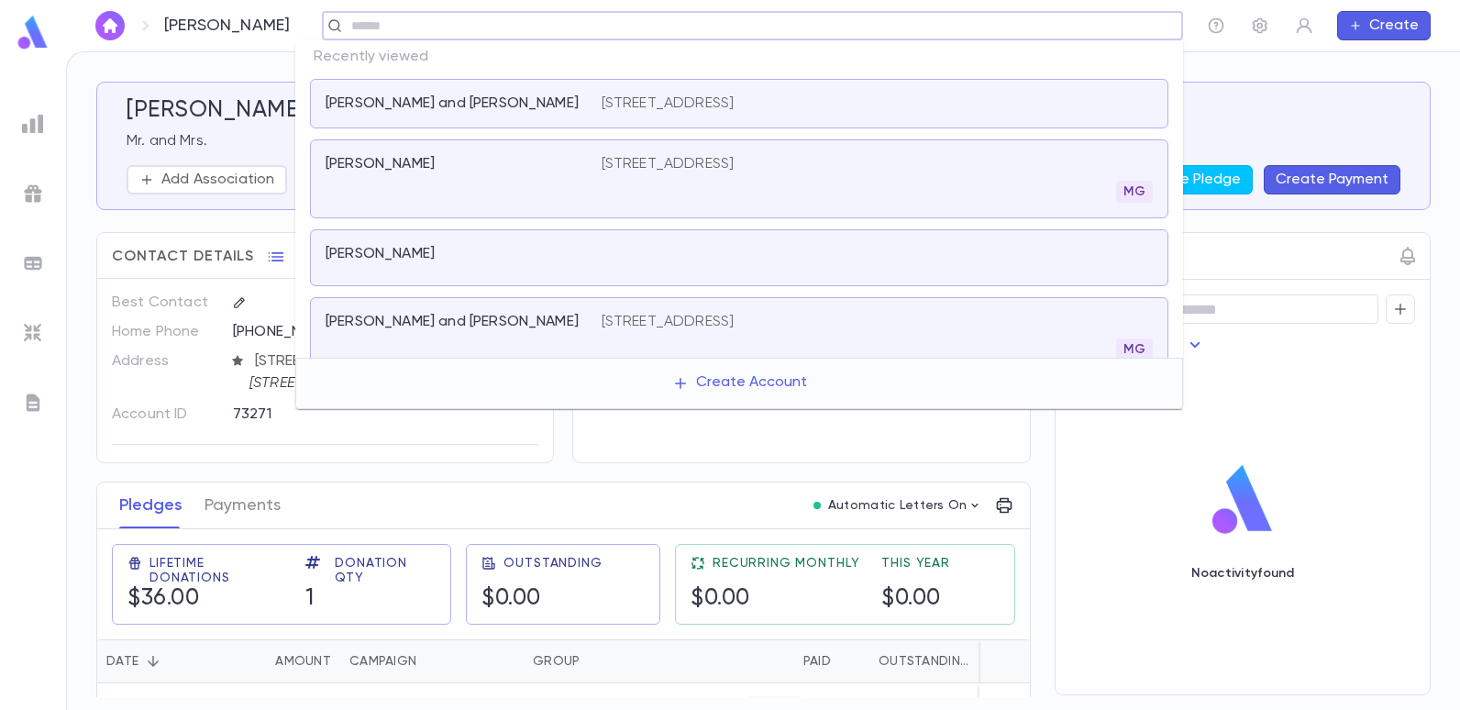
click at [520, 19] on input "text" at bounding box center [746, 25] width 801 height 17
click at [1130, 25] on input "text" at bounding box center [746, 25] width 801 height 17
click at [461, 17] on input "text" at bounding box center [746, 25] width 801 height 17
type input "*******"
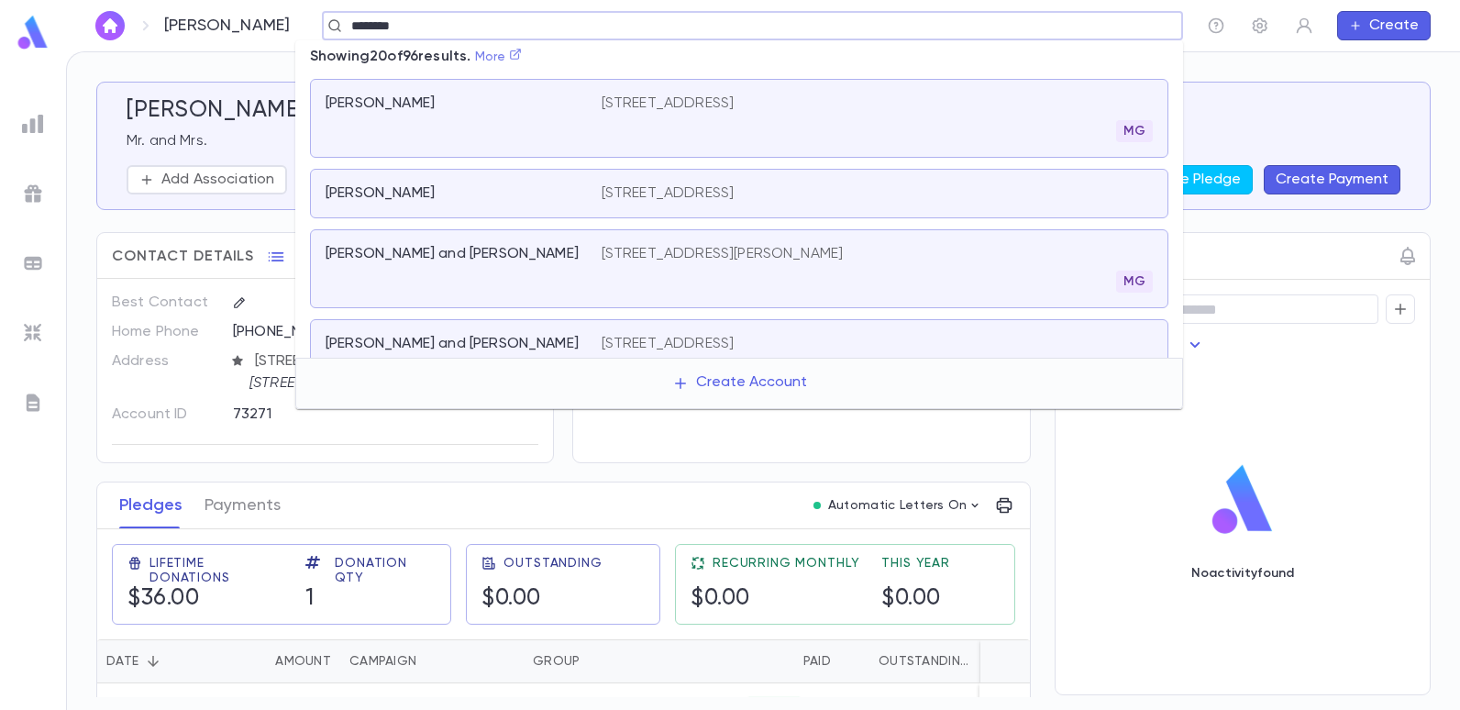
click at [520, 59] on icon at bounding box center [515, 54] width 13 height 13
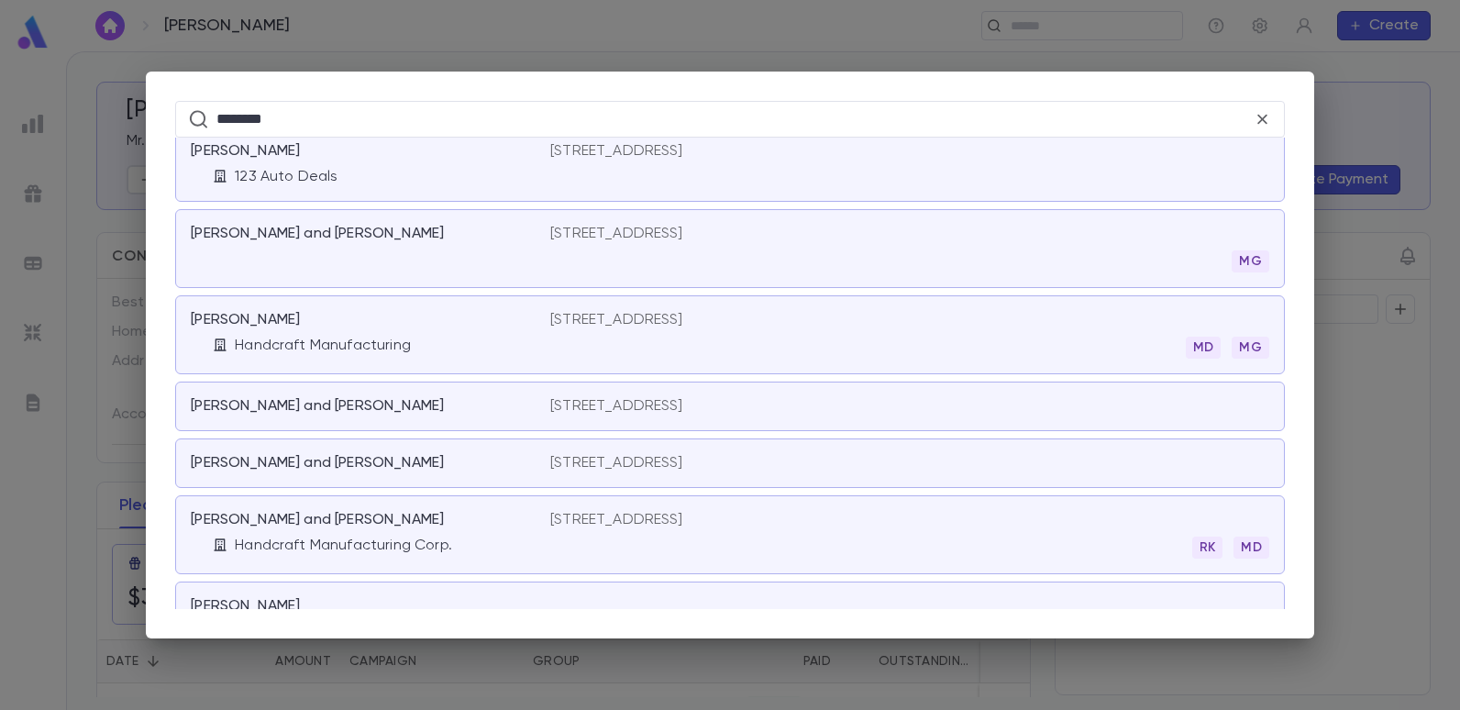
scroll to position [4923, 0]
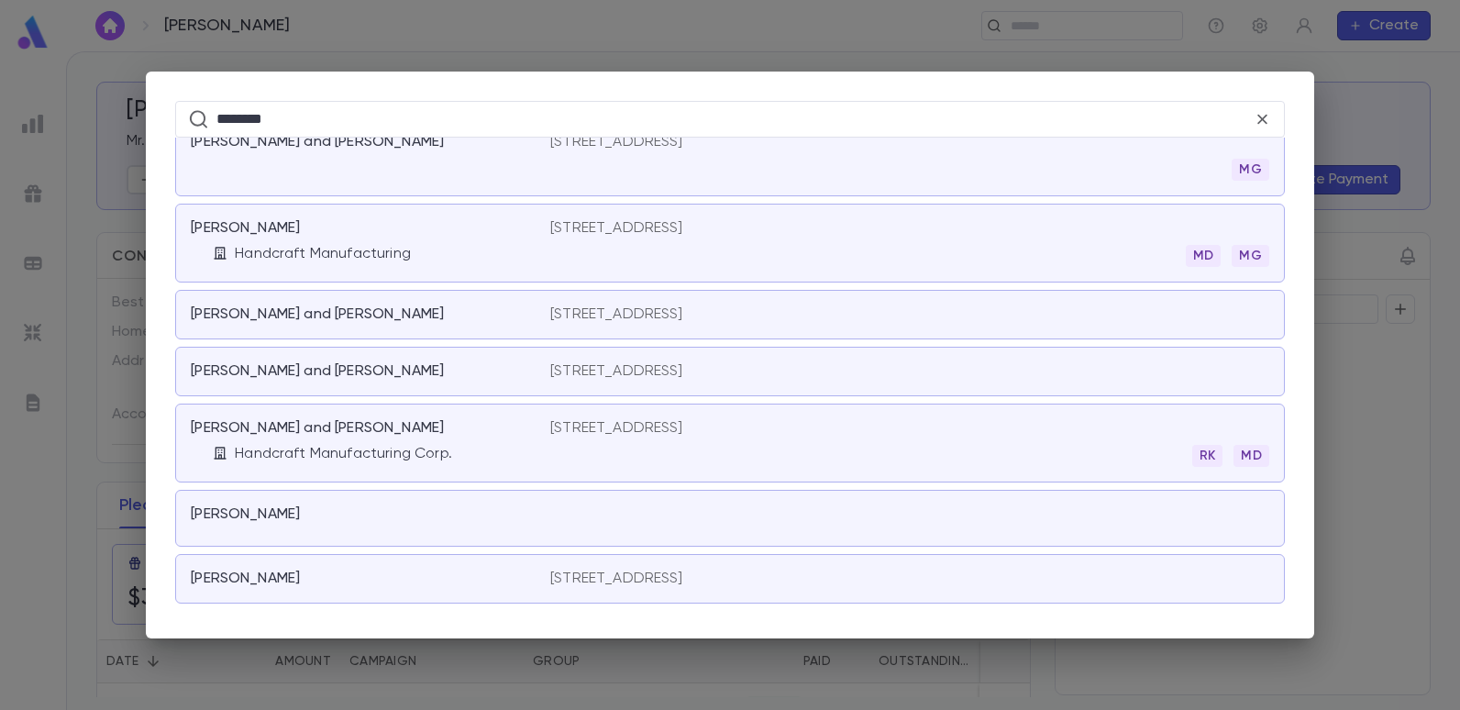
click at [320, 511] on div "[PERSON_NAME]" at bounding box center [359, 514] width 337 height 18
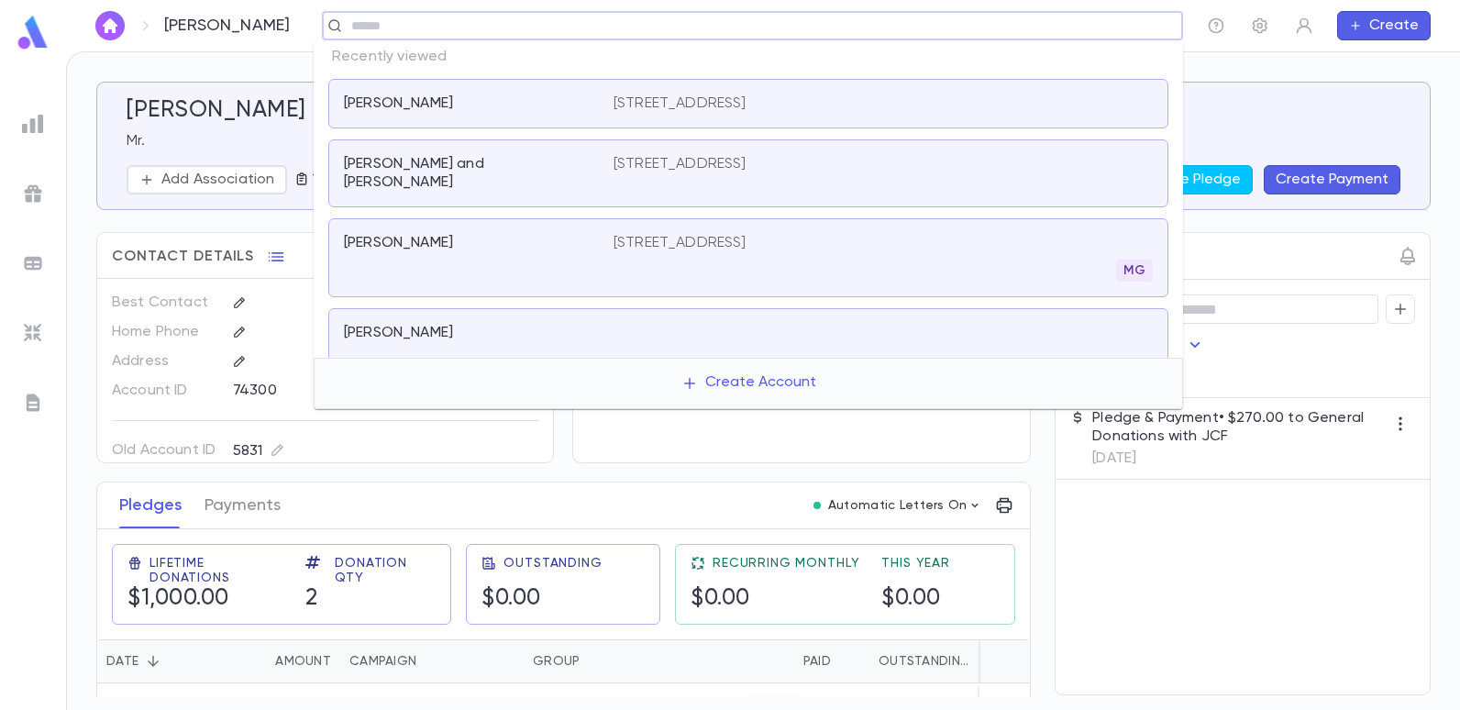
click at [413, 28] on input "text" at bounding box center [746, 25] width 801 height 17
click at [426, 34] on input "text" at bounding box center [746, 25] width 801 height 17
type input "*******"
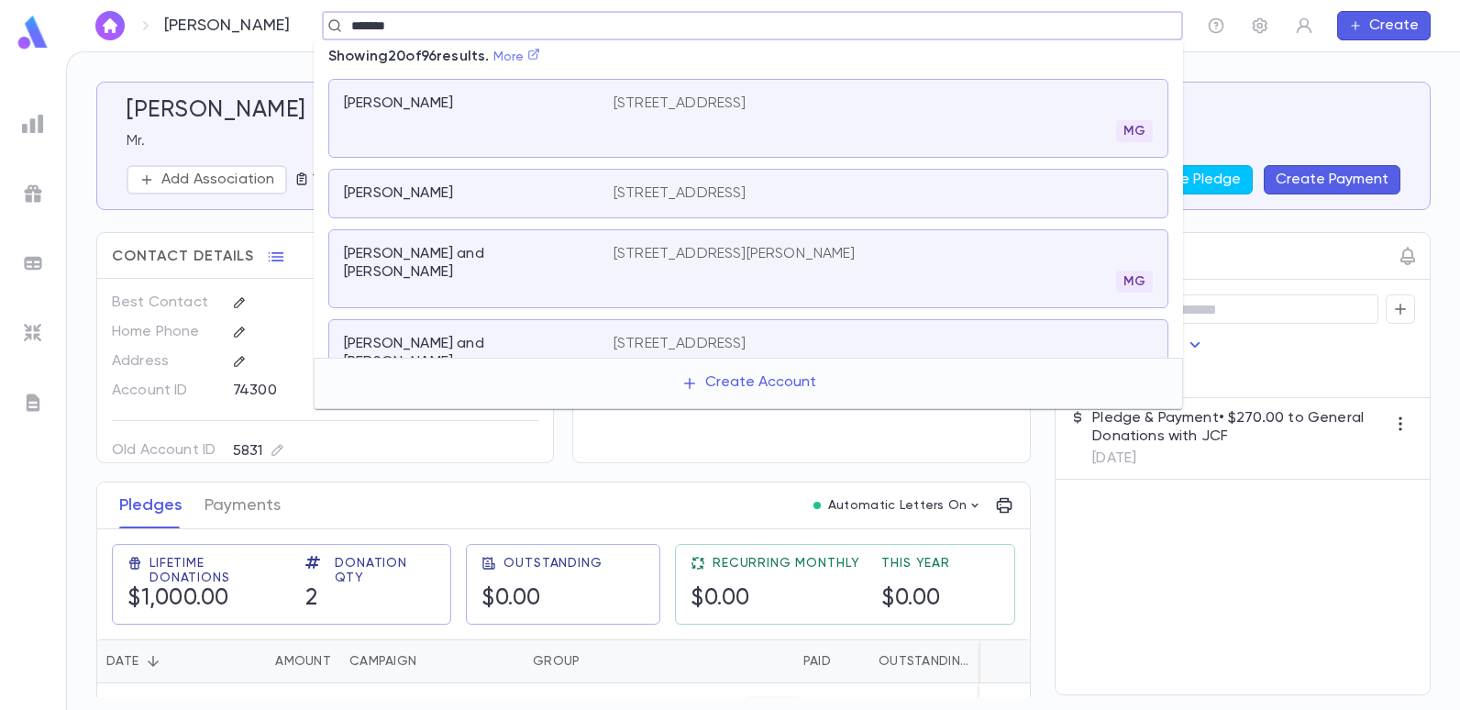
click at [540, 58] on icon at bounding box center [533, 54] width 13 height 13
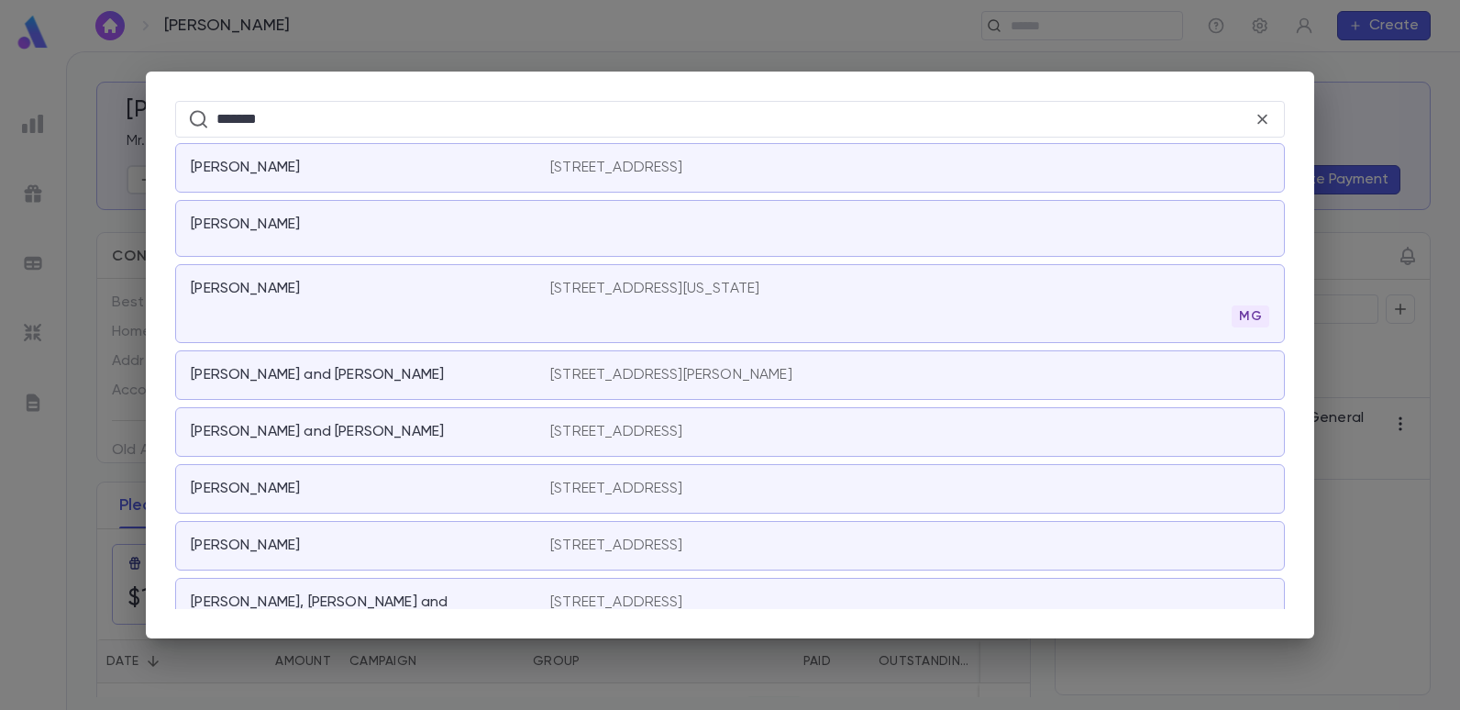
scroll to position [6174, 0]
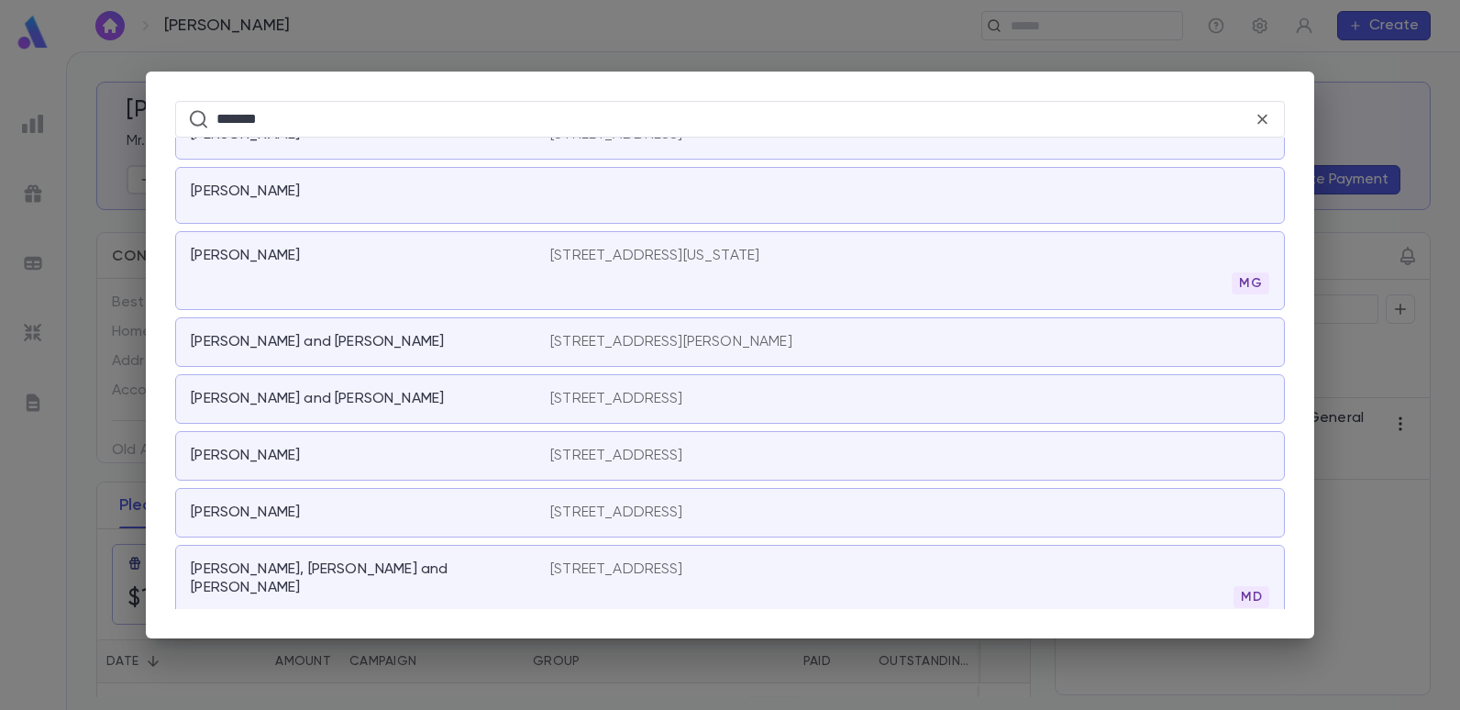
click at [655, 511] on p "[STREET_ADDRESS]" at bounding box center [616, 512] width 133 height 18
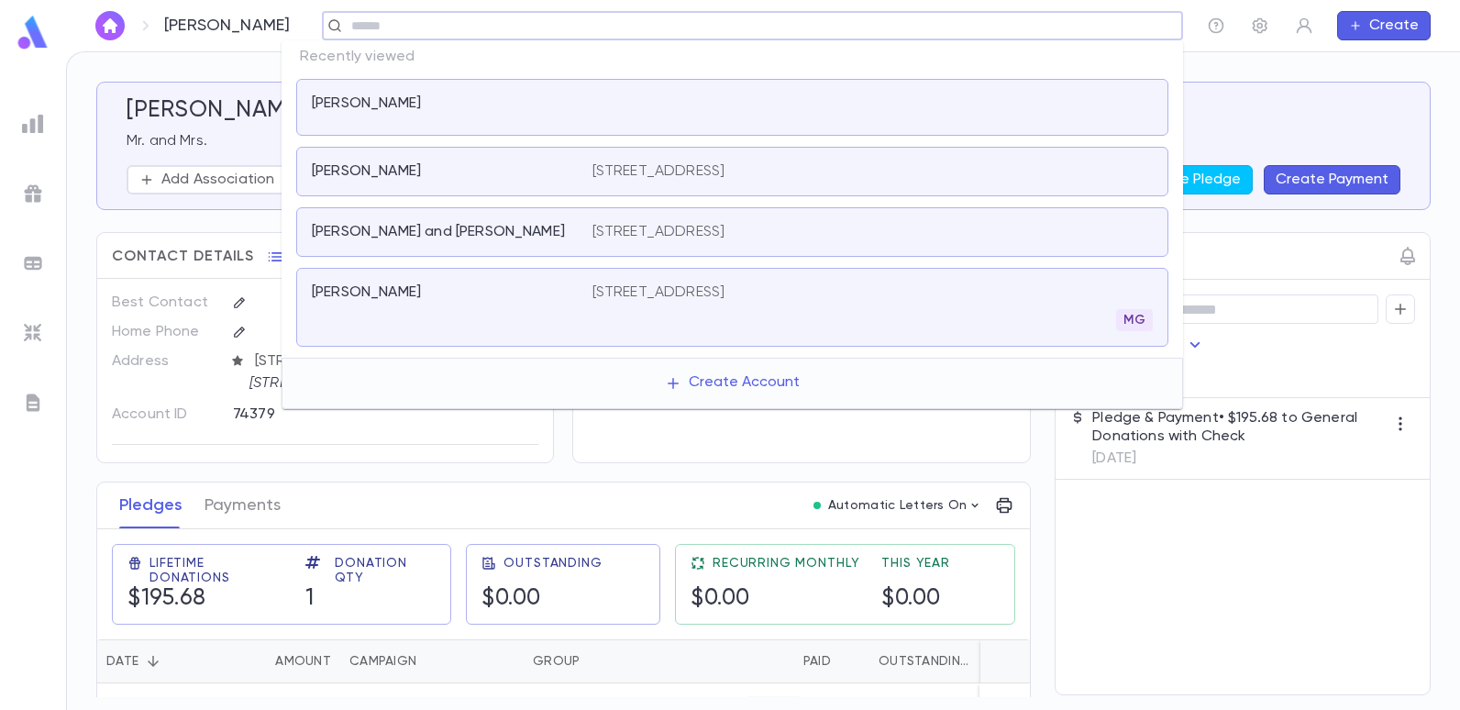
click at [668, 28] on input "text" at bounding box center [746, 25] width 801 height 17
type input "*******"
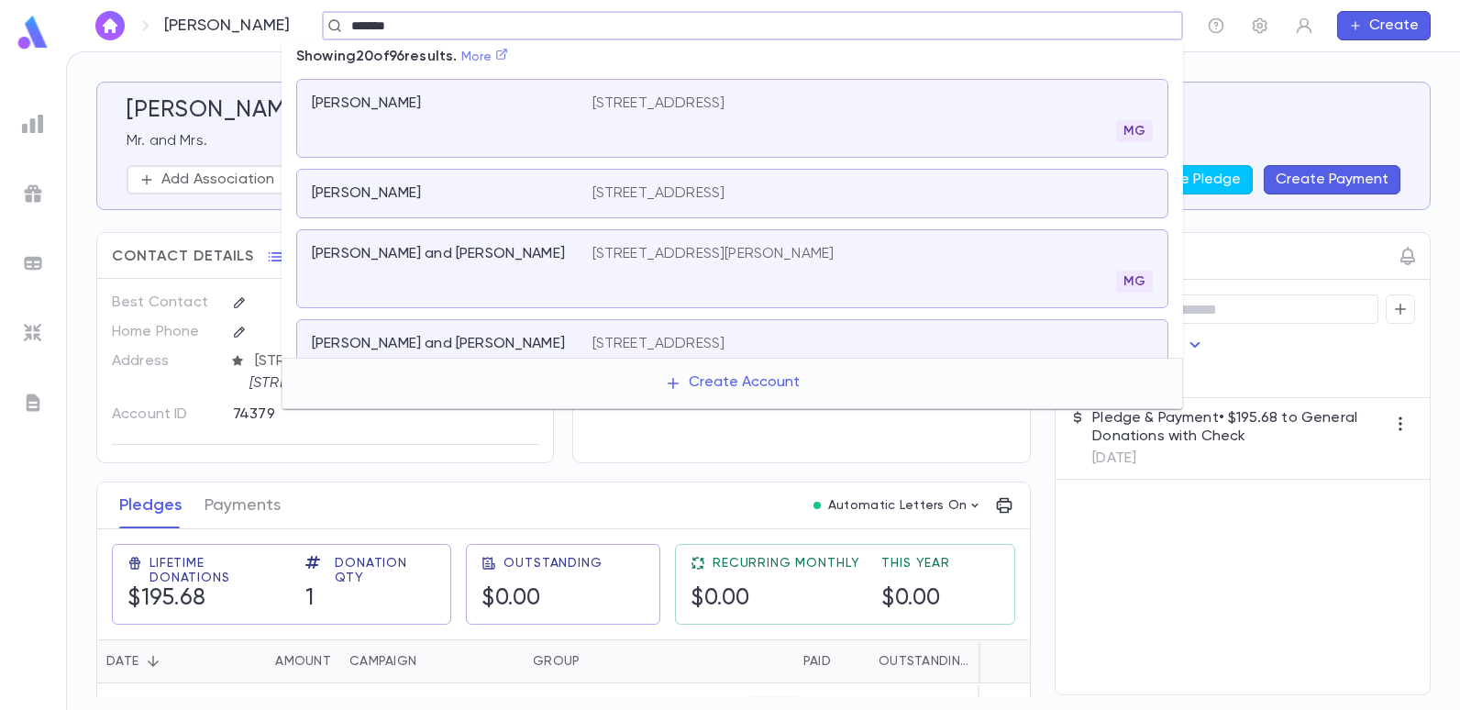
click at [508, 50] on icon at bounding box center [501, 54] width 13 height 13
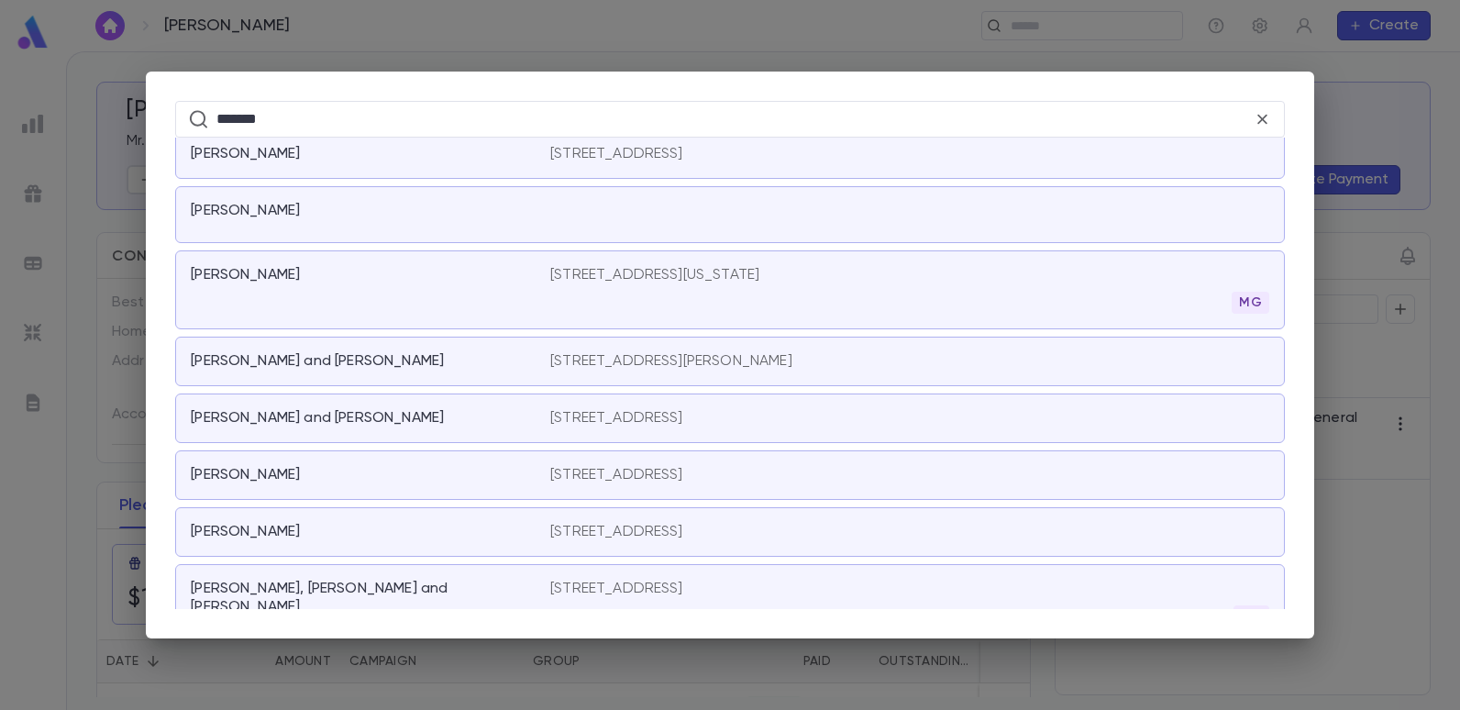
scroll to position [6196, 0]
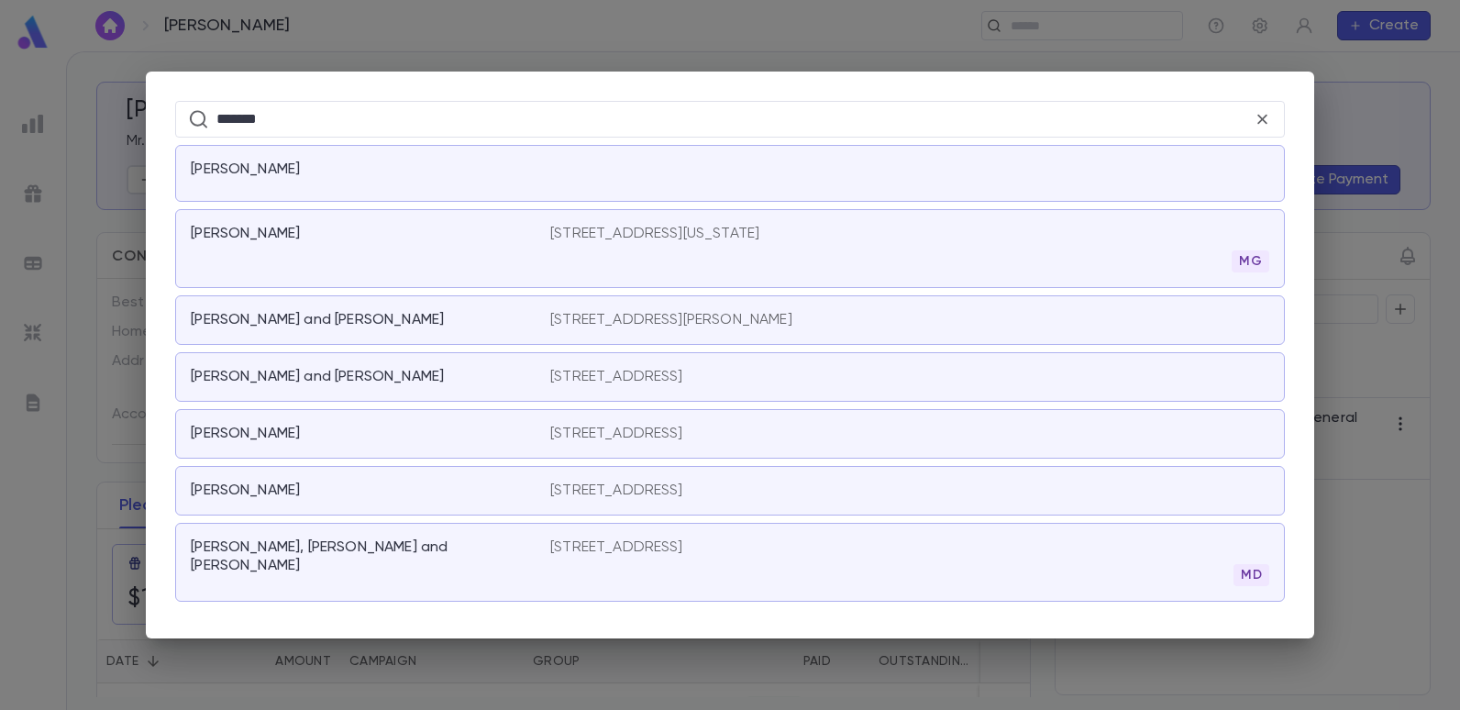
click at [627, 488] on p "[STREET_ADDRESS]" at bounding box center [616, 490] width 133 height 18
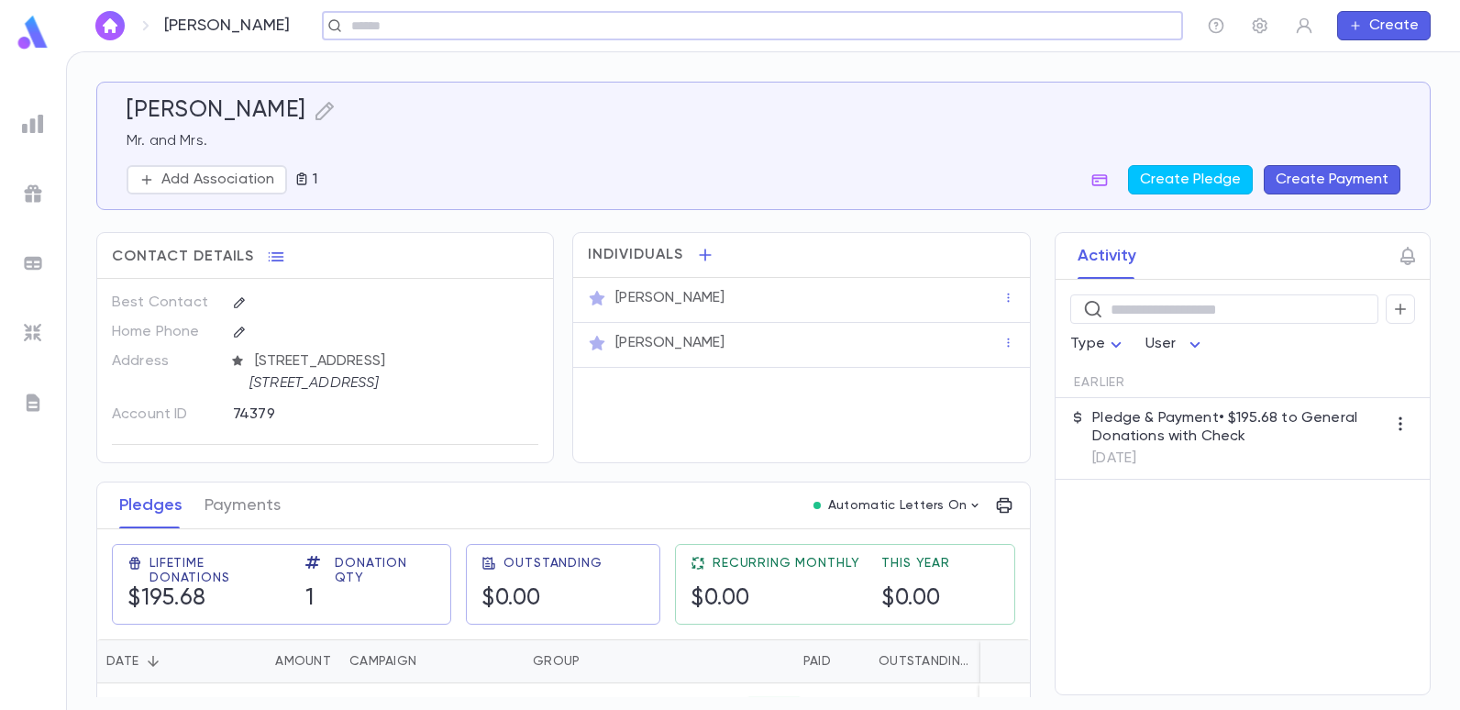
click at [446, 6] on div "[PERSON_NAME] ​ Create" at bounding box center [763, 25] width 1394 height 51
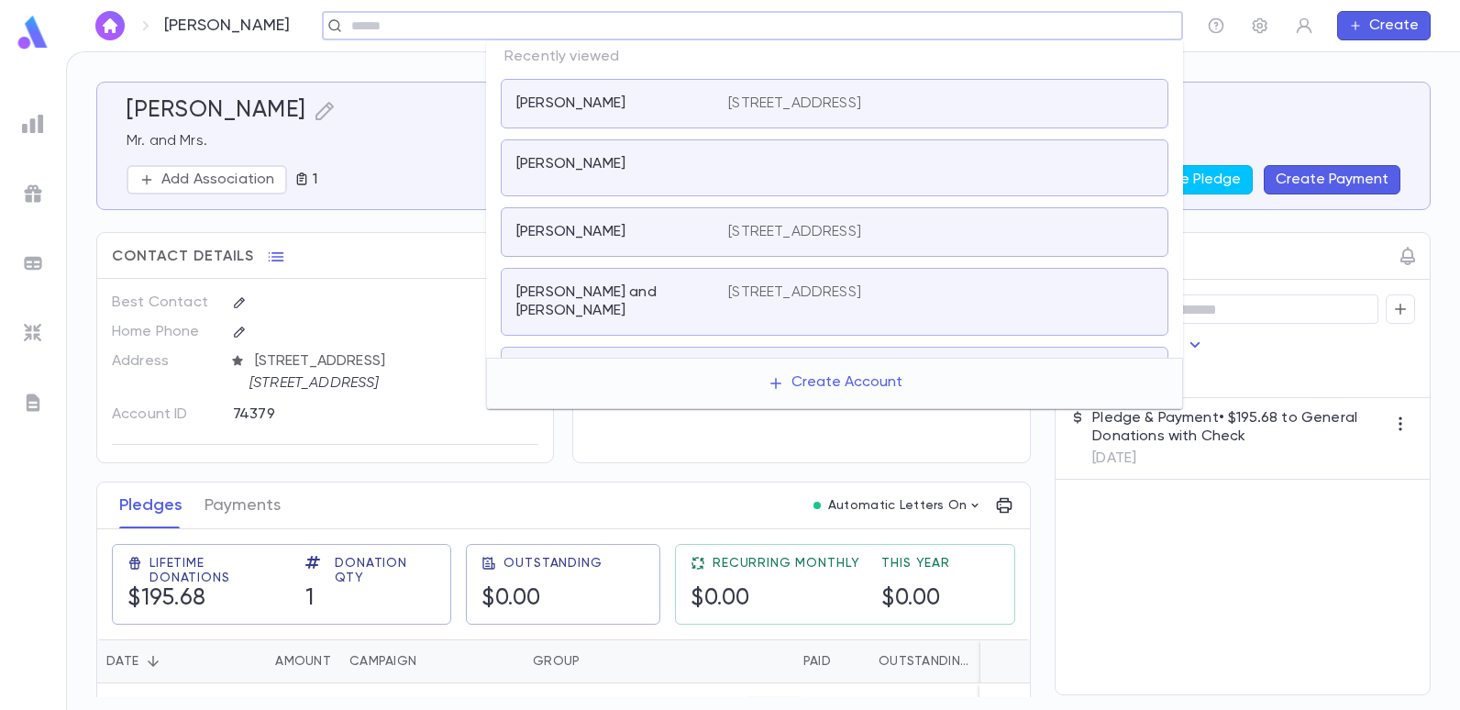
click at [1062, 28] on input "text" at bounding box center [746, 25] width 801 height 17
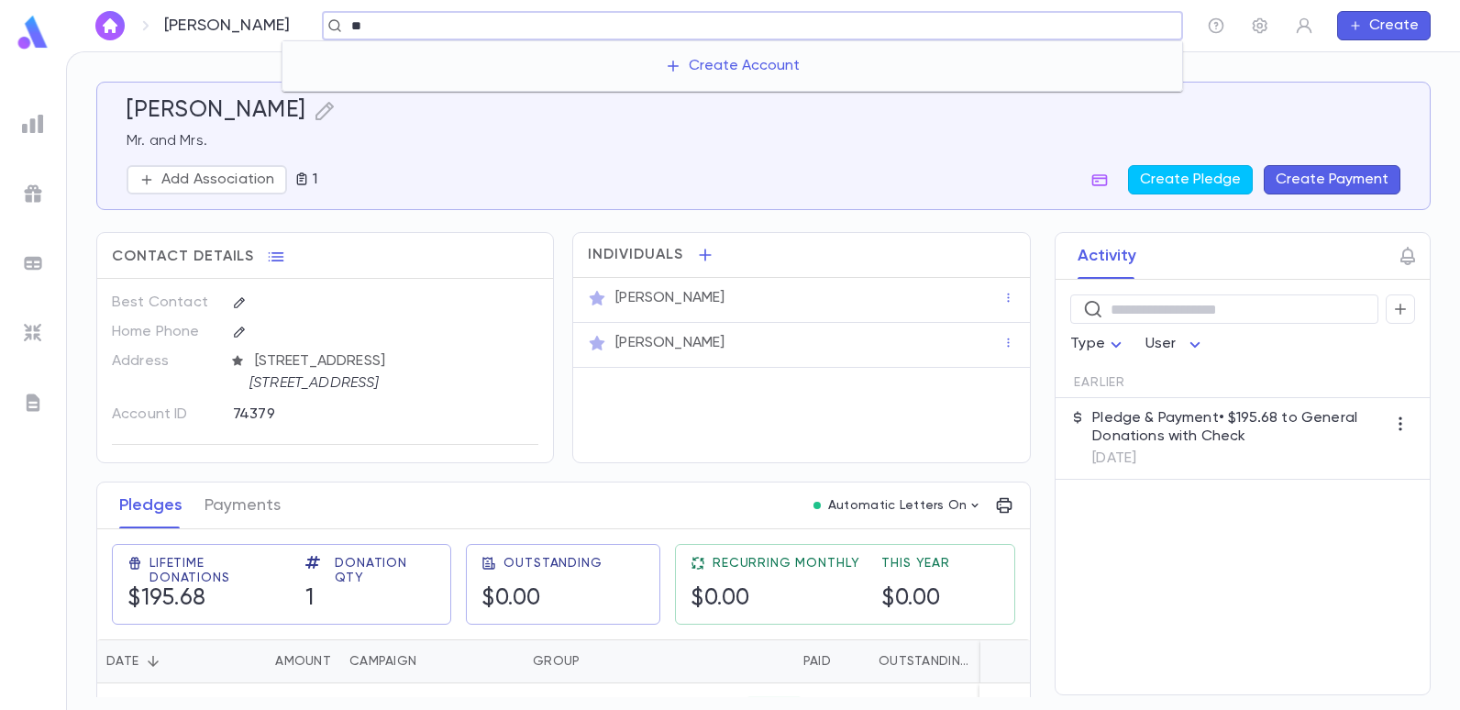
type input "*"
type input "*******"
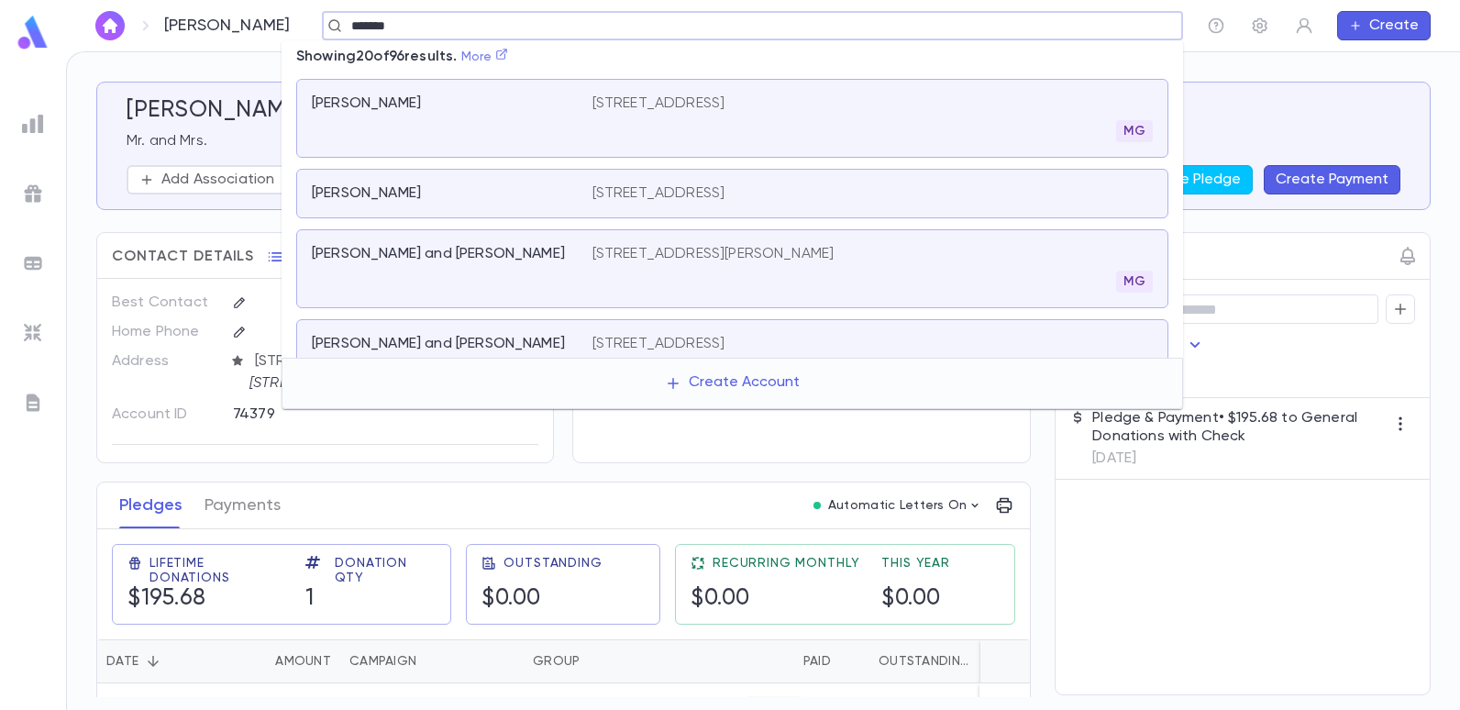
click at [503, 56] on link "More" at bounding box center [485, 56] width 48 height 13
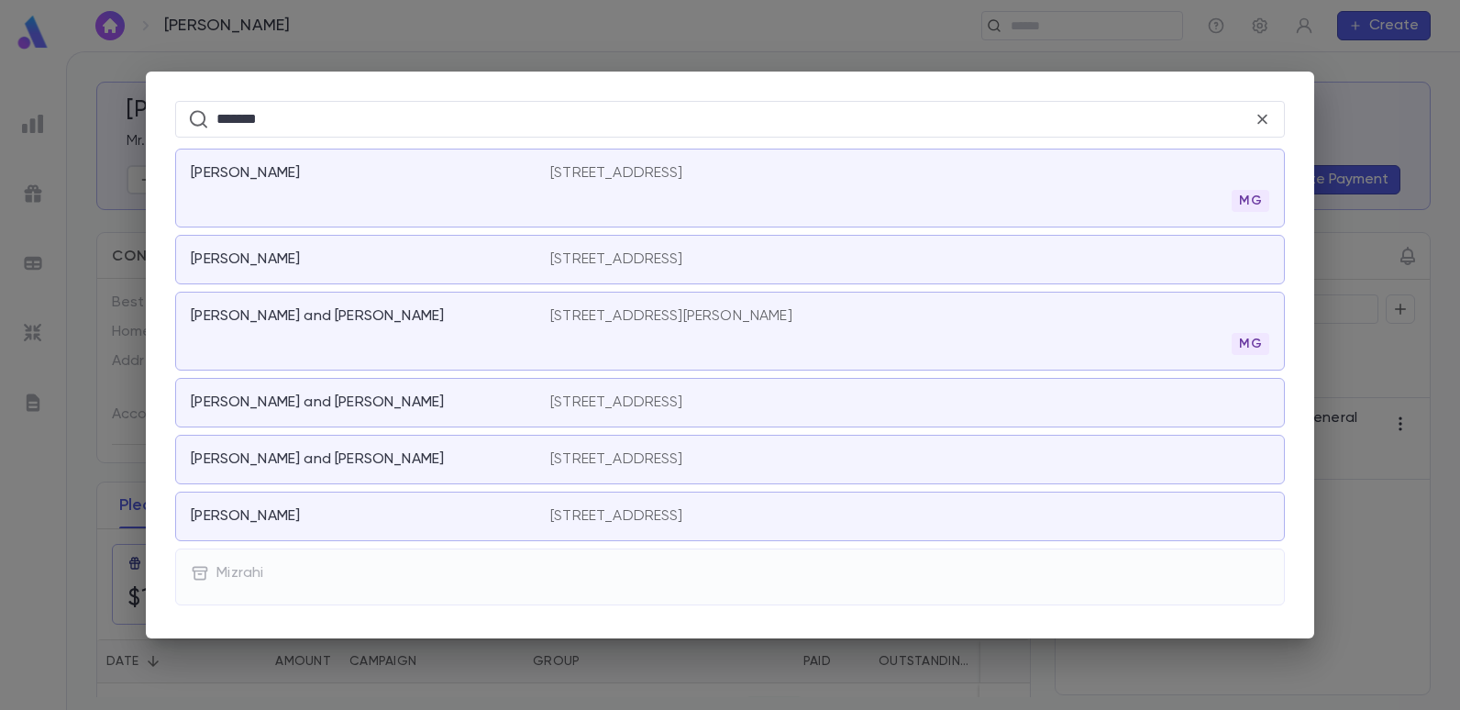
scroll to position [92, 0]
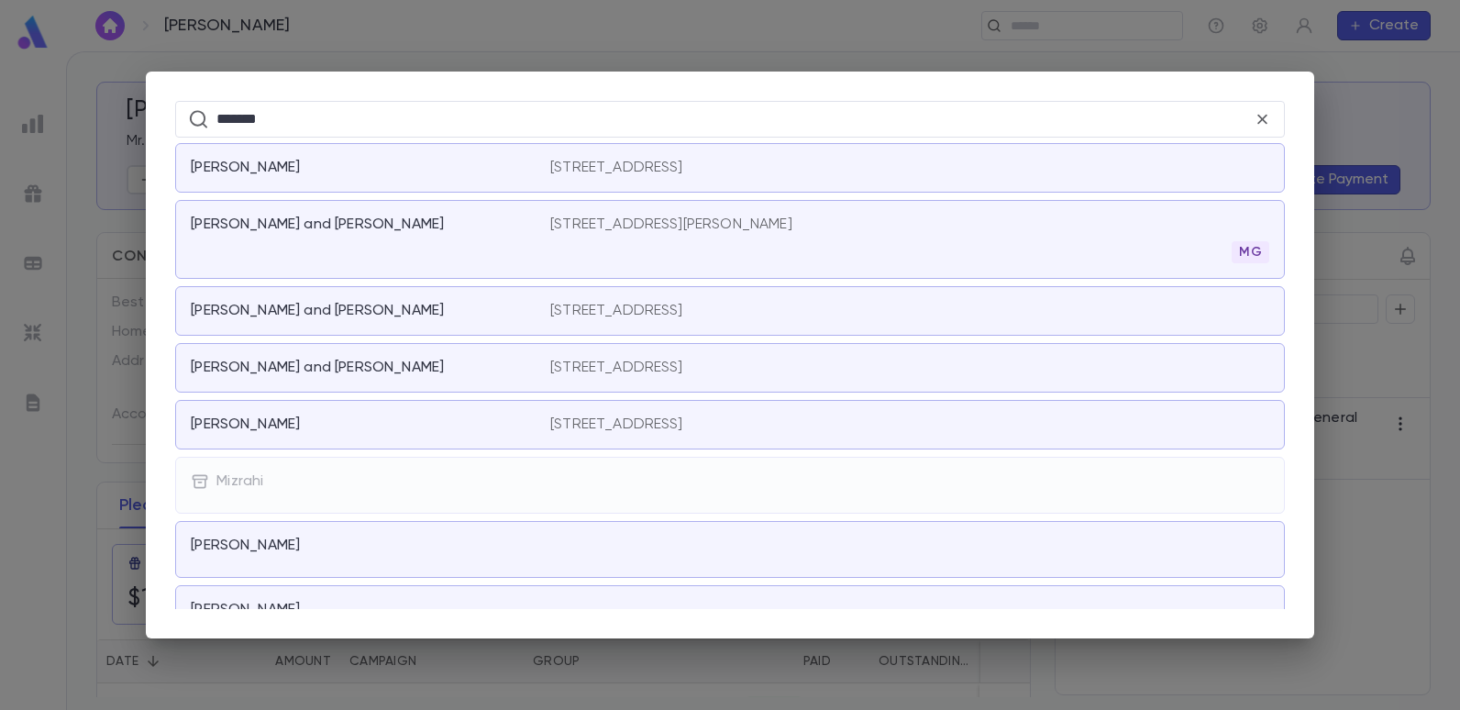
click at [576, 358] on p "[STREET_ADDRESS]" at bounding box center [616, 367] width 133 height 18
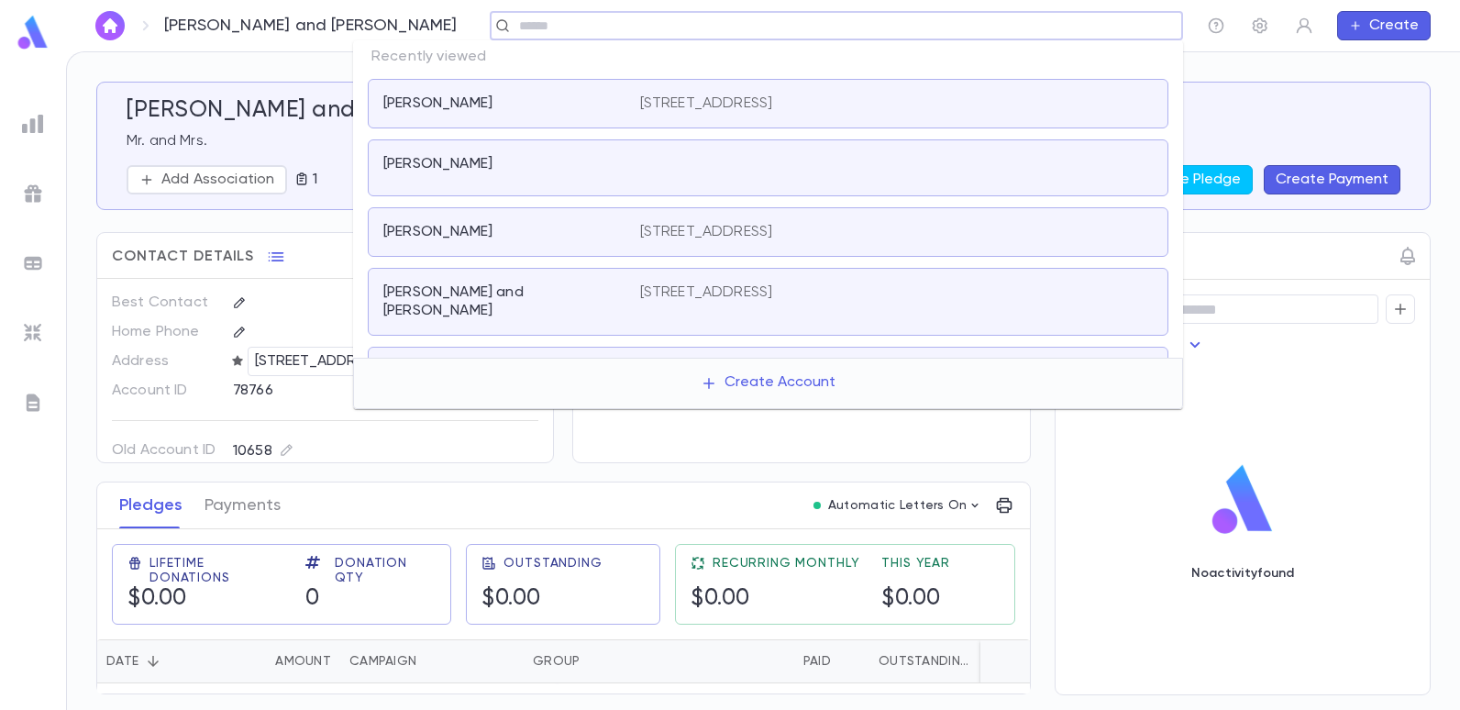
click at [513, 28] on input "text" at bounding box center [843, 25] width 661 height 17
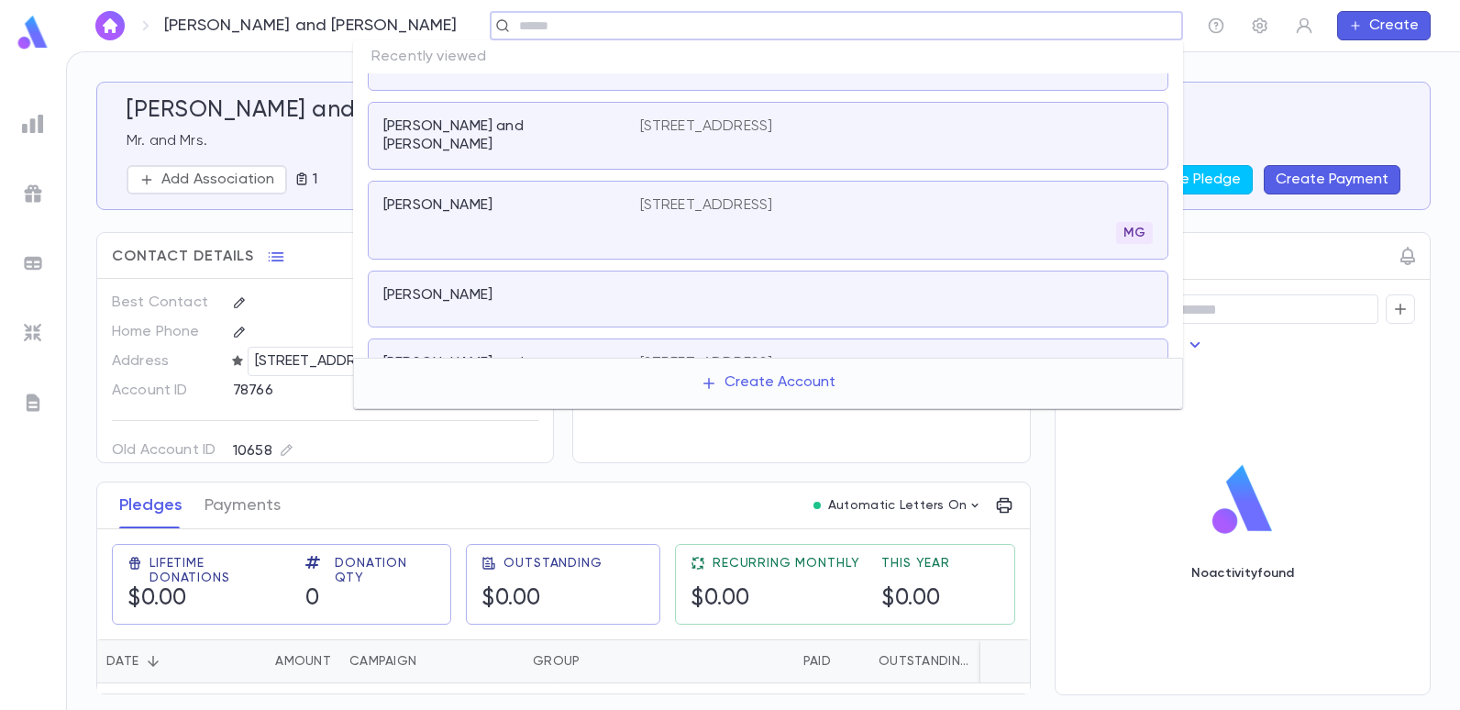
scroll to position [183, 0]
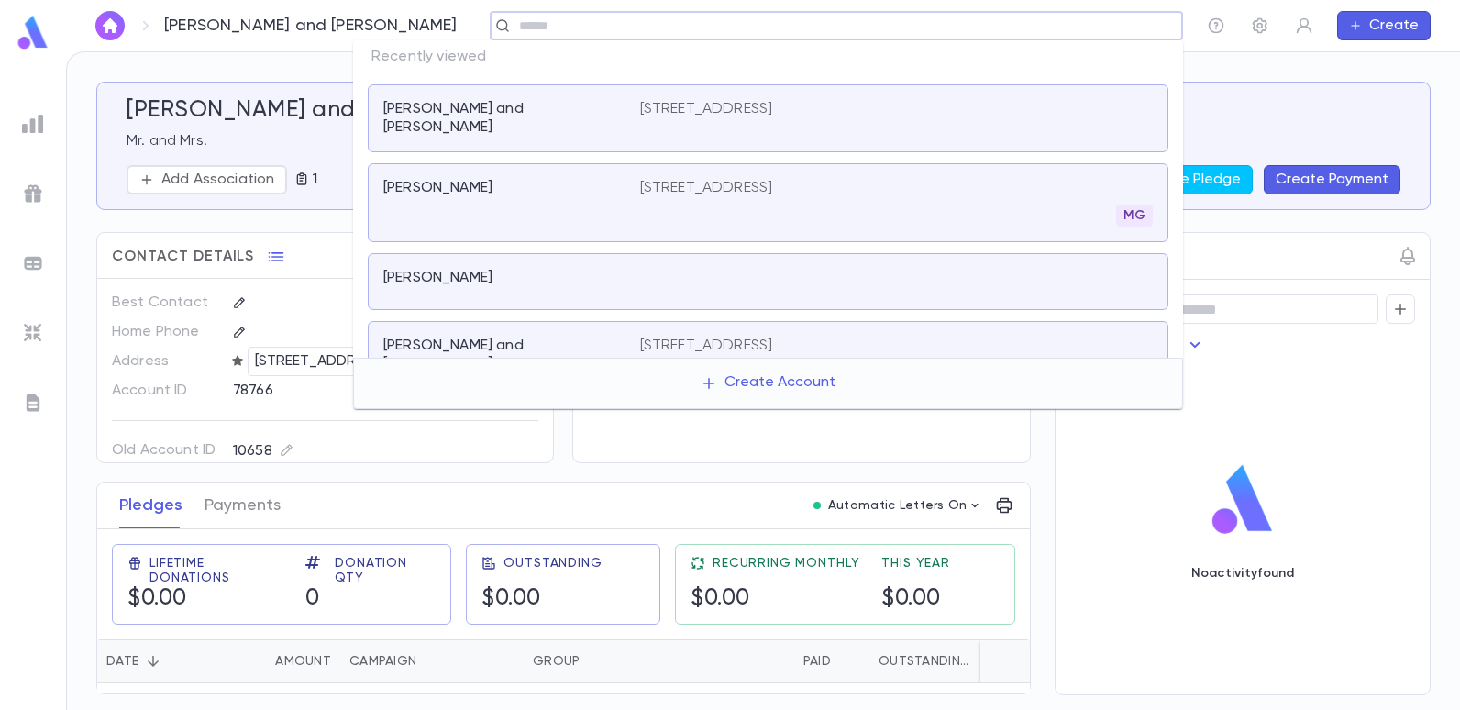
click at [708, 179] on p "[STREET_ADDRESS]" at bounding box center [706, 188] width 133 height 18
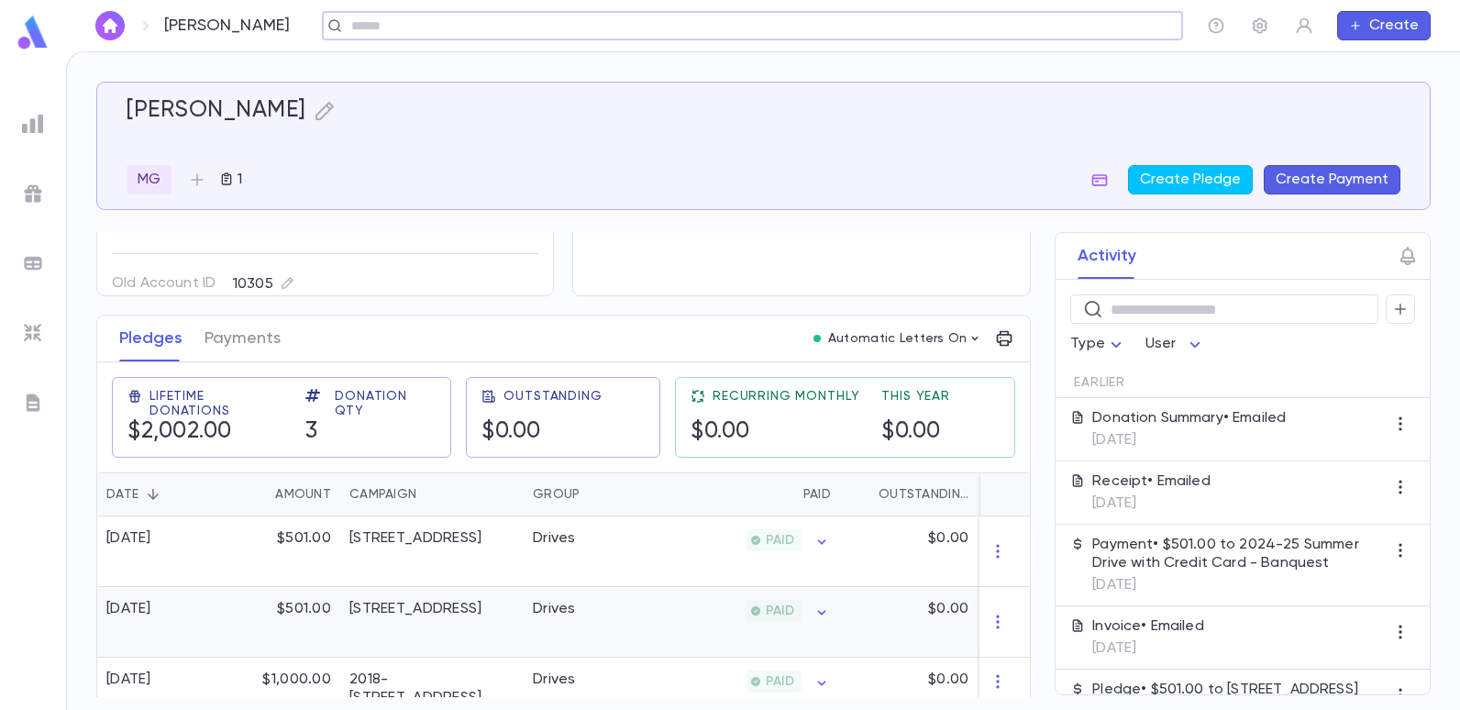
scroll to position [184, 0]
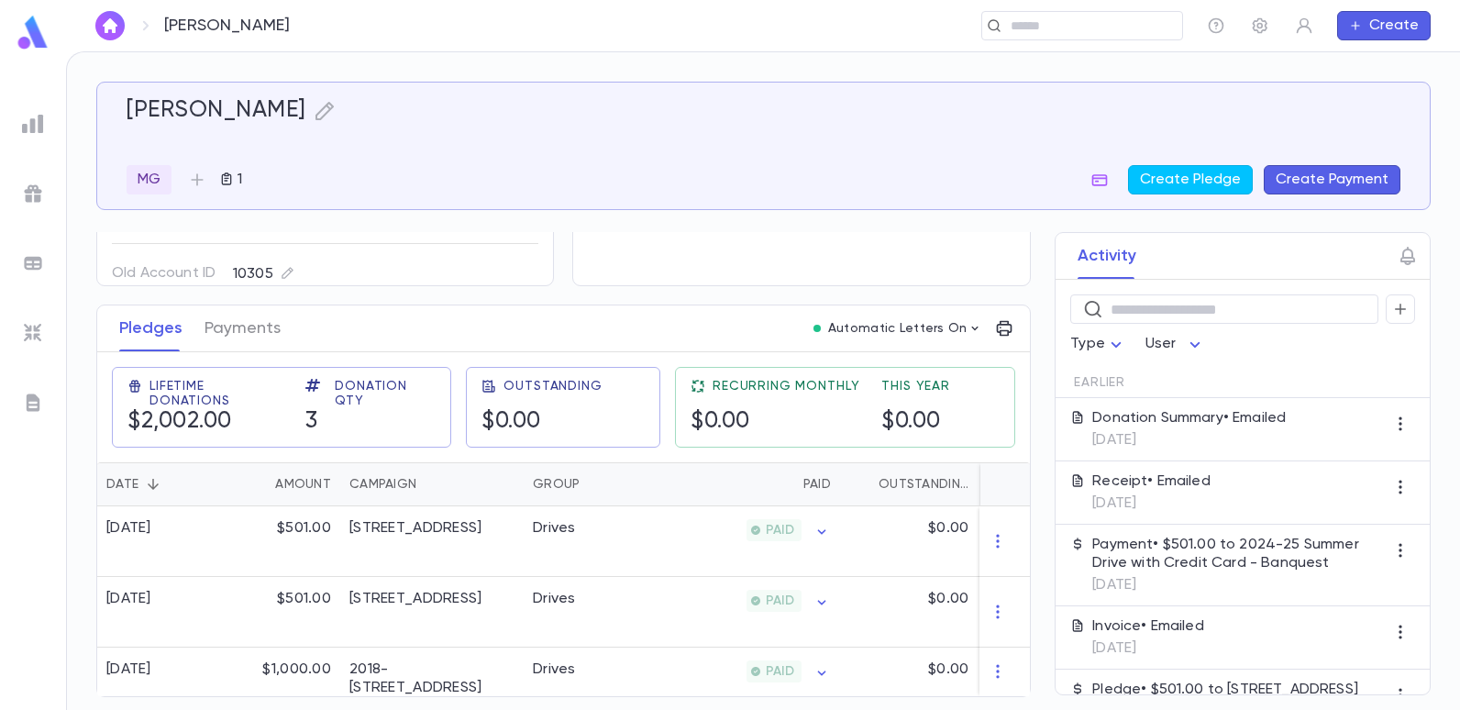
click at [483, 6] on div "[PERSON_NAME] ​ Create" at bounding box center [763, 25] width 1394 height 51
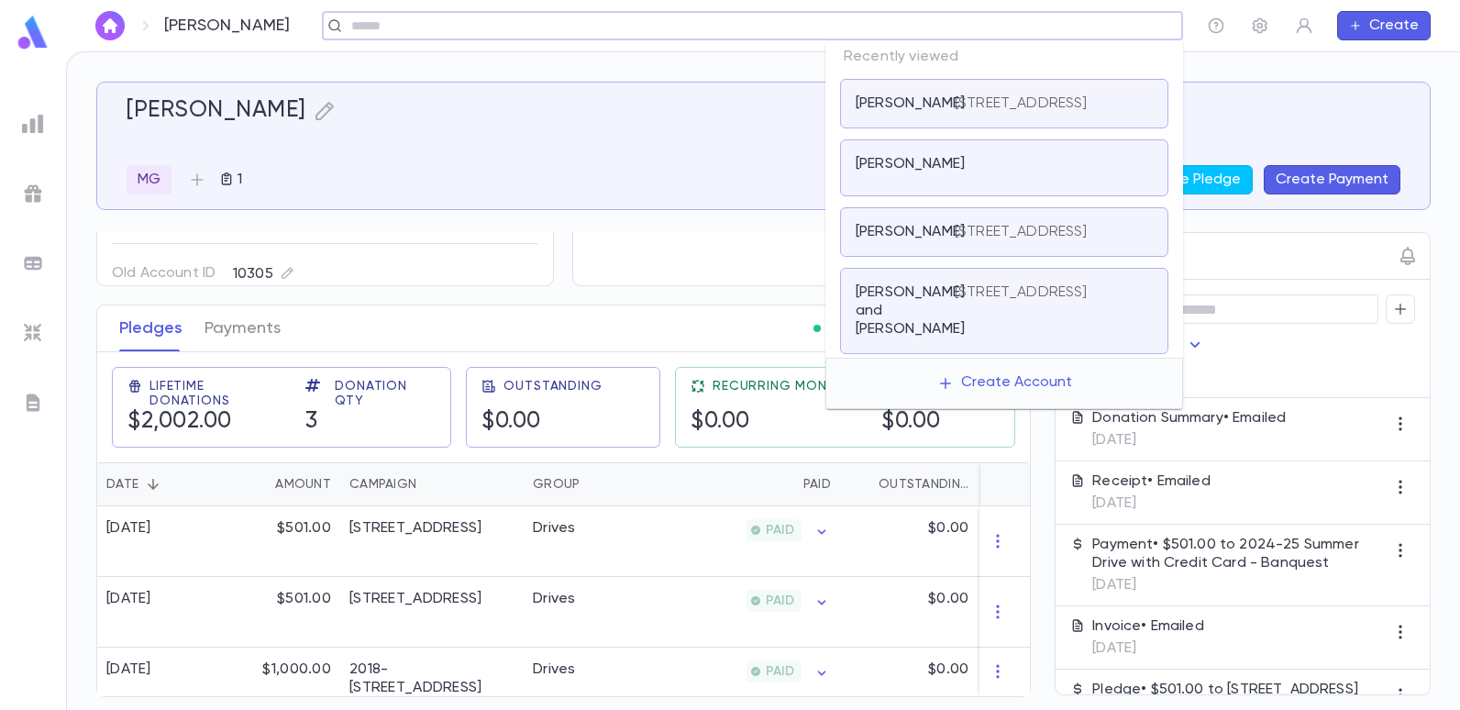
click at [1056, 27] on input "text" at bounding box center [746, 25] width 801 height 17
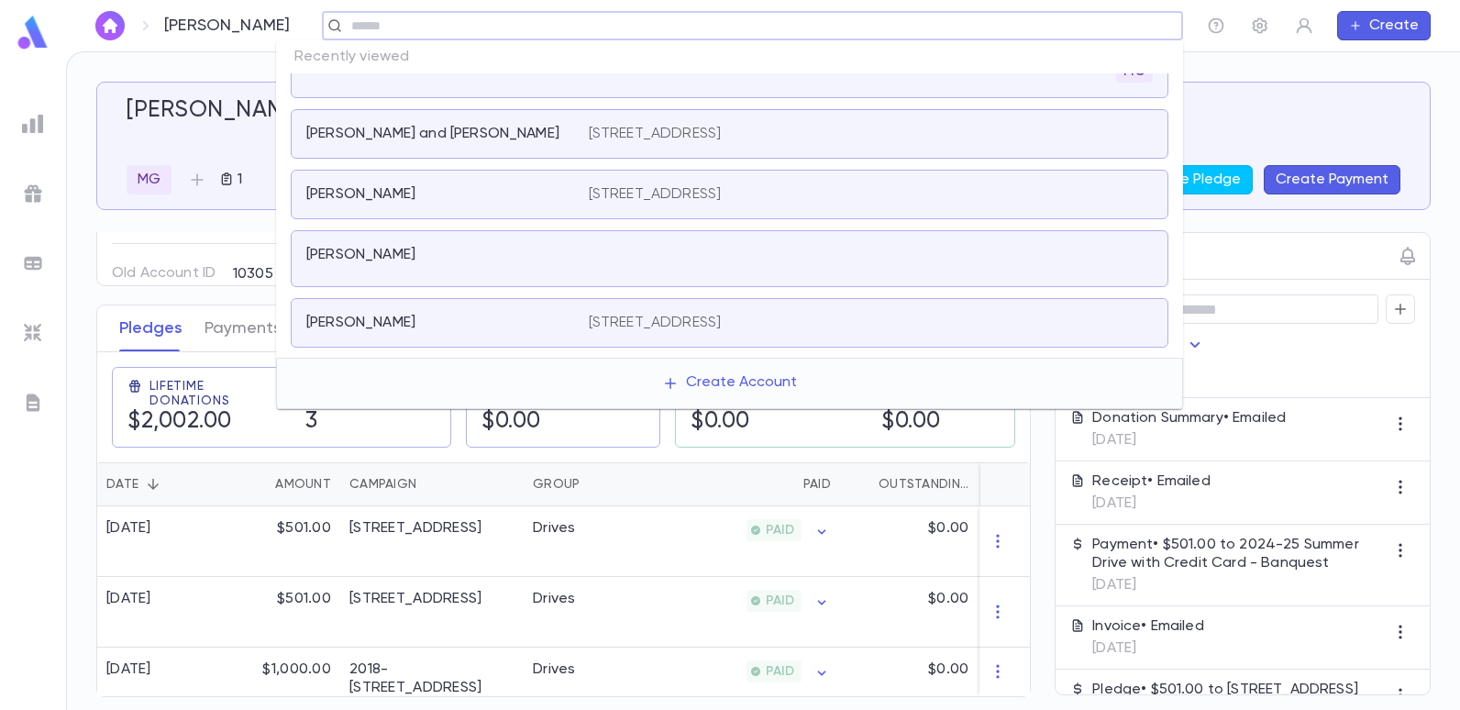
scroll to position [92, 0]
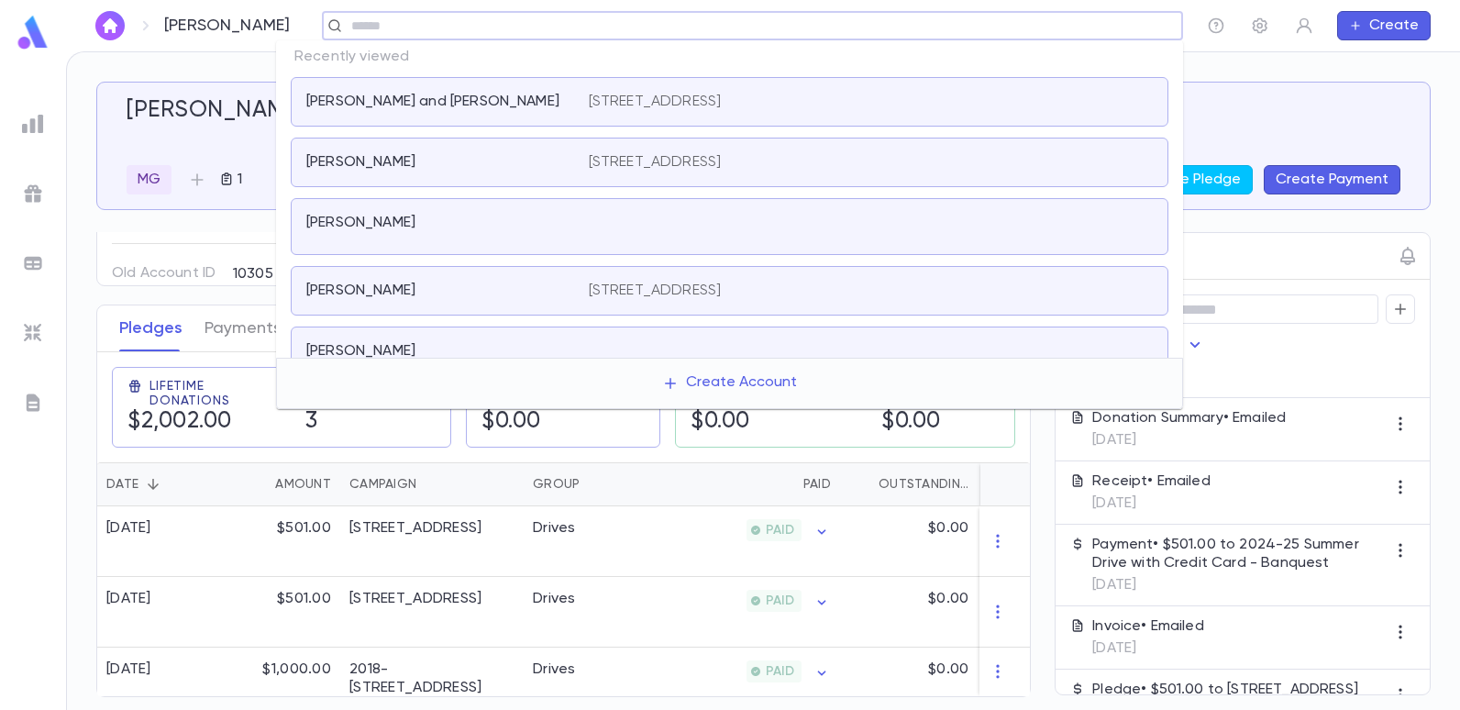
click at [378, 219] on p "[PERSON_NAME]" at bounding box center [360, 223] width 109 height 18
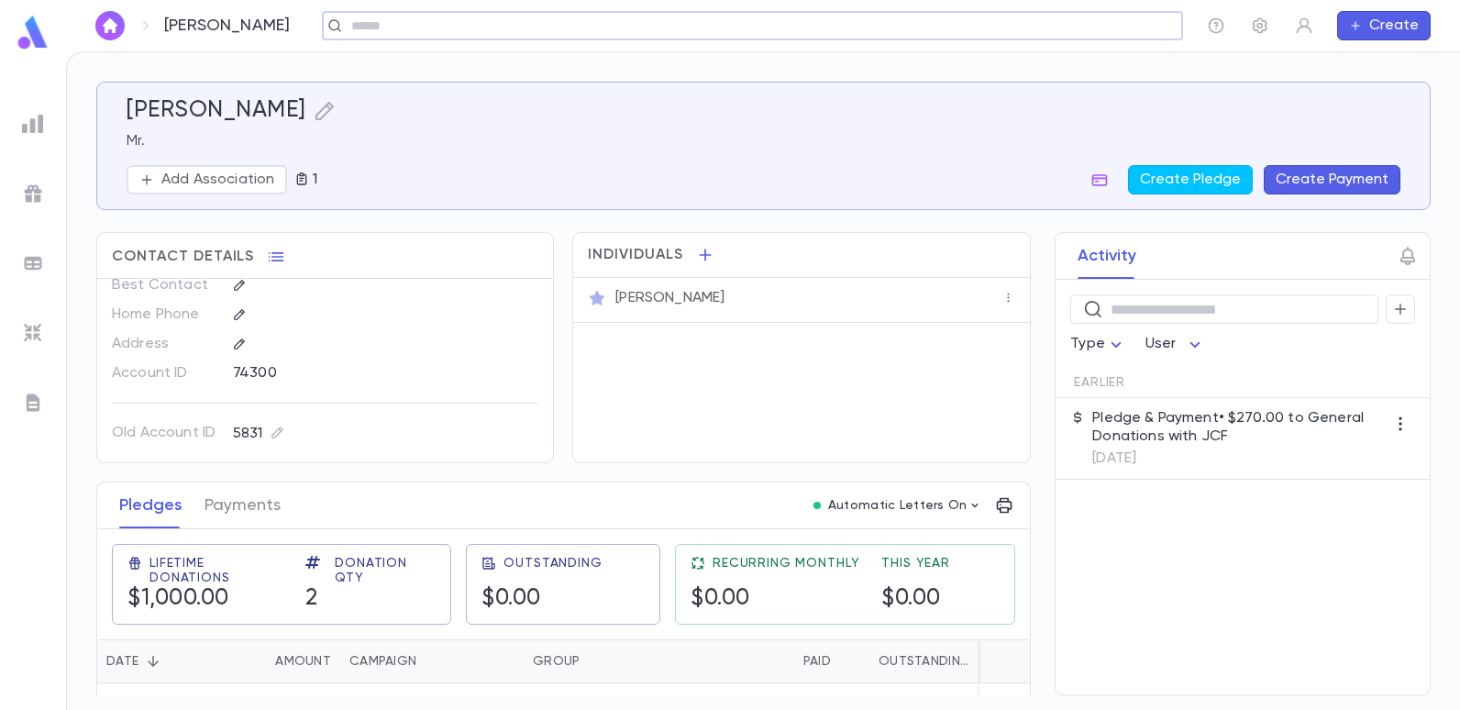
click at [711, 28] on input "text" at bounding box center [746, 25] width 801 height 17
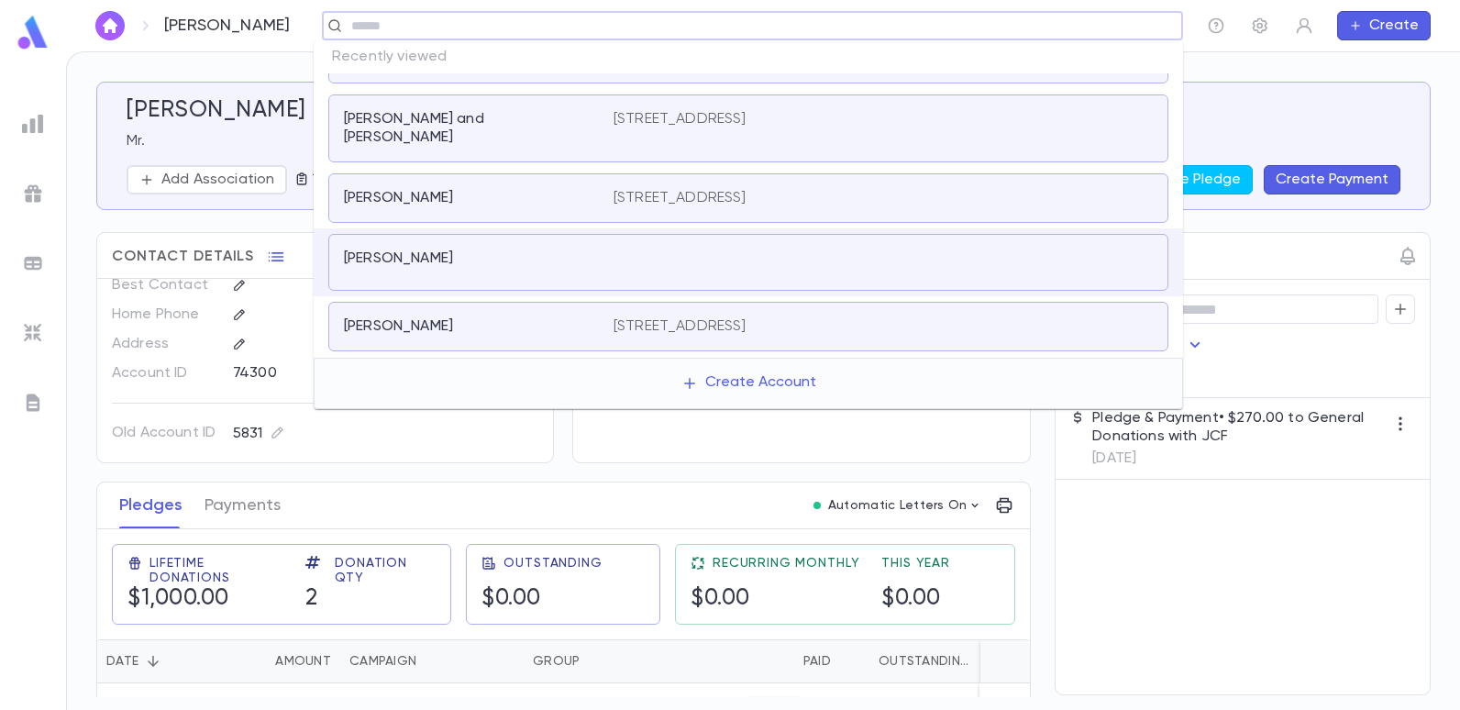
scroll to position [119, 0]
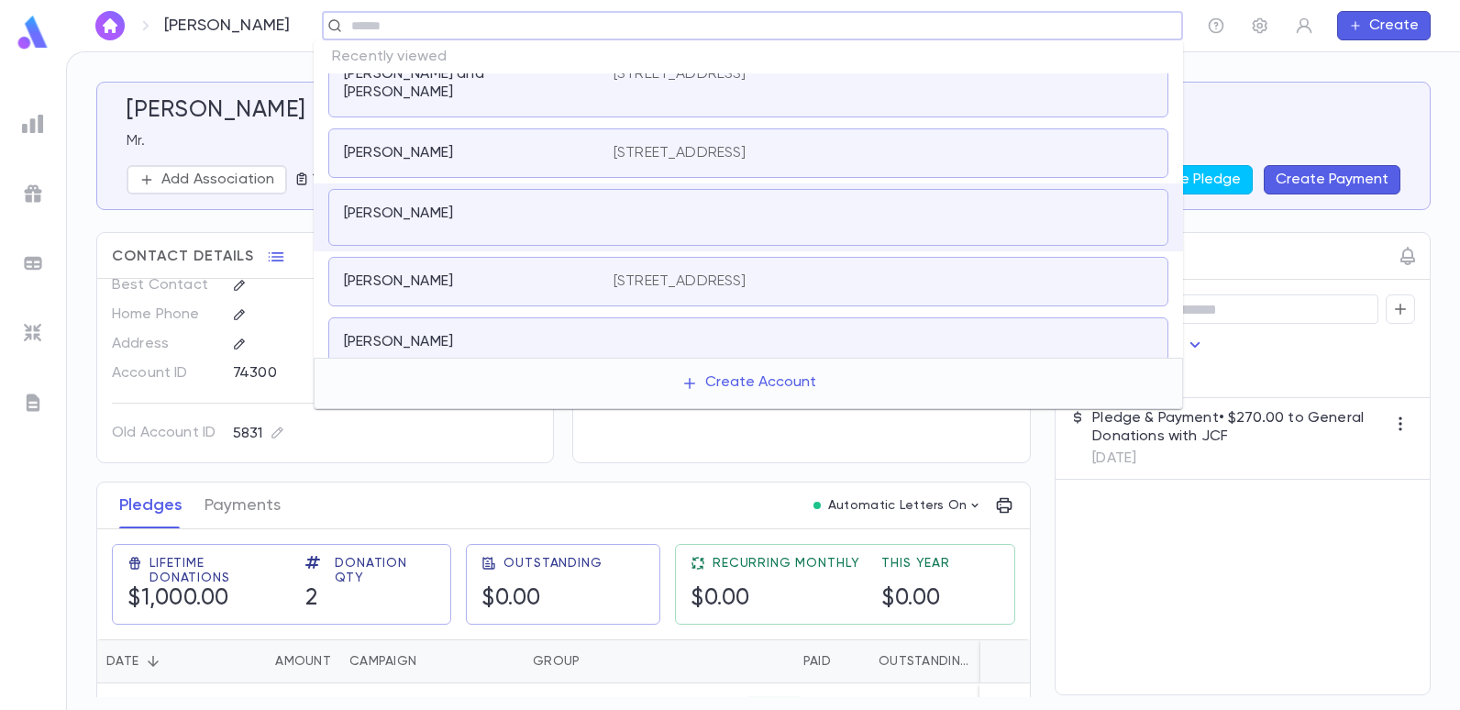
click at [660, 272] on p "[STREET_ADDRESS]" at bounding box center [679, 281] width 133 height 18
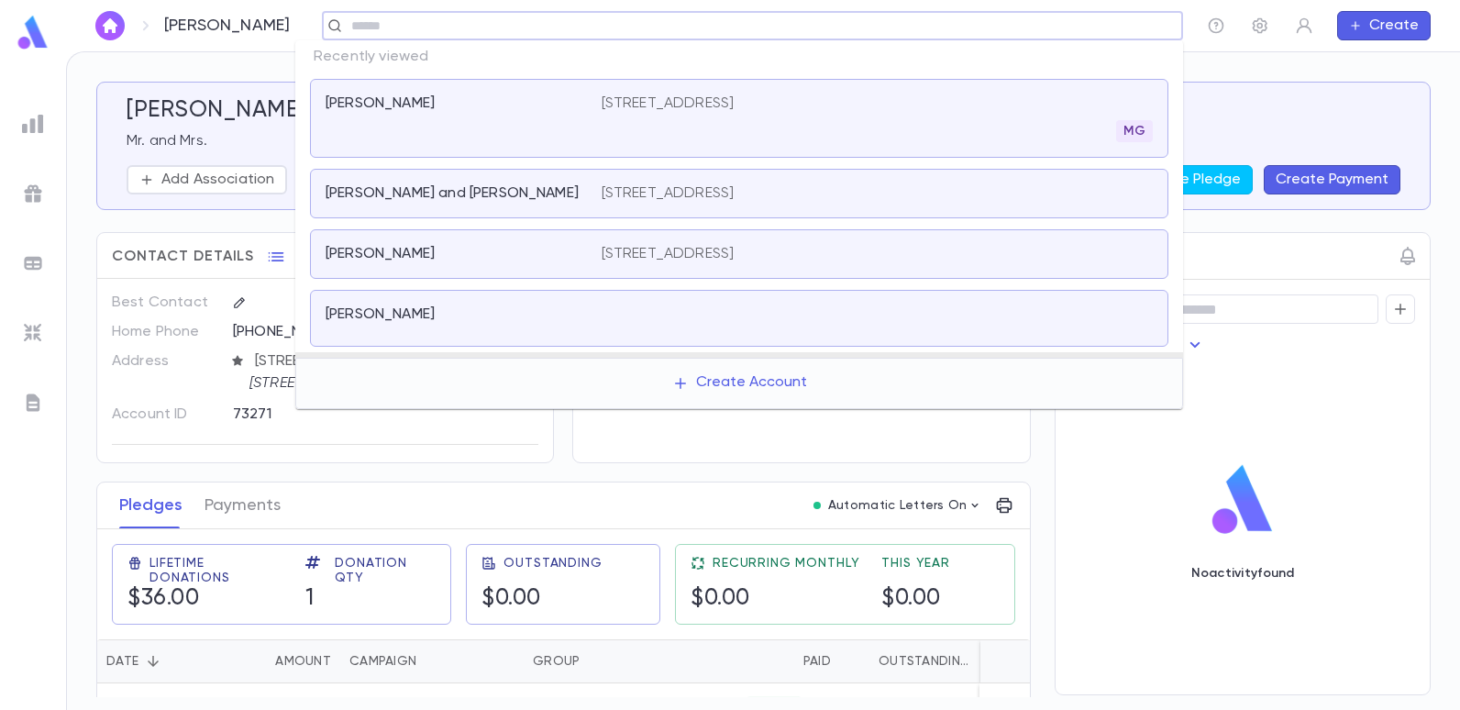
click at [469, 25] on input "text" at bounding box center [746, 25] width 801 height 17
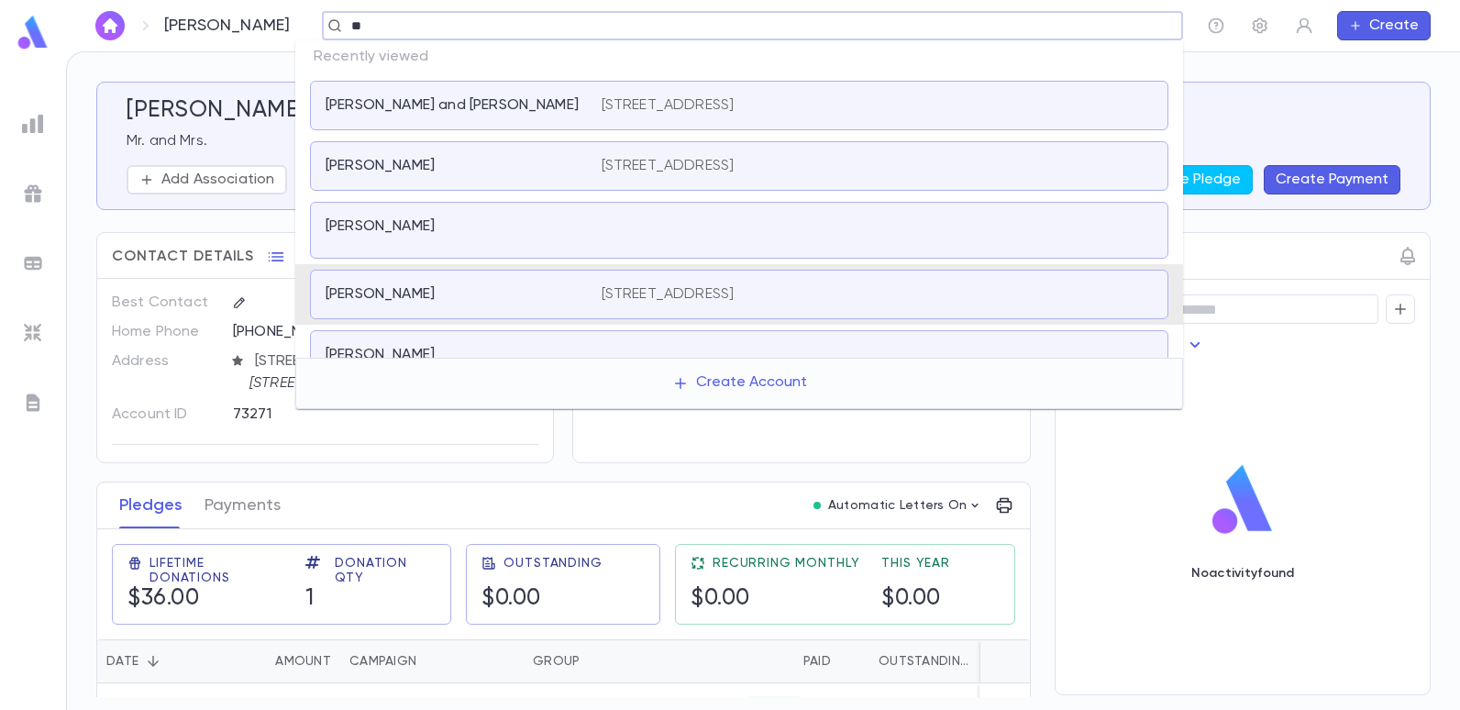
type input "*"
